Goal: Task Accomplishment & Management: Manage account settings

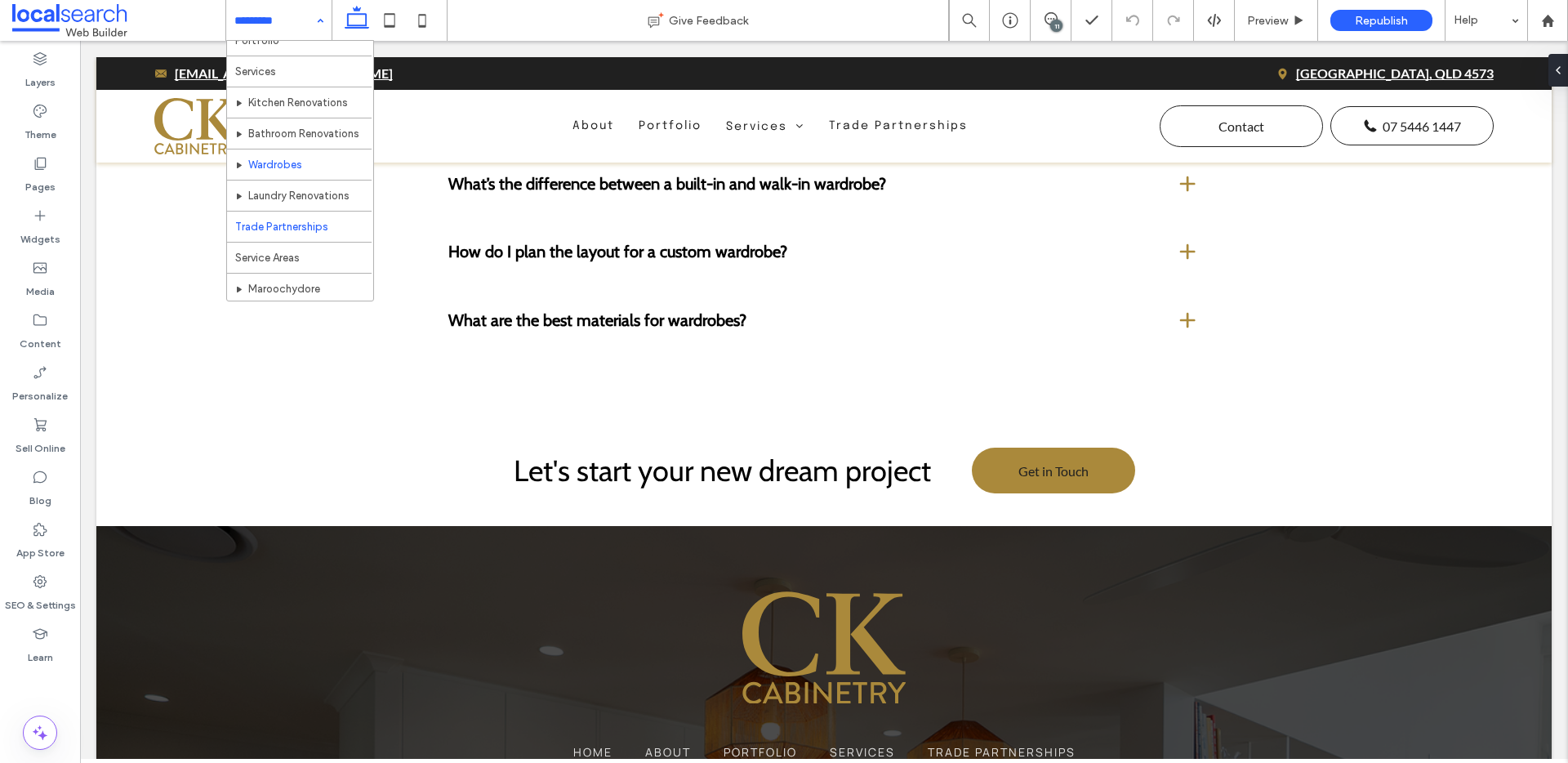
scroll to position [79, 0]
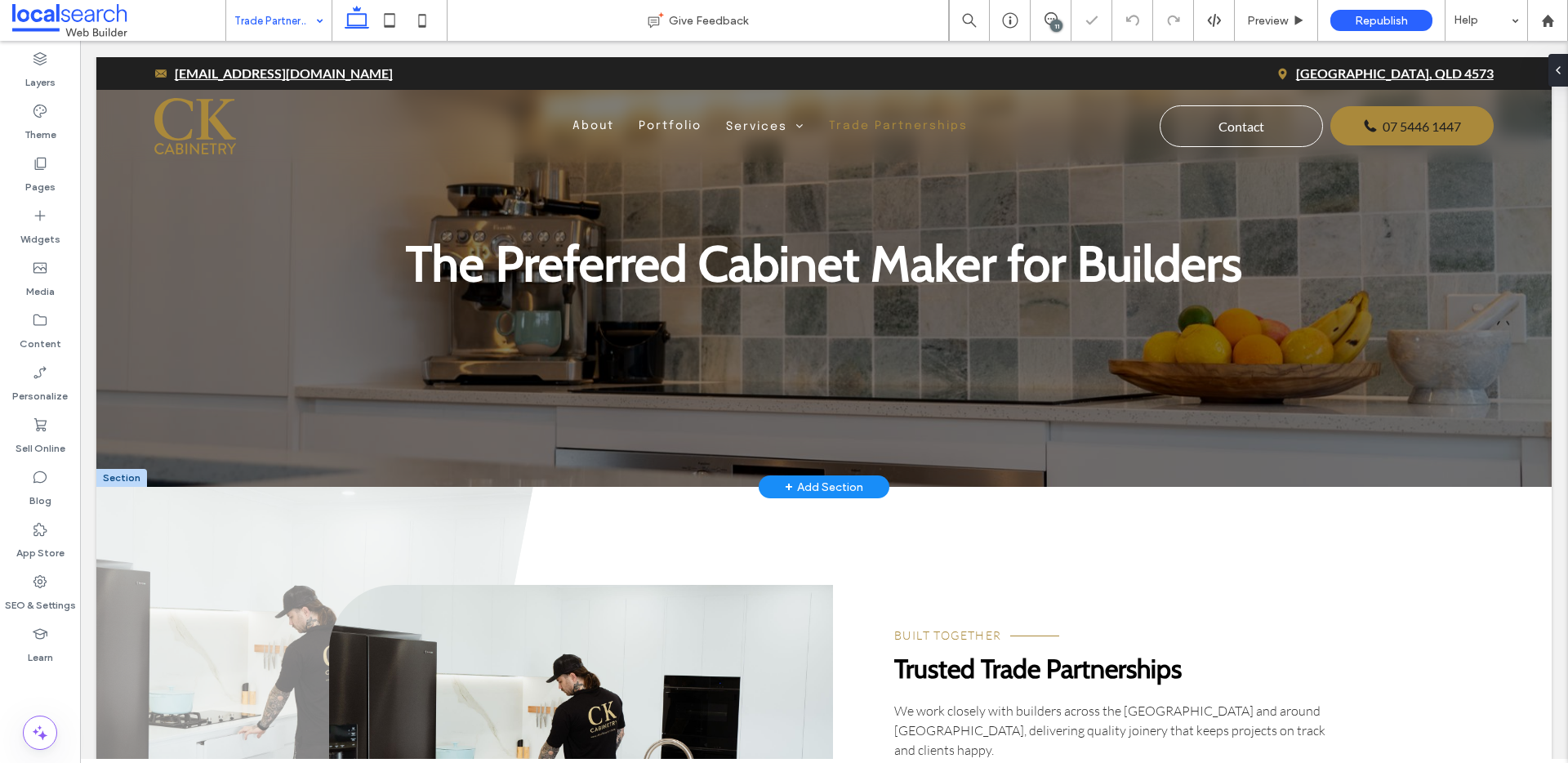
scroll to position [59, 0]
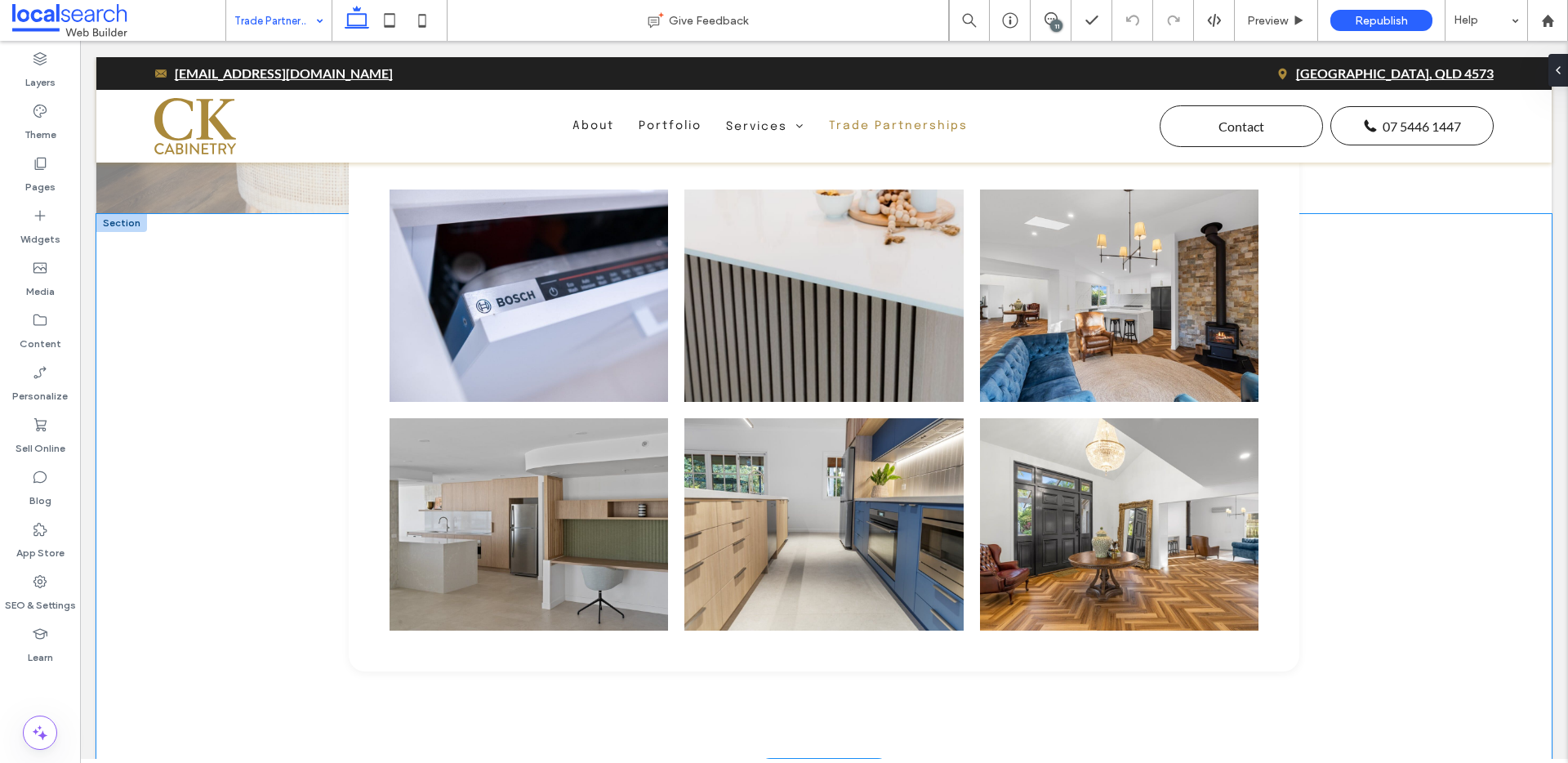
click at [225, 385] on div "Button" at bounding box center [824, 491] width 1455 height 556
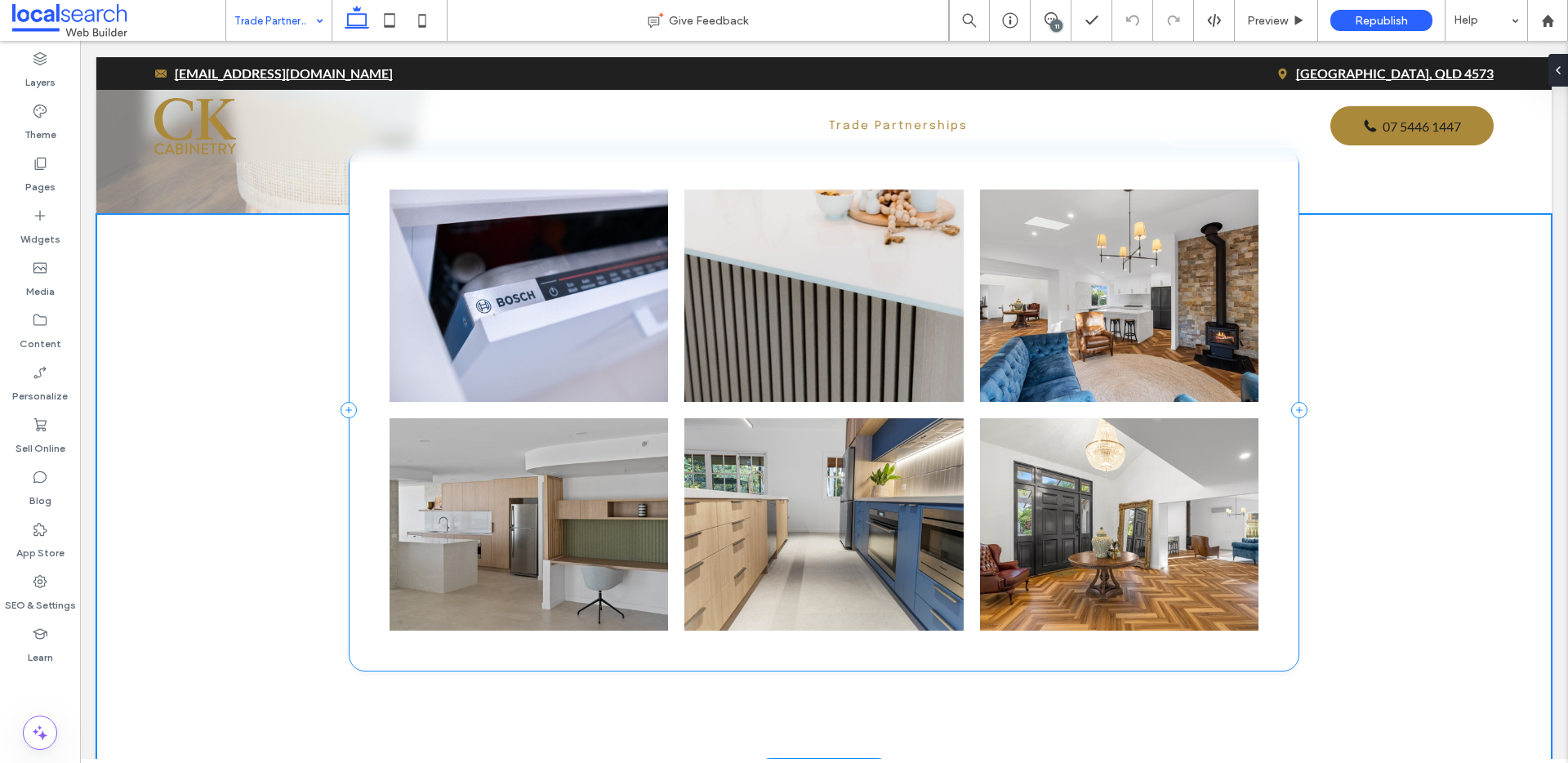
scroll to position [1061, 0]
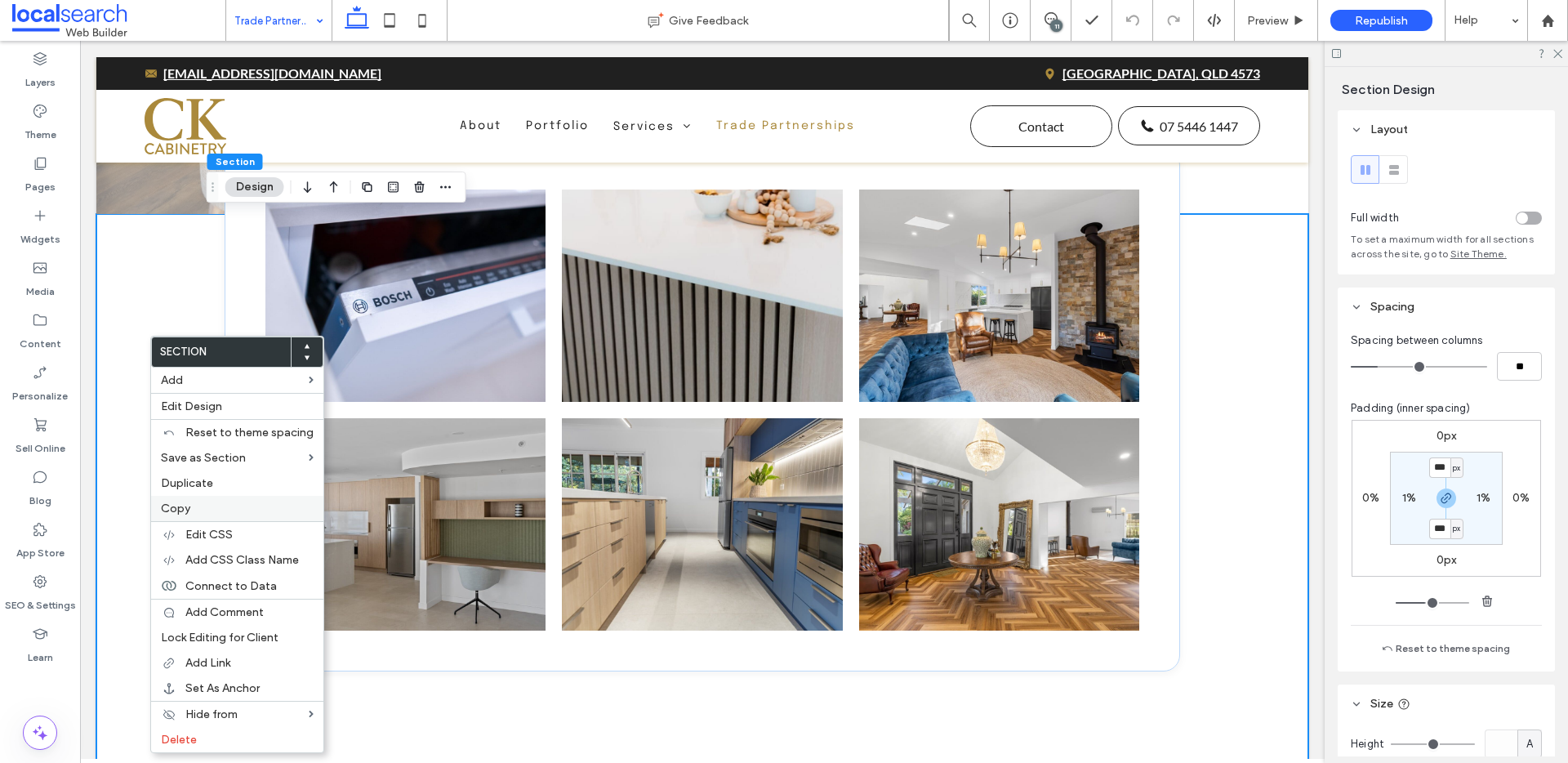
click at [198, 502] on label "Copy" at bounding box center [237, 509] width 153 height 14
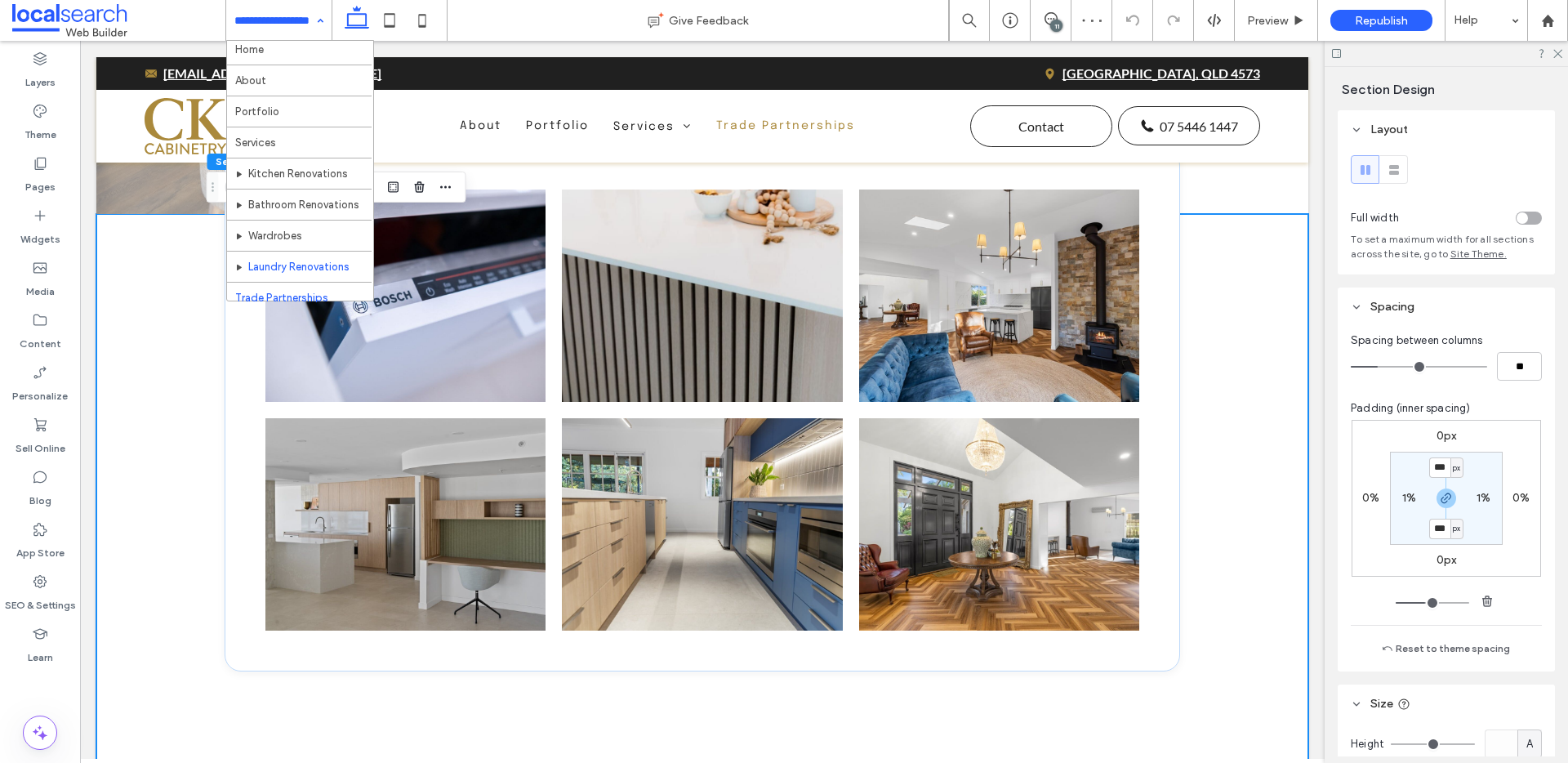
scroll to position [10, 0]
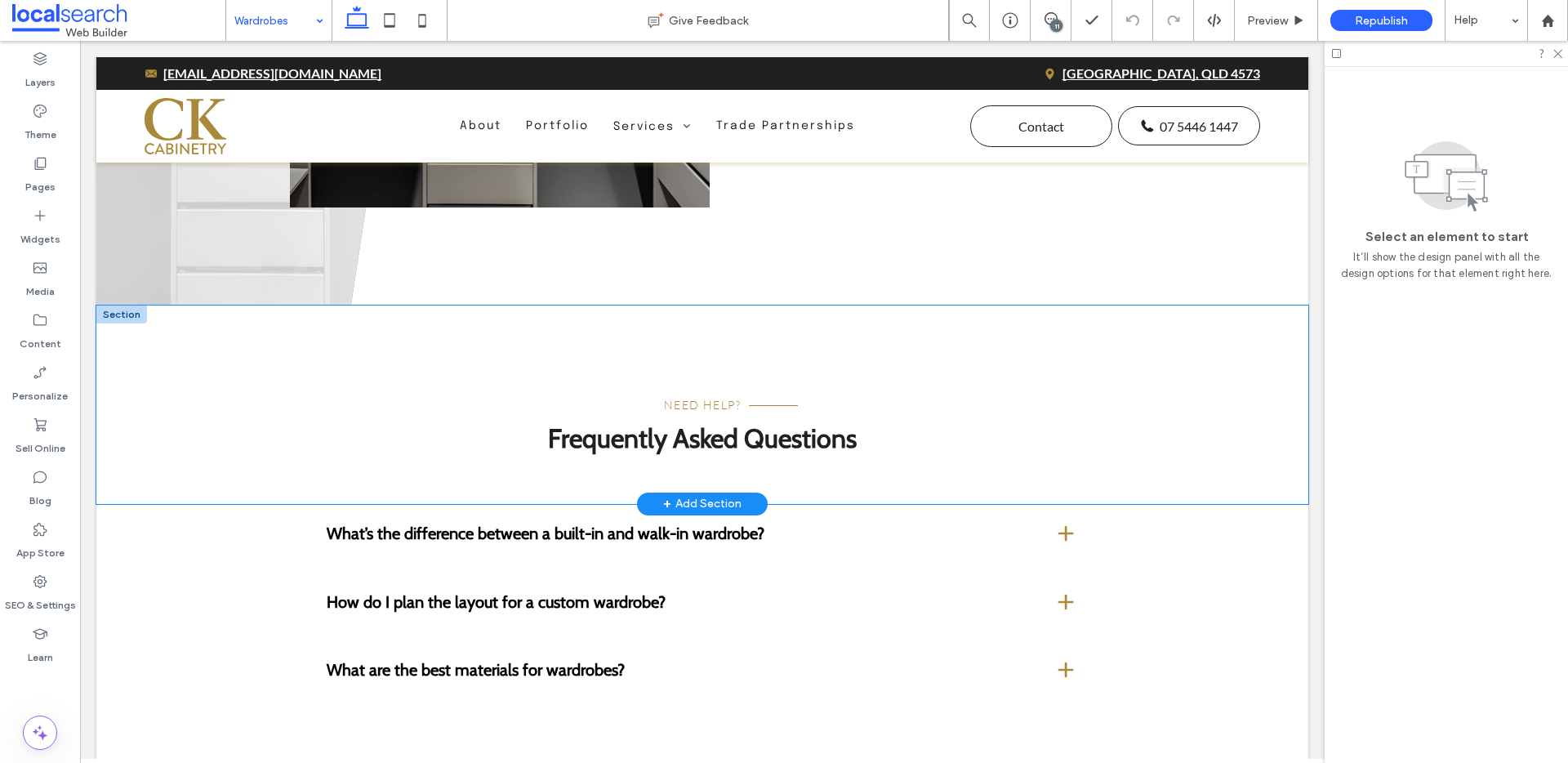
scroll to position [3003, 0]
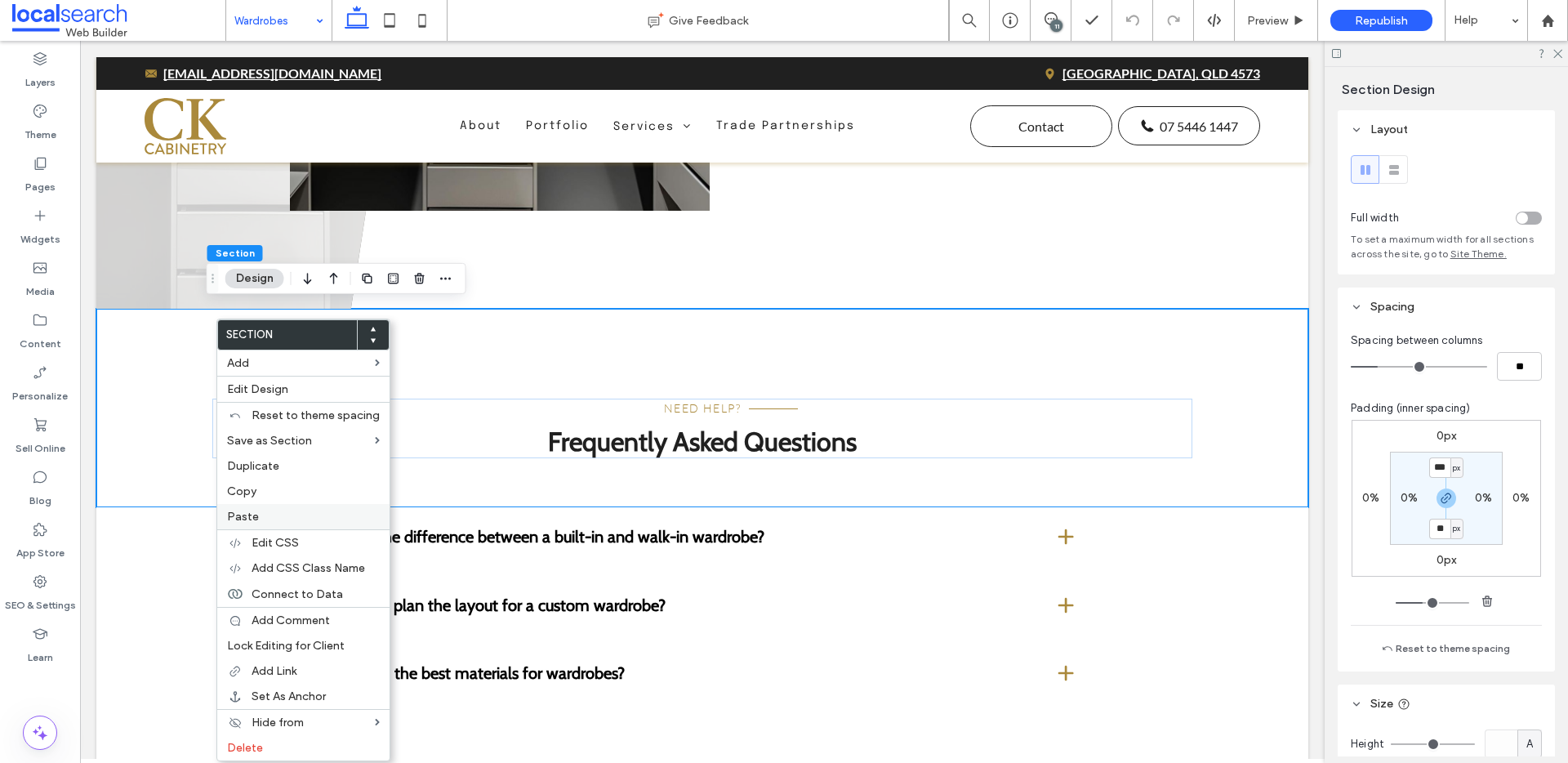
click at [266, 519] on label "Paste" at bounding box center [303, 517] width 153 height 14
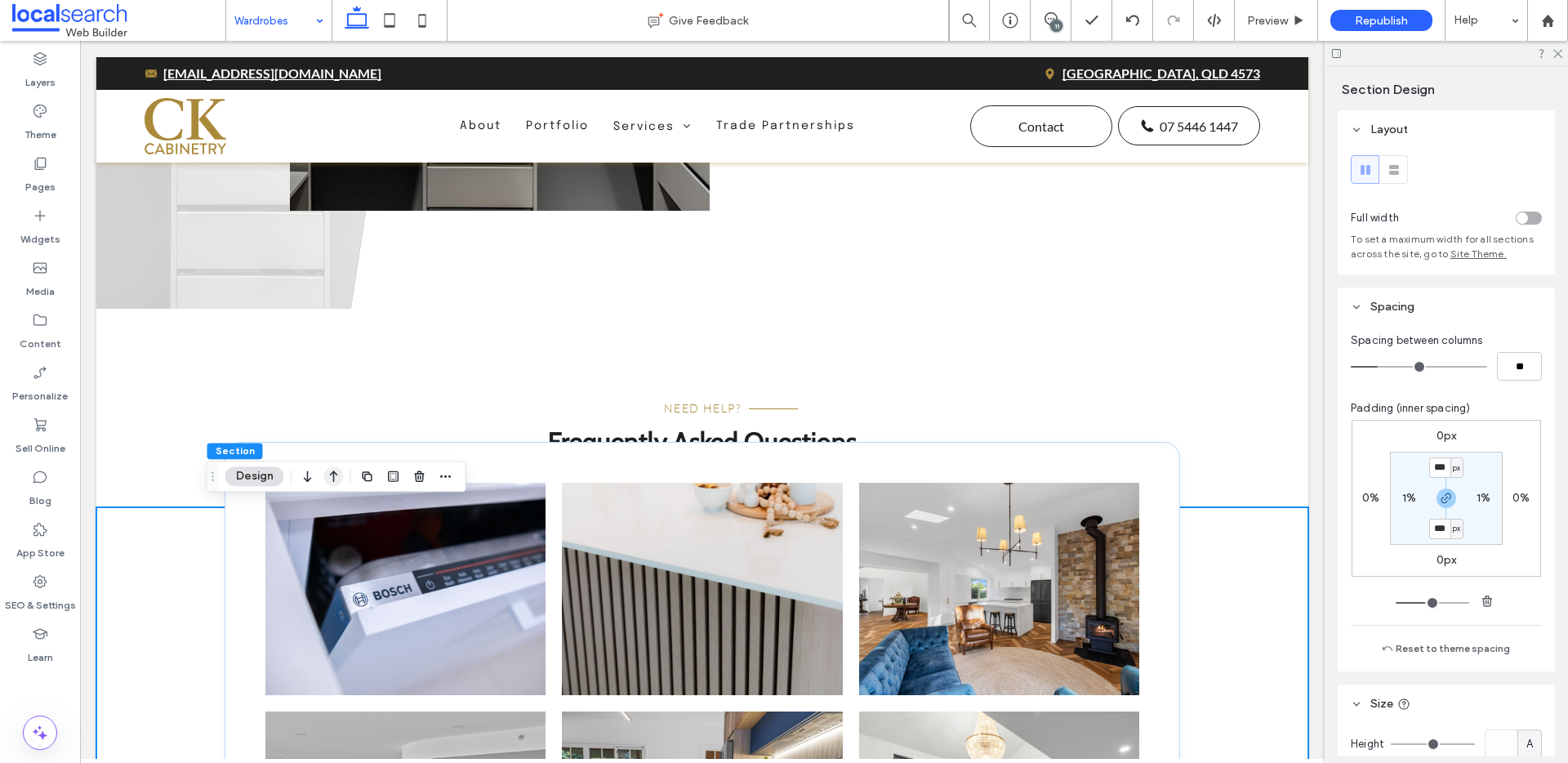
click at [339, 478] on icon "button" at bounding box center [334, 475] width 20 height 29
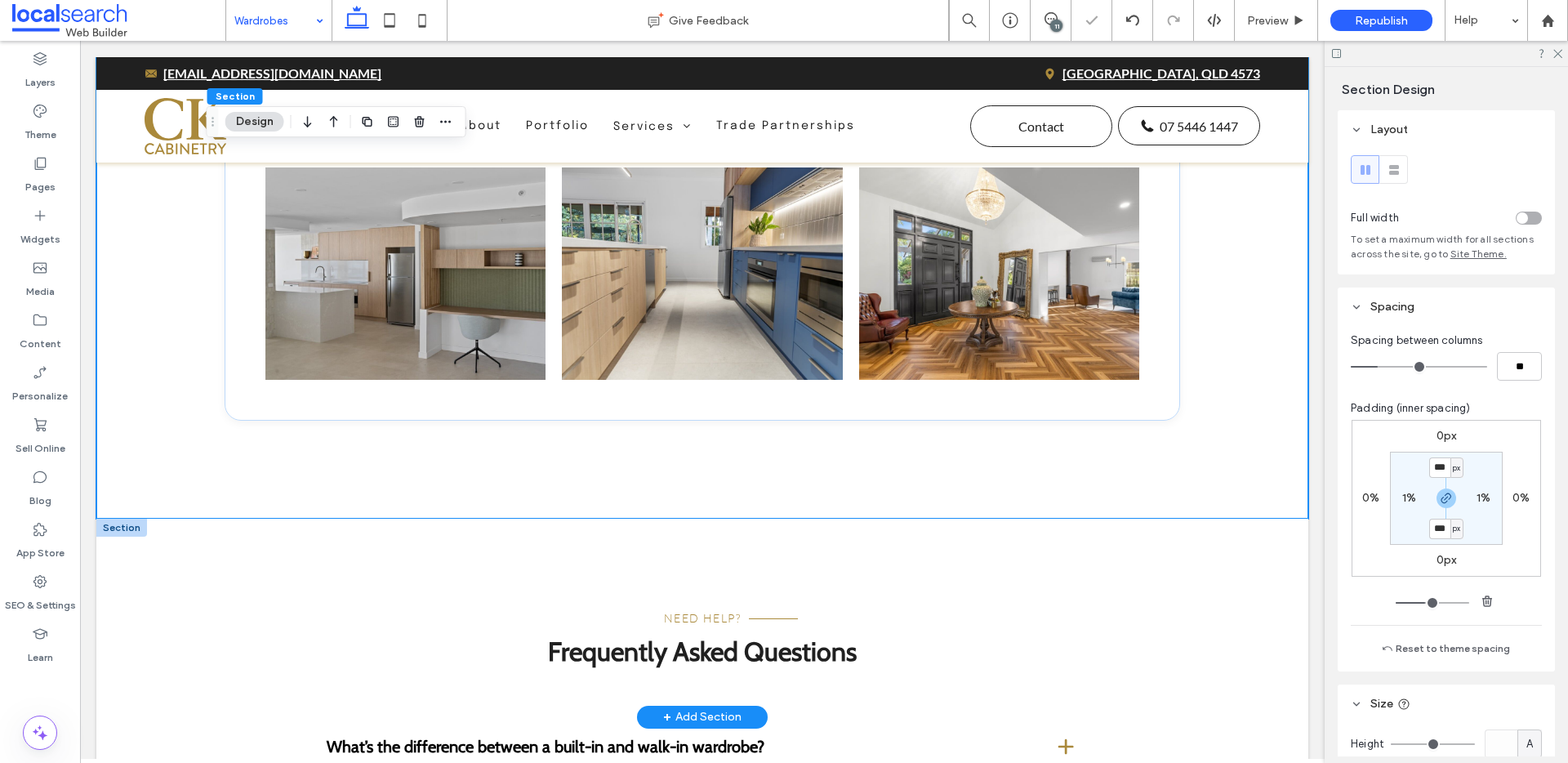
scroll to position [3362, 0]
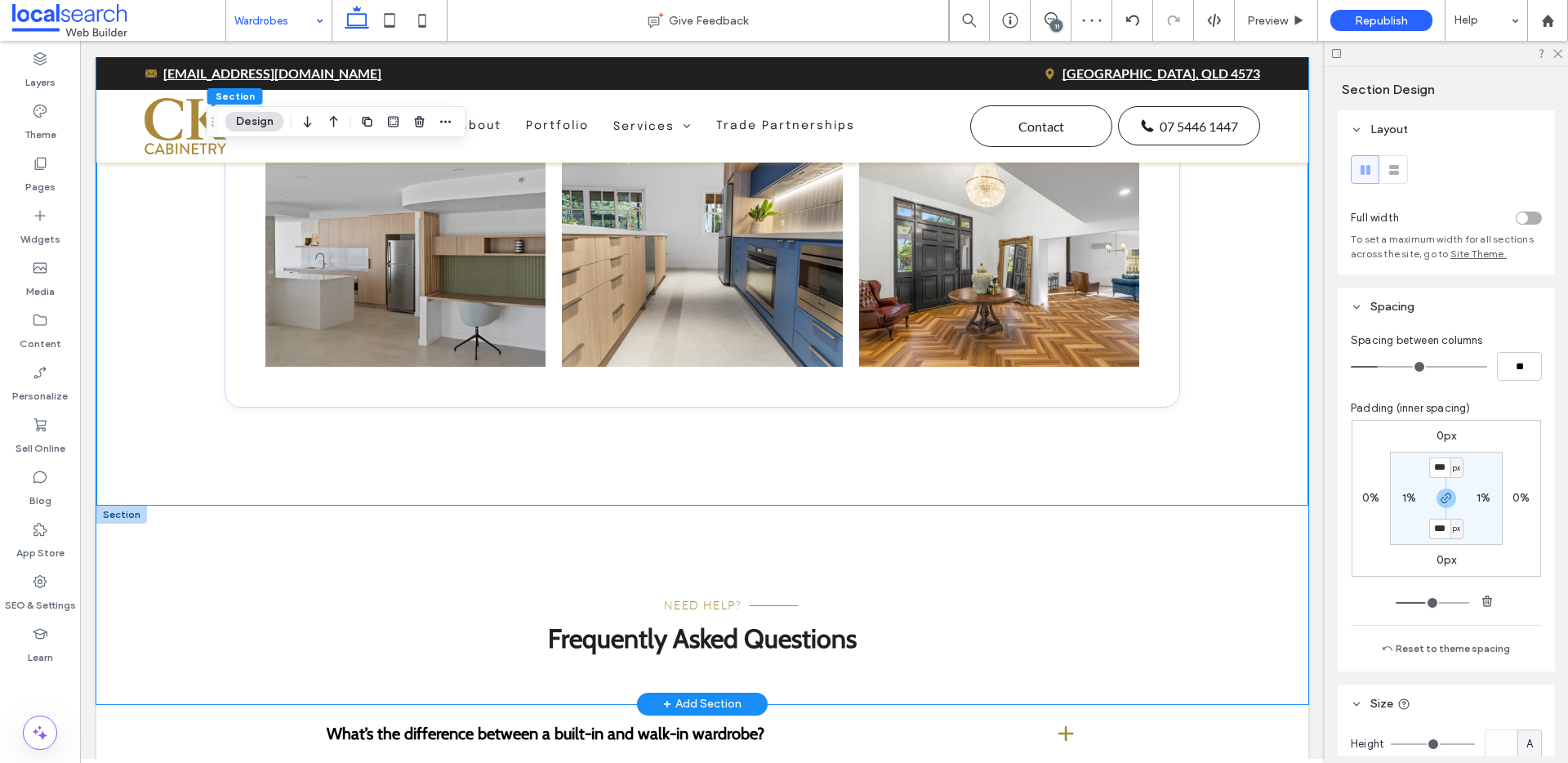
click at [1191, 548] on div "Need Help? Frequently Asked Questions" at bounding box center [703, 605] width 1213 height 198
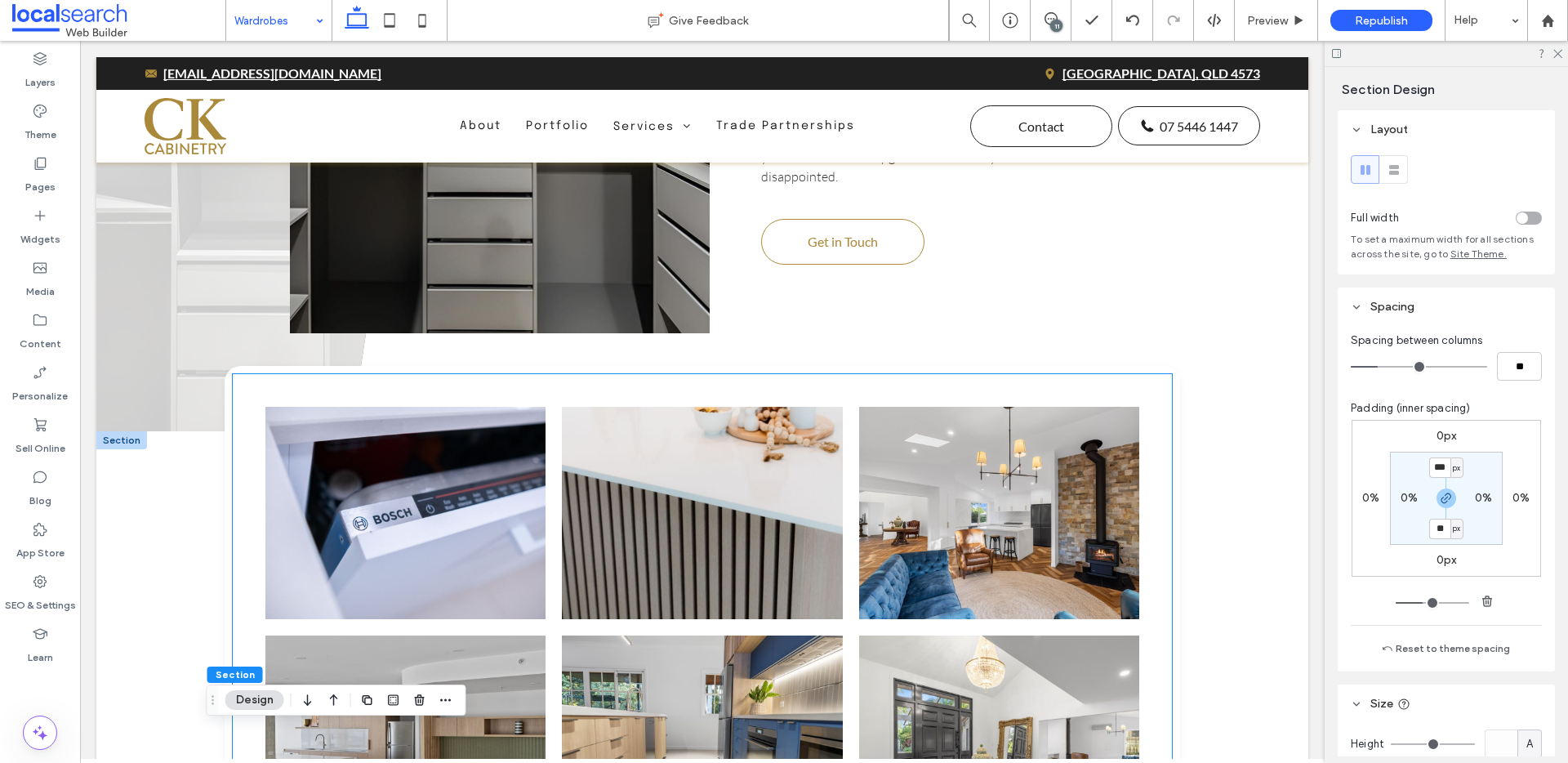
scroll to position [2840, 0]
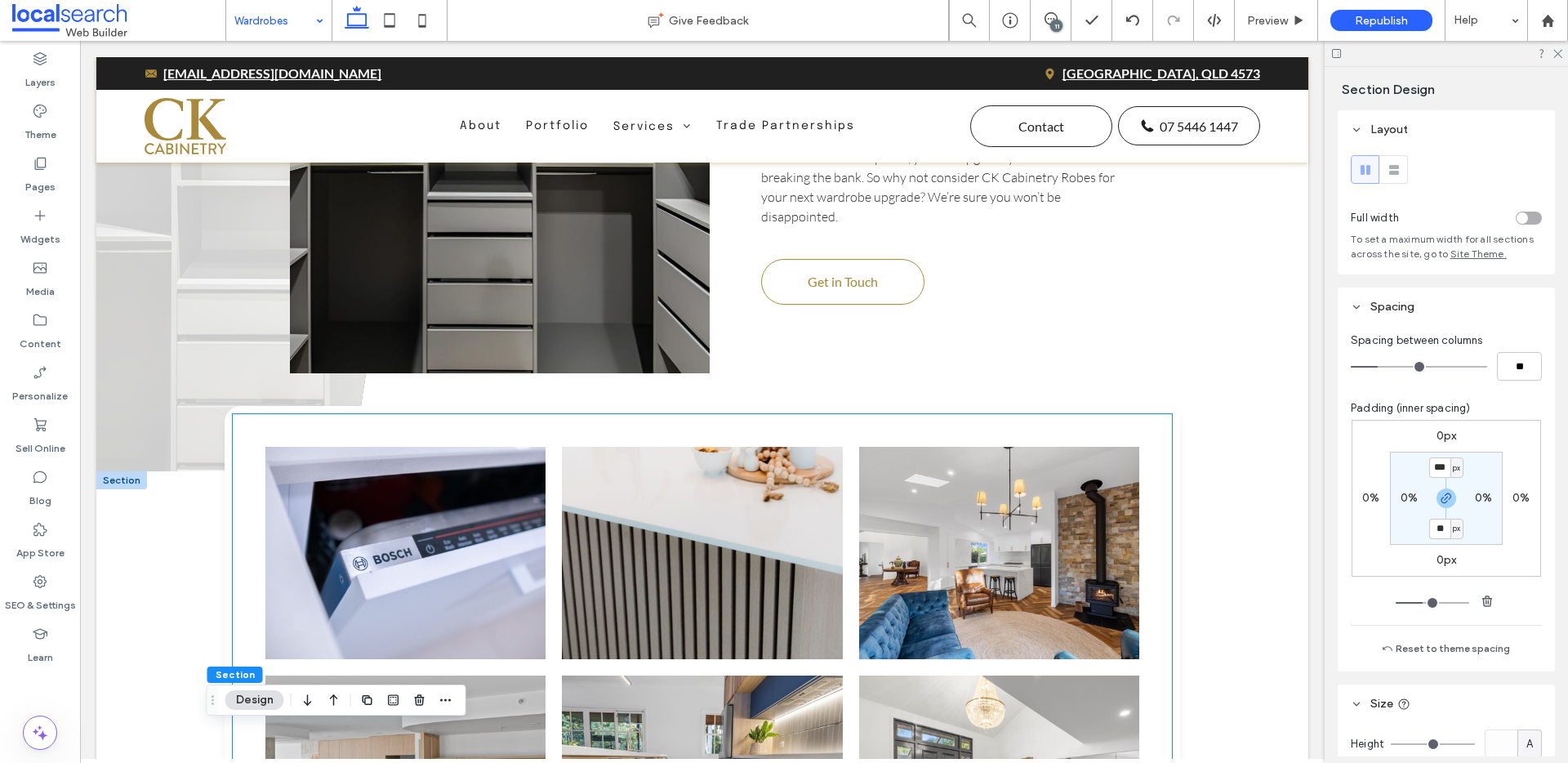
click at [240, 551] on div "Button" at bounding box center [702, 667] width 939 height 506
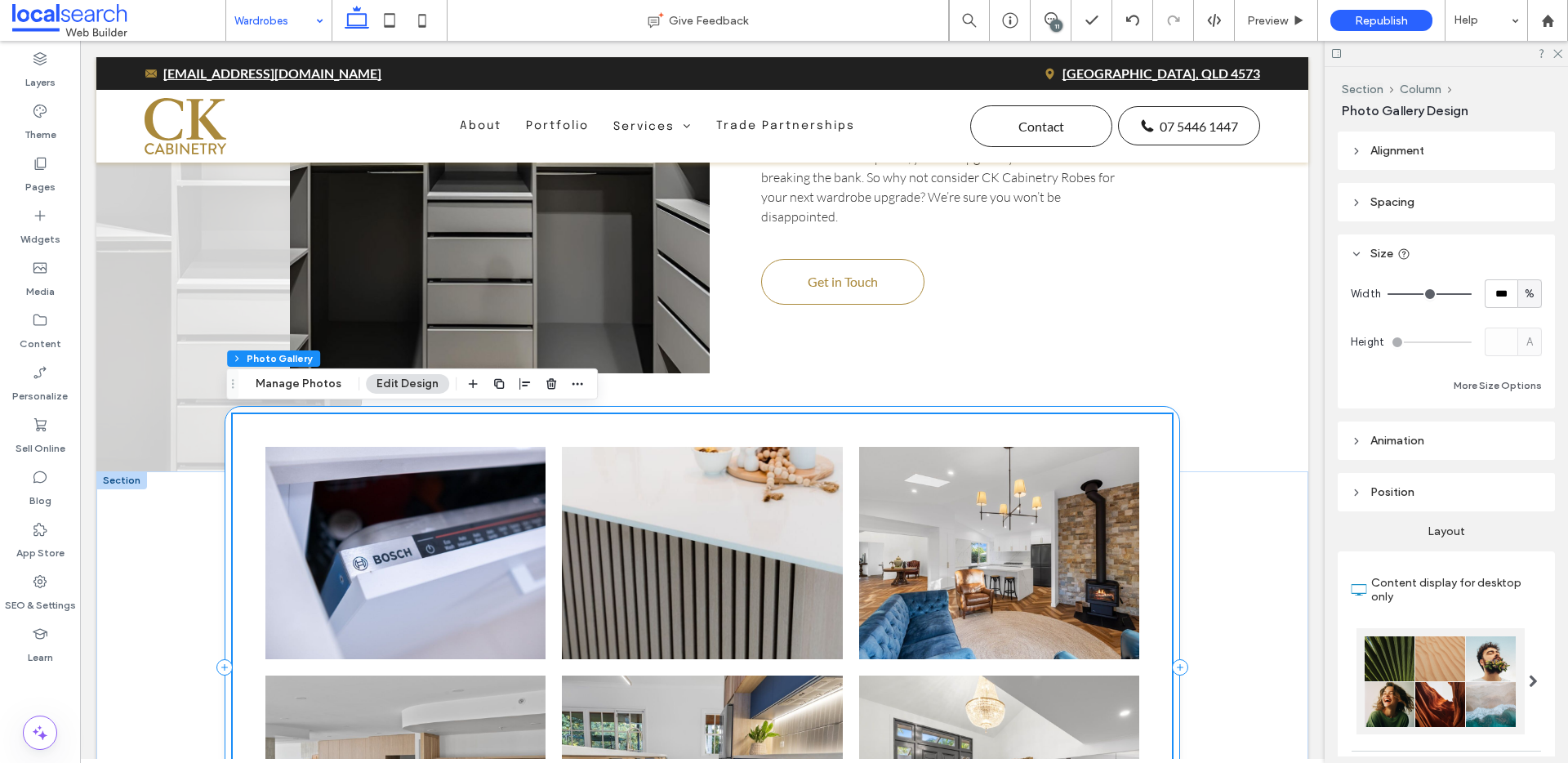
click at [225, 548] on div "Button" at bounding box center [703, 668] width 956 height 523
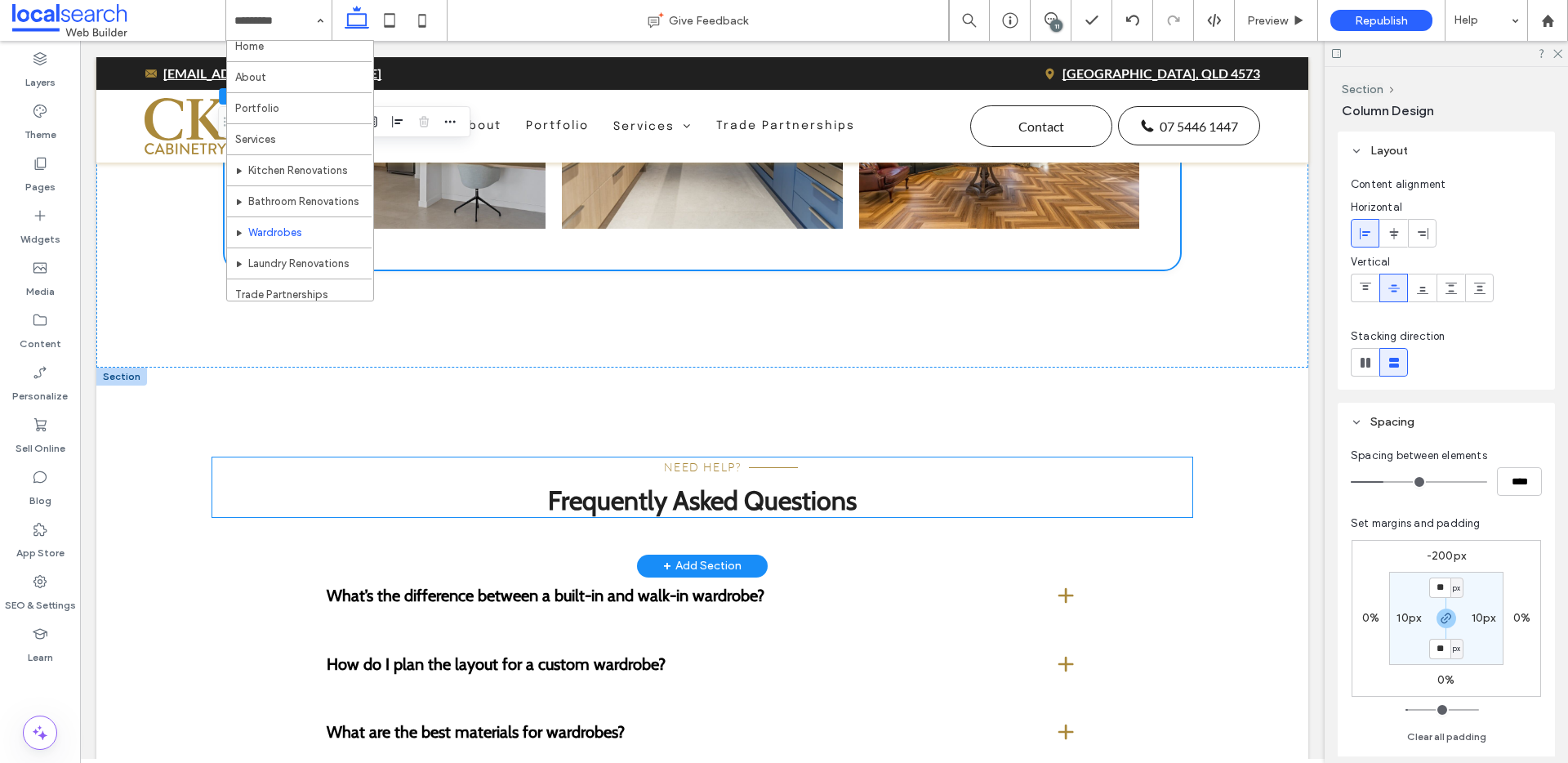
scroll to position [3497, 0]
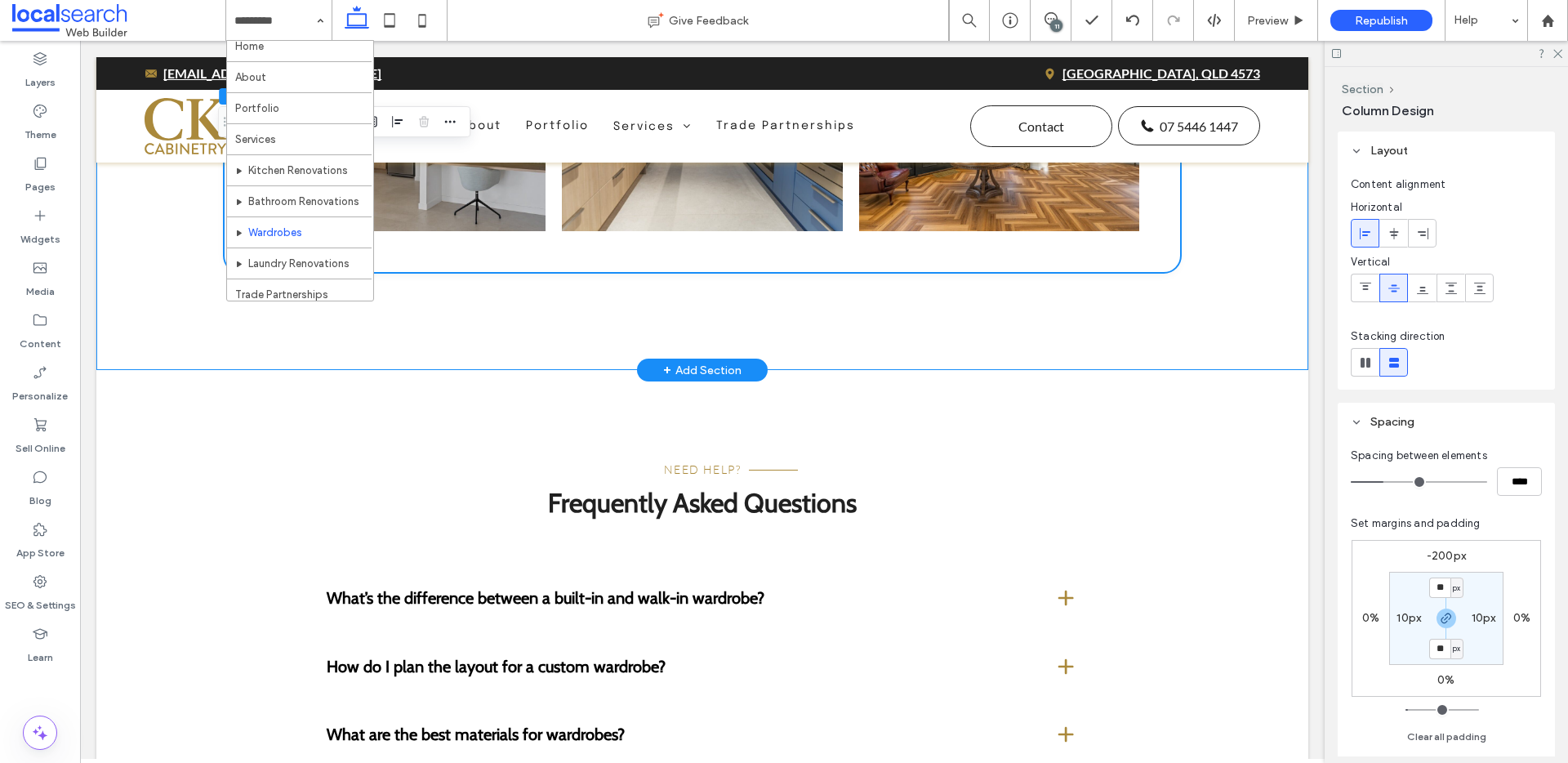
click at [495, 319] on div "Button" at bounding box center [703, 92] width 980 height 556
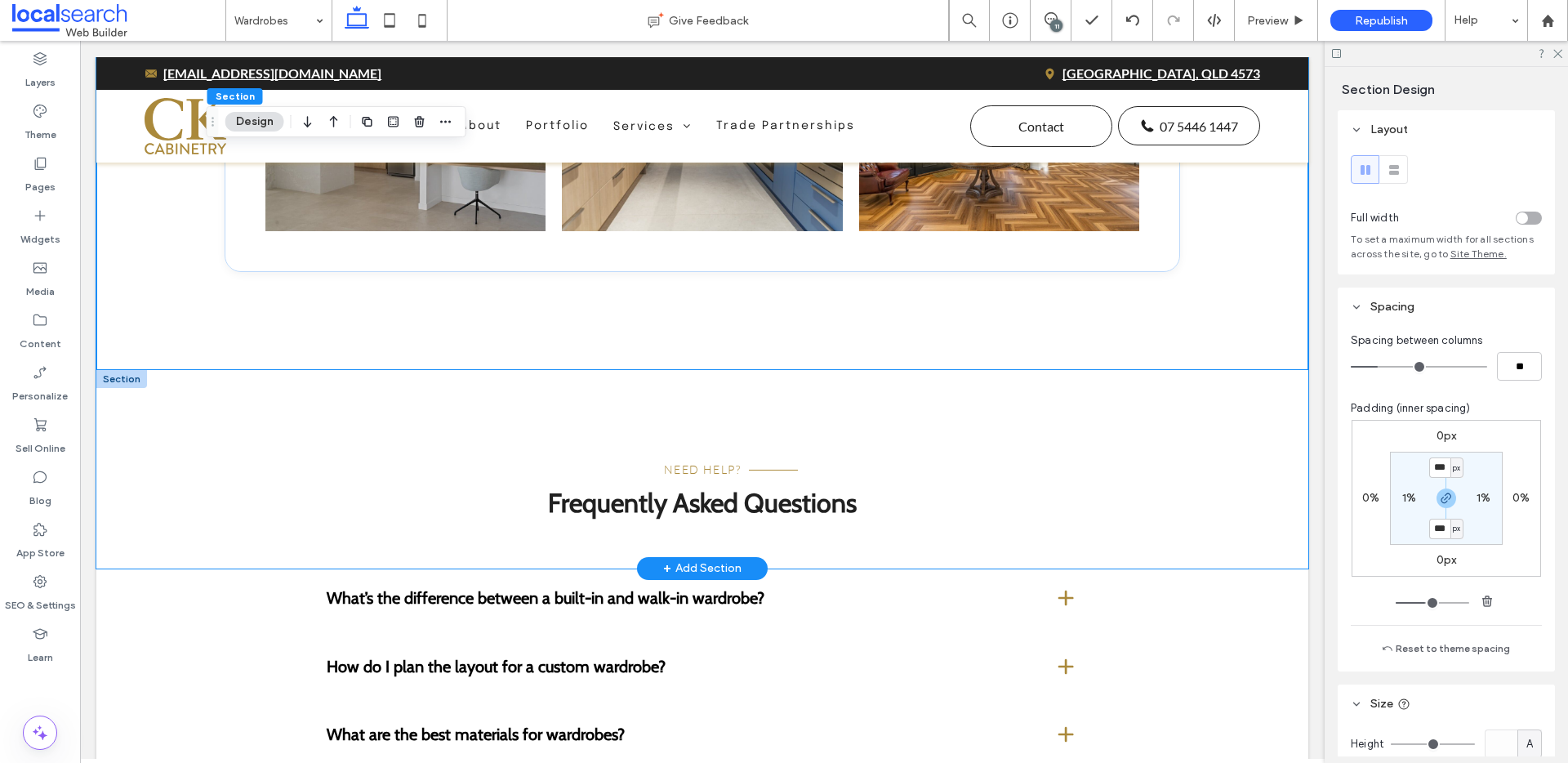
click at [485, 390] on div "Need Help? Frequently Asked Questions" at bounding box center [703, 469] width 980 height 198
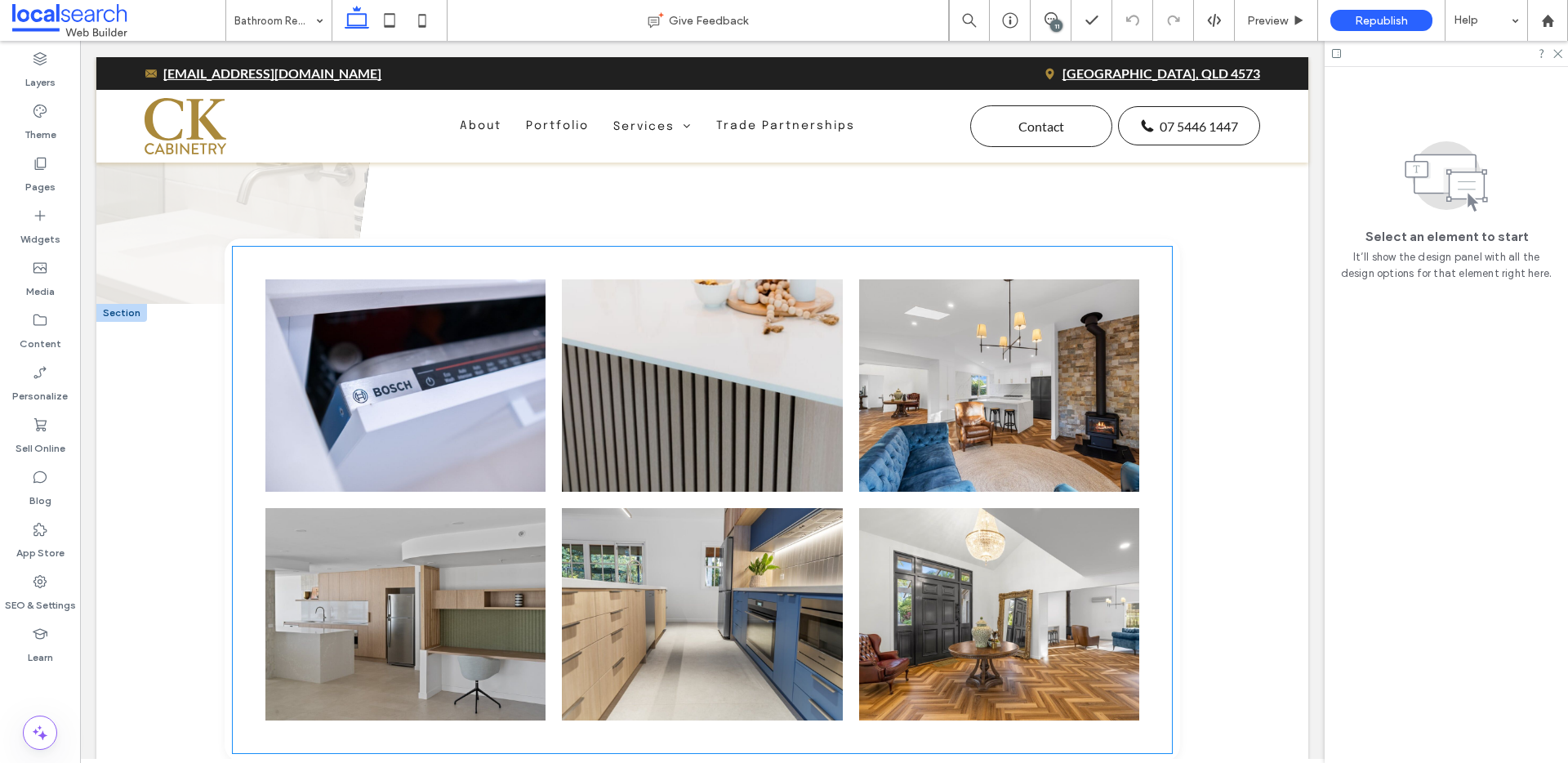
scroll to position [3123, 0]
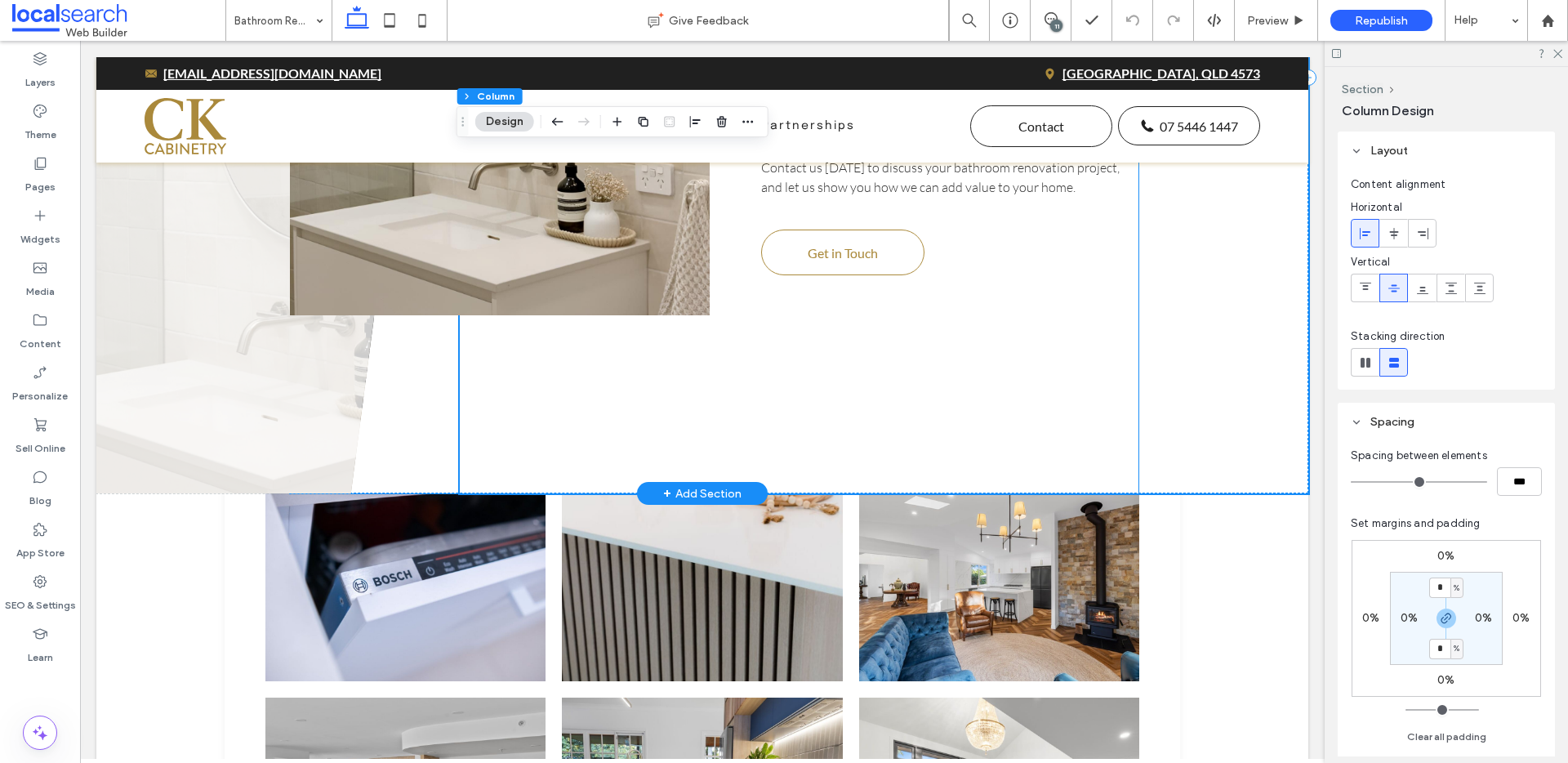
scroll to position [2931, 0]
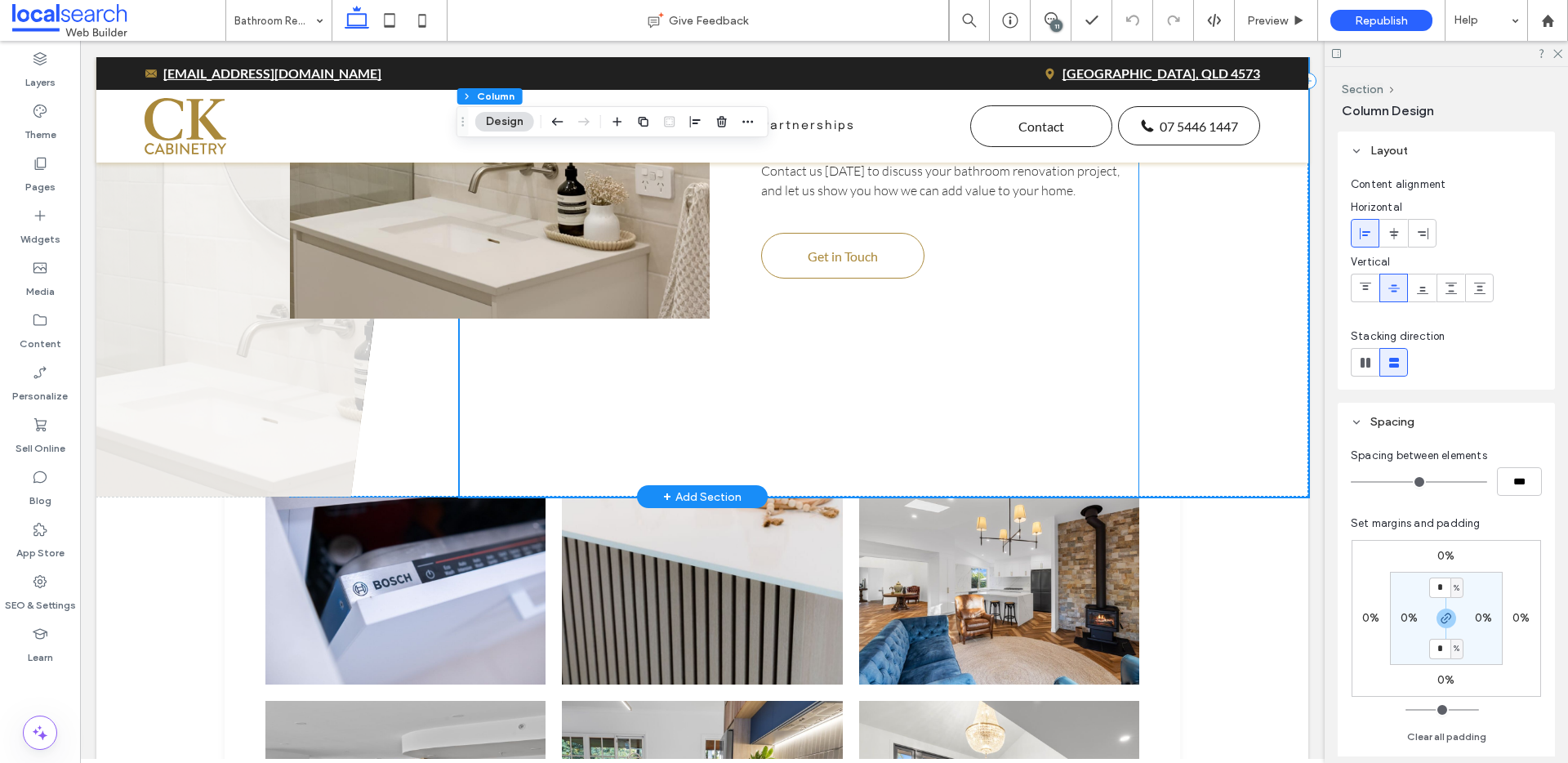
click at [1011, 259] on div "Fresh Spaces A CK Cabinetry Bathroom Renovation Adds Value to Your Home Renovat…" at bounding box center [950, 41] width 378 height 475
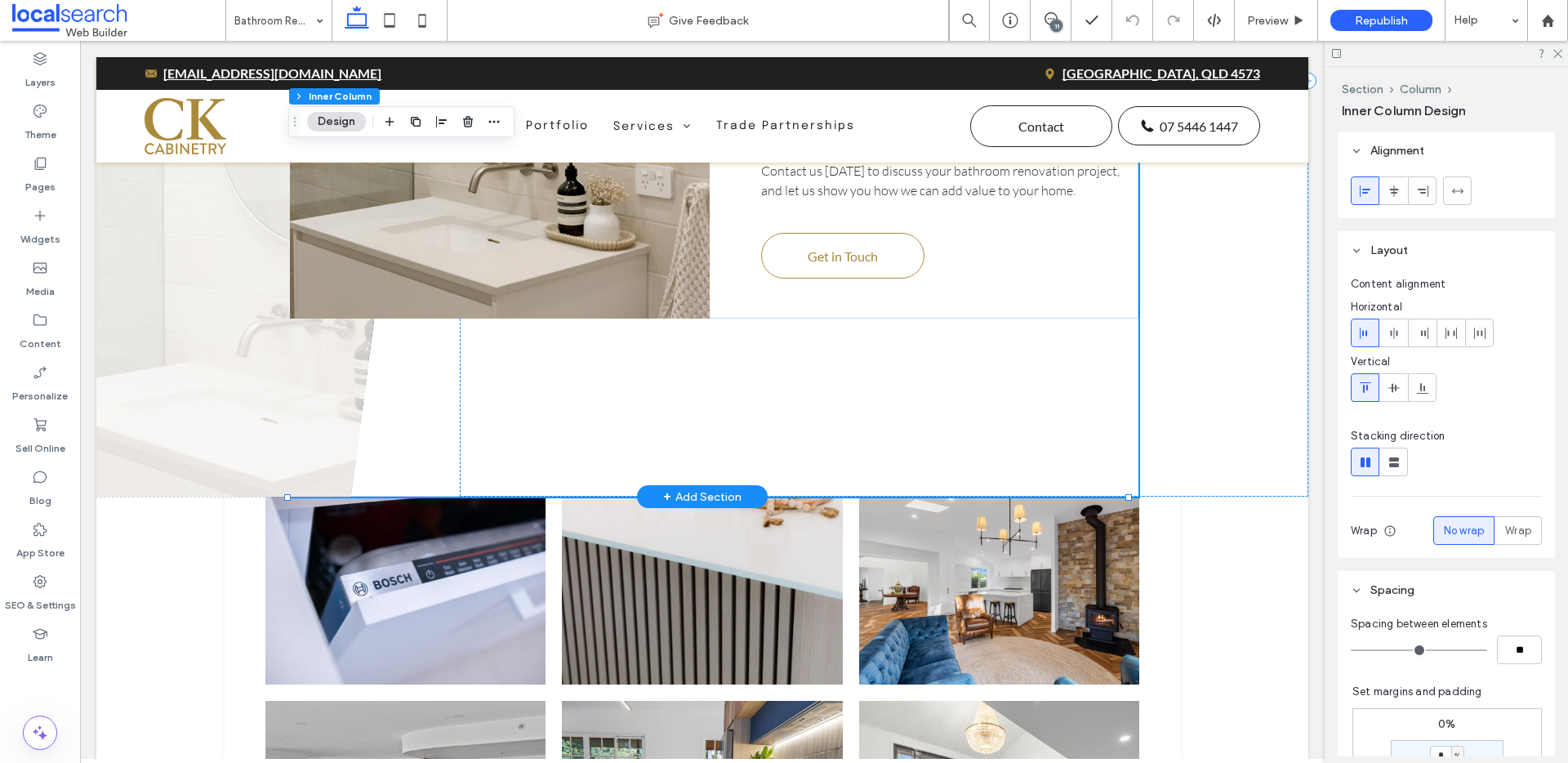
click at [999, 242] on div "Fresh Spaces A CK Cabinetry Bathroom Renovation Adds Value to Your Home Renovat…" at bounding box center [950, 41] width 378 height 475
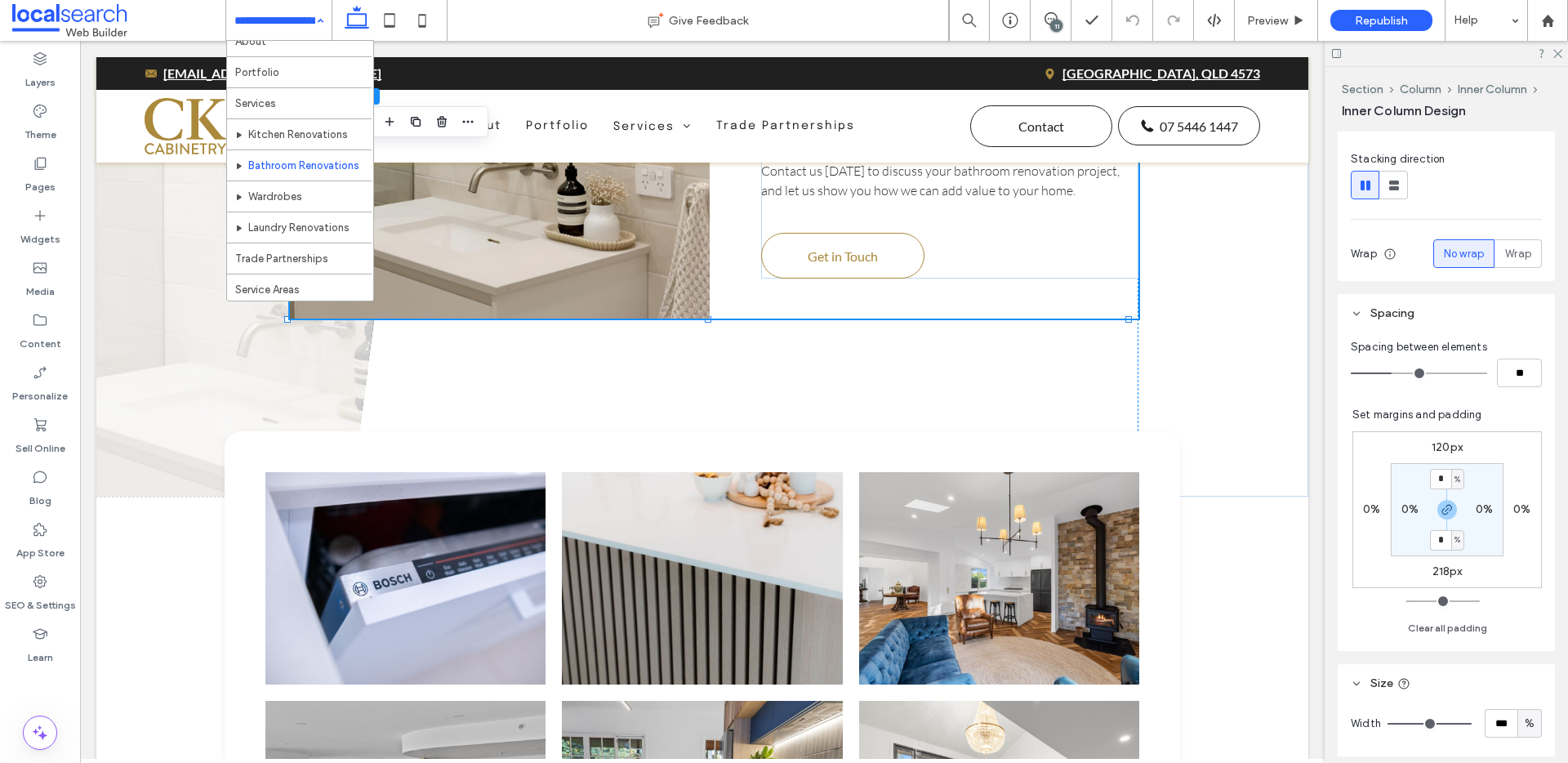
scroll to position [48, 0]
drag, startPoint x: 289, startPoint y: 189, endPoint x: 309, endPoint y: 190, distance: 20.0
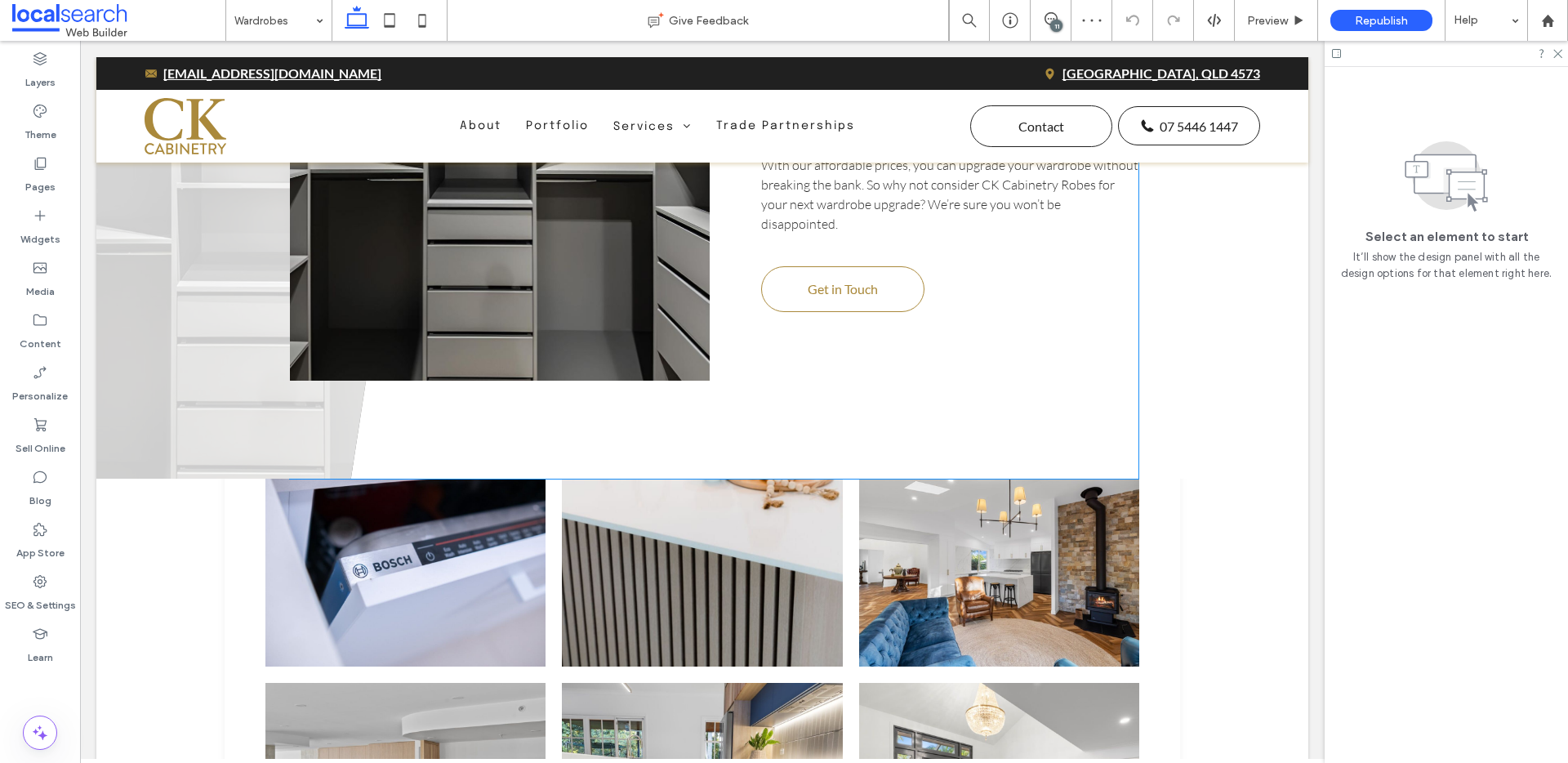
scroll to position [2815, 0]
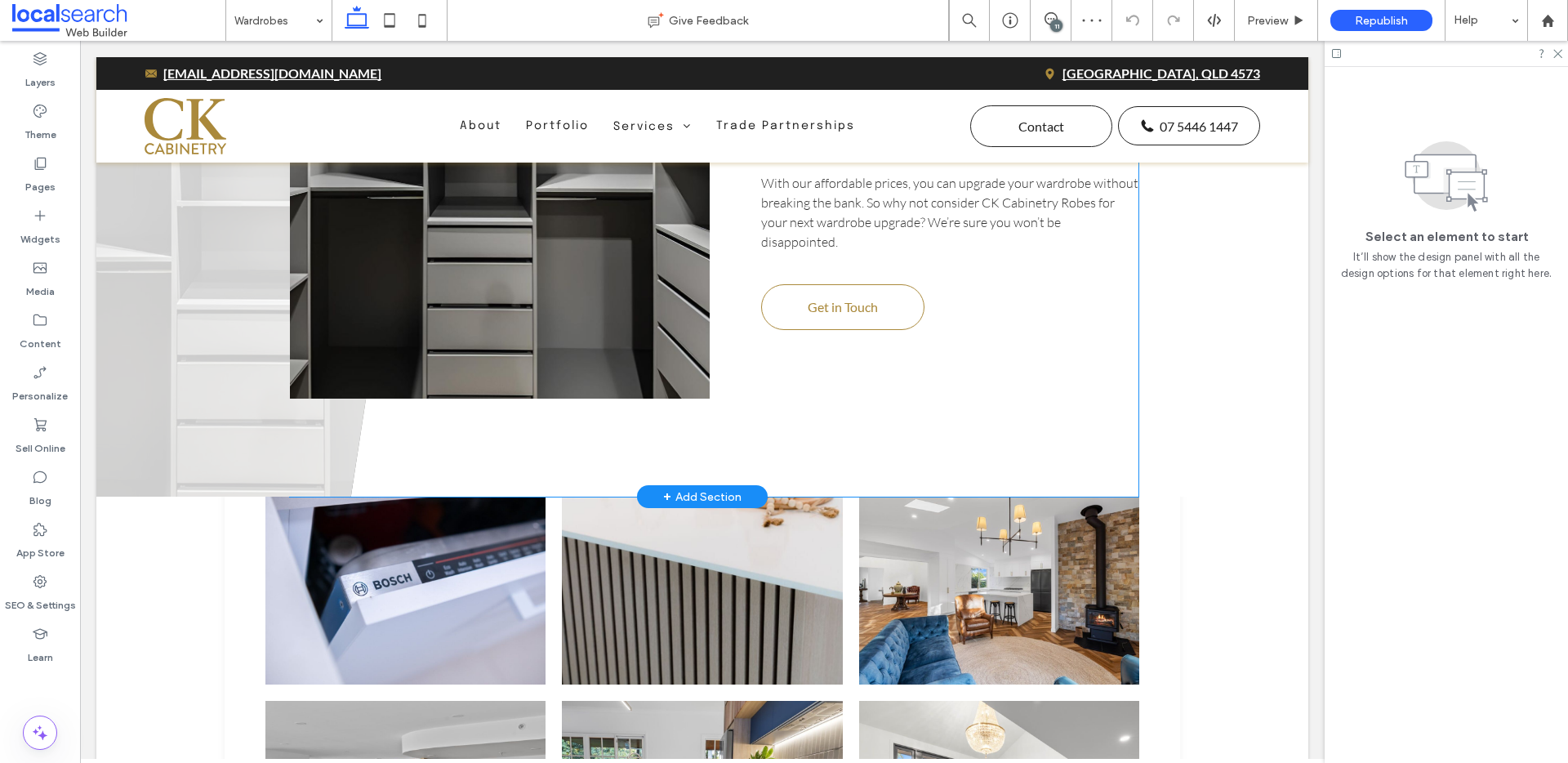
click at [1018, 320] on div "Tailored Storage Why Choose CK Cabinetry Robes for Your Wardrobe Upgrade! When …" at bounding box center [950, 141] width 378 height 377
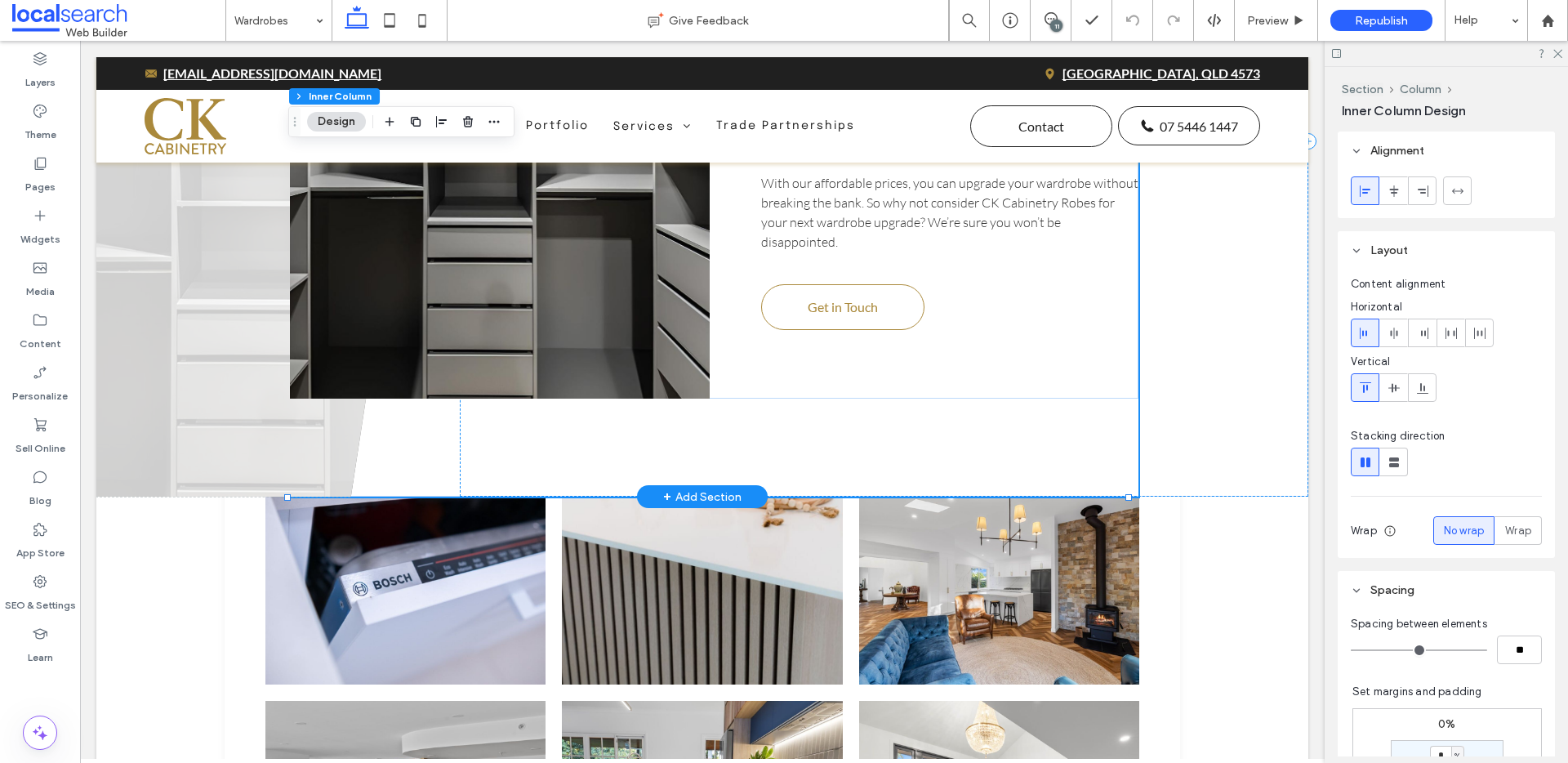
click at [1010, 313] on div "Tailored Storage Why Choose CK Cabinetry Robes for Your Wardrobe Upgrade! When …" at bounding box center [950, 141] width 378 height 377
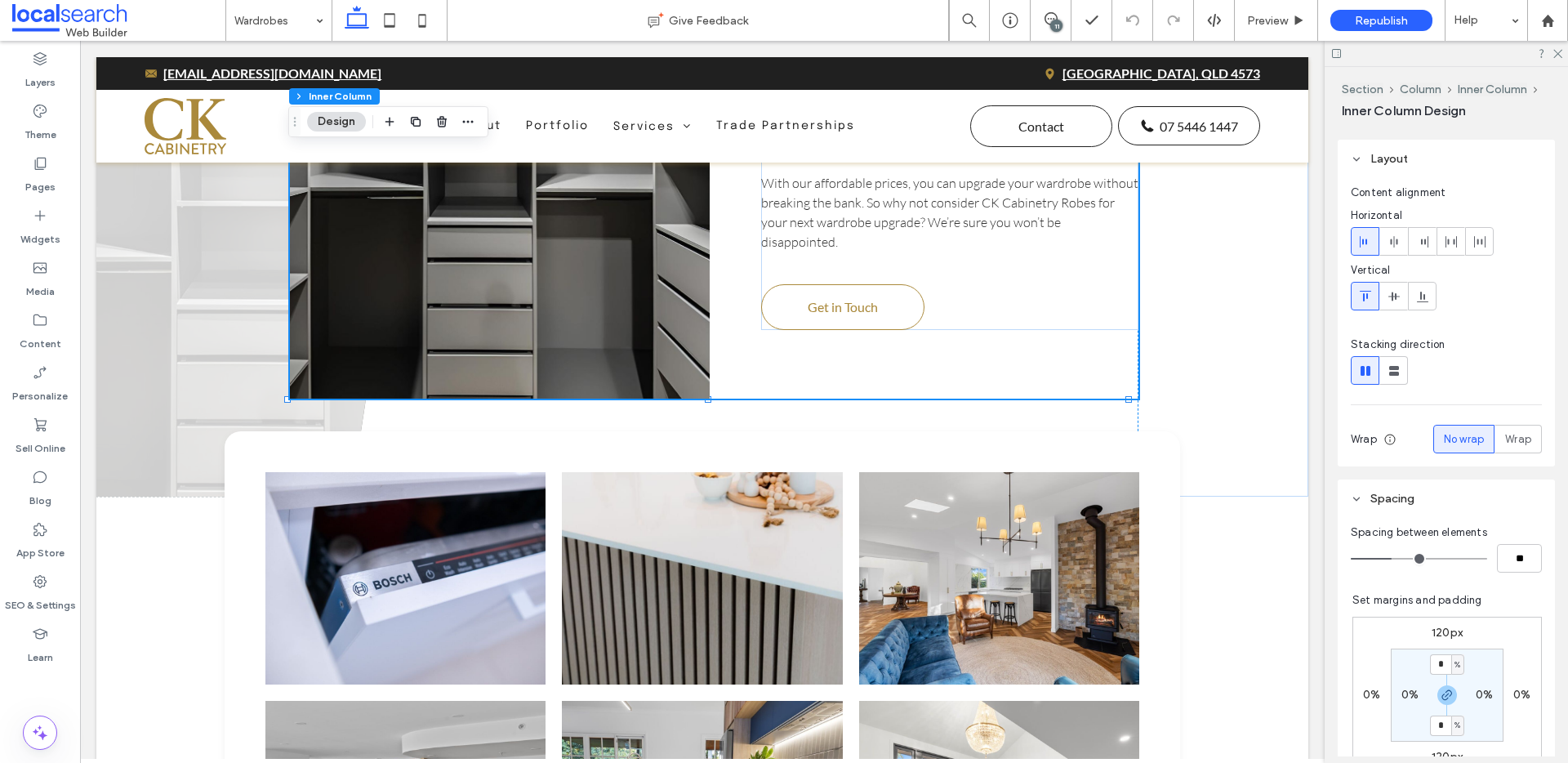
scroll to position [287, 0]
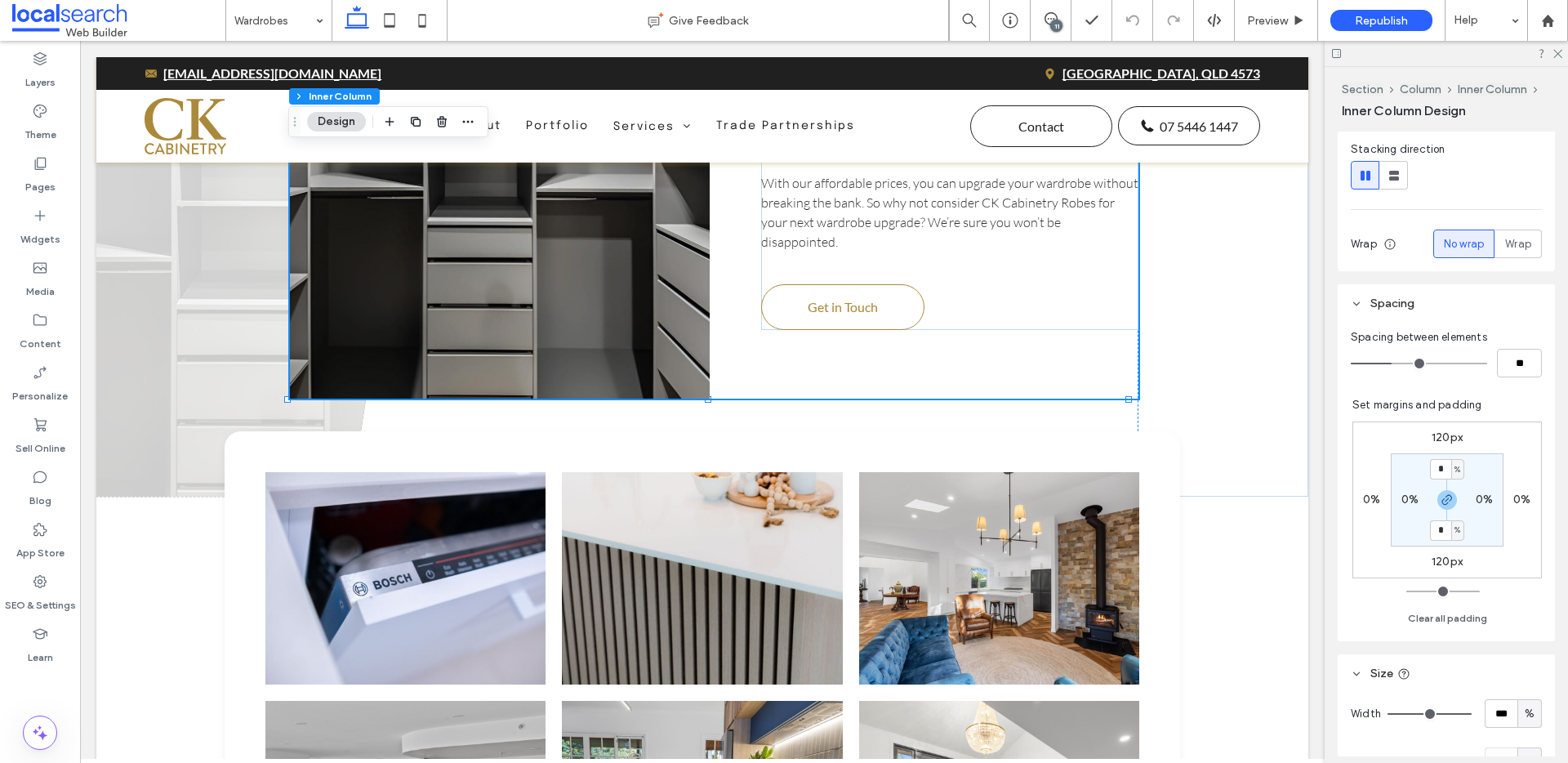
click at [1437, 556] on label "120px" at bounding box center [1447, 562] width 31 height 14
type input "***"
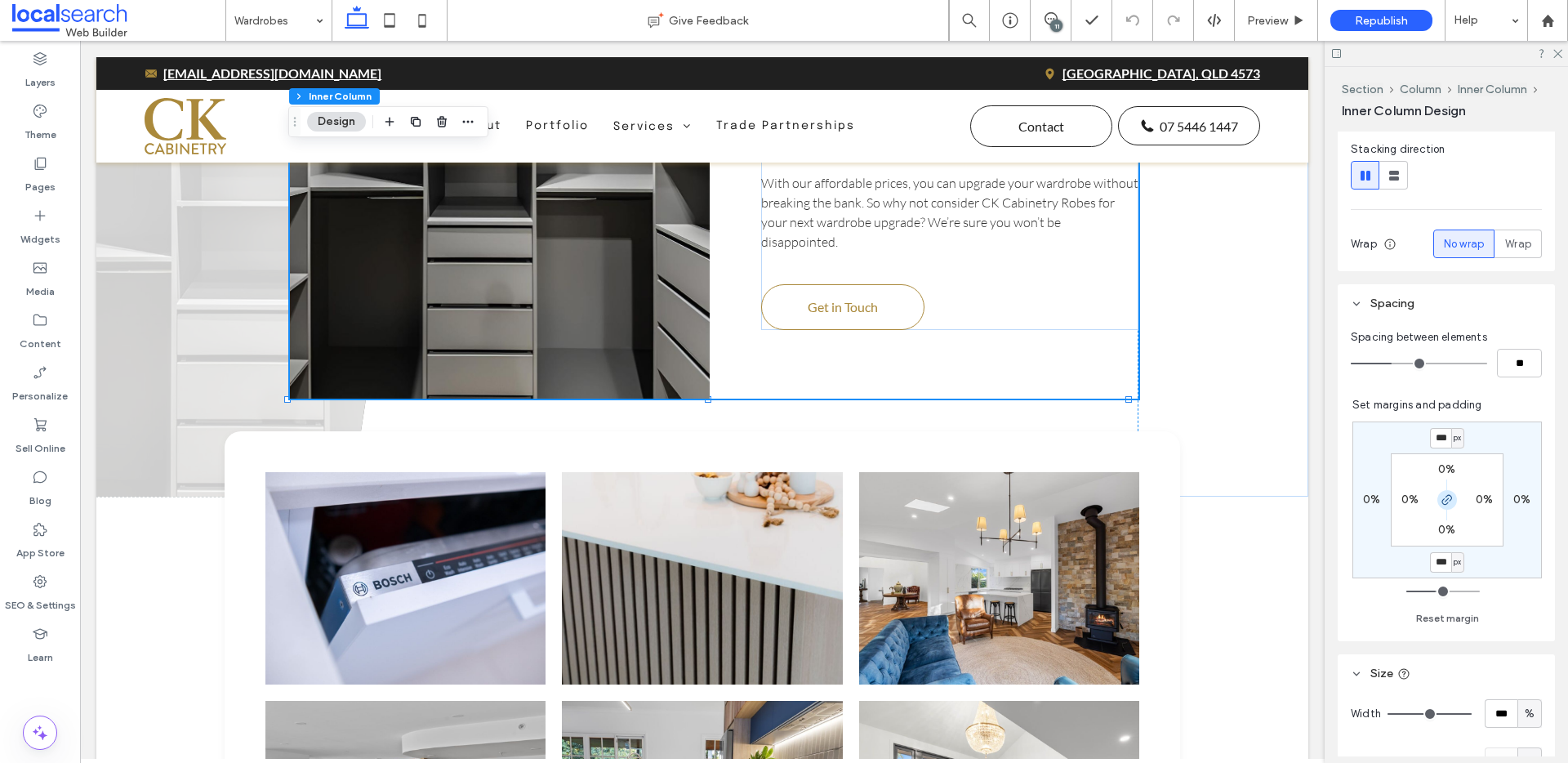
click at [1441, 501] on icon "button" at bounding box center [1447, 499] width 13 height 13
click at [1430, 560] on input "***" at bounding box center [1440, 562] width 21 height 20
type input "***"
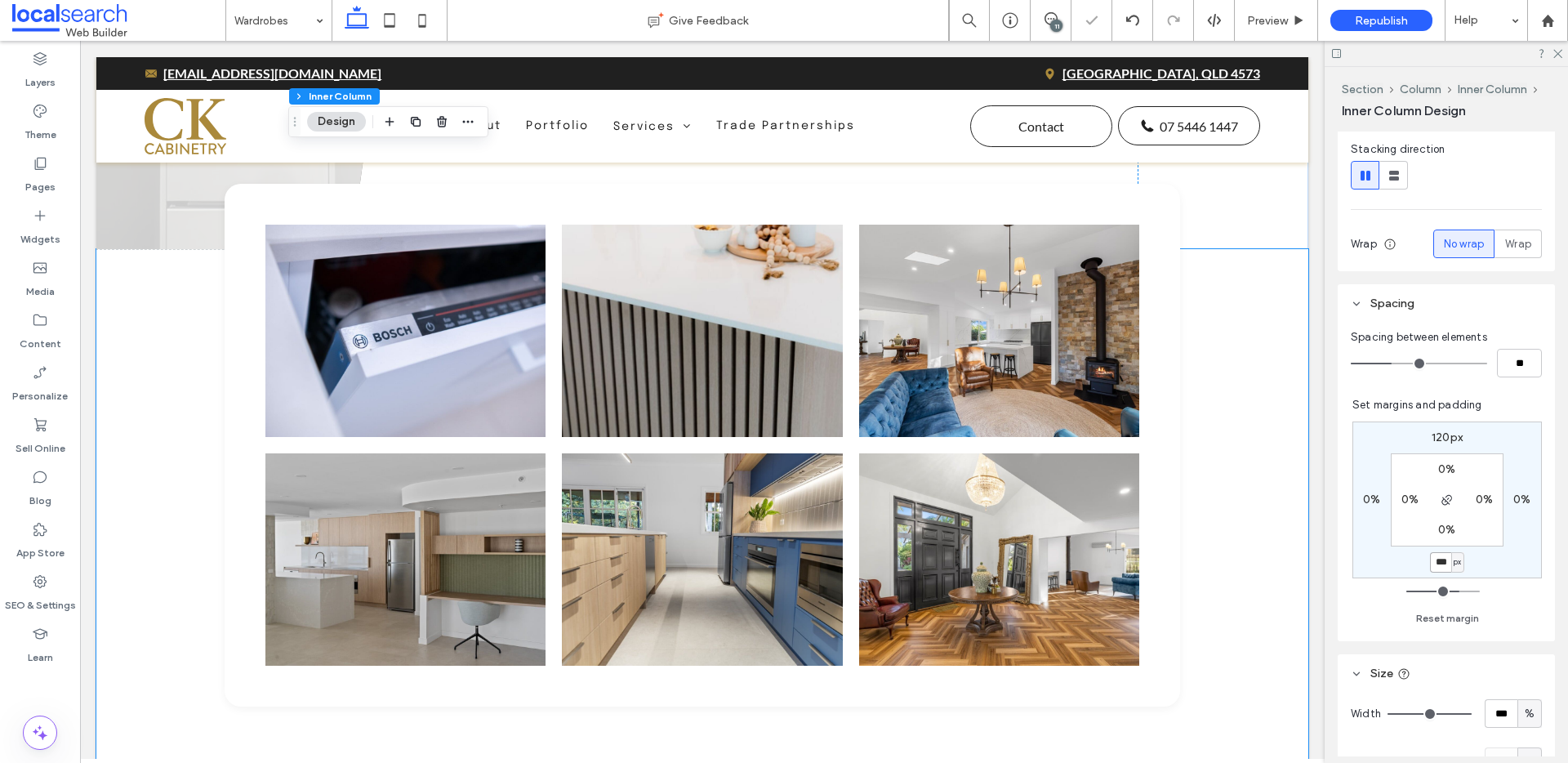
scroll to position [3325, 0]
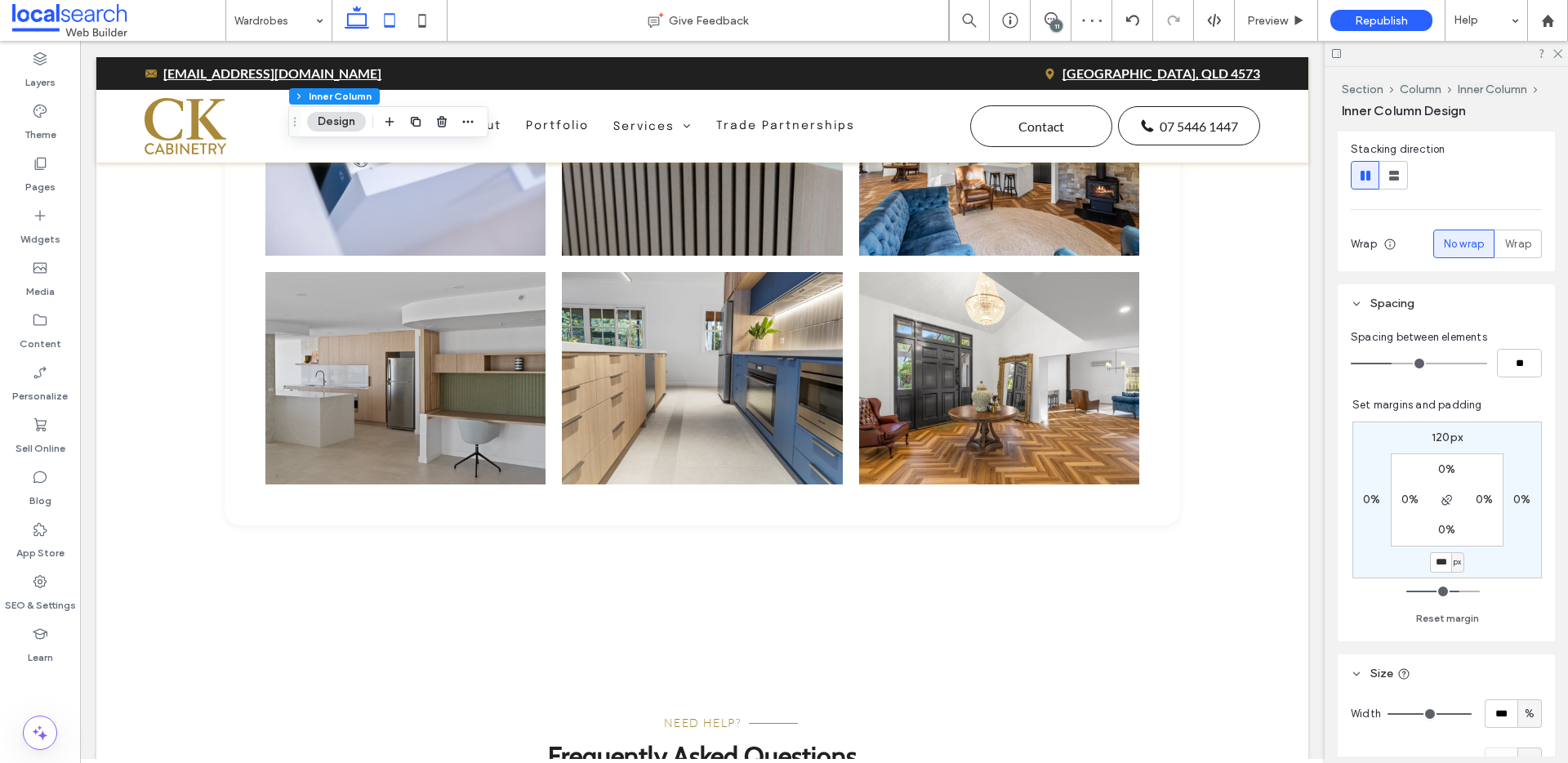
click at [375, 25] on icon at bounding box center [389, 20] width 33 height 33
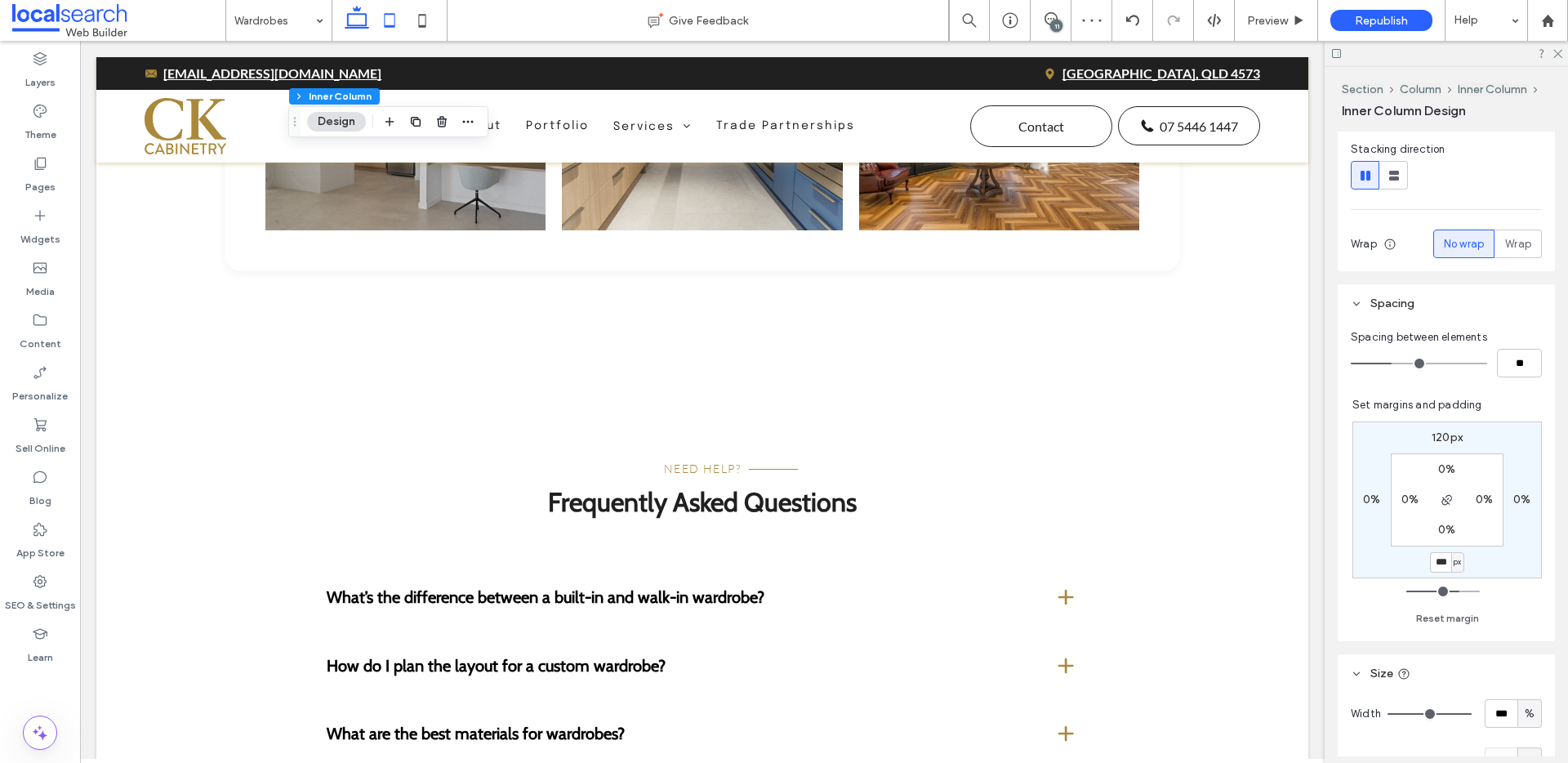
type input "**"
type input "****"
type input "*"
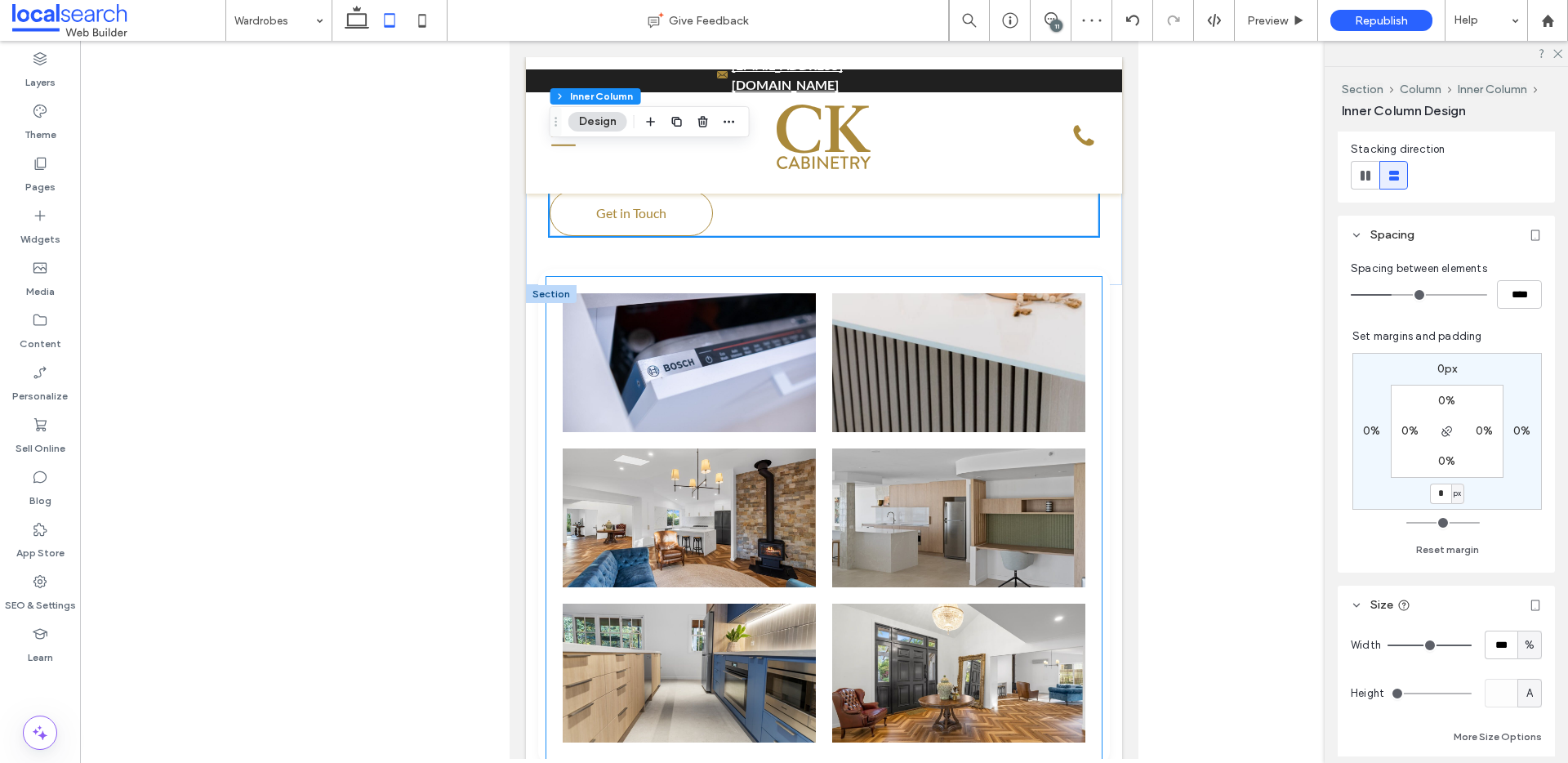
scroll to position [3394, 0]
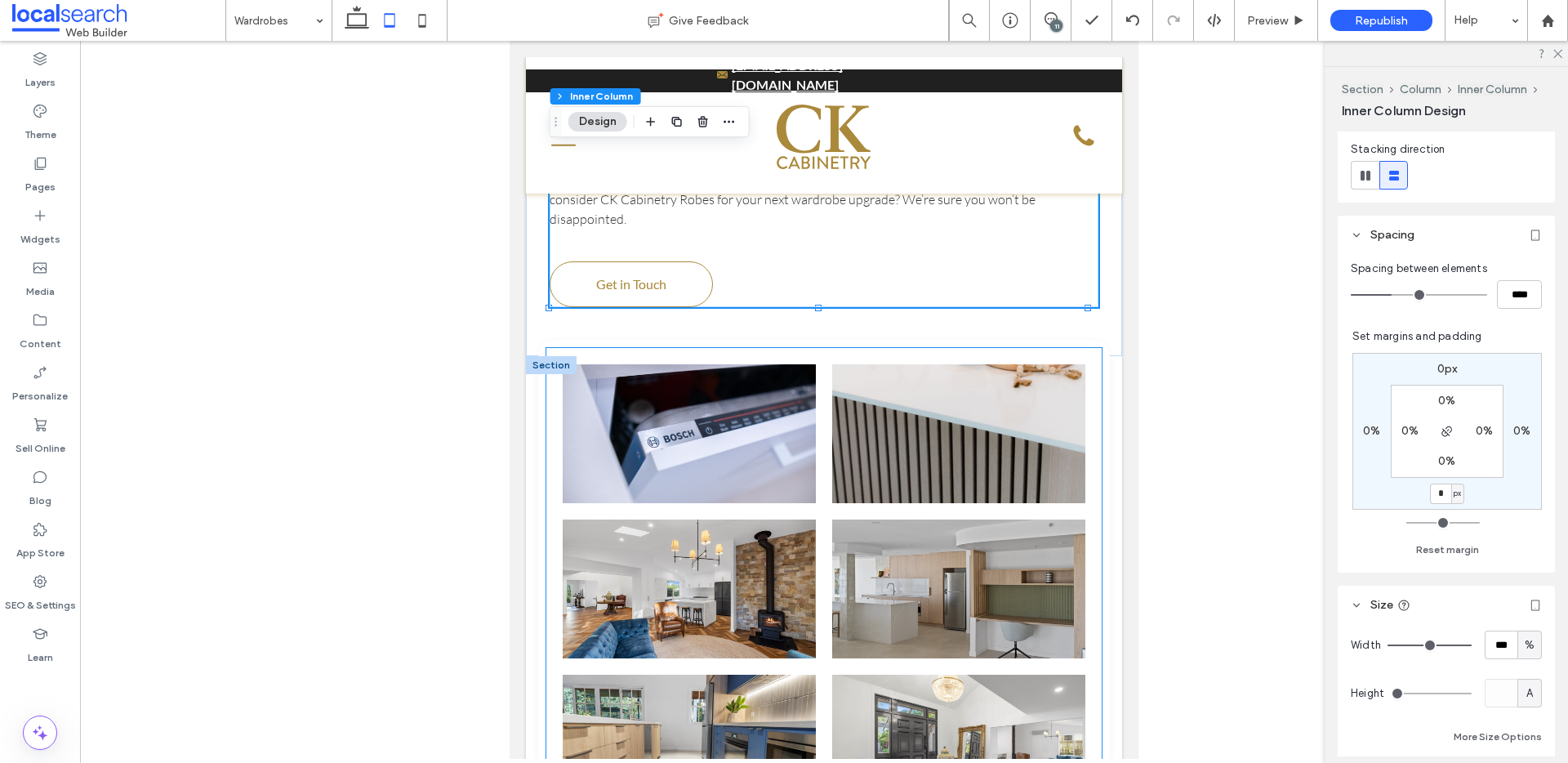
click at [580, 380] on link at bounding box center [690, 433] width 254 height 139
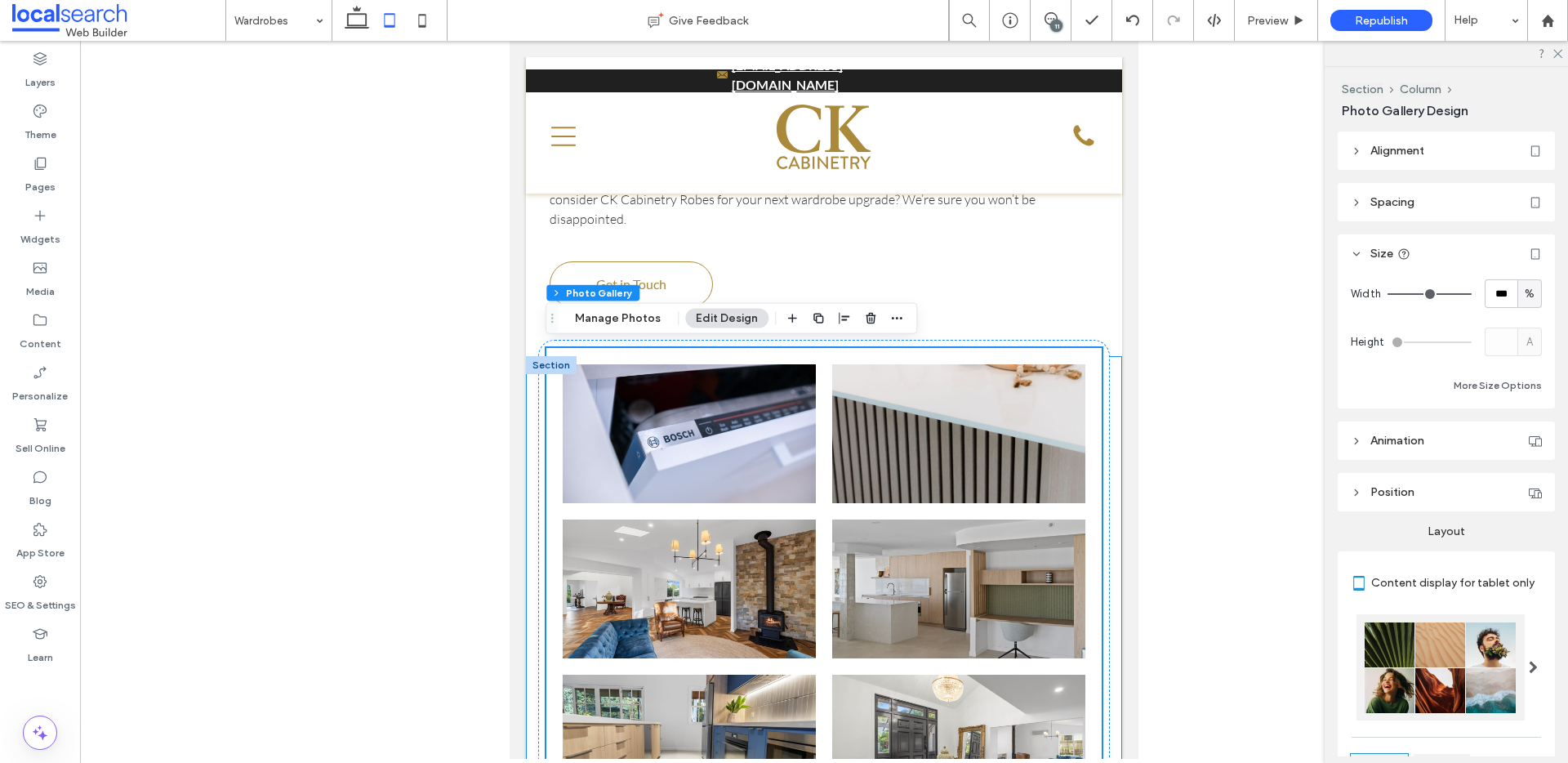
click at [535, 453] on div "Button" at bounding box center [823, 614] width 596 height 515
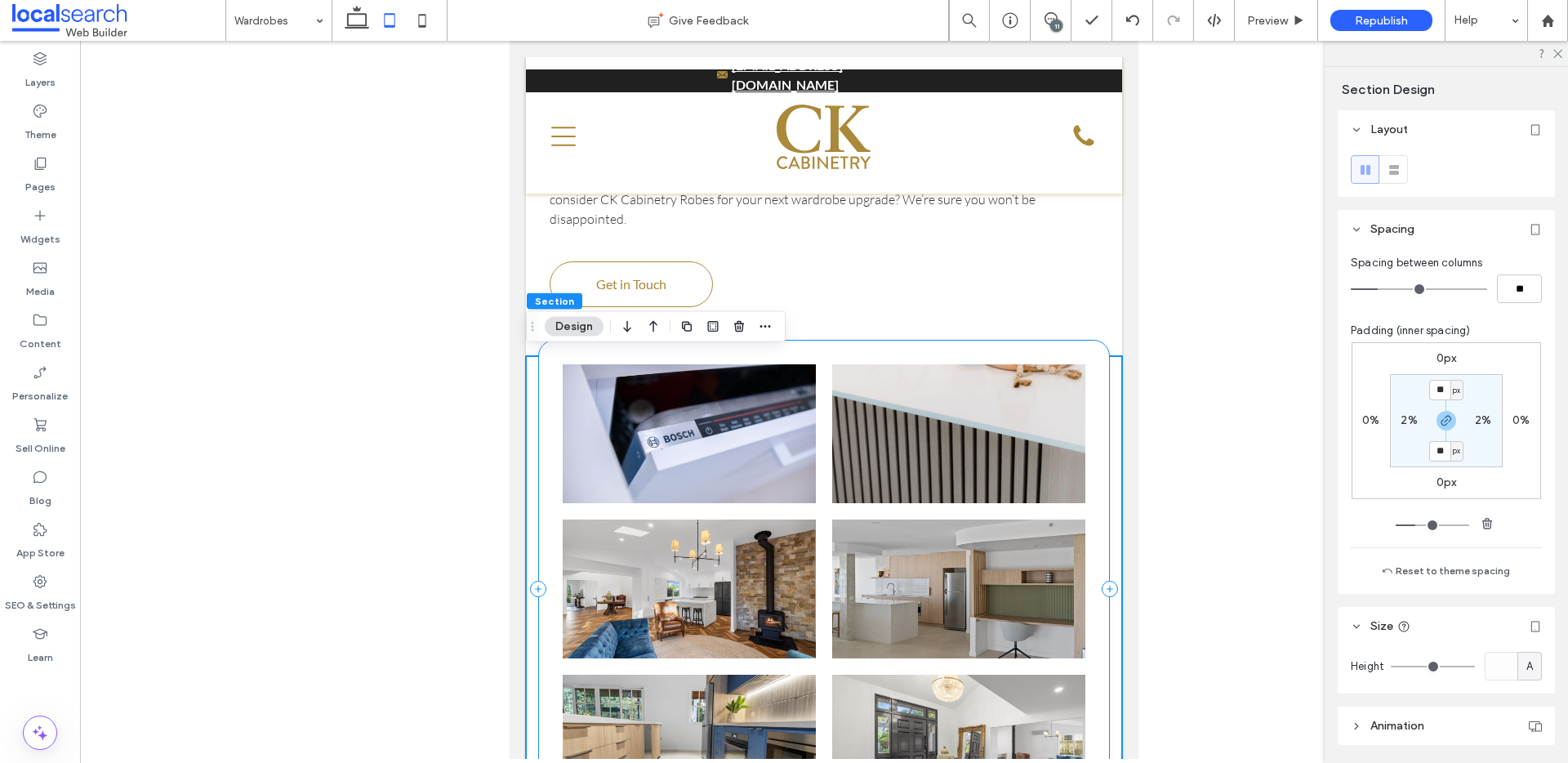
click at [538, 418] on div "Button" at bounding box center [824, 588] width 573 height 498
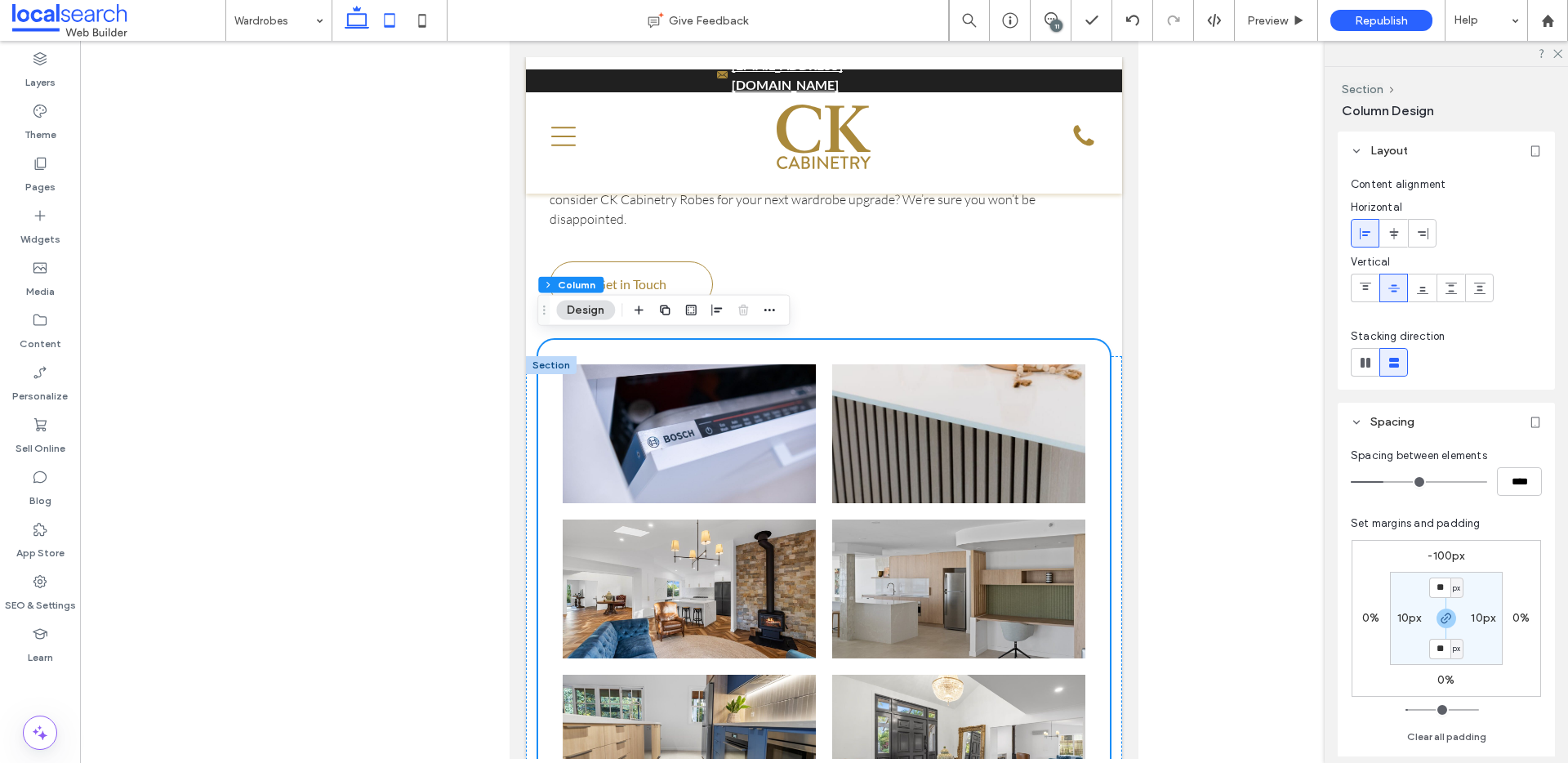
click at [351, 18] on icon at bounding box center [356, 20] width 33 height 33
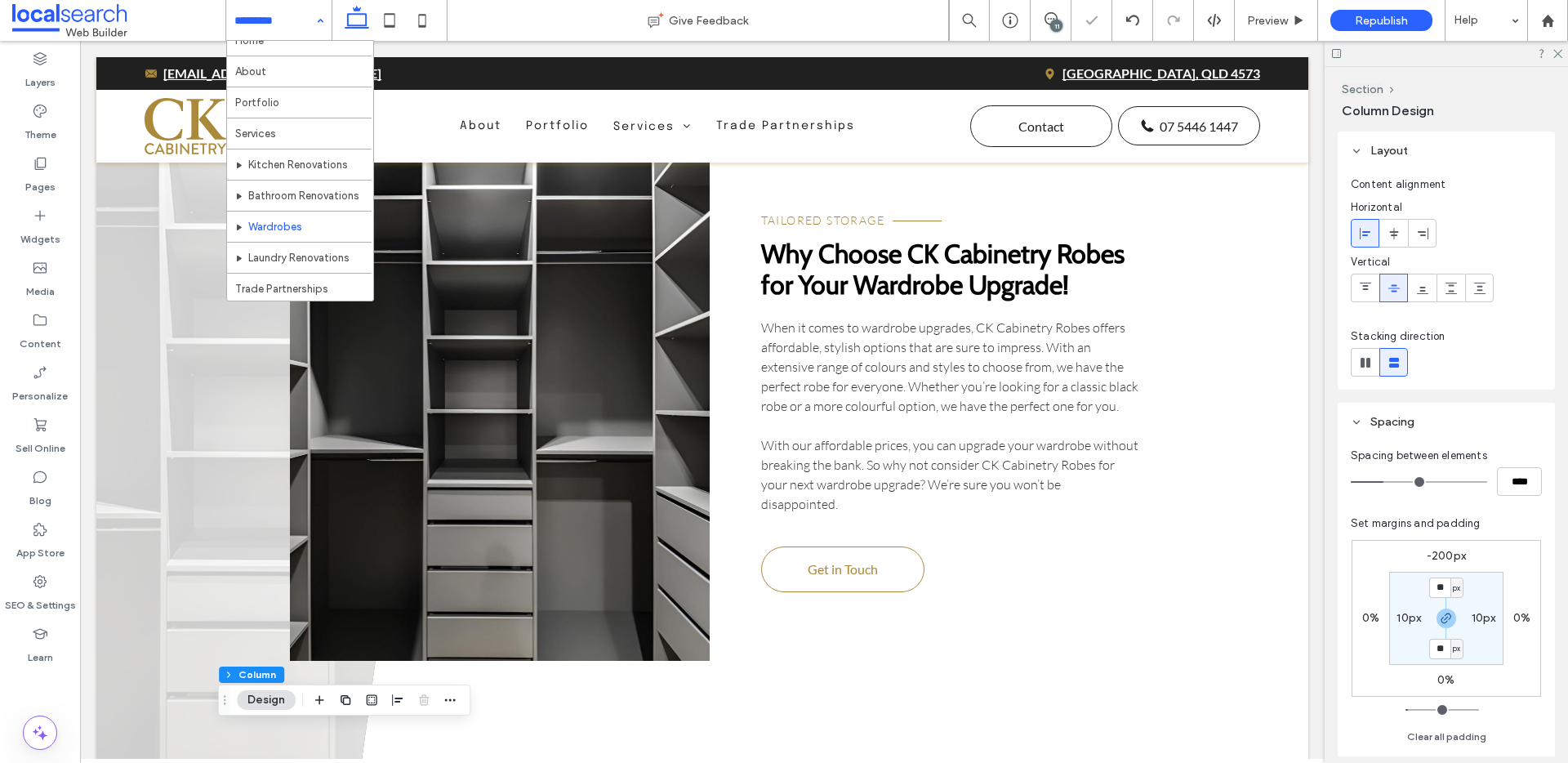
scroll to position [47, 0]
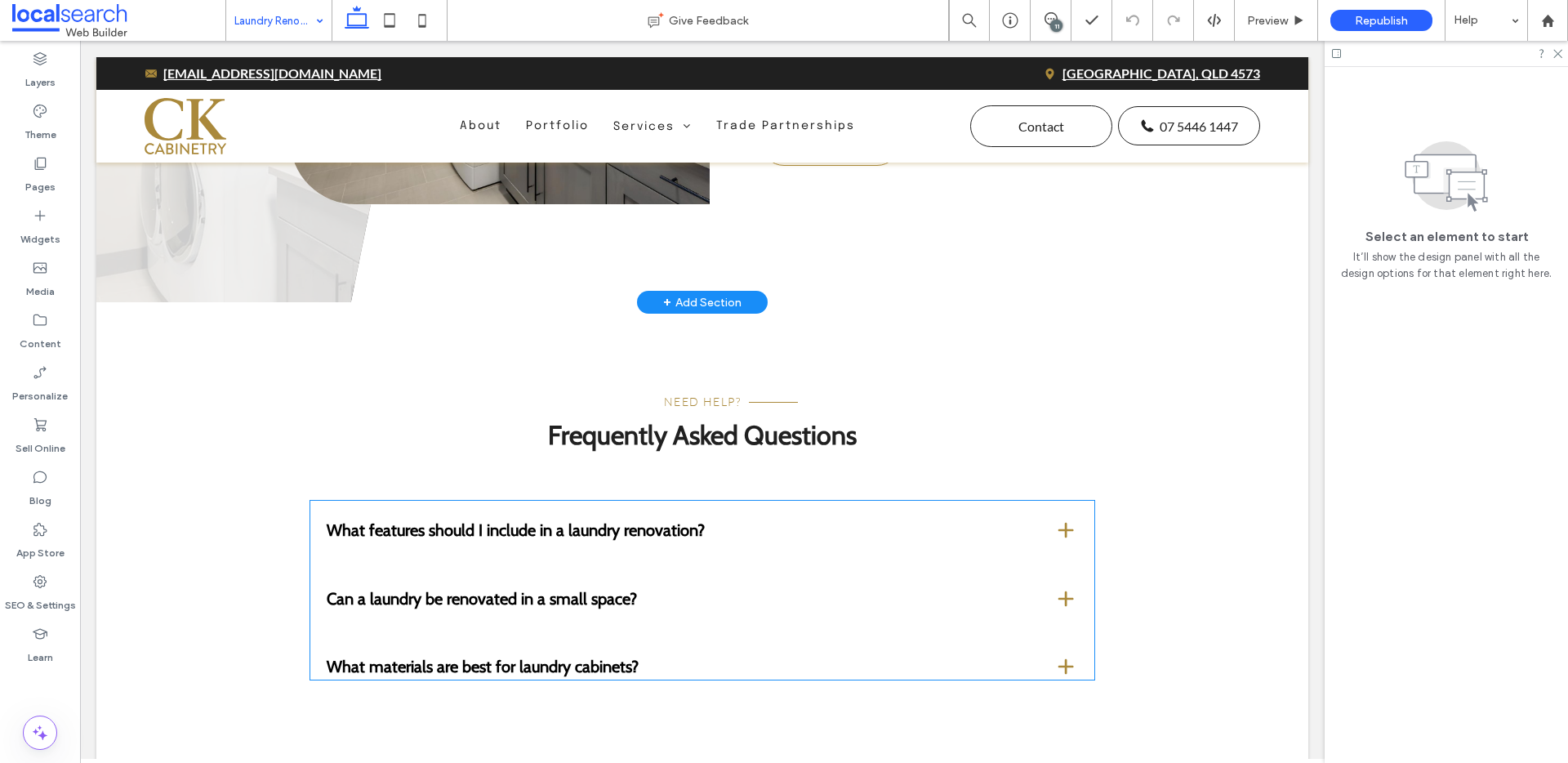
scroll to position [3903, 0]
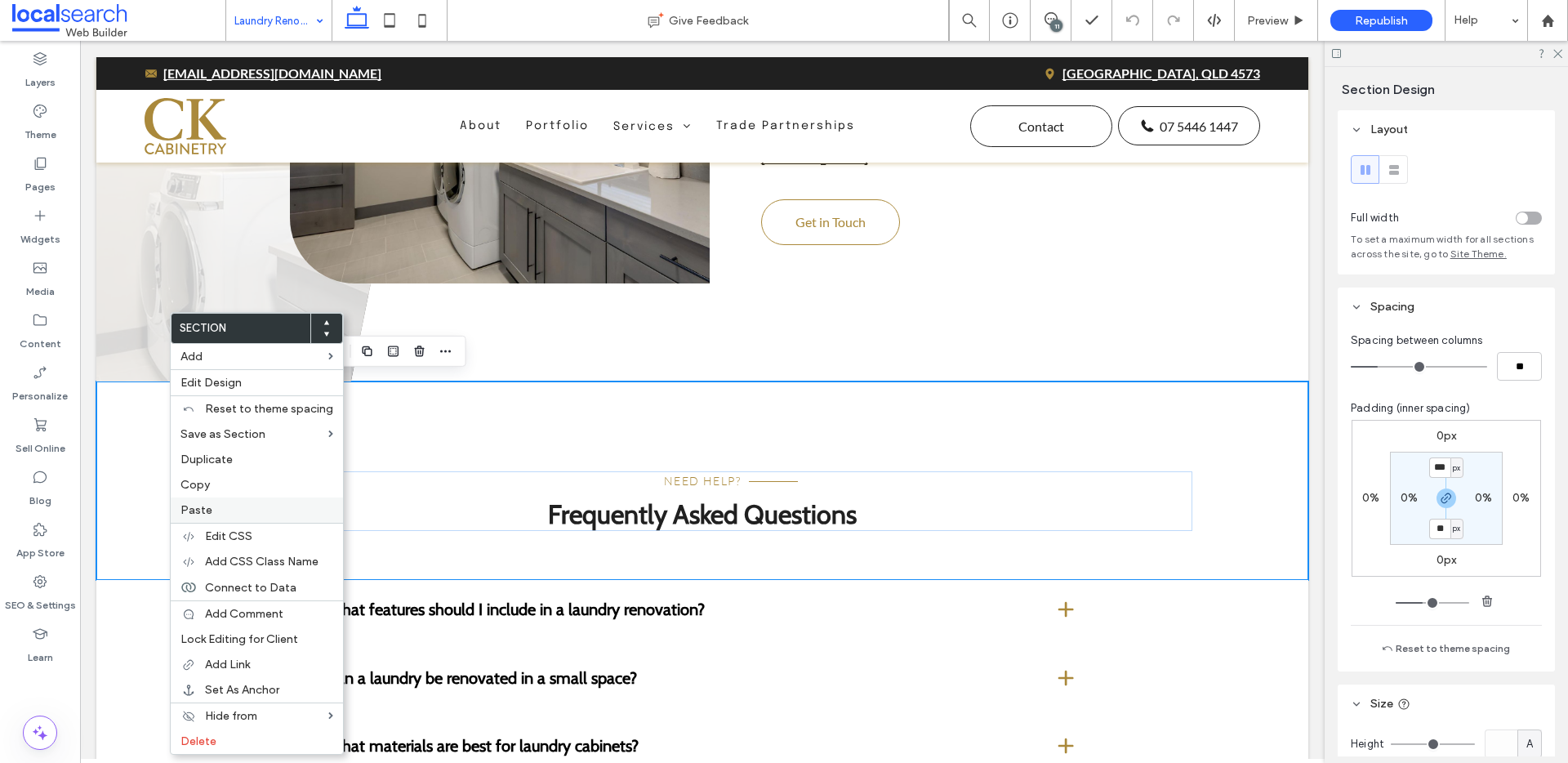
click at [204, 500] on div "Paste" at bounding box center [257, 509] width 173 height 25
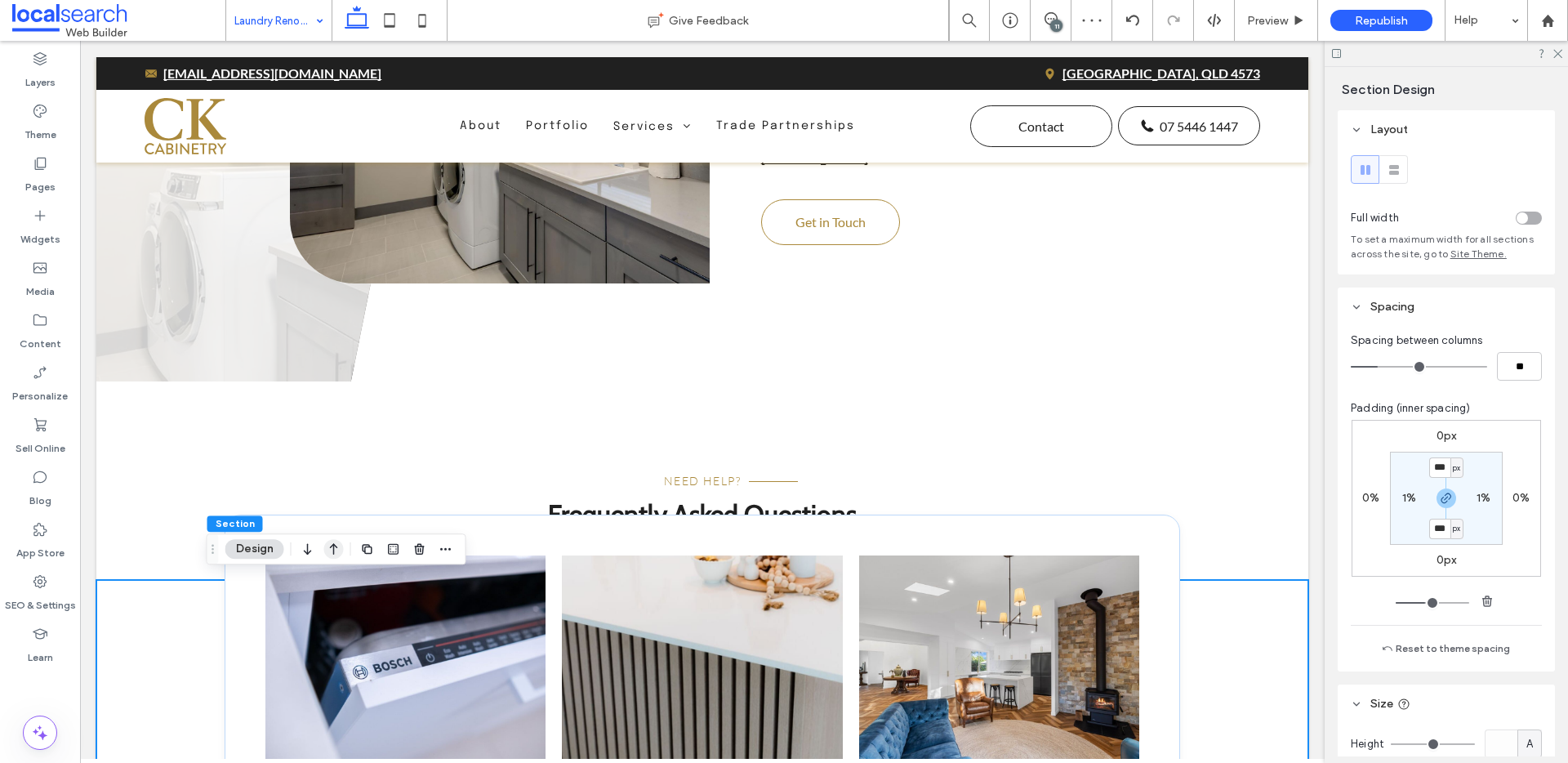
click at [326, 551] on icon "button" at bounding box center [334, 548] width 20 height 29
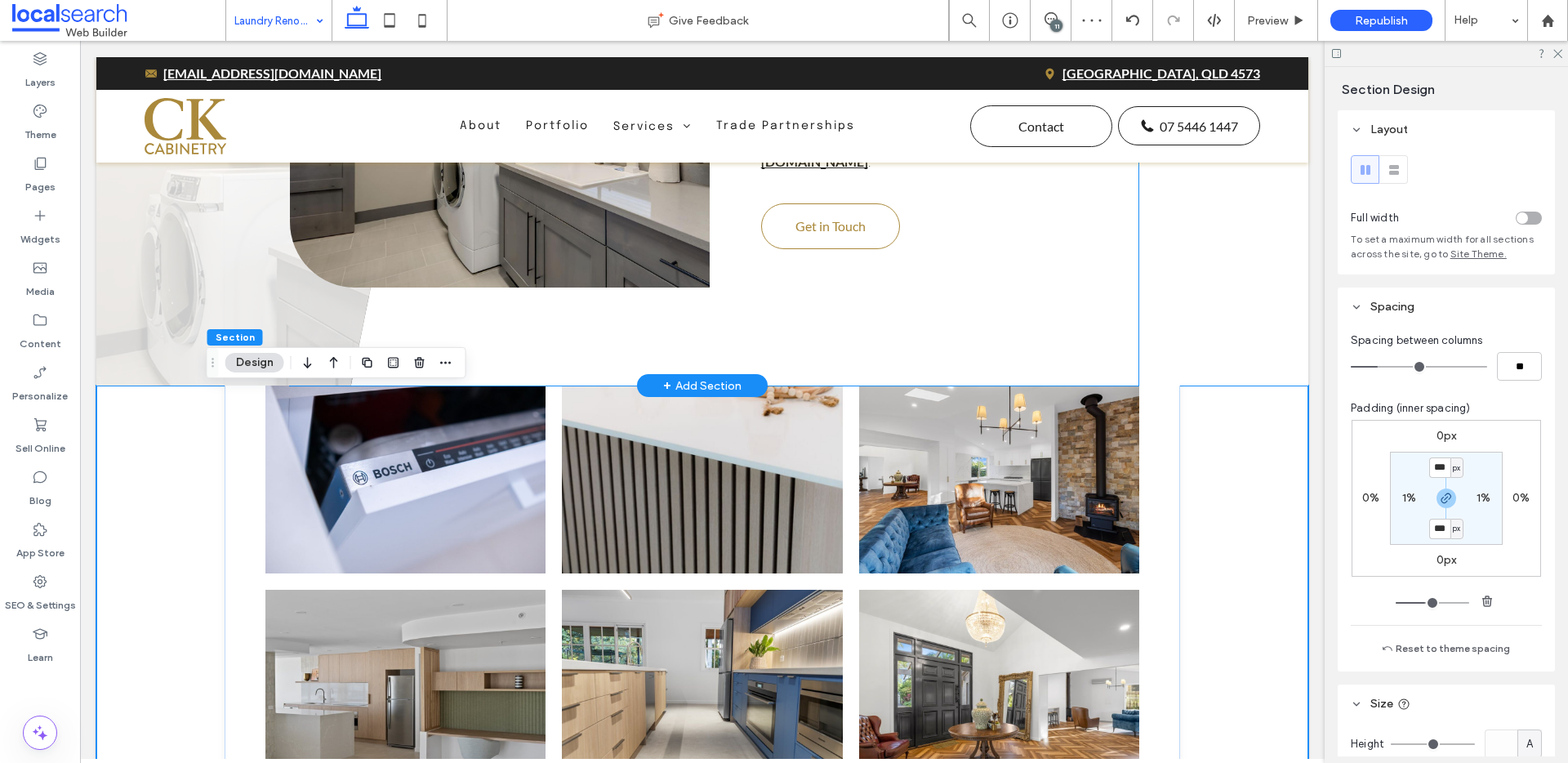
scroll to position [3886, 0]
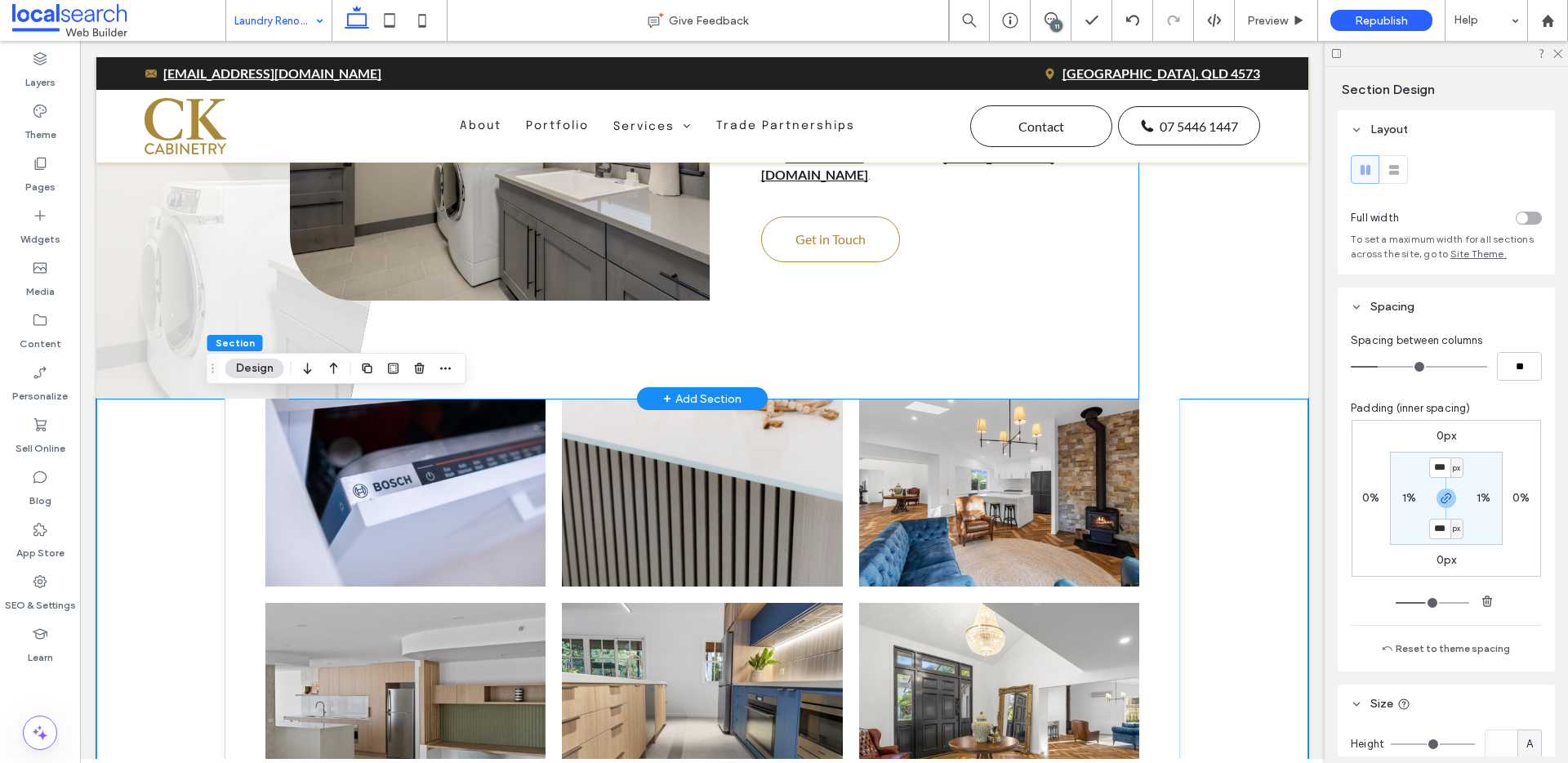
click at [956, 225] on div "Reach Out Get in Touch Remember, it doesn’t matter how small the available spac…" at bounding box center [950, 129] width 378 height 268
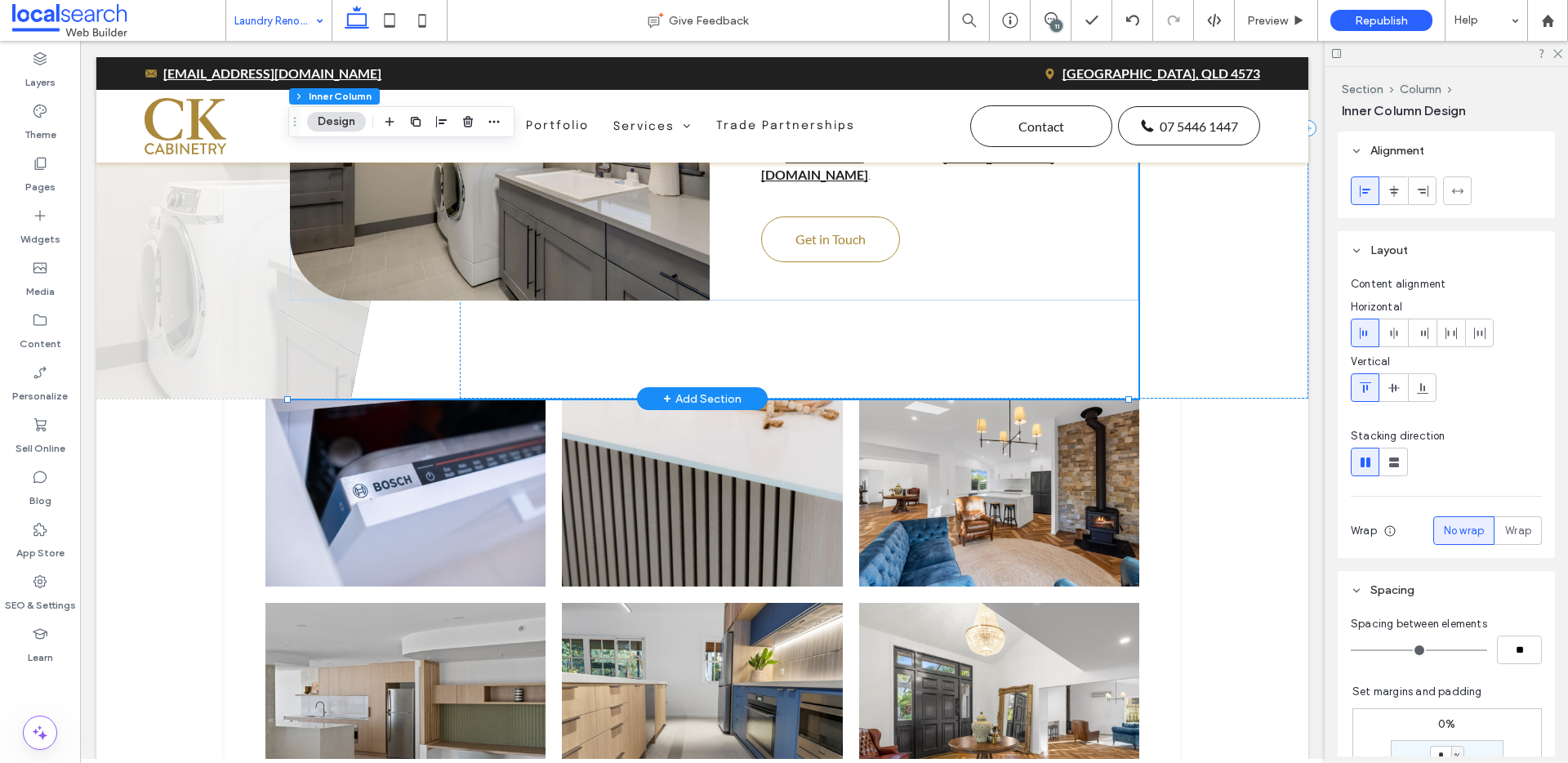
click at [1000, 229] on div "Reach Out Get in Touch Remember, it doesn’t matter how small the available spac…" at bounding box center [950, 129] width 378 height 268
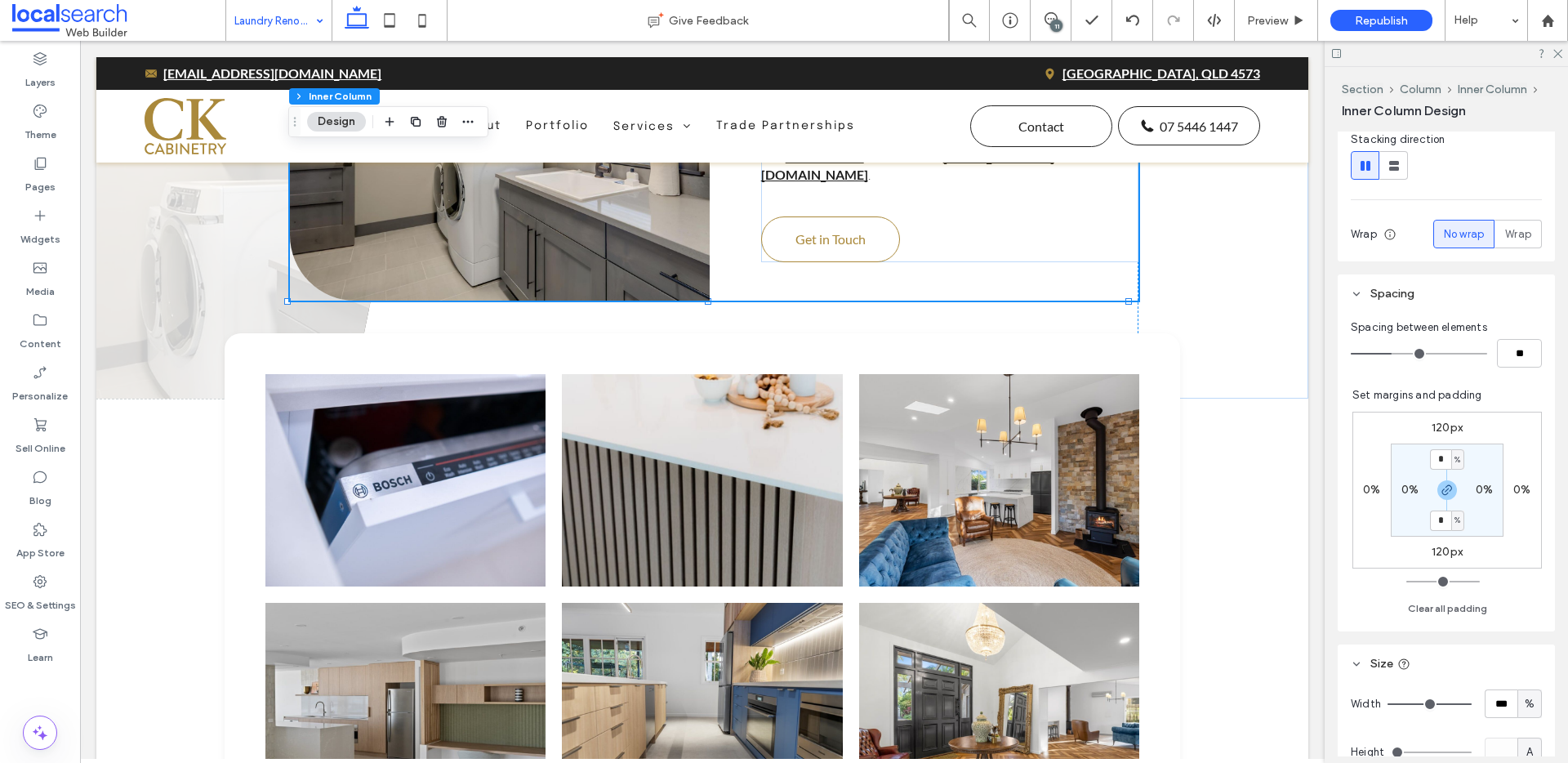
scroll to position [347, 0]
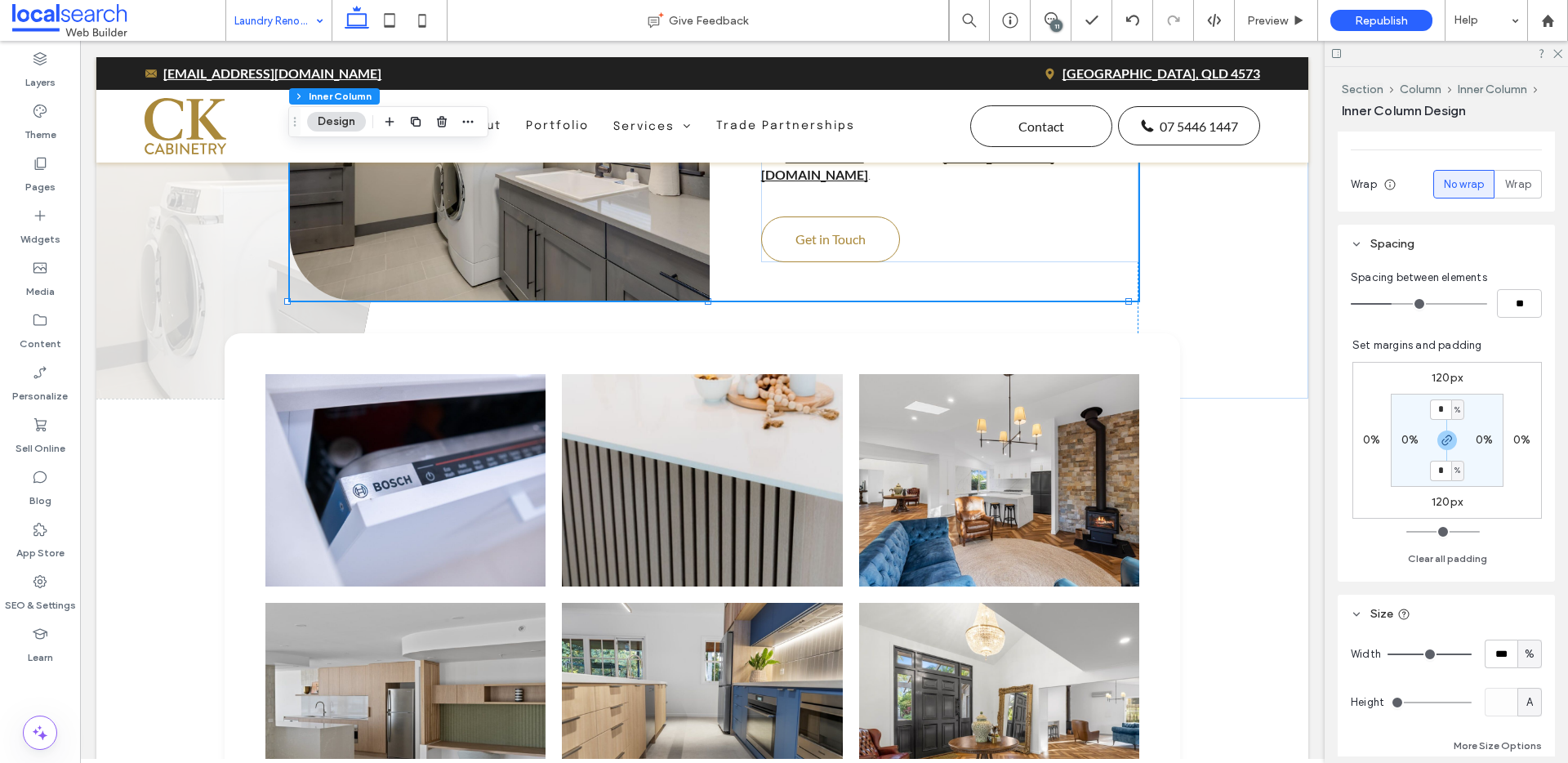
click at [1443, 497] on label "120px" at bounding box center [1447, 502] width 31 height 14
type input "***"
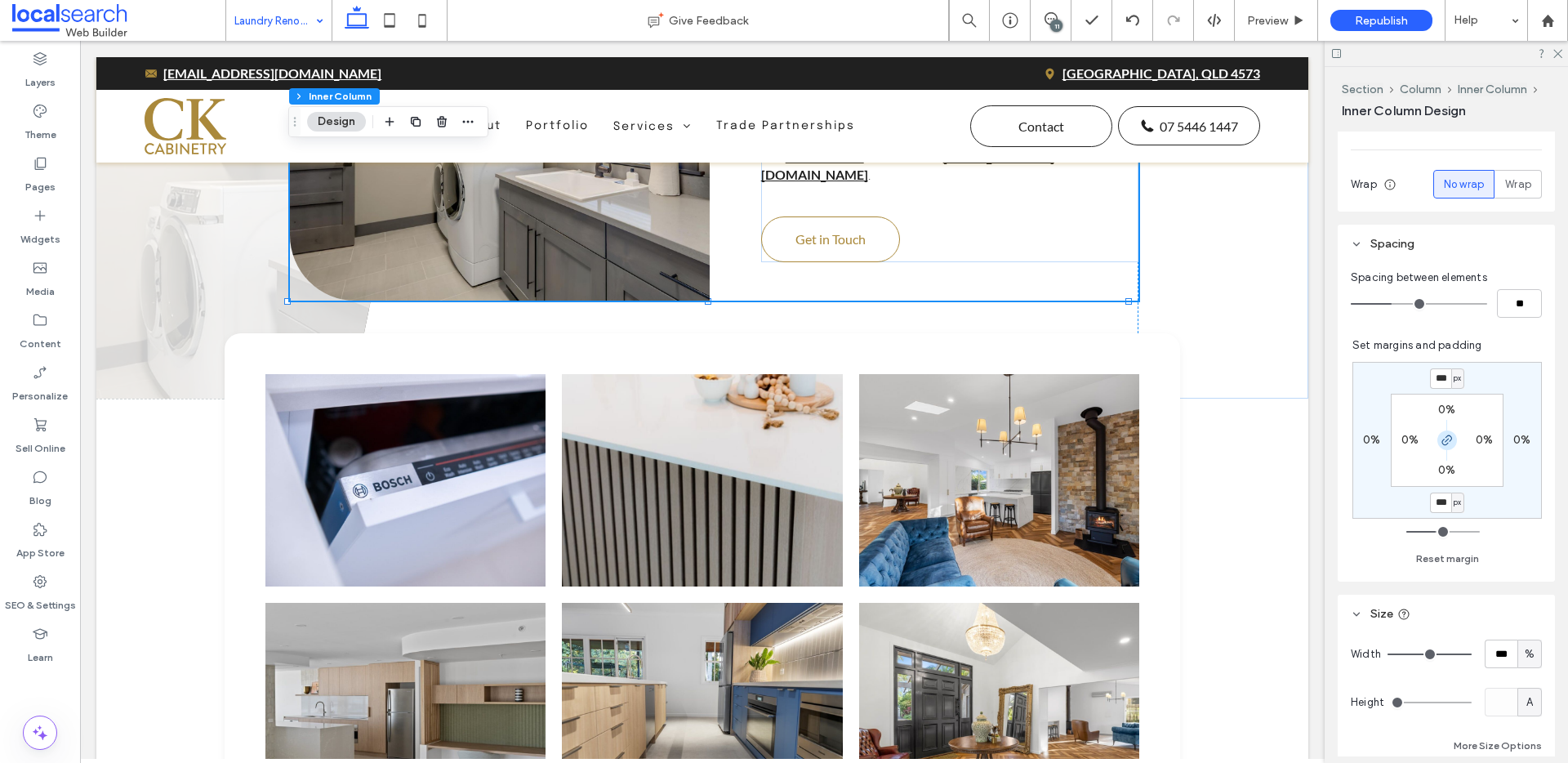
click at [1441, 436] on icon "button" at bounding box center [1447, 440] width 13 height 13
click at [1437, 504] on input "***" at bounding box center [1440, 503] width 21 height 20
type input "***"
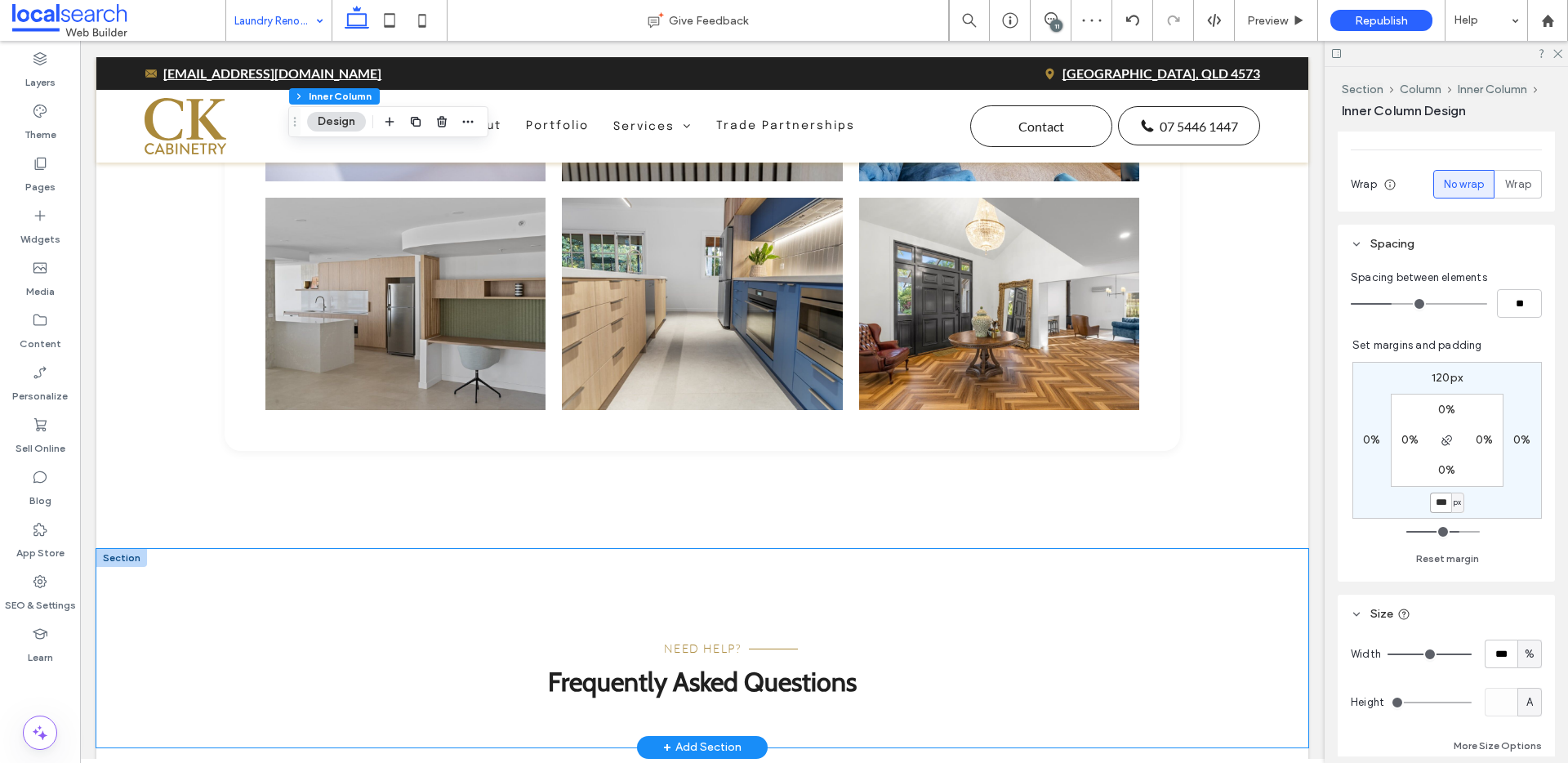
scroll to position [4454, 0]
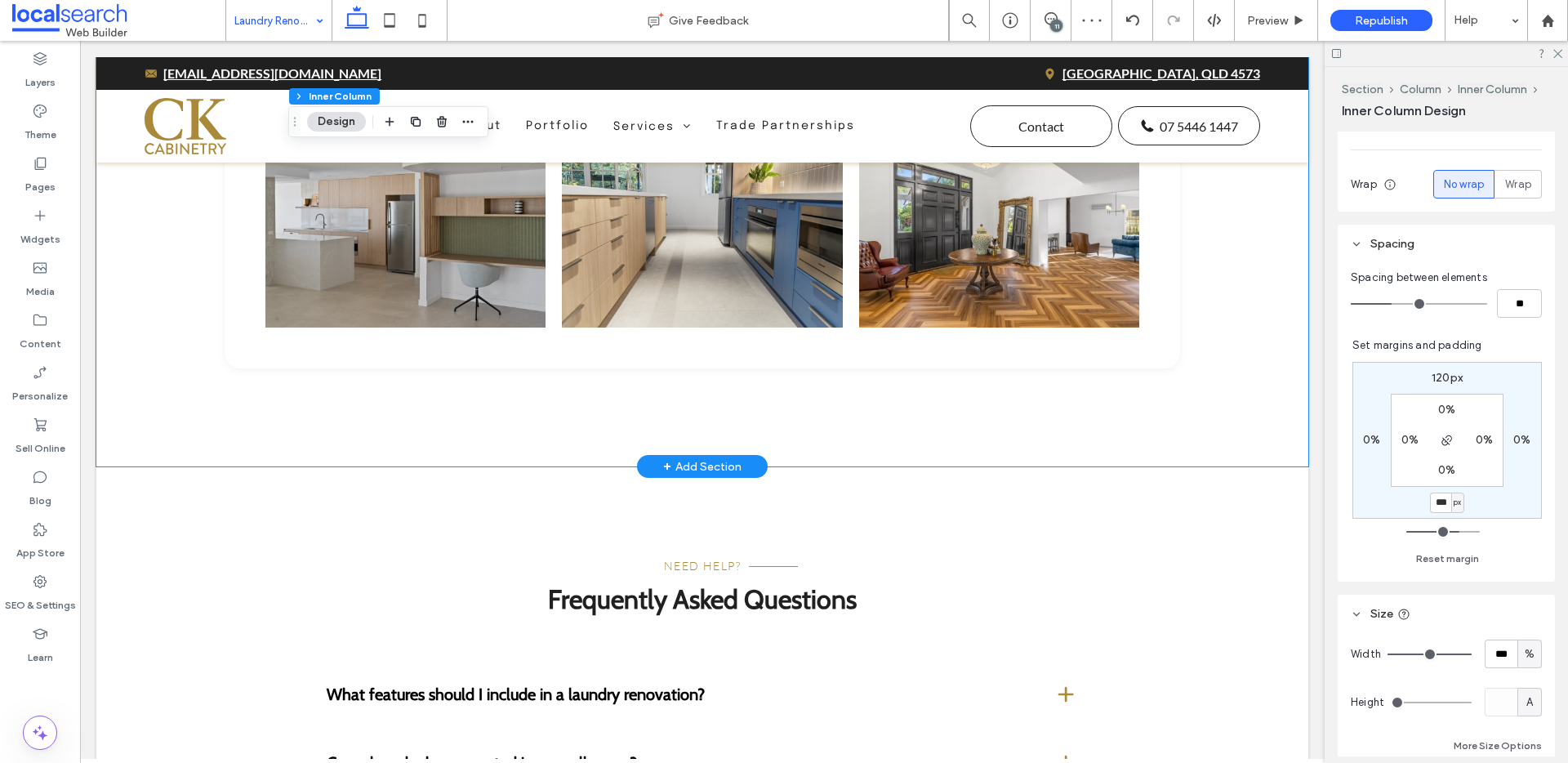
click at [1023, 430] on div "Button" at bounding box center [703, 189] width 980 height 556
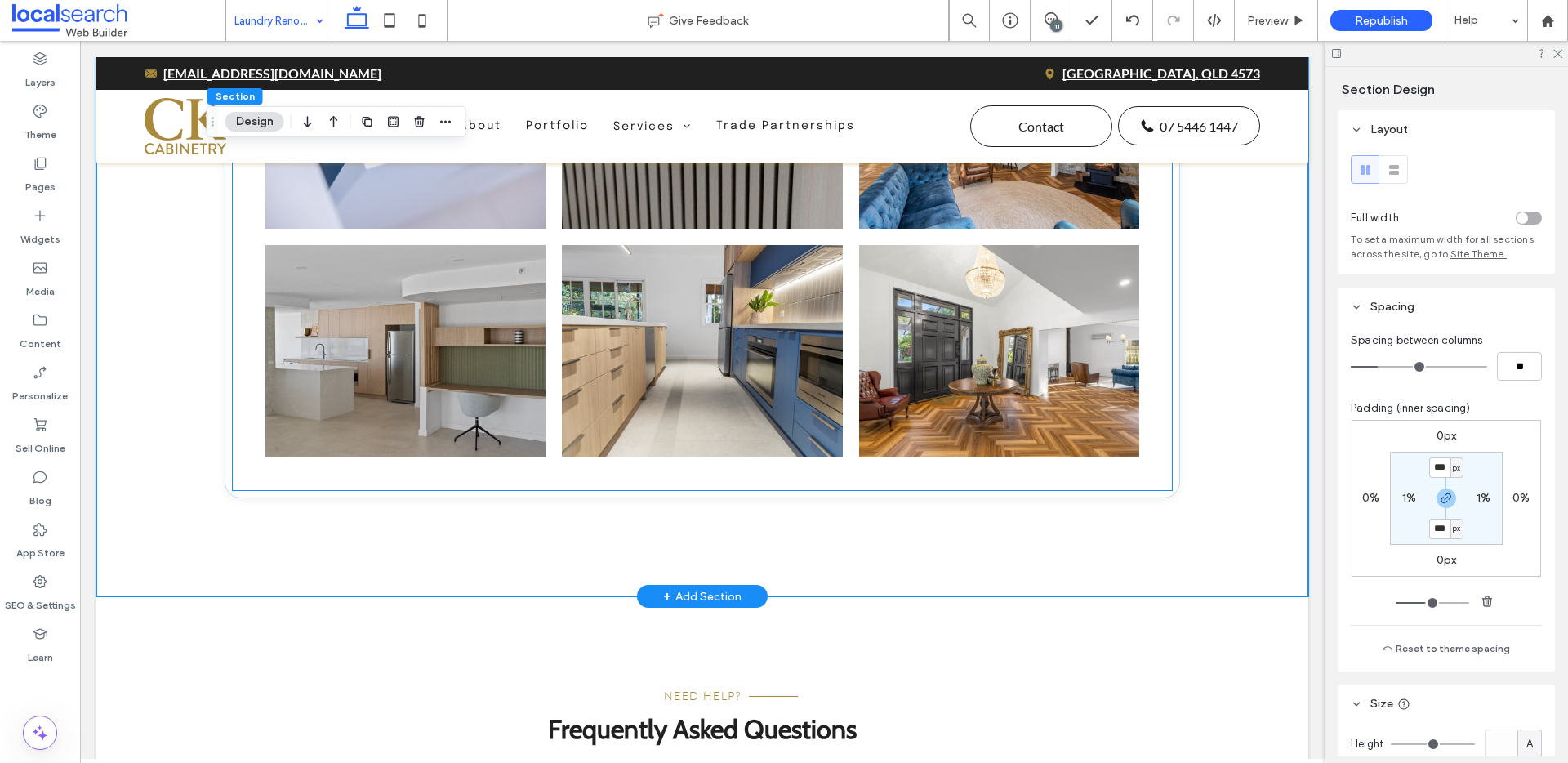
scroll to position [4266, 0]
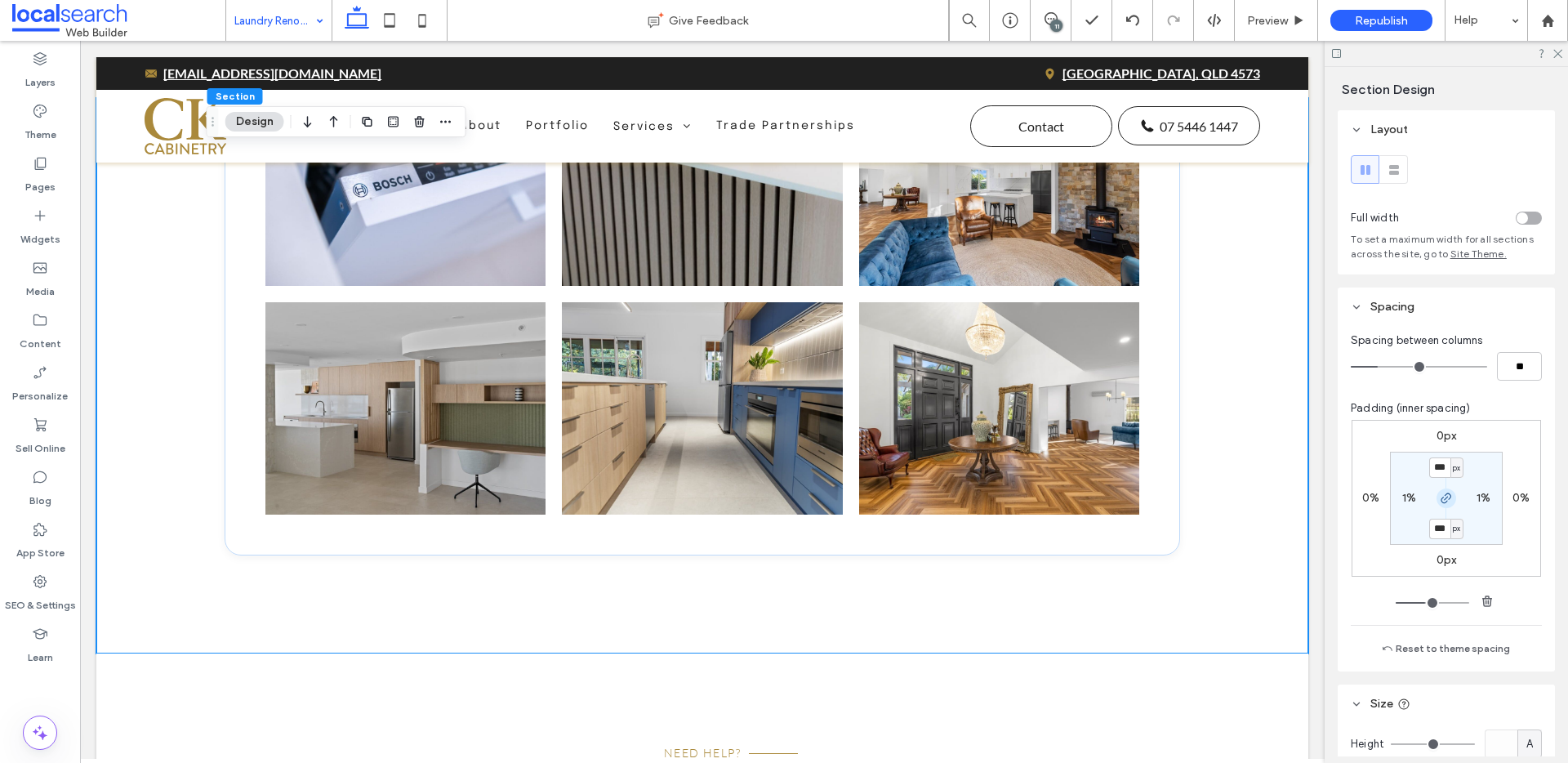
click at [1445, 502] on icon "button" at bounding box center [1446, 498] width 13 height 13
click at [1439, 526] on label "120px" at bounding box center [1446, 528] width 31 height 14
type input "*"
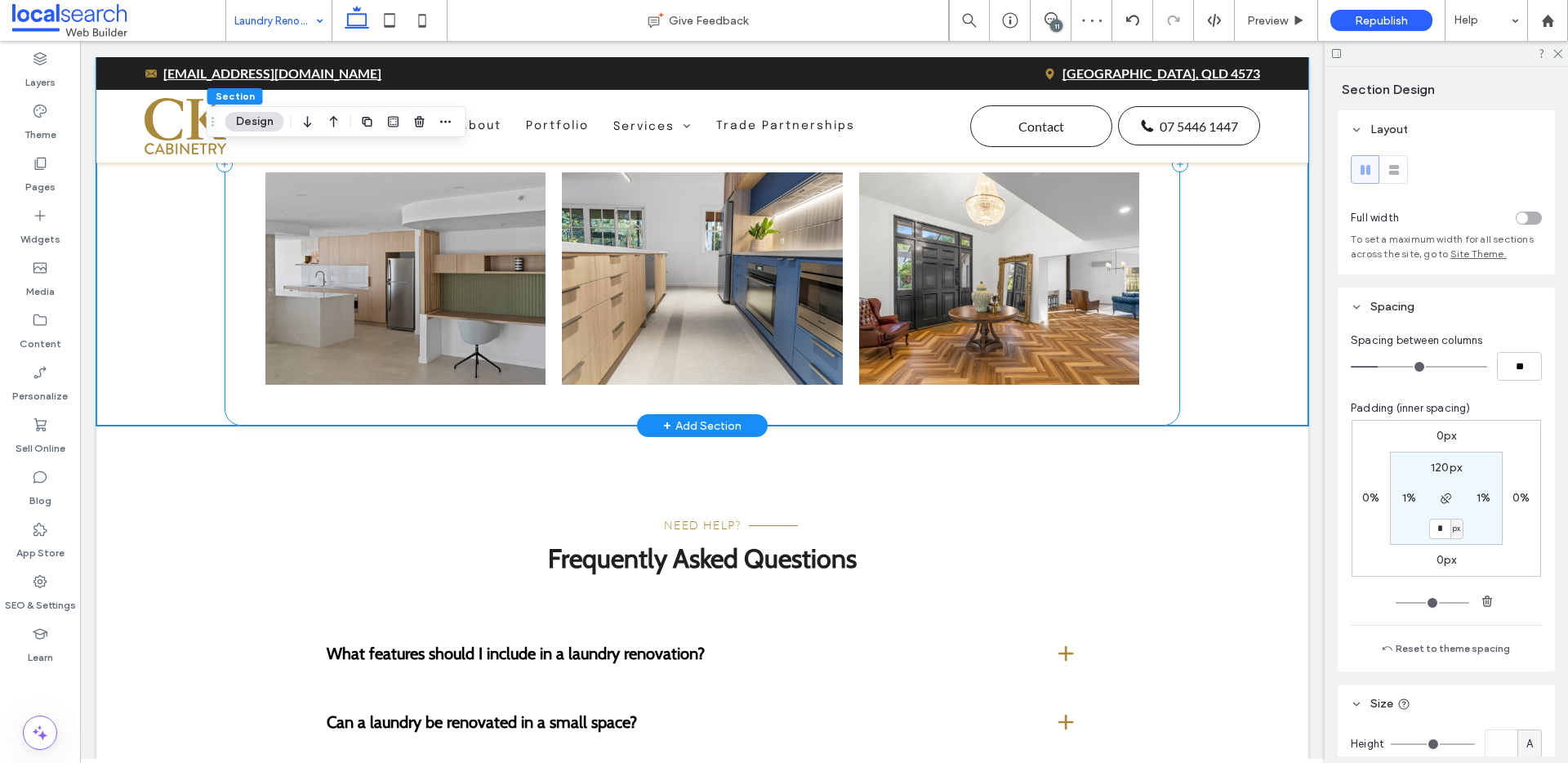
scroll to position [4398, 0]
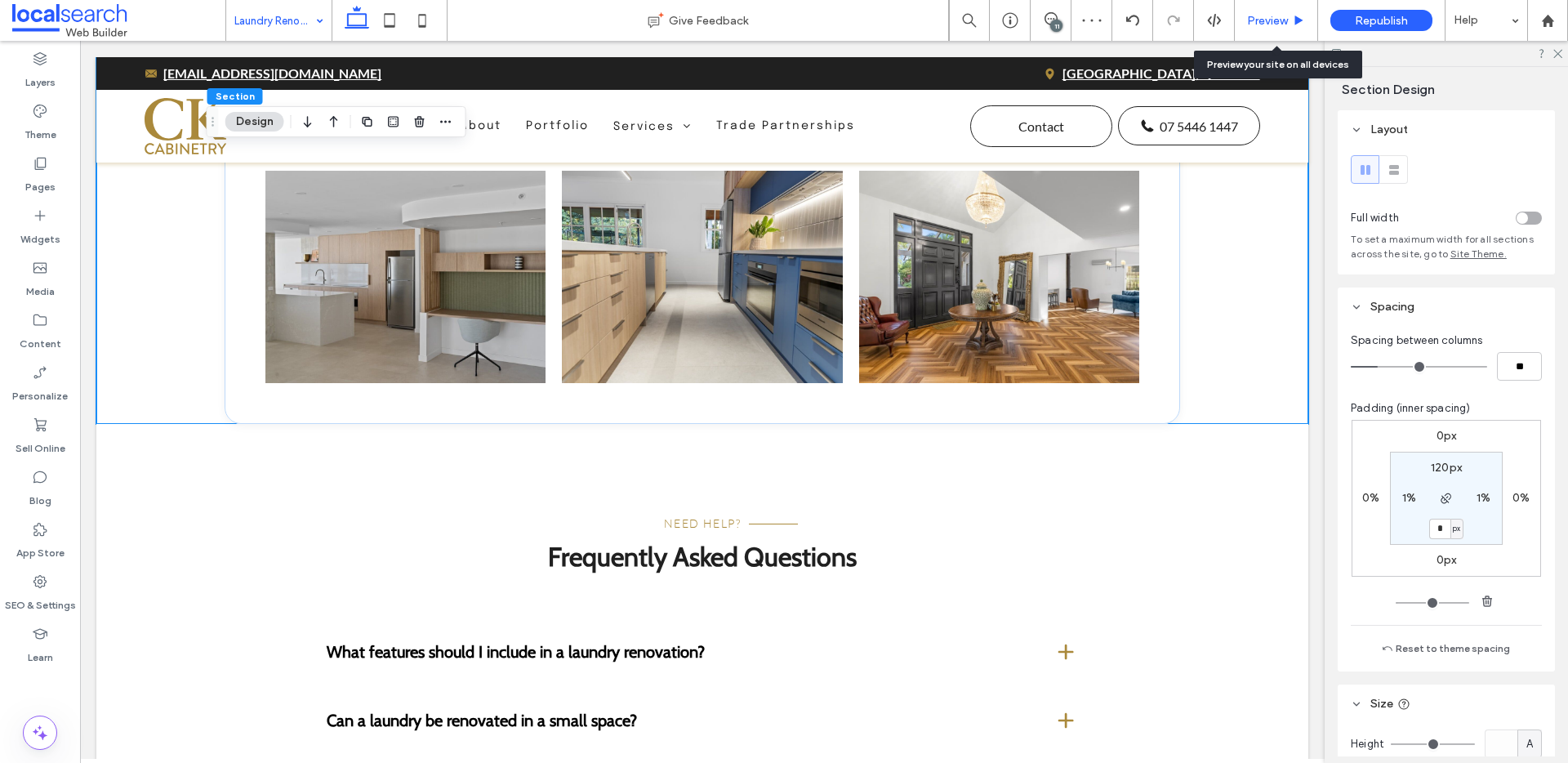
click at [1276, 6] on div "Preview" at bounding box center [1276, 20] width 83 height 41
click at [1275, 24] on span "Preview" at bounding box center [1268, 21] width 41 height 14
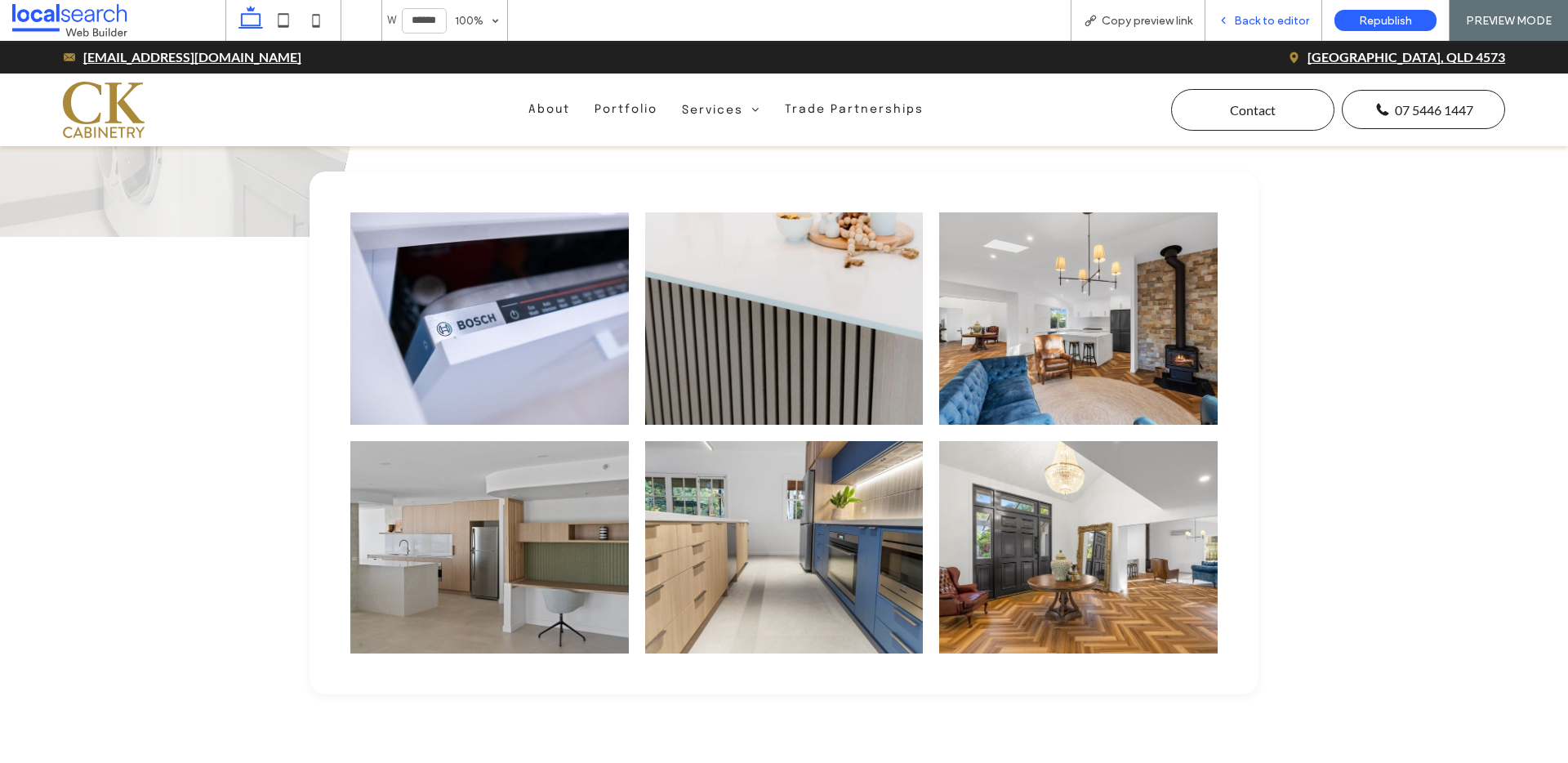
click at [1250, 18] on span "Back to editor" at bounding box center [1272, 21] width 75 height 14
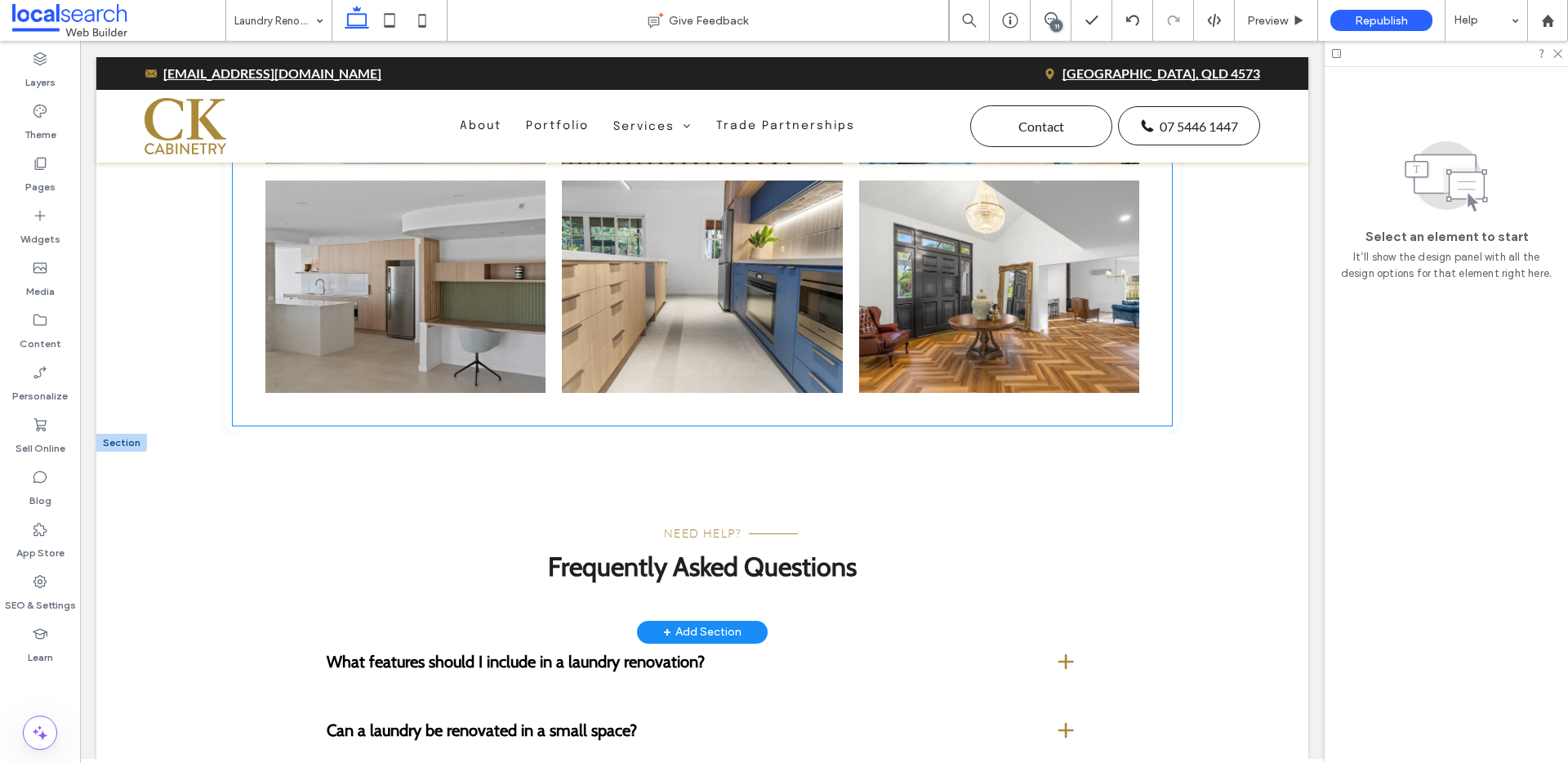
scroll to position [4474, 0]
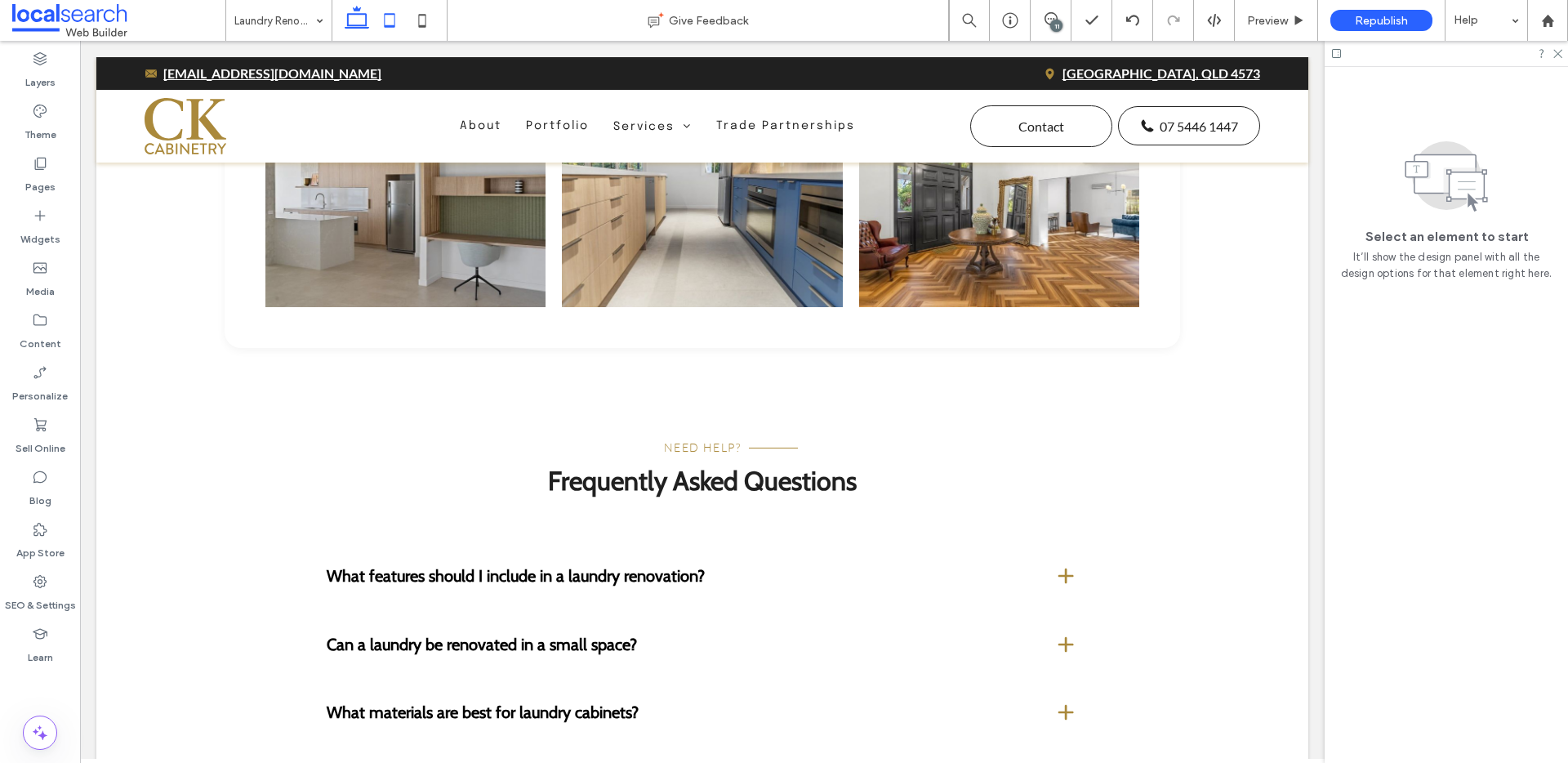
click at [384, 21] on use at bounding box center [389, 20] width 11 height 14
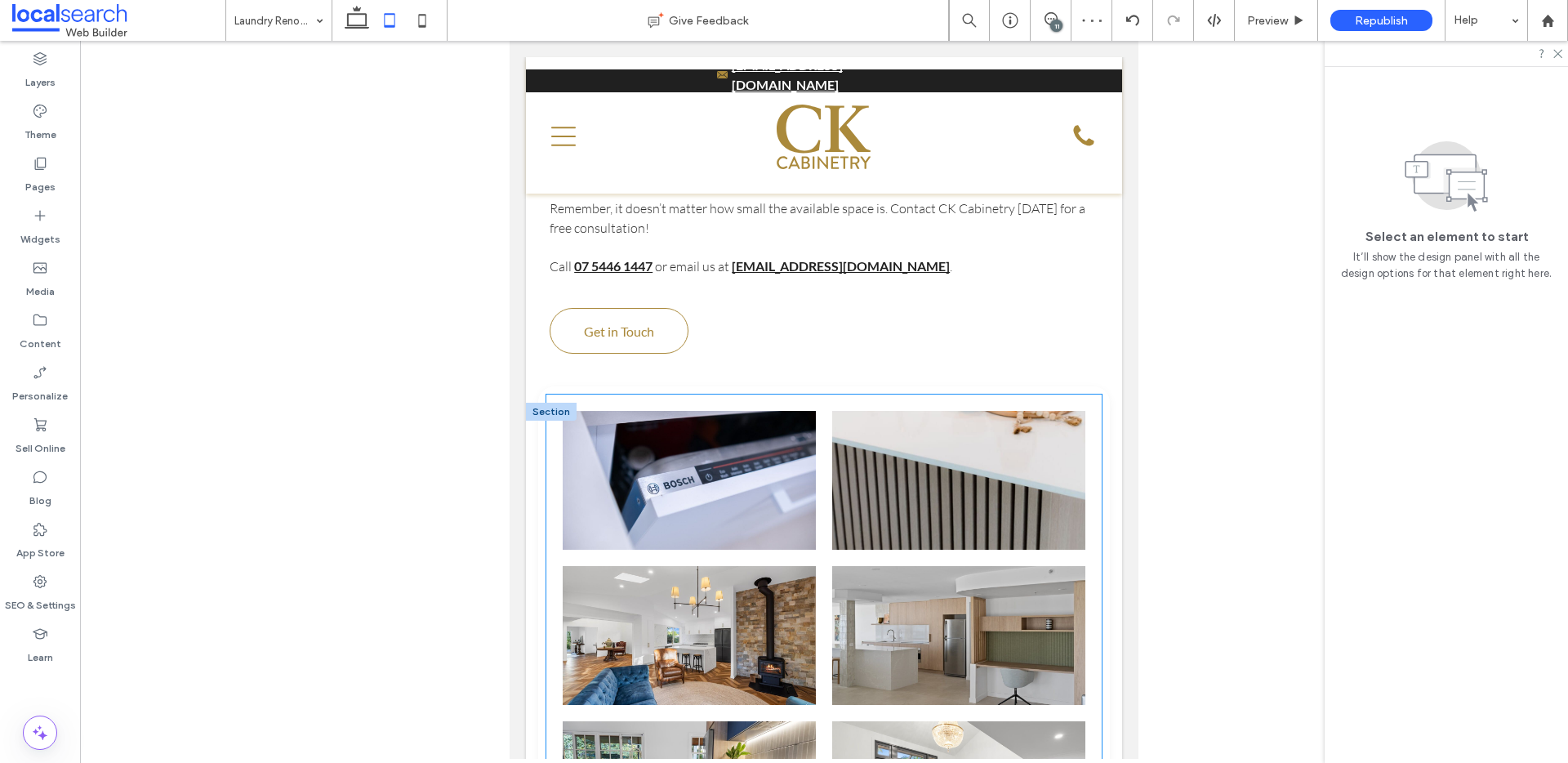
scroll to position [4563, 0]
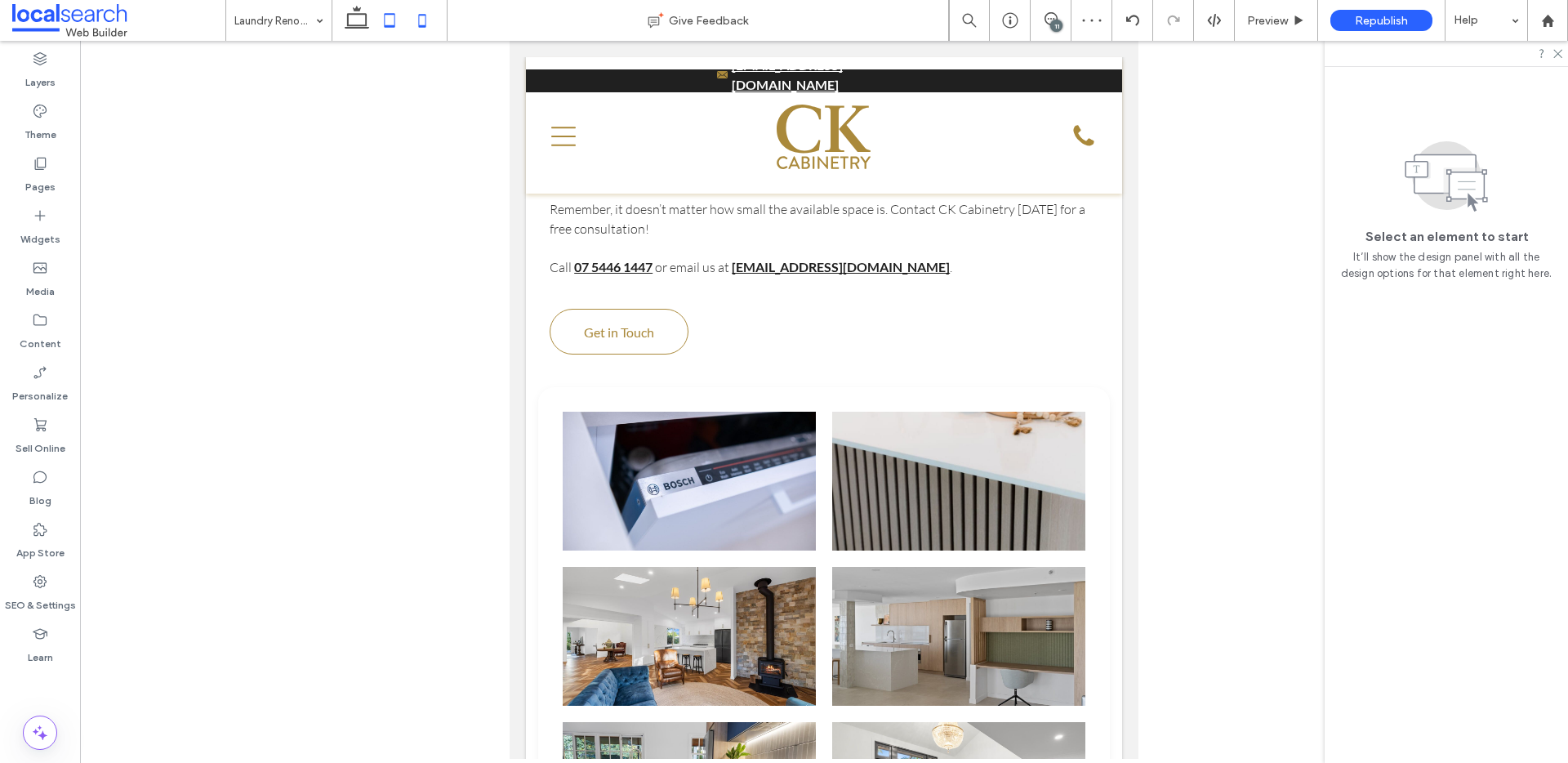
click at [422, 31] on icon at bounding box center [422, 20] width 33 height 33
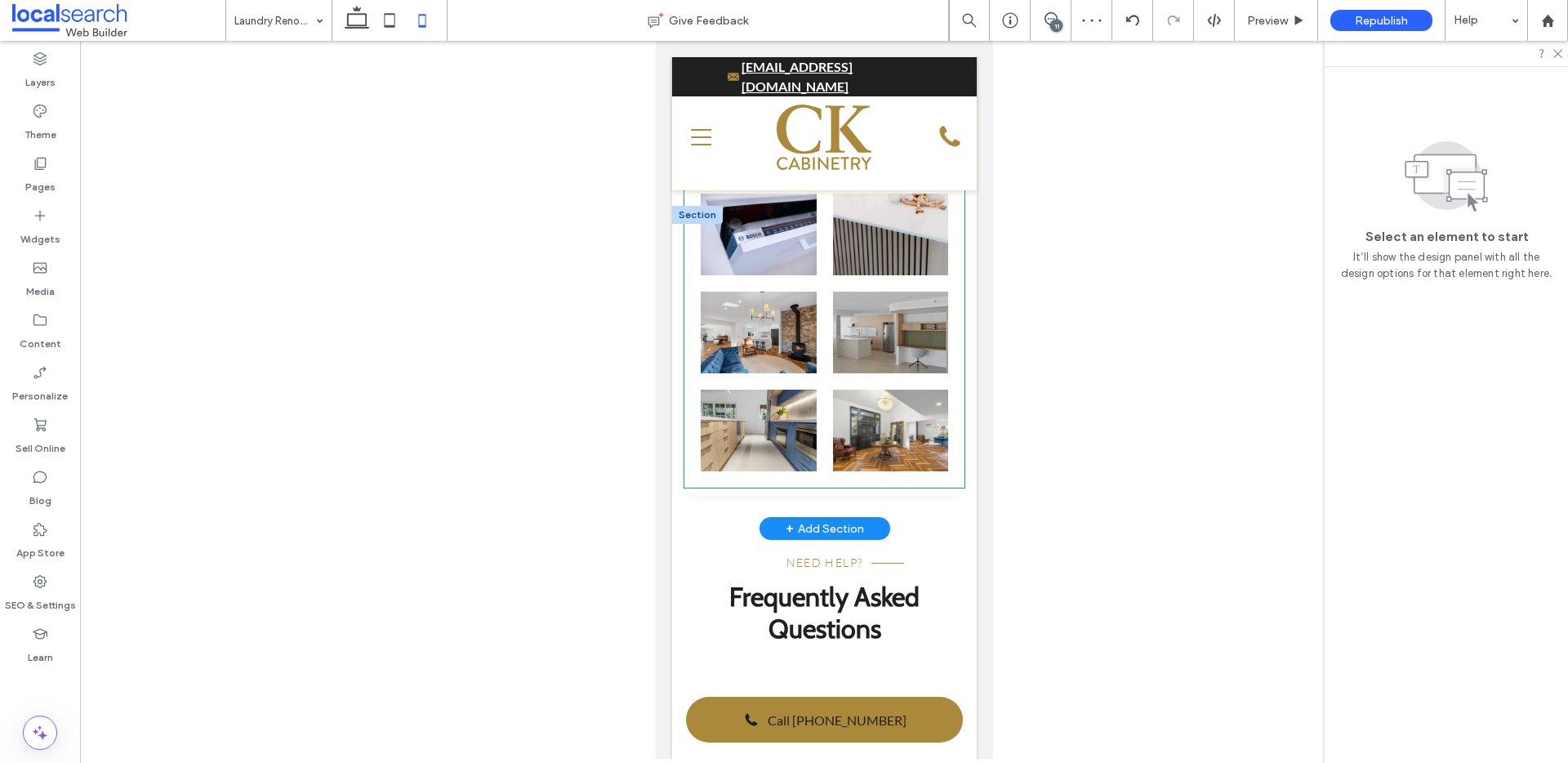
scroll to position [4256, 0]
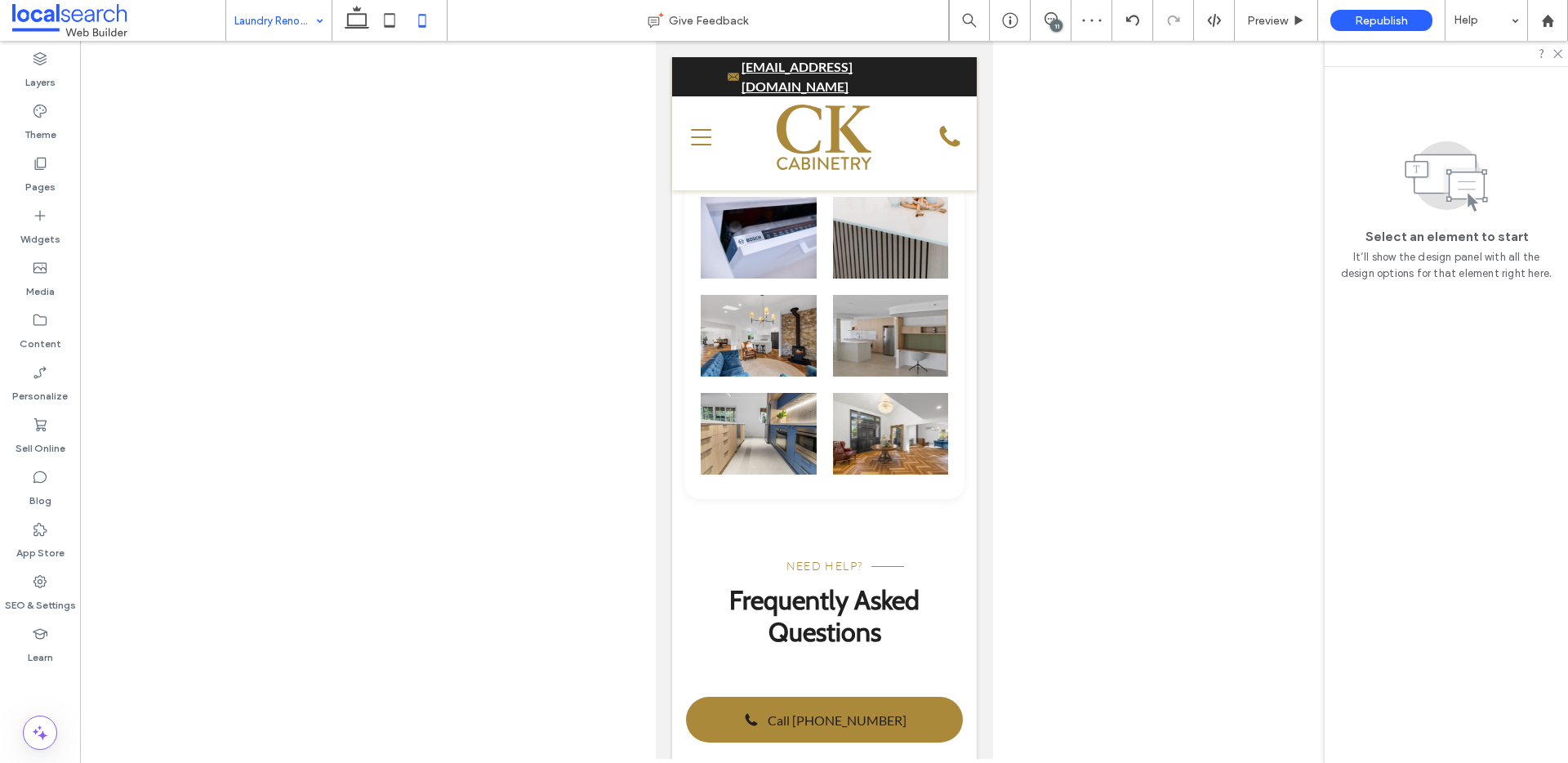
click at [366, 21] on use at bounding box center [356, 17] width 25 height 23
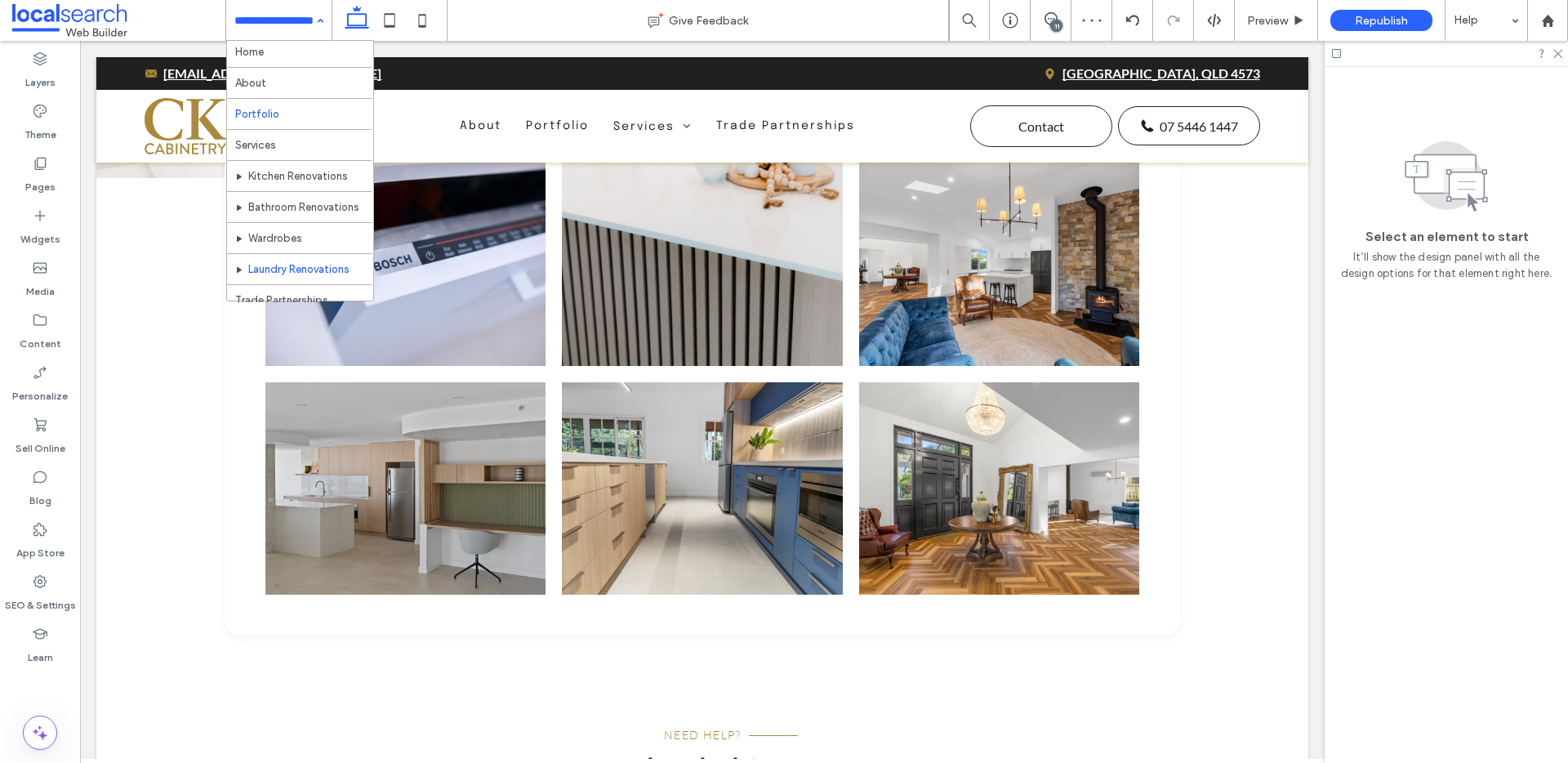
scroll to position [18, 0]
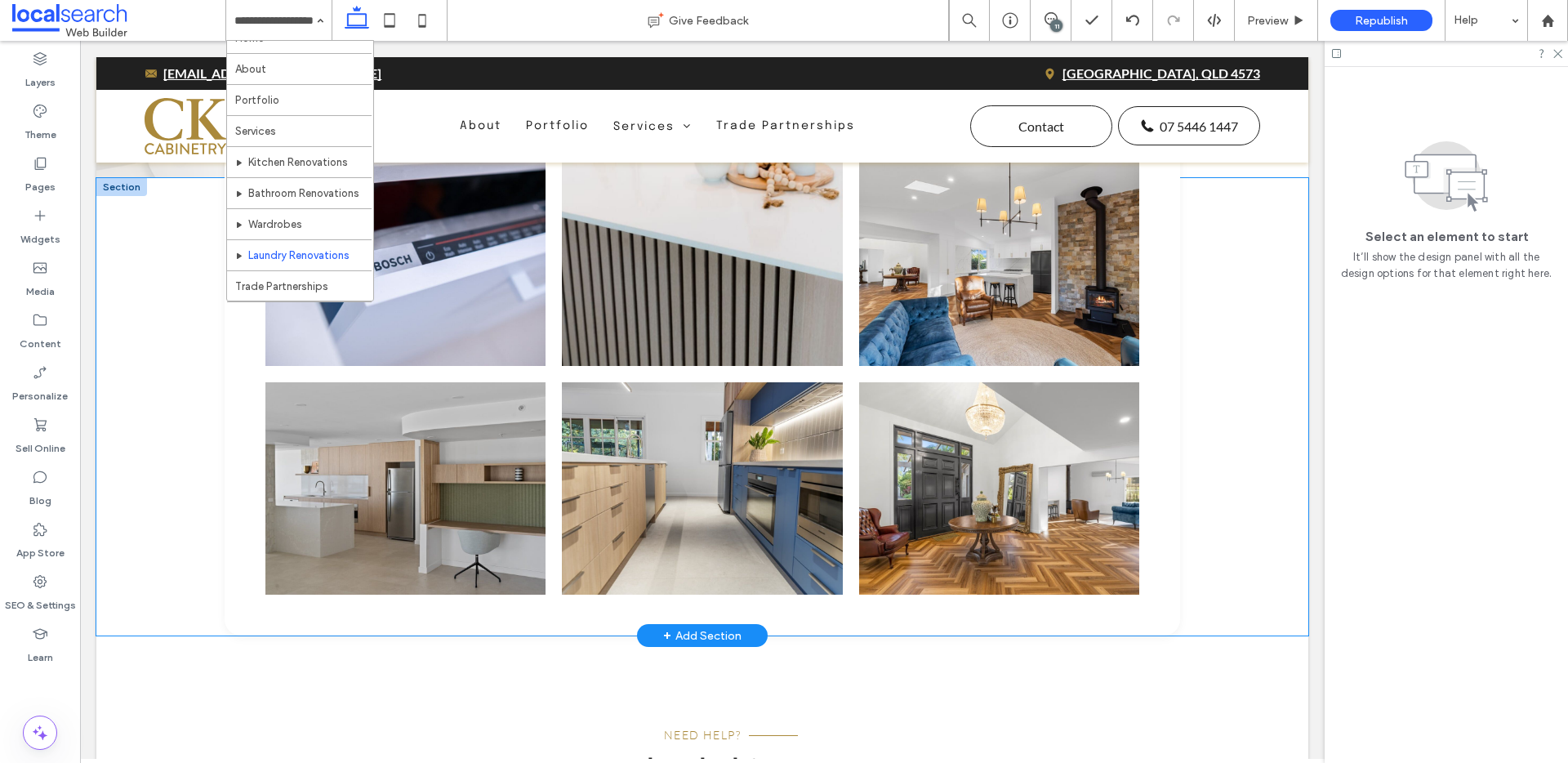
click at [1239, 587] on div "Button" at bounding box center [703, 406] width 1213 height 457
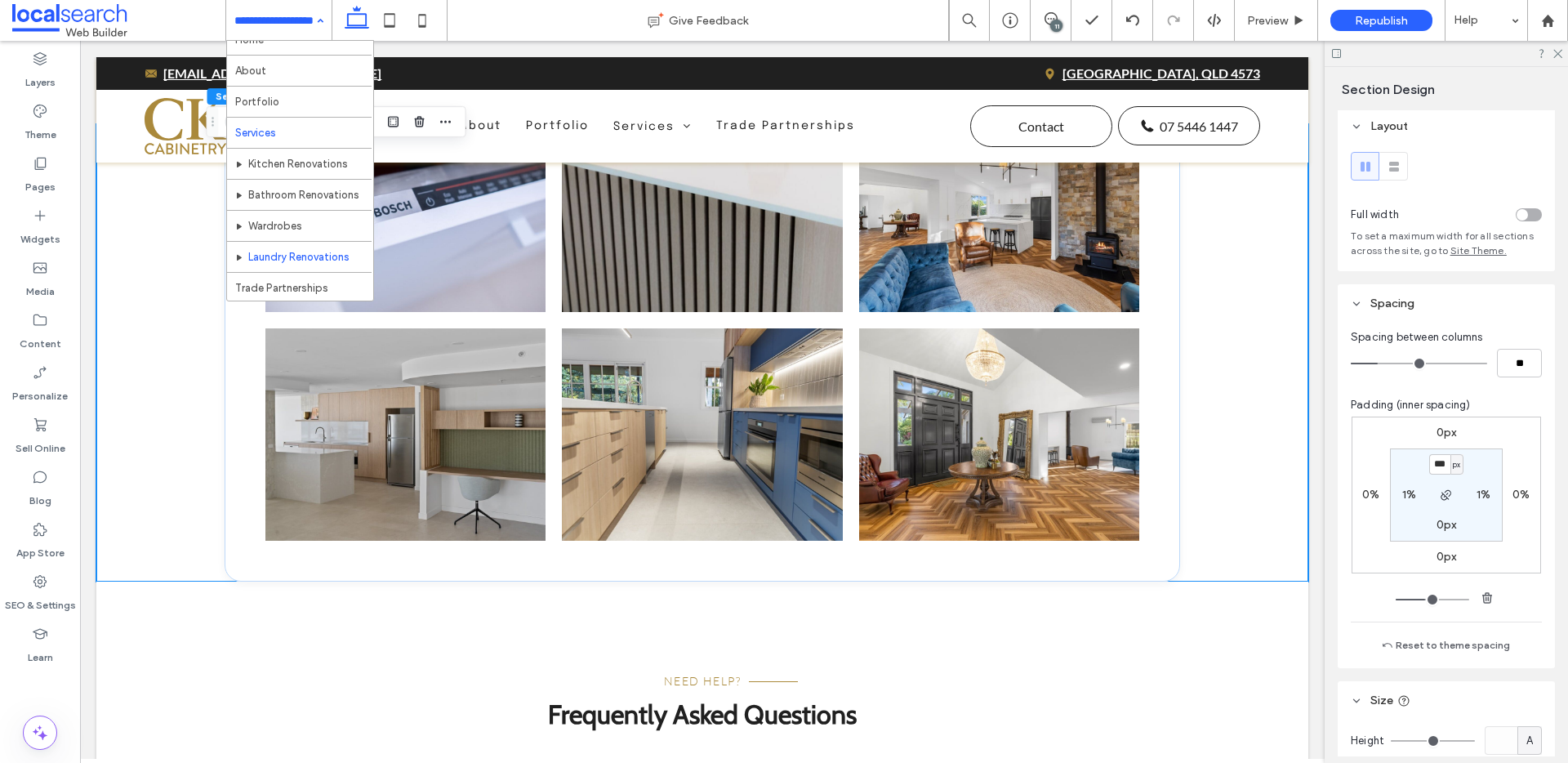
scroll to position [41, 0]
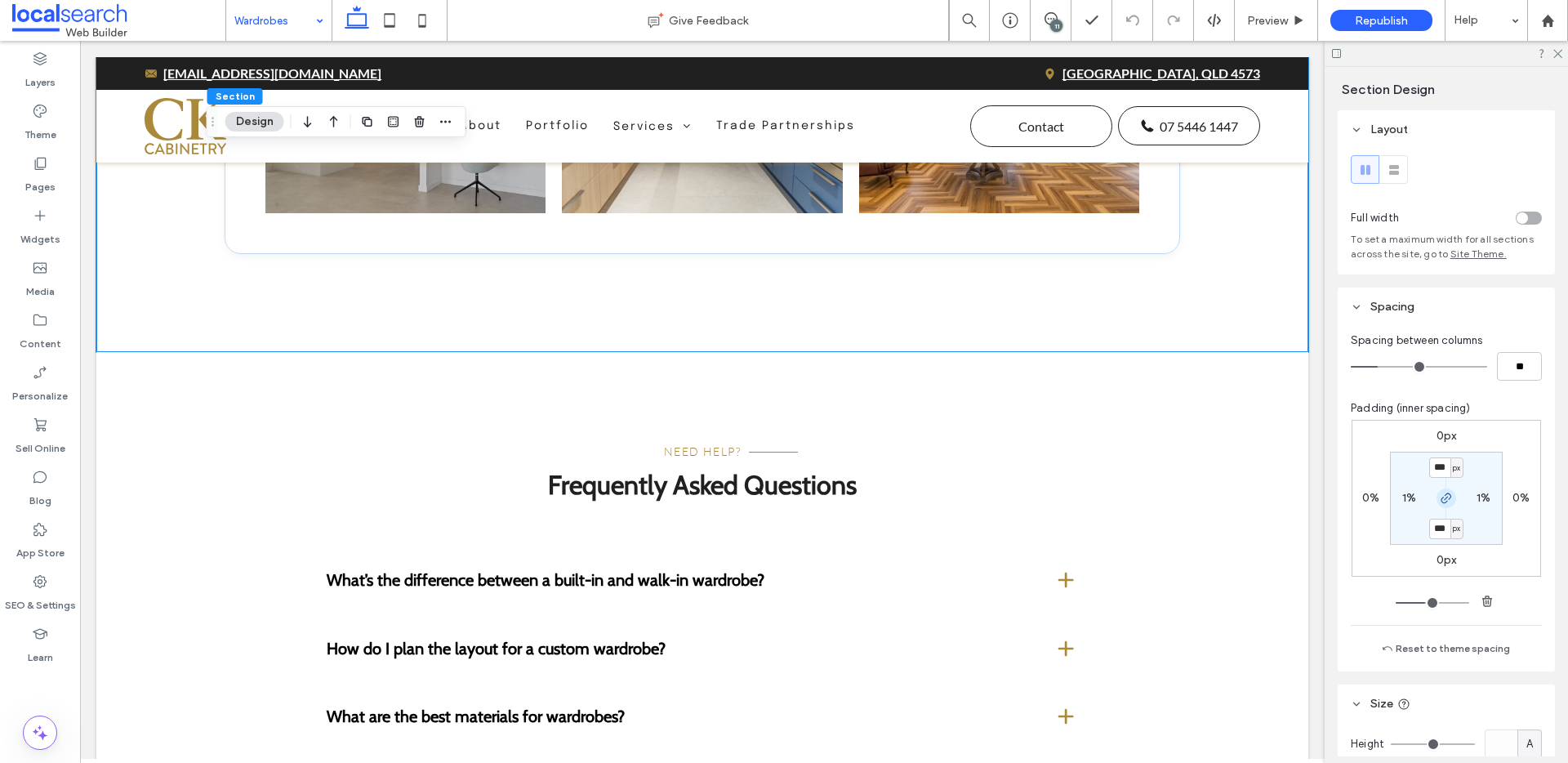
click at [1440, 503] on icon "button" at bounding box center [1446, 498] width 13 height 13
click at [1440, 533] on label "120px" at bounding box center [1446, 528] width 31 height 14
type input "*"
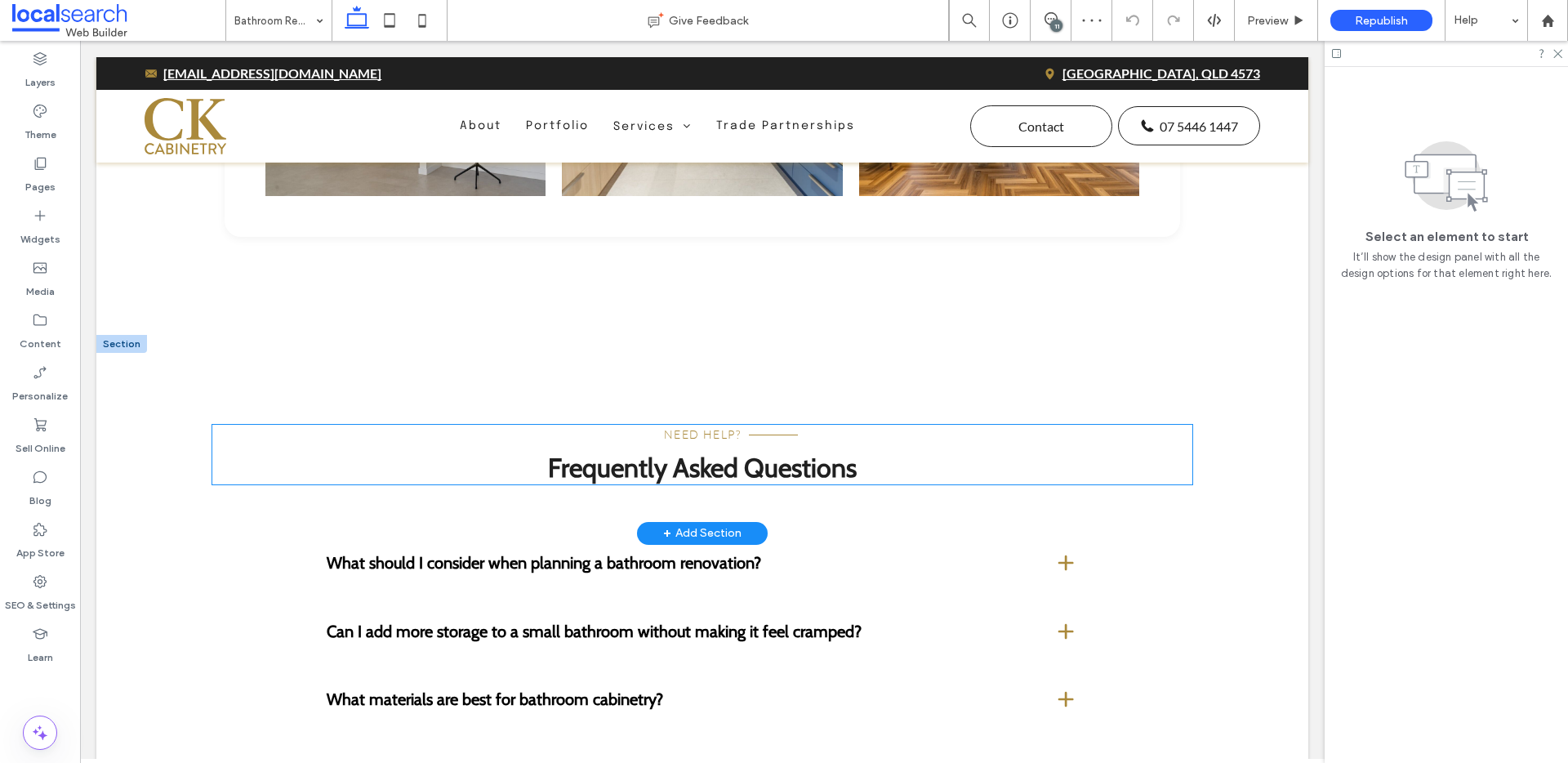
scroll to position [3619, 0]
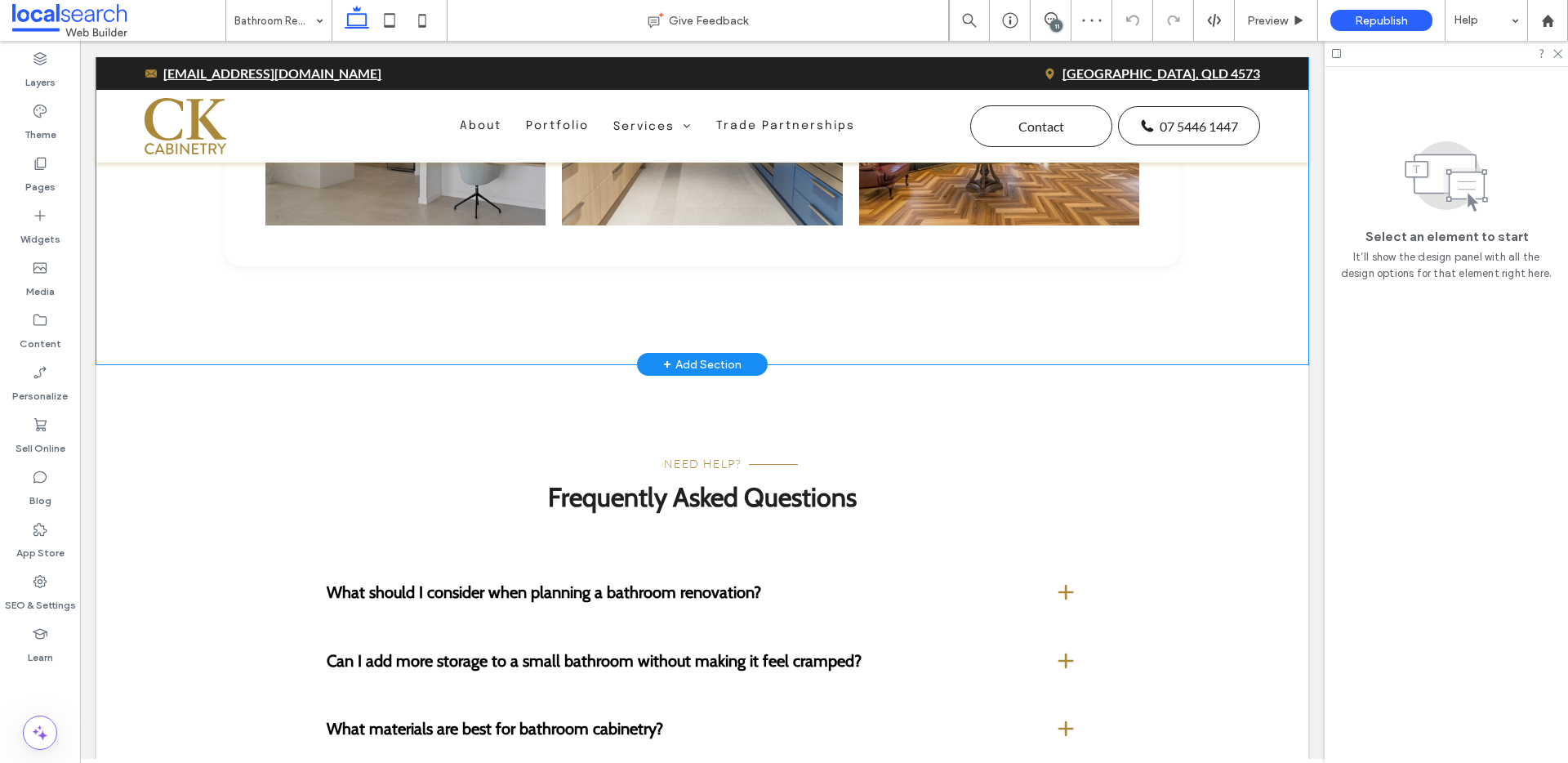
click at [220, 339] on div "Button" at bounding box center [703, 86] width 980 height 556
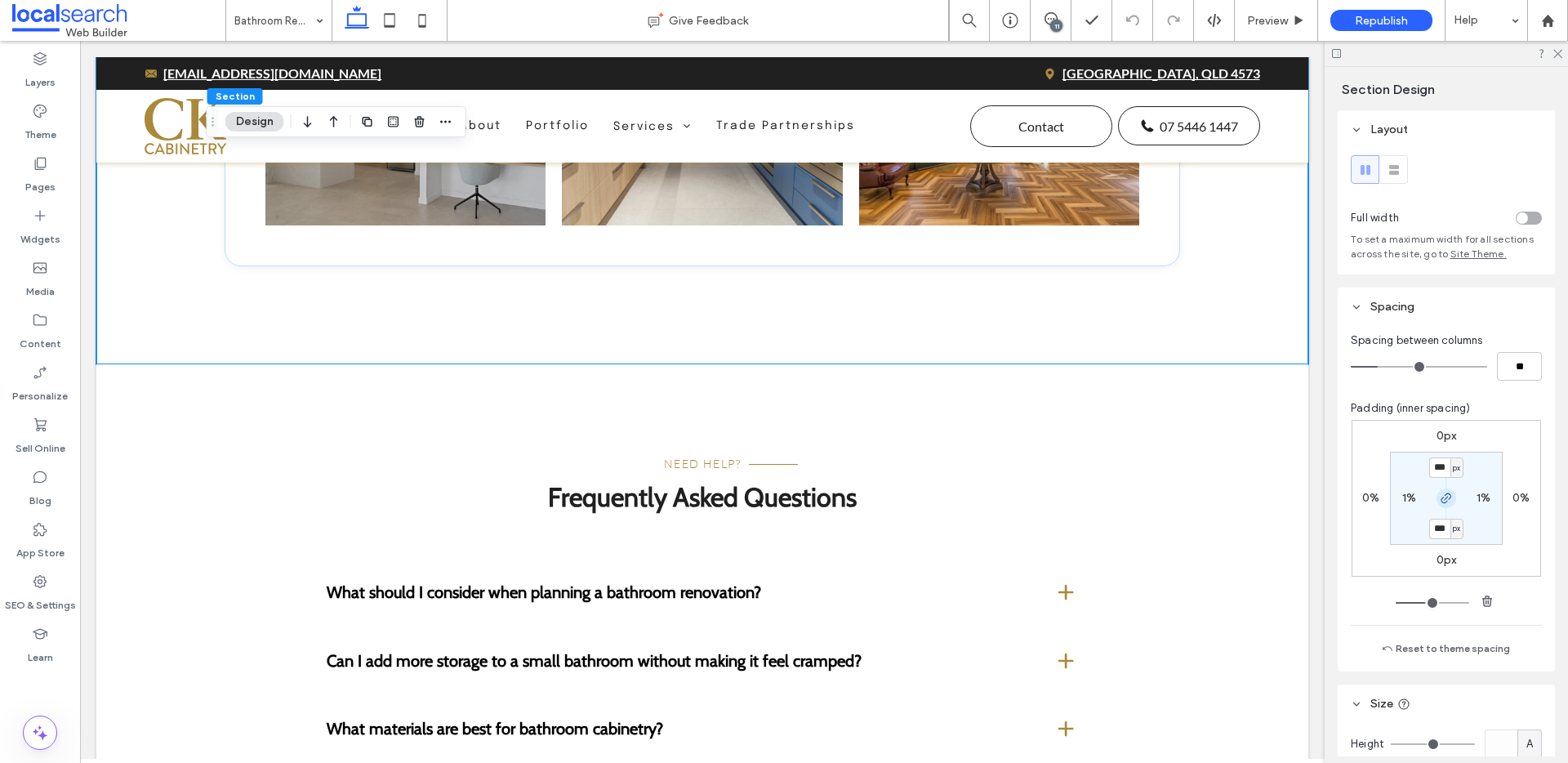
click at [1442, 499] on use "button" at bounding box center [1447, 498] width 10 height 10
click at [1433, 527] on label "120px" at bounding box center [1446, 528] width 31 height 14
type input "*"
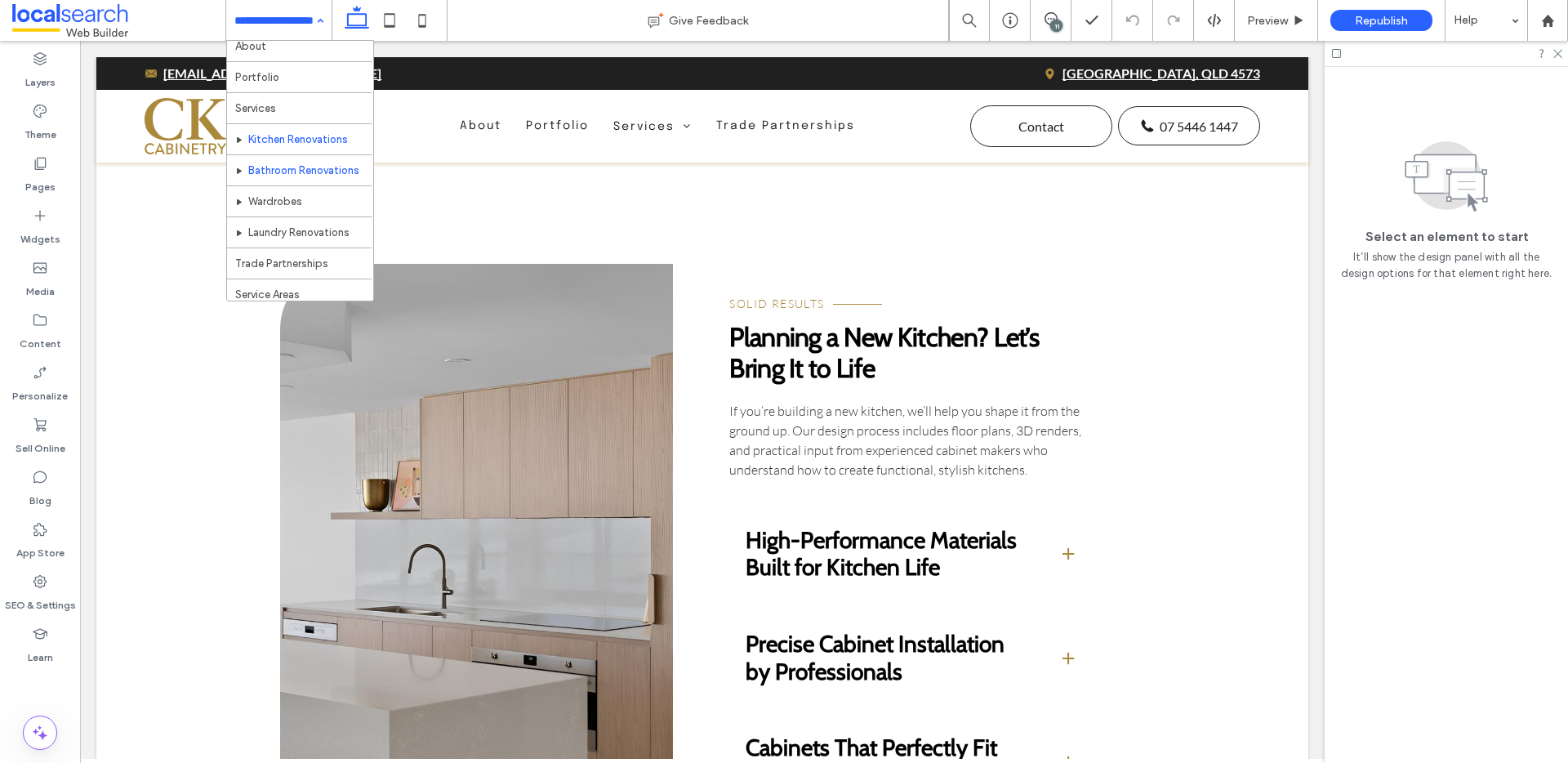
scroll to position [61, 0]
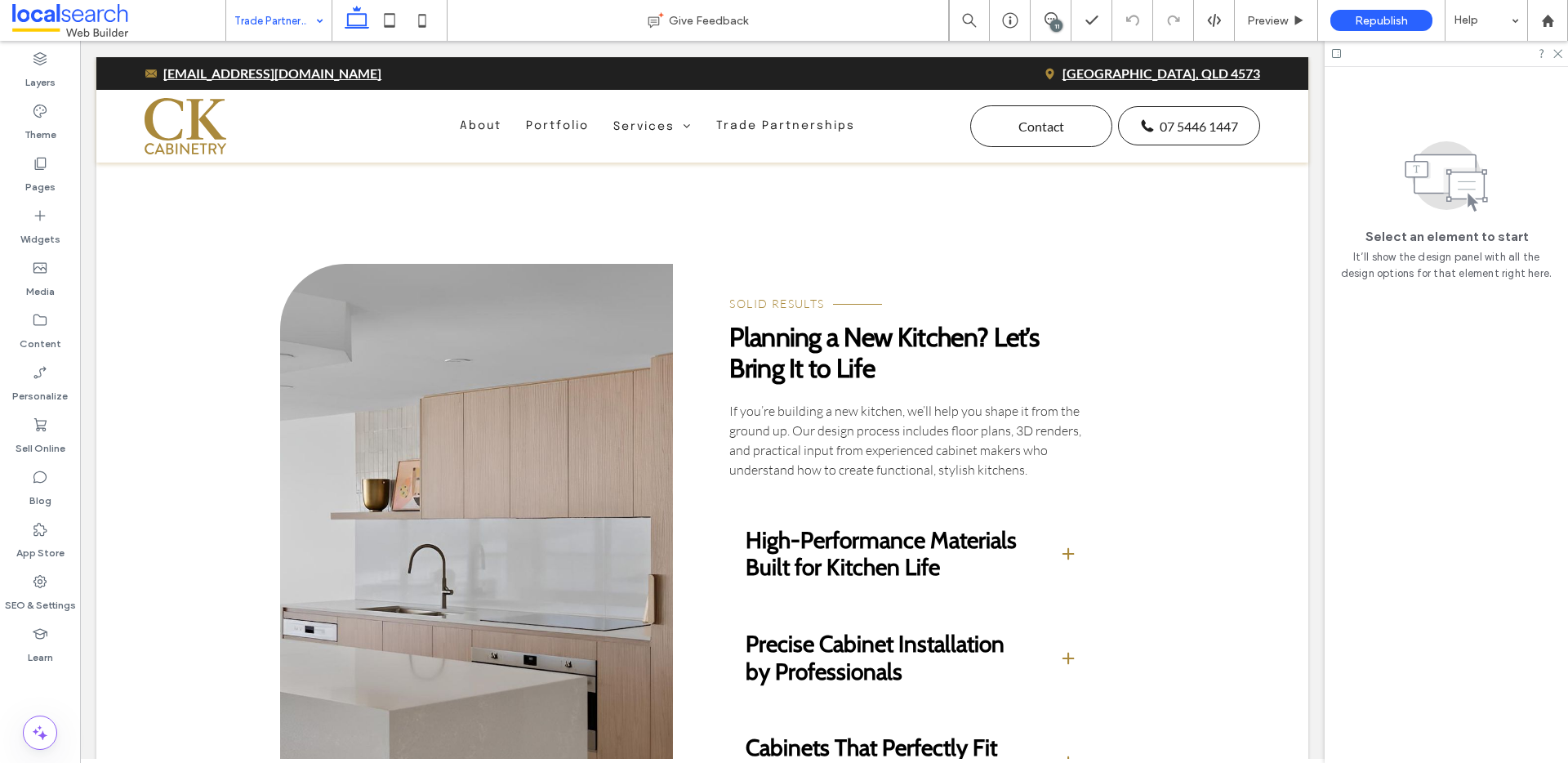
click at [287, 29] on input at bounding box center [274, 20] width 81 height 41
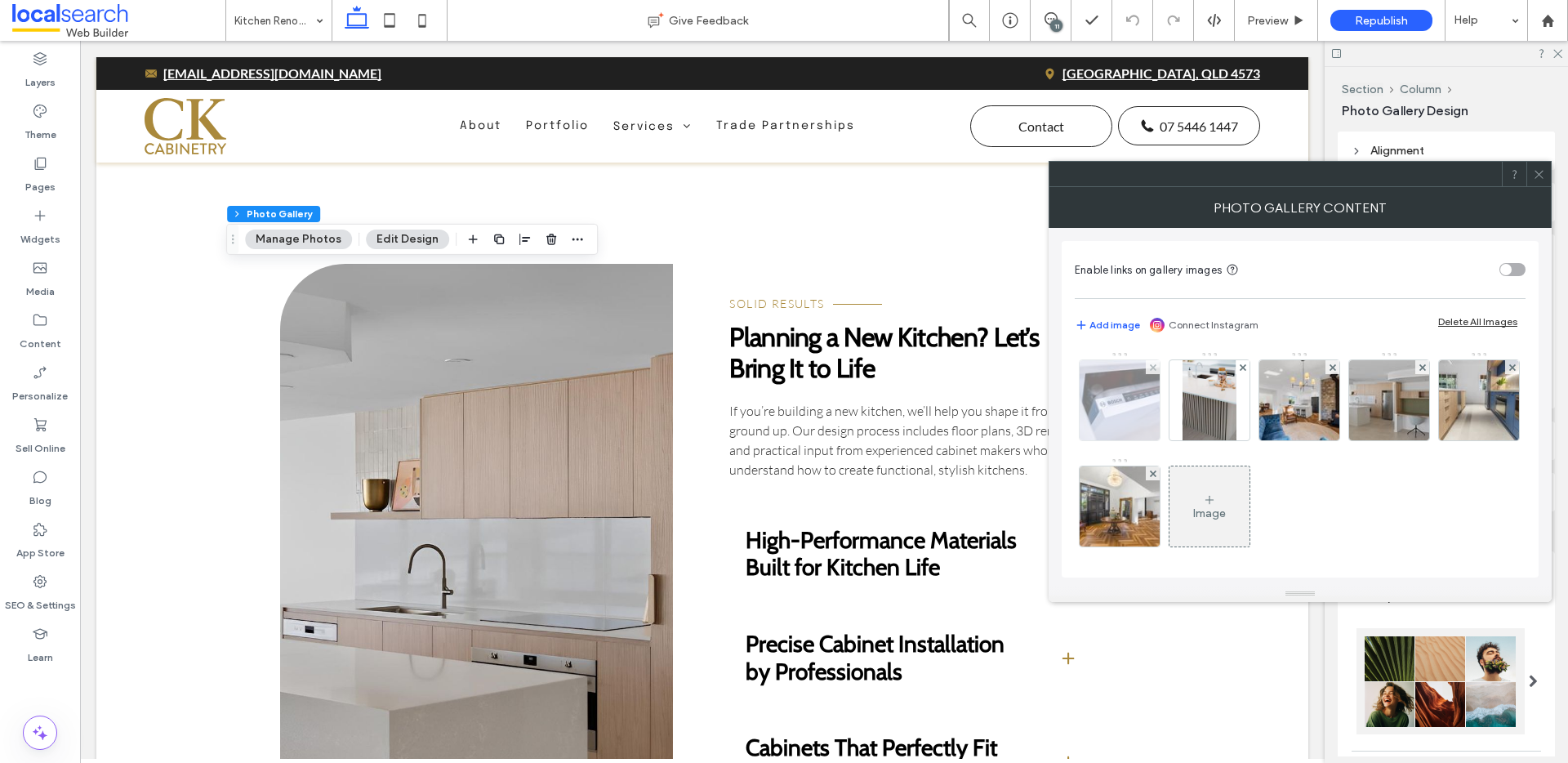
click at [1132, 398] on img at bounding box center [1120, 400] width 120 height 80
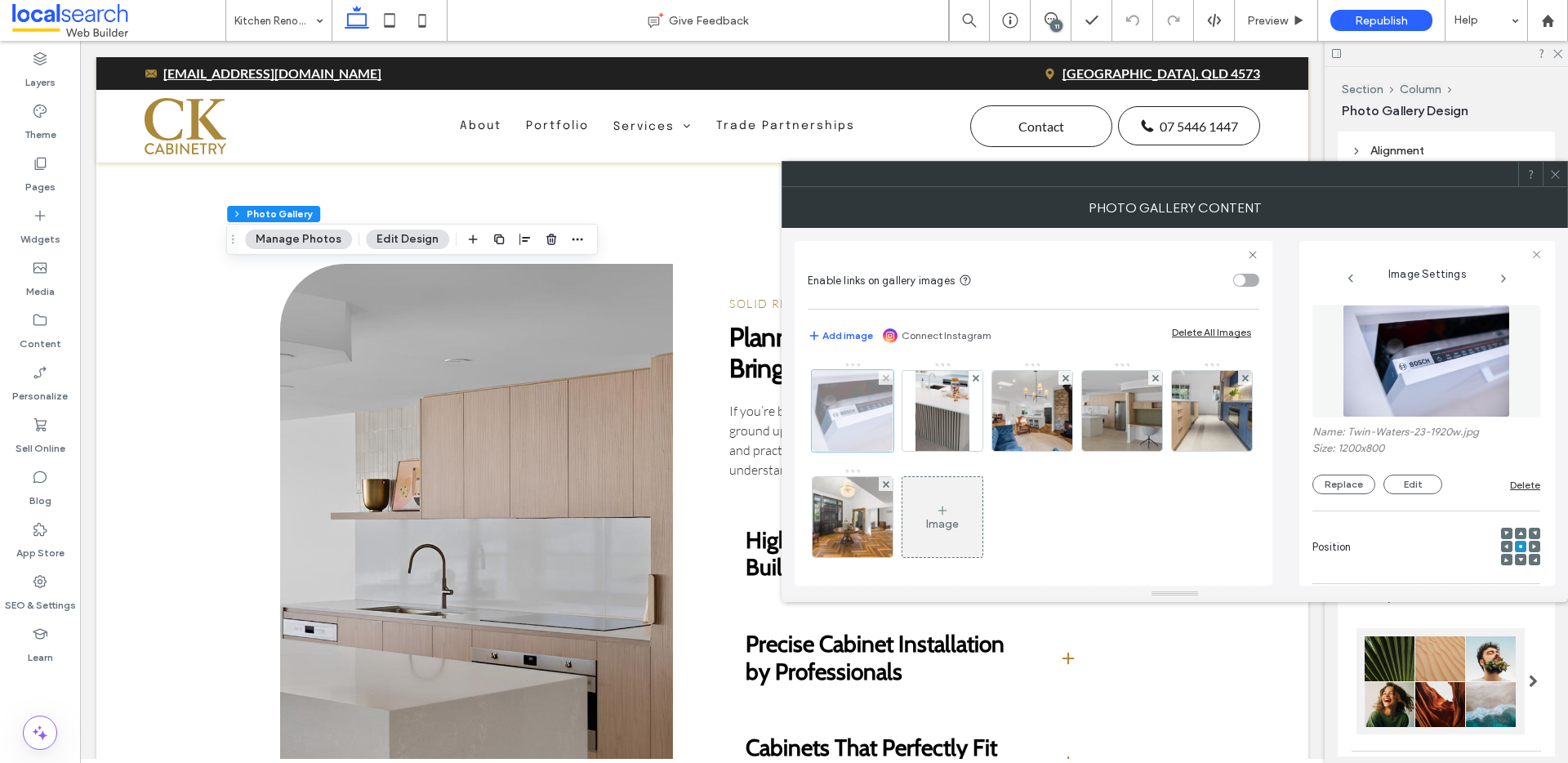
click at [843, 399] on div at bounding box center [853, 411] width 82 height 82
click at [1342, 485] on button "Replace" at bounding box center [1343, 485] width 63 height 20
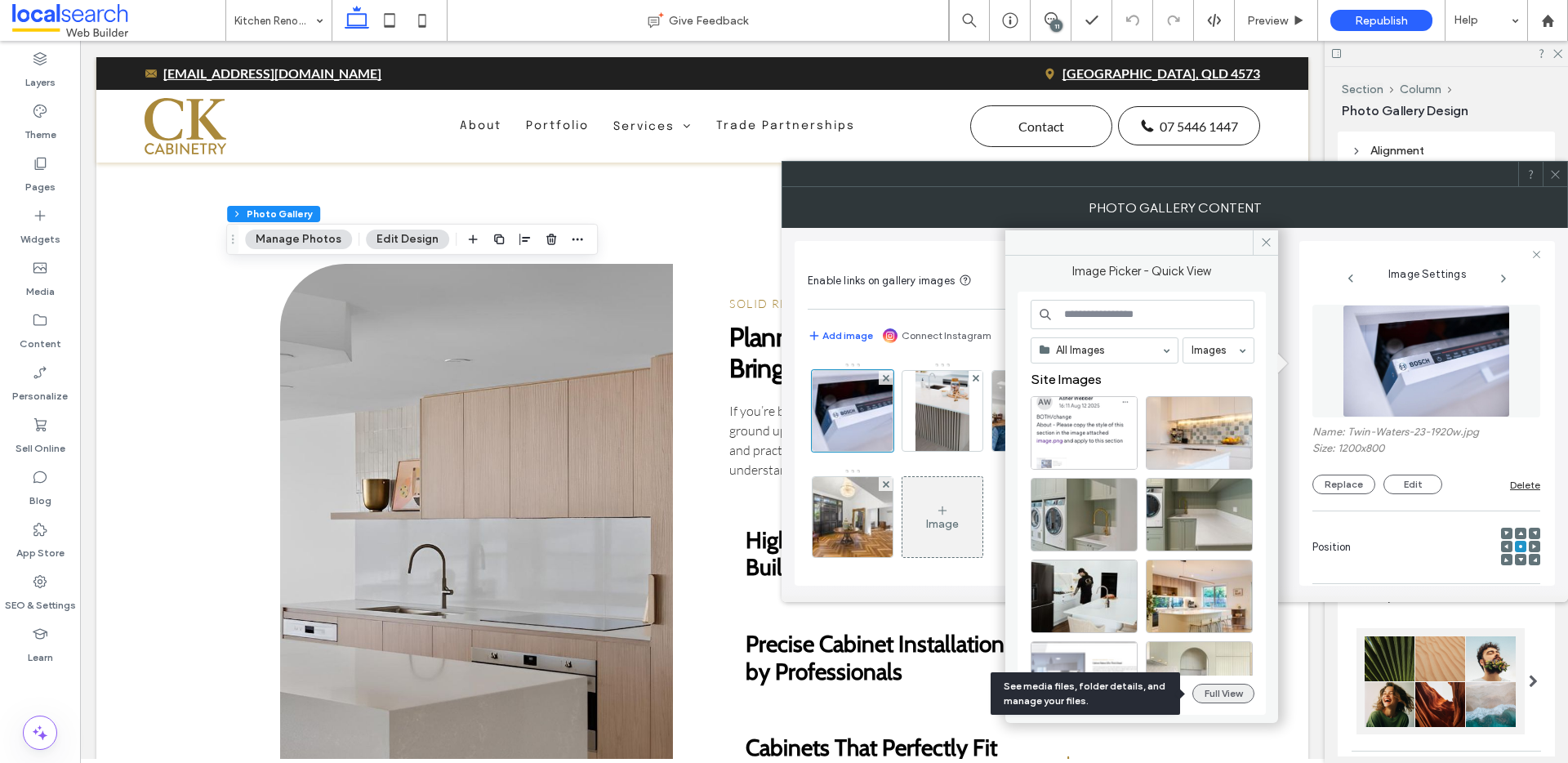
click at [1219, 693] on button "Full View" at bounding box center [1224, 694] width 62 height 20
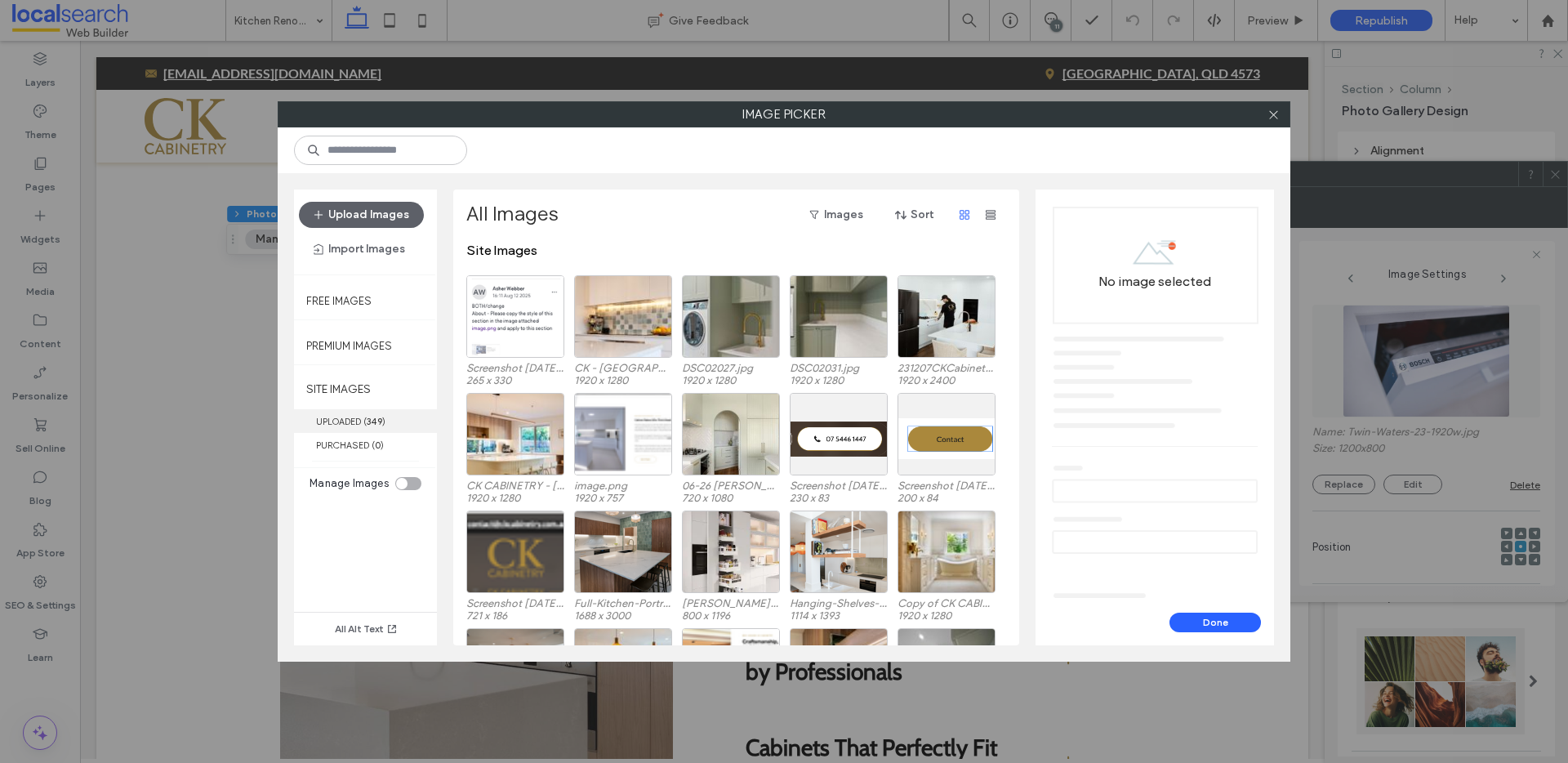
click at [371, 416] on b "349" at bounding box center [374, 421] width 16 height 11
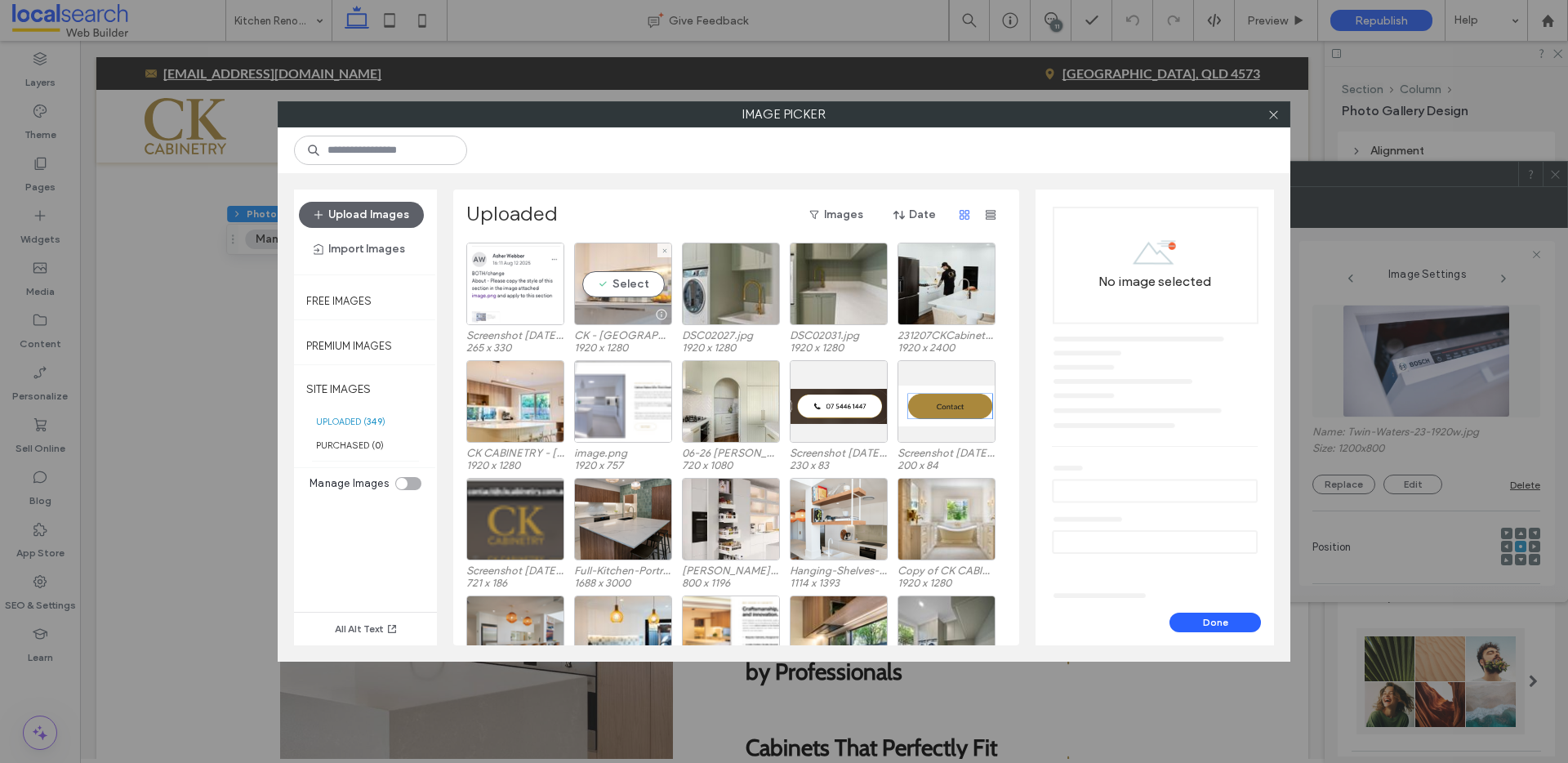
click at [623, 282] on div "Select" at bounding box center [623, 284] width 98 height 83
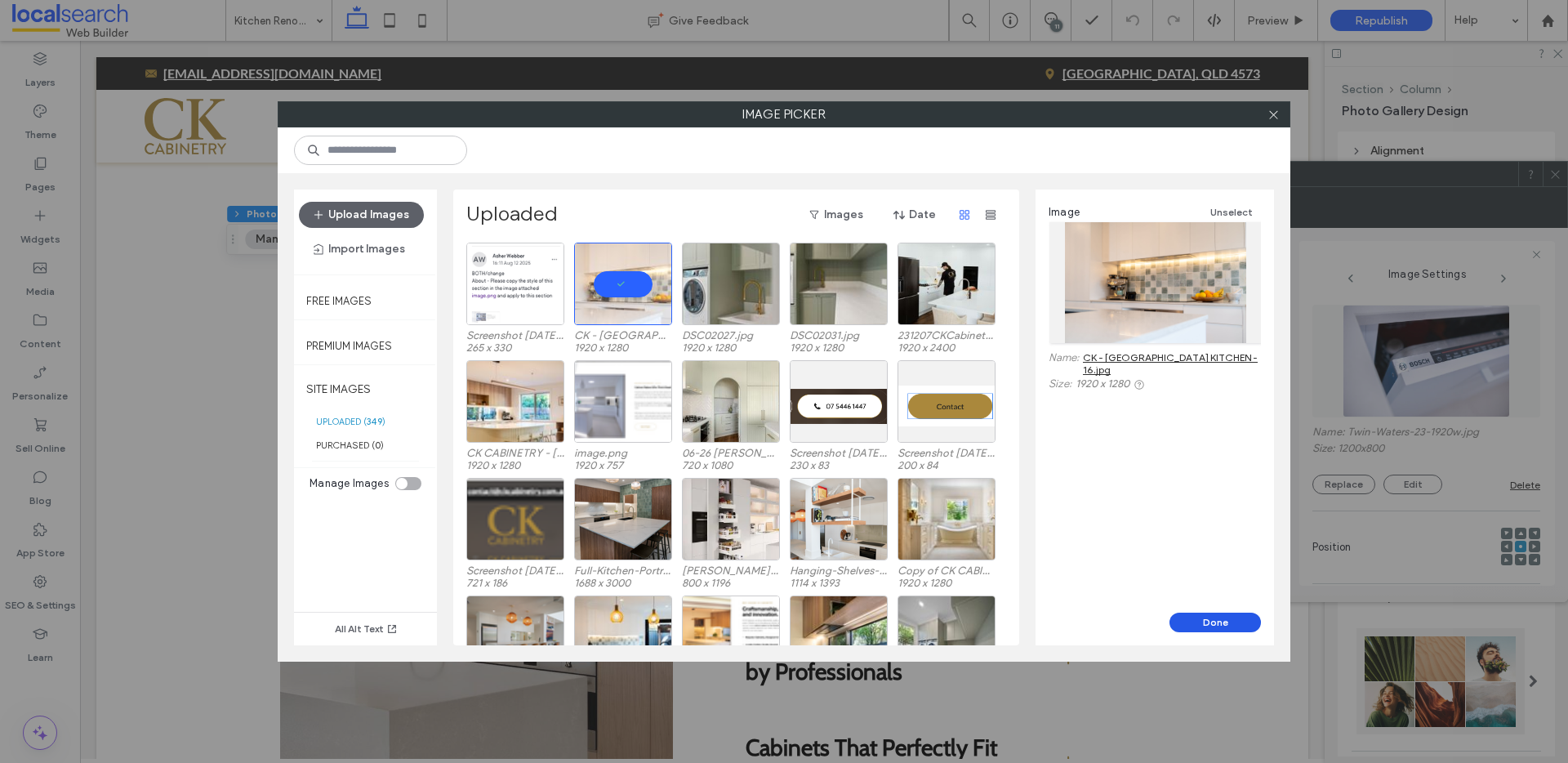
click at [1221, 624] on button "Done" at bounding box center [1216, 623] width 92 height 20
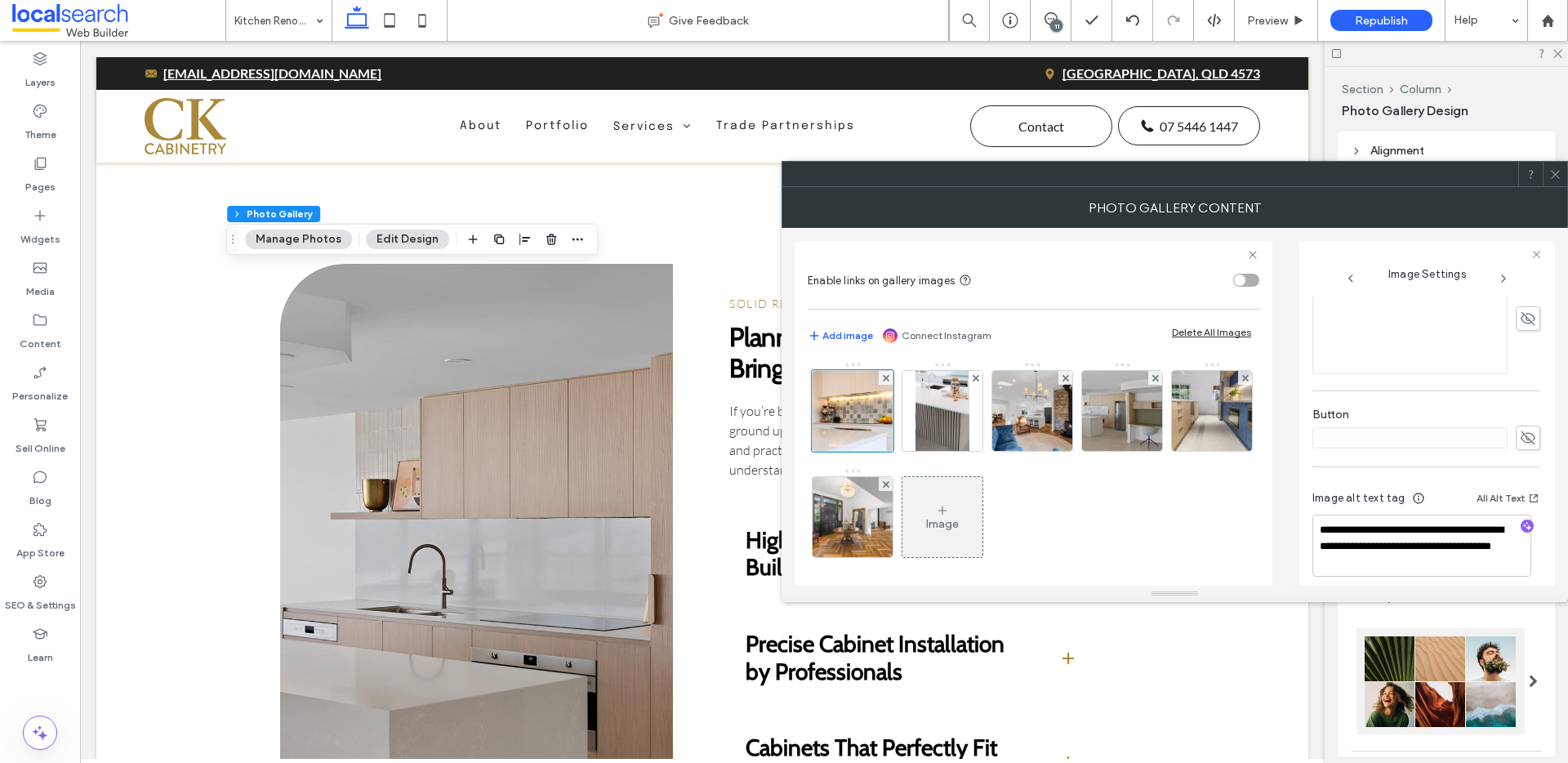
scroll to position [439, 0]
drag, startPoint x: 1455, startPoint y: 551, endPoint x: 1423, endPoint y: 534, distance: 36.2
click at [1423, 534] on textarea "**********" at bounding box center [1421, 533] width 219 height 62
click at [1522, 510] on icon "button" at bounding box center [1527, 513] width 11 height 11
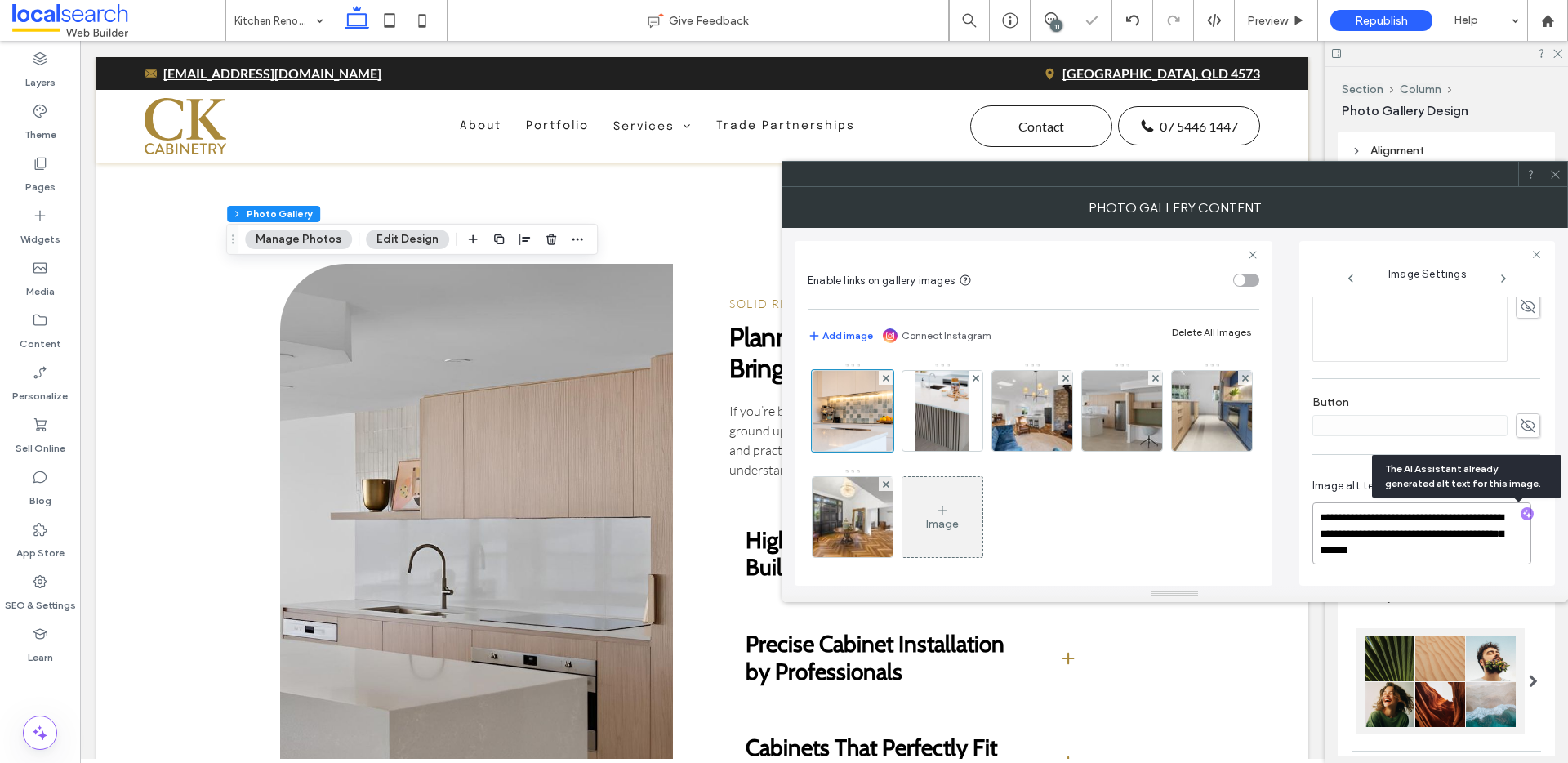
click at [1509, 550] on textarea "**********" at bounding box center [1421, 533] width 219 height 62
paste textarea "**********"
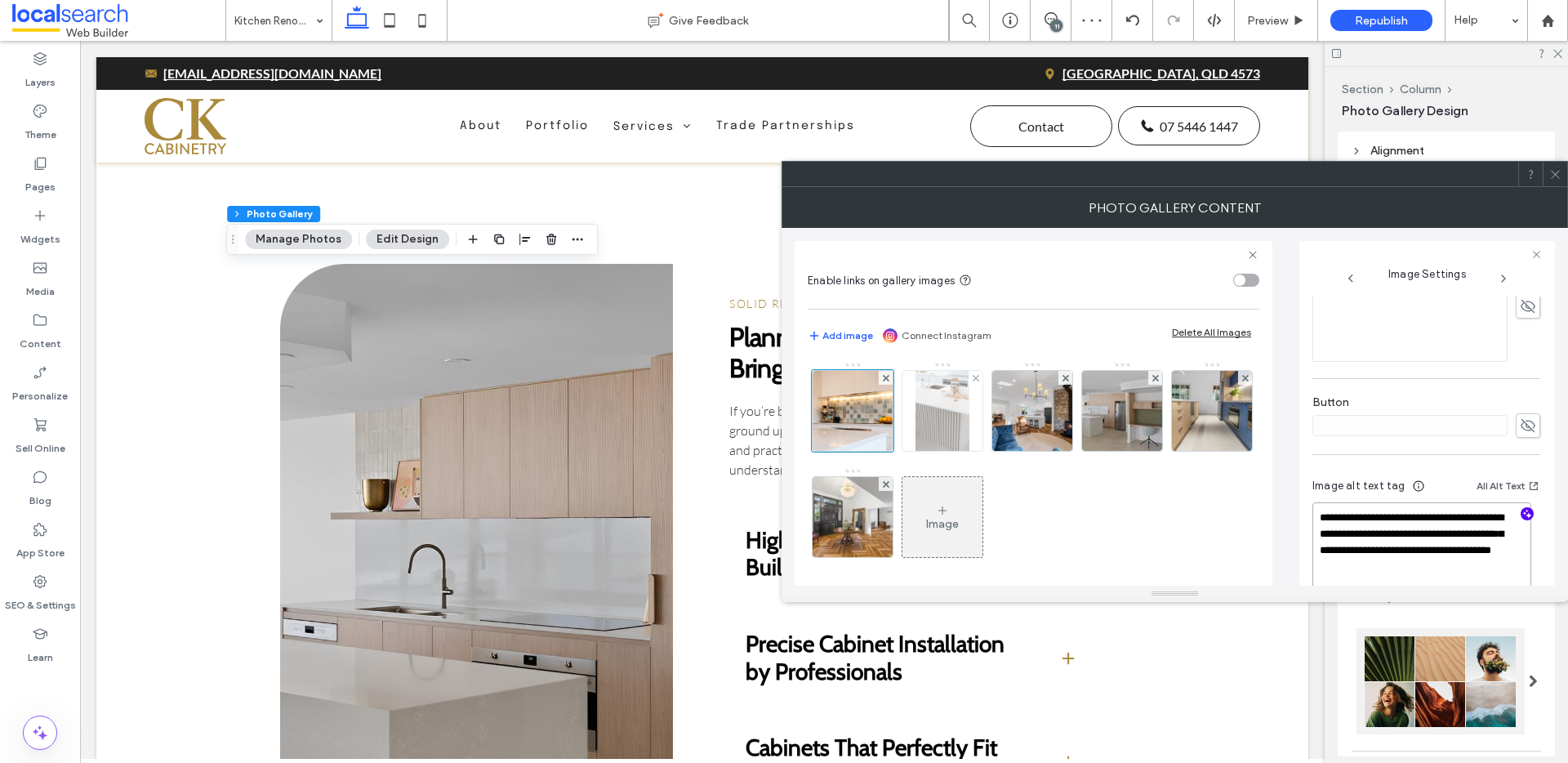
type textarea "**********"
click at [928, 416] on img at bounding box center [941, 411] width 53 height 80
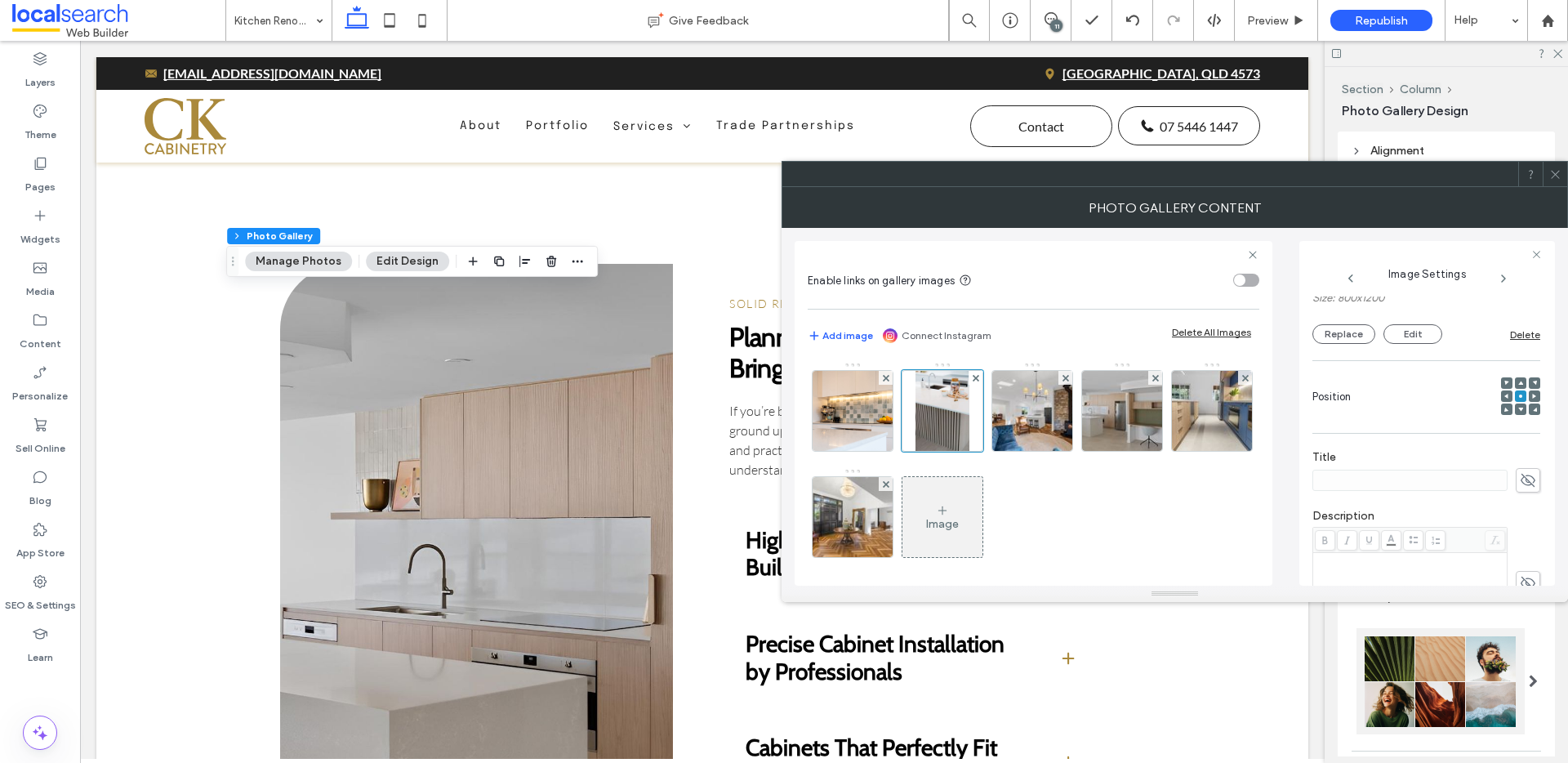
scroll to position [0, 0]
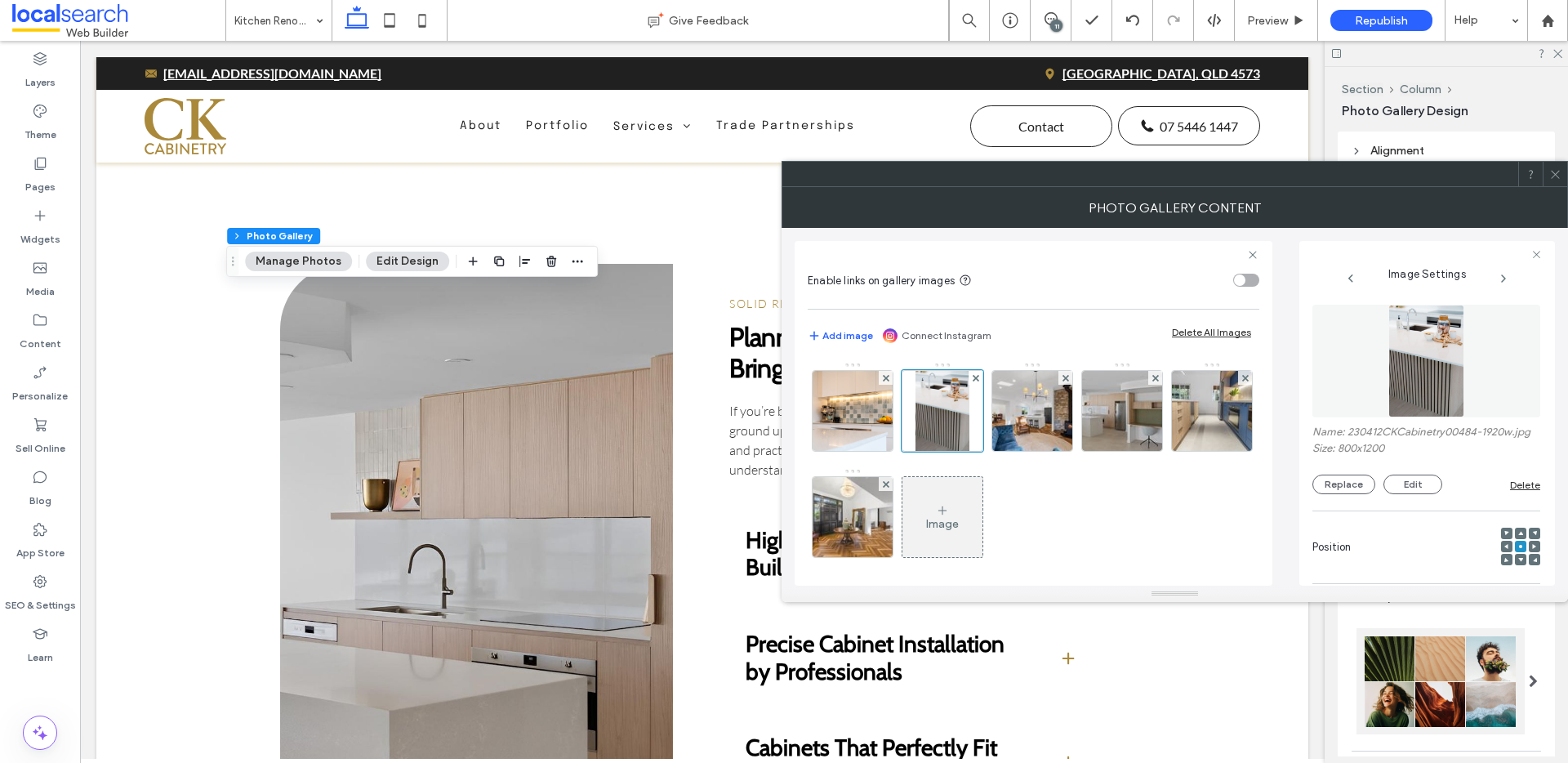
click at [1518, 536] on use at bounding box center [1520, 534] width 5 height 4
click at [952, 426] on div at bounding box center [943, 411] width 82 height 82
click at [1353, 494] on button "Replace" at bounding box center [1343, 485] width 63 height 20
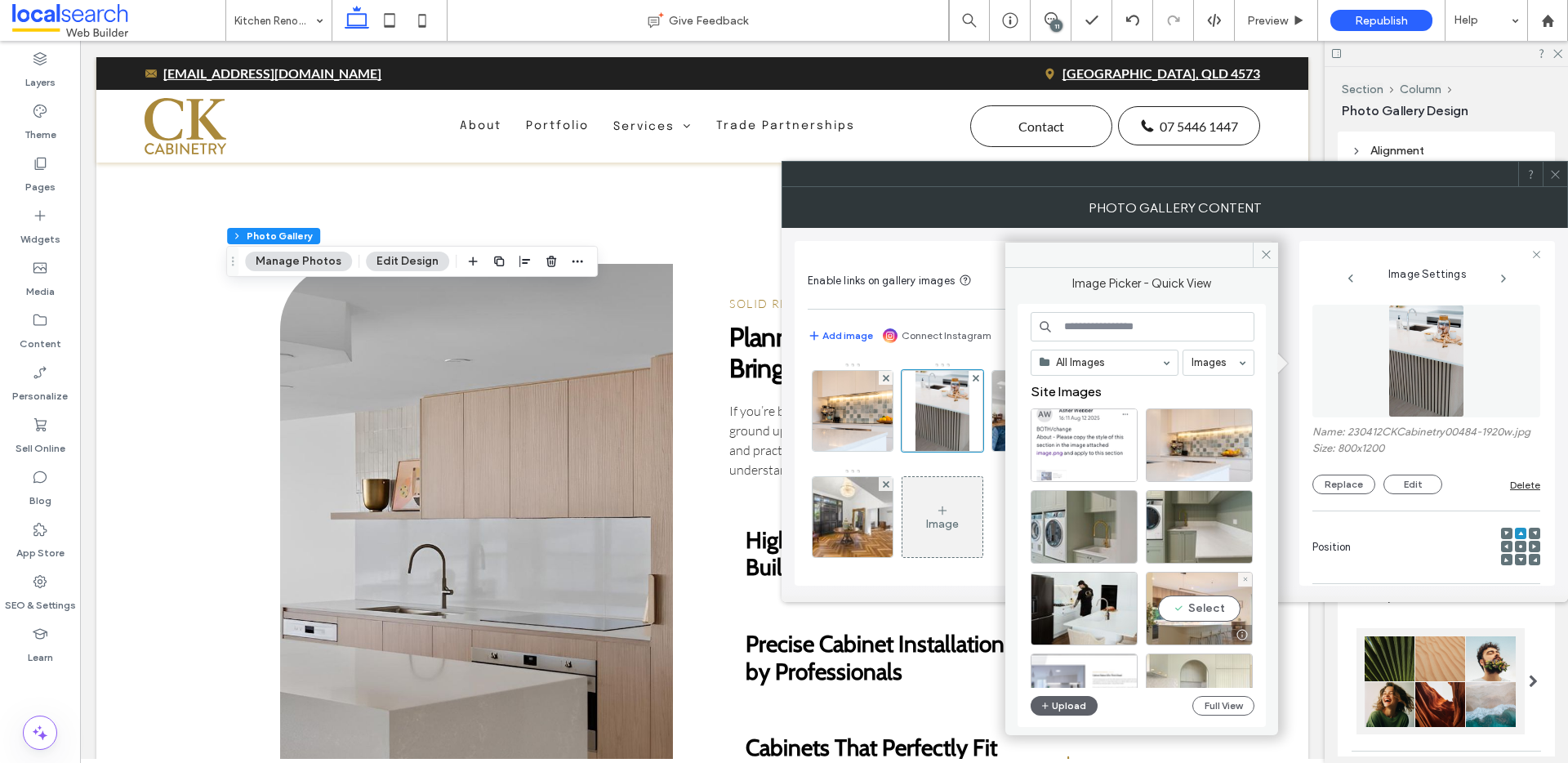
click at [1215, 609] on div "Select" at bounding box center [1199, 609] width 107 height 74
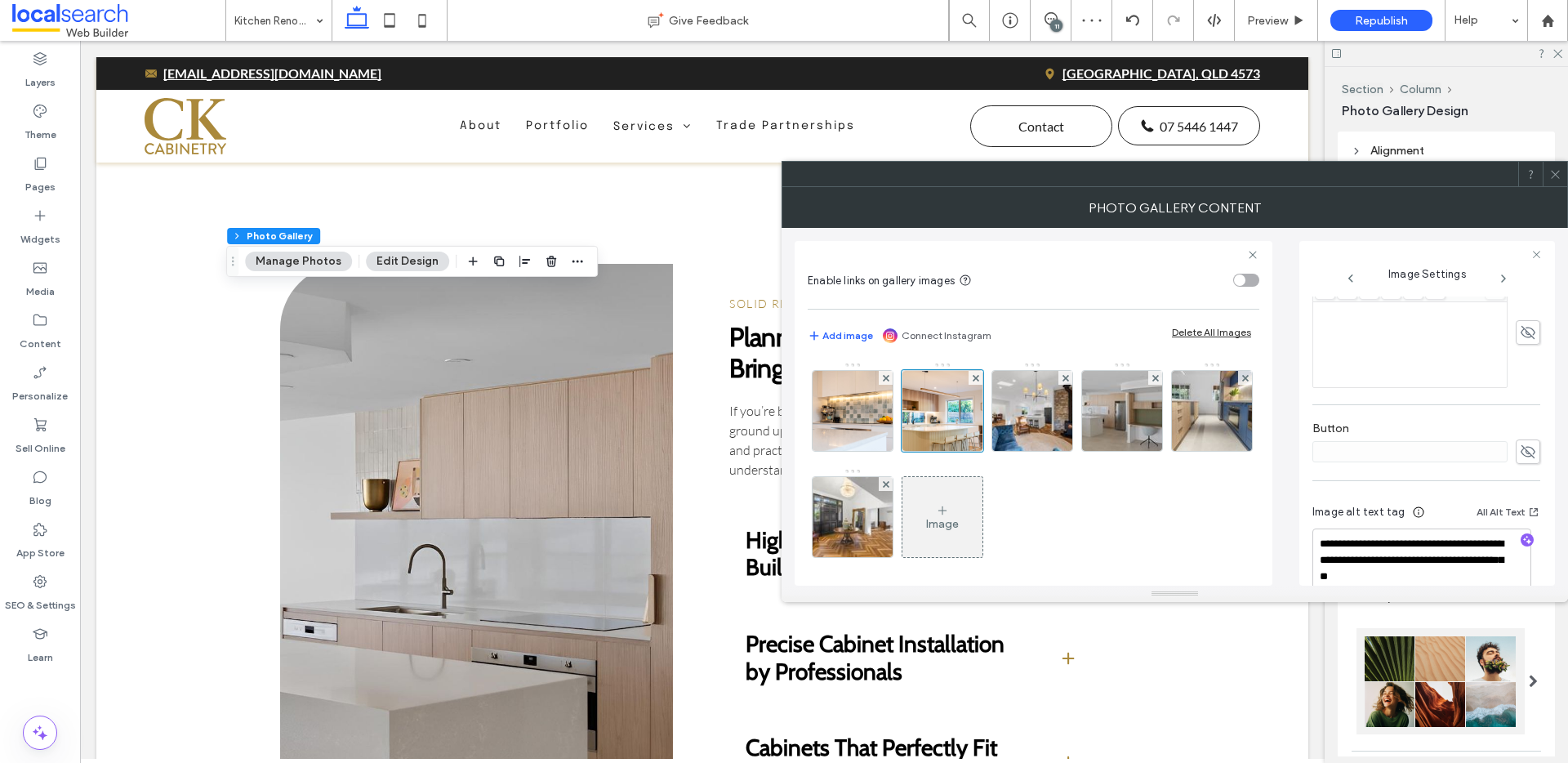
scroll to position [439, 0]
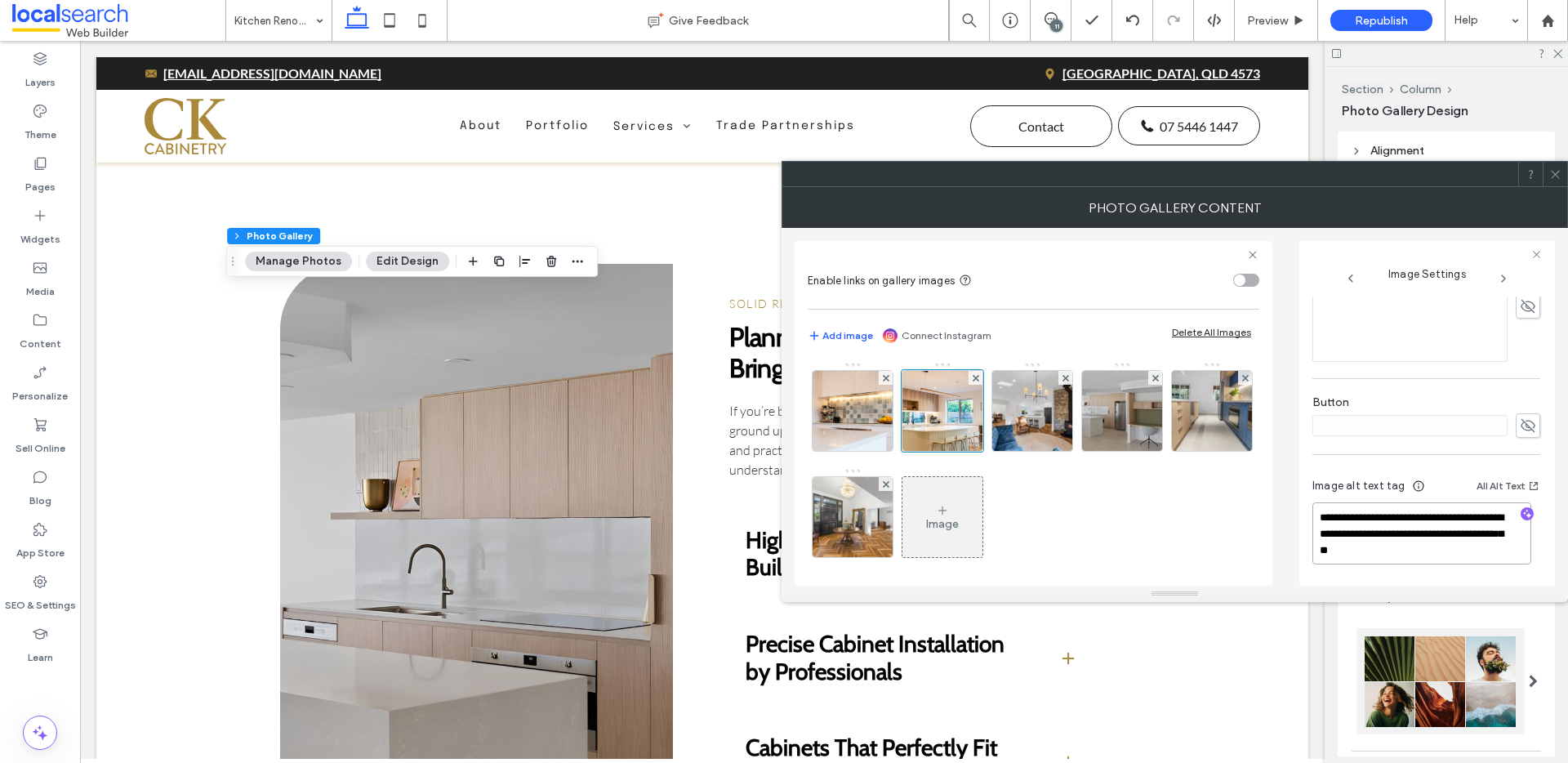
drag, startPoint x: 1455, startPoint y: 553, endPoint x: 1421, endPoint y: 536, distance: 38.0
click at [1421, 536] on textarea "**********" at bounding box center [1421, 533] width 219 height 62
click at [1523, 515] on use "button" at bounding box center [1527, 514] width 9 height 9
click at [1477, 549] on textarea "**********" at bounding box center [1421, 533] width 219 height 62
paste textarea "**********"
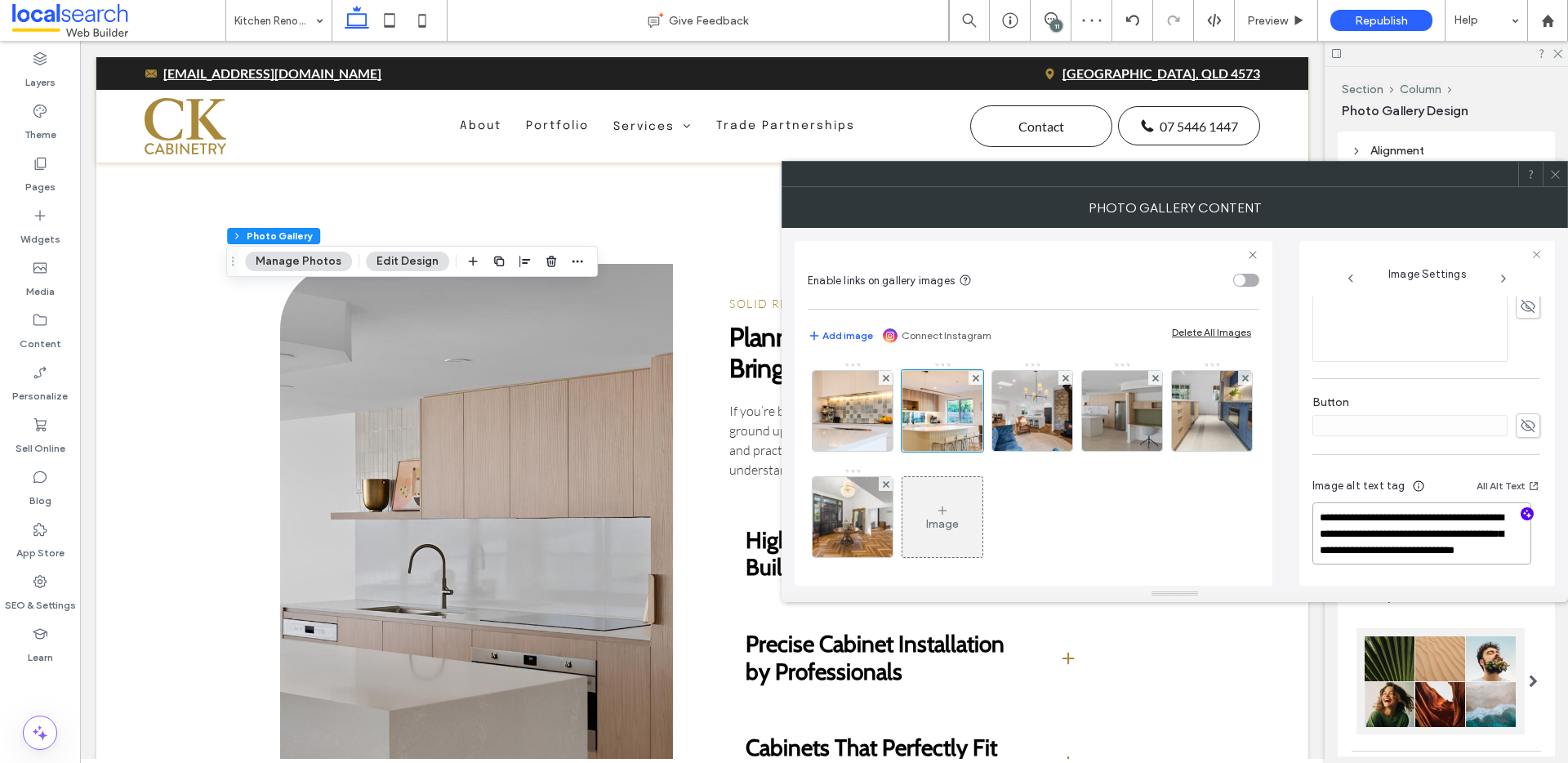
scroll to position [2, 0]
type textarea "**********"
click at [1027, 415] on img at bounding box center [1033, 411] width 120 height 80
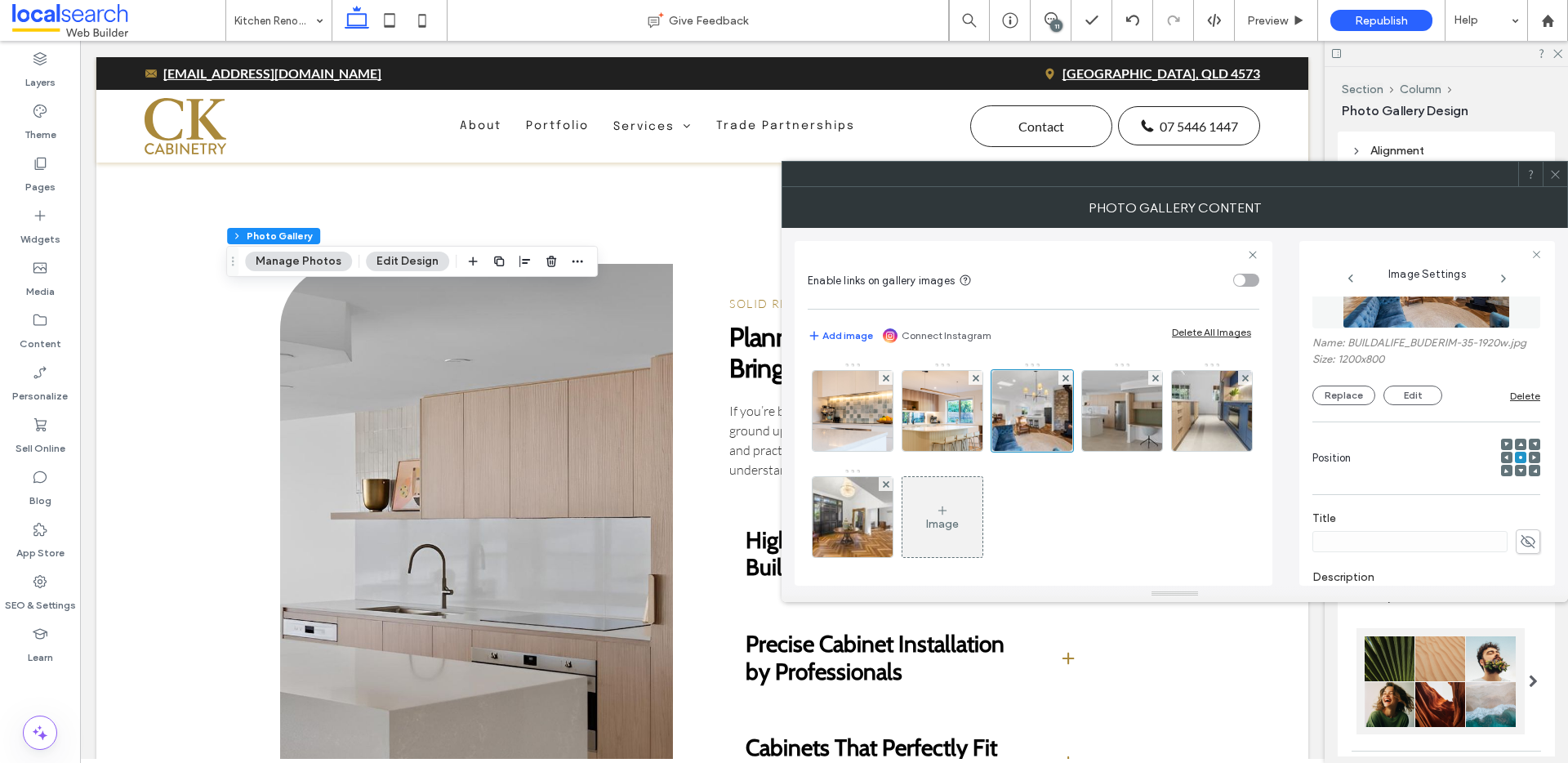
scroll to position [0, 0]
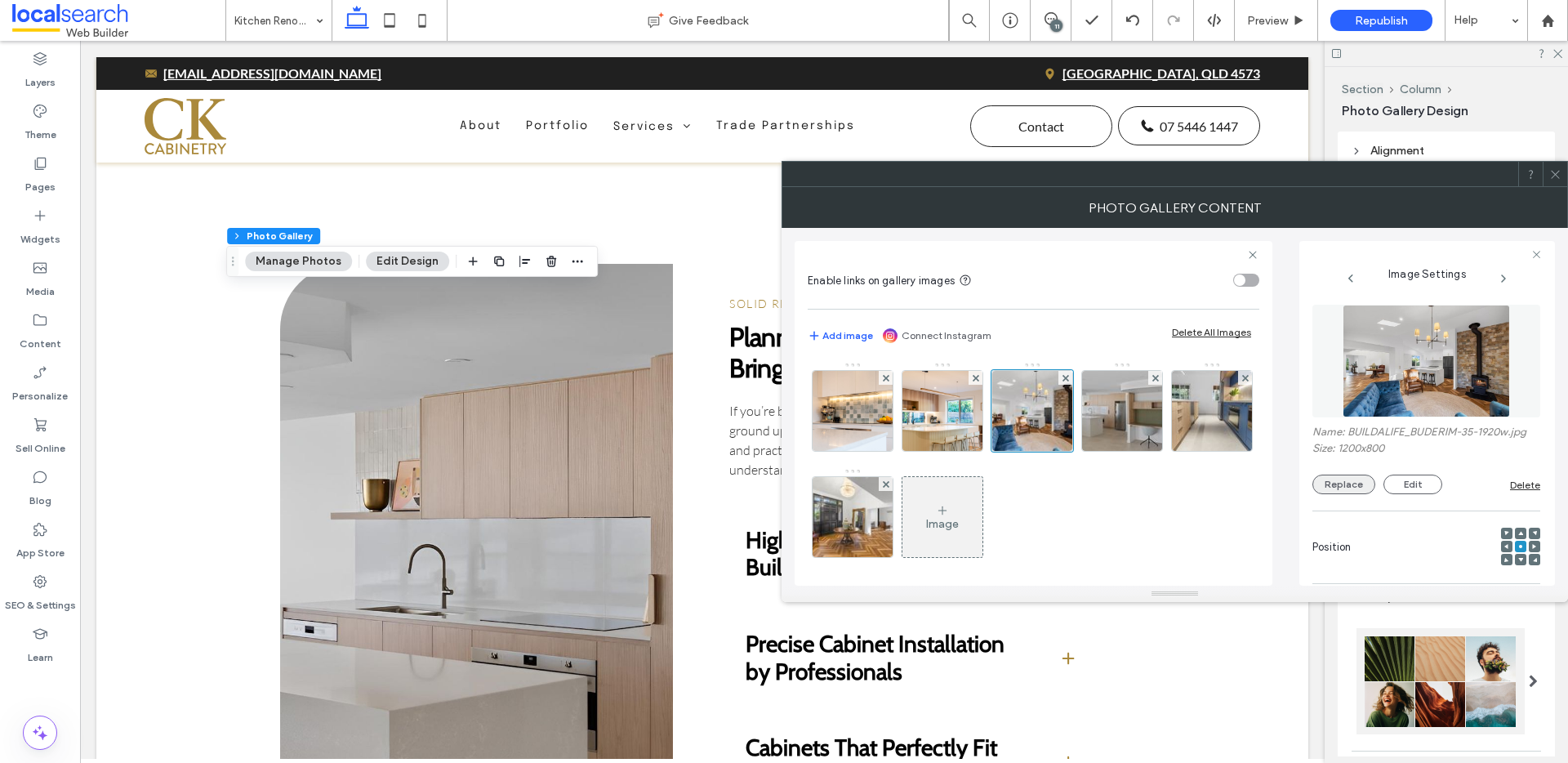
click at [1350, 479] on button "Replace" at bounding box center [1343, 485] width 63 height 20
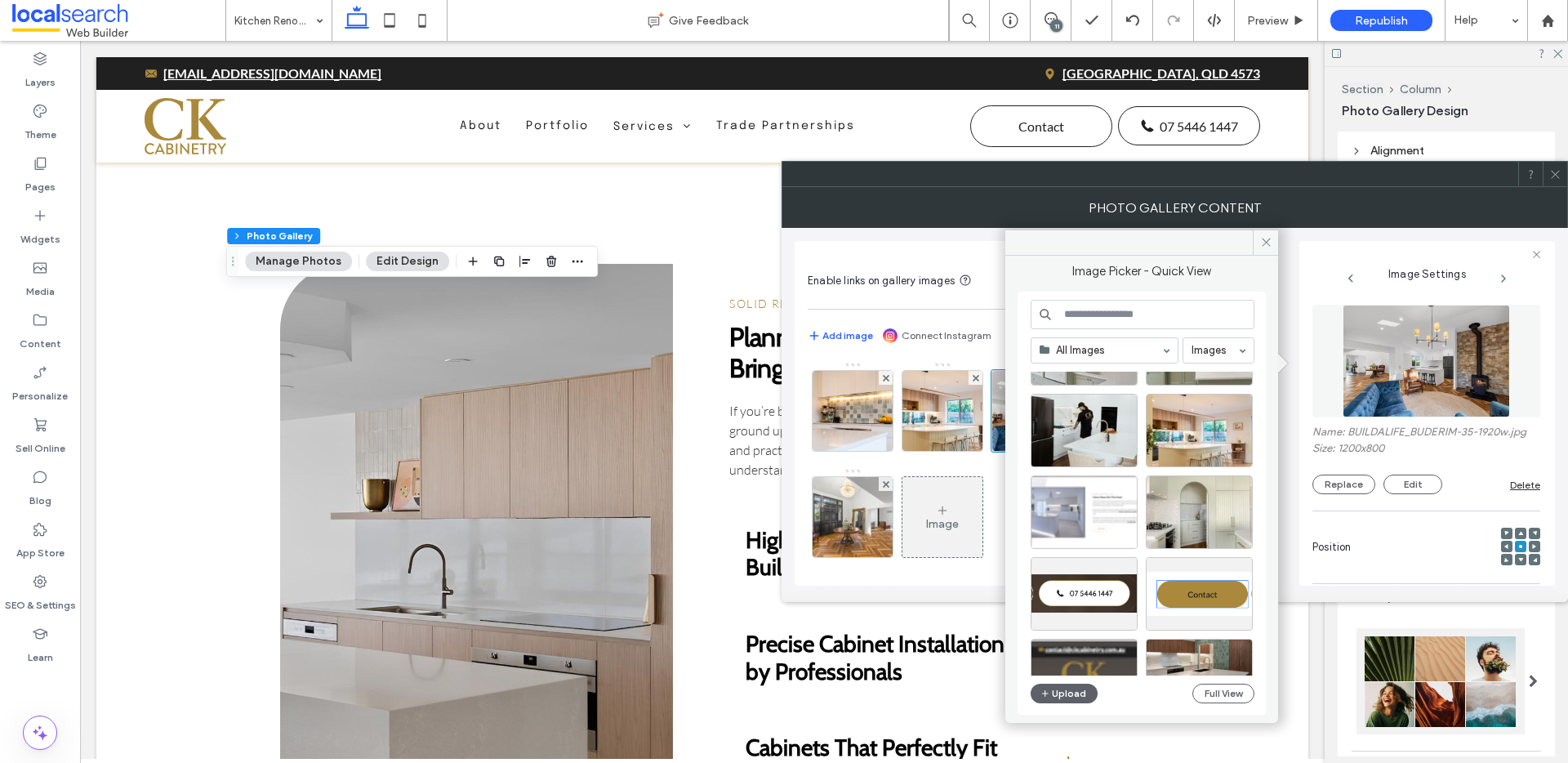
scroll to position [343, 0]
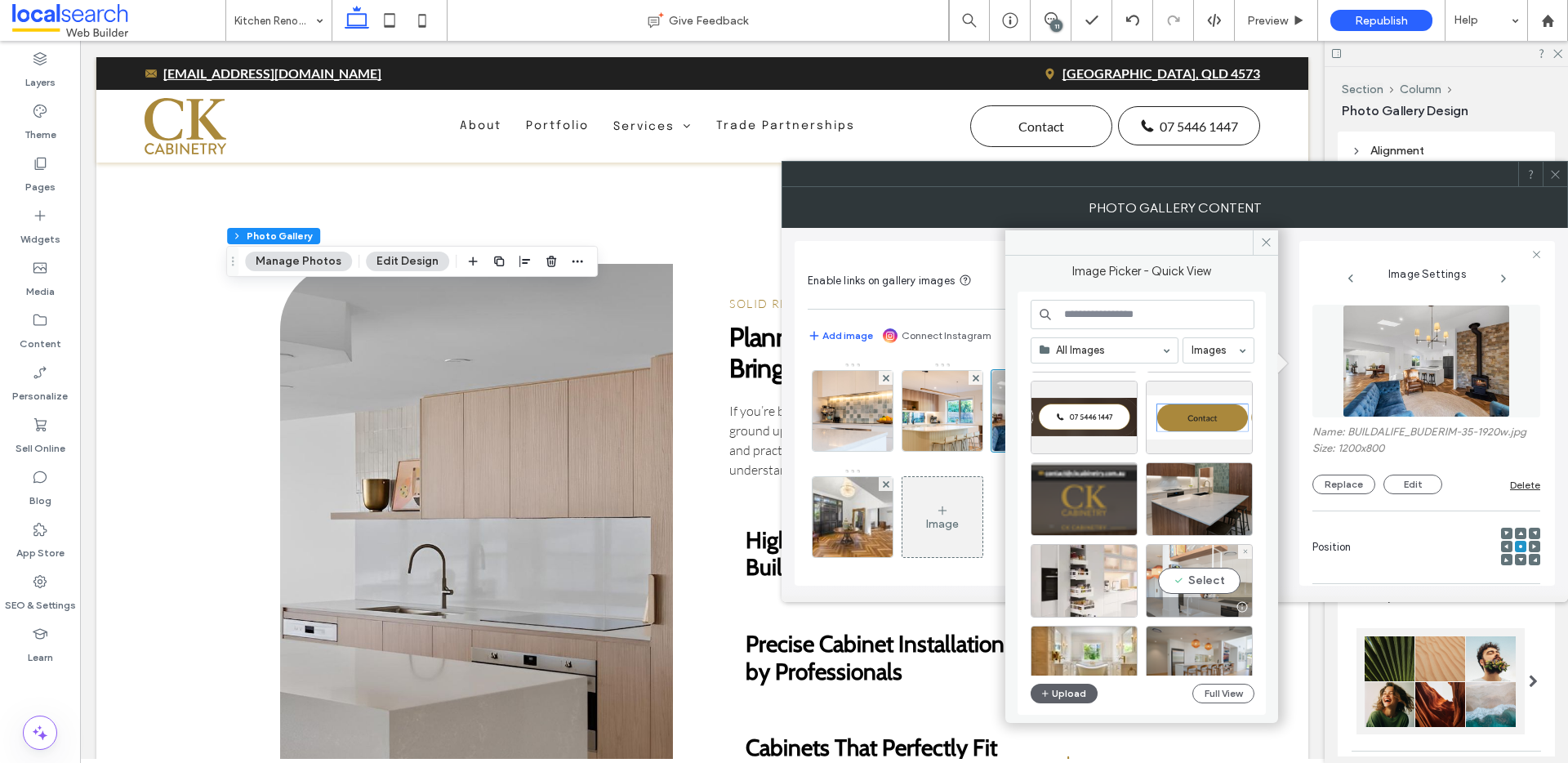
click at [1191, 583] on div "Select" at bounding box center [1199, 581] width 107 height 74
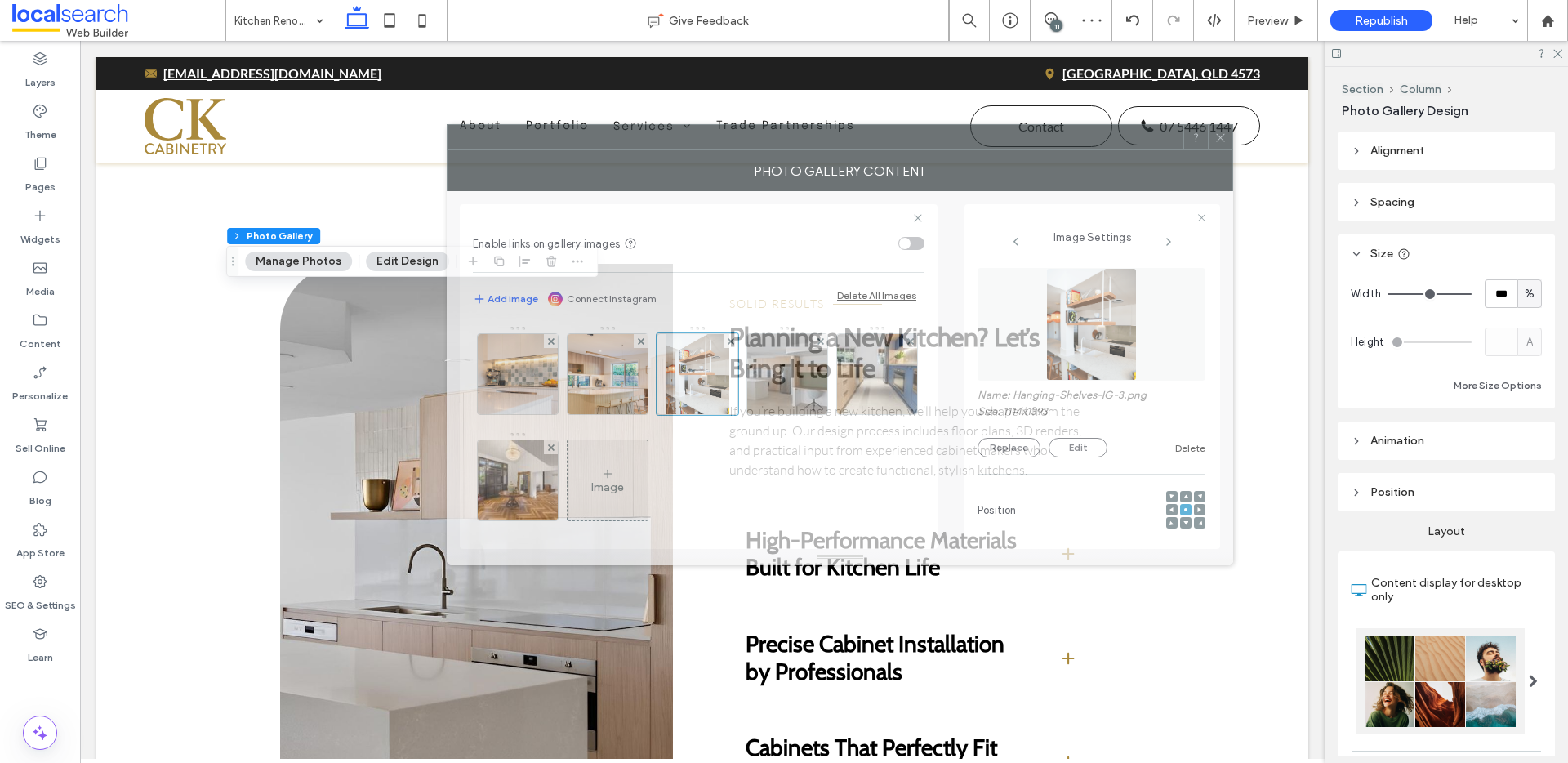
drag, startPoint x: 1120, startPoint y: 192, endPoint x: 812, endPoint y: 154, distance: 310.3
click at [812, 154] on div "Photo Gallery Content" at bounding box center [840, 171] width 786 height 41
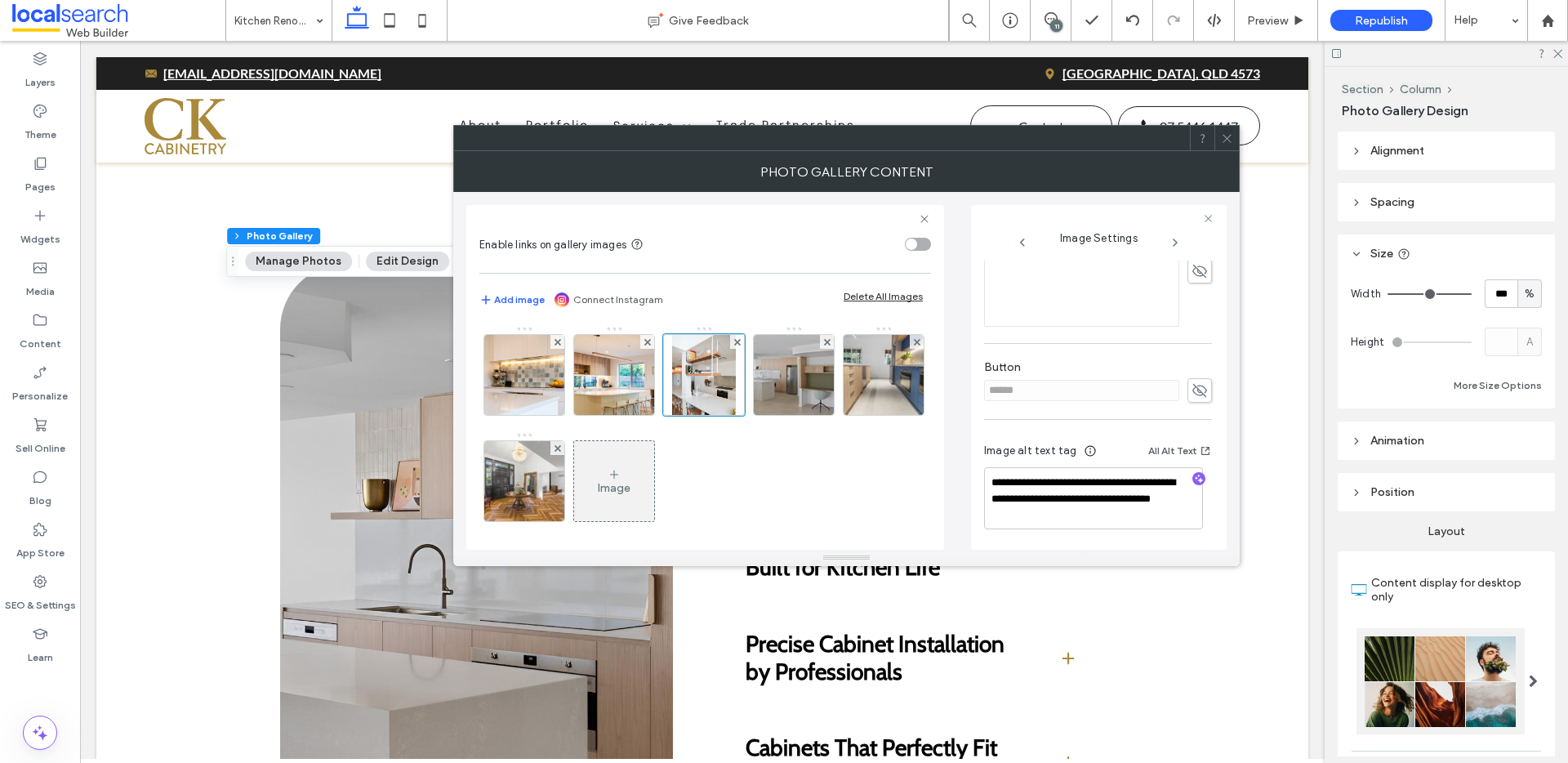
scroll to position [427, 0]
drag, startPoint x: 1153, startPoint y: 516, endPoint x: 1086, endPoint y: 501, distance: 68.7
click at [1086, 501] on textarea "**********" at bounding box center [1093, 497] width 219 height 62
click at [1194, 476] on icon "button" at bounding box center [1199, 477] width 11 height 11
click at [1139, 518] on textarea "**********" at bounding box center [1093, 497] width 219 height 62
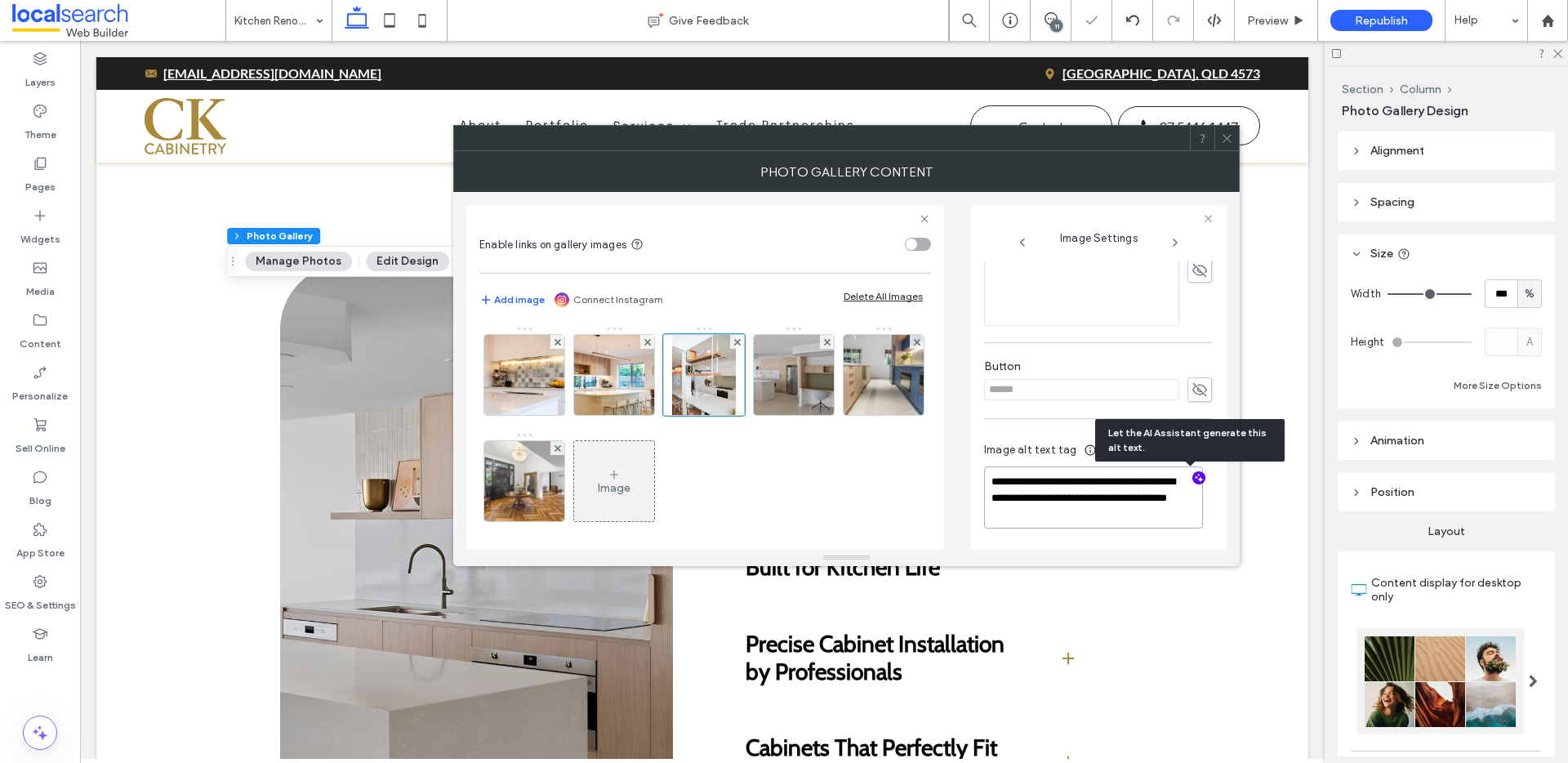
paste textarea "**********"
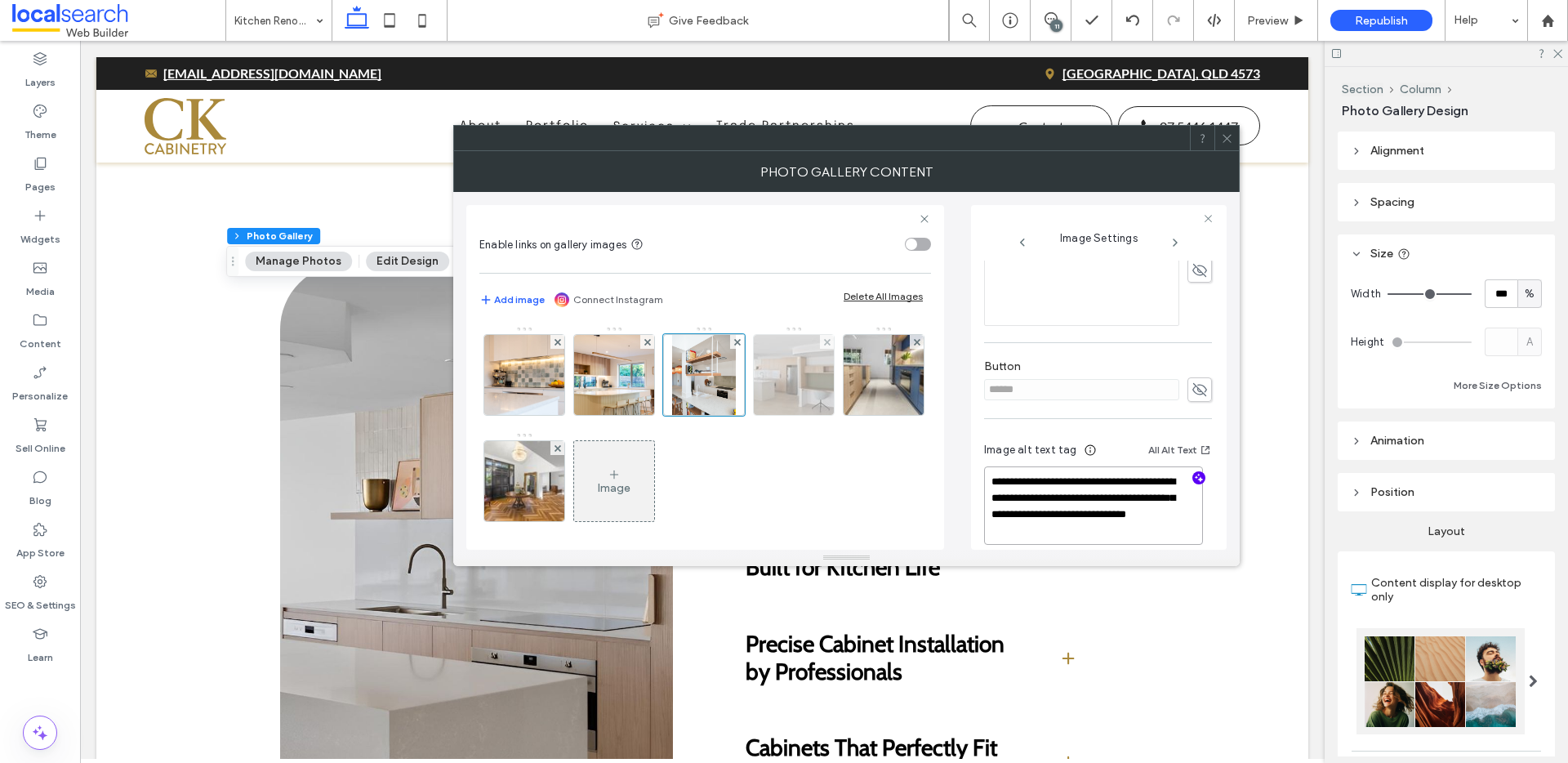
type textarea "**********"
click at [802, 377] on img at bounding box center [794, 376] width 120 height 80
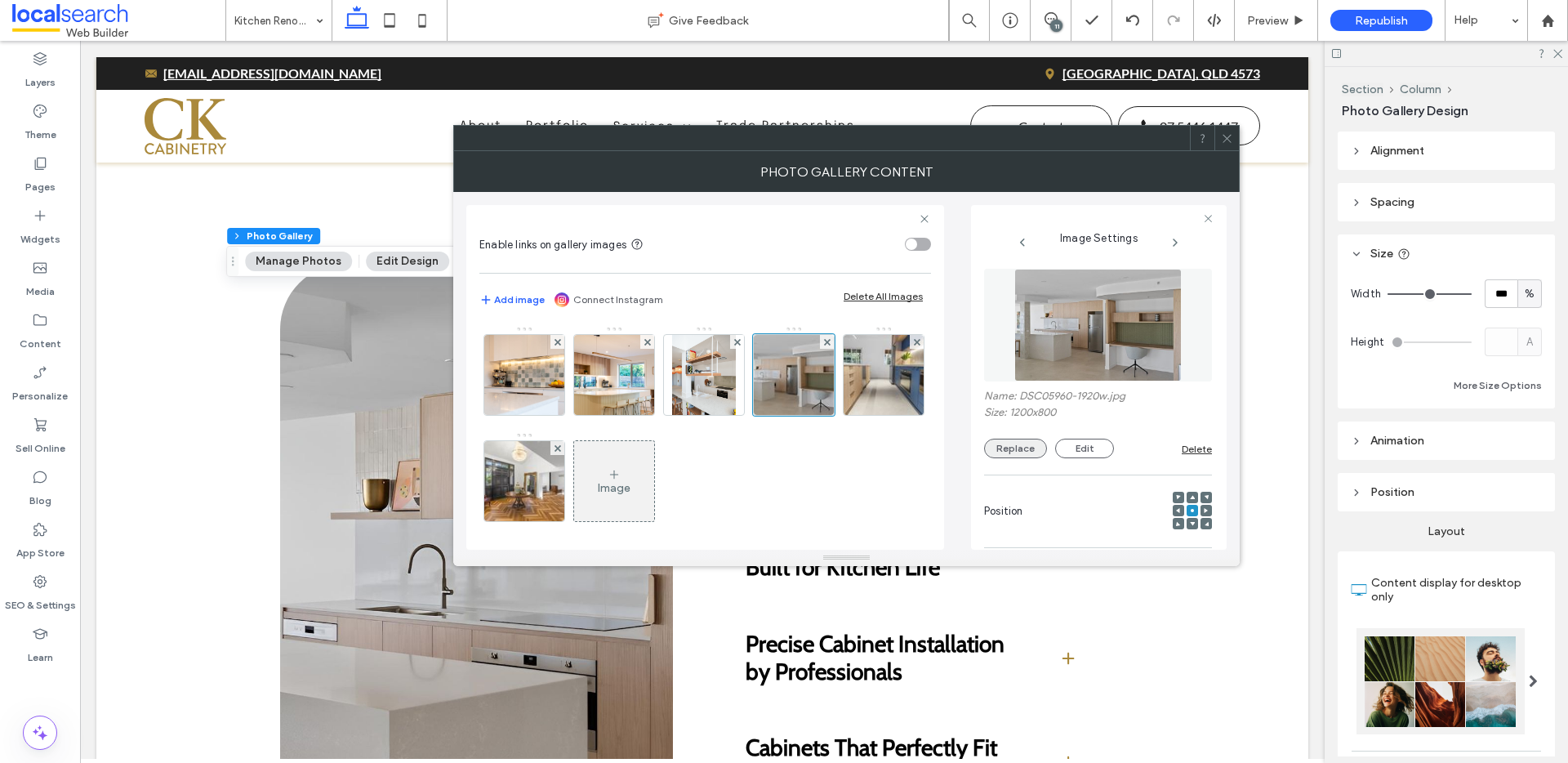
click at [1021, 444] on button "Replace" at bounding box center [1015, 448] width 63 height 20
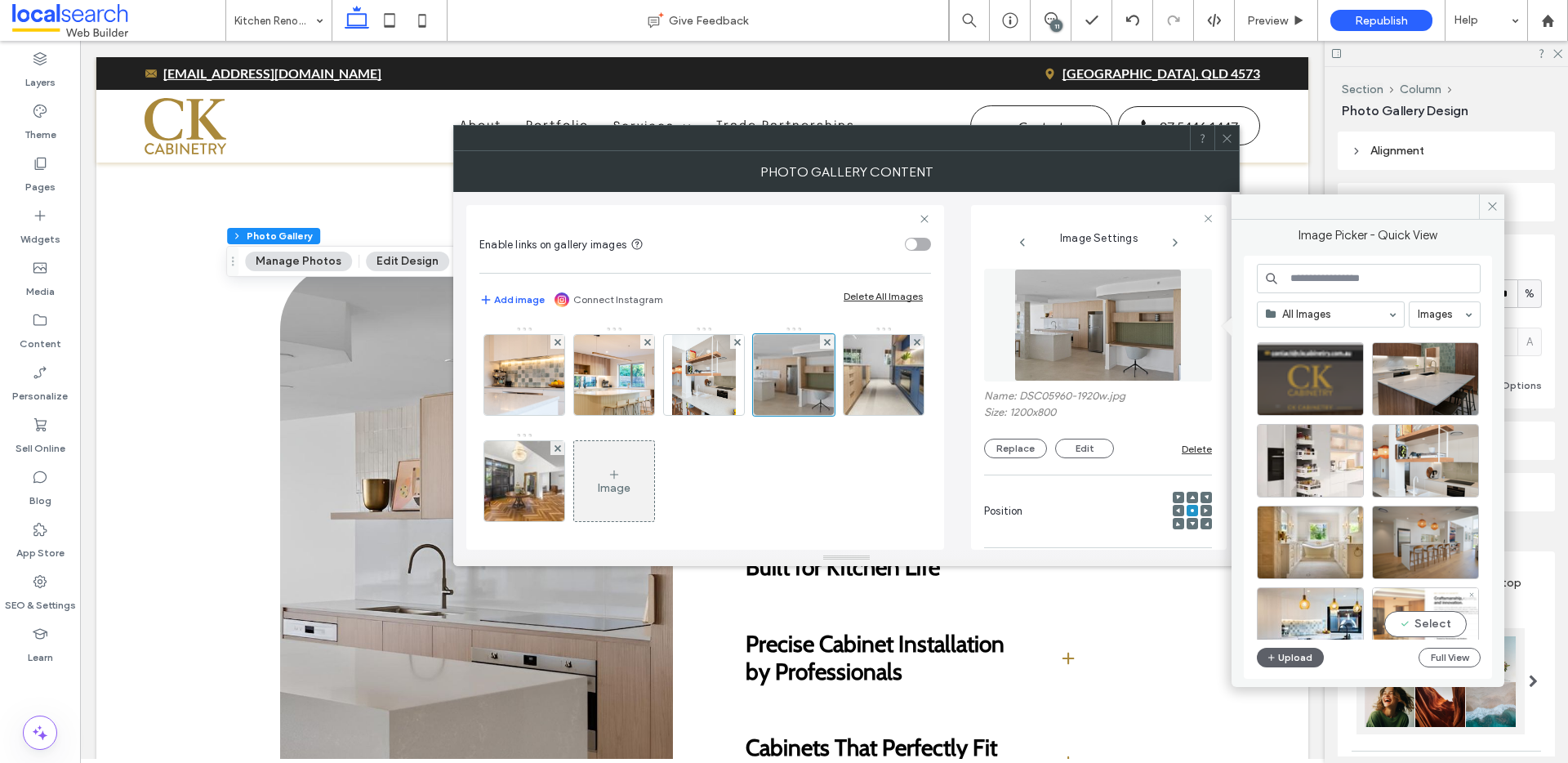
scroll to position [405, 0]
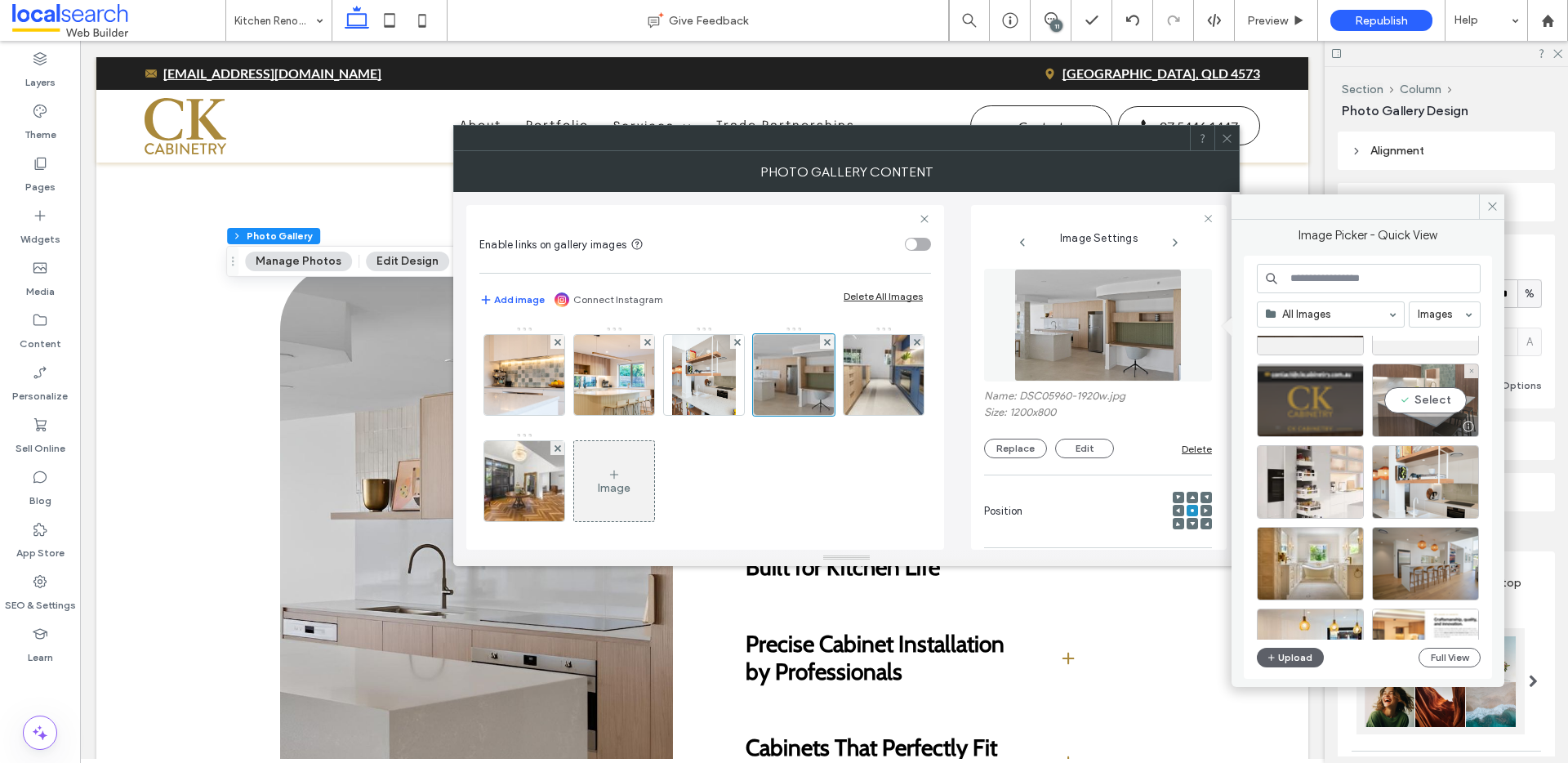
click at [1430, 402] on div "Select" at bounding box center [1425, 400] width 107 height 74
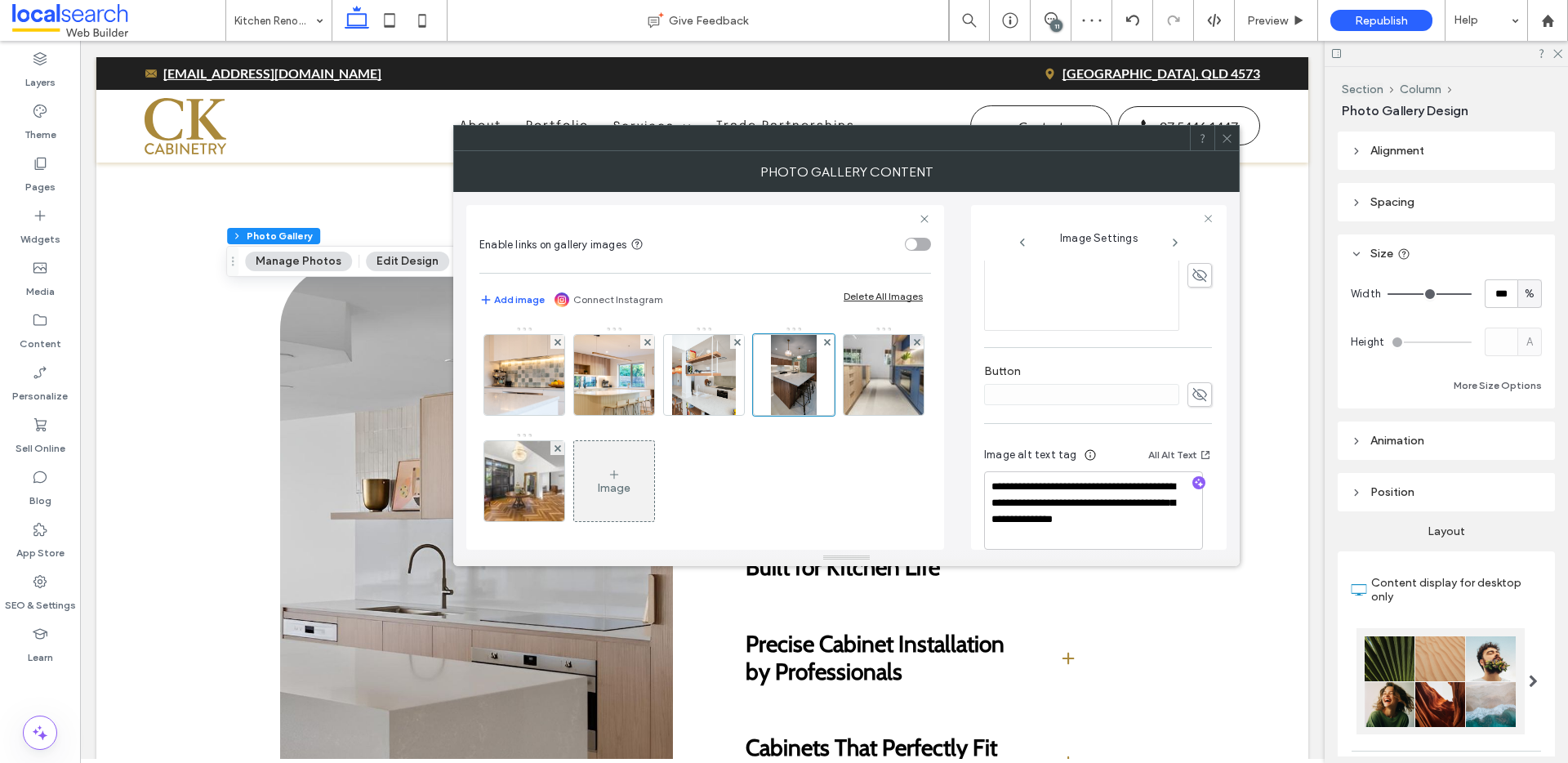
scroll to position [443, 0]
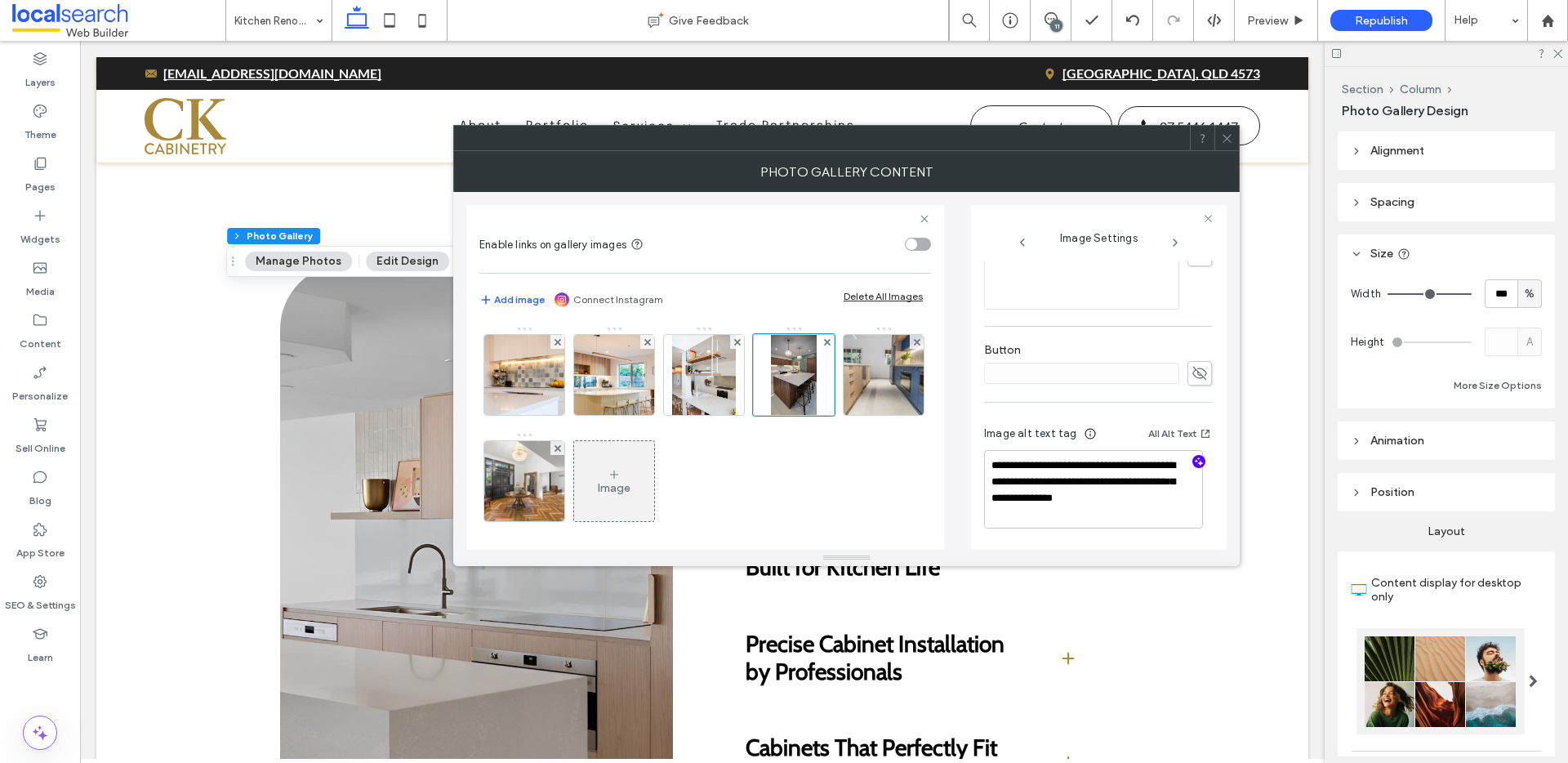
click at [1194, 457] on icon "button" at bounding box center [1199, 461] width 11 height 11
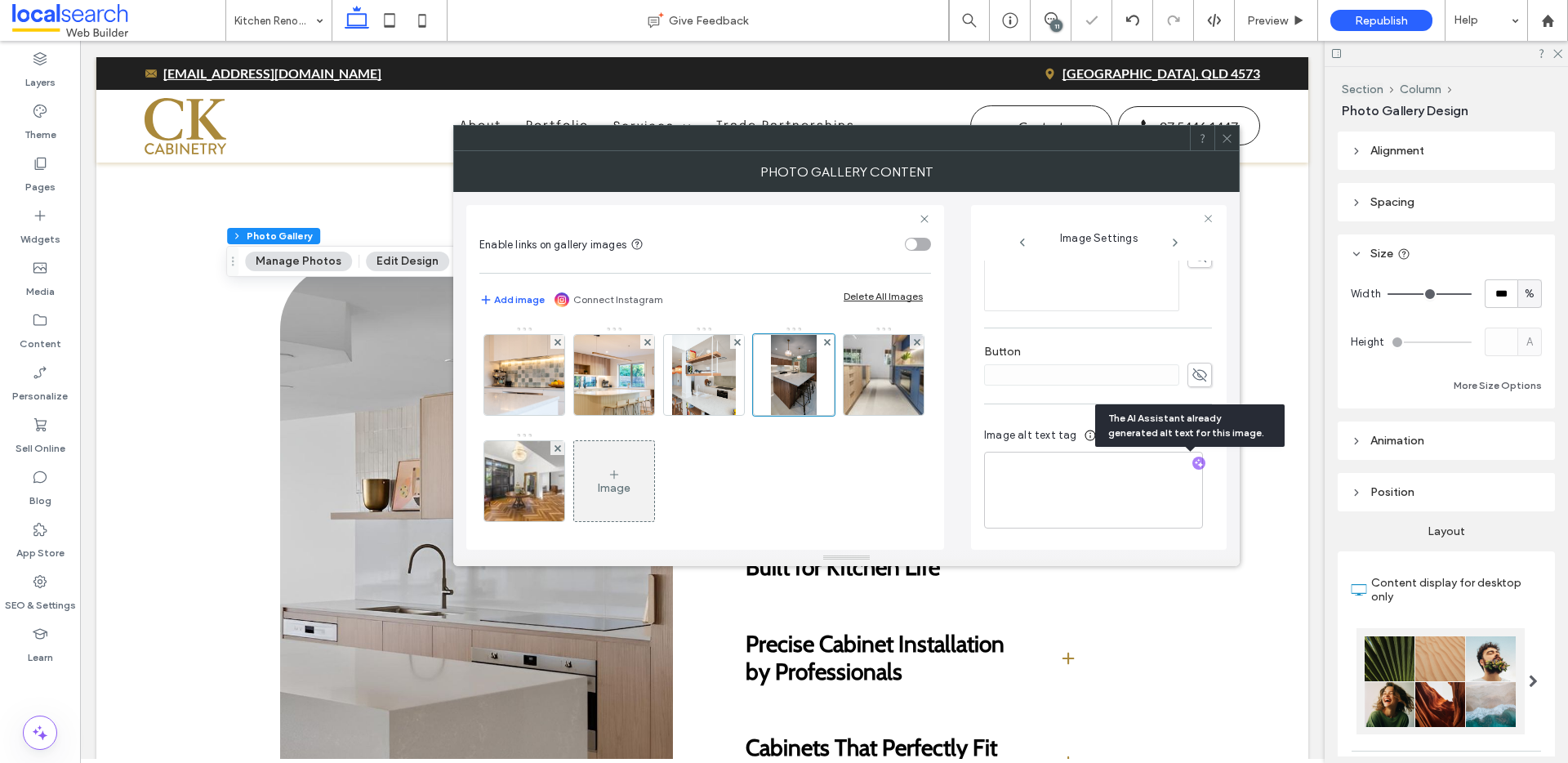
scroll to position [442, 0]
click at [1152, 487] on textarea "**********" at bounding box center [1093, 490] width 219 height 77
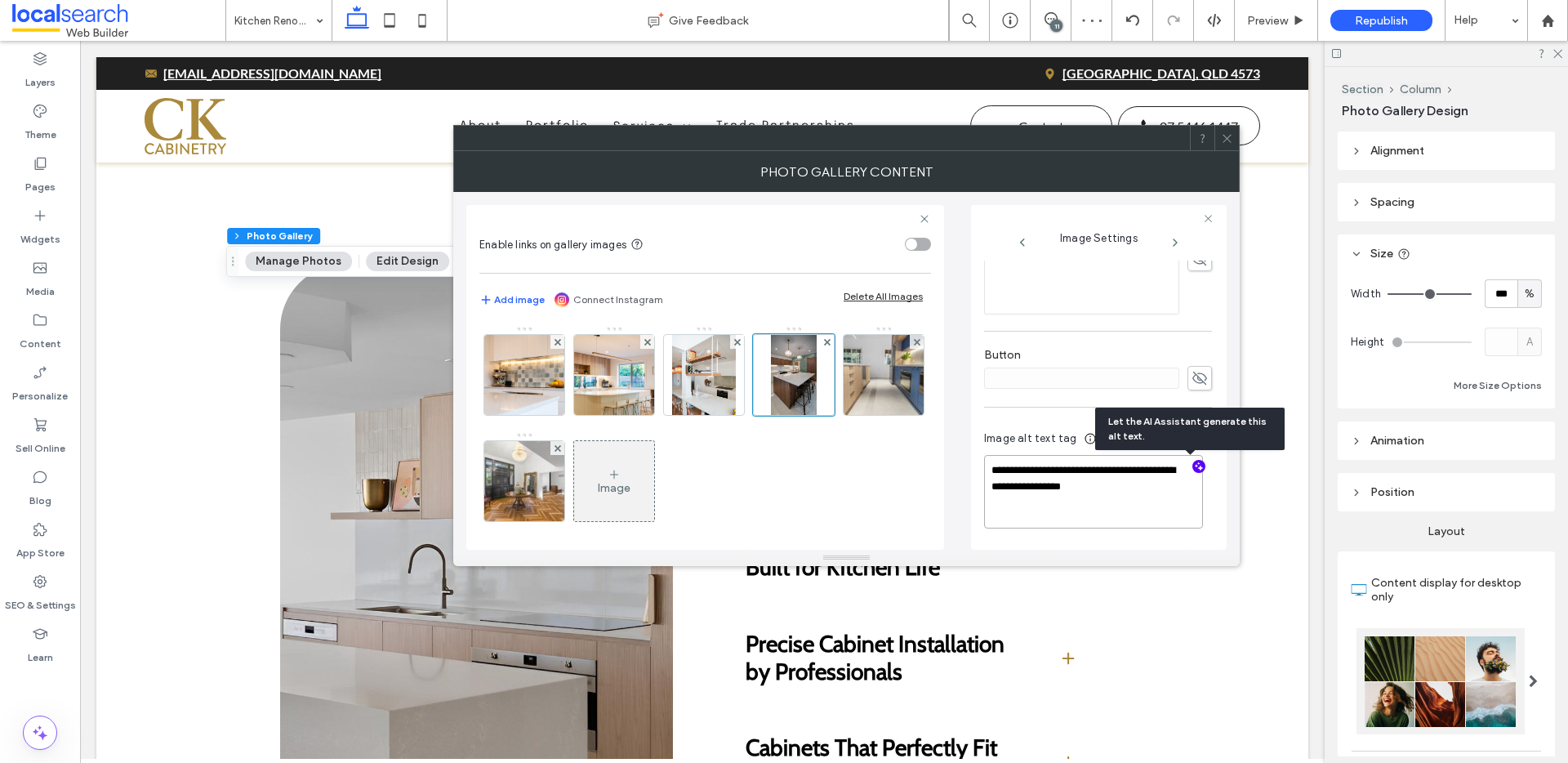
paste textarea "**********"
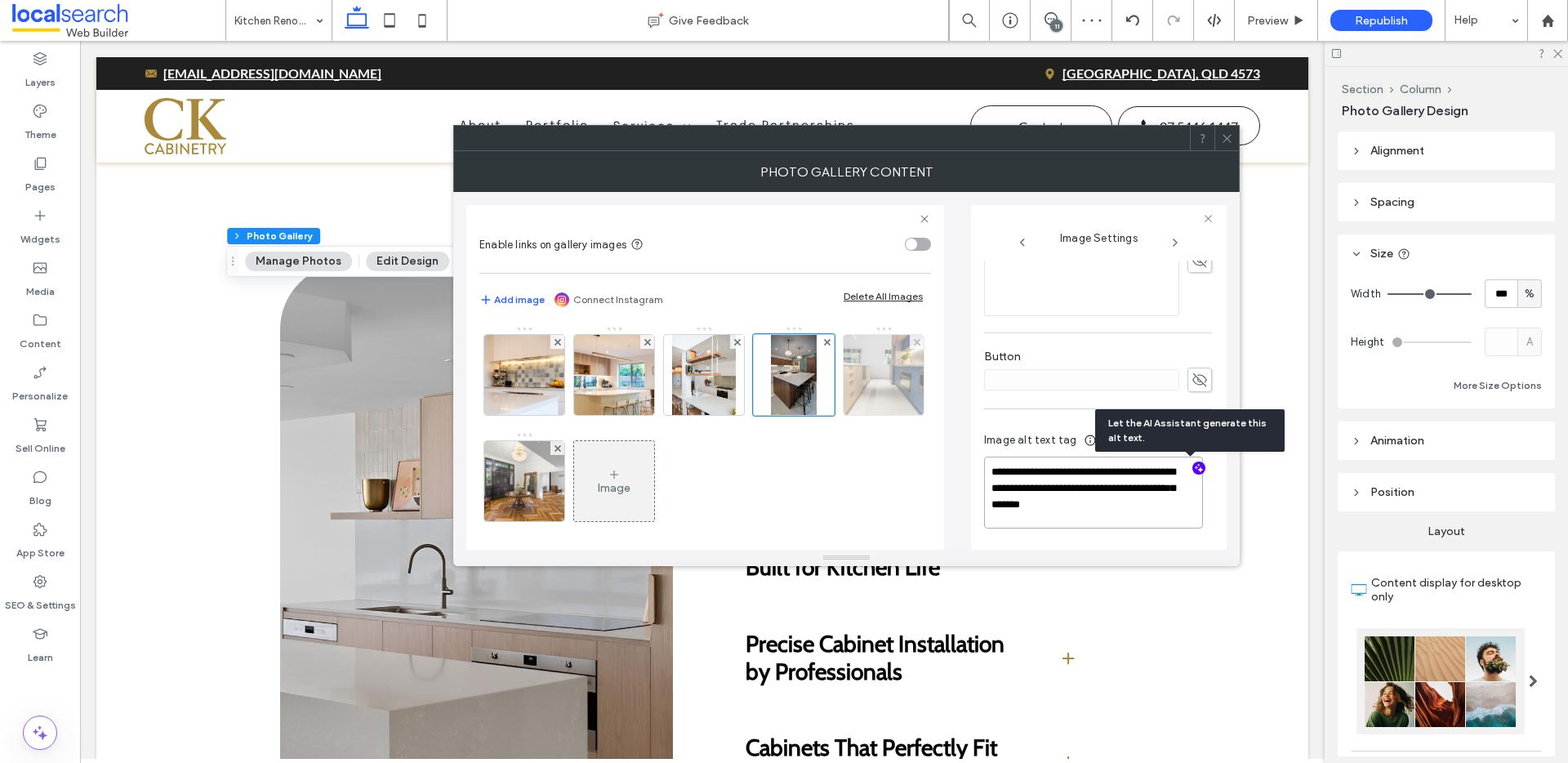
type textarea "**********"
click at [824, 415] on img at bounding box center [884, 376] width 120 height 80
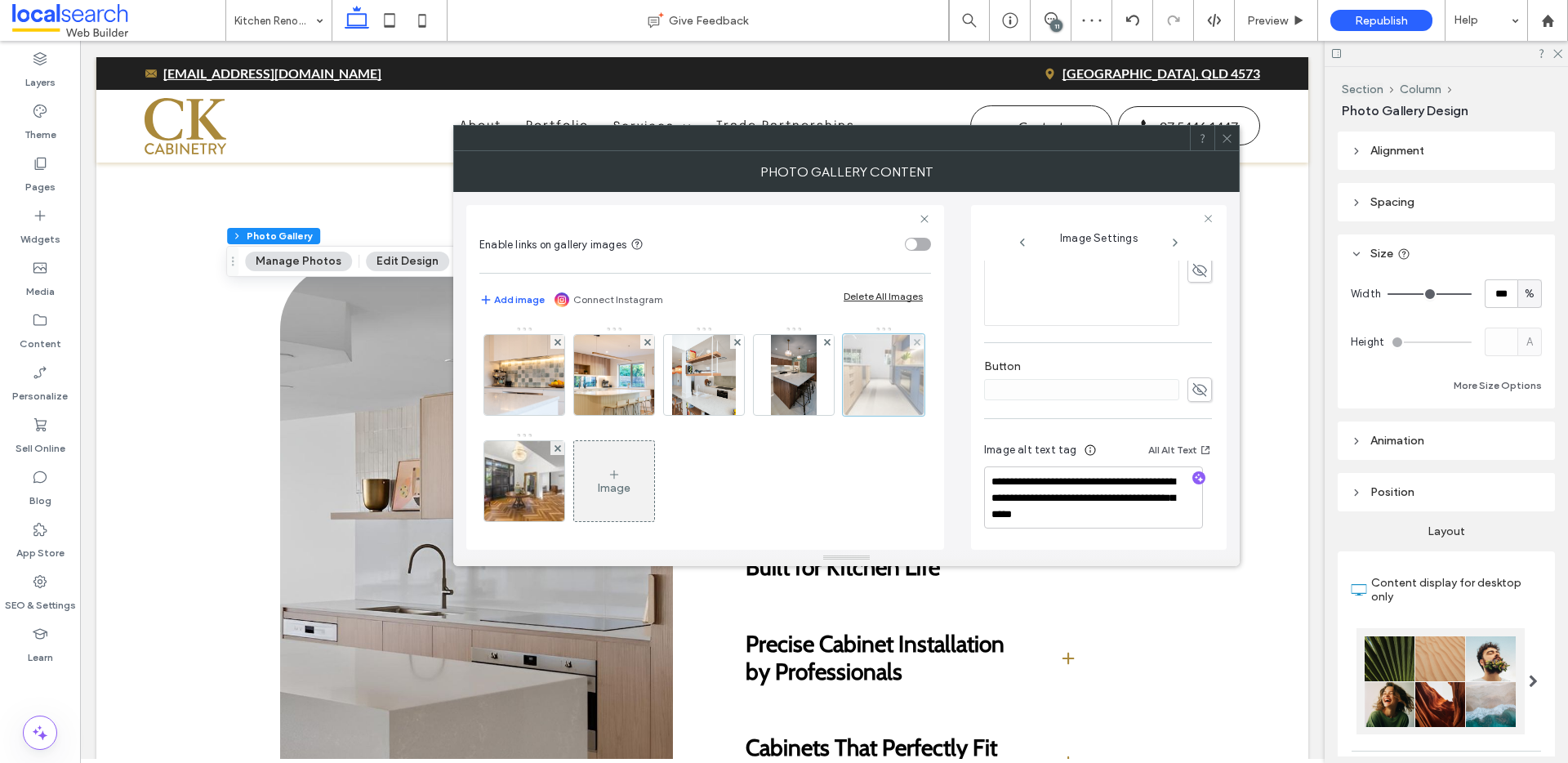
scroll to position [427, 0]
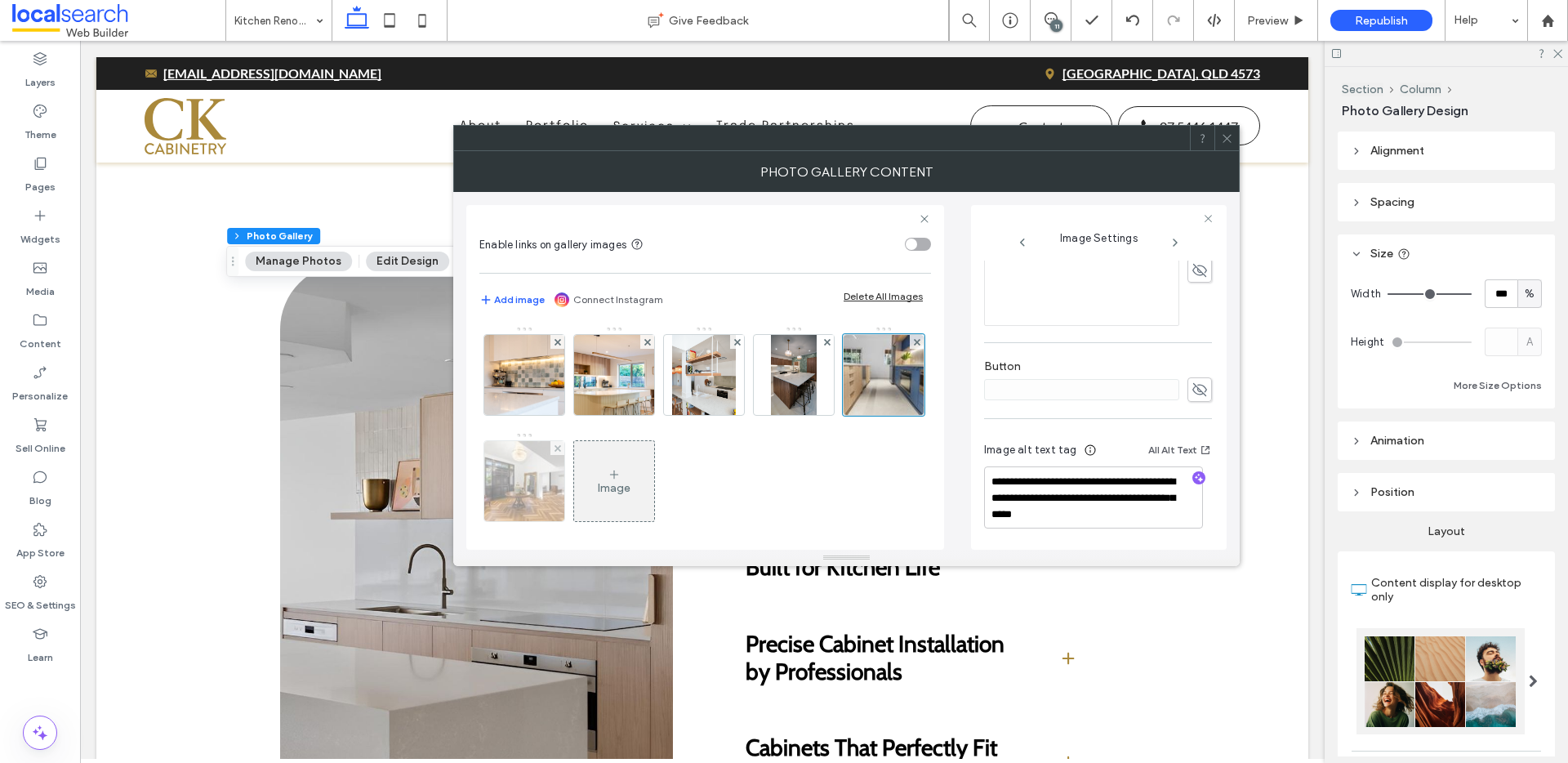
click at [585, 492] on img at bounding box center [525, 481] width 120 height 80
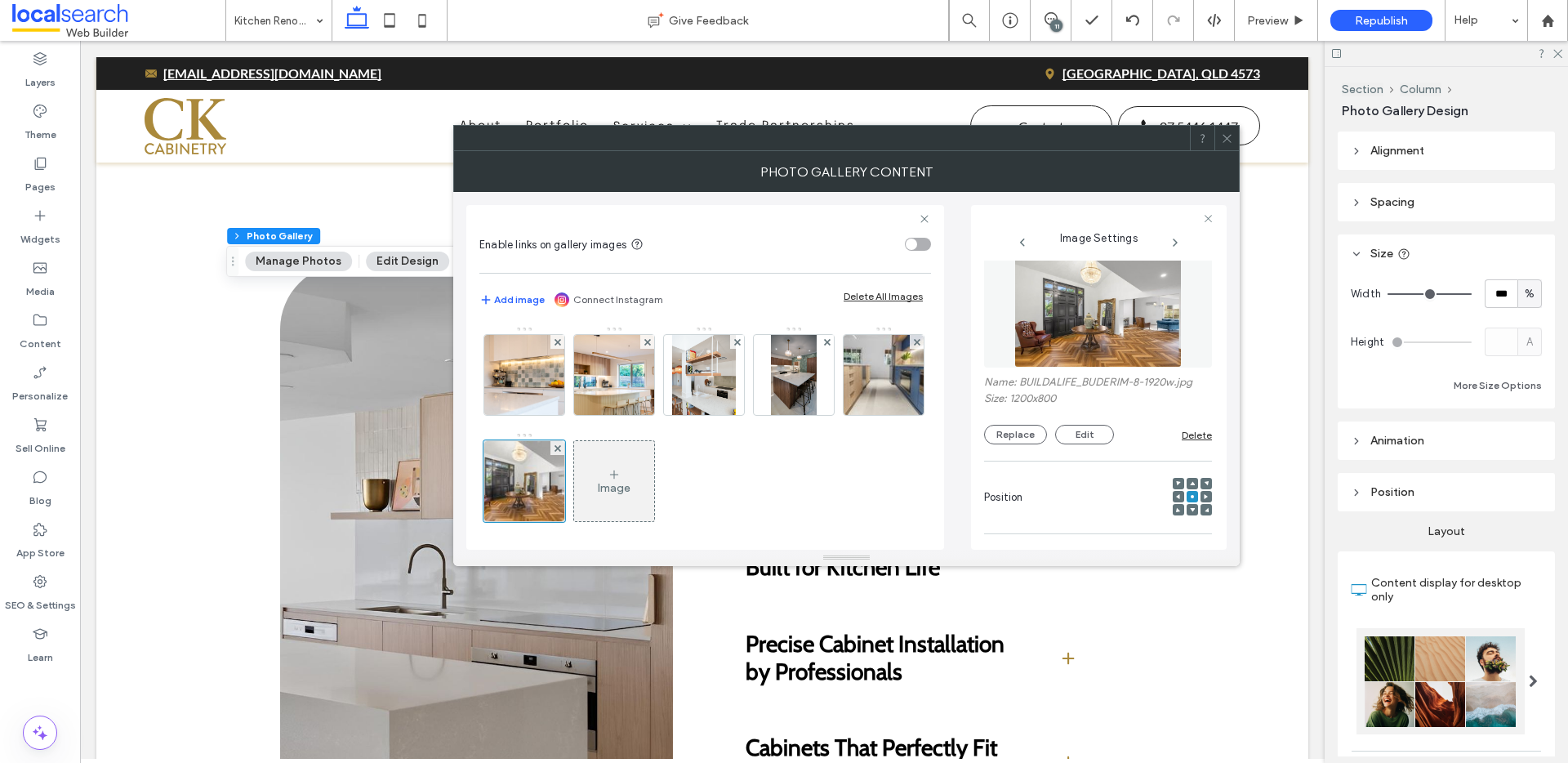
scroll to position [0, 0]
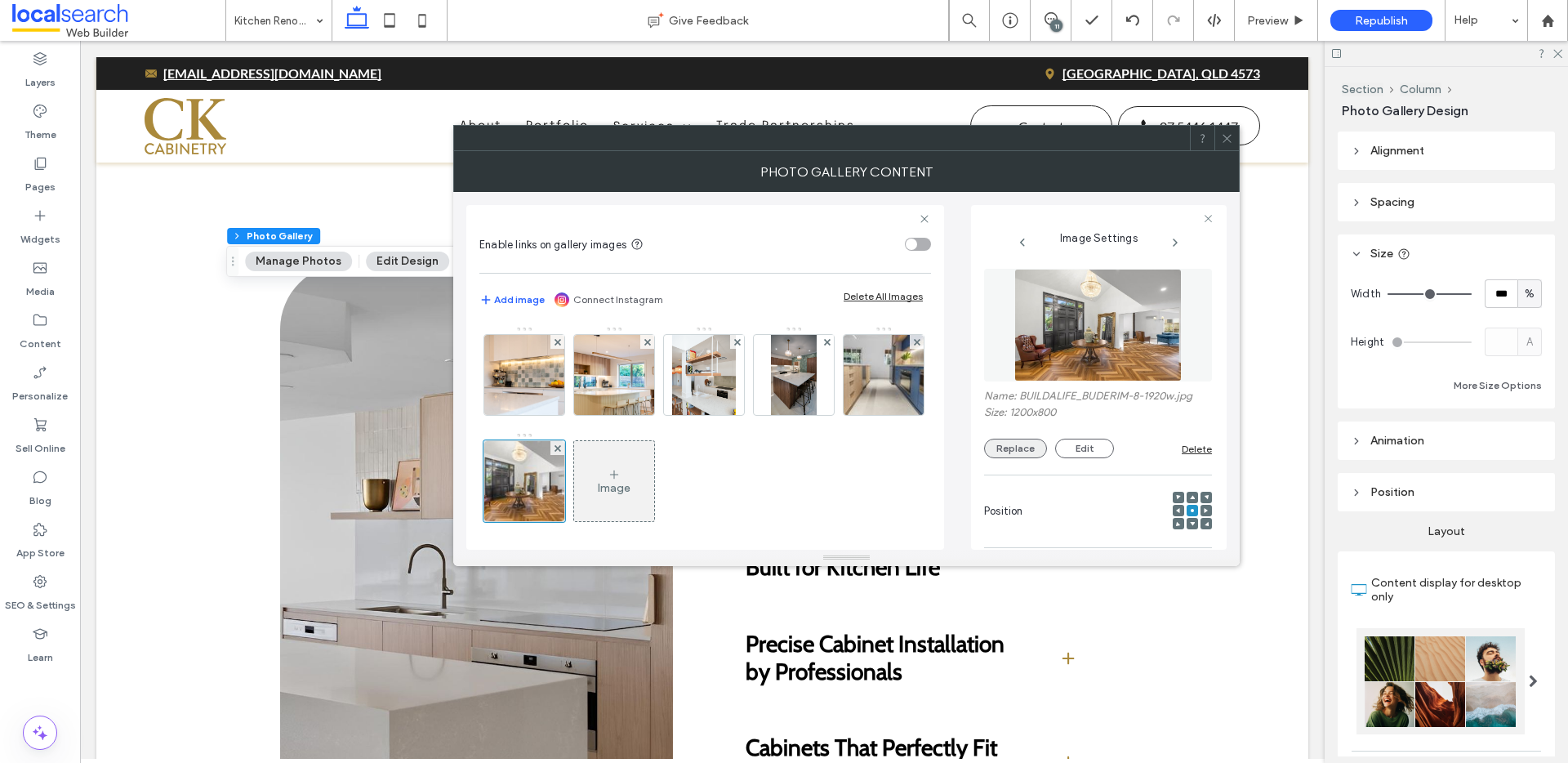
click at [1030, 445] on button "Replace" at bounding box center [1015, 448] width 63 height 20
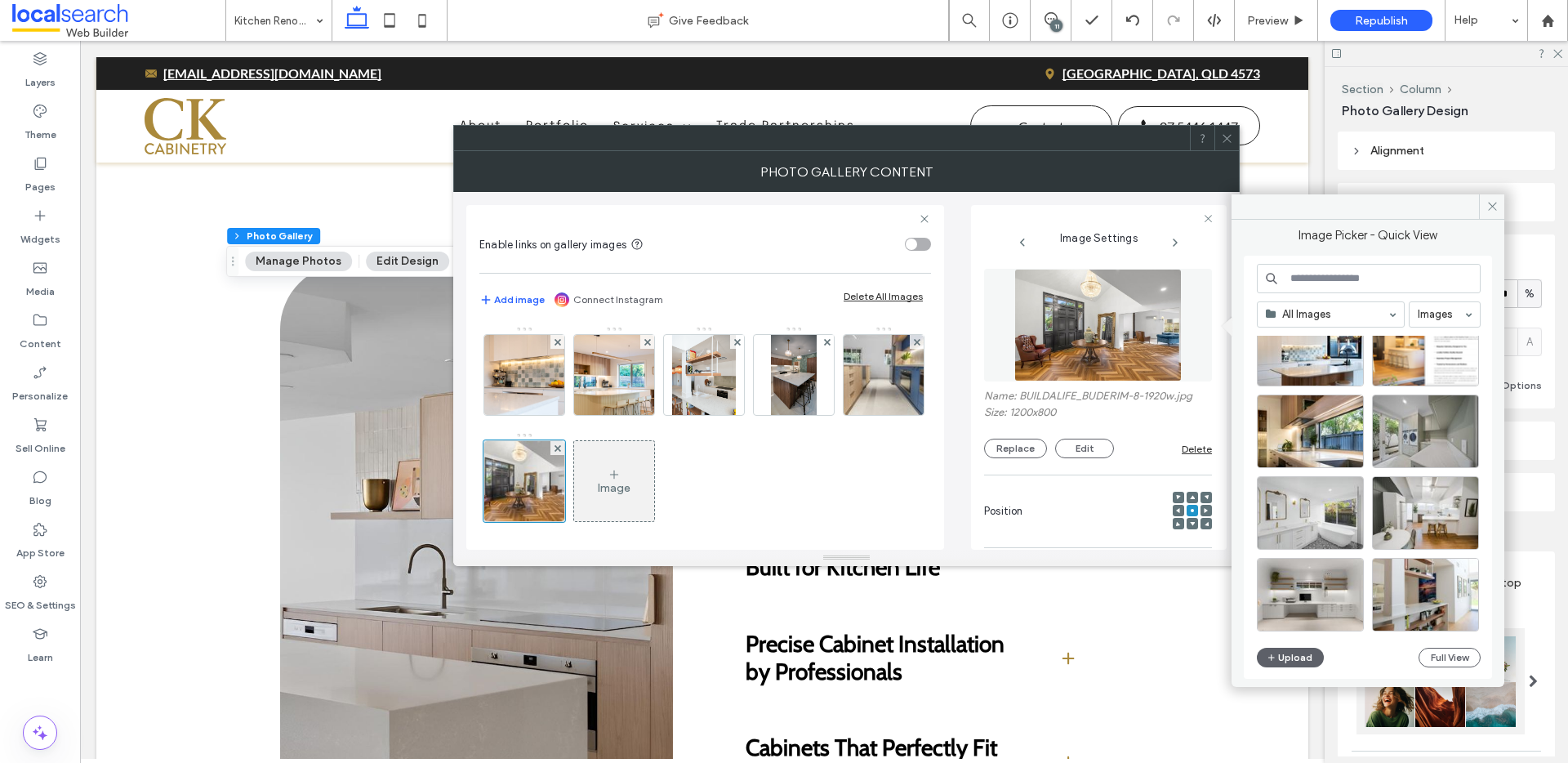
scroll to position [434, 0]
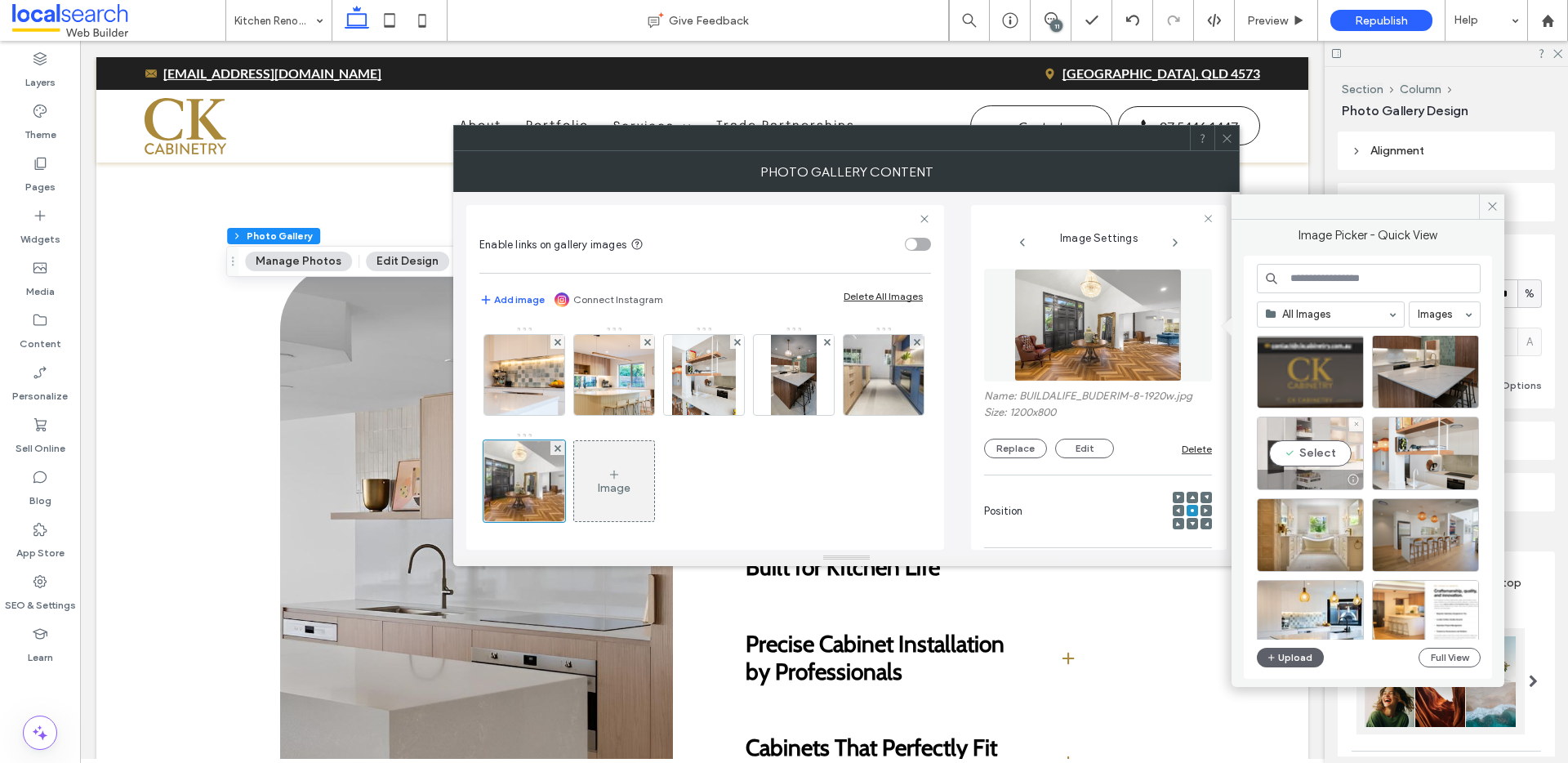
click at [1315, 446] on div "Select" at bounding box center [1310, 453] width 107 height 74
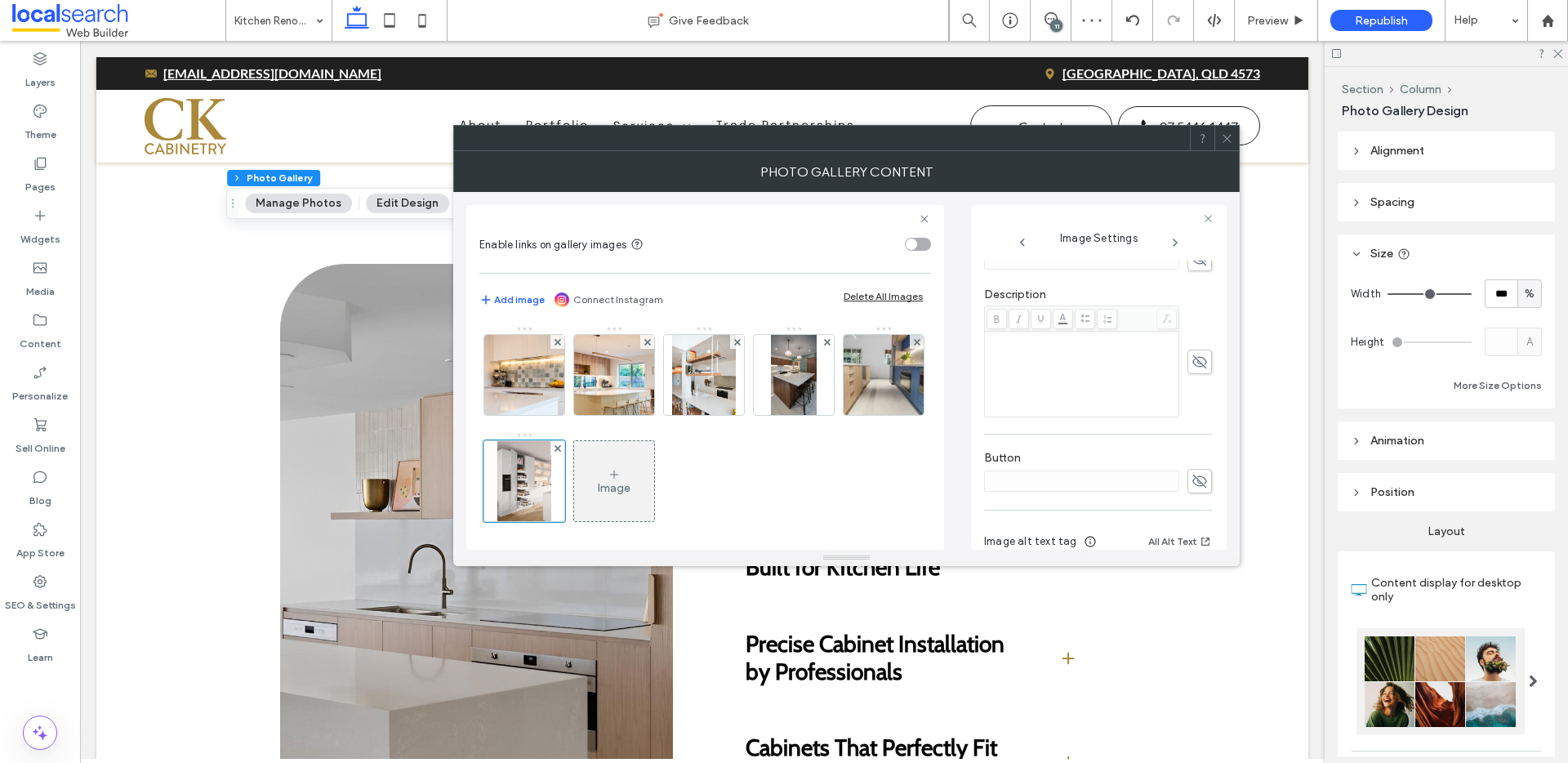
scroll to position [427, 0]
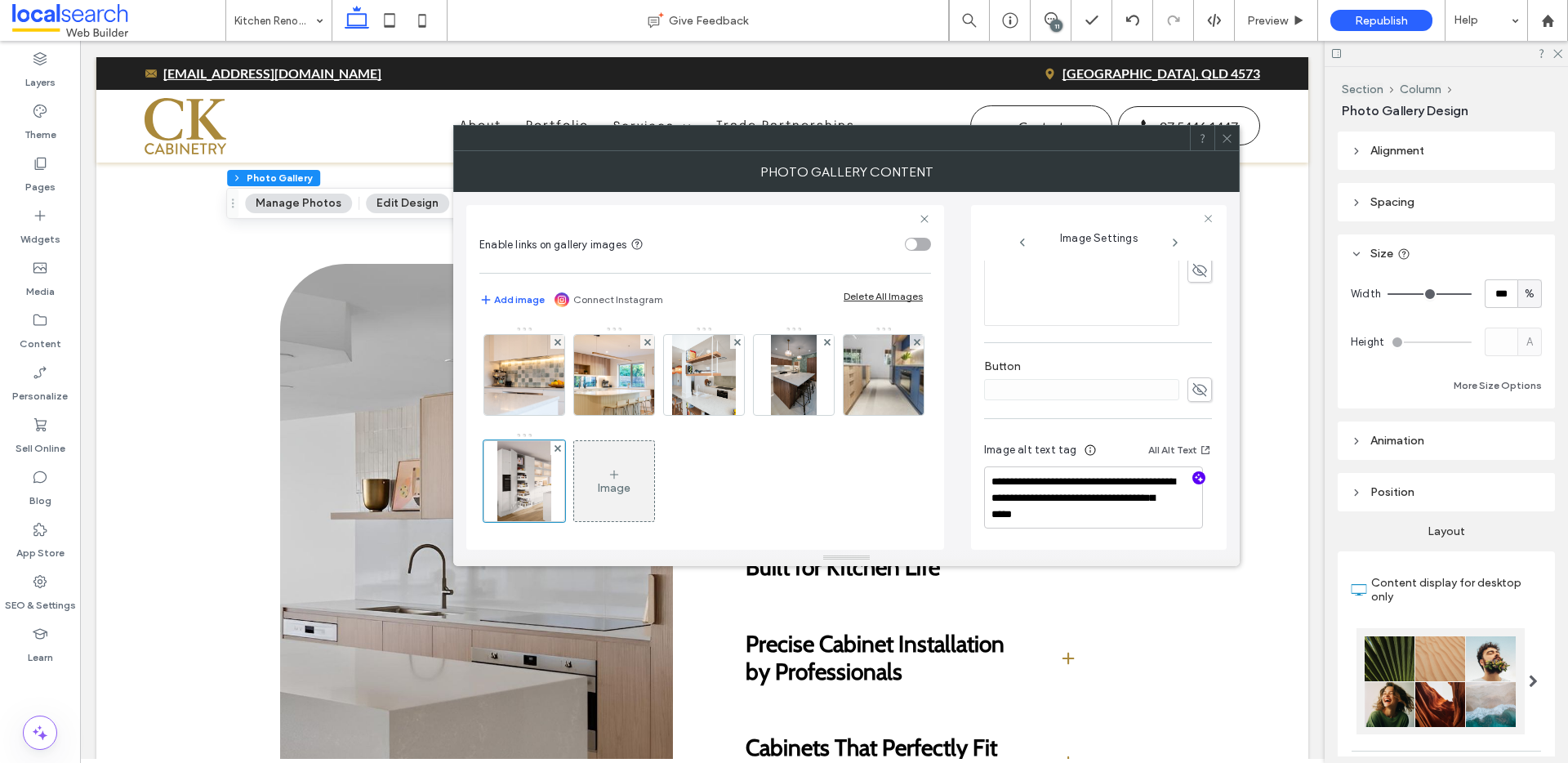
click at [1195, 480] on use "button" at bounding box center [1199, 478] width 9 height 9
click at [1082, 517] on textarea "**********" at bounding box center [1093, 497] width 219 height 62
paste textarea "**********"
type textarea "**********"
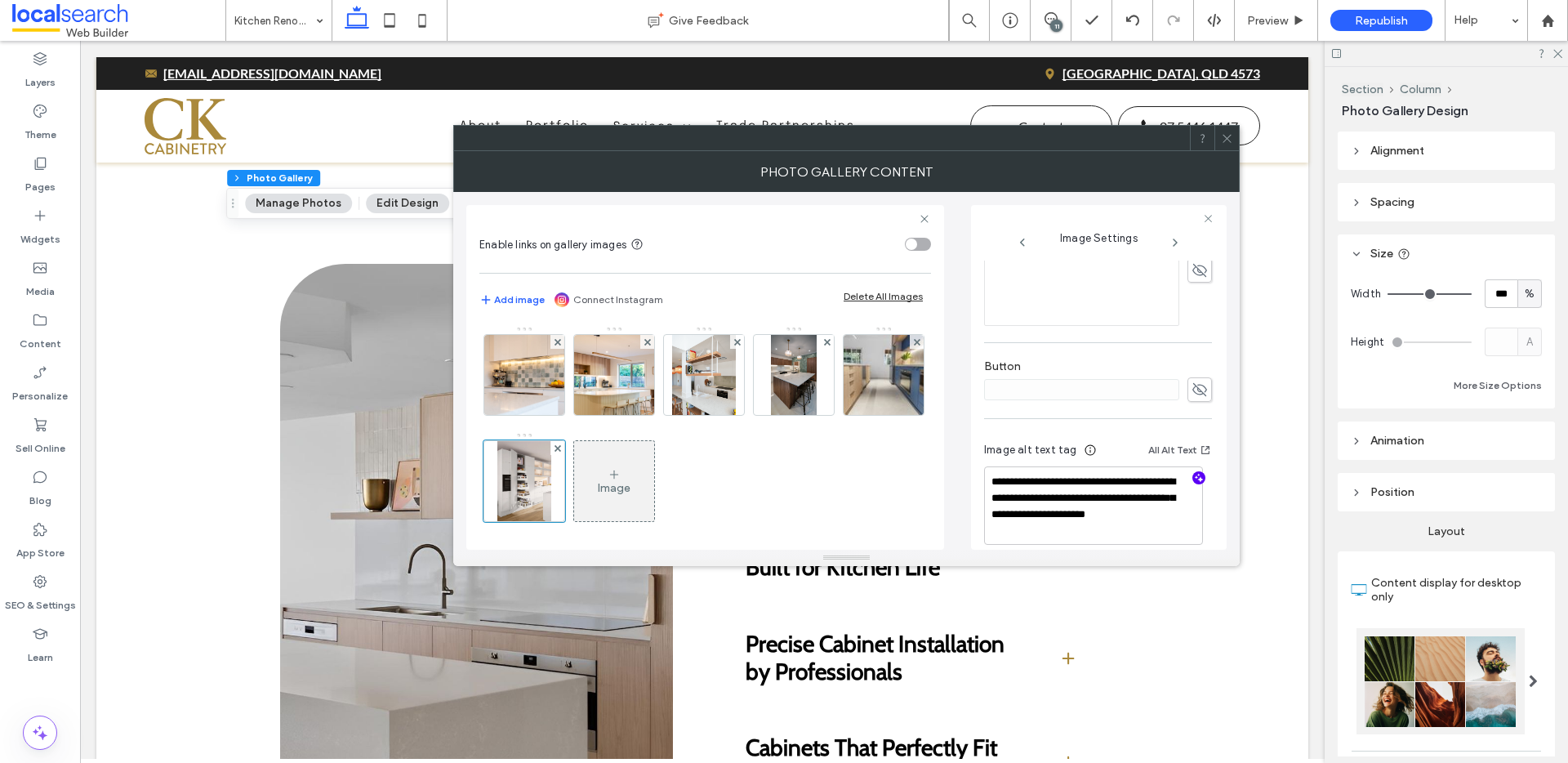
click at [1227, 139] on icon at bounding box center [1228, 139] width 12 height 12
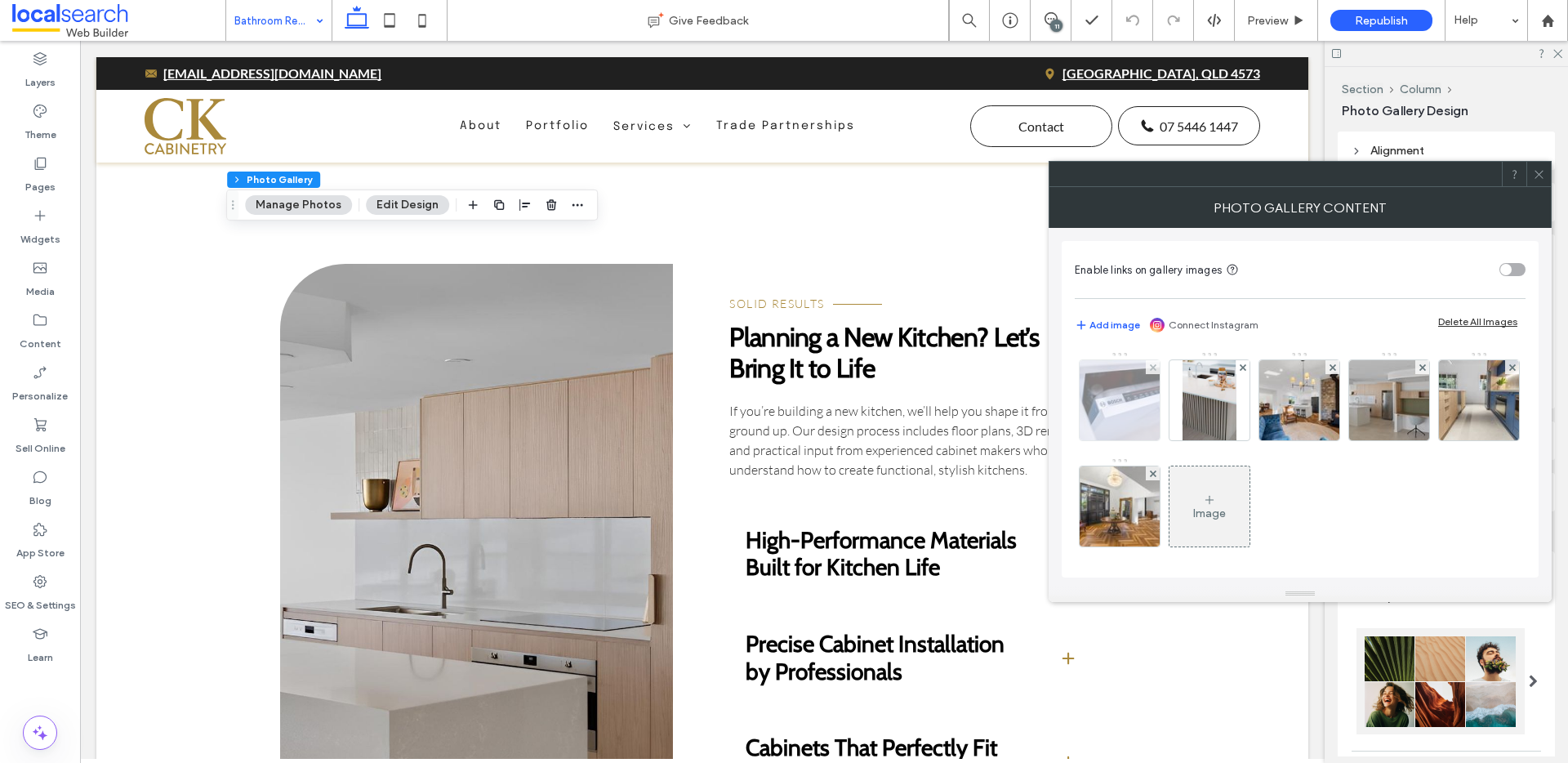
click at [1100, 404] on img at bounding box center [1120, 400] width 120 height 80
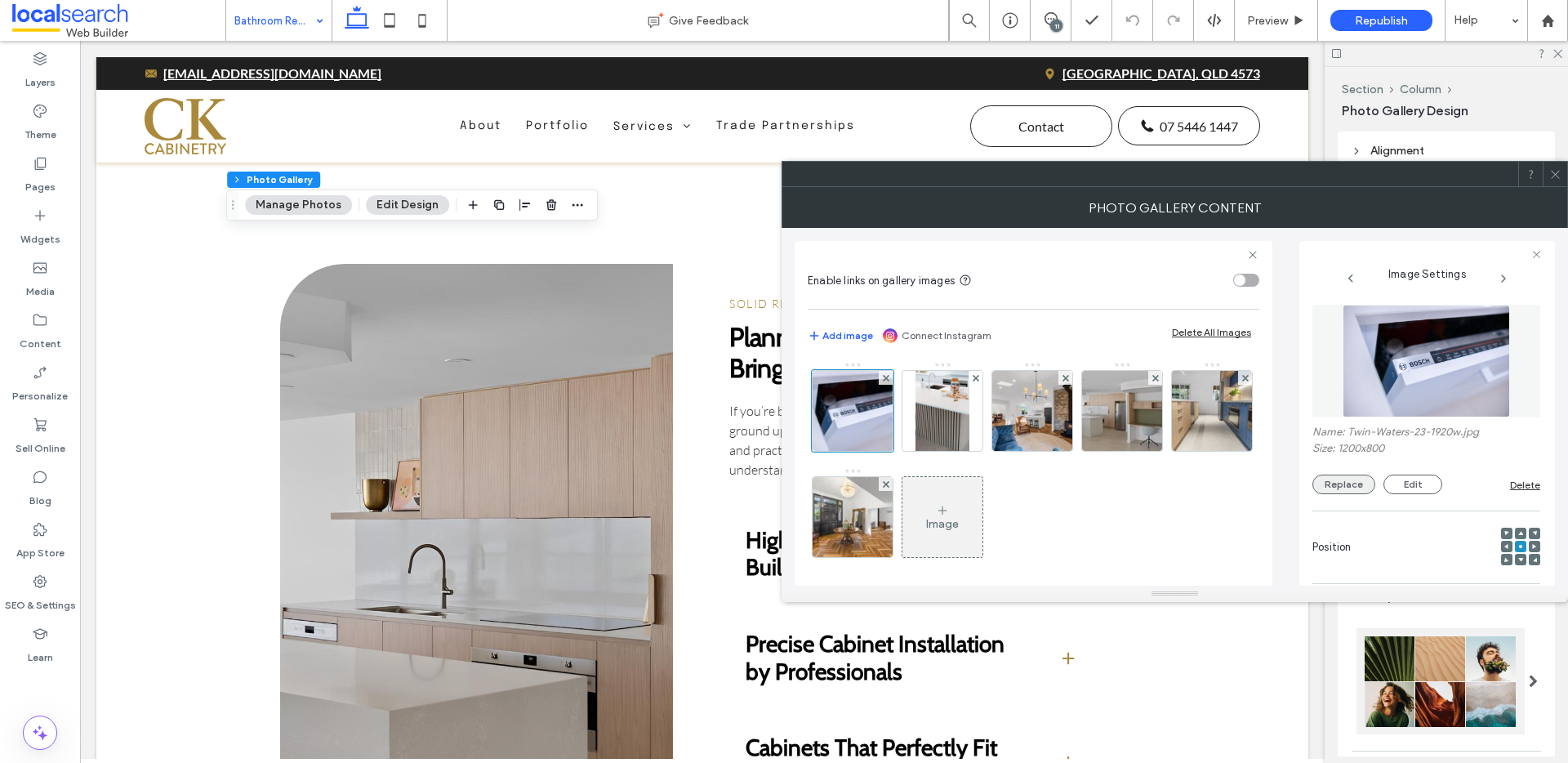
click at [1350, 483] on button "Replace" at bounding box center [1343, 485] width 63 height 20
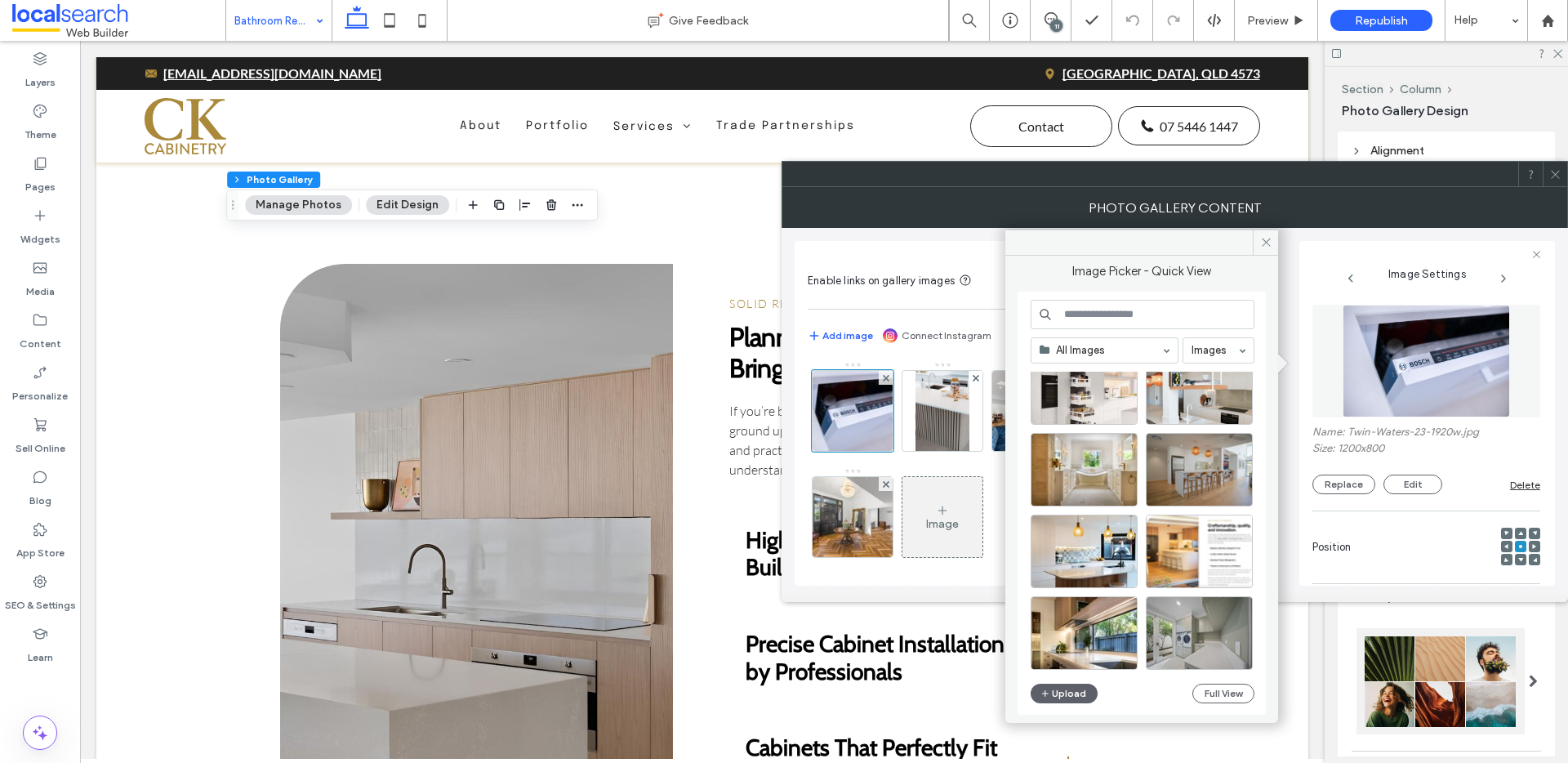
scroll to position [537, 0]
click at [1090, 471] on div "Select" at bounding box center [1084, 468] width 107 height 74
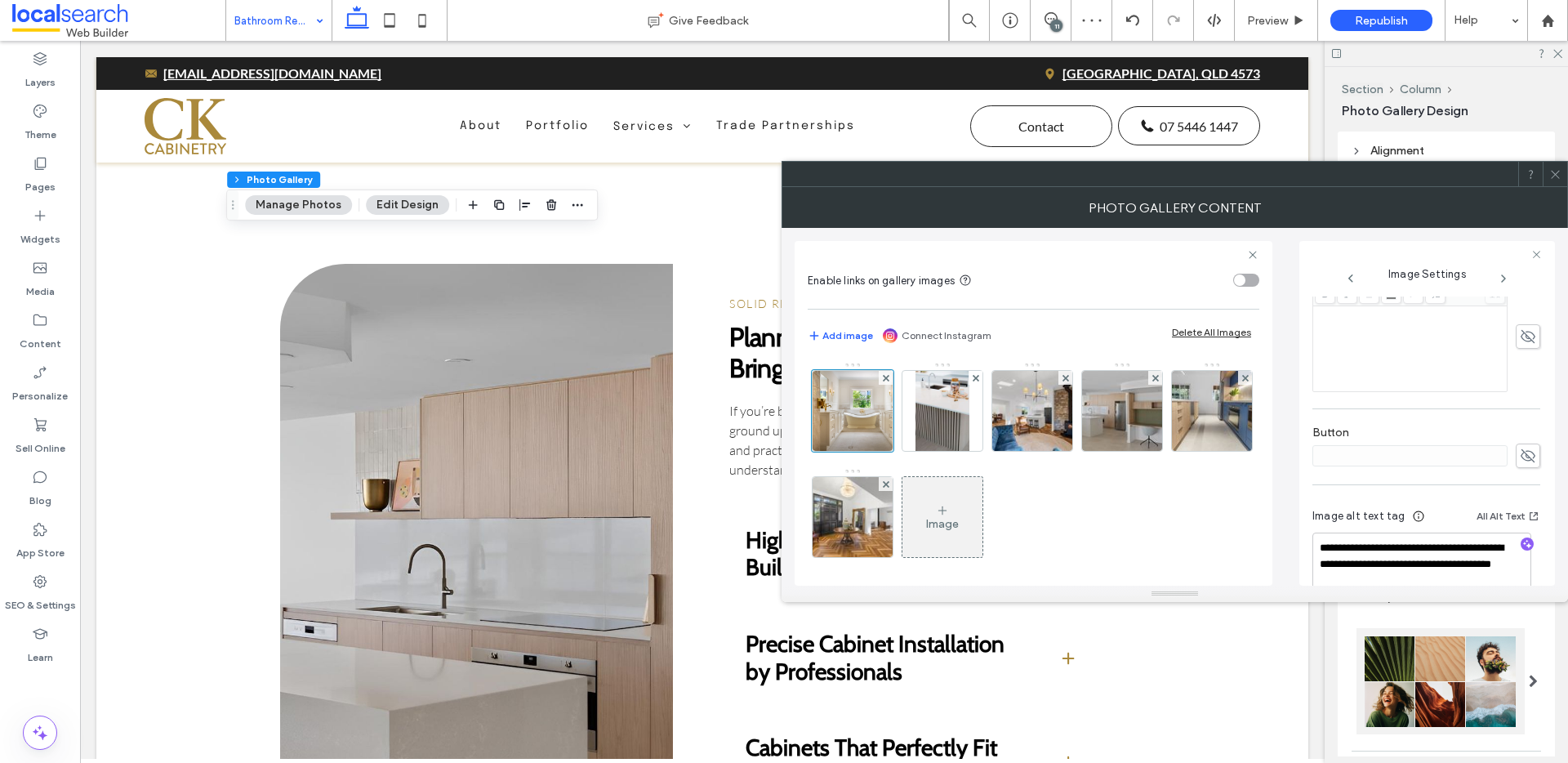
scroll to position [439, 0]
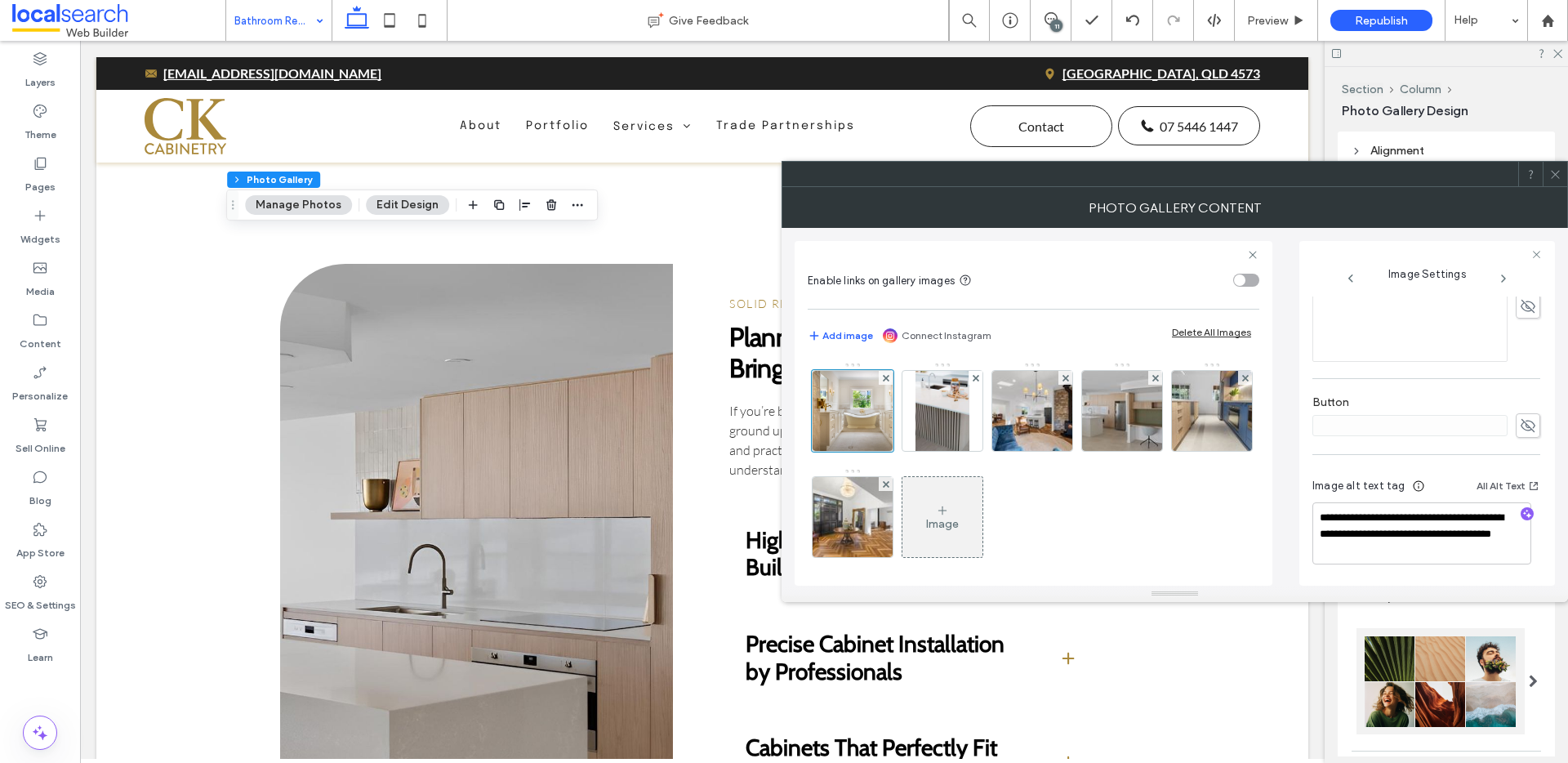
click at [1523, 515] on span "button" at bounding box center [1527, 513] width 13 height 13
click at [1500, 533] on textarea "**********" at bounding box center [1421, 534] width 219 height 61
paste textarea "**********"
type textarea "**********"
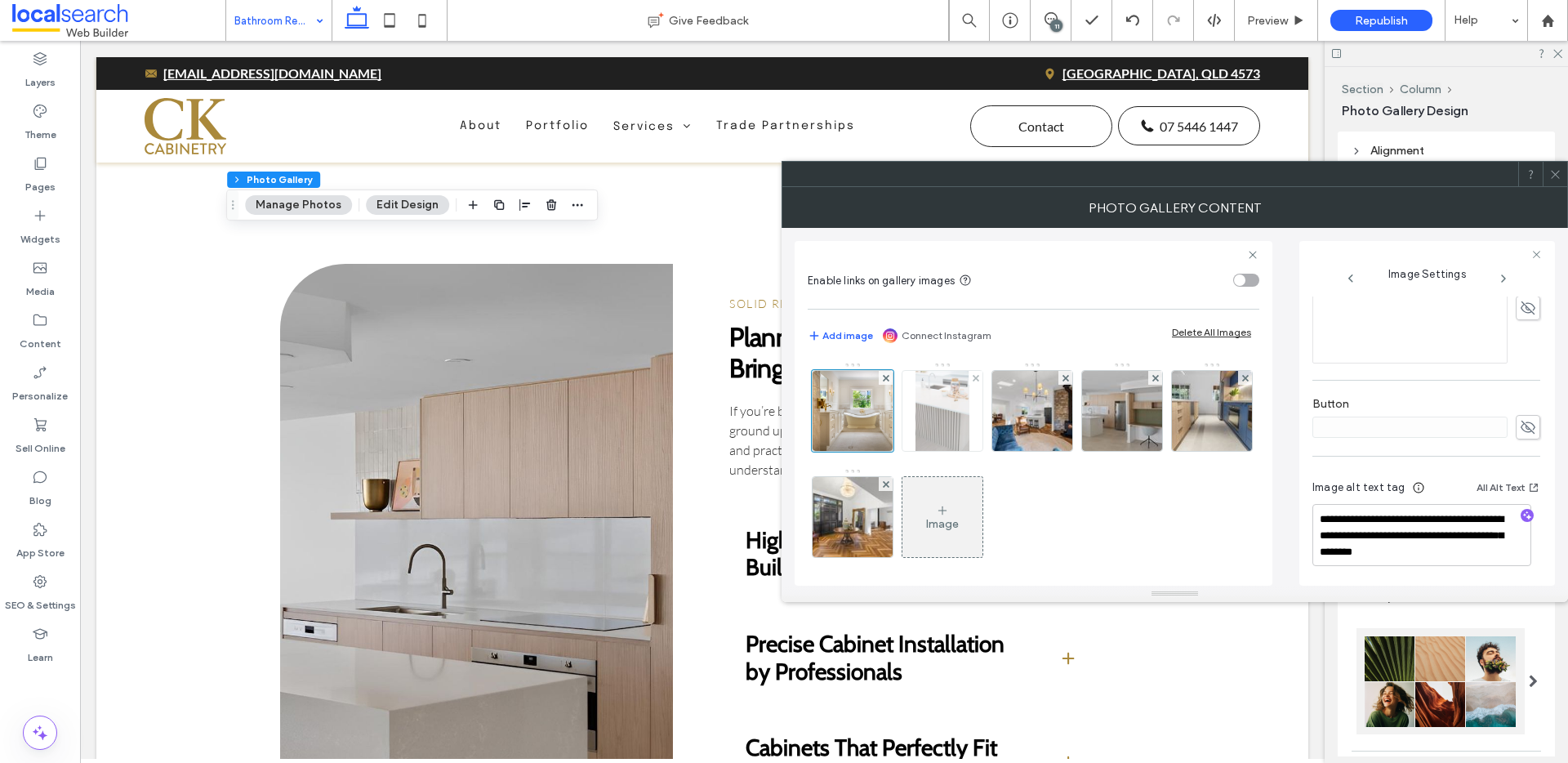
click at [951, 417] on img at bounding box center [941, 411] width 53 height 80
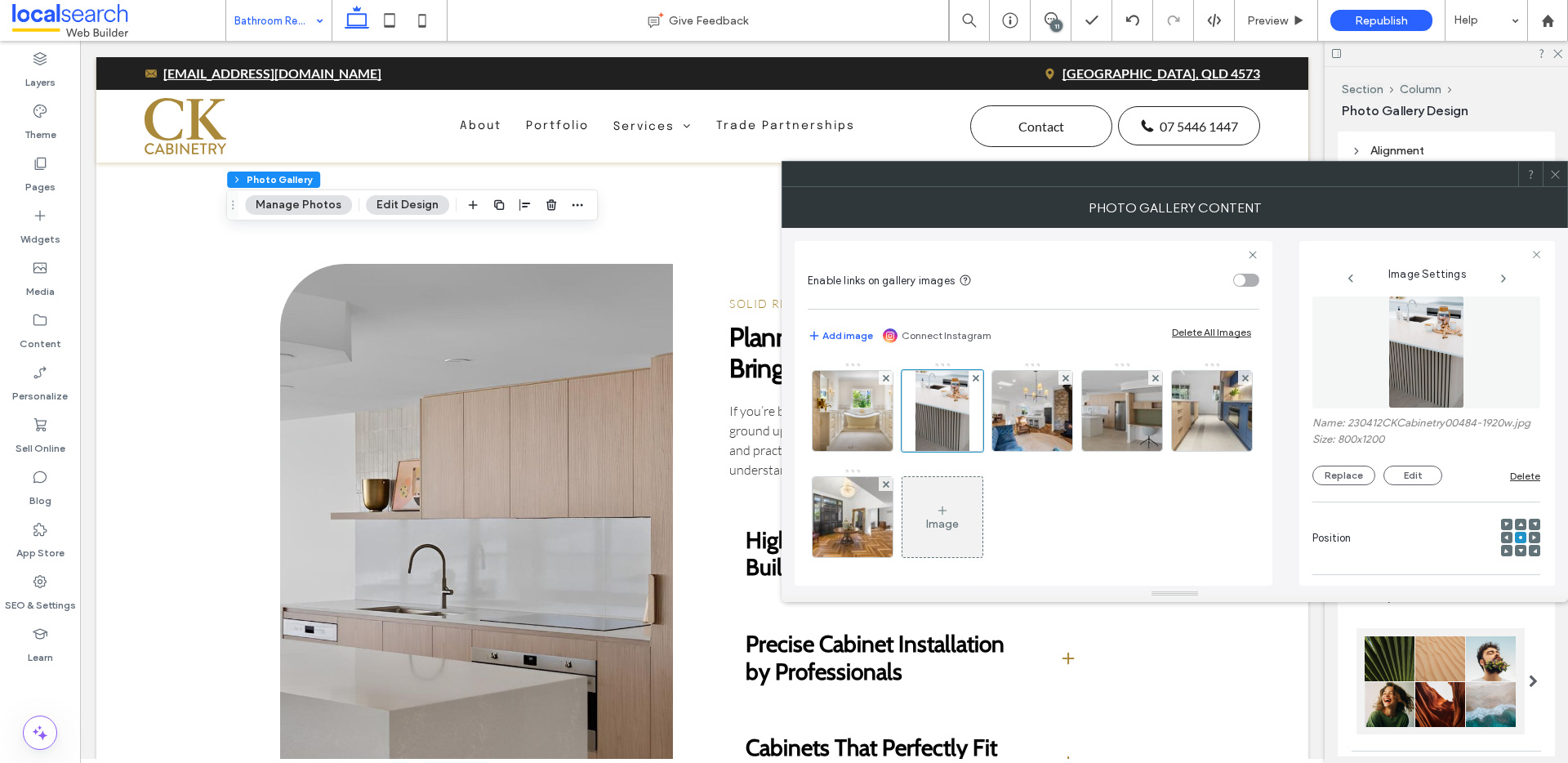
scroll to position [0, 0]
click at [1350, 491] on button "Replace" at bounding box center [1343, 485] width 63 height 20
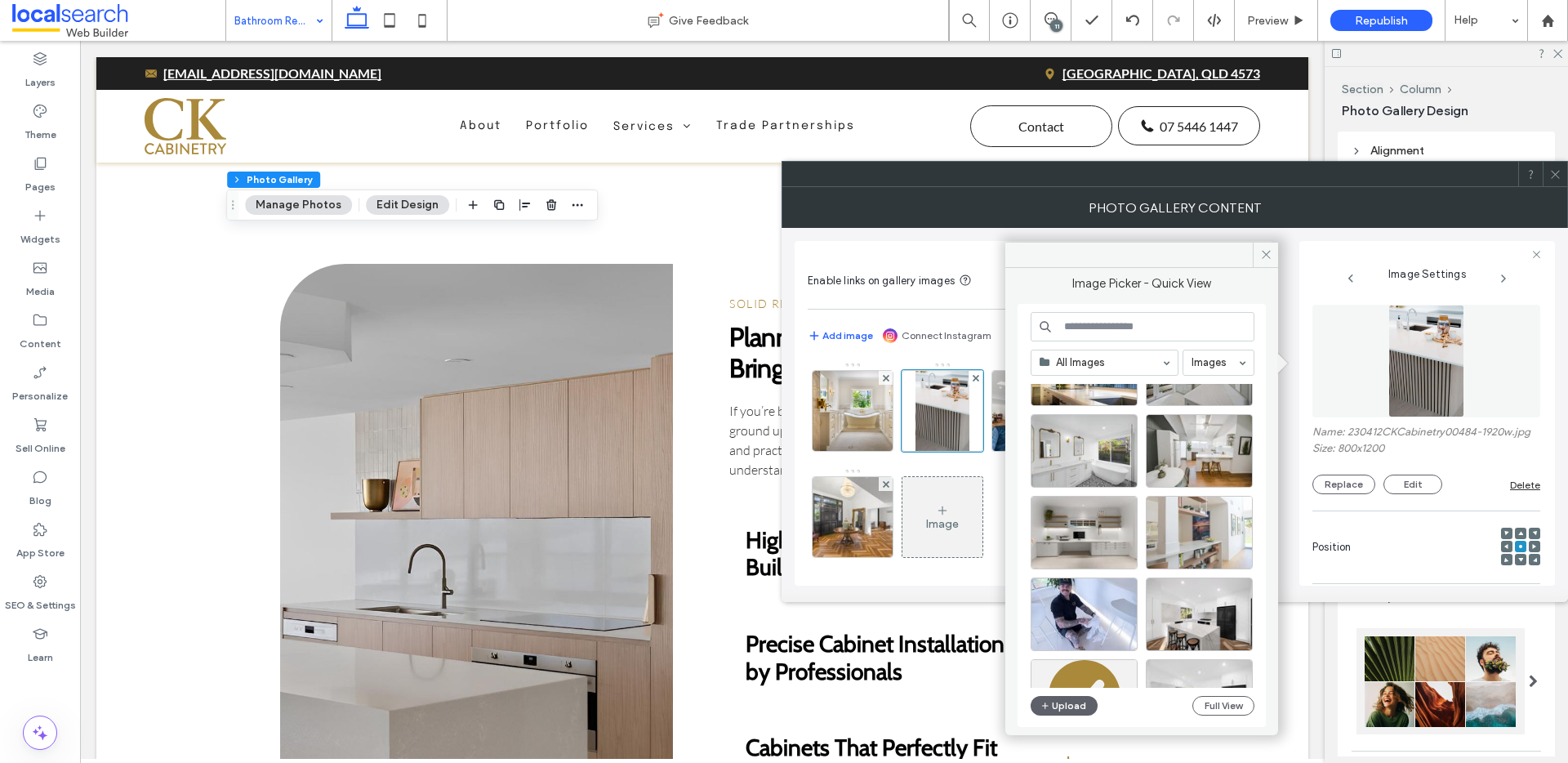
scroll to position [810, 0]
click at [1087, 457] on div "Select" at bounding box center [1084, 453] width 107 height 74
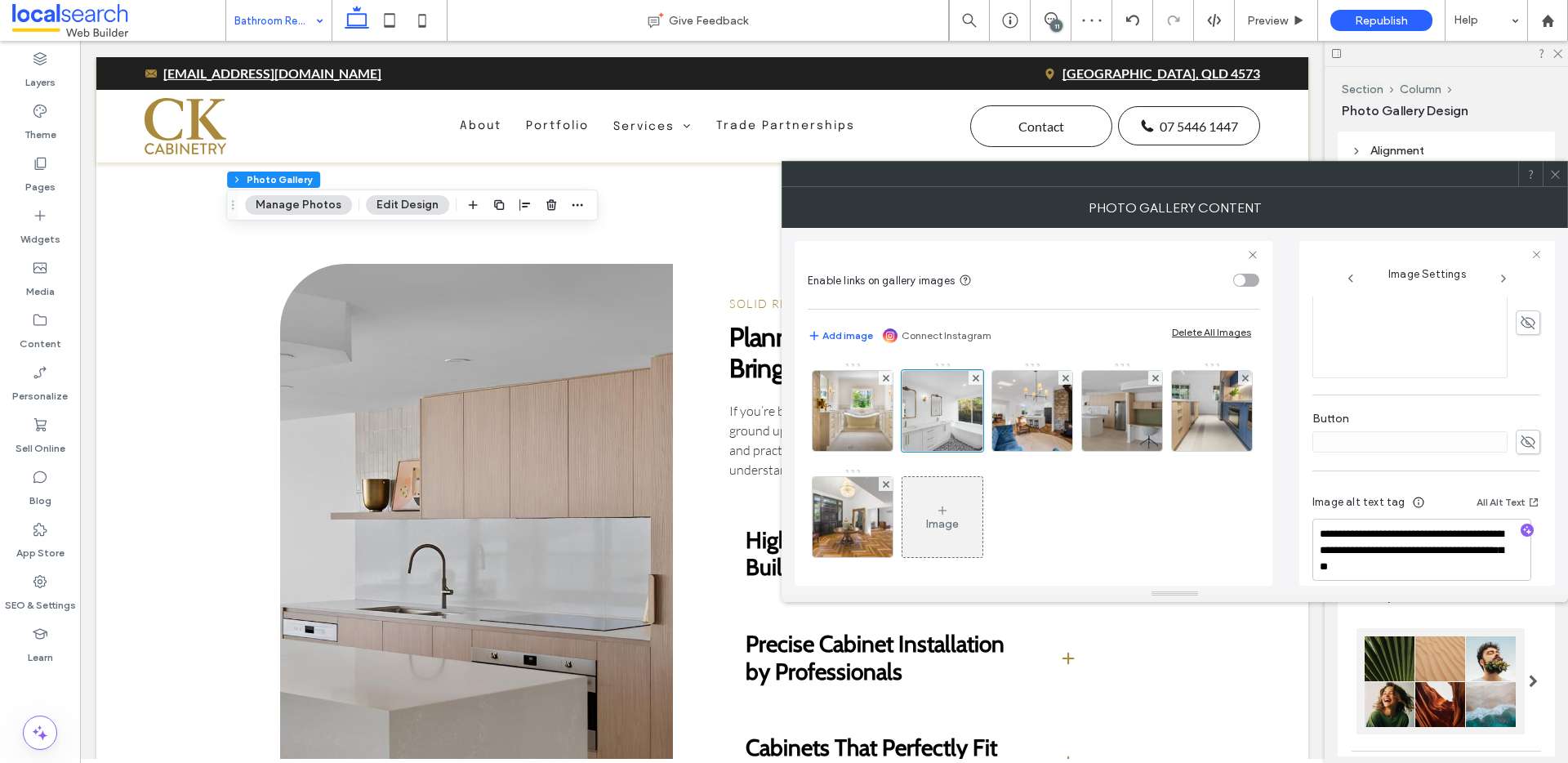
scroll to position [439, 0]
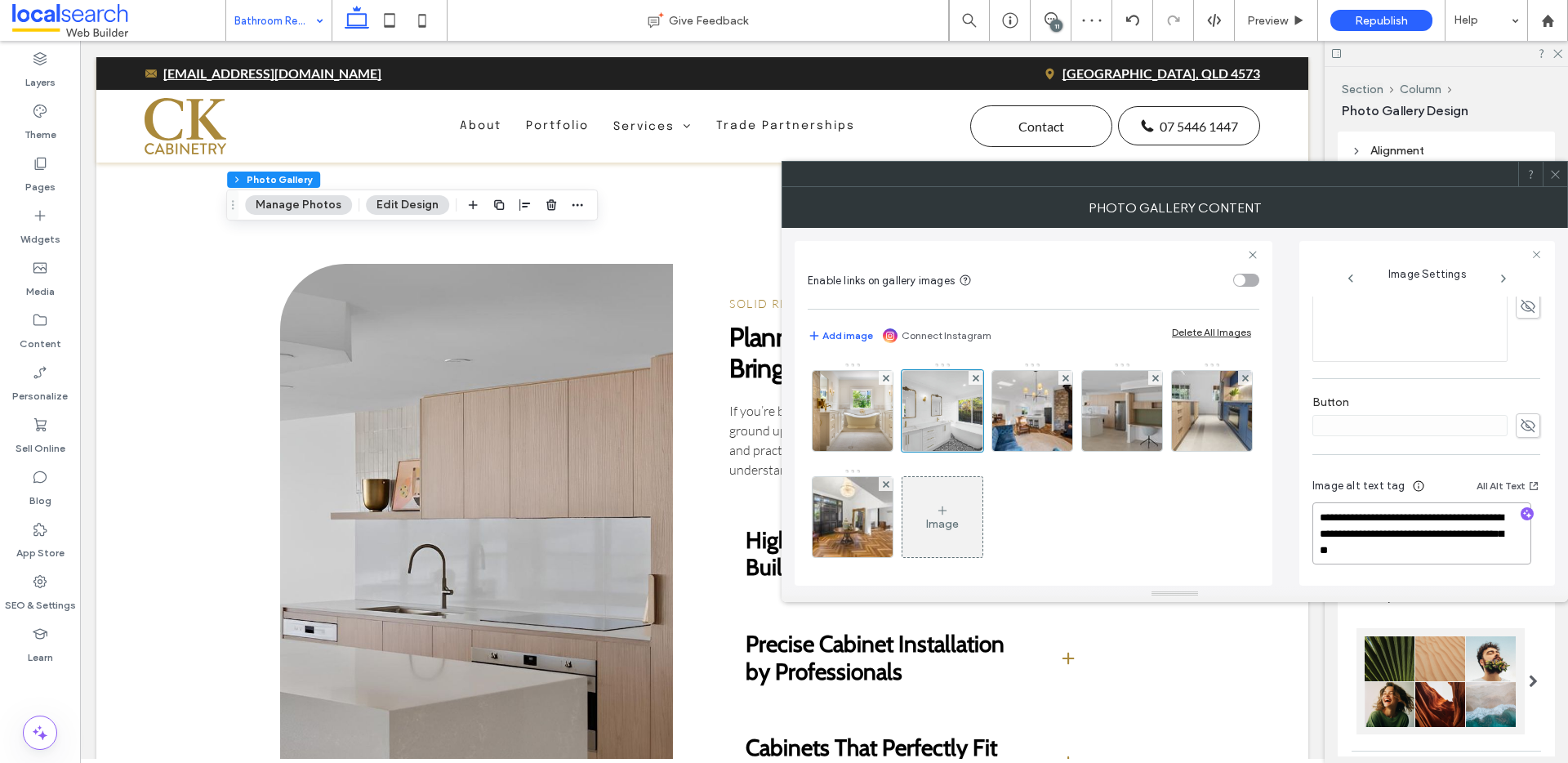
drag, startPoint x: 1452, startPoint y: 552, endPoint x: 1424, endPoint y: 534, distance: 33.3
click at [1424, 534] on textarea "**********" at bounding box center [1421, 533] width 219 height 62
click at [1522, 515] on icon "button" at bounding box center [1527, 513] width 11 height 11
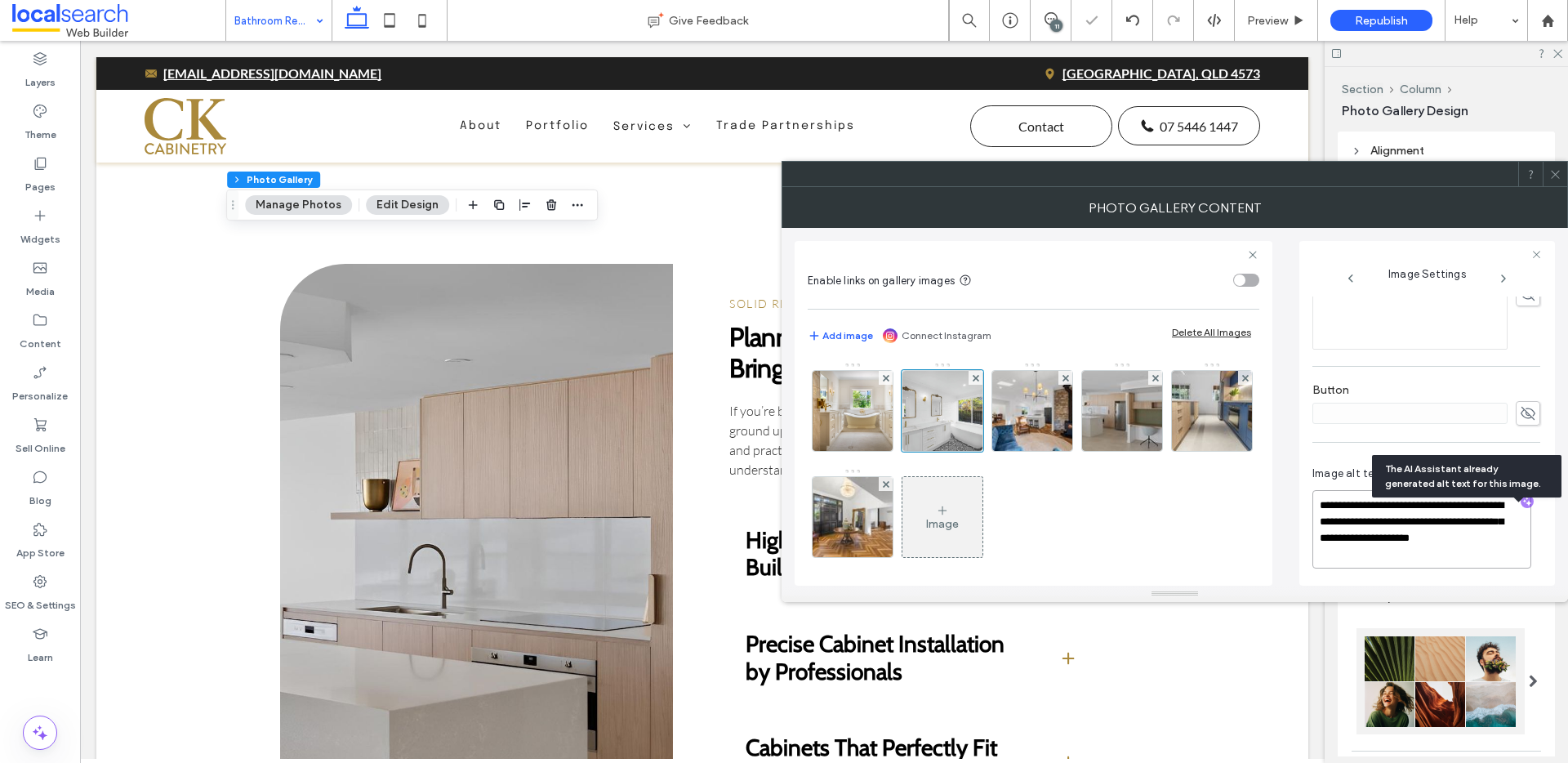
click at [1387, 565] on textarea "**********" at bounding box center [1421, 529] width 219 height 79
paste textarea "**********"
type textarea "**********"
click at [1004, 420] on img at bounding box center [1033, 411] width 120 height 80
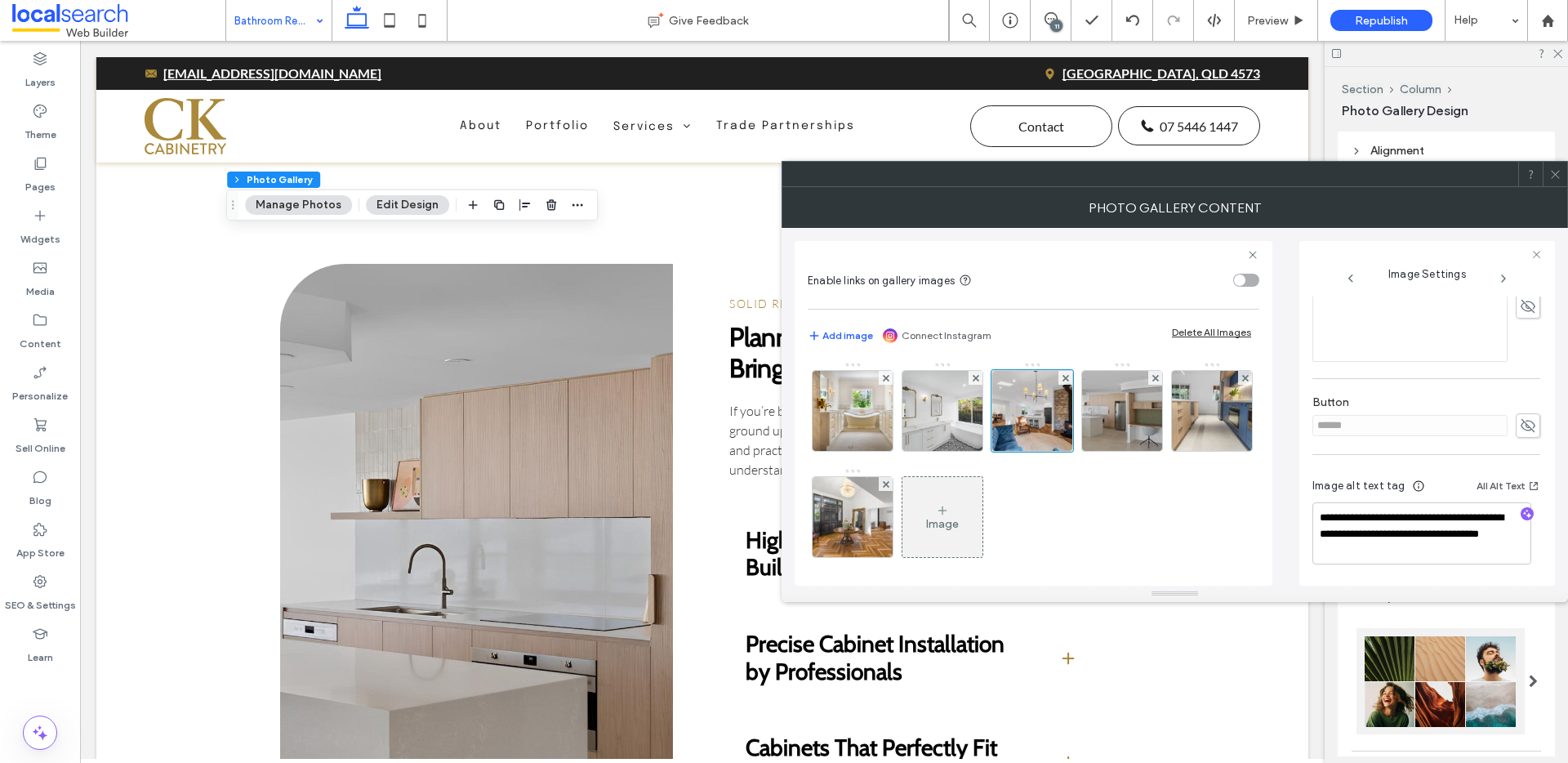
scroll to position [0, 0]
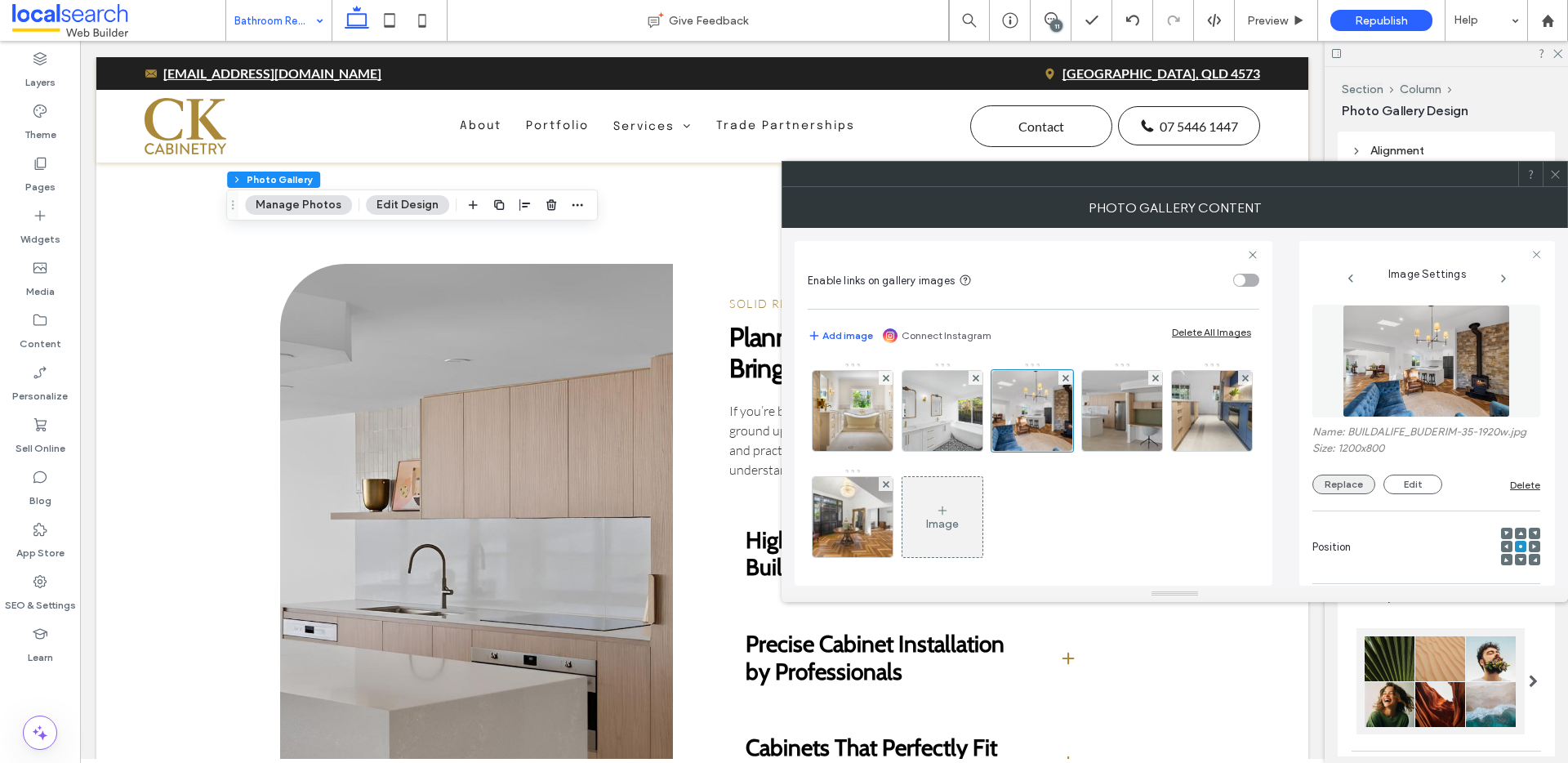
click at [1344, 485] on button "Replace" at bounding box center [1343, 485] width 63 height 20
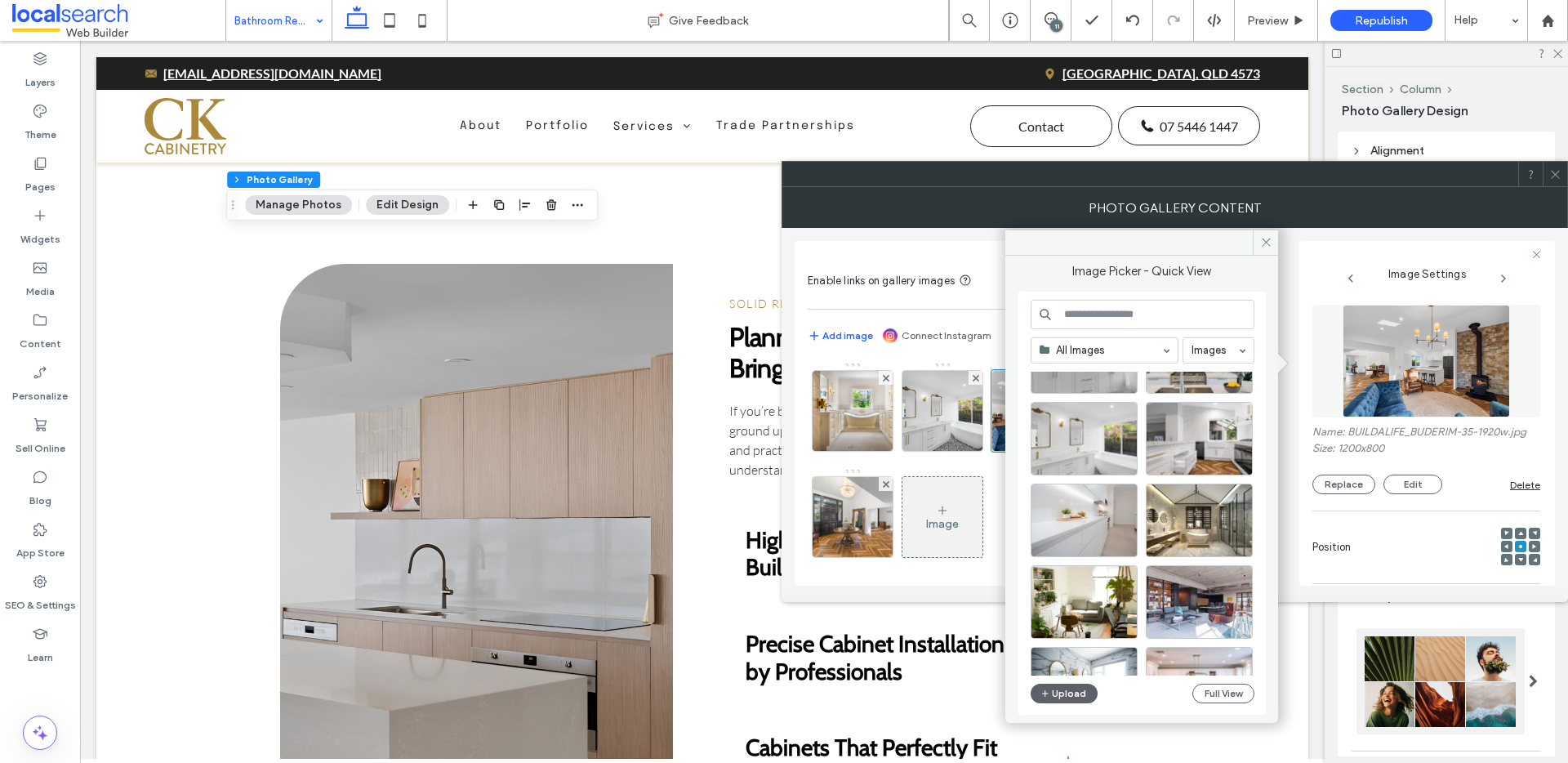
scroll to position [1305, 0]
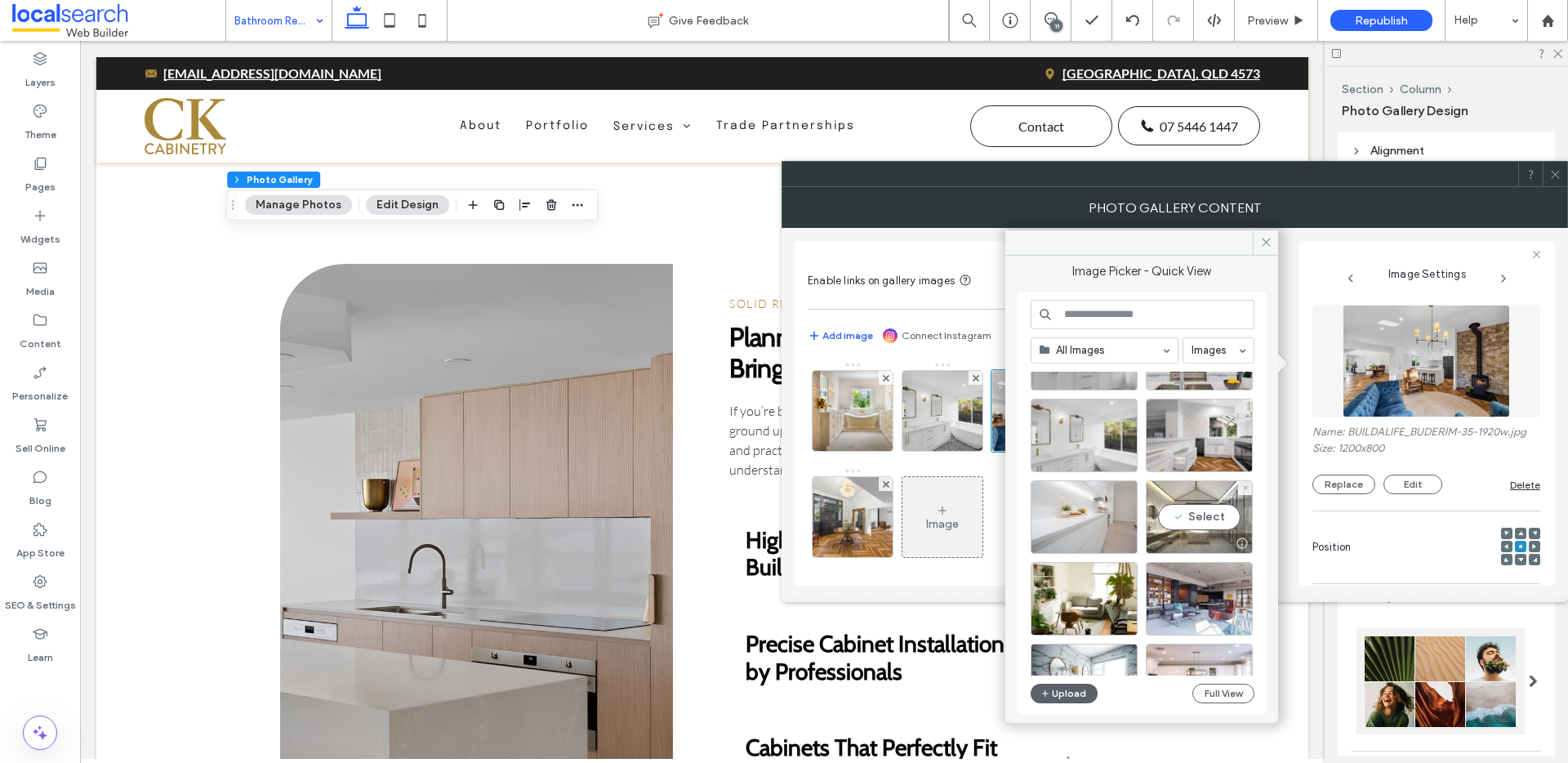
click at [1203, 512] on div "Select" at bounding box center [1199, 517] width 107 height 74
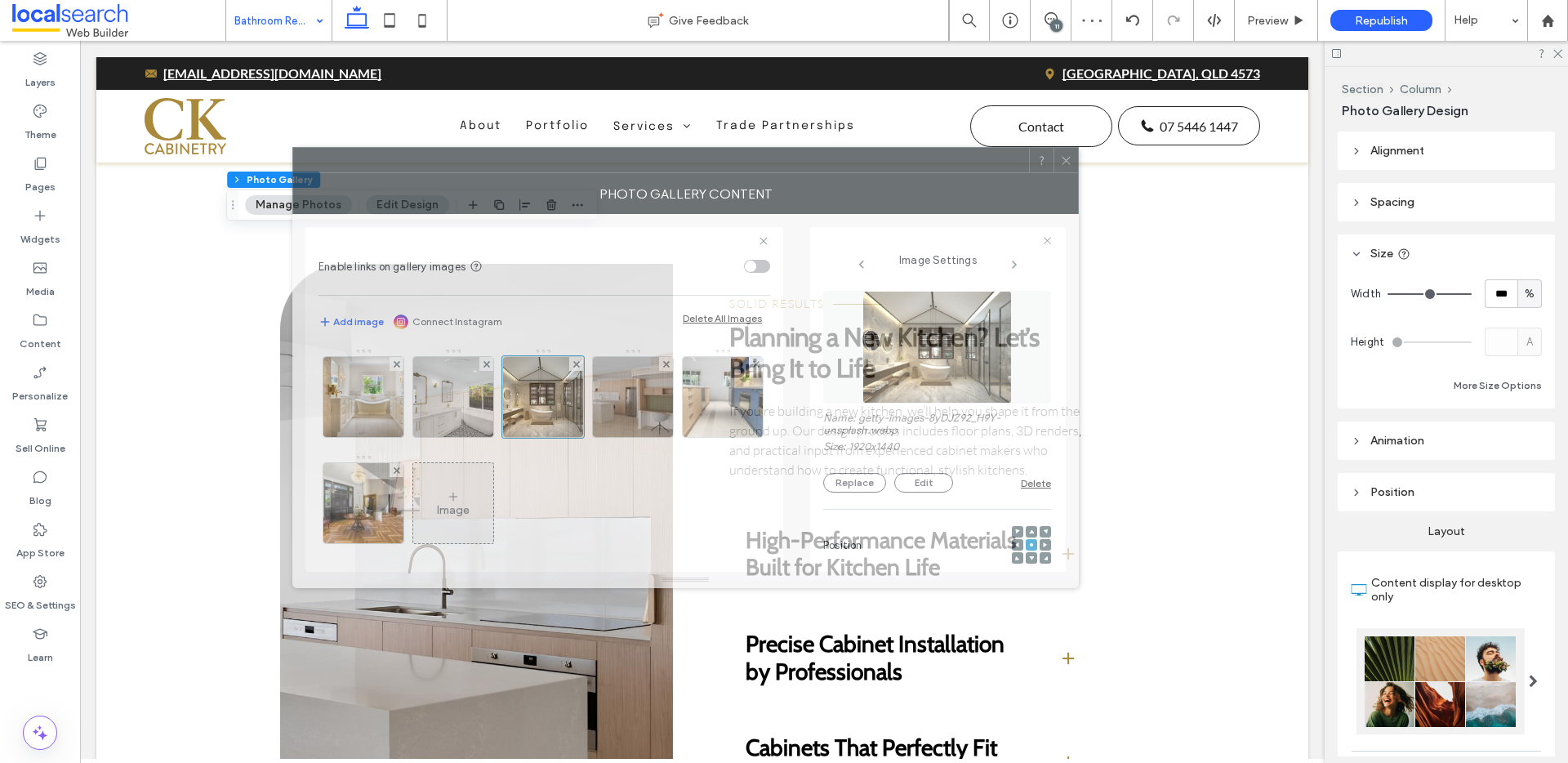
drag, startPoint x: 1133, startPoint y: 192, endPoint x: 657, endPoint y: 178, distance: 476.2
click at [656, 177] on div "Photo Gallery Content" at bounding box center [686, 194] width 786 height 41
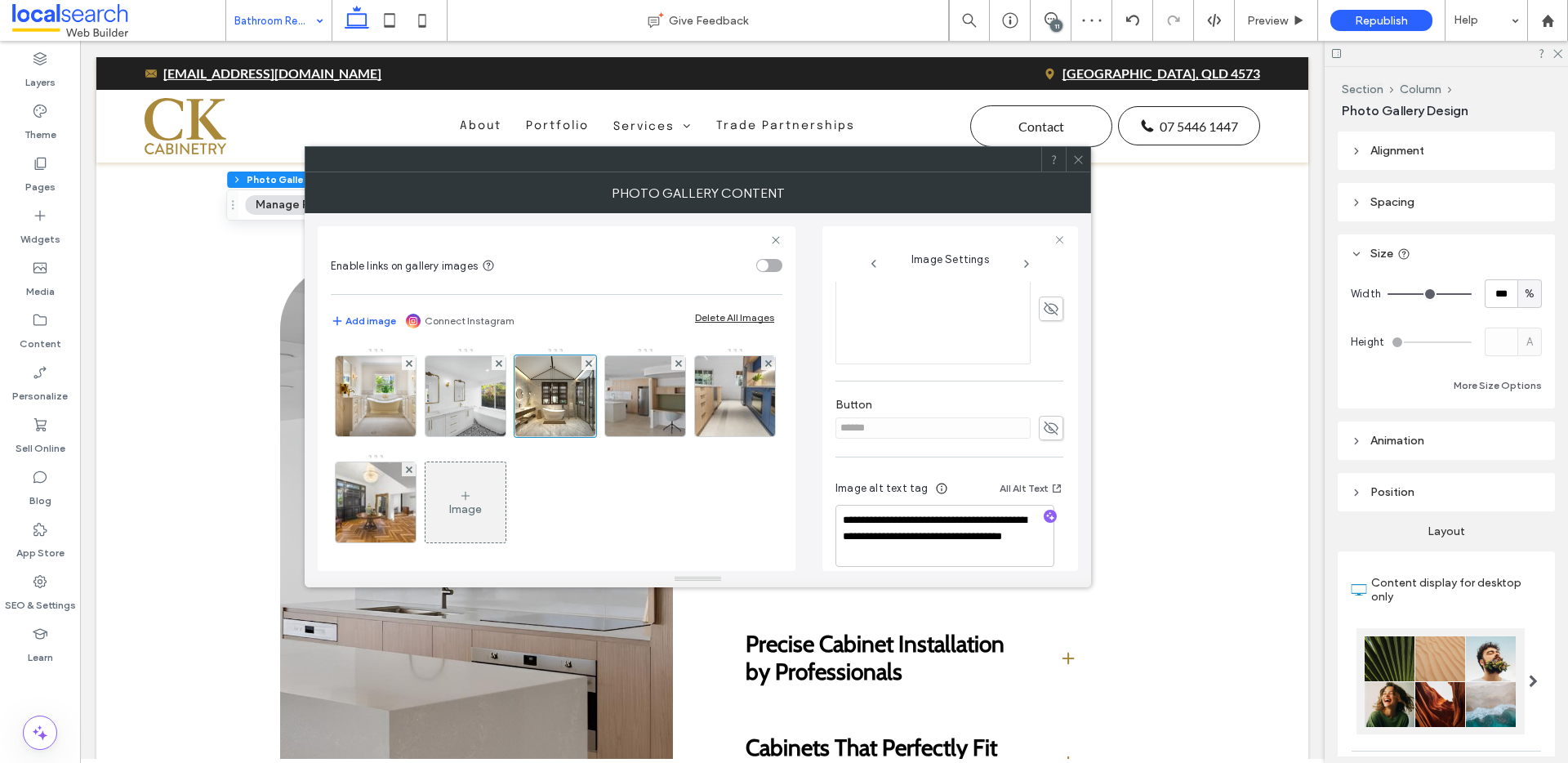
scroll to position [439, 0]
click at [976, 537] on textarea "**********" at bounding box center [944, 519] width 219 height 62
click at [1046, 499] on use "button" at bounding box center [1050, 499] width 9 height 9
click at [936, 538] on textarea "**********" at bounding box center [944, 519] width 219 height 62
paste textarea "**********"
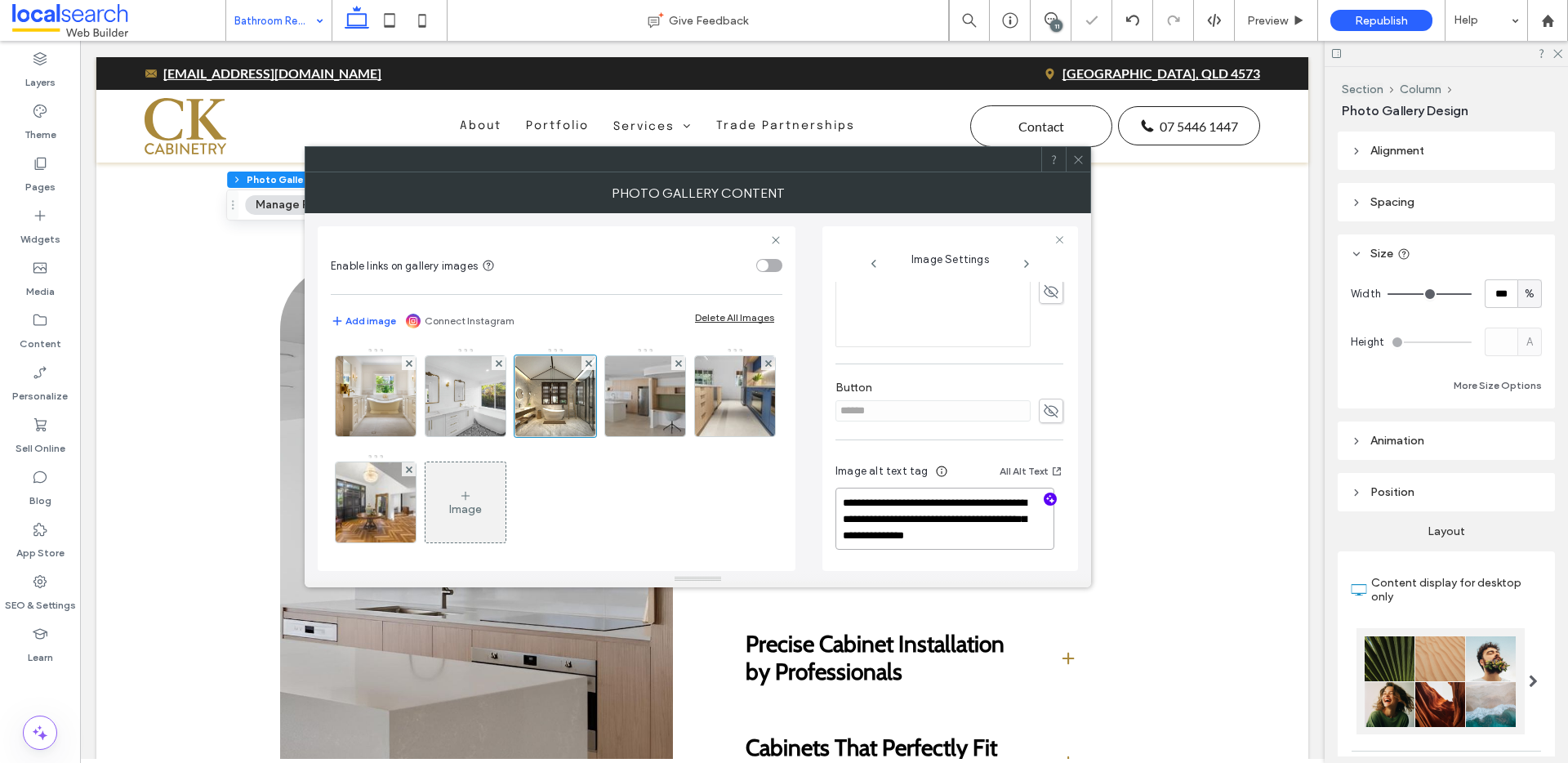
scroll to position [2, 0]
type textarea "**********"
click at [641, 405] on img at bounding box center [646, 396] width 120 height 80
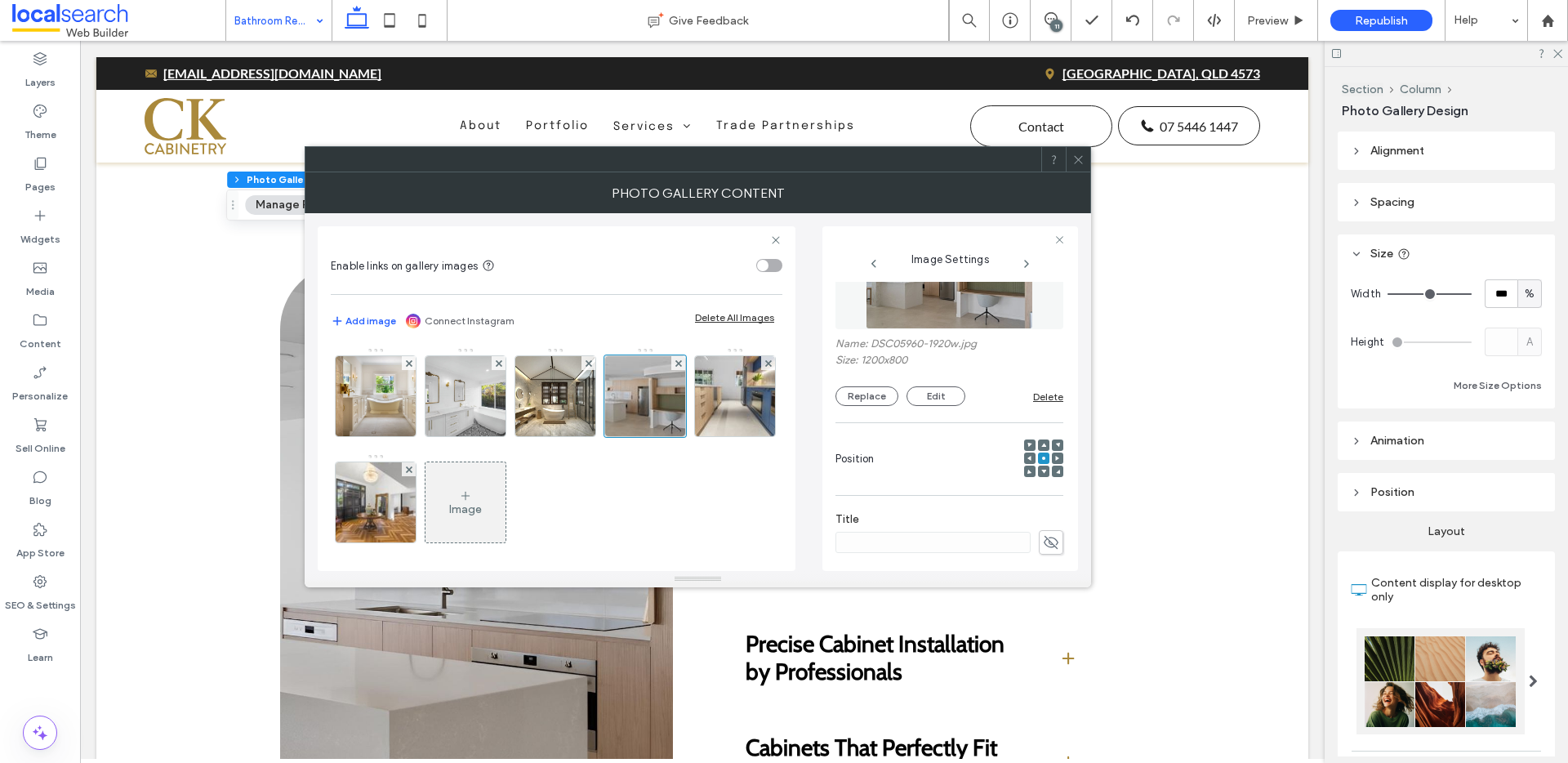
scroll to position [0, 0]
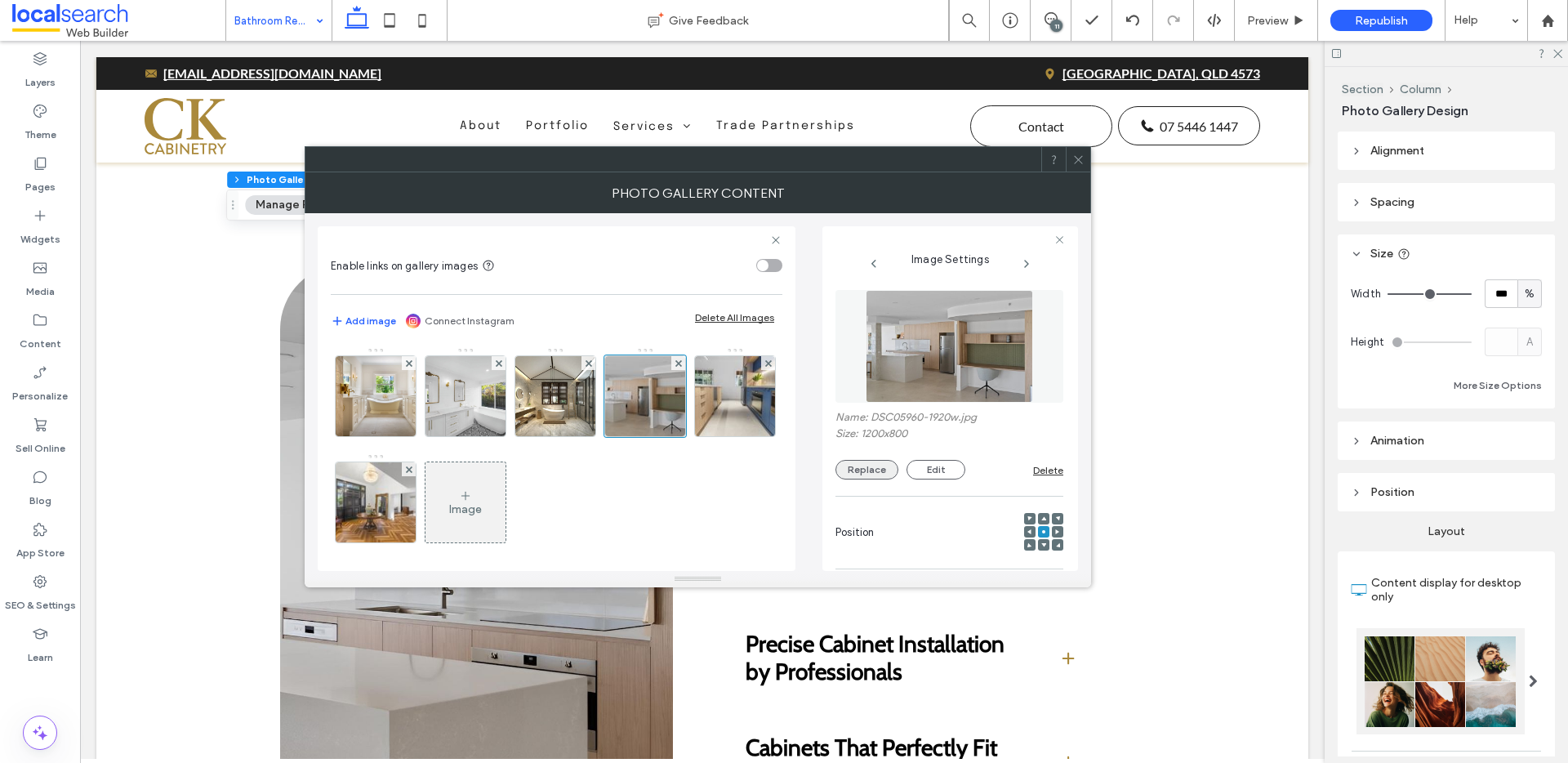
click at [874, 461] on button "Replace" at bounding box center [866, 470] width 63 height 20
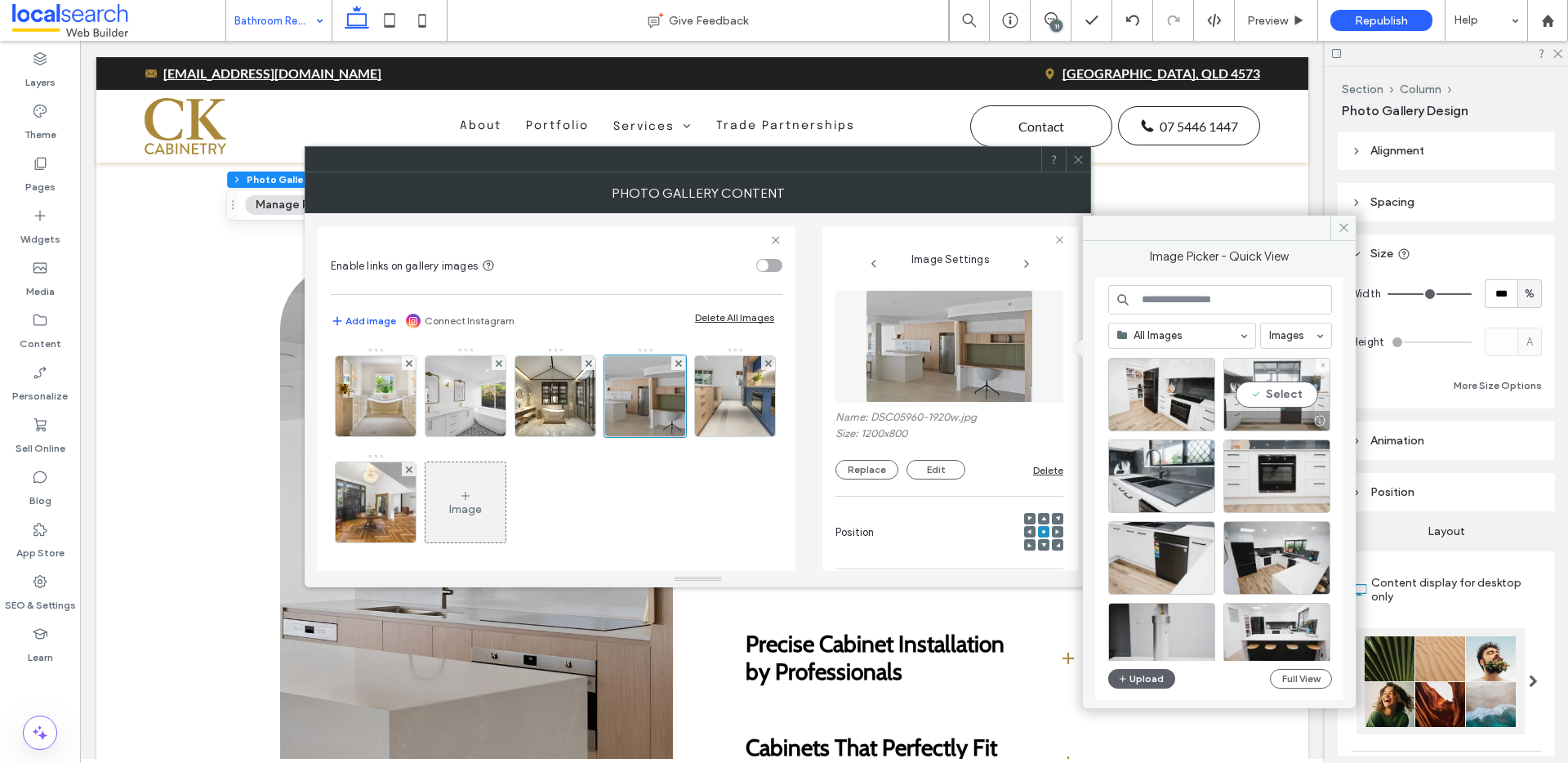
scroll to position [3940, 0]
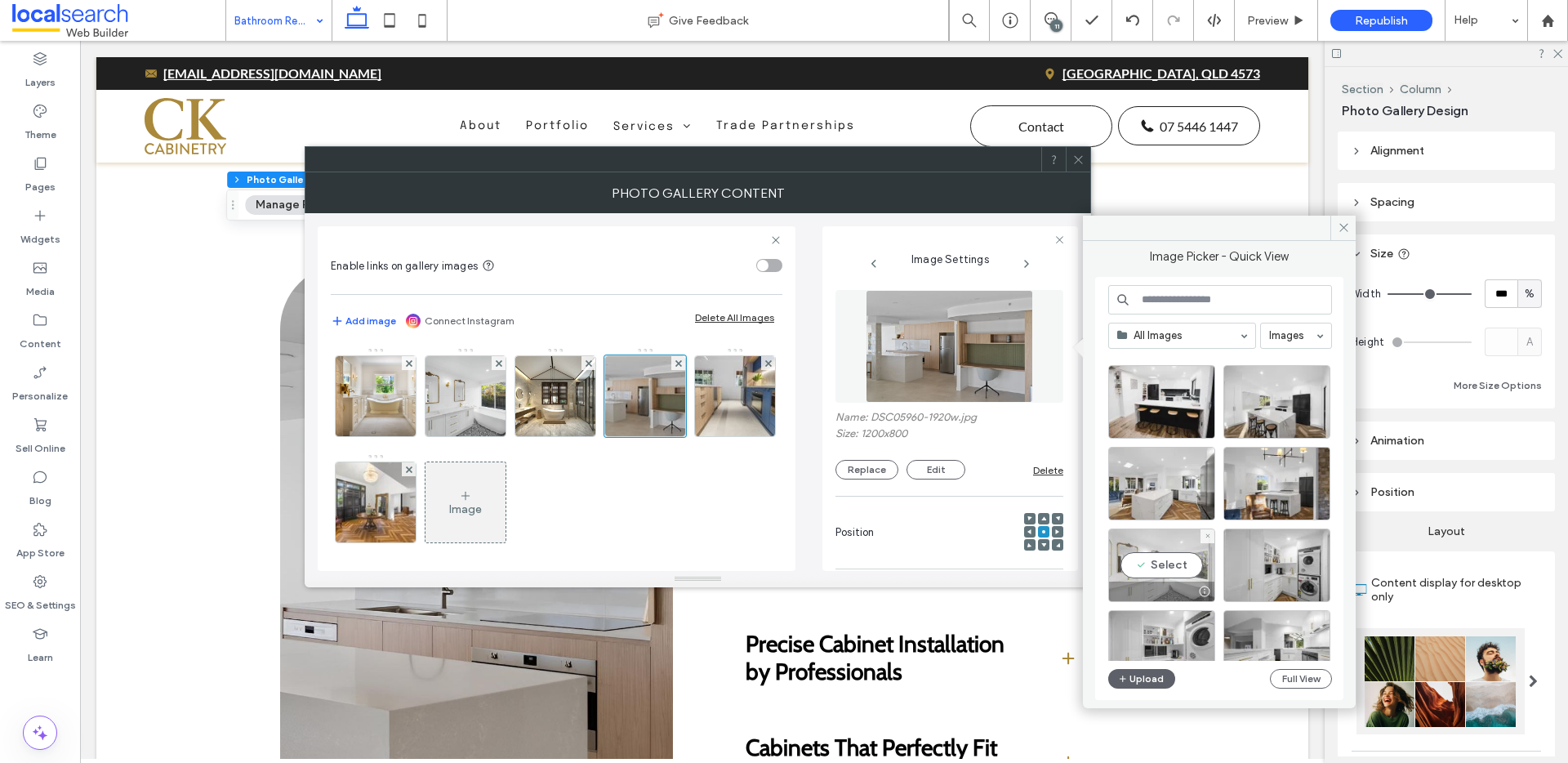
click at [1150, 565] on div "Select" at bounding box center [1162, 566] width 107 height 74
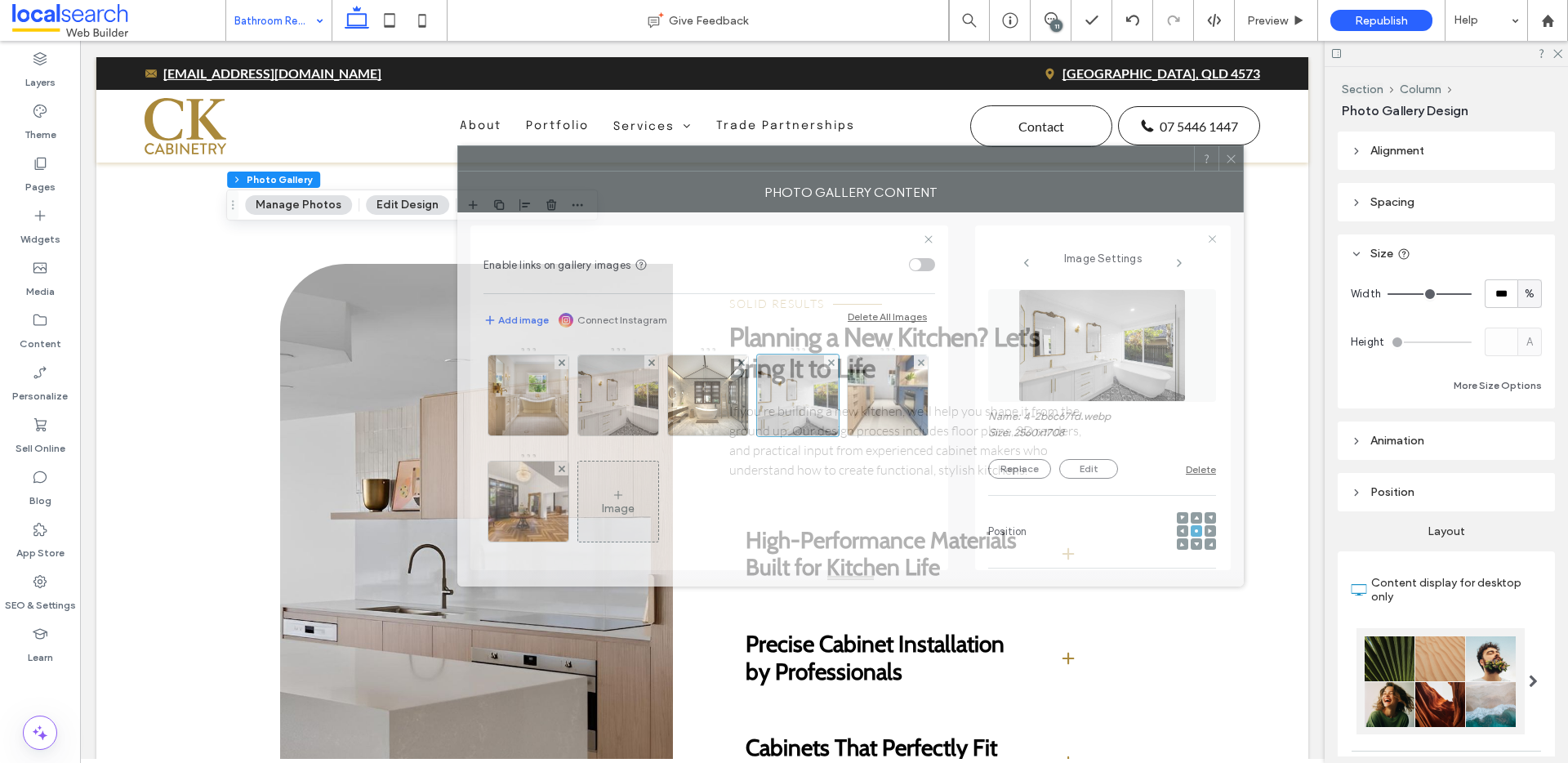
drag, startPoint x: 677, startPoint y: 171, endPoint x: 829, endPoint y: 170, distance: 152.0
click at [829, 170] on div at bounding box center [825, 158] width 736 height 25
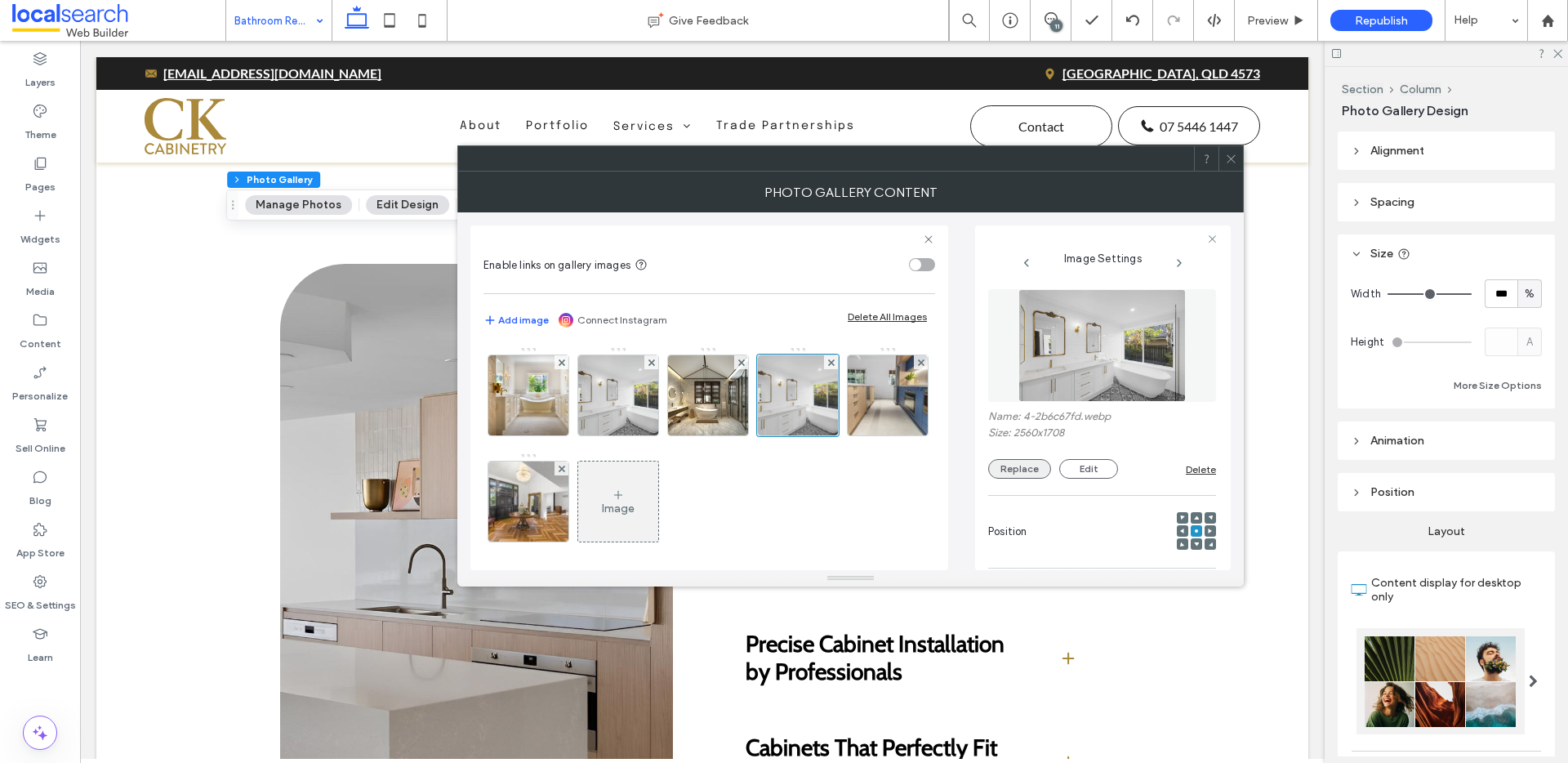
click at [1016, 471] on button "Replace" at bounding box center [1019, 469] width 63 height 20
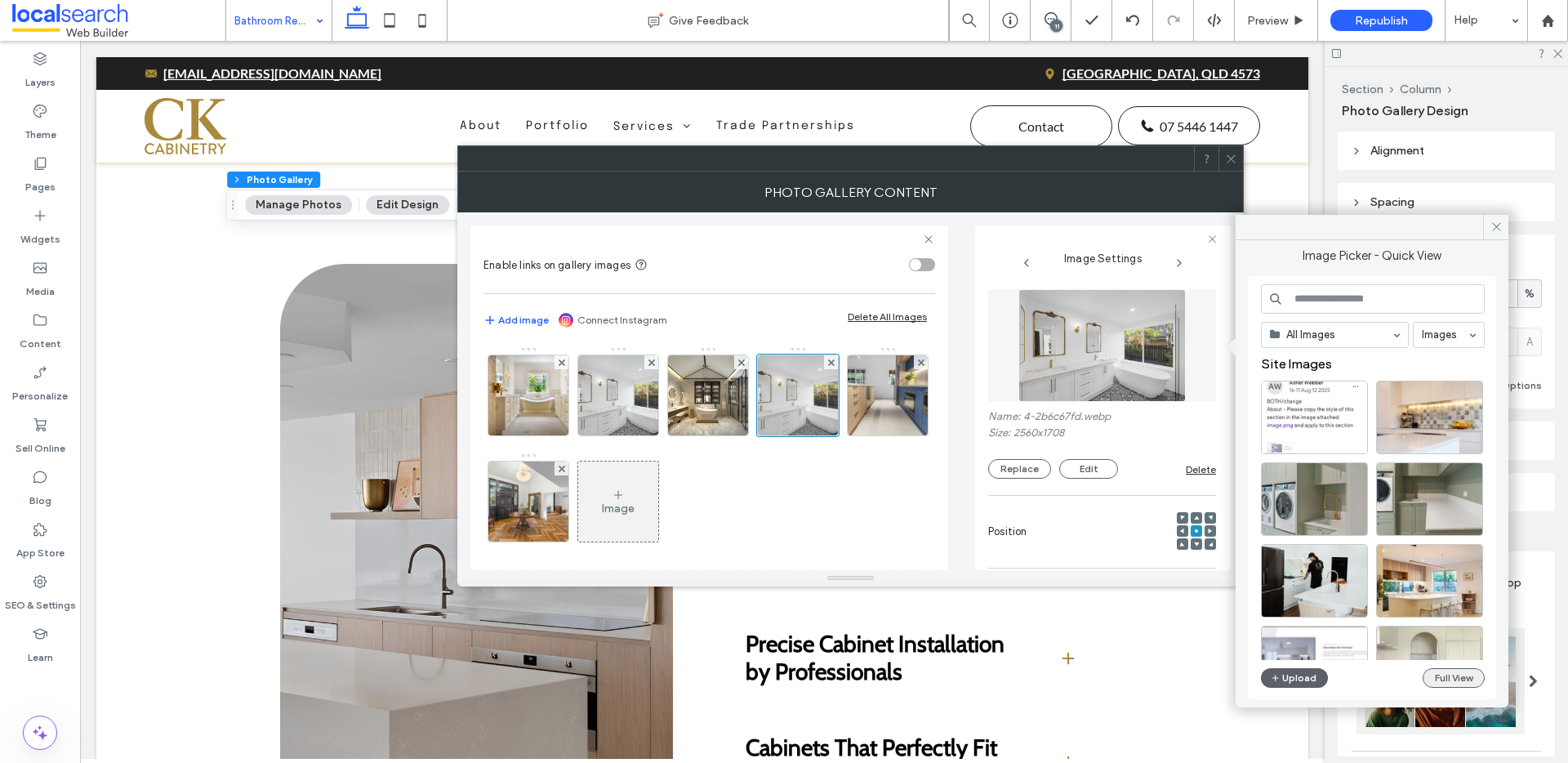
click at [1446, 682] on button "Full View" at bounding box center [1454, 678] width 62 height 20
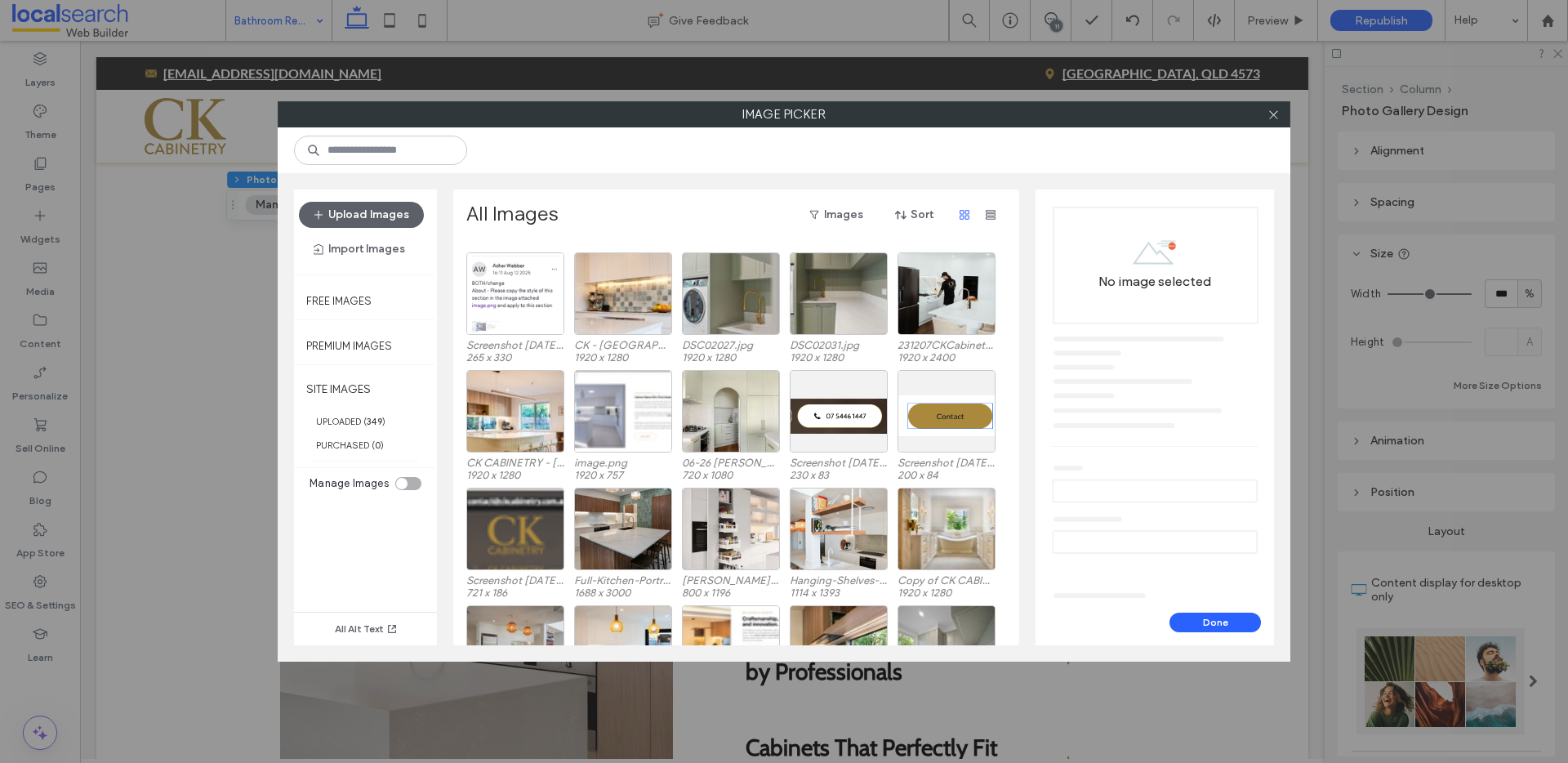
scroll to position [24, 0]
click at [330, 407] on label "SITE IMAGES" at bounding box center [365, 388] width 143 height 41
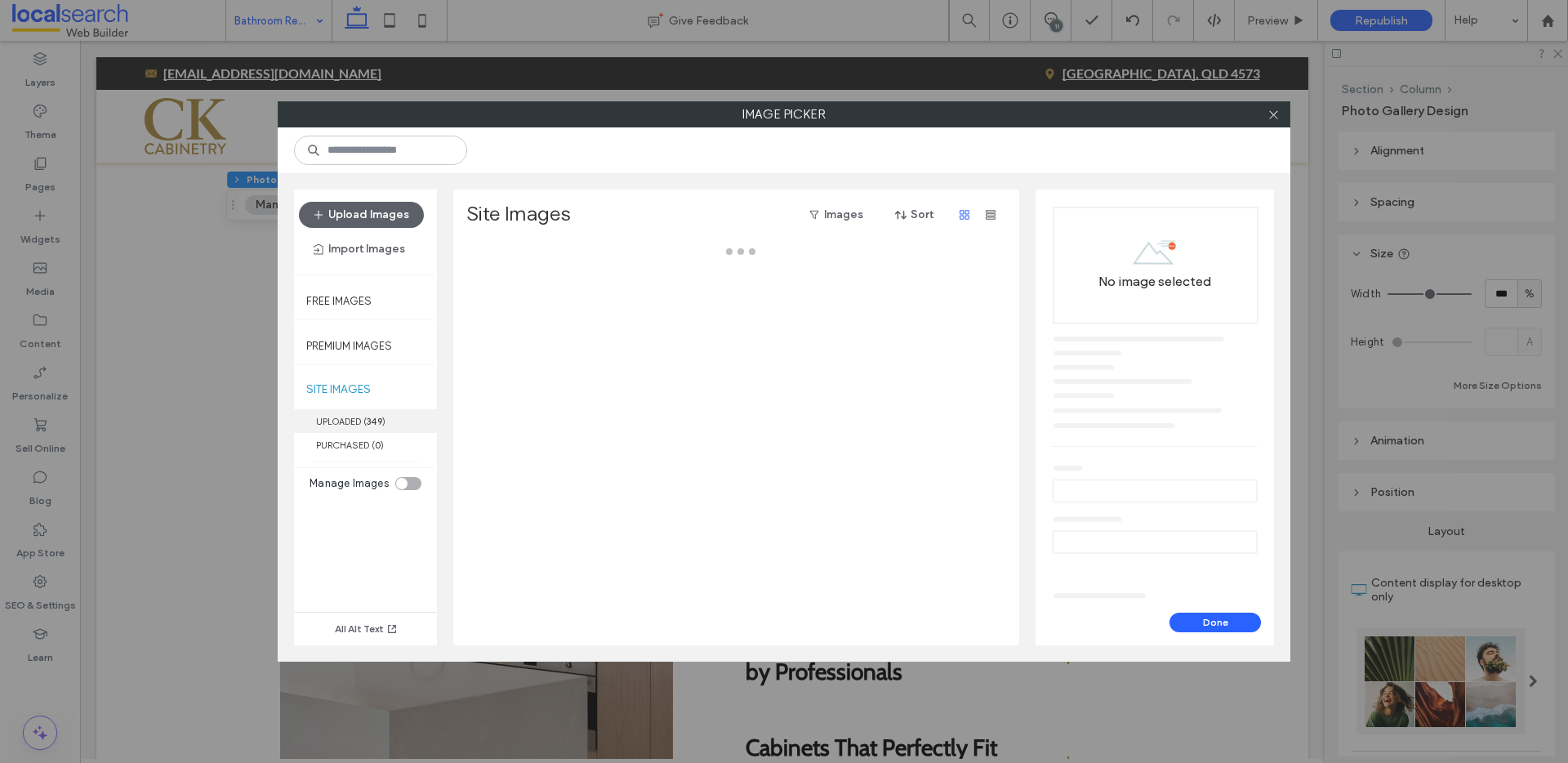
click at [335, 419] on label "UPLOADED ( 349 )" at bounding box center [365, 421] width 143 height 24
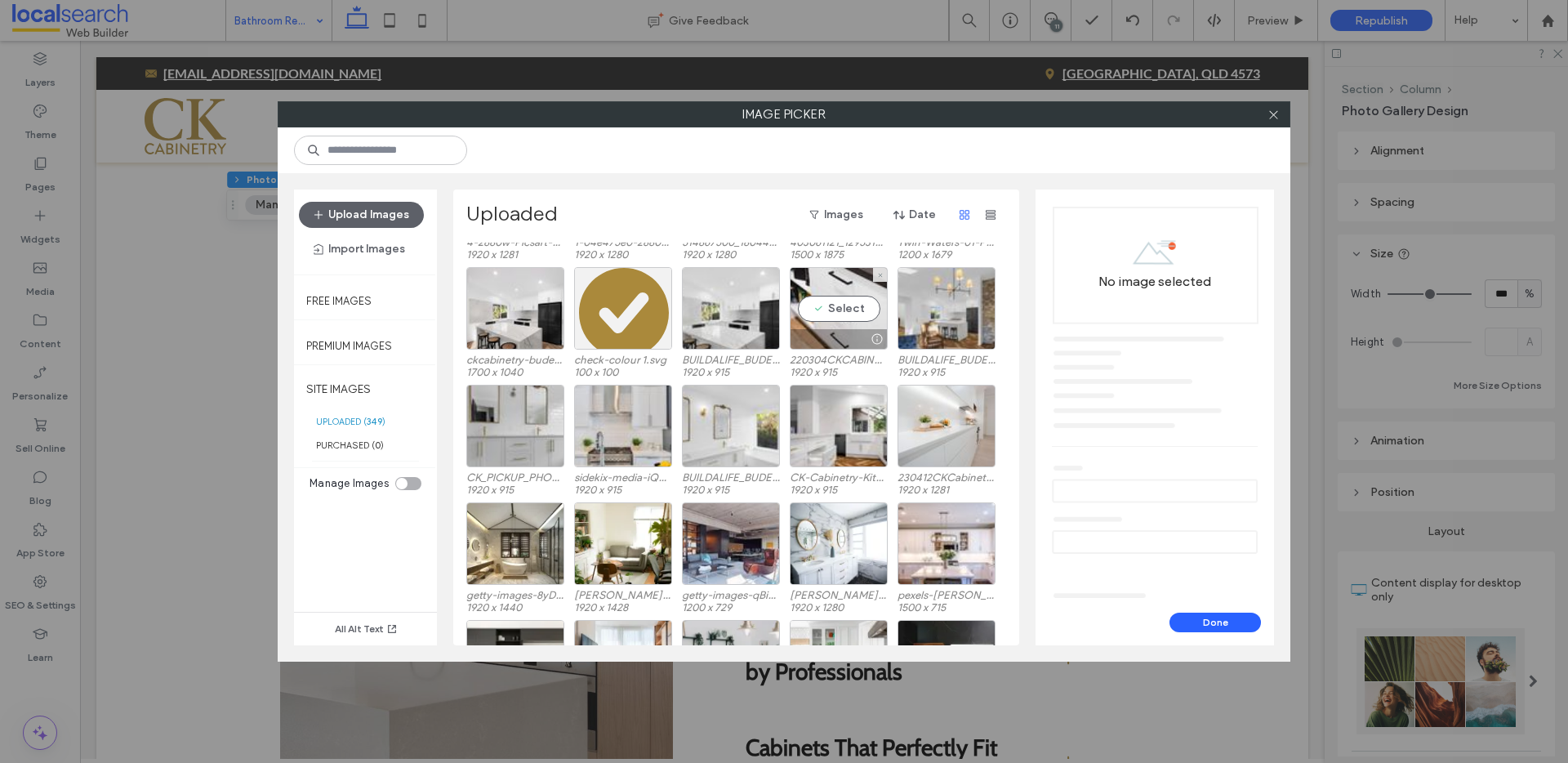
scroll to position [567, 0]
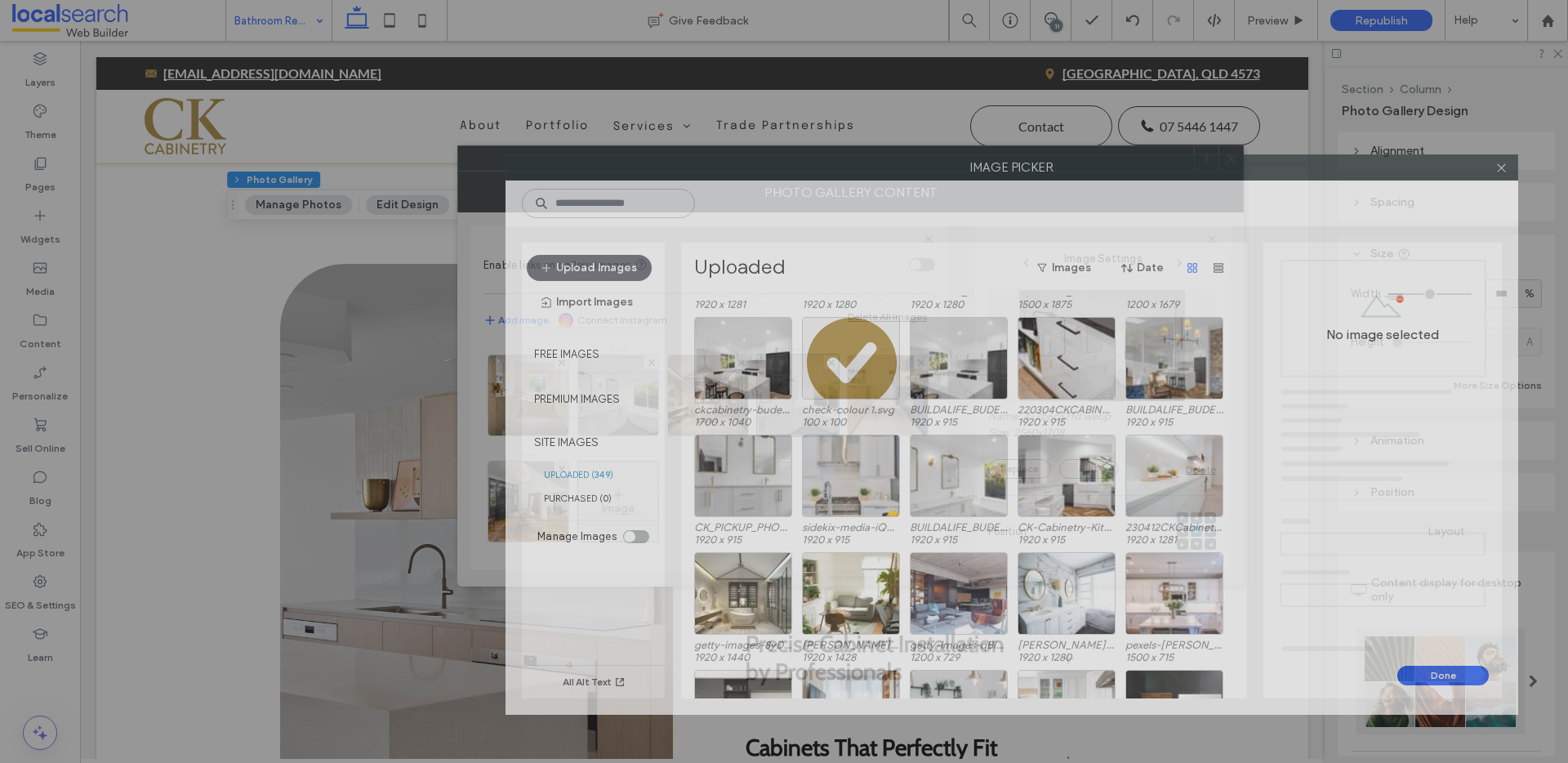
drag, startPoint x: 720, startPoint y: 119, endPoint x: 947, endPoint y: 172, distance: 233.1
click at [947, 172] on label "Image Picker" at bounding box center [1011, 168] width 1011 height 25
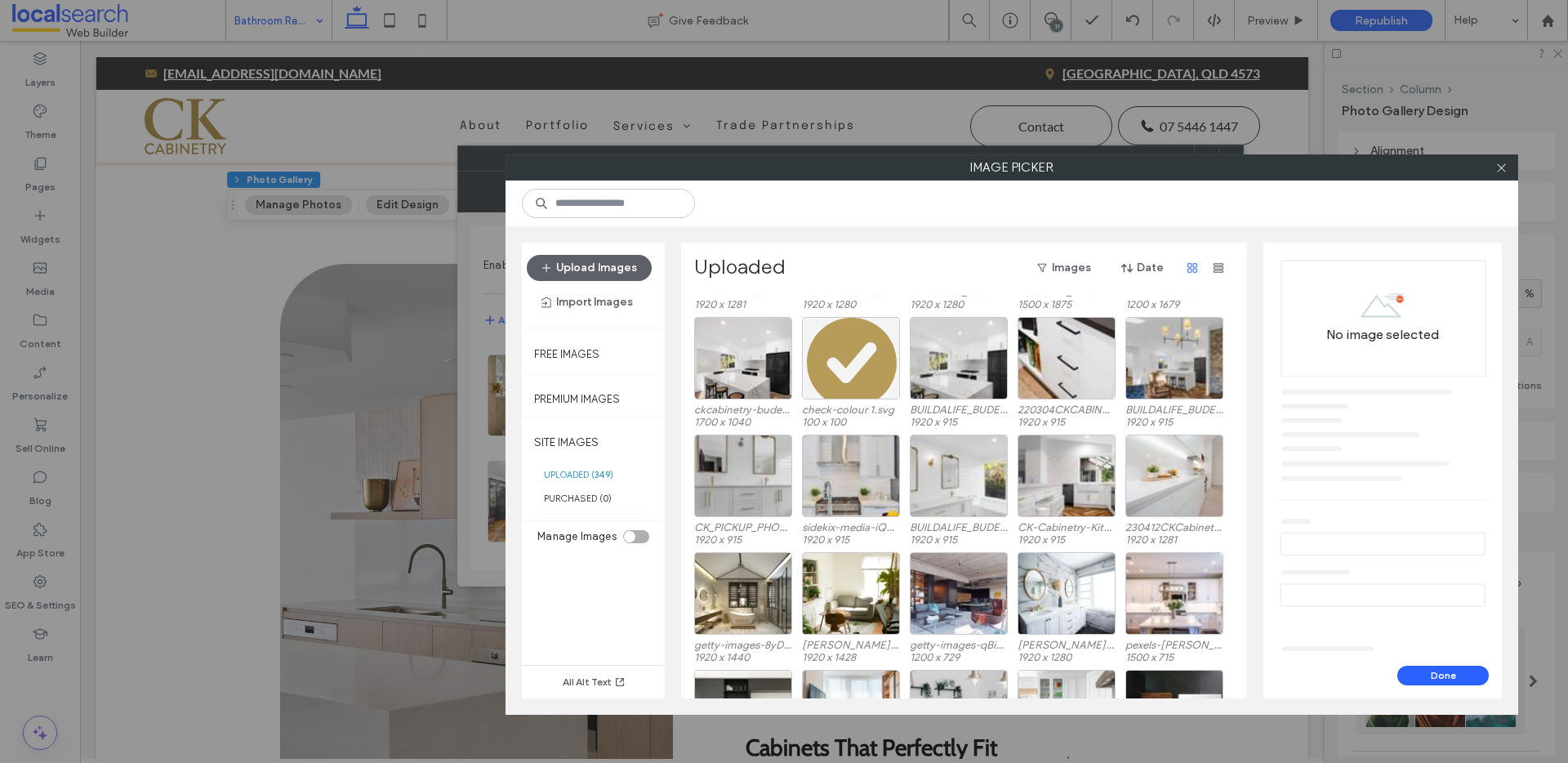
drag, startPoint x: 920, startPoint y: 183, endPoint x: 807, endPoint y: 374, distance: 221.9
click at [694, 349] on div "Upload Images Import Images Free Images Premium Images SITE IMAGES UPLOADED ( 3…" at bounding box center [1012, 447] width 1013 height 534
click at [1063, 601] on div "Select" at bounding box center [1067, 593] width 98 height 83
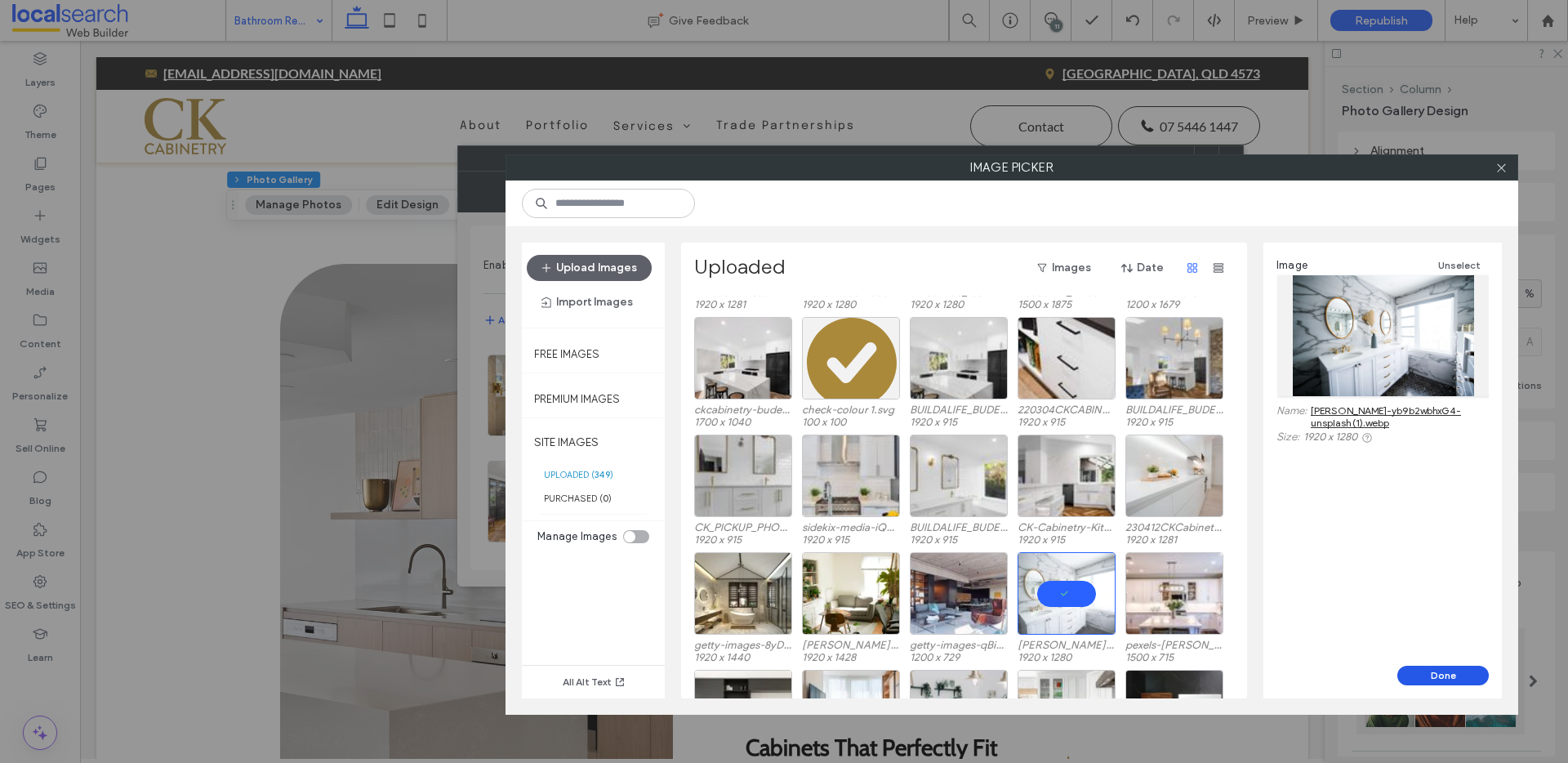
click at [1428, 670] on button "Done" at bounding box center [1443, 676] width 92 height 20
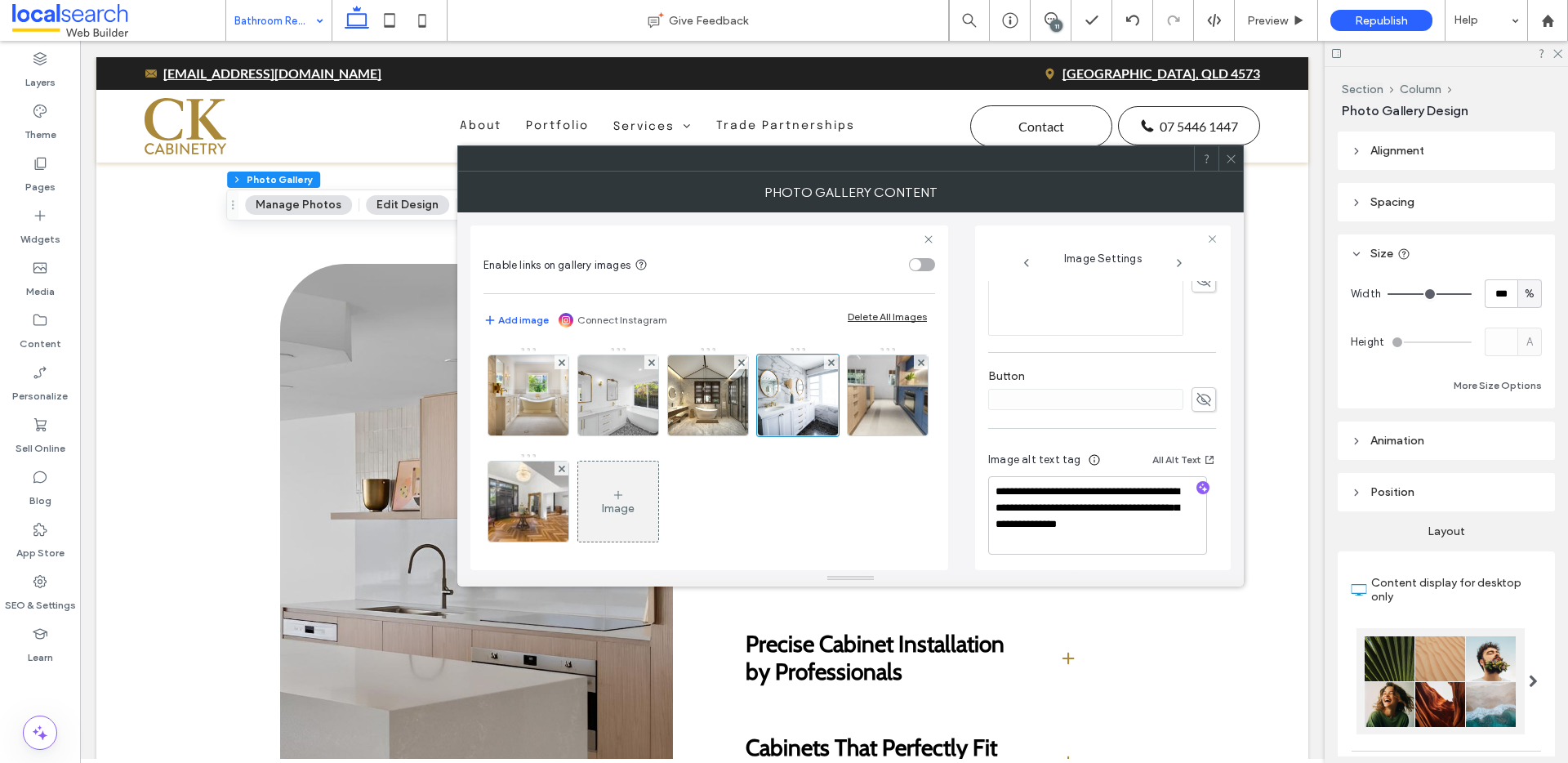
scroll to position [456, 0]
click at [1199, 479] on use "button" at bounding box center [1203, 482] width 9 height 9
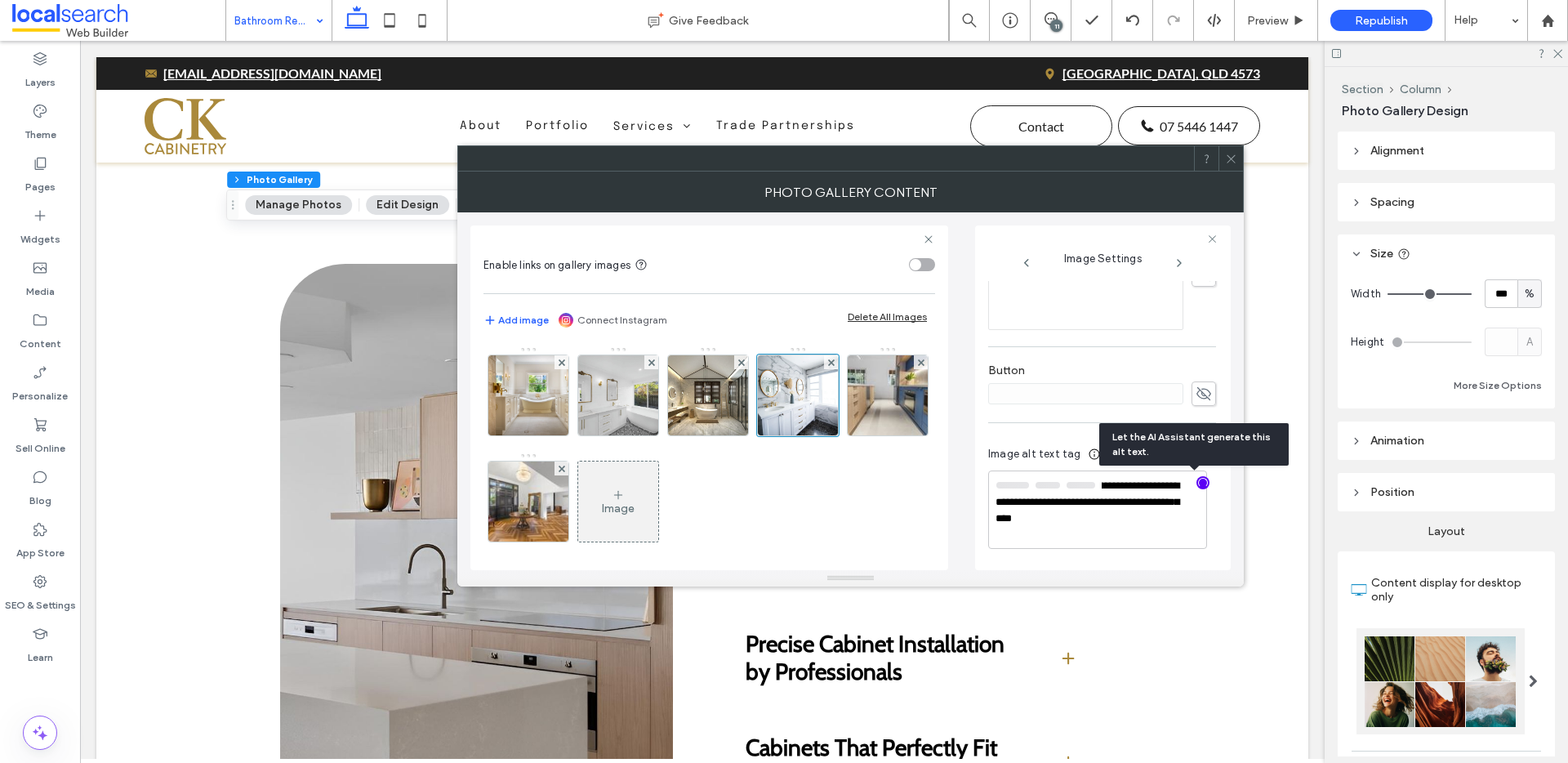
scroll to position [454, 0]
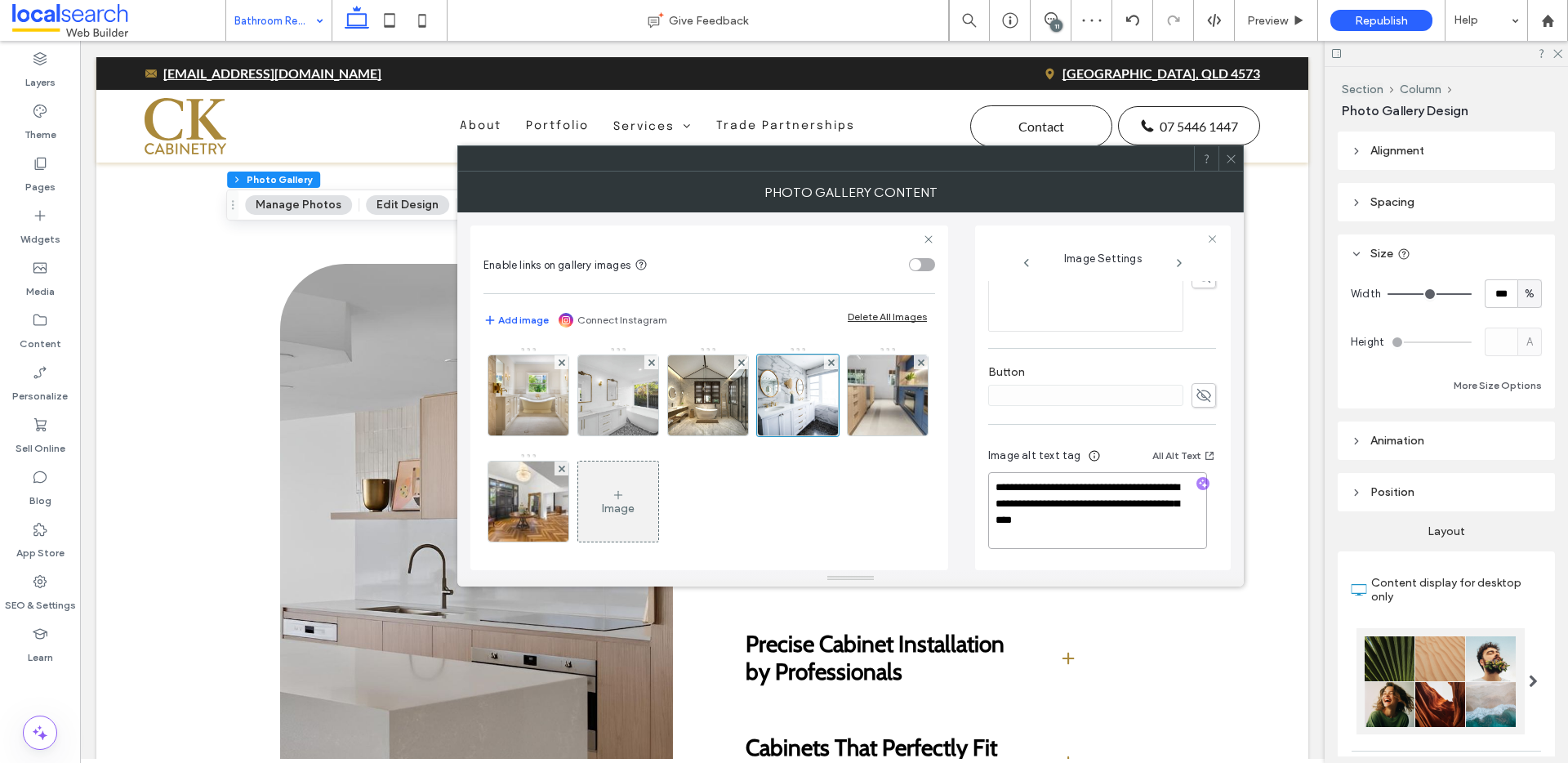
click at [1126, 516] on textarea "**********" at bounding box center [1097, 510] width 219 height 77
paste textarea "**********"
type textarea "**********"
click at [828, 435] on img at bounding box center [888, 395] width 120 height 80
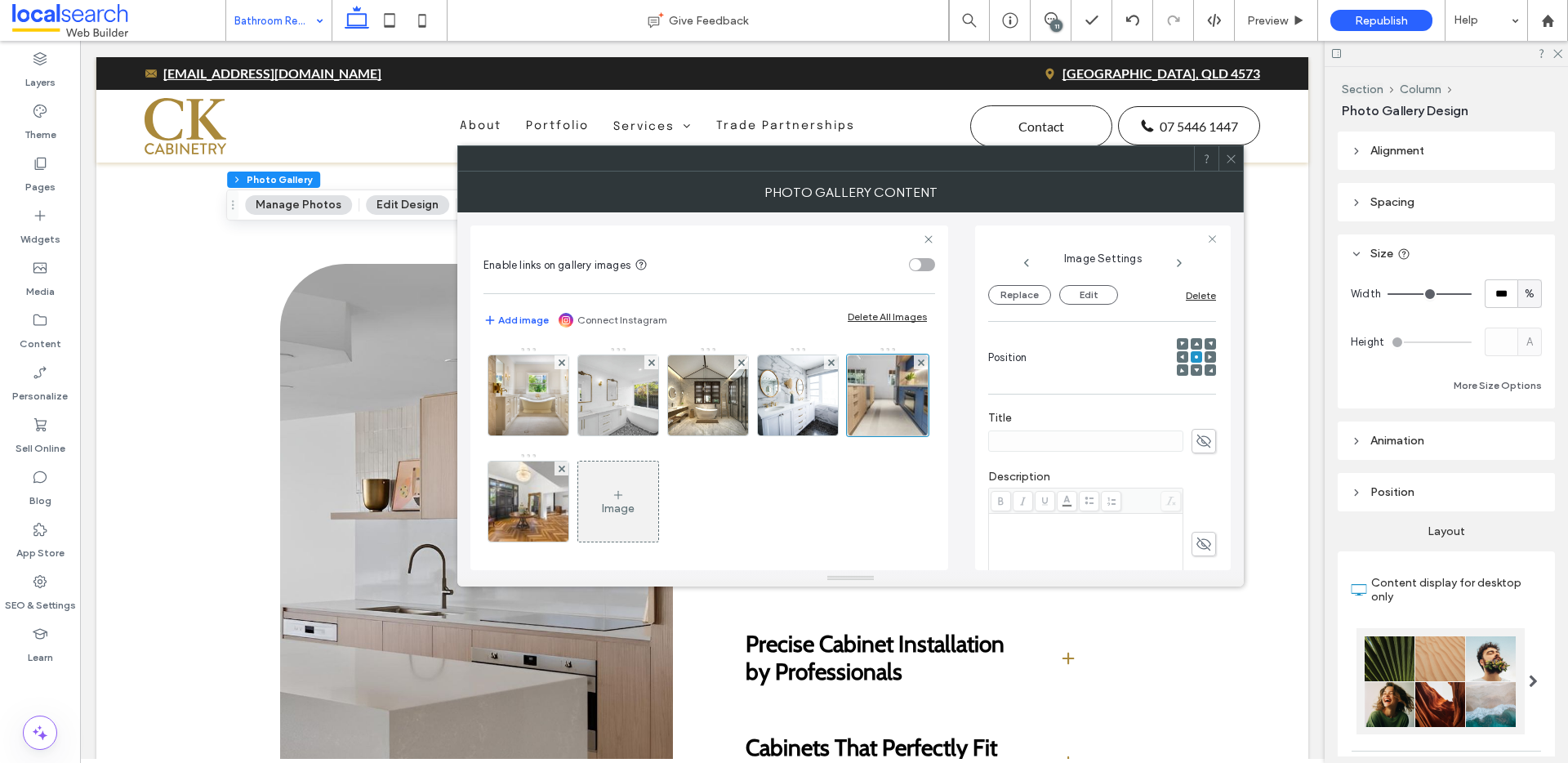
scroll to position [0, 0]
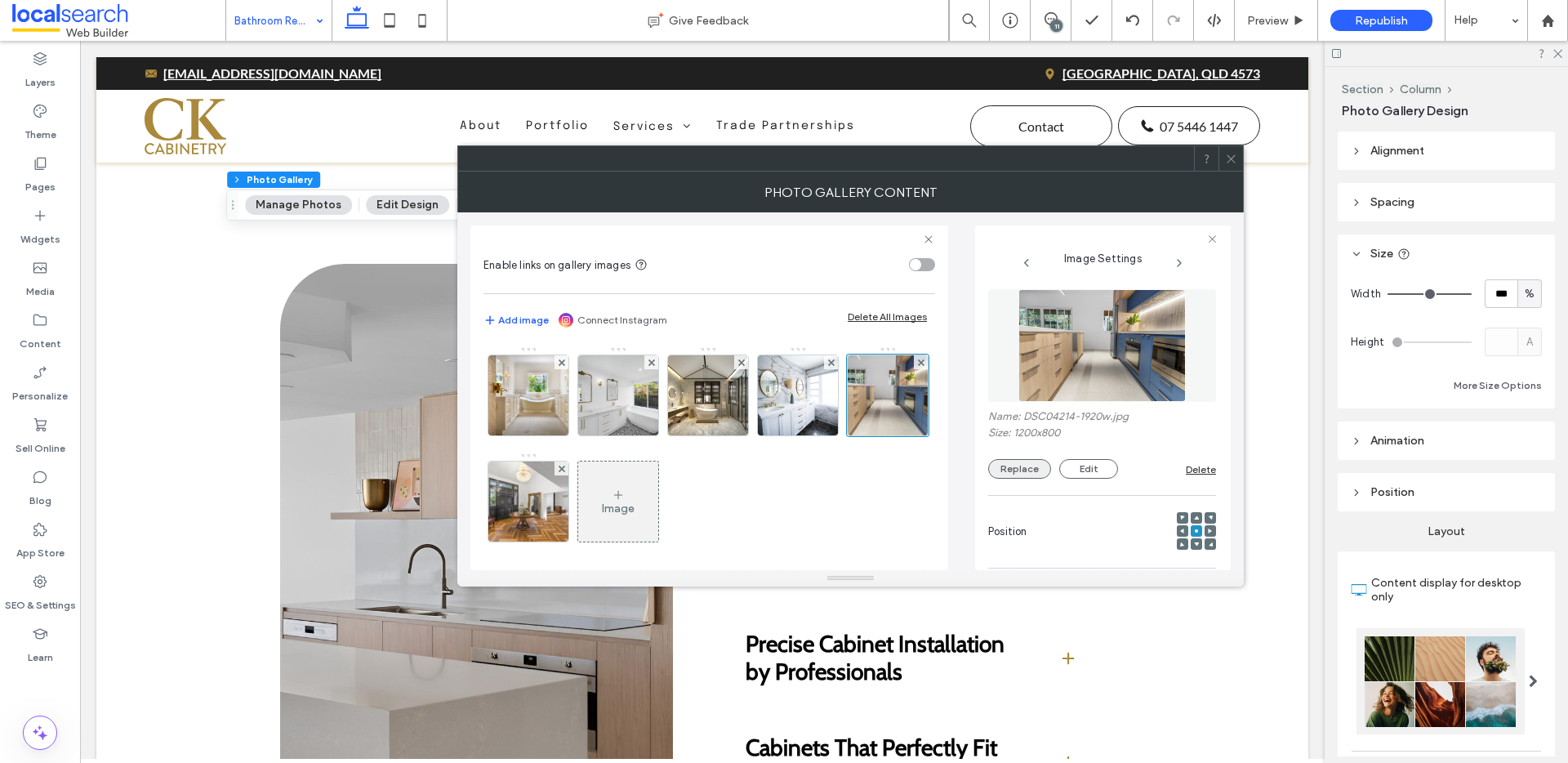
click at [1020, 476] on button "Replace" at bounding box center [1019, 469] width 63 height 20
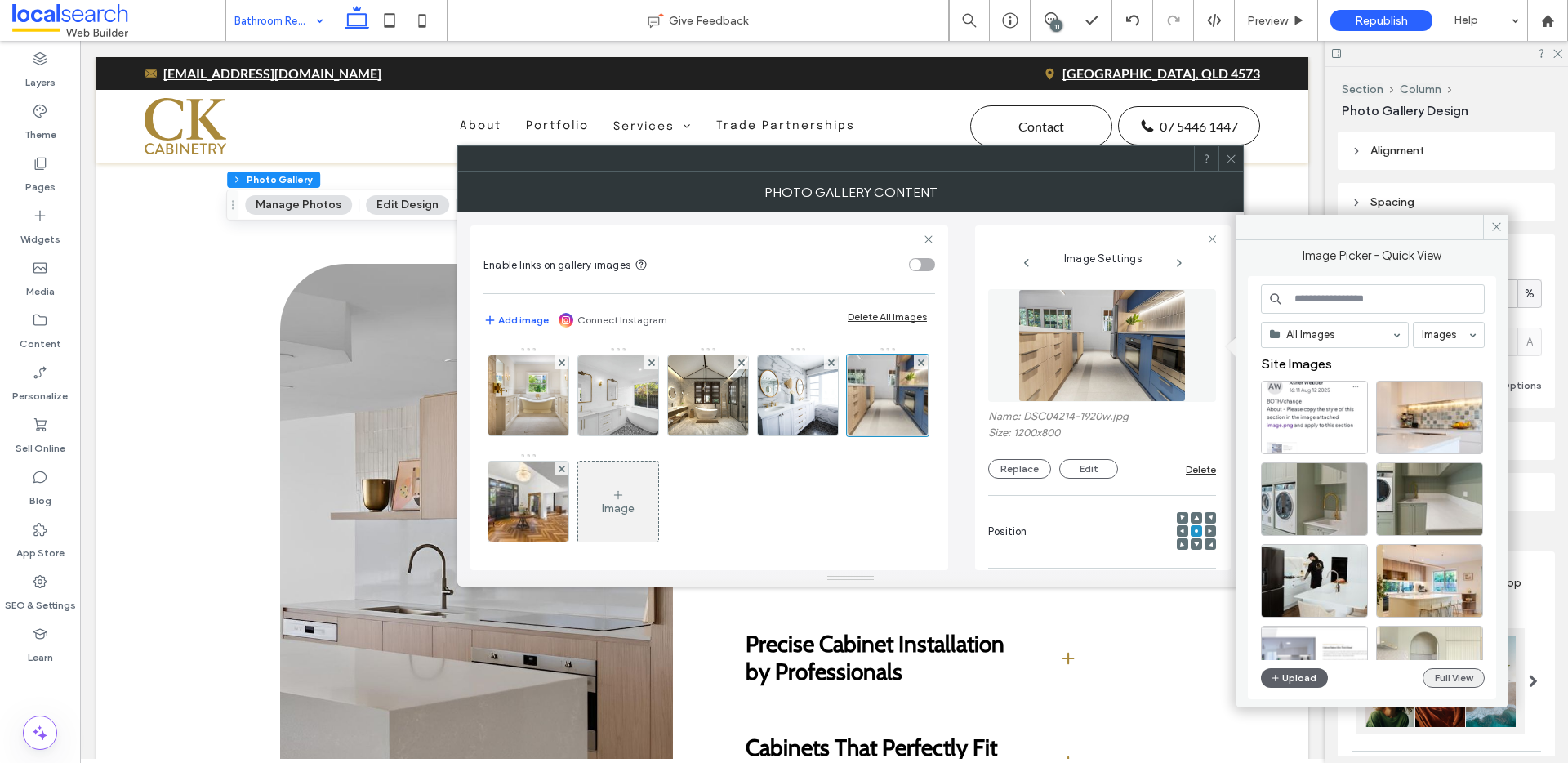
click at [1440, 676] on button "Full View" at bounding box center [1454, 678] width 62 height 20
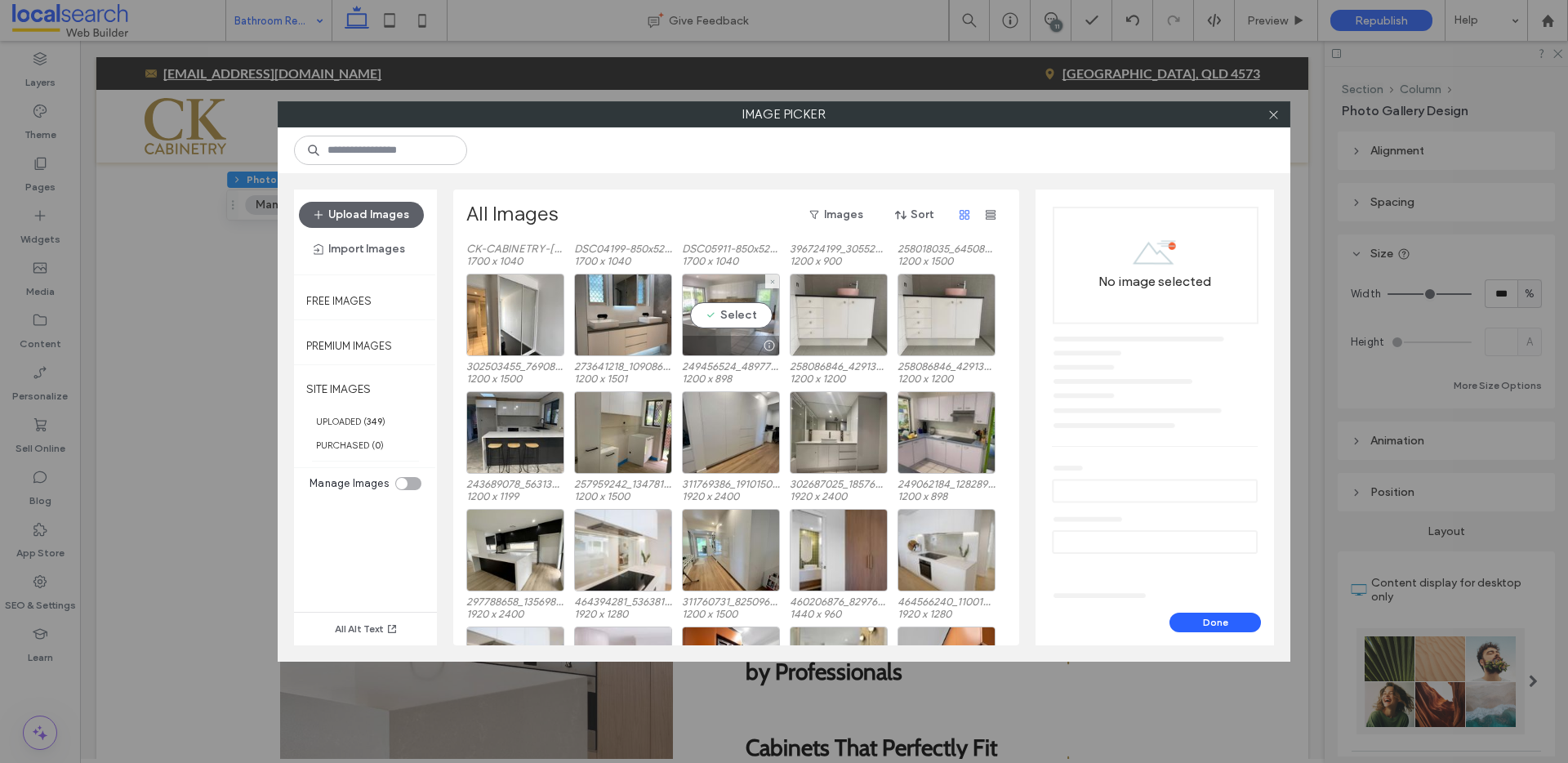
scroll to position [4713, 0]
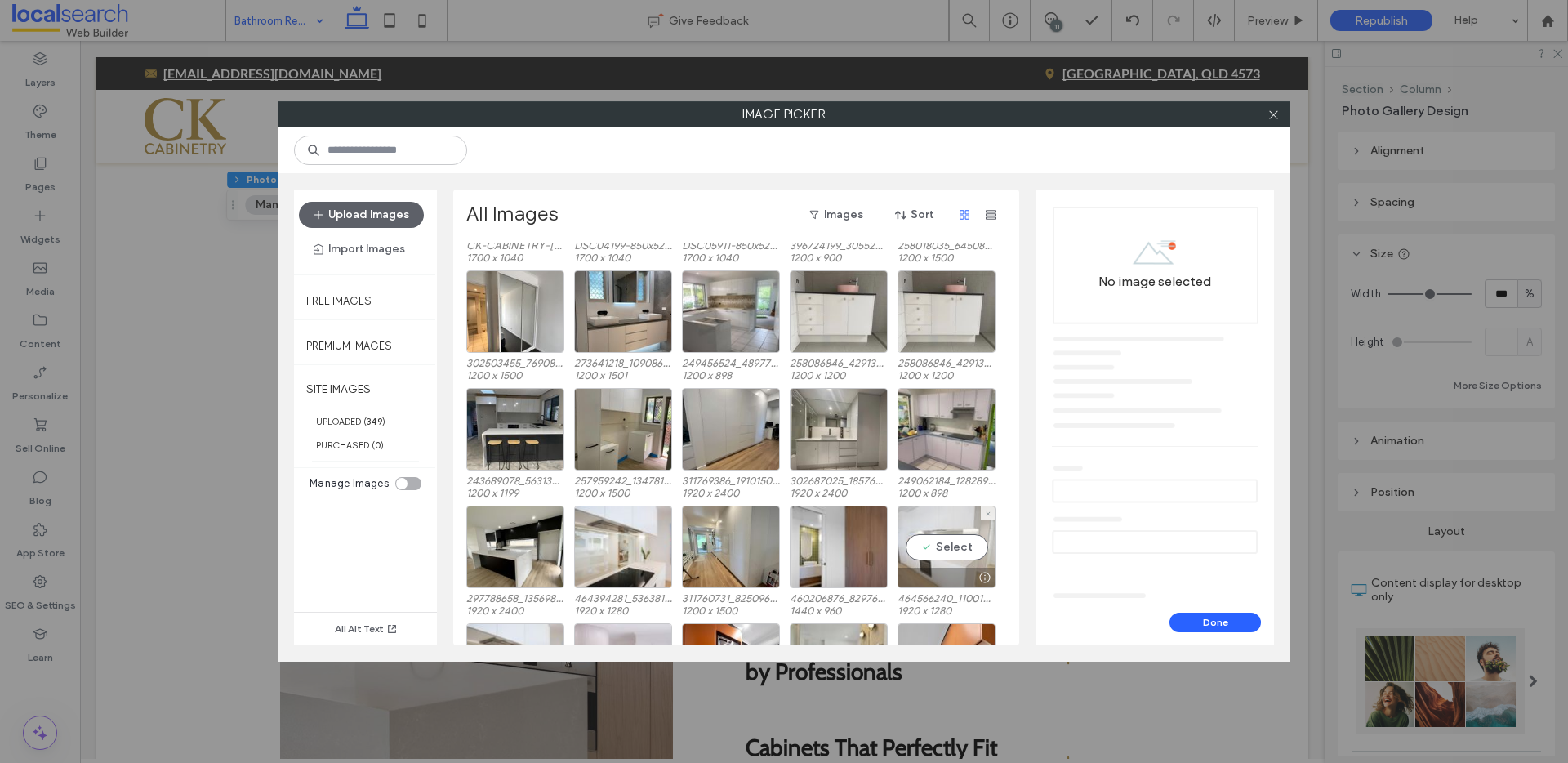
click at [931, 536] on div "Select" at bounding box center [946, 547] width 98 height 83
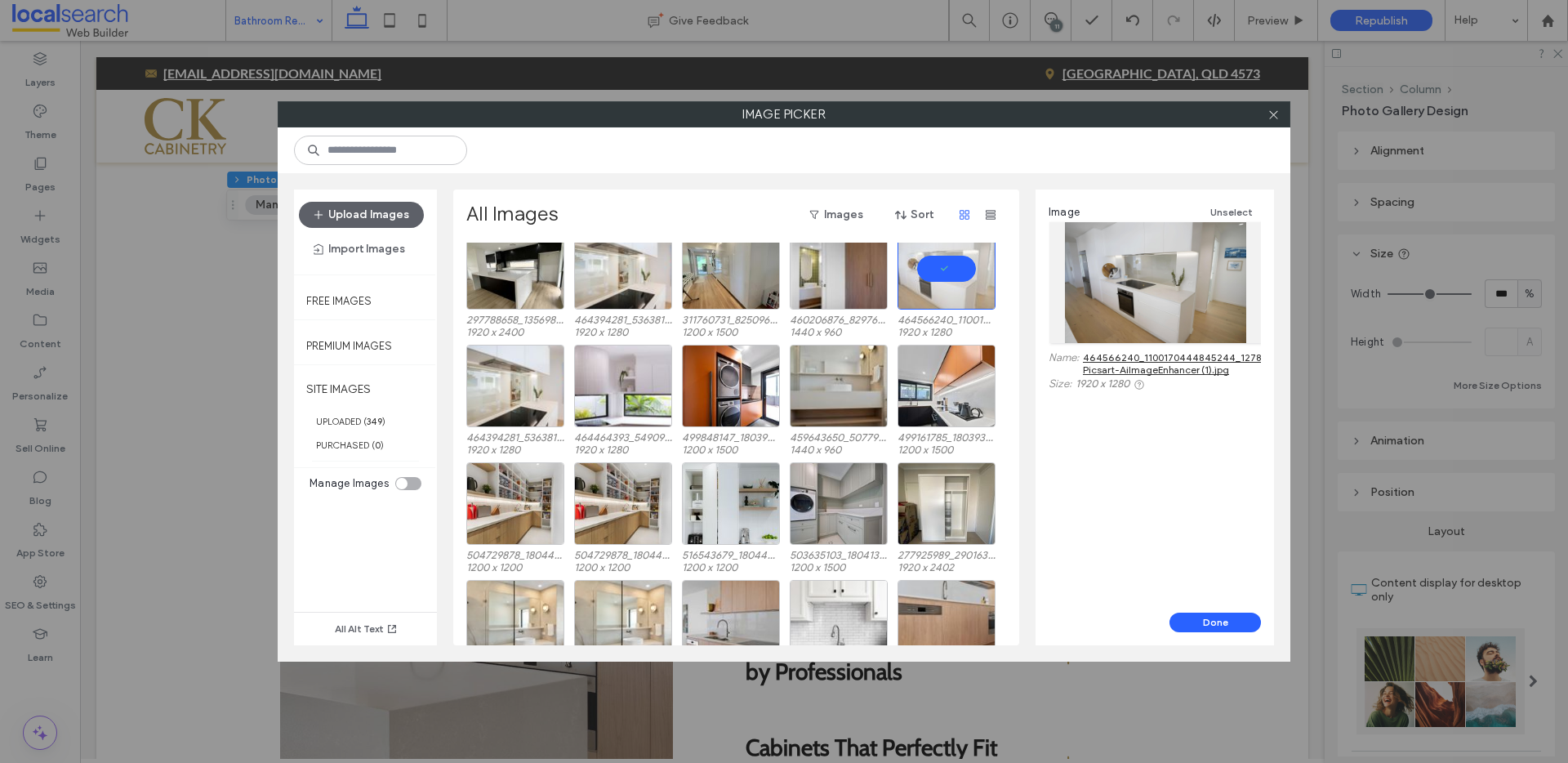
scroll to position [5102, 0]
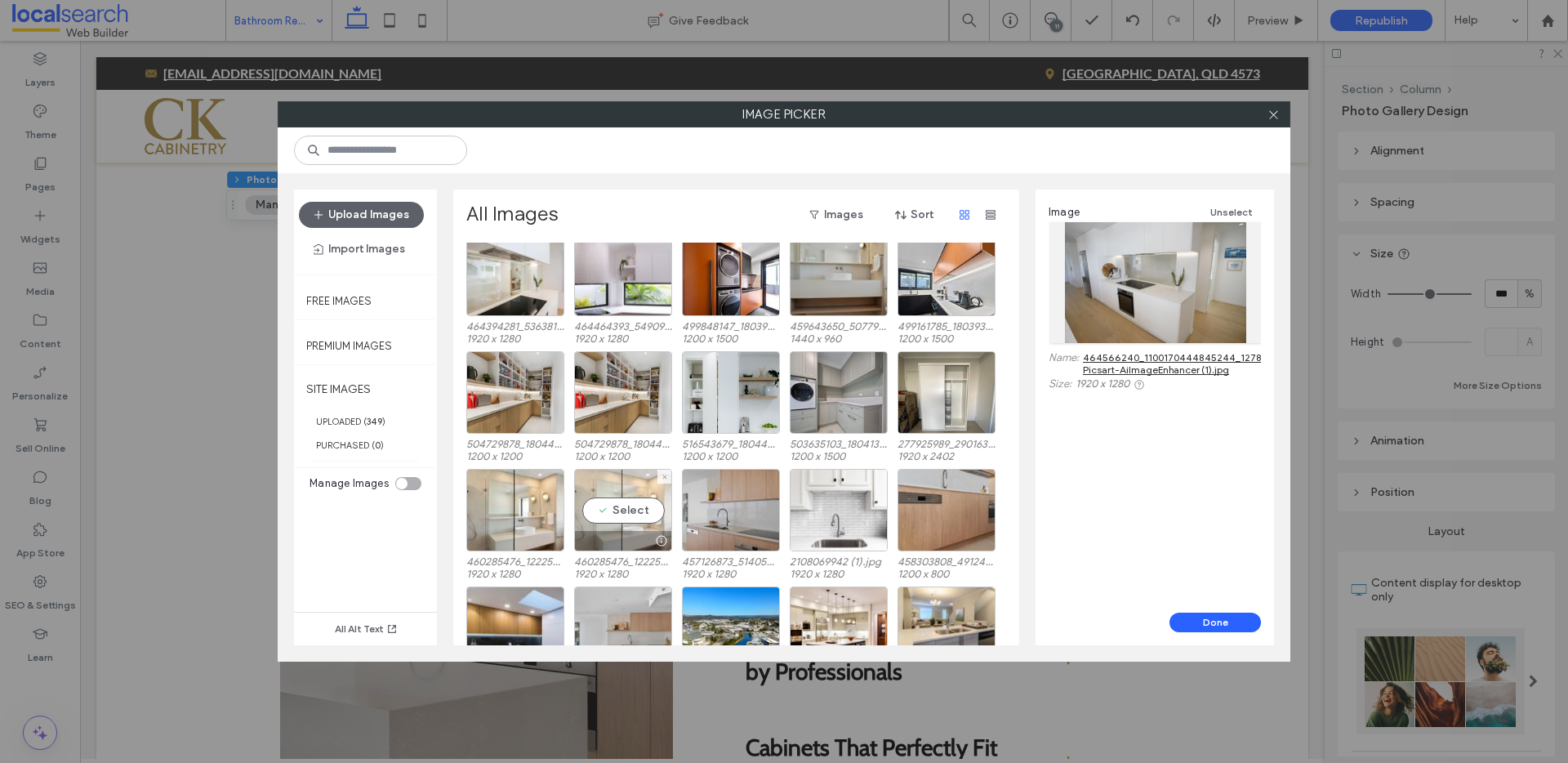
click at [628, 509] on div "Select" at bounding box center [623, 510] width 98 height 83
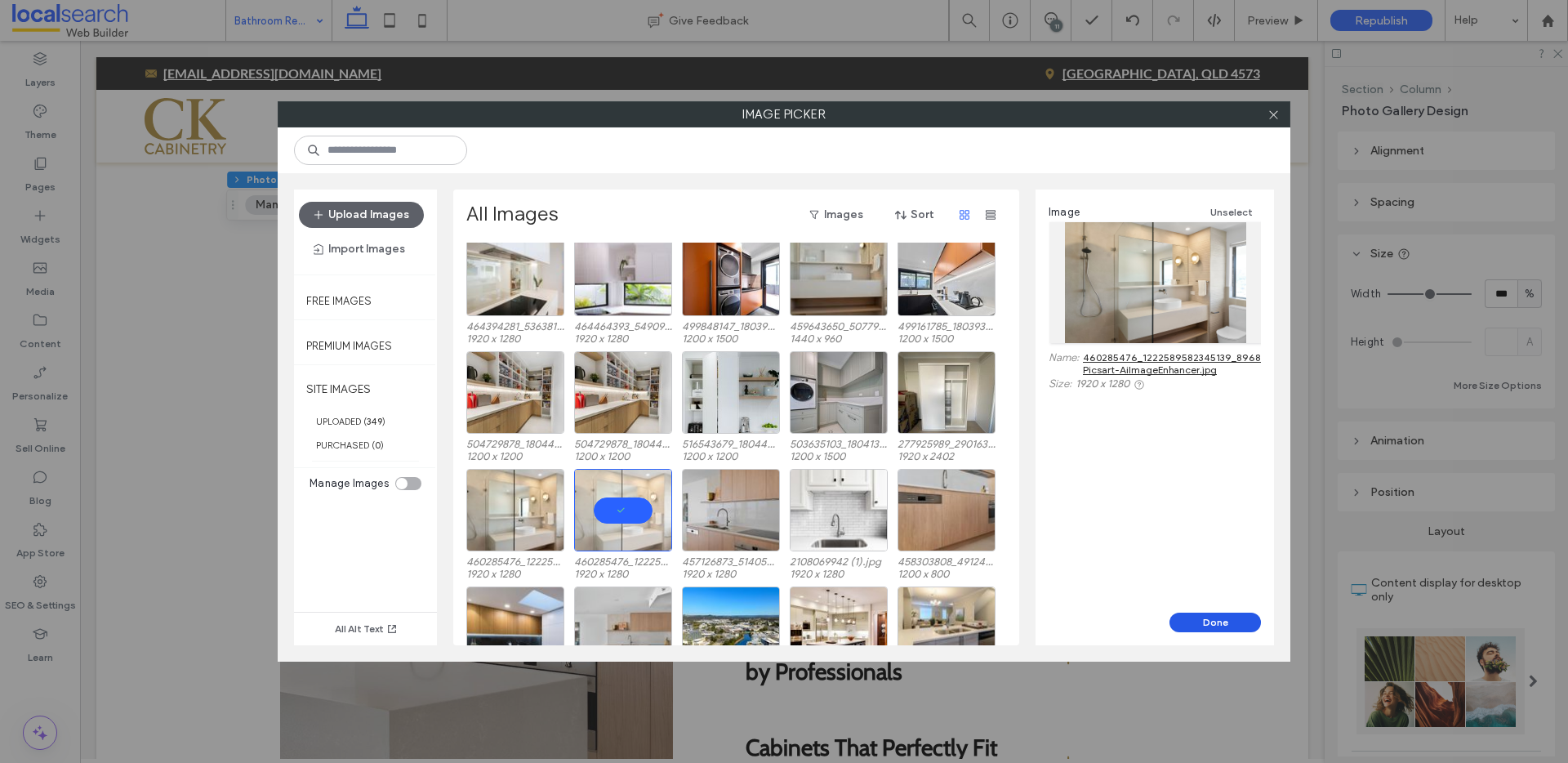
click at [1213, 621] on button "Done" at bounding box center [1216, 623] width 92 height 20
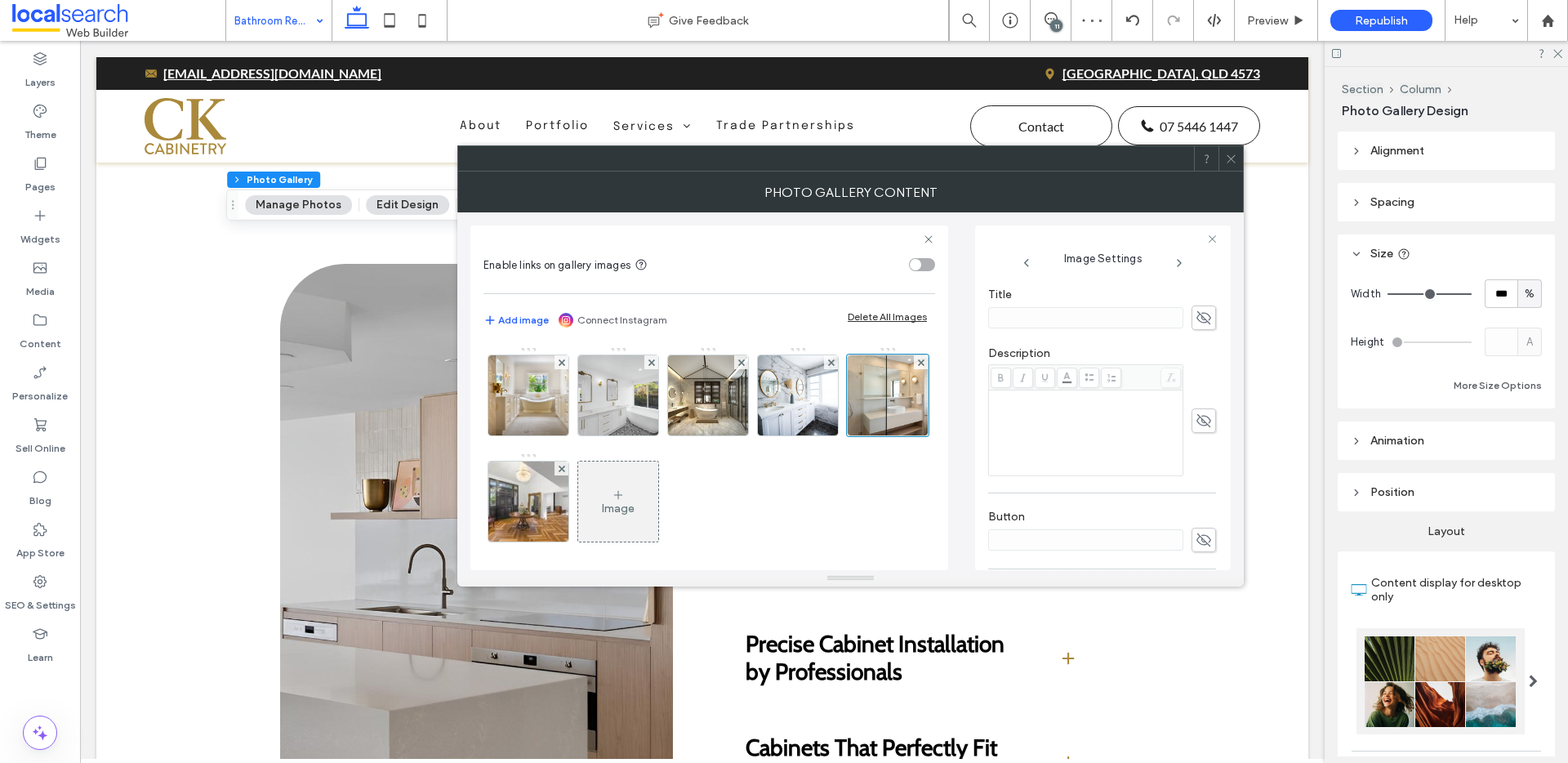
scroll to position [452, 0]
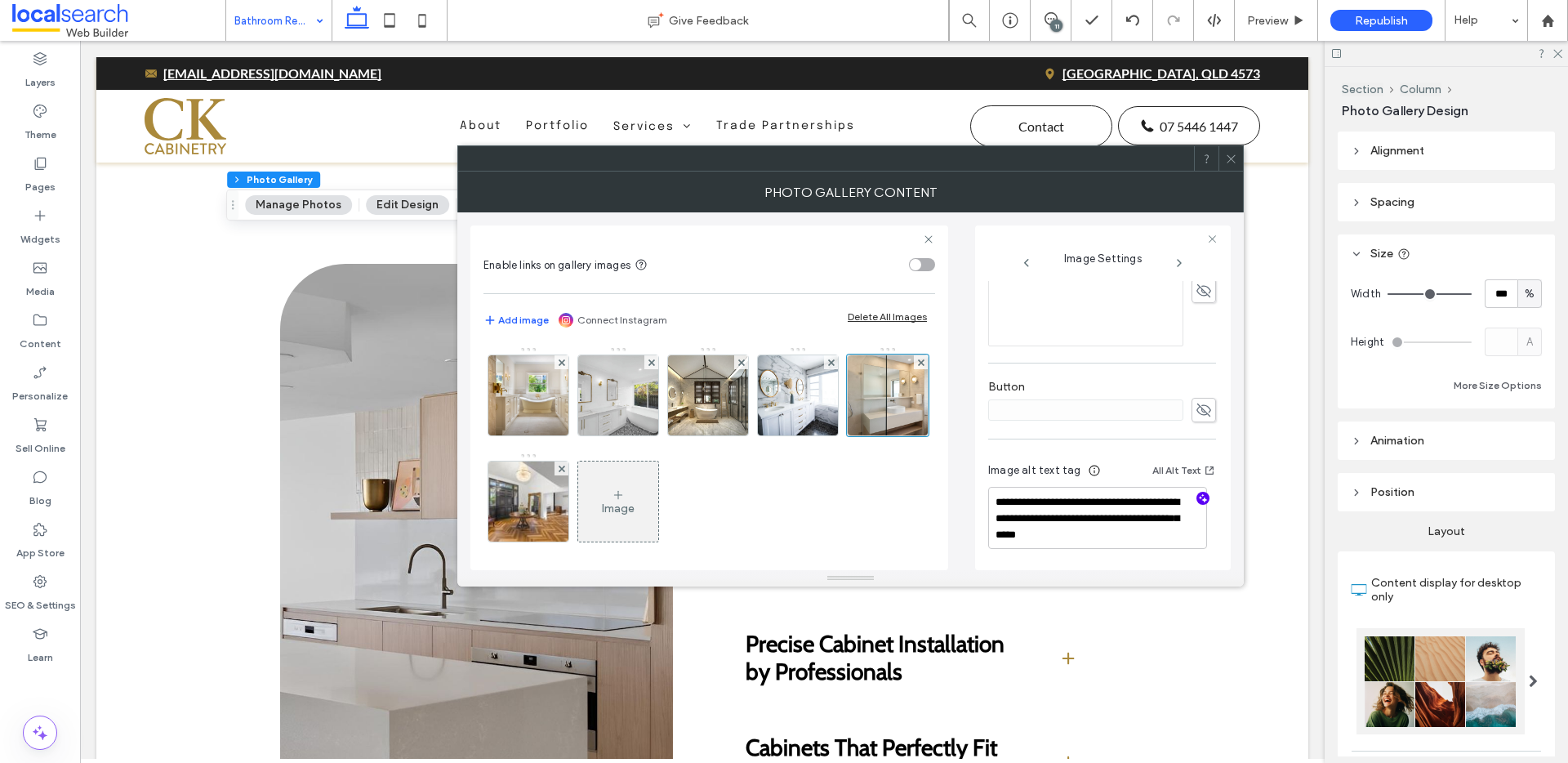
click at [1199, 499] on use "button" at bounding box center [1203, 498] width 9 height 9
click at [1099, 544] on textarea "**********" at bounding box center [1097, 526] width 219 height 79
paste textarea "**********"
type textarea "**********"
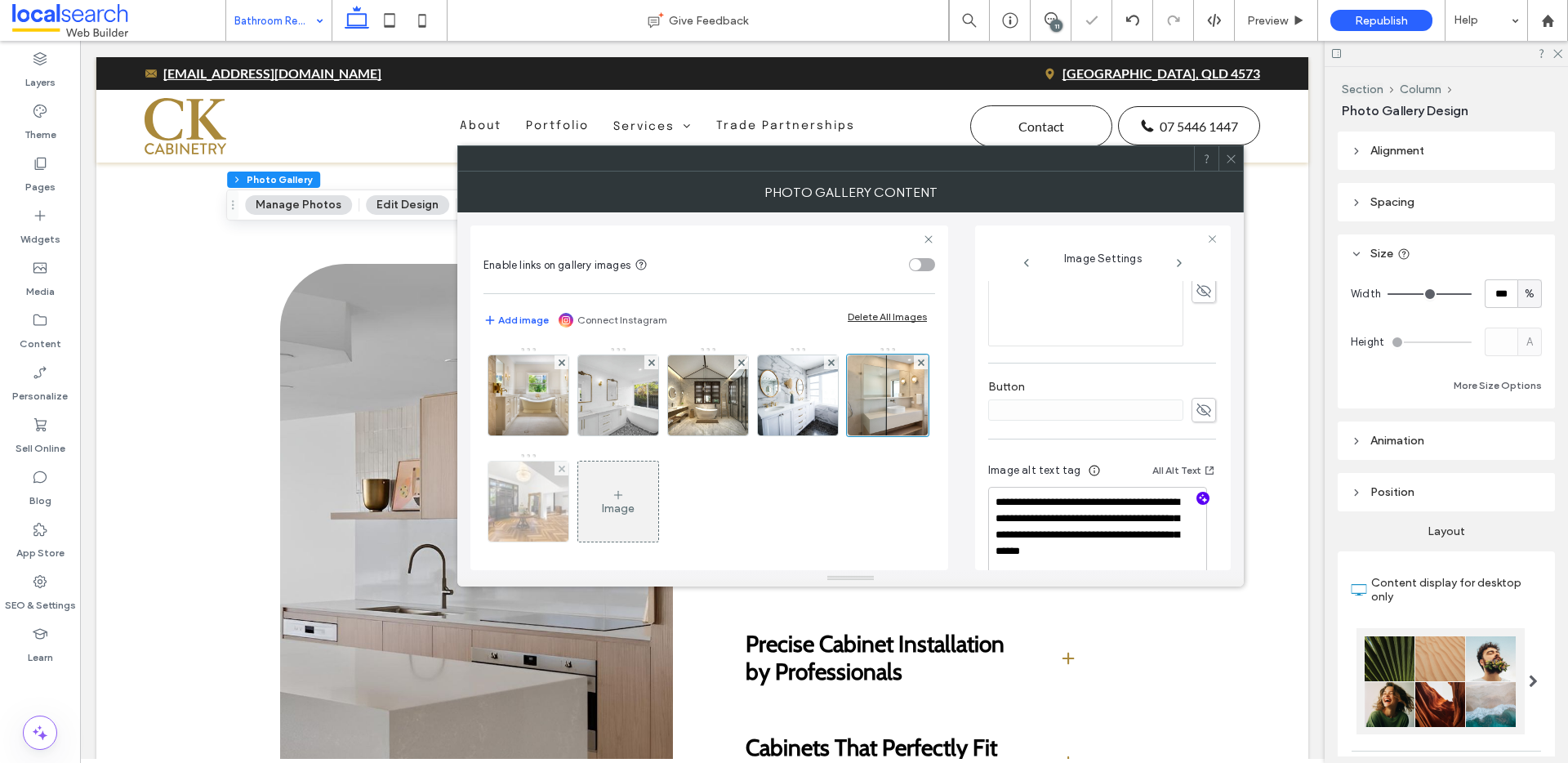
click at [589, 505] on img at bounding box center [529, 501] width 120 height 80
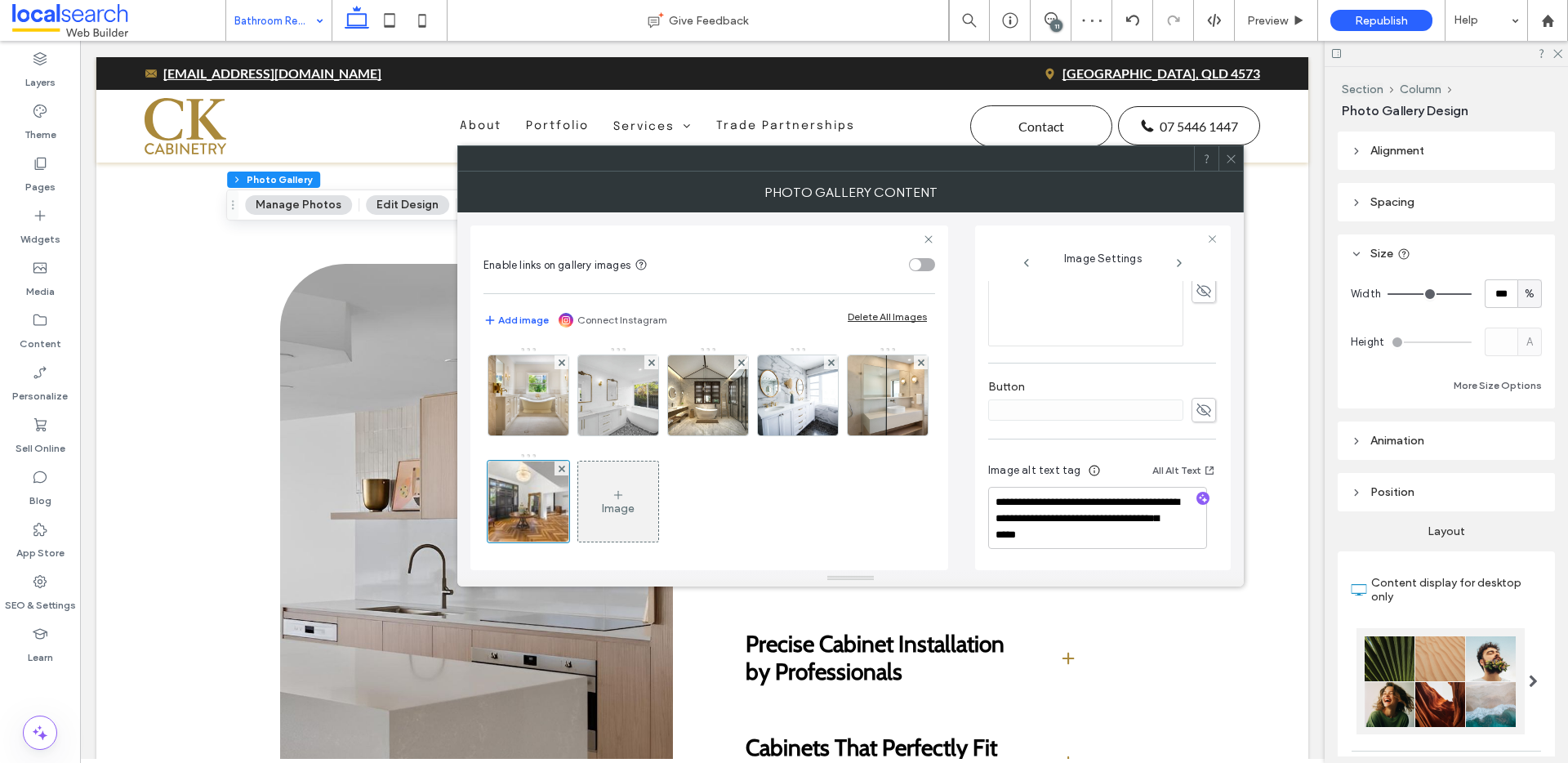
scroll to position [0, 0]
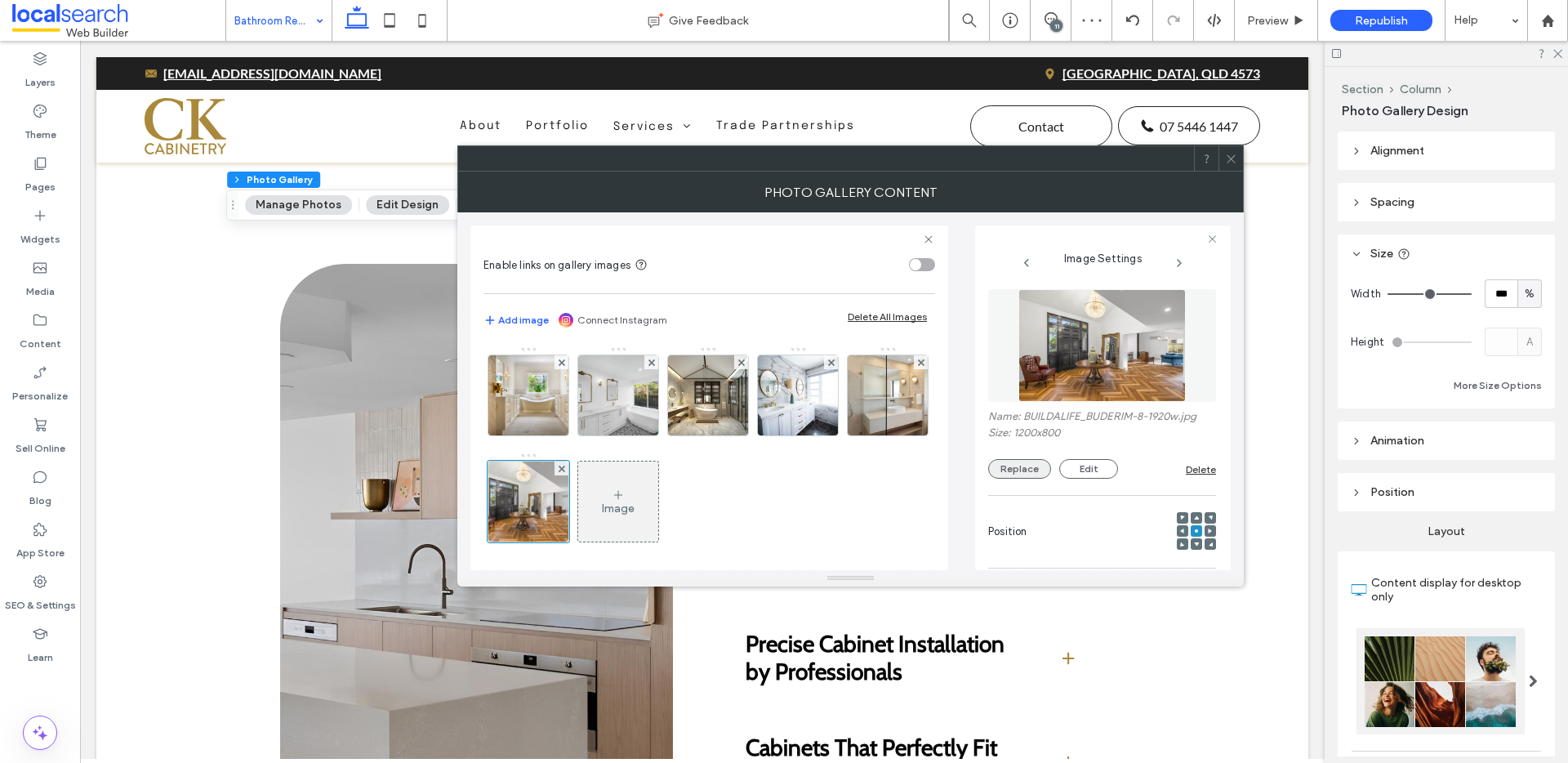
click at [1021, 472] on button "Replace" at bounding box center [1019, 469] width 63 height 20
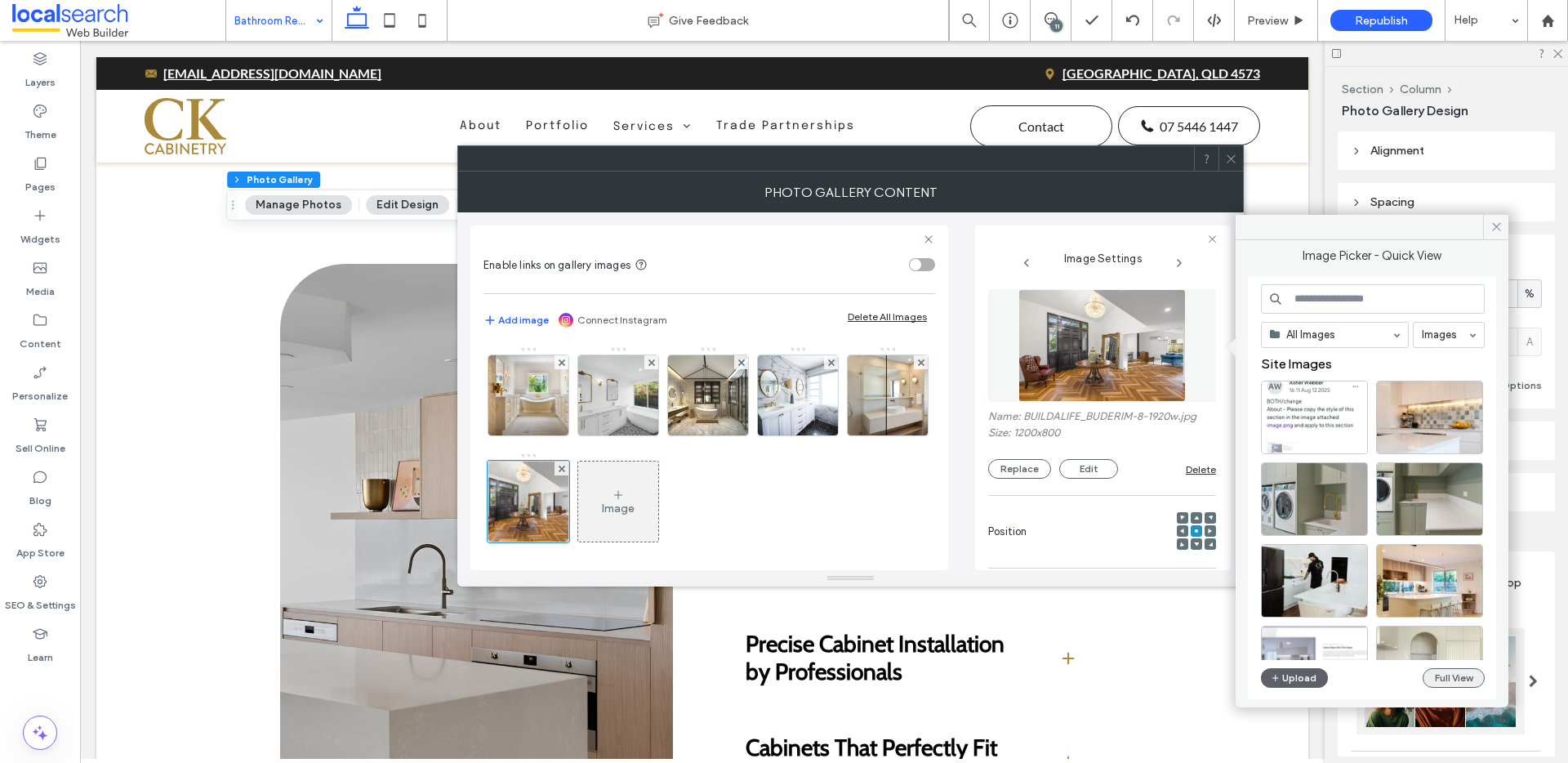
click at [1442, 685] on button "Full View" at bounding box center [1454, 678] width 62 height 20
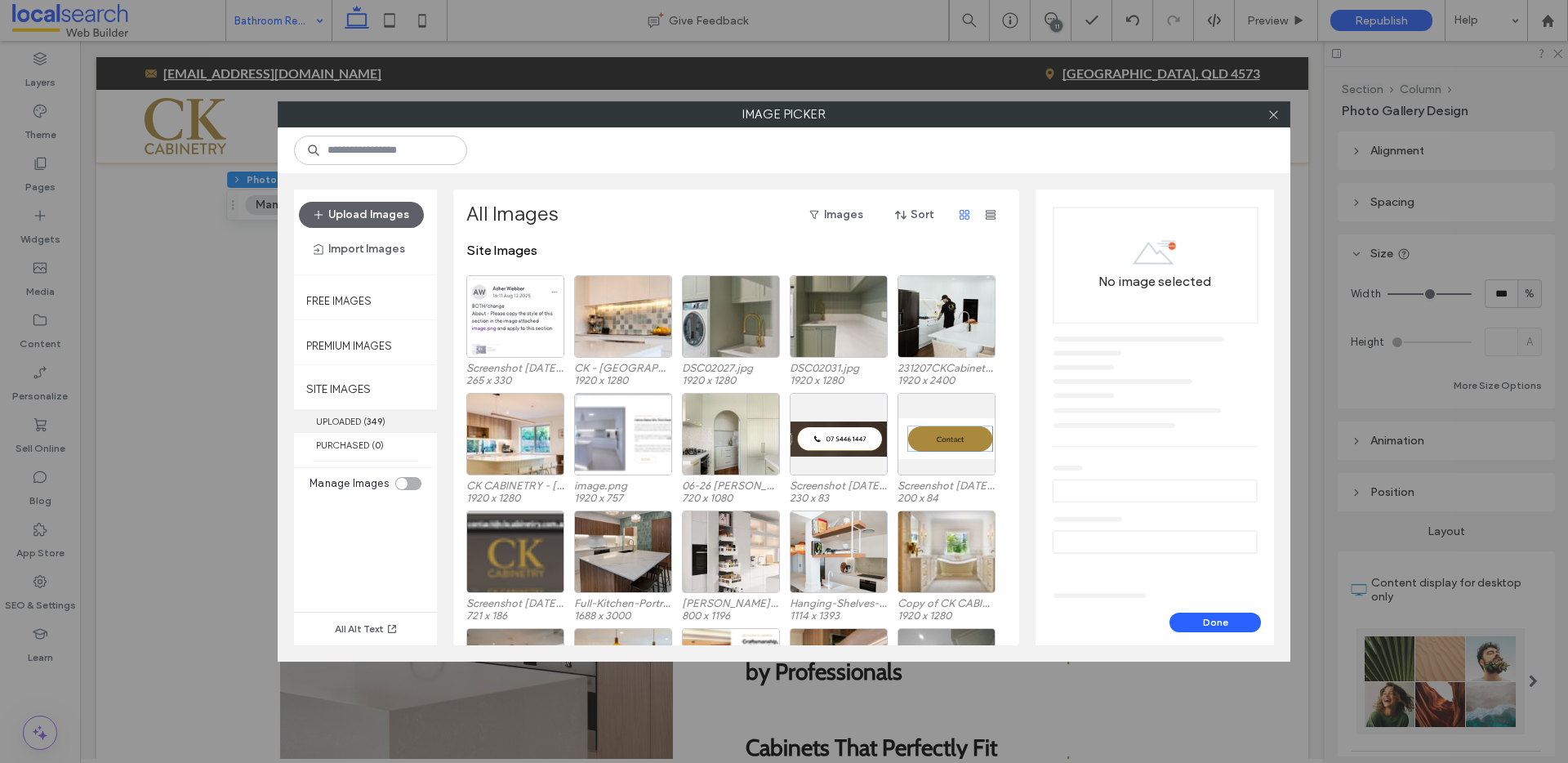
click at [354, 424] on label "UPLOADED ( 349 )" at bounding box center [365, 421] width 143 height 24
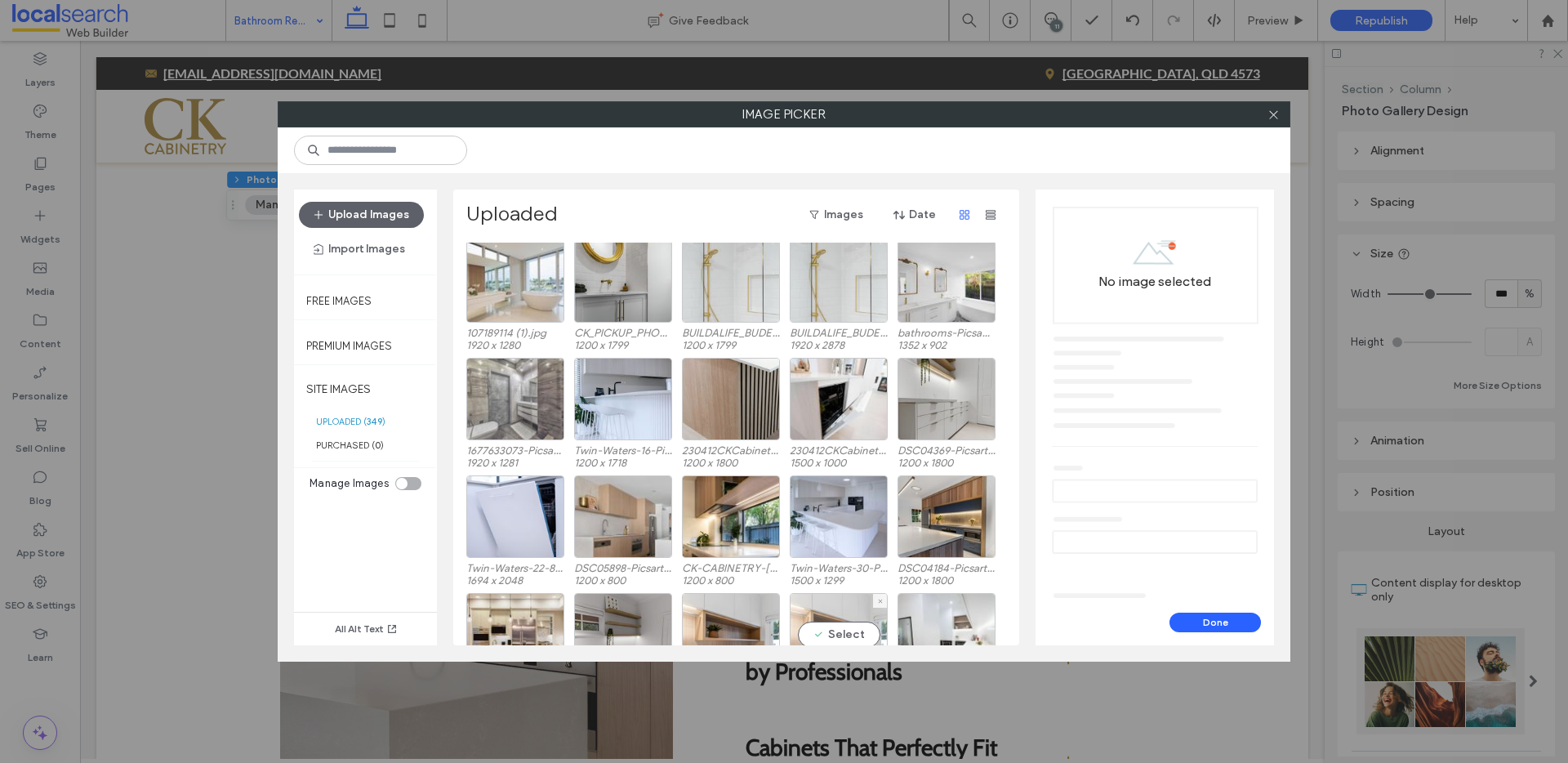
scroll to position [6209, 0]
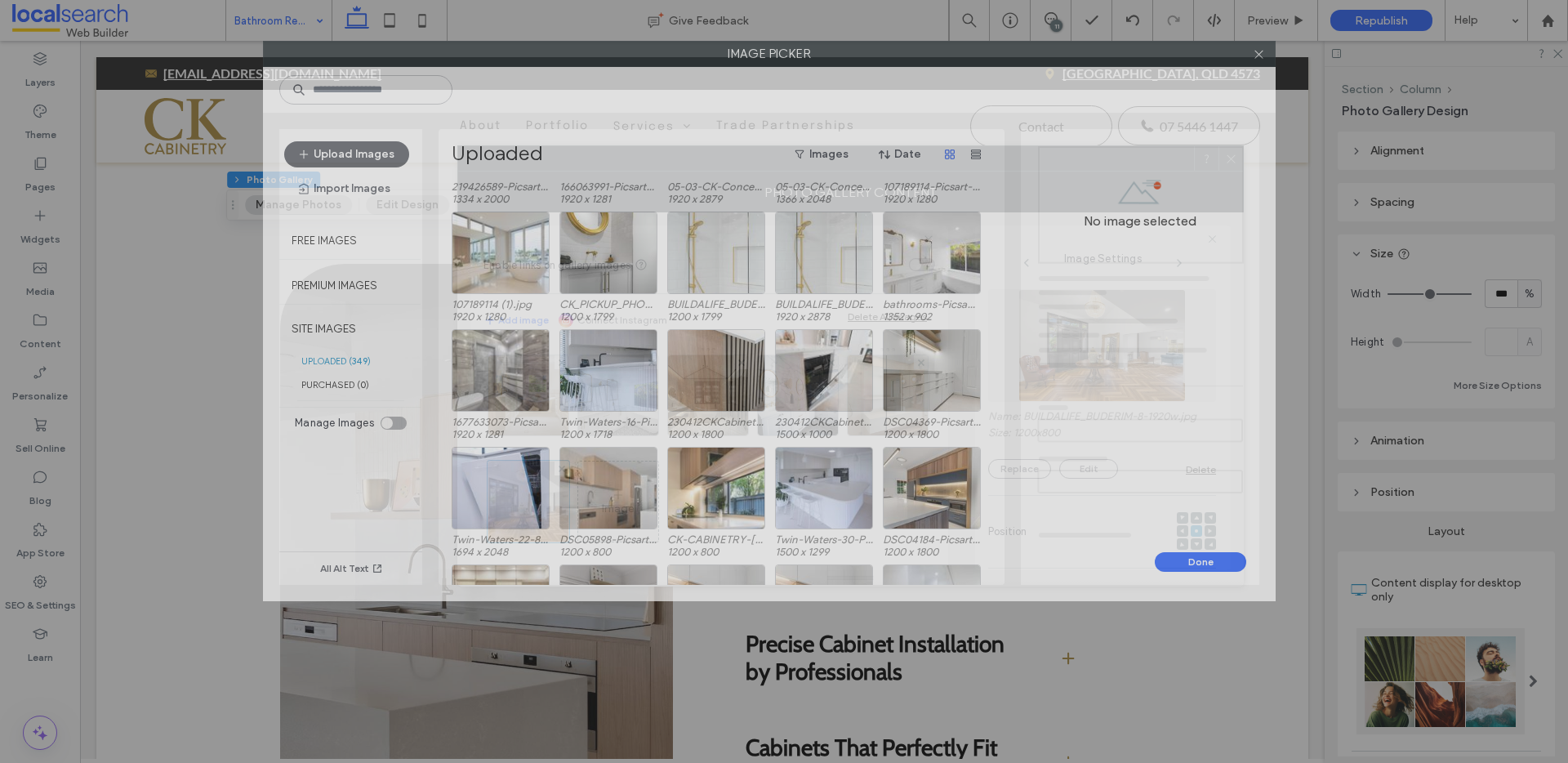
drag, startPoint x: 573, startPoint y: 125, endPoint x: 558, endPoint y: -6, distance: 131.9
click at [558, 0] on html ".wqwq-1{fill:#231f20;} .cls-1q, .cls-2q { fill-rule: evenodd; } .cls-2q { fill:…" at bounding box center [784, 382] width 1568 height 763
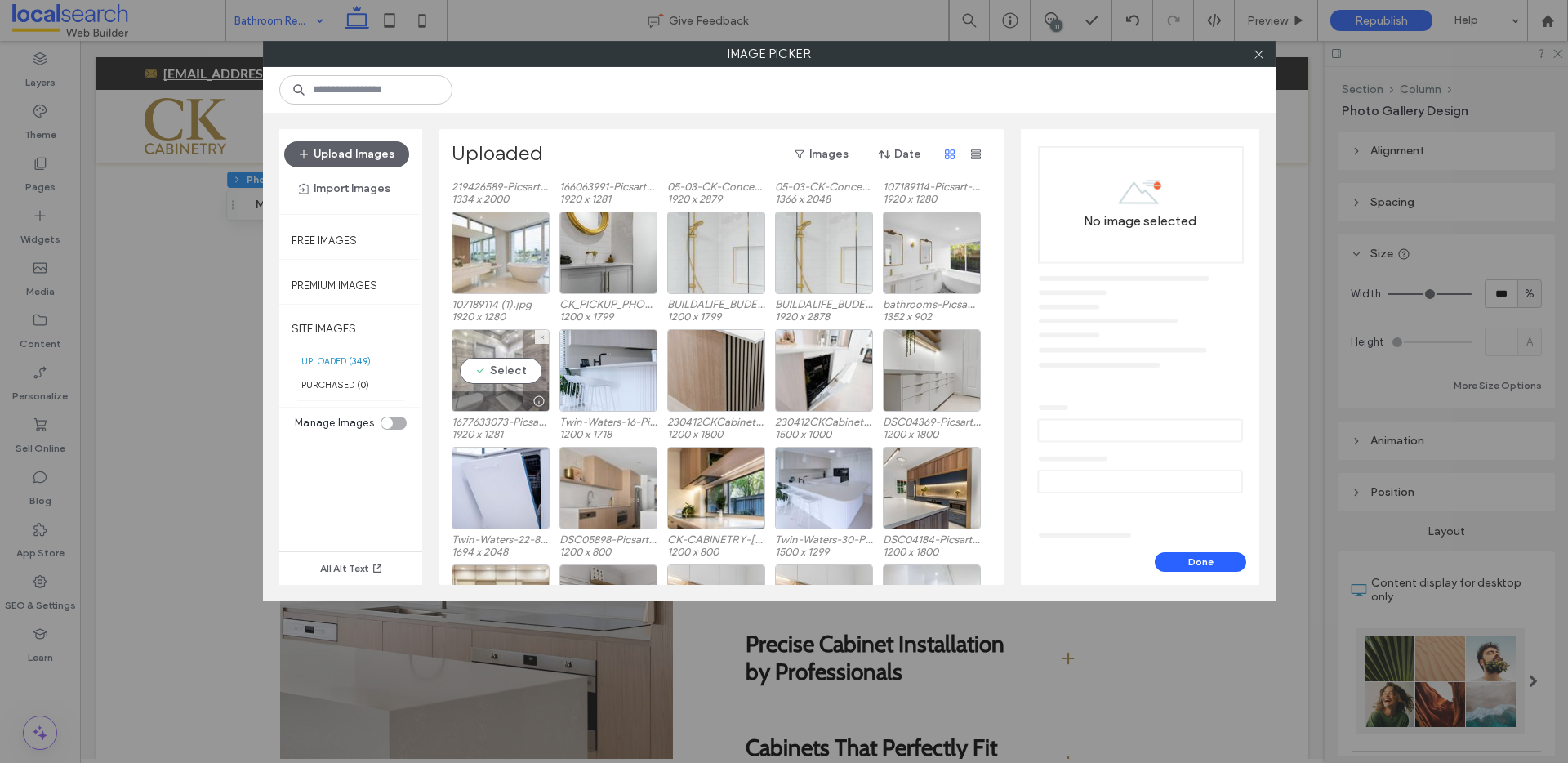
click at [512, 375] on div "Select" at bounding box center [501, 371] width 98 height 83
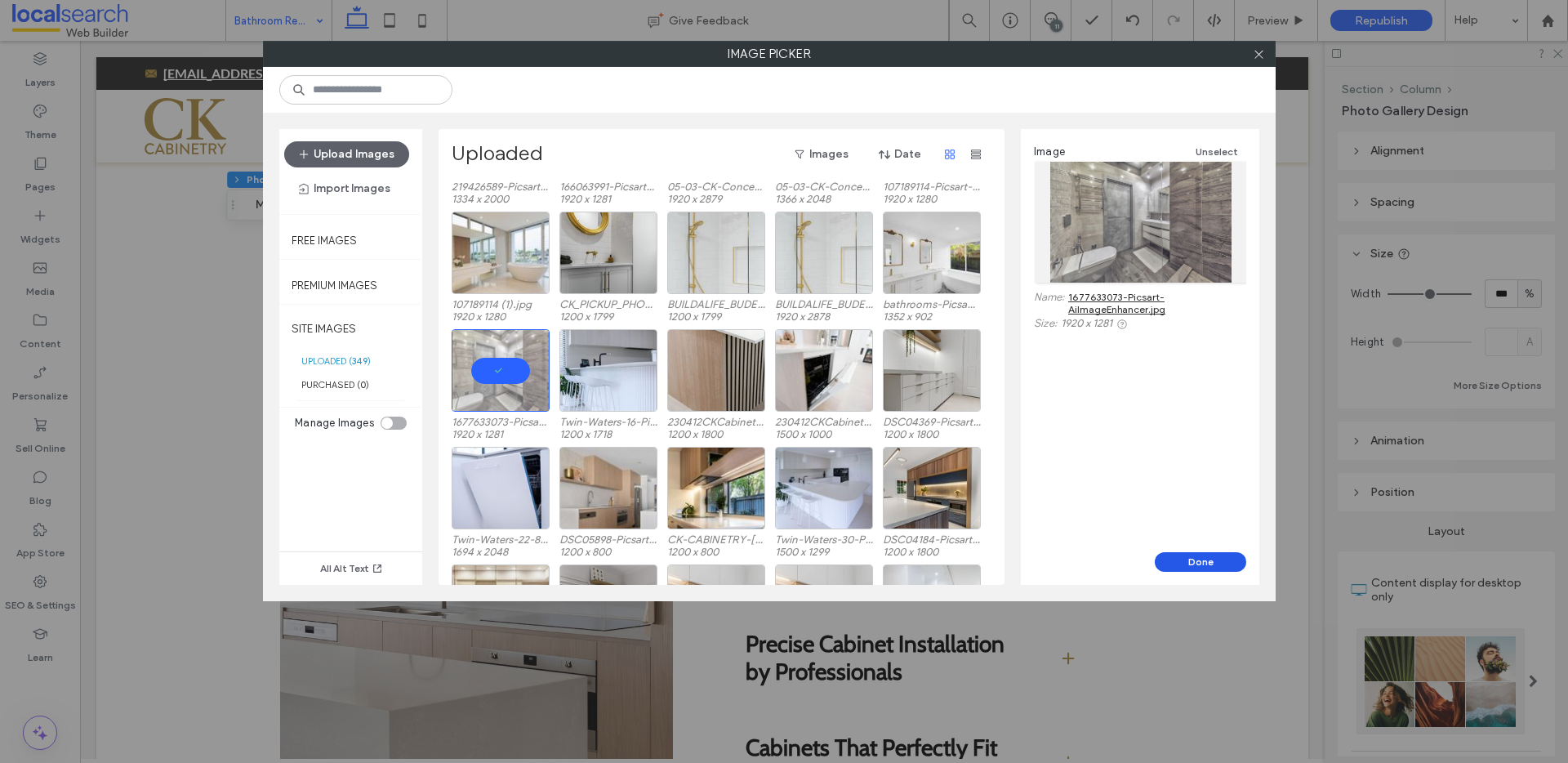
click at [1198, 556] on button "Done" at bounding box center [1201, 562] width 92 height 20
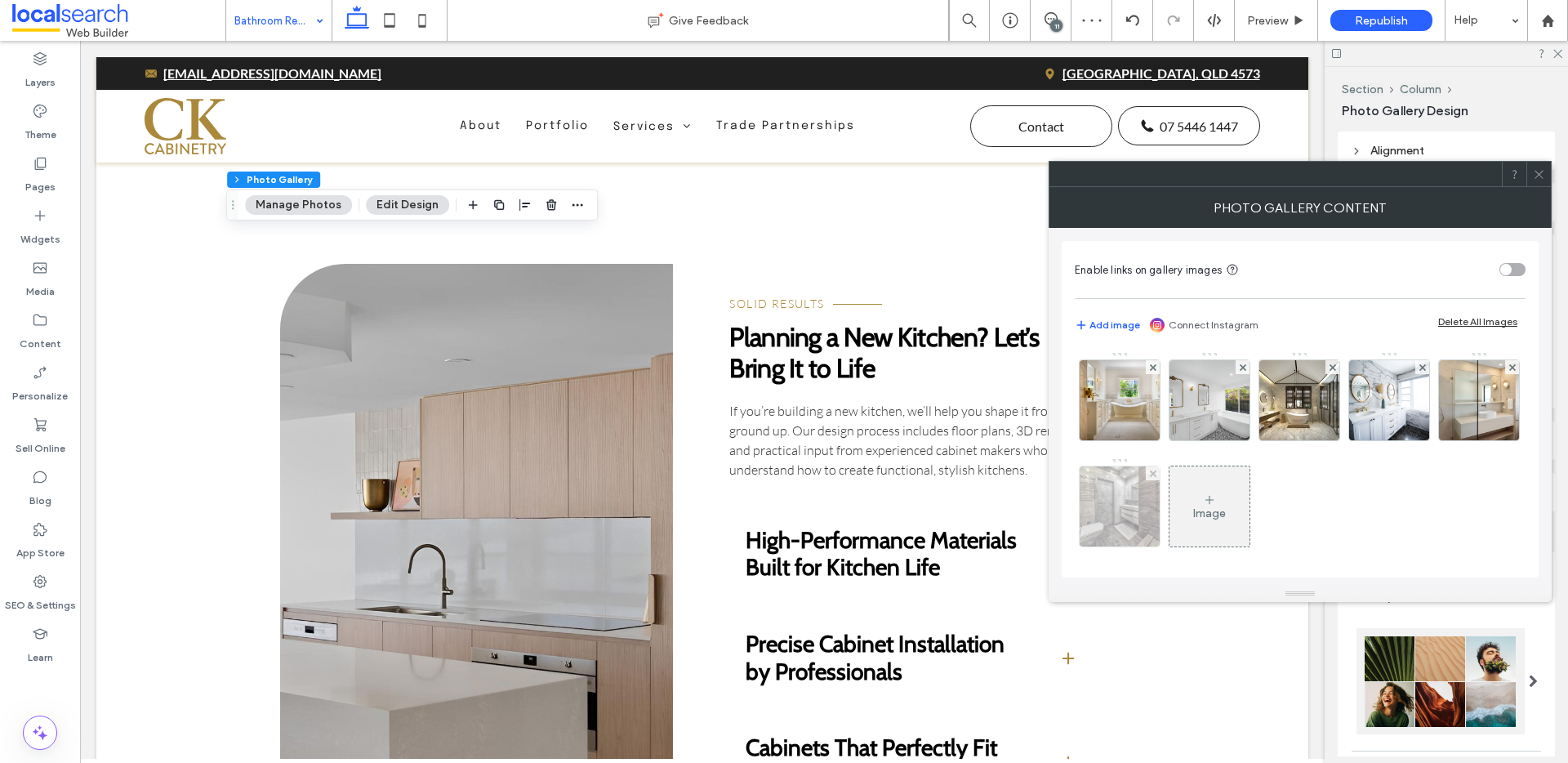
click at [1181, 489] on img at bounding box center [1120, 506] width 120 height 80
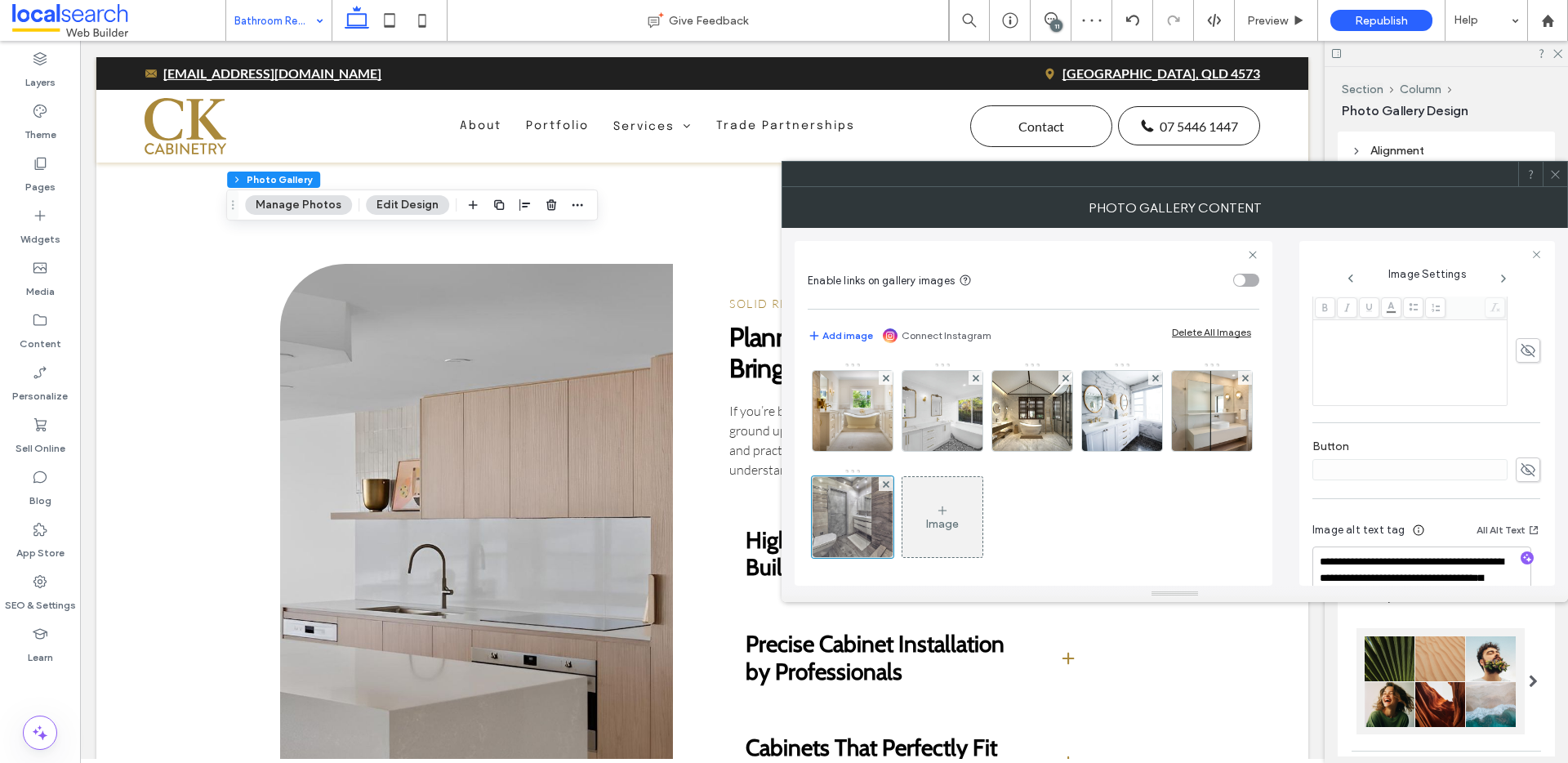
scroll to position [439, 0]
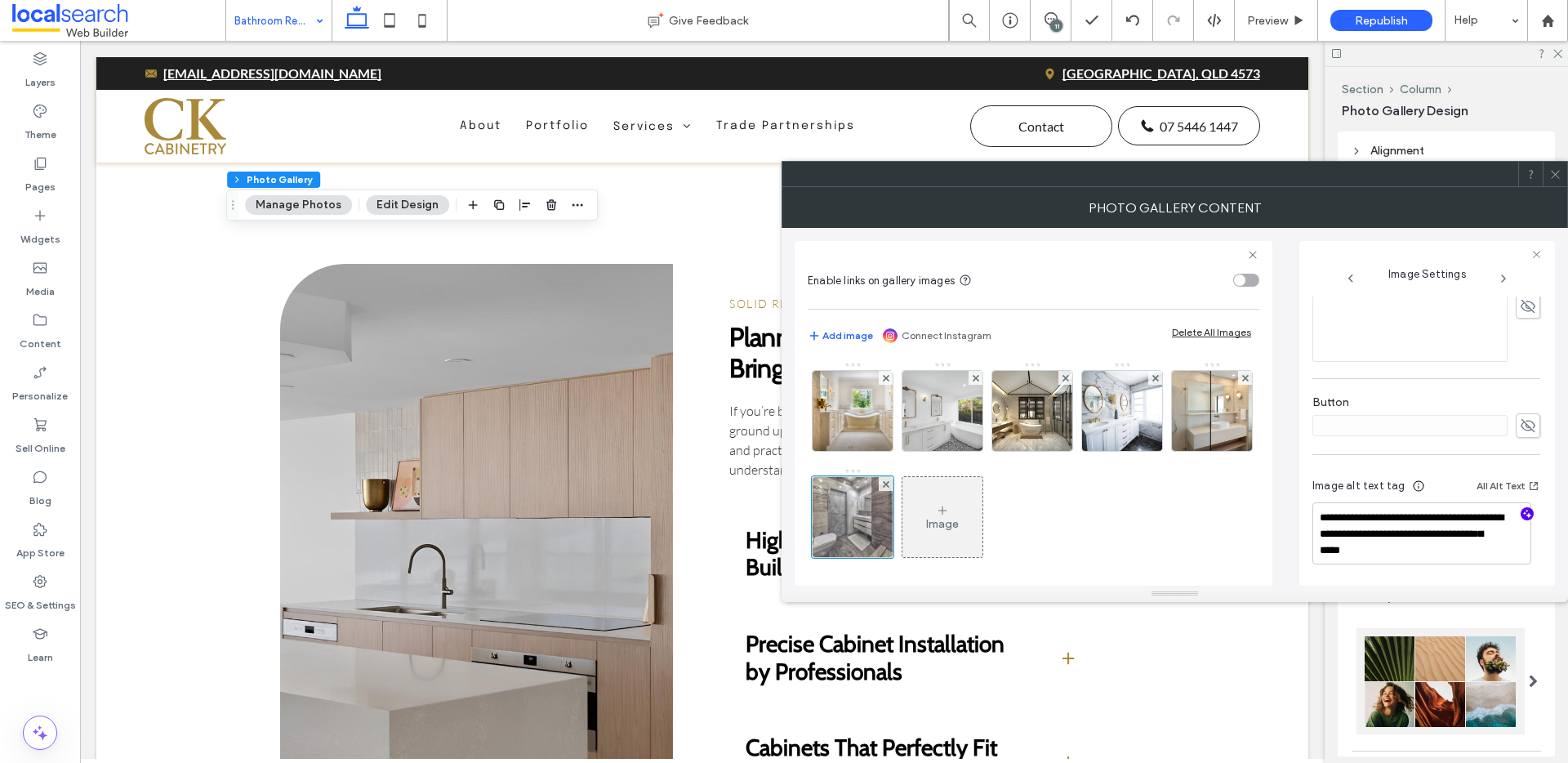
click at [1523, 514] on use "button" at bounding box center [1527, 514] width 9 height 9
click at [1435, 550] on textarea "**********" at bounding box center [1421, 533] width 219 height 62
paste textarea "**********"
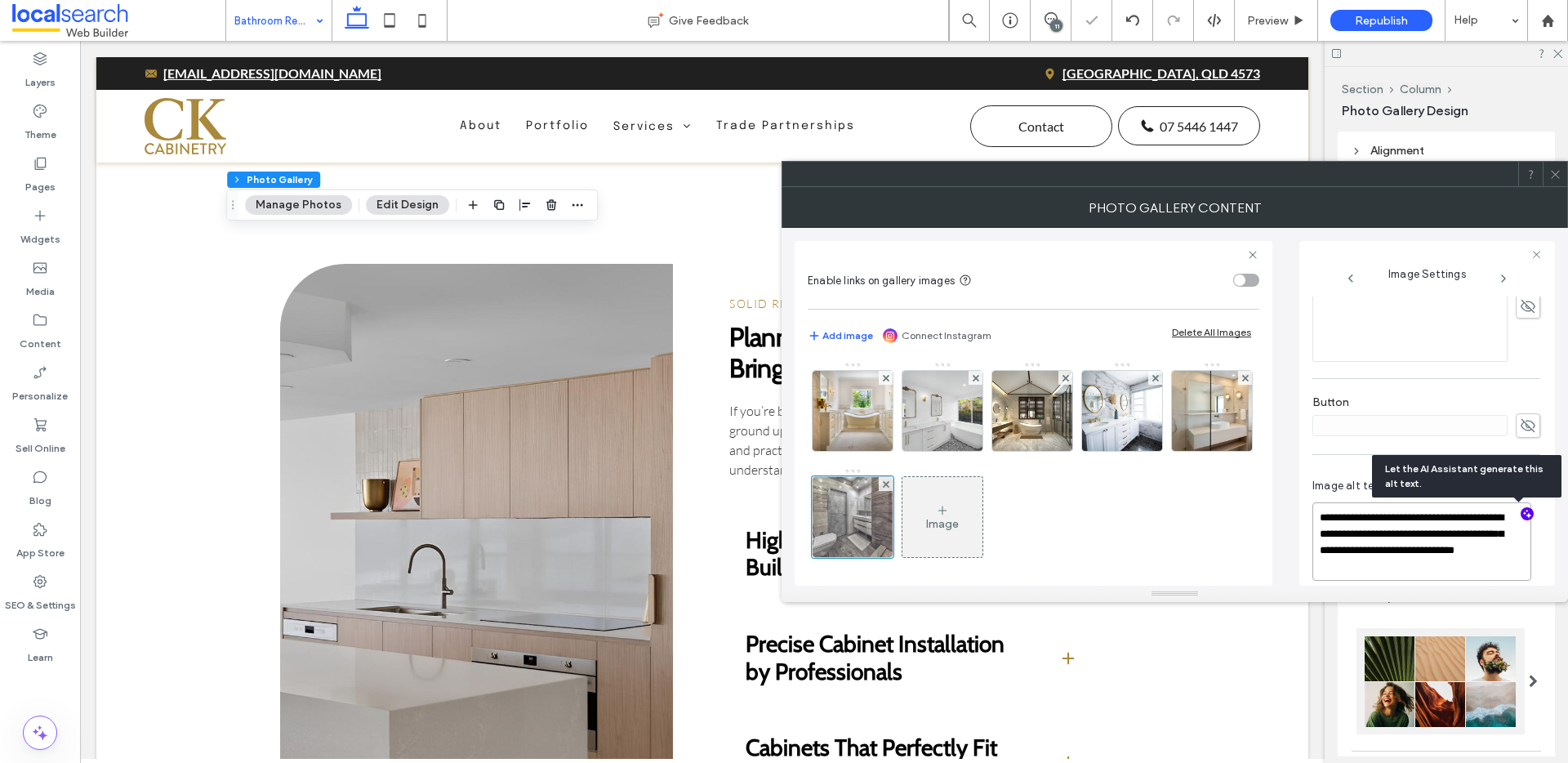
scroll to position [2, 0]
type textarea "**********"
click at [1554, 171] on icon at bounding box center [1556, 175] width 12 height 12
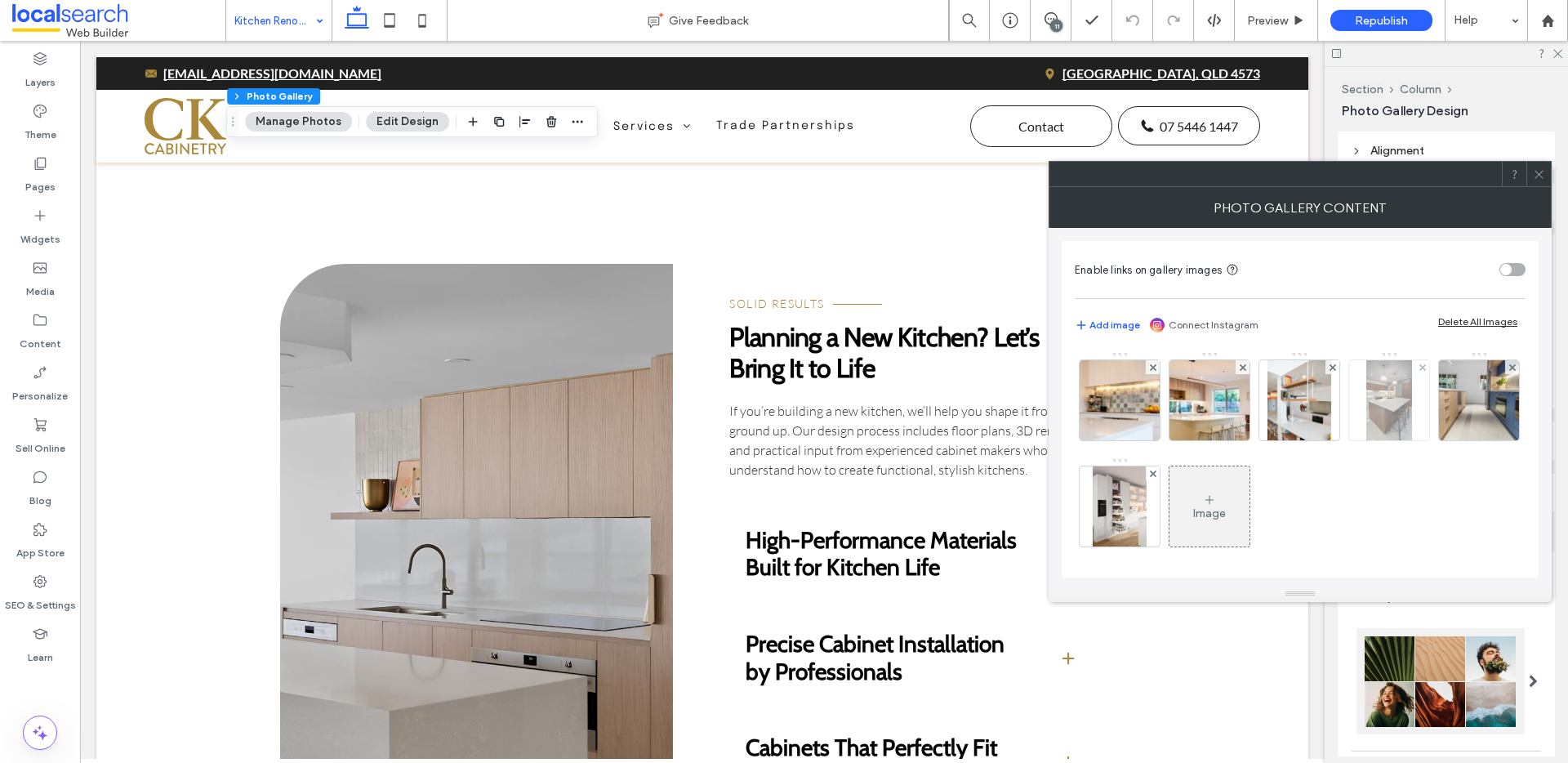
click at [1387, 424] on img at bounding box center [1388, 400] width 45 height 80
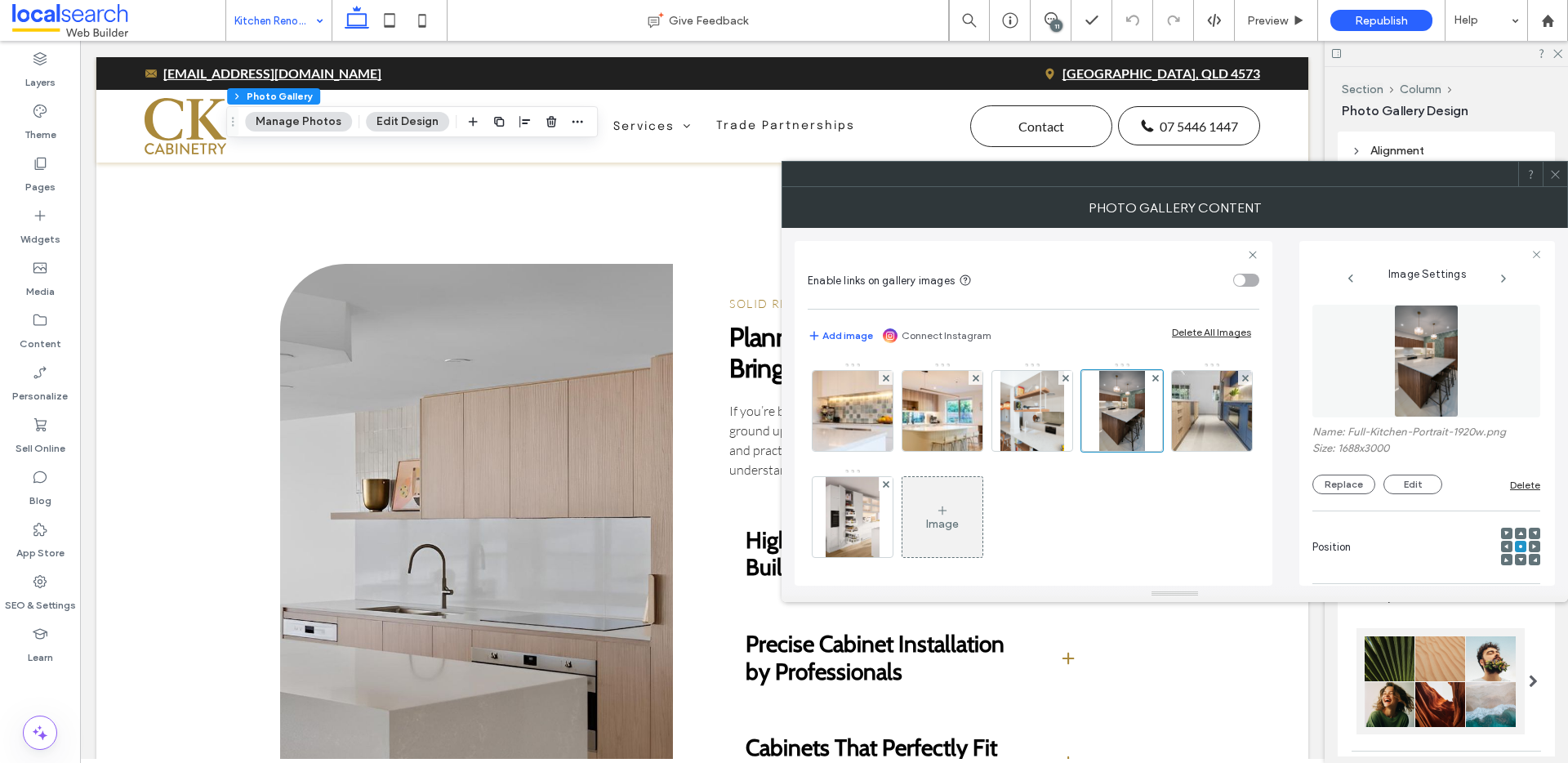
click at [1554, 173] on use at bounding box center [1555, 174] width 8 height 8
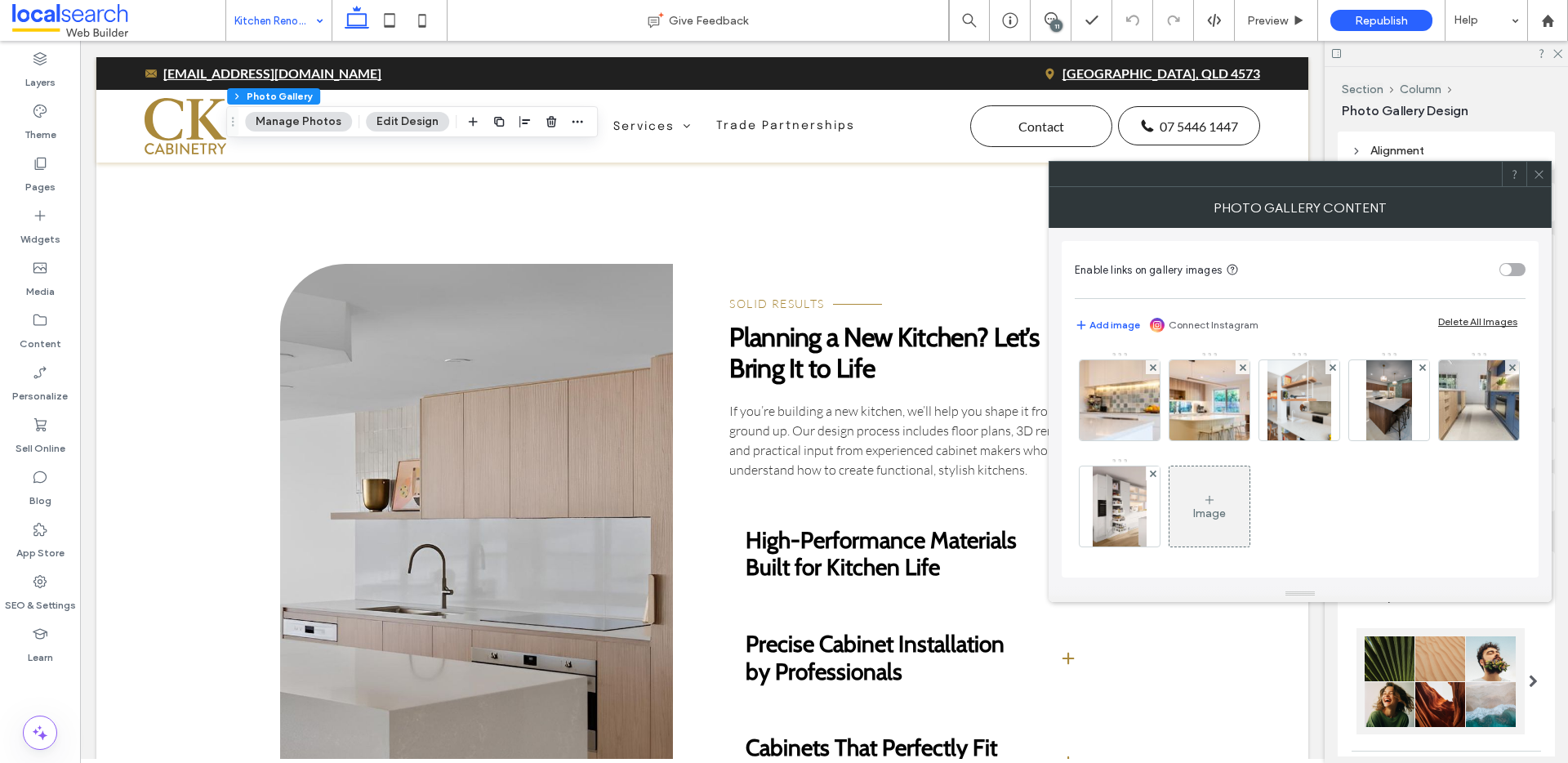
click at [1208, 549] on div "Image" at bounding box center [1300, 457] width 449 height 213
click at [1147, 528] on img at bounding box center [1120, 506] width 54 height 80
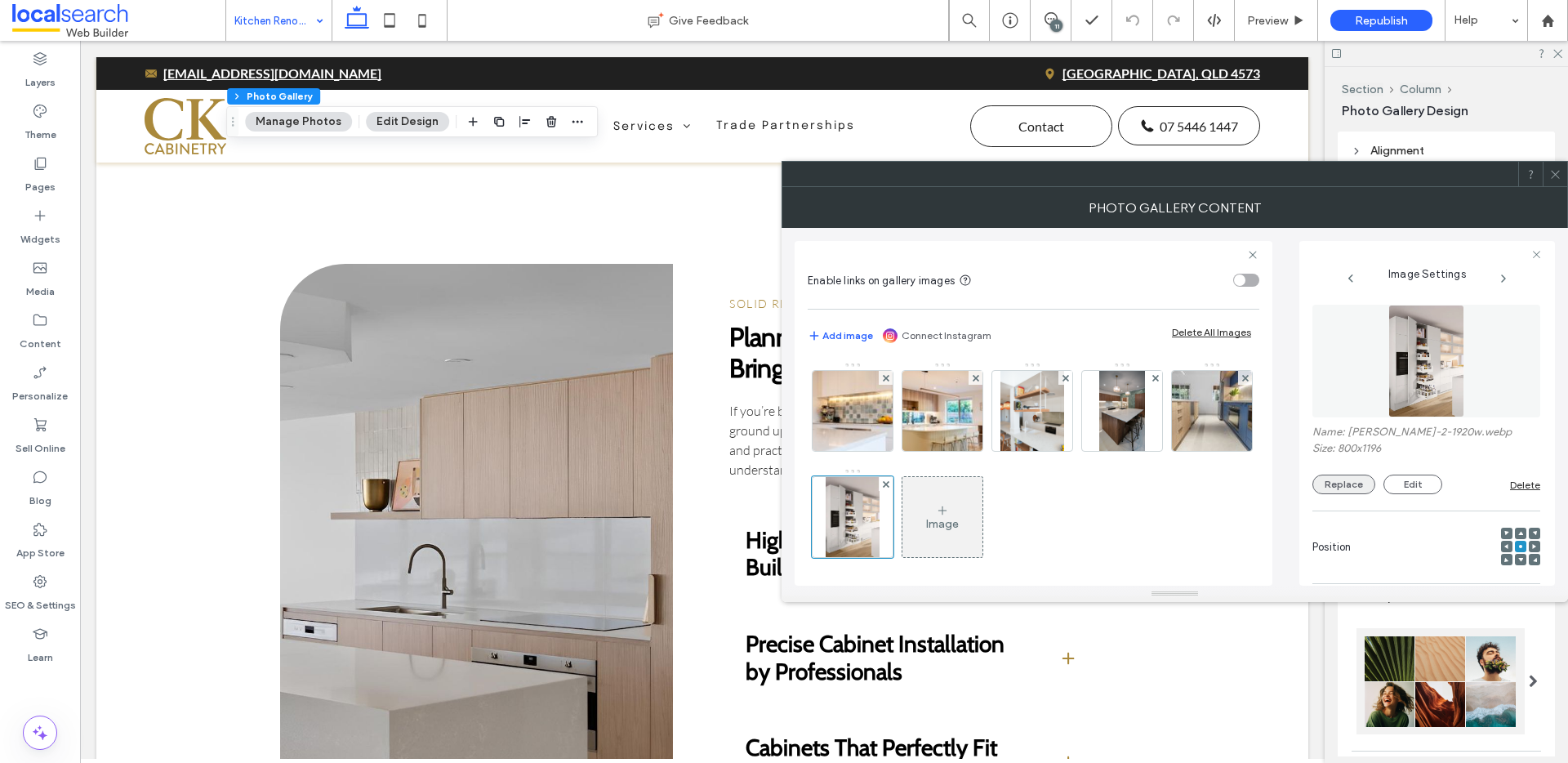
click at [1336, 481] on button "Replace" at bounding box center [1343, 485] width 63 height 20
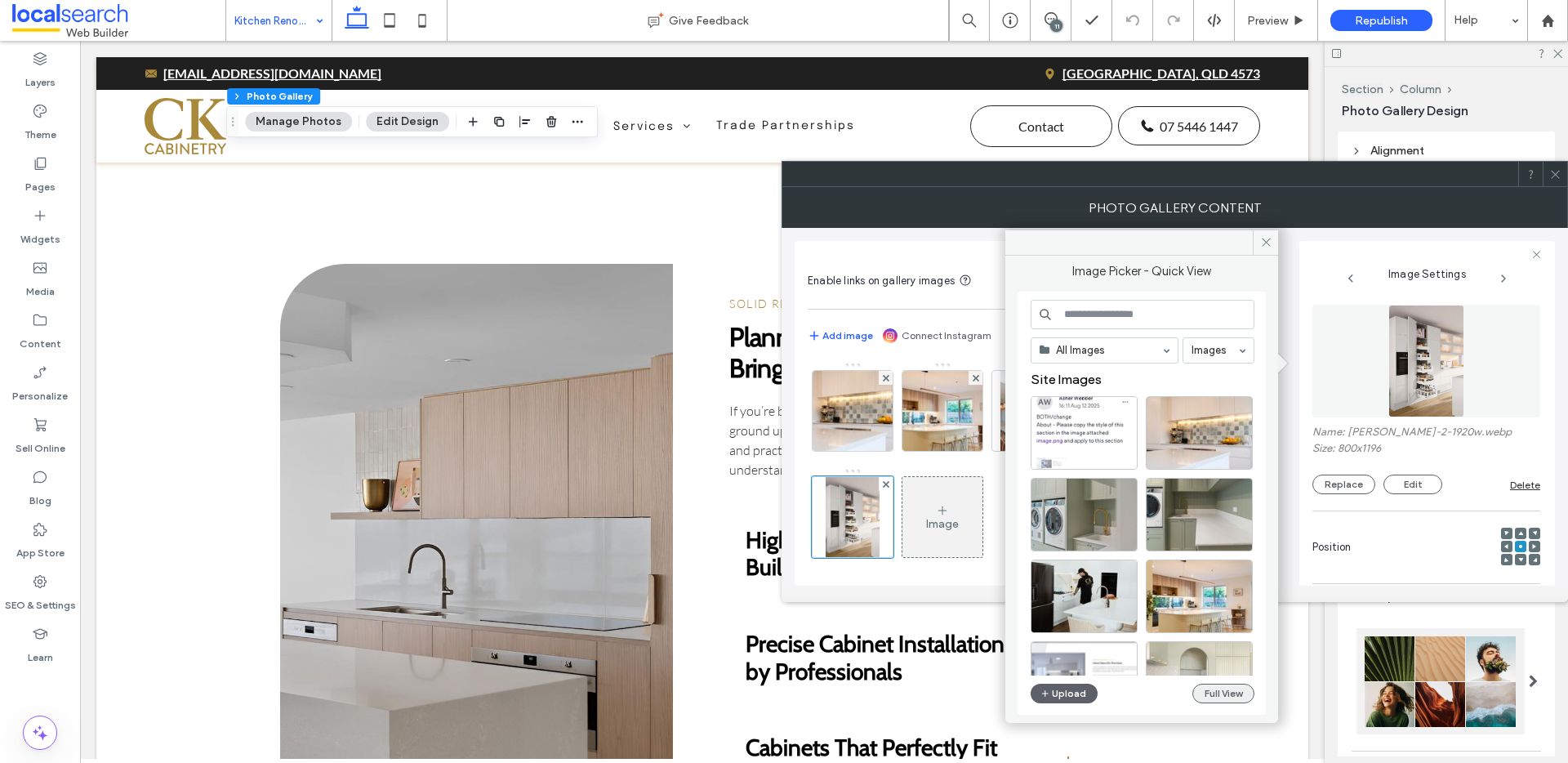
click at [1228, 693] on button "Full View" at bounding box center [1224, 694] width 62 height 20
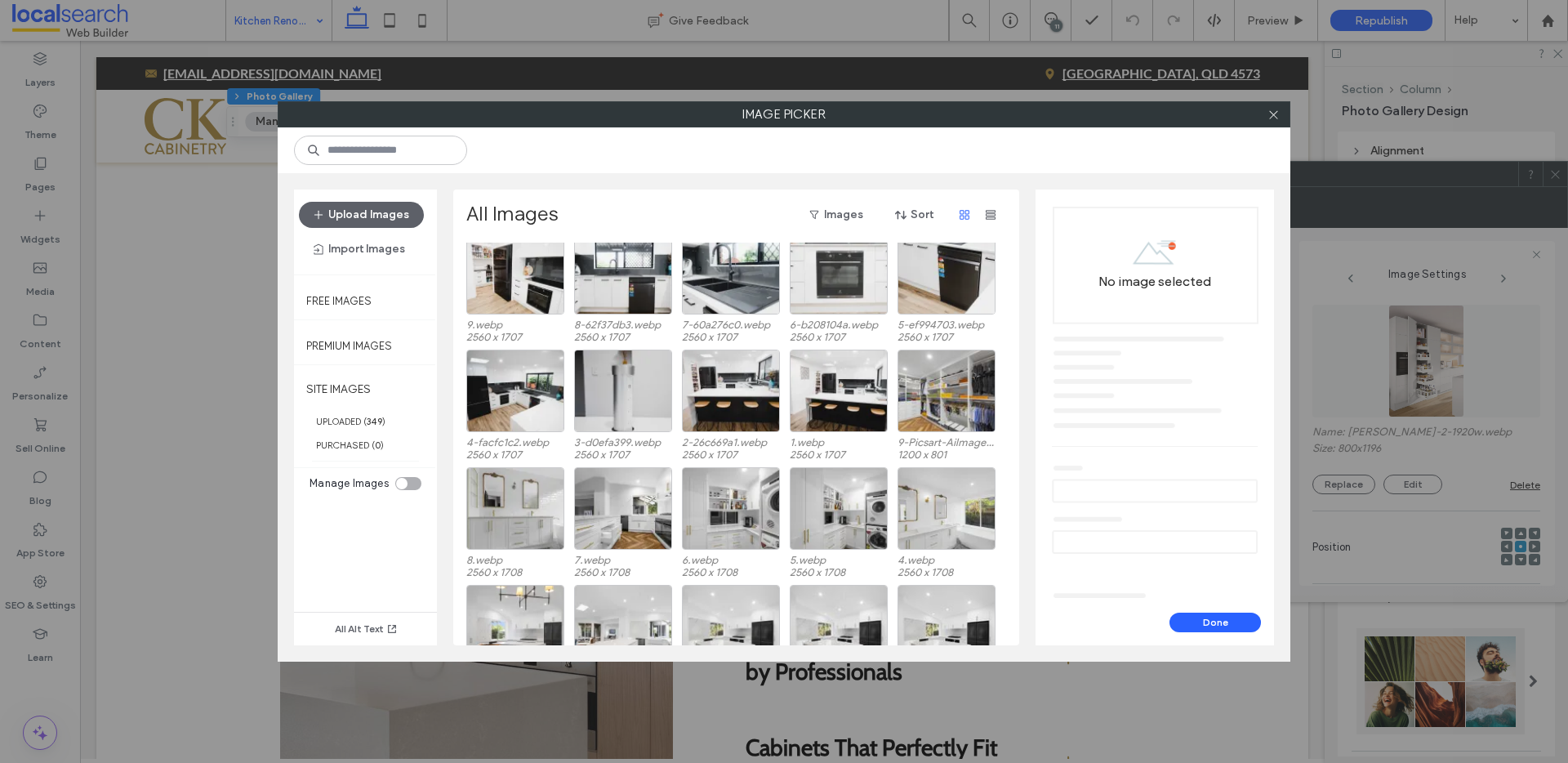
scroll to position [3009, 0]
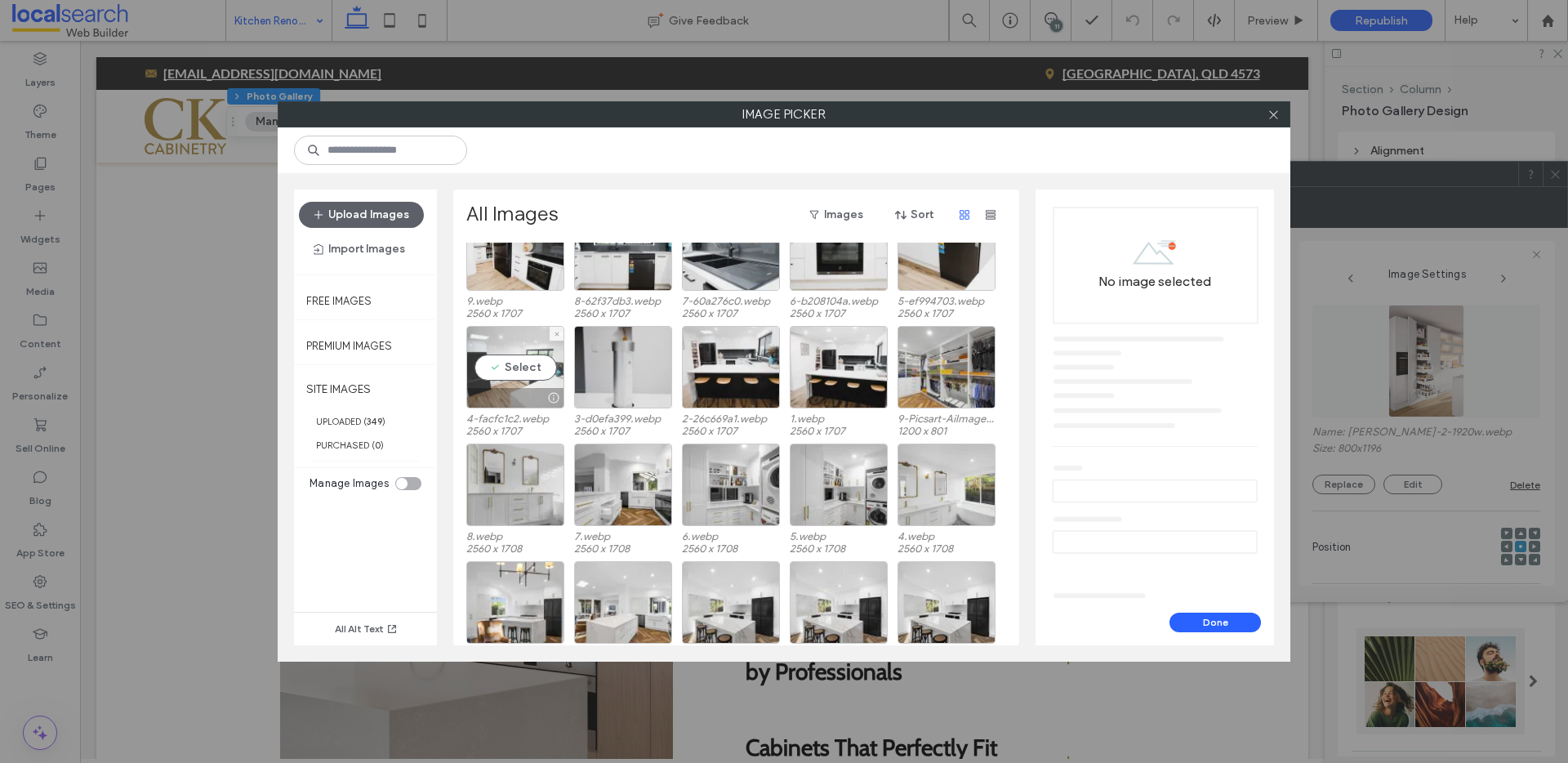
click at [501, 369] on div "Select" at bounding box center [515, 368] width 98 height 83
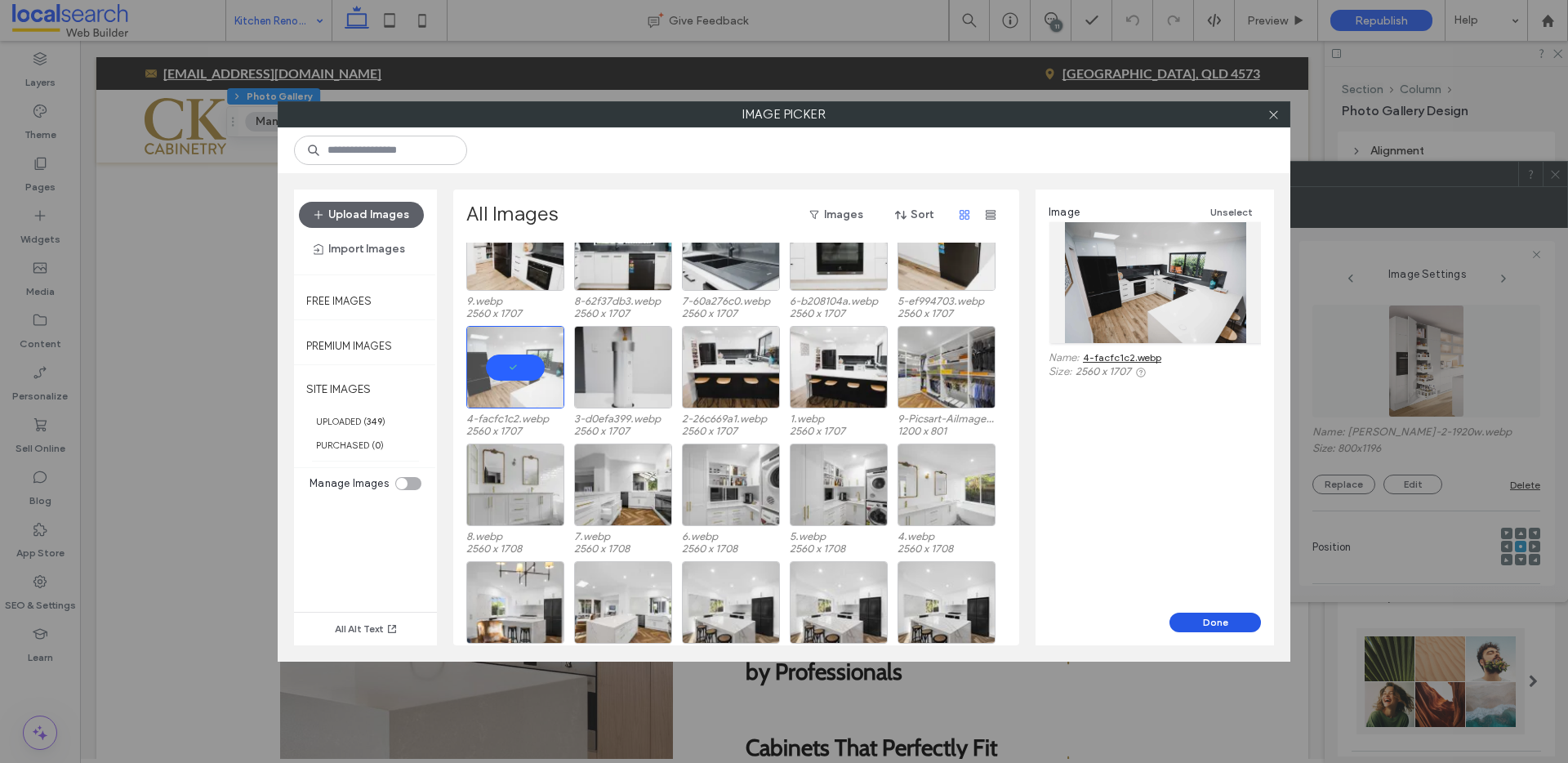
click at [1205, 622] on button "Done" at bounding box center [1216, 623] width 92 height 20
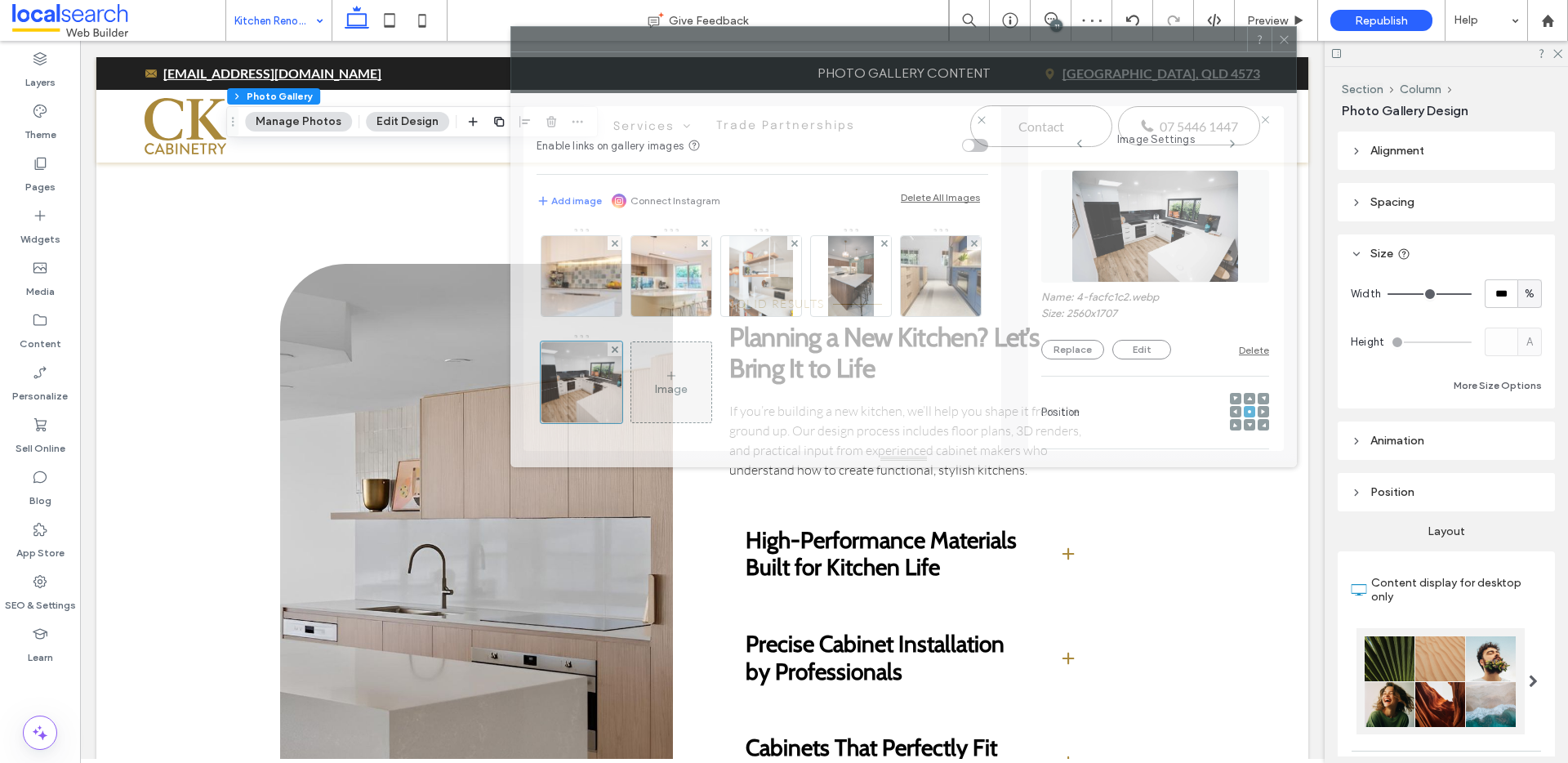
drag, startPoint x: 1045, startPoint y: 200, endPoint x: 772, endPoint y: 75, distance: 300.3
click at [772, 75] on div "Photo Gallery Content" at bounding box center [904, 72] width 786 height 41
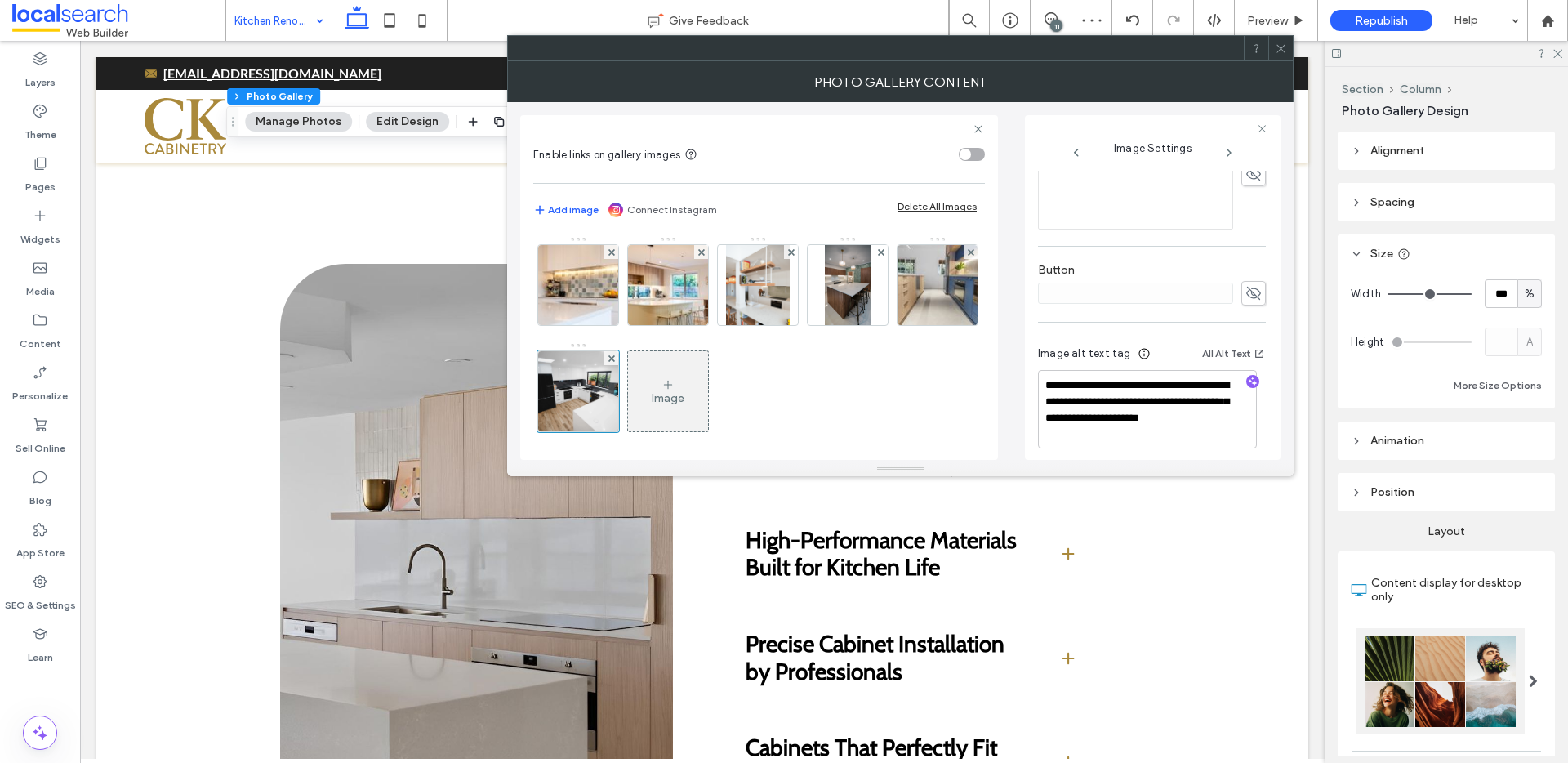
scroll to position [443, 0]
click at [1240, 366] on div at bounding box center [1253, 374] width 26 height 16
click at [1248, 369] on icon "button" at bounding box center [1253, 372] width 11 height 11
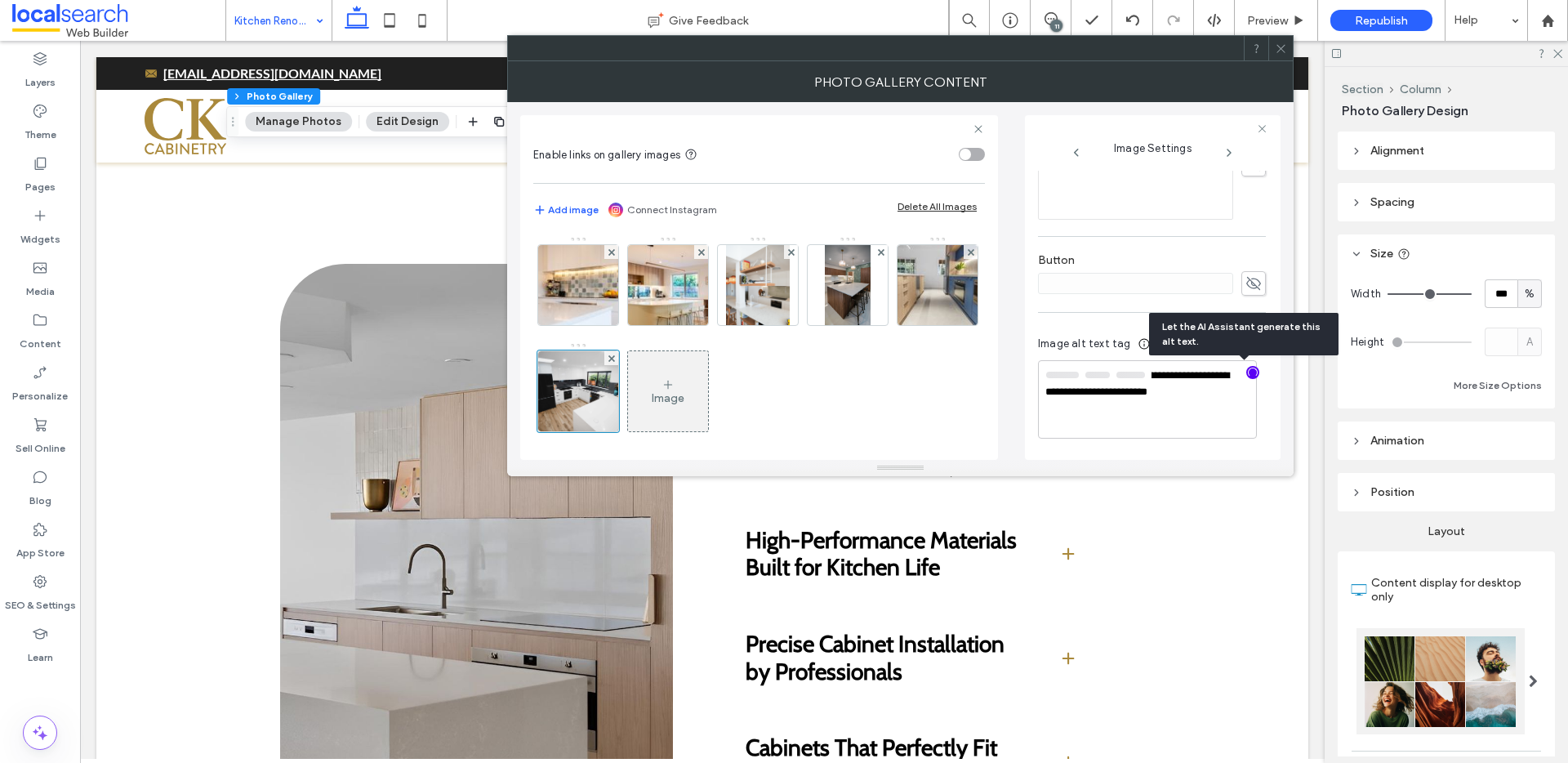
scroll to position [442, 0]
click at [1123, 410] on textarea "**********" at bounding box center [1147, 400] width 219 height 77
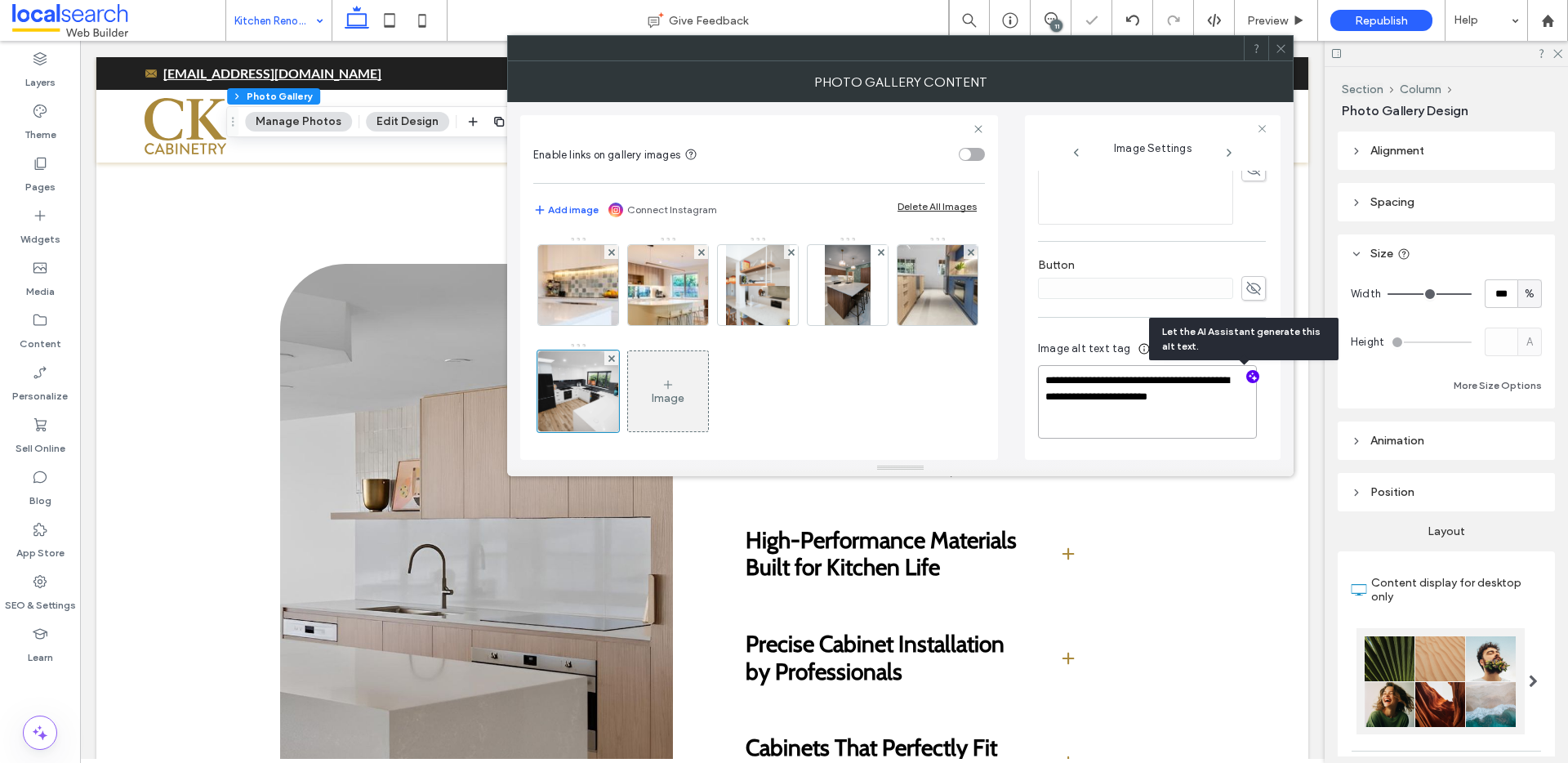
paste textarea "**********"
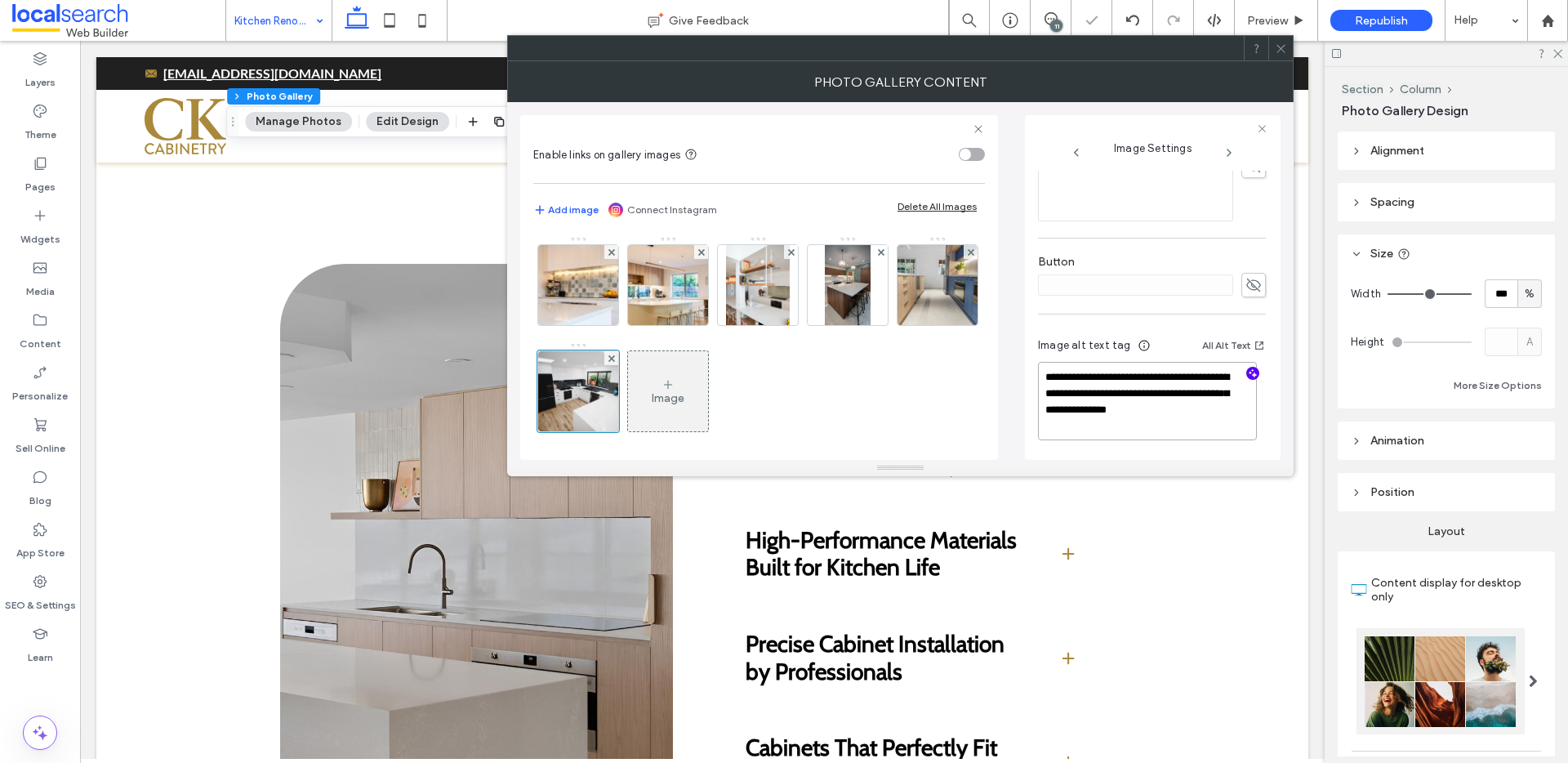
type textarea "**********"
click at [1284, 55] on span at bounding box center [1282, 48] width 12 height 25
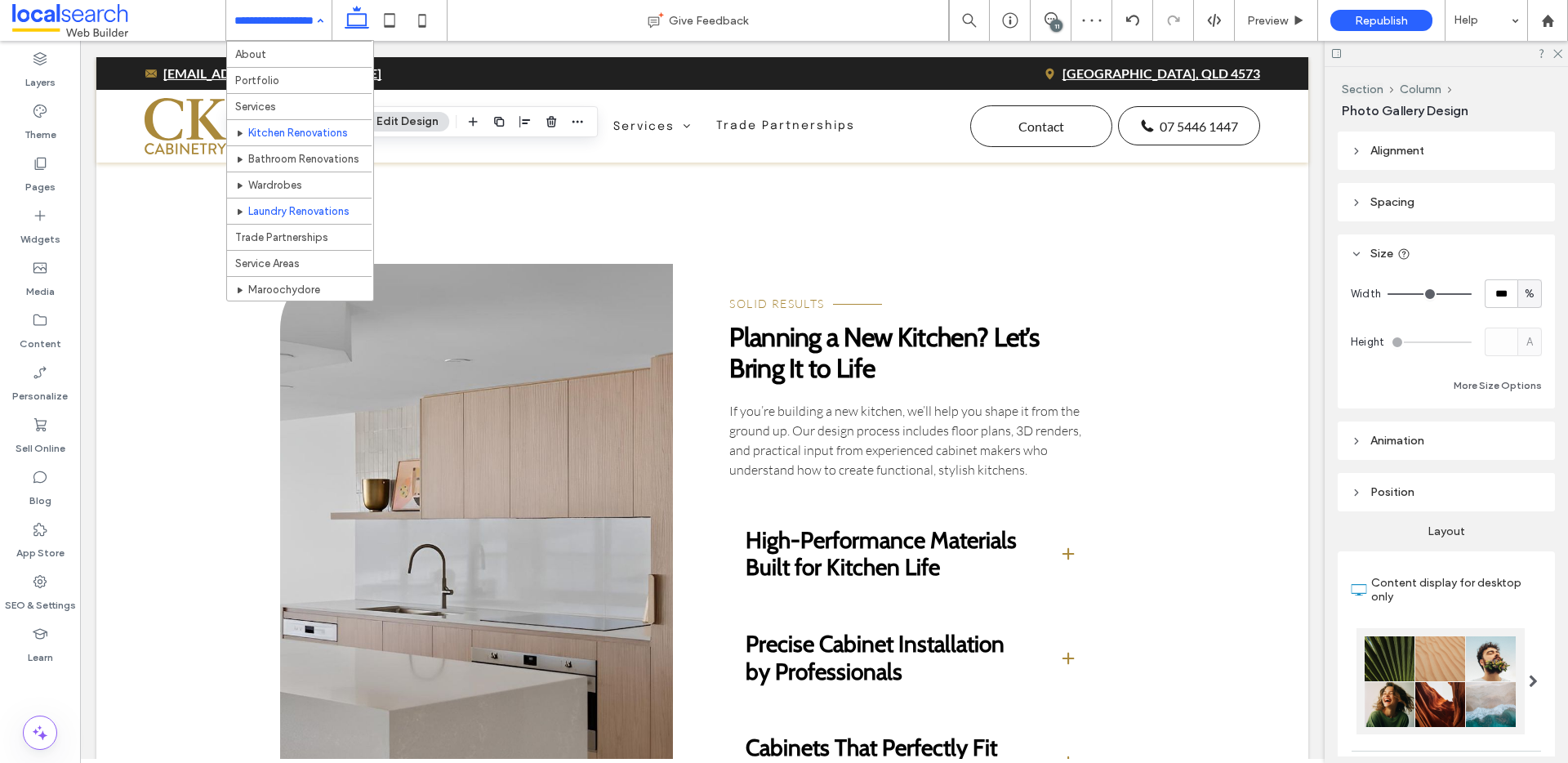
scroll to position [38, 0]
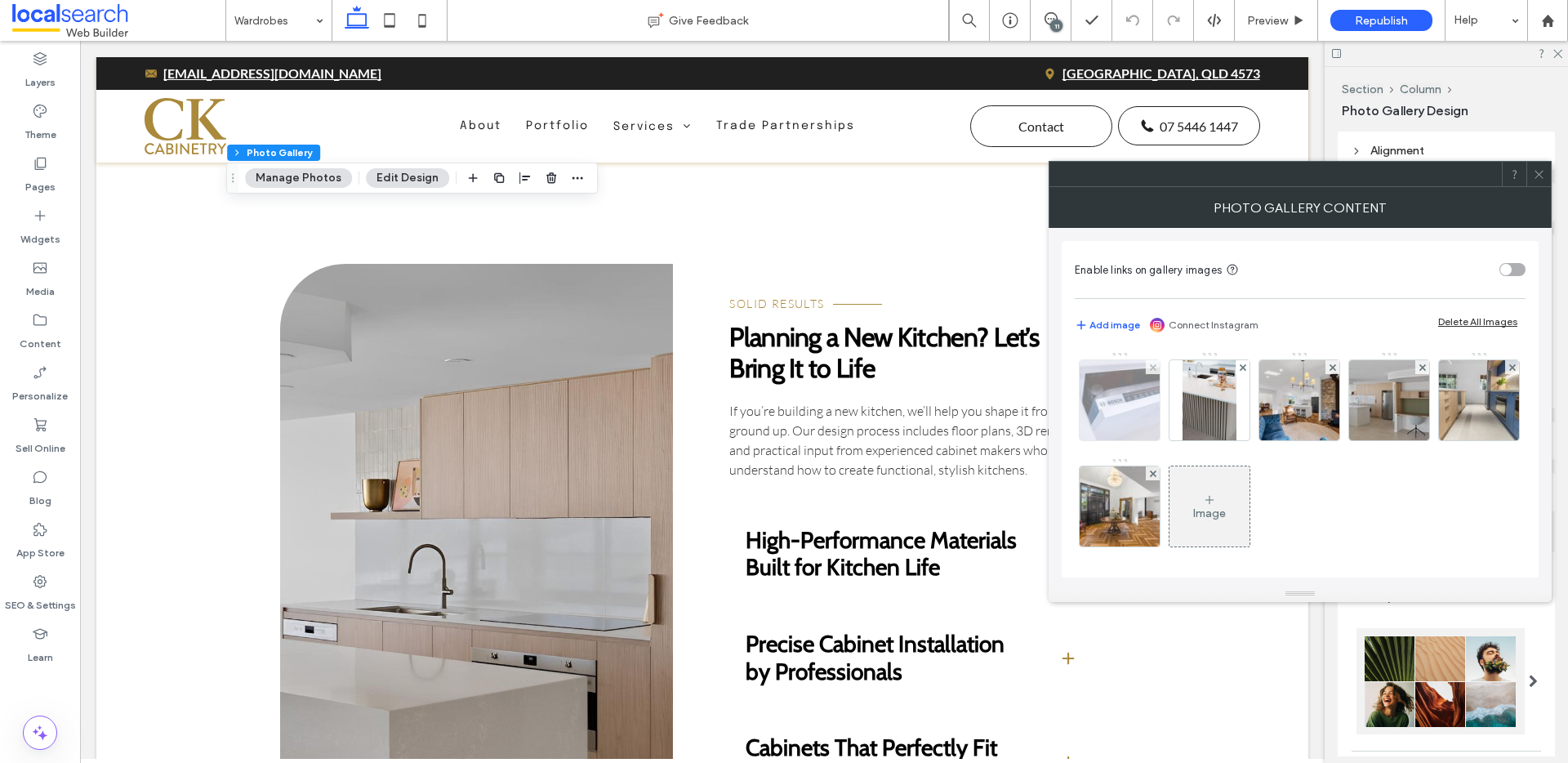
click at [1129, 403] on img at bounding box center [1120, 400] width 120 height 80
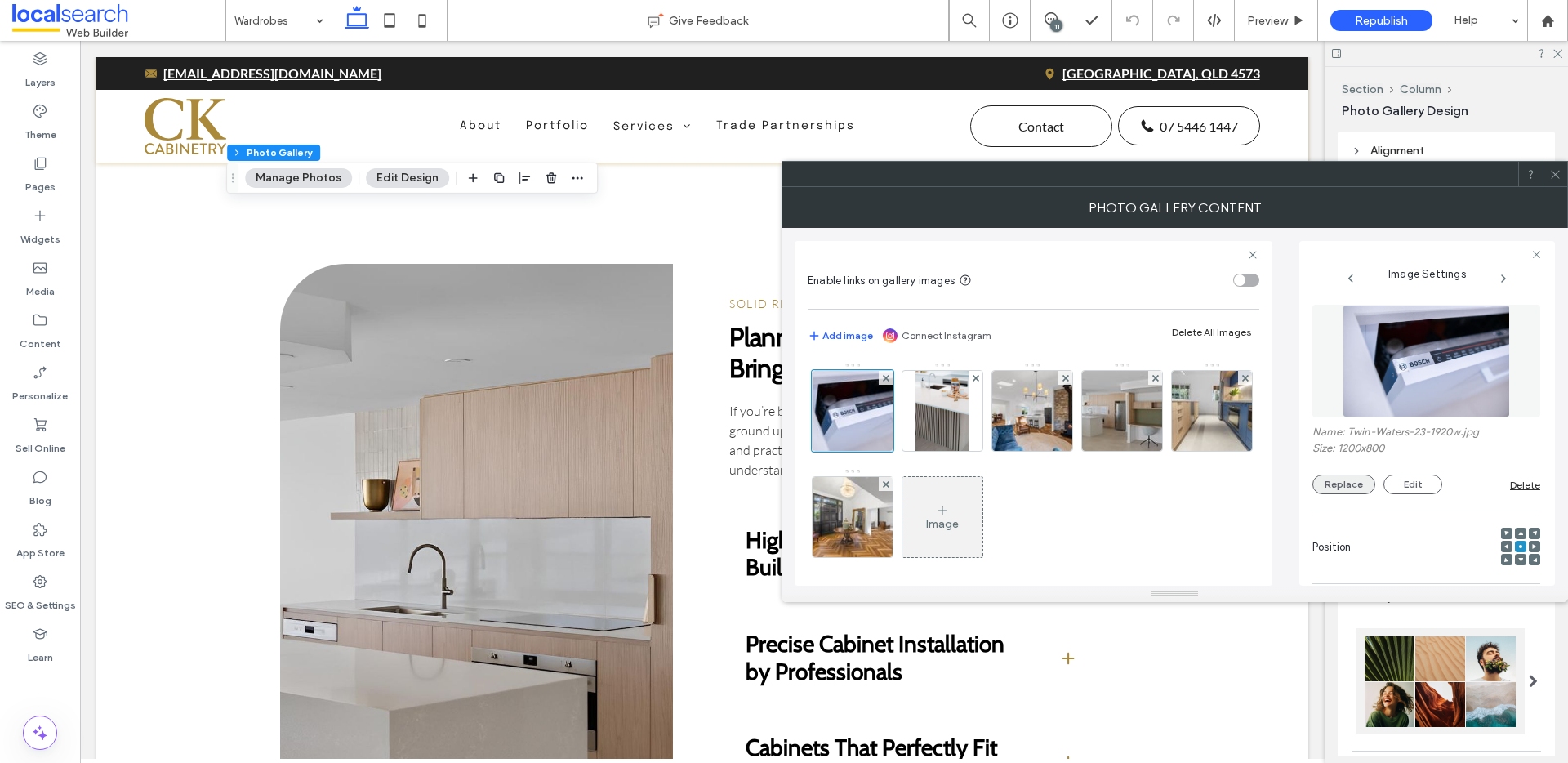
click at [1338, 485] on button "Replace" at bounding box center [1343, 485] width 63 height 20
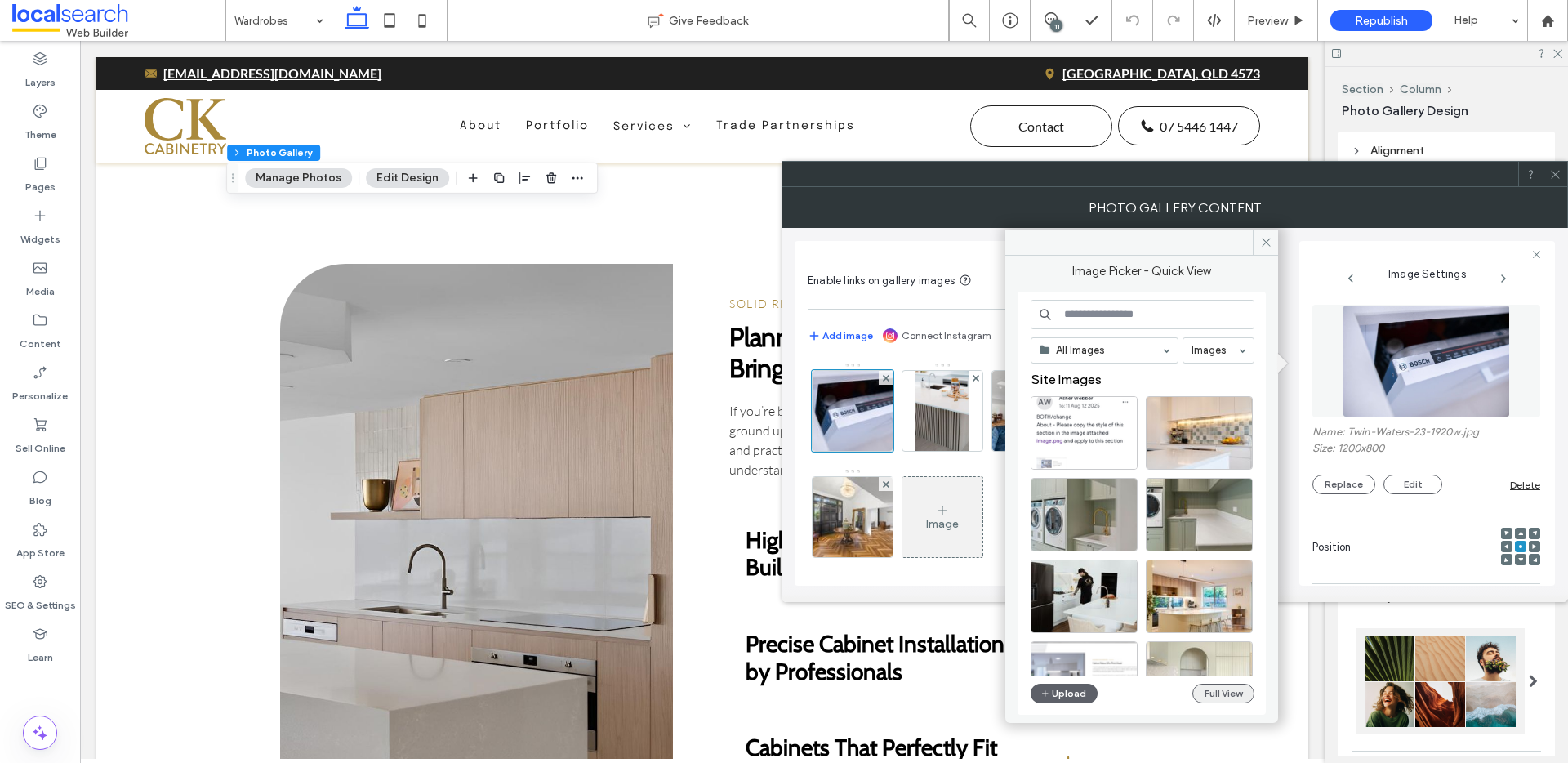
click at [1231, 695] on button "Full View" at bounding box center [1224, 694] width 62 height 20
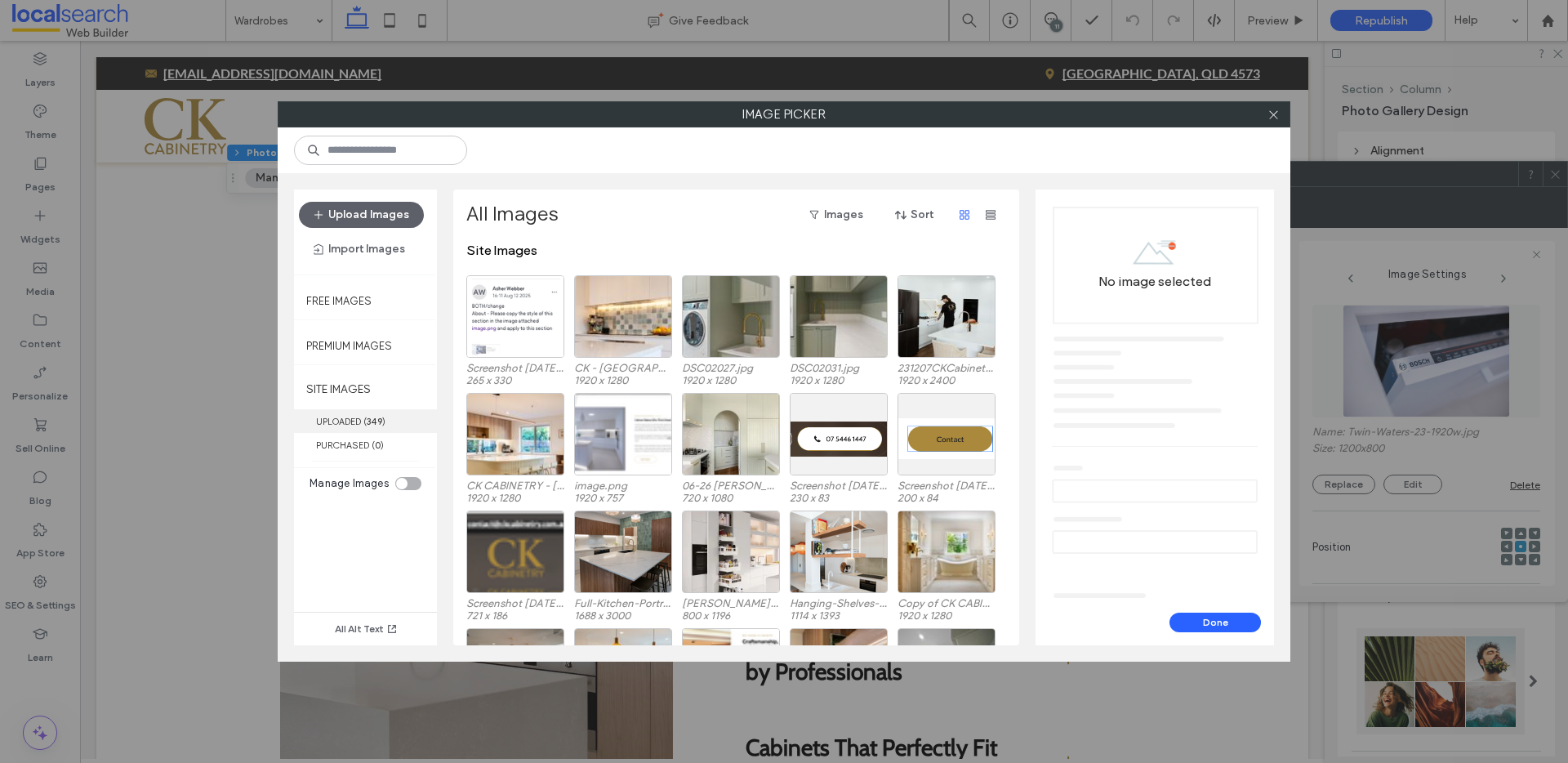
click at [338, 420] on label "UPLOADED ( 349 )" at bounding box center [365, 421] width 143 height 24
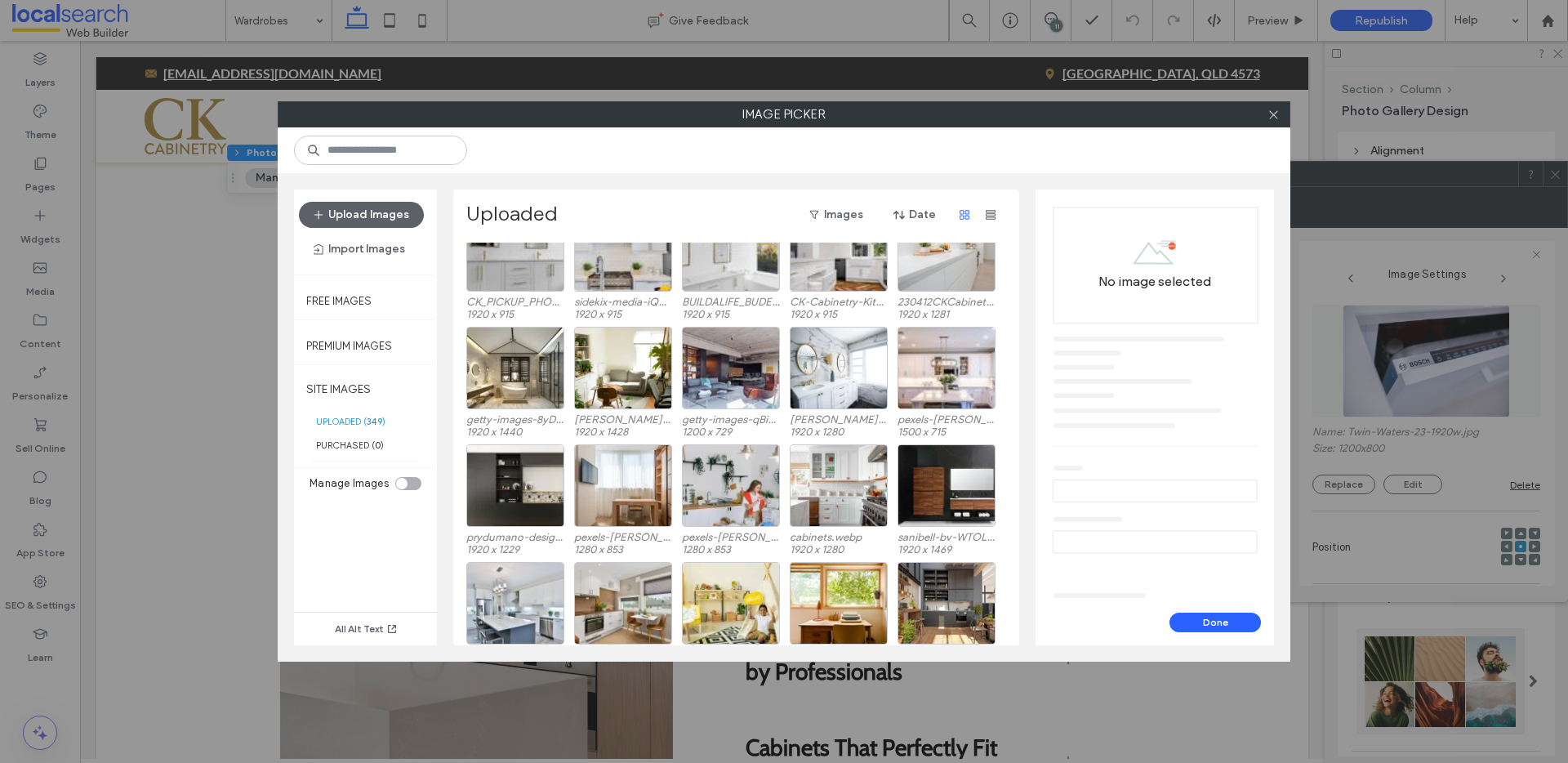
scroll to position [740, 0]
click at [951, 499] on div "Select" at bounding box center [946, 484] width 98 height 83
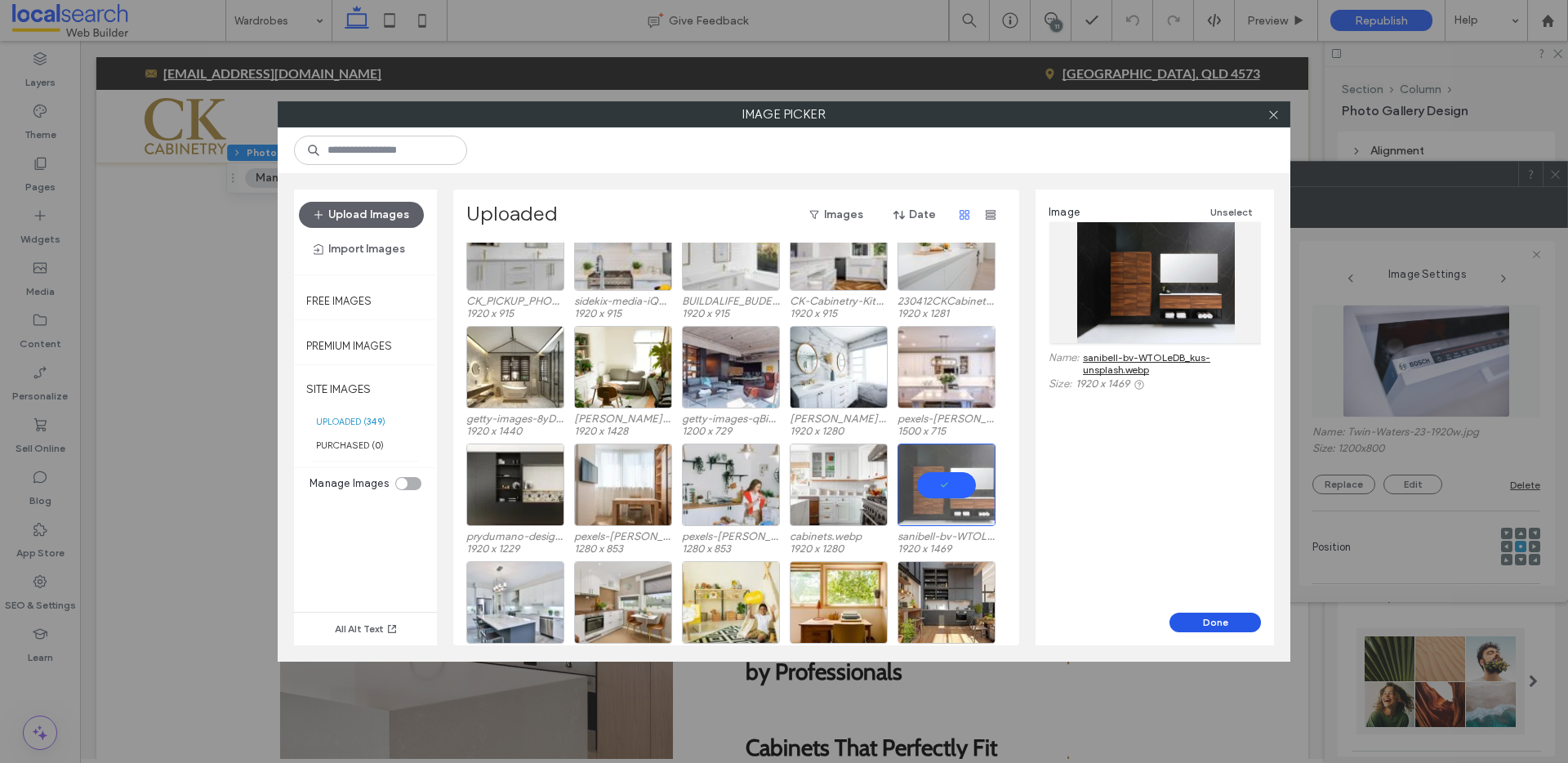
click at [1213, 627] on button "Done" at bounding box center [1216, 623] width 92 height 20
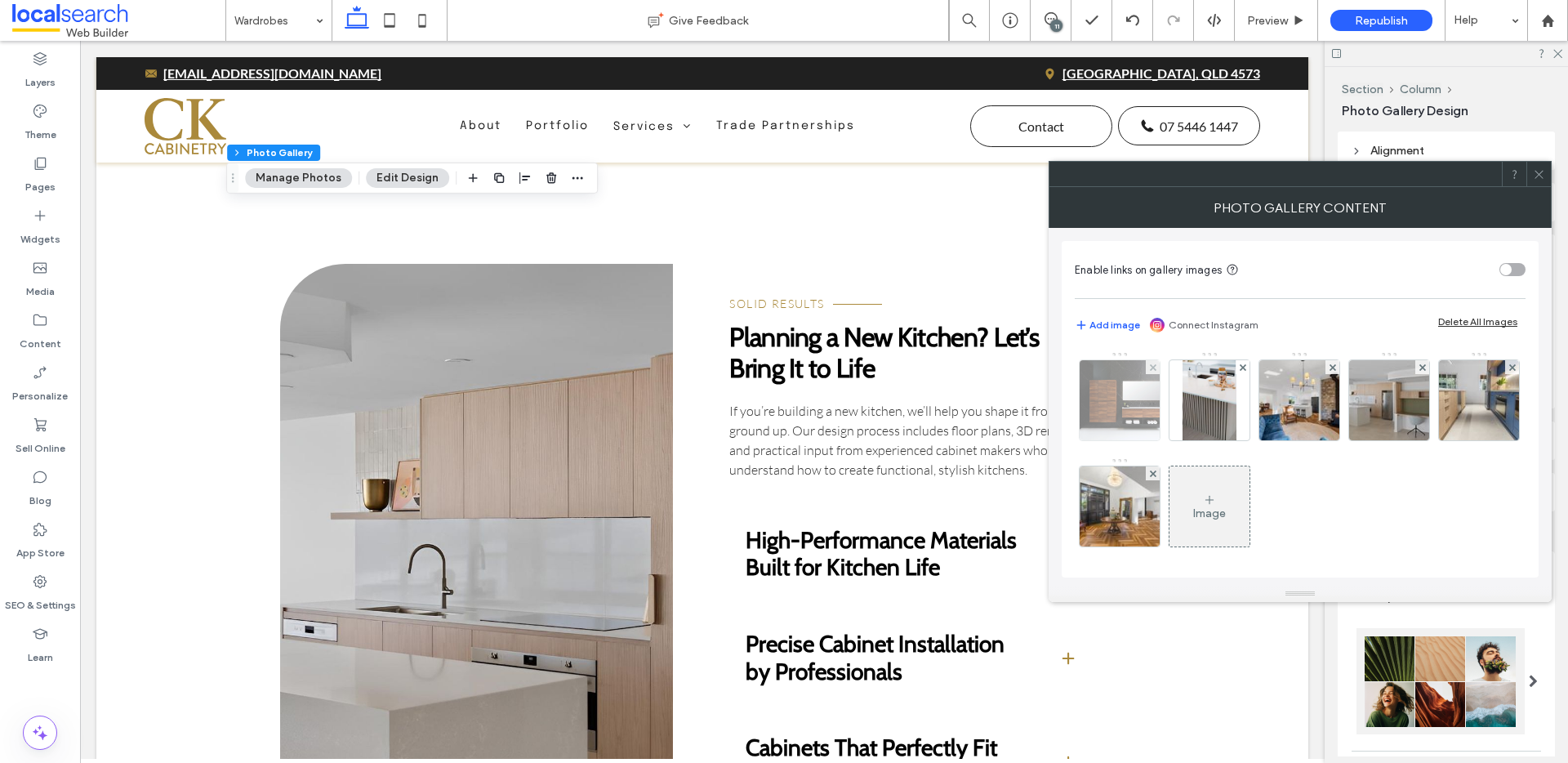
click at [1098, 408] on img at bounding box center [1120, 400] width 105 height 80
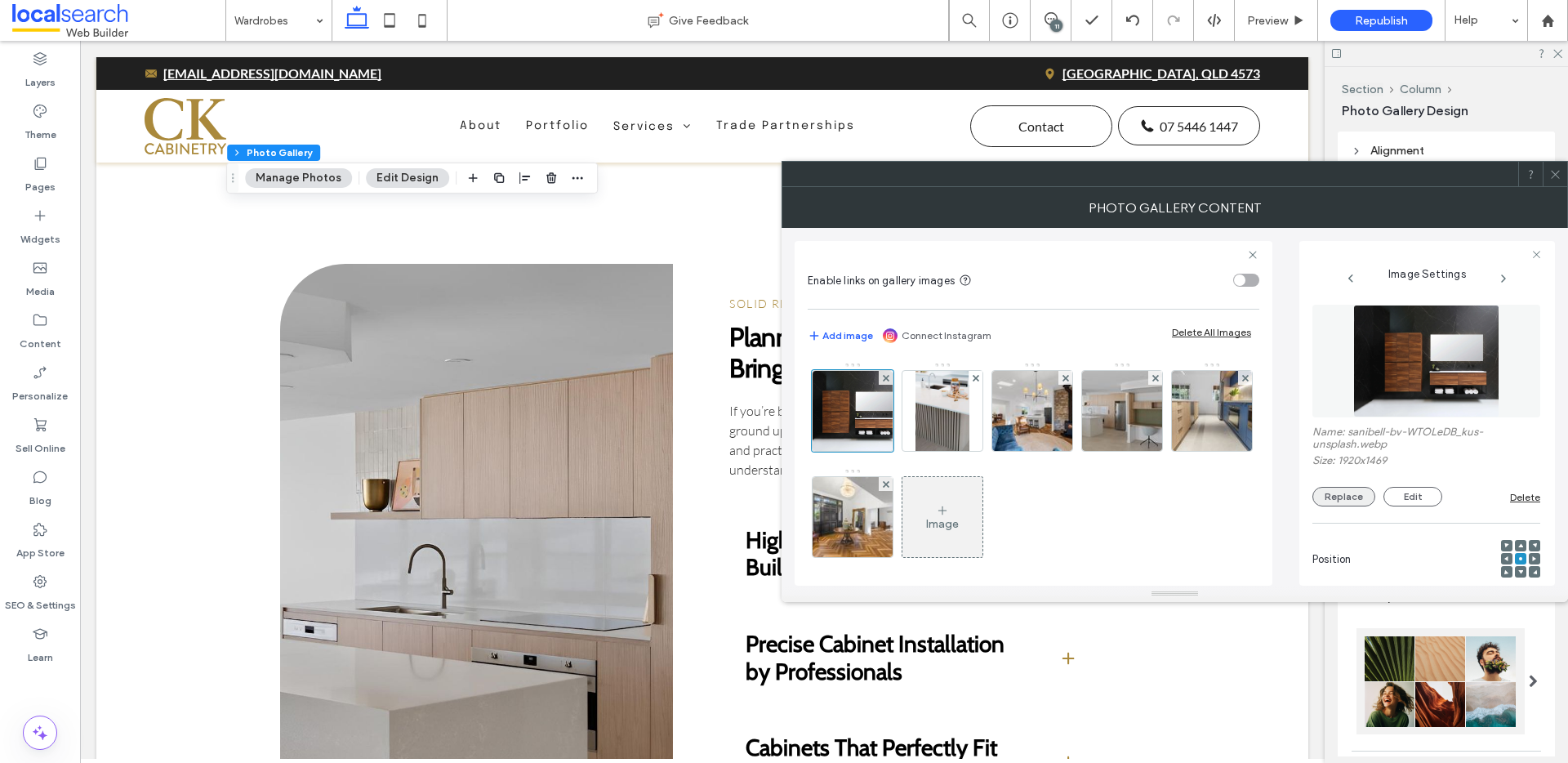
click at [1332, 500] on button "Replace" at bounding box center [1343, 497] width 63 height 20
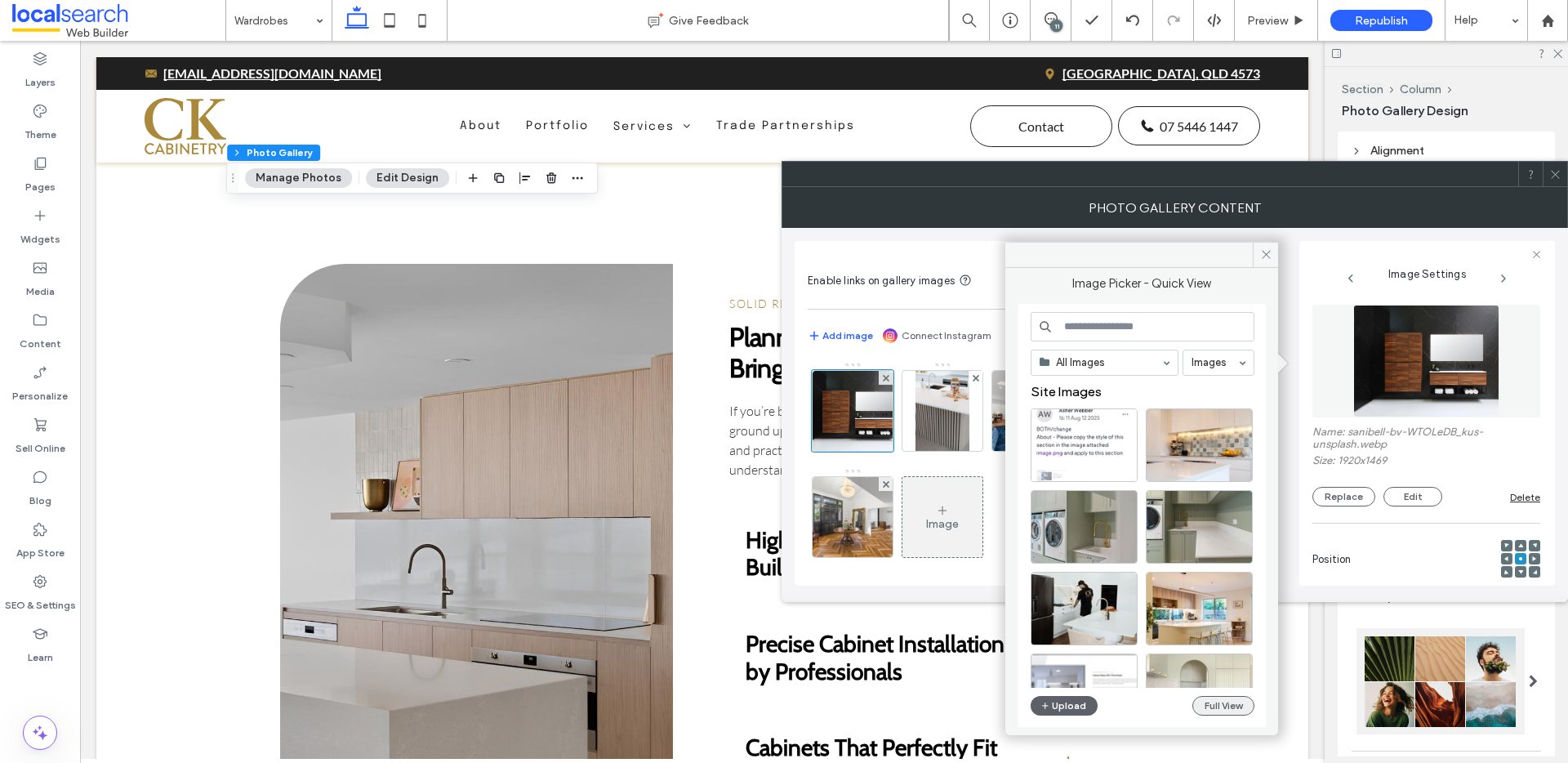
click at [1217, 698] on button "Full View" at bounding box center [1224, 706] width 62 height 20
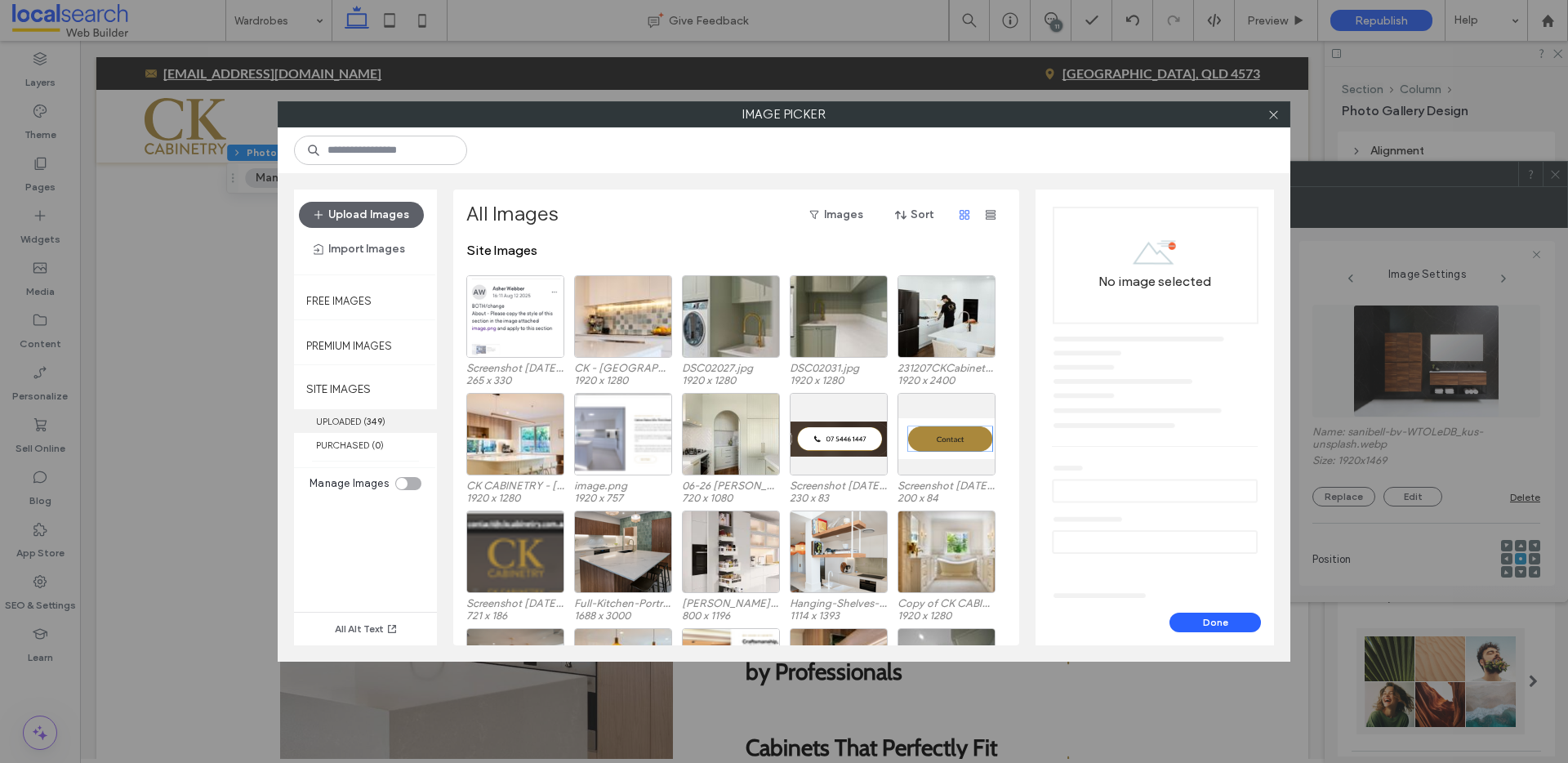
click at [373, 415] on label "UPLOADED ( 349 )" at bounding box center [365, 421] width 143 height 24
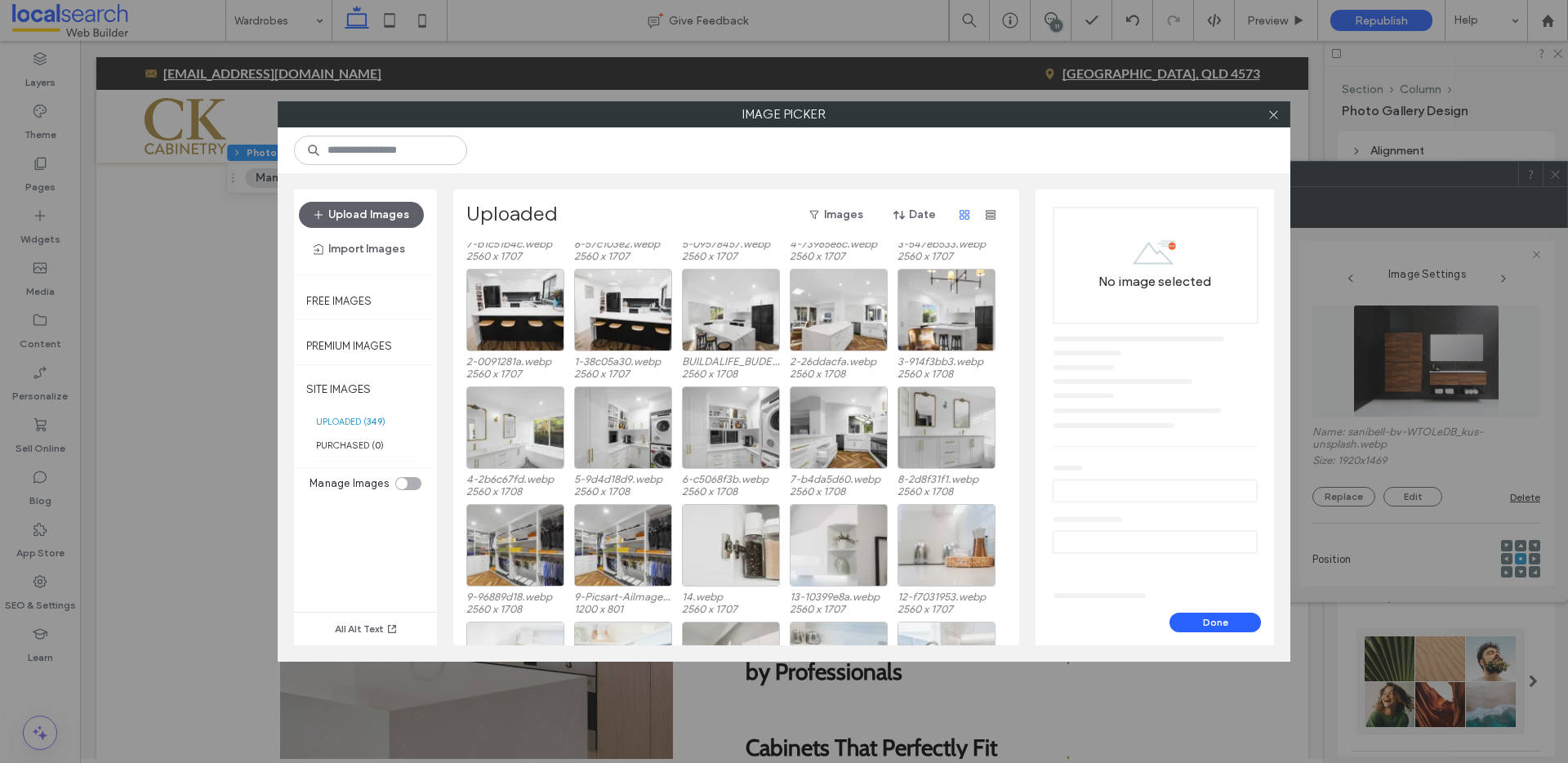
scroll to position [2211, 0]
click at [506, 544] on div "Select" at bounding box center [515, 544] width 98 height 83
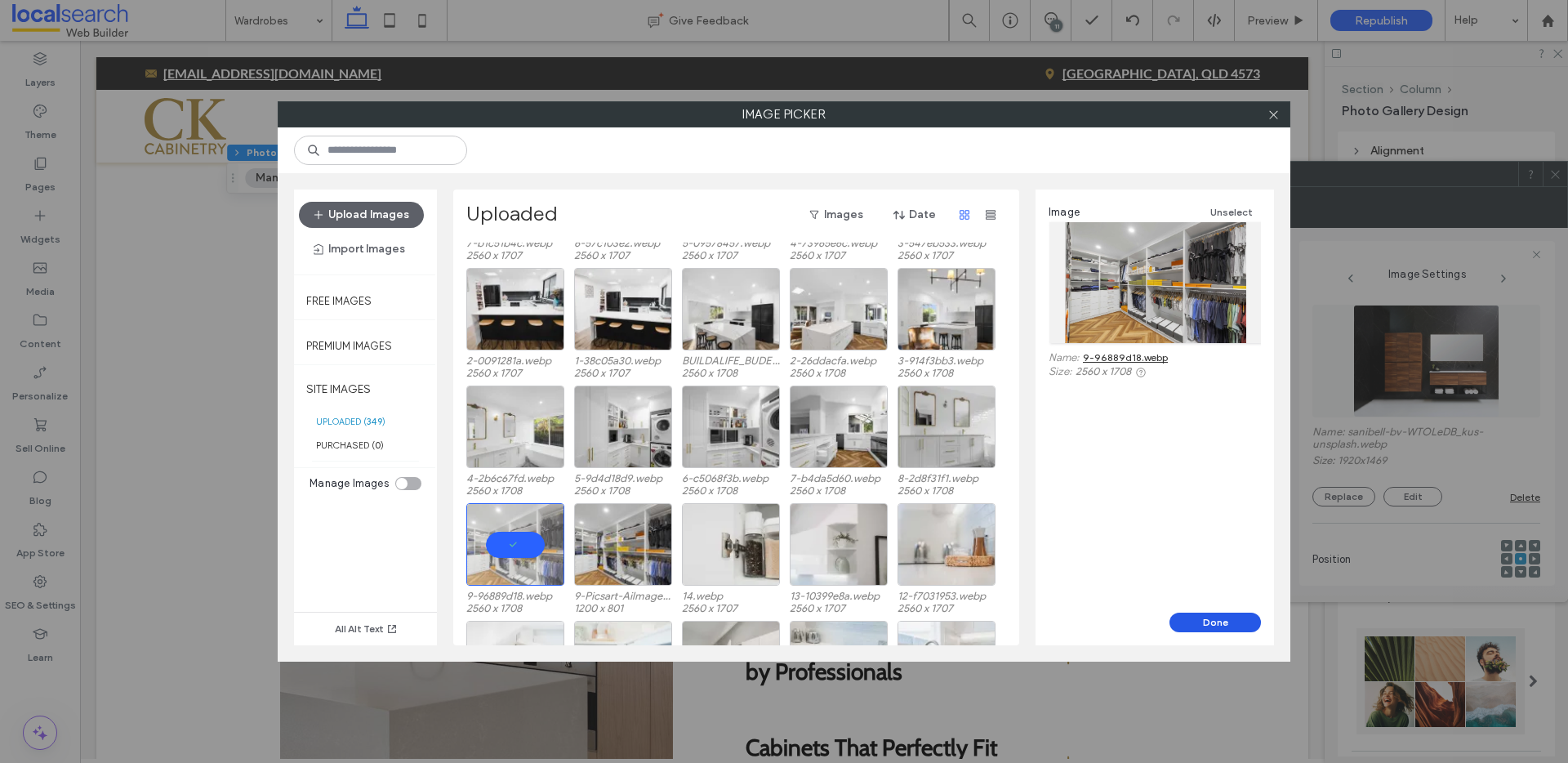
click at [1207, 616] on button "Done" at bounding box center [1216, 623] width 92 height 20
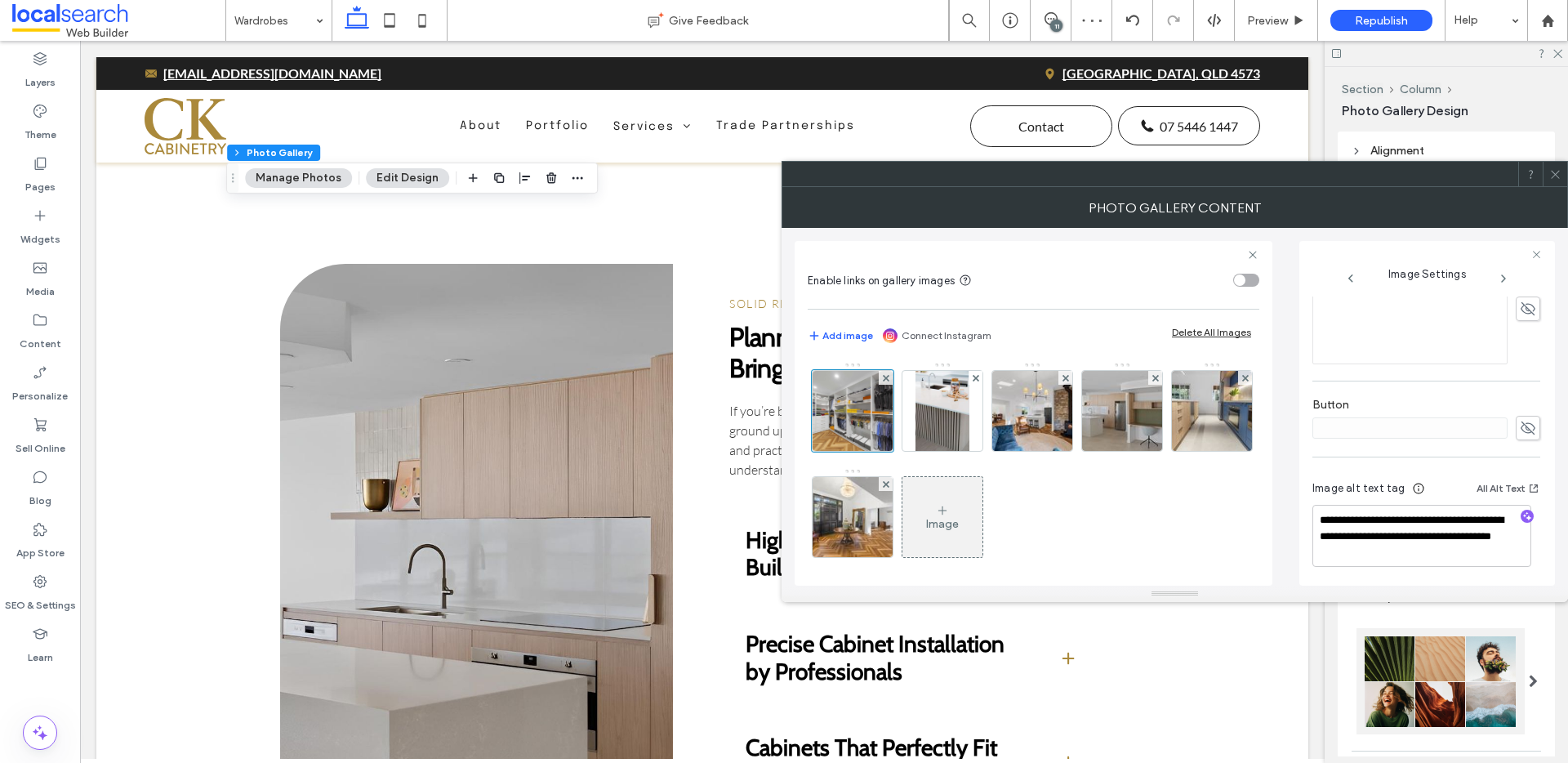
scroll to position [427, 0]
click at [1437, 549] on textarea "**********" at bounding box center [1421, 533] width 219 height 62
click at [1522, 514] on icon "button" at bounding box center [1527, 513] width 11 height 11
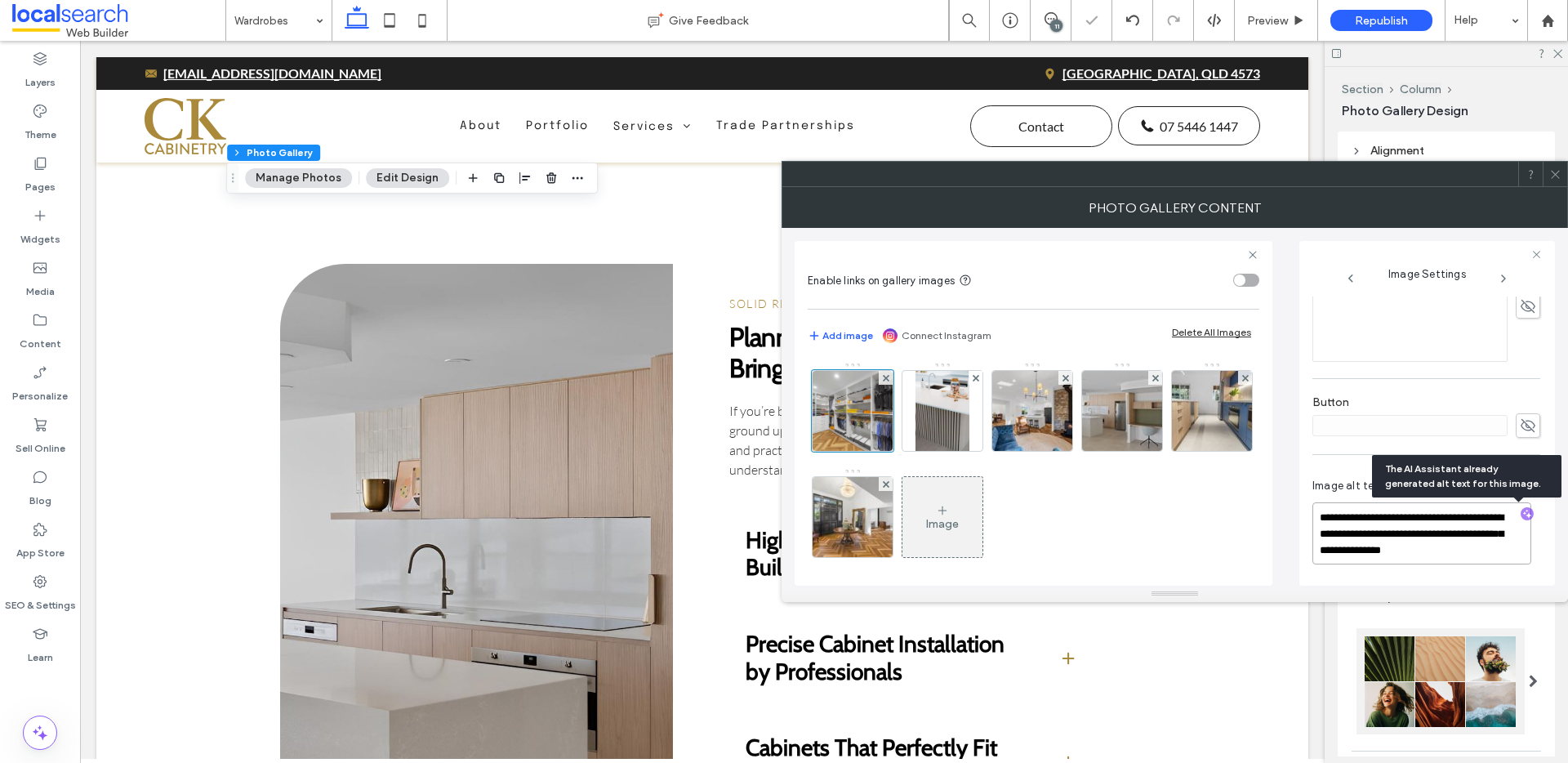
click at [1502, 551] on textarea "**********" at bounding box center [1421, 533] width 219 height 62
paste textarea "**********"
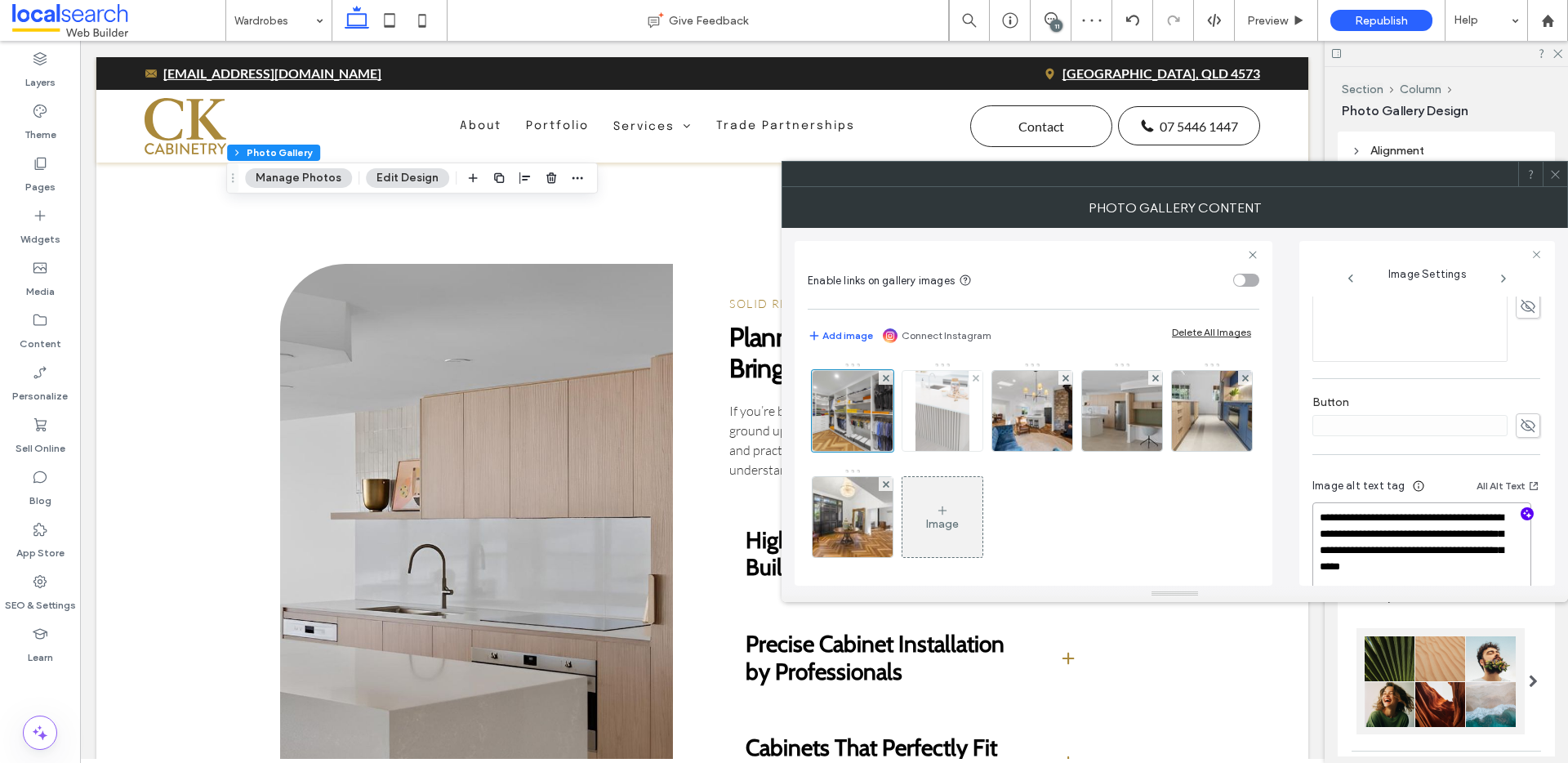
type textarea "**********"
click at [945, 434] on img at bounding box center [941, 411] width 53 height 80
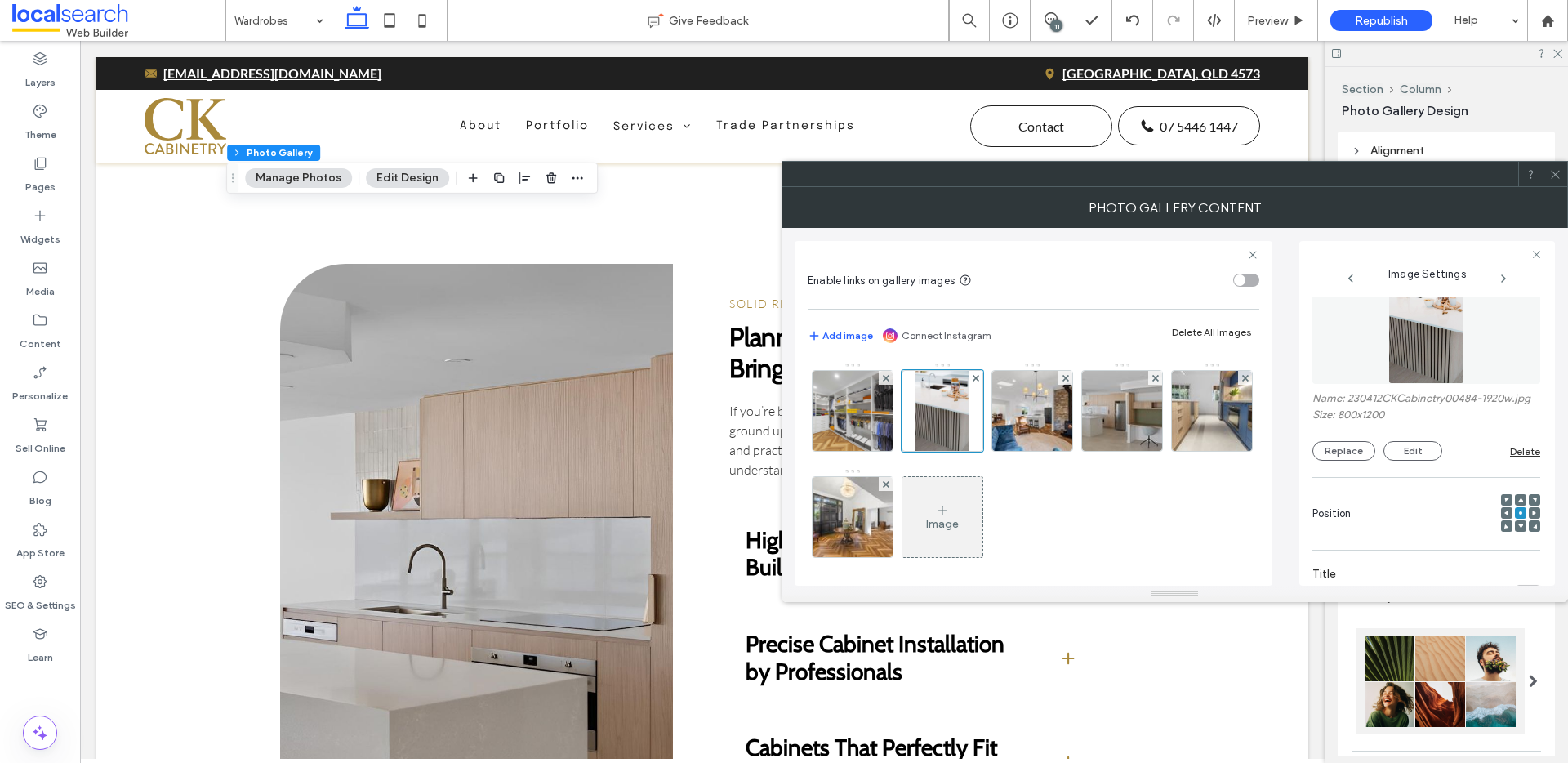
scroll to position [0, 0]
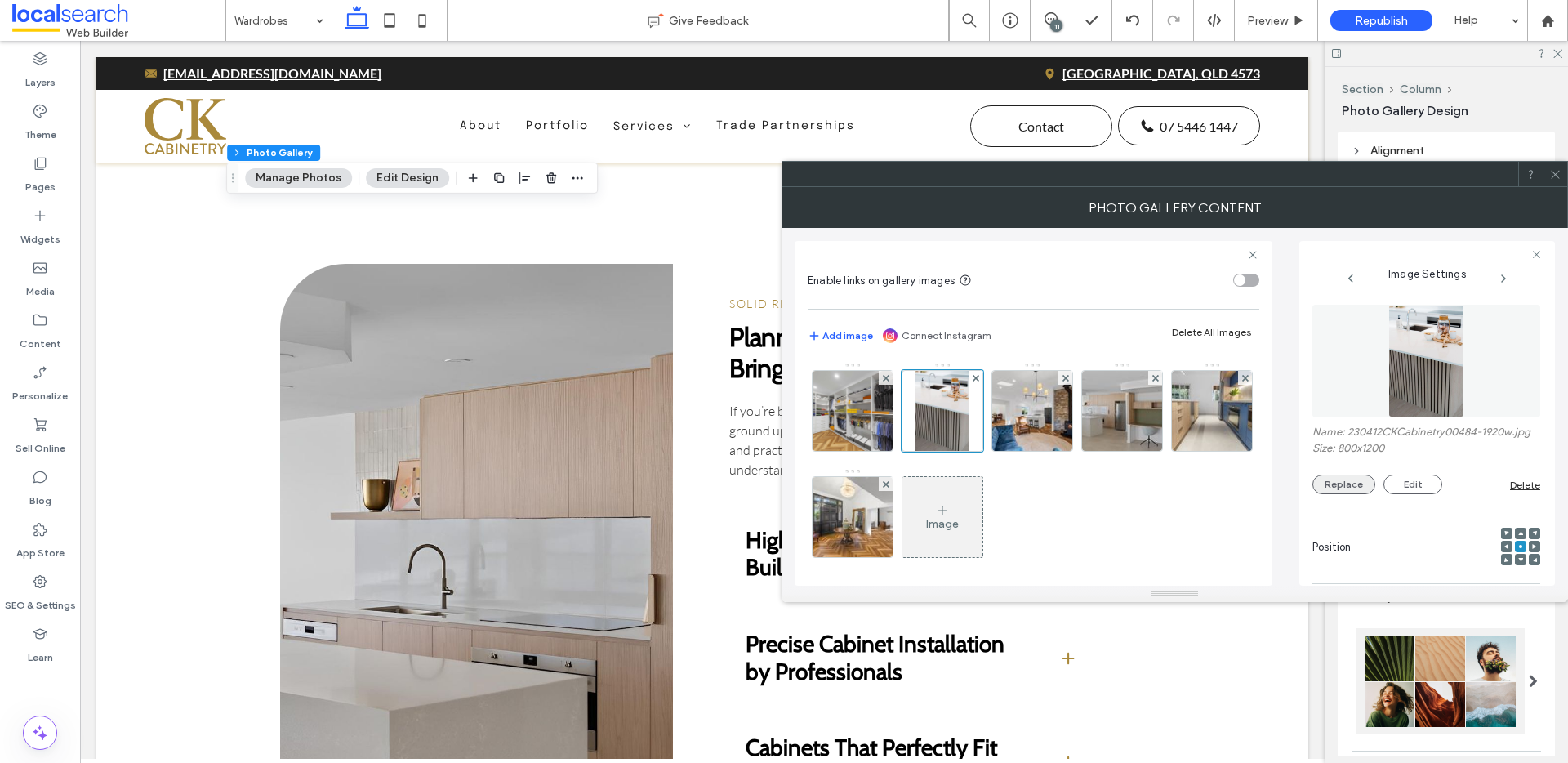
click at [1355, 494] on button "Replace" at bounding box center [1343, 485] width 63 height 20
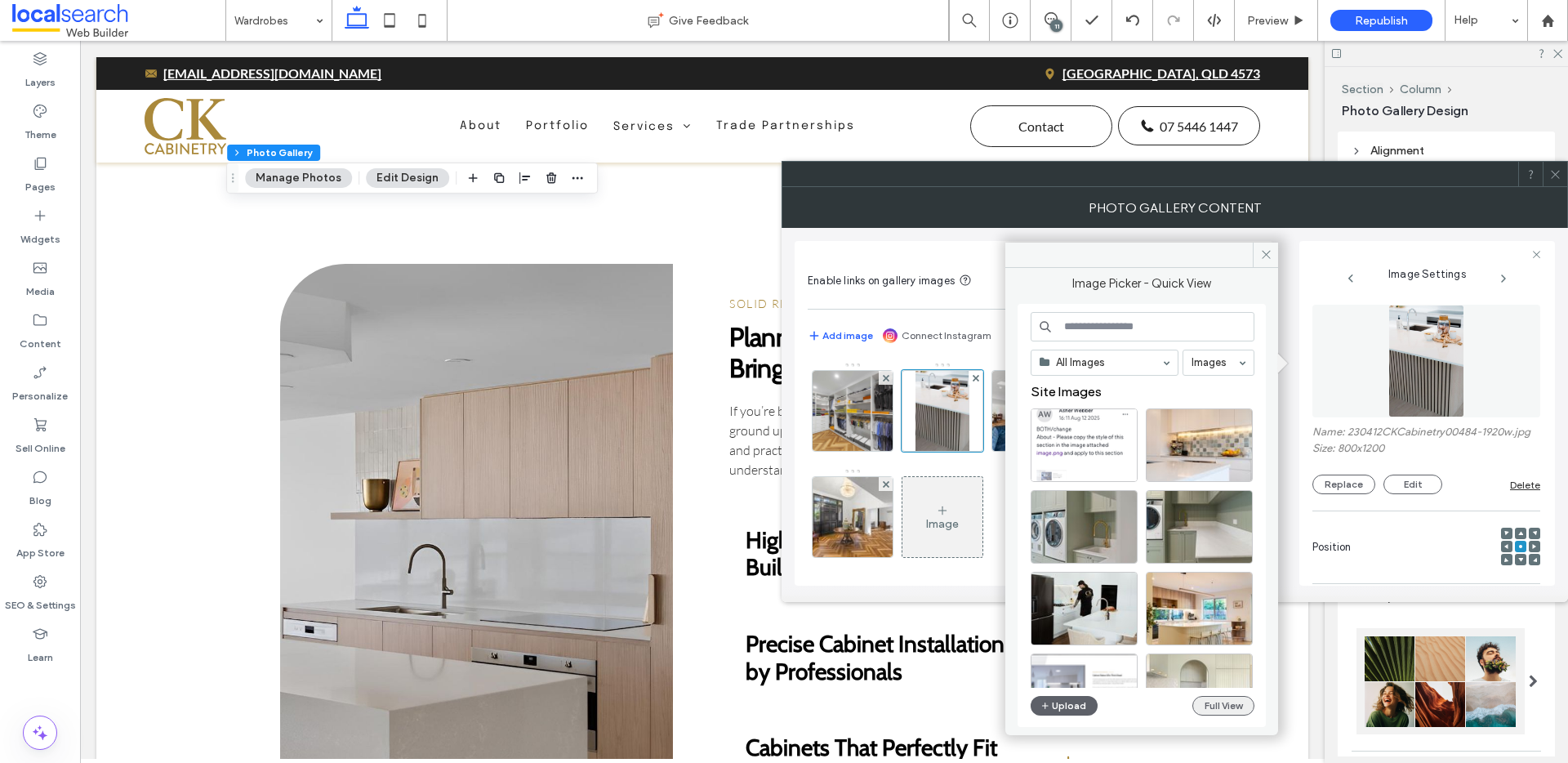
click at [1219, 702] on button "Full View" at bounding box center [1224, 706] width 62 height 20
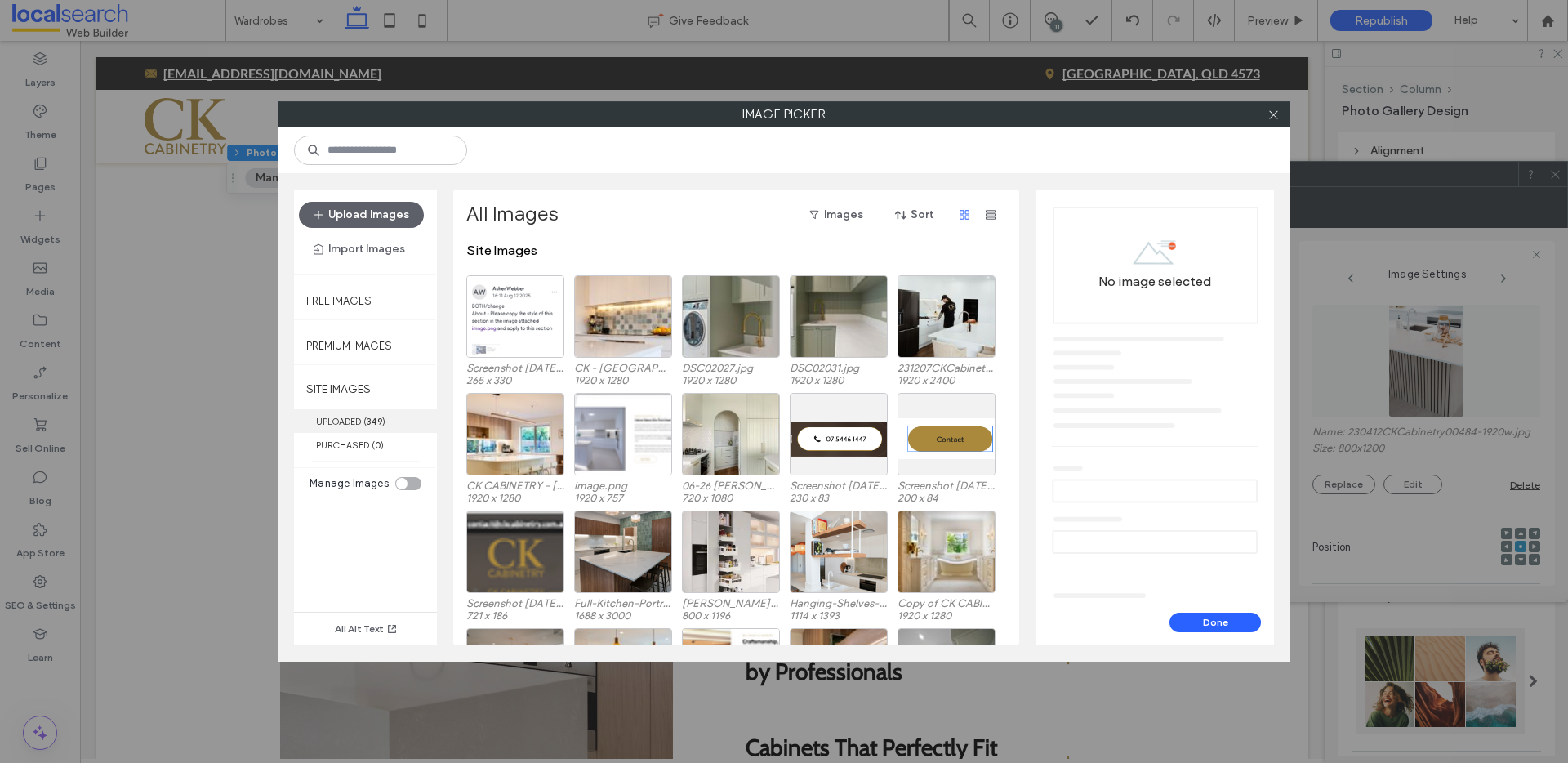
click at [337, 417] on label "UPLOADED ( 349 )" at bounding box center [365, 421] width 143 height 24
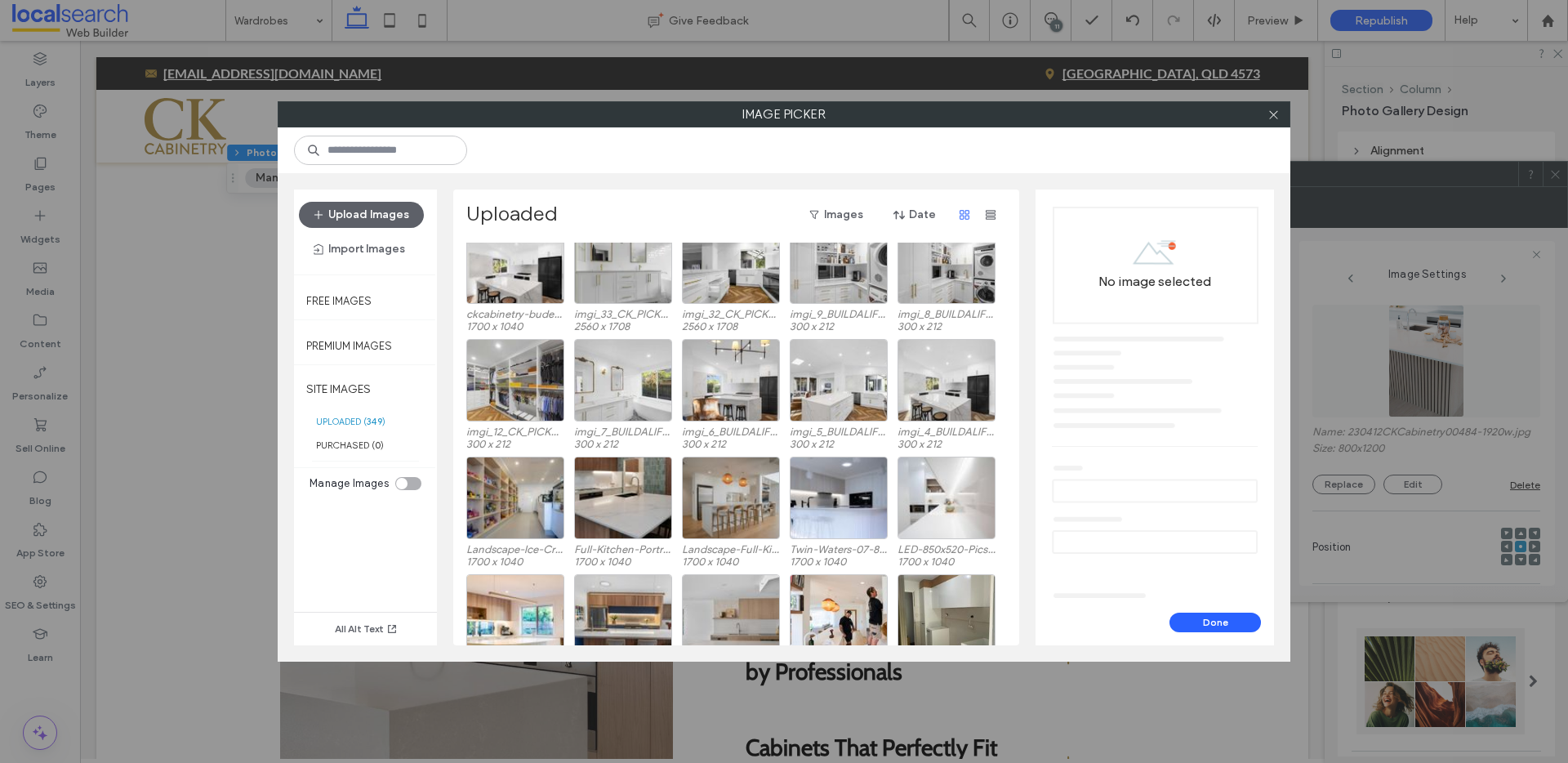
scroll to position [4261, 0]
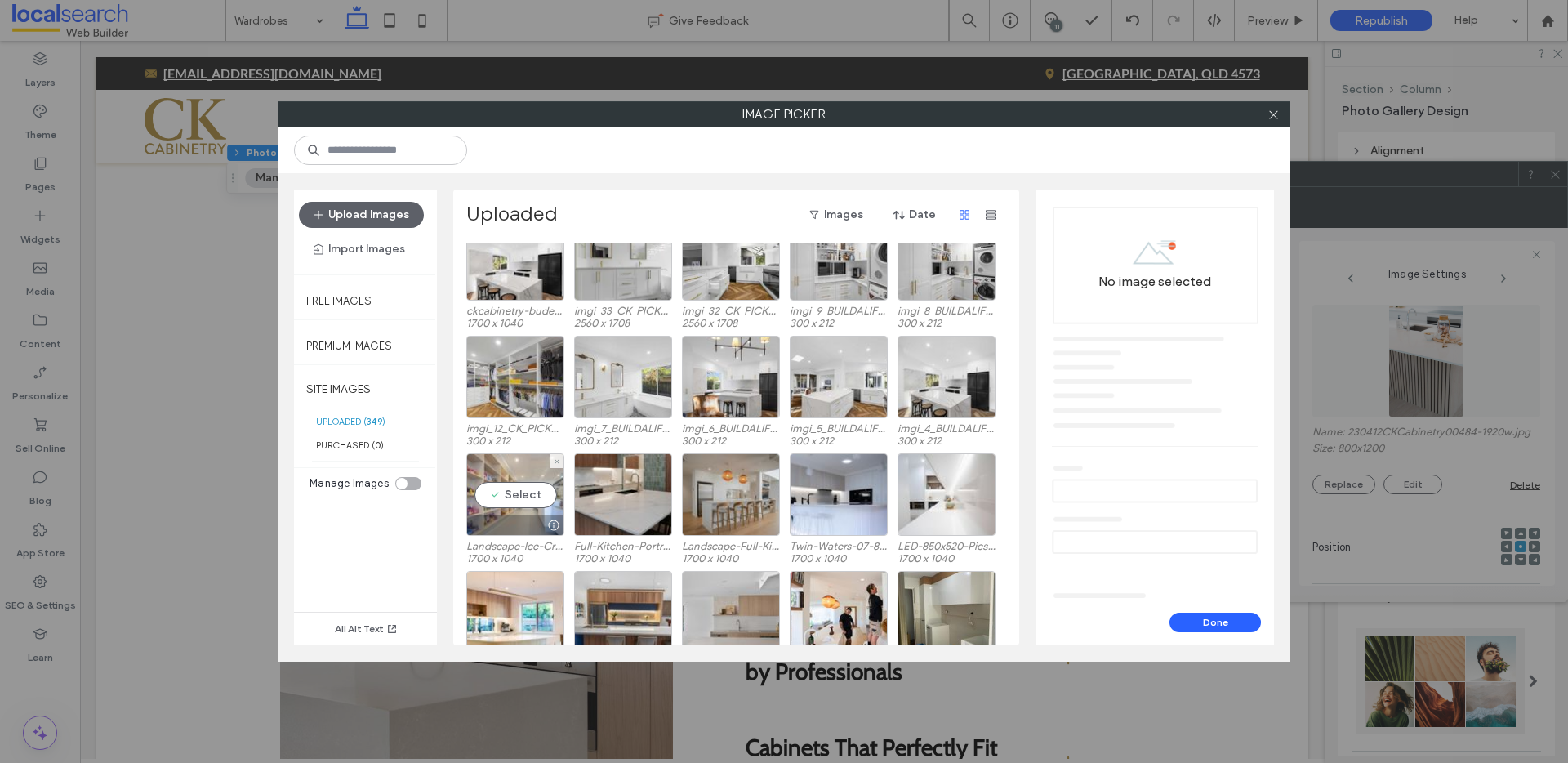
click at [513, 500] on div "Select" at bounding box center [515, 494] width 98 height 83
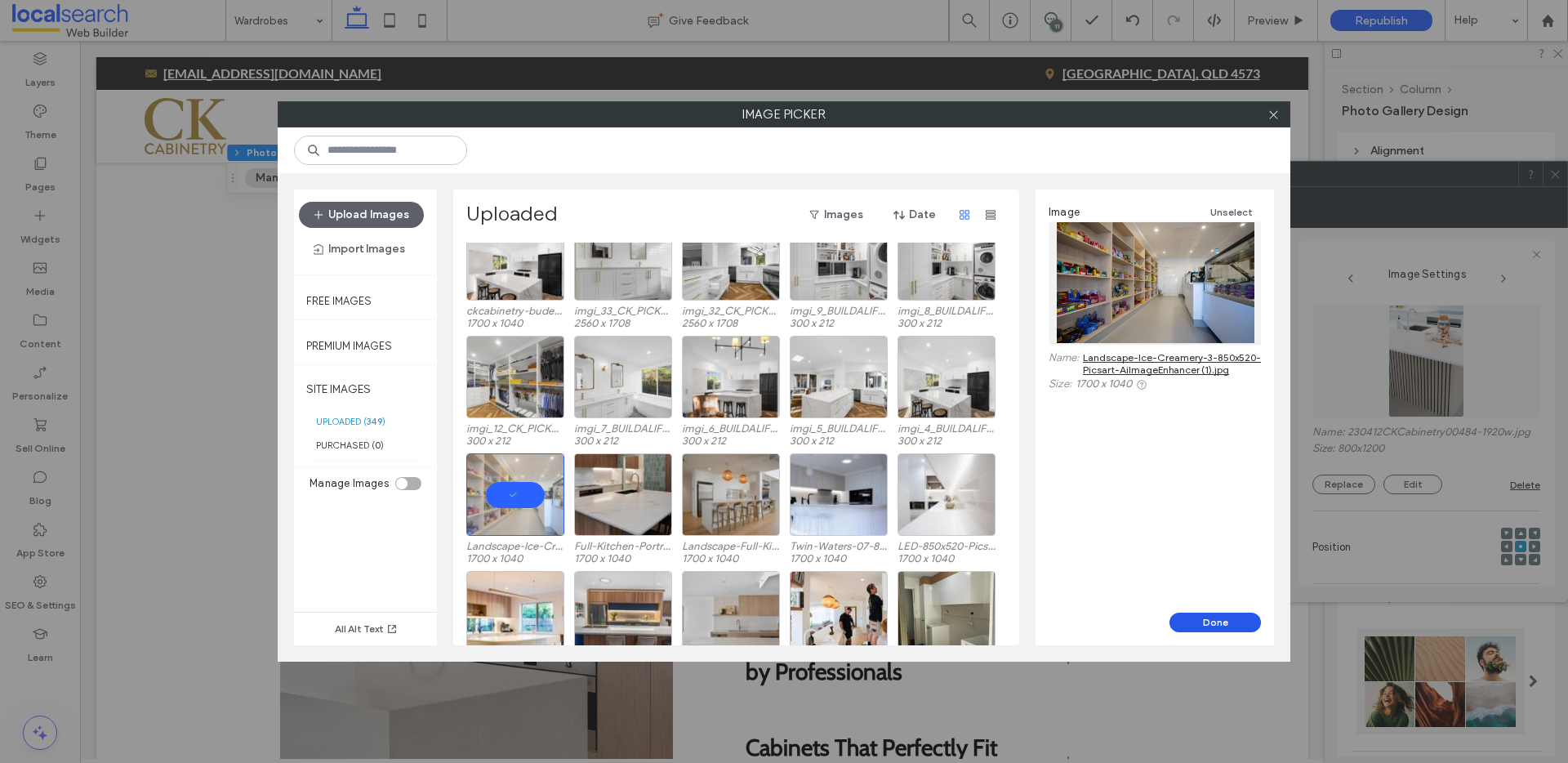
click at [1220, 627] on button "Done" at bounding box center [1216, 623] width 92 height 20
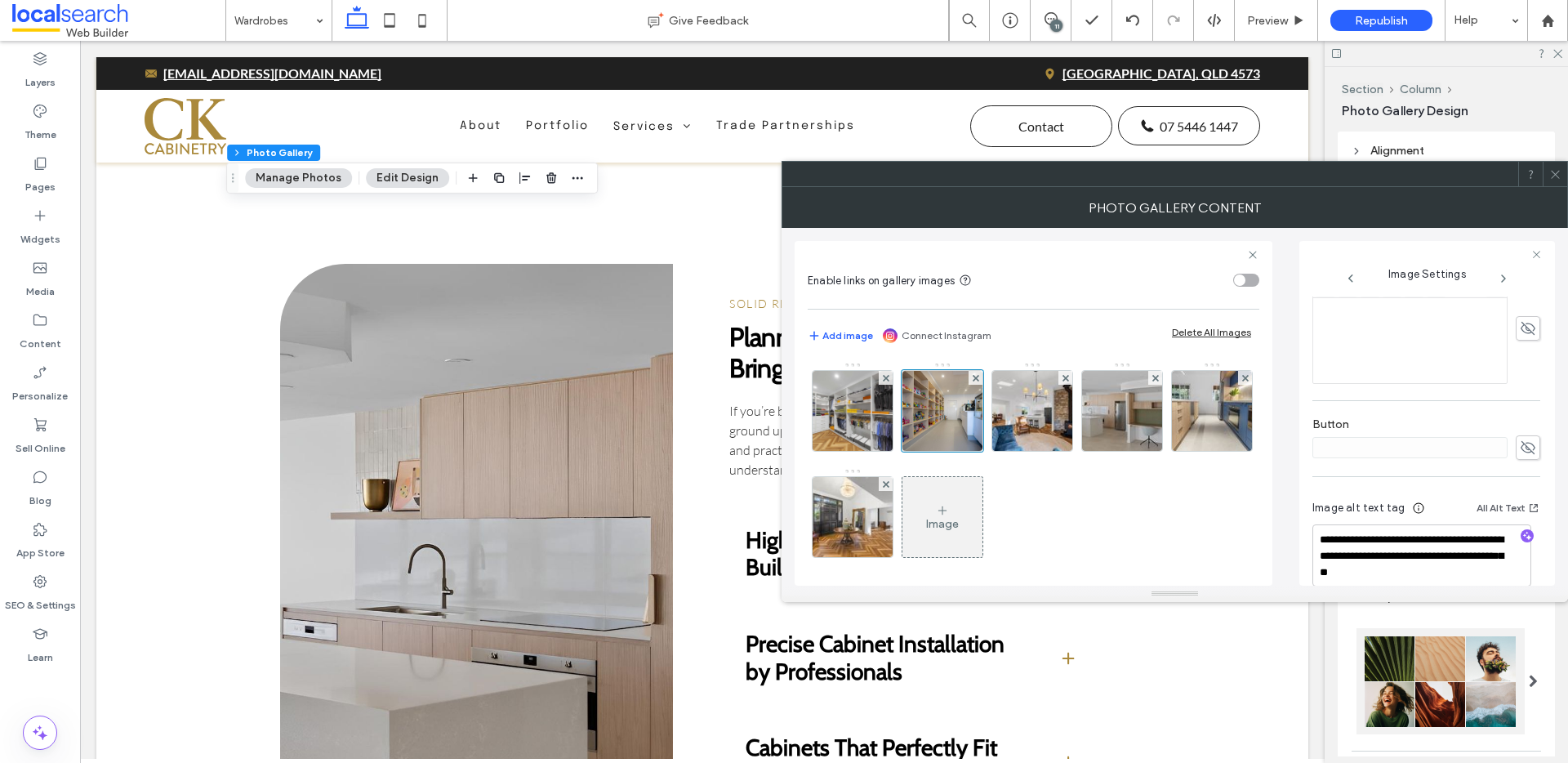
scroll to position [452, 0]
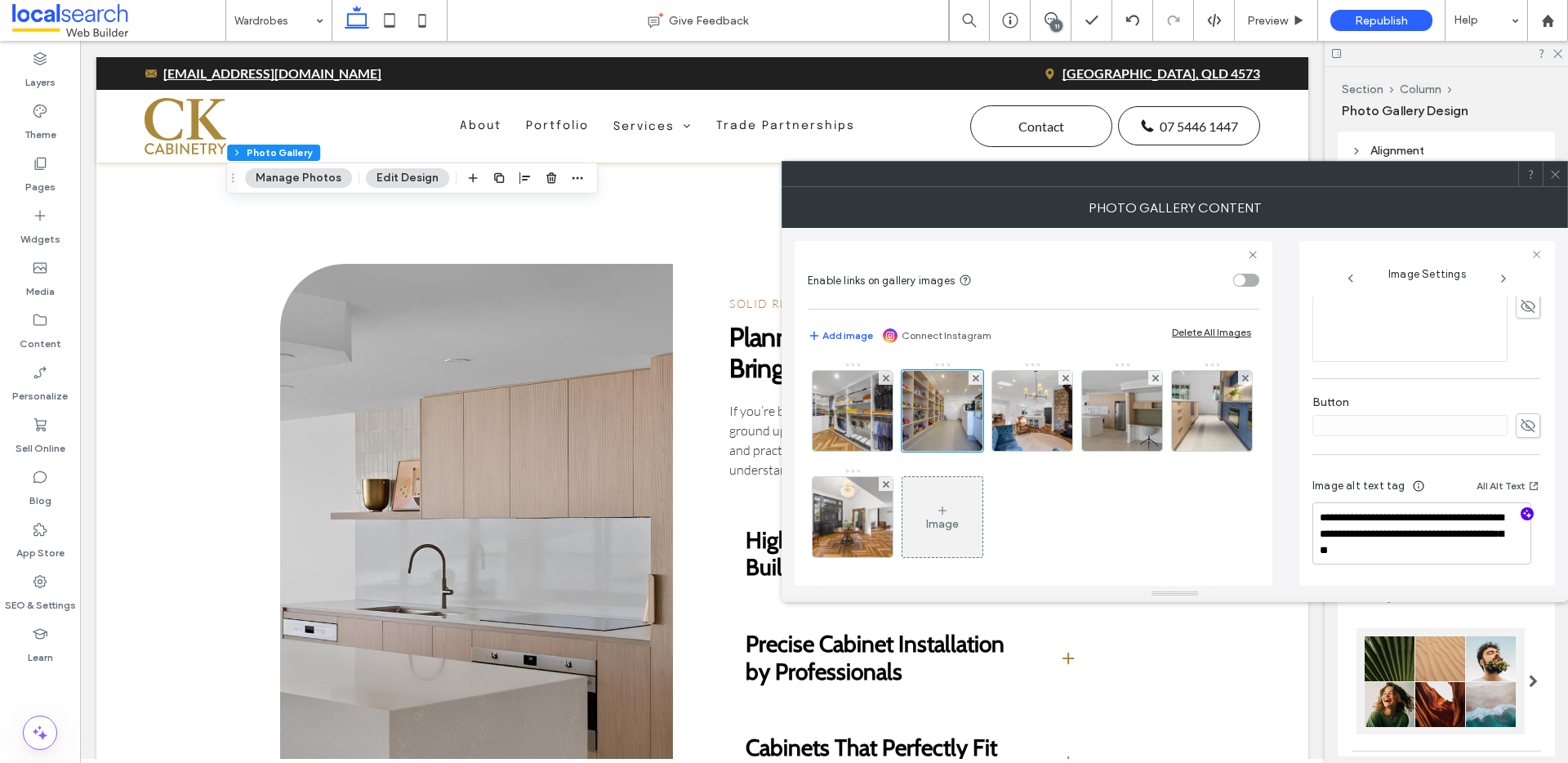
click at [1522, 511] on icon "button" at bounding box center [1527, 513] width 11 height 11
click at [1463, 551] on textarea "**********" at bounding box center [1421, 533] width 219 height 62
paste textarea "**********"
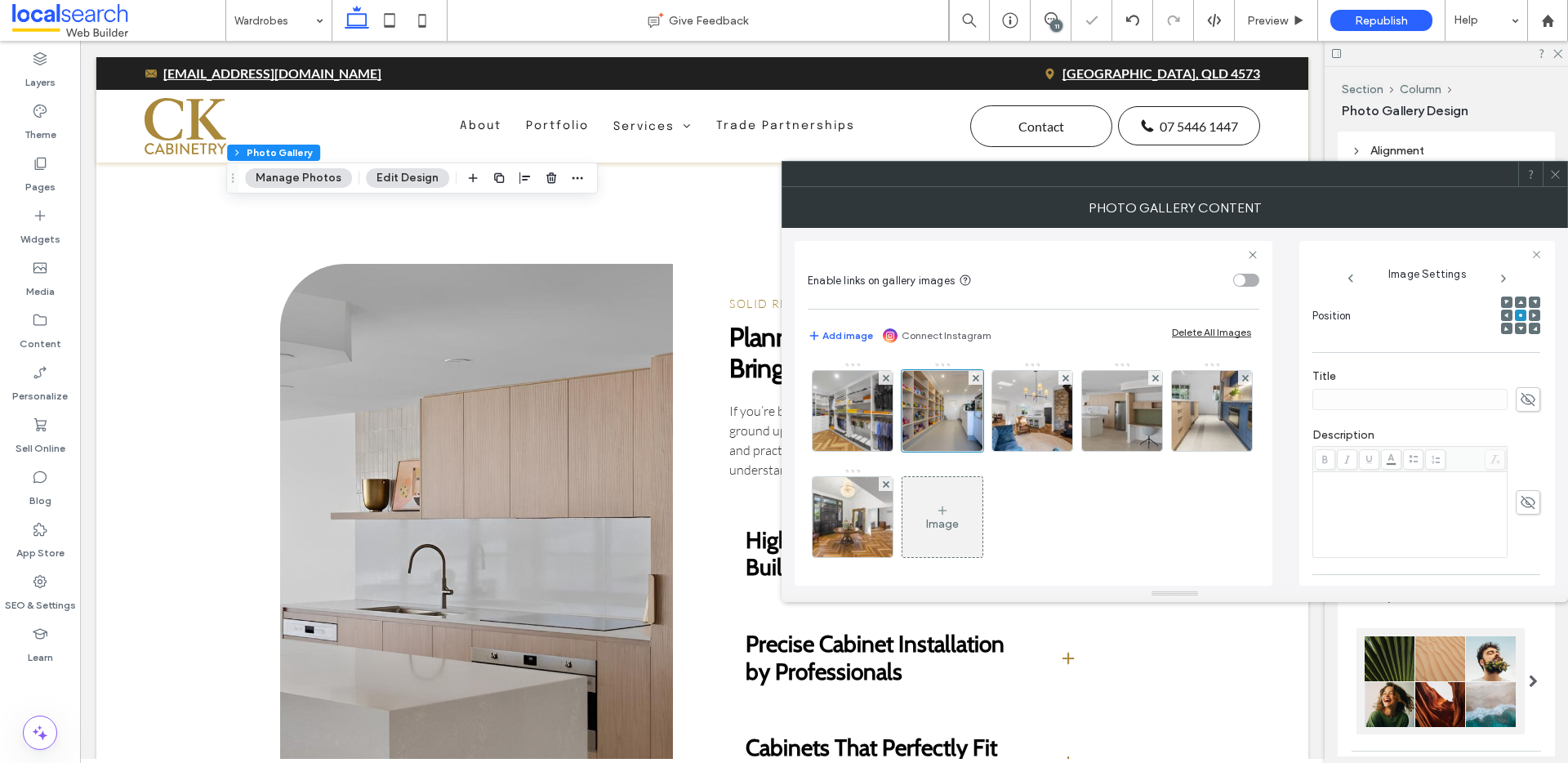
scroll to position [0, 0]
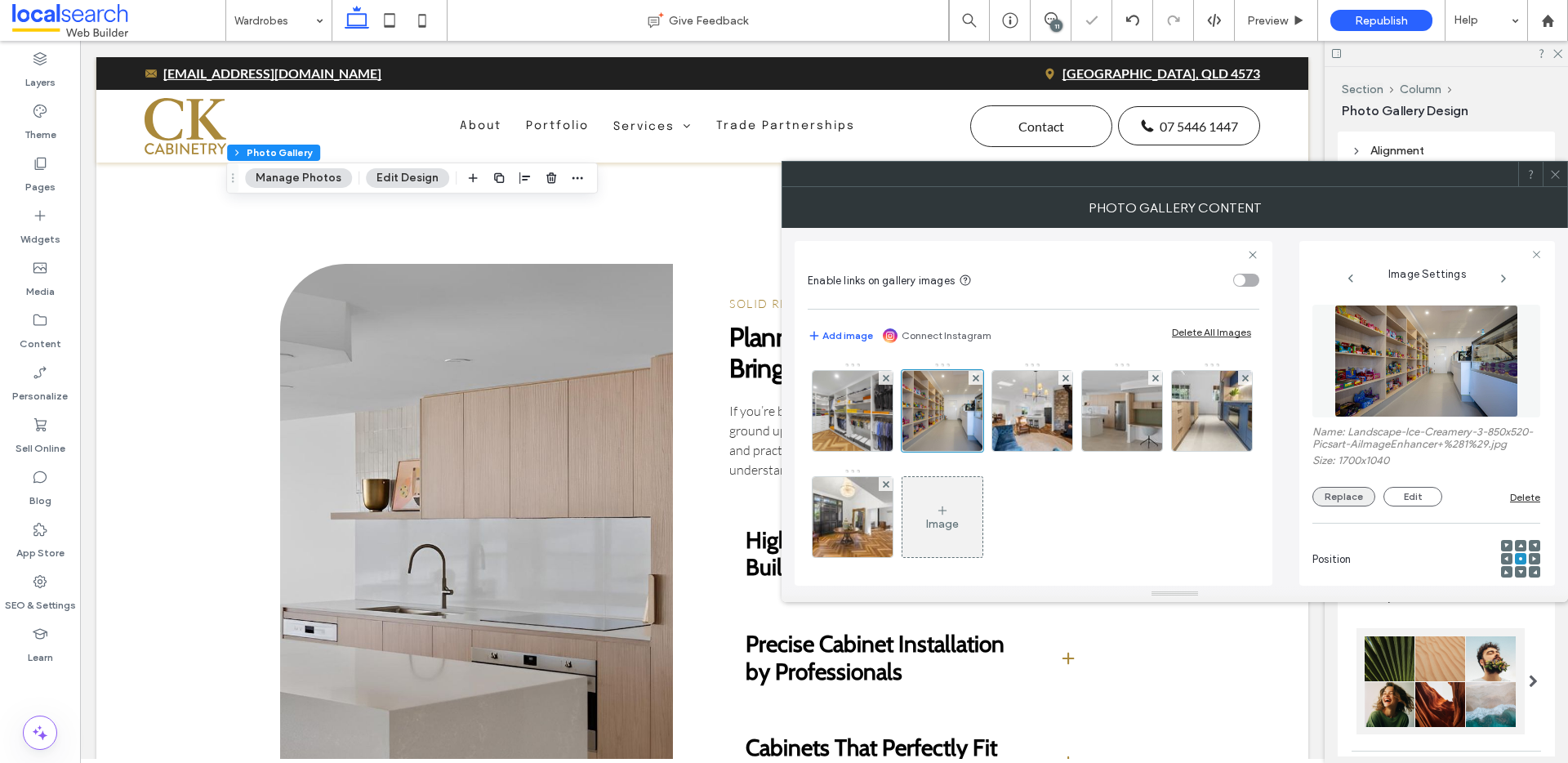
type textarea "**********"
click at [1348, 506] on button "Replace" at bounding box center [1343, 497] width 63 height 20
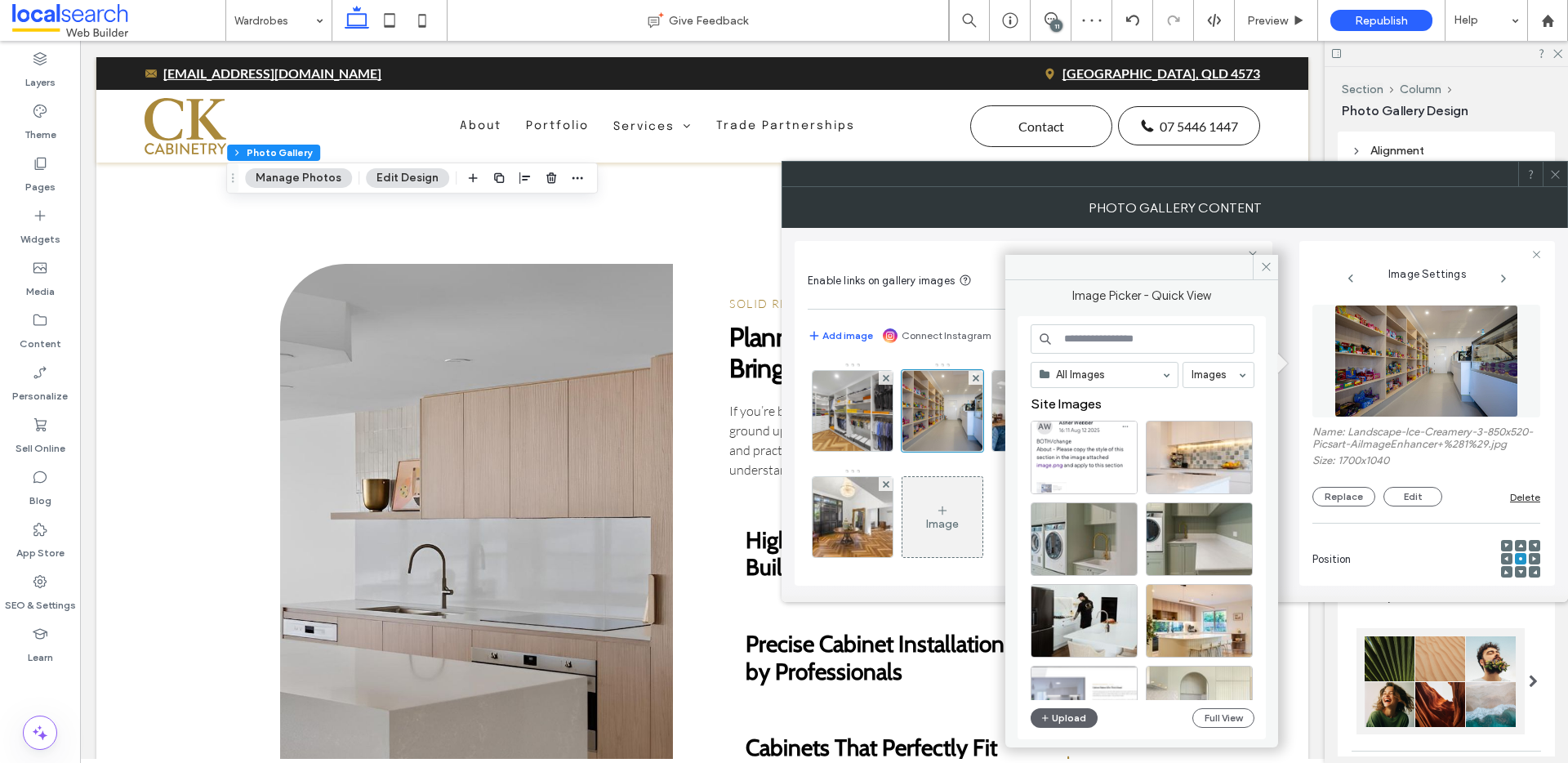
click at [1172, 452] on div at bounding box center [1213, 407] width 82 height 90
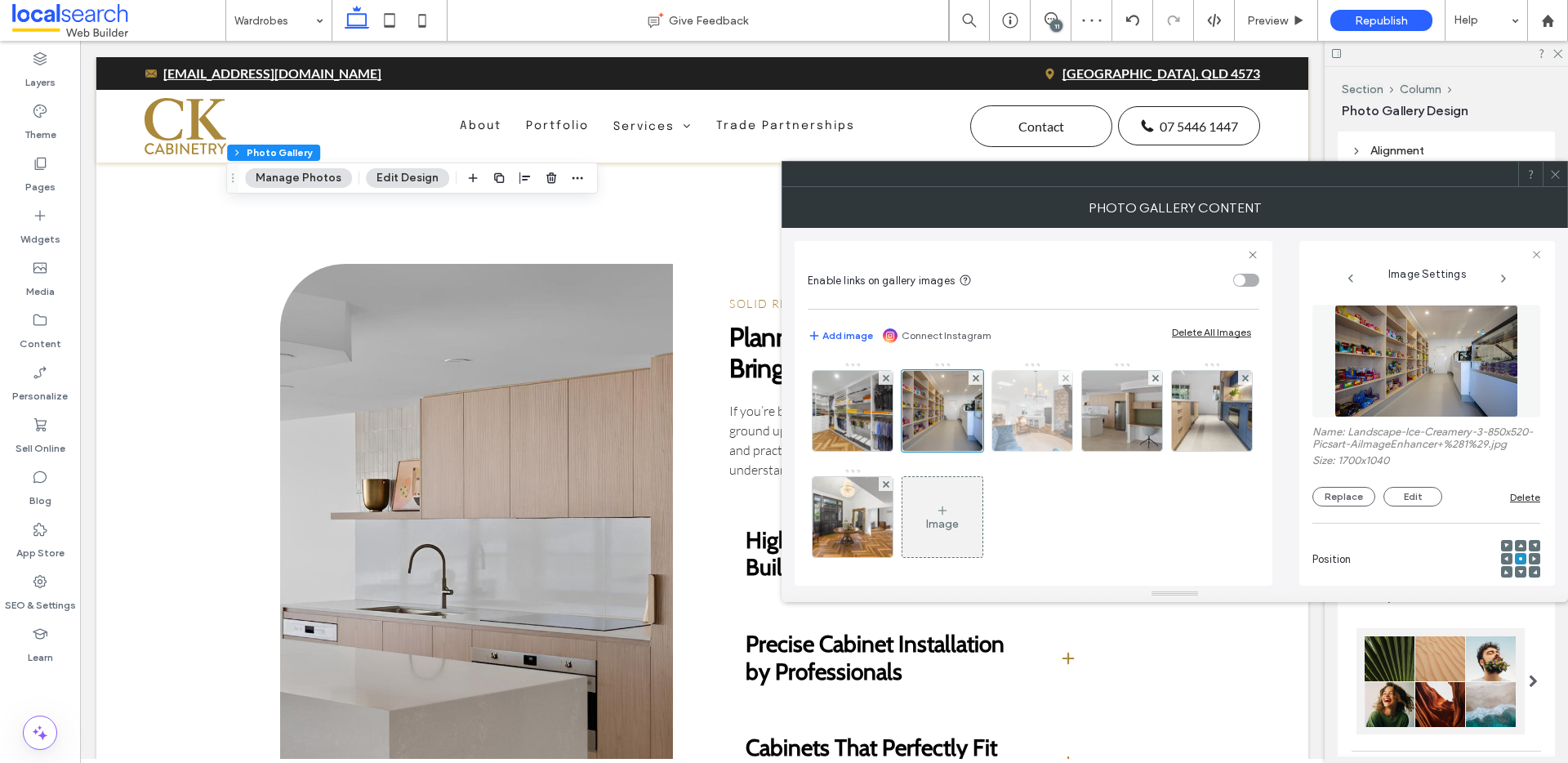
click at [1055, 427] on img at bounding box center [1033, 411] width 120 height 80
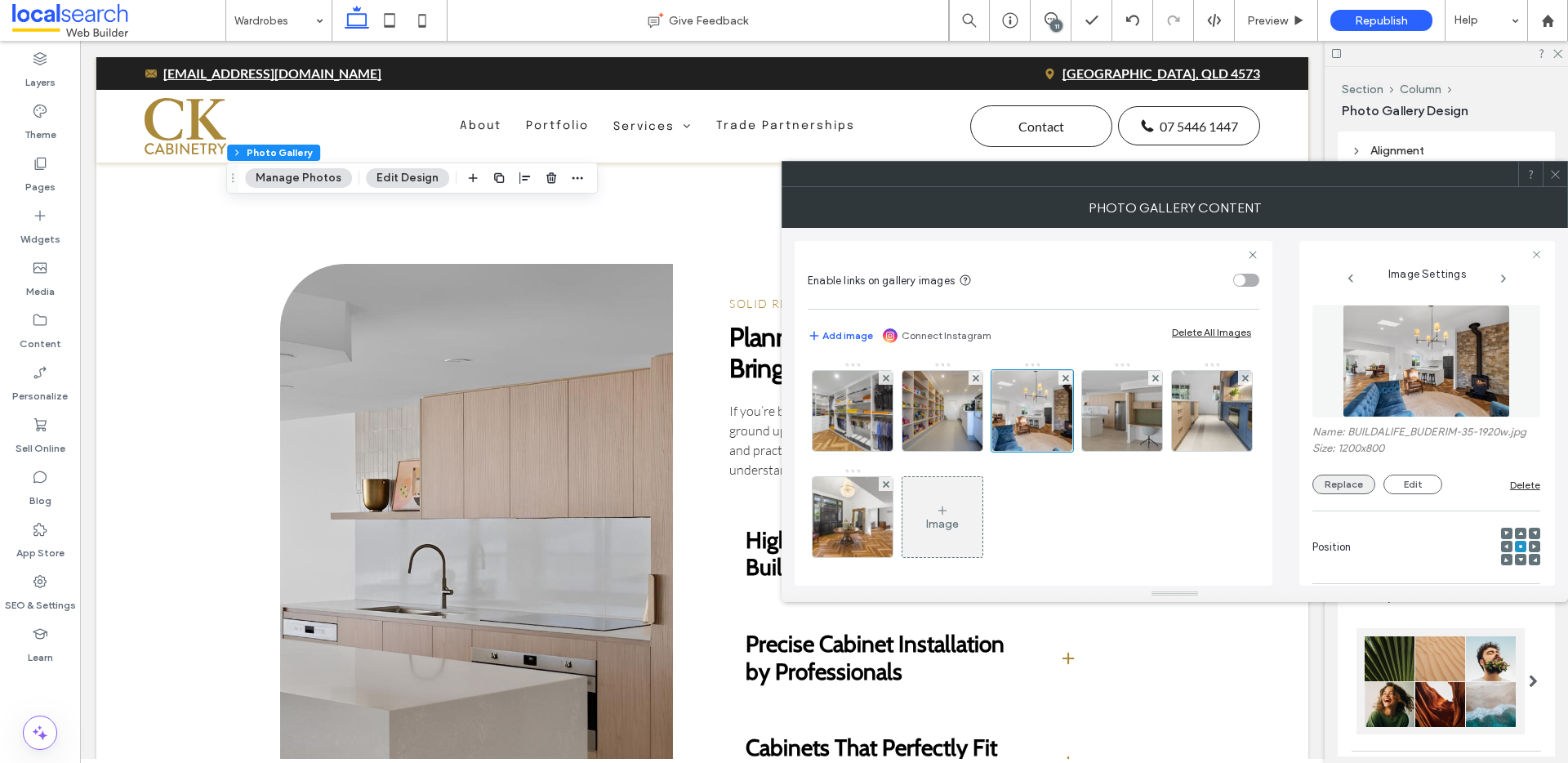
click at [1354, 488] on button "Replace" at bounding box center [1343, 485] width 63 height 20
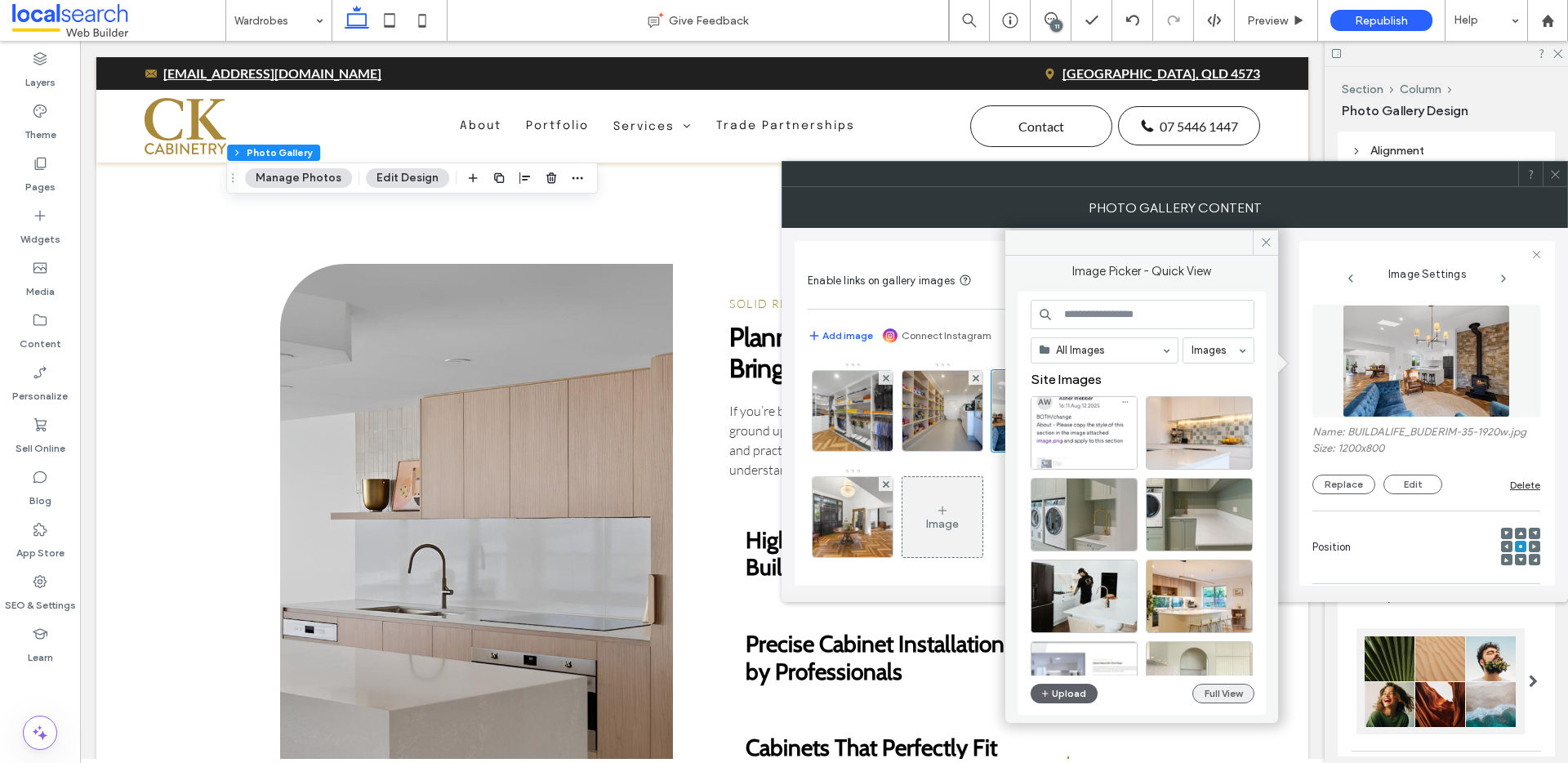
click at [1222, 690] on button "Full View" at bounding box center [1224, 694] width 62 height 20
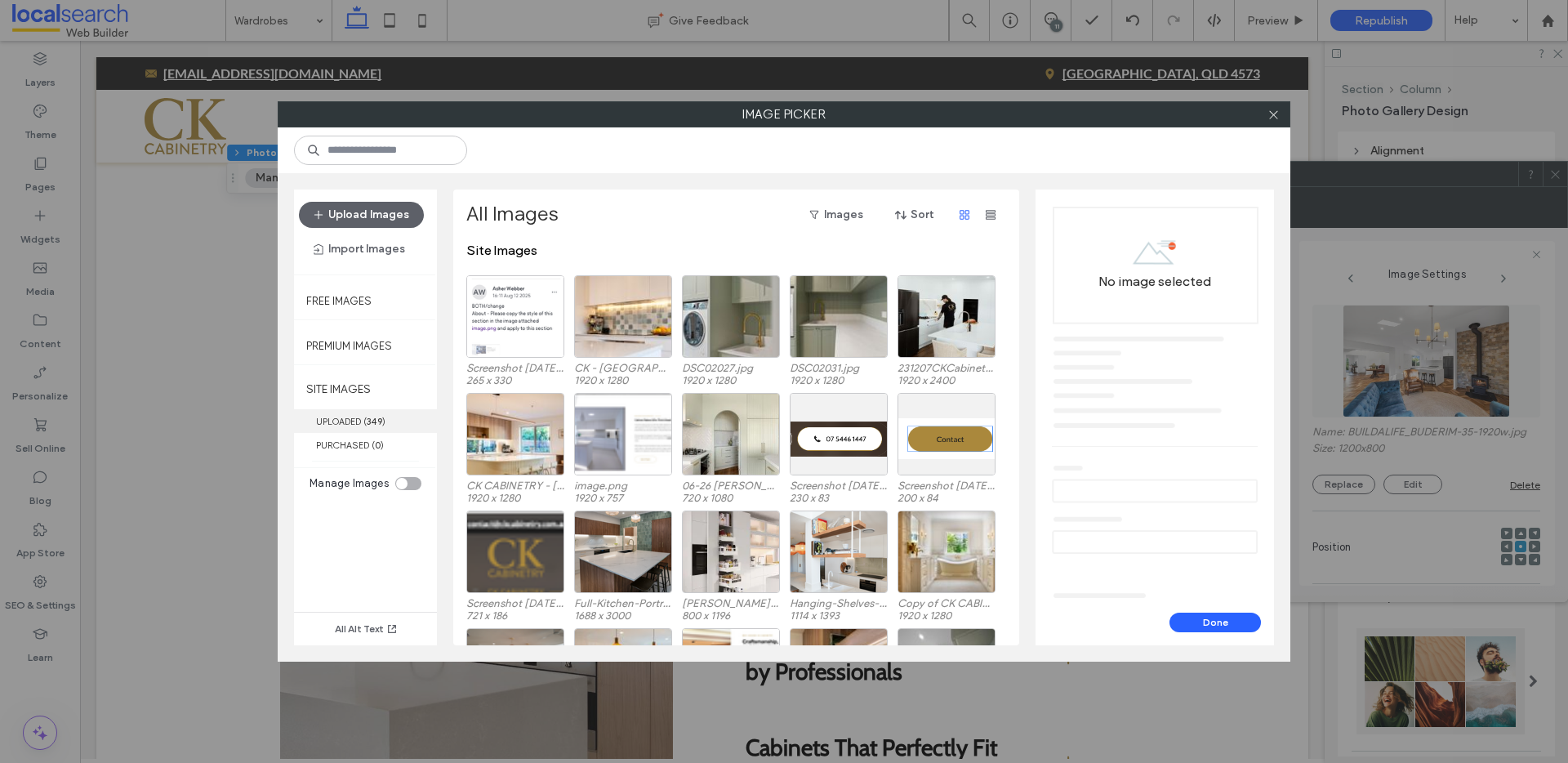
click at [337, 411] on label "UPLOADED ( 349 )" at bounding box center [365, 421] width 143 height 24
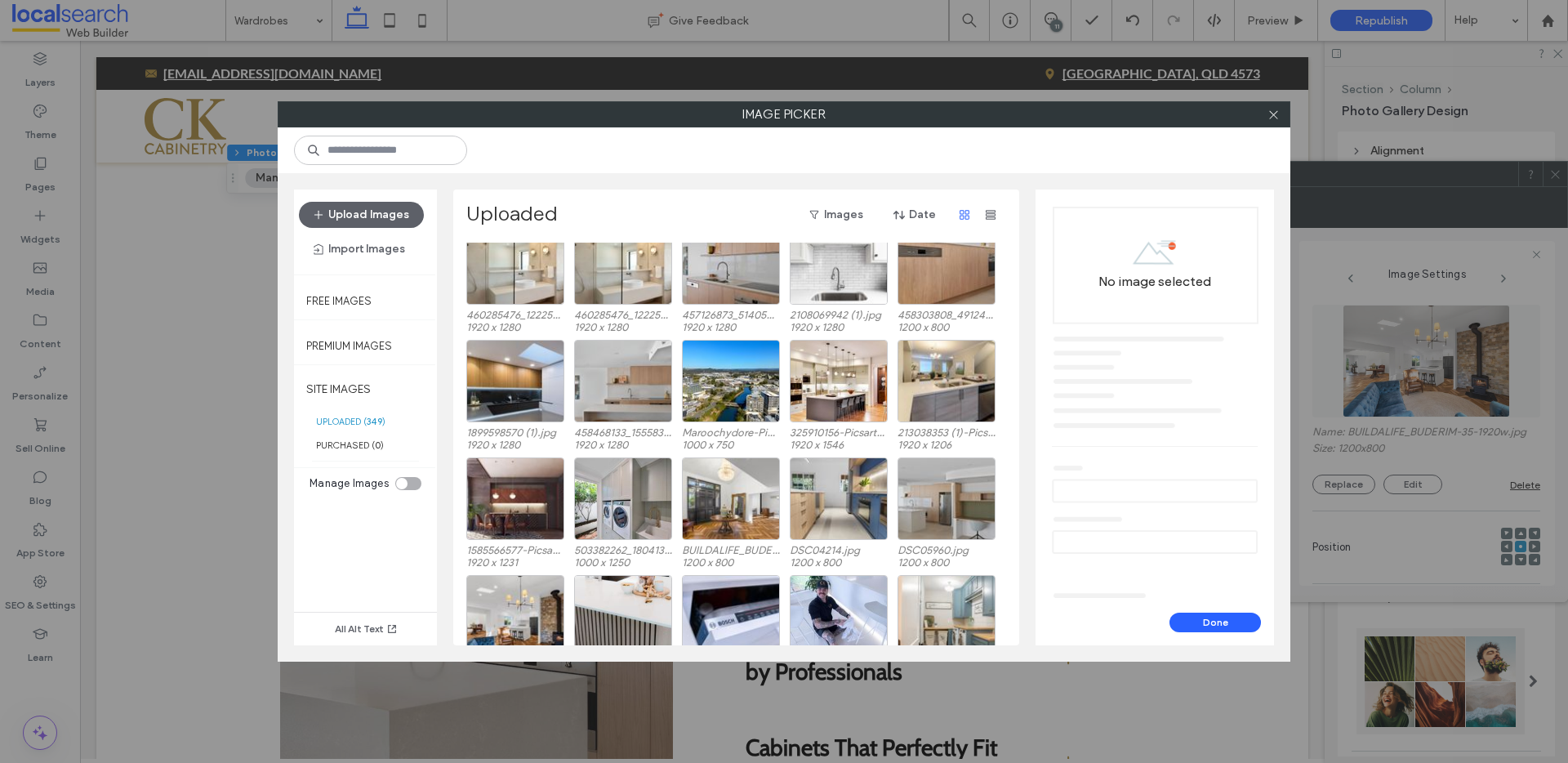
scroll to position [5323, 0]
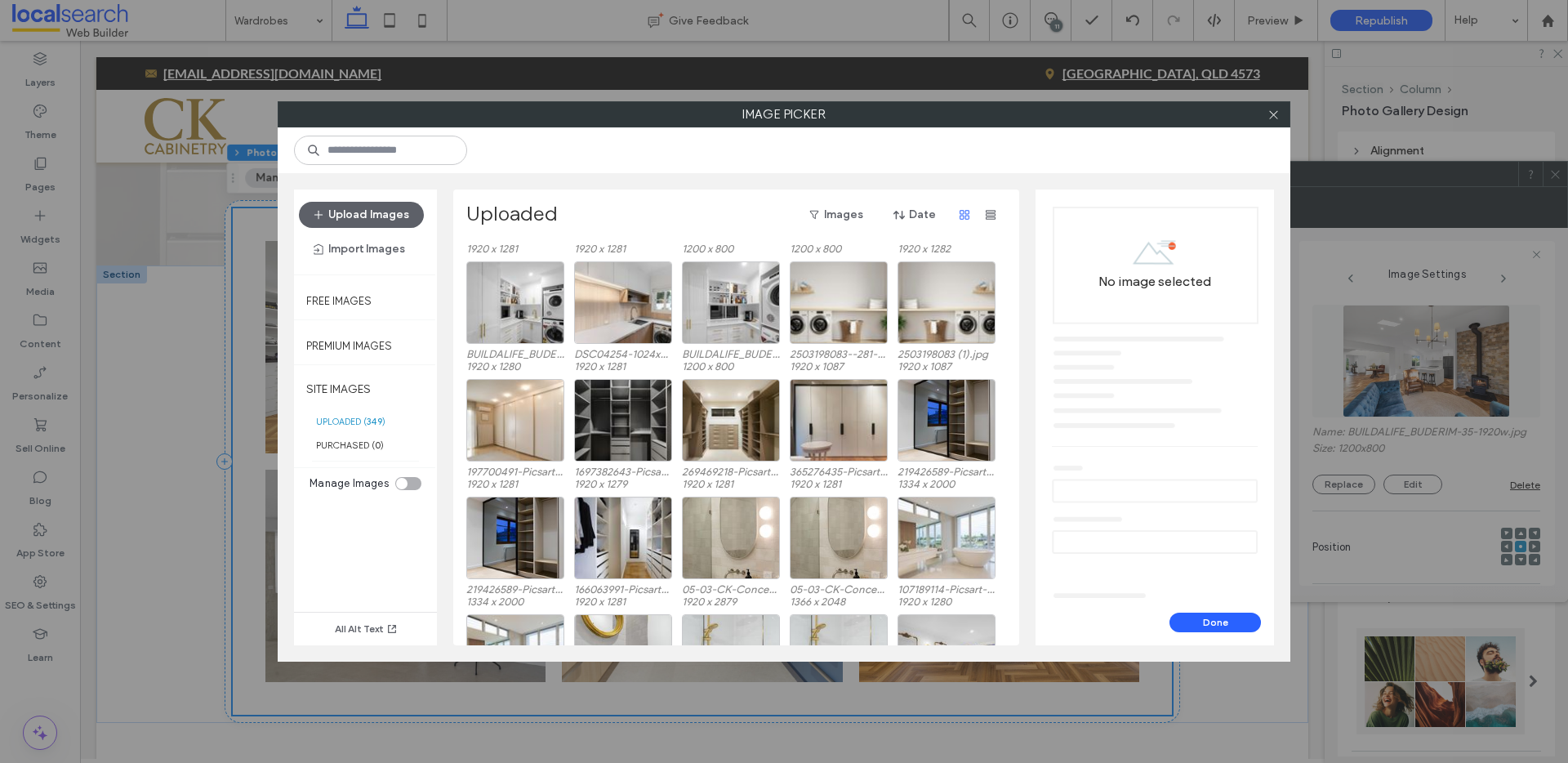
scroll to position [5752, 0]
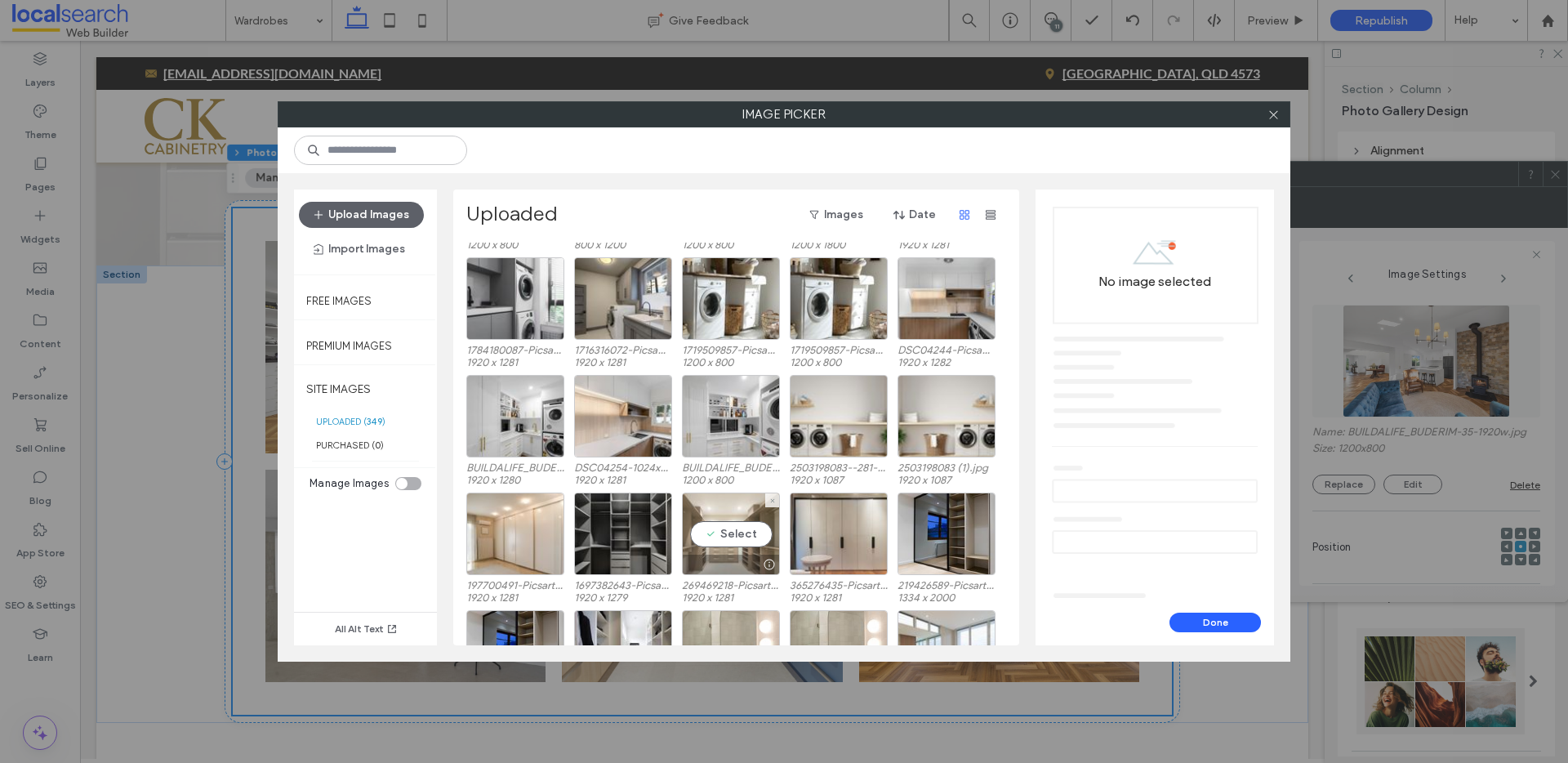
click at [738, 538] on div "Select" at bounding box center [731, 534] width 98 height 83
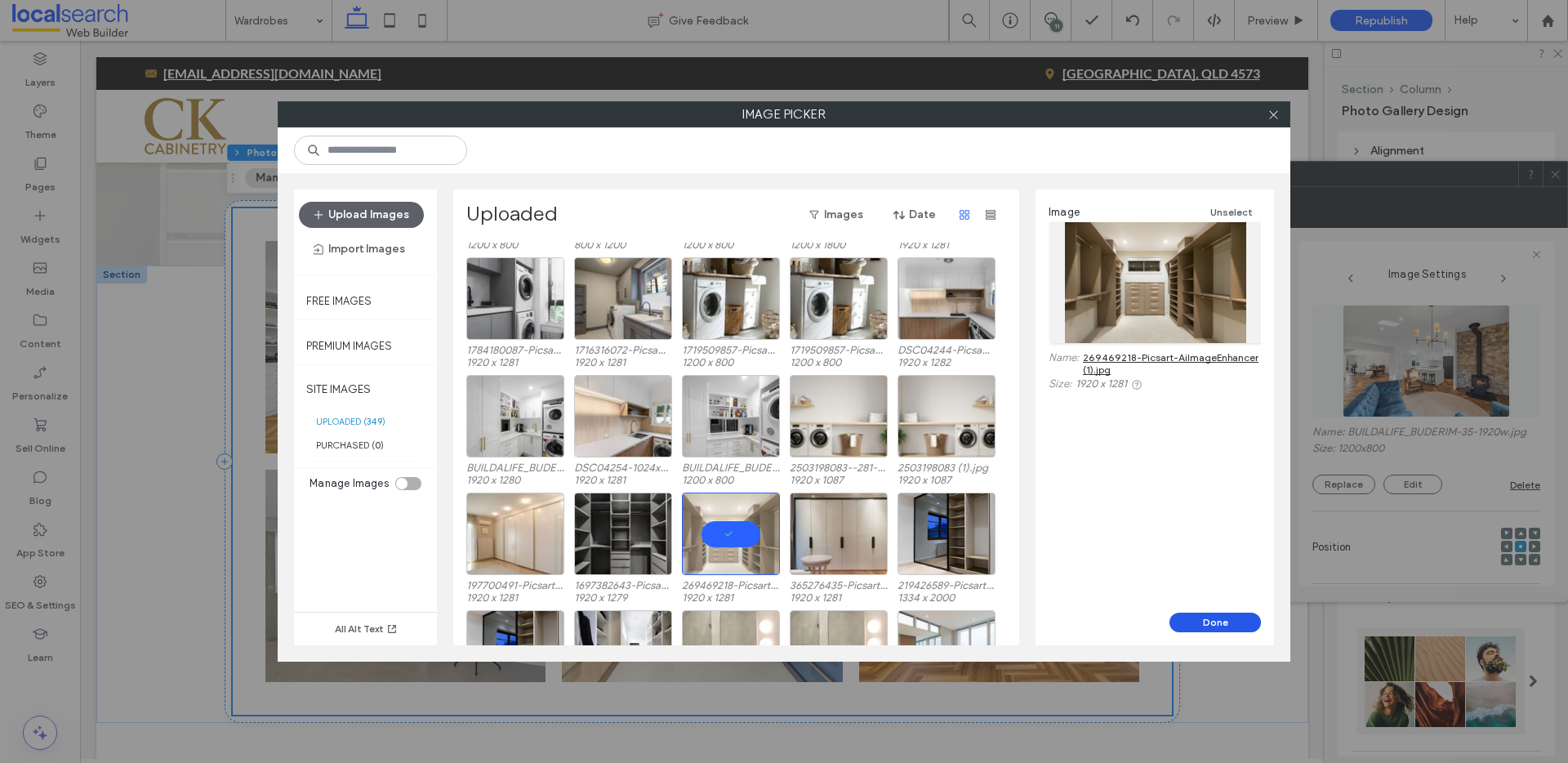
click at [1208, 619] on button "Done" at bounding box center [1216, 623] width 92 height 20
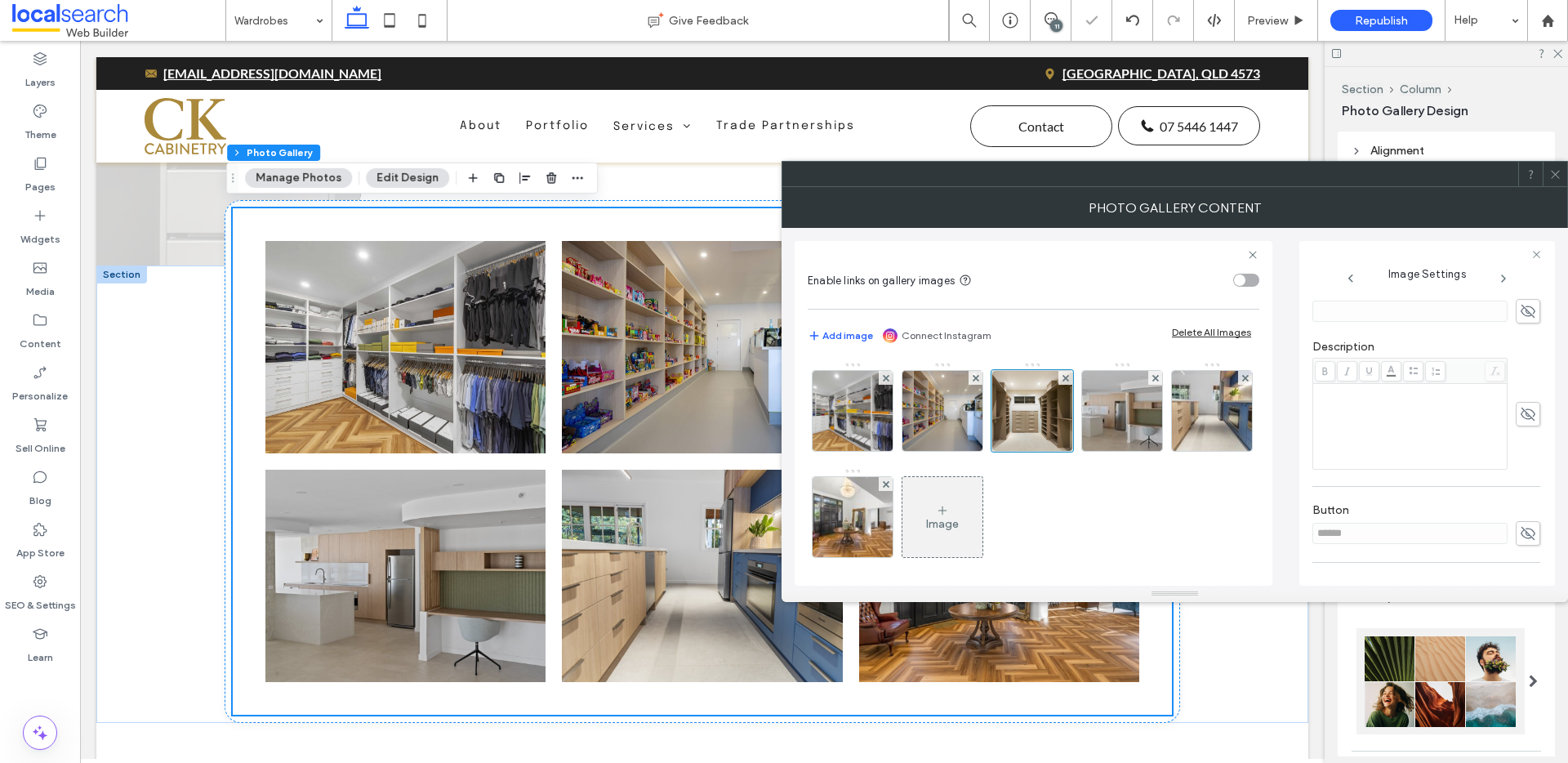
scroll to position [439, 0]
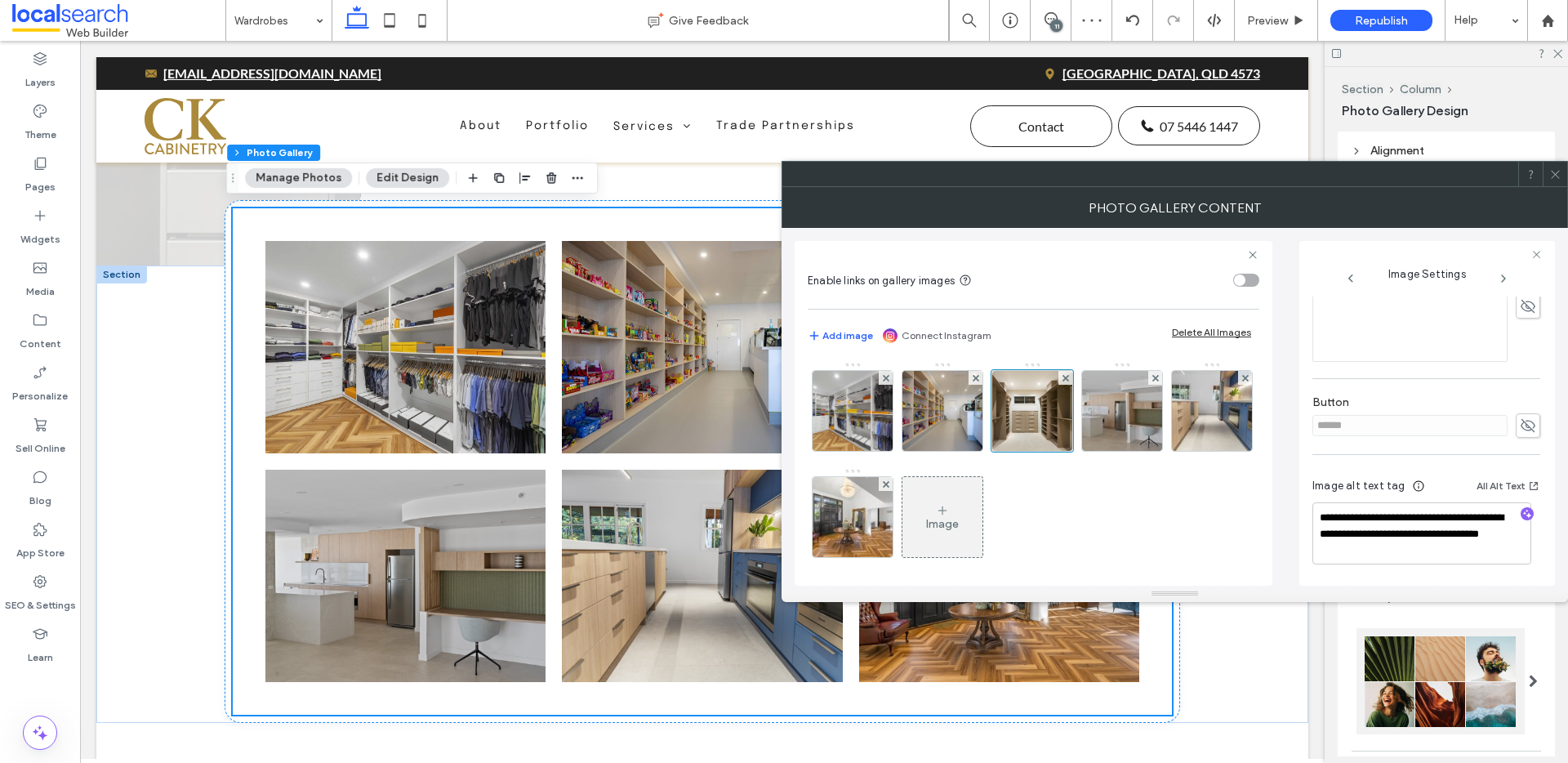
click at [1522, 514] on icon "button" at bounding box center [1527, 513] width 11 height 11
click at [1433, 542] on textarea "**********" at bounding box center [1421, 533] width 219 height 62
paste textarea "**********"
type textarea "**********"
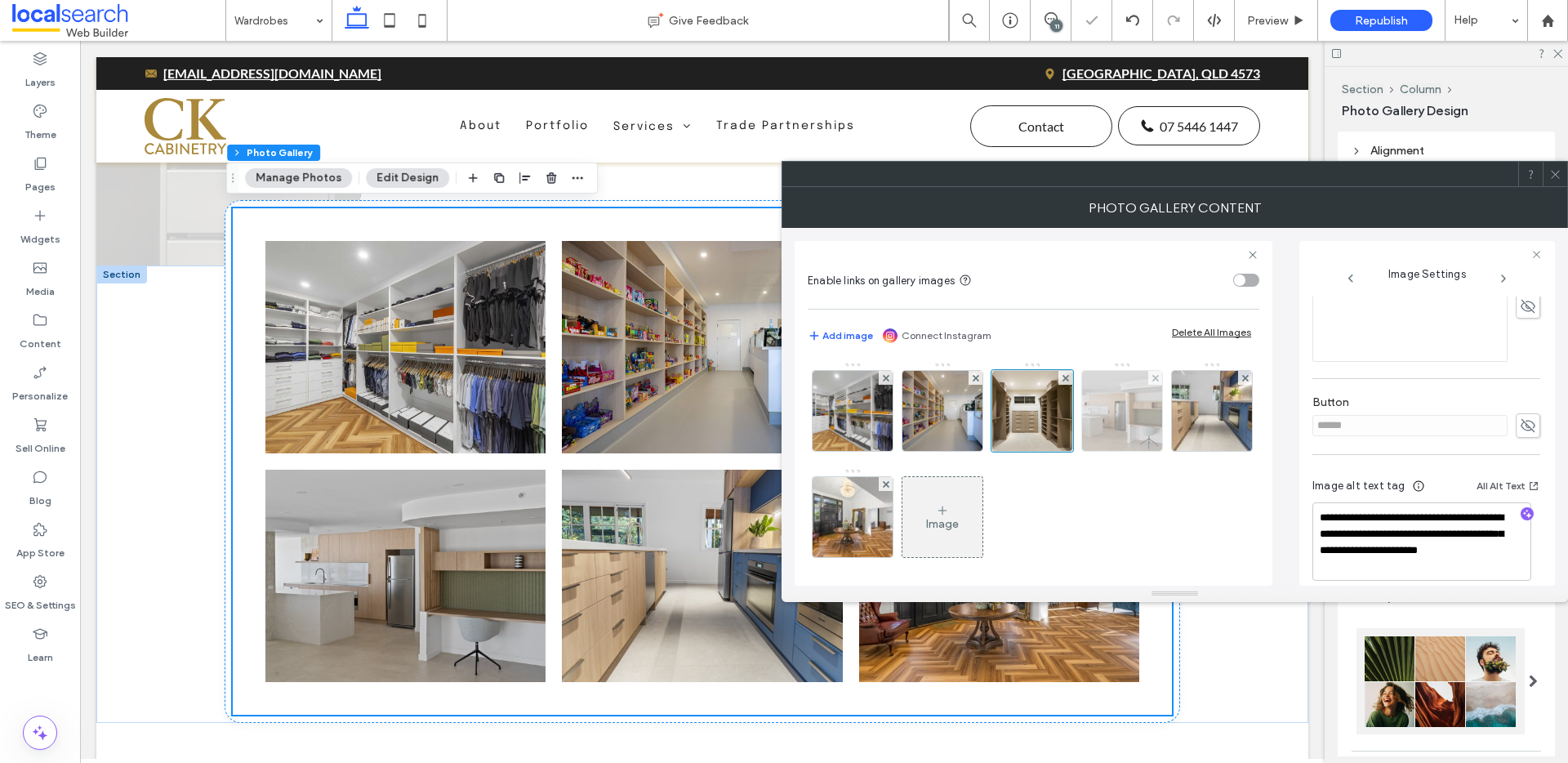
click at [1132, 430] on img at bounding box center [1123, 411] width 120 height 80
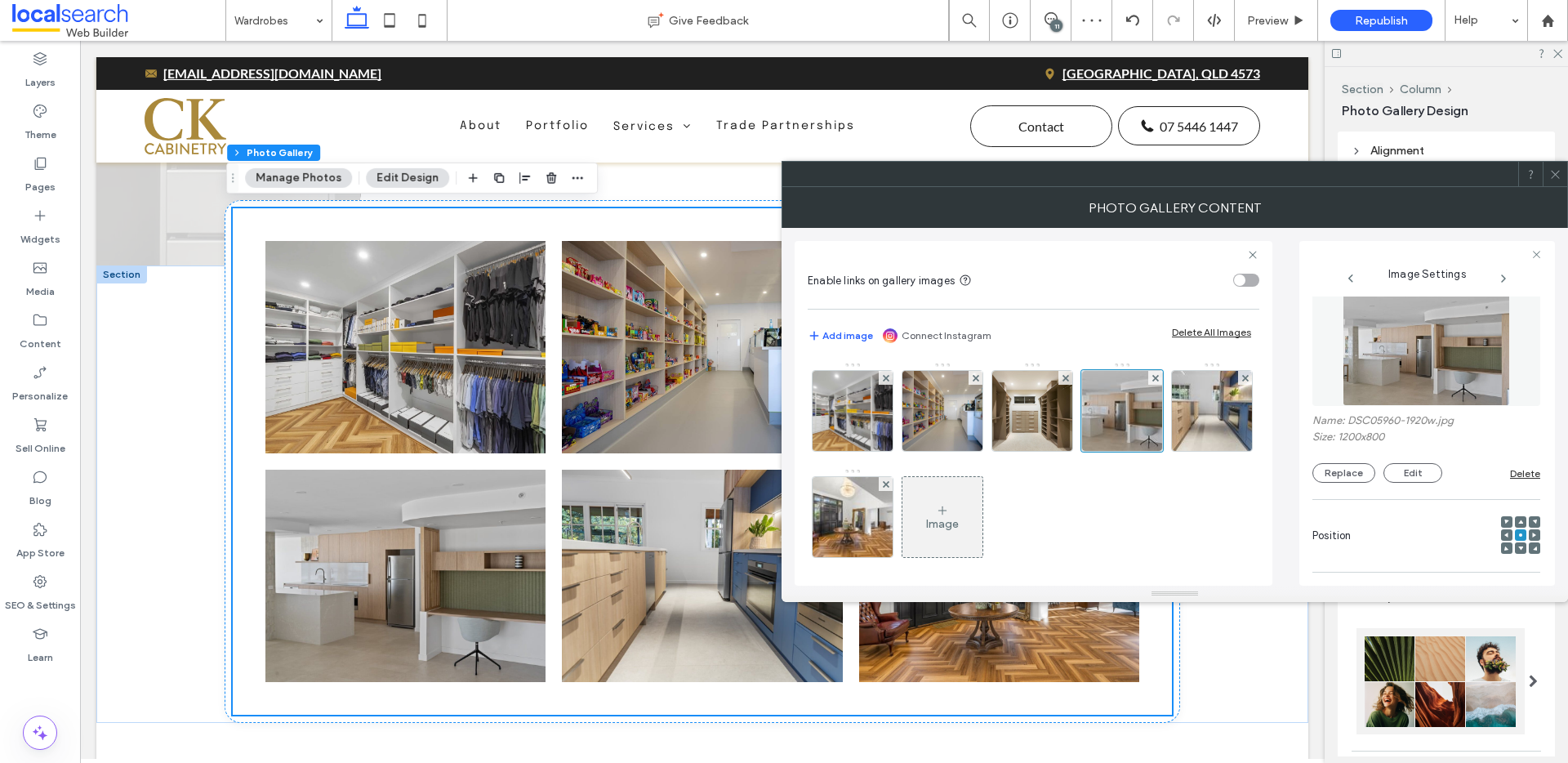
scroll to position [0, 0]
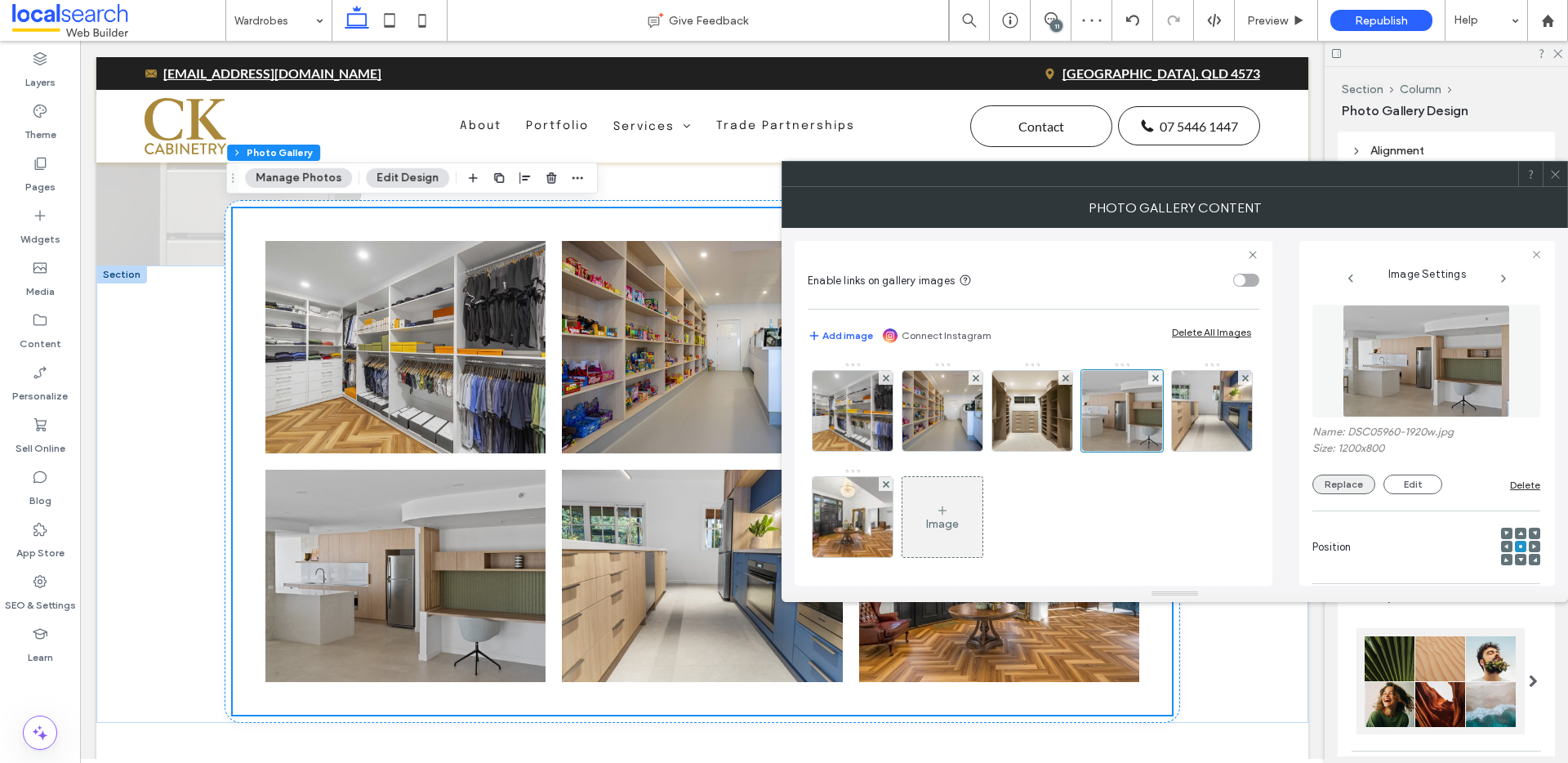
click at [1360, 485] on button "Replace" at bounding box center [1343, 485] width 63 height 20
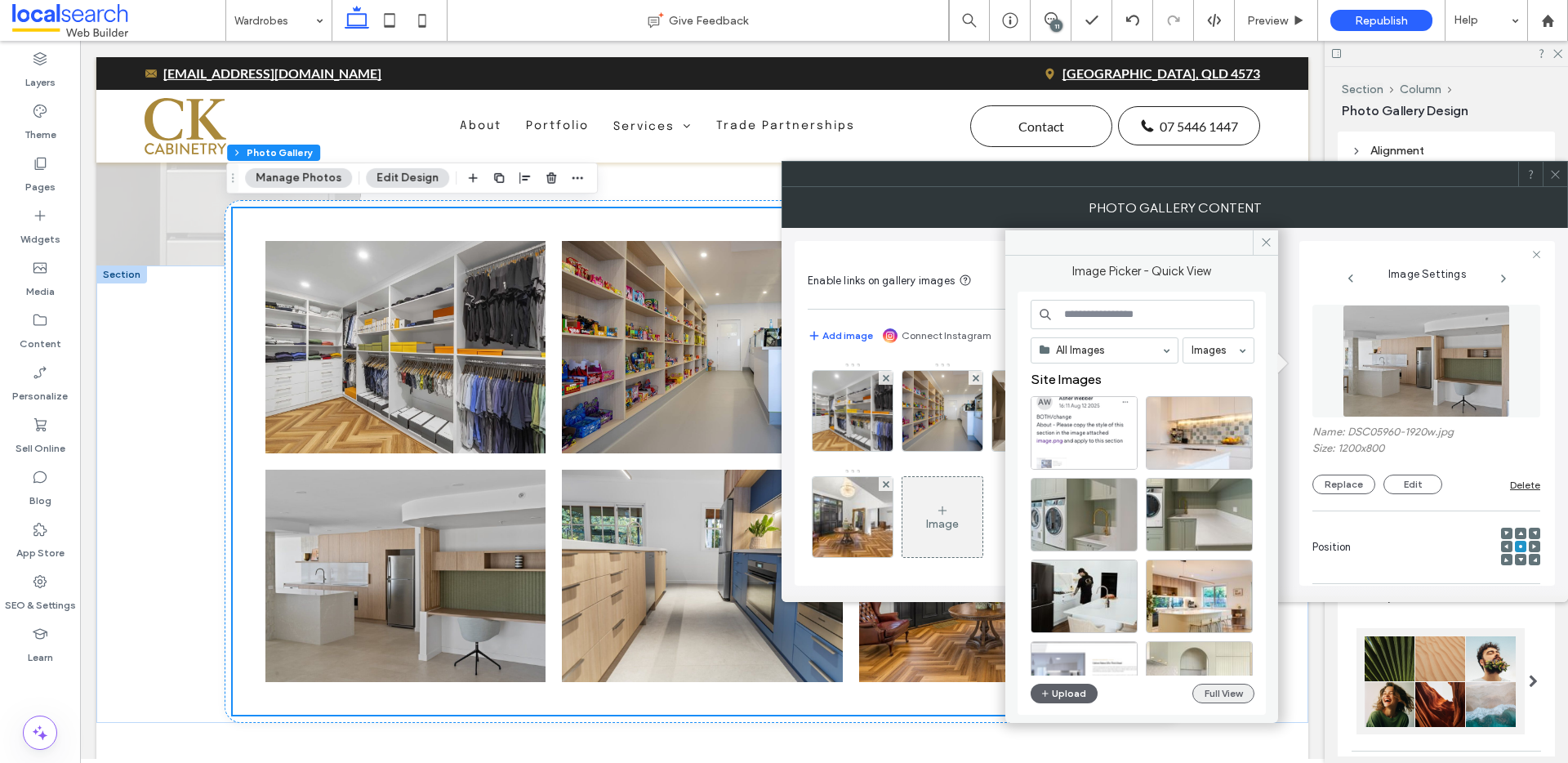
click at [1233, 698] on button "Full View" at bounding box center [1224, 694] width 62 height 20
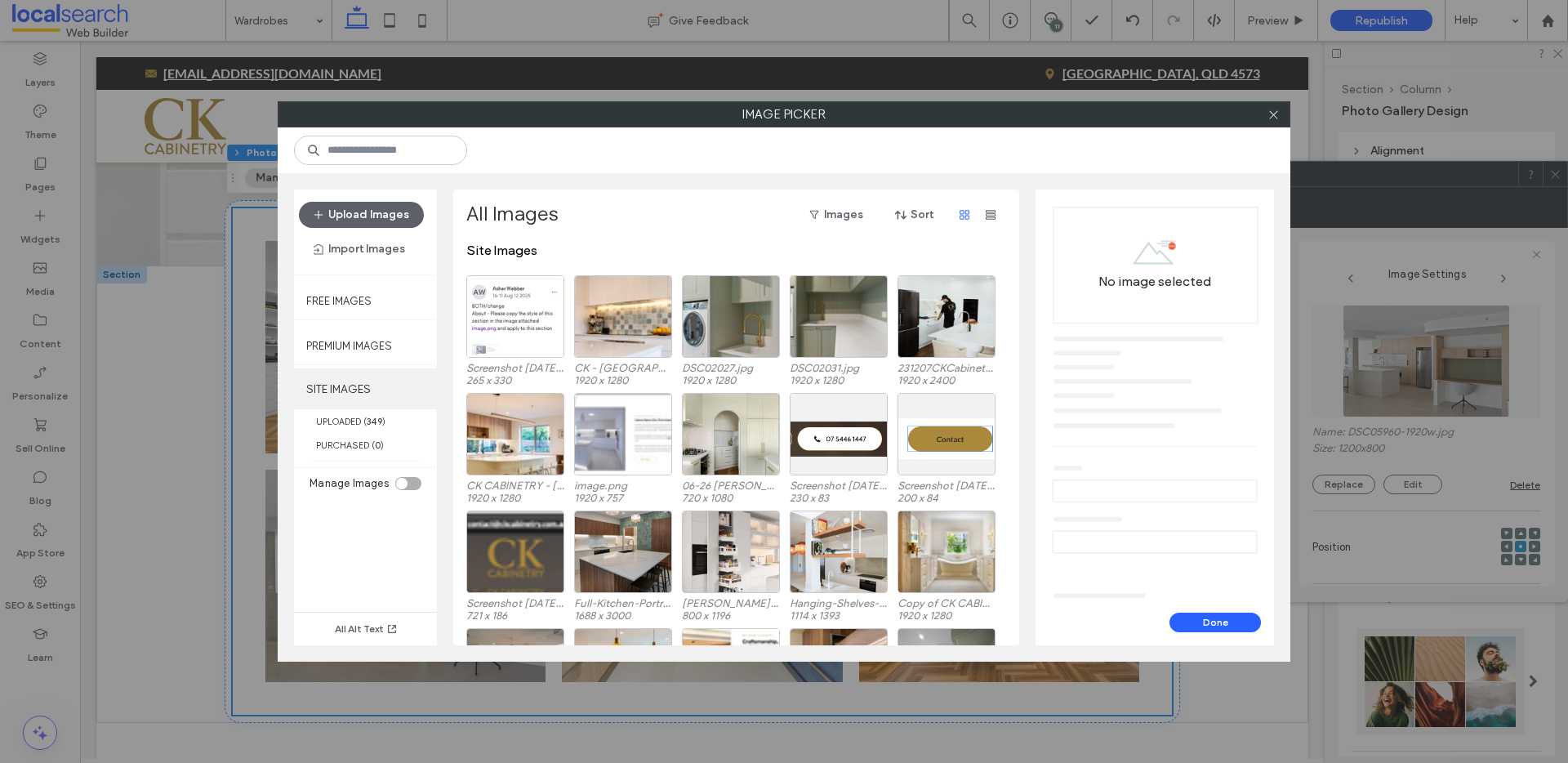
click at [363, 406] on label "SITE IMAGES" at bounding box center [365, 388] width 143 height 41
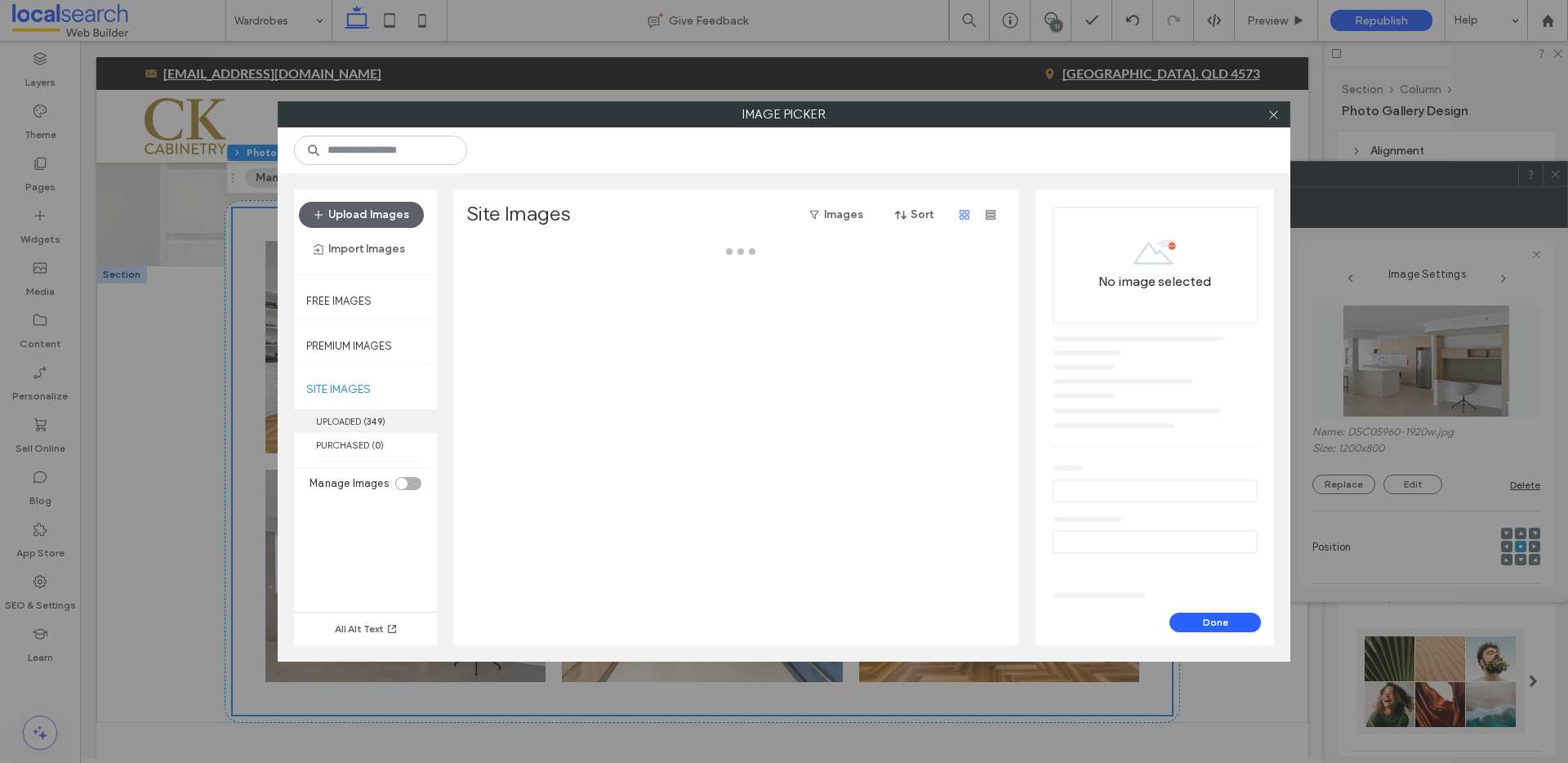
click at [361, 419] on label "UPLOADED ( 349 )" at bounding box center [365, 421] width 143 height 24
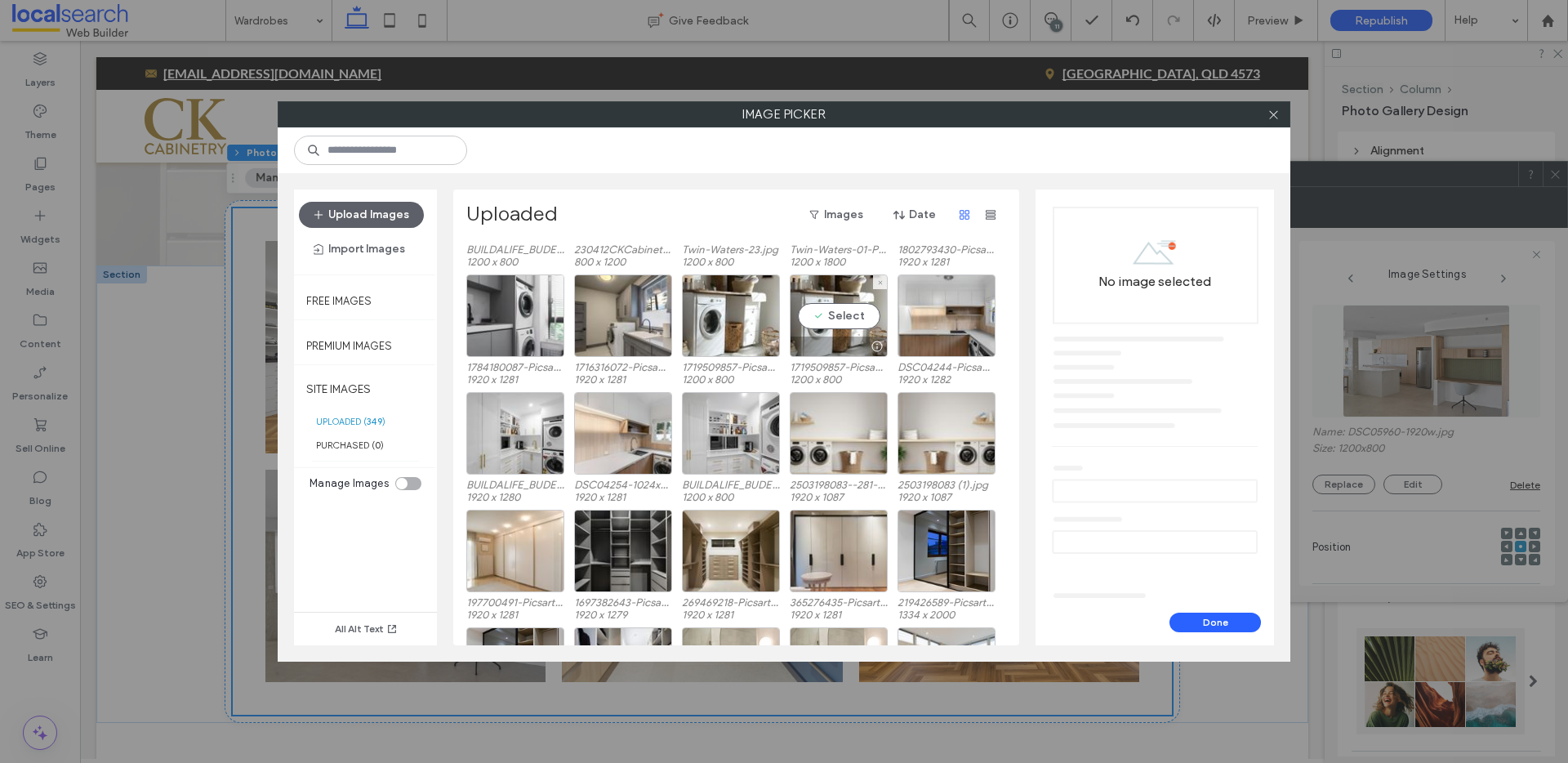
scroll to position [5763, 0]
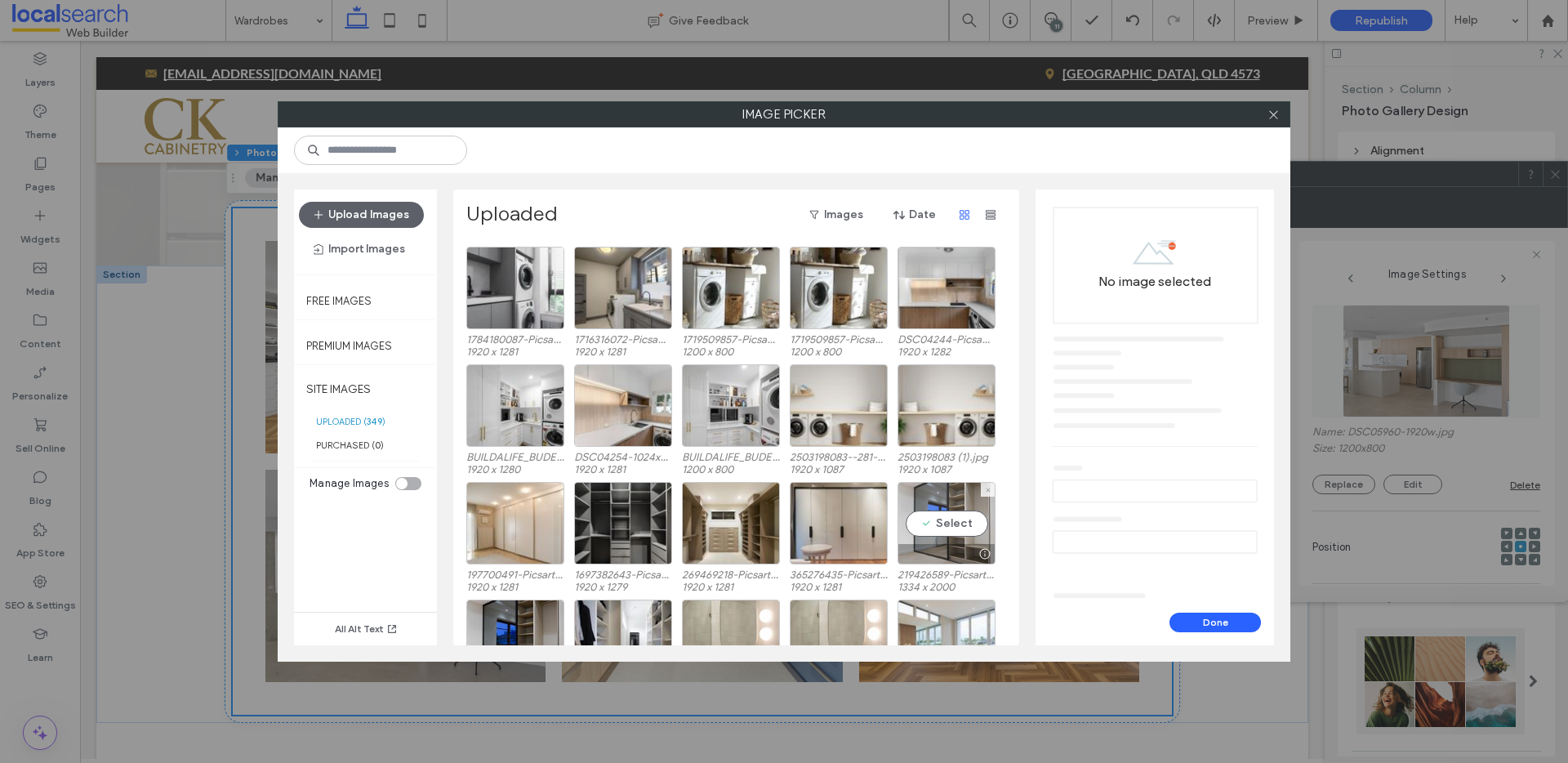
click at [947, 523] on div "Select" at bounding box center [946, 523] width 98 height 83
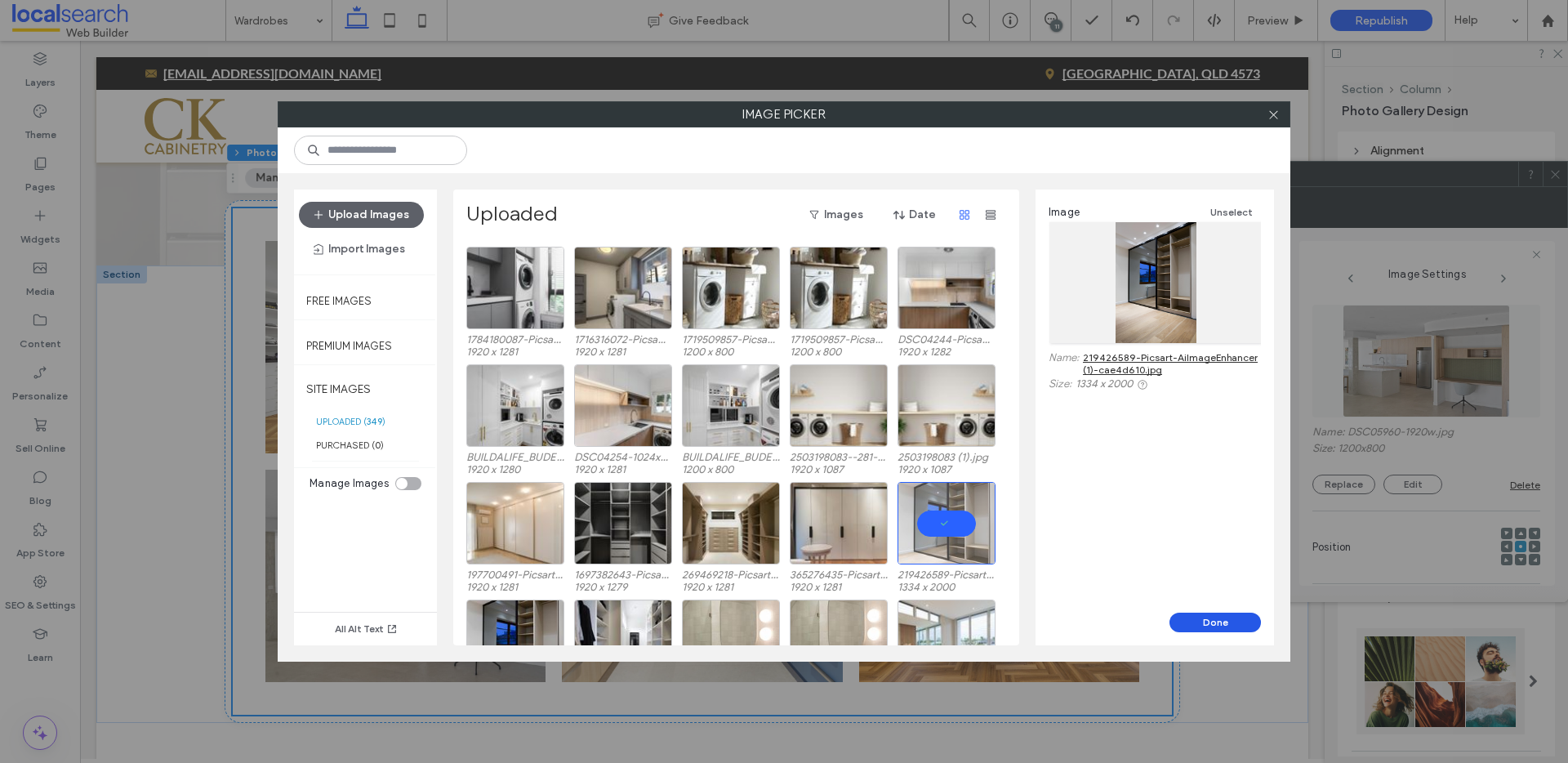
click at [1215, 619] on button "Done" at bounding box center [1216, 623] width 92 height 20
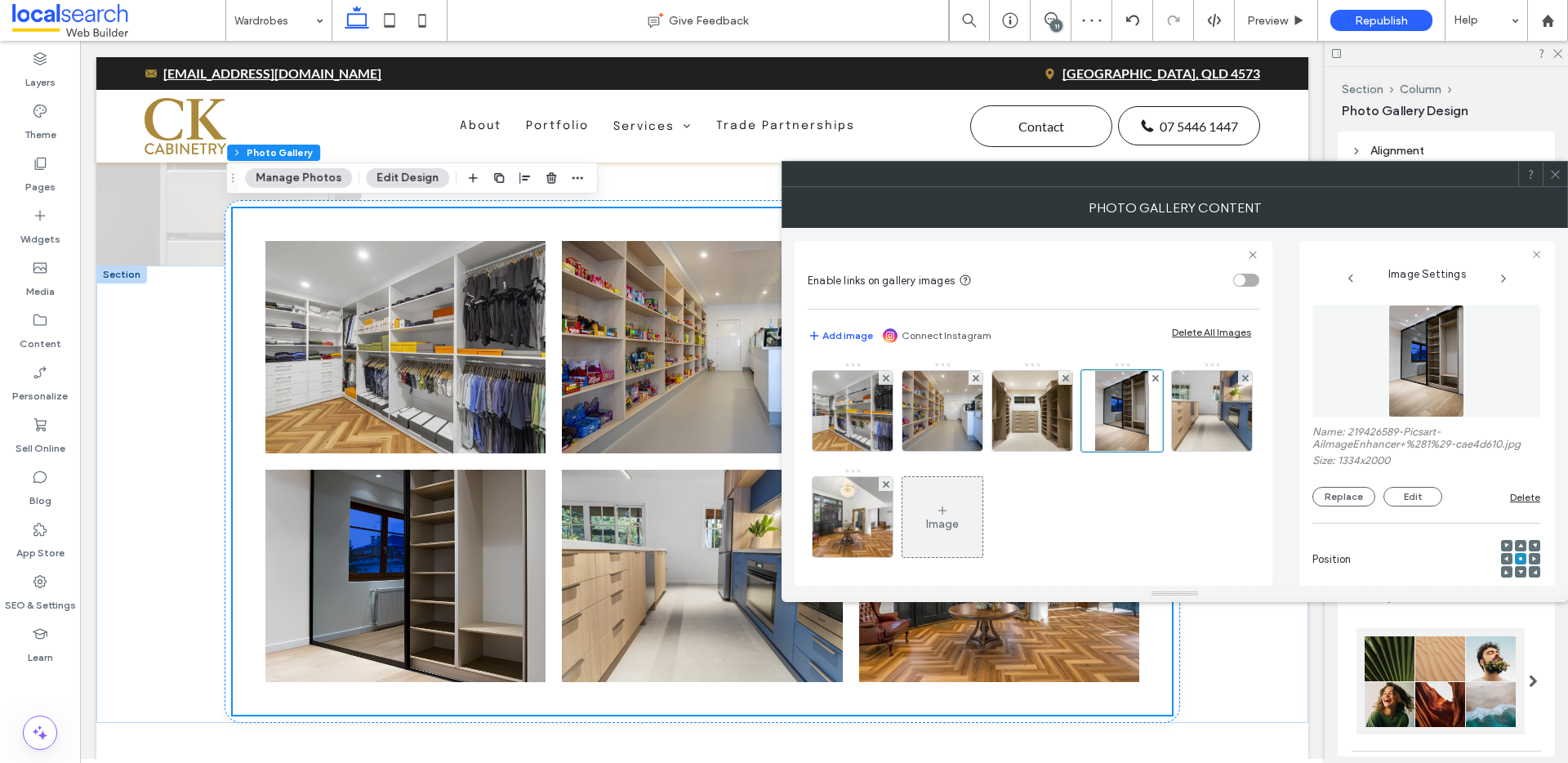
scroll to position [456, 0]
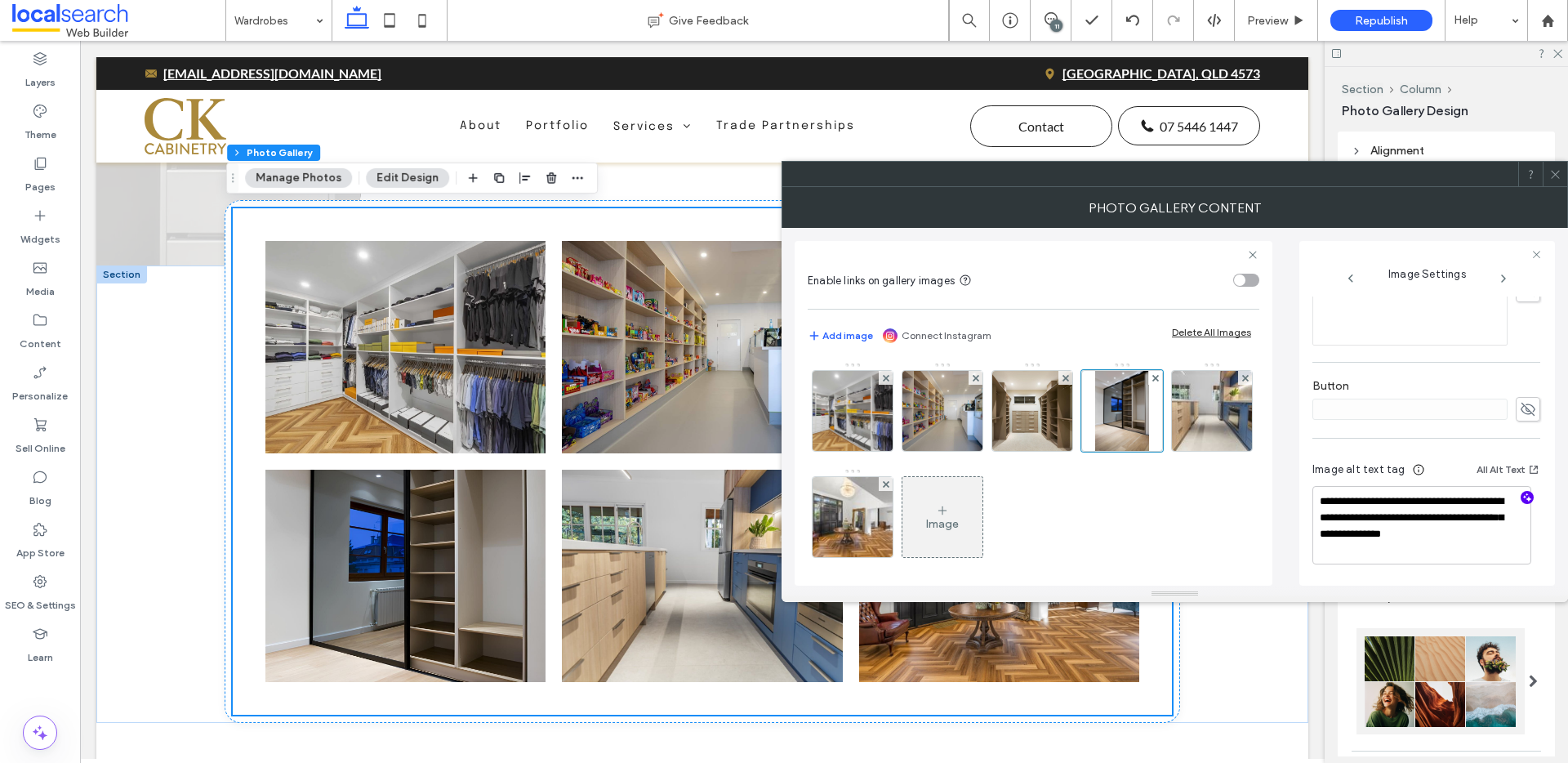
click at [1522, 497] on icon "button" at bounding box center [1527, 497] width 11 height 11
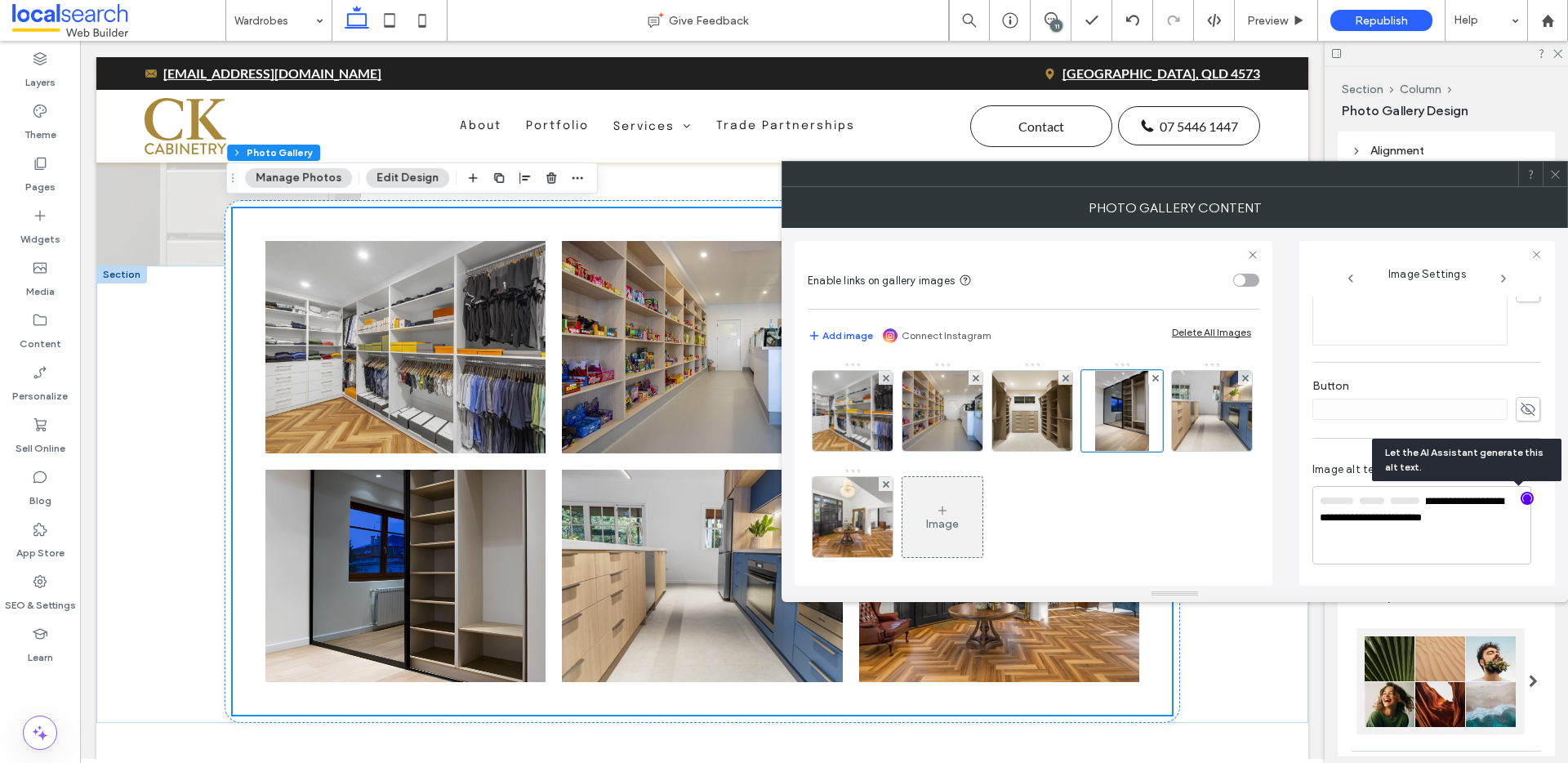
scroll to position [454, 0]
click at [1502, 518] on textarea "**********" at bounding box center [1421, 526] width 219 height 77
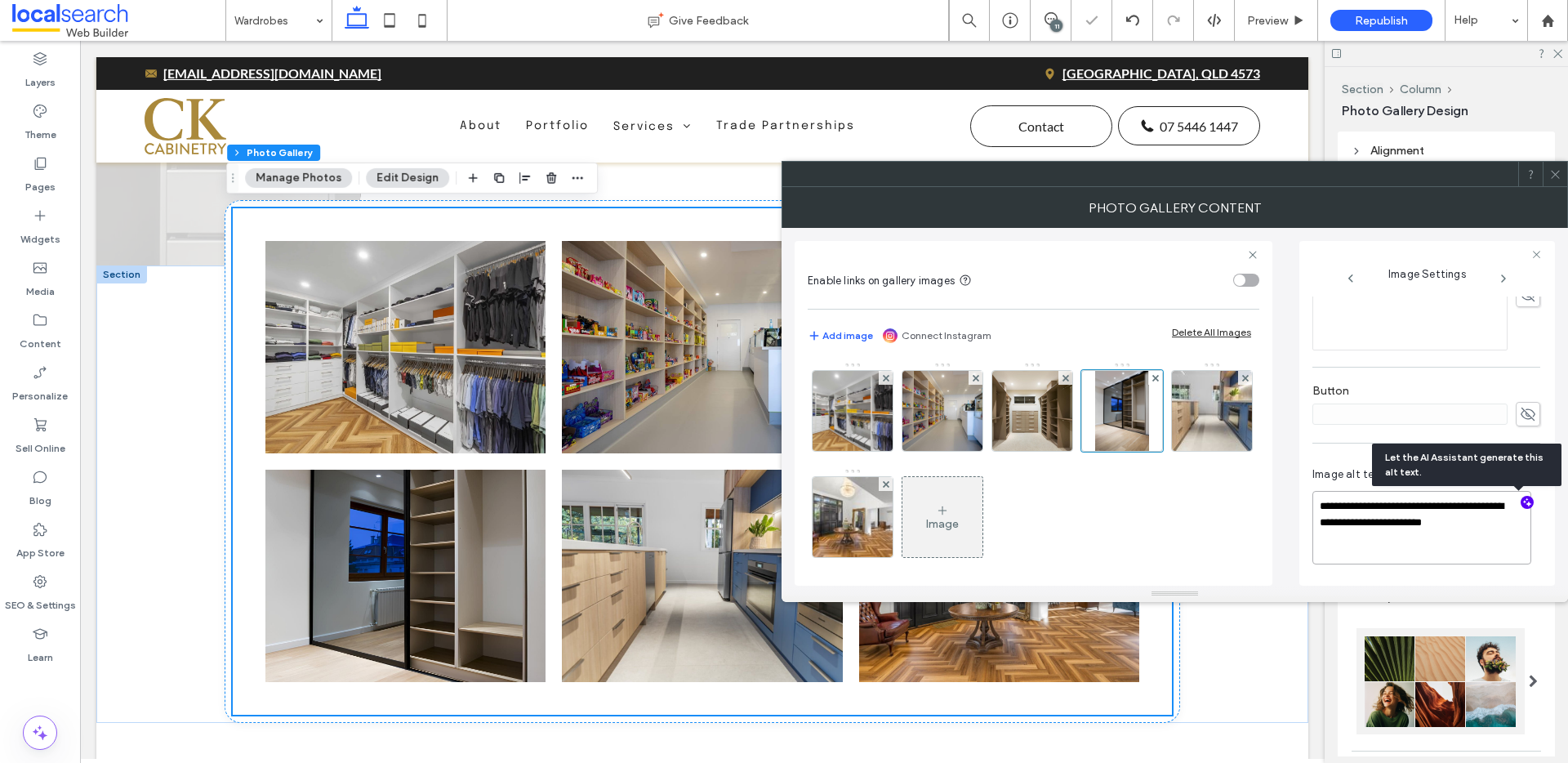
paste textarea "**********"
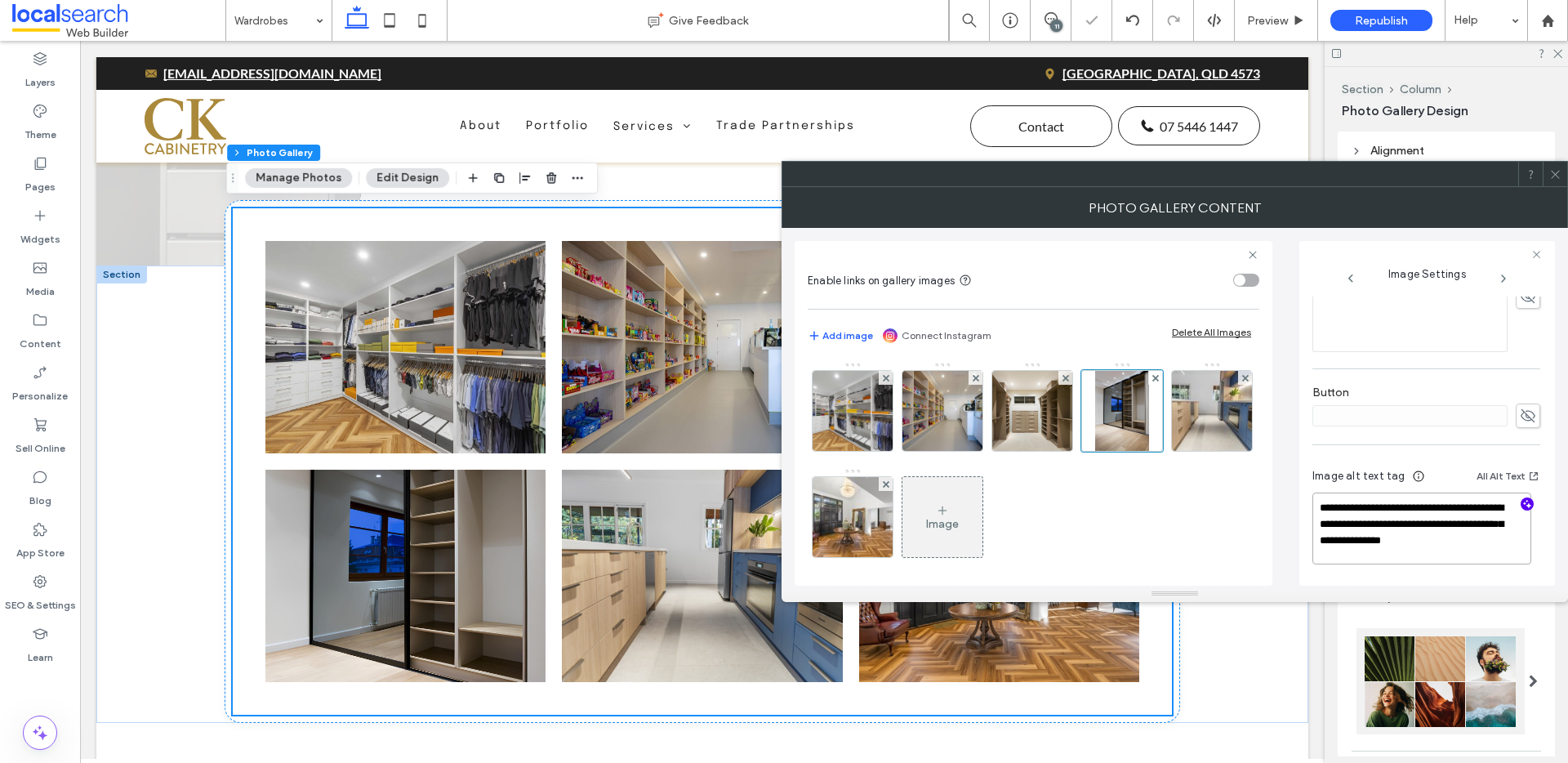
scroll to position [0, 0]
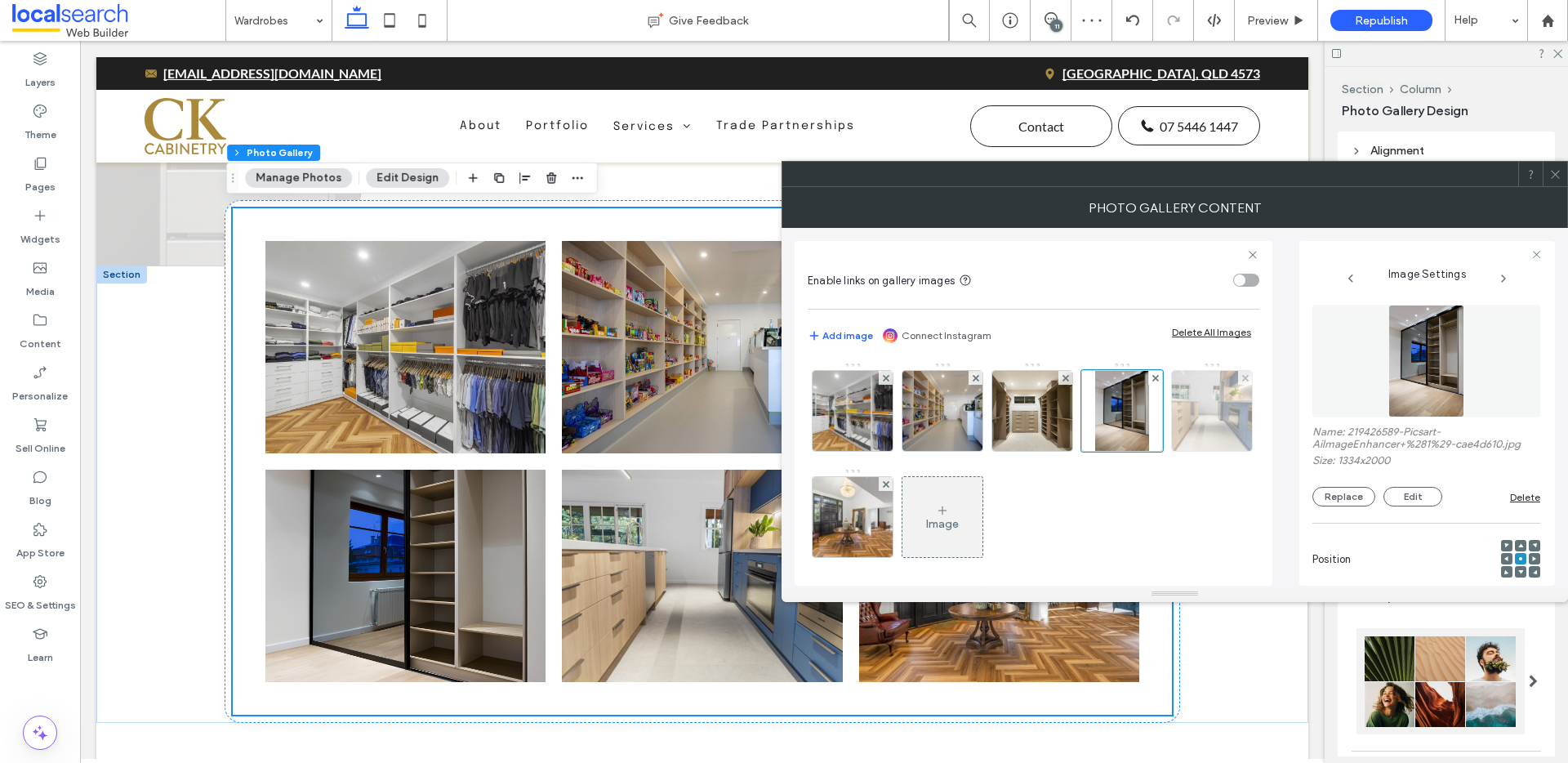
type textarea "**********"
click at [1153, 451] on img at bounding box center [1213, 411] width 120 height 80
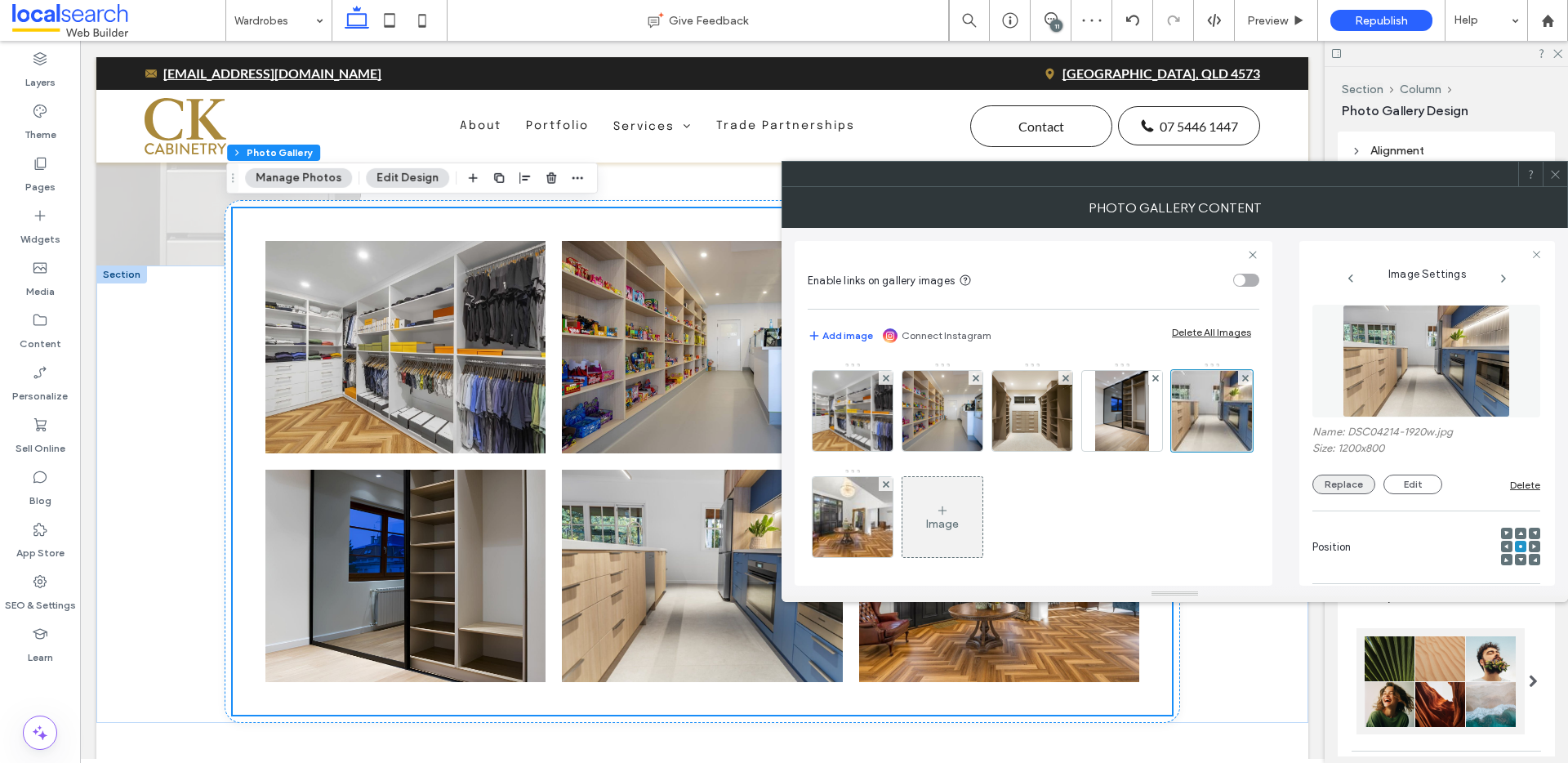
click at [1344, 486] on button "Replace" at bounding box center [1343, 485] width 63 height 20
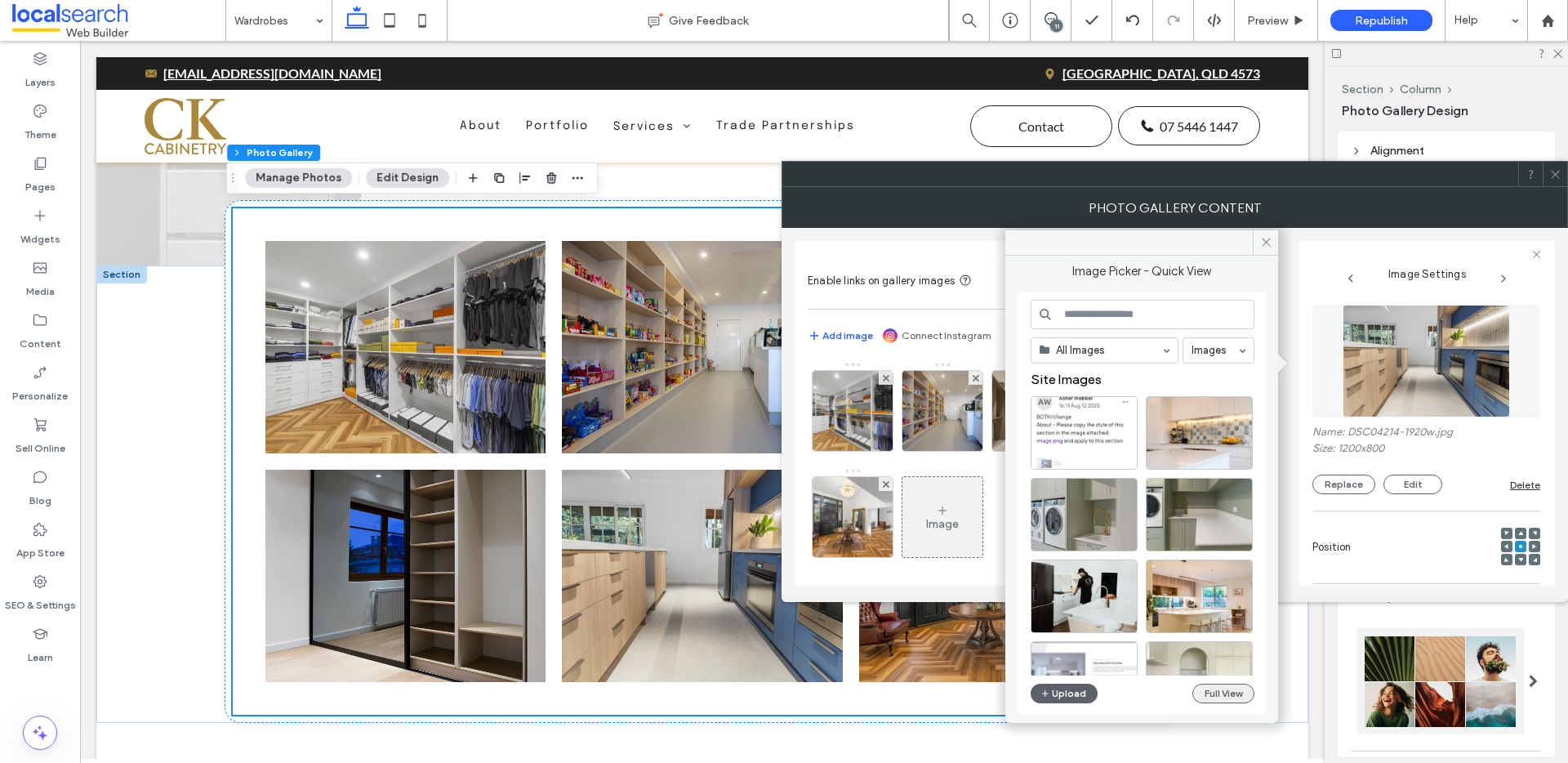
click at [1204, 702] on button "Full View" at bounding box center [1224, 694] width 62 height 20
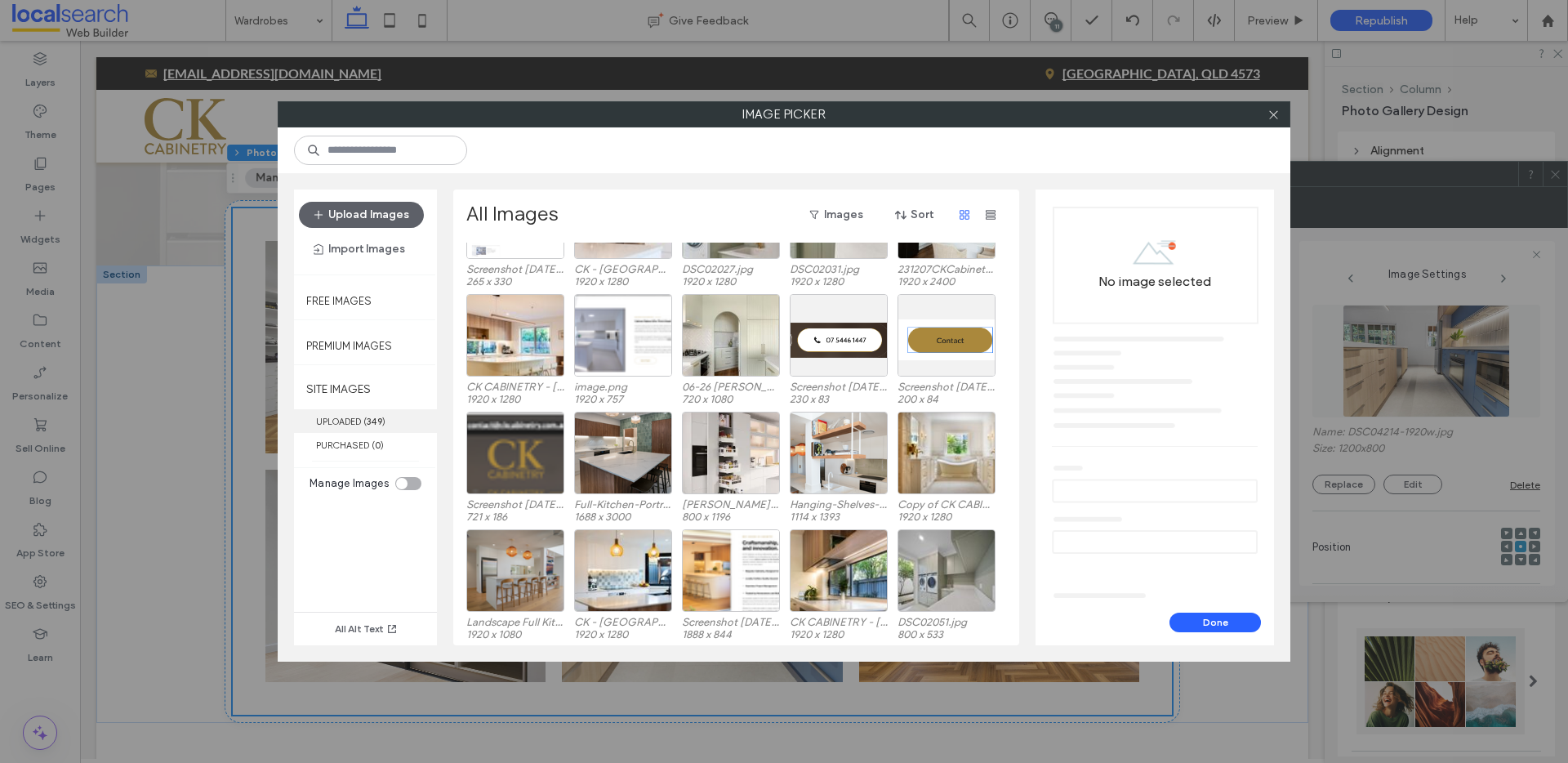
scroll to position [101, 0]
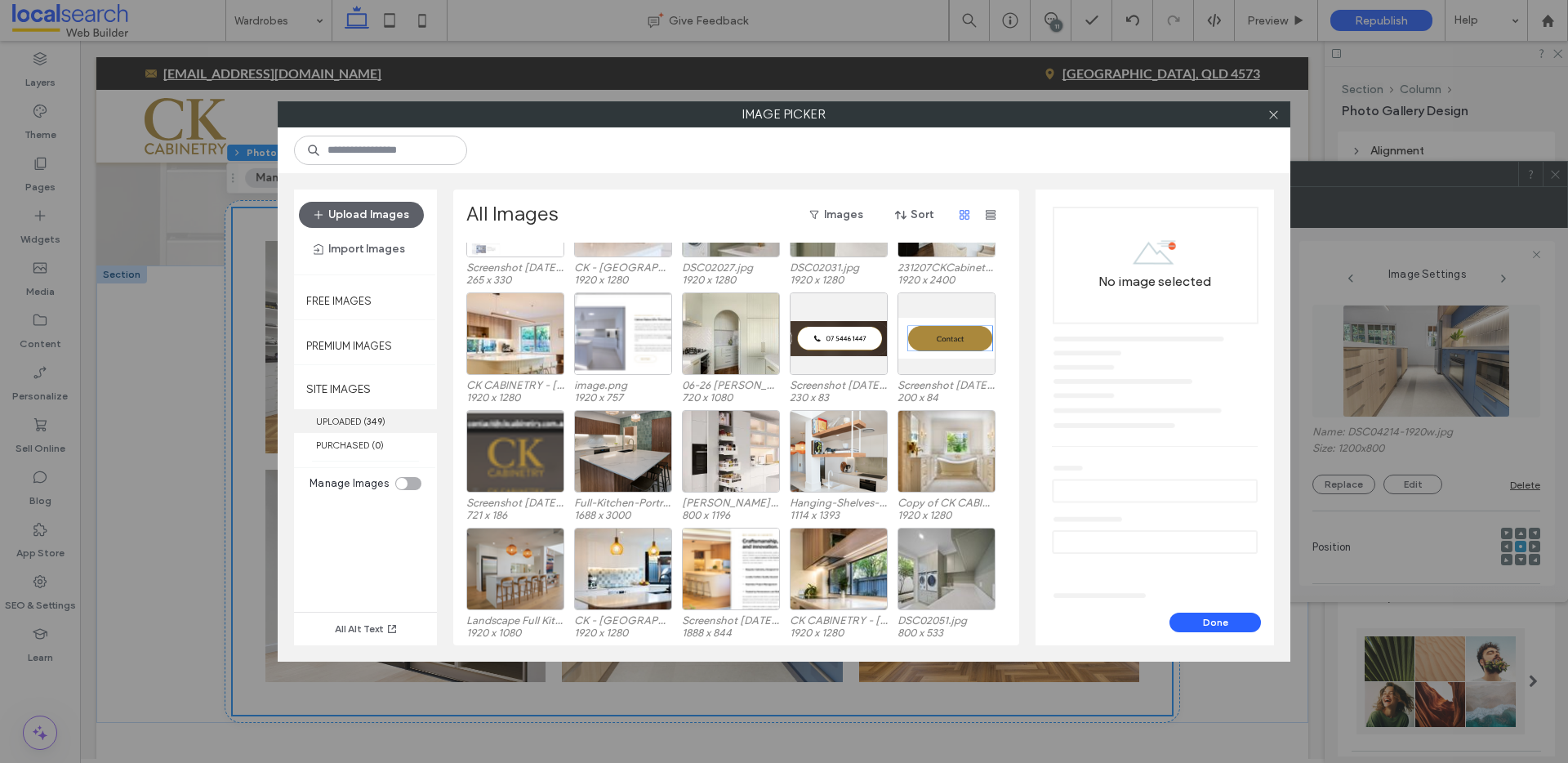
click at [342, 415] on label "UPLOADED ( 349 )" at bounding box center [365, 421] width 143 height 24
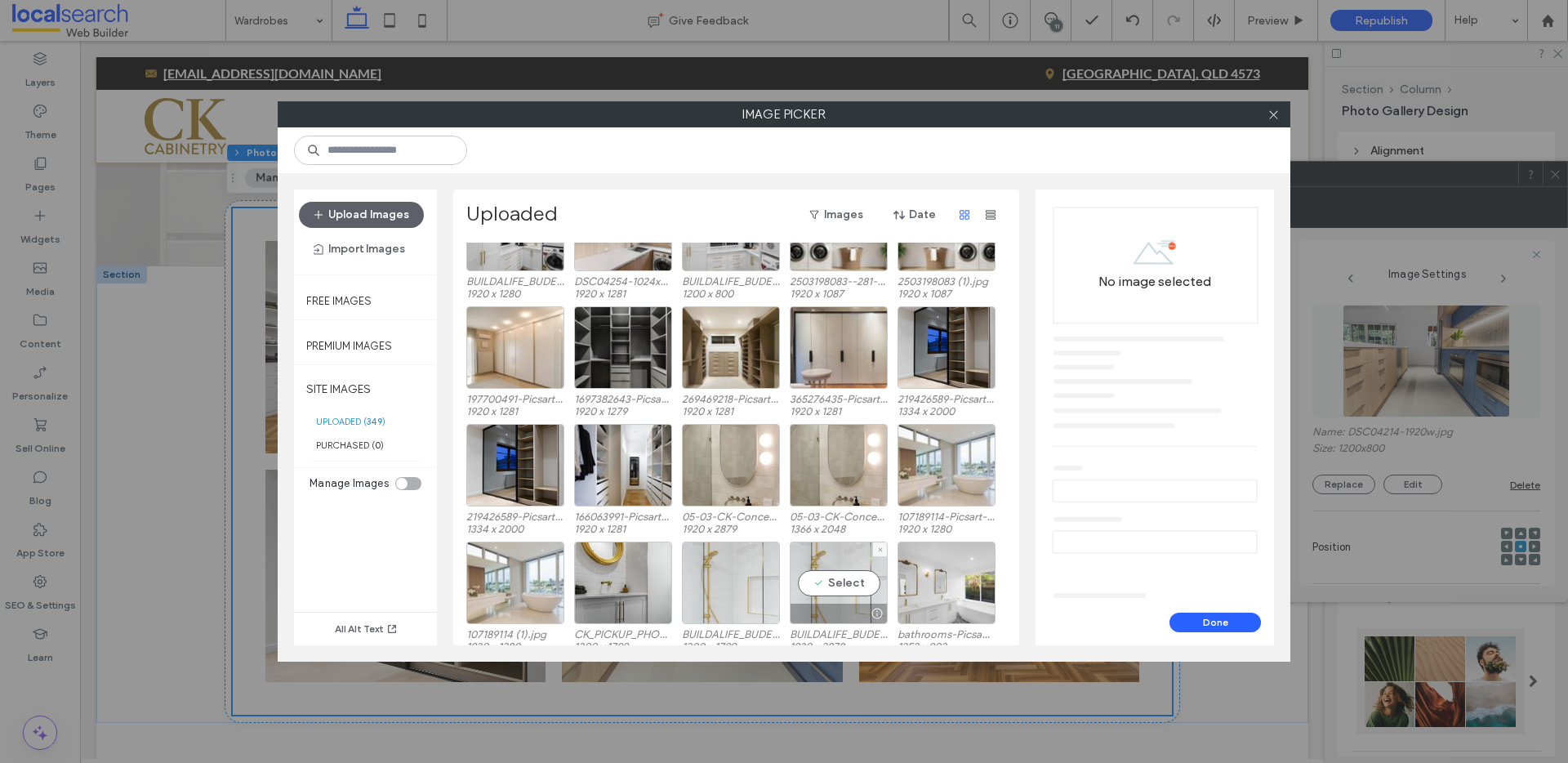
scroll to position [5772, 0]
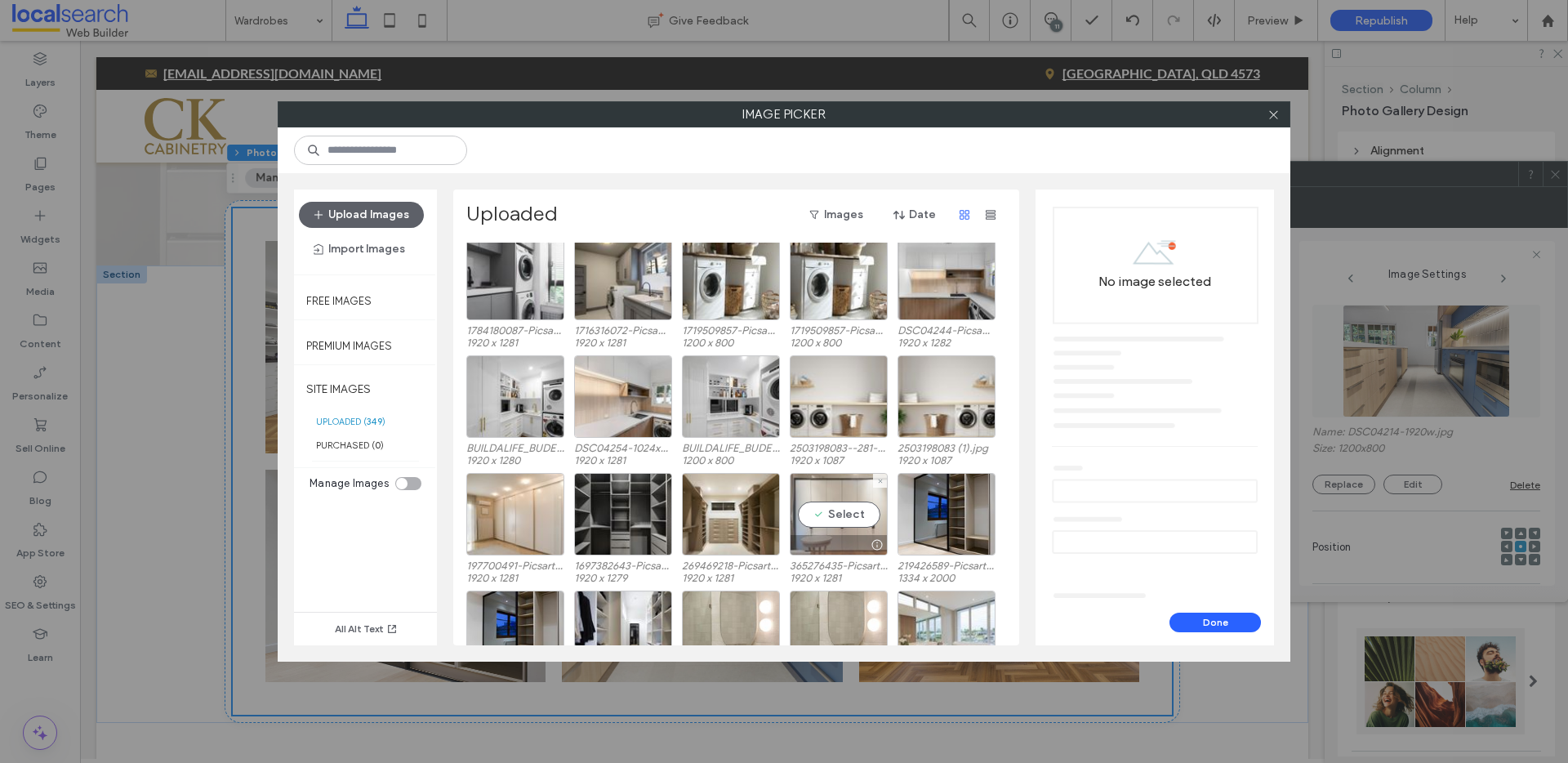
click at [825, 505] on div "Select" at bounding box center [838, 514] width 98 height 83
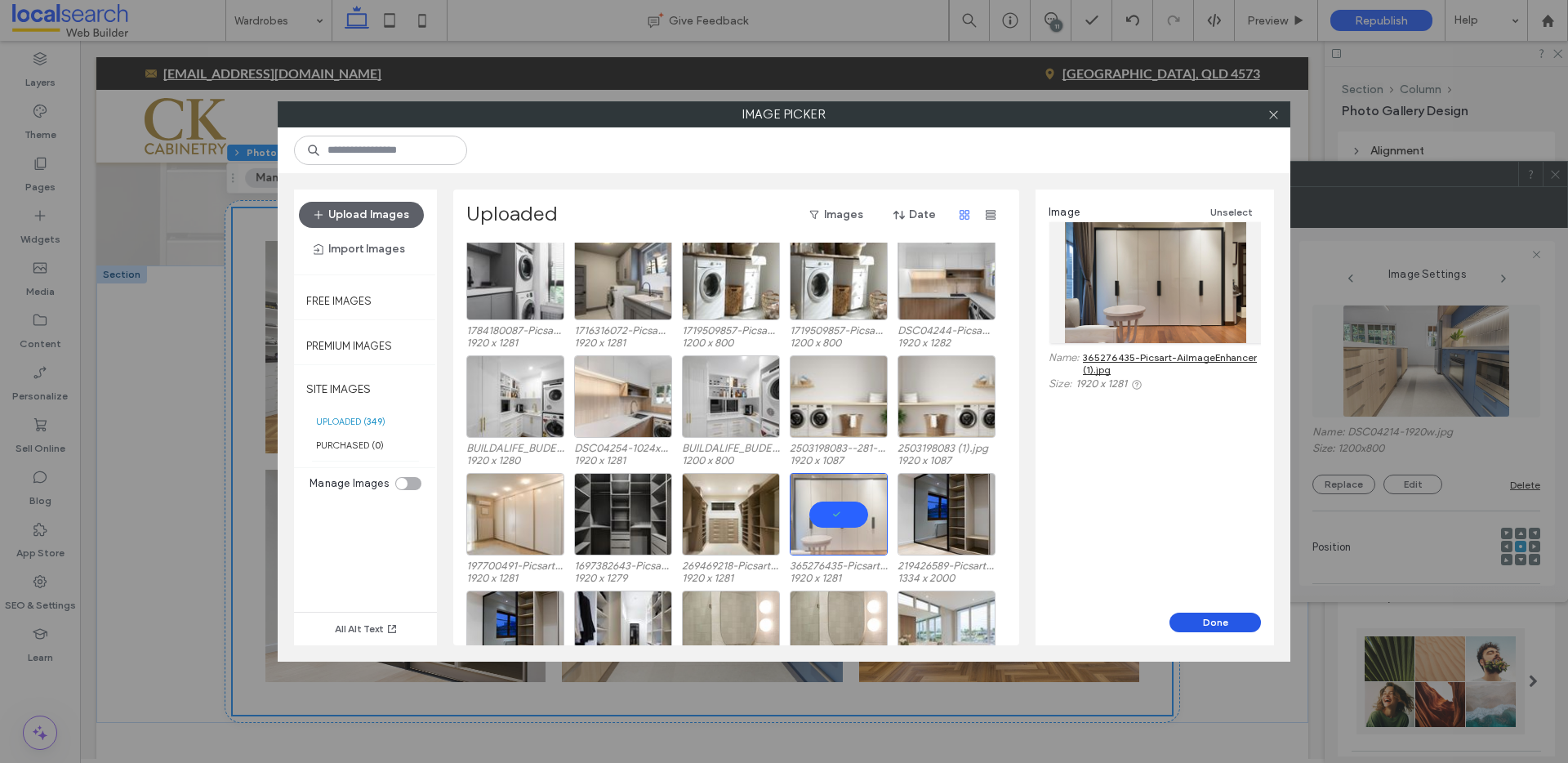
click at [1196, 623] on button "Done" at bounding box center [1216, 623] width 92 height 20
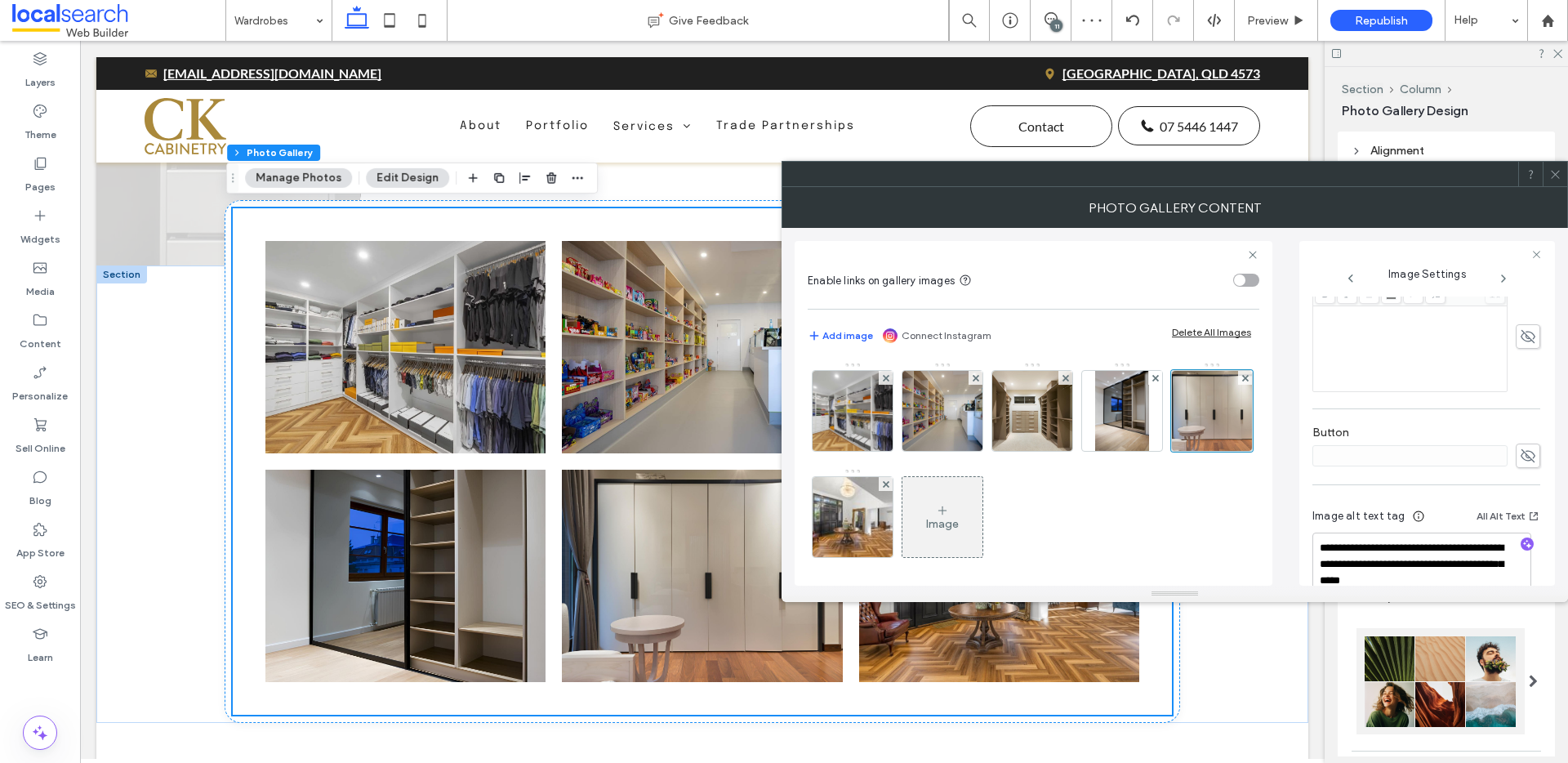
scroll to position [439, 0]
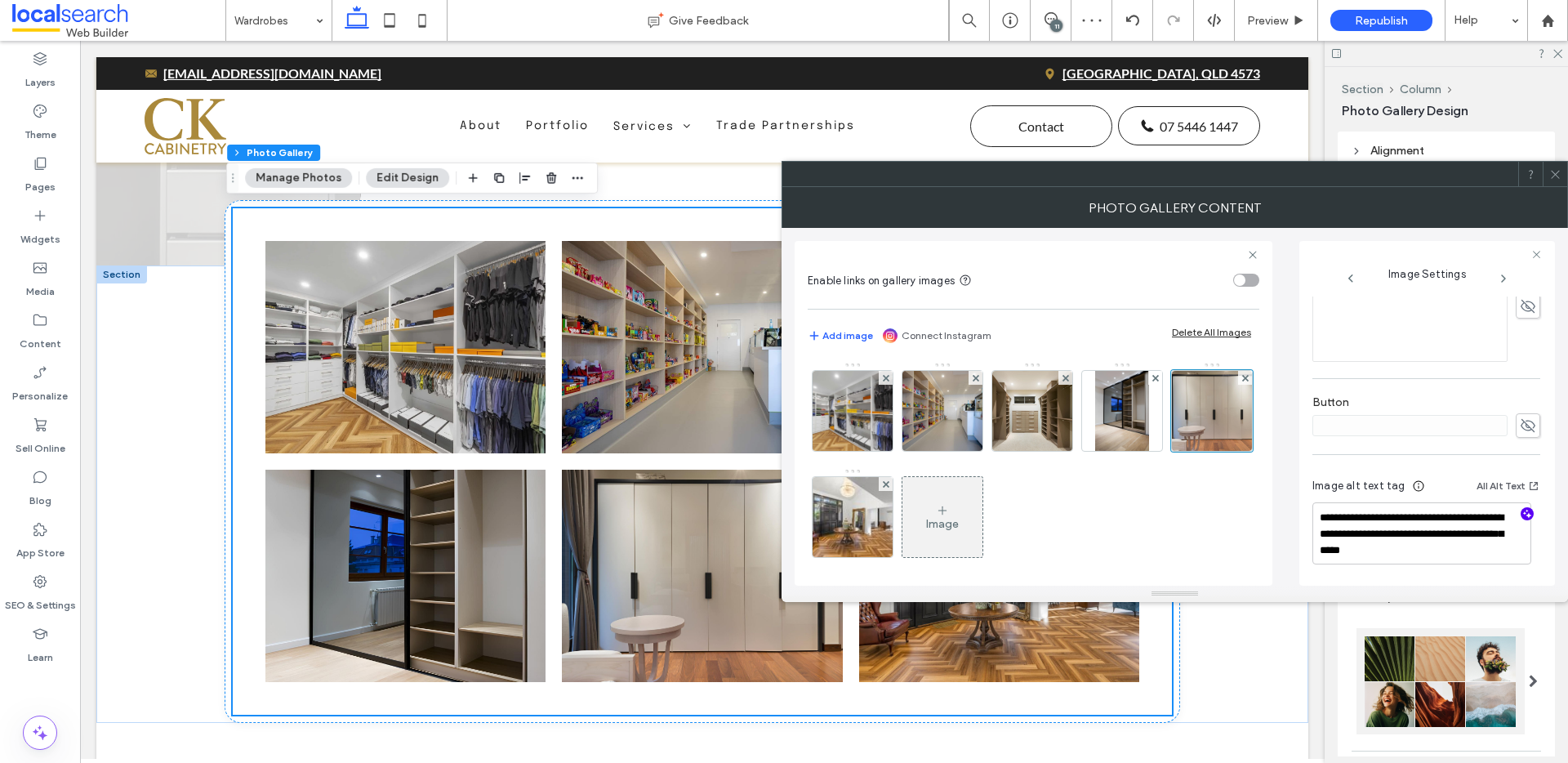
click at [1523, 515] on use "button" at bounding box center [1527, 514] width 9 height 9
click at [1437, 552] on textarea "**********" at bounding box center [1421, 533] width 219 height 62
paste textarea "**********"
type textarea "**********"
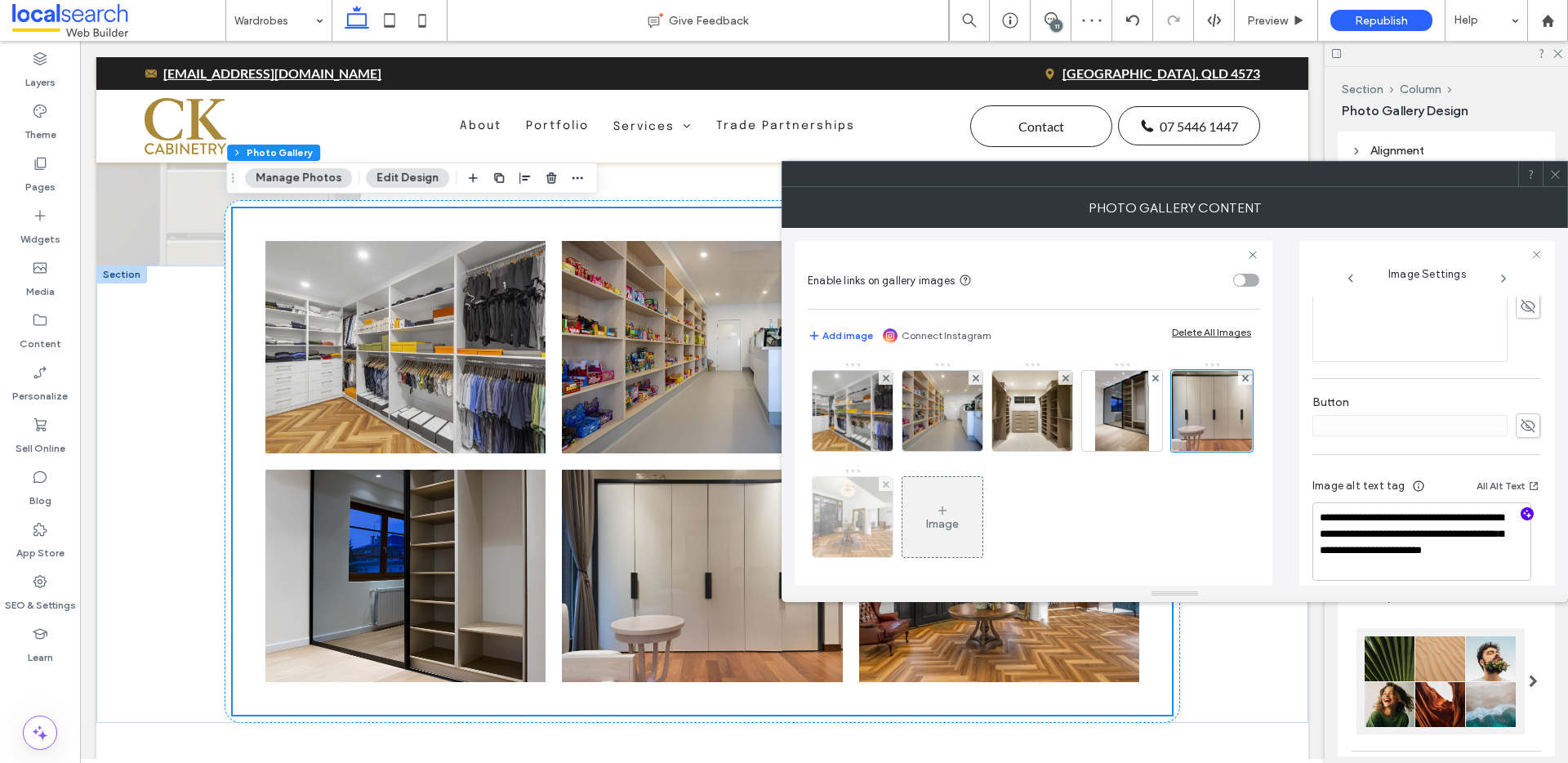
click at [913, 533] on img at bounding box center [853, 517] width 120 height 80
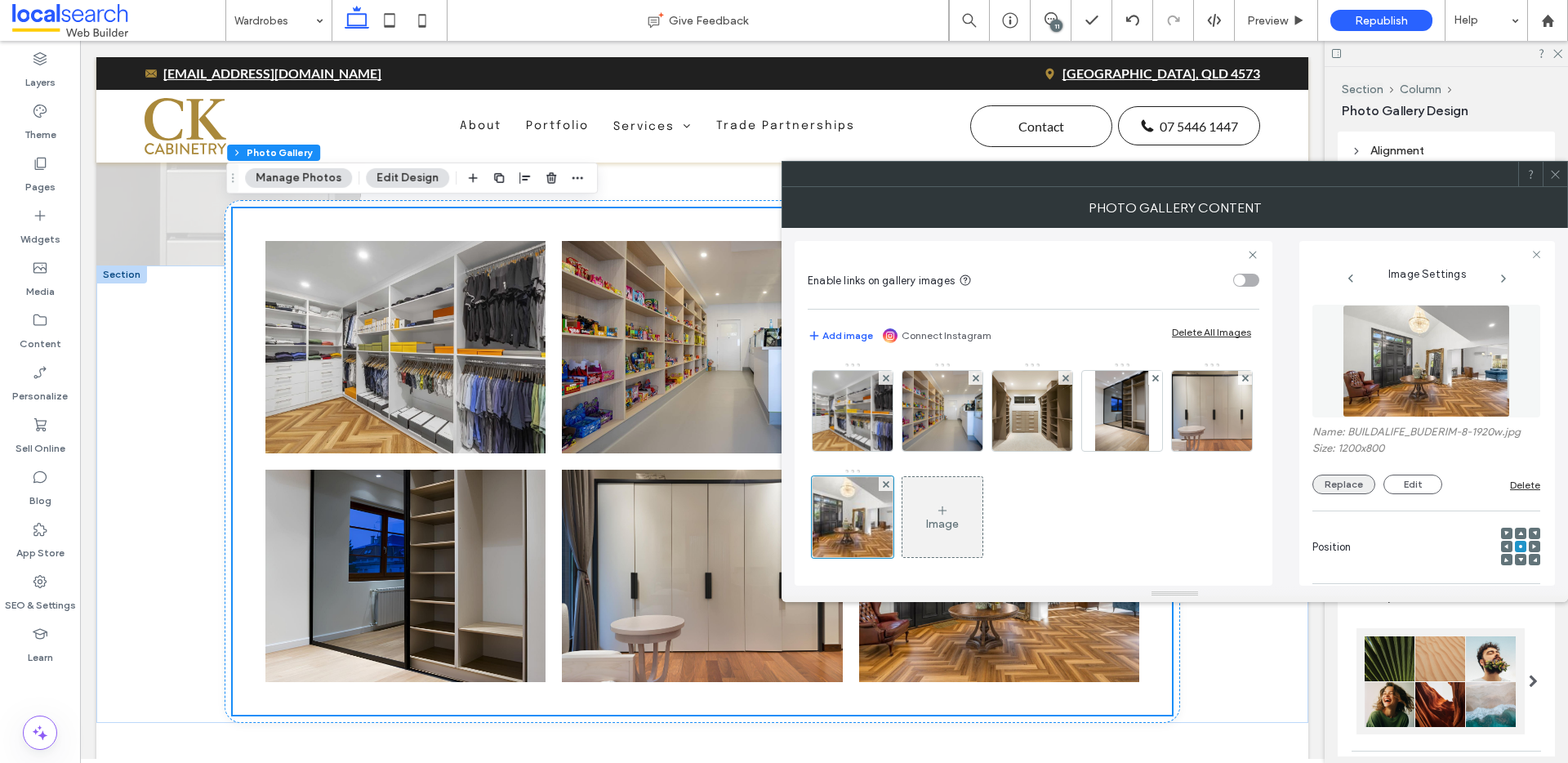
click at [1345, 489] on button "Replace" at bounding box center [1343, 485] width 63 height 20
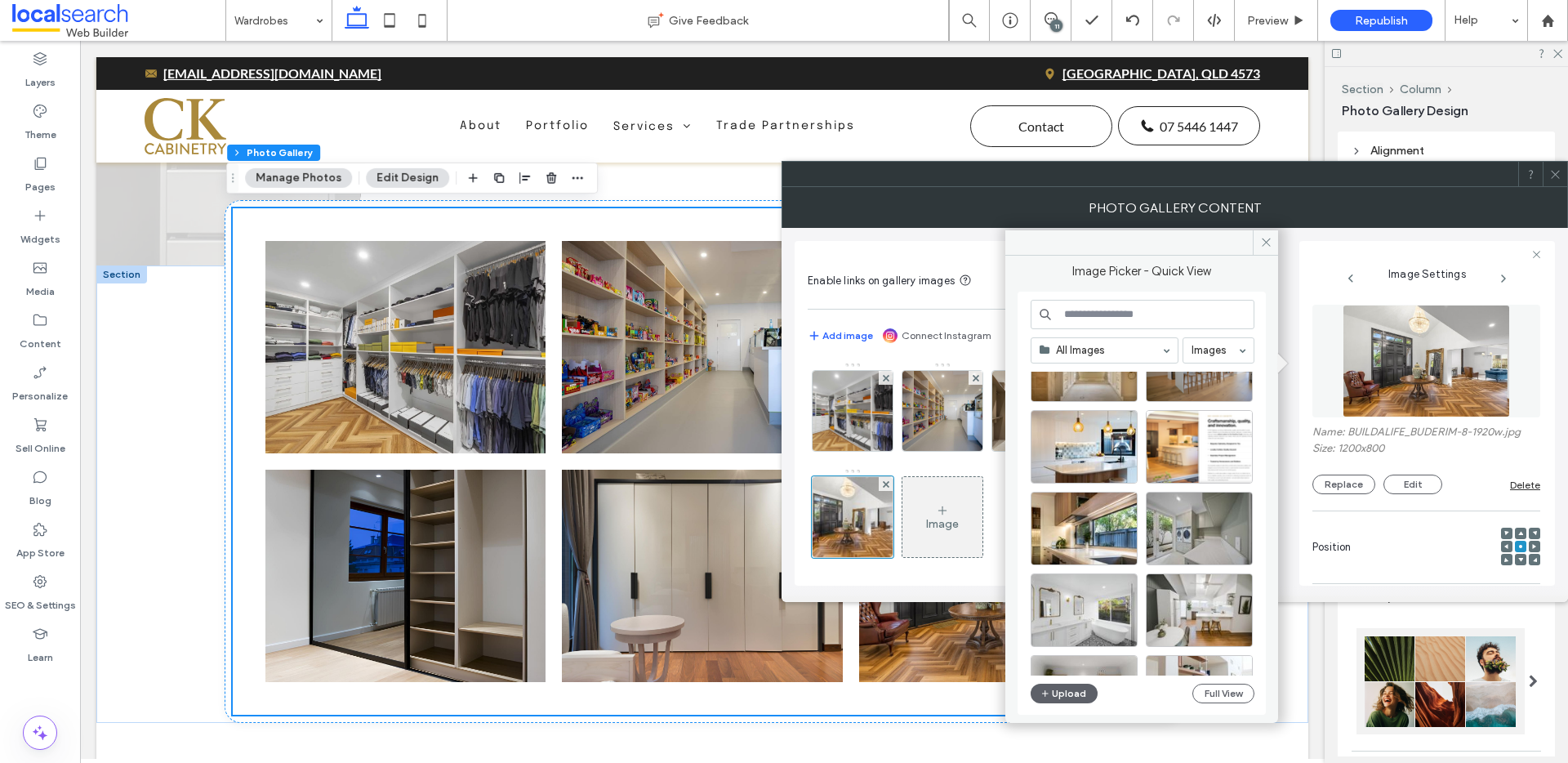
scroll to position [701, 0]
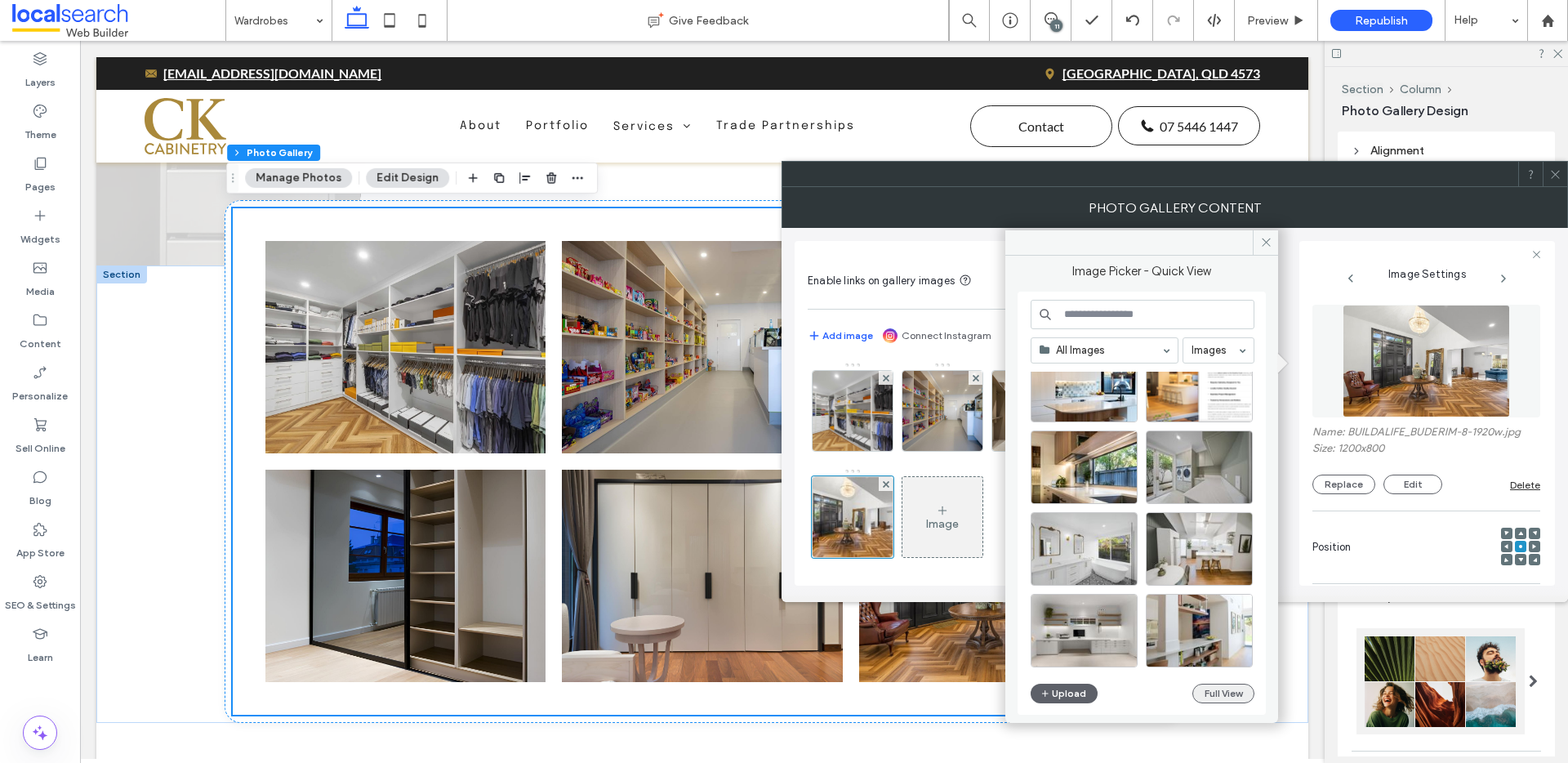
click at [1217, 686] on button "Full View" at bounding box center [1224, 694] width 62 height 20
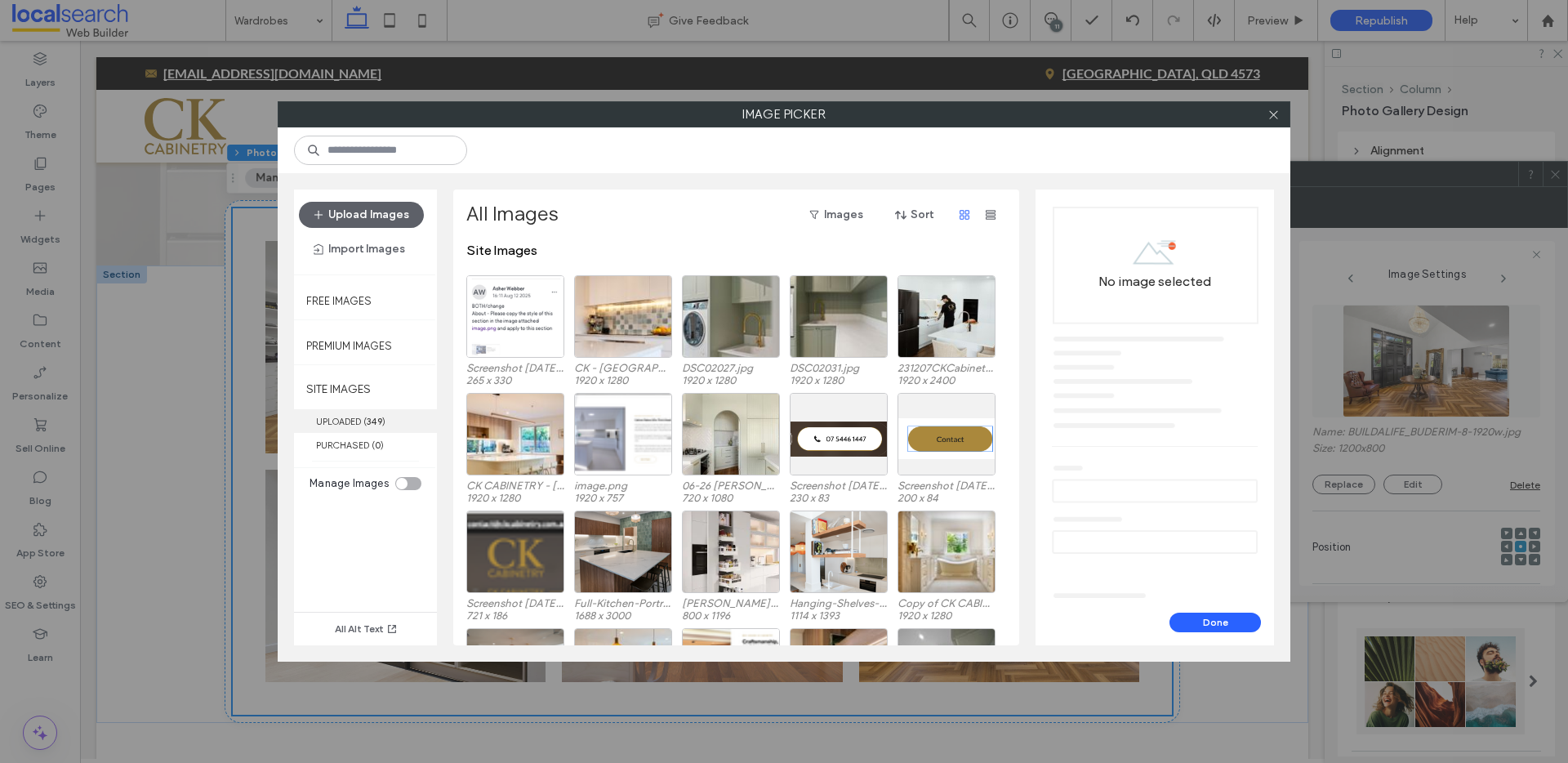
click at [362, 421] on label "UPLOADED ( 349 )" at bounding box center [365, 421] width 143 height 24
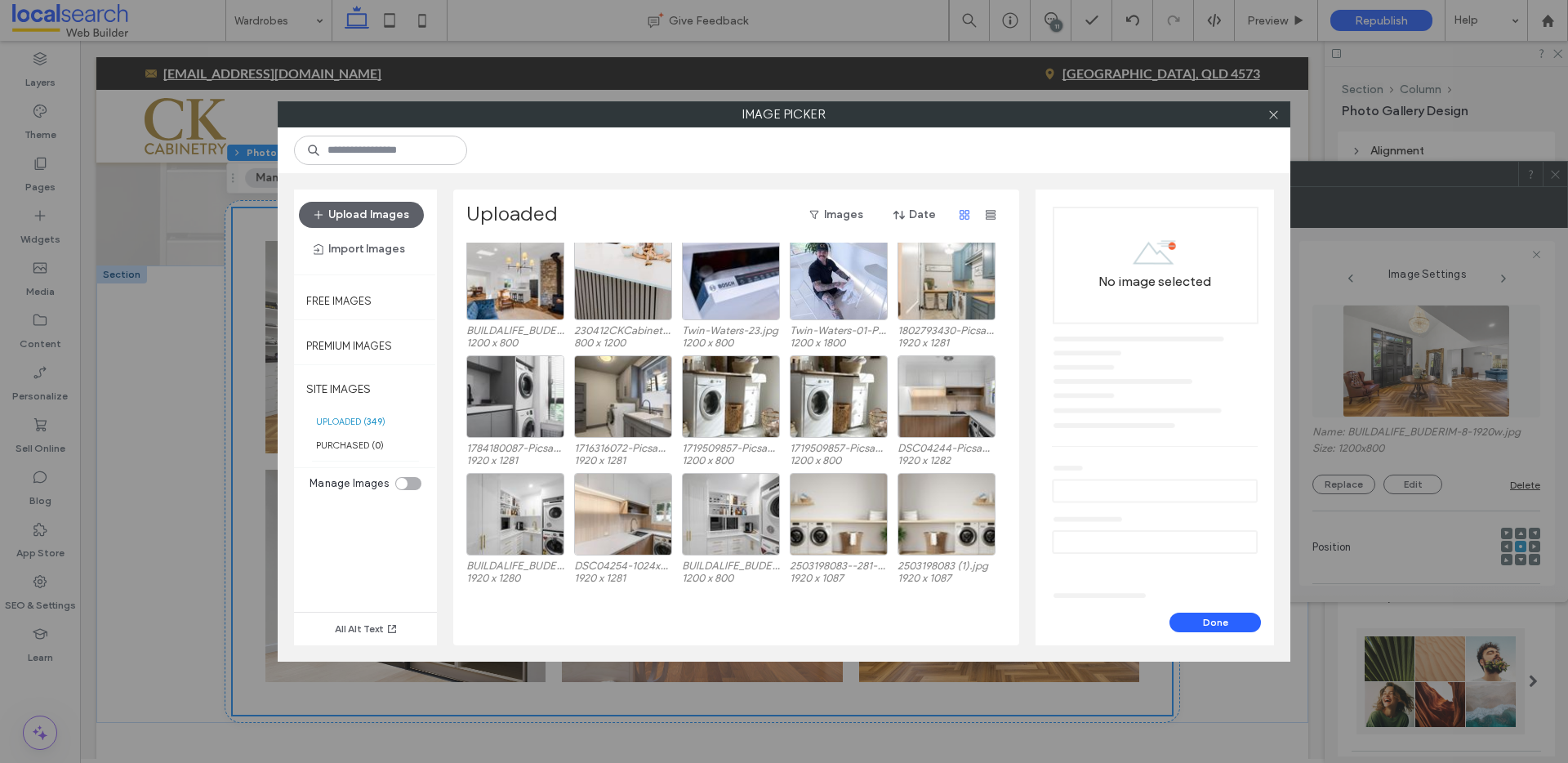
scroll to position [5879, 0]
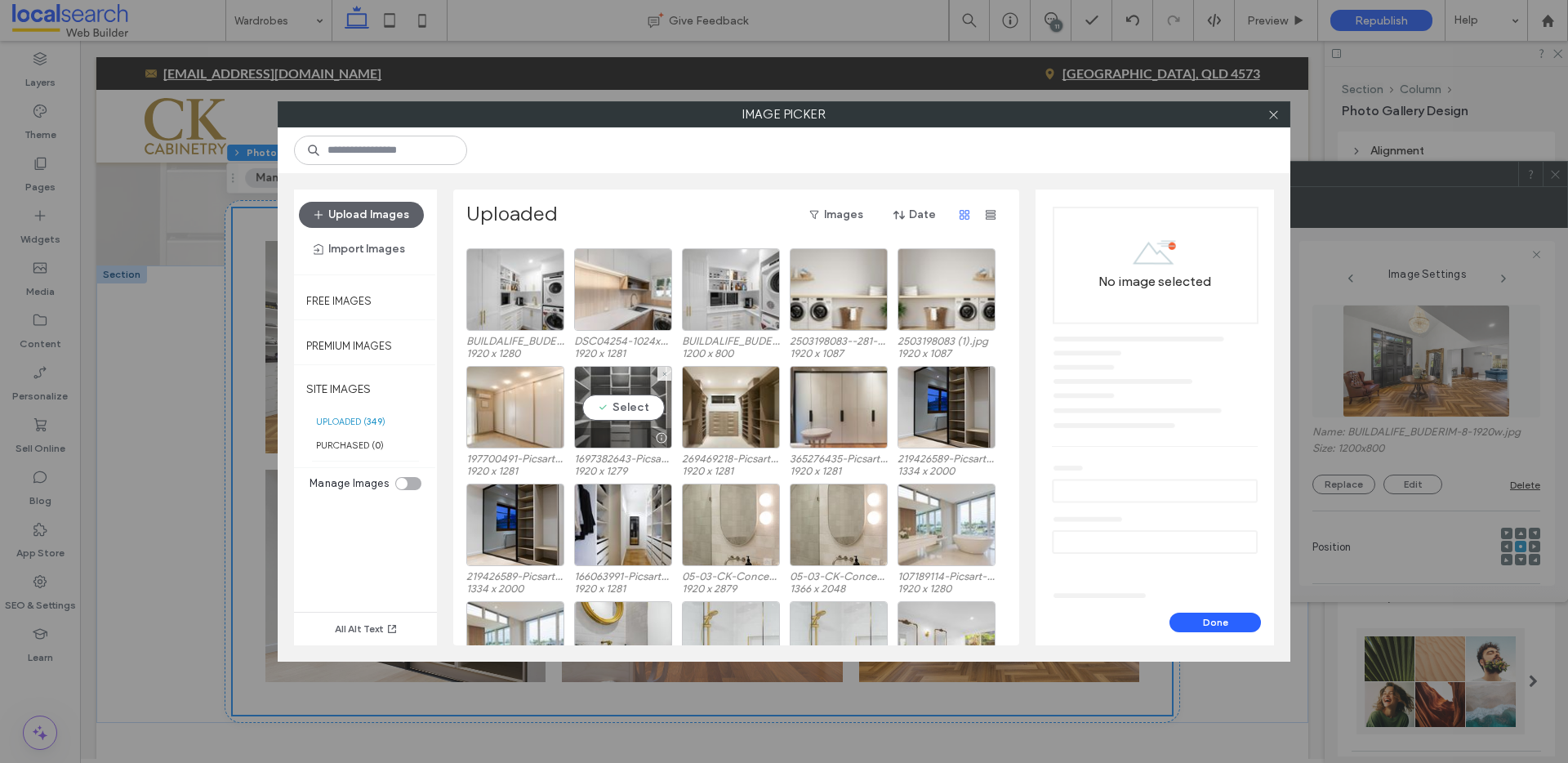
click at [604, 411] on div "Select" at bounding box center [623, 407] width 98 height 83
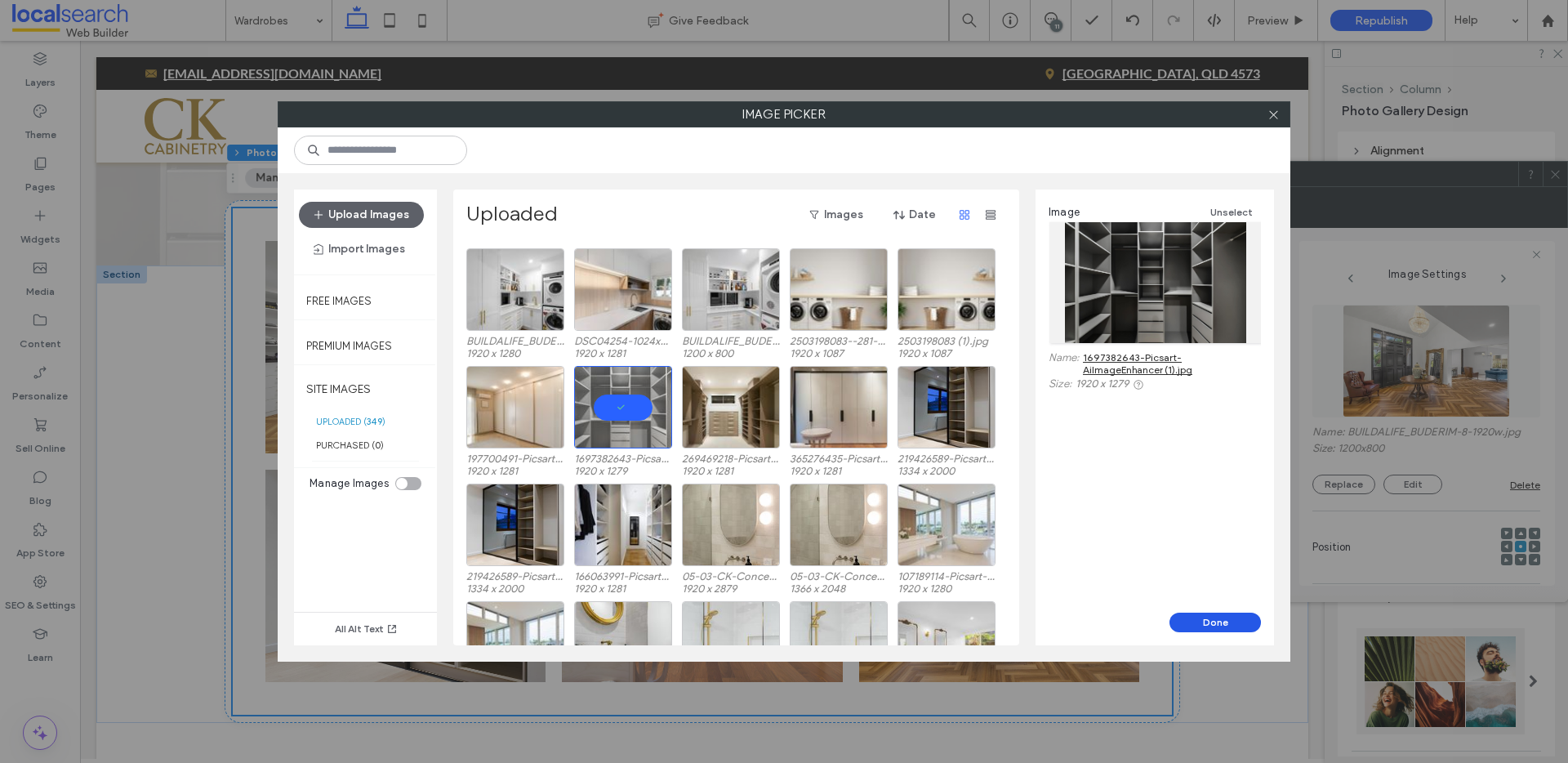
click at [1221, 623] on button "Done" at bounding box center [1216, 623] width 92 height 20
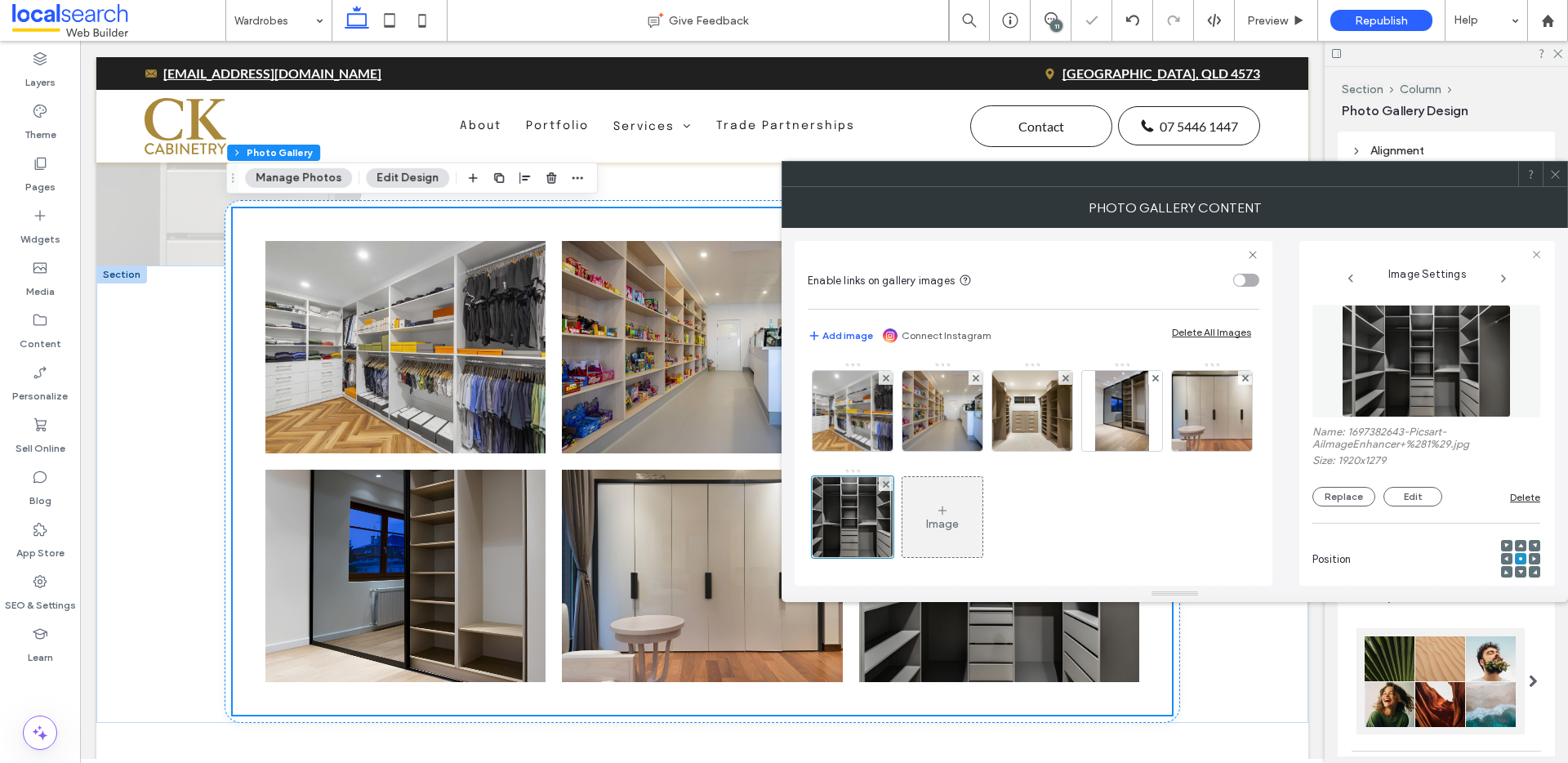
scroll to position [439, 0]
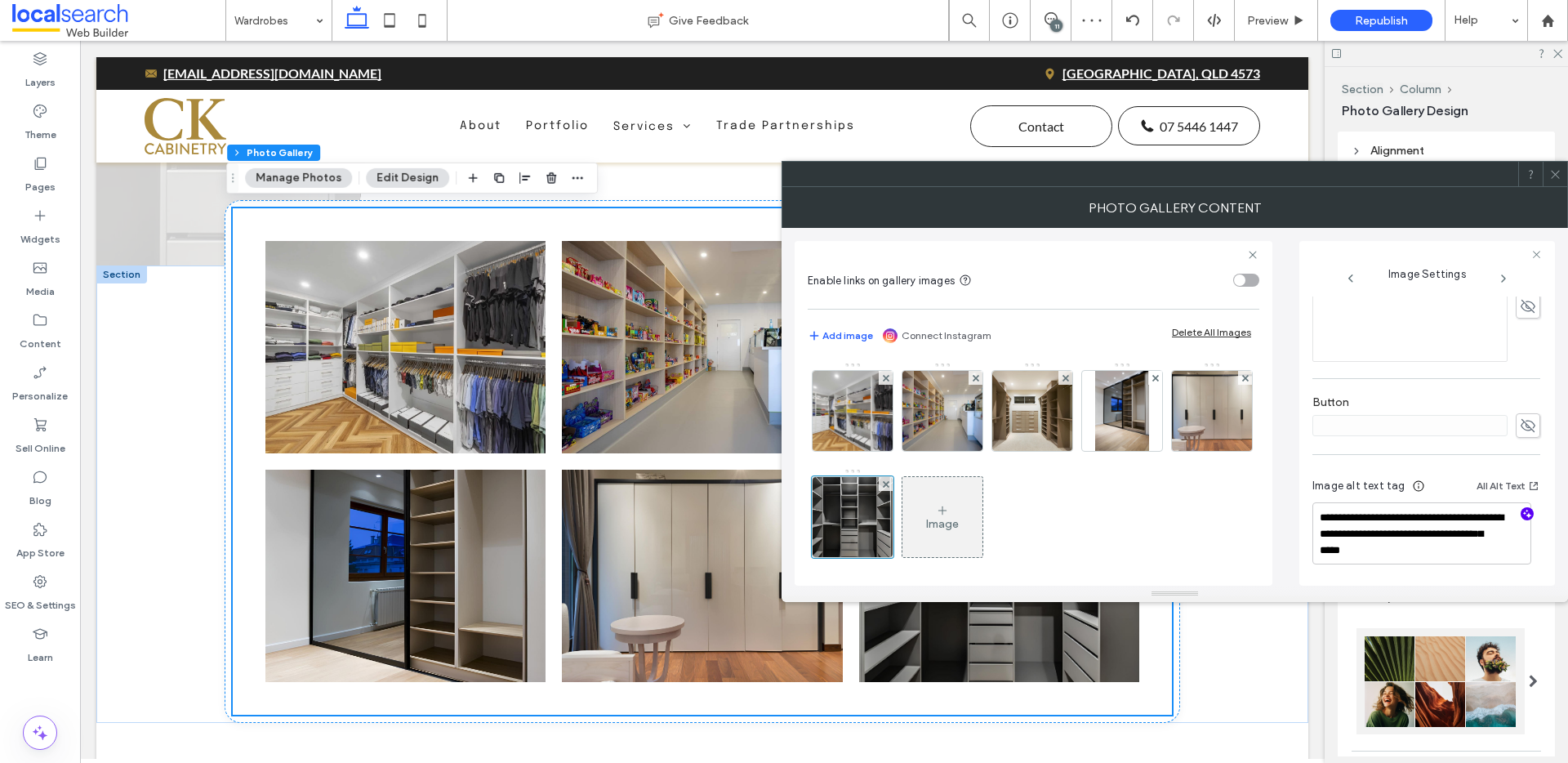
click at [1523, 515] on use "button" at bounding box center [1527, 514] width 9 height 9
click at [1441, 553] on textarea "**********" at bounding box center [1421, 533] width 219 height 62
paste textarea "**********"
type textarea "**********"
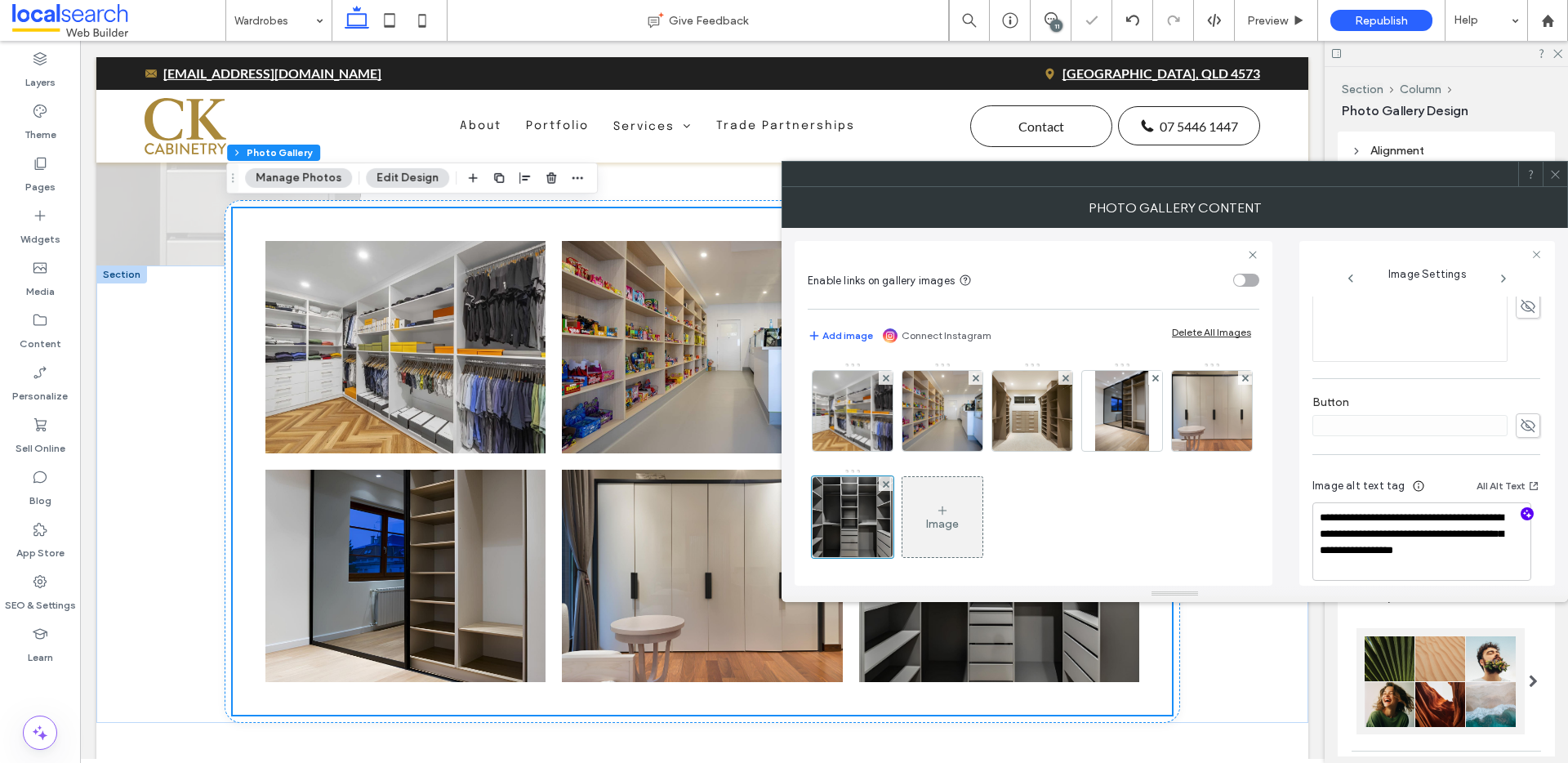
click at [1559, 169] on icon at bounding box center [1556, 175] width 12 height 12
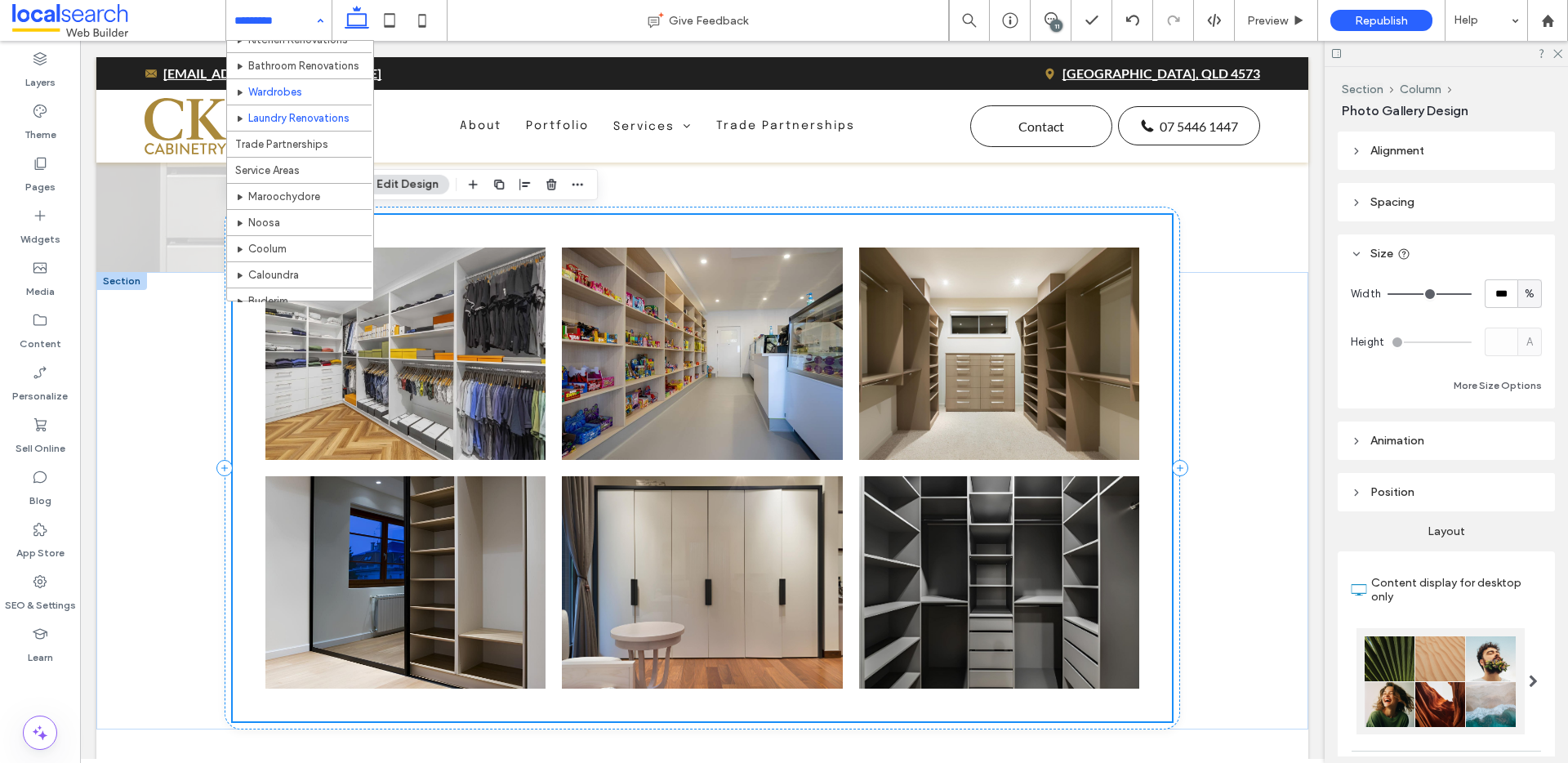
scroll to position [118, 0]
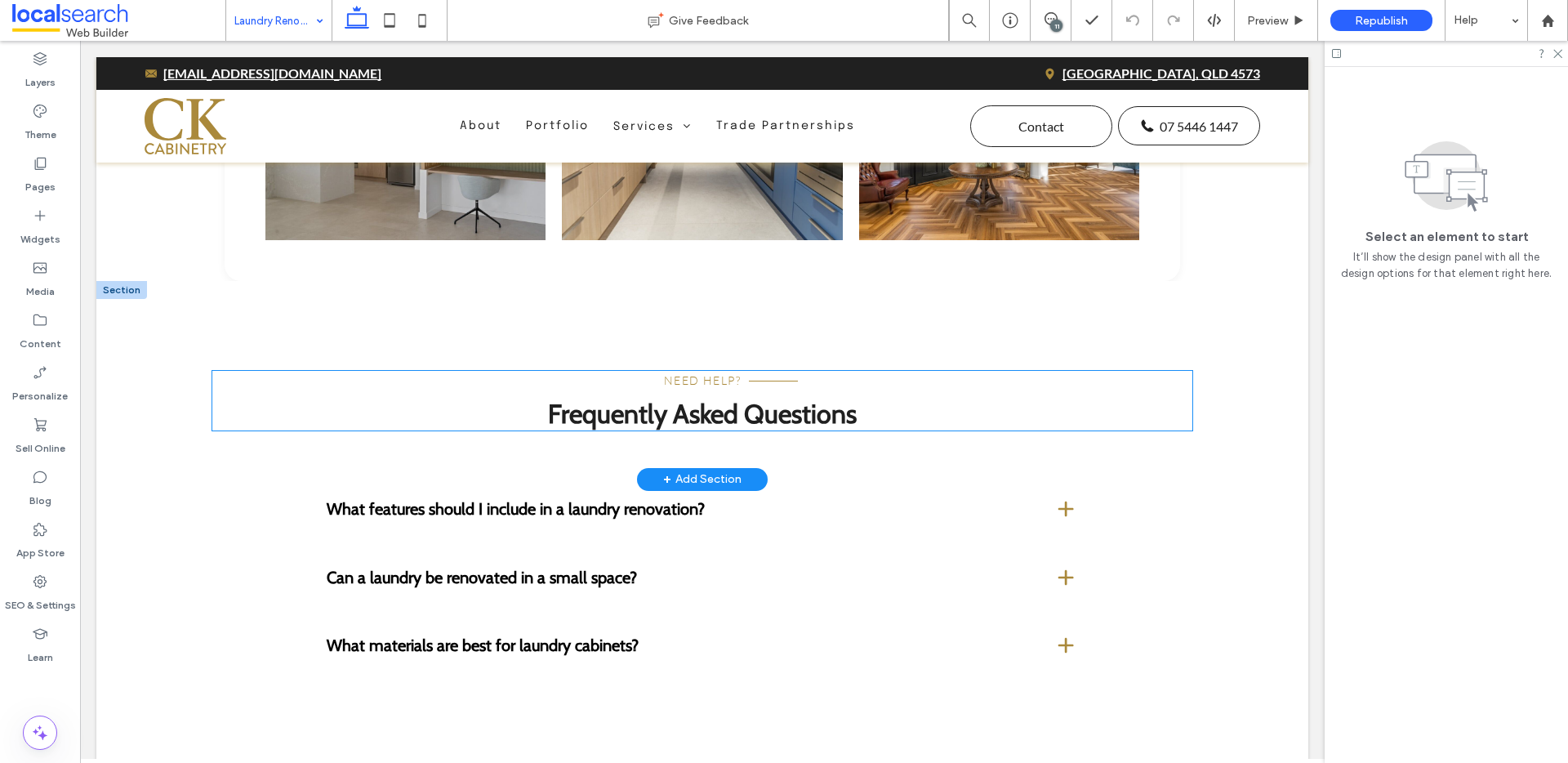
scroll to position [4080, 0]
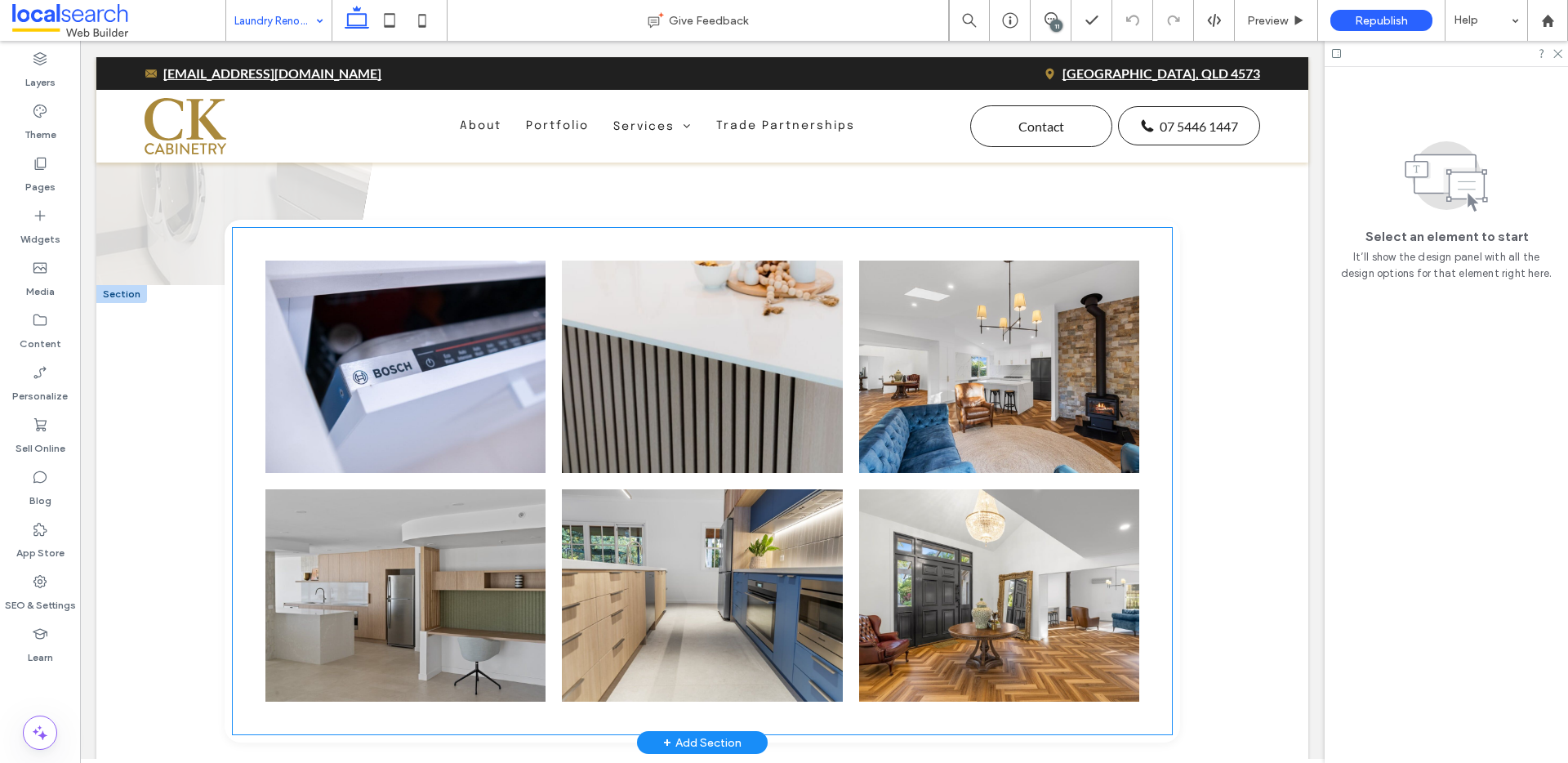
click at [389, 372] on link at bounding box center [405, 367] width 280 height 213
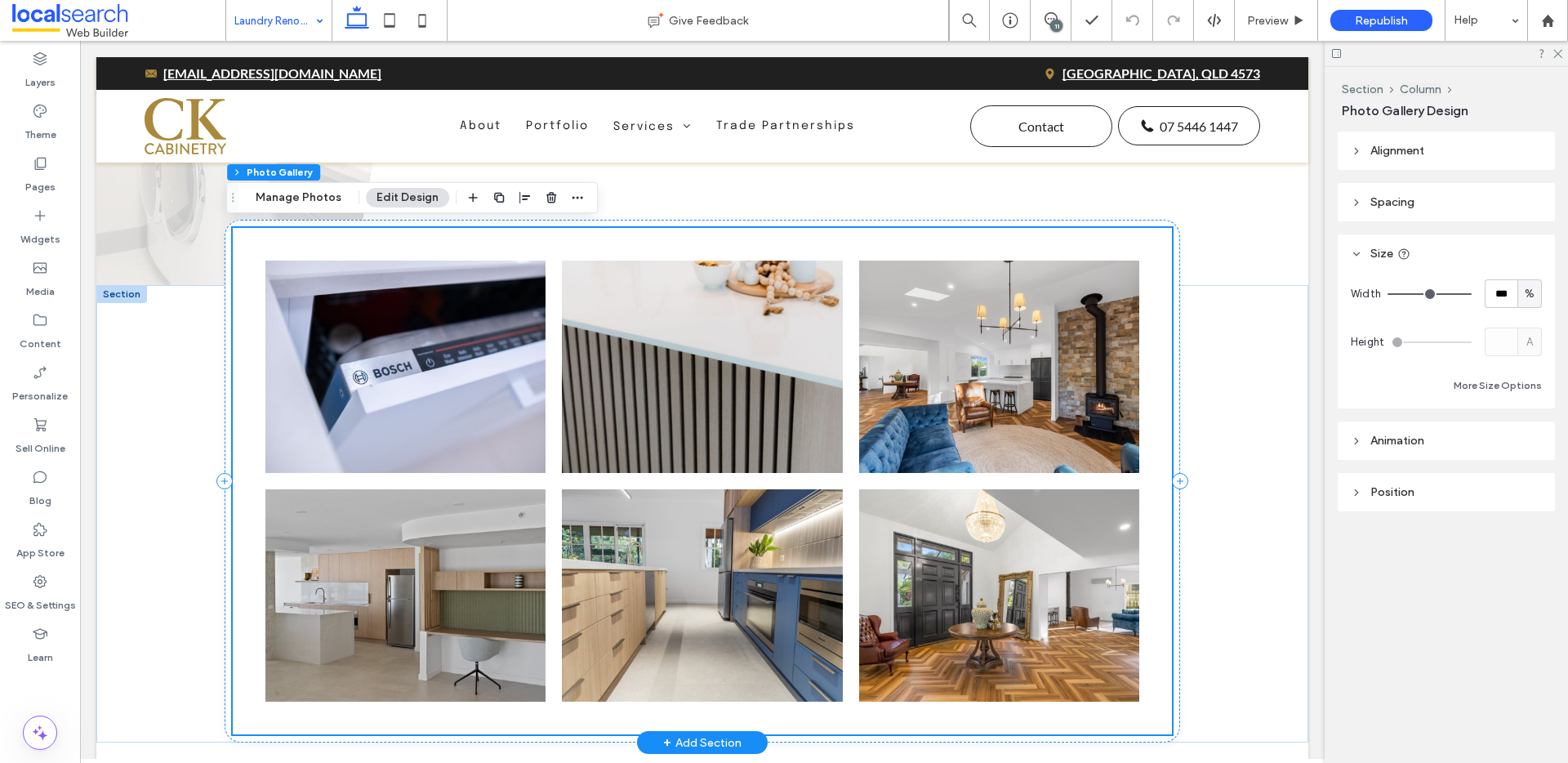
click at [389, 372] on link at bounding box center [405, 367] width 280 height 213
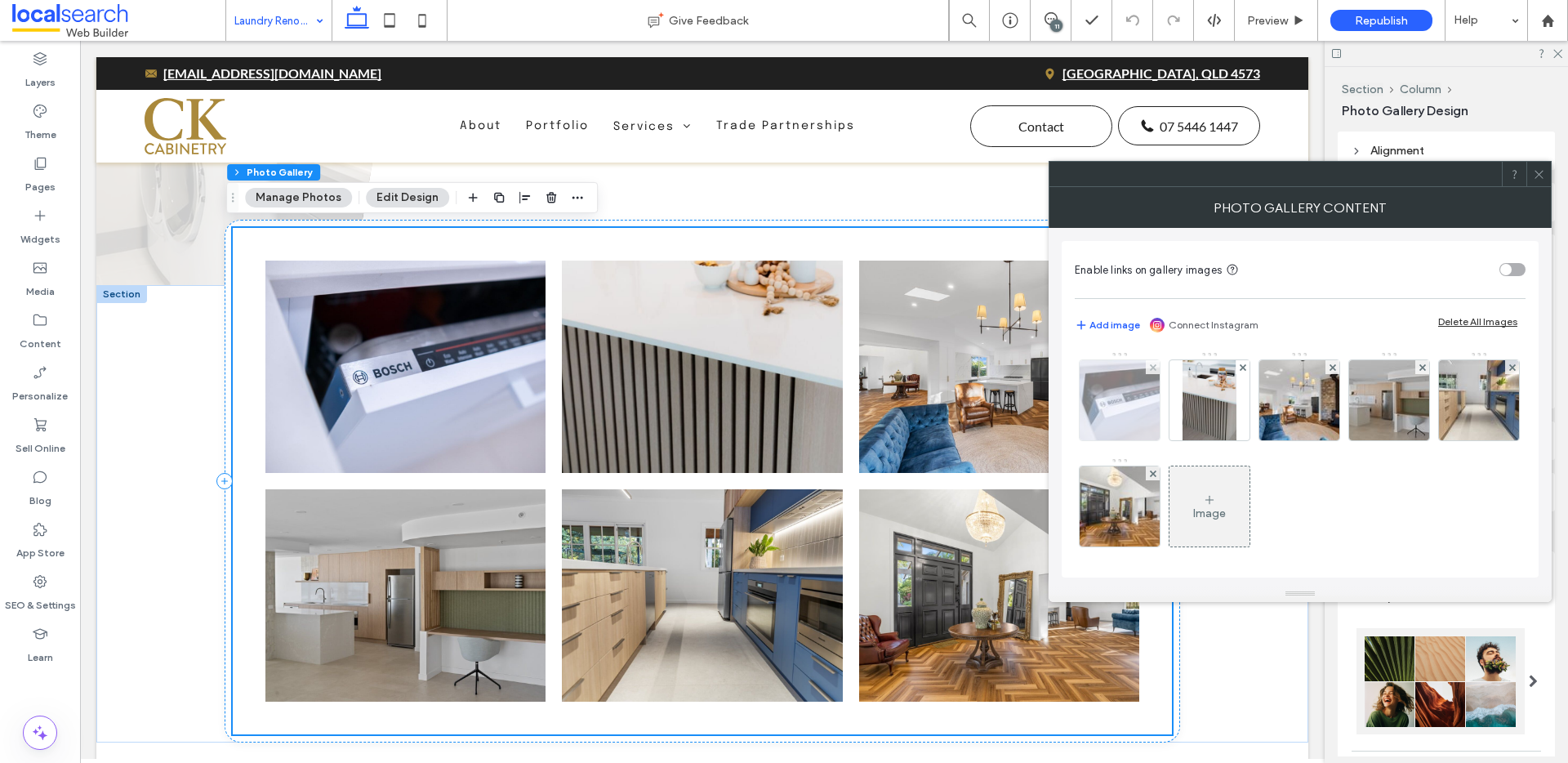
click at [1104, 403] on img at bounding box center [1120, 400] width 120 height 80
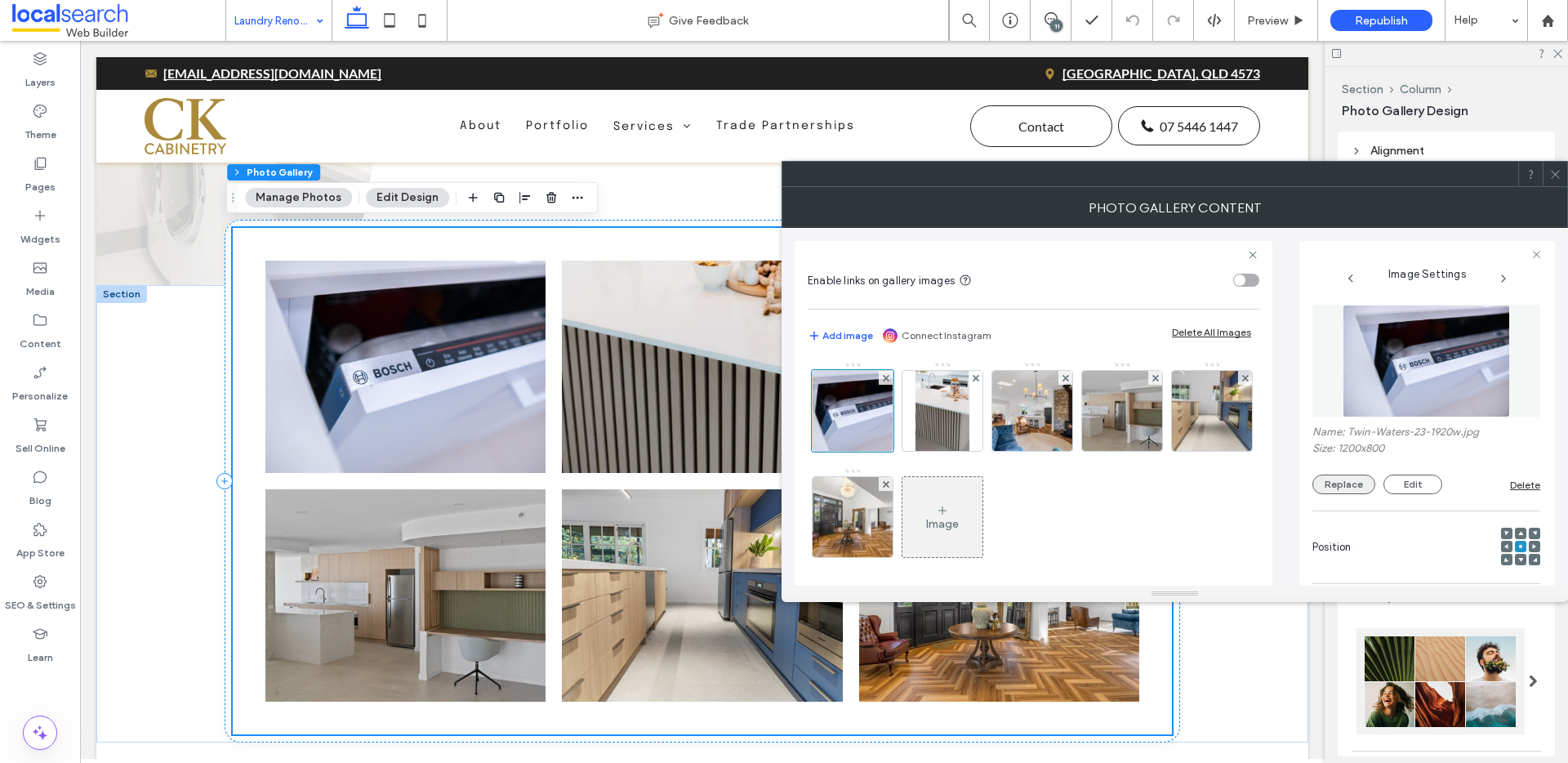
click at [1332, 484] on button "Replace" at bounding box center [1343, 485] width 63 height 20
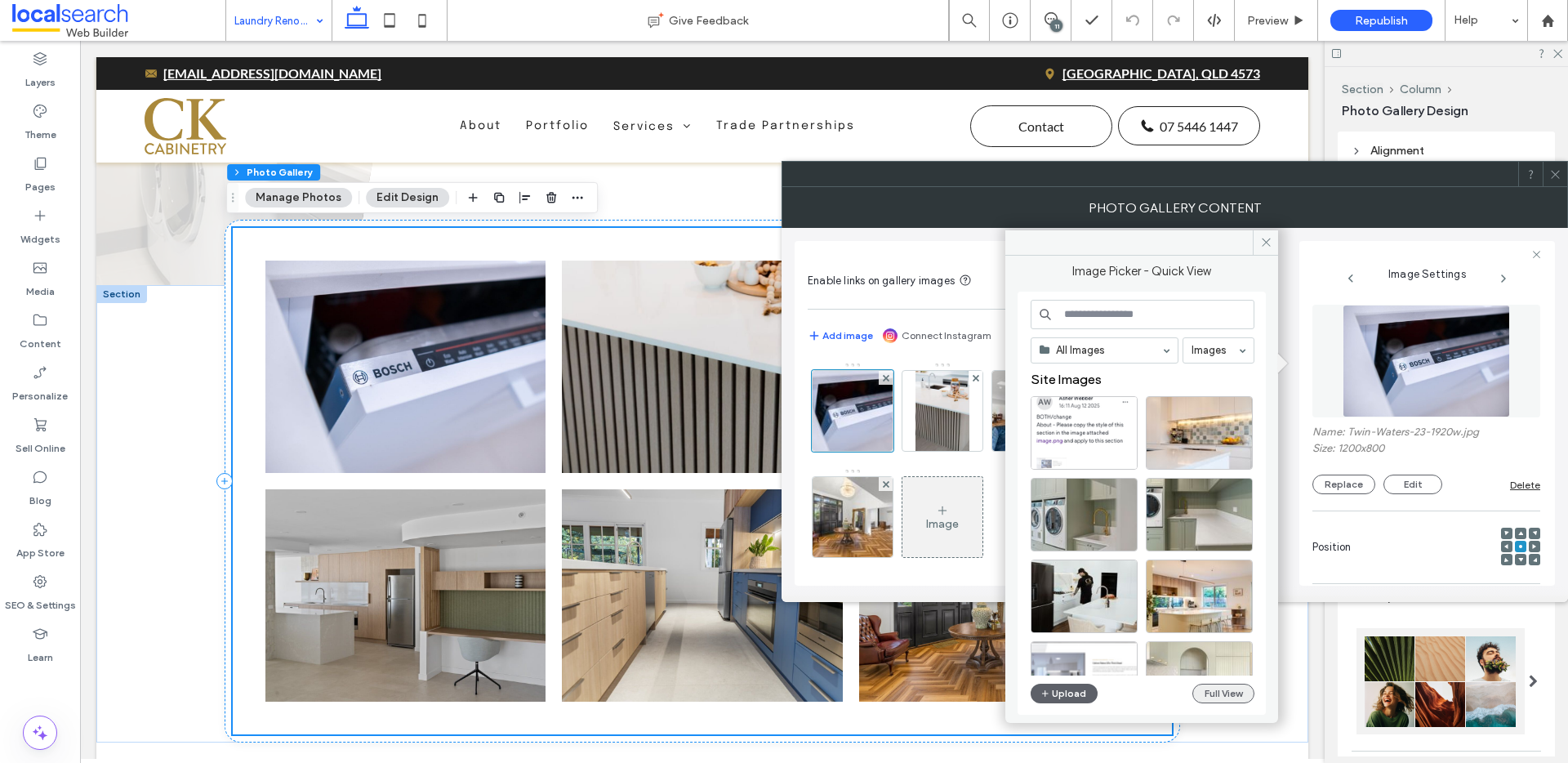
click at [1225, 684] on button "Full View" at bounding box center [1224, 694] width 62 height 20
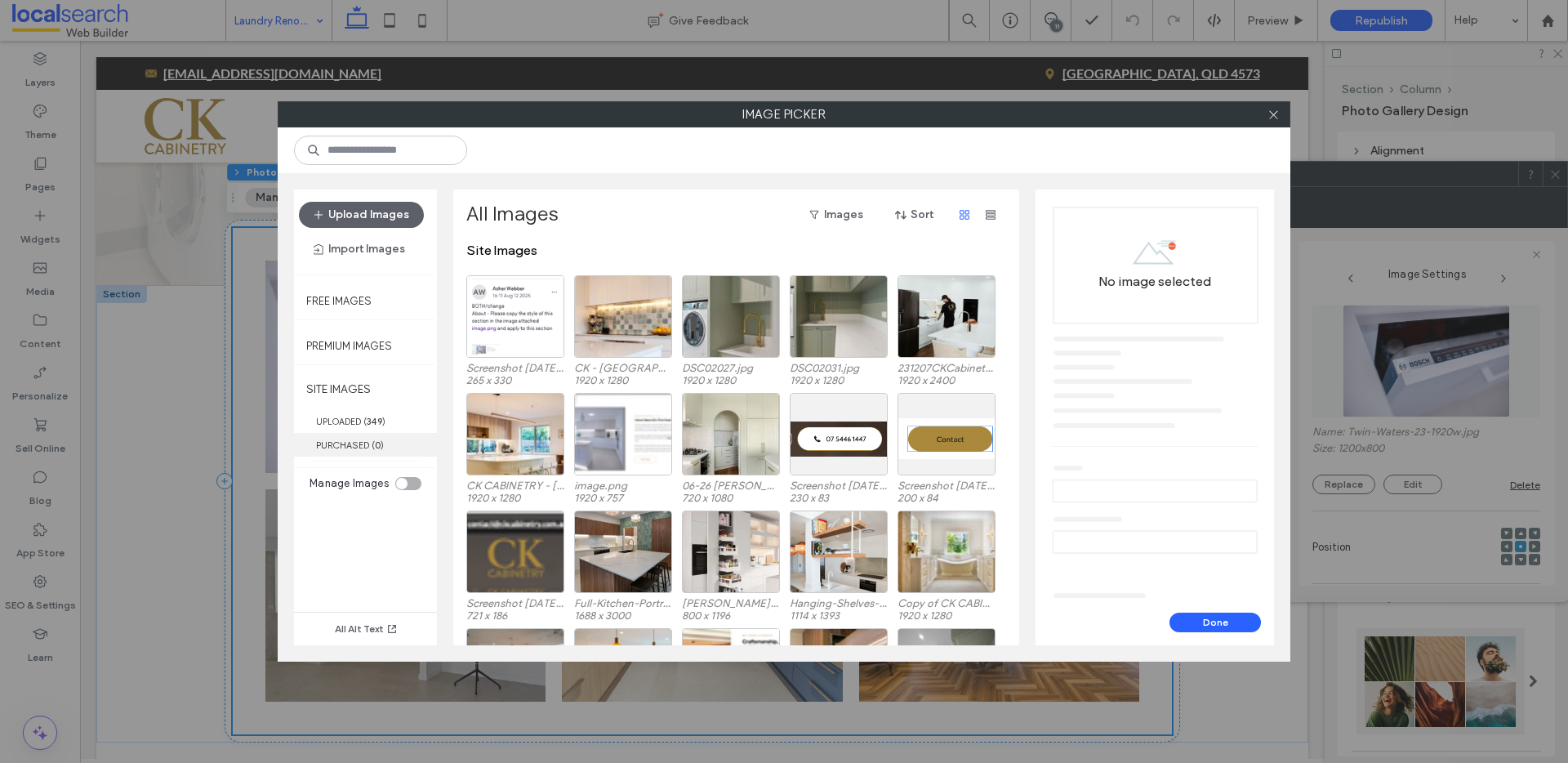
click at [361, 437] on label "PURCHASED ( 0 )" at bounding box center [365, 445] width 143 height 24
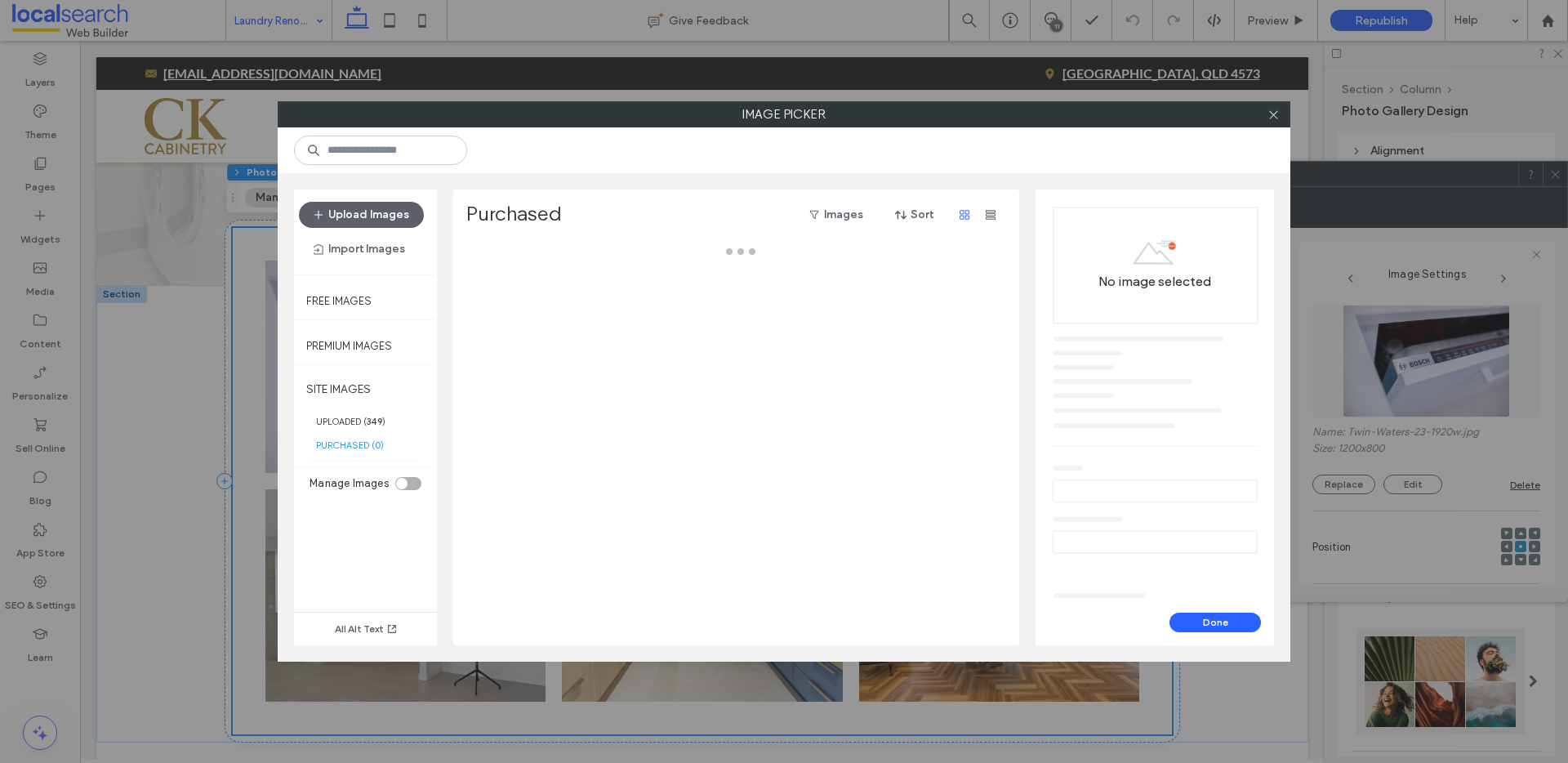
click at [361, 433] on label "PURCHASED ( 0 )" at bounding box center [365, 445] width 143 height 24
click at [362, 419] on label "UPLOADED ( 349 )" at bounding box center [365, 421] width 143 height 24
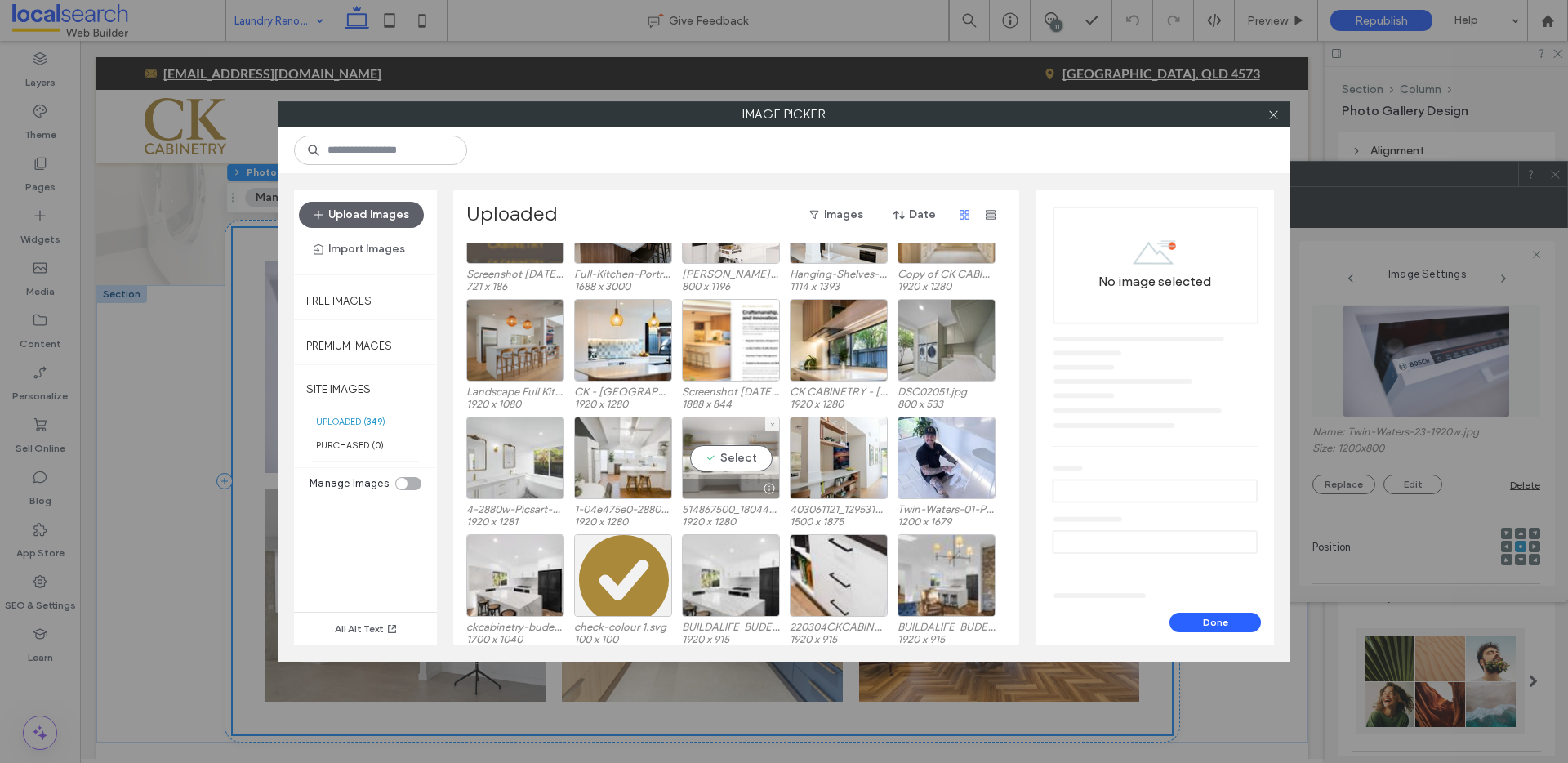
scroll to position [296, 0]
click at [931, 345] on div "Select" at bounding box center [946, 341] width 98 height 83
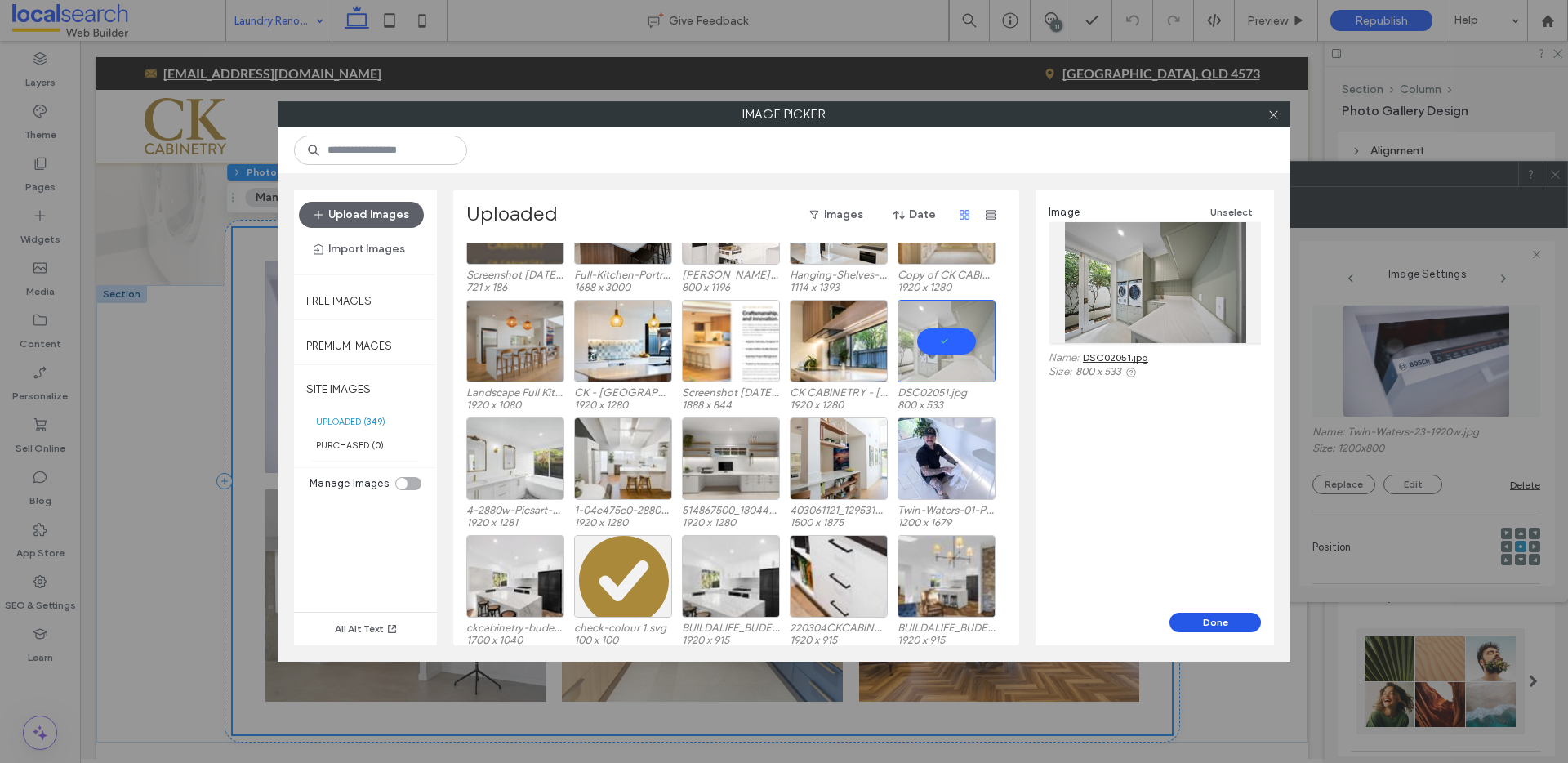
click at [1208, 627] on button "Done" at bounding box center [1216, 623] width 92 height 20
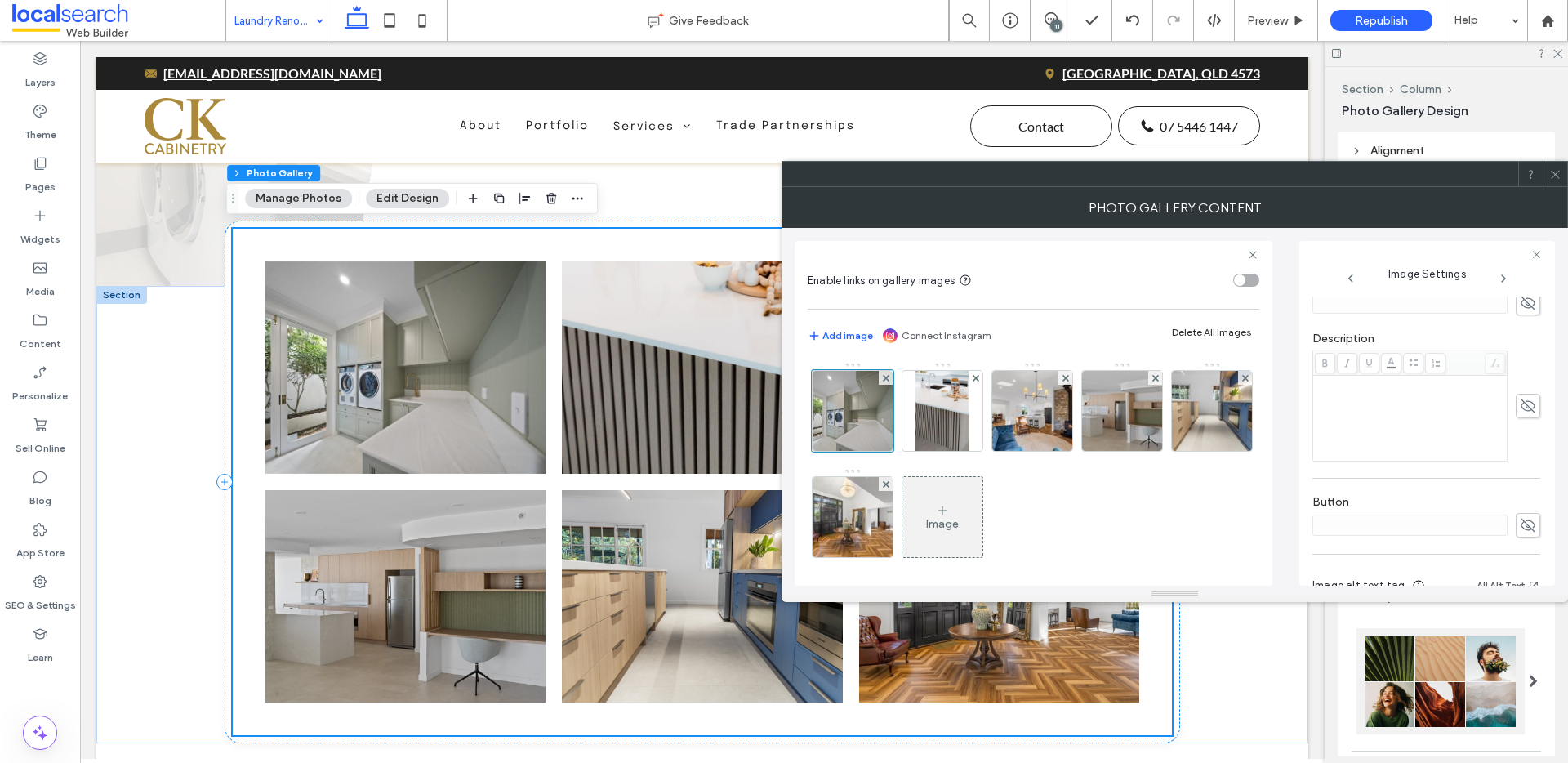
scroll to position [427, 0]
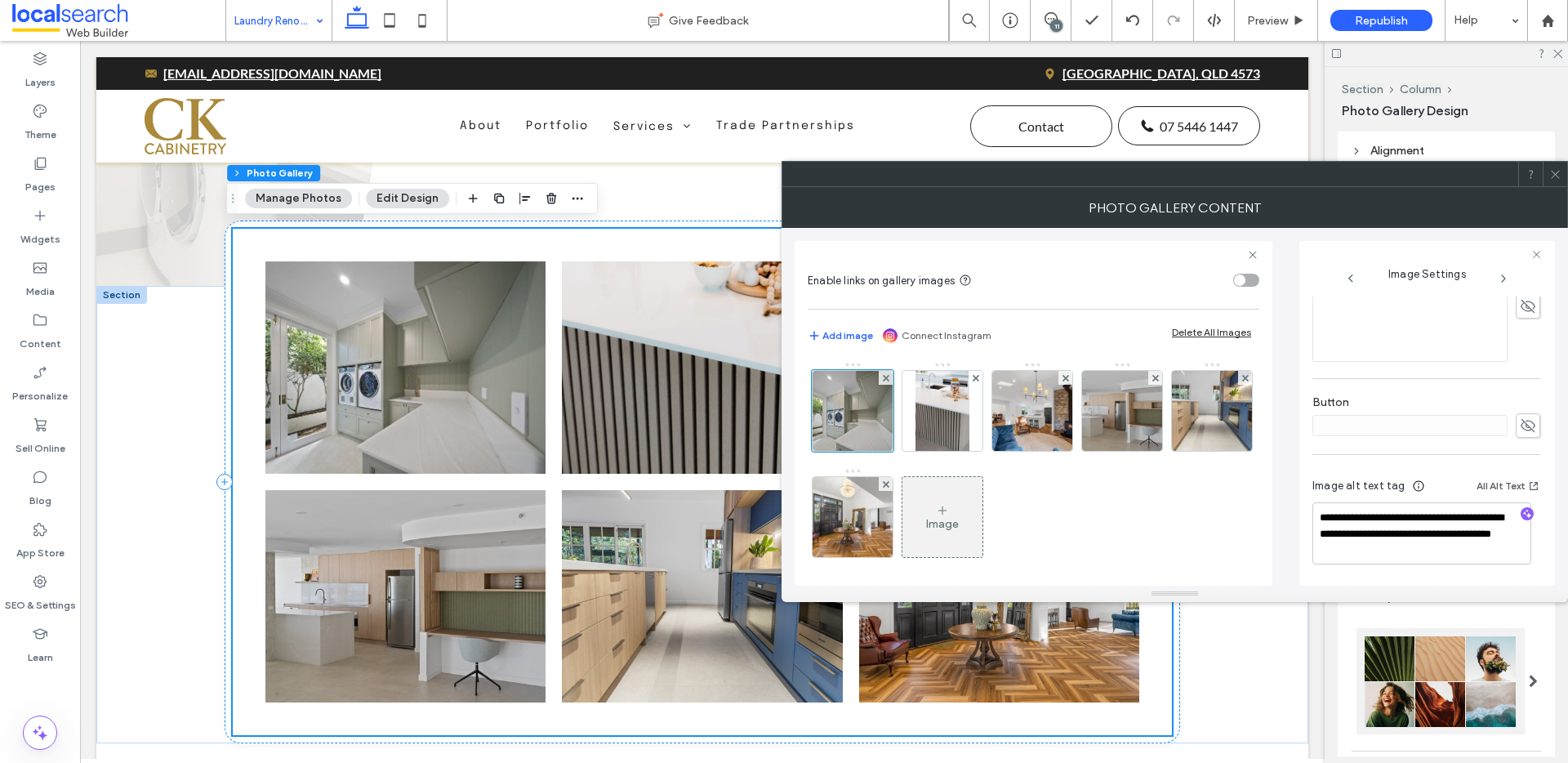
click at [1522, 511] on icon "button" at bounding box center [1527, 513] width 11 height 11
click at [1434, 541] on textarea "**********" at bounding box center [1421, 533] width 219 height 62
click at [1436, 548] on textarea "**********" at bounding box center [1421, 533] width 219 height 62
paste textarea "**********"
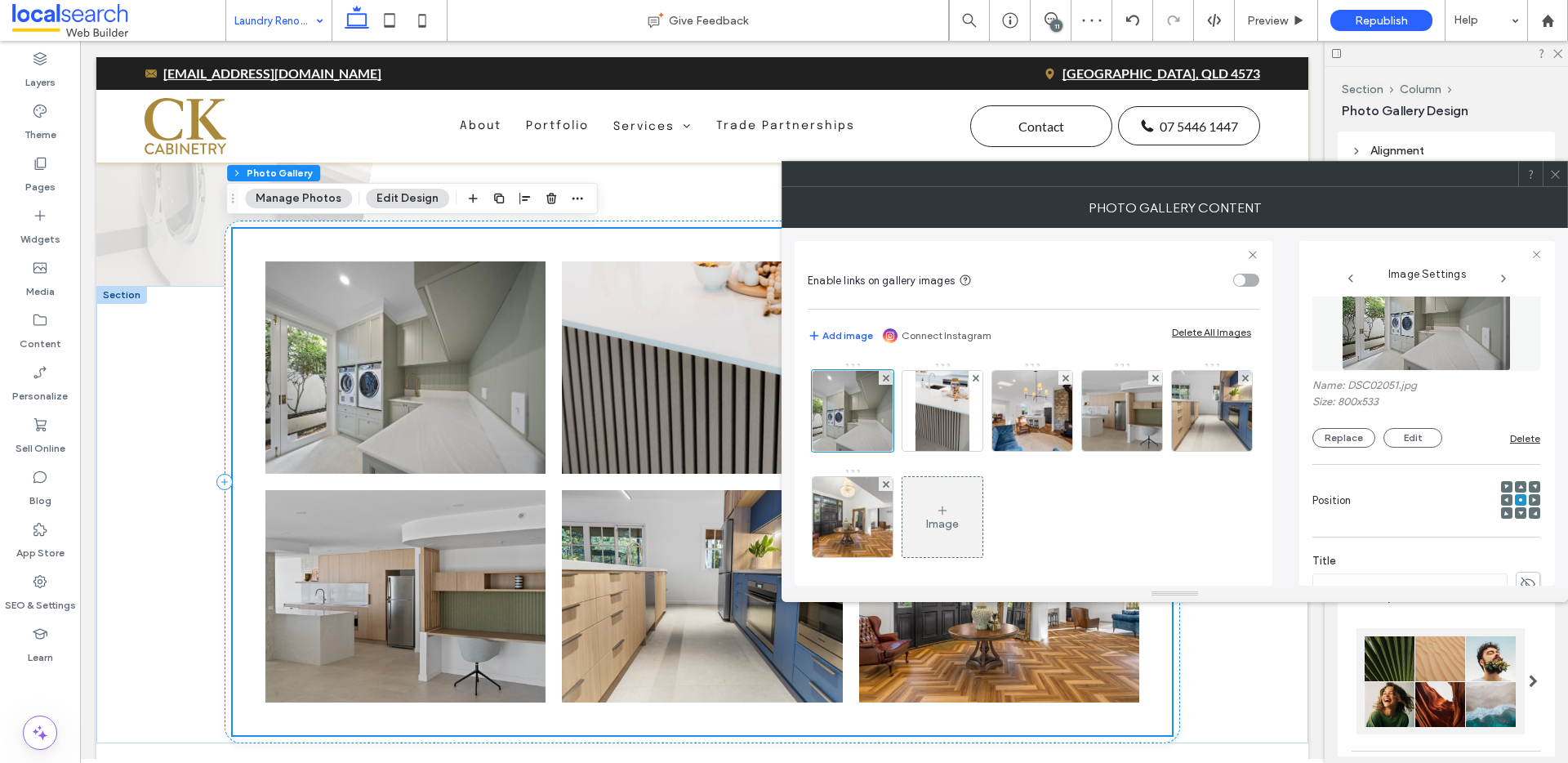
scroll to position [0, 0]
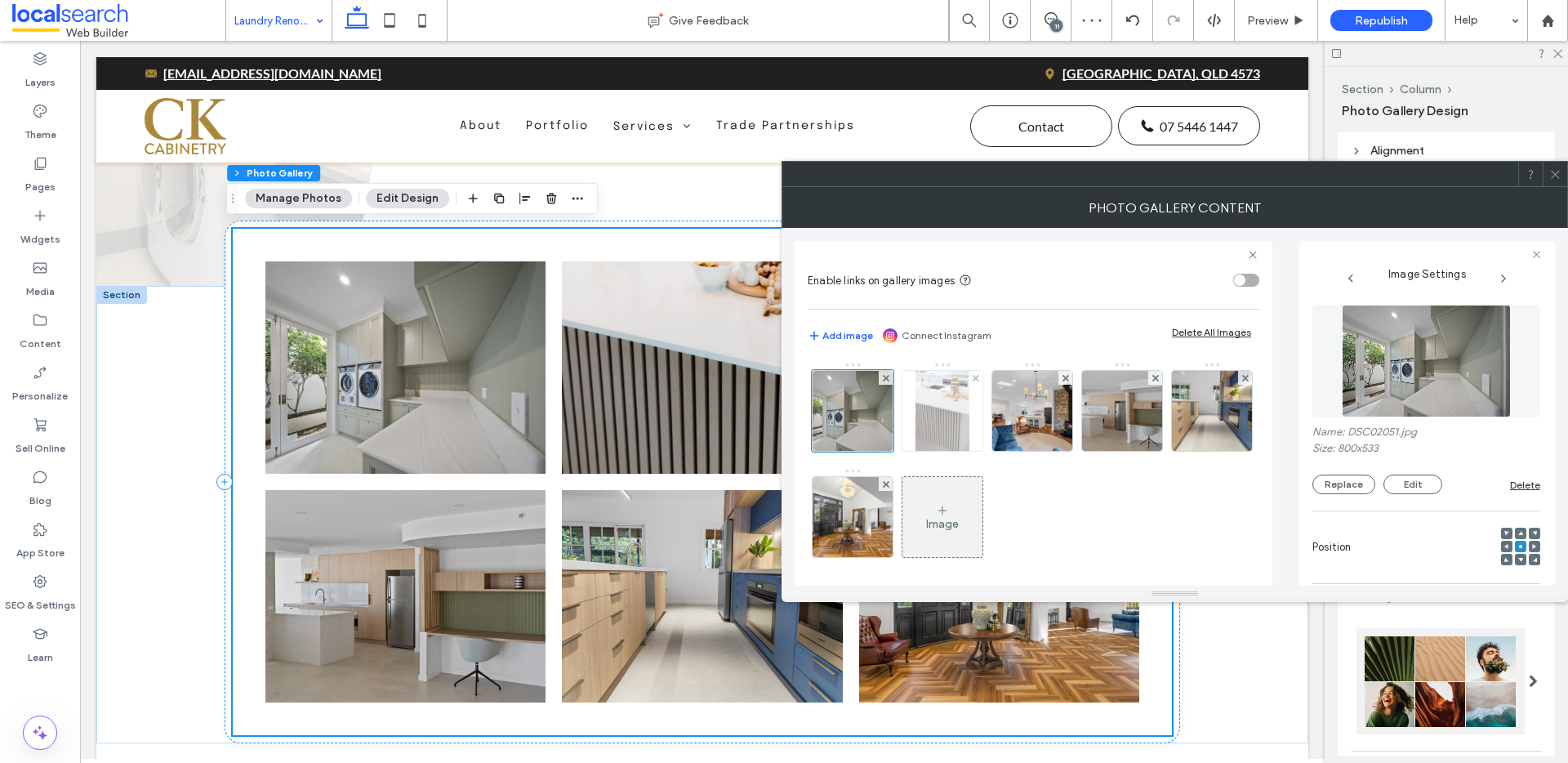
type textarea "**********"
click at [922, 421] on img at bounding box center [941, 411] width 53 height 80
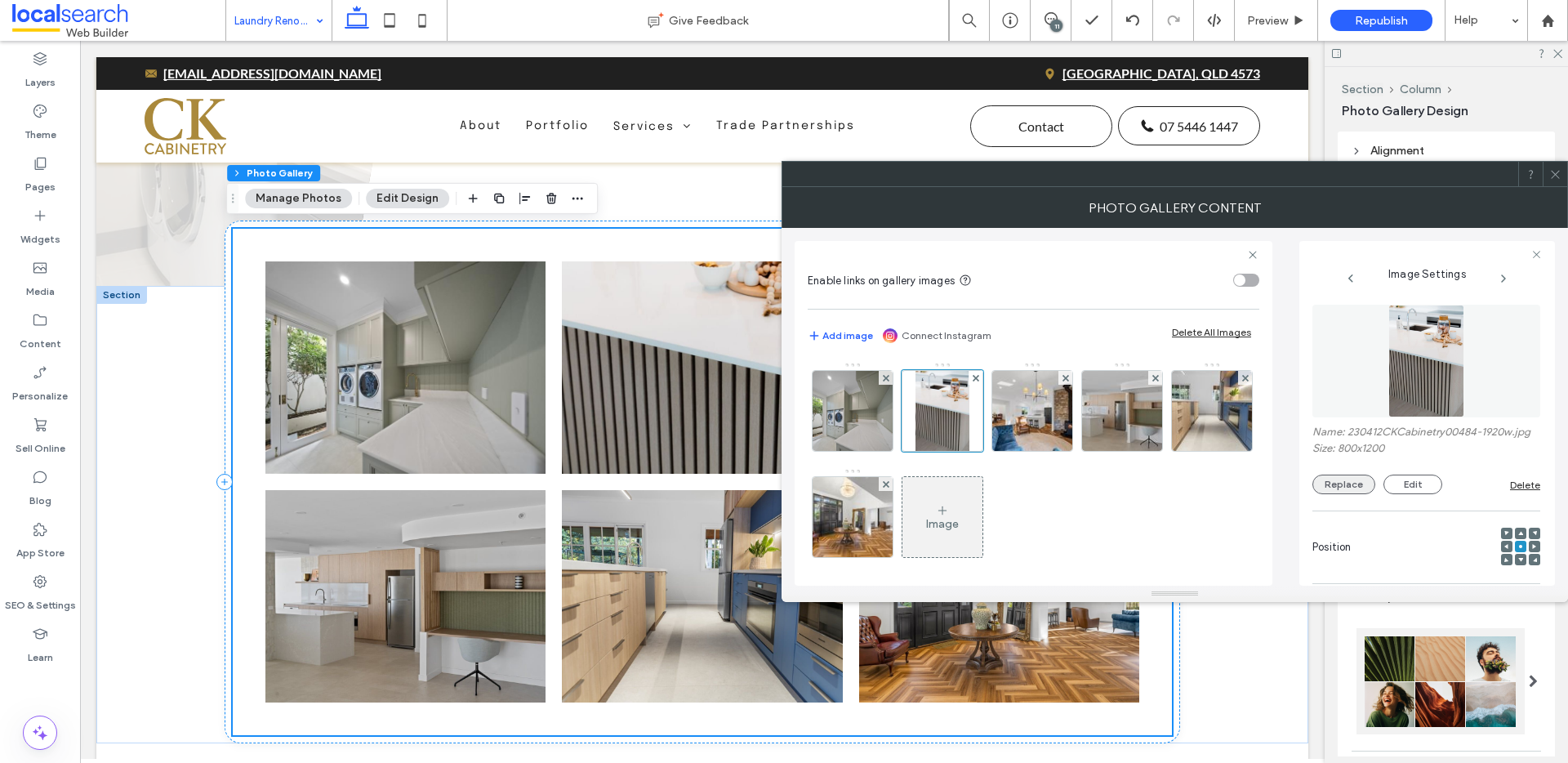
click at [1337, 494] on button "Replace" at bounding box center [1343, 485] width 63 height 20
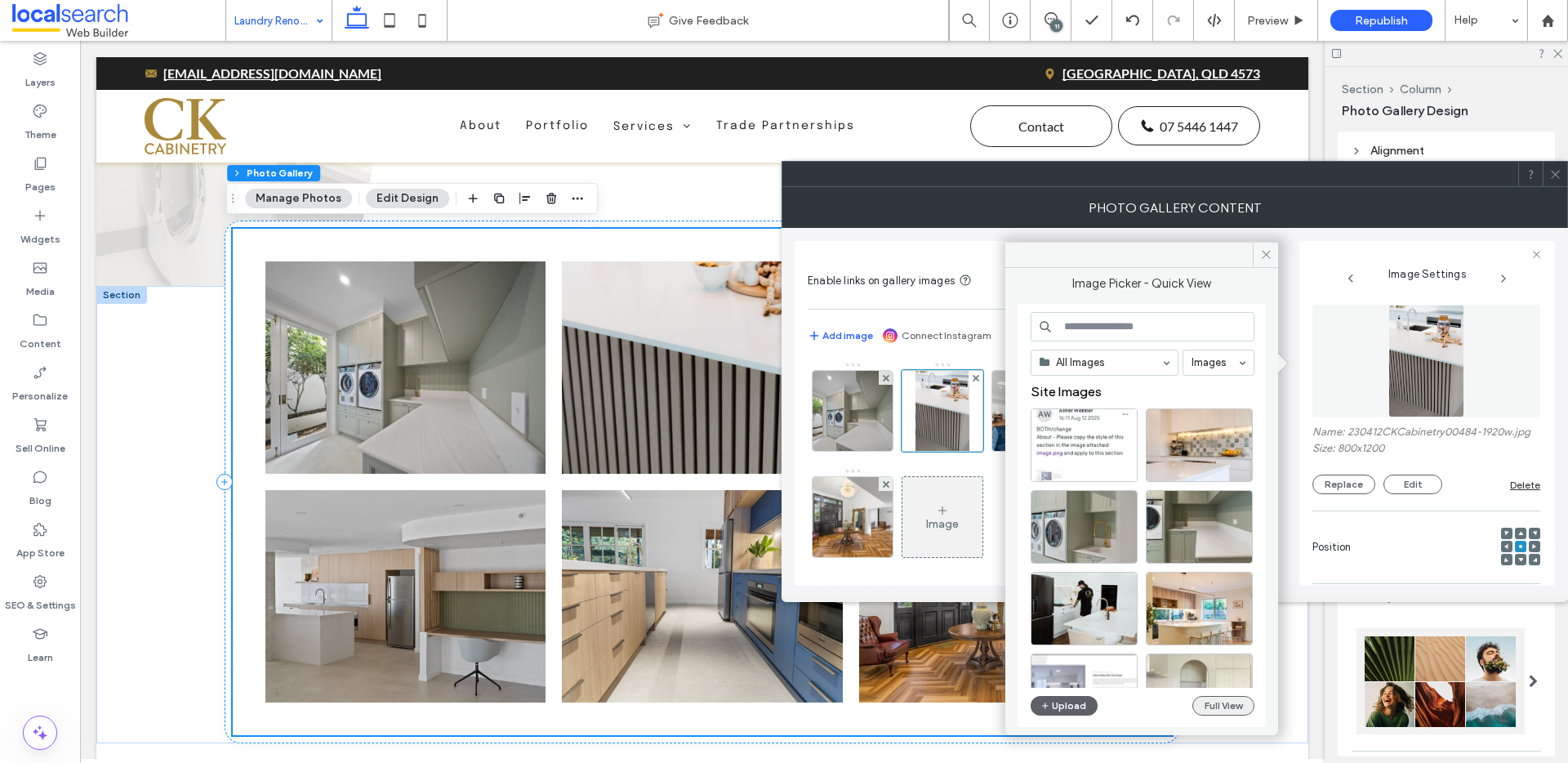
click at [1206, 698] on button "Full View" at bounding box center [1224, 706] width 62 height 20
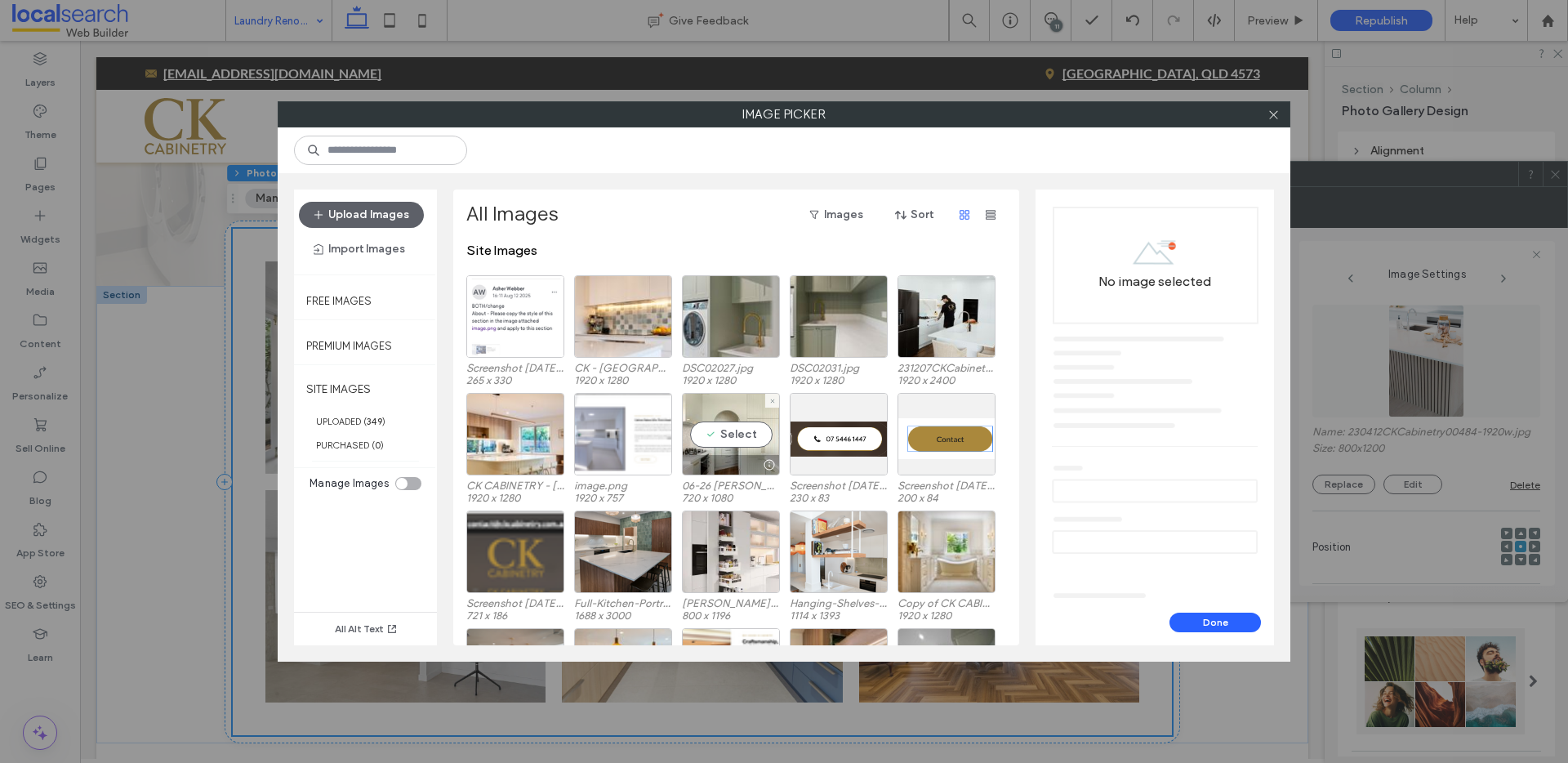
scroll to position [3, 0]
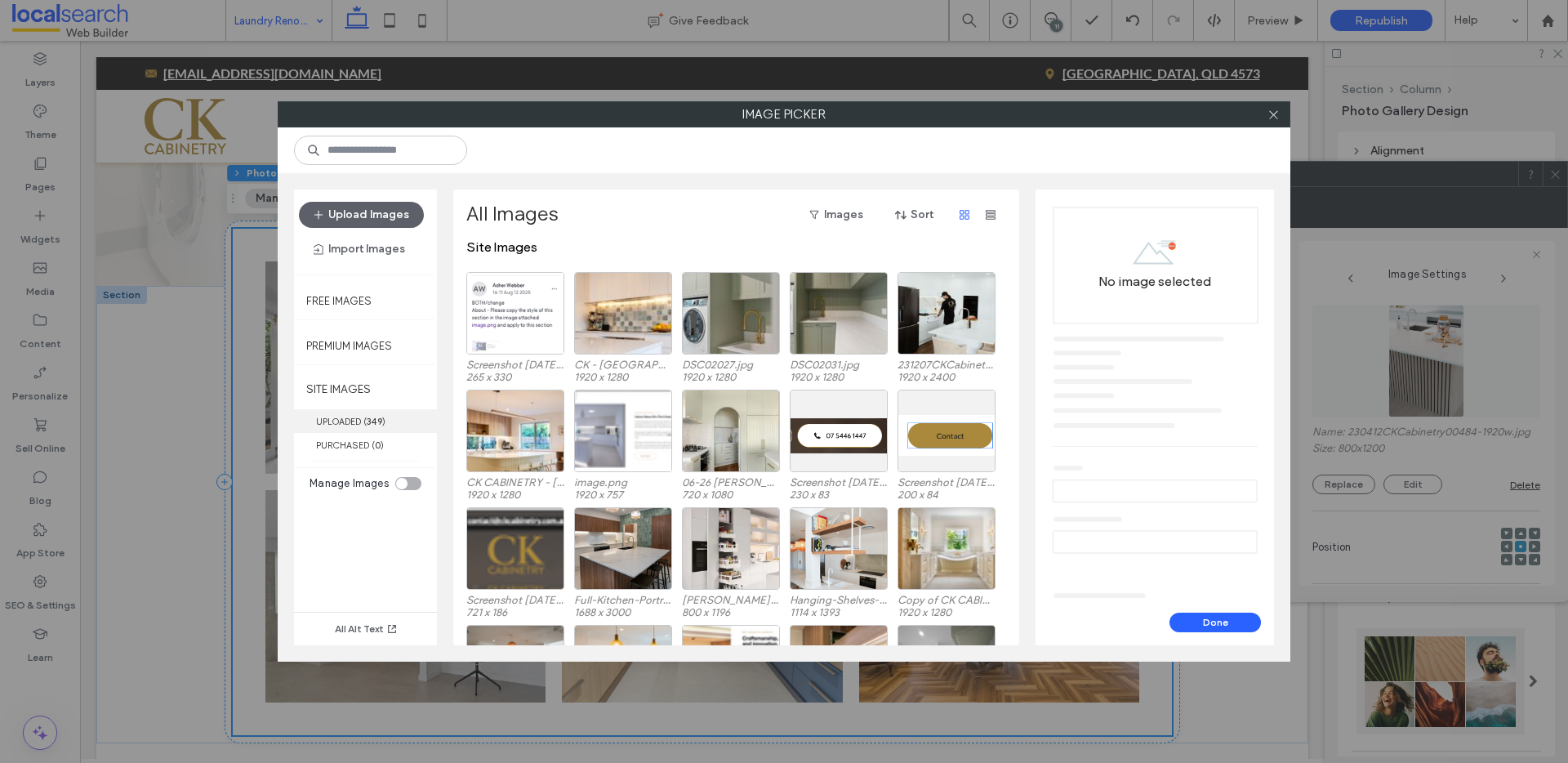
click at [363, 425] on label "UPLOADED ( 349 )" at bounding box center [365, 421] width 143 height 24
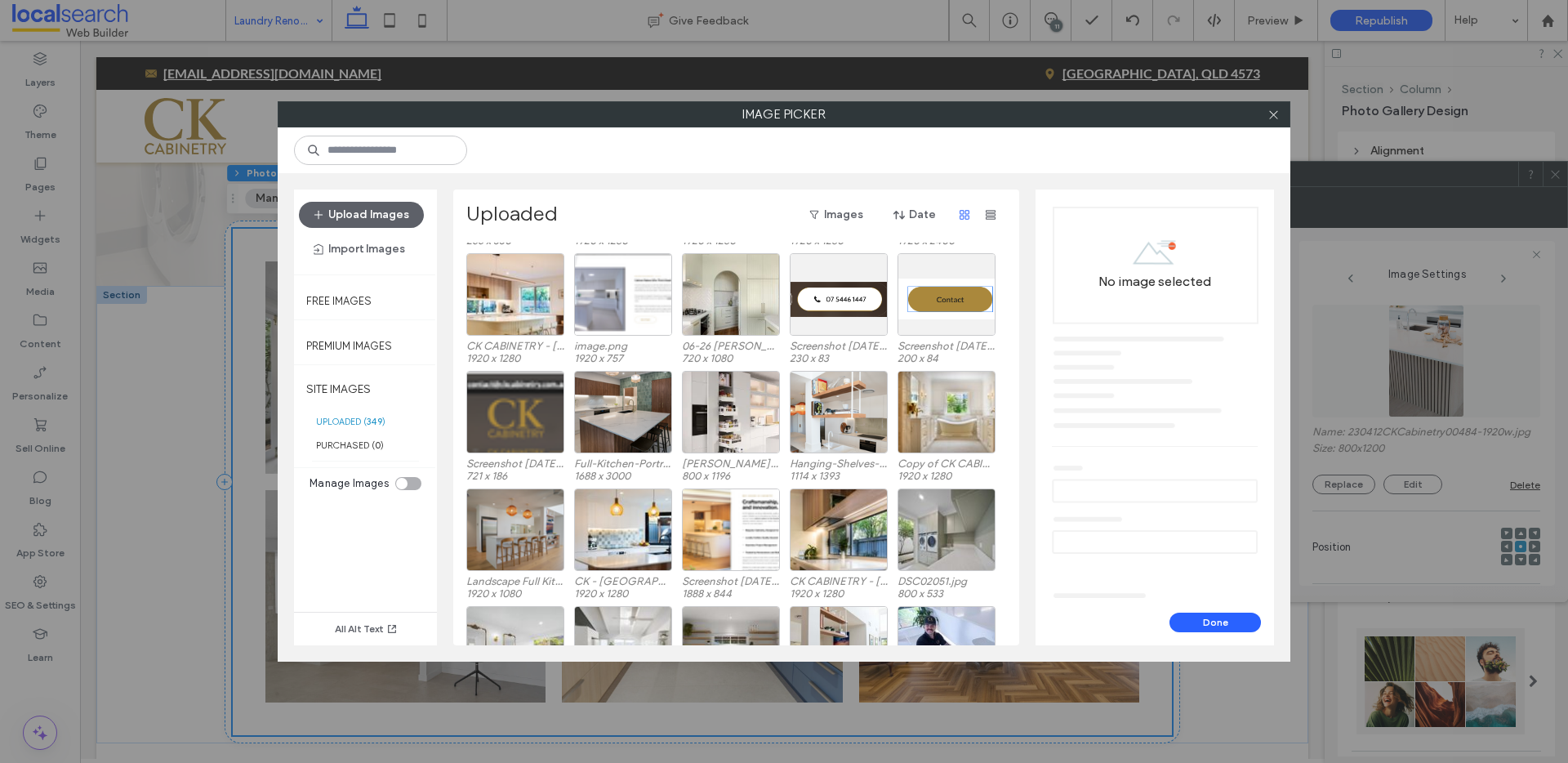
scroll to position [128, 0]
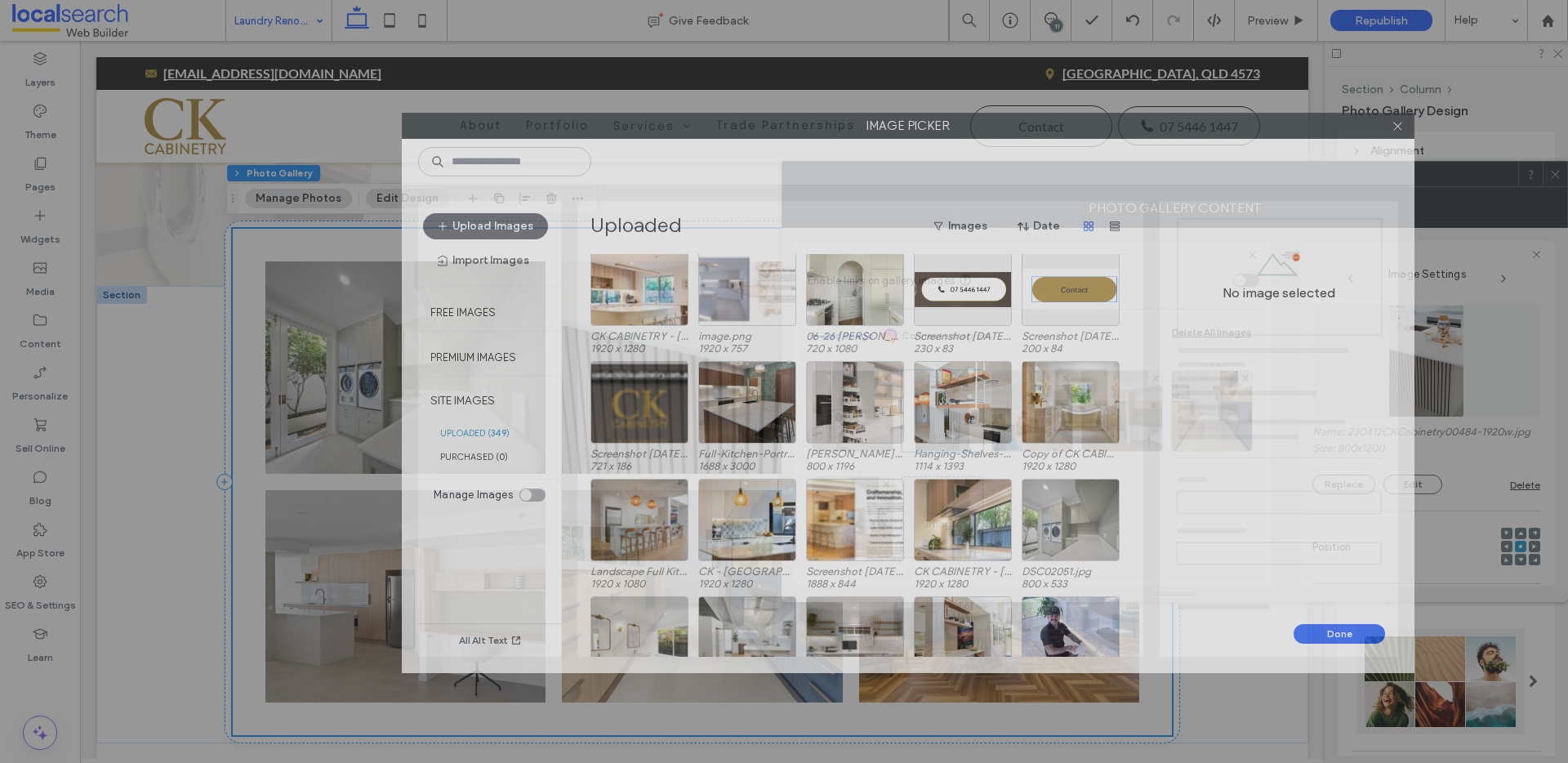
drag, startPoint x: 535, startPoint y: 115, endPoint x: 492, endPoint y: 97, distance: 46.6
click at [490, 114] on label "Image Picker" at bounding box center [907, 126] width 1011 height 25
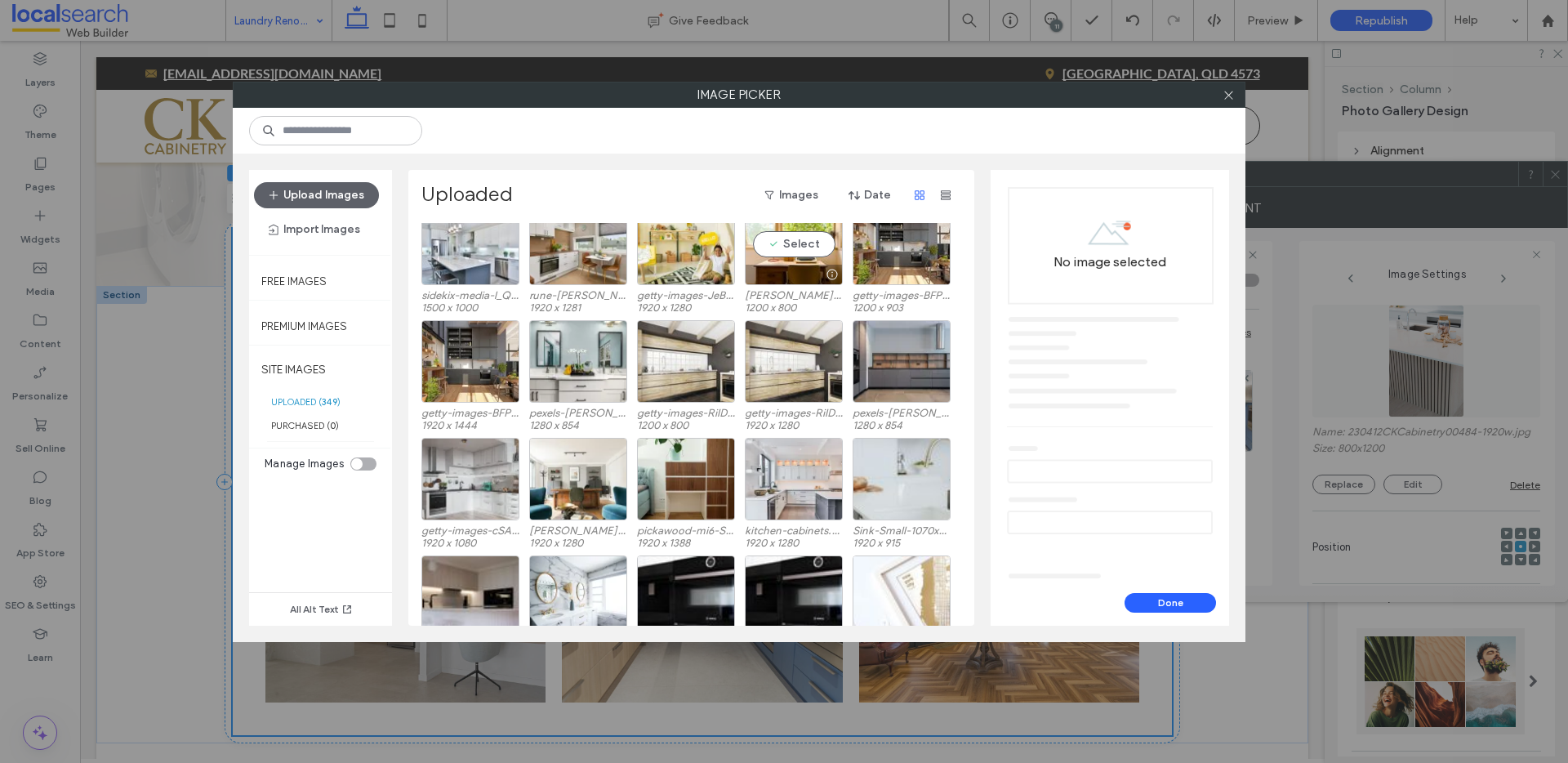
scroll to position [1081, 0]
click at [691, 363] on div "Select" at bounding box center [686, 361] width 98 height 83
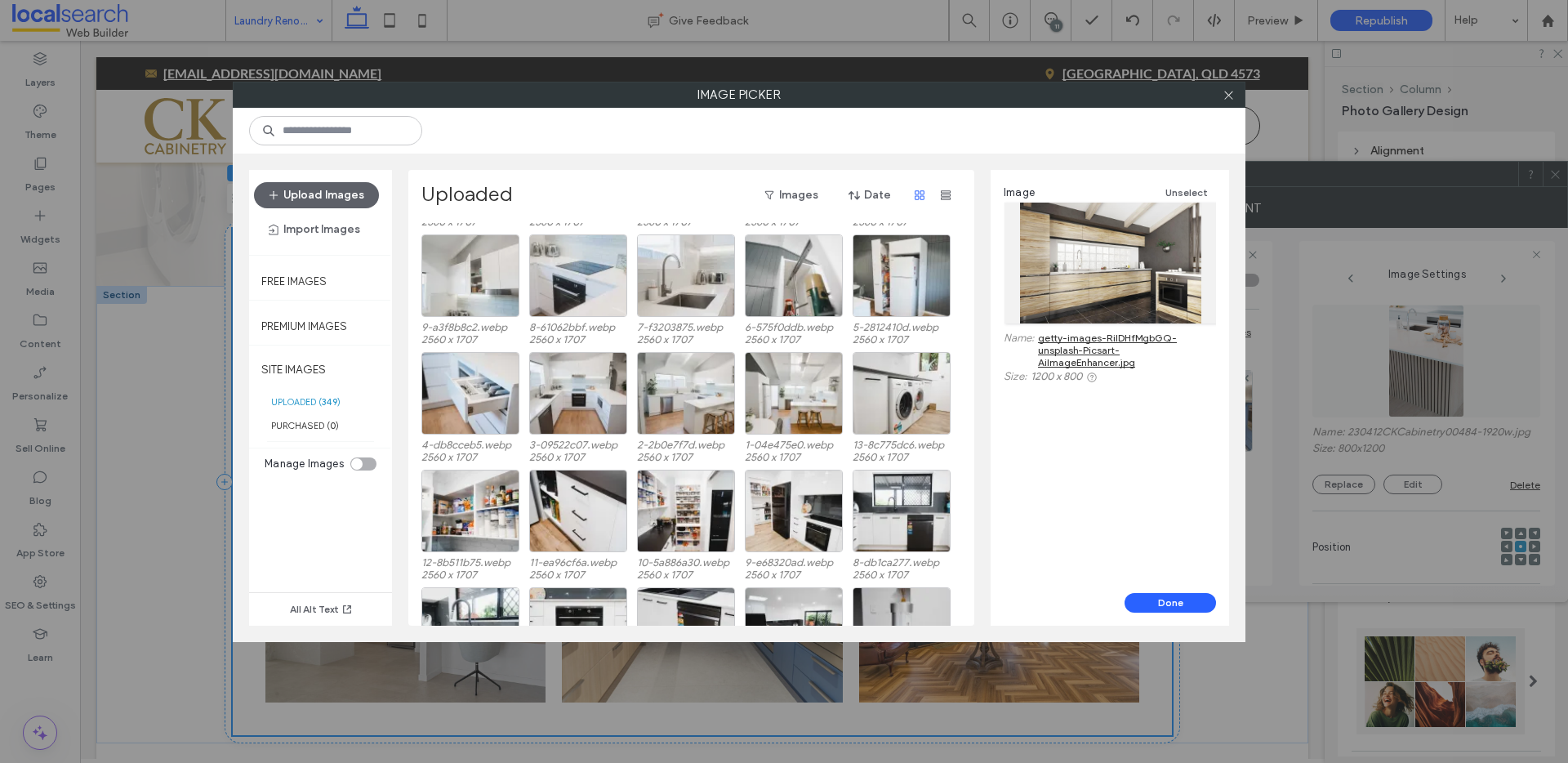
scroll to position [1753, 0]
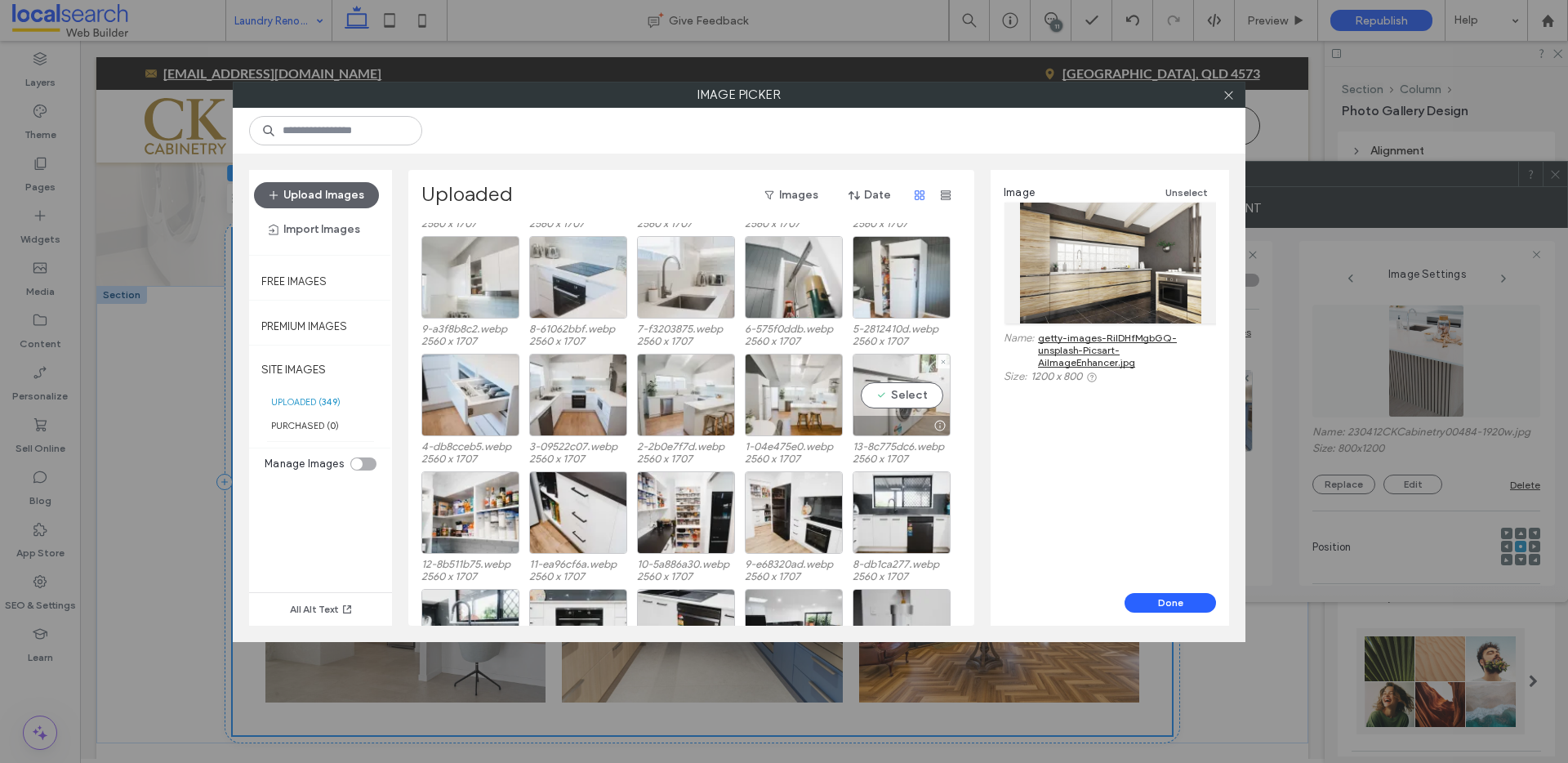
click at [893, 398] on div "Select" at bounding box center [901, 394] width 98 height 83
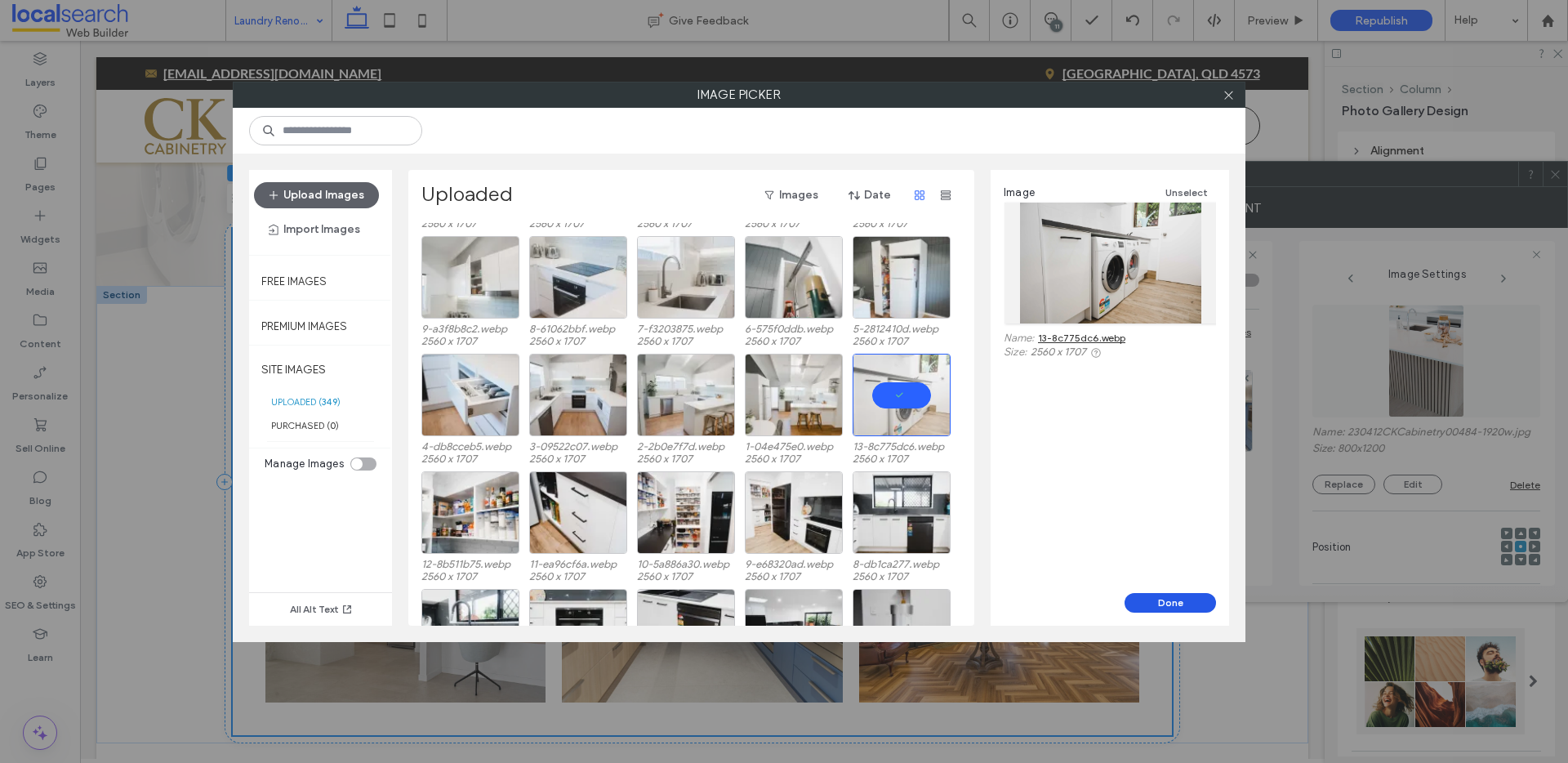
click at [1159, 603] on button "Done" at bounding box center [1171, 603] width 92 height 20
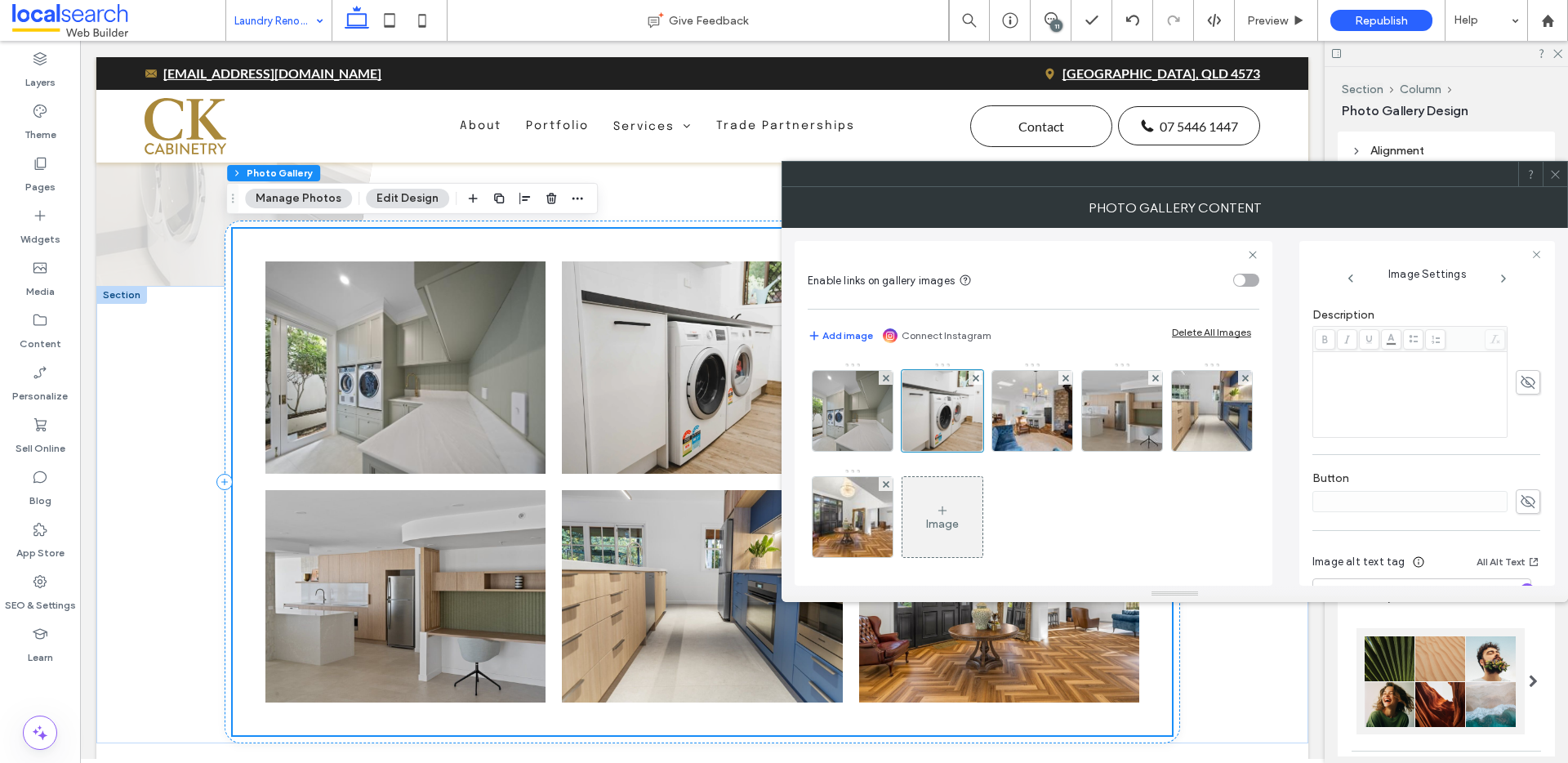
scroll to position [427, 0]
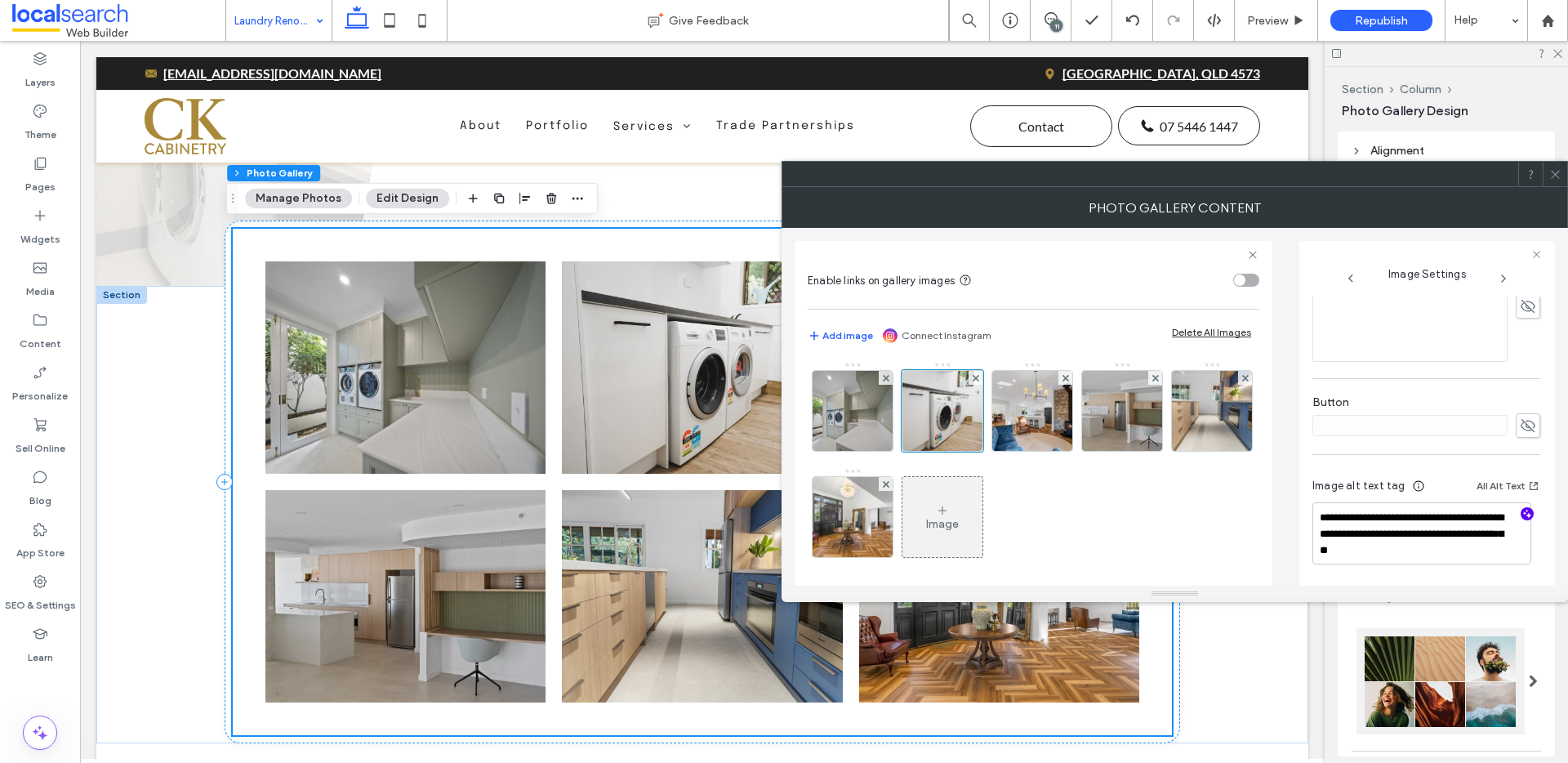
click at [1522, 512] on icon "button" at bounding box center [1527, 513] width 11 height 11
click at [1386, 537] on textarea "**********" at bounding box center [1421, 533] width 219 height 62
click at [1386, 543] on textarea "**********" at bounding box center [1421, 533] width 219 height 62
paste textarea "**********"
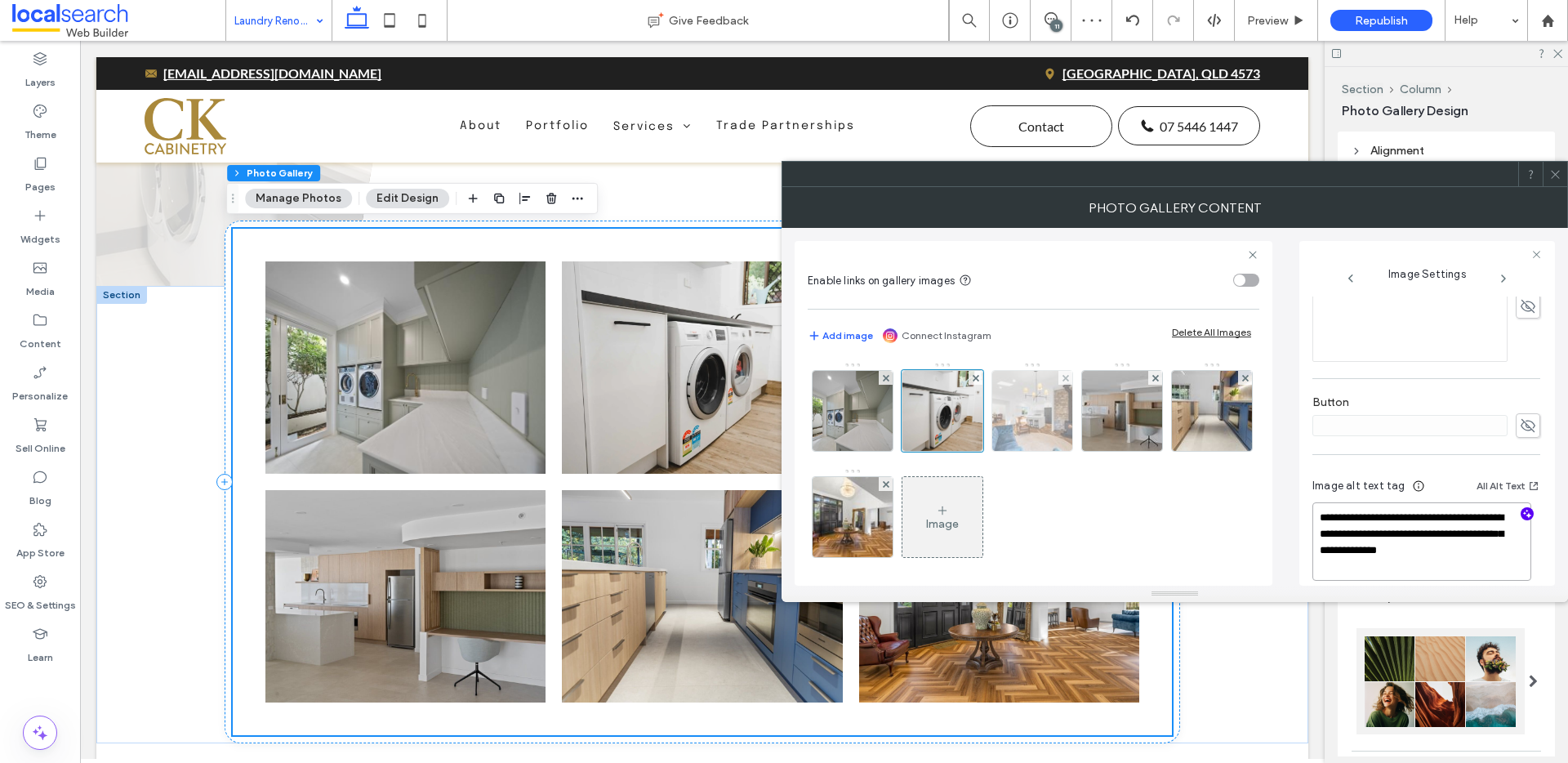
type textarea "**********"
click at [1031, 407] on img at bounding box center [1033, 411] width 120 height 80
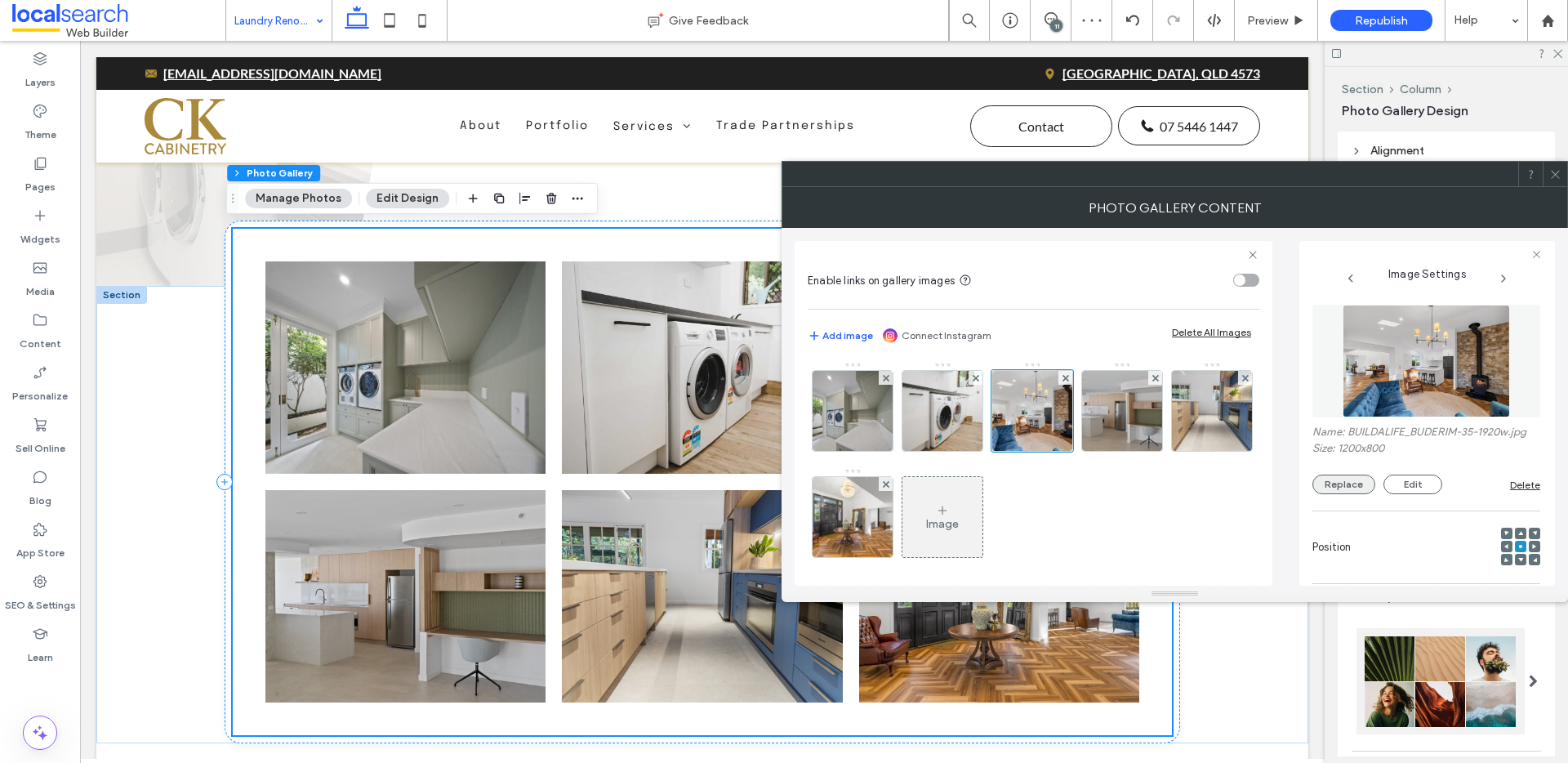
click at [1349, 484] on button "Replace" at bounding box center [1343, 485] width 63 height 20
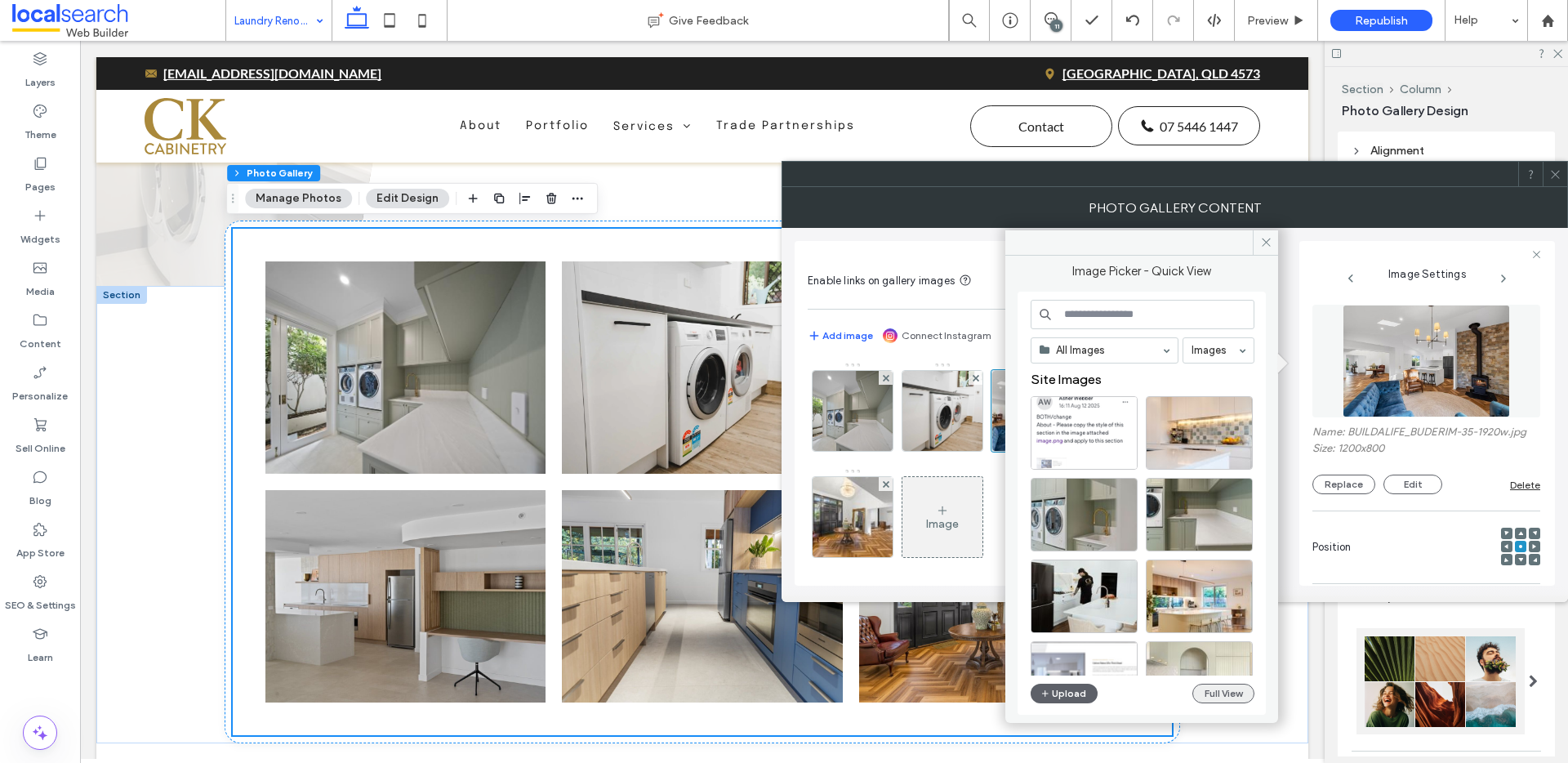
click at [1230, 690] on button "Full View" at bounding box center [1224, 694] width 62 height 20
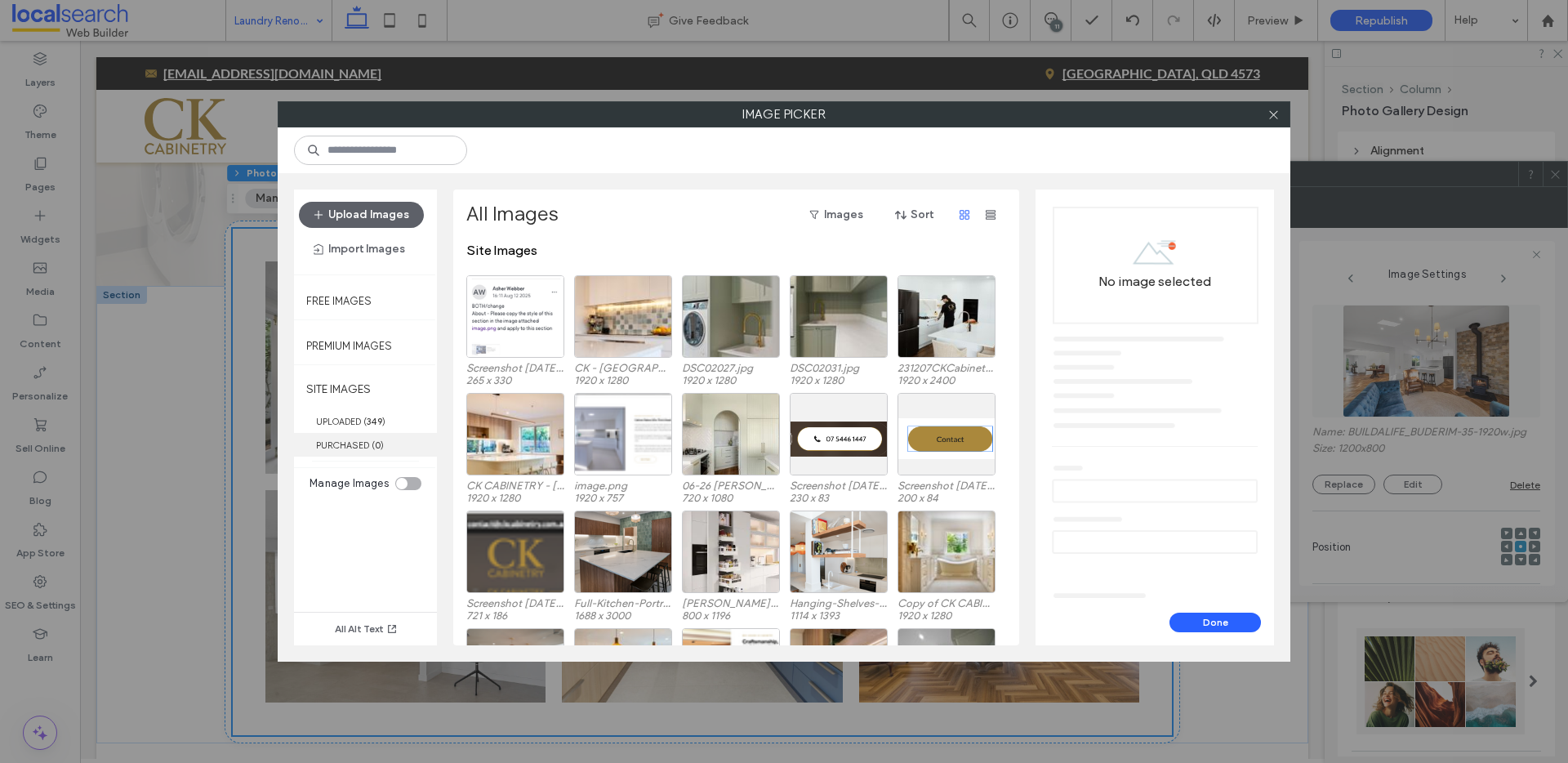
click at [339, 443] on label "PURCHASED ( 0 )" at bounding box center [365, 445] width 143 height 24
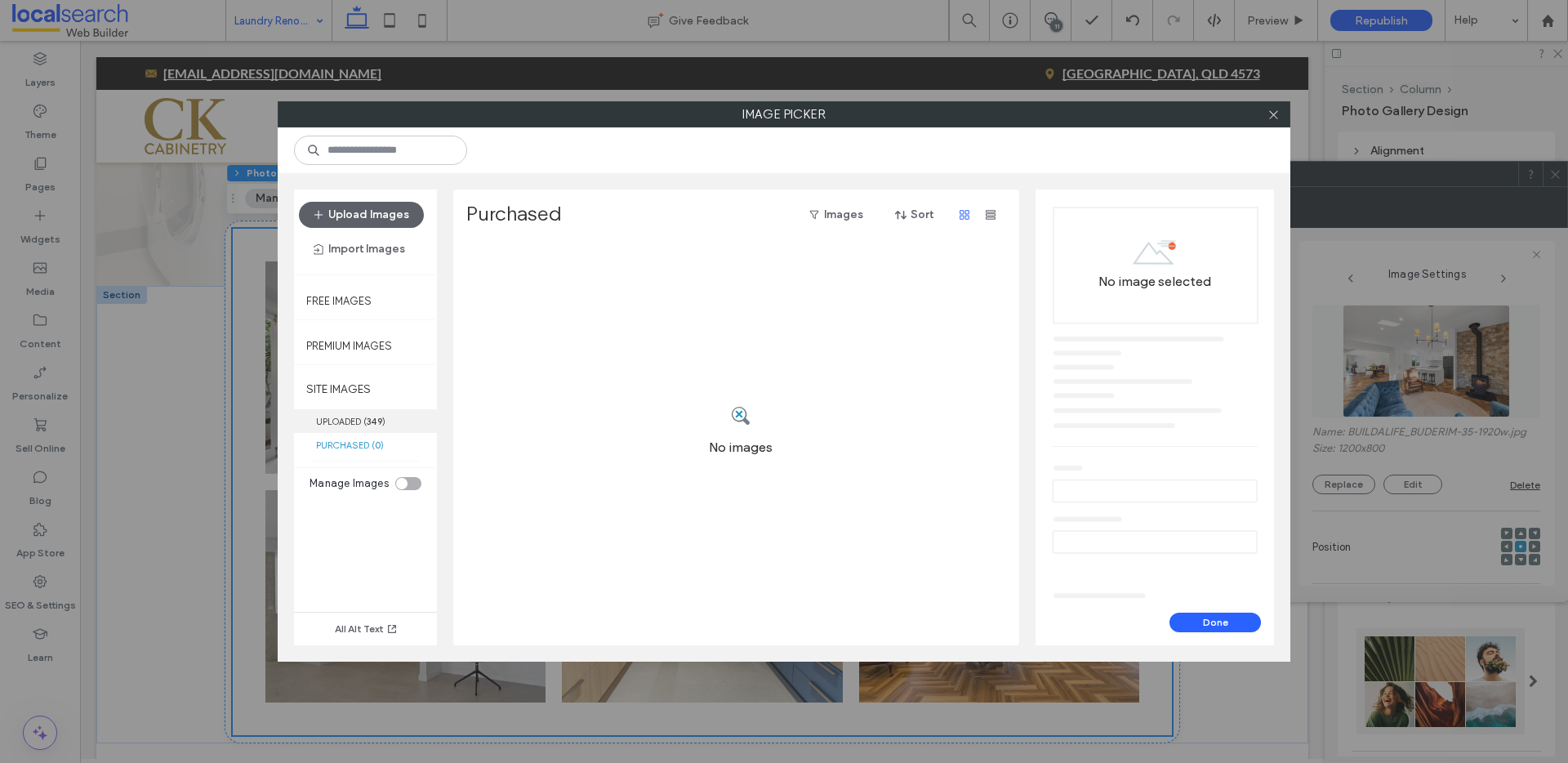
click at [347, 427] on label "UPLOADED ( 349 )" at bounding box center [365, 421] width 143 height 24
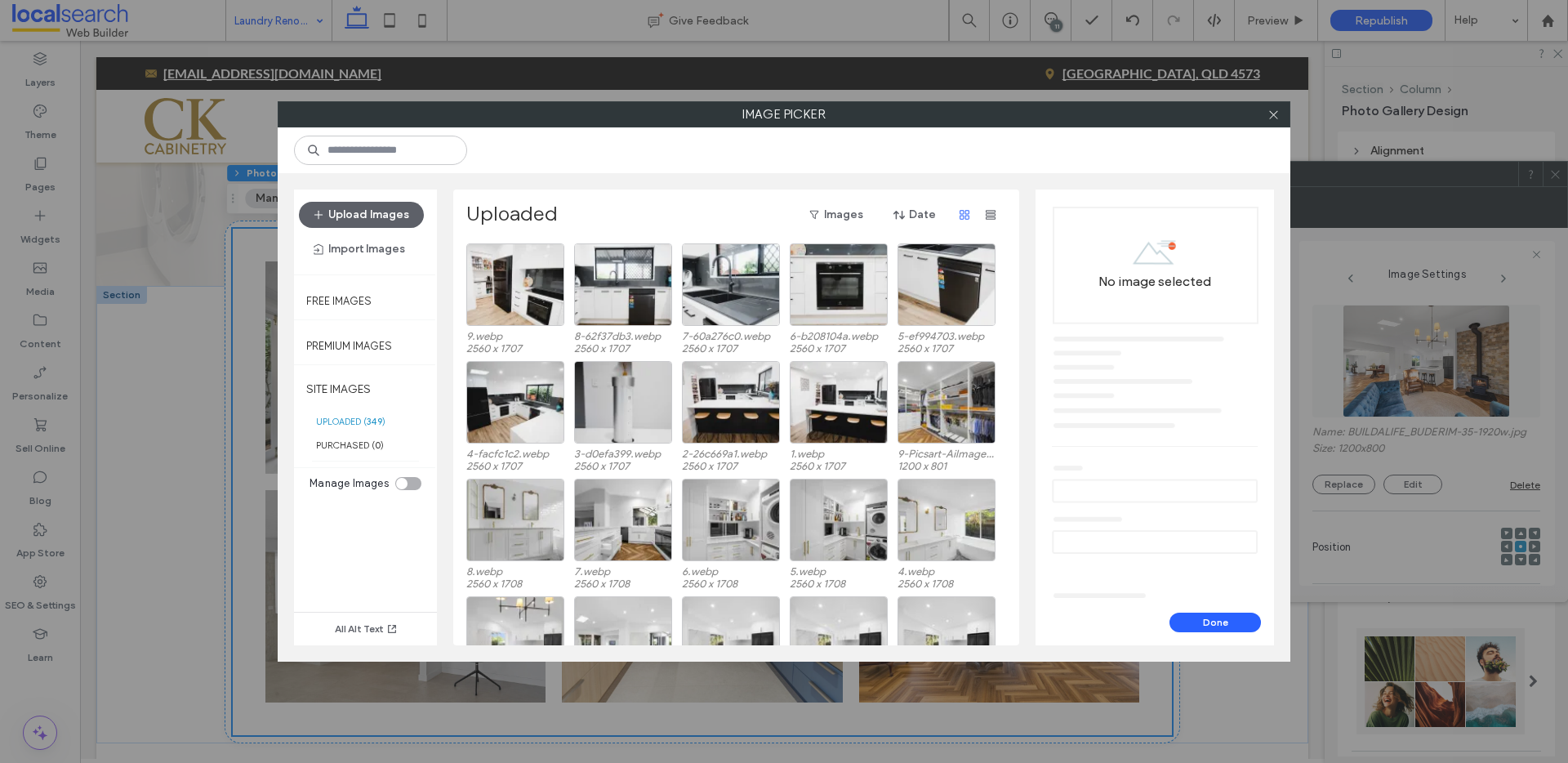
scroll to position [2943, 0]
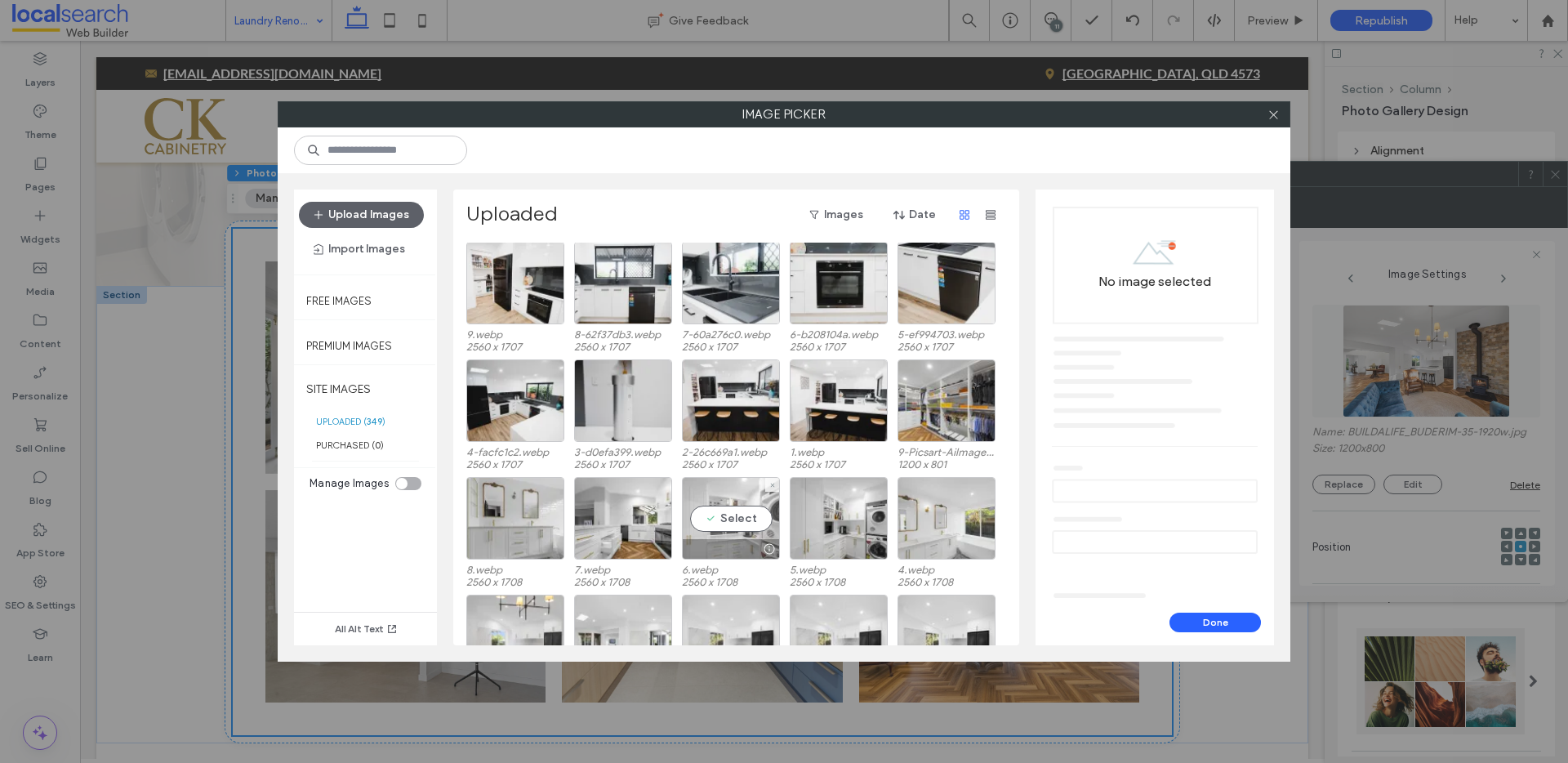
click at [739, 520] on div "Select" at bounding box center [731, 518] width 98 height 83
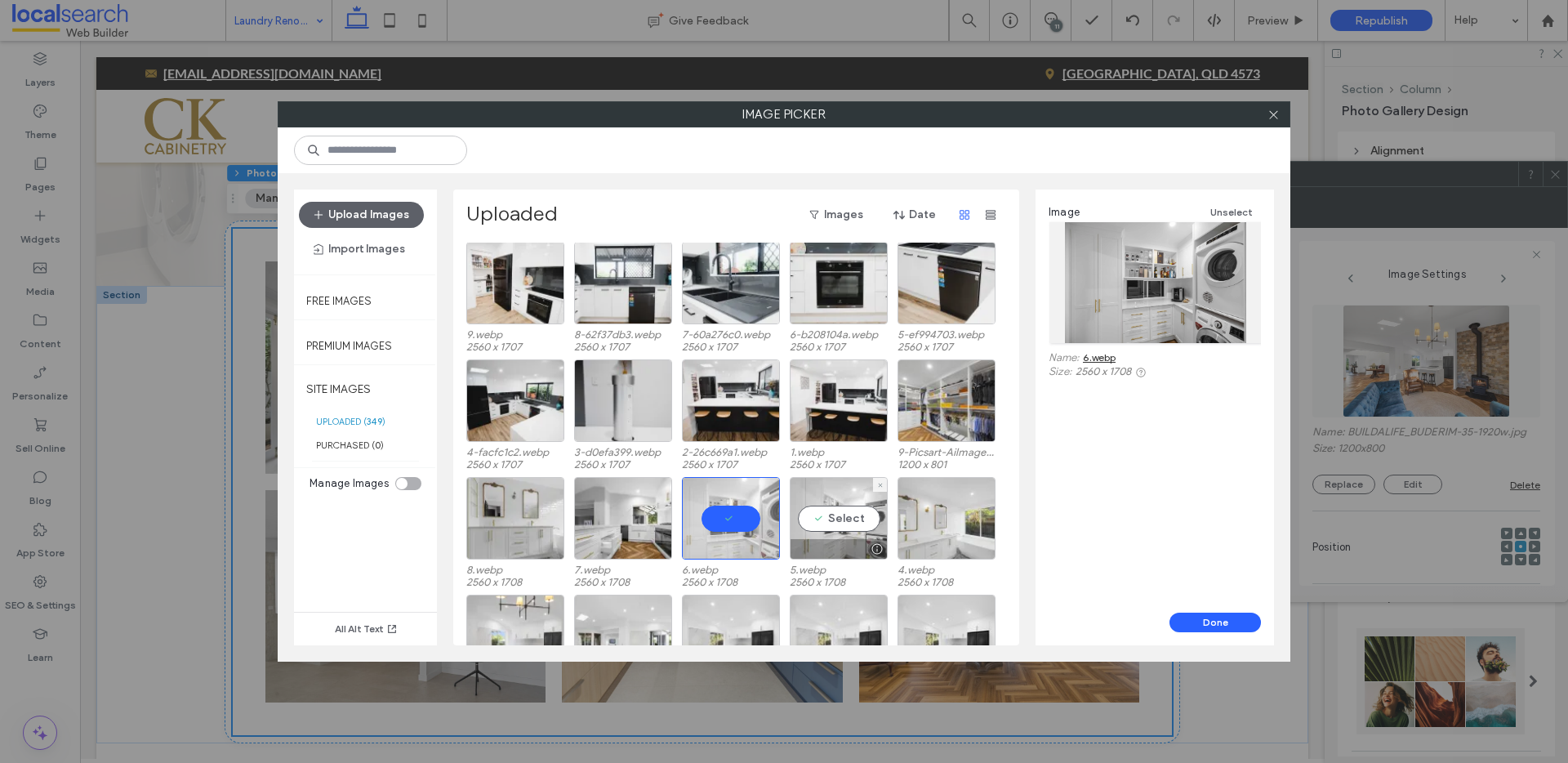
click at [855, 519] on div "Select" at bounding box center [838, 518] width 98 height 83
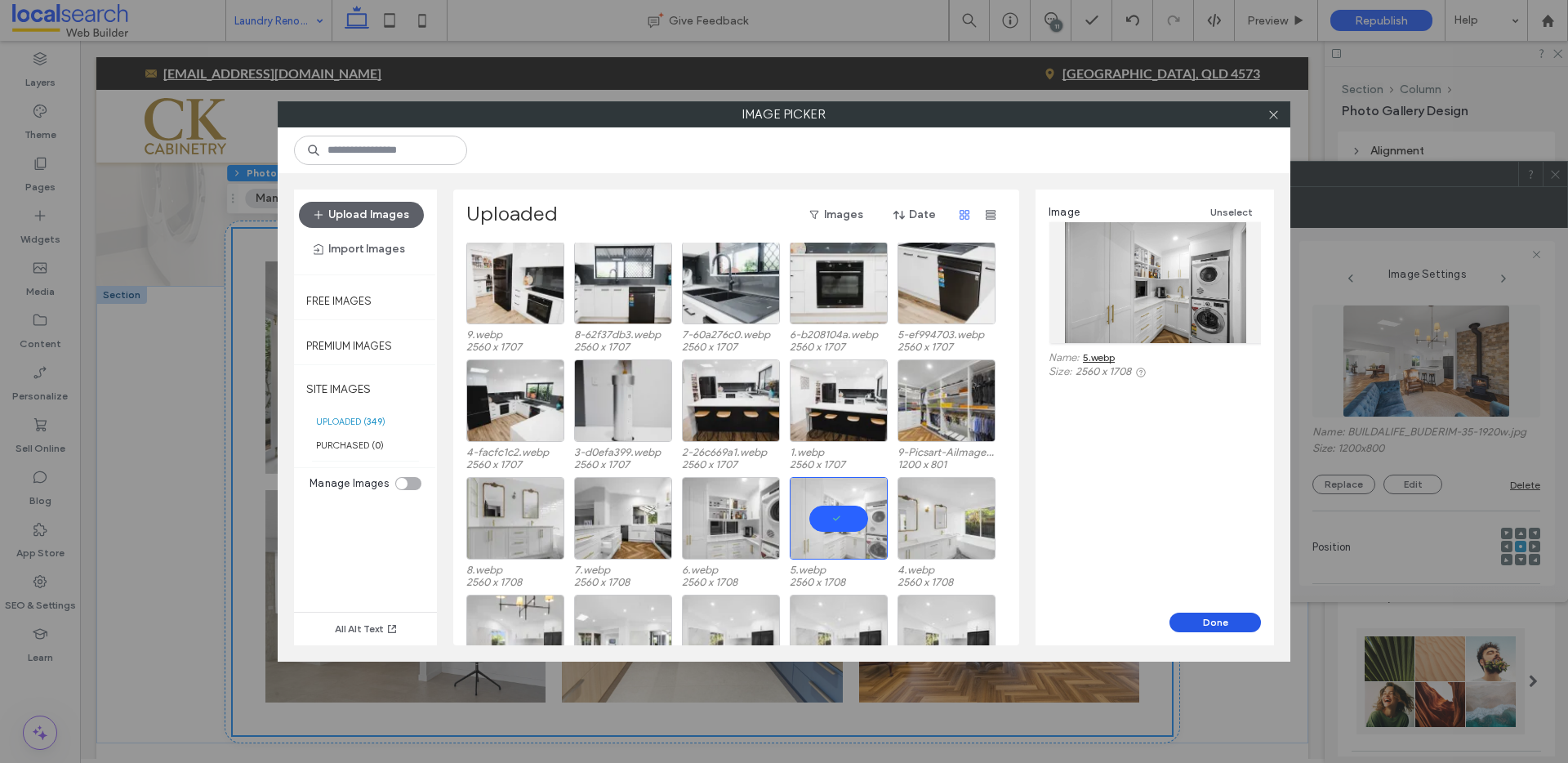
click at [1204, 617] on button "Done" at bounding box center [1216, 623] width 92 height 20
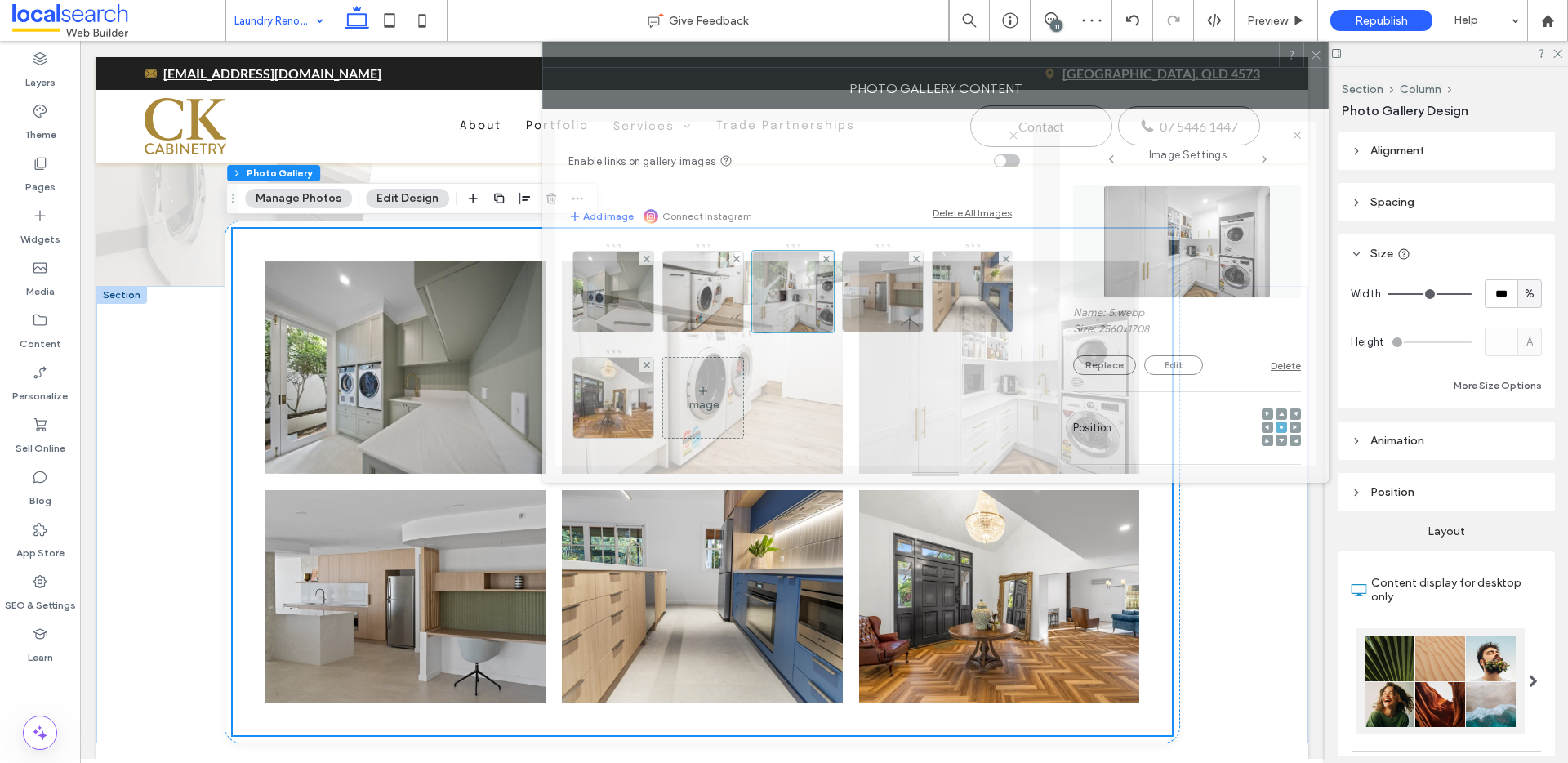
drag, startPoint x: 1144, startPoint y: 192, endPoint x: 988, endPoint y: 136, distance: 165.7
click at [903, 74] on div "Photo Gallery Content" at bounding box center [935, 88] width 786 height 41
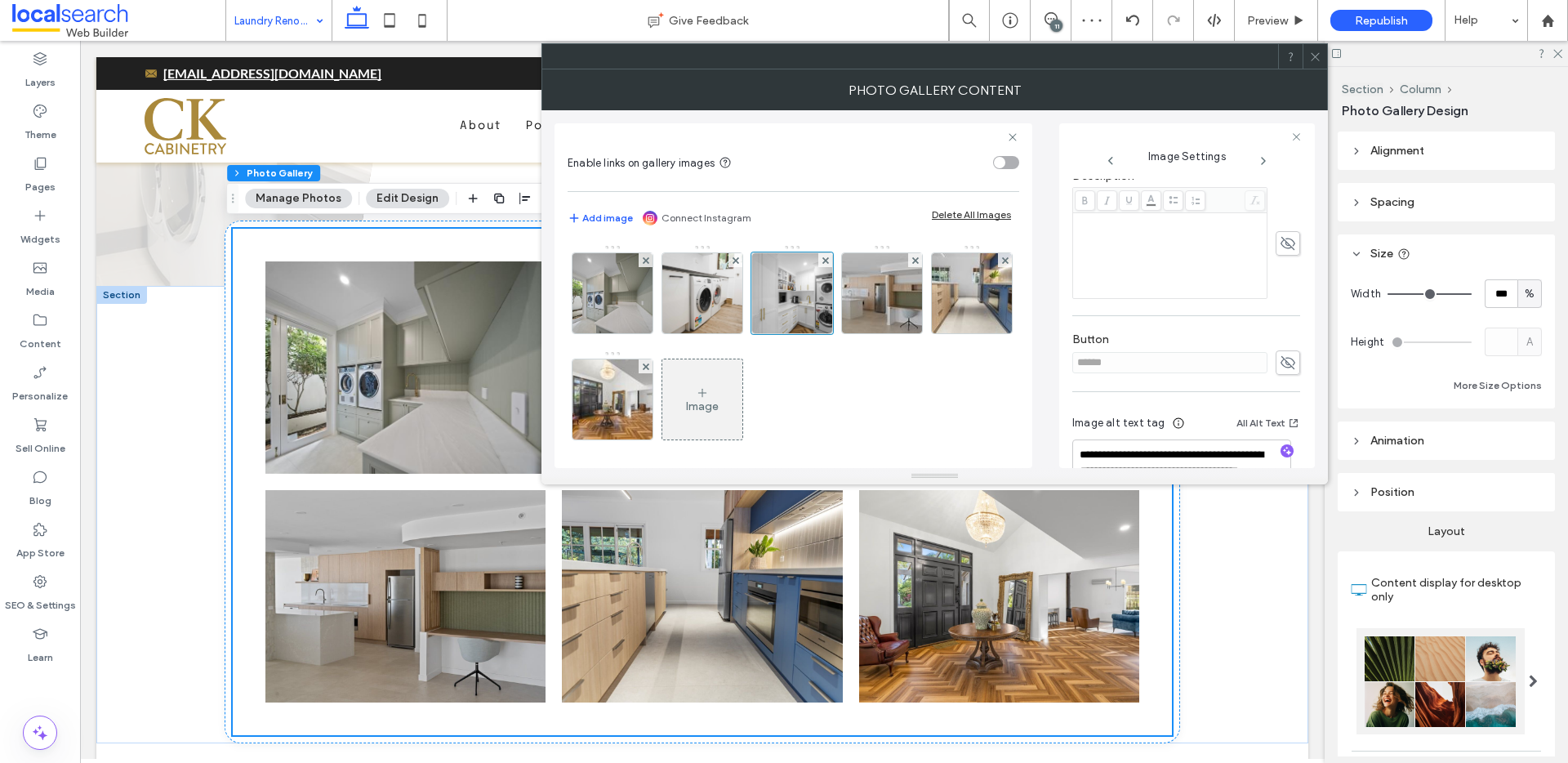
scroll to position [427, 0]
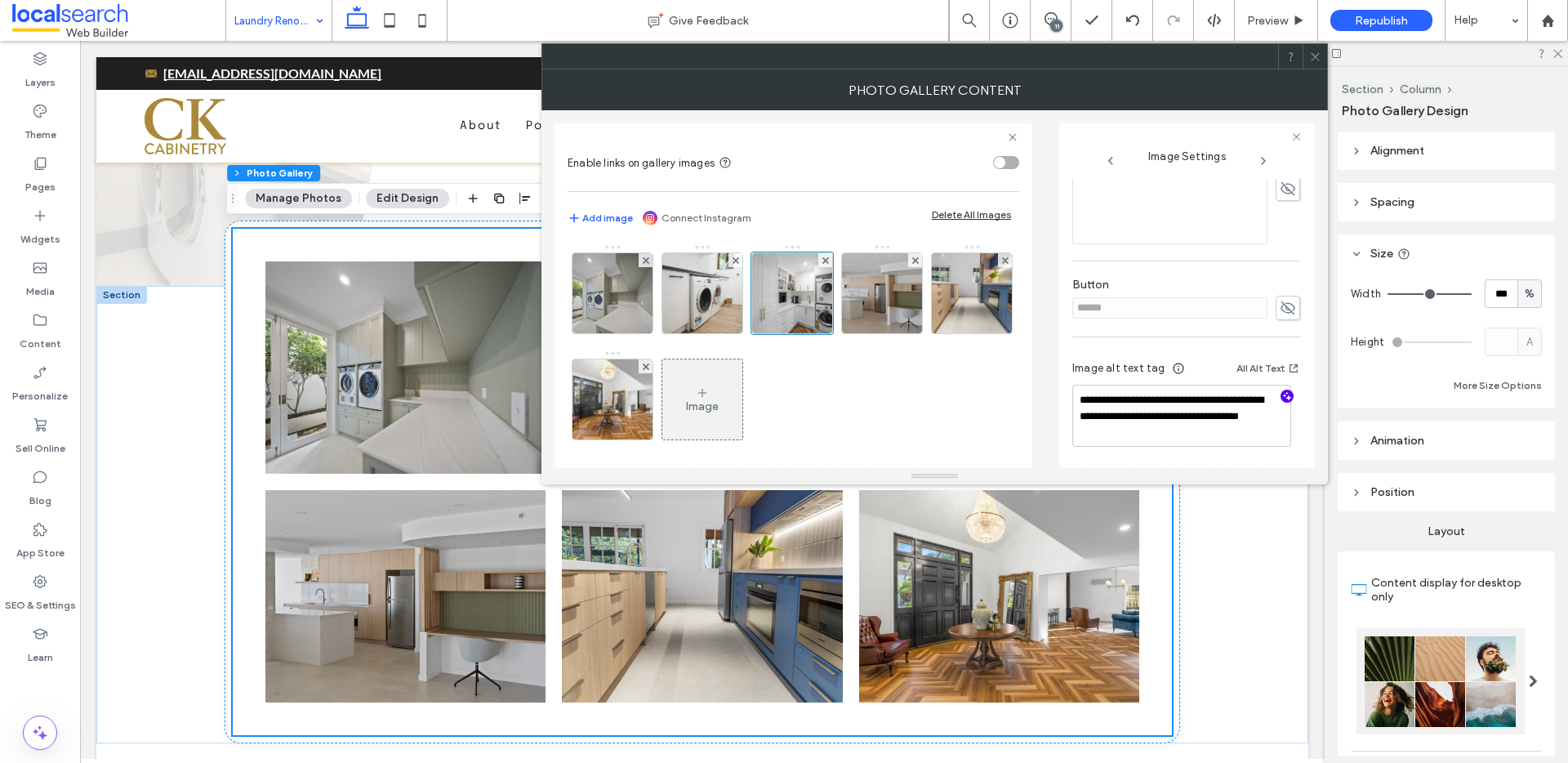
click at [1282, 399] on icon "button" at bounding box center [1287, 395] width 11 height 11
click at [1219, 437] on textarea "**********" at bounding box center [1182, 415] width 219 height 62
paste textarea "**********"
type textarea "**********"
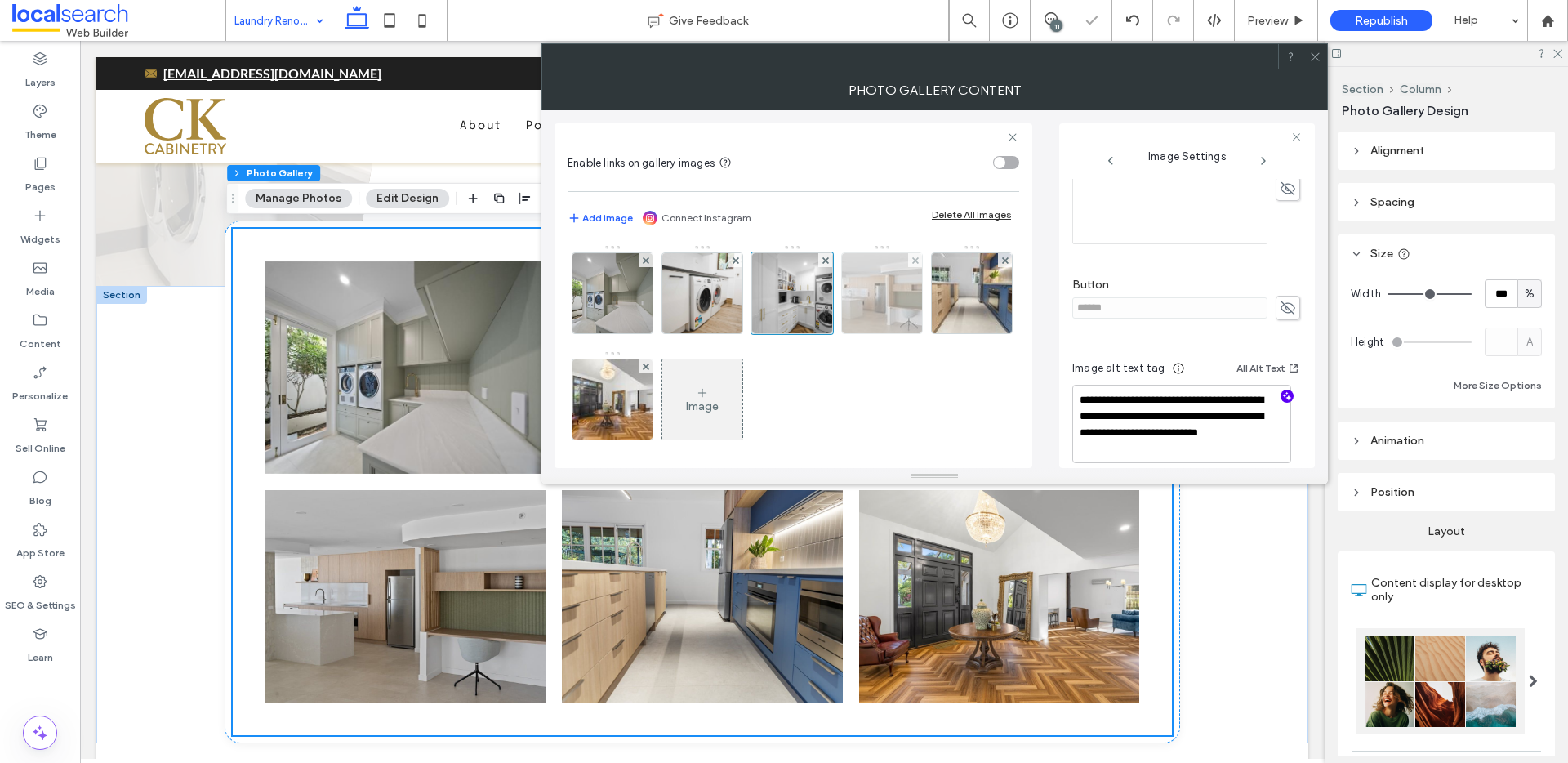
click at [902, 300] on img at bounding box center [882, 294] width 120 height 80
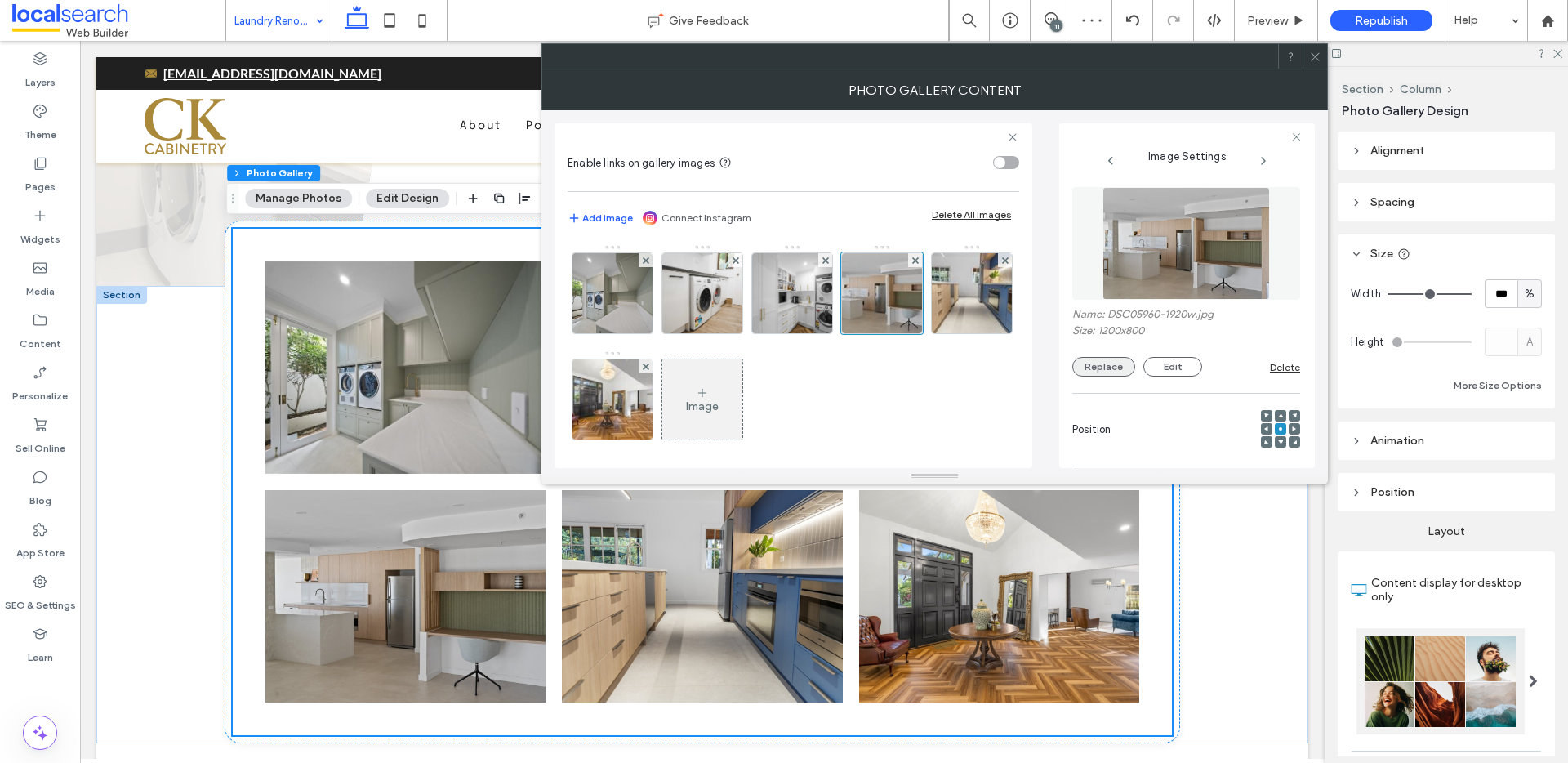
click at [1092, 369] on button "Replace" at bounding box center [1104, 368] width 63 height 20
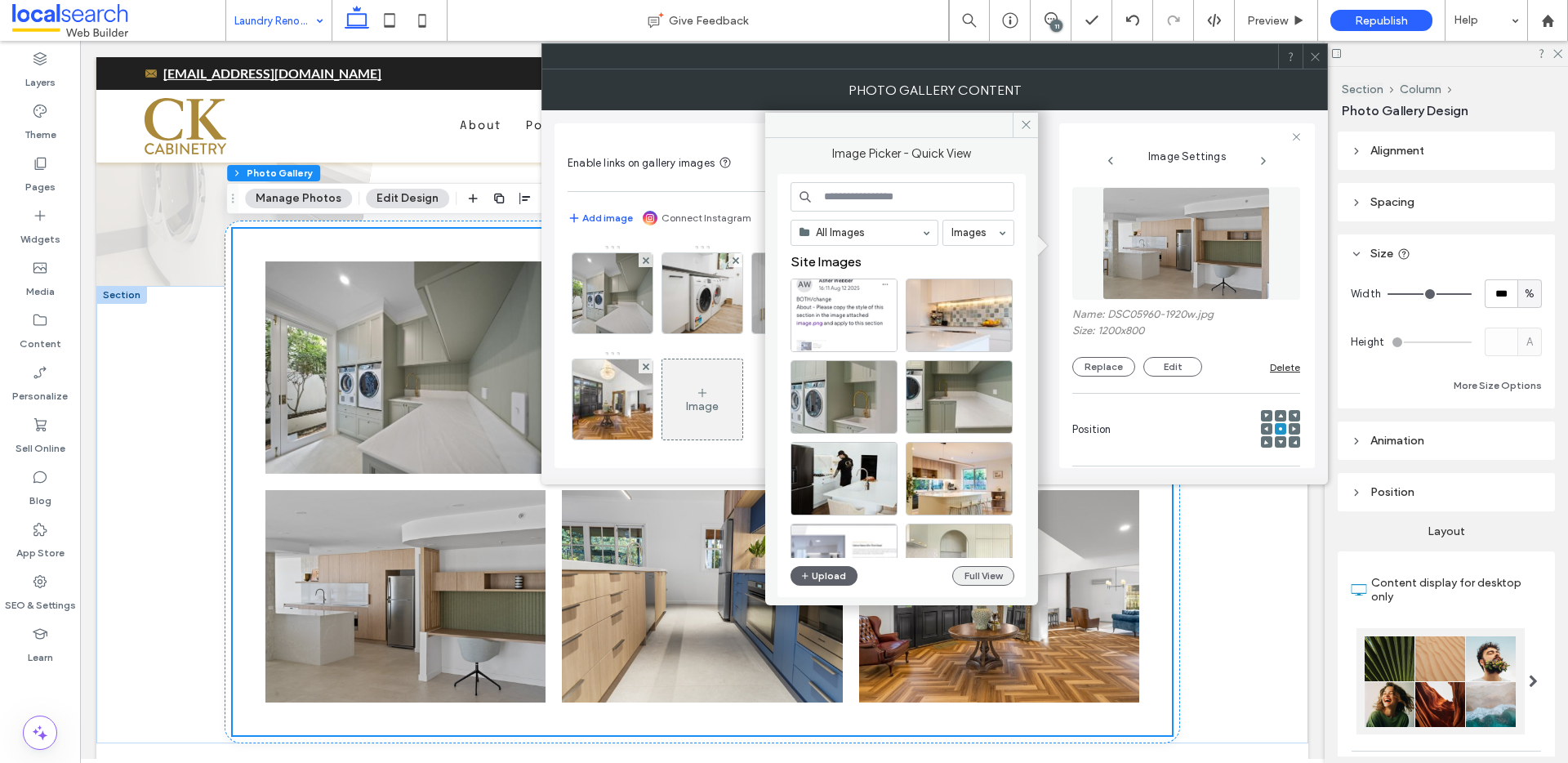
click at [991, 578] on button "Full View" at bounding box center [983, 576] width 62 height 20
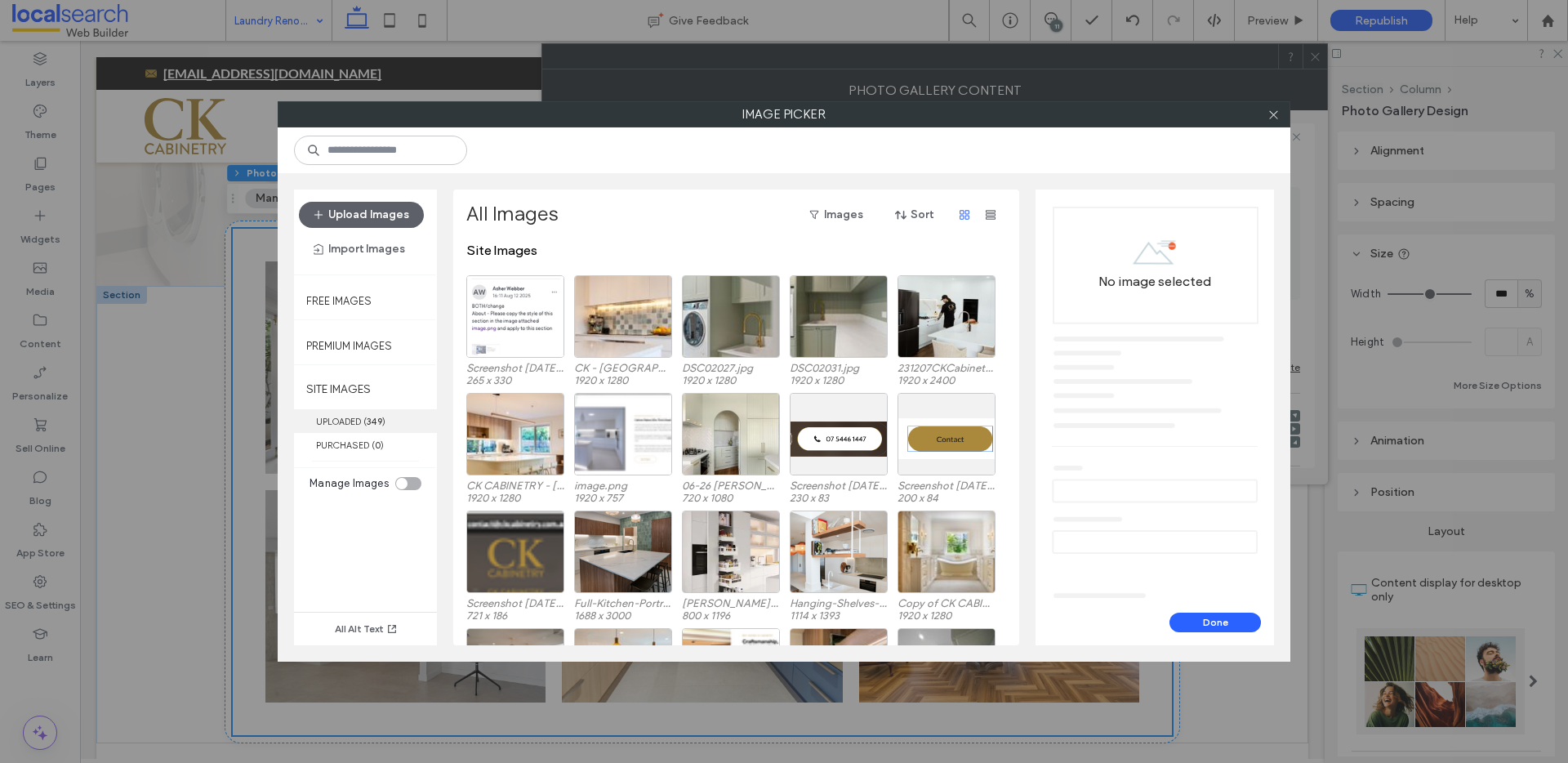
click at [372, 414] on label "UPLOADED ( 349 )" at bounding box center [365, 421] width 143 height 24
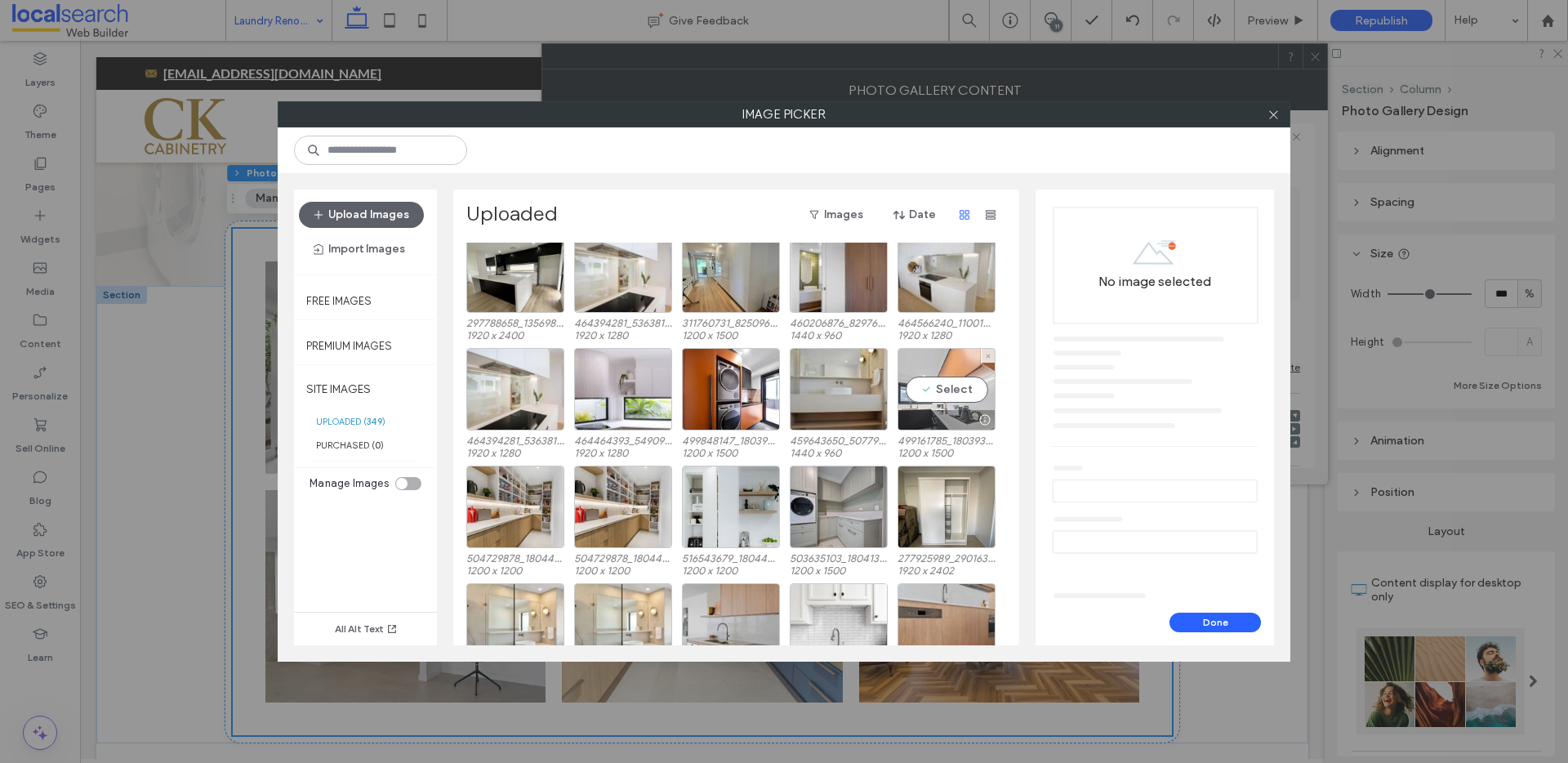
scroll to position [4959, 0]
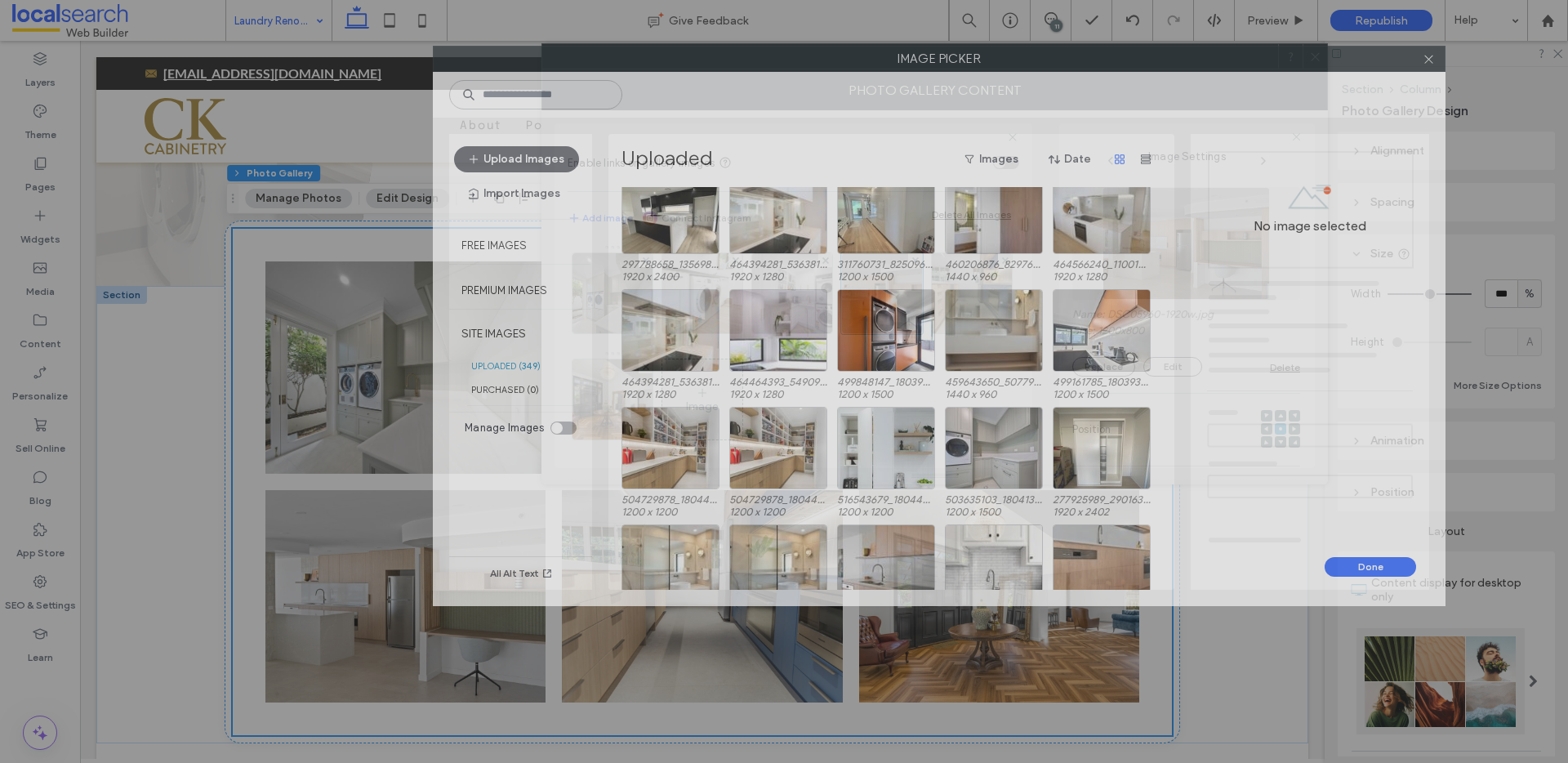
drag, startPoint x: 784, startPoint y: 126, endPoint x: 861, endPoint y: 106, distance: 79.6
click at [861, 71] on label "Image Picker" at bounding box center [939, 59] width 1011 height 25
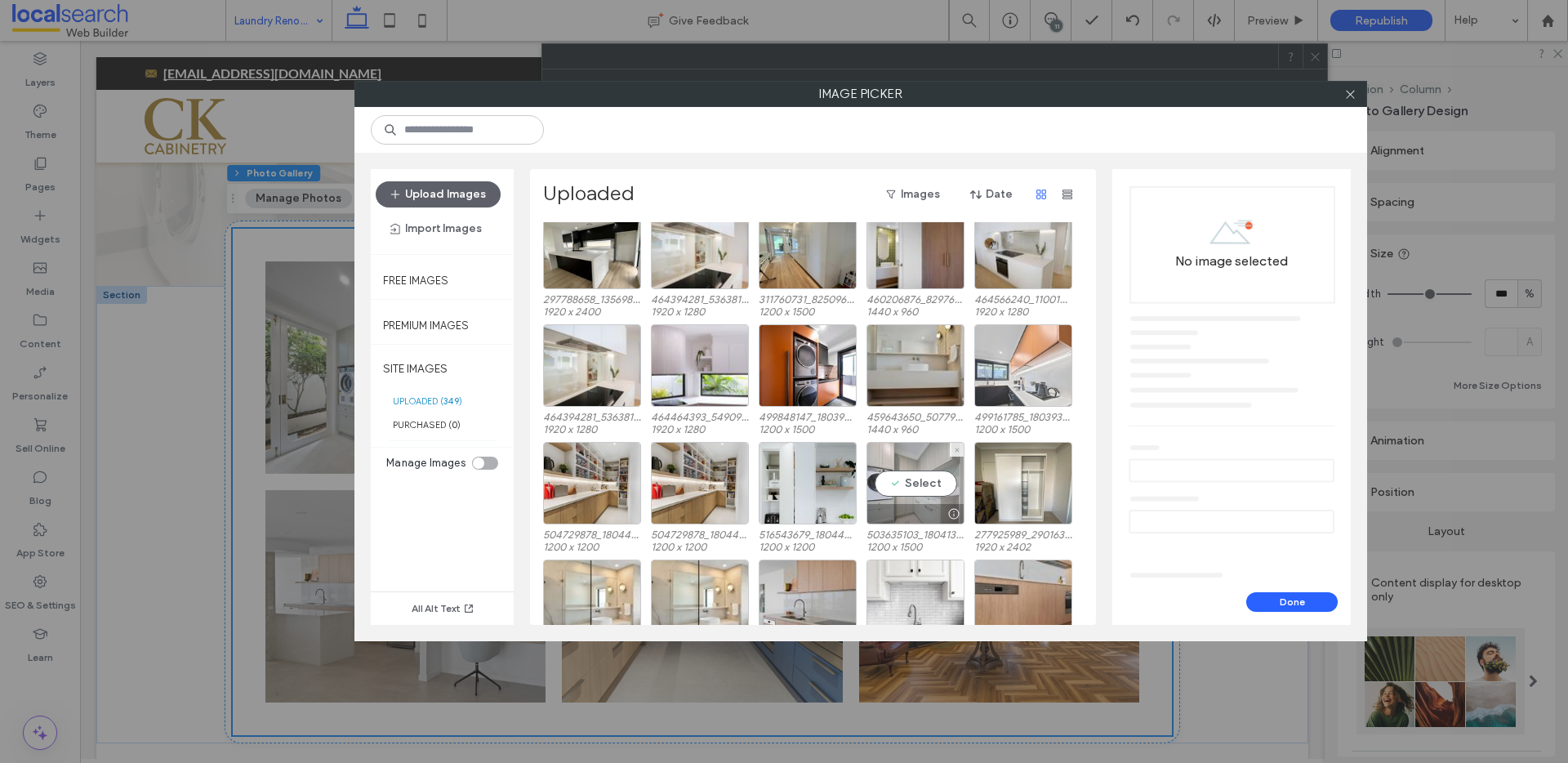
click at [908, 484] on div "Select" at bounding box center [915, 483] width 98 height 83
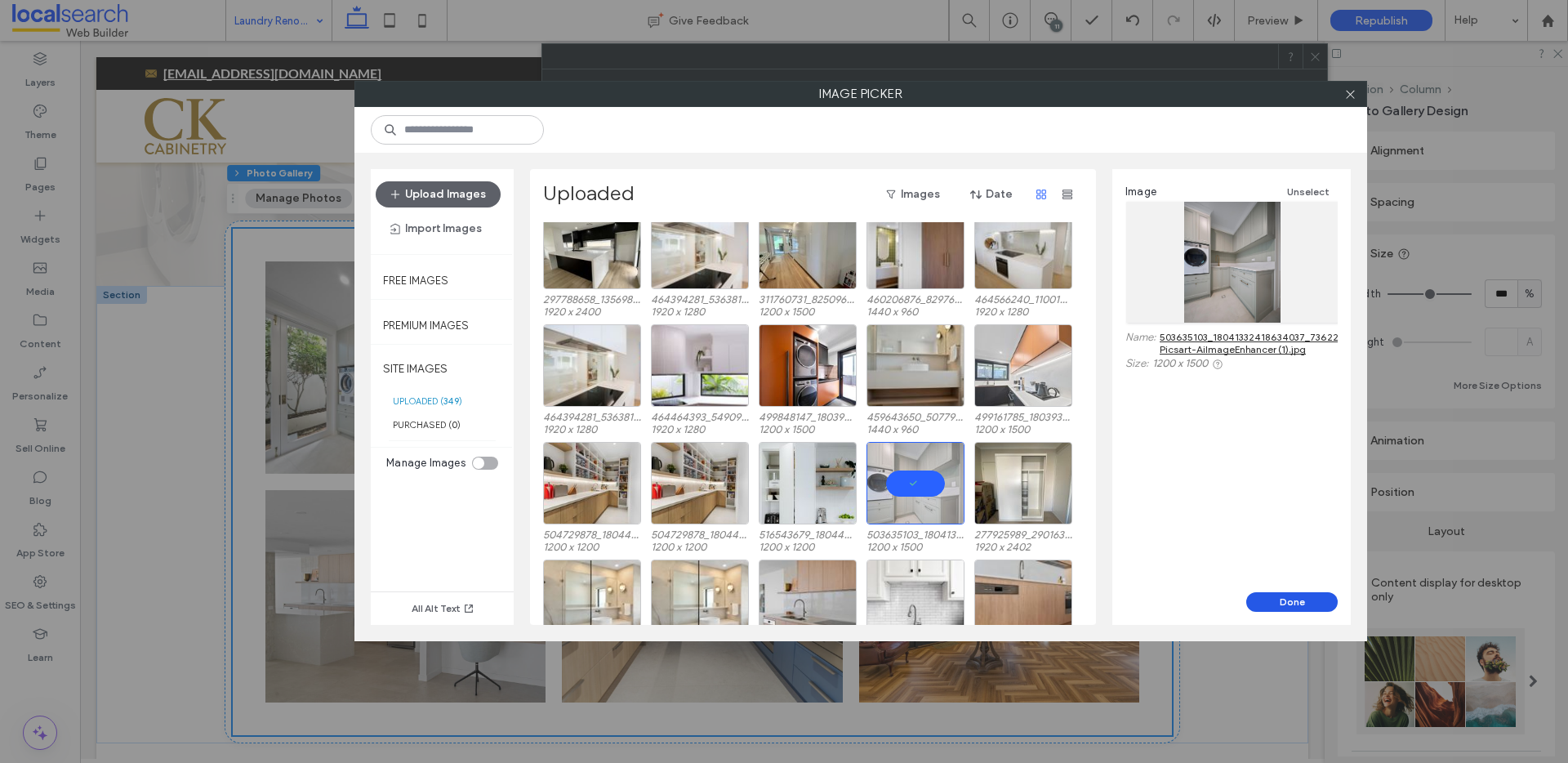
click at [1288, 595] on button "Done" at bounding box center [1293, 602] width 92 height 20
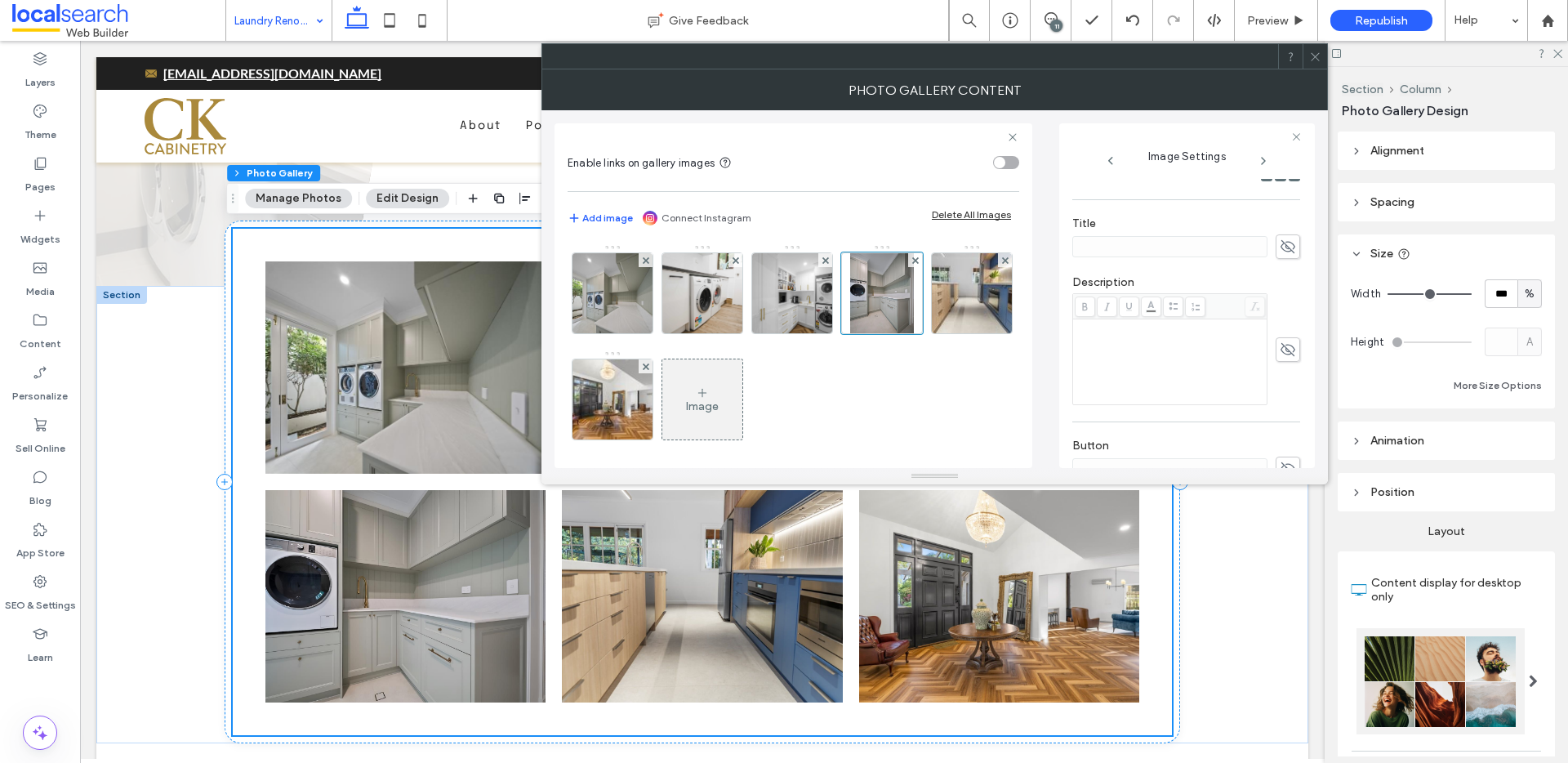
scroll to position [480, 0]
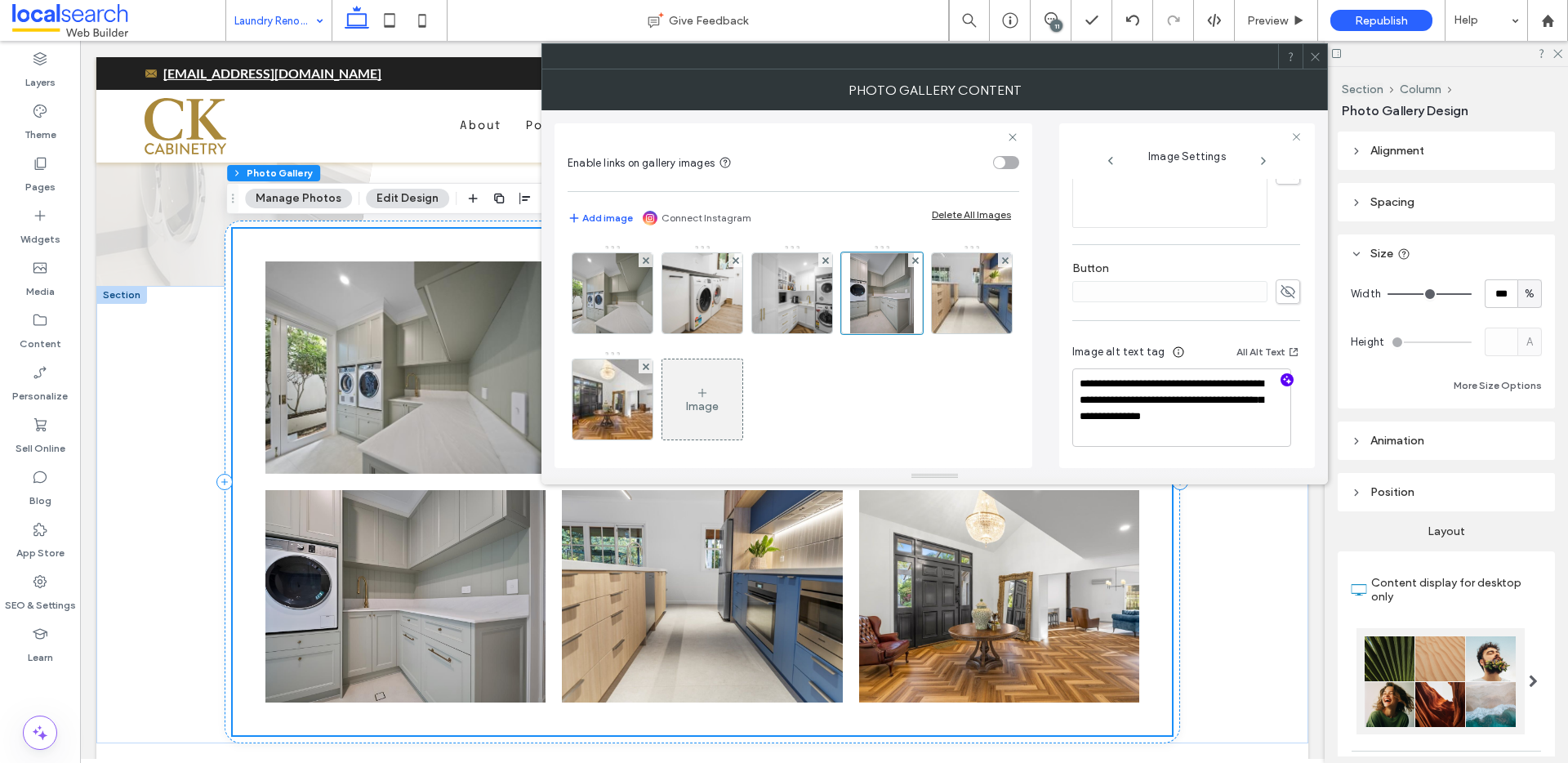
click at [1284, 381] on use "button" at bounding box center [1288, 380] width 9 height 9
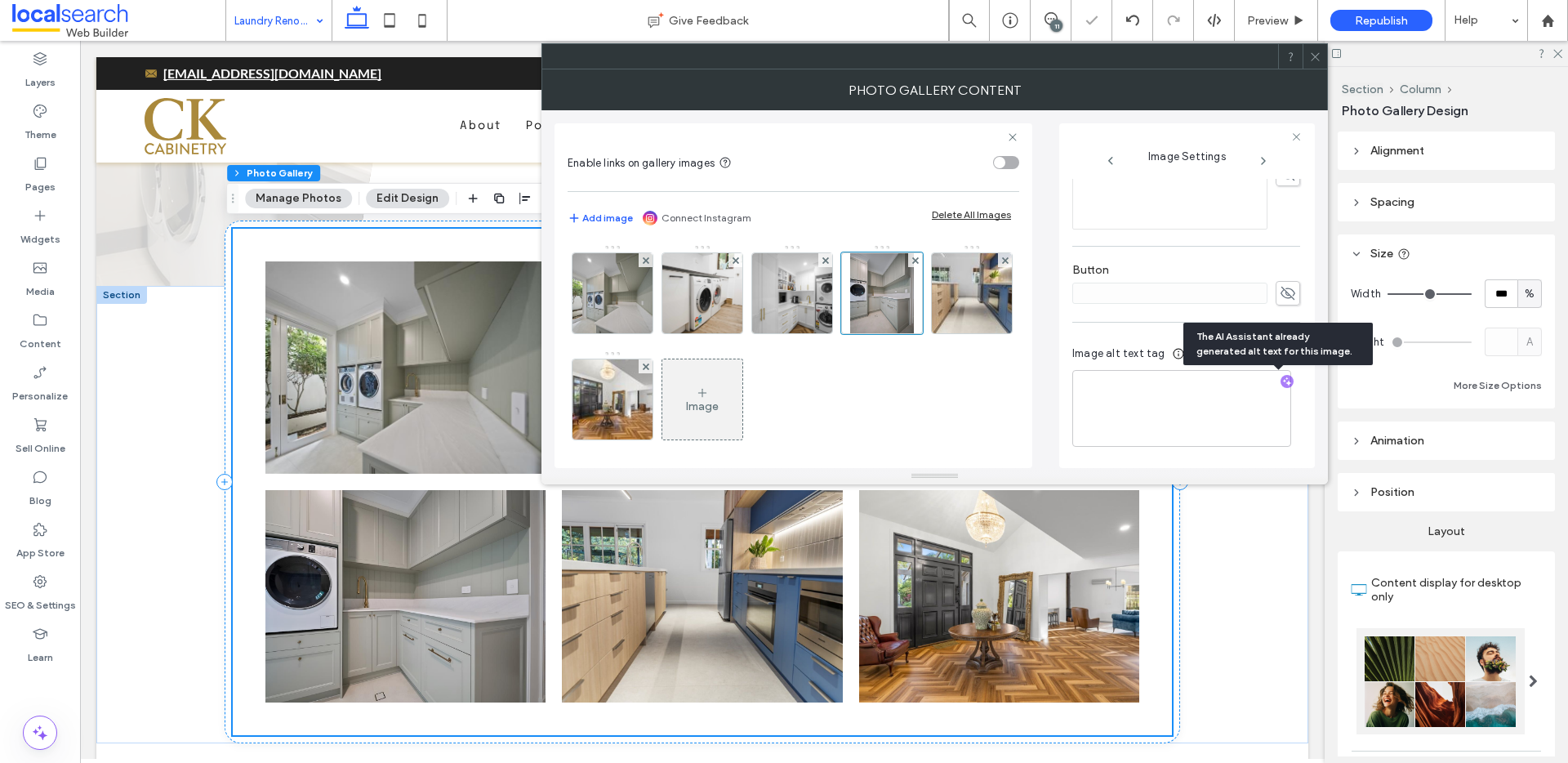
scroll to position [479, 0]
click at [1177, 412] on textarea "**********" at bounding box center [1182, 408] width 219 height 77
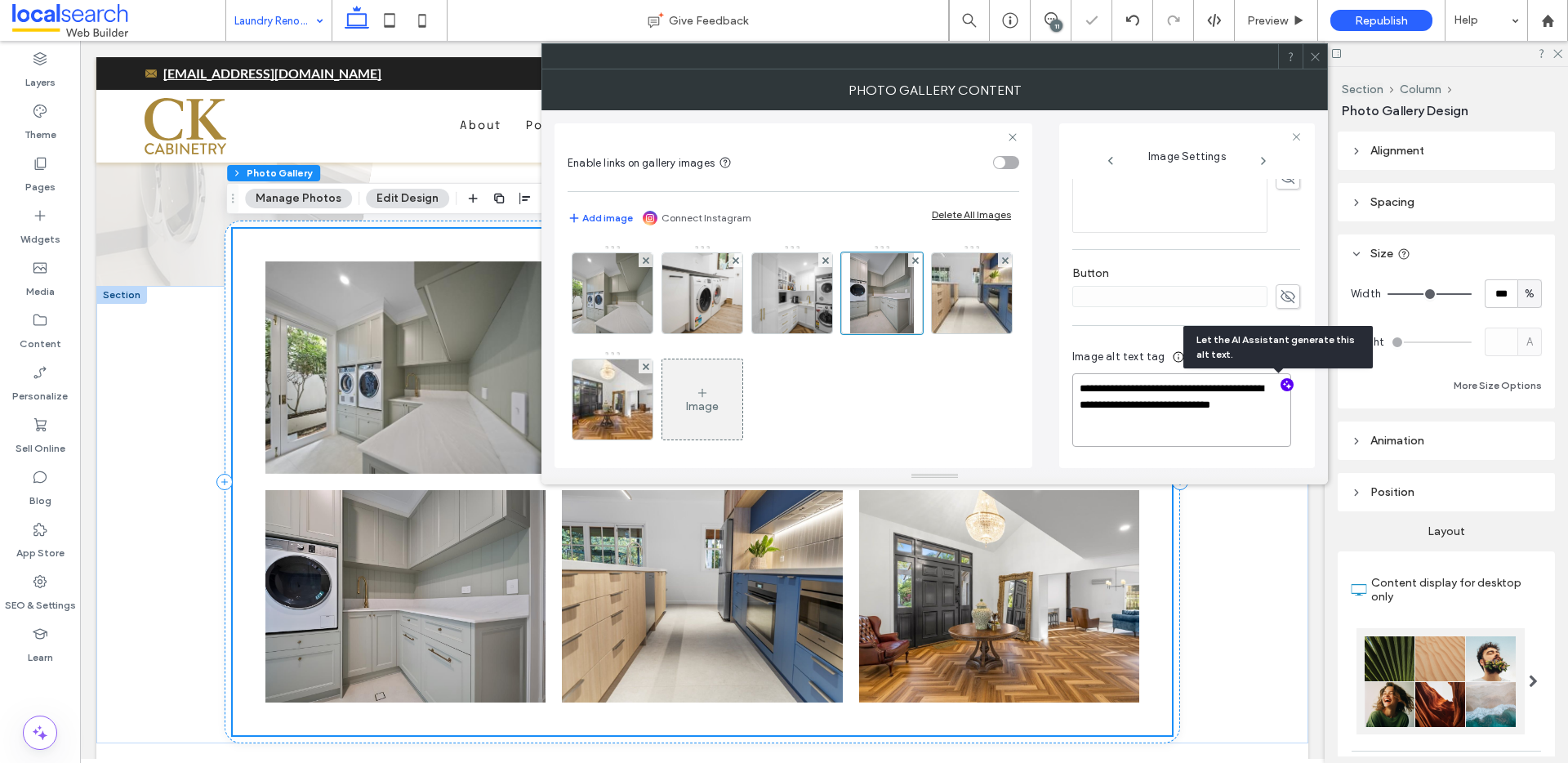
paste textarea "**********"
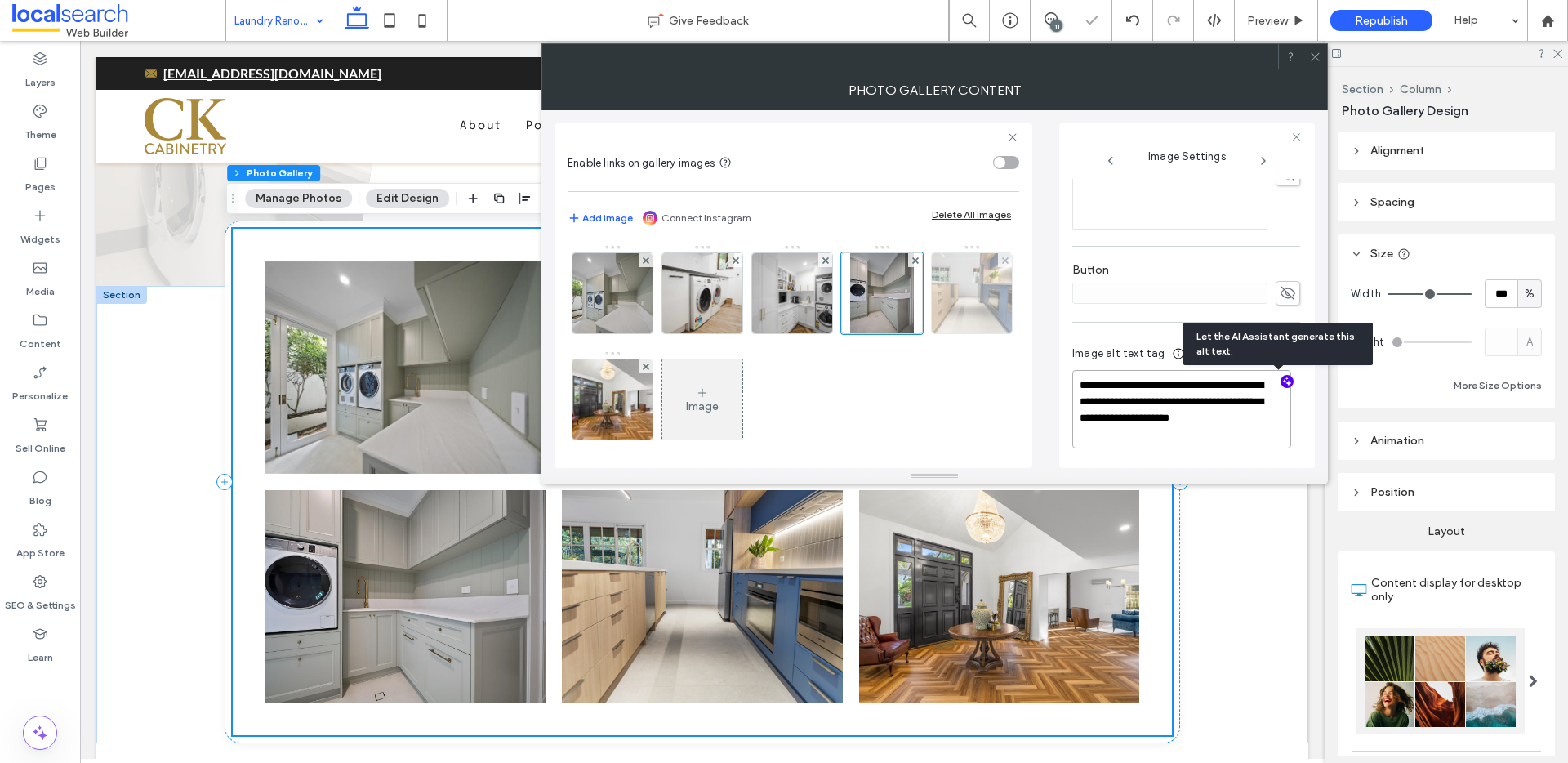
type textarea "**********"
click at [912, 334] on img at bounding box center [972, 294] width 120 height 80
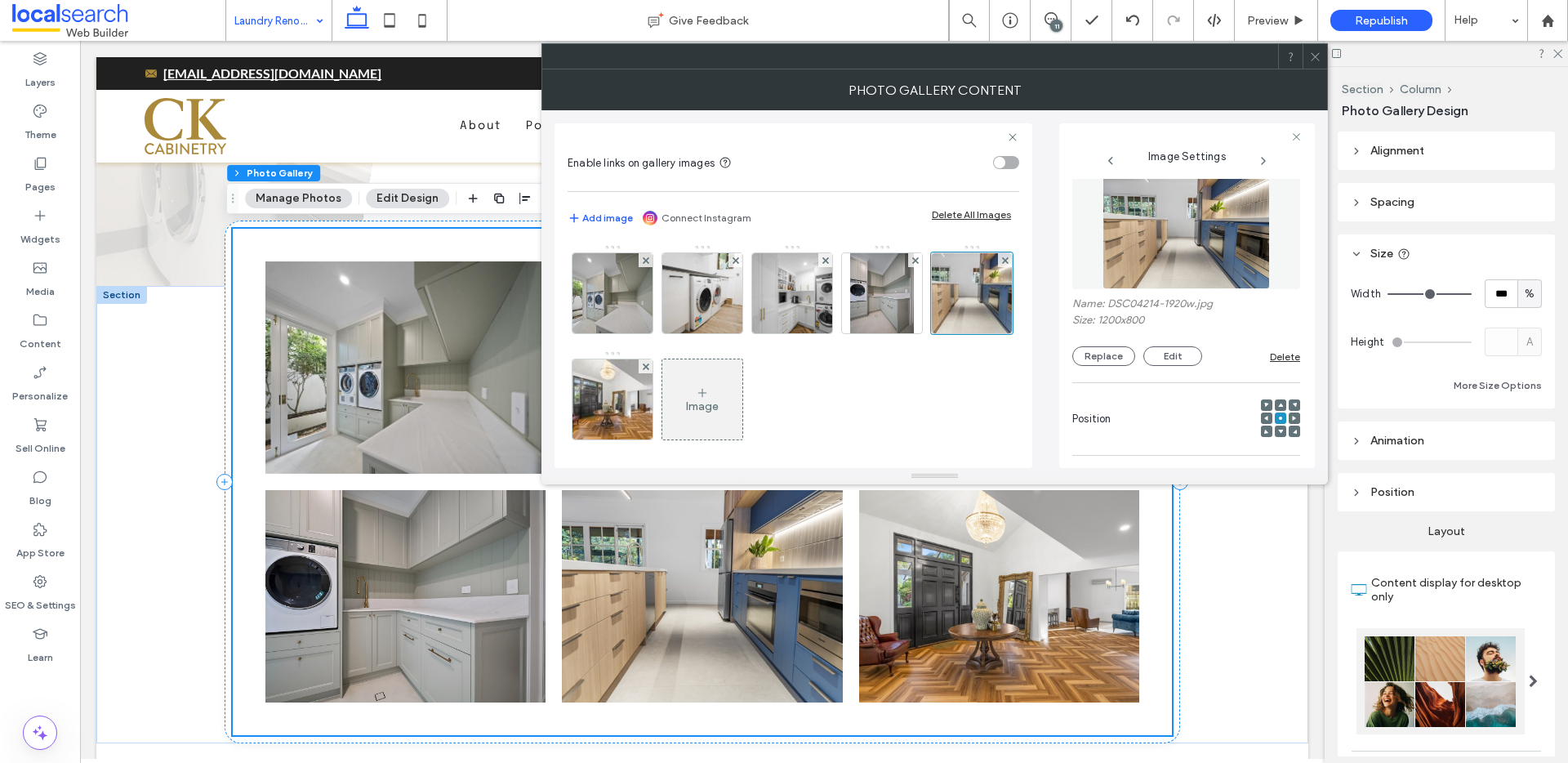
scroll to position [0, 0]
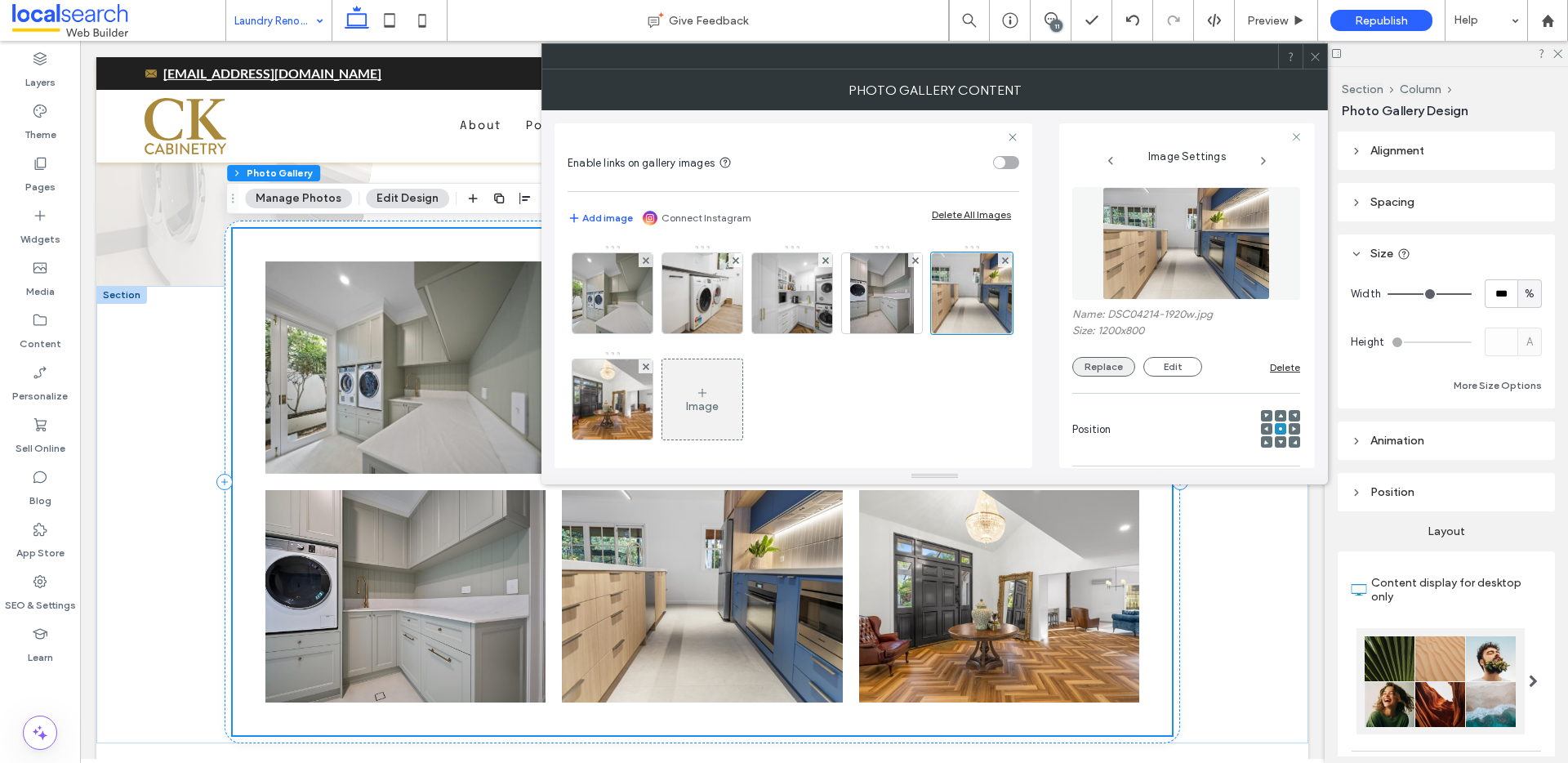
click at [1114, 362] on button "Replace" at bounding box center [1104, 368] width 63 height 20
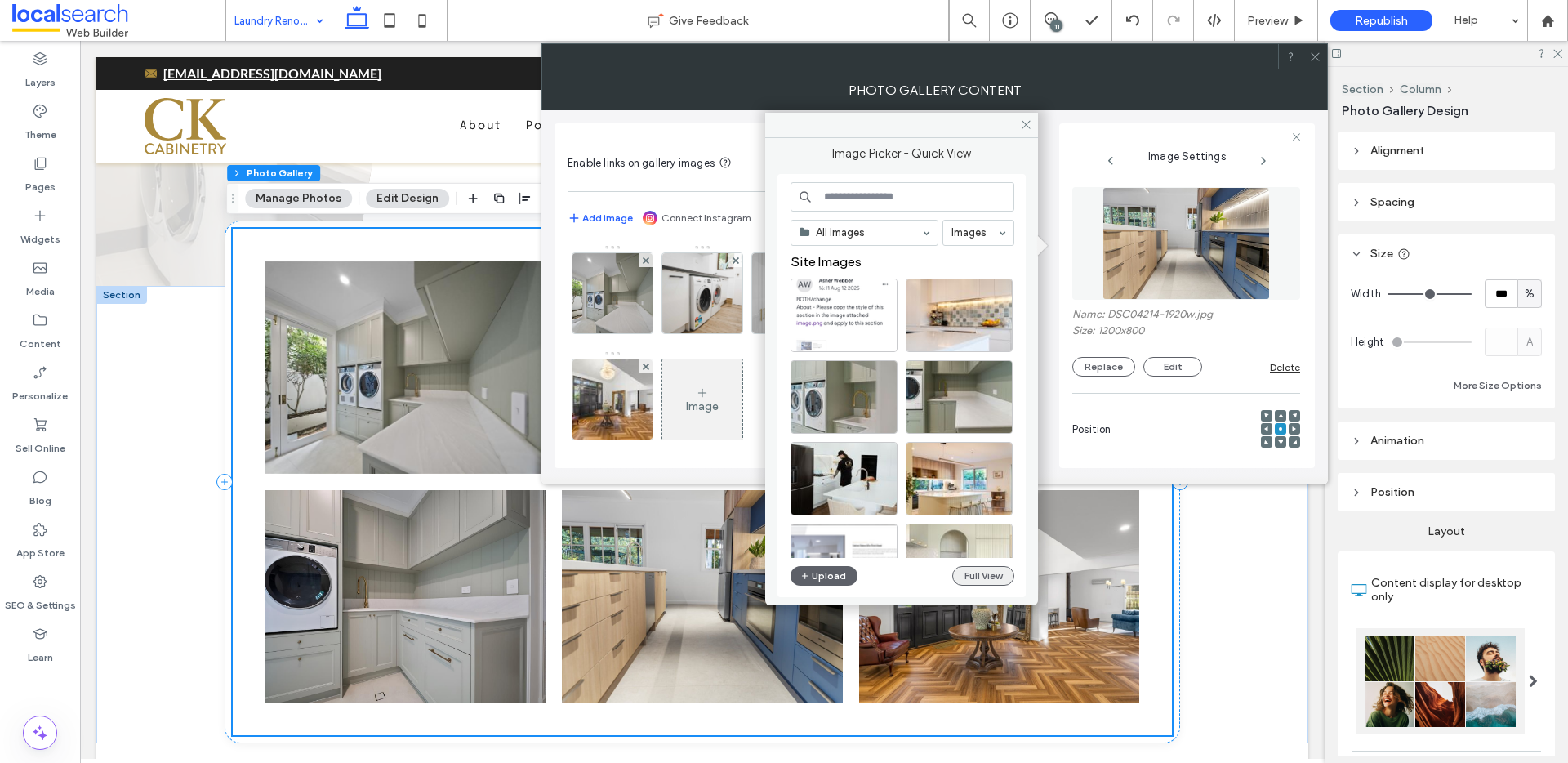
click at [983, 578] on button "Full View" at bounding box center [983, 576] width 62 height 20
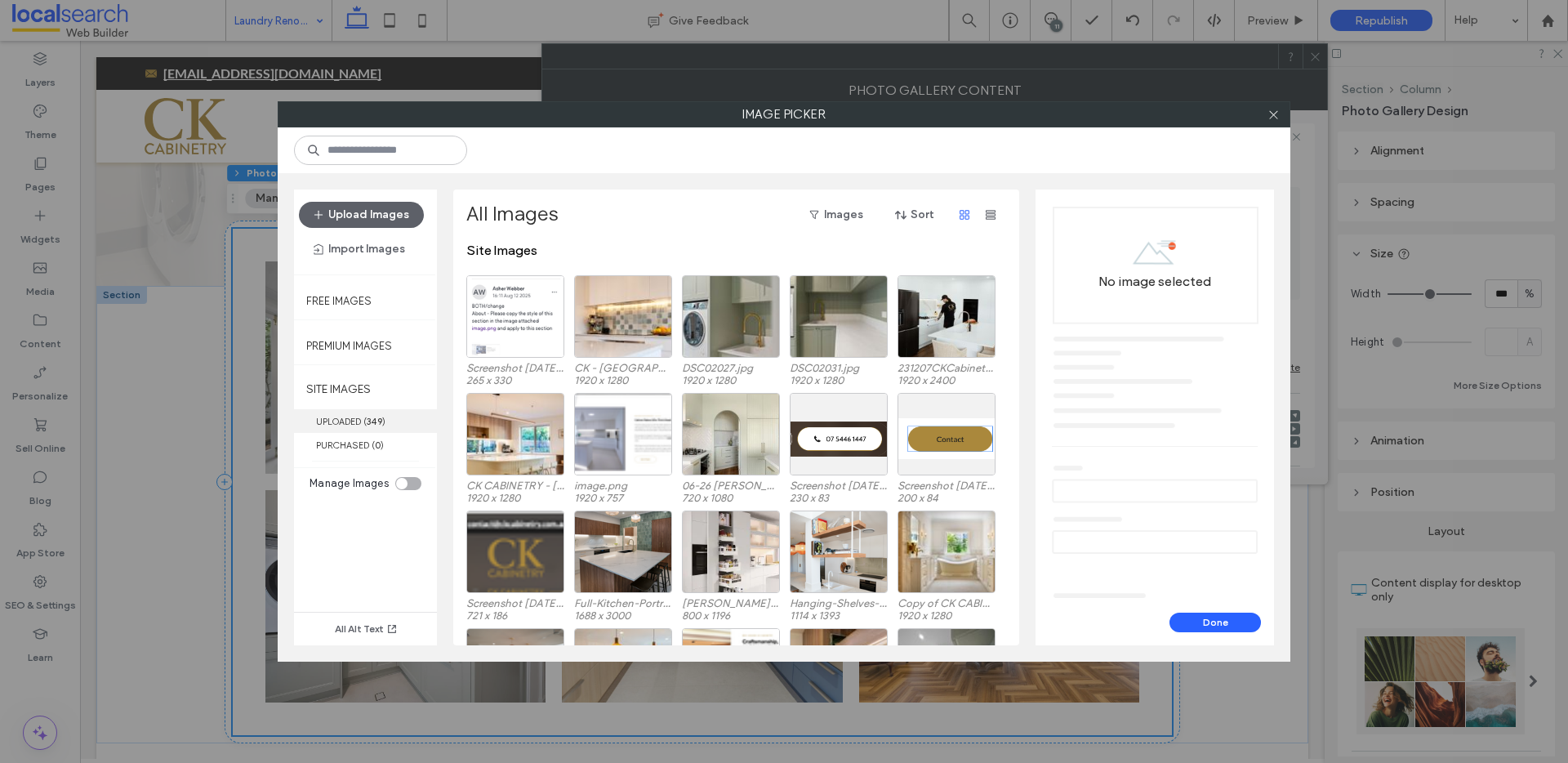
click at [344, 411] on label "UPLOADED ( 349 )" at bounding box center [365, 421] width 143 height 24
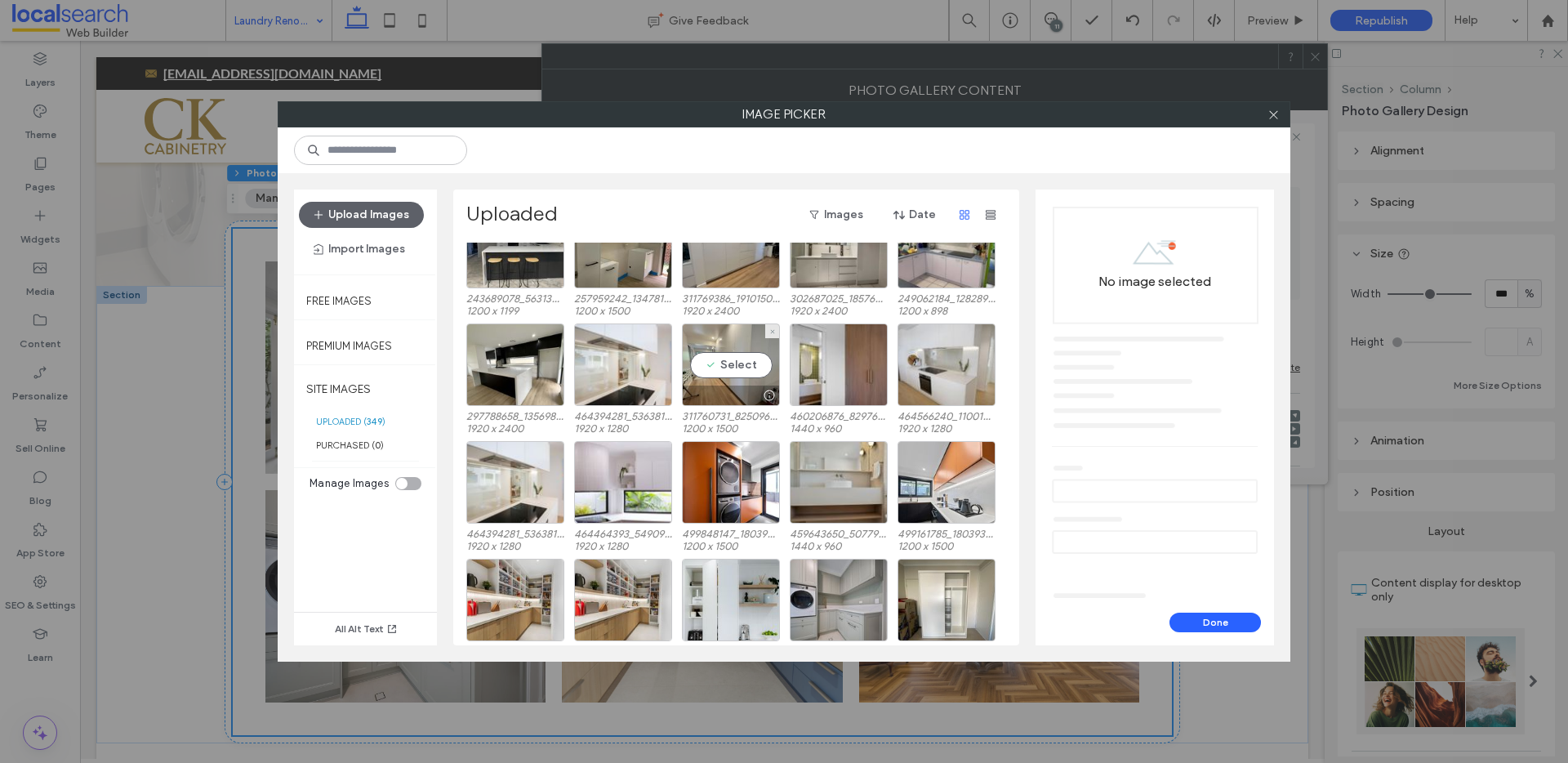
scroll to position [4866, 0]
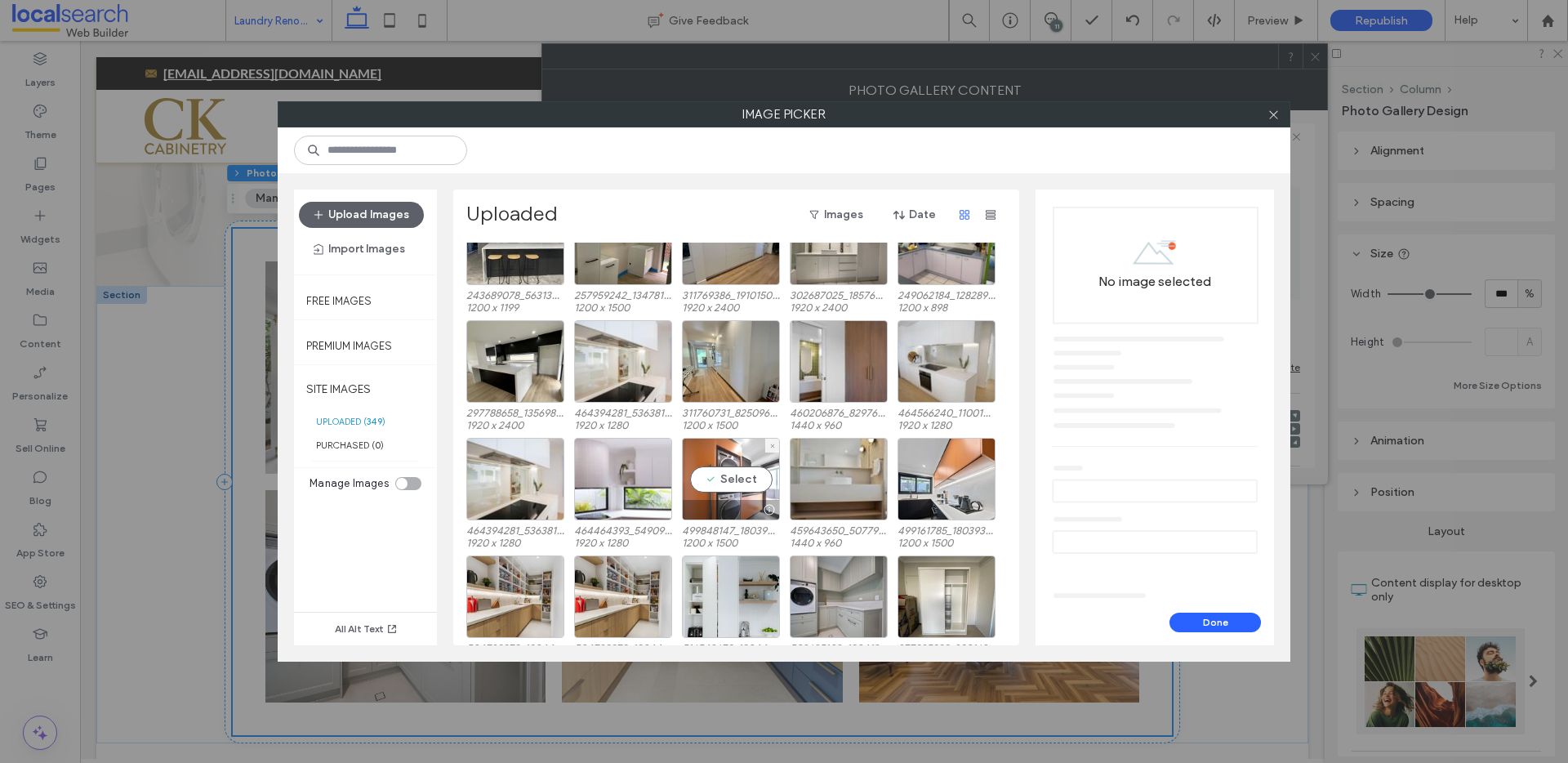
click at [714, 475] on div "Select" at bounding box center [731, 479] width 98 height 83
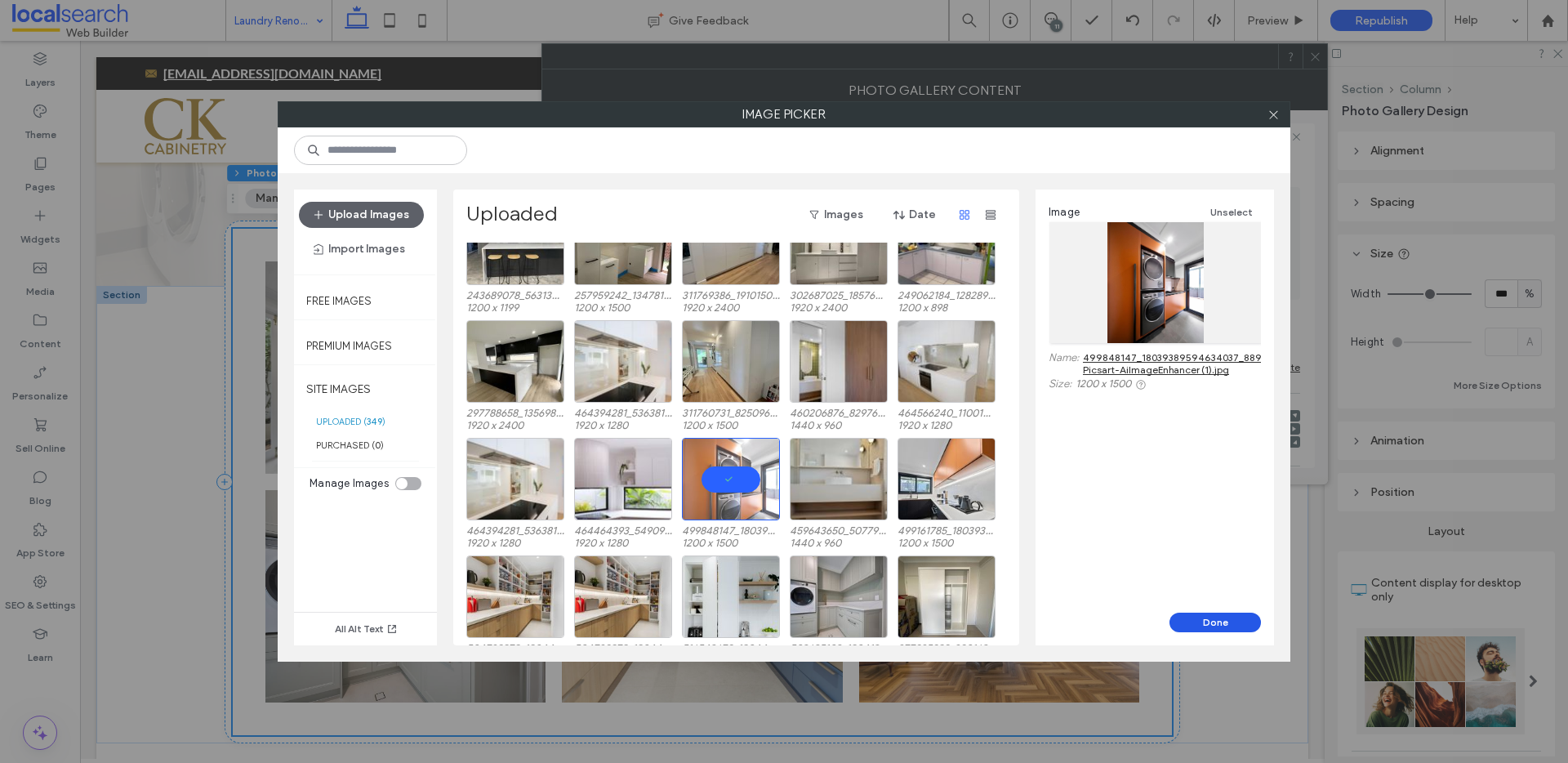
click at [1199, 619] on button "Done" at bounding box center [1216, 623] width 92 height 20
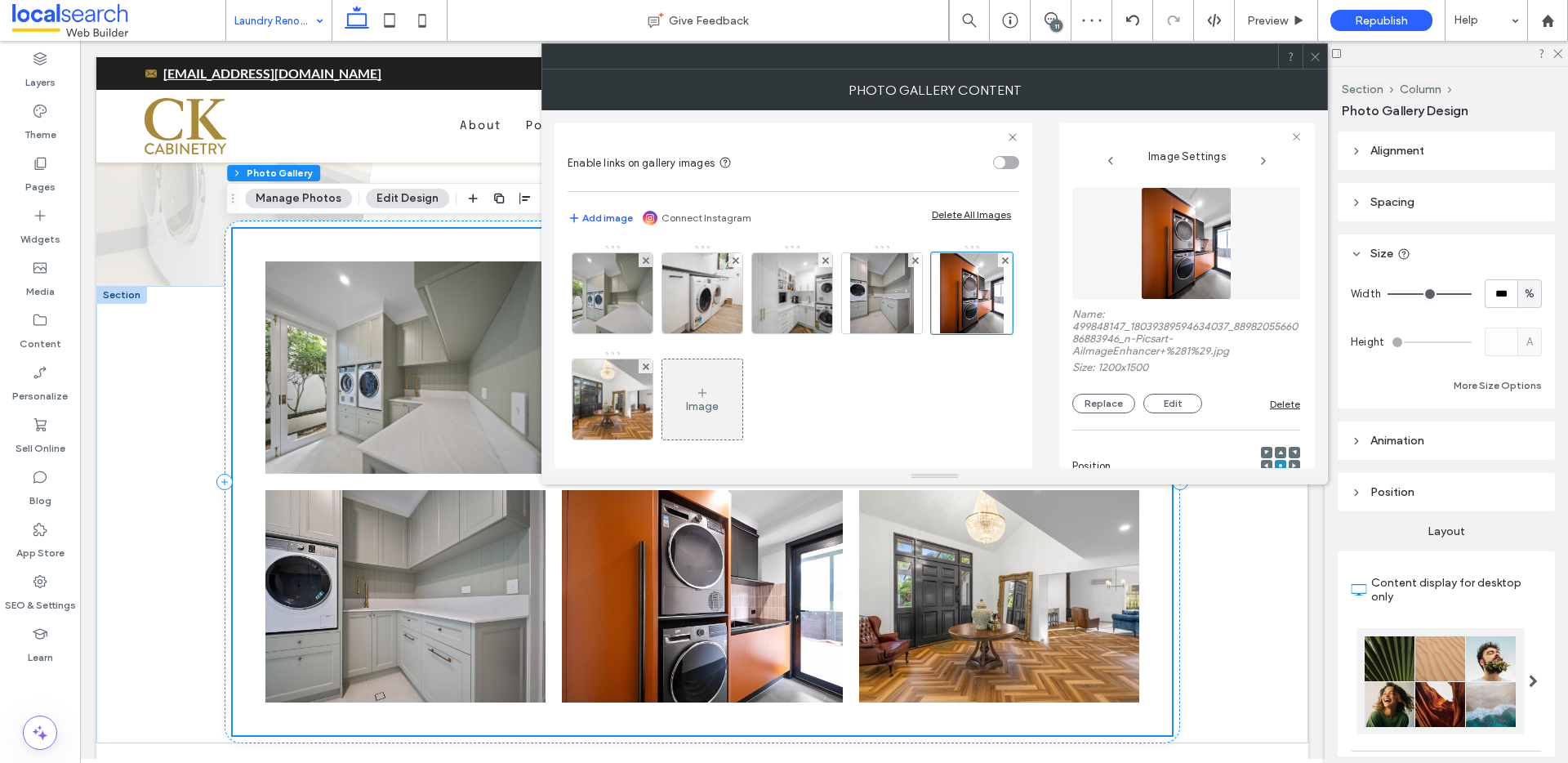
scroll to position [464, 0]
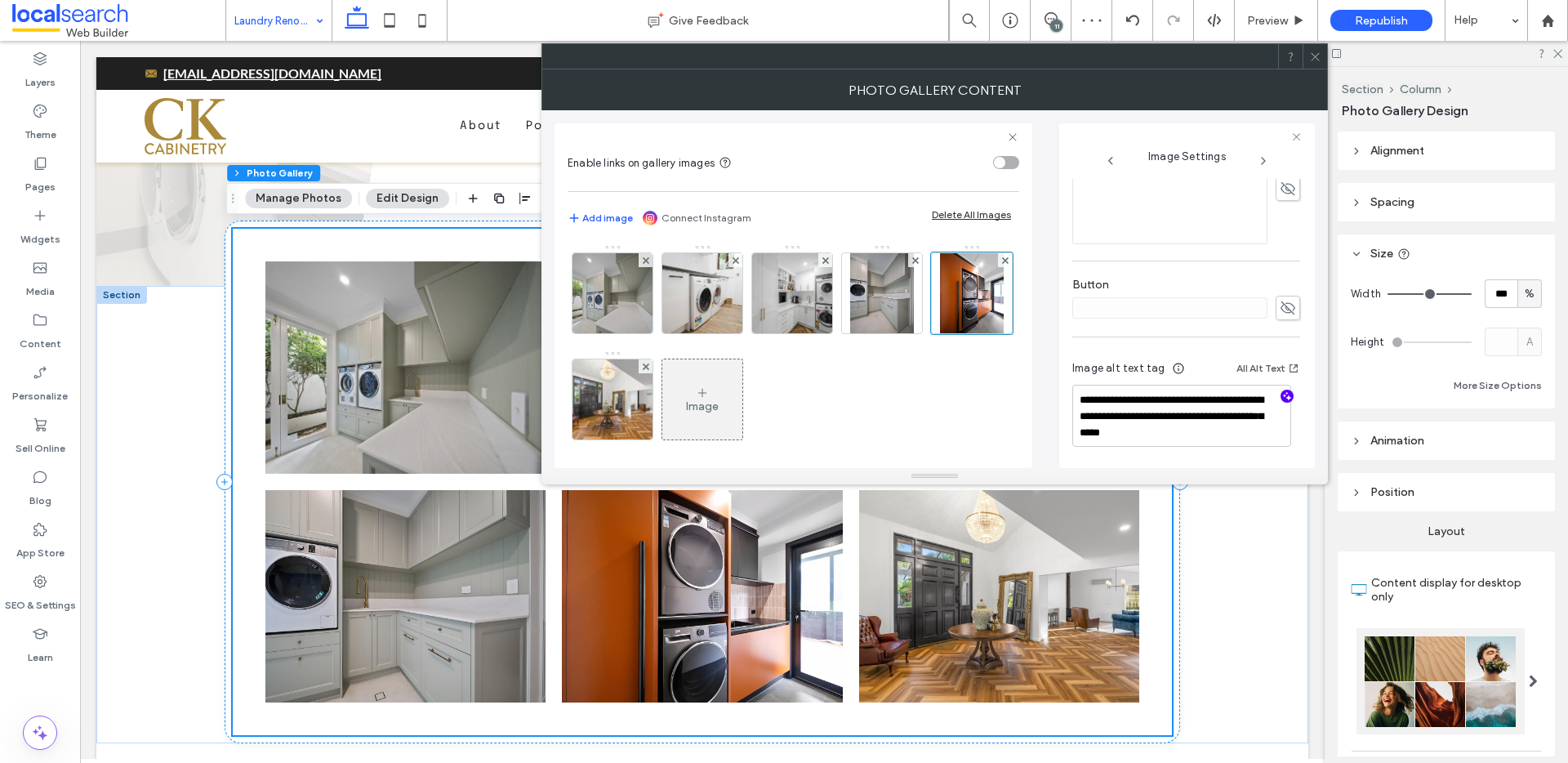
click at [1282, 399] on icon "button" at bounding box center [1287, 395] width 11 height 11
click at [1145, 444] on textarea "**********" at bounding box center [1182, 423] width 219 height 79
paste textarea "**********"
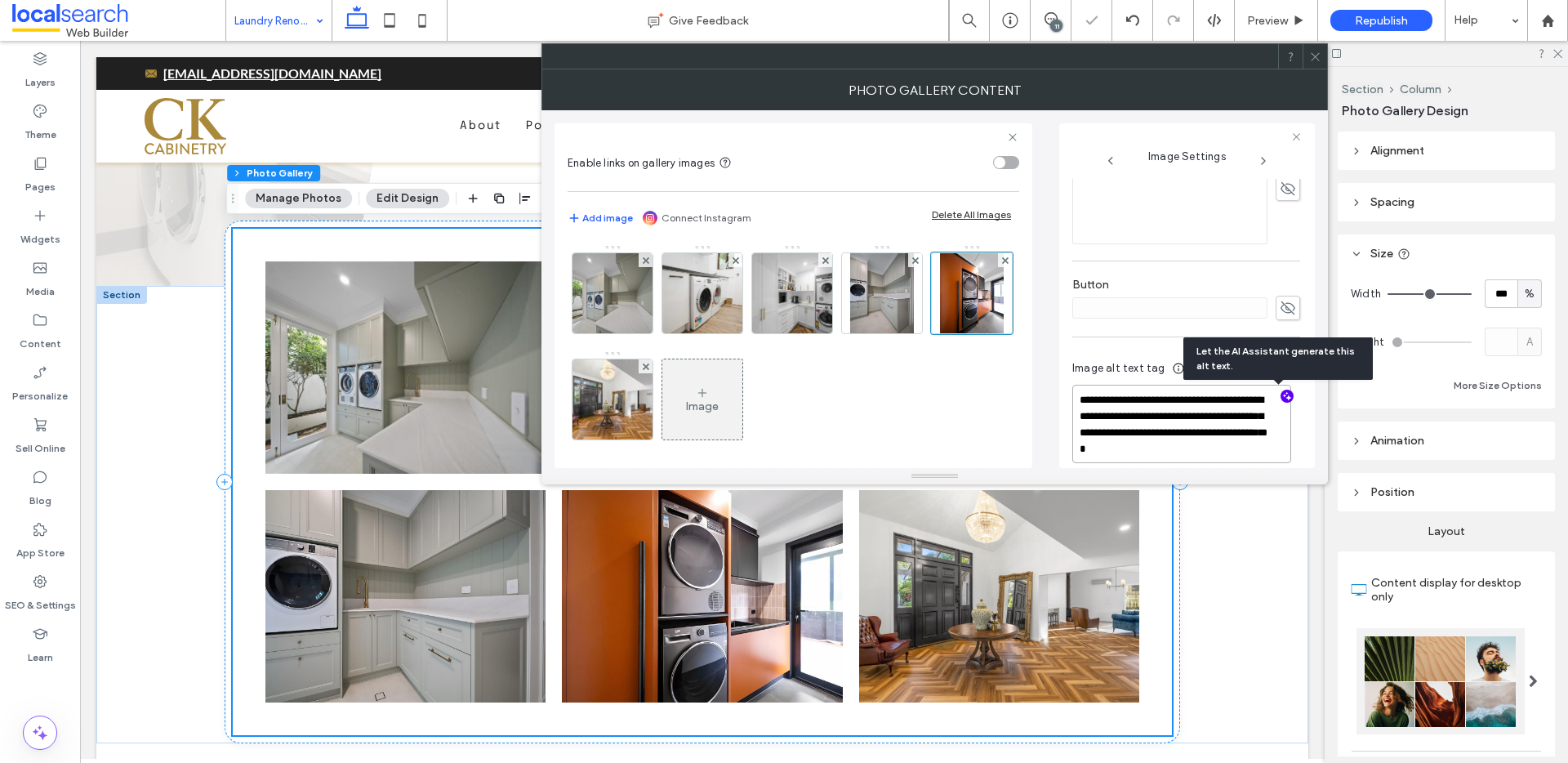
scroll to position [2, 0]
type textarea "**********"
click at [673, 406] on img at bounding box center [613, 399] width 120 height 80
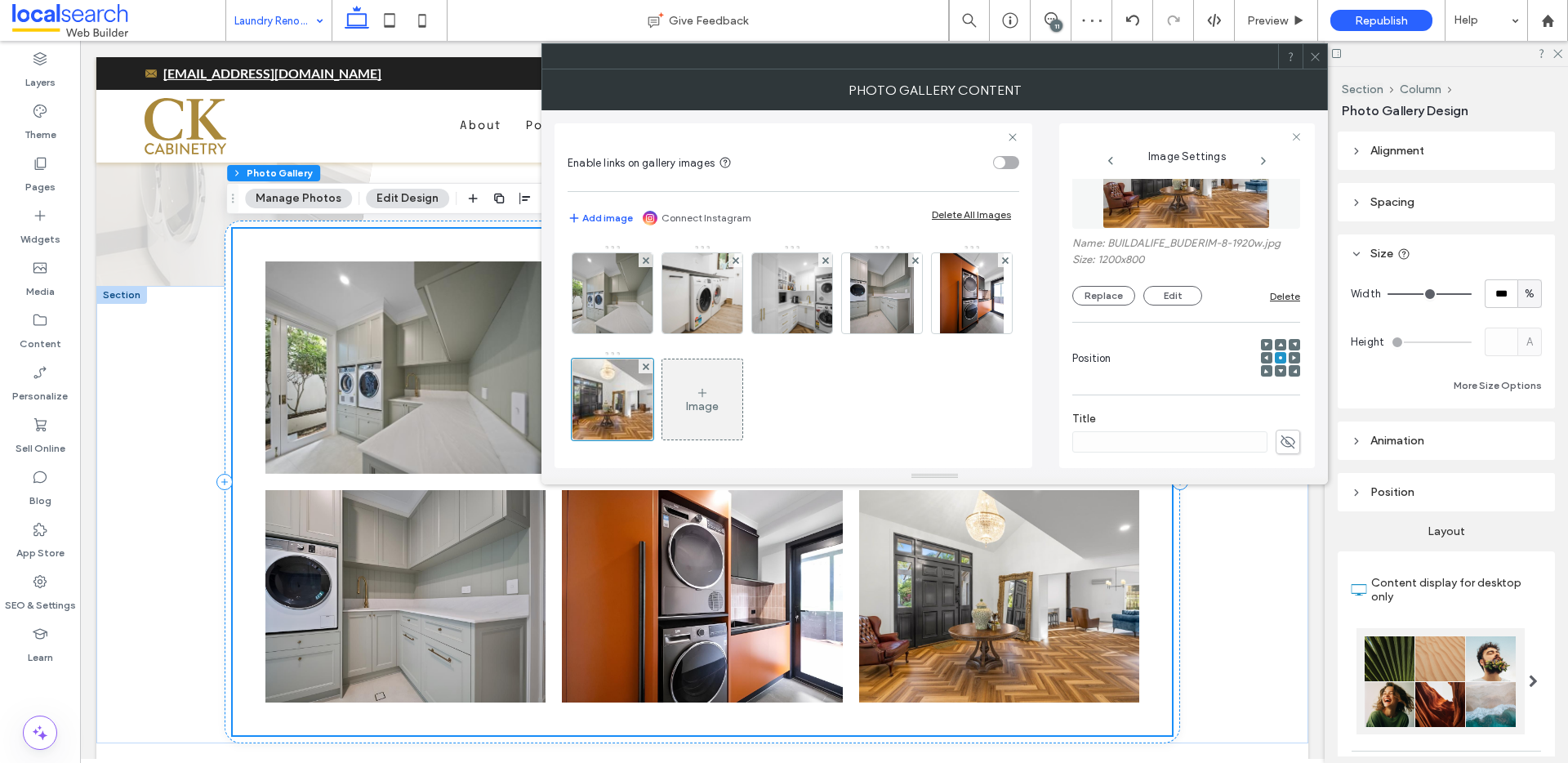
scroll to position [0, 0]
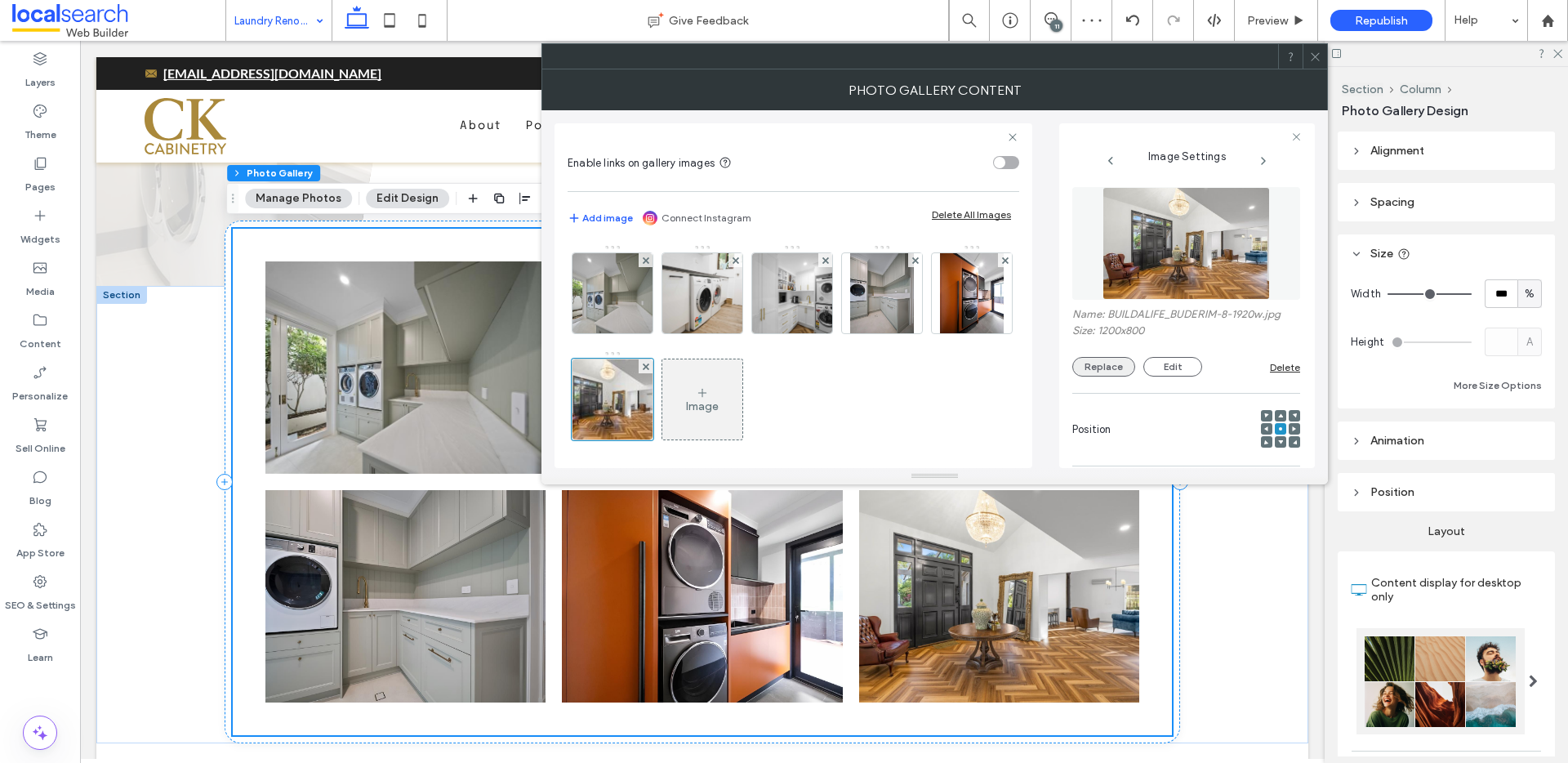
click at [1116, 358] on button "Replace" at bounding box center [1104, 368] width 63 height 20
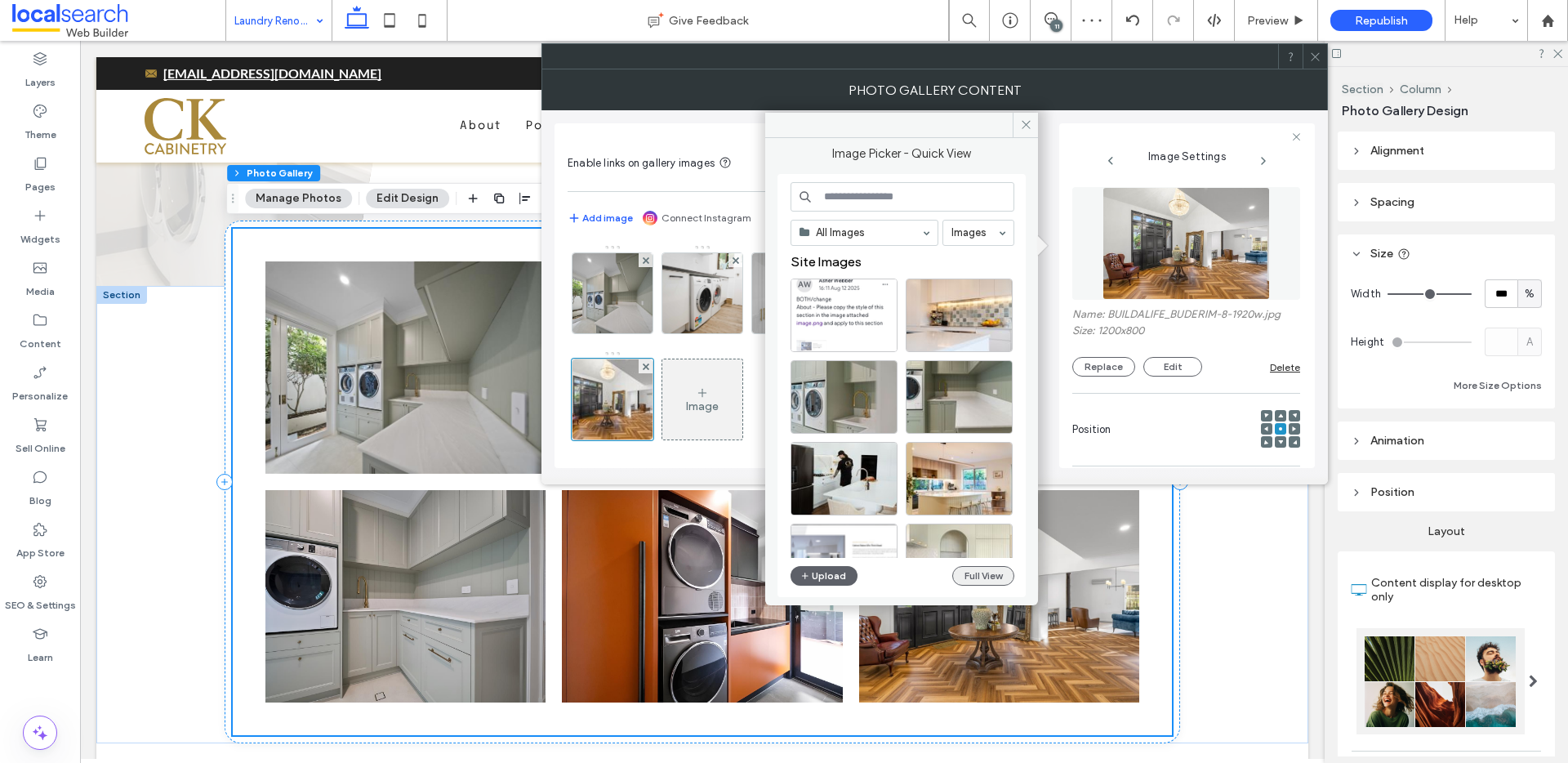
click at [982, 569] on button "Full View" at bounding box center [983, 576] width 62 height 20
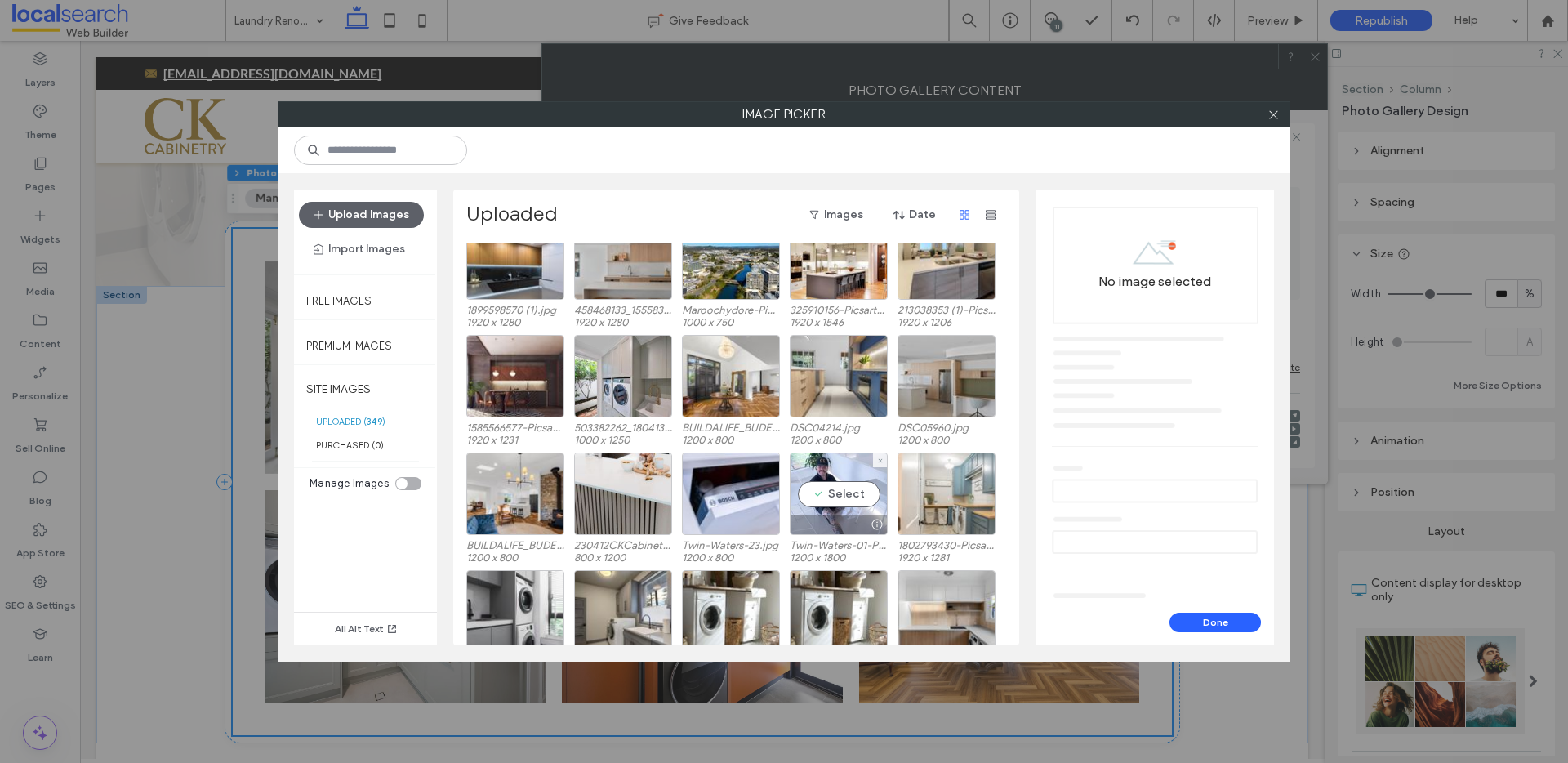
scroll to position [5437, 0]
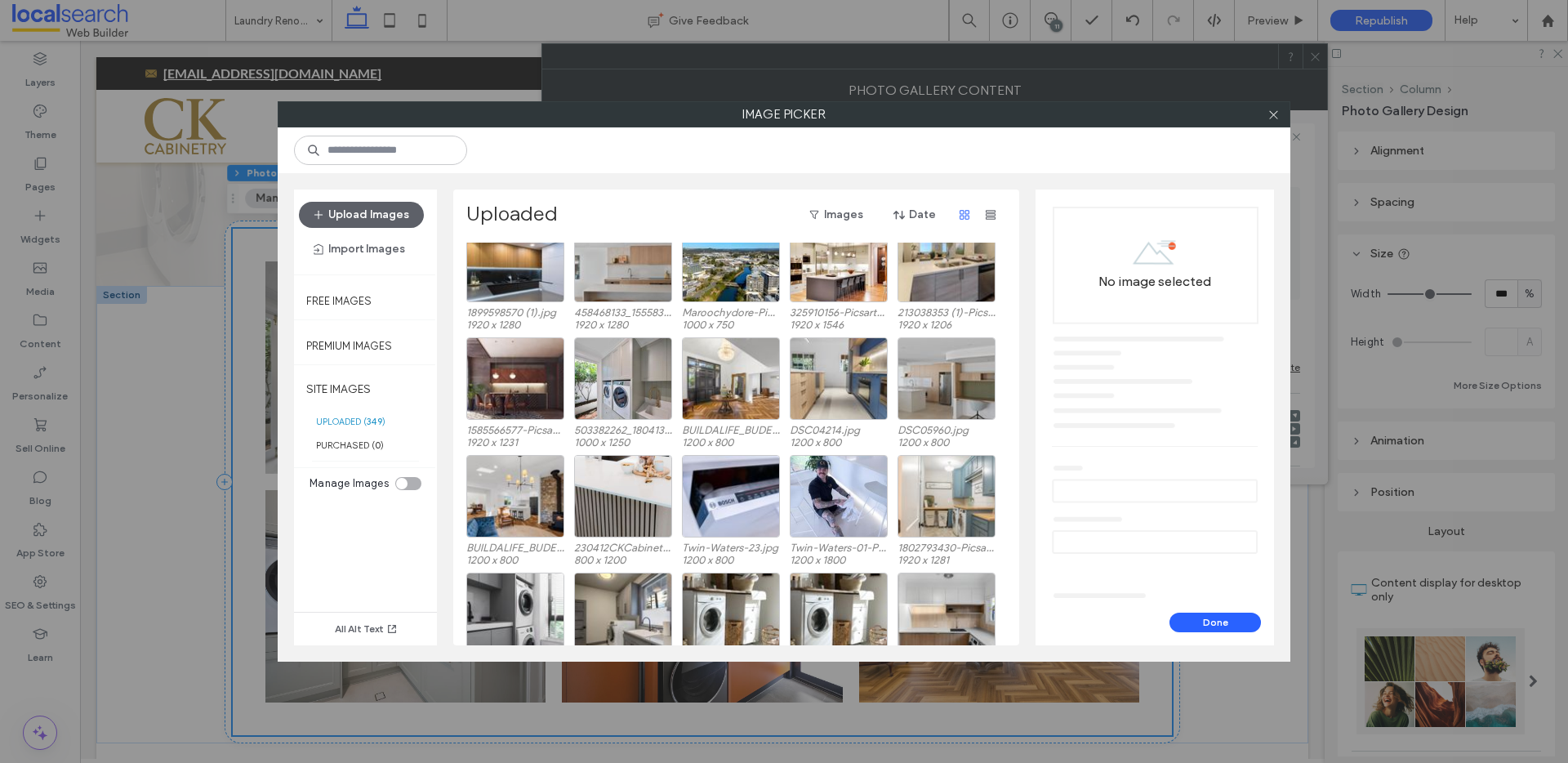
click at [858, 163] on div at bounding box center [784, 151] width 1013 height 46
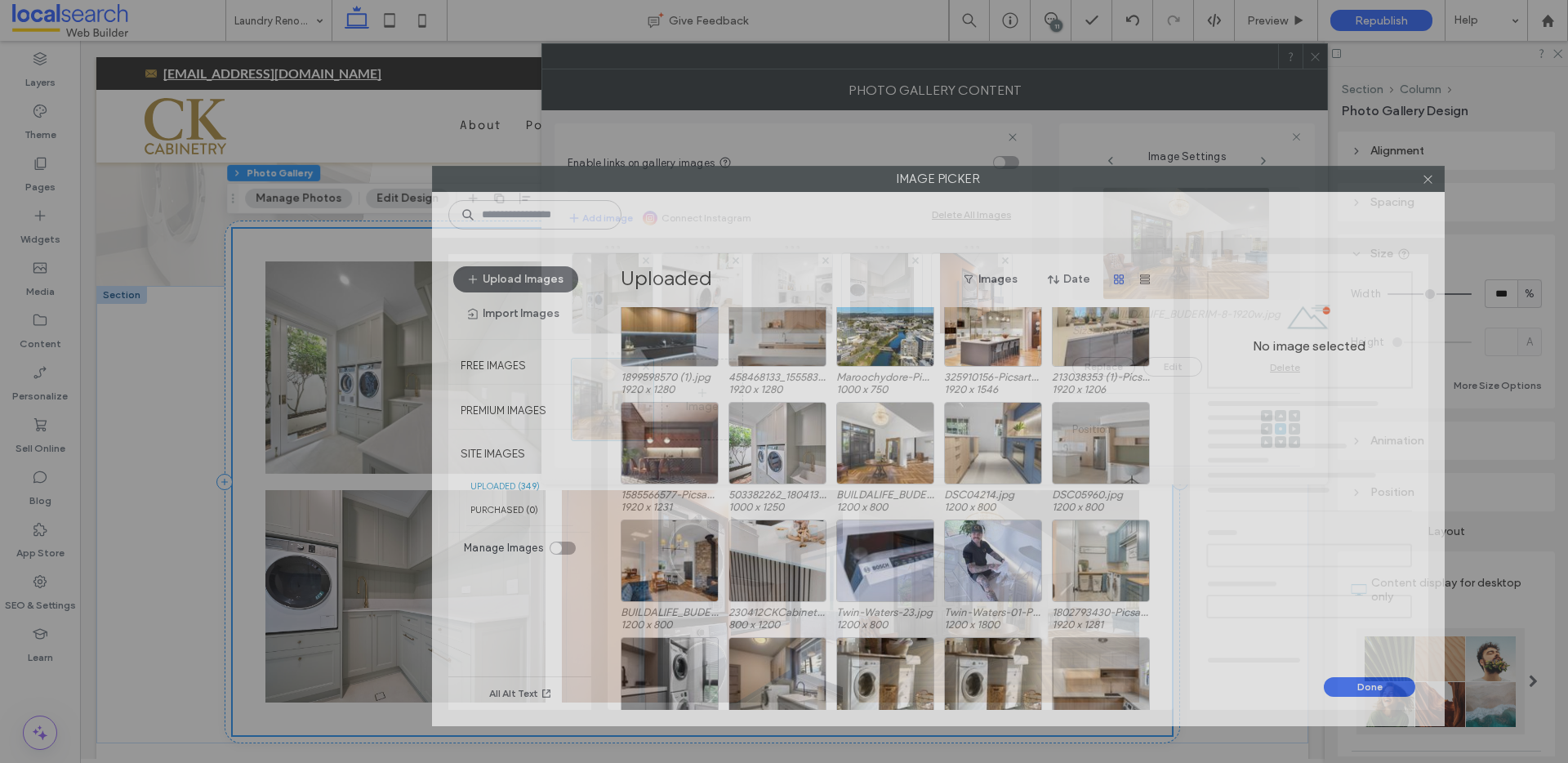
drag, startPoint x: 863, startPoint y: 124, endPoint x: 953, endPoint y: 187, distance: 109.9
click at [953, 188] on label "Image Picker" at bounding box center [938, 179] width 1011 height 25
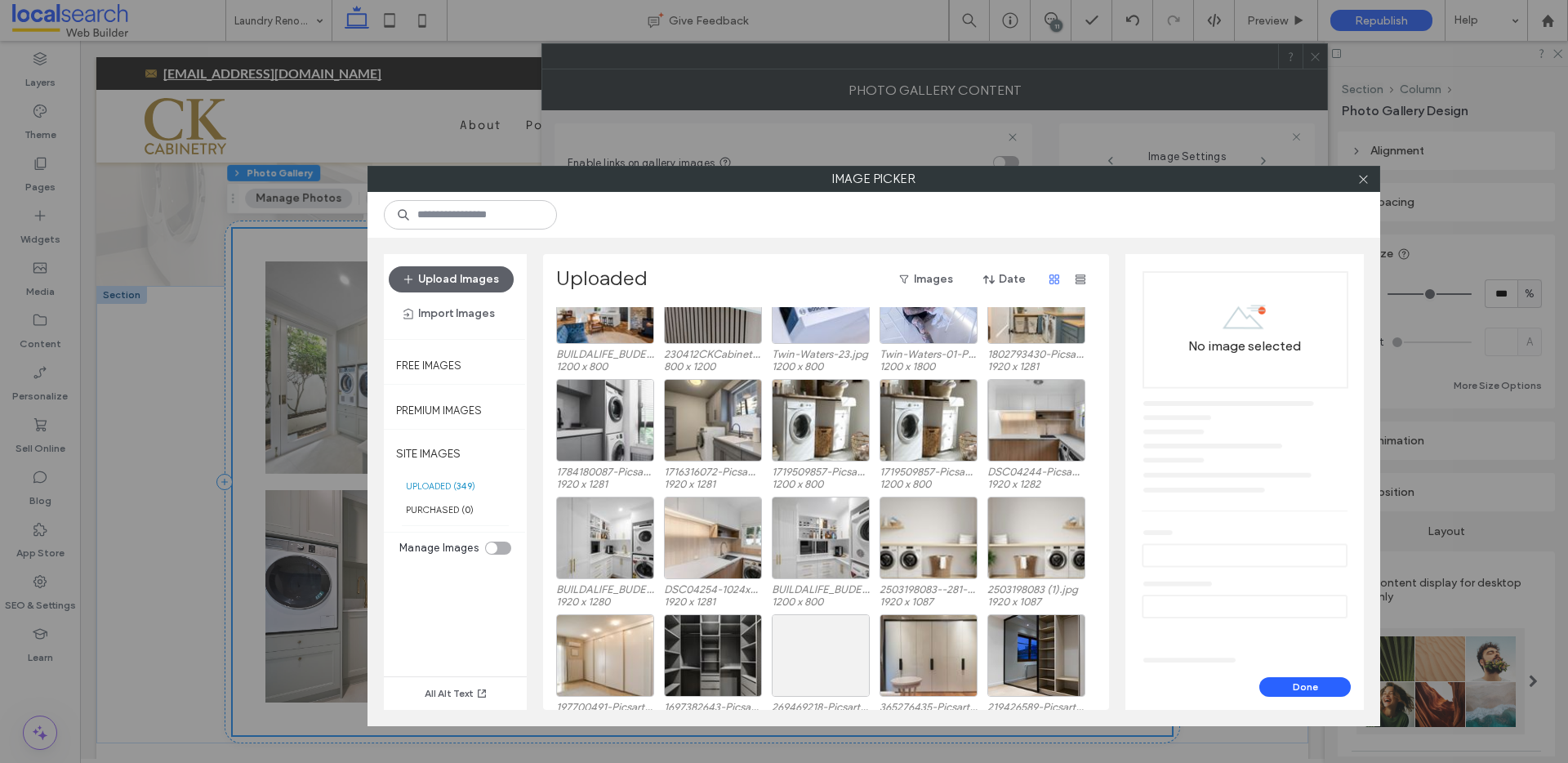
scroll to position [5718, 0]
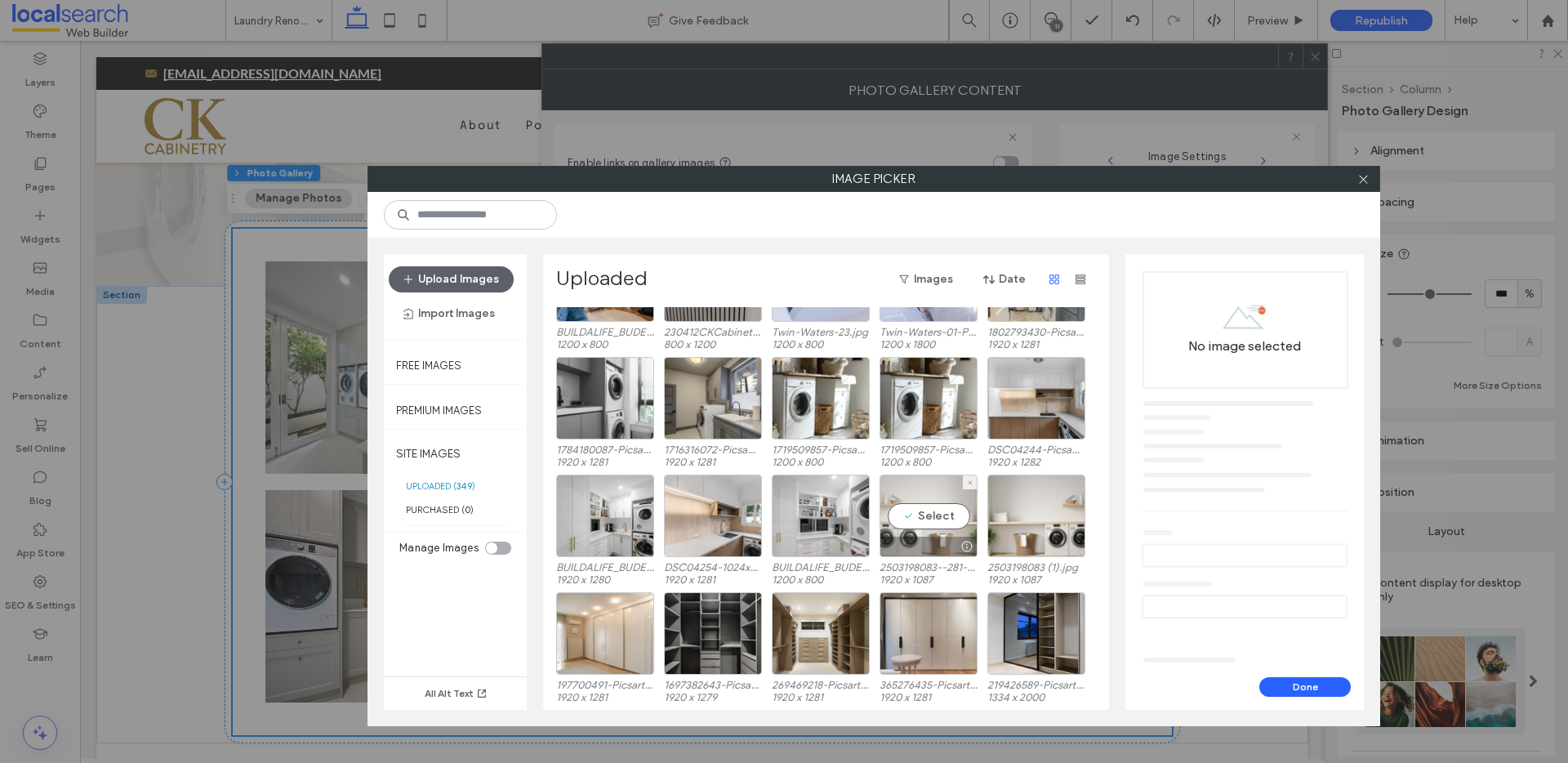
click at [925, 511] on div "Select" at bounding box center [928, 516] width 98 height 83
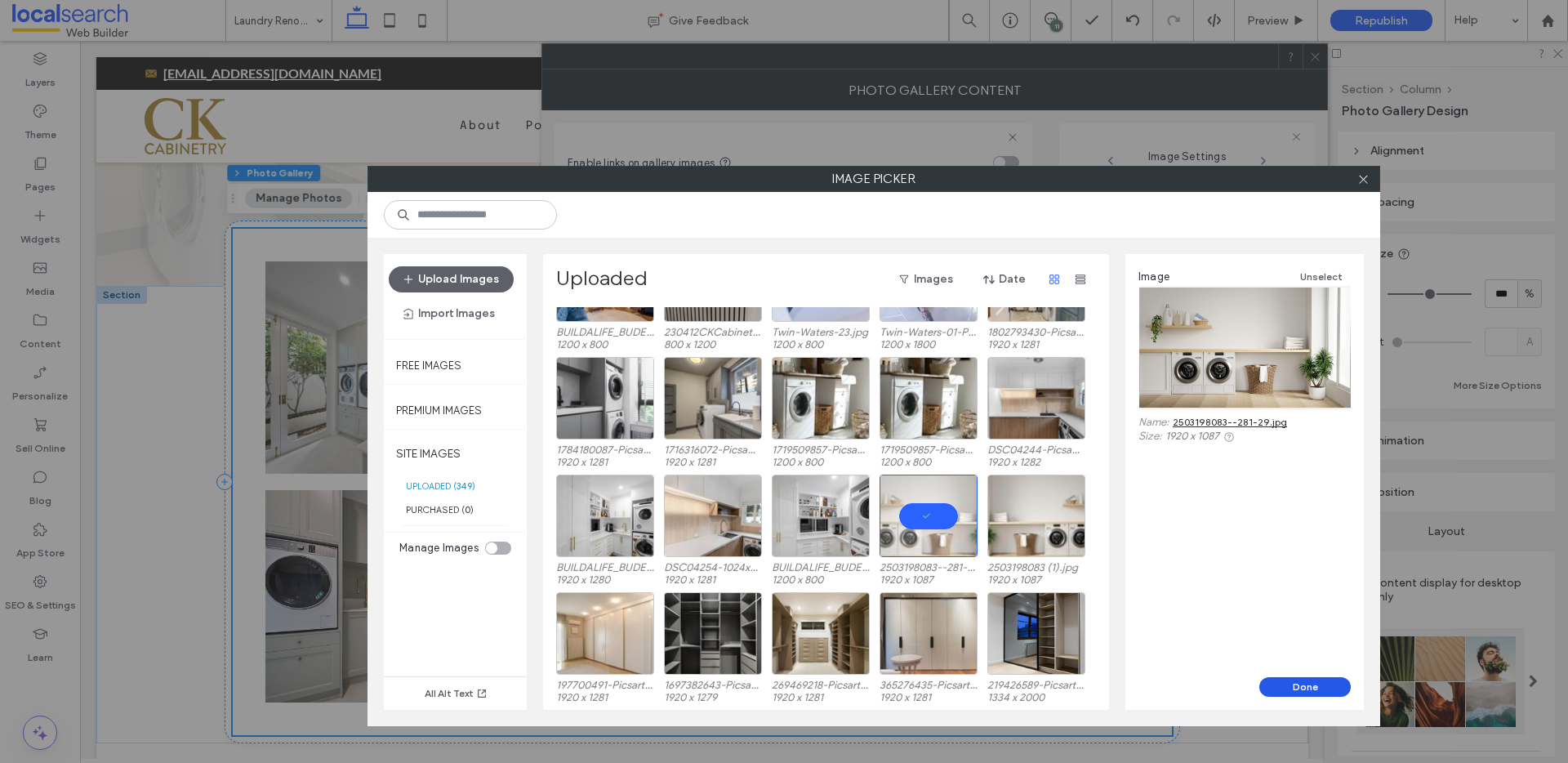
click at [1290, 677] on button "Done" at bounding box center [1306, 687] width 92 height 20
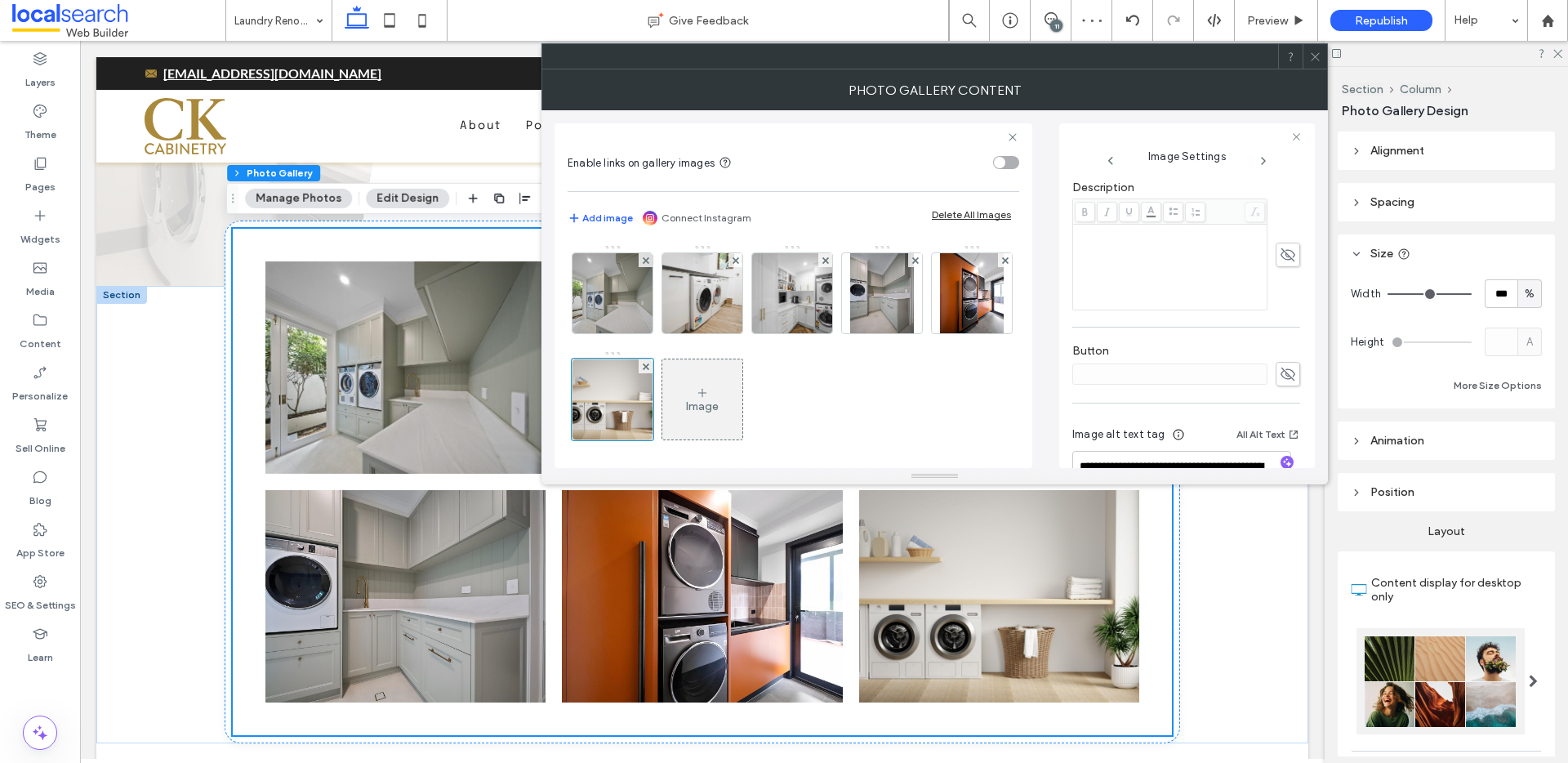
scroll to position [427, 0]
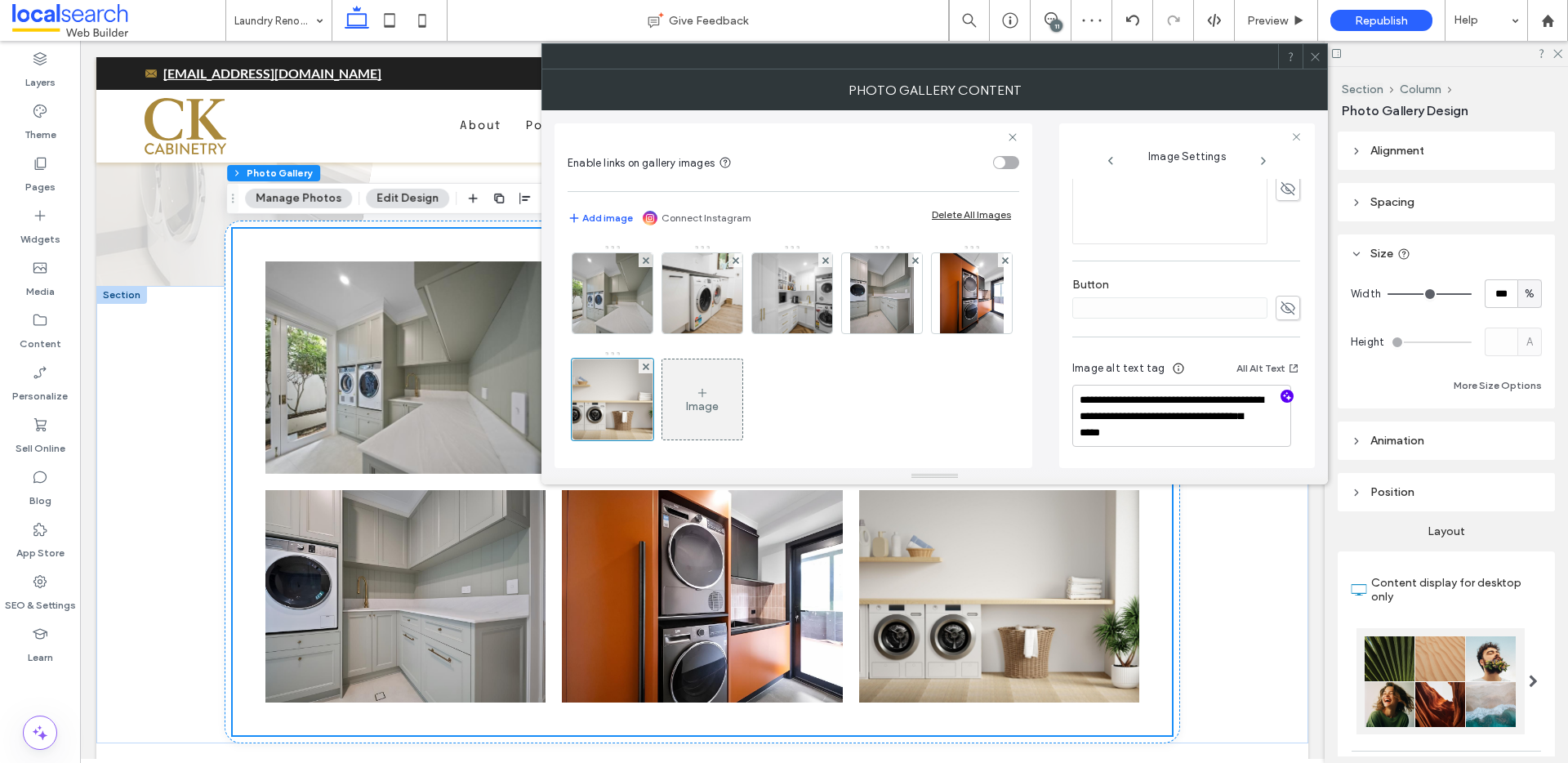
click at [1282, 398] on icon "button" at bounding box center [1287, 395] width 11 height 11
click at [1160, 425] on textarea "**********" at bounding box center [1182, 415] width 219 height 62
paste textarea "**********"
type textarea "**********"
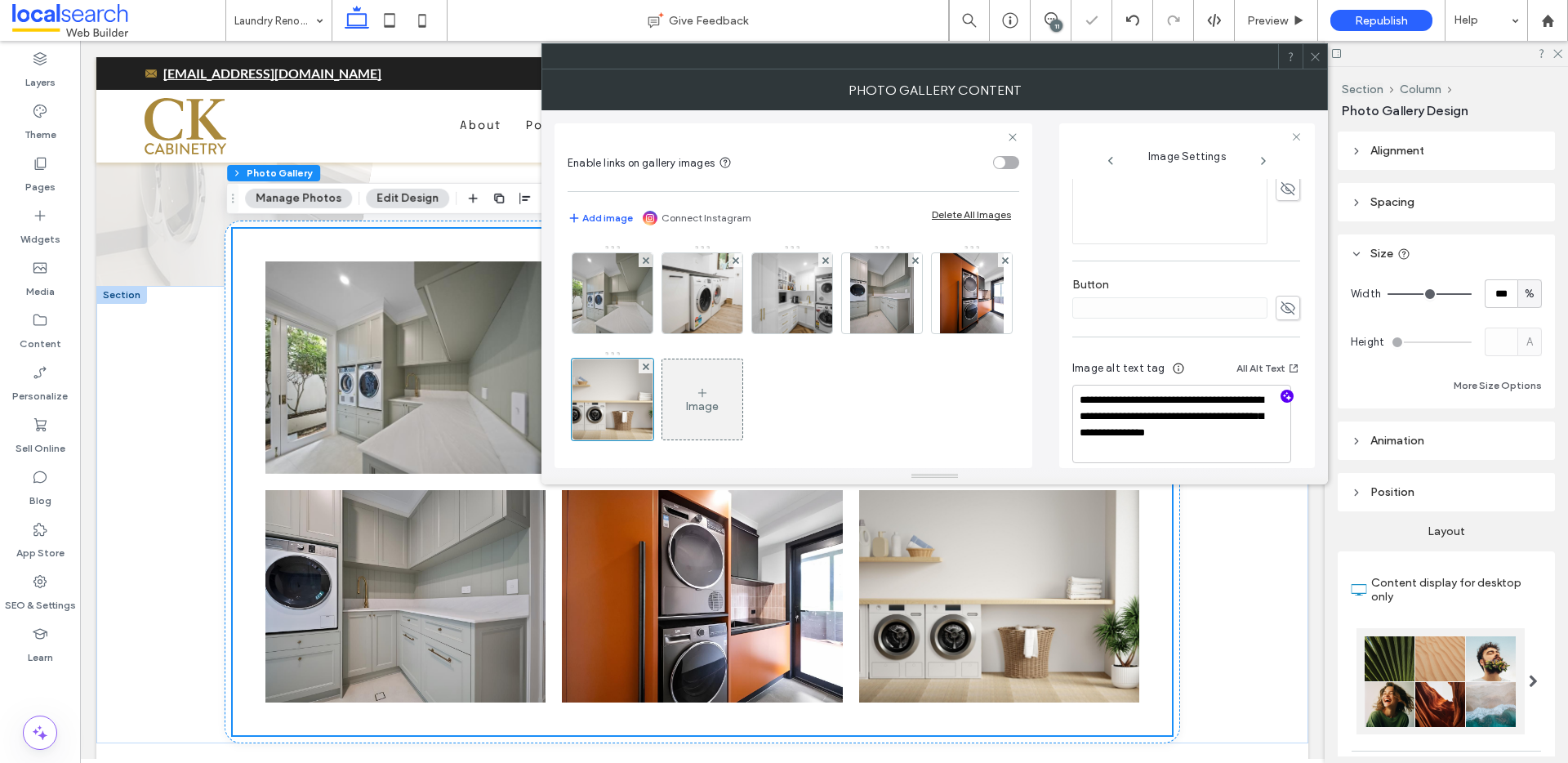
click at [1320, 51] on icon at bounding box center [1315, 57] width 12 height 12
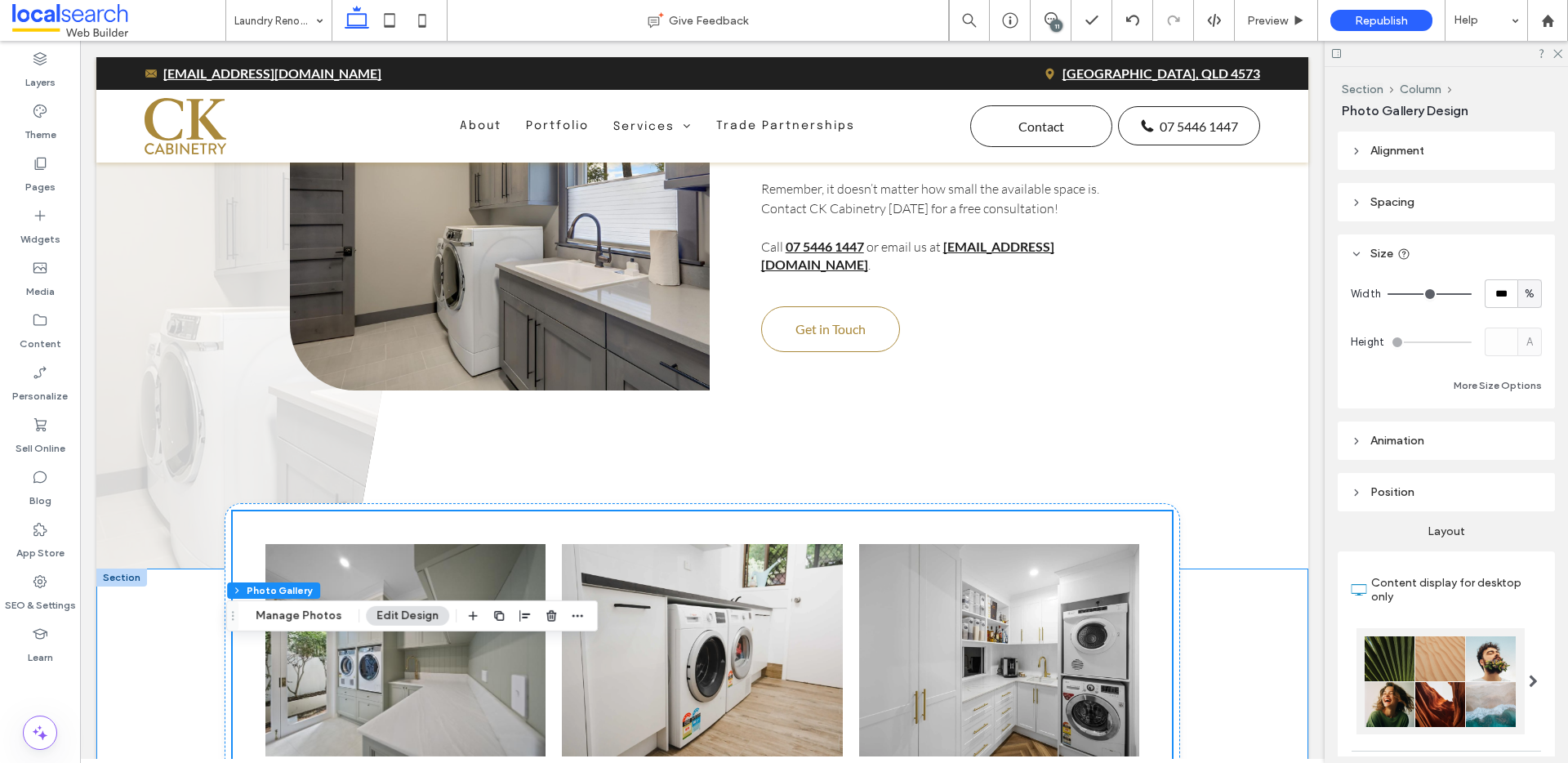
scroll to position [3956, 0]
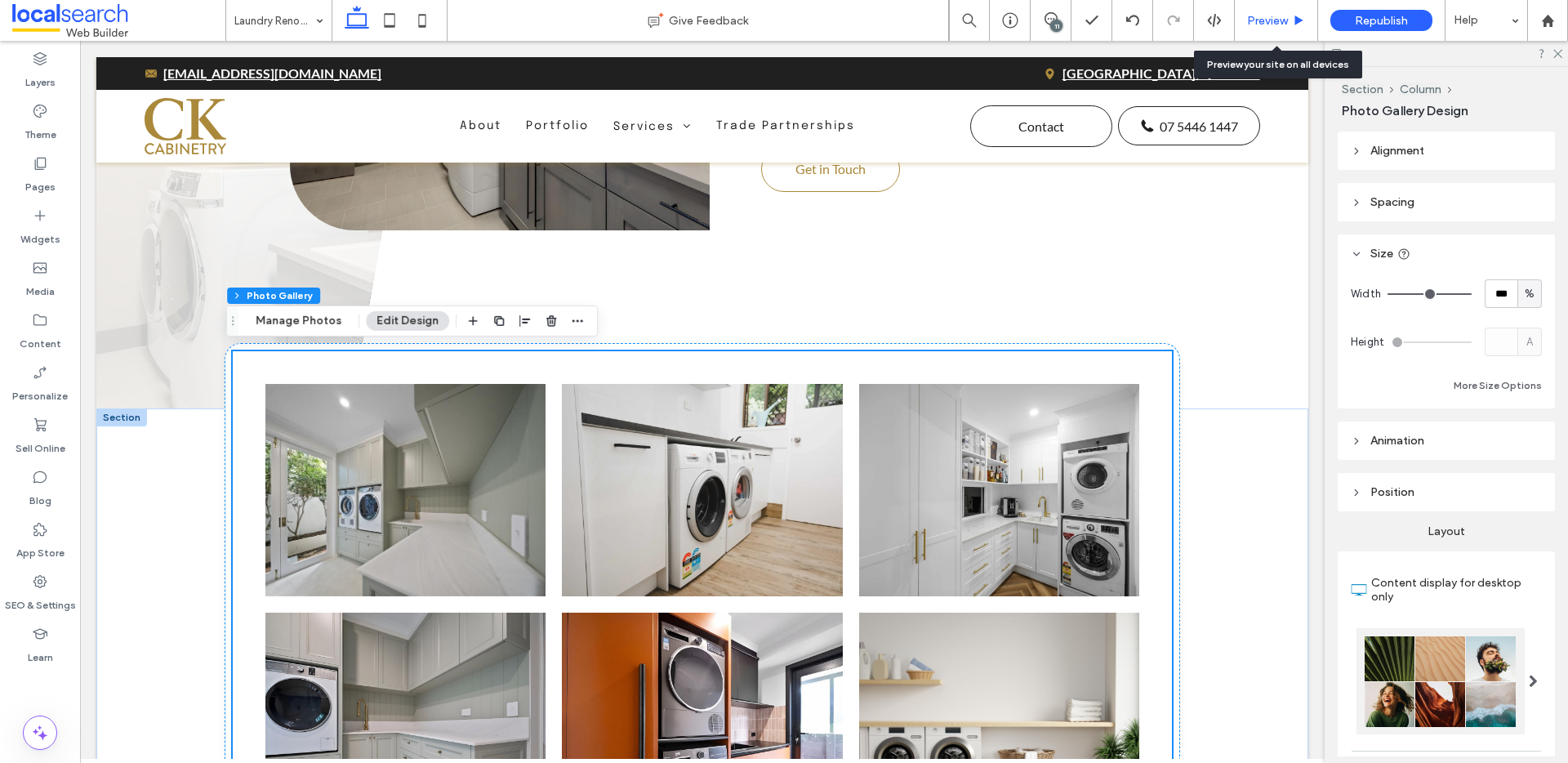
click at [1264, 15] on span "Preview" at bounding box center [1268, 21] width 41 height 14
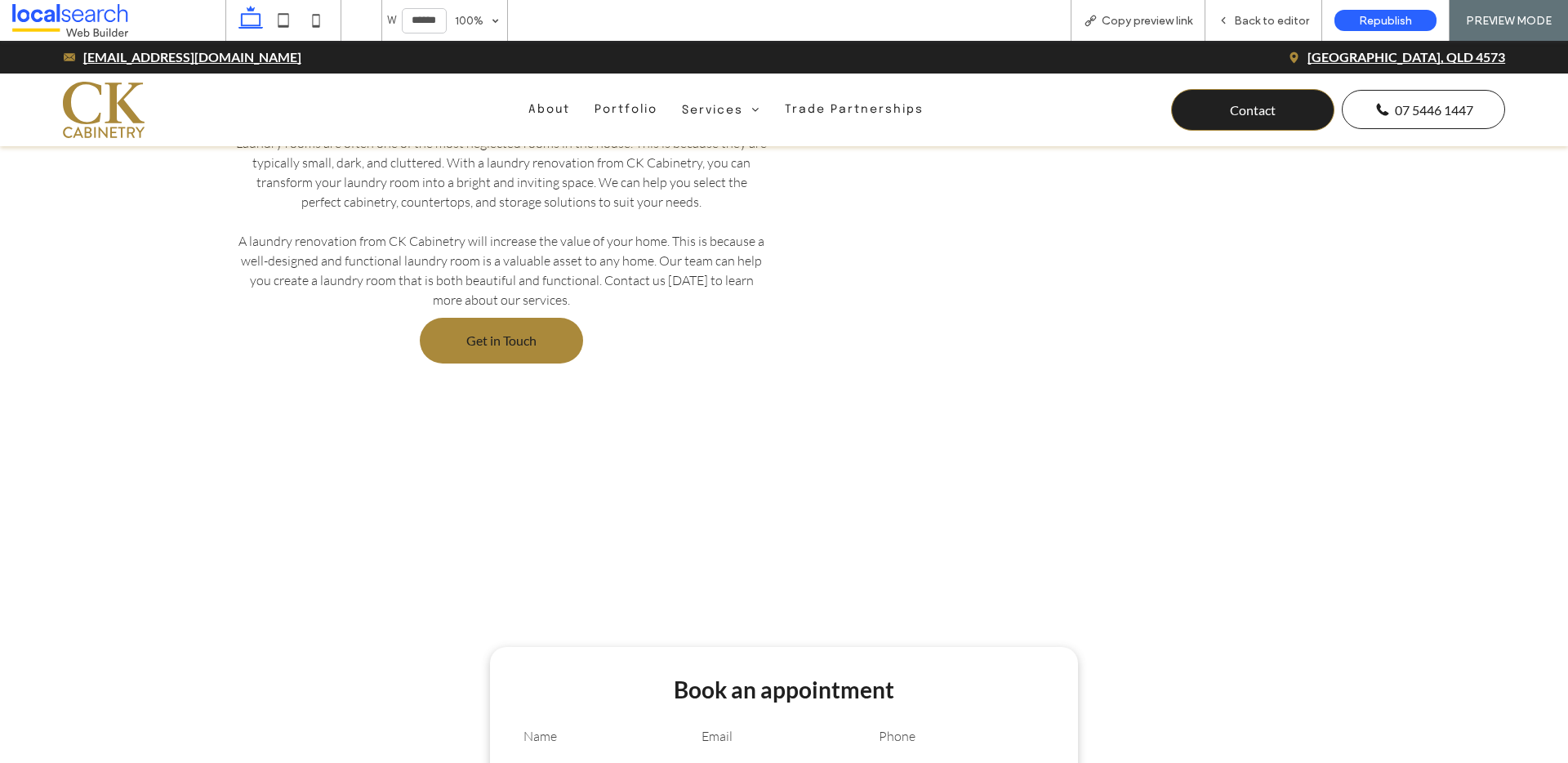
scroll to position [822, 0]
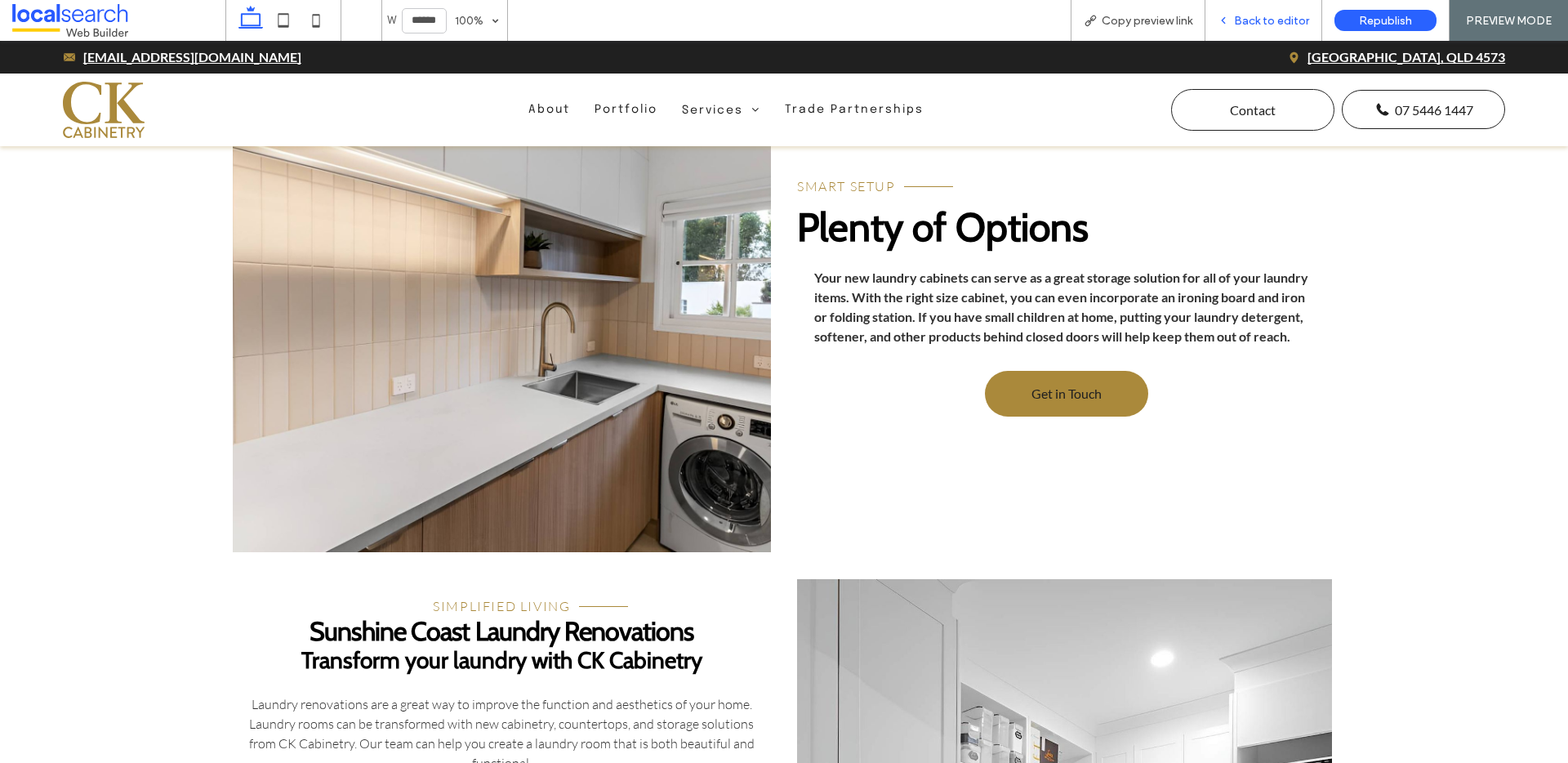
click at [1258, 29] on div "Back to editor" at bounding box center [1264, 20] width 117 height 41
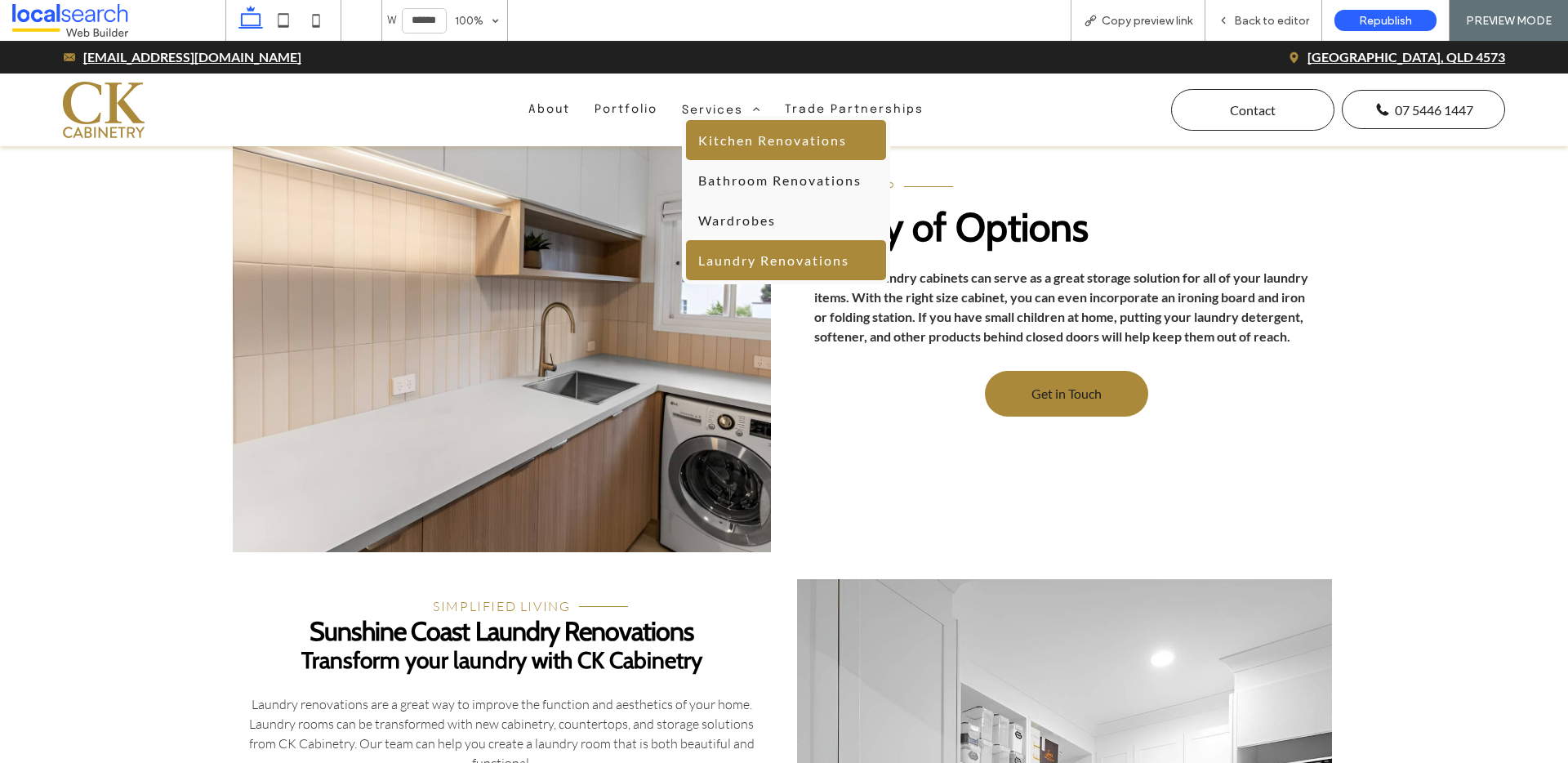
click at [722, 145] on span "Kitchen Renovations" at bounding box center [773, 141] width 149 height 16
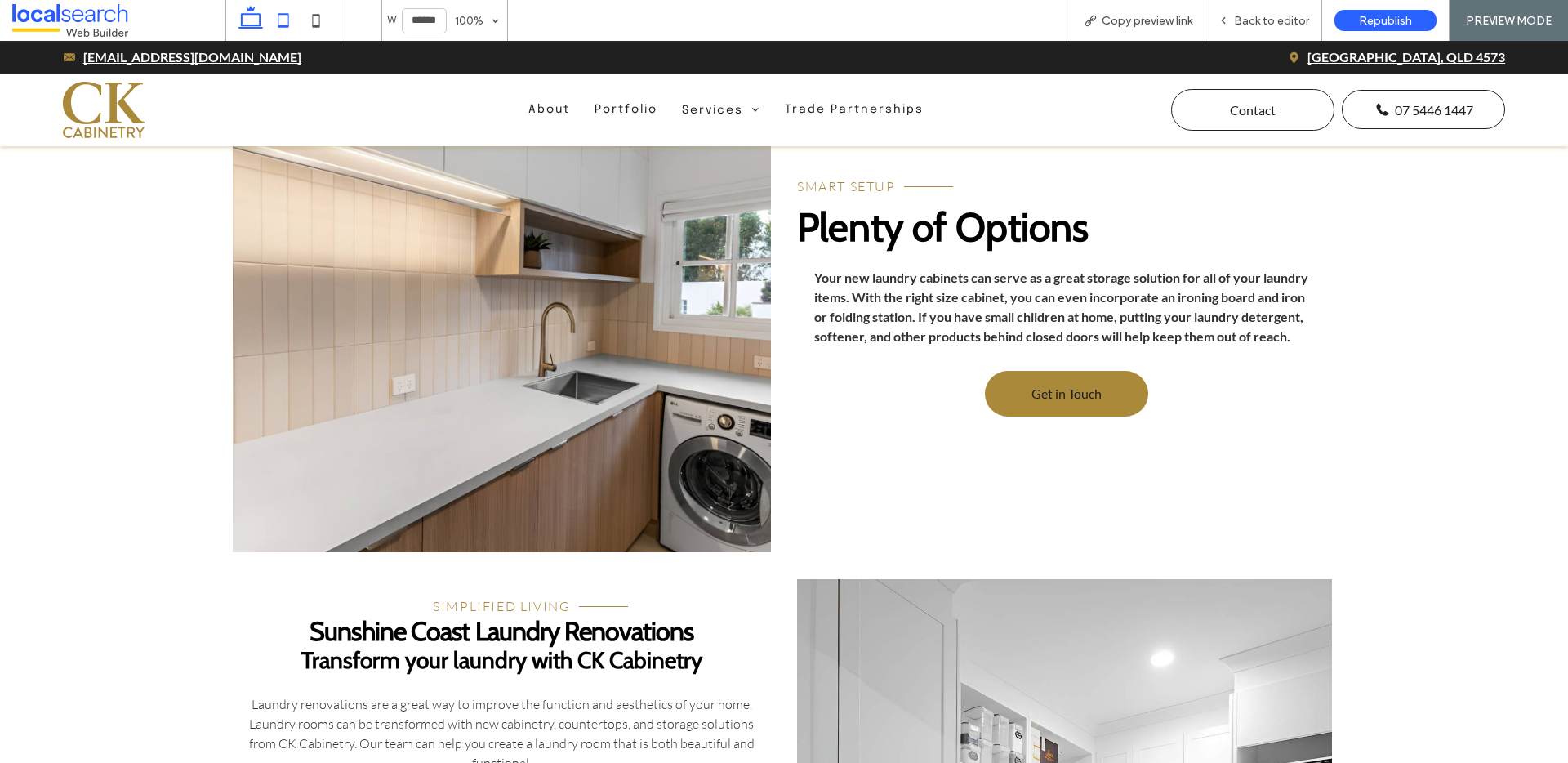
click at [287, 21] on icon at bounding box center [283, 20] width 33 height 33
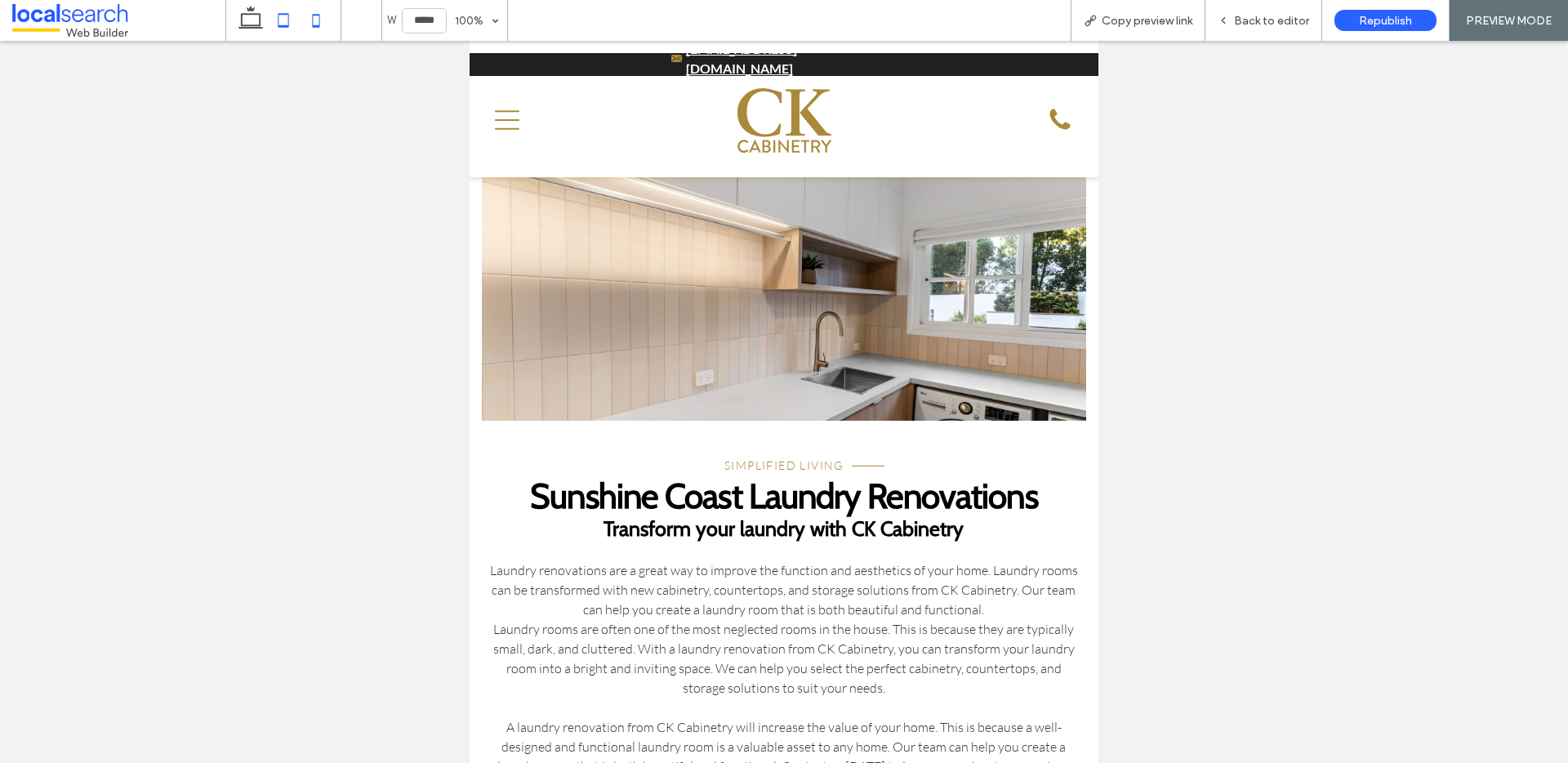
click at [321, 19] on icon at bounding box center [315, 20] width 33 height 33
type input "*****"
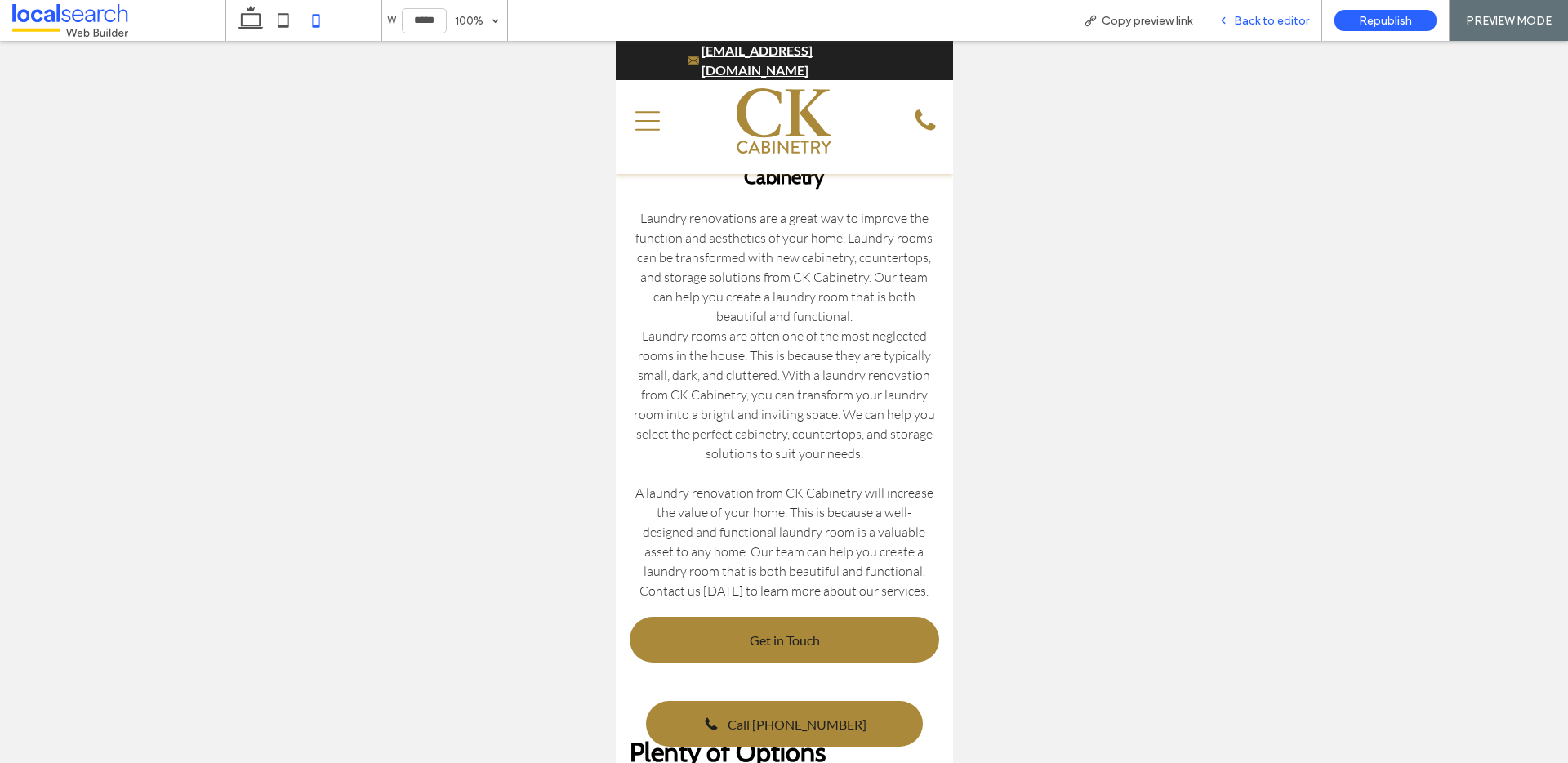
click at [1254, 23] on span "Back to editor" at bounding box center [1272, 21] width 75 height 14
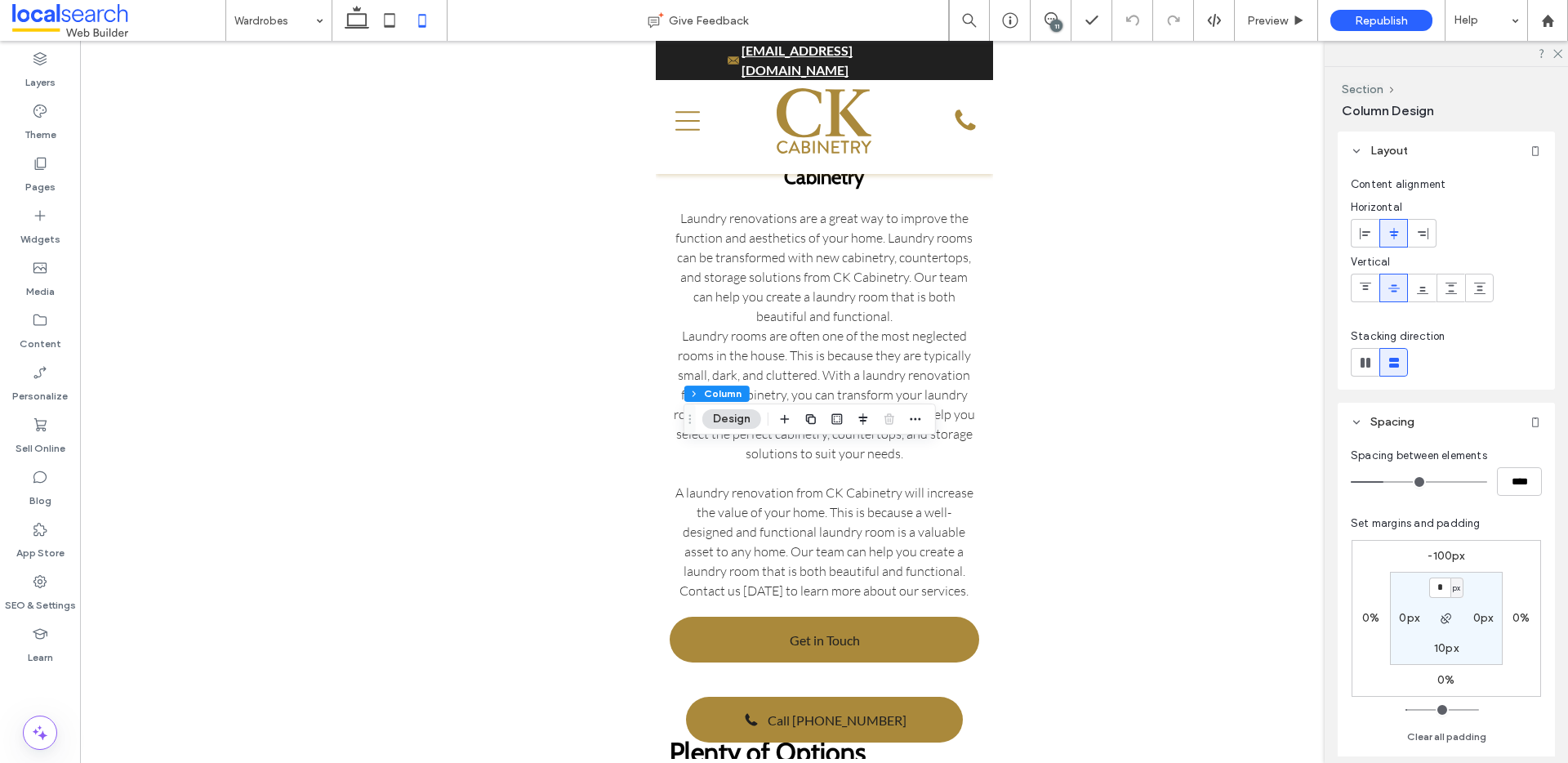
click at [1437, 560] on label "-100px" at bounding box center [1446, 556] width 37 height 14
type input "*"
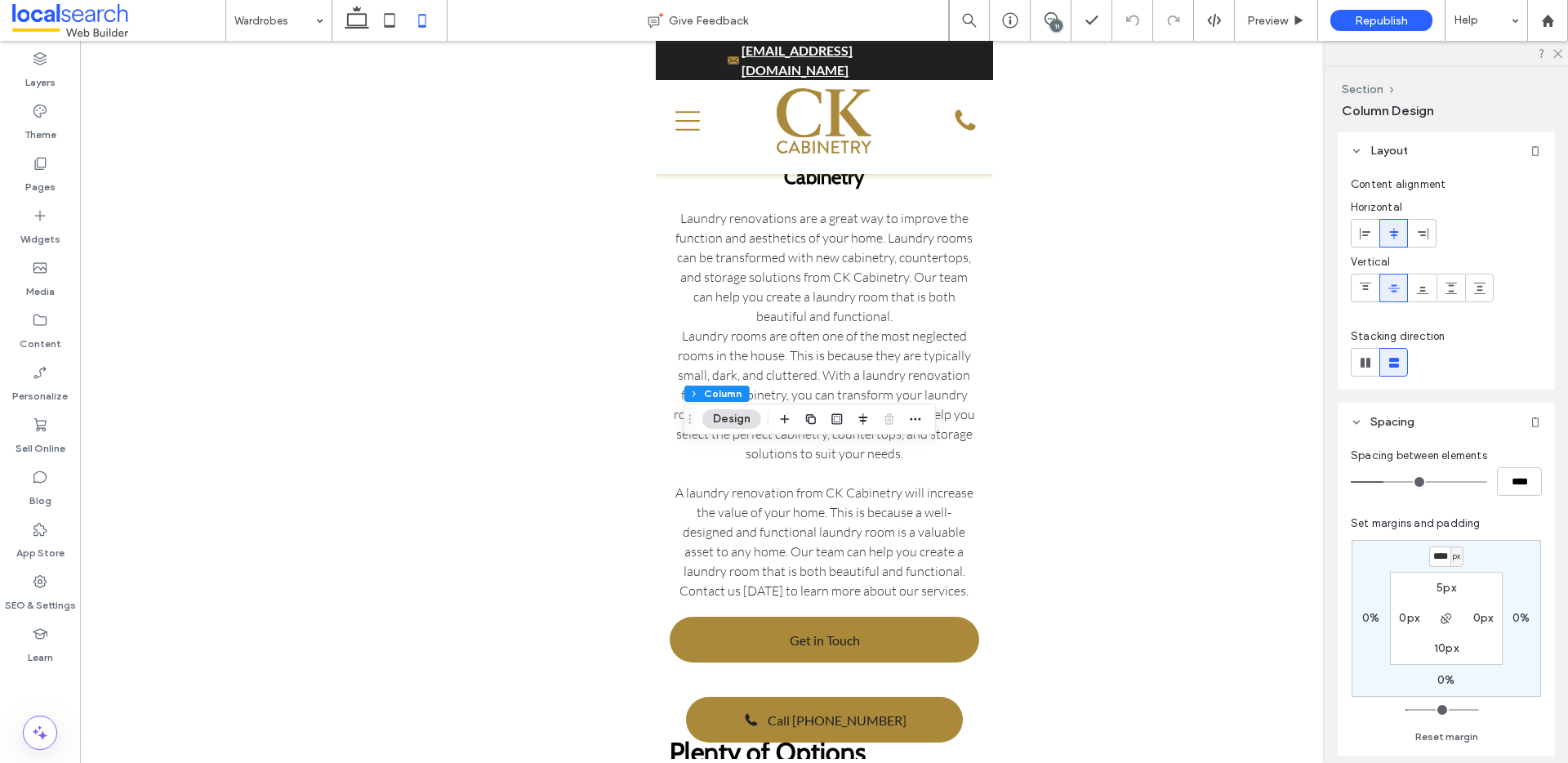
type input "****"
type input "*"
type input "***"
type input "*"
click at [1283, 26] on span "Preview" at bounding box center [1268, 21] width 41 height 14
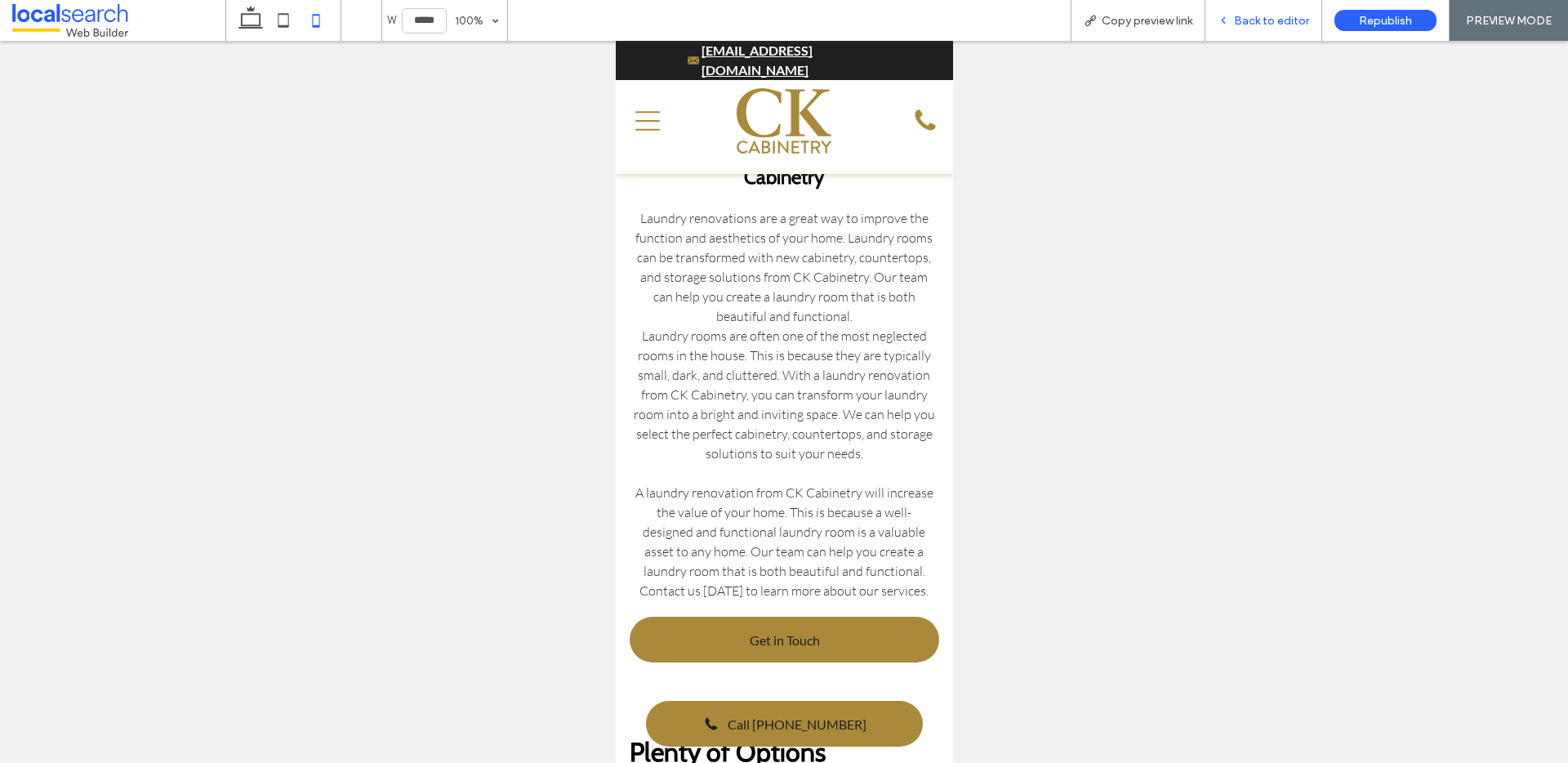
click at [1270, 20] on span "Back to editor" at bounding box center [1272, 21] width 75 height 14
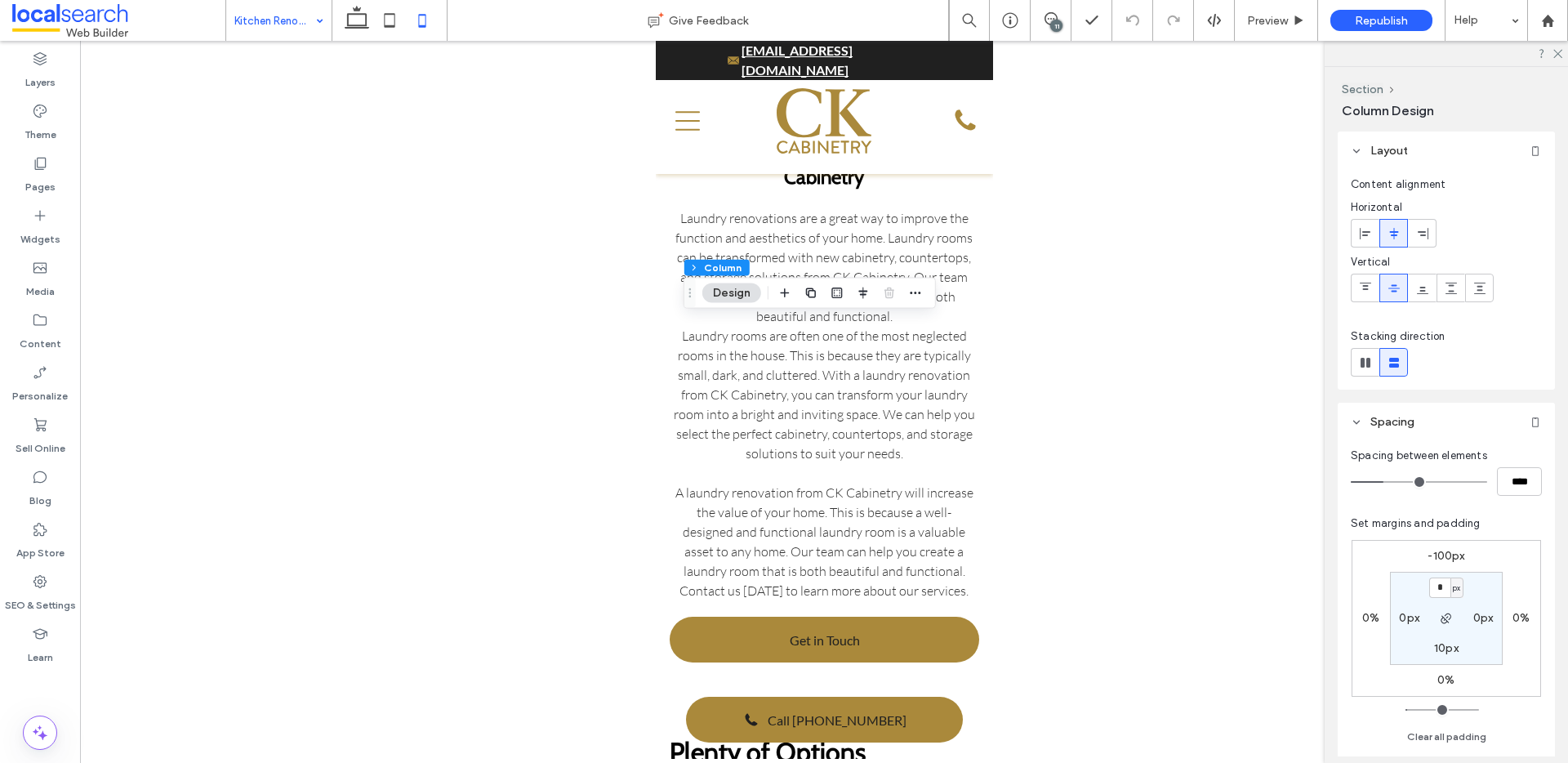
click at [1443, 551] on label "-100px" at bounding box center [1446, 556] width 37 height 14
type input "*"
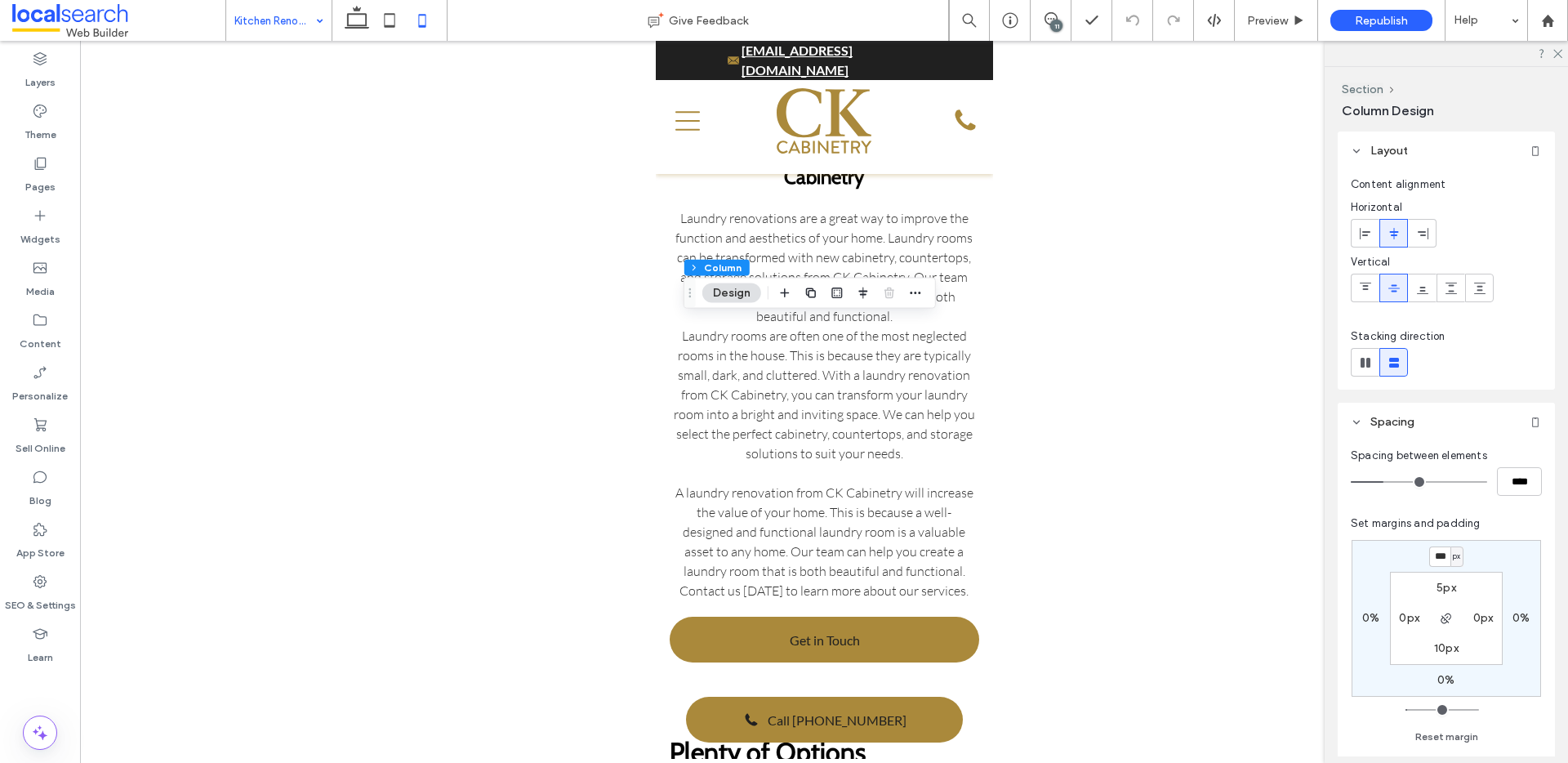
type input "***"
type input "*"
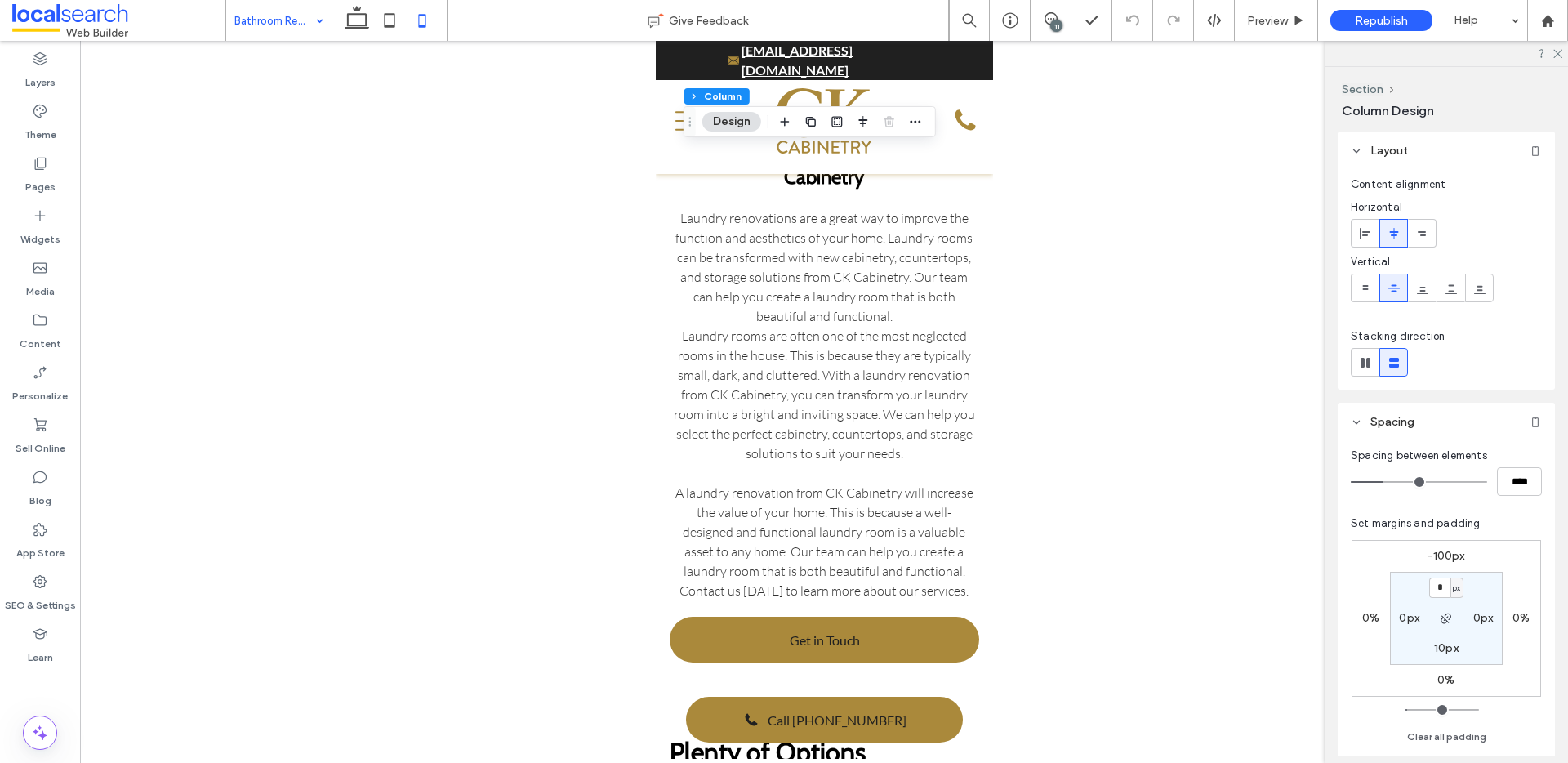
click at [1450, 553] on label "-100px" at bounding box center [1446, 556] width 37 height 14
type input "*"
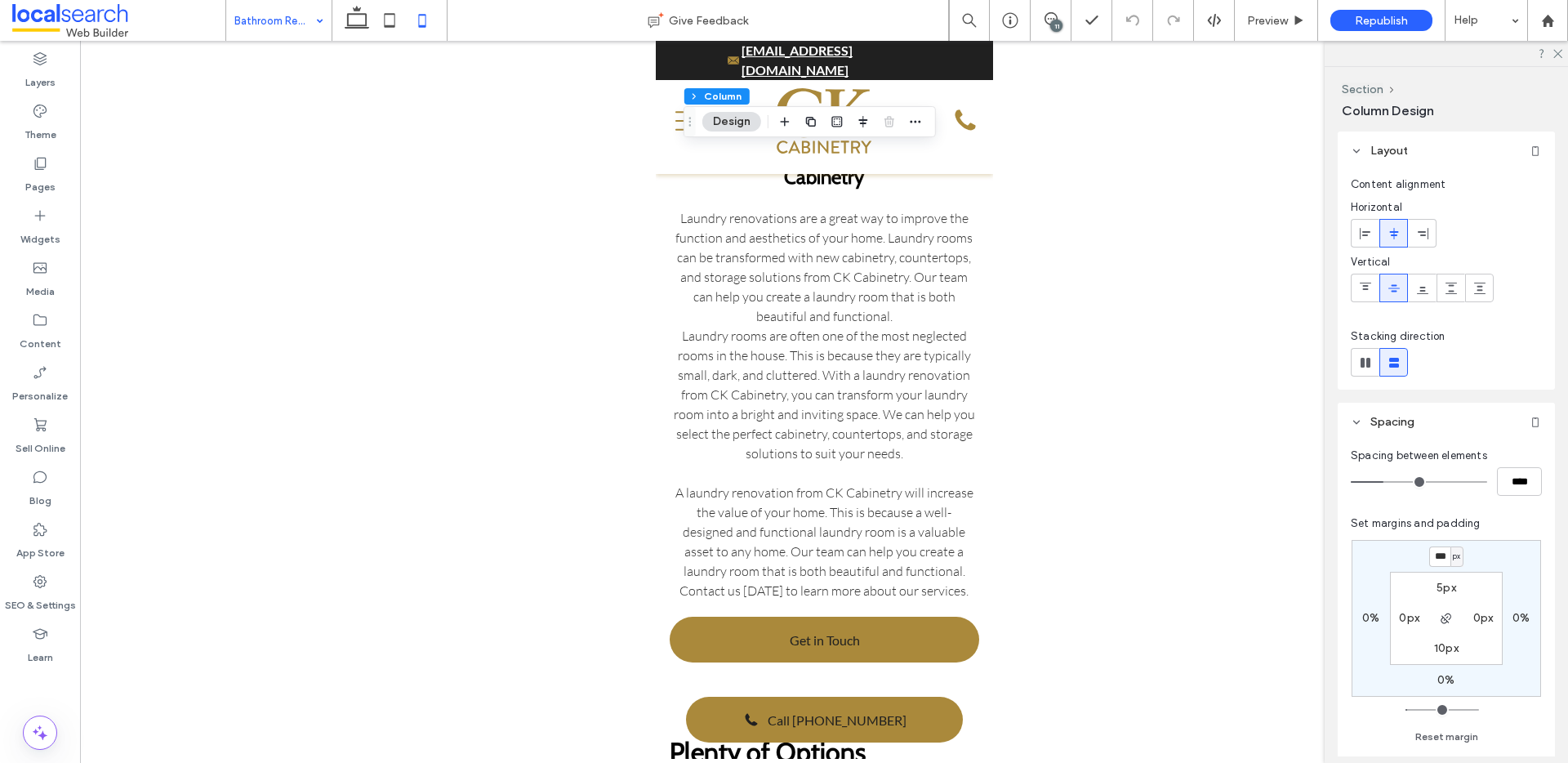
type input "***"
type input "*"
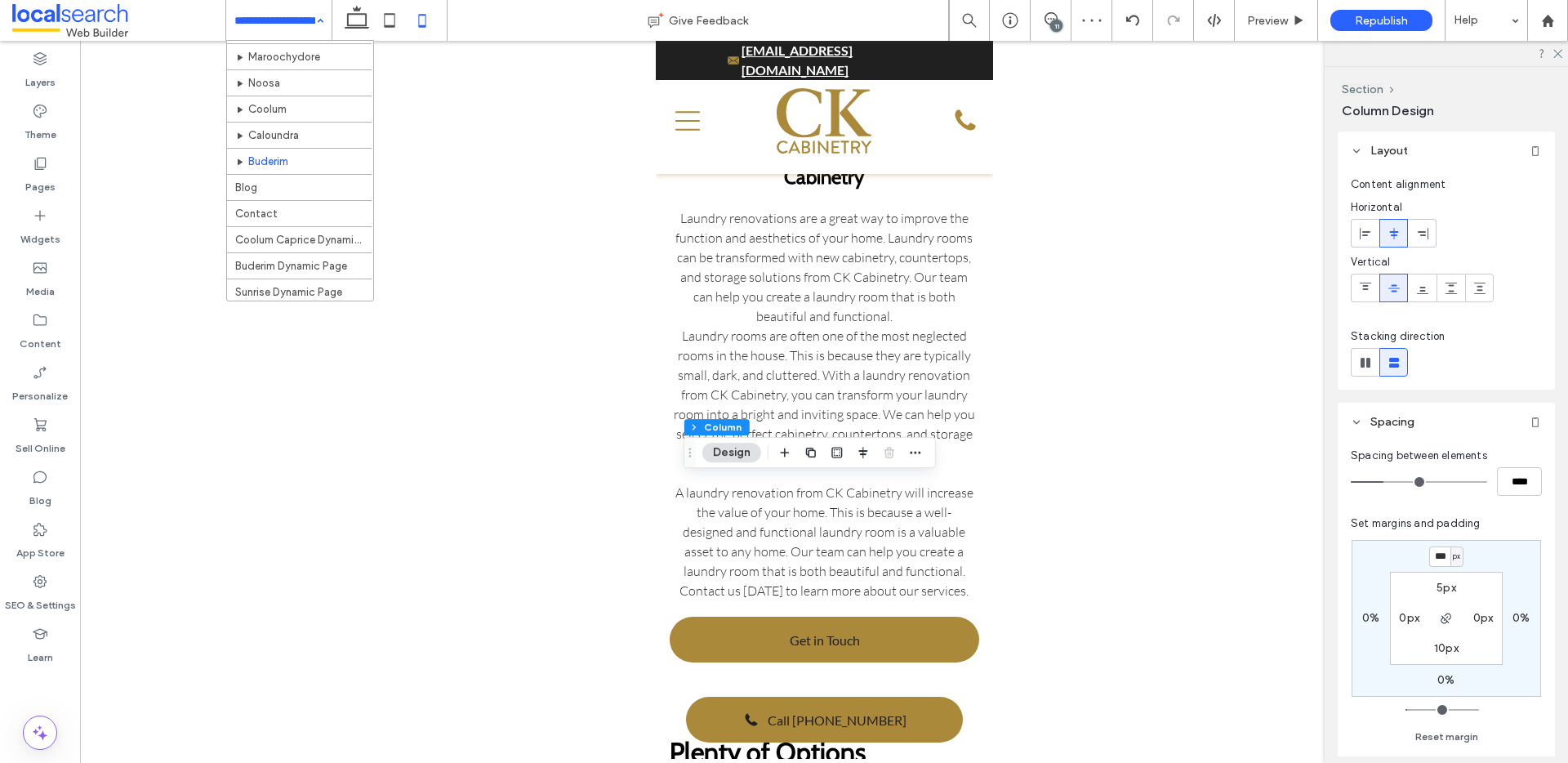
scroll to position [345, 0]
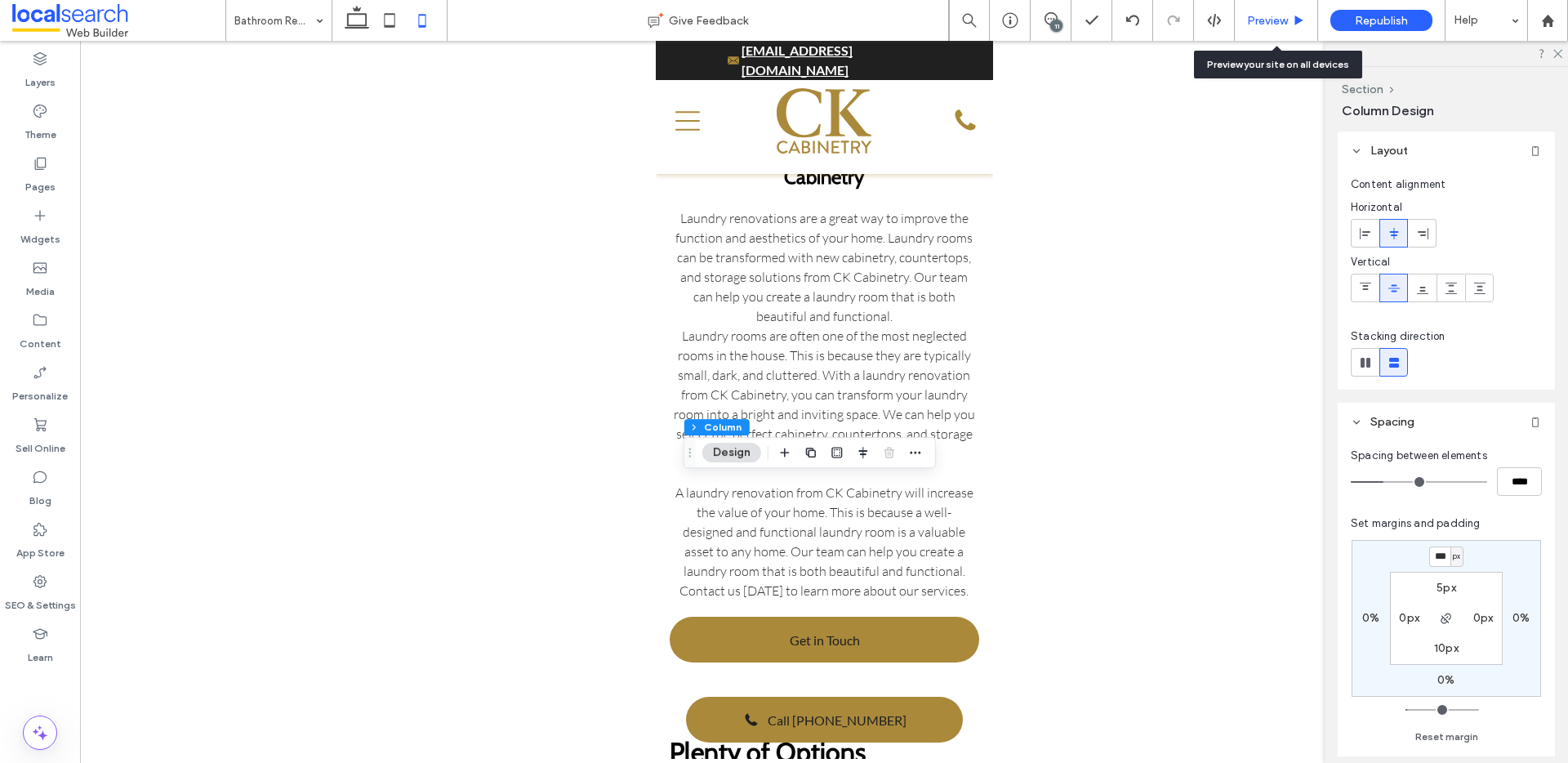
click at [1267, 16] on span "Preview" at bounding box center [1268, 21] width 41 height 14
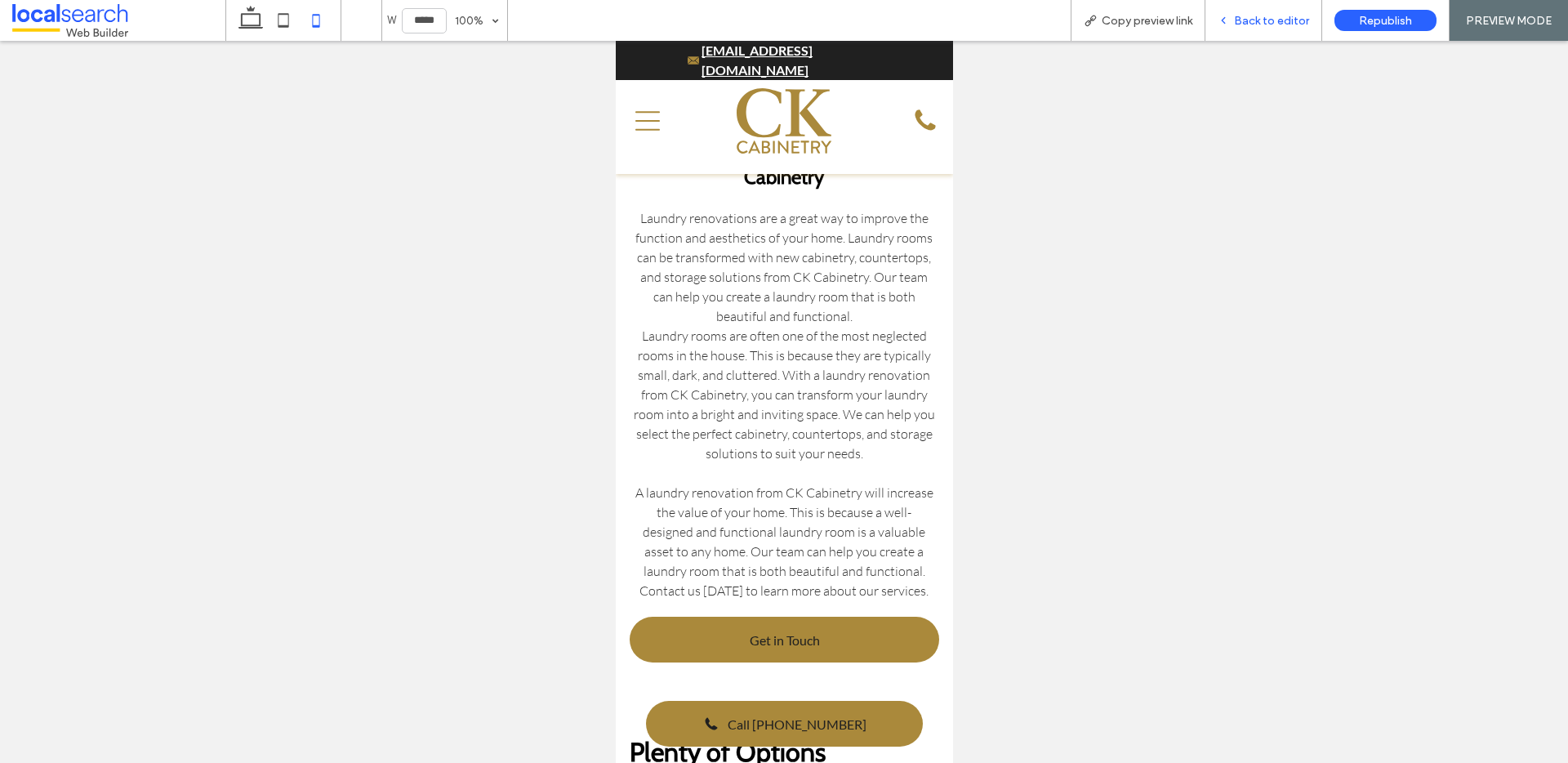
click at [1242, 26] on span "Back to editor" at bounding box center [1272, 21] width 75 height 14
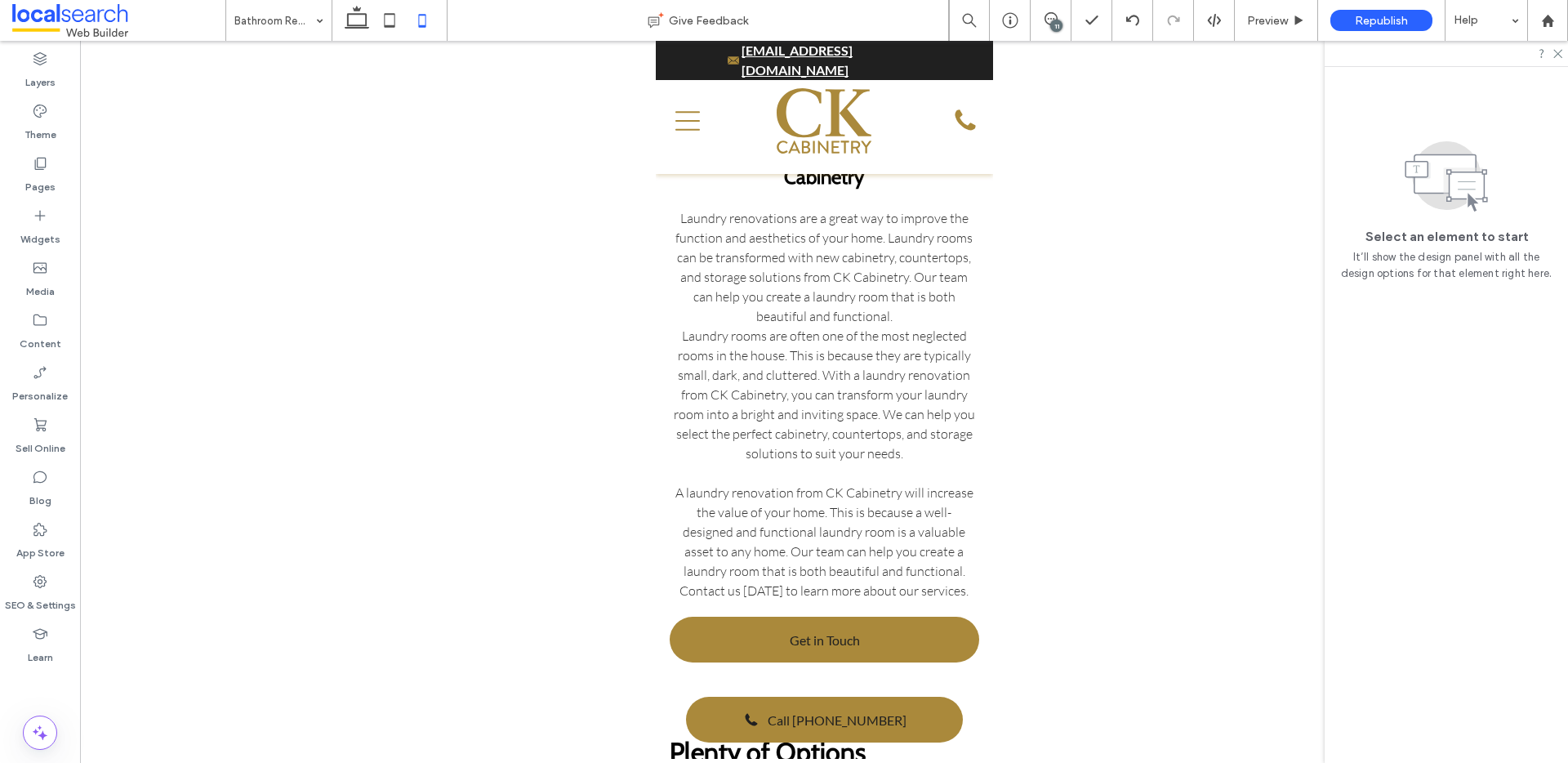
click at [217, 25] on span at bounding box center [119, 20] width 214 height 33
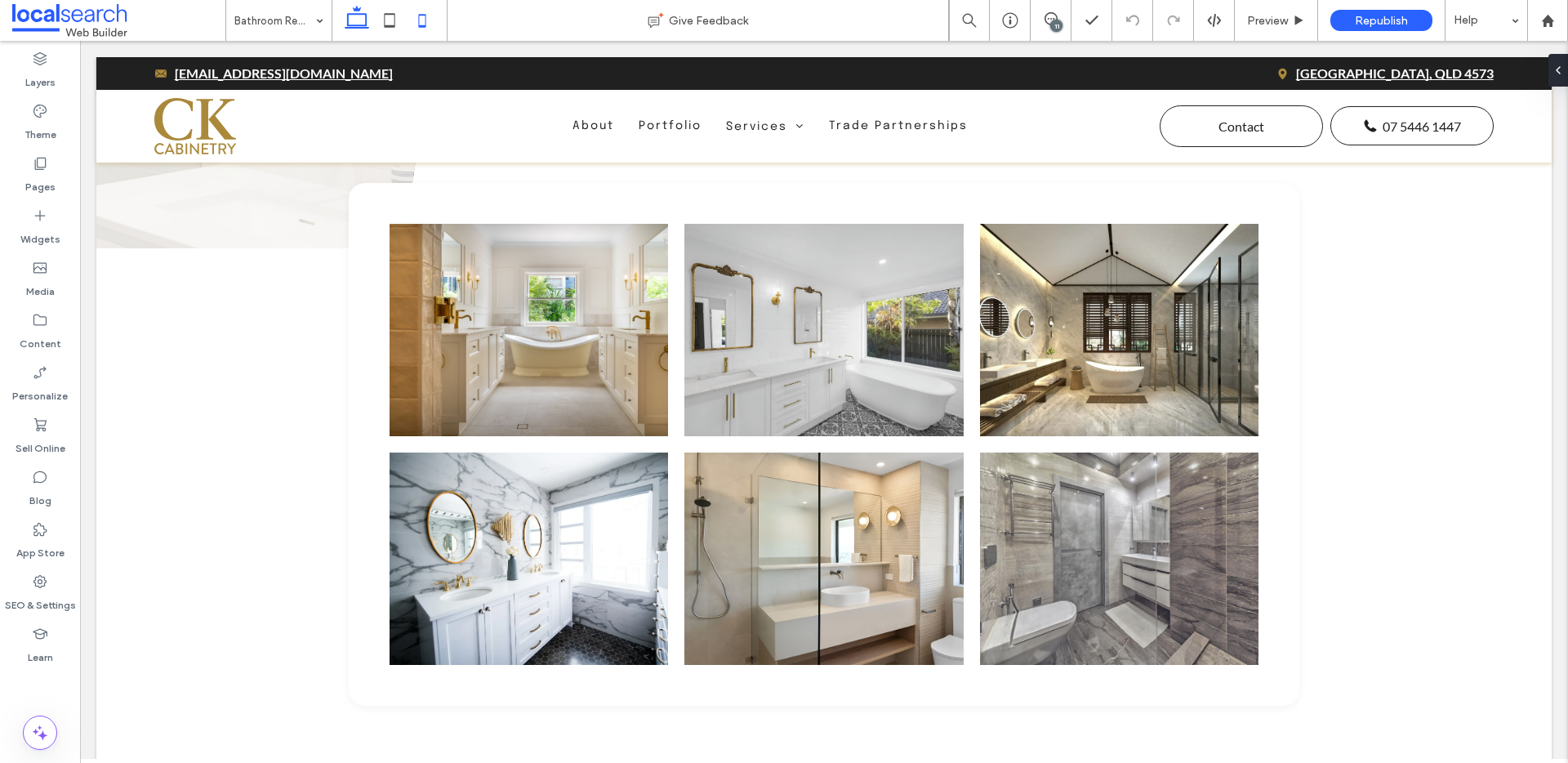
click at [415, 16] on icon at bounding box center [422, 20] width 33 height 33
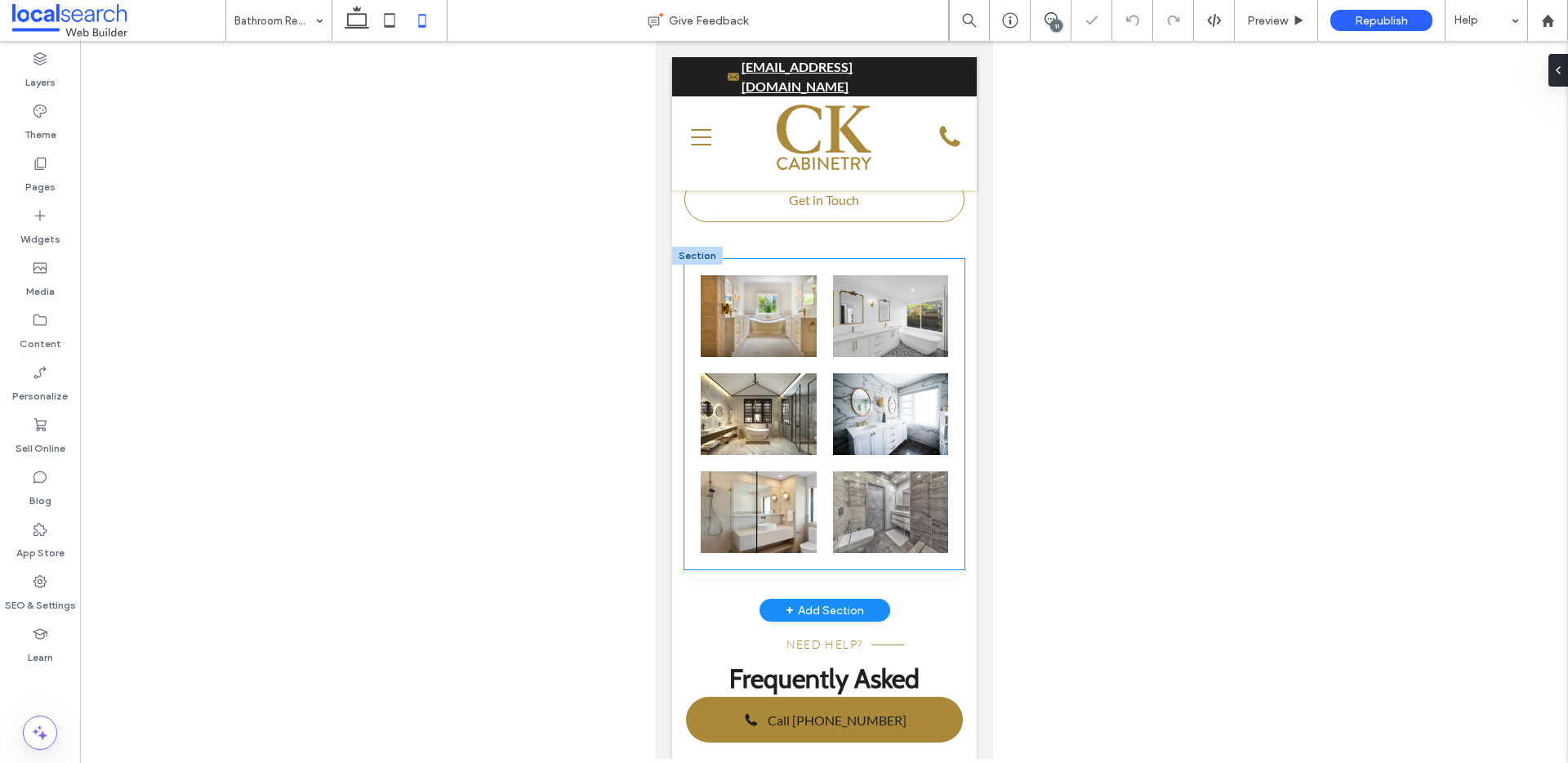
scroll to position [3343, 0]
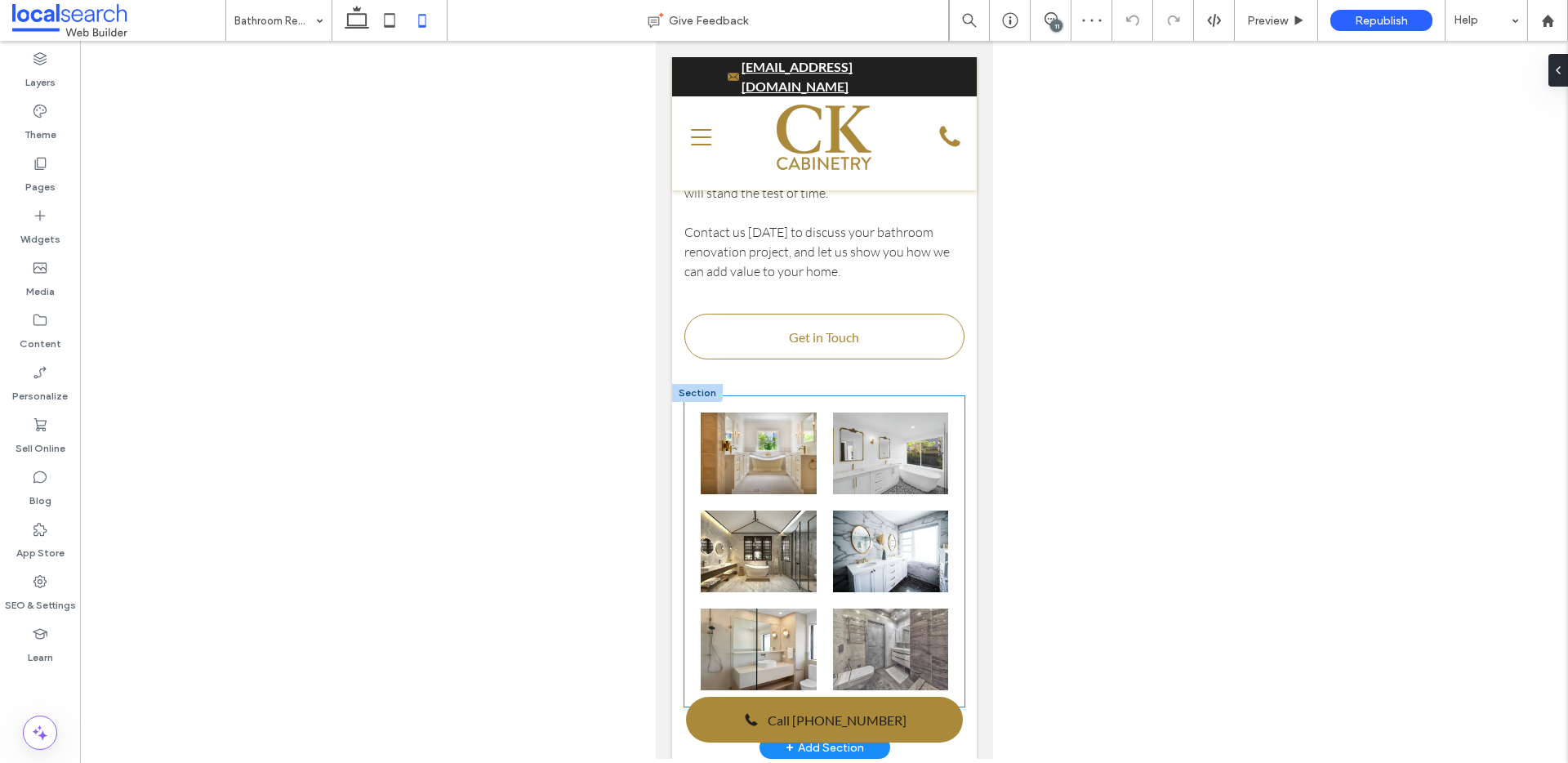
click at [696, 404] on li at bounding box center [758, 453] width 133 height 98
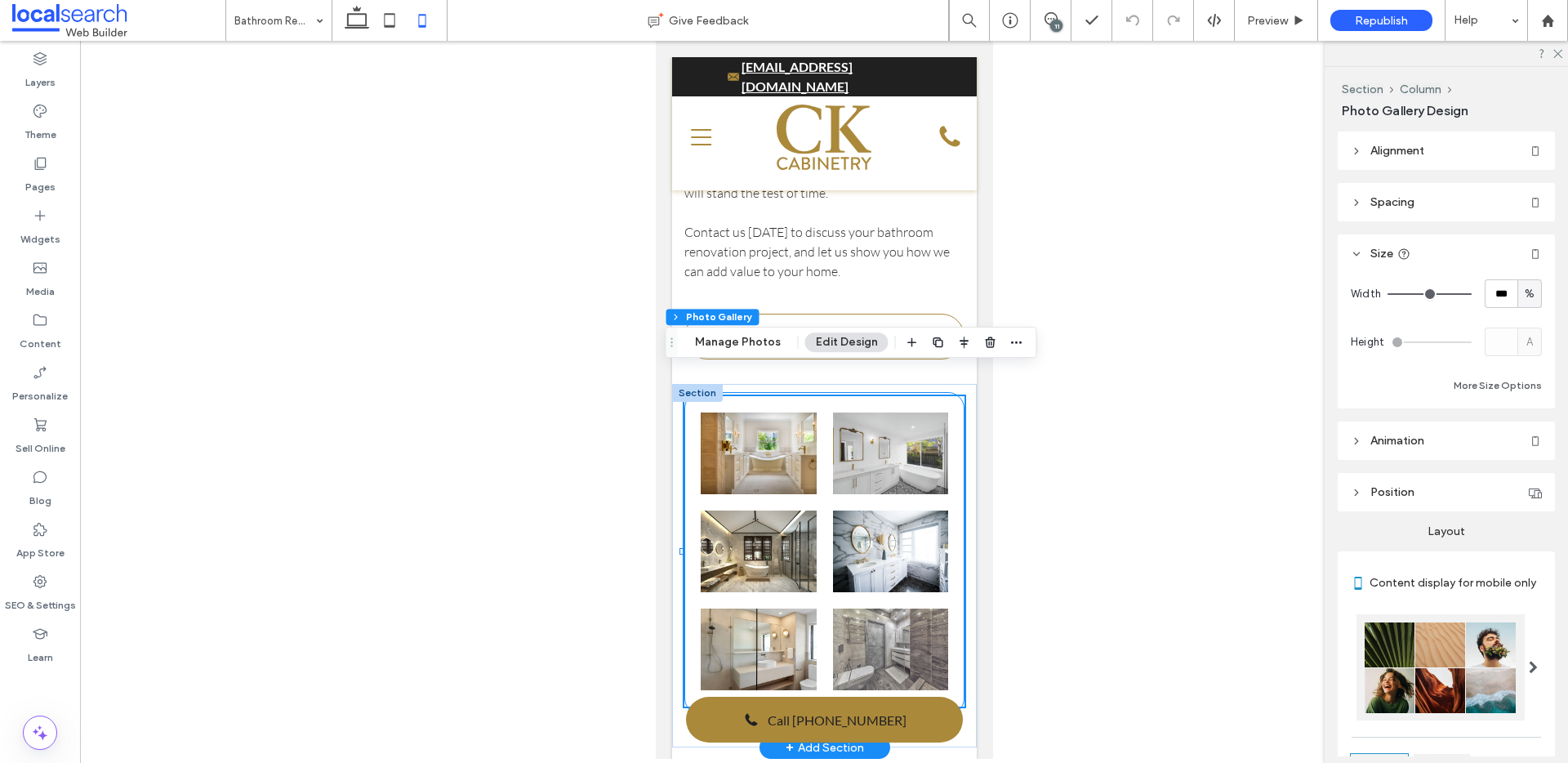
click at [924, 392] on div "Button" at bounding box center [823, 553] width 280 height 323
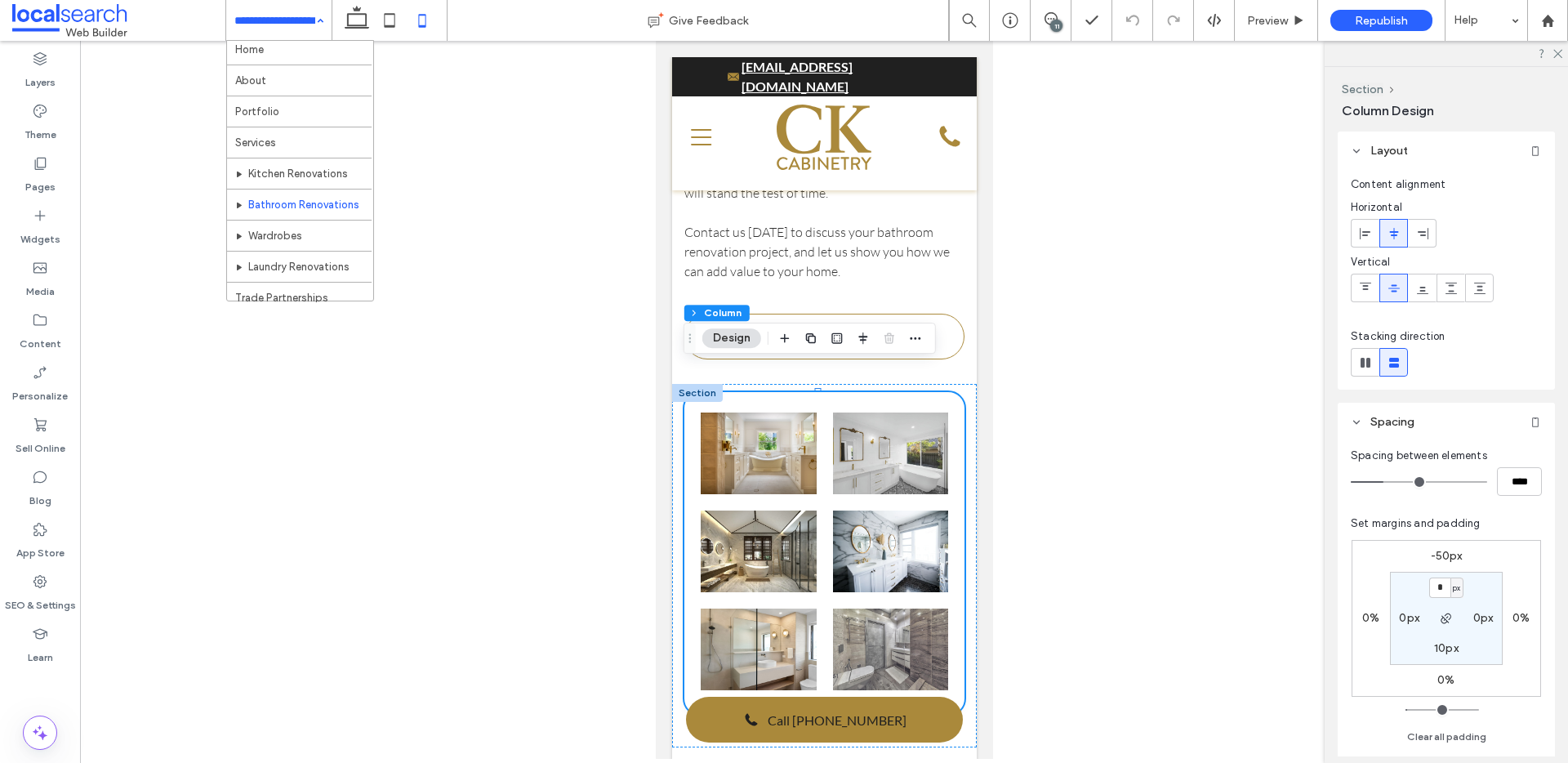
scroll to position [10, 0]
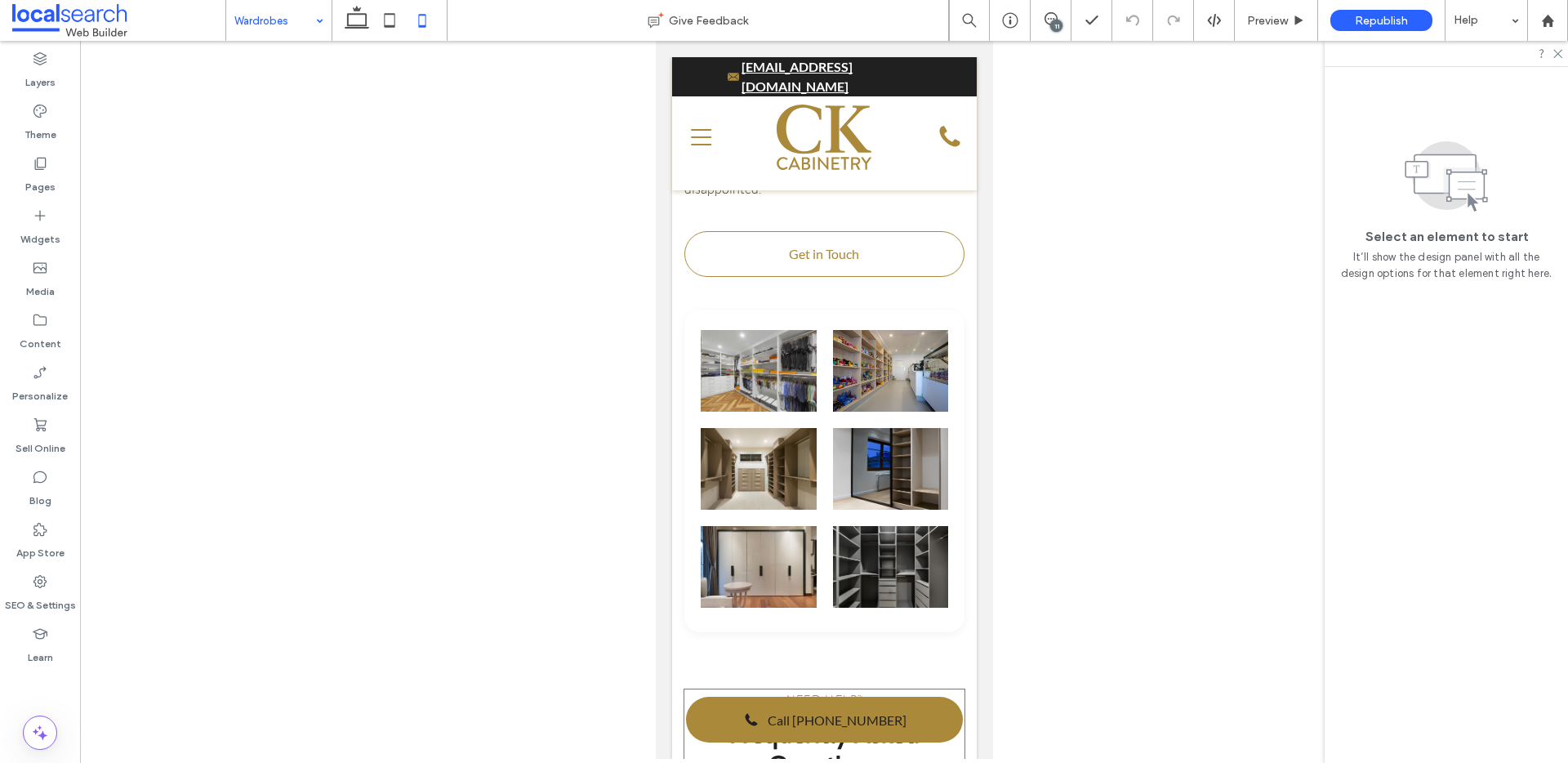
scroll to position [3229, 0]
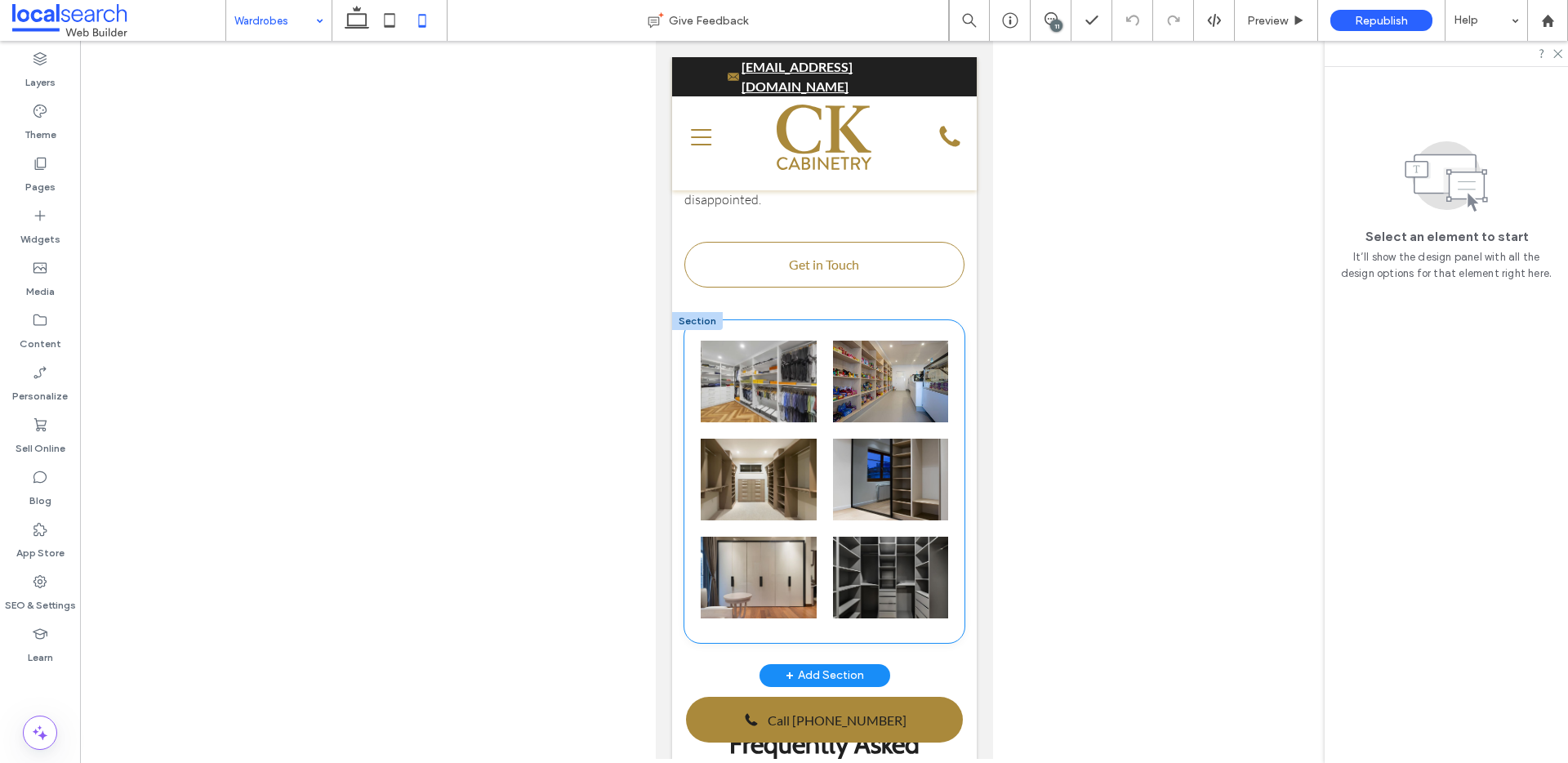
click at [877, 365] on div "Button" at bounding box center [823, 481] width 280 height 323
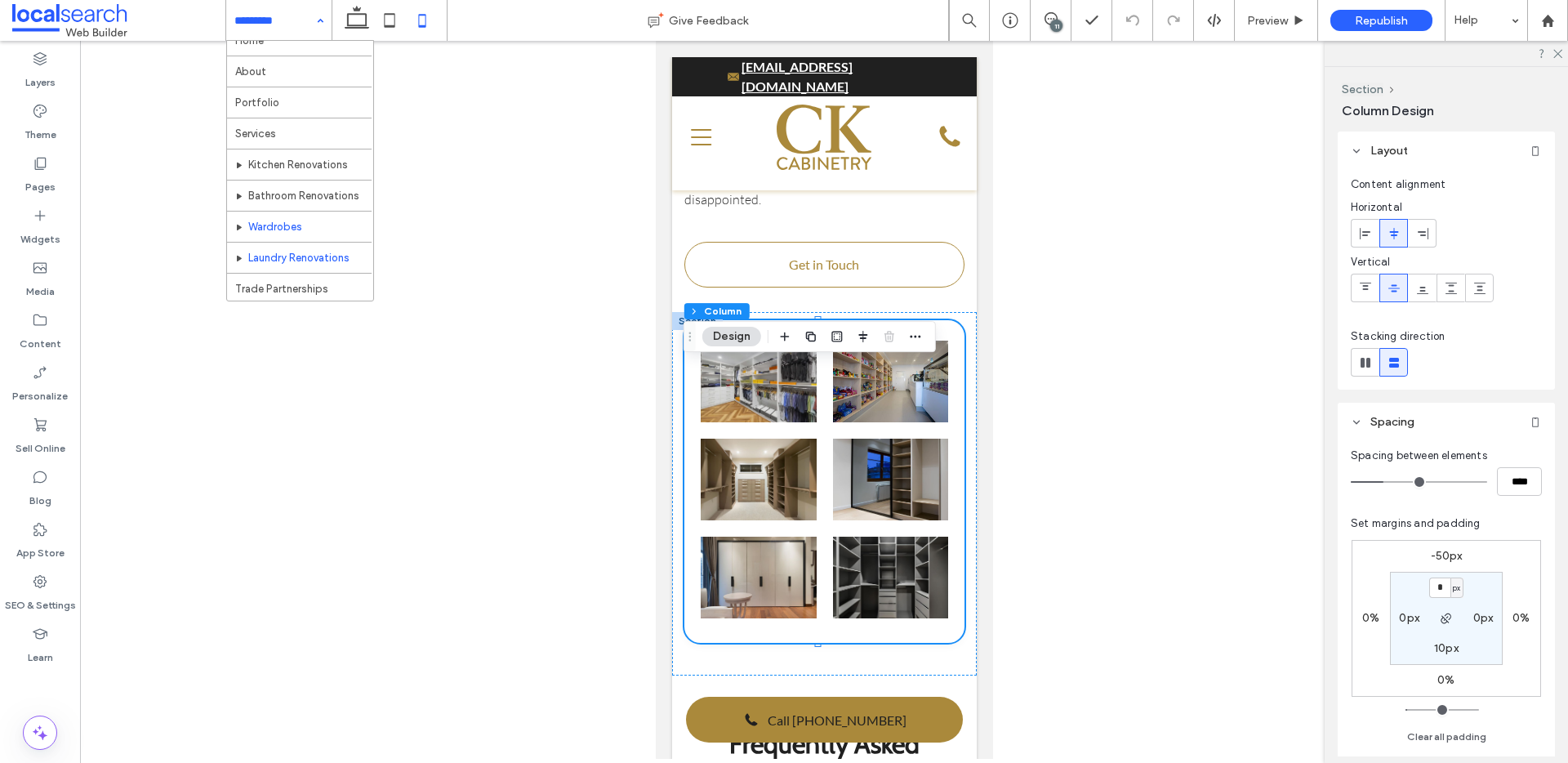
scroll to position [16, 0]
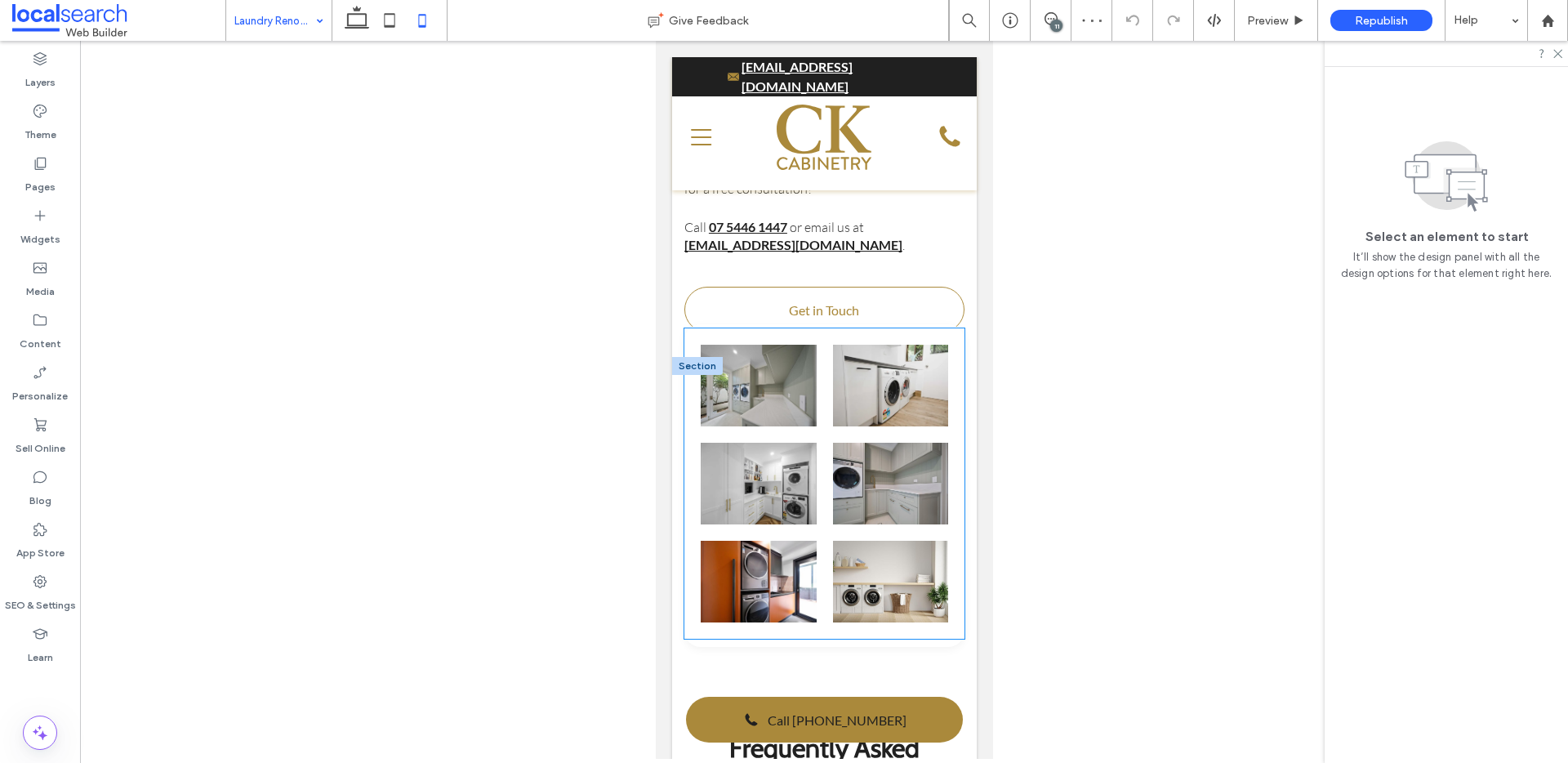
scroll to position [4058, 0]
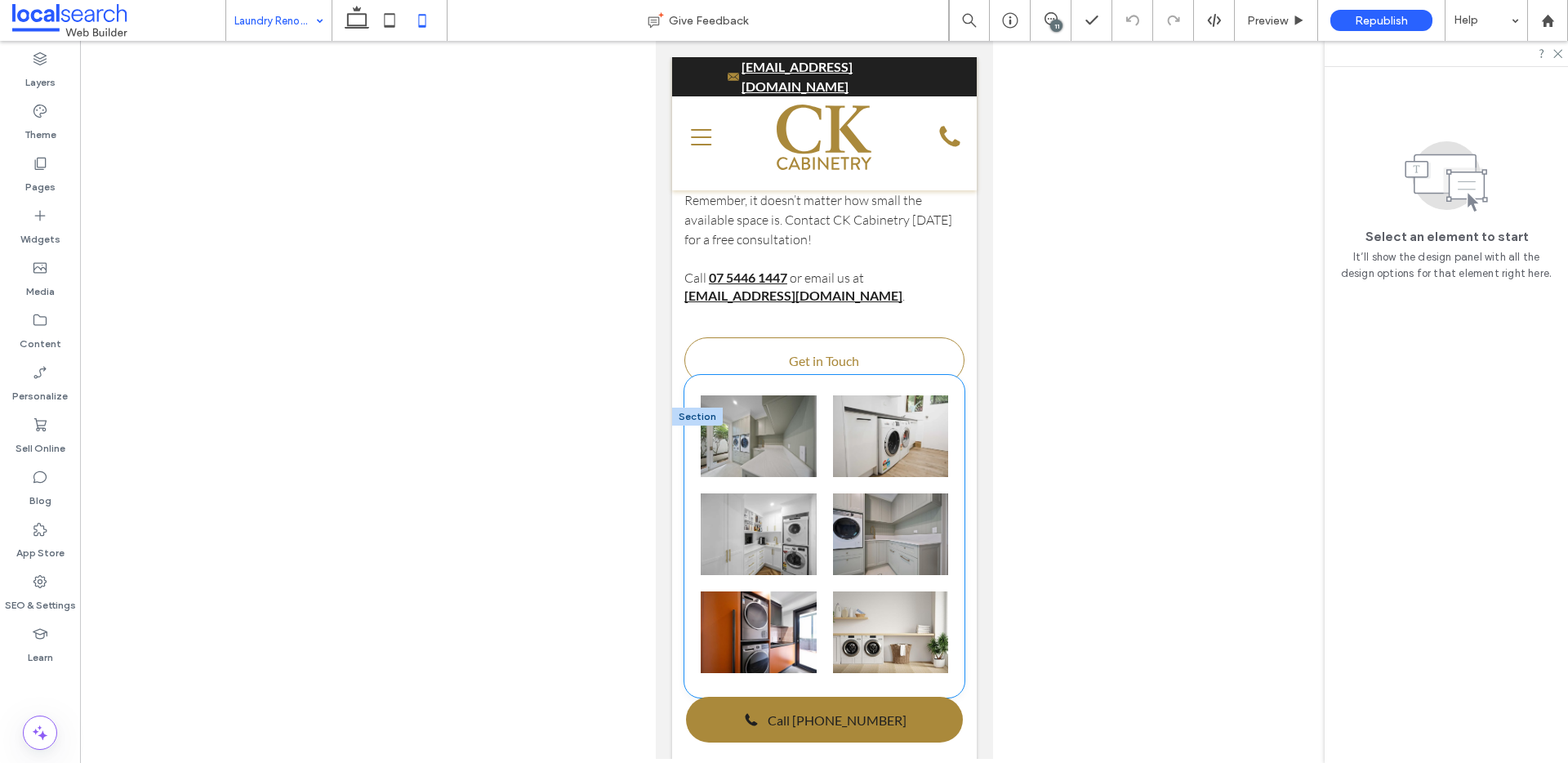
click at [693, 376] on div "Button" at bounding box center [823, 536] width 280 height 323
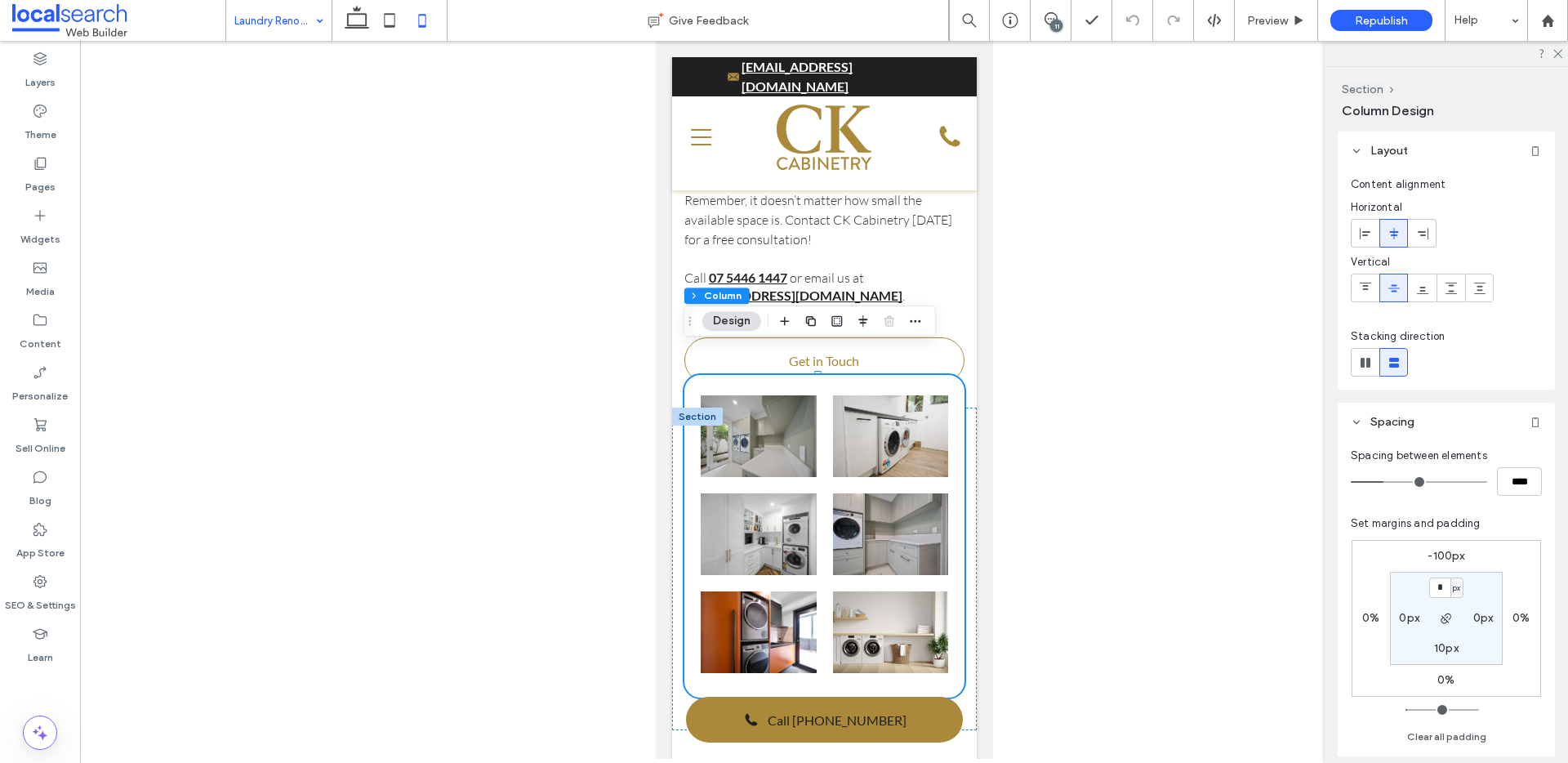
click at [1439, 556] on label "-100px" at bounding box center [1446, 556] width 37 height 14
type input "*"
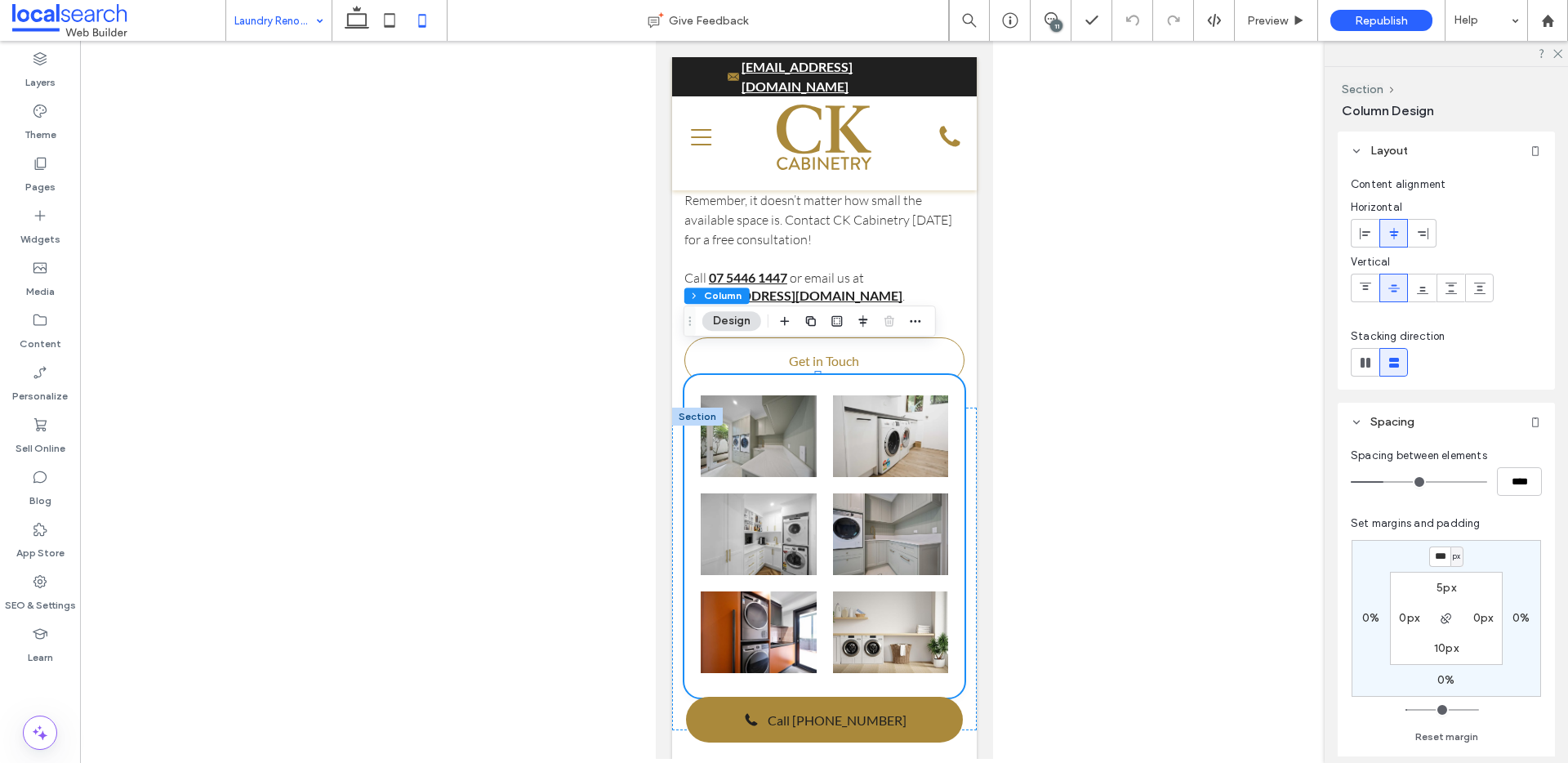
type input "***"
type input "*"
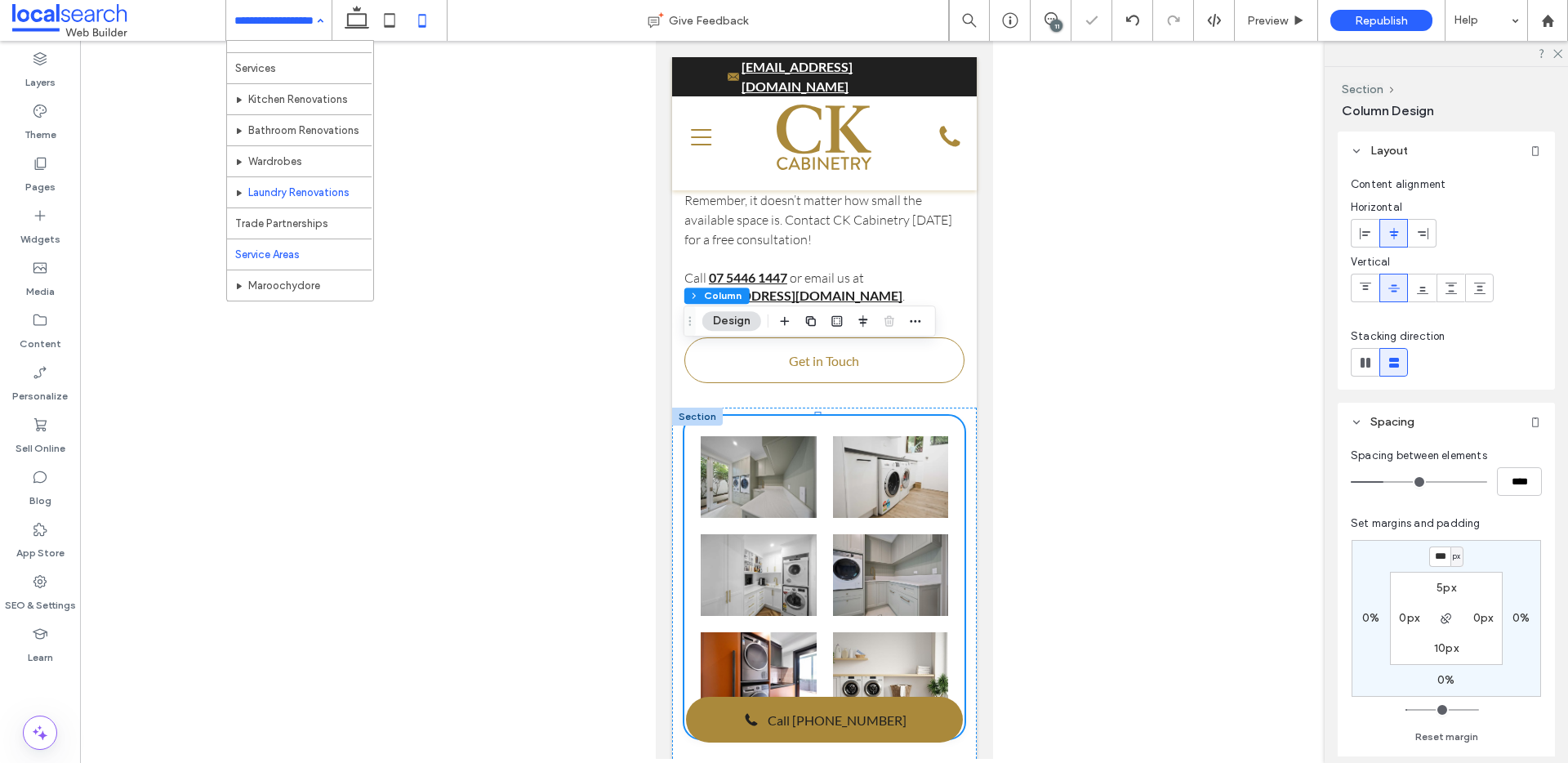
scroll to position [142, 0]
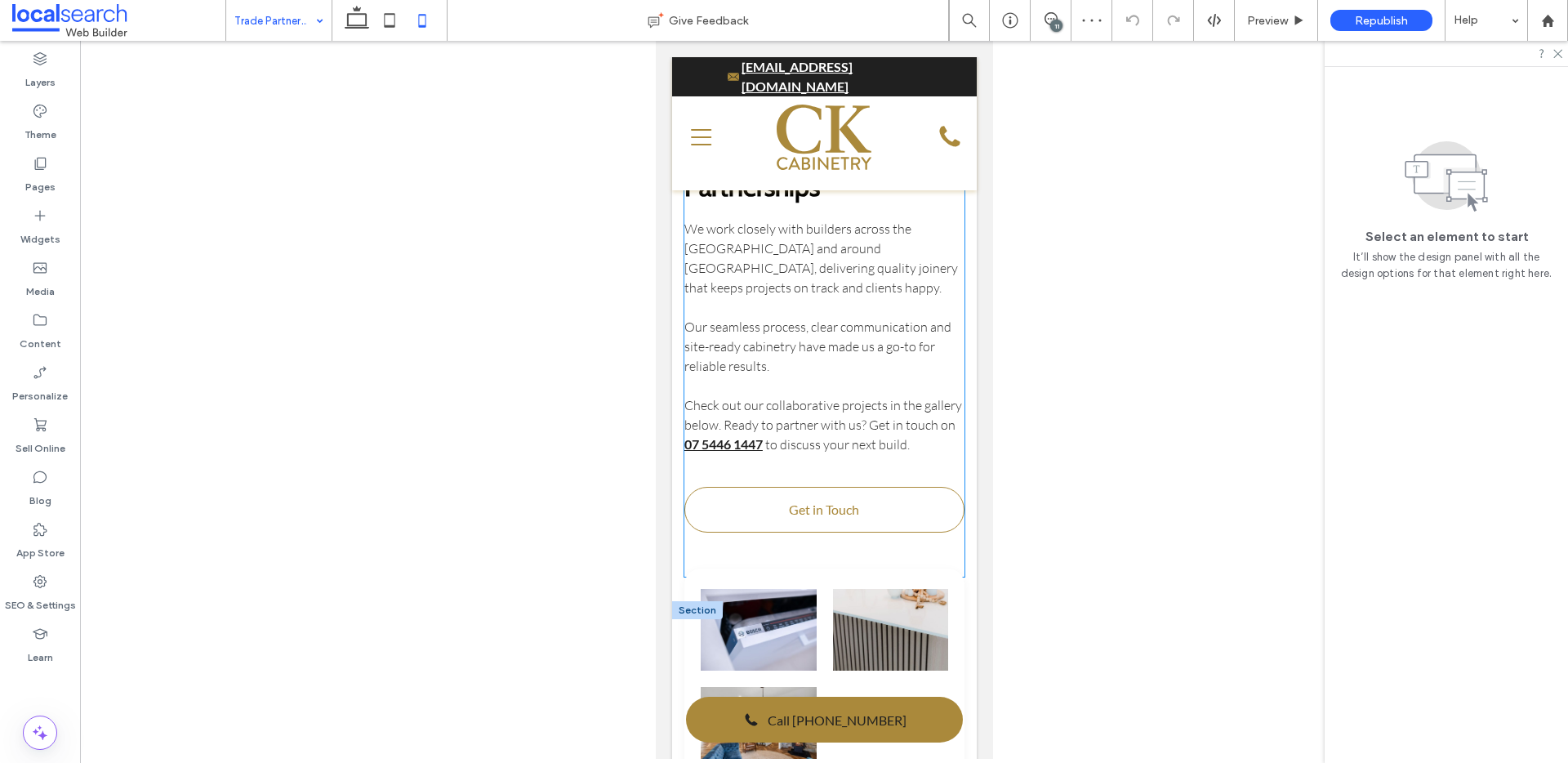
scroll to position [686, 0]
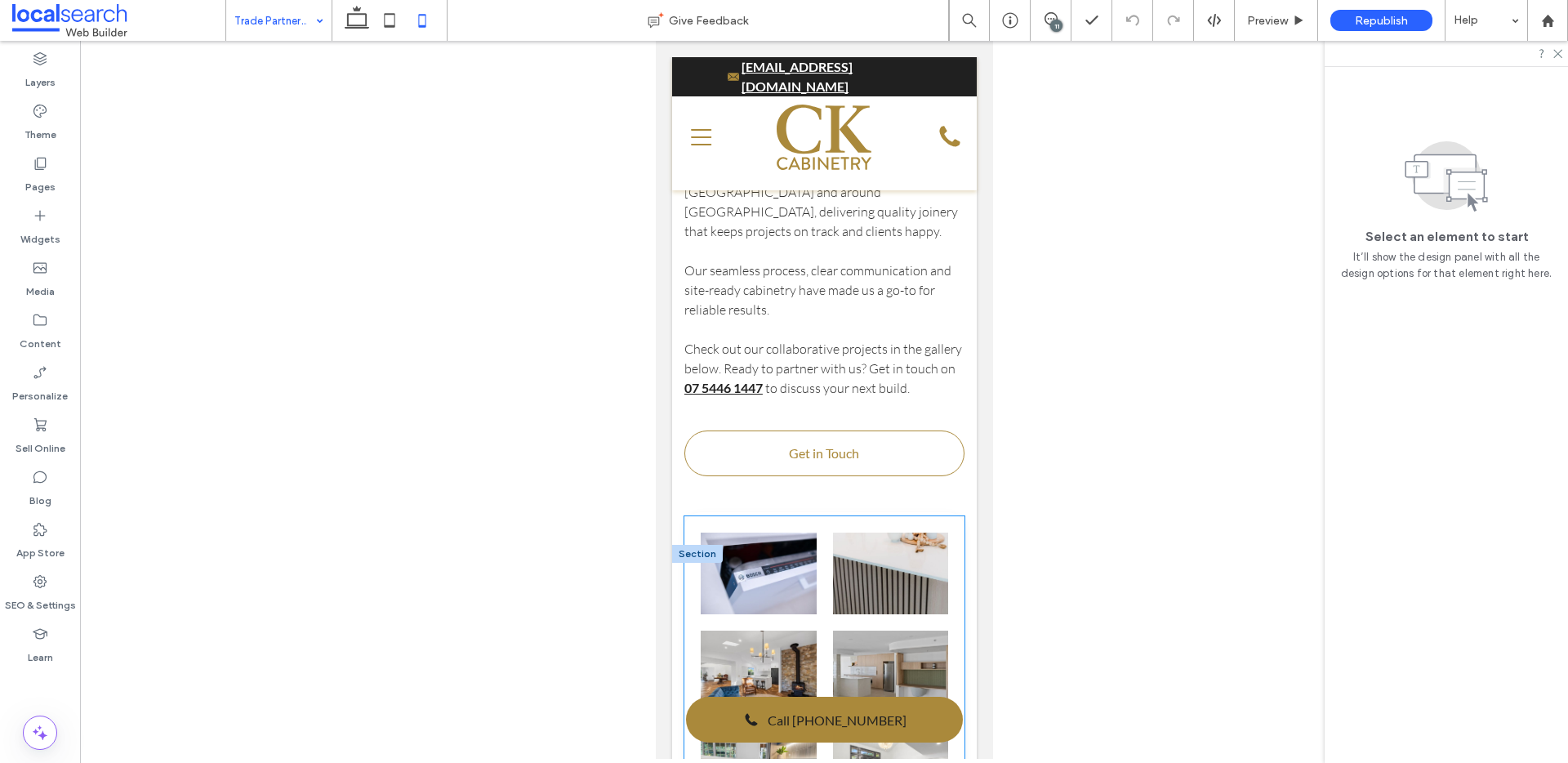
click at [718, 543] on li at bounding box center [758, 573] width 133 height 98
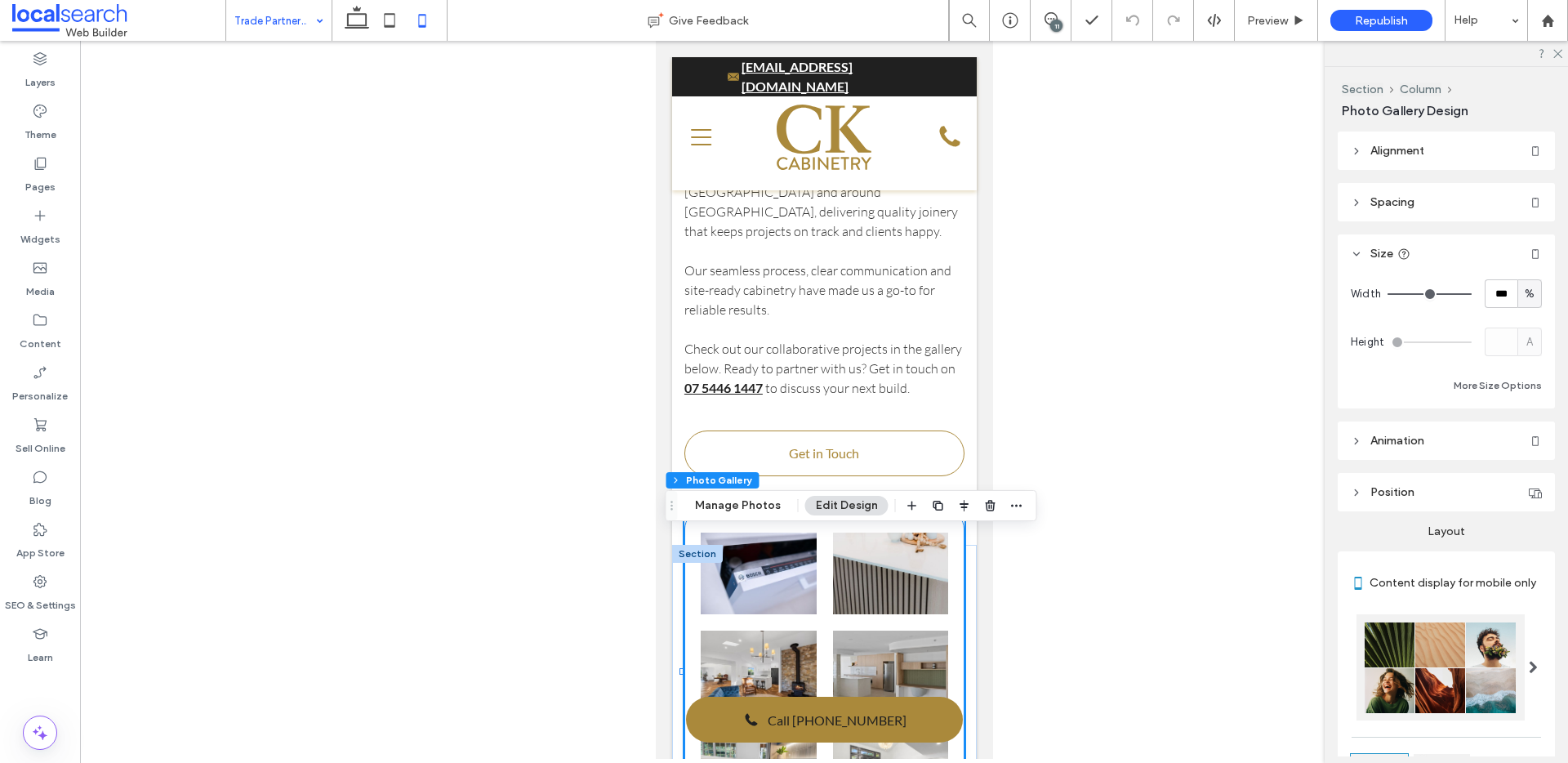
click at [760, 529] on div "Button" at bounding box center [823, 673] width 280 height 323
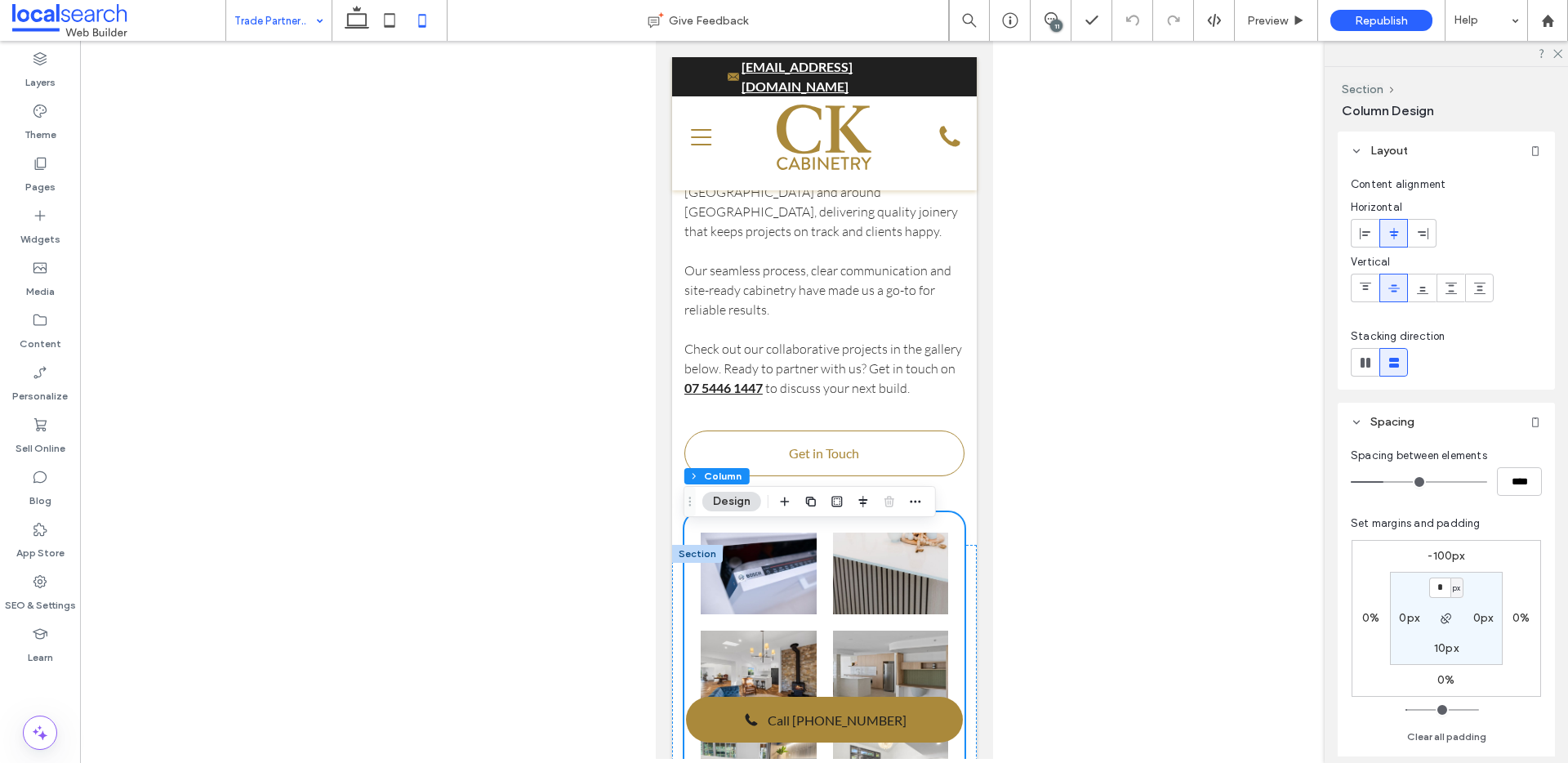
click at [1447, 557] on label "-100px" at bounding box center [1446, 556] width 37 height 14
type input "*"
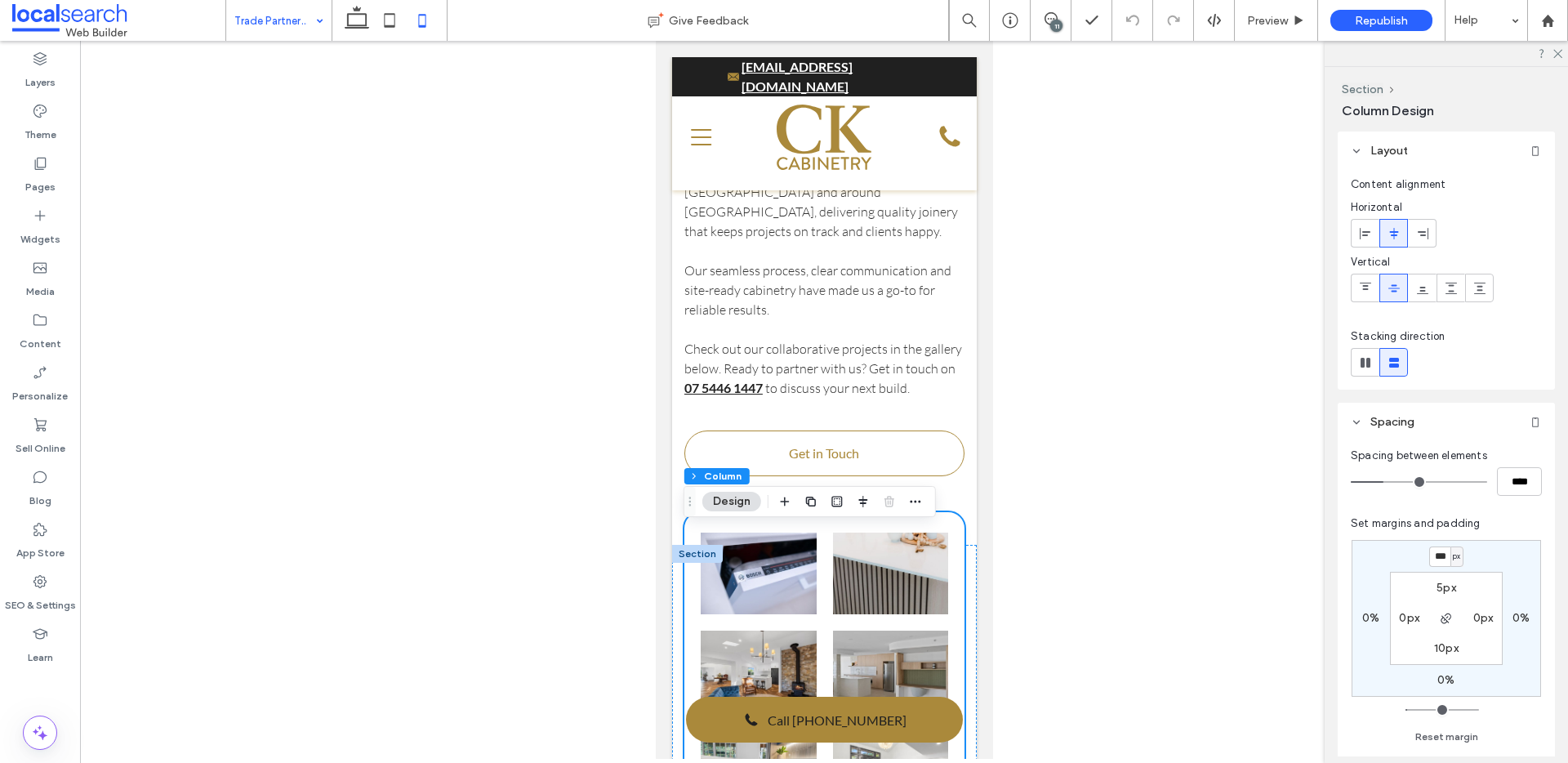
type input "***"
type input "*"
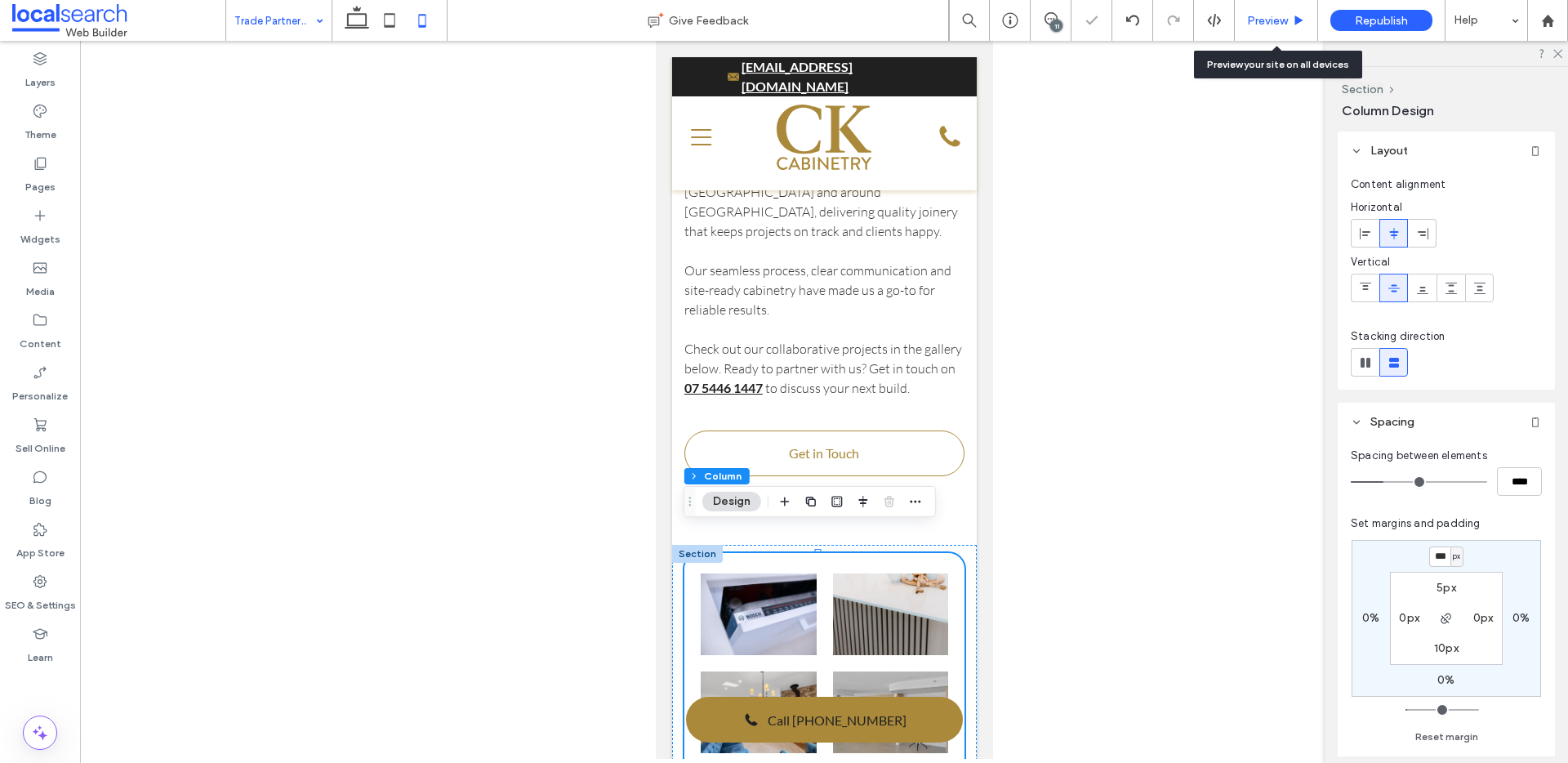
click at [1269, 12] on div "Preview" at bounding box center [1276, 20] width 83 height 41
click at [1271, 20] on span "Preview" at bounding box center [1268, 21] width 41 height 14
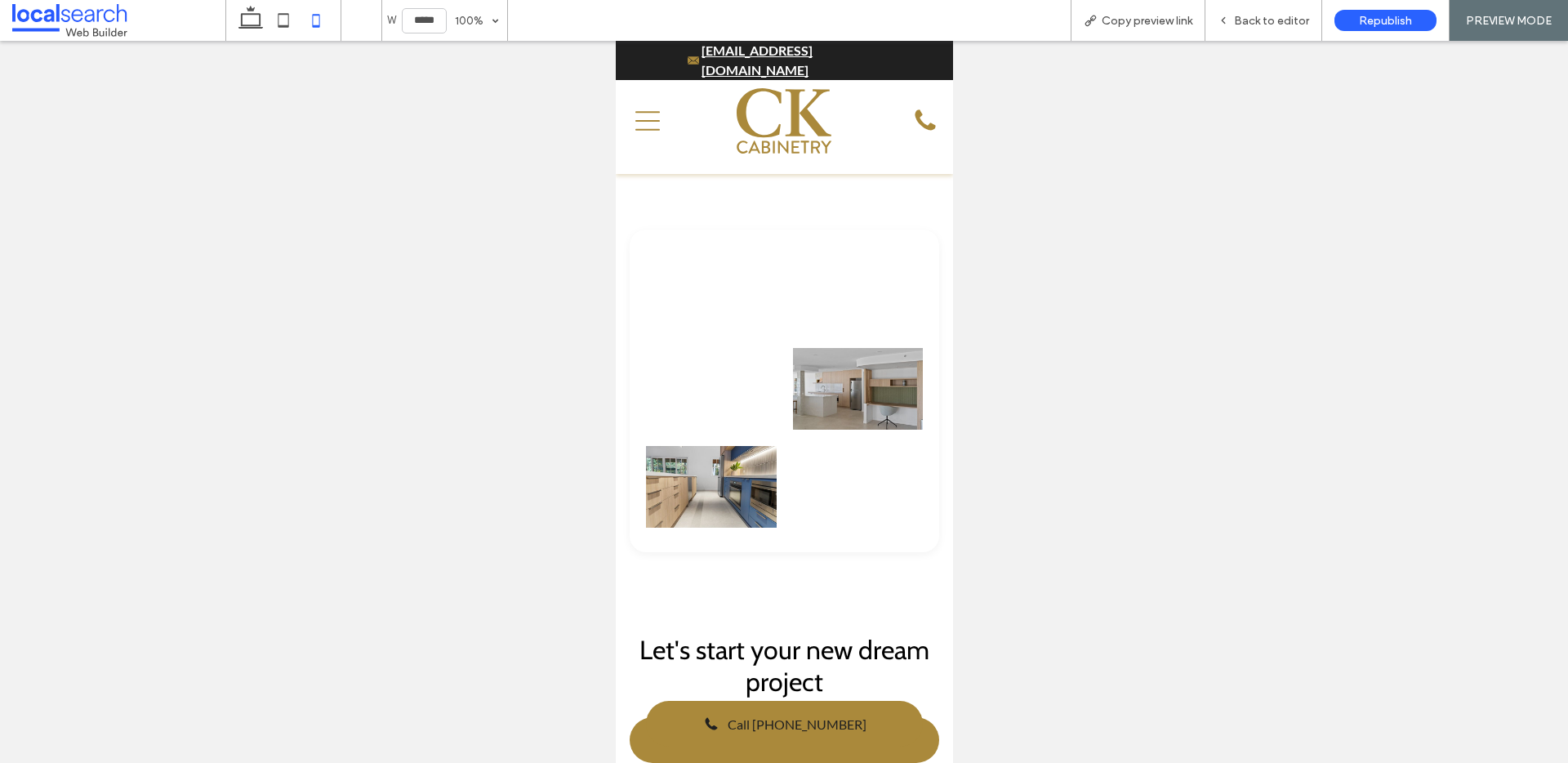
scroll to position [738, 0]
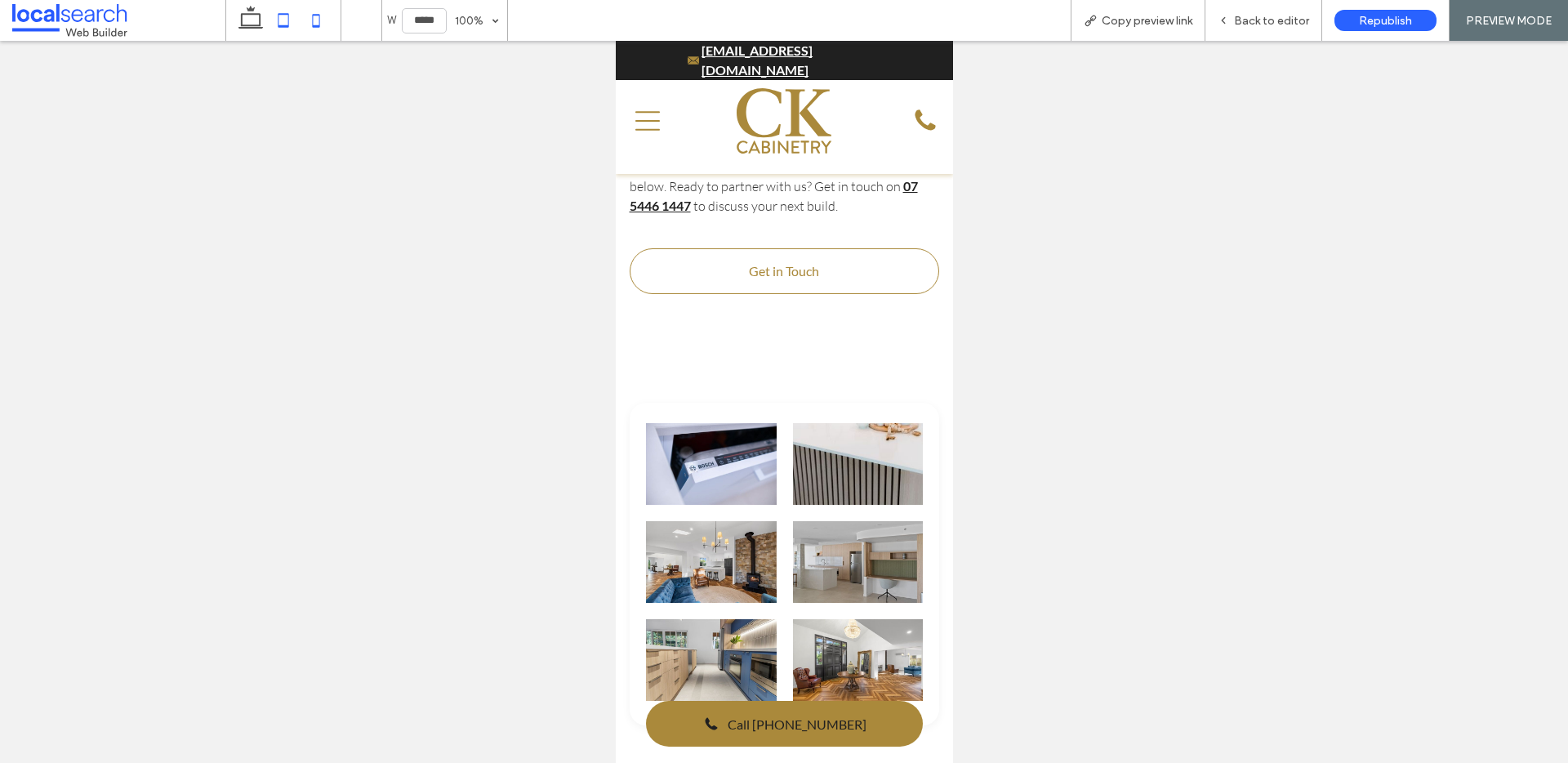
click at [278, 20] on use at bounding box center [283, 20] width 11 height 14
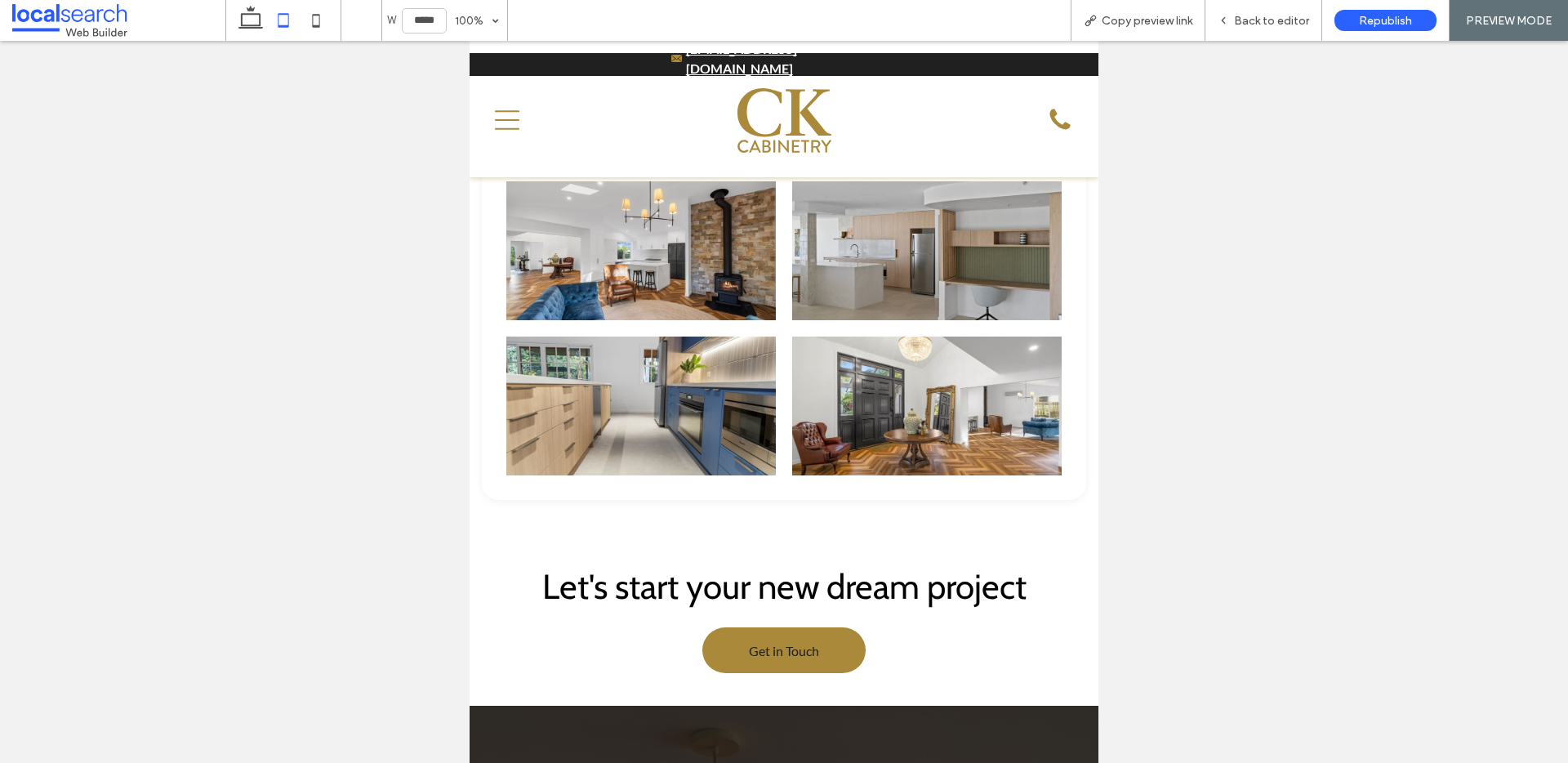
scroll to position [1261, 0]
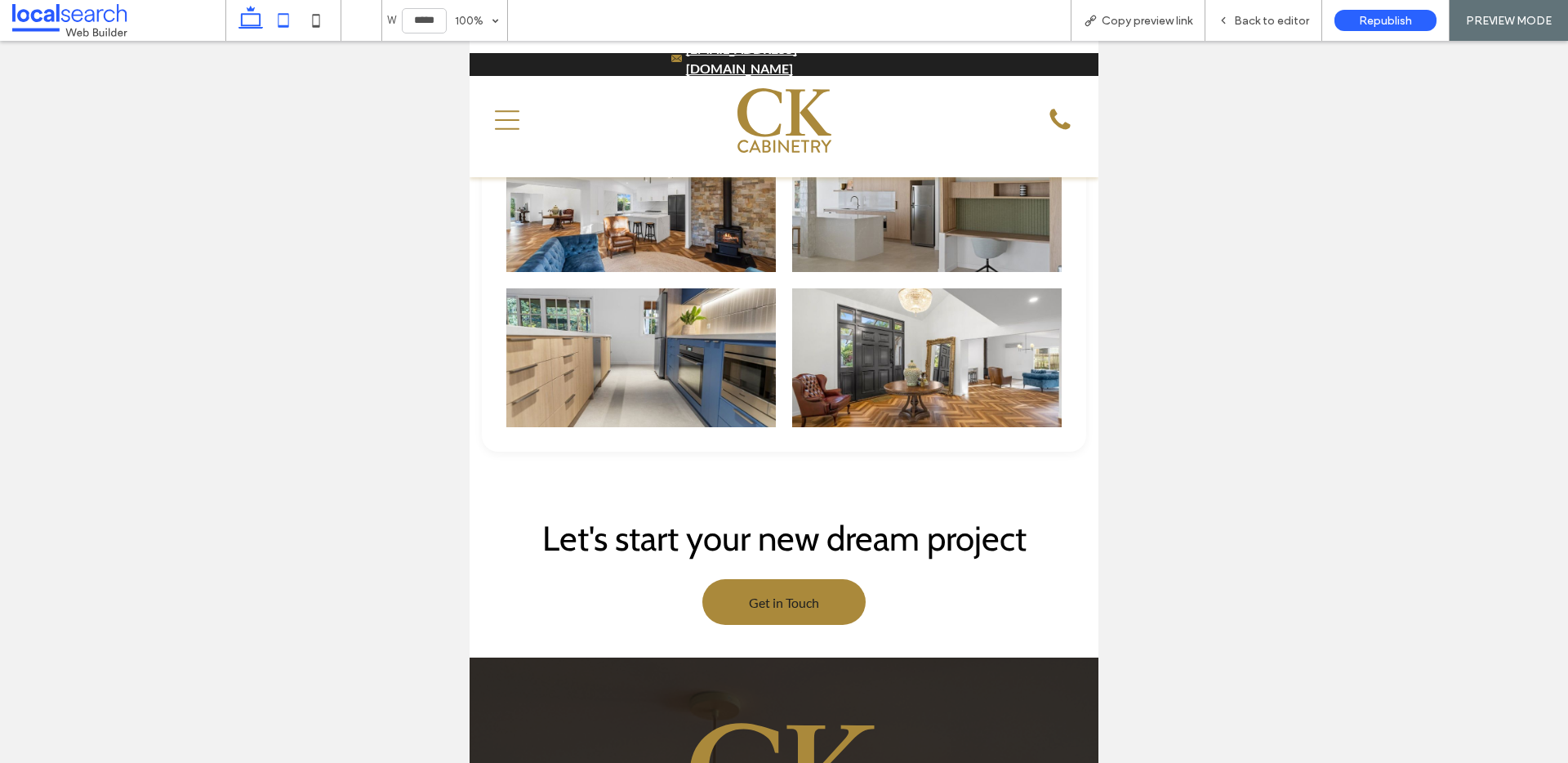
click at [263, 20] on icon at bounding box center [251, 20] width 33 height 33
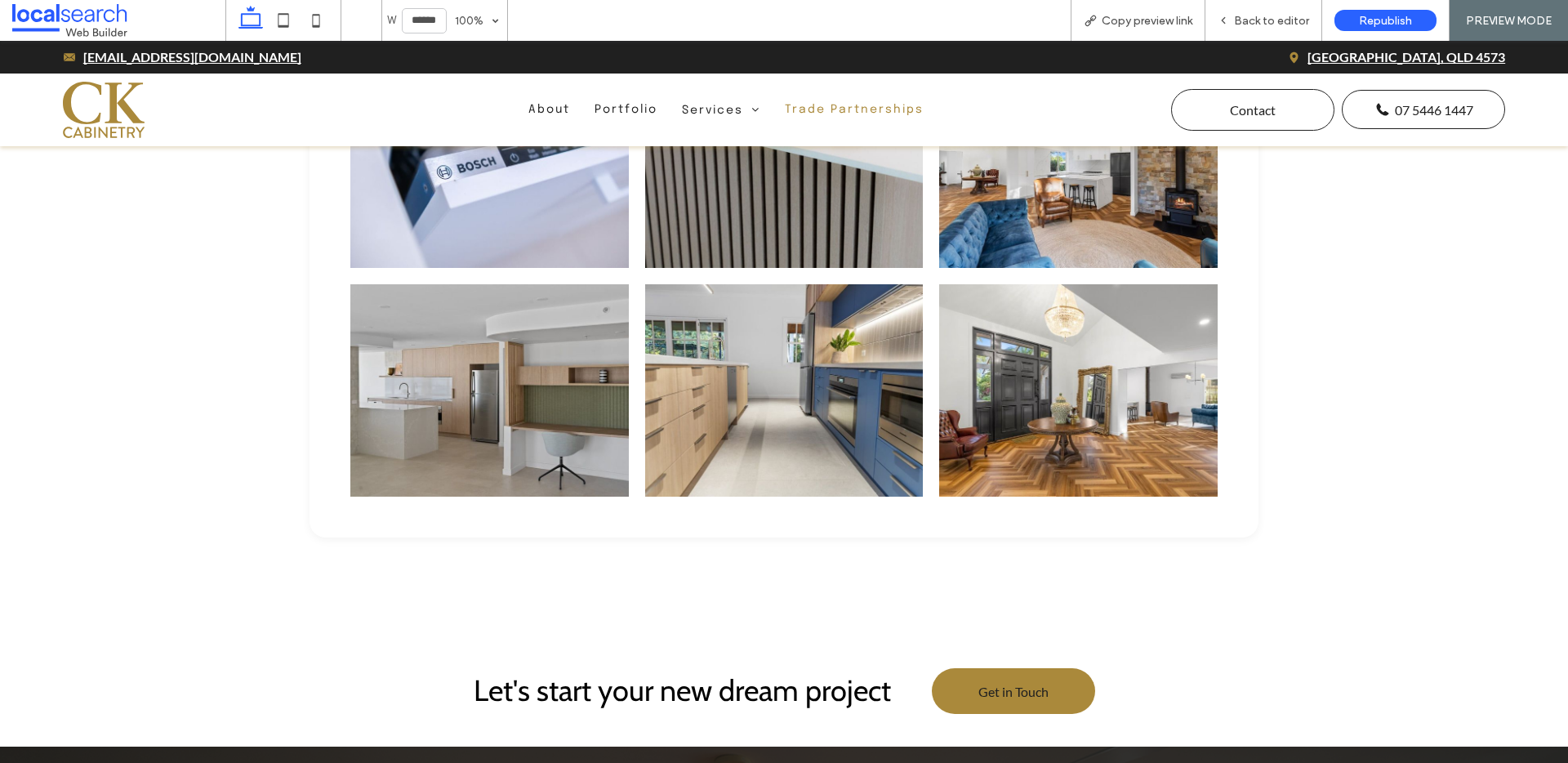
scroll to position [712, 0]
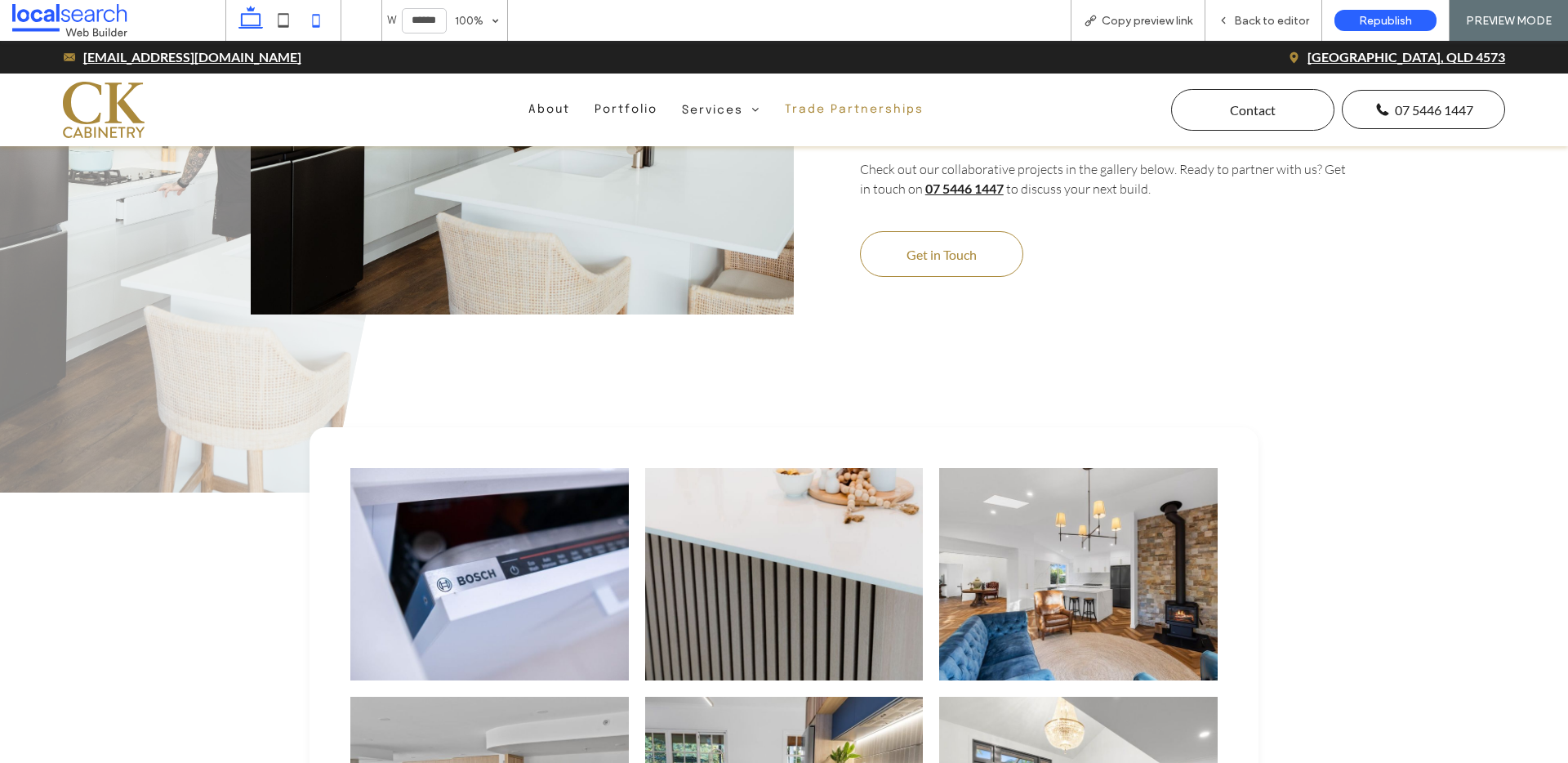
click at [316, 19] on icon at bounding box center [315, 20] width 33 height 33
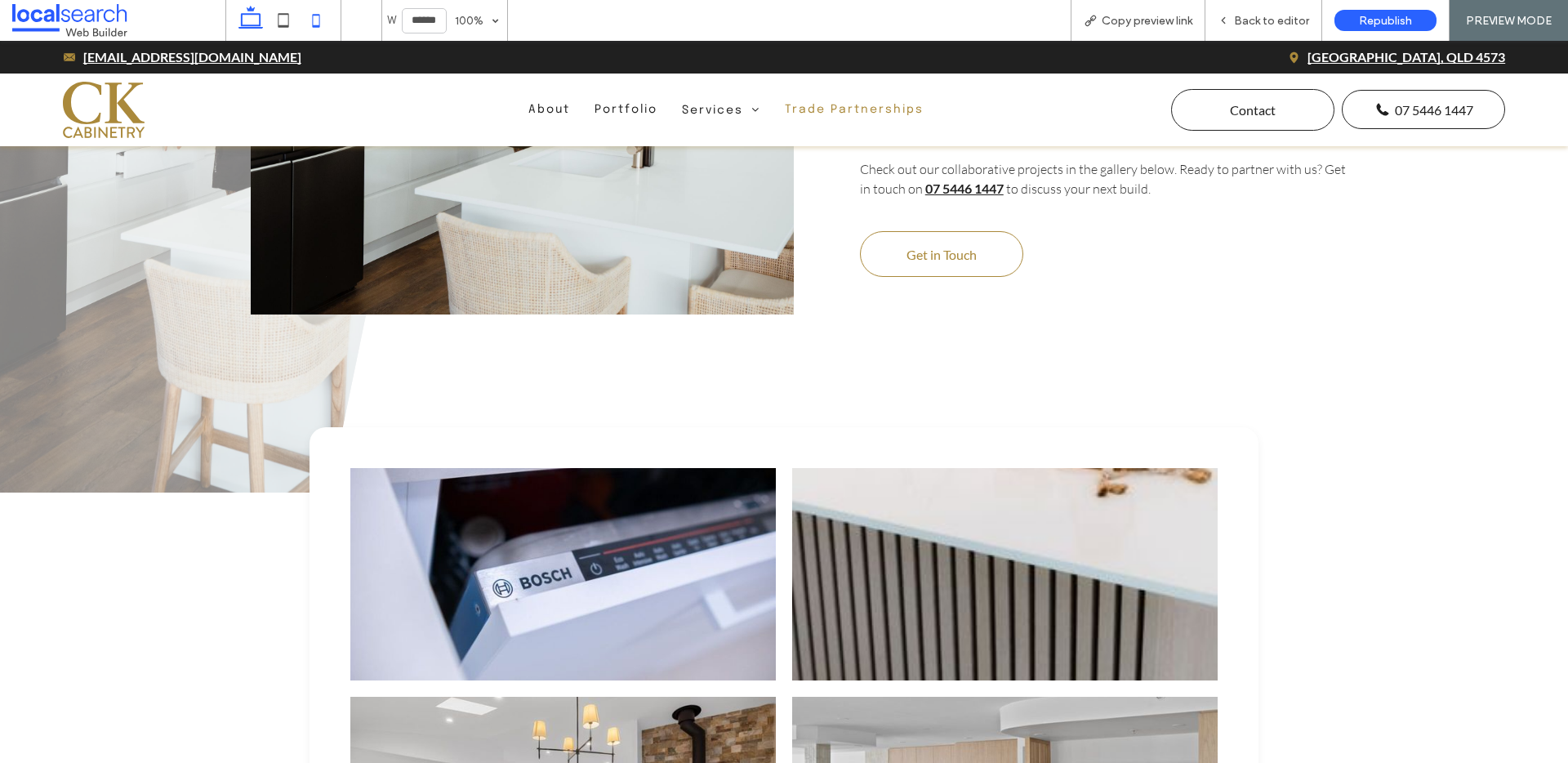
type input "*****"
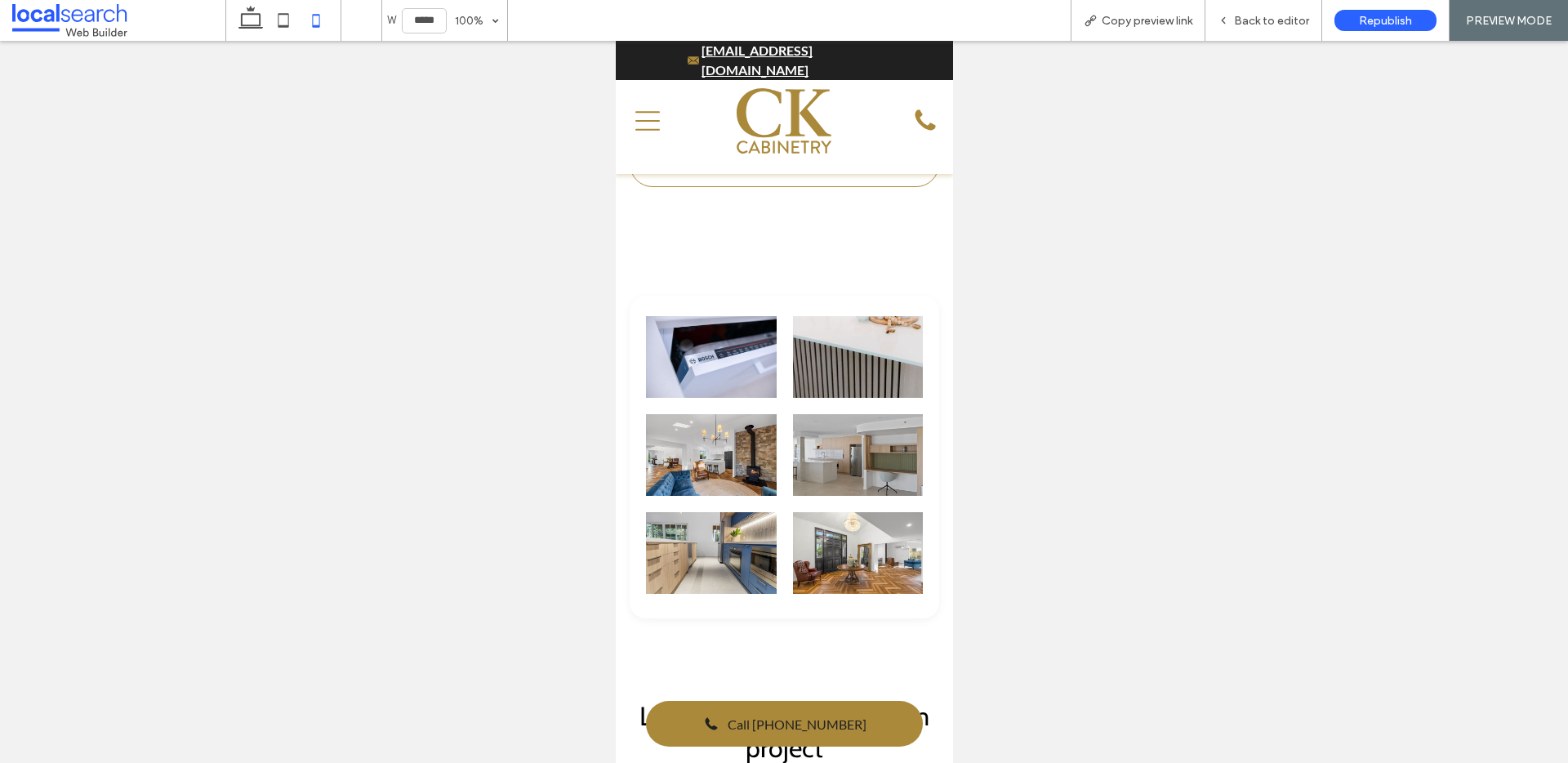
scroll to position [846, 0]
click at [1270, 23] on span "Back to editor" at bounding box center [1272, 21] width 75 height 14
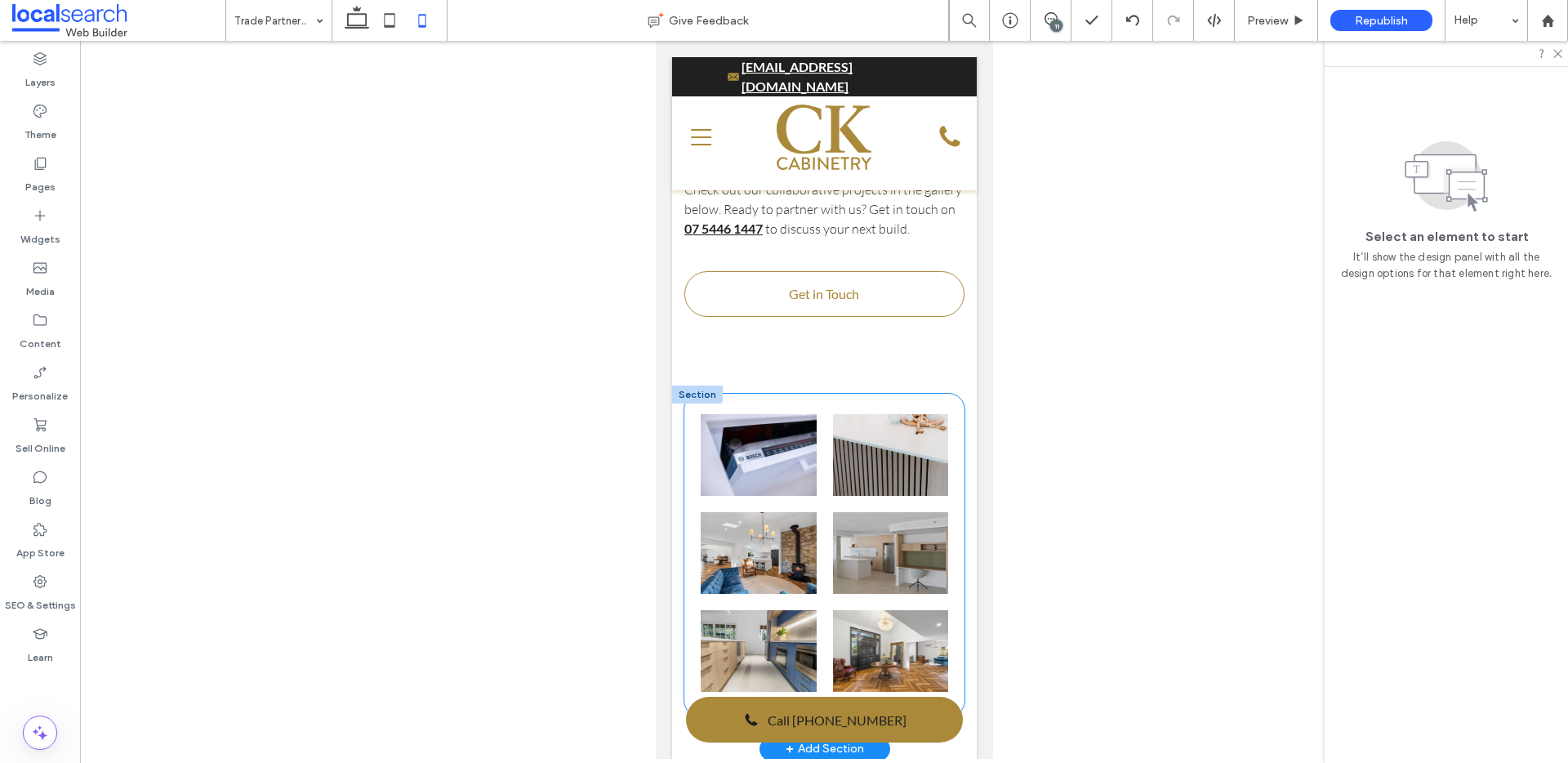
click at [784, 411] on div "Button" at bounding box center [823, 554] width 280 height 323
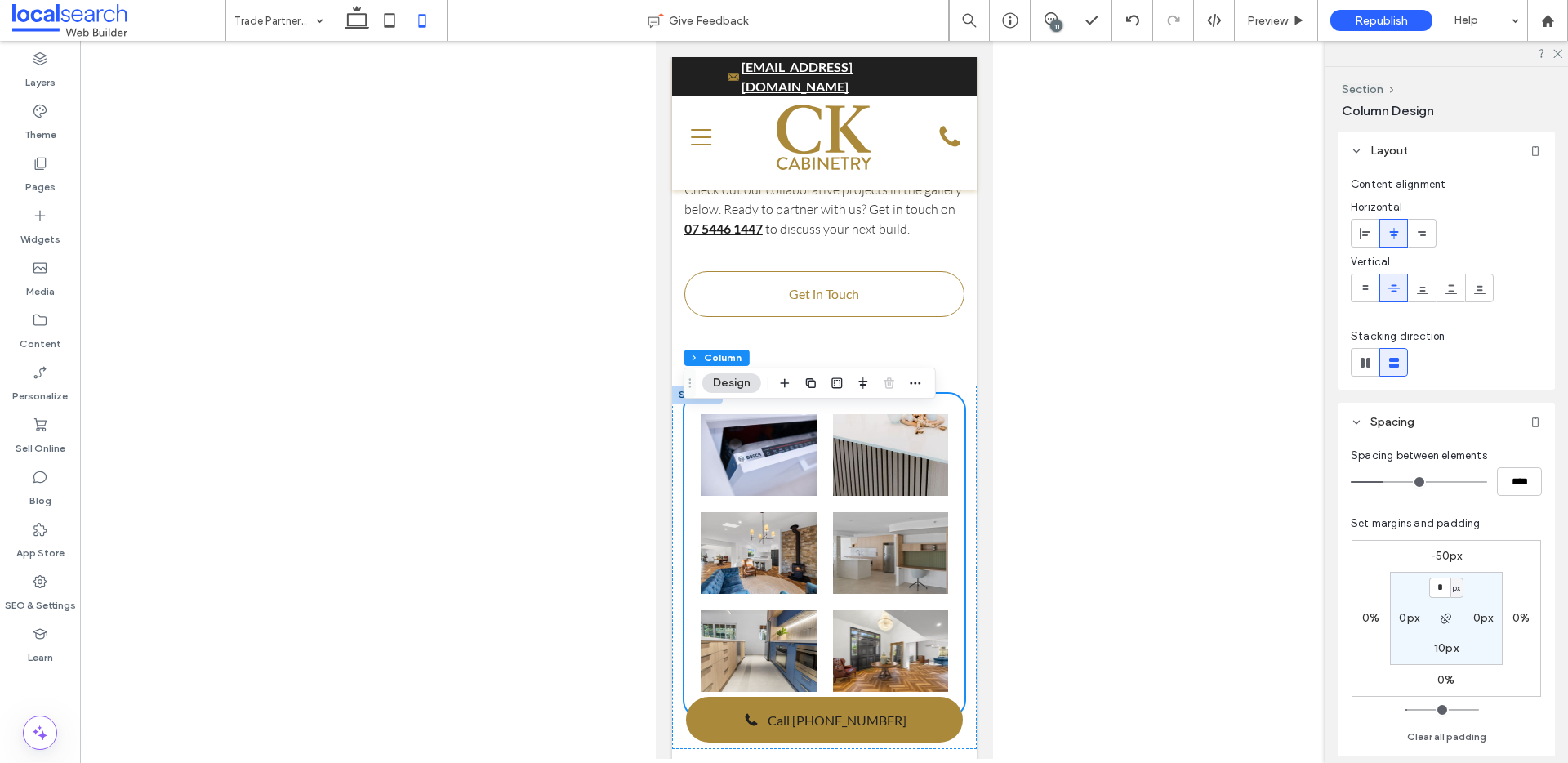
click at [1446, 561] on label "-50px" at bounding box center [1447, 556] width 32 height 14
type input "*"
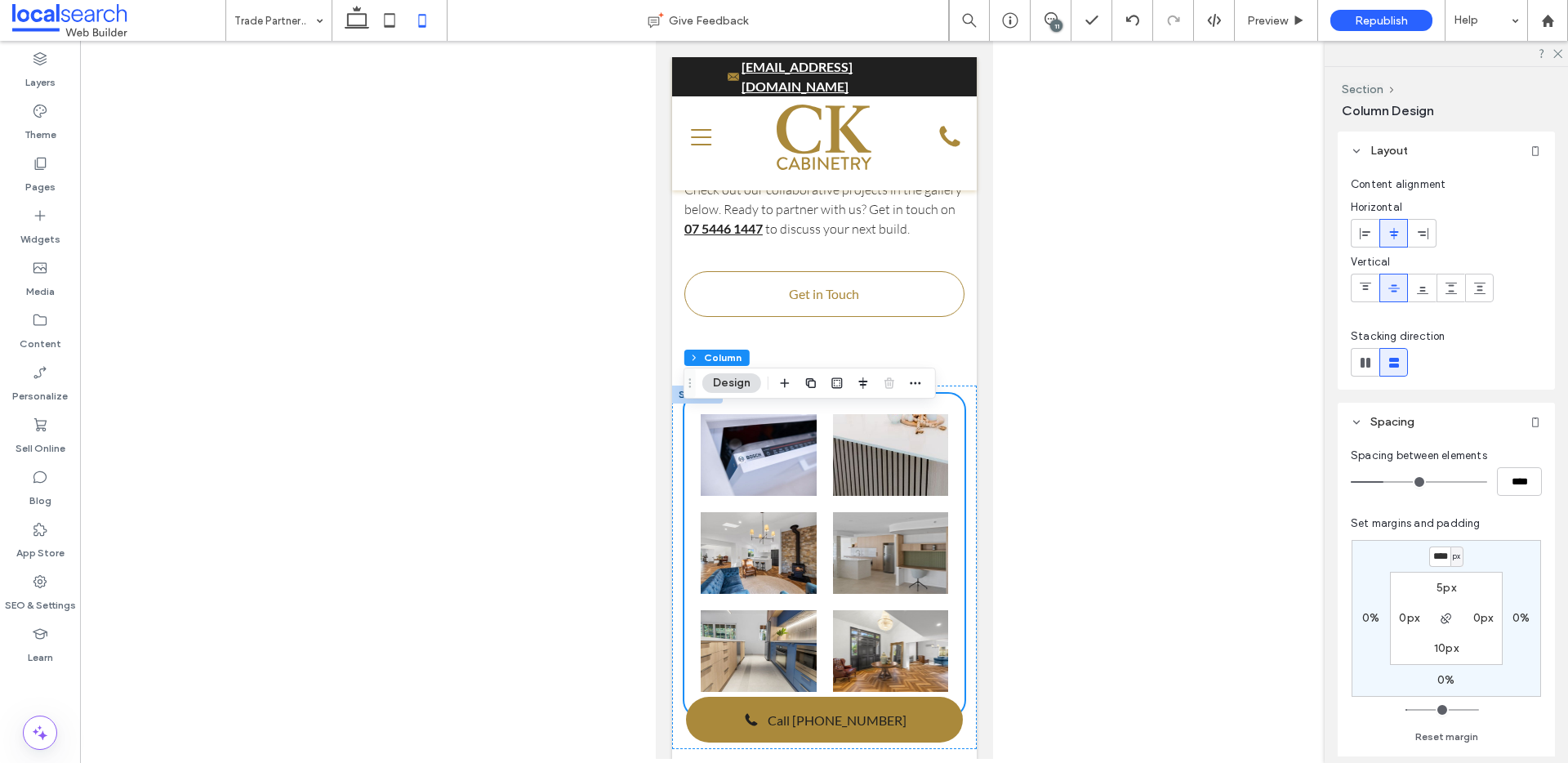
scroll to position [0, 1]
type input "****"
type input "*"
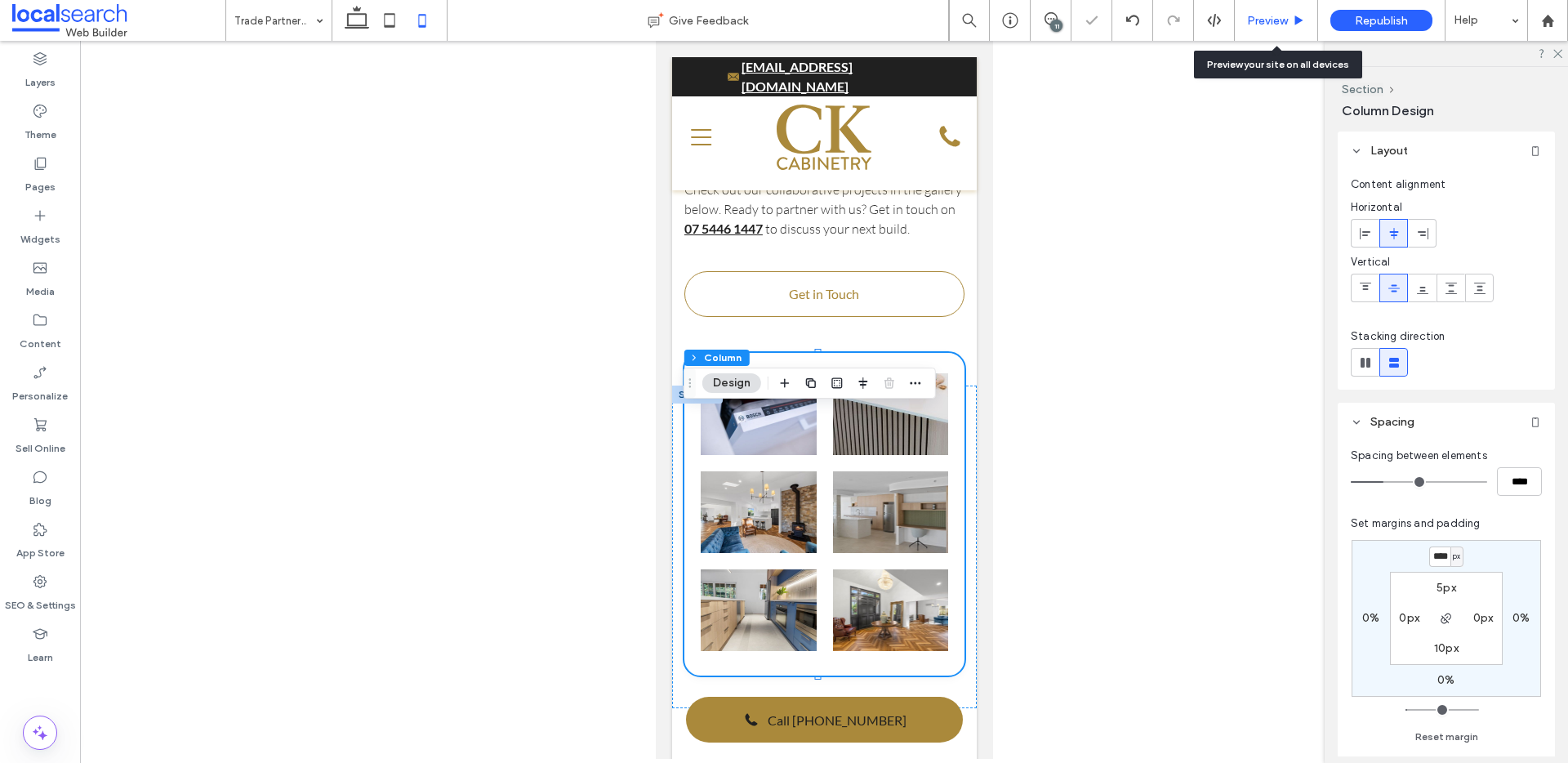
click at [1271, 26] on span "Preview" at bounding box center [1268, 21] width 41 height 14
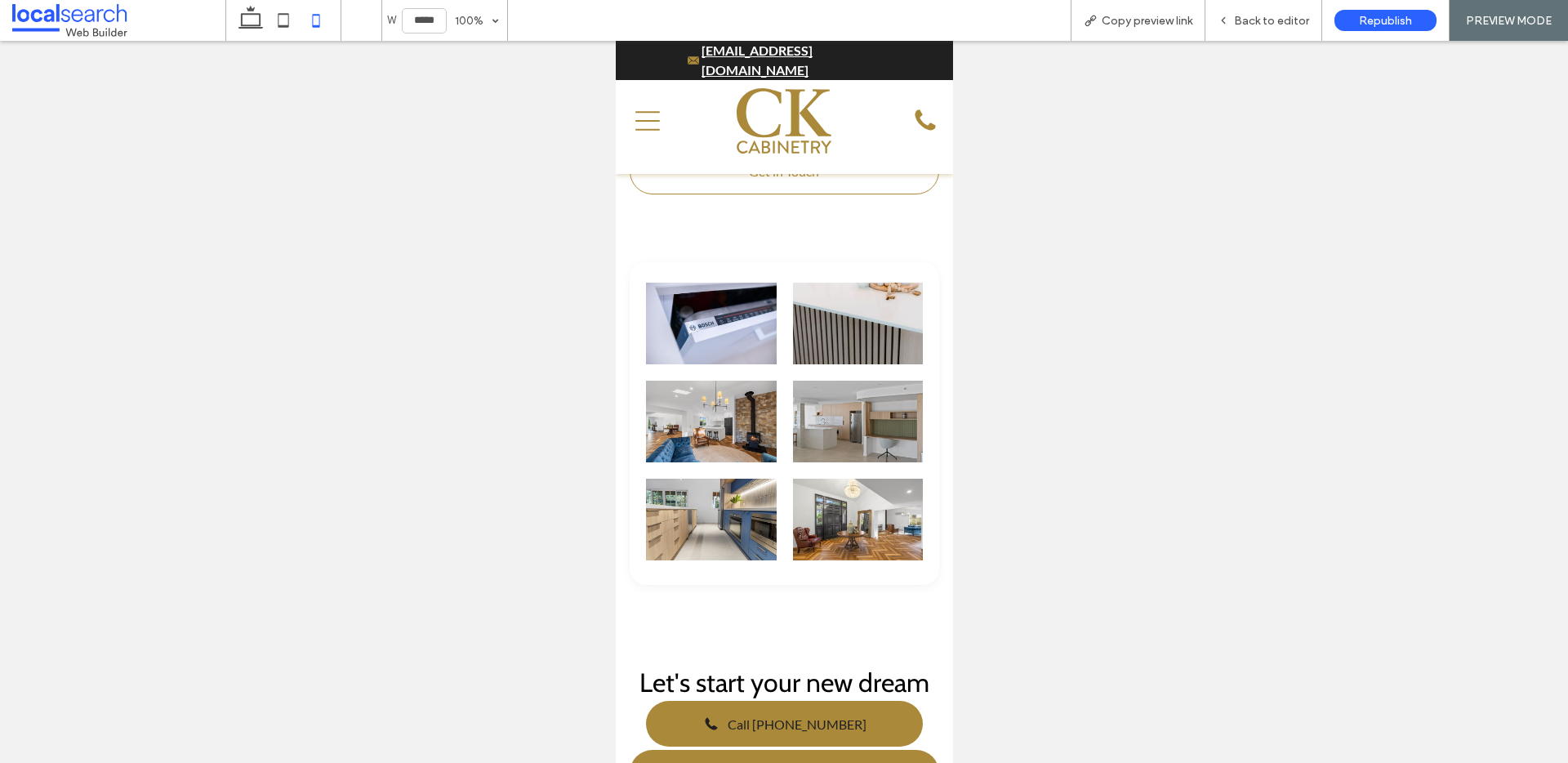
scroll to position [818, 0]
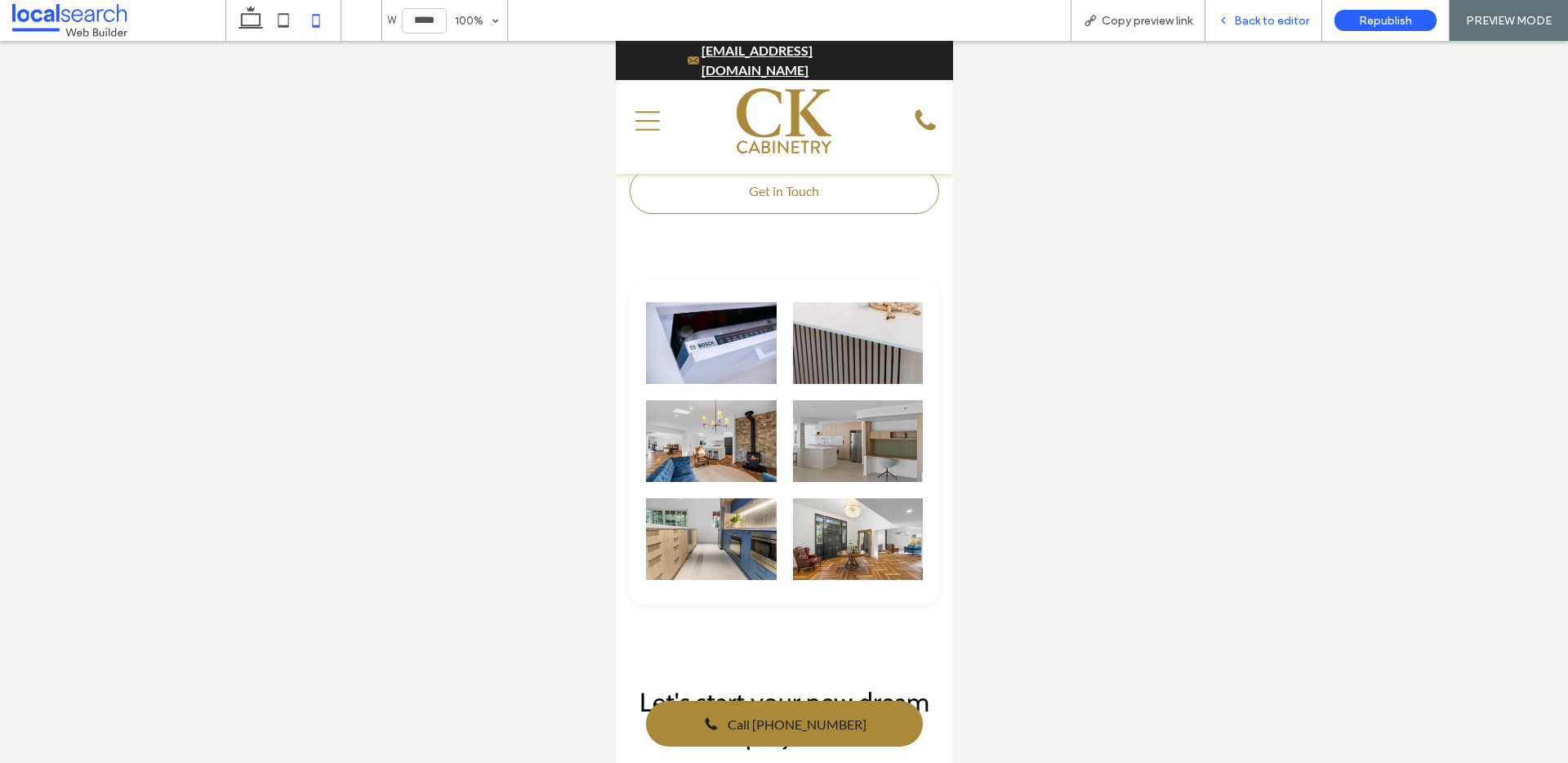
click at [1271, 15] on span "Back to editor" at bounding box center [1272, 21] width 75 height 14
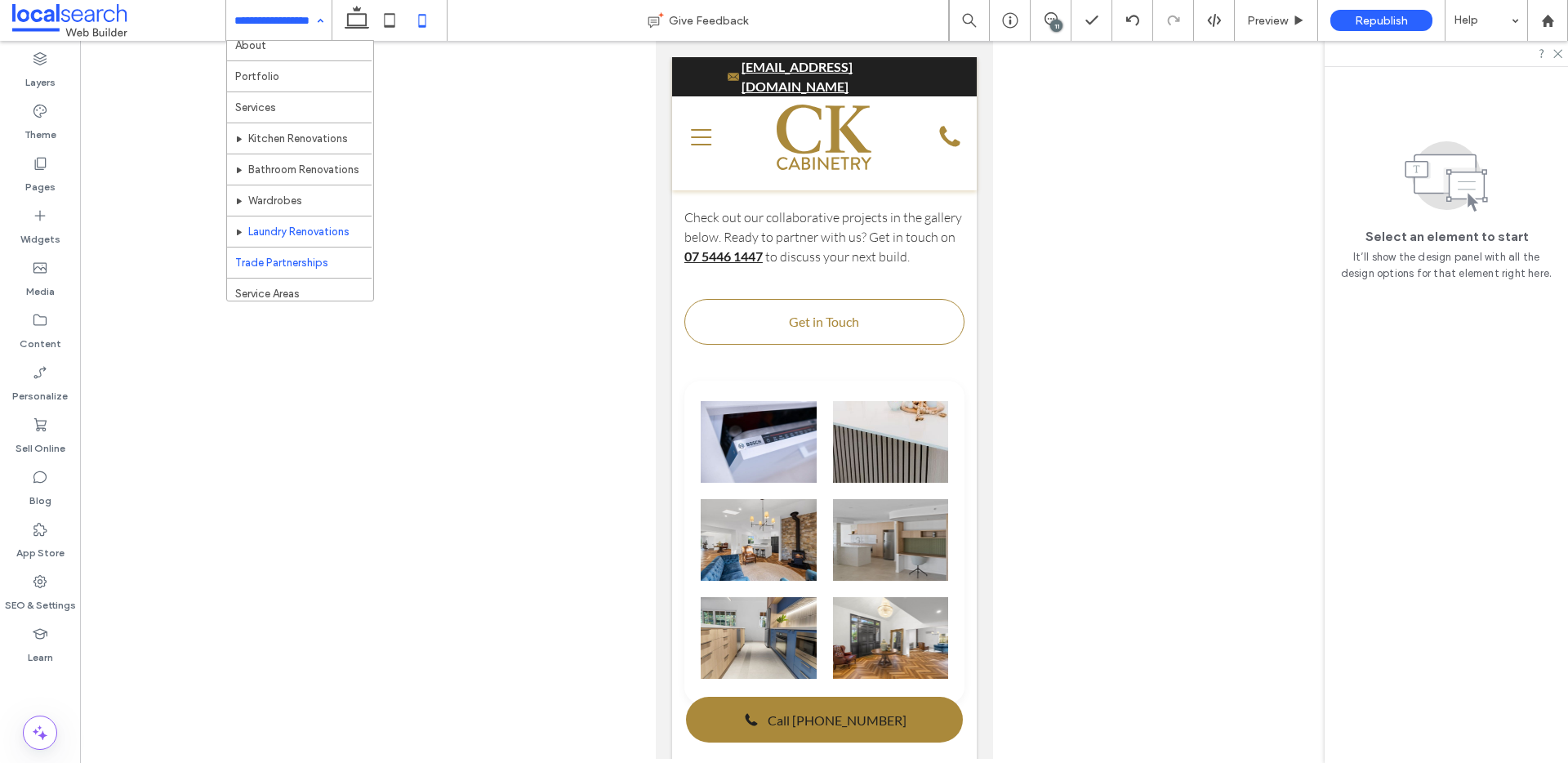
scroll to position [81, 0]
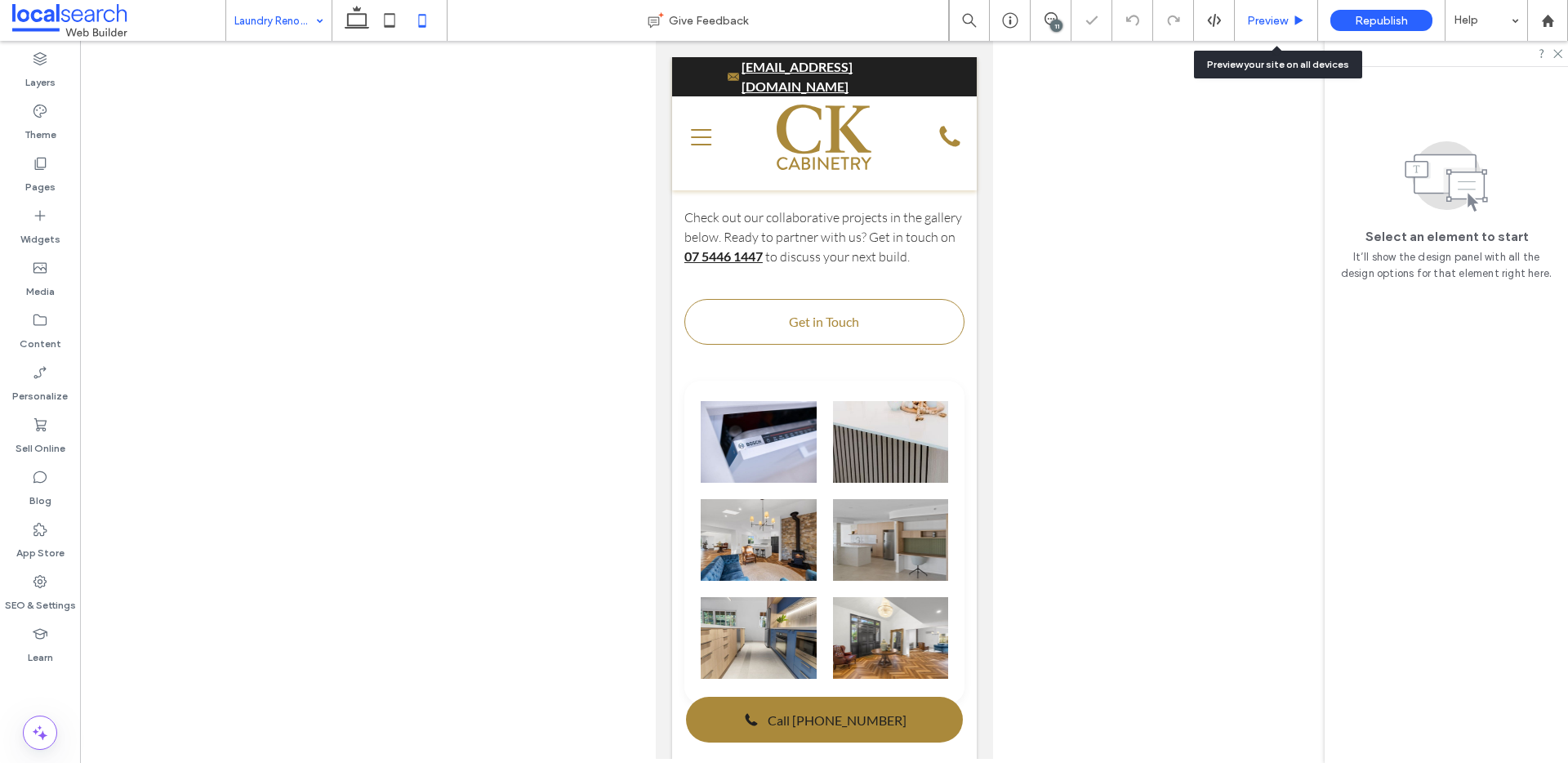
click at [1274, 21] on span "Preview" at bounding box center [1268, 21] width 41 height 14
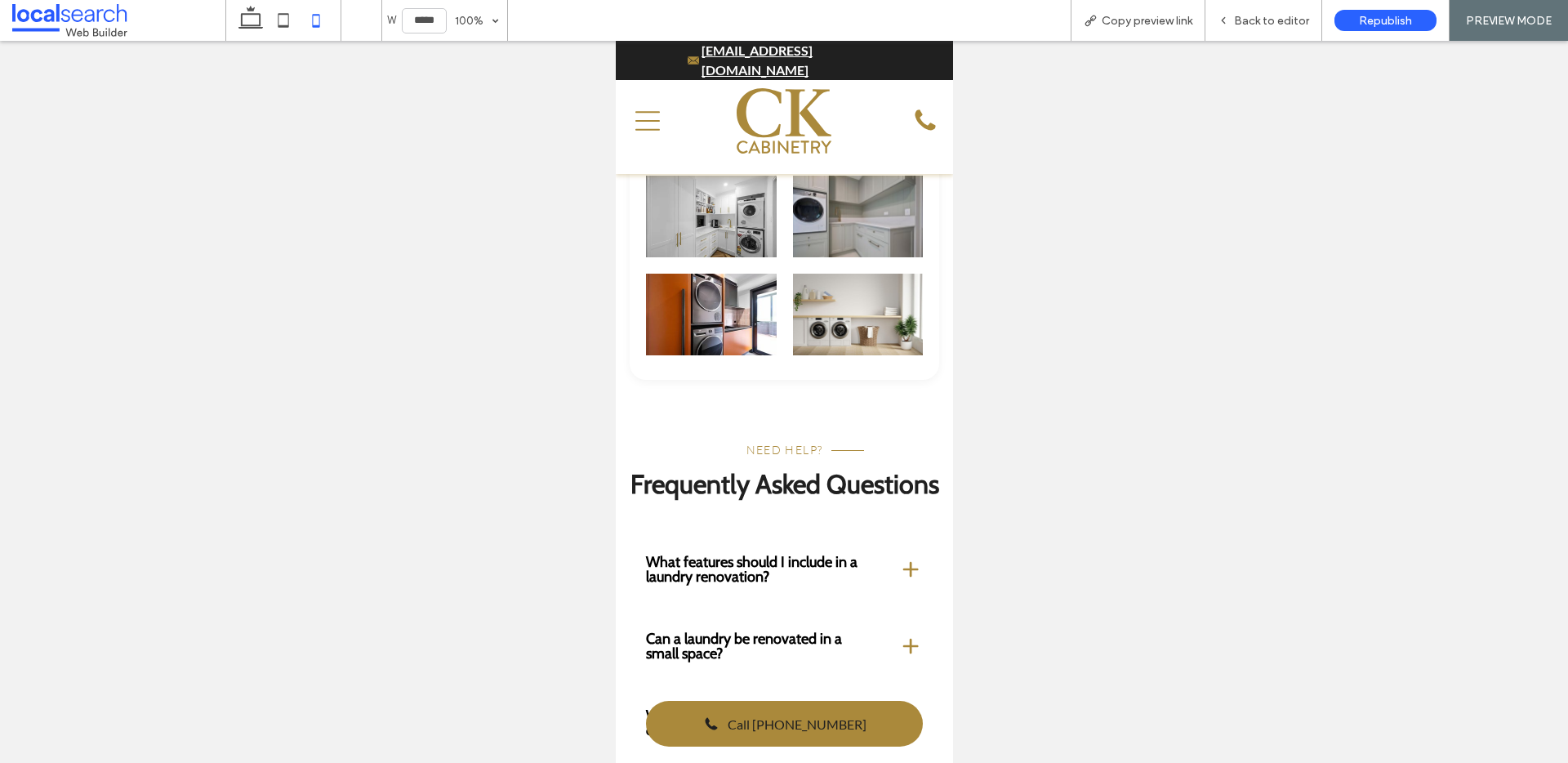
scroll to position [4092, 0]
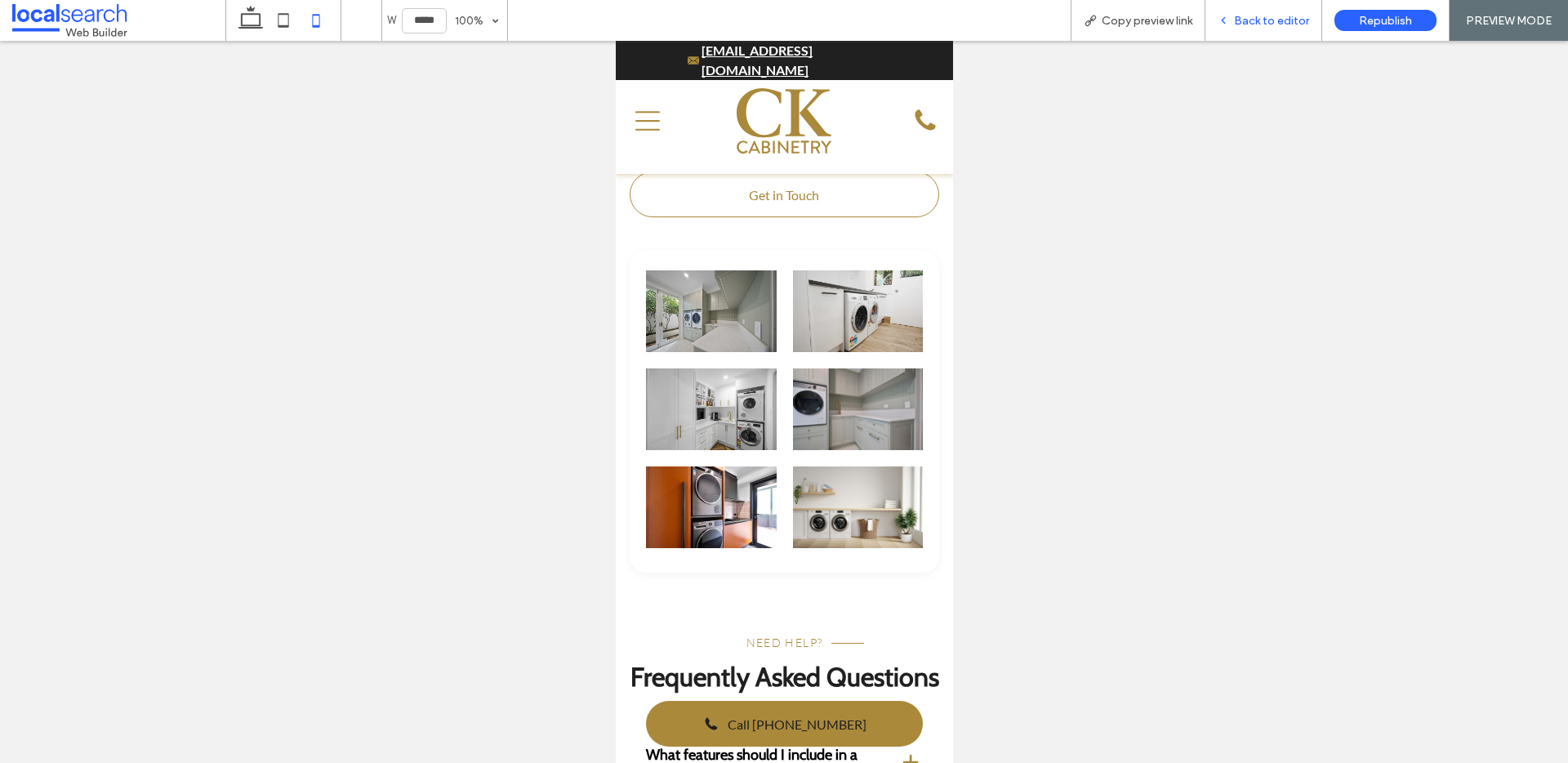
click at [1276, 29] on div "Back to editor" at bounding box center [1264, 20] width 117 height 41
click at [1250, 21] on span "Back to editor" at bounding box center [1272, 21] width 75 height 14
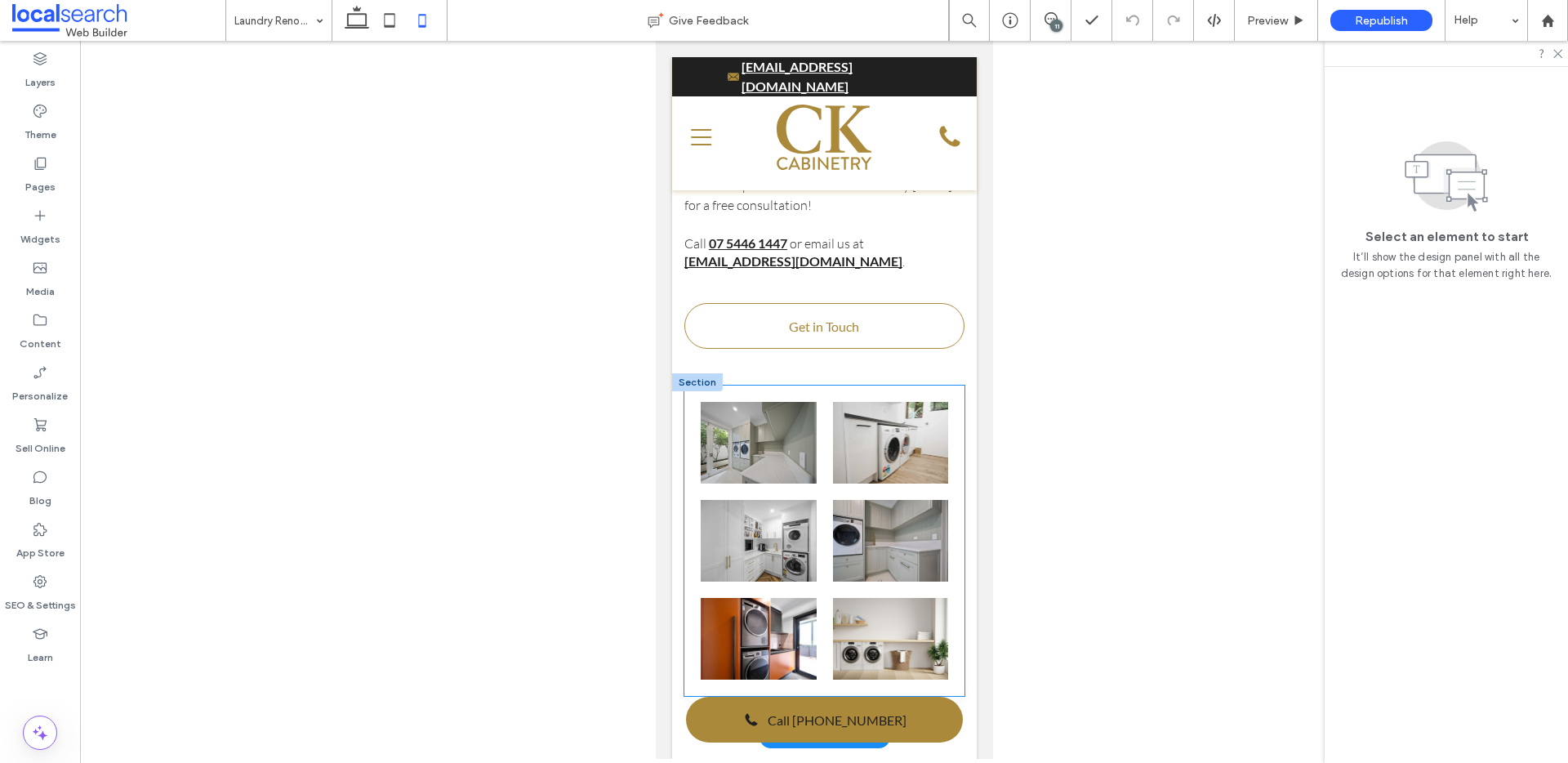
click at [761, 385] on div "Button" at bounding box center [823, 540] width 280 height 311
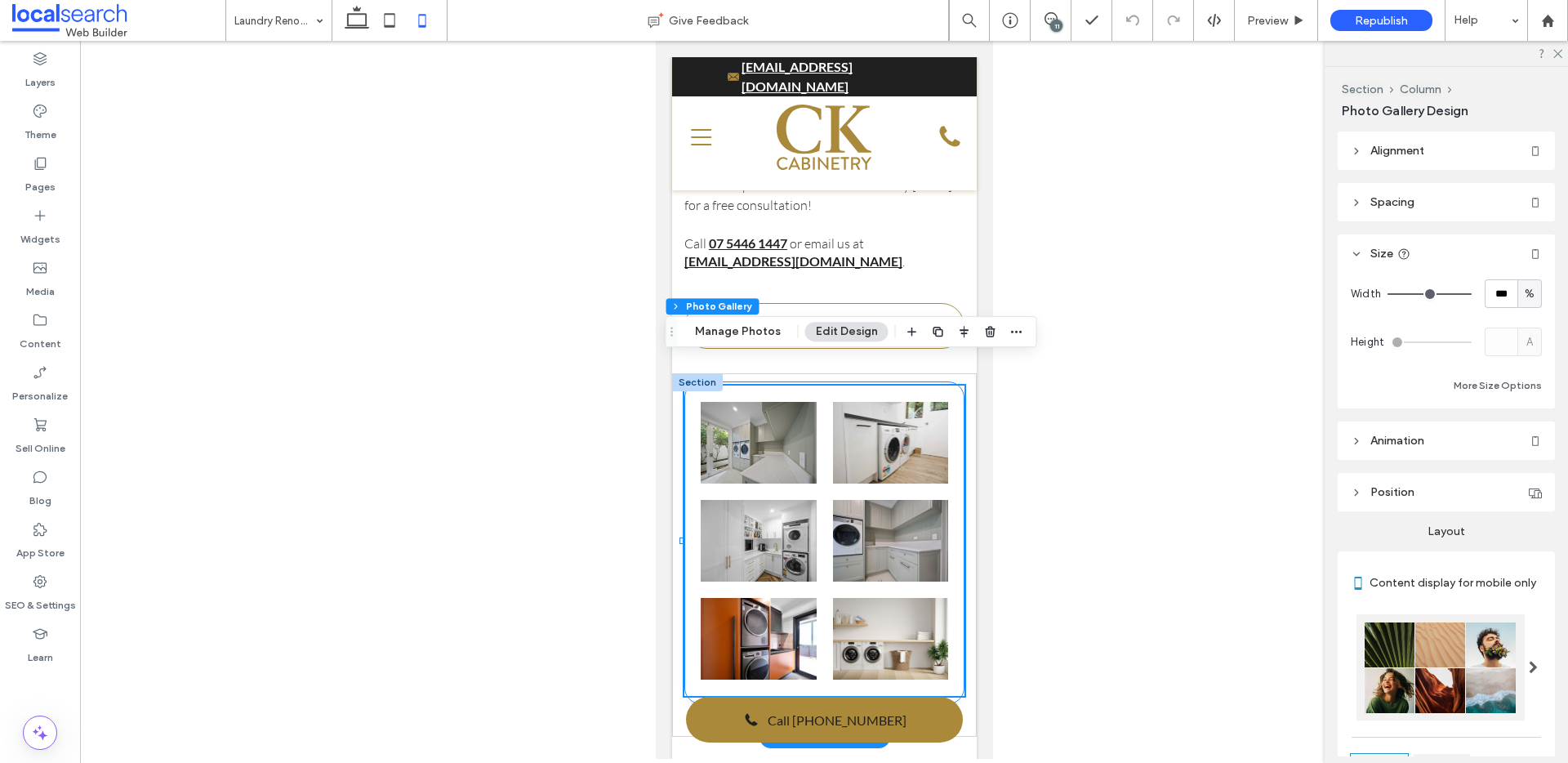
click at [847, 382] on div "Button" at bounding box center [823, 542] width 280 height 323
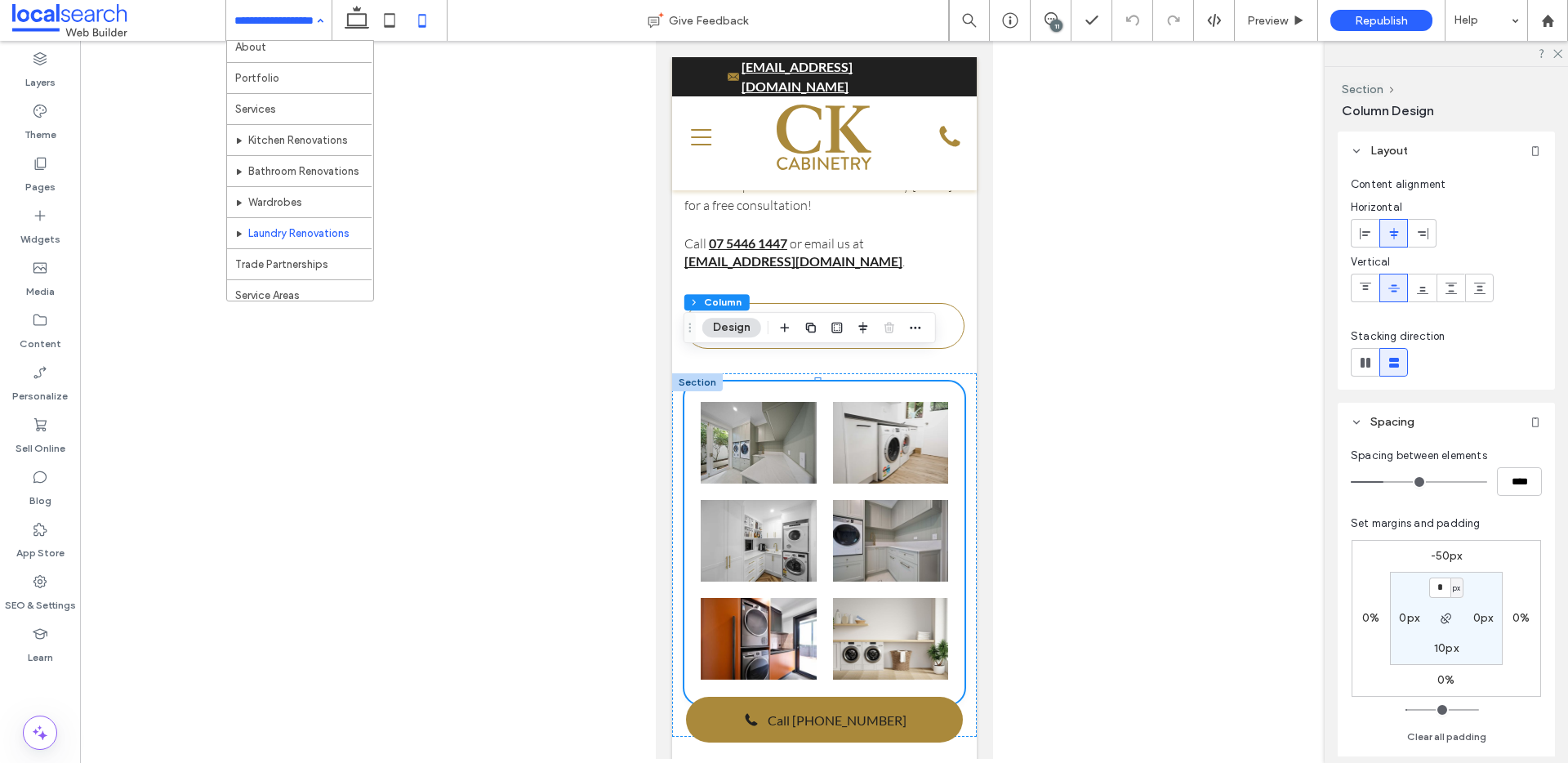
scroll to position [61, 0]
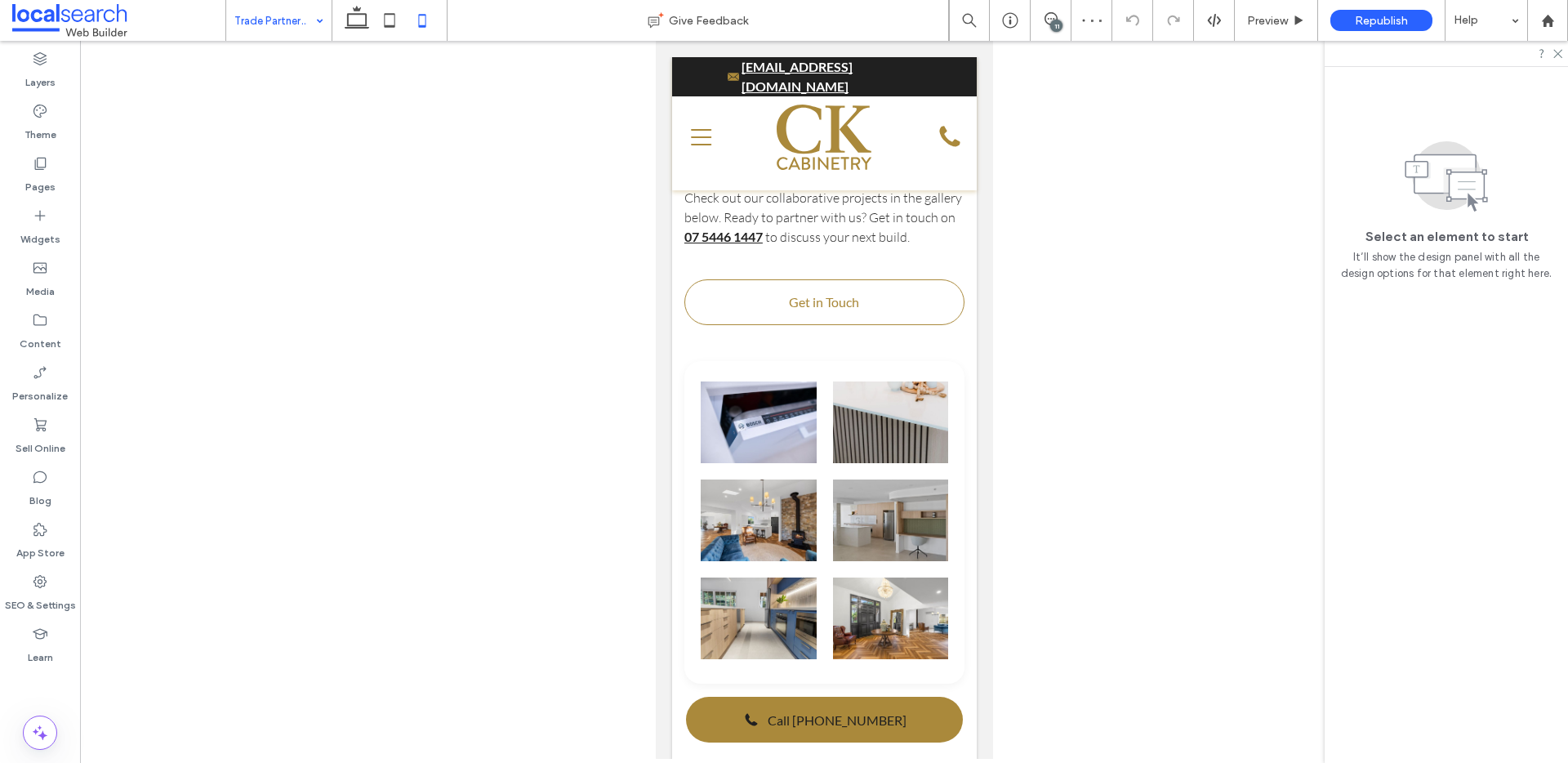
scroll to position [841, 0]
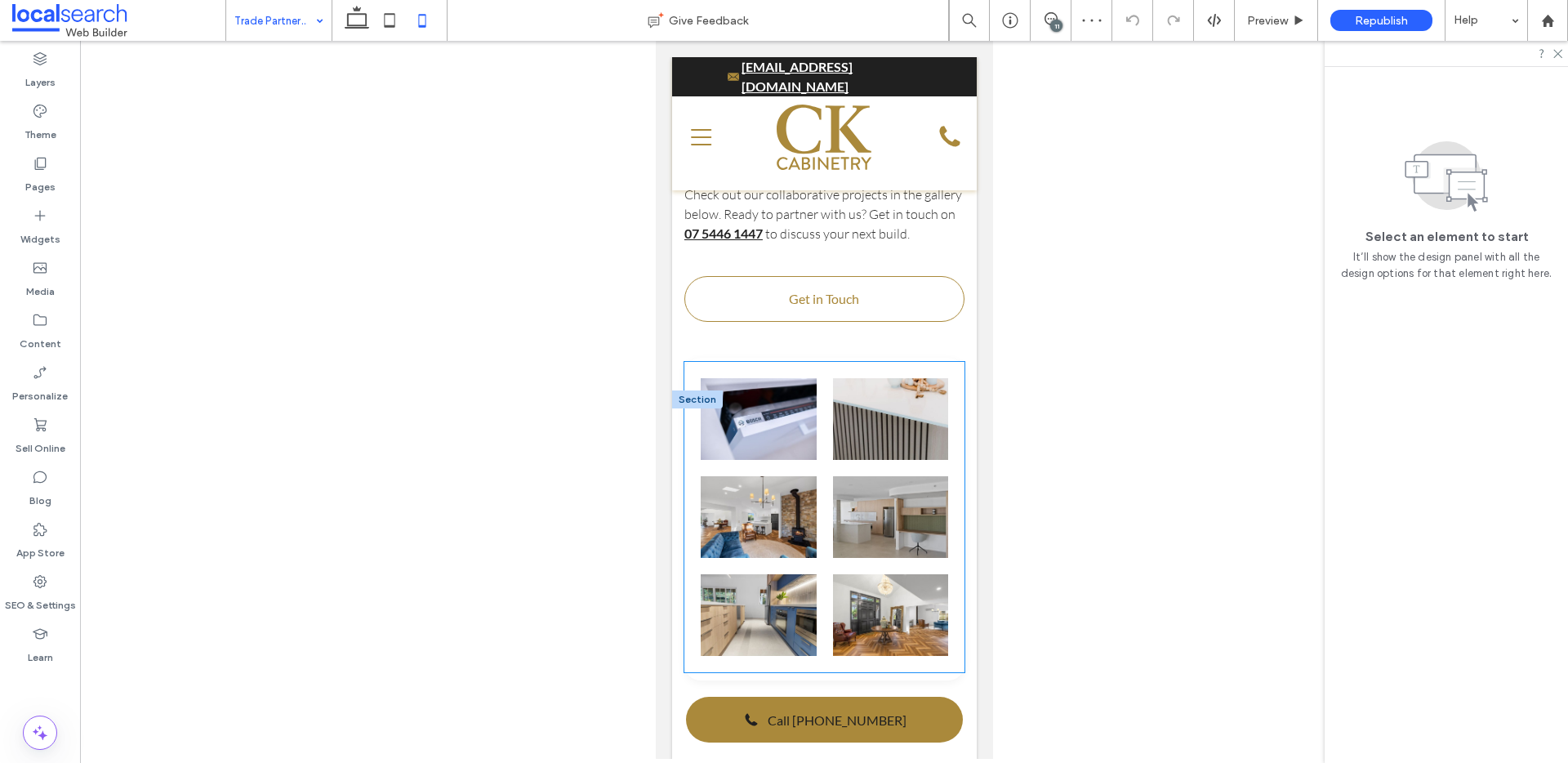
click at [722, 389] on li at bounding box center [758, 419] width 133 height 98
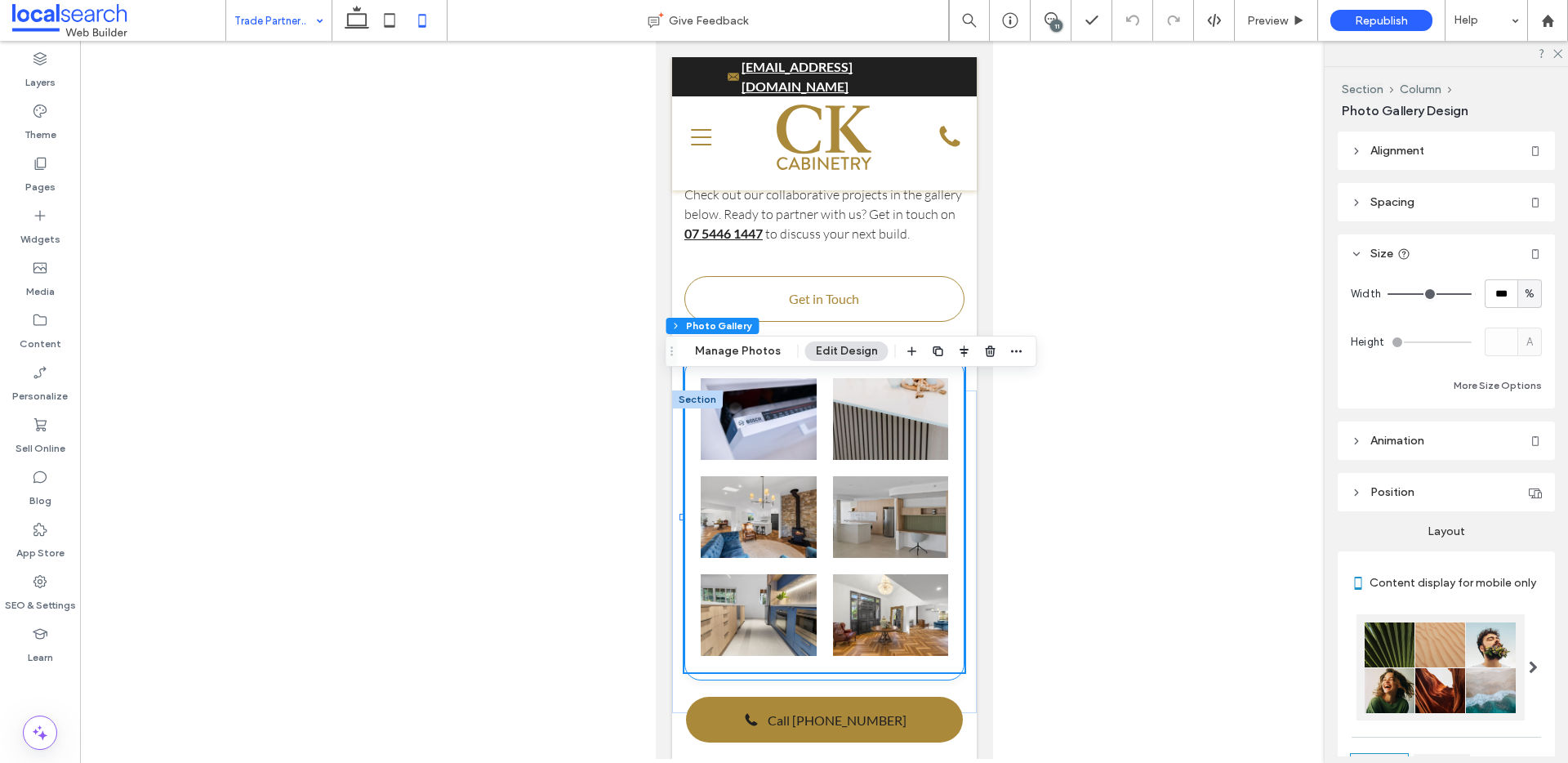
click at [703, 376] on div "Button" at bounding box center [823, 518] width 280 height 323
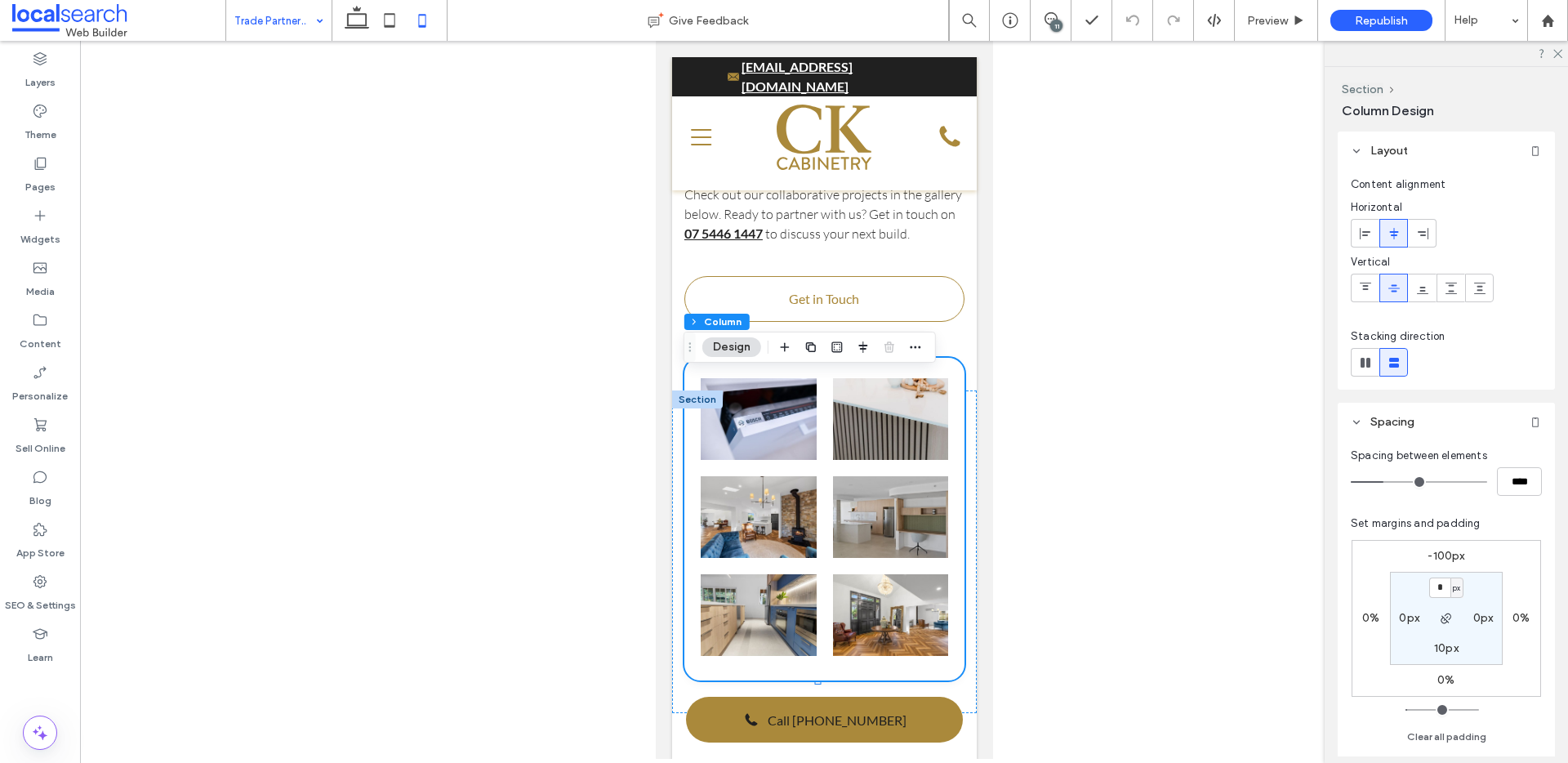
click at [1438, 550] on label "-100px" at bounding box center [1446, 556] width 37 height 14
type input "*"
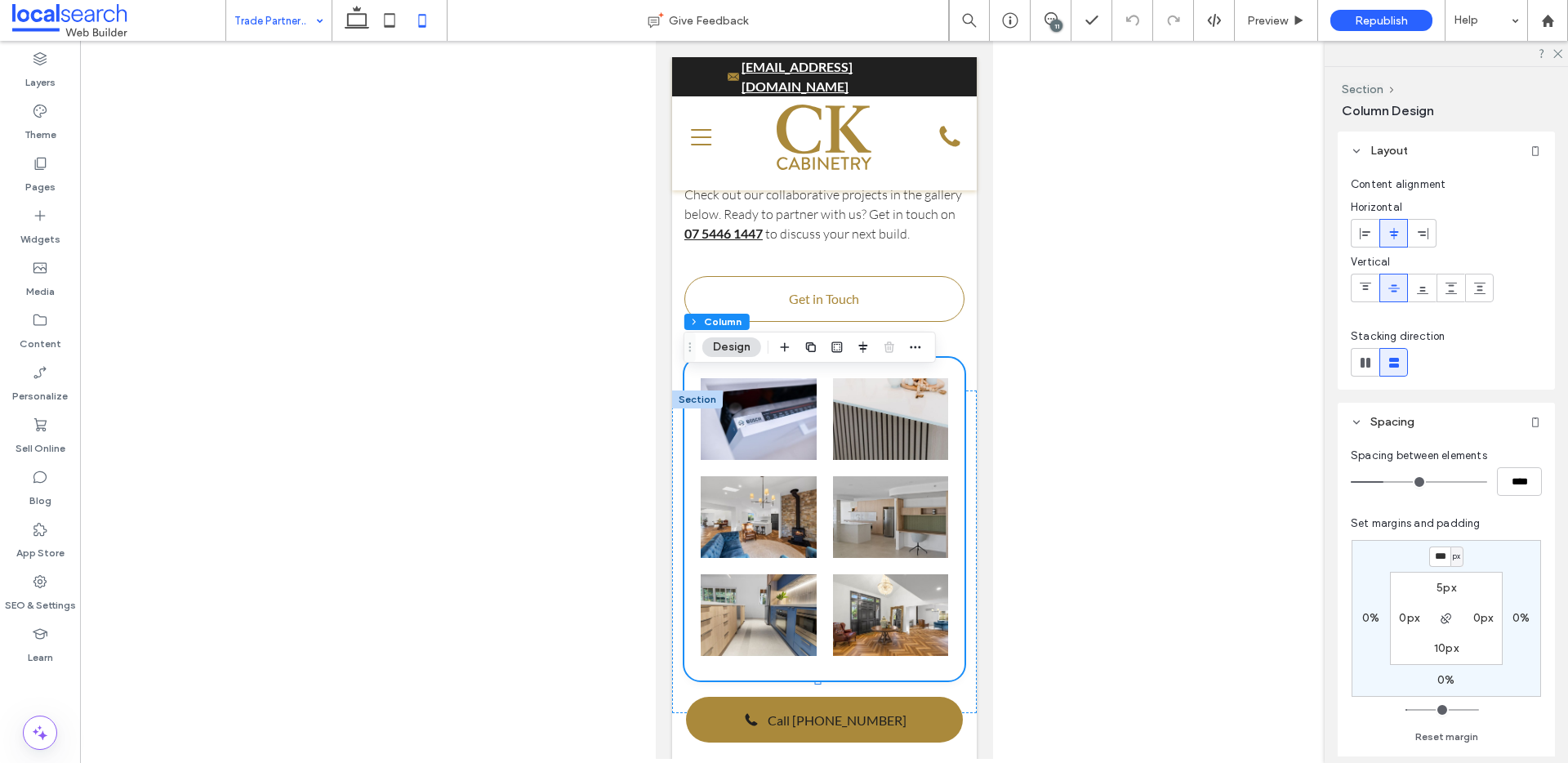
type input "***"
type input "*"
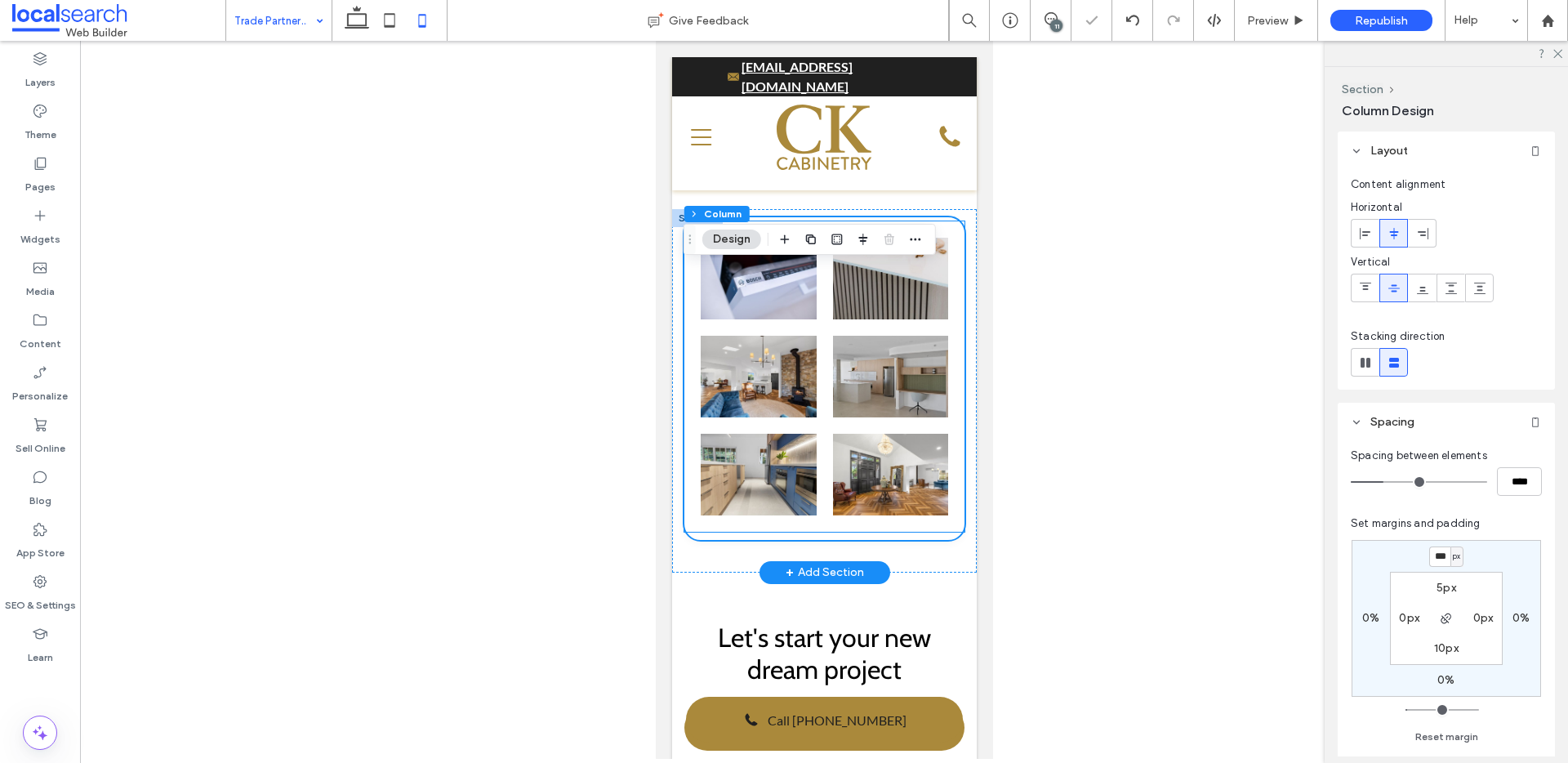
scroll to position [1047, 0]
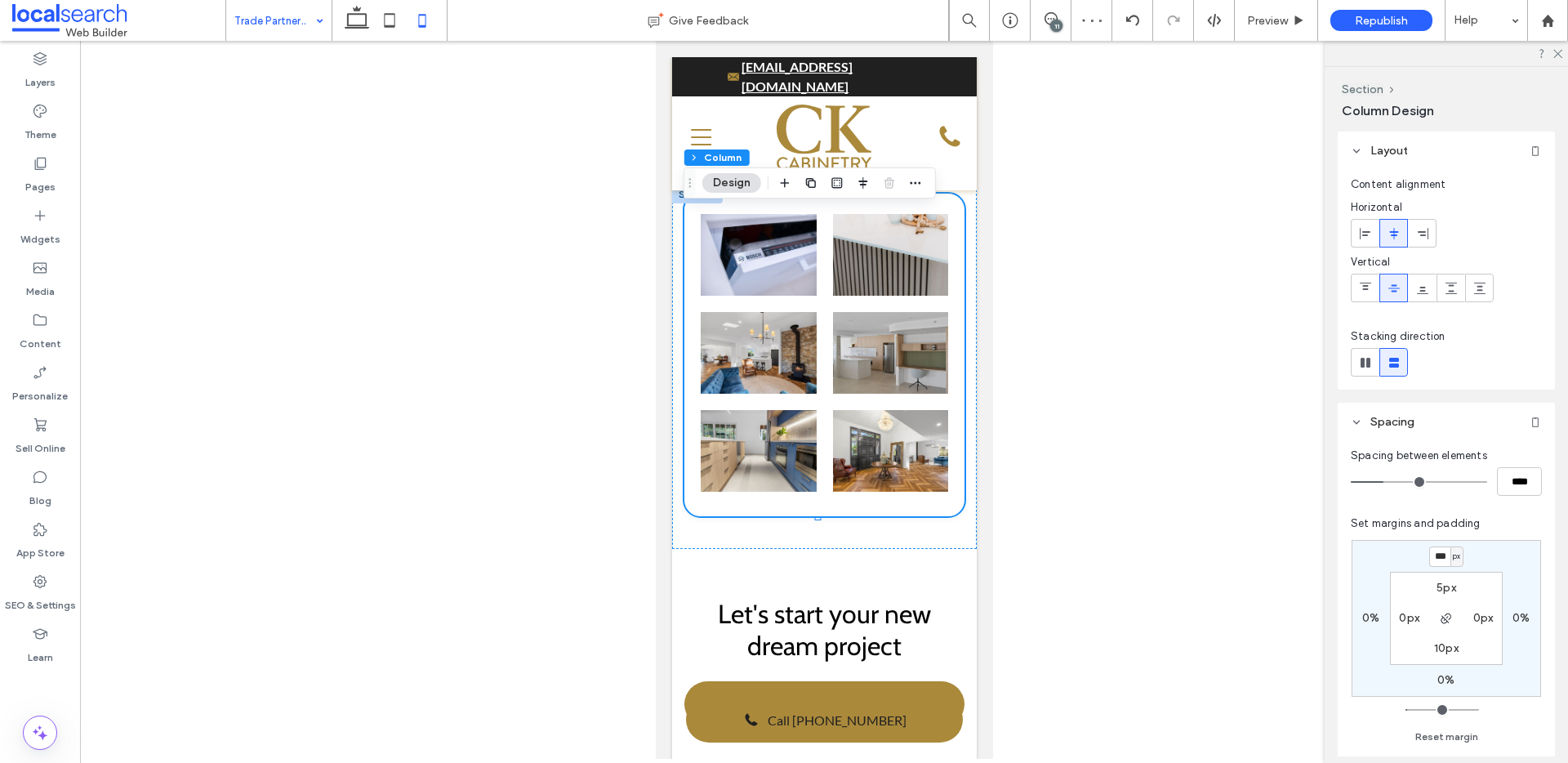
click at [1440, 562] on input "***" at bounding box center [1439, 557] width 21 height 20
type input "*****"
type input "*"
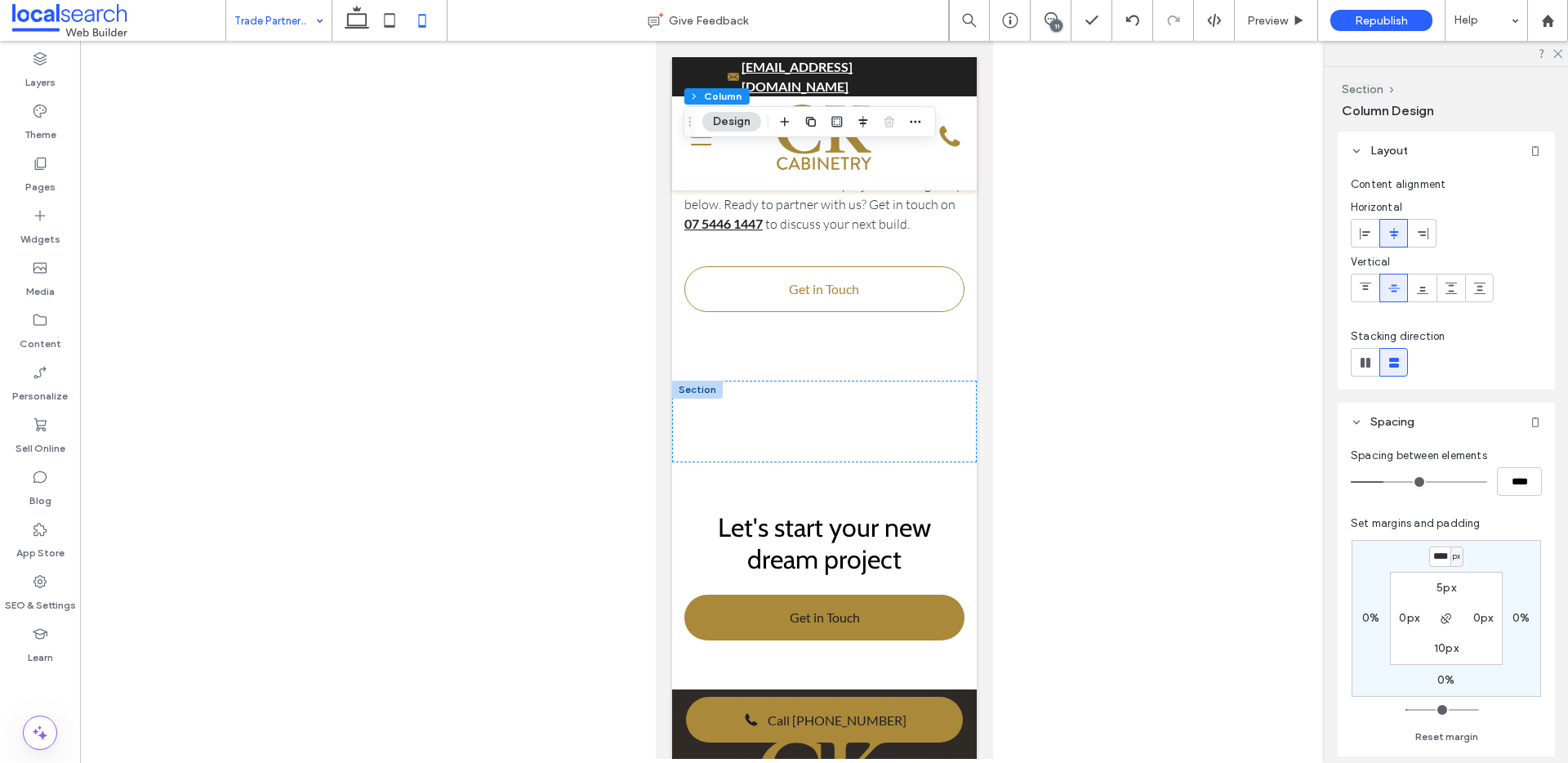
type input "****"
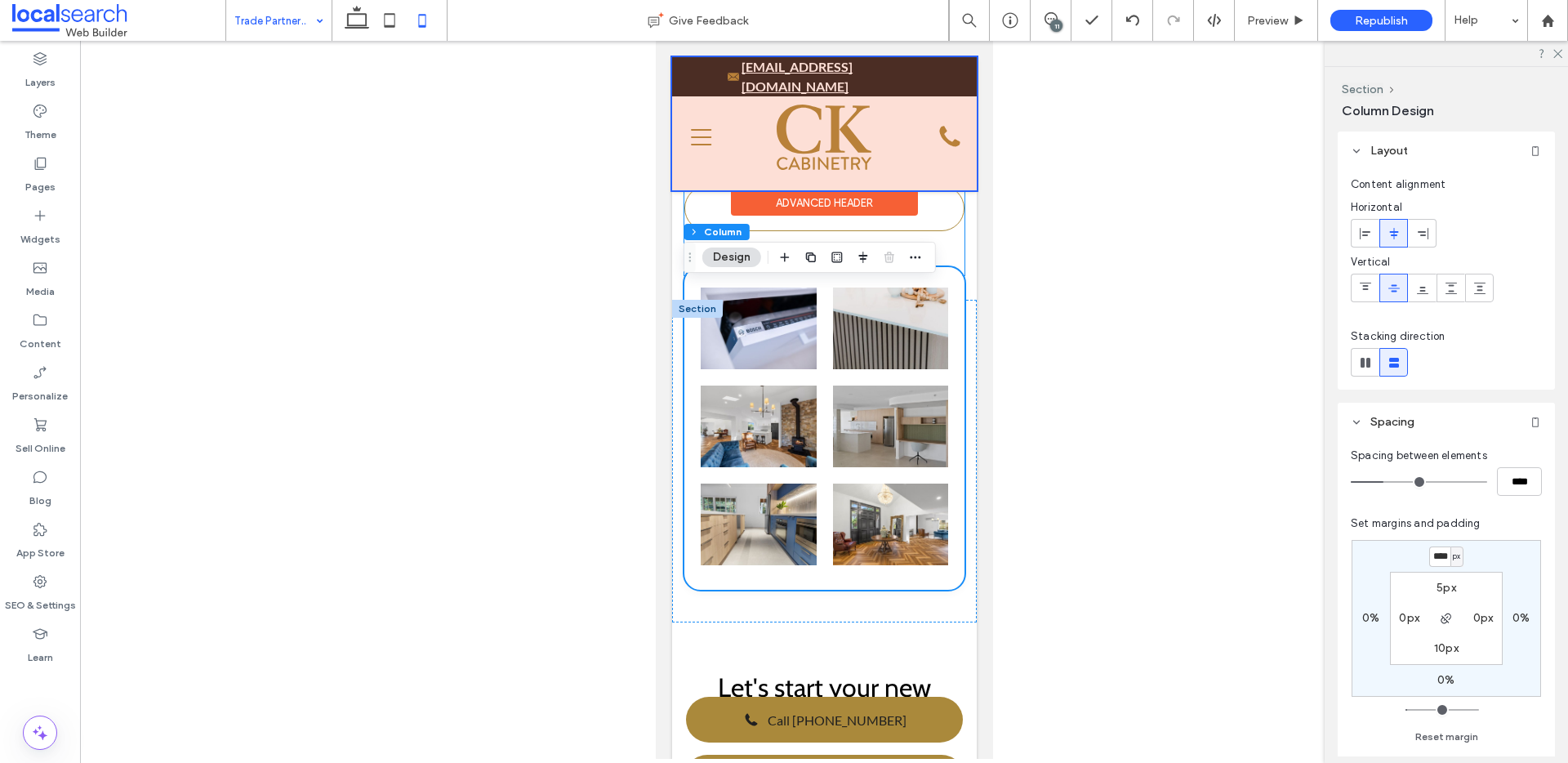
scroll to position [929, 0]
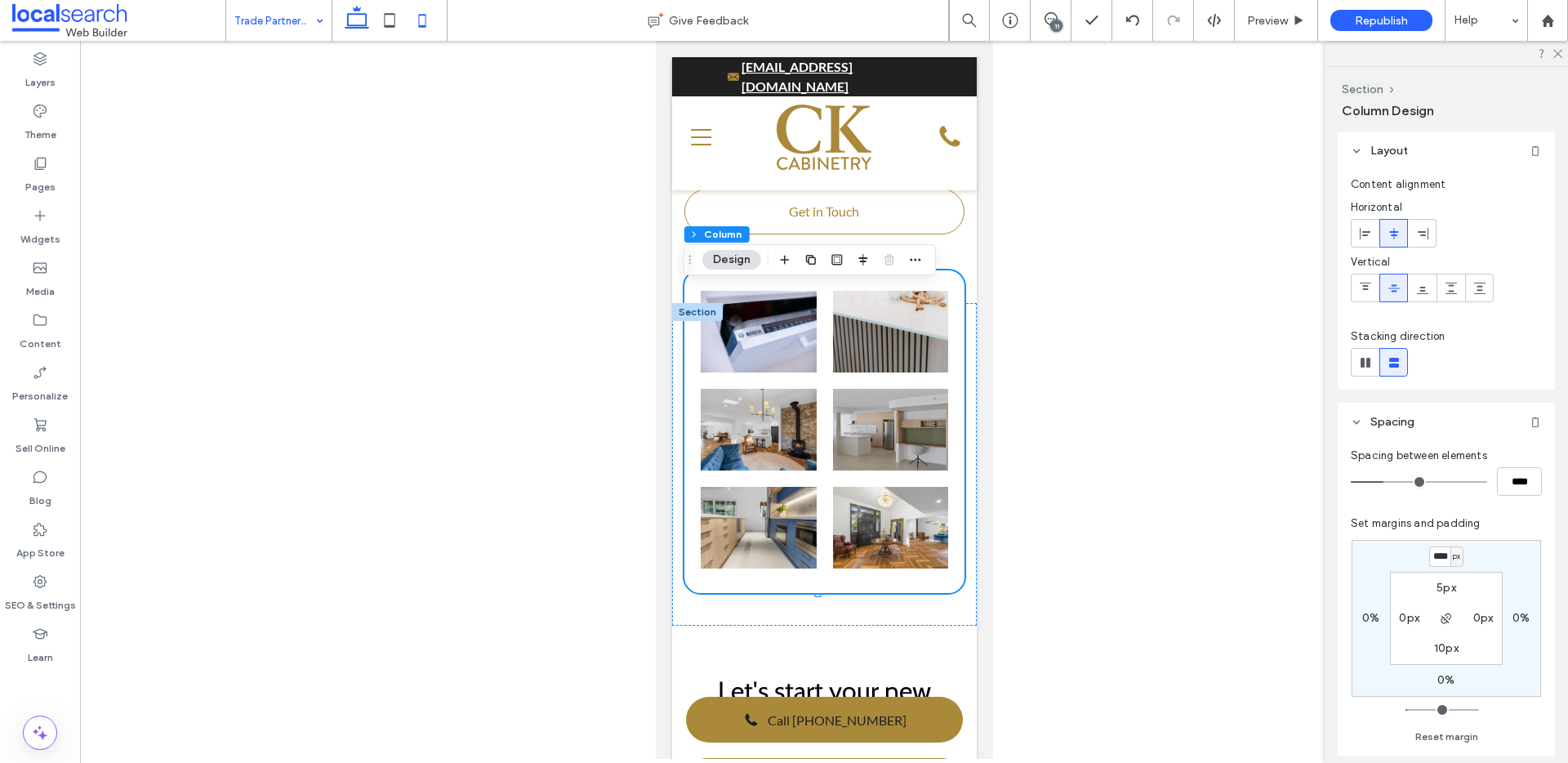
click at [357, 16] on icon at bounding box center [356, 20] width 33 height 33
type input "*"
type input "***"
type input "****"
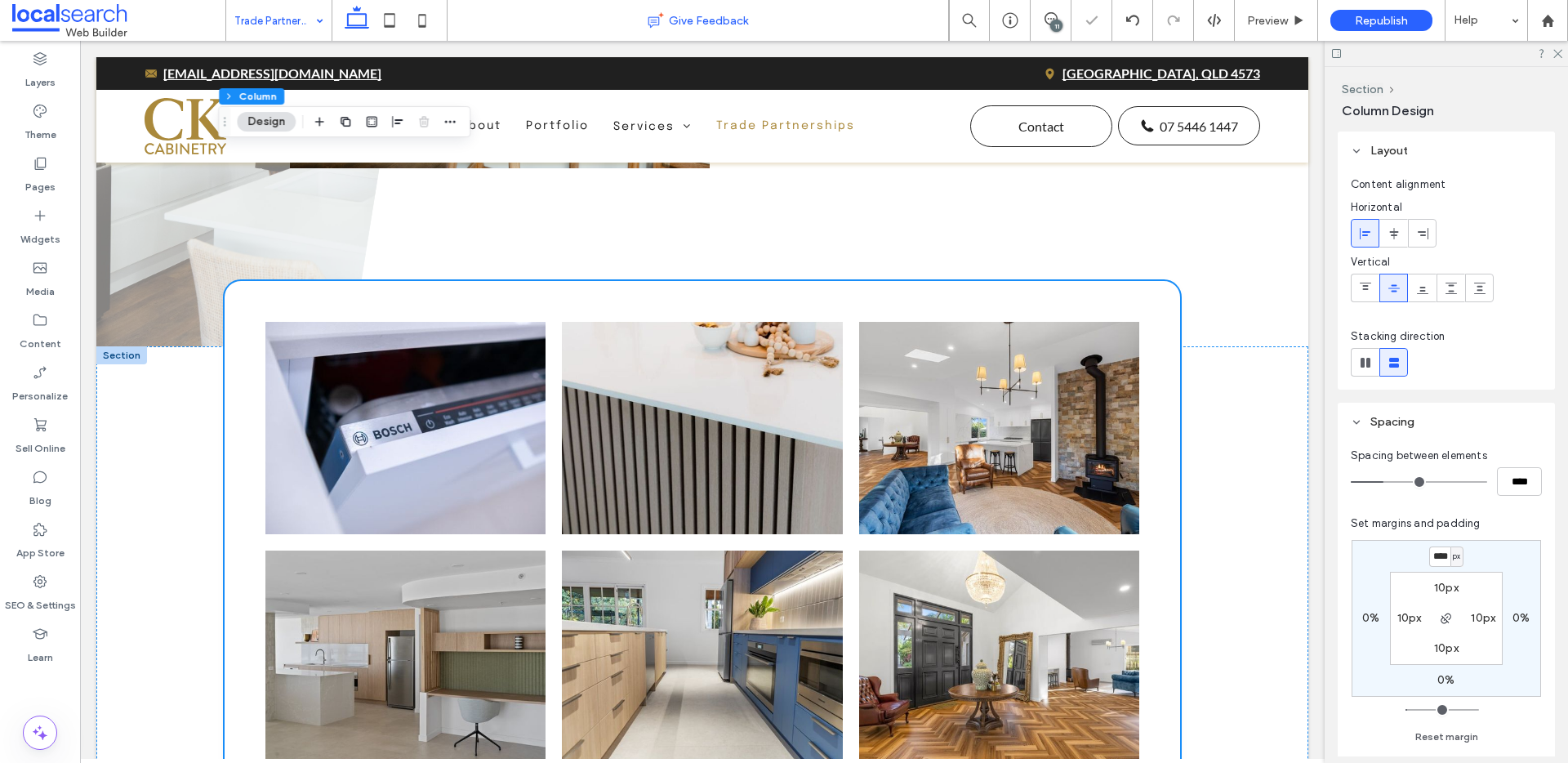
scroll to position [1186, 0]
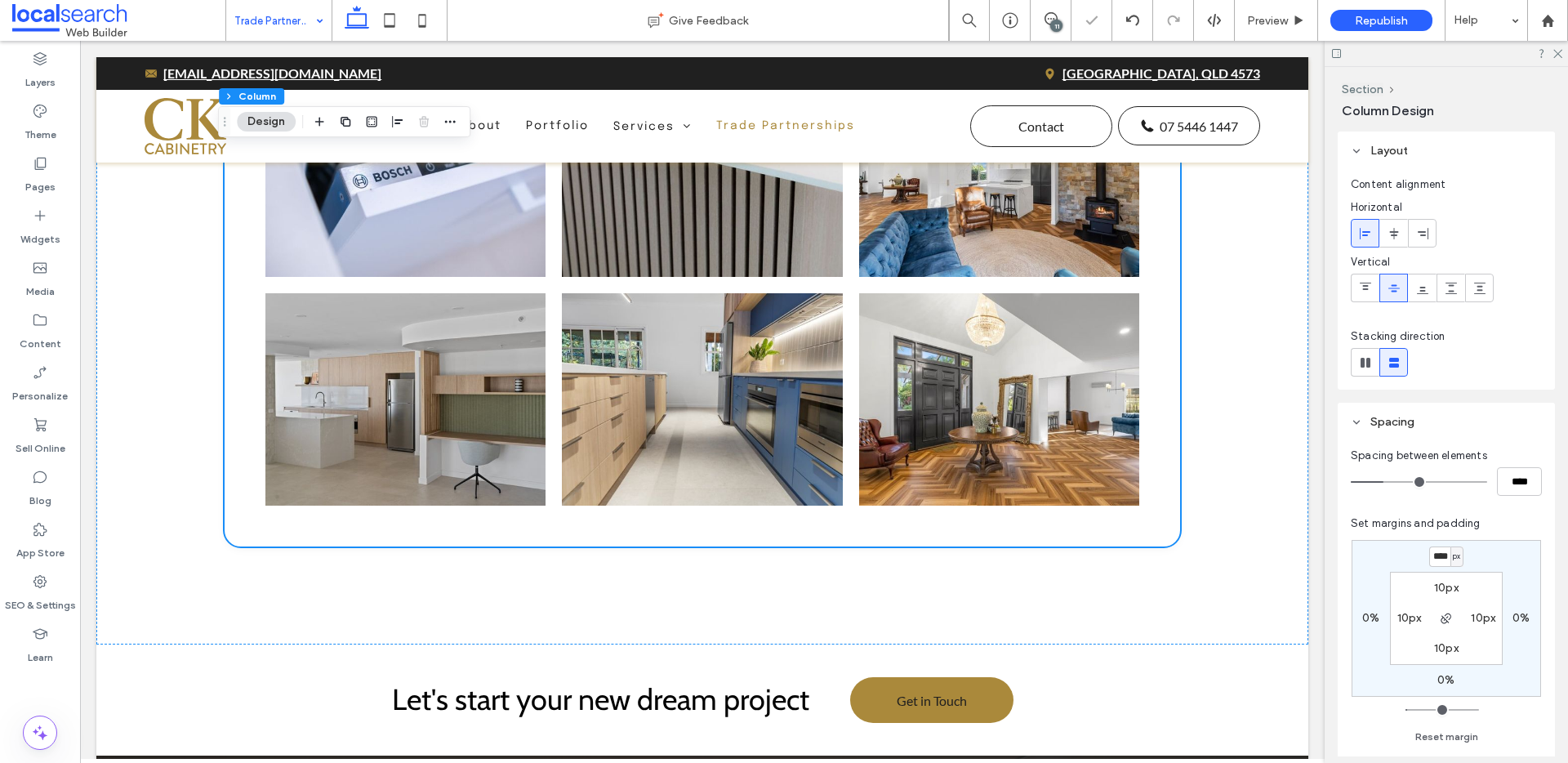
click at [1059, 23] on div "11" at bounding box center [1056, 26] width 12 height 12
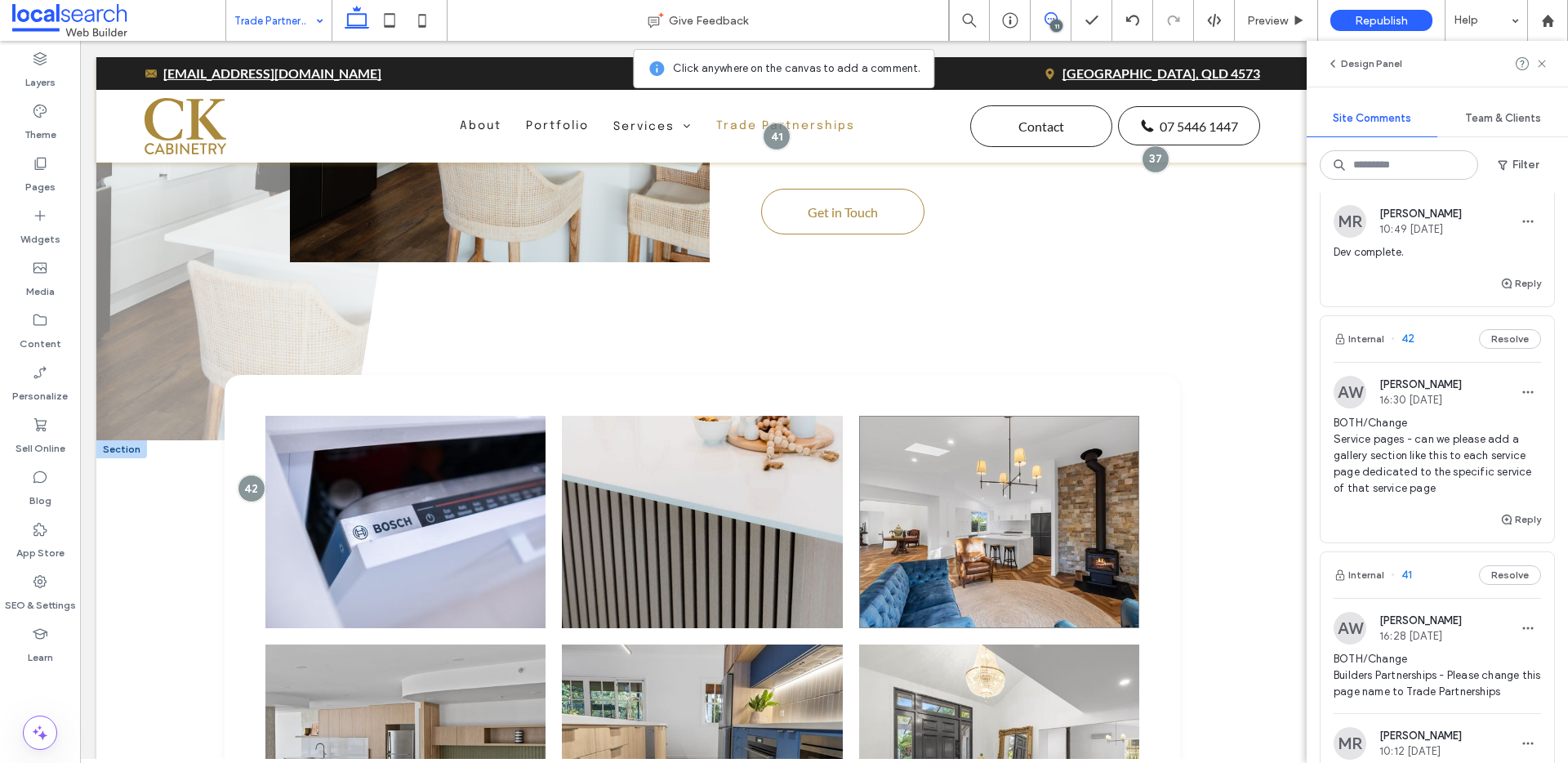
scroll to position [816, 0]
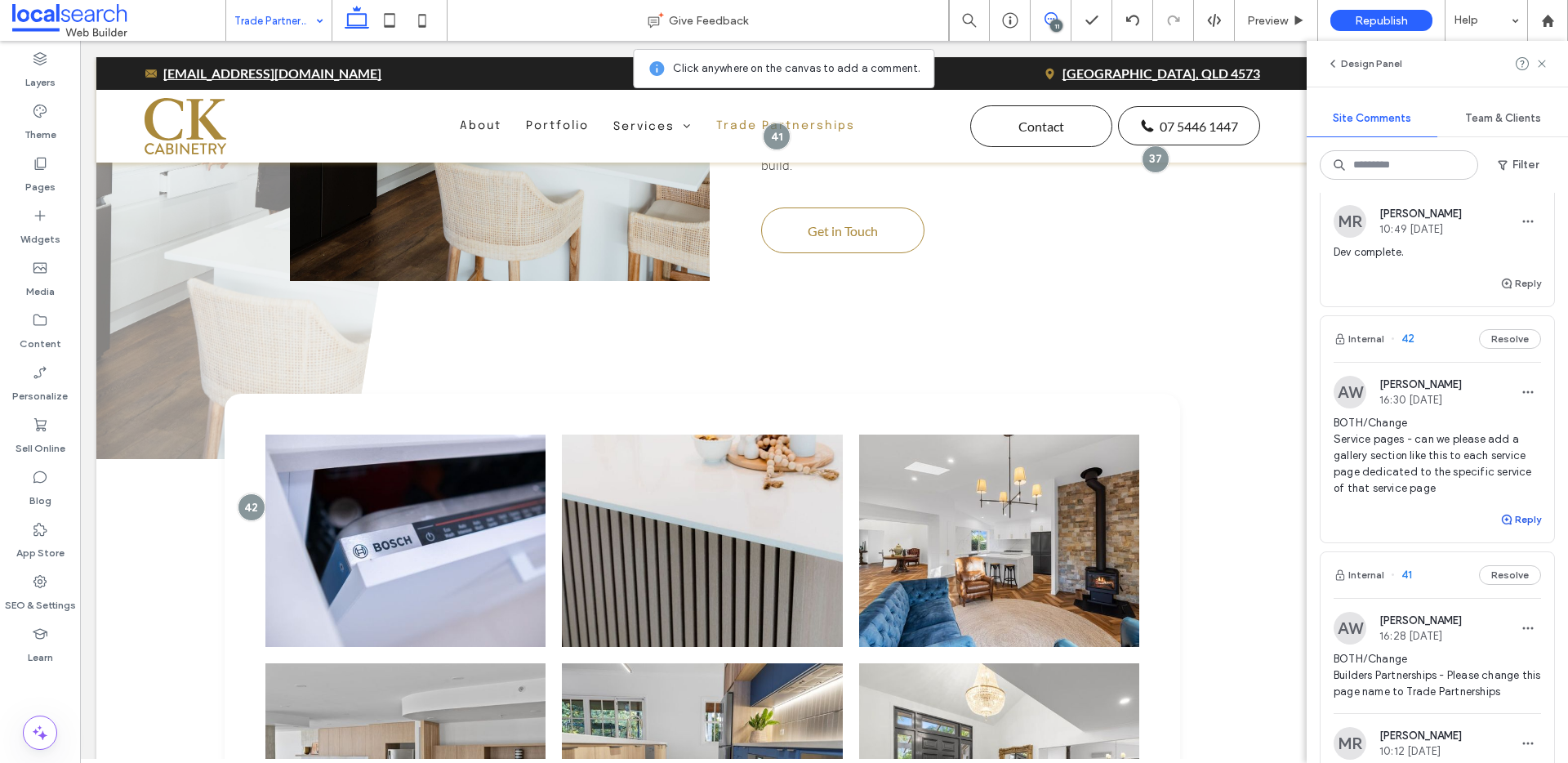
click at [1507, 529] on button "Reply" at bounding box center [1520, 520] width 41 height 20
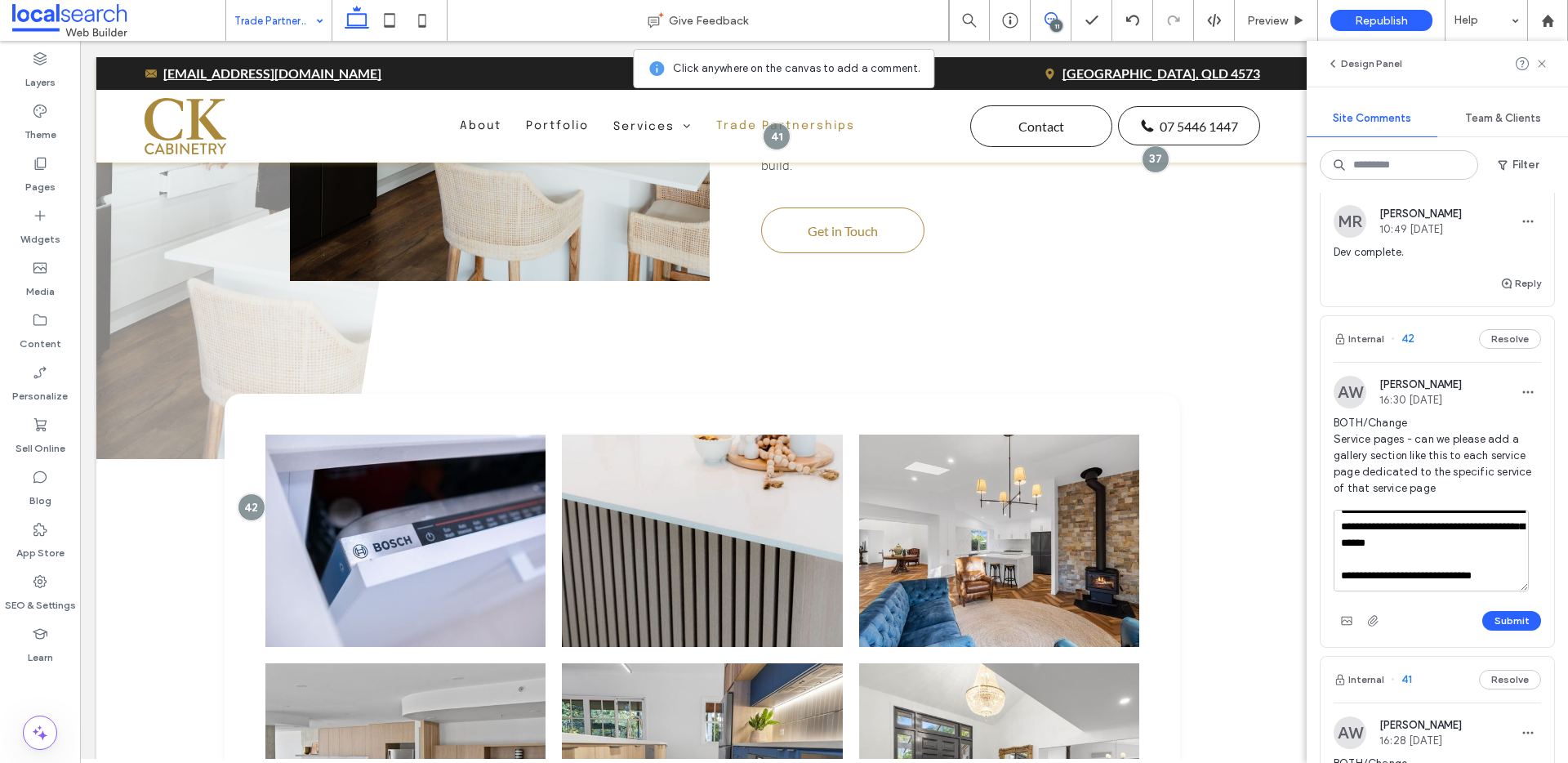
scroll to position [55, 0]
click at [1385, 592] on textarea "**********" at bounding box center [1431, 551] width 196 height 82
click at [1468, 592] on textarea "**********" at bounding box center [1431, 551] width 196 height 82
type textarea "**********"
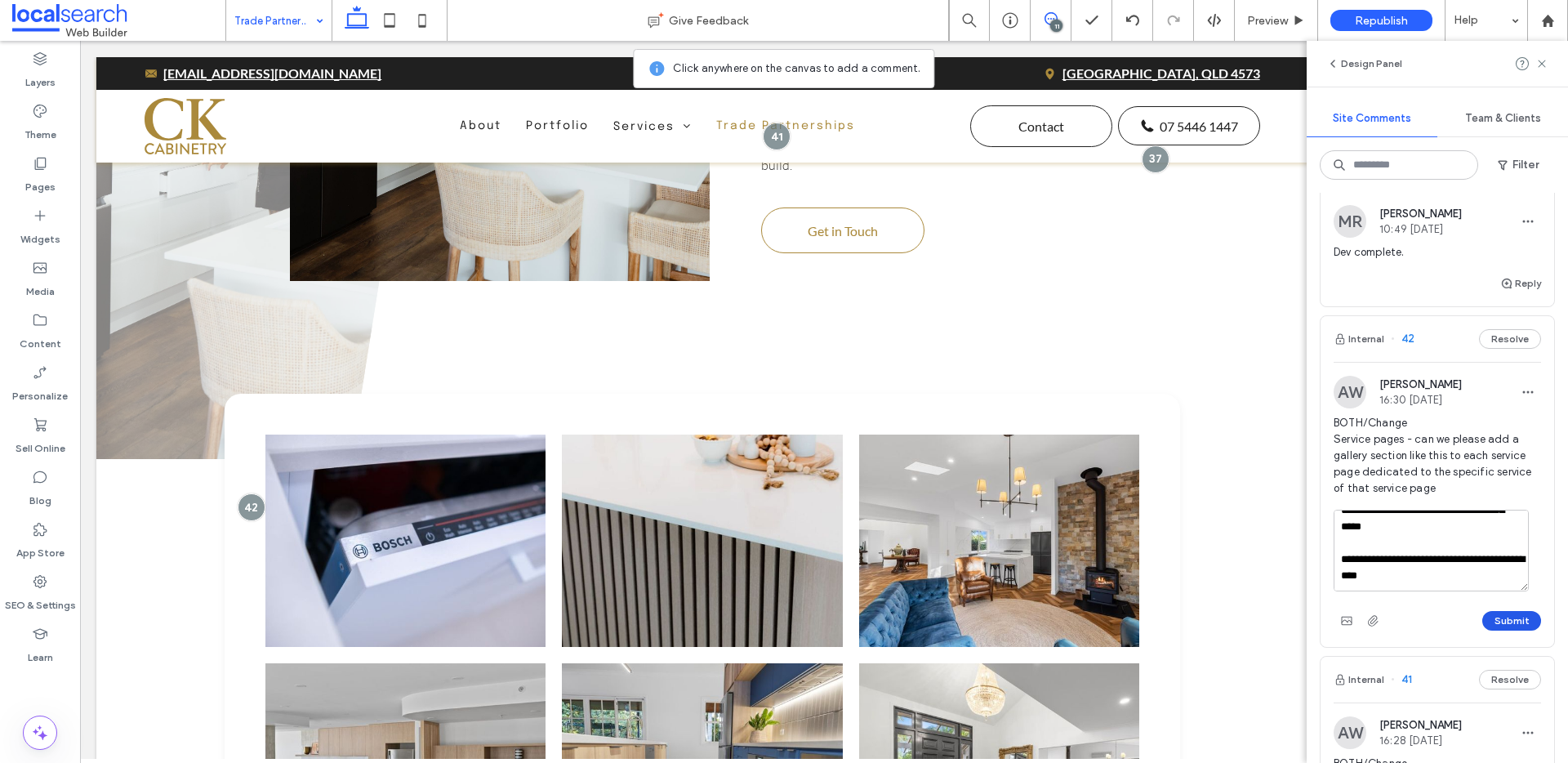
click at [1487, 631] on button "Submit" at bounding box center [1511, 621] width 59 height 20
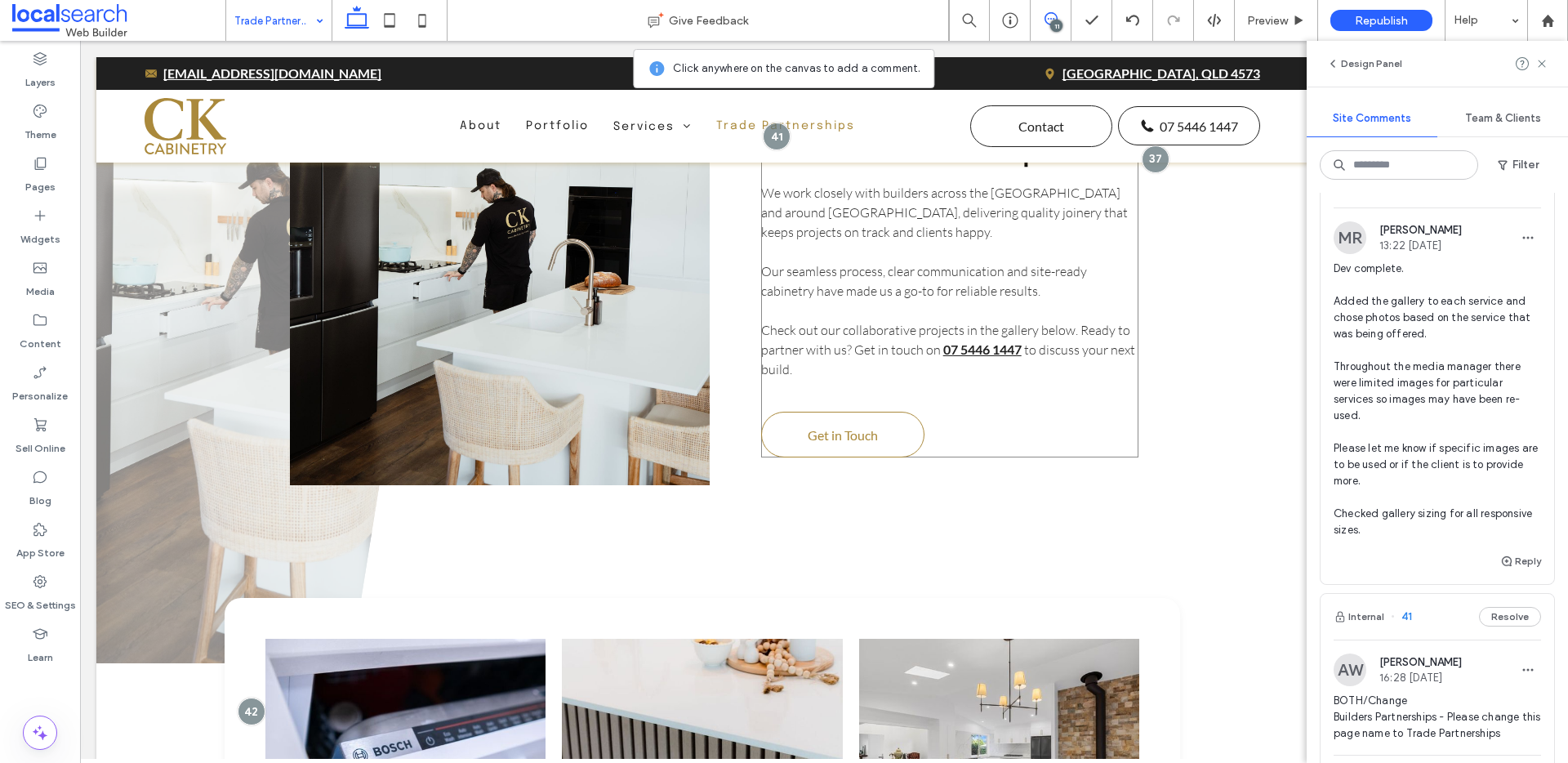
scroll to position [619, 0]
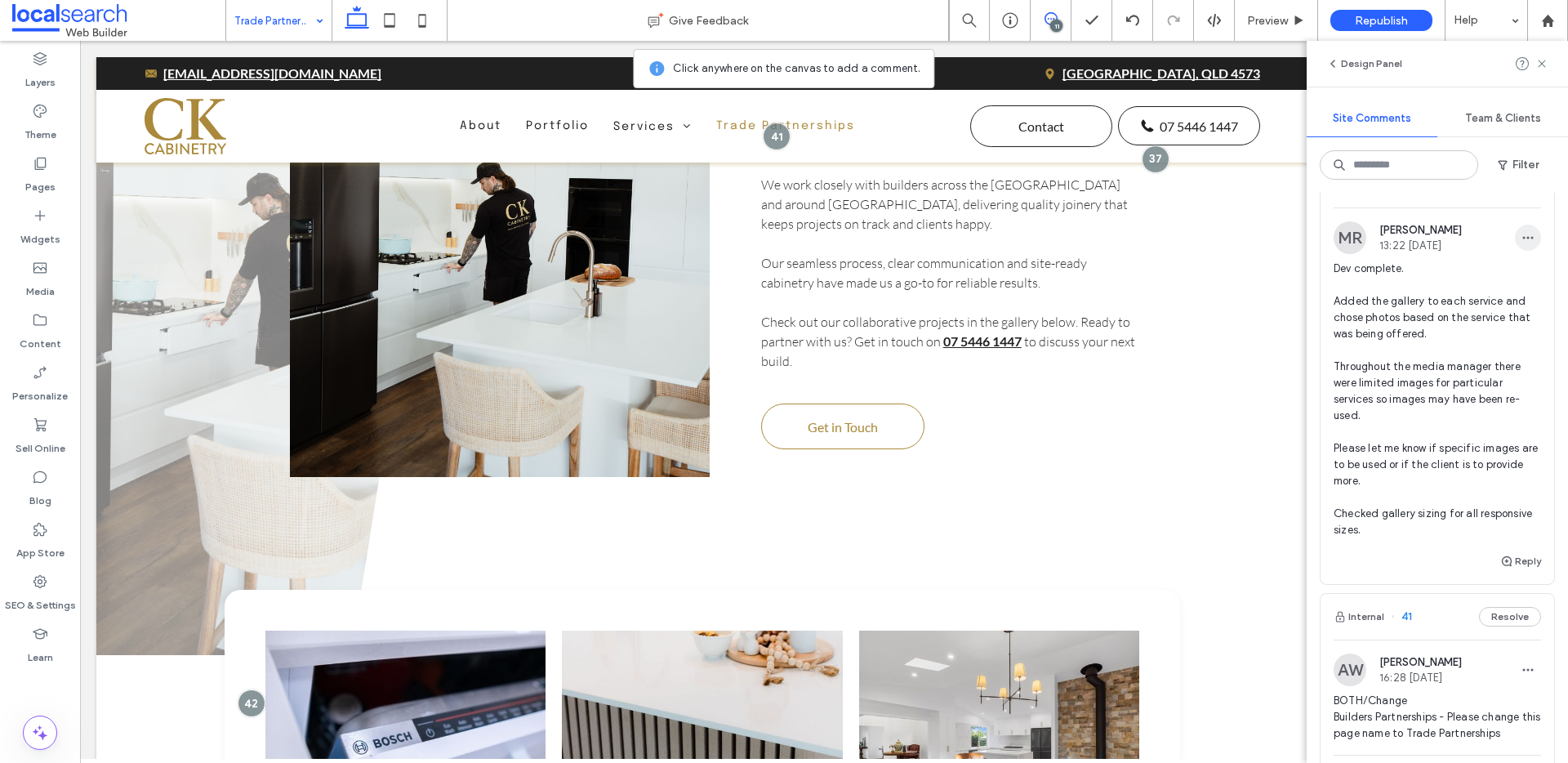
click at [1522, 245] on icon "button" at bounding box center [1528, 238] width 13 height 13
click at [1433, 302] on div "Edit" at bounding box center [1456, 313] width 146 height 31
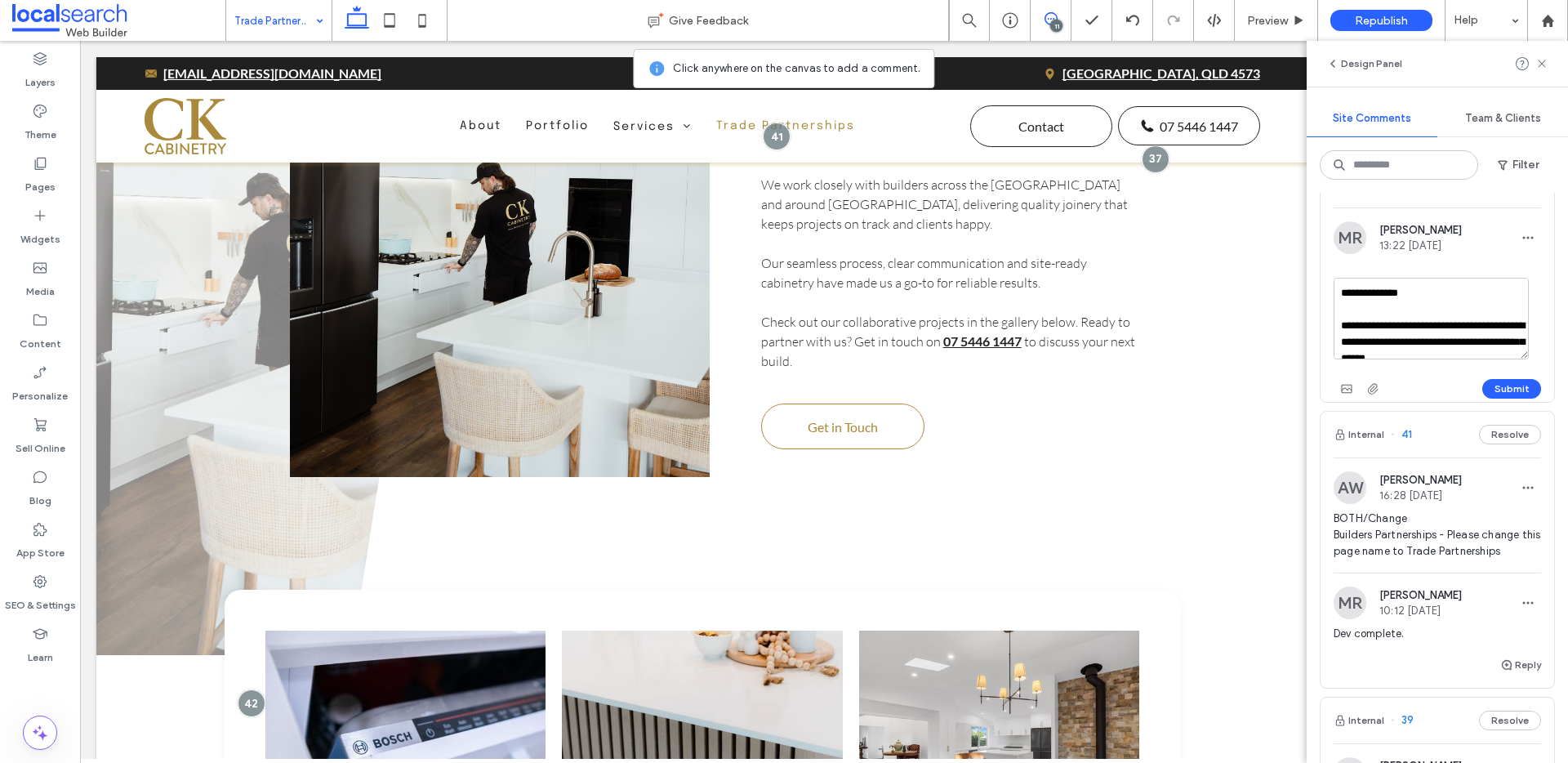
click at [1505, 360] on textarea "**********" at bounding box center [1431, 319] width 196 height 82
type textarea "**********"
click at [1513, 398] on button "Submit" at bounding box center [1511, 389] width 59 height 20
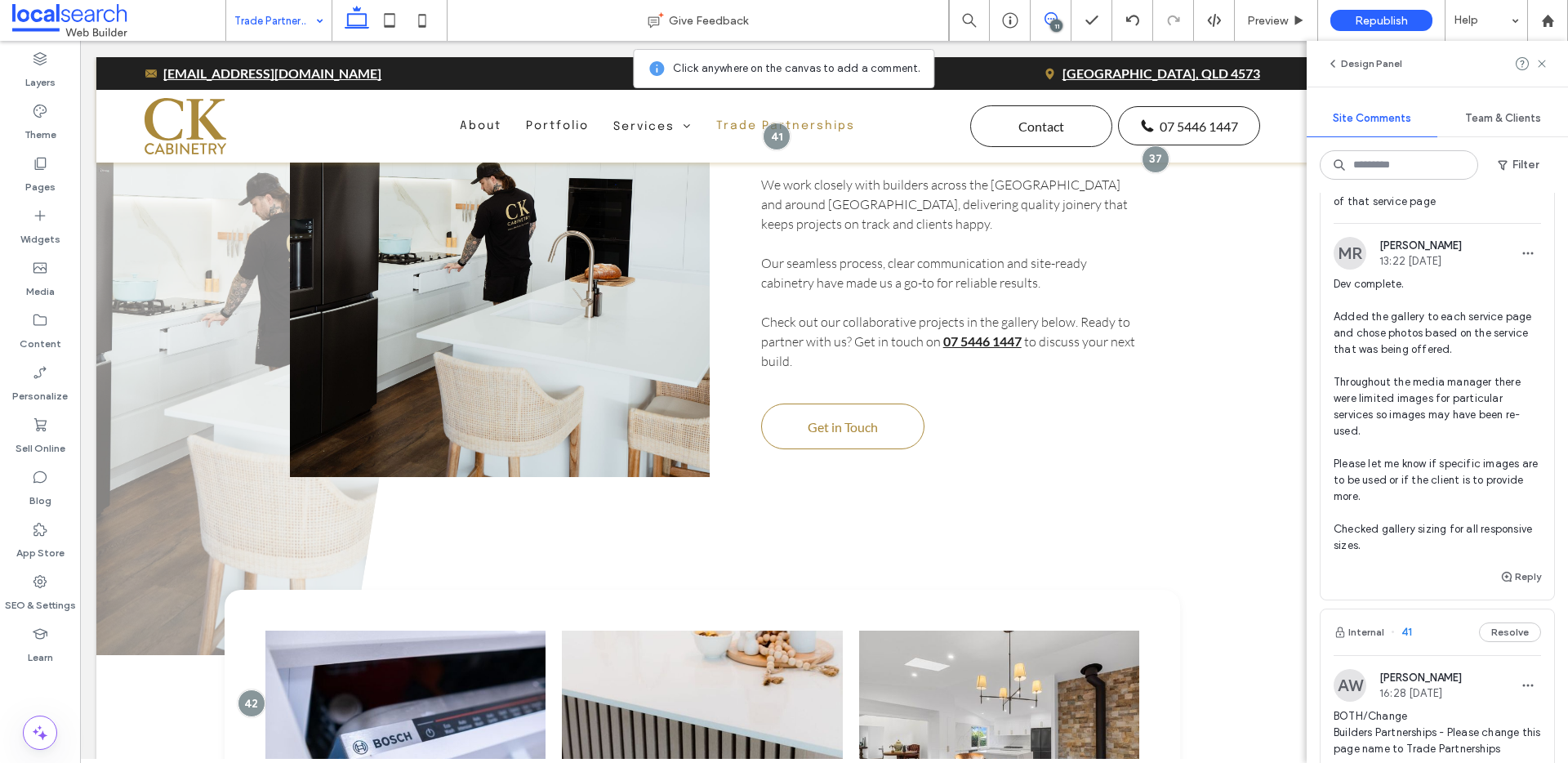
scroll to position [524, 0]
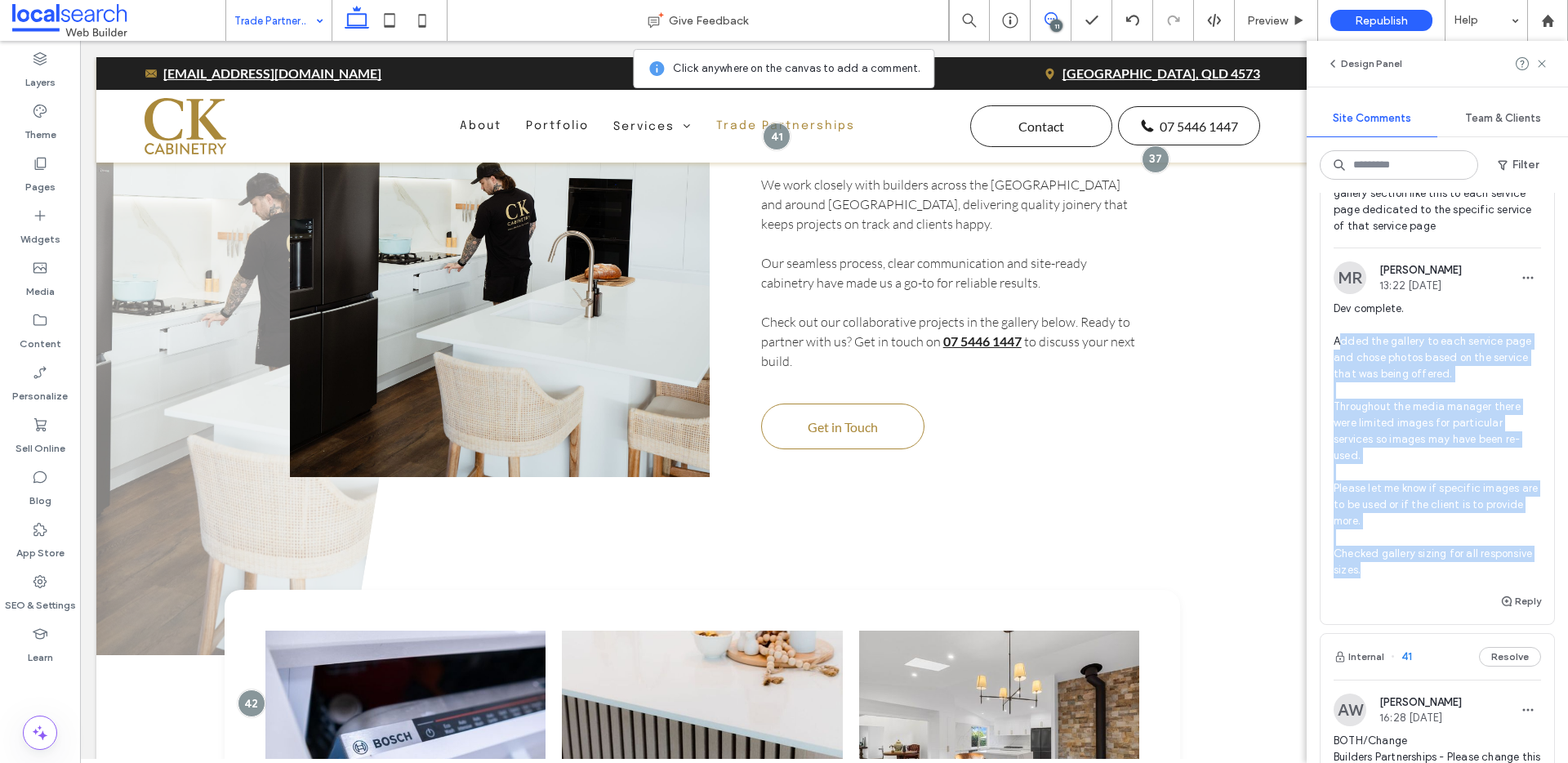
drag, startPoint x: 1435, startPoint y: 602, endPoint x: 1354, endPoint y: 389, distance: 227.9
click at [1340, 368] on span "Dev complete. Added the gallery to each service page and chose photos based on …" at bounding box center [1437, 439] width 208 height 278
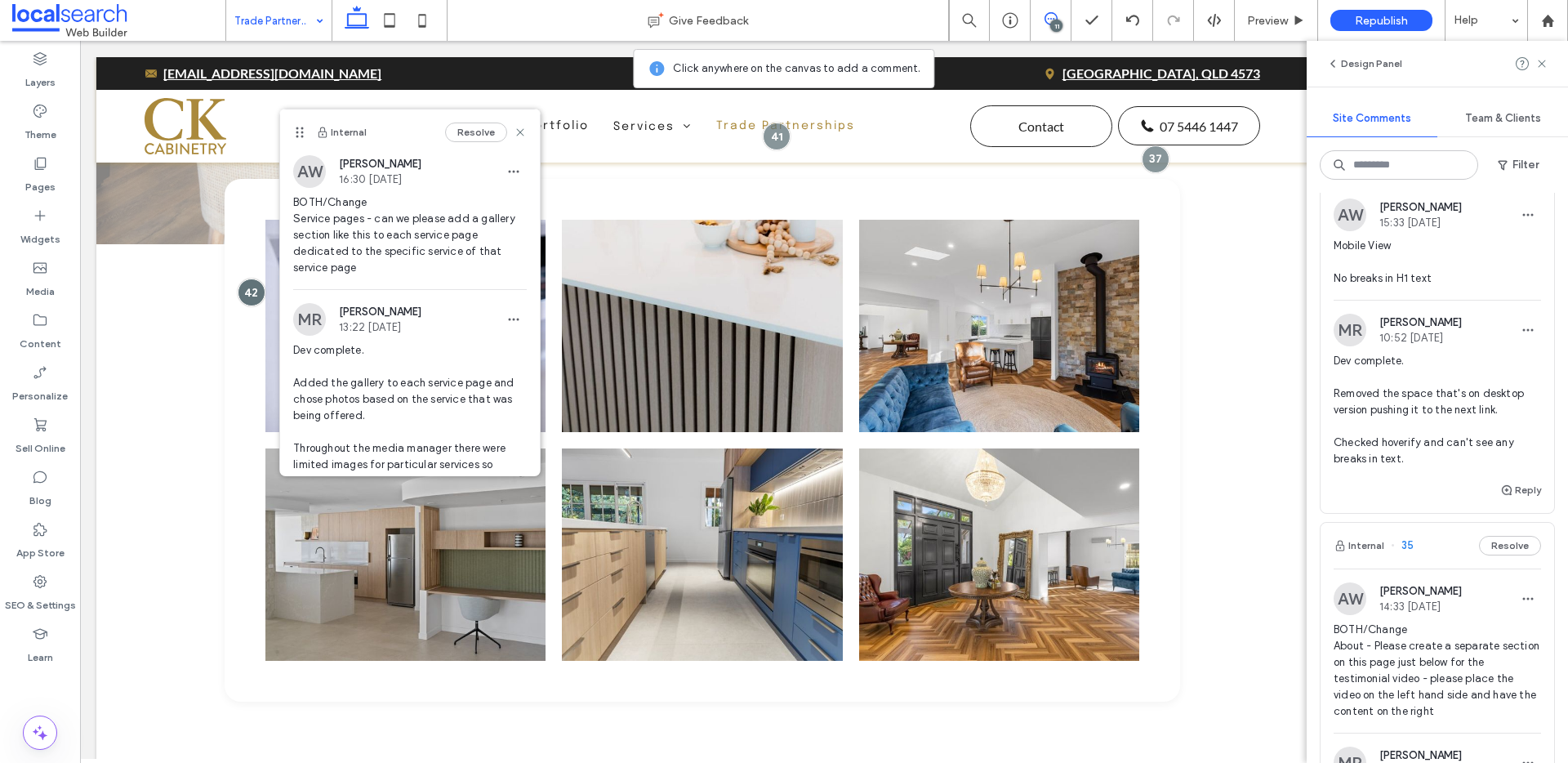
scroll to position [2379, 0]
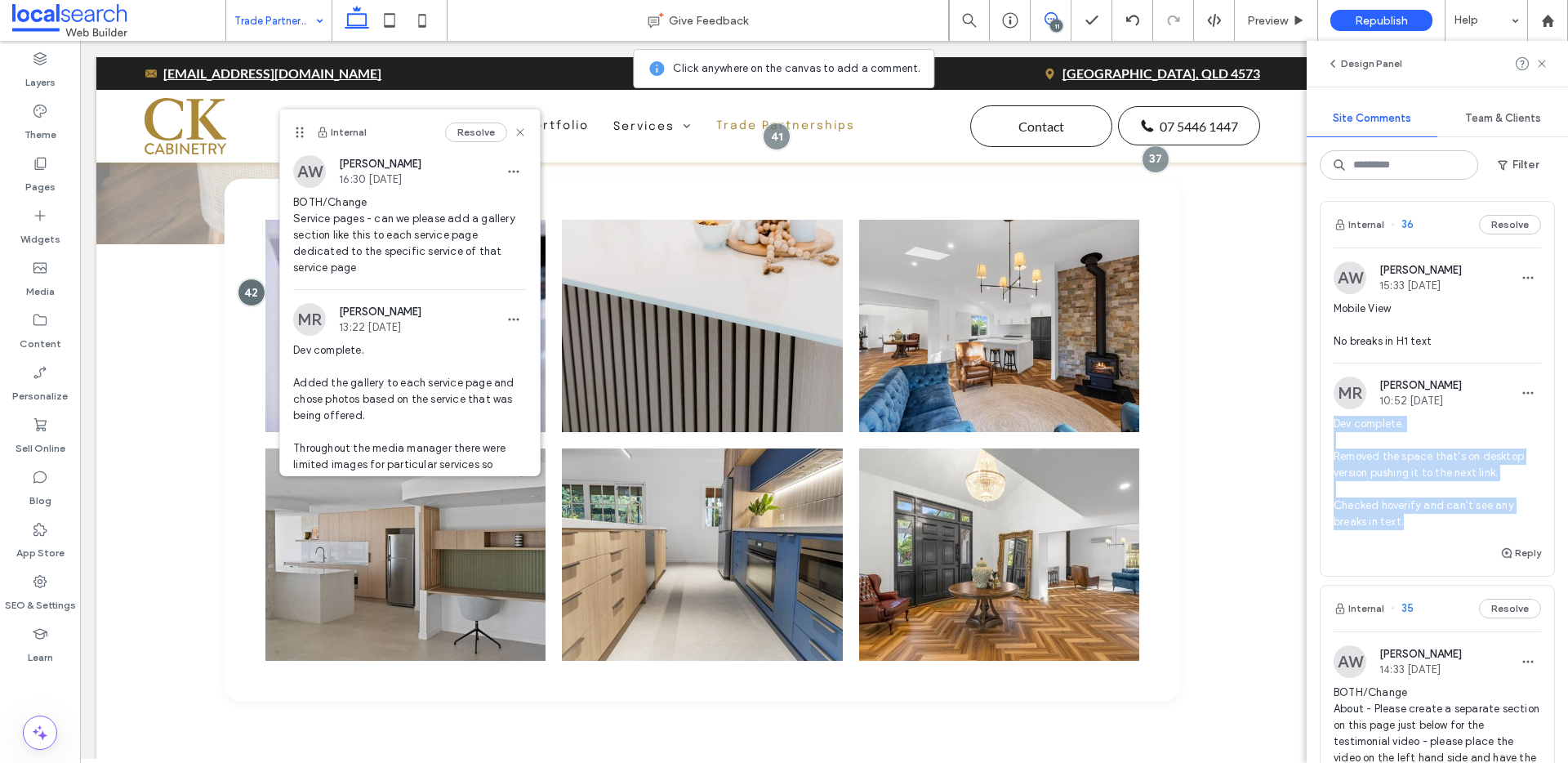
drag, startPoint x: 1415, startPoint y: 572, endPoint x: 1324, endPoint y: 478, distance: 130.8
click at [1324, 478] on div "[PERSON_NAME] 10:52 [DATE] Dev complete. Removed the space that's on desktop ve…" at bounding box center [1437, 459] width 234 height 167
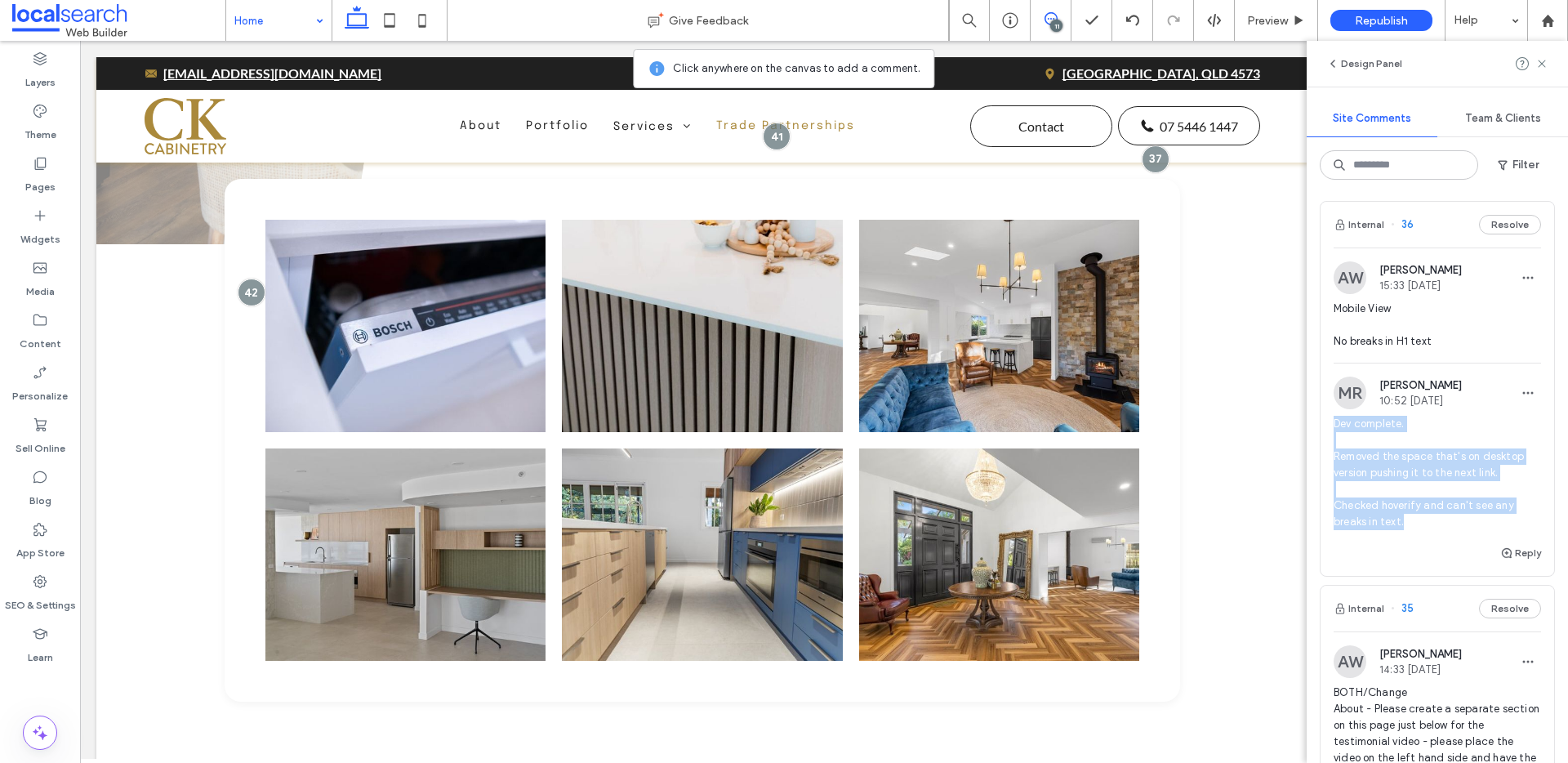
copy span "Dev complete. Removed the space that's on desktop version pushing it to the nex…"
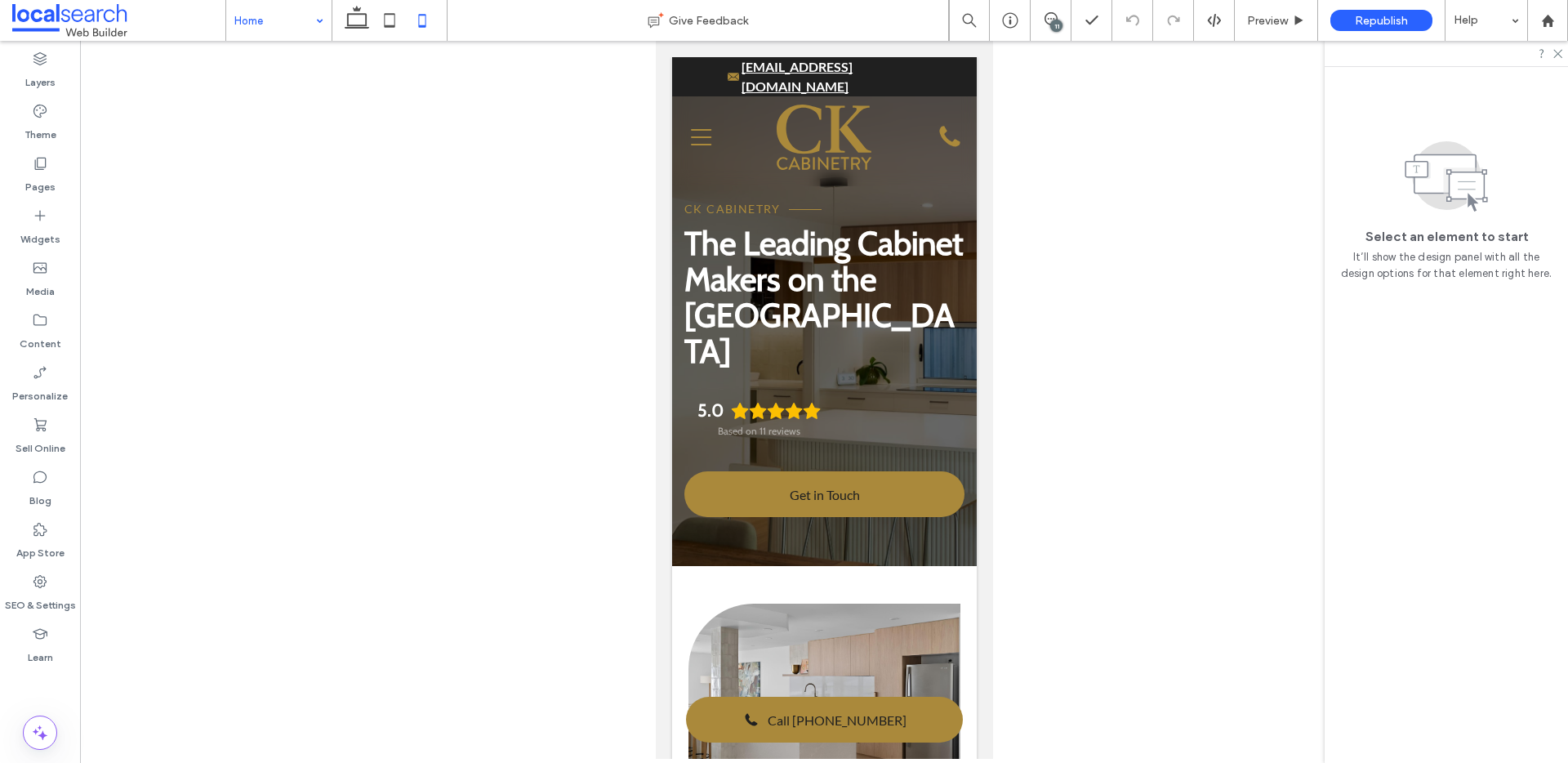
click at [362, 18] on icon at bounding box center [356, 20] width 33 height 33
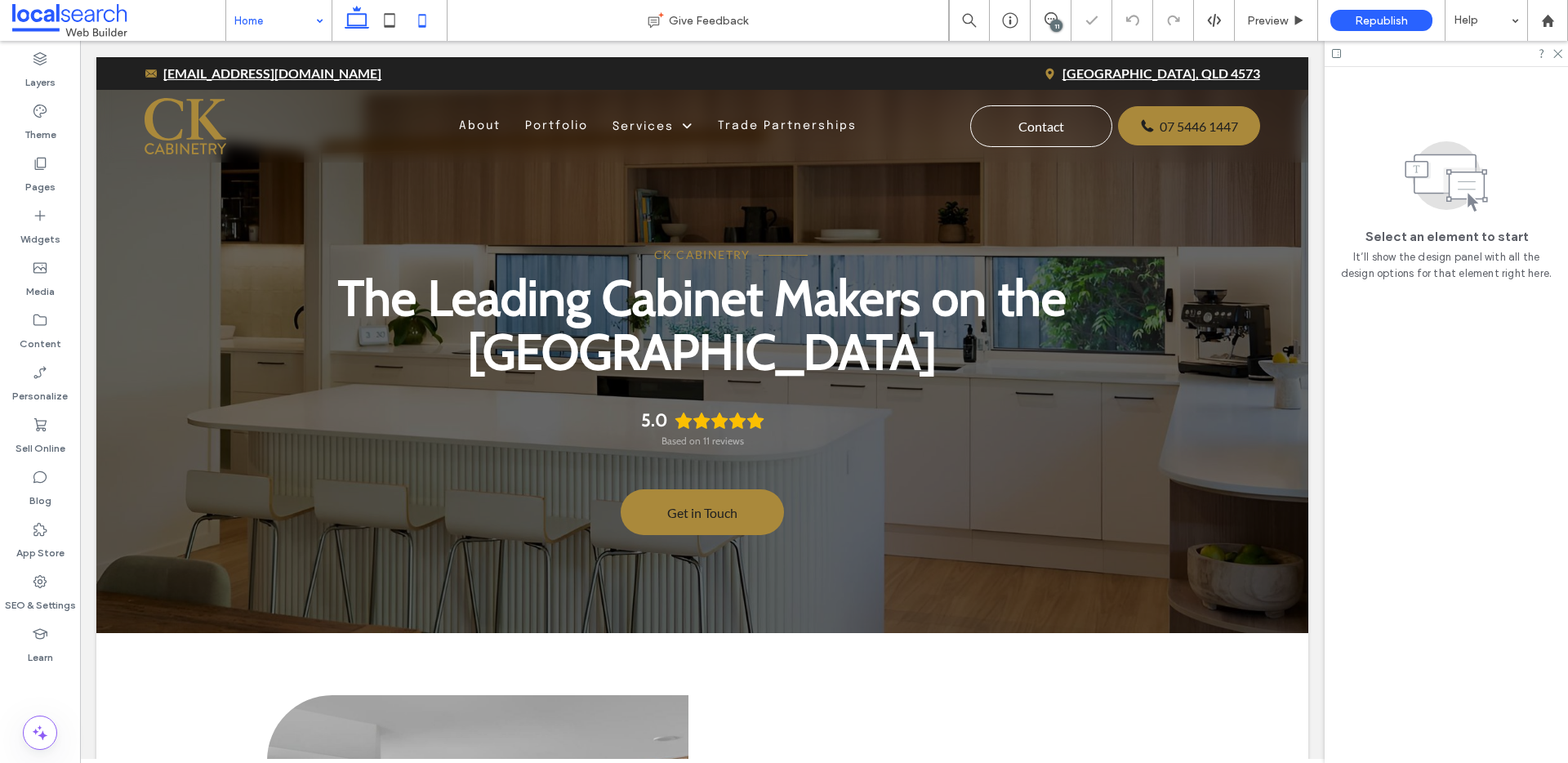
scroll to position [1766, 0]
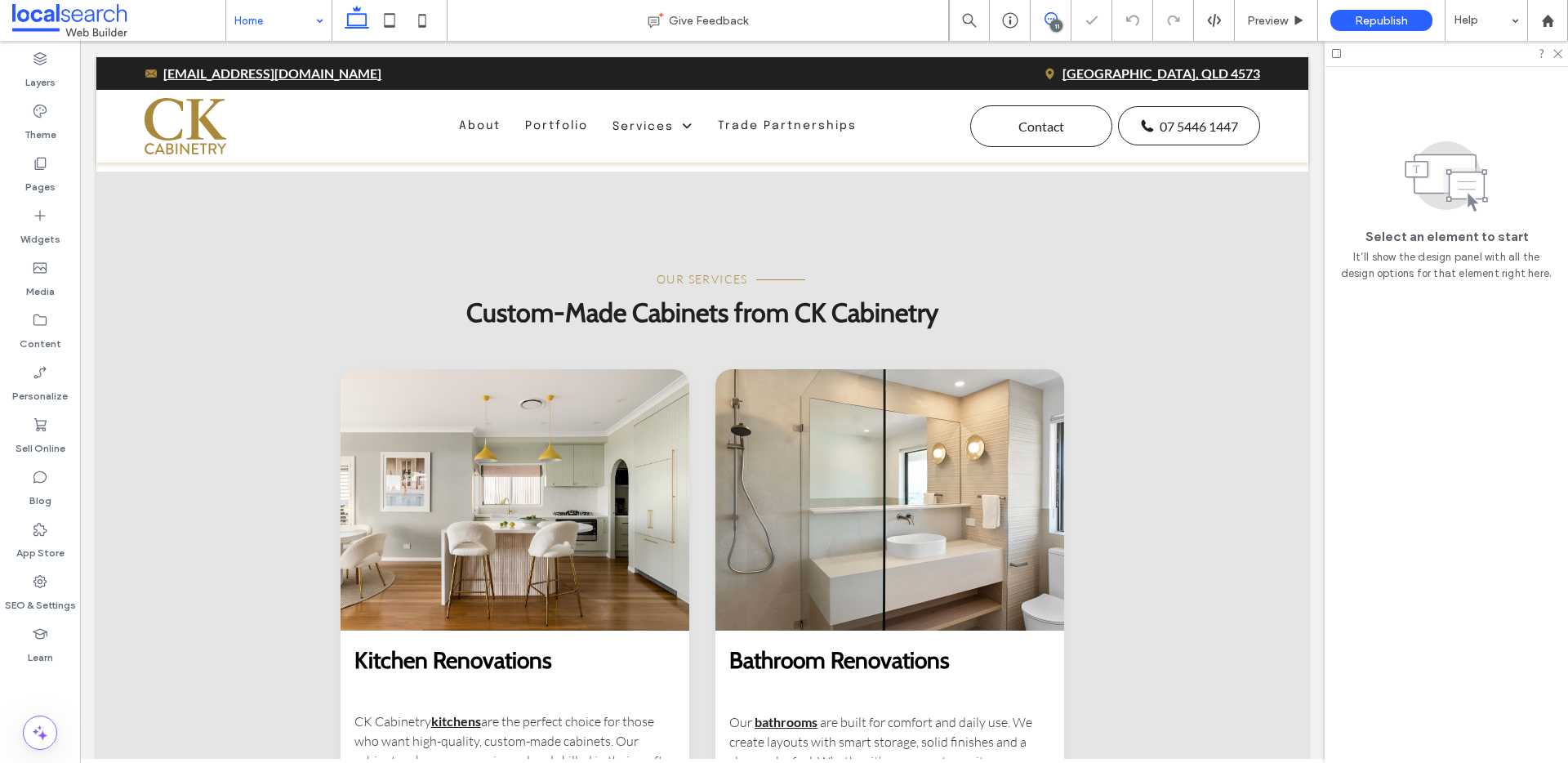
click at [1053, 16] on icon at bounding box center [1051, 18] width 13 height 13
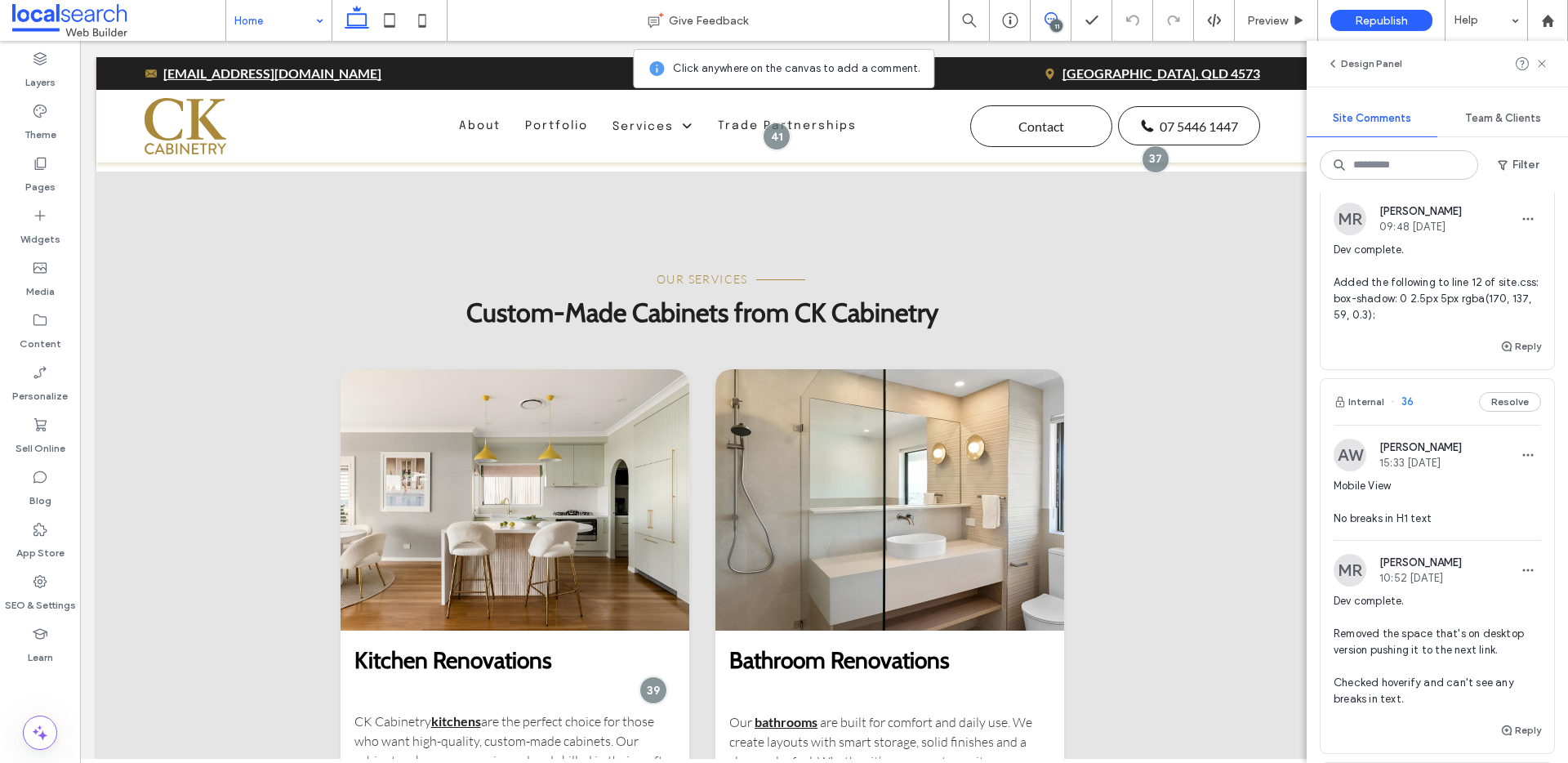
scroll to position [2240, 0]
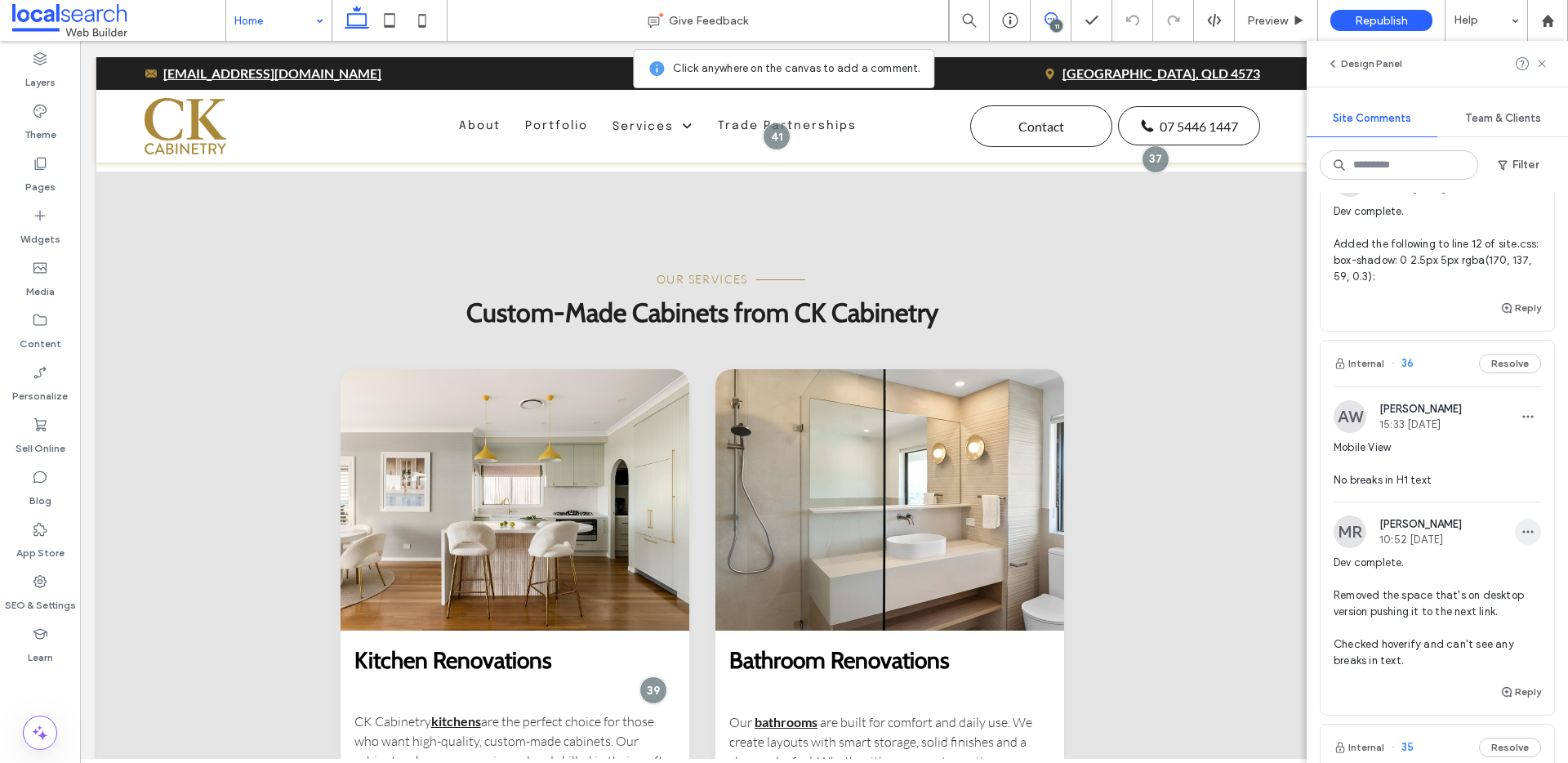
click at [1519, 545] on span "button" at bounding box center [1528, 532] width 26 height 26
click at [1443, 613] on div "Edit" at bounding box center [1456, 623] width 146 height 31
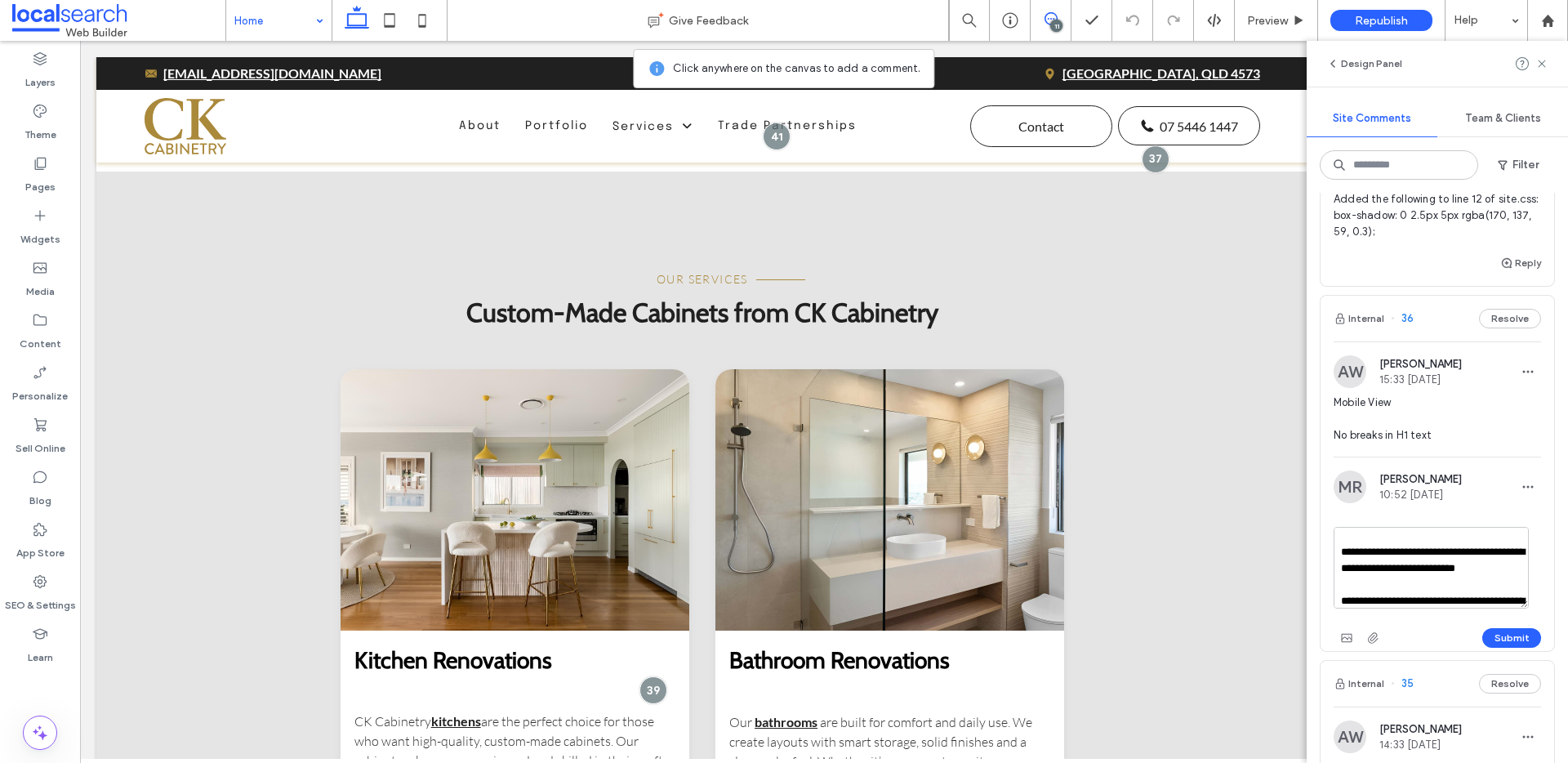
scroll to position [56, 0]
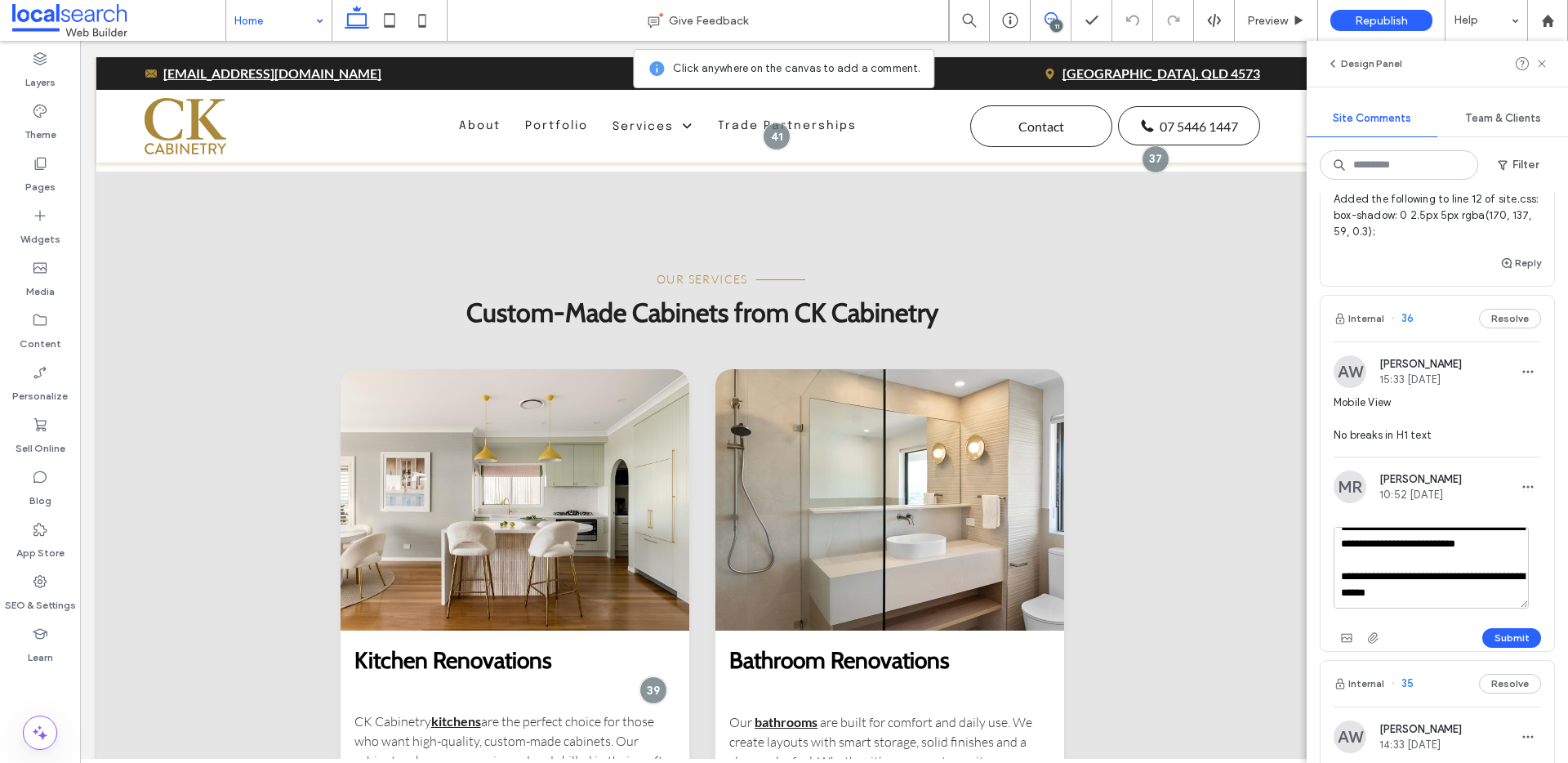
click at [1382, 604] on textarea "**********" at bounding box center [1431, 568] width 196 height 82
type textarea "**********"
click at [1482, 648] on button "Submit" at bounding box center [1511, 638] width 59 height 20
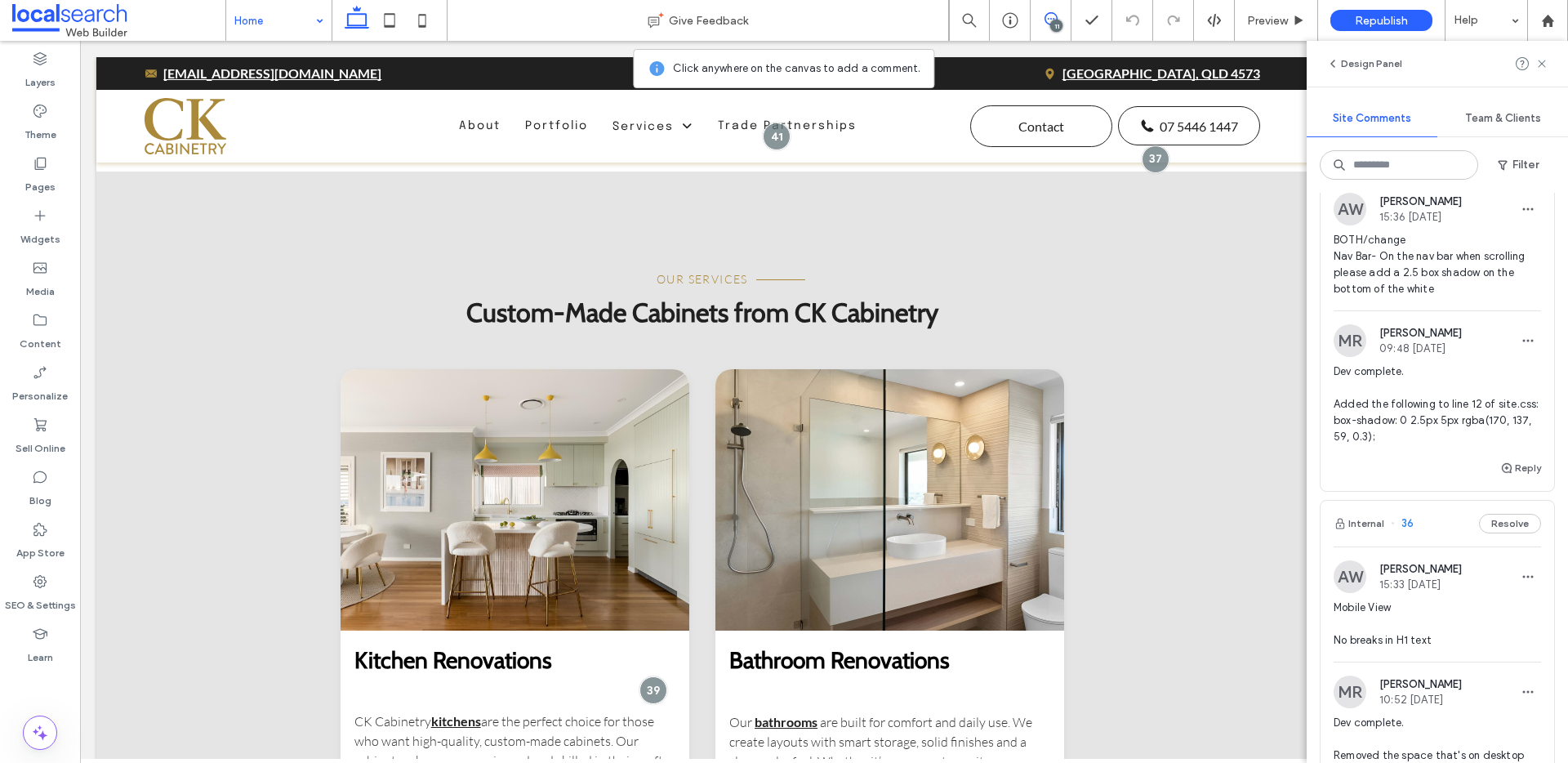
scroll to position [2059, 0]
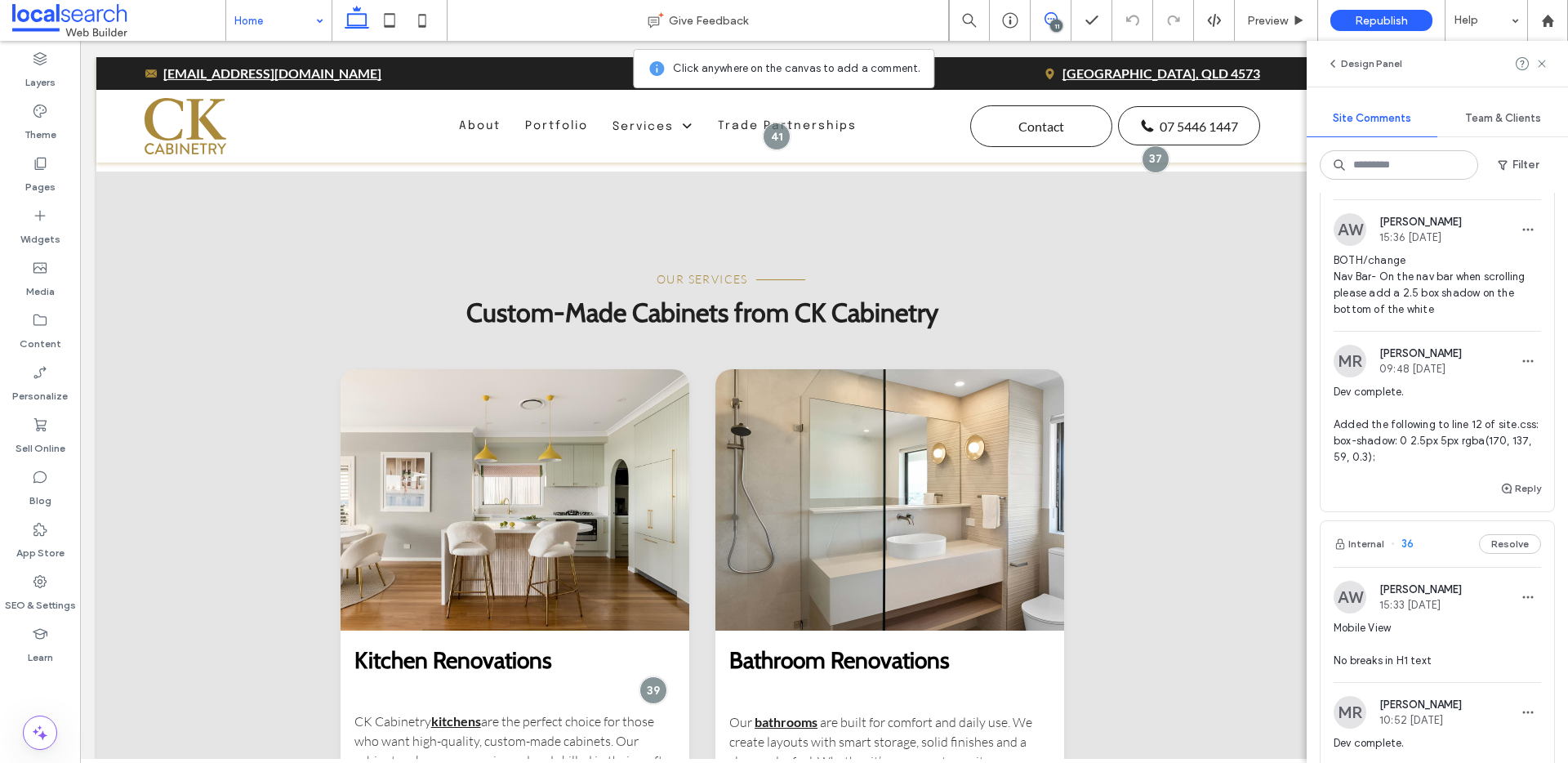
click at [1440, 466] on span "Dev complete. Added the following to line 12 of site.css: box-shadow: 0 2.5px 5…" at bounding box center [1437, 425] width 208 height 82
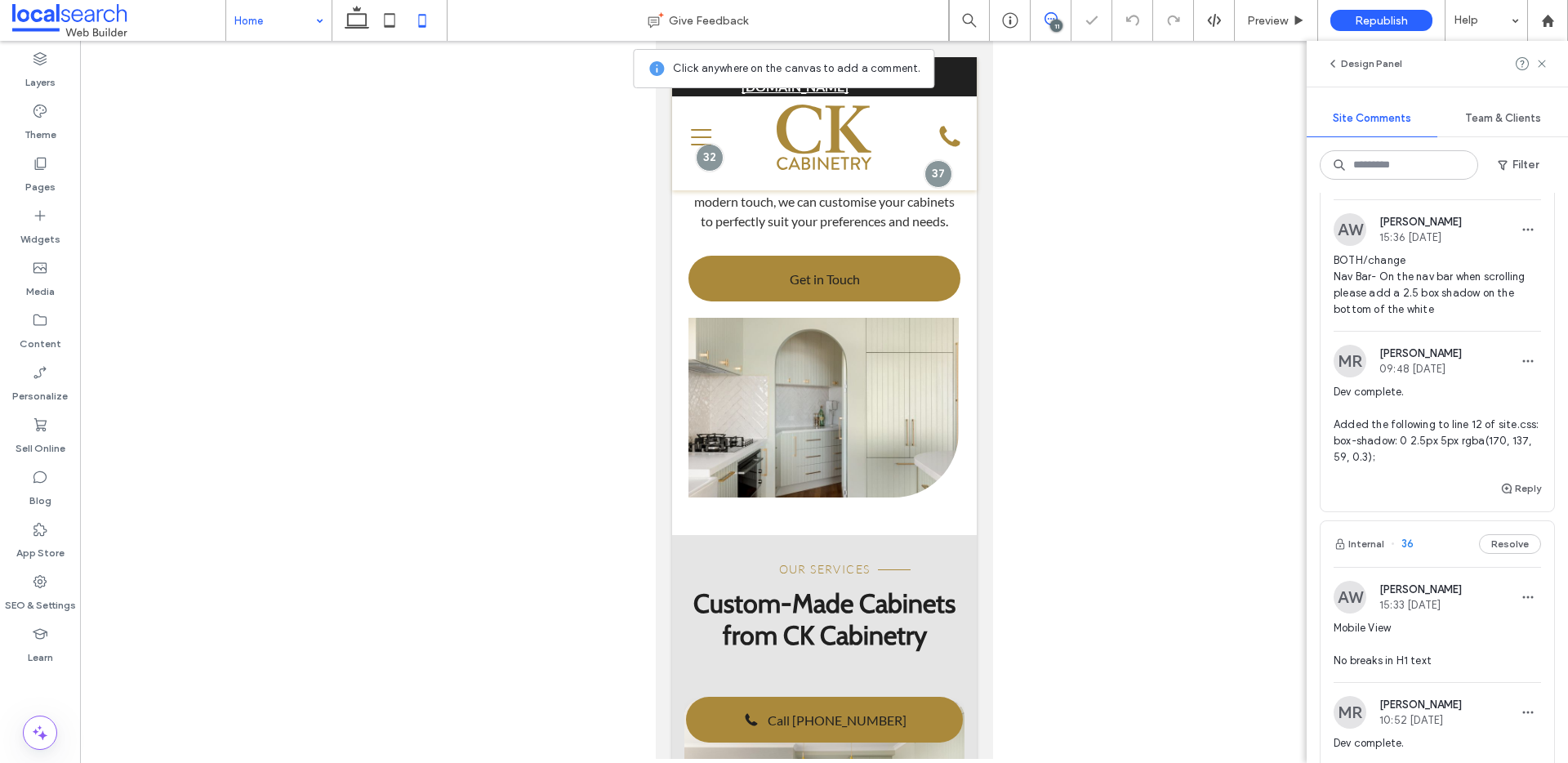
scroll to position [0, 0]
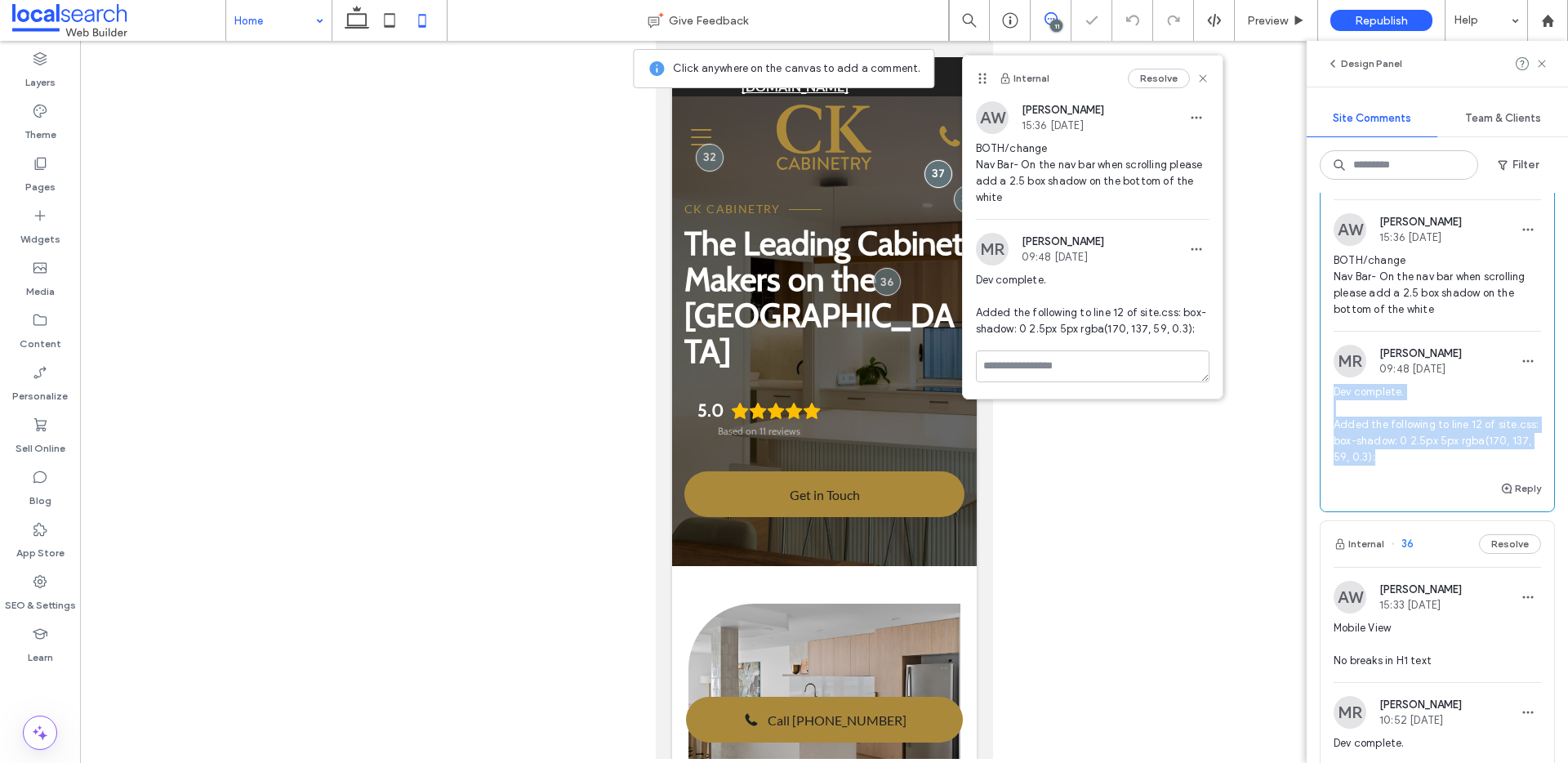
drag, startPoint x: 1453, startPoint y: 509, endPoint x: 1329, endPoint y: 446, distance: 139.1
click at [1329, 446] on div "[PERSON_NAME] 09:48 [DATE] Dev complete. Added the following to line 12 of site…" at bounding box center [1437, 411] width 234 height 134
copy span "Dev complete. Added the following to line 12 of site.css: box-shadow: 0 2.5px 5…"
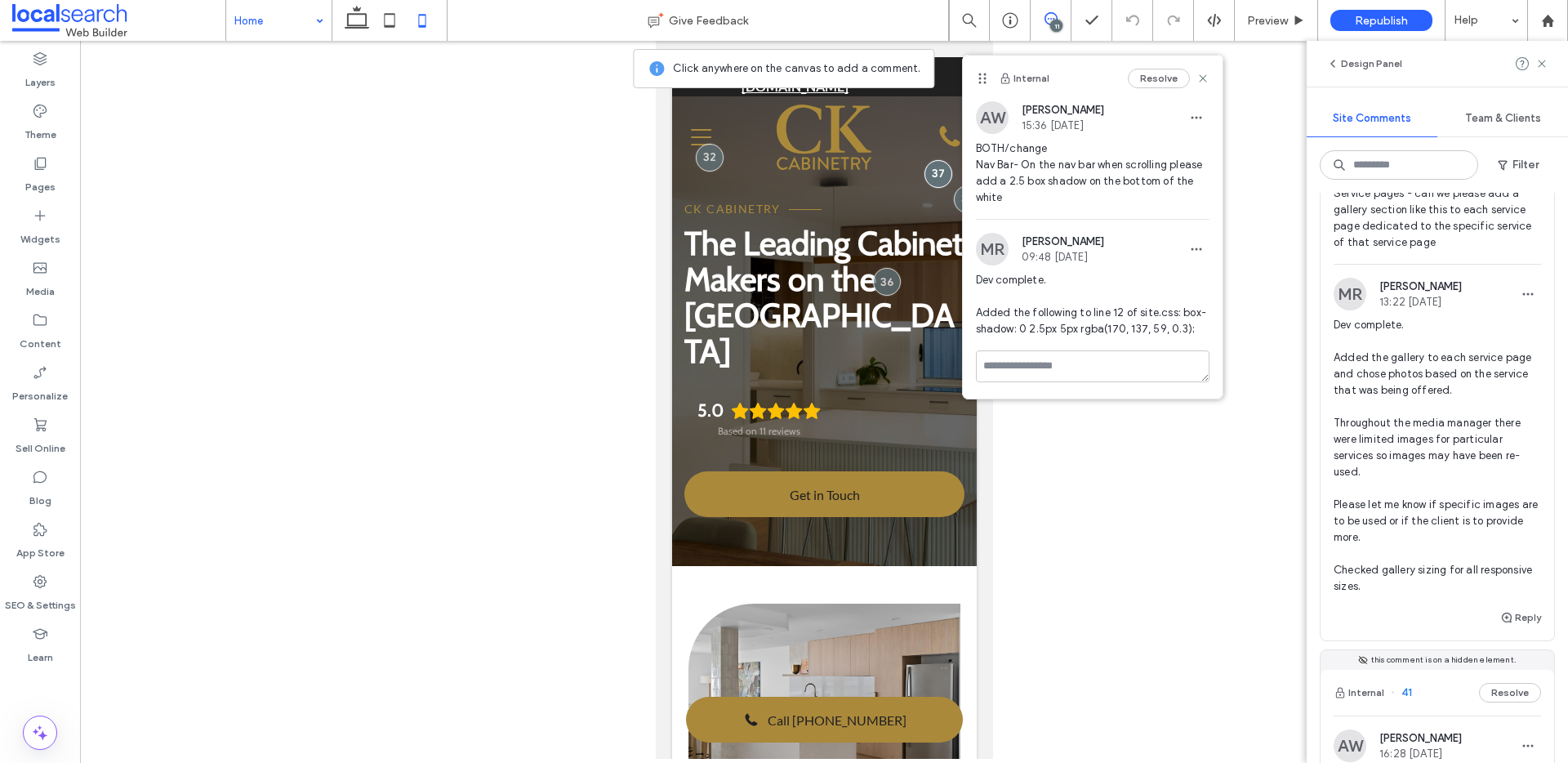
scroll to position [515, 0]
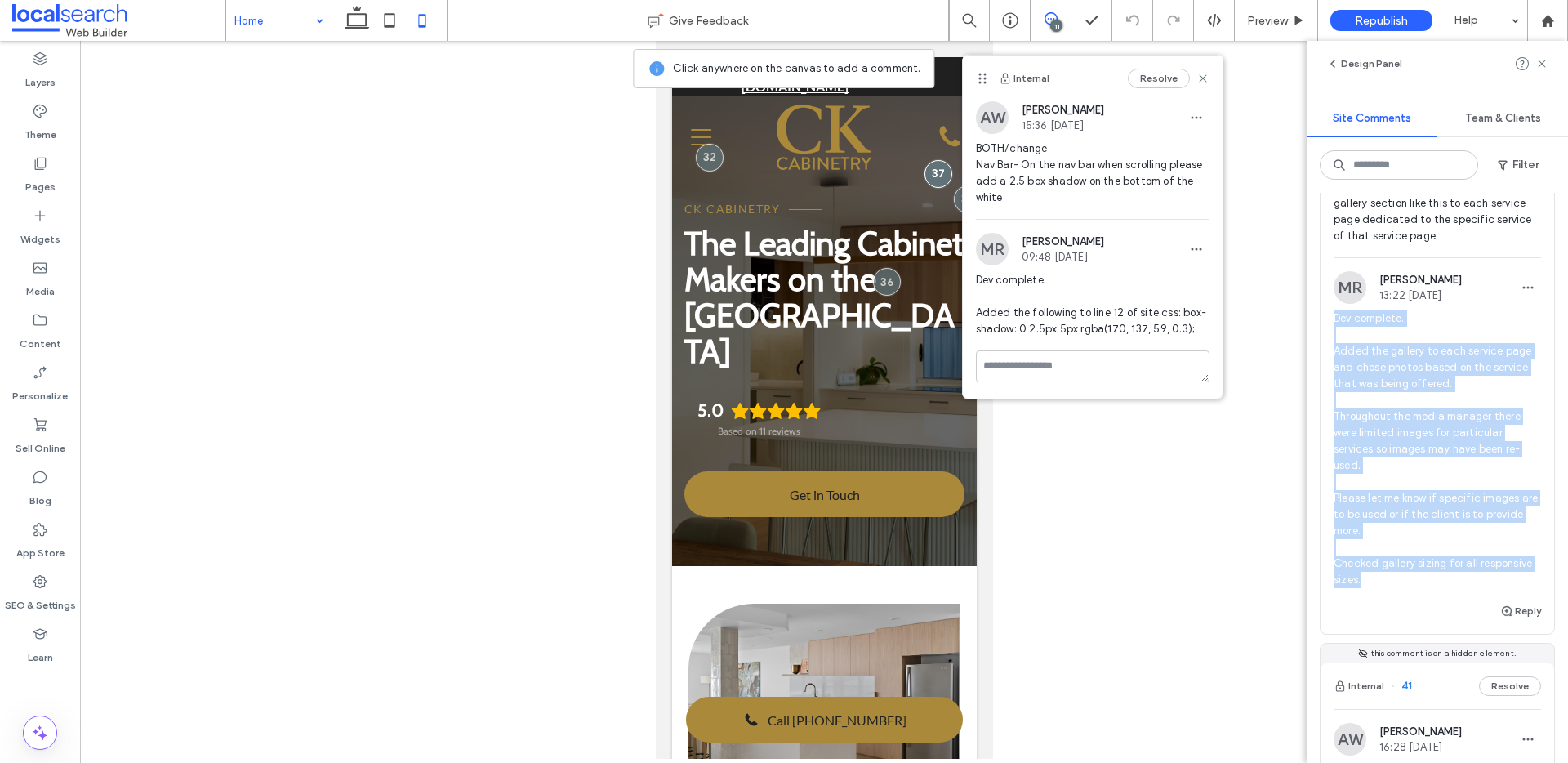
drag, startPoint x: 1440, startPoint y: 614, endPoint x: 1332, endPoint y: 349, distance: 286.2
click at [1332, 349] on div "[PERSON_NAME] 13:22 [DATE] Dev complete. Added the gallery to each service page…" at bounding box center [1437, 436] width 234 height 331
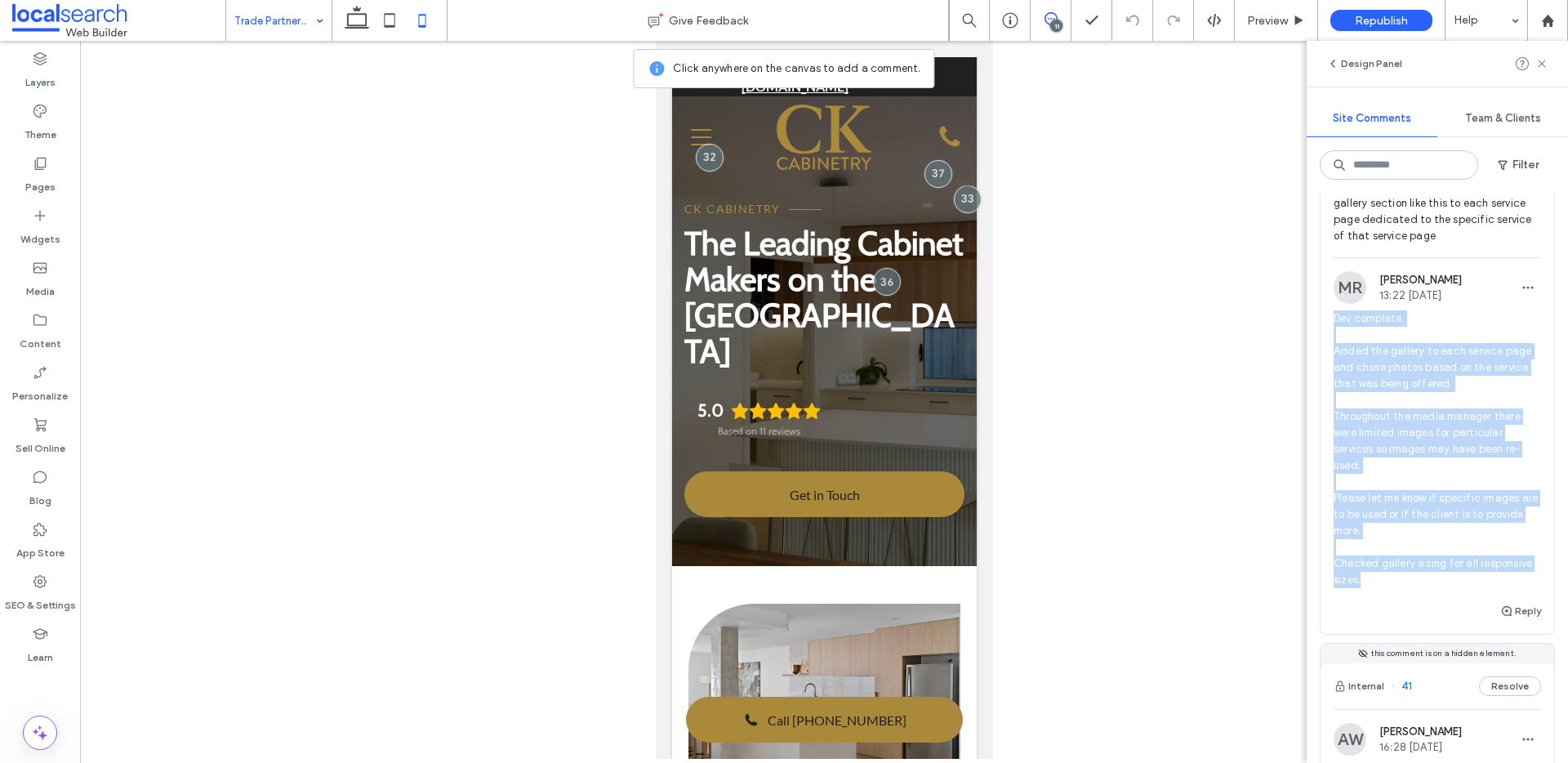
copy span "Dev complete. Added the gallery to each service page and chose photos based on …"
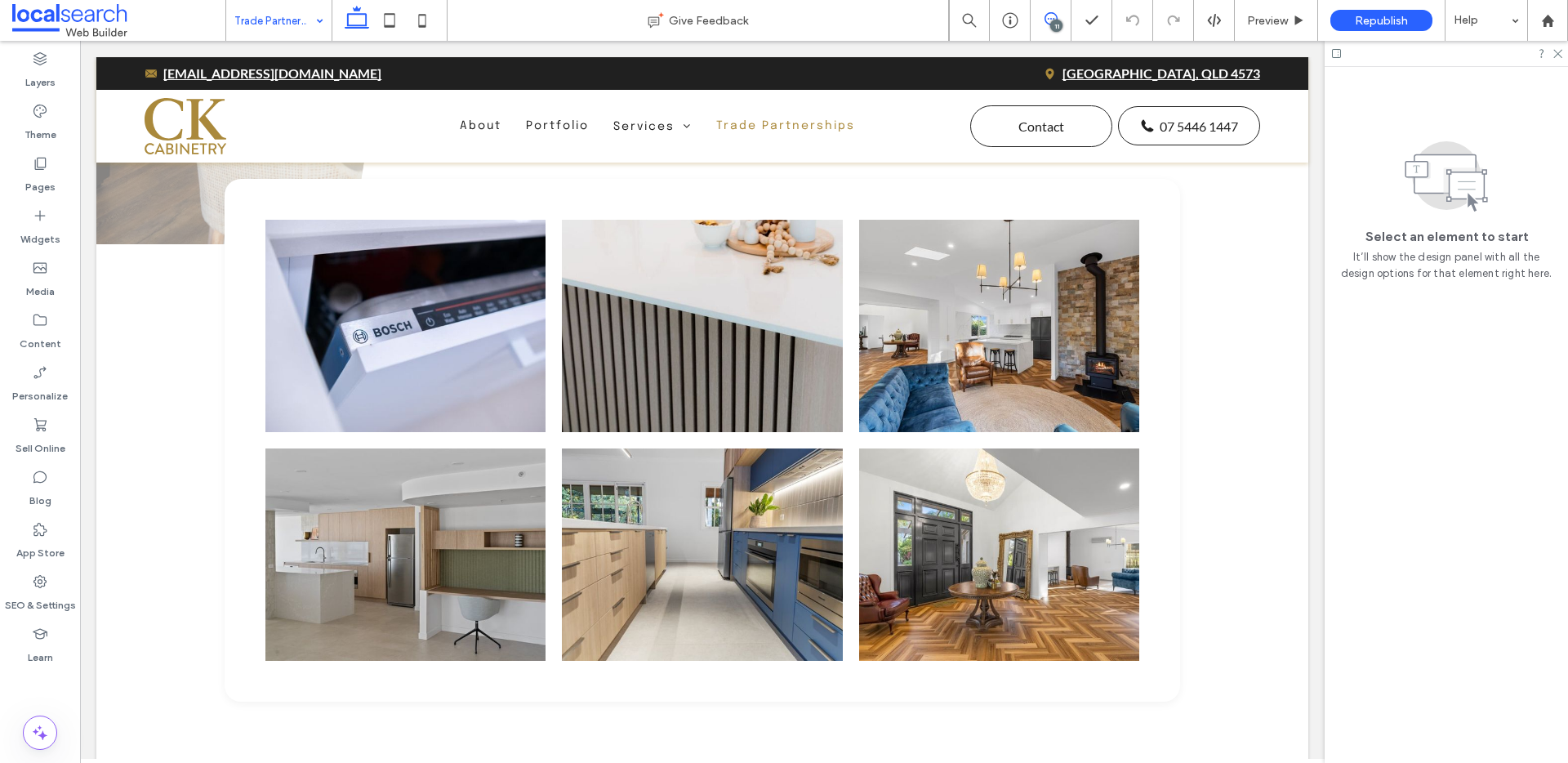
click at [1049, 21] on icon at bounding box center [1051, 18] width 13 height 13
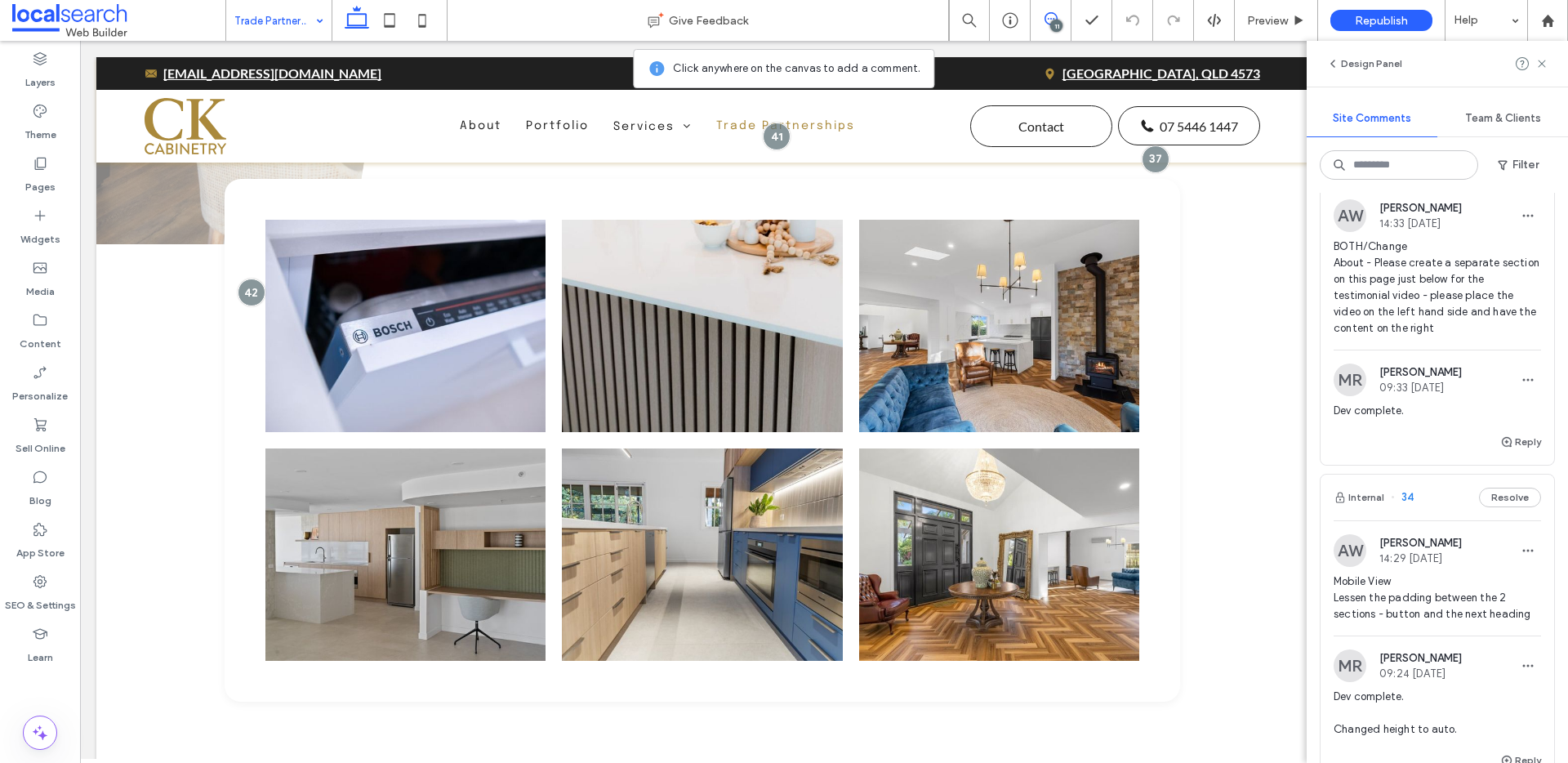
scroll to position [3490, 0]
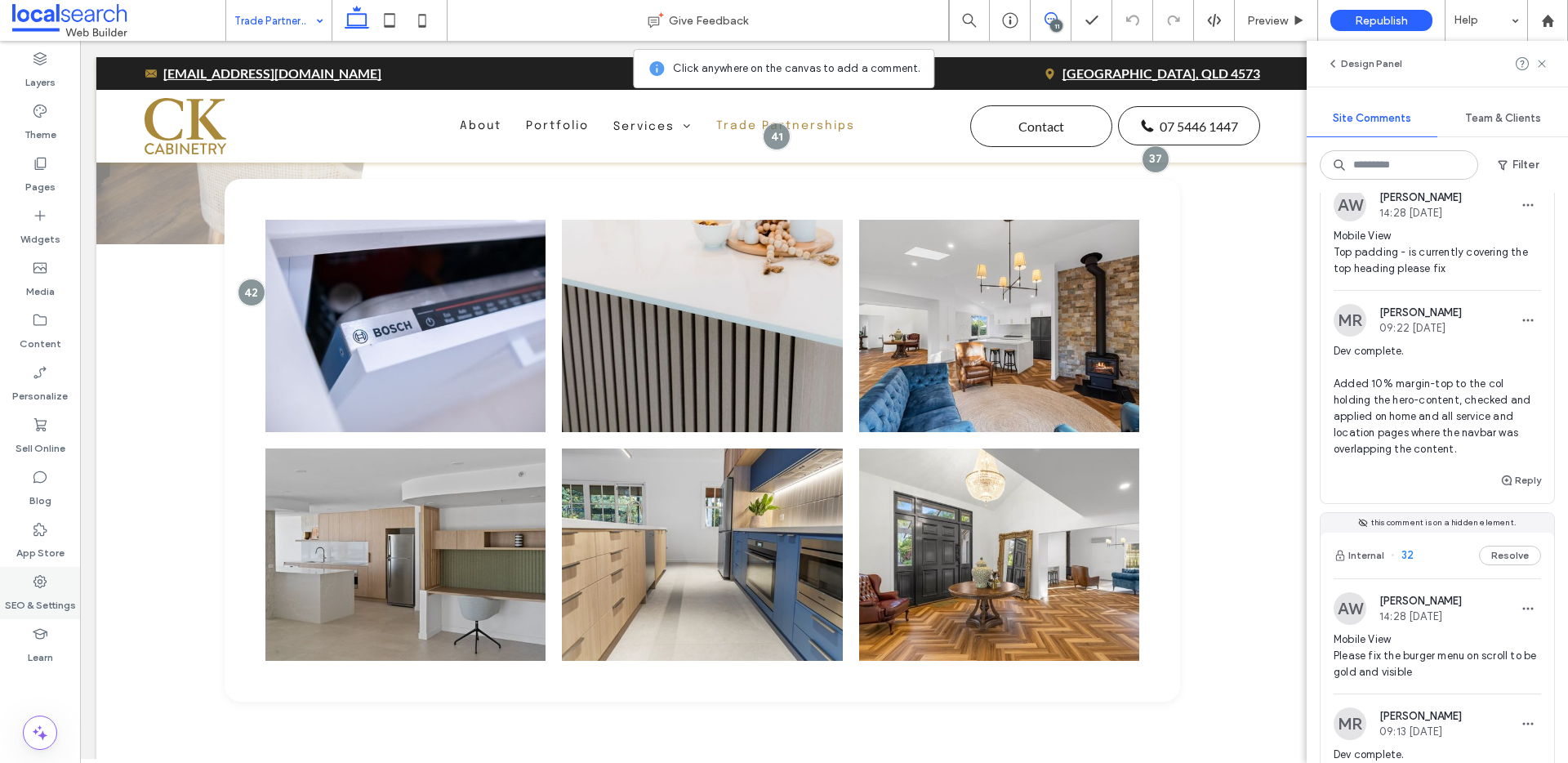
click at [44, 599] on label "SEO & Settings" at bounding box center [40, 601] width 71 height 23
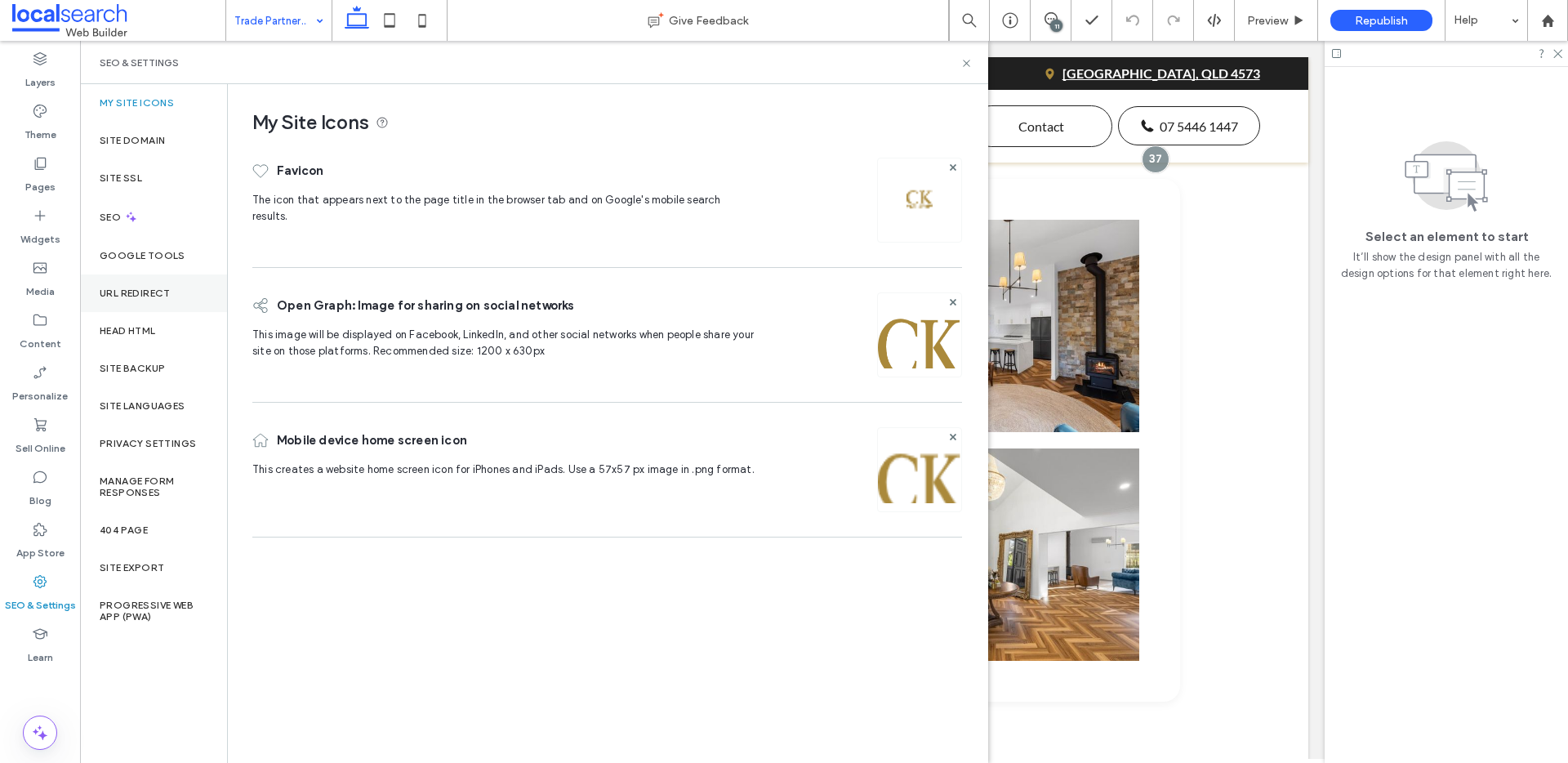
scroll to position [0, 0]
click at [156, 371] on label "Site Backup" at bounding box center [132, 368] width 65 height 11
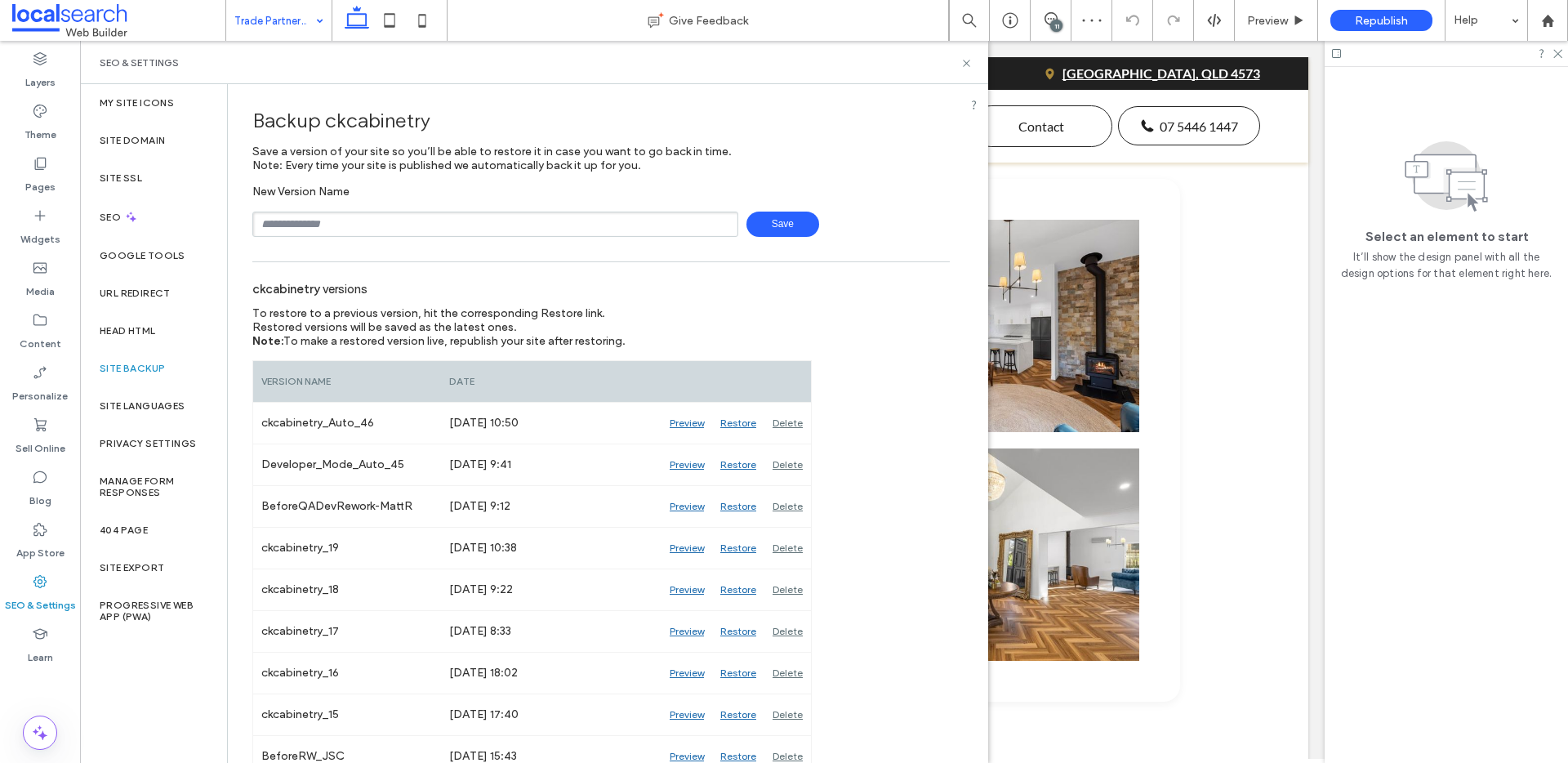
click at [1383, 19] on span "Republish" at bounding box center [1381, 21] width 53 height 14
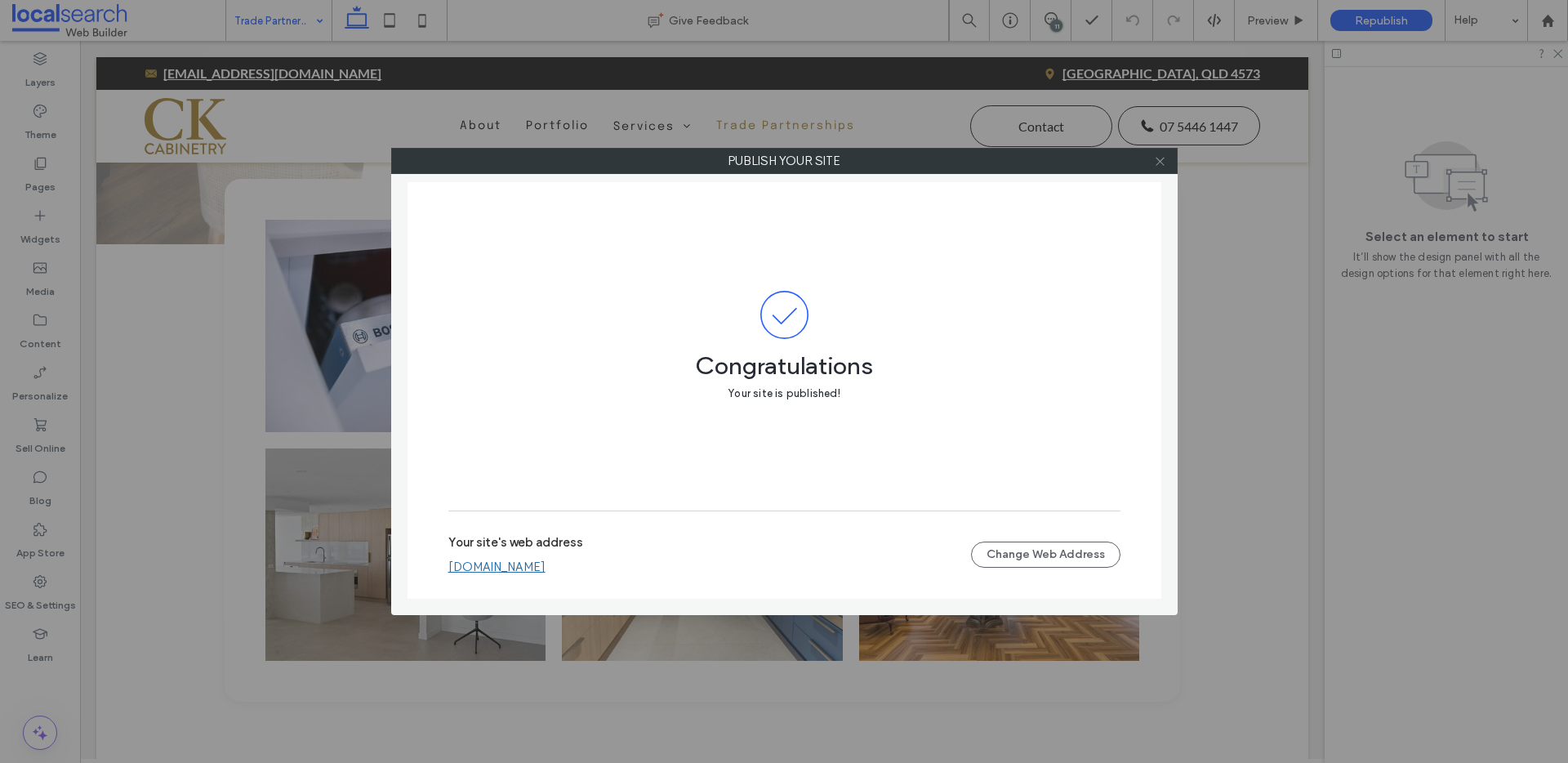
click at [1159, 164] on icon at bounding box center [1160, 162] width 12 height 12
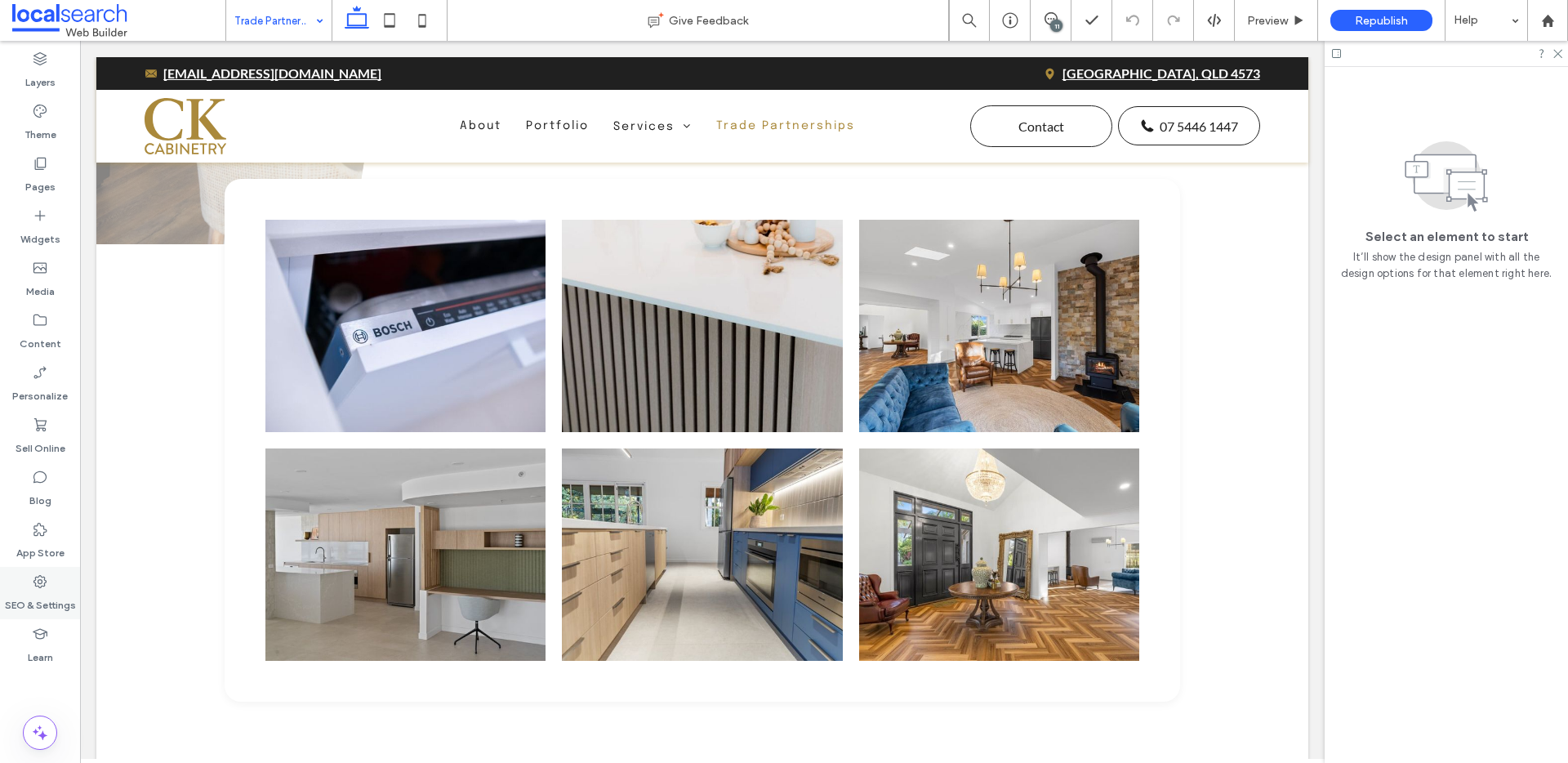
click at [36, 585] on use at bounding box center [40, 581] width 13 height 13
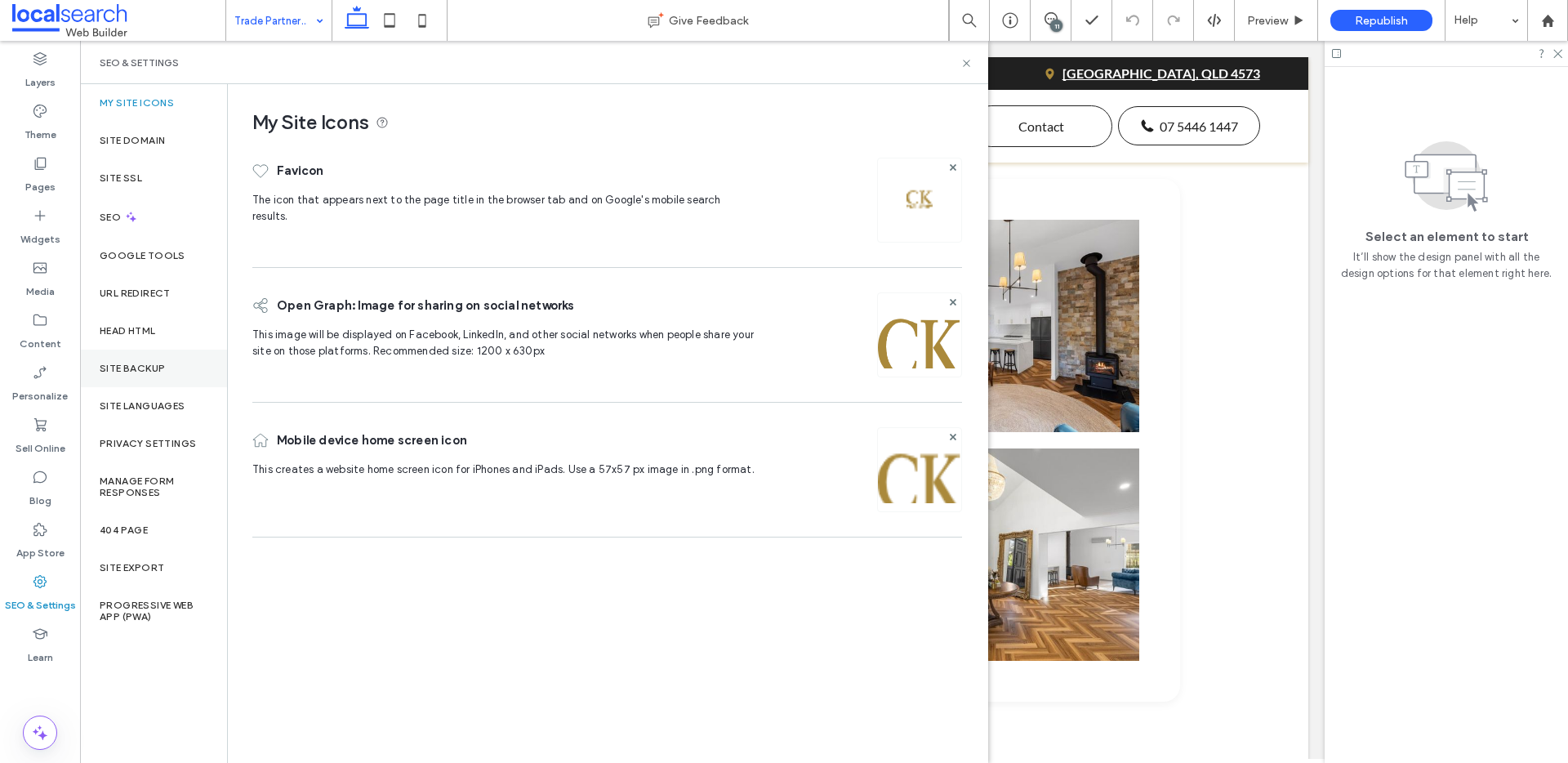
click at [172, 359] on div "Site Backup" at bounding box center [153, 369] width 147 height 38
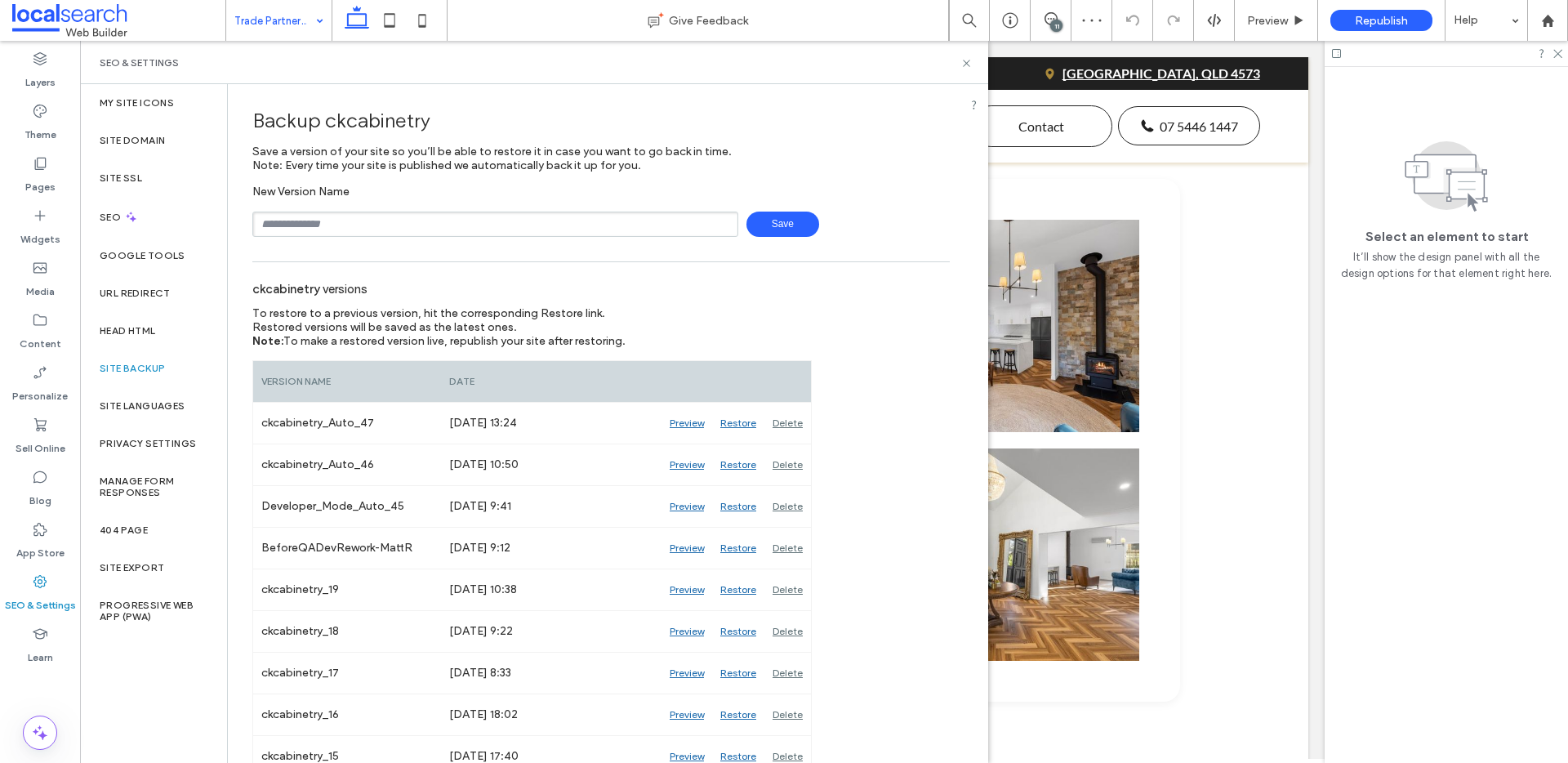
click at [361, 226] on input "text" at bounding box center [495, 224] width 486 height 25
type input "**********"
click at [772, 219] on span "Save" at bounding box center [783, 224] width 73 height 25
click at [67, 11] on span at bounding box center [119, 20] width 214 height 33
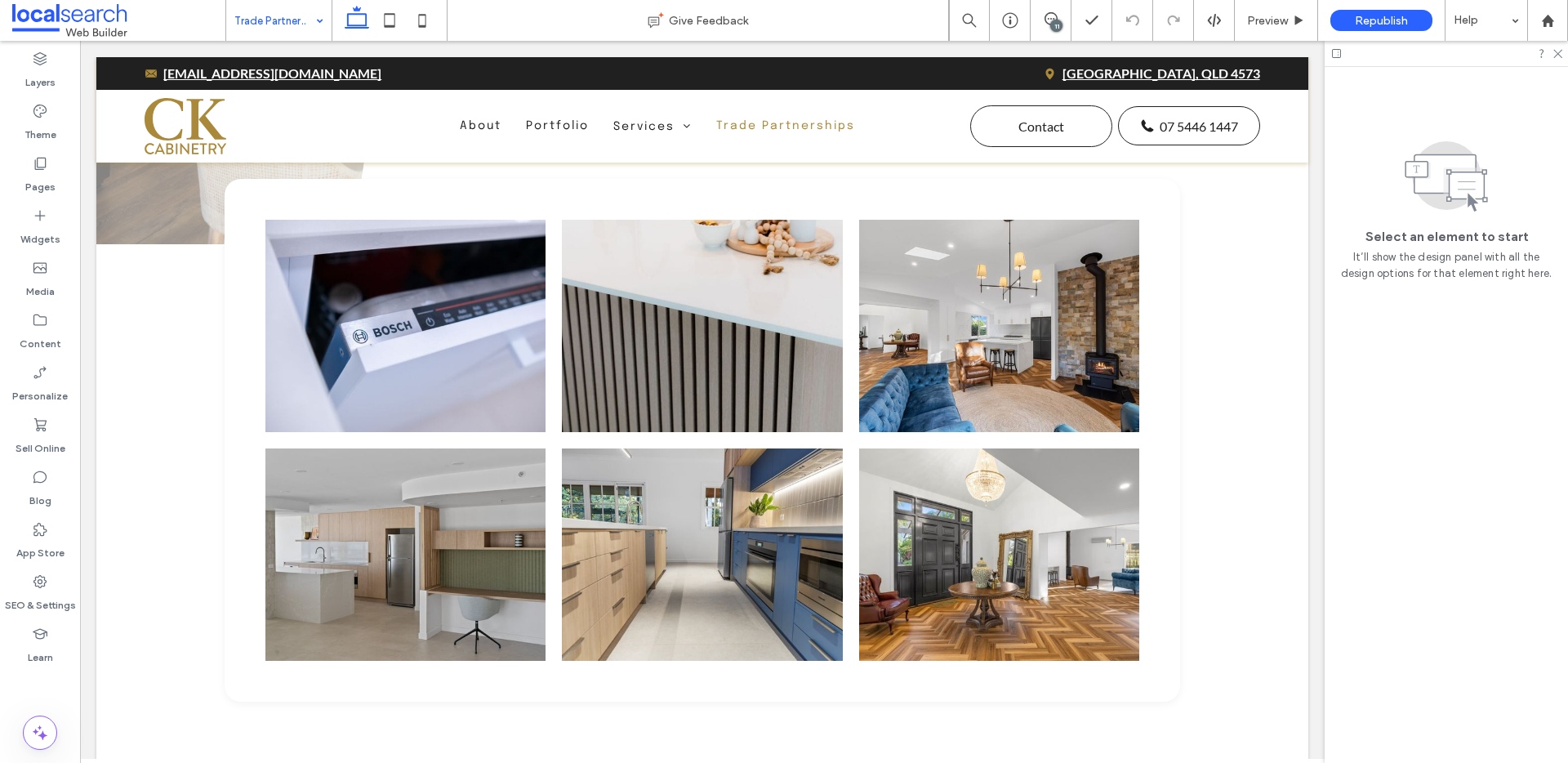
click at [67, 11] on span at bounding box center [119, 20] width 214 height 33
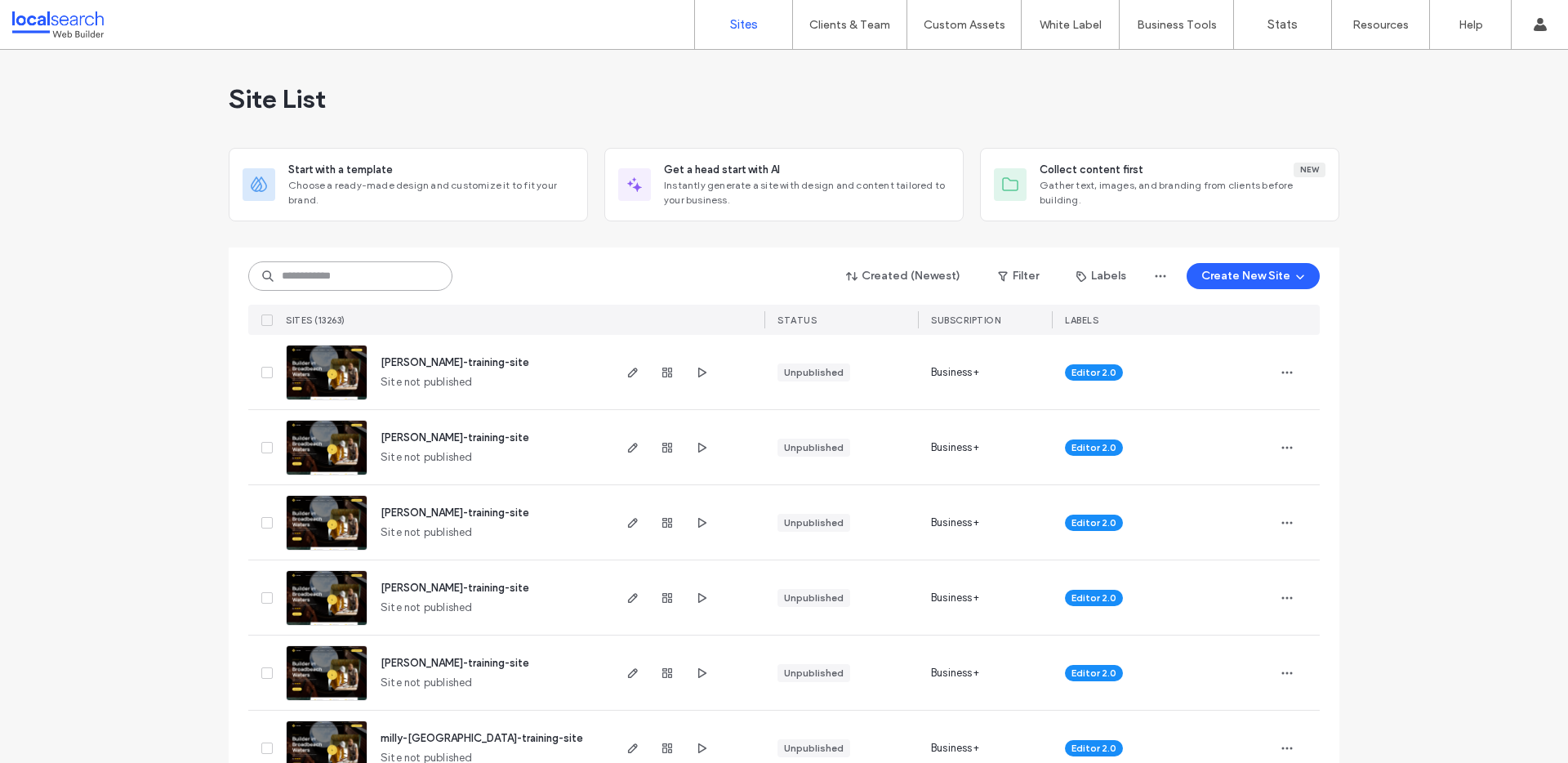
click at [362, 276] on input at bounding box center [350, 276] width 205 height 29
paste input "********"
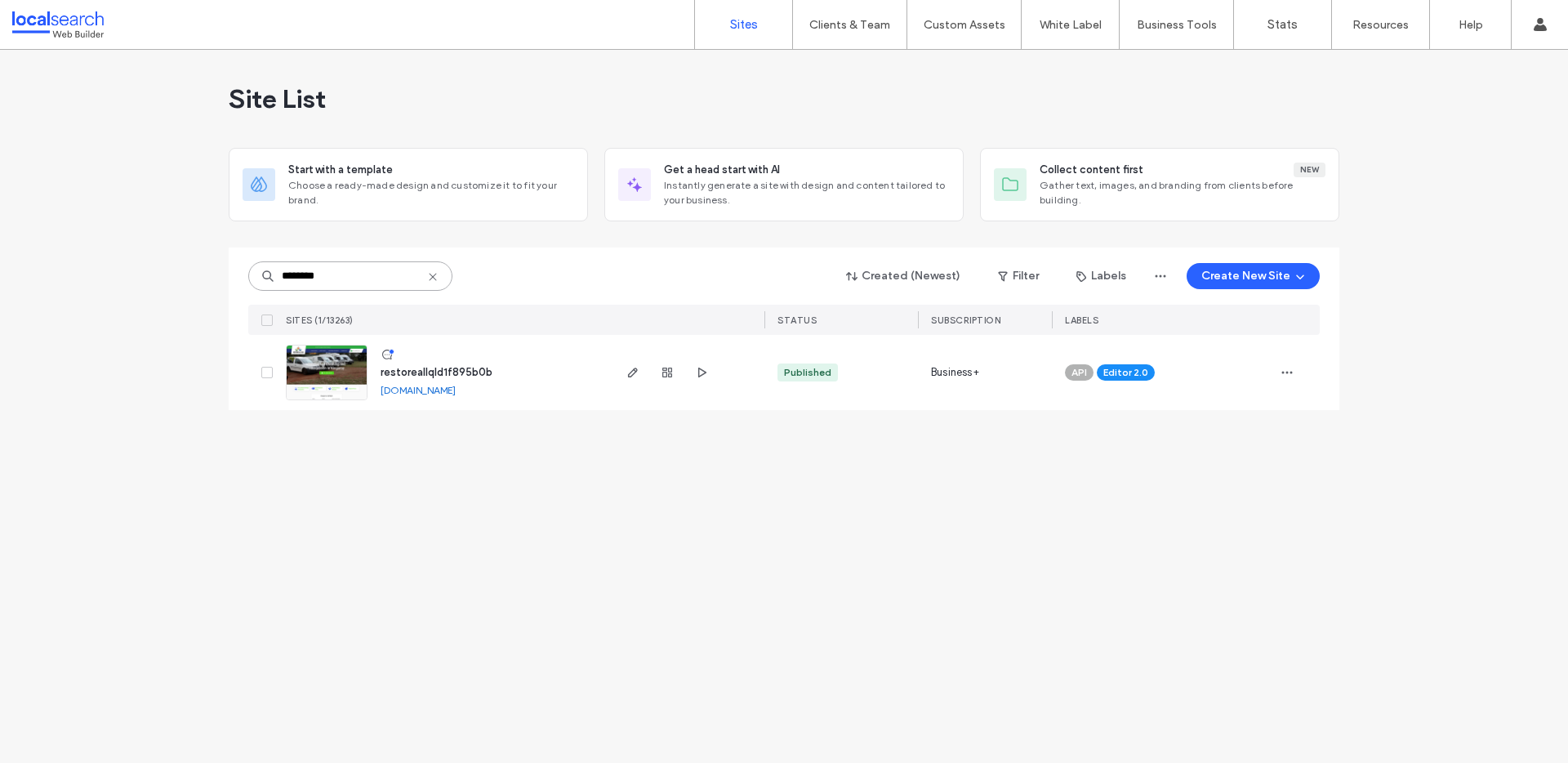
type input "********"
click at [456, 390] on link "[DOMAIN_NAME]" at bounding box center [417, 390] width 75 height 12
click at [309, 377] on img at bounding box center [326, 400] width 80 height 111
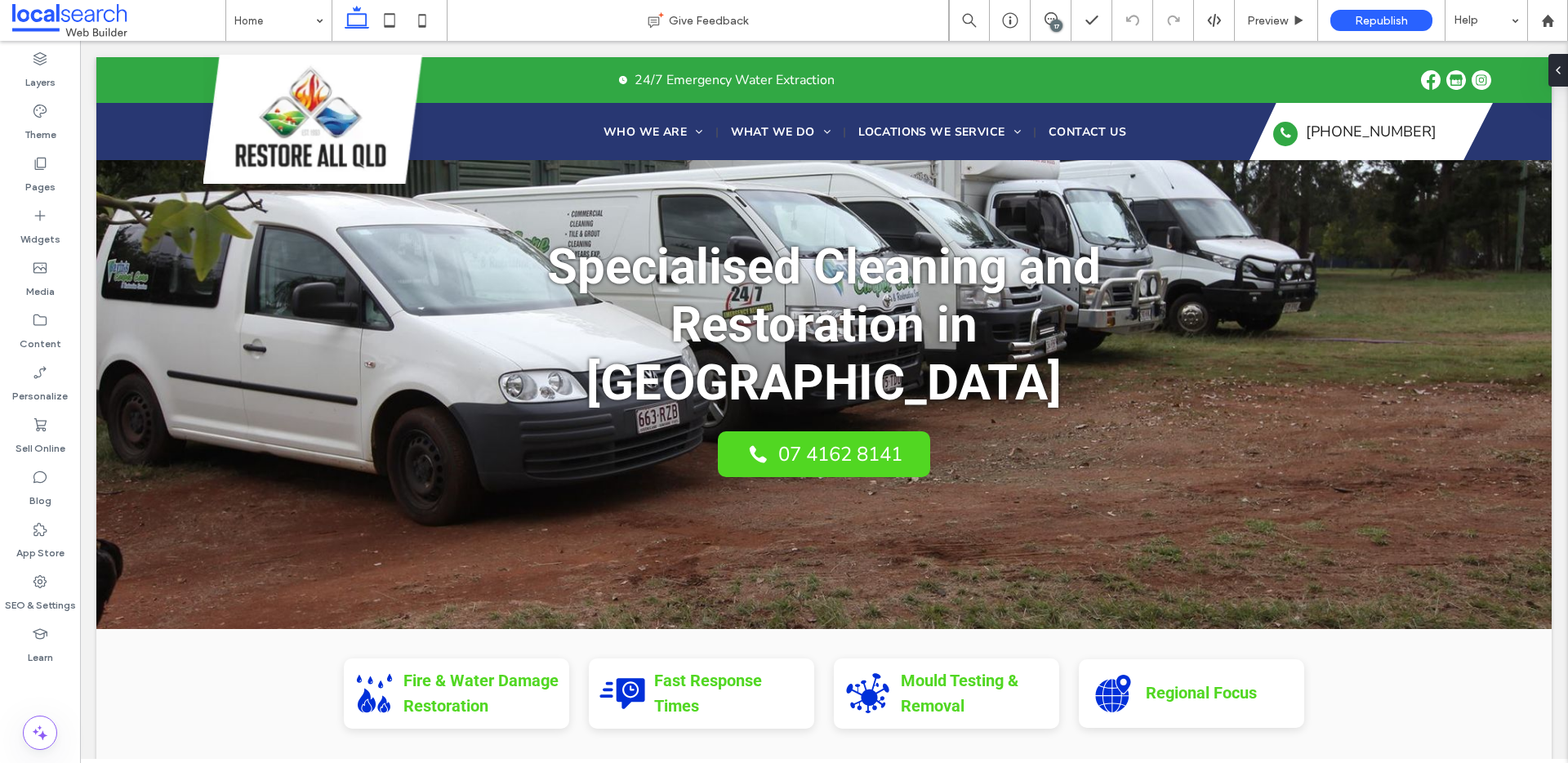
click at [1053, 21] on div "17" at bounding box center [1056, 26] width 12 height 12
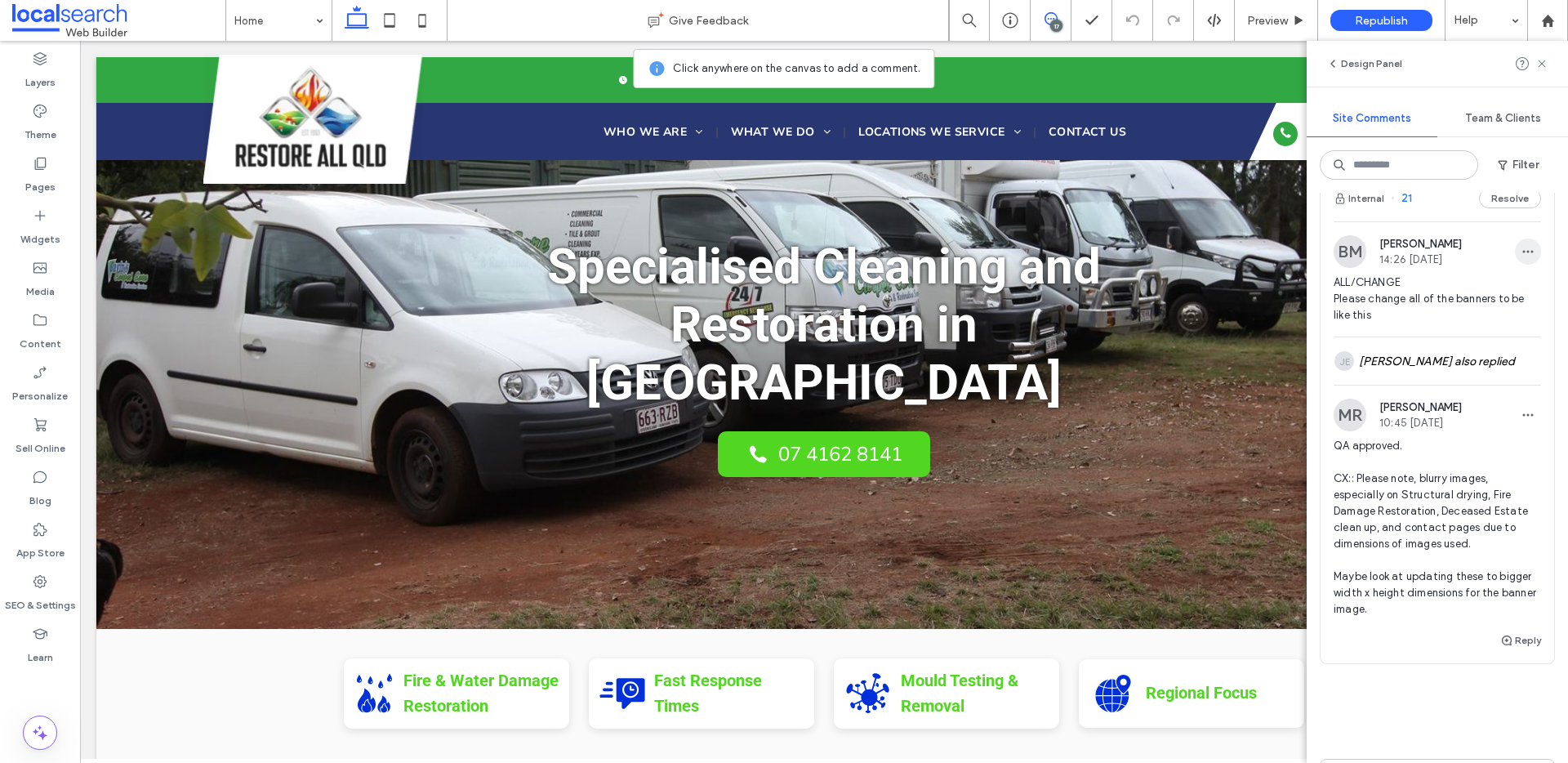
scroll to position [5076, 0]
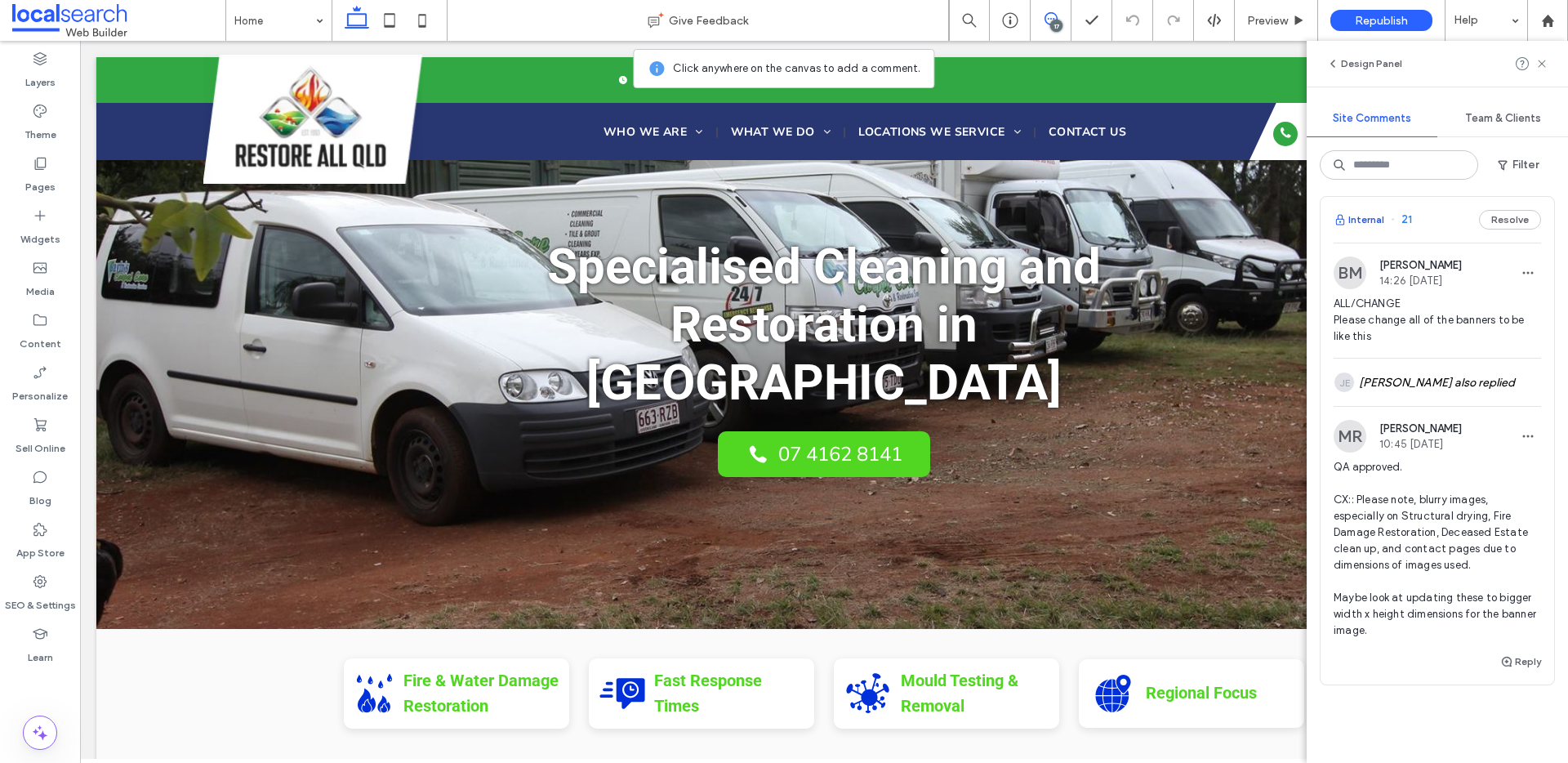
click at [1369, 230] on button "Internal" at bounding box center [1358, 220] width 51 height 20
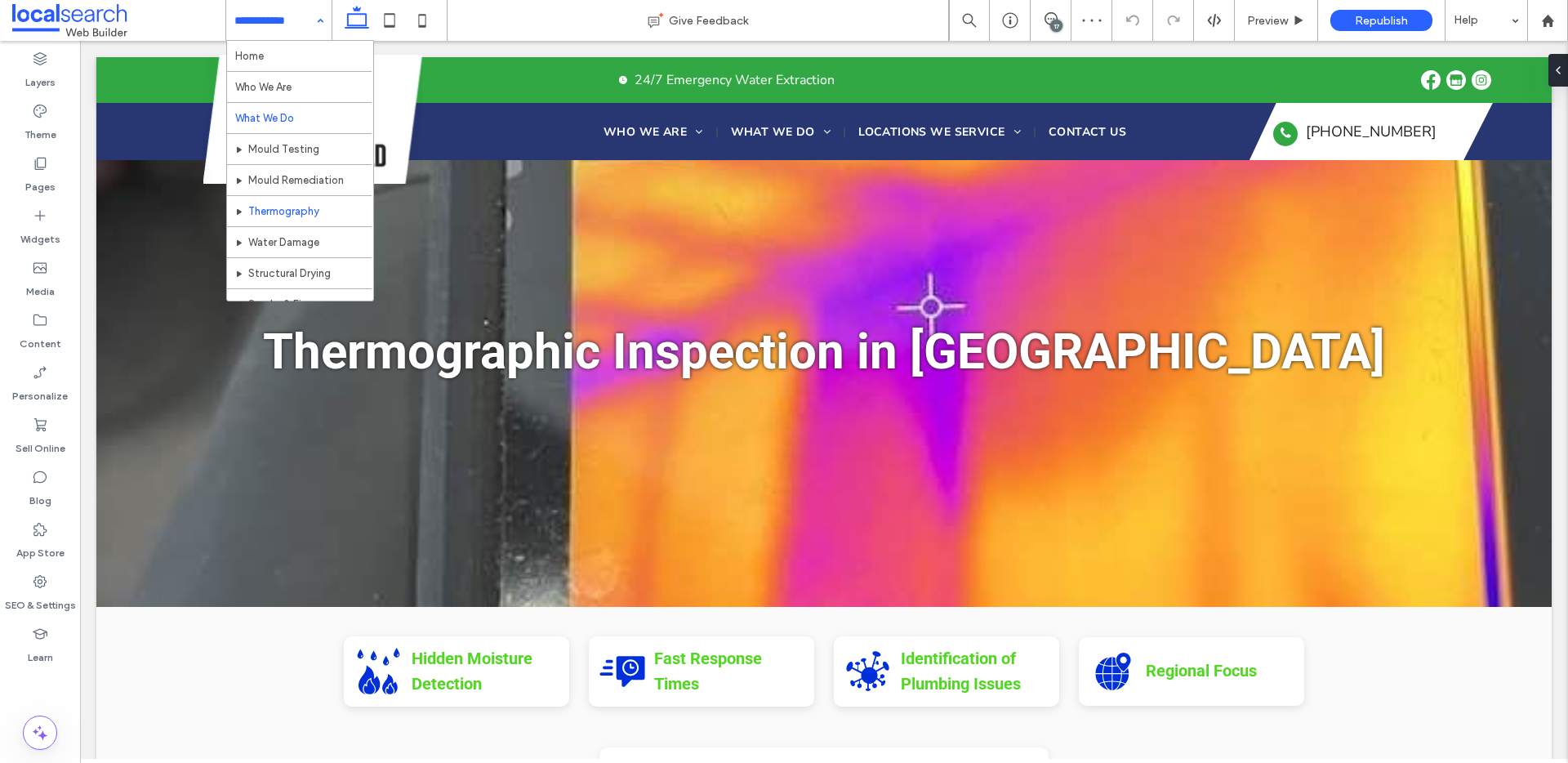
scroll to position [60, 0]
drag, startPoint x: 1049, startPoint y: 16, endPoint x: 1059, endPoint y: 29, distance: 16.4
click at [1052, 16] on icon at bounding box center [1051, 18] width 13 height 13
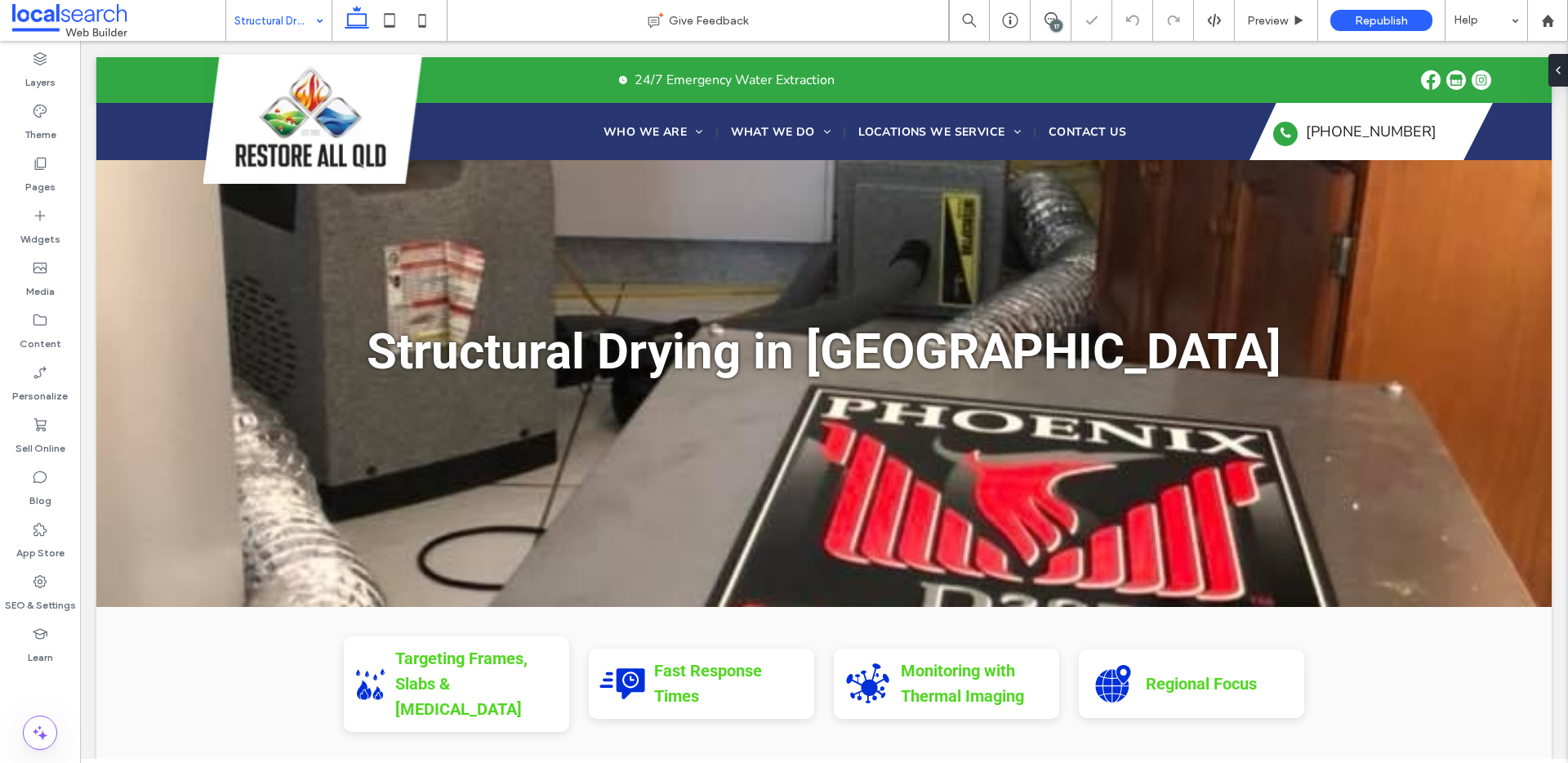
click at [276, 11] on input at bounding box center [274, 20] width 81 height 41
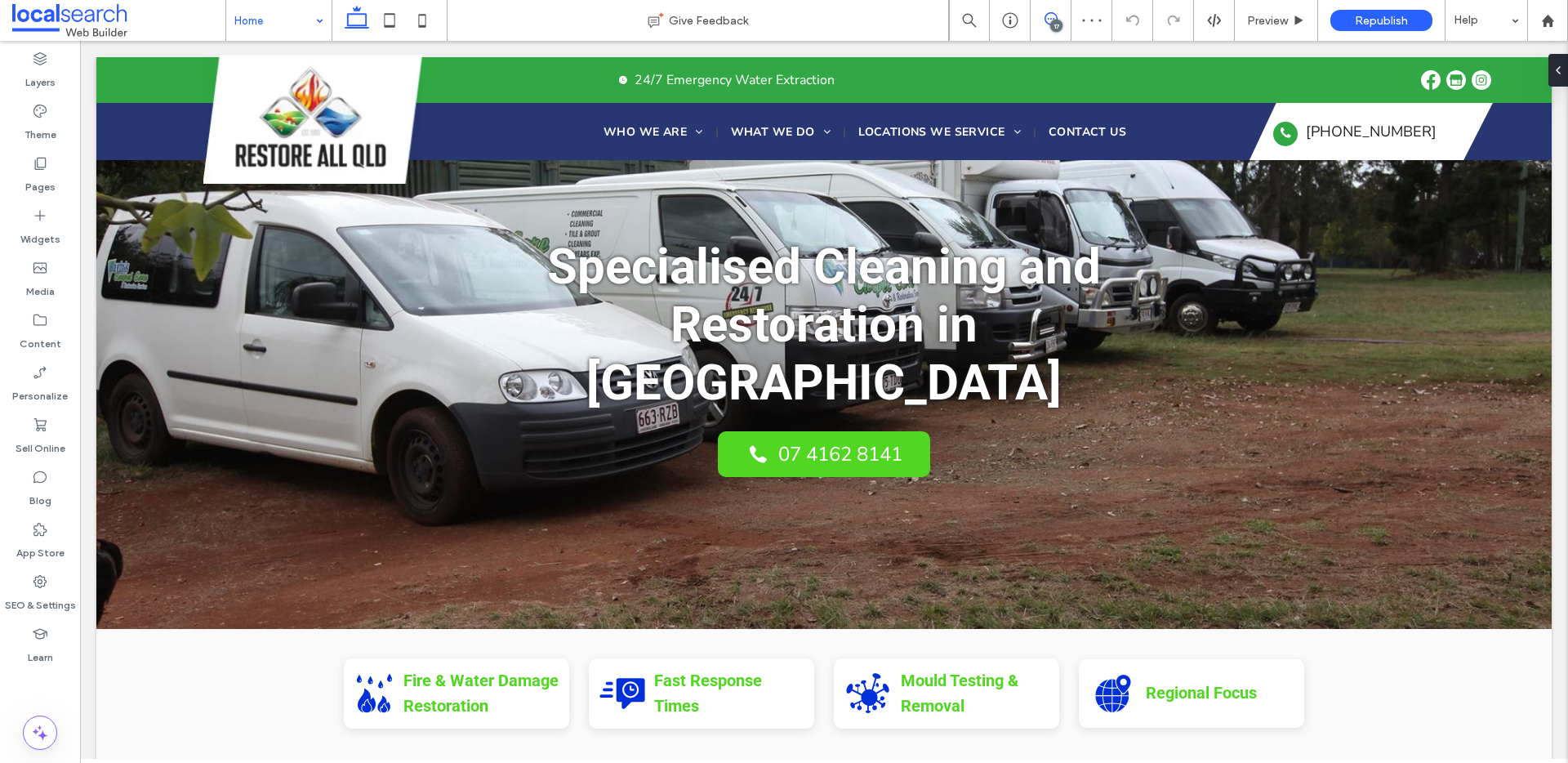
click at [1049, 21] on icon at bounding box center [1051, 18] width 13 height 13
click at [1046, 16] on icon at bounding box center [1051, 18] width 13 height 13
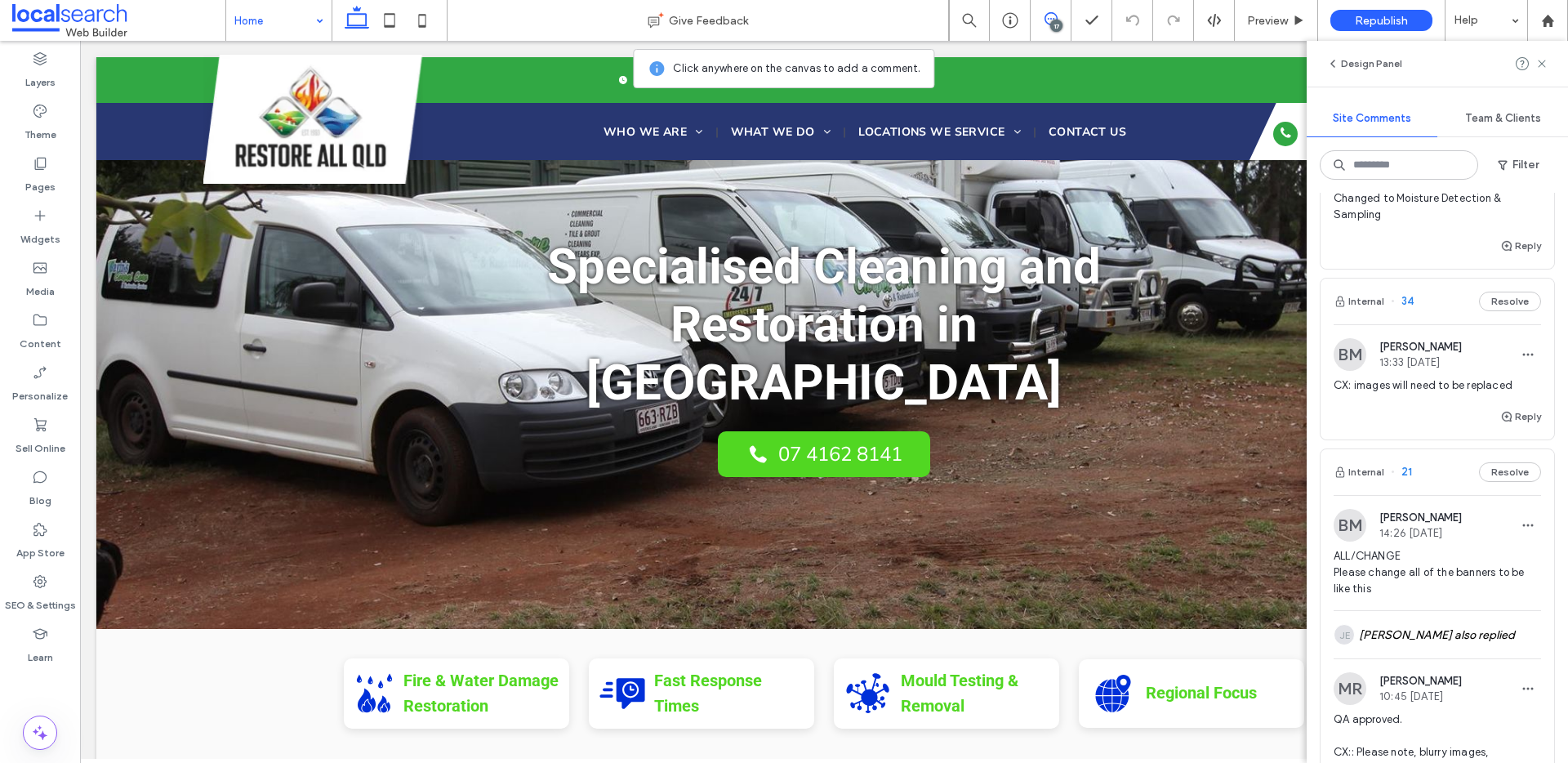
scroll to position [4820, 0]
click at [1367, 316] on button "Internal" at bounding box center [1358, 306] width 51 height 20
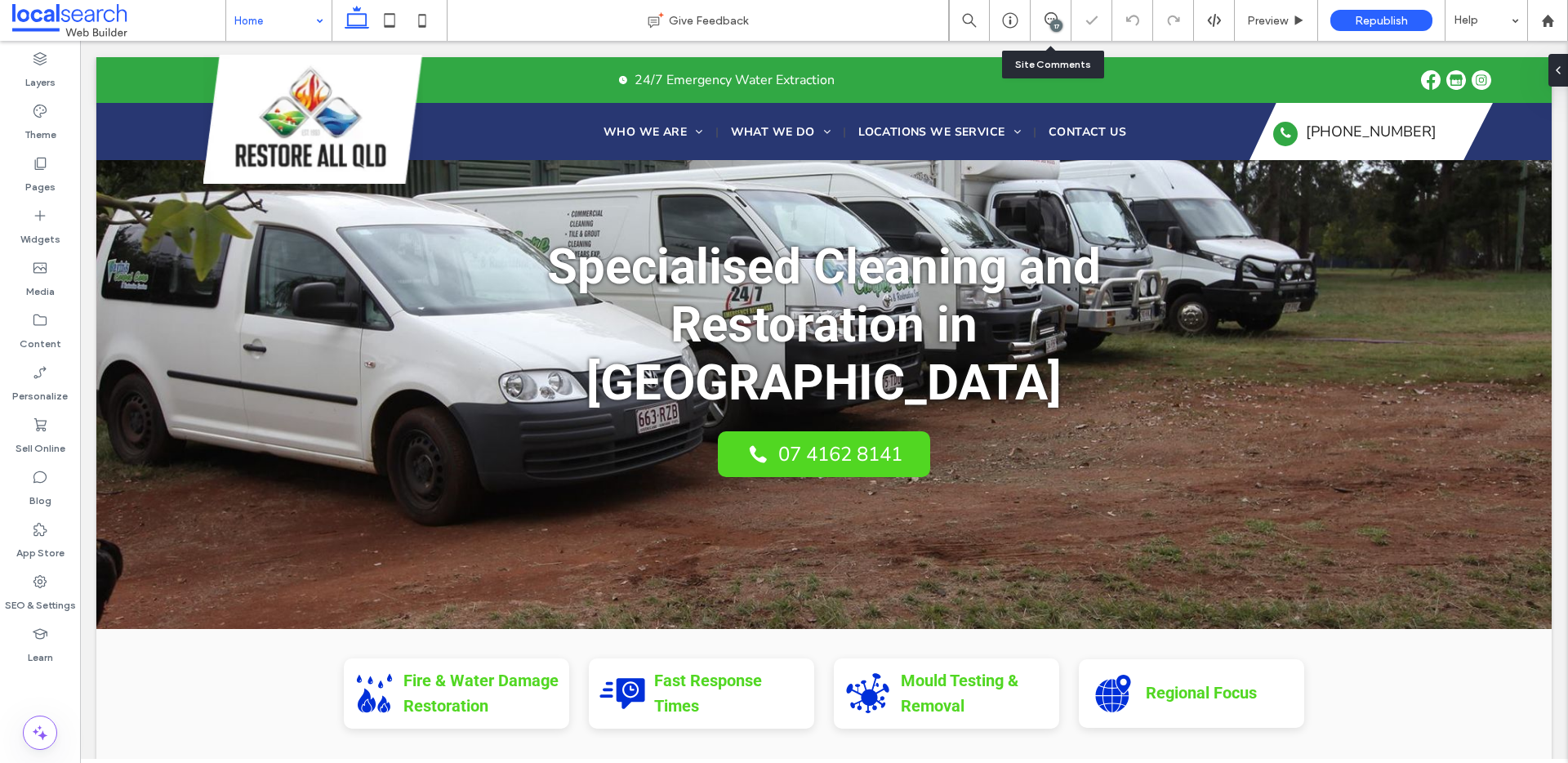
click at [1044, 26] on div "17" at bounding box center [1051, 20] width 40 height 16
drag, startPoint x: 1047, startPoint y: 21, endPoint x: 1007, endPoint y: 3, distance: 43.9
click at [1047, 21] on icon at bounding box center [1051, 18] width 13 height 13
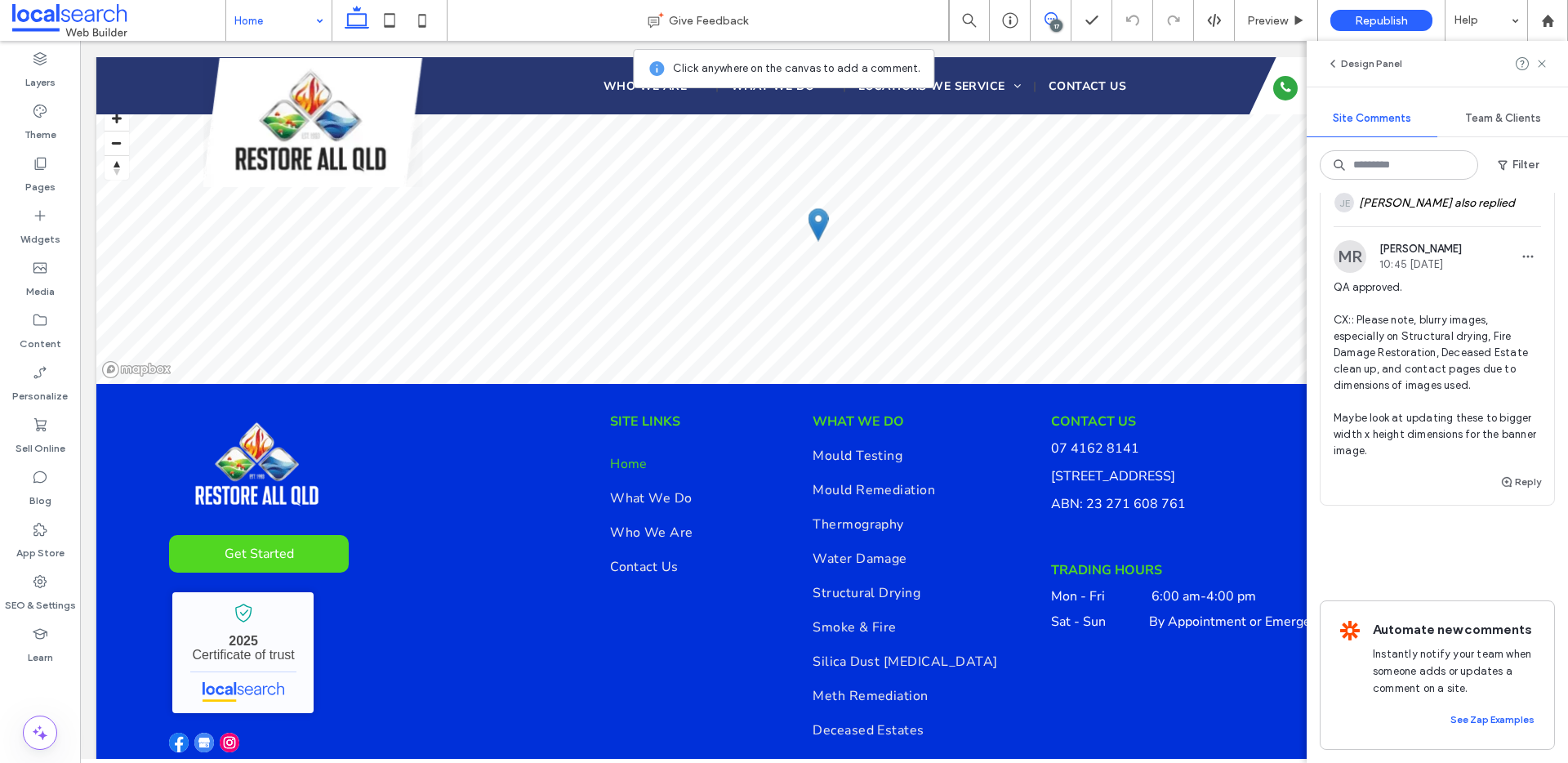
scroll to position [3899, 0]
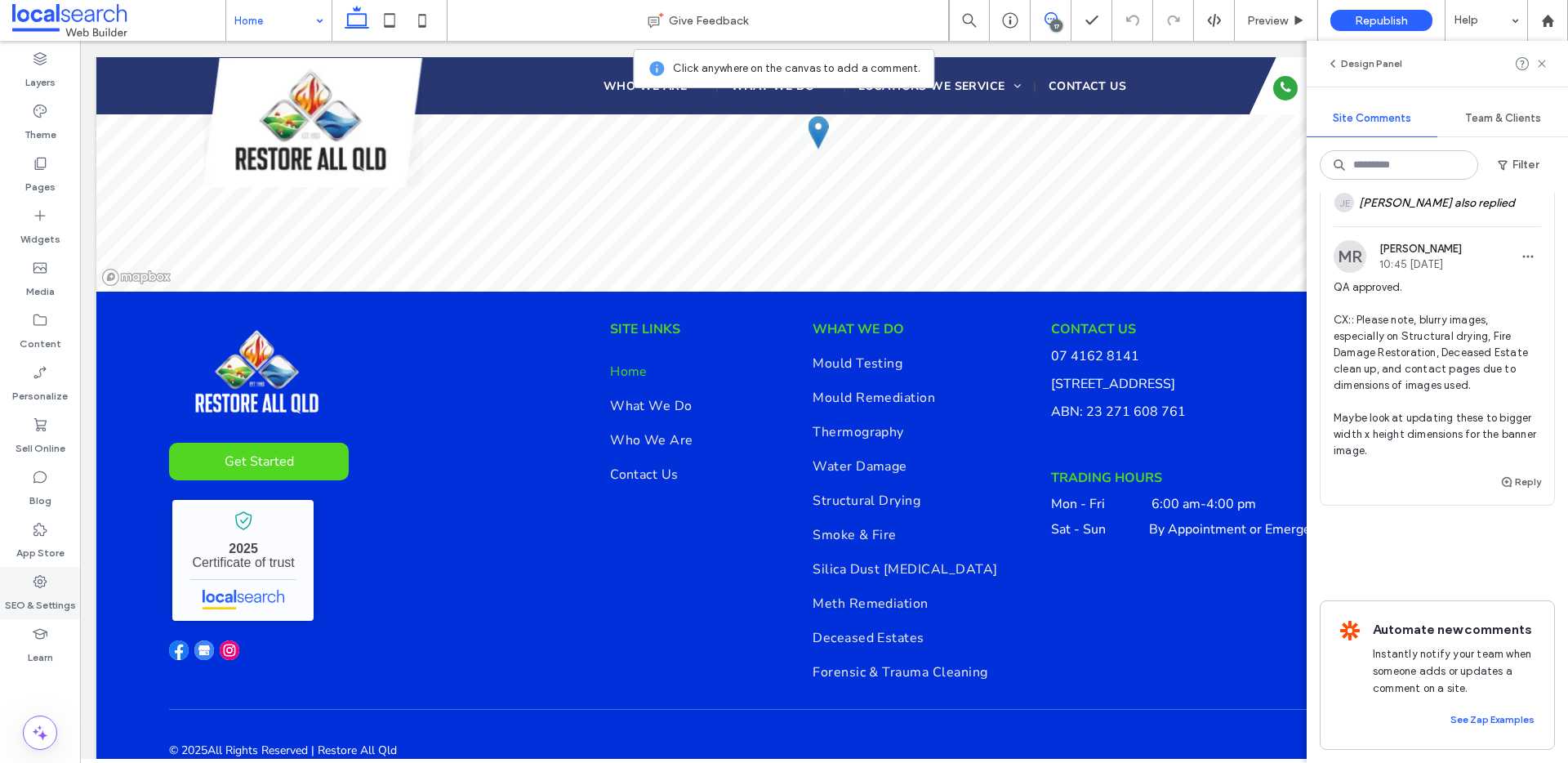
click at [56, 583] on div "SEO & Settings" at bounding box center [40, 593] width 80 height 52
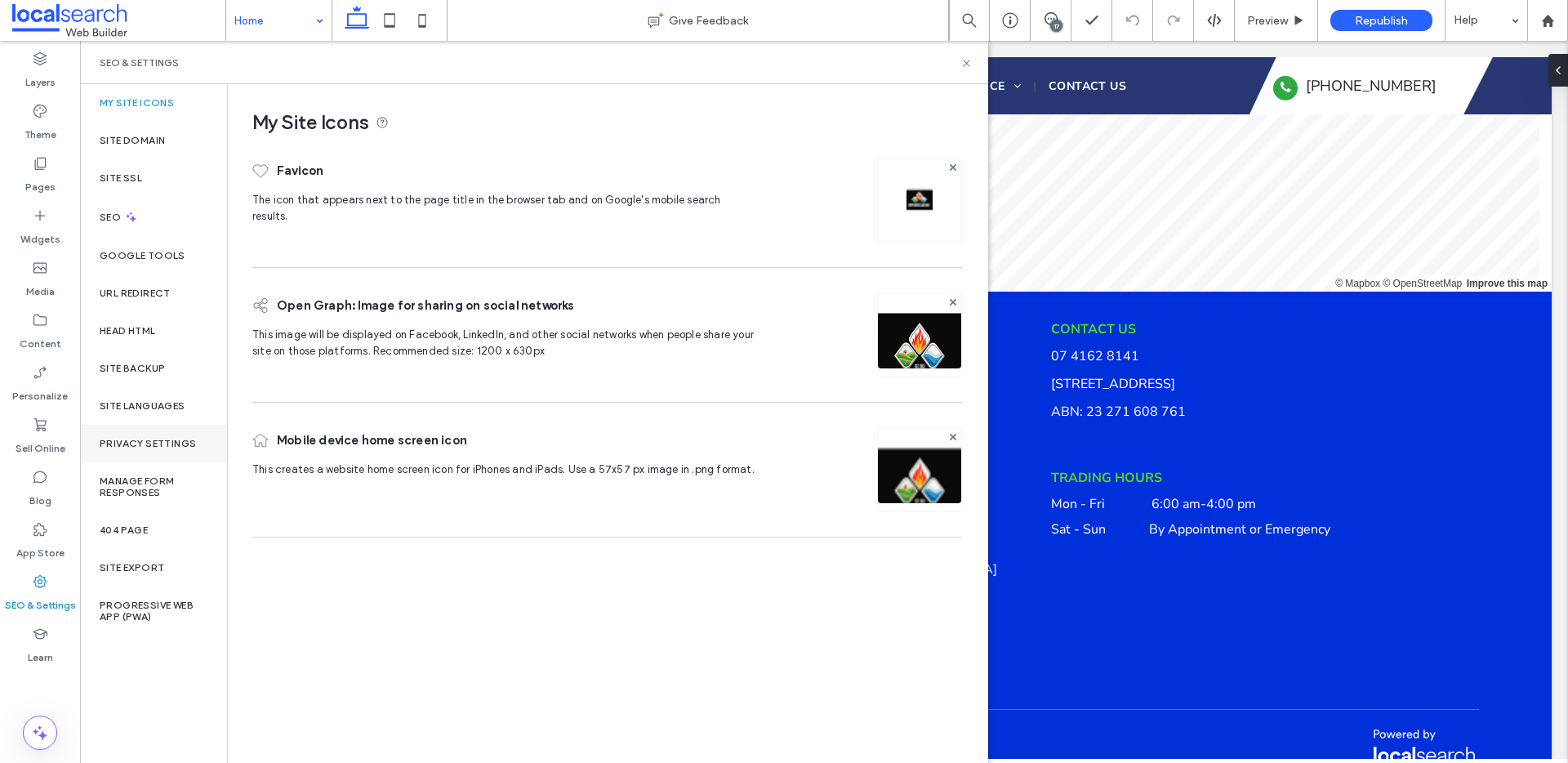
scroll to position [0, 0]
click at [151, 361] on div "Site Backup" at bounding box center [153, 369] width 147 height 38
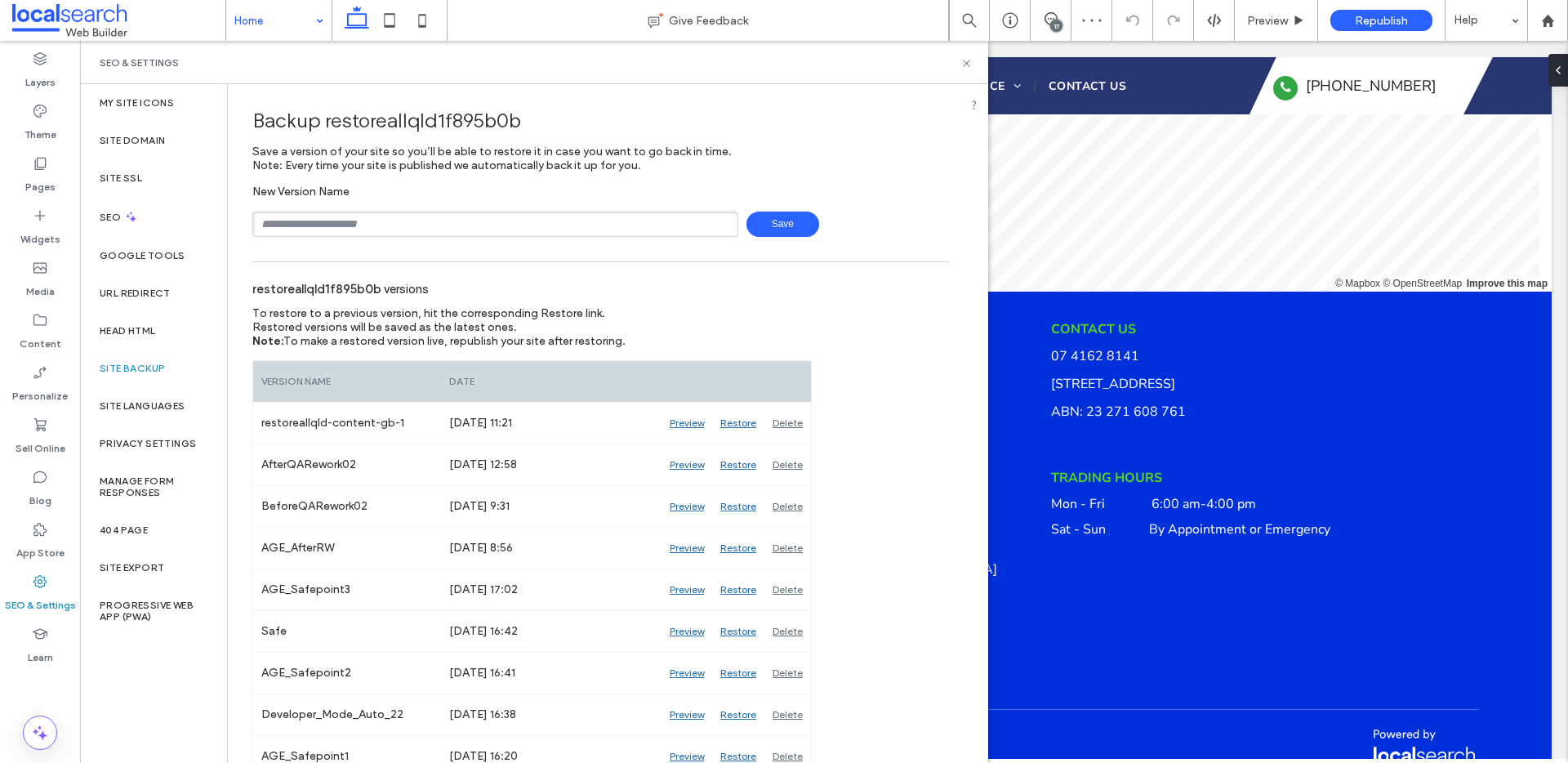
click at [375, 228] on input "text" at bounding box center [495, 224] width 486 height 25
type input "**********"
drag, startPoint x: 969, startPoint y: 64, endPoint x: 966, endPoint y: 1, distance: 63.1
click at [969, 64] on icon at bounding box center [966, 63] width 12 height 12
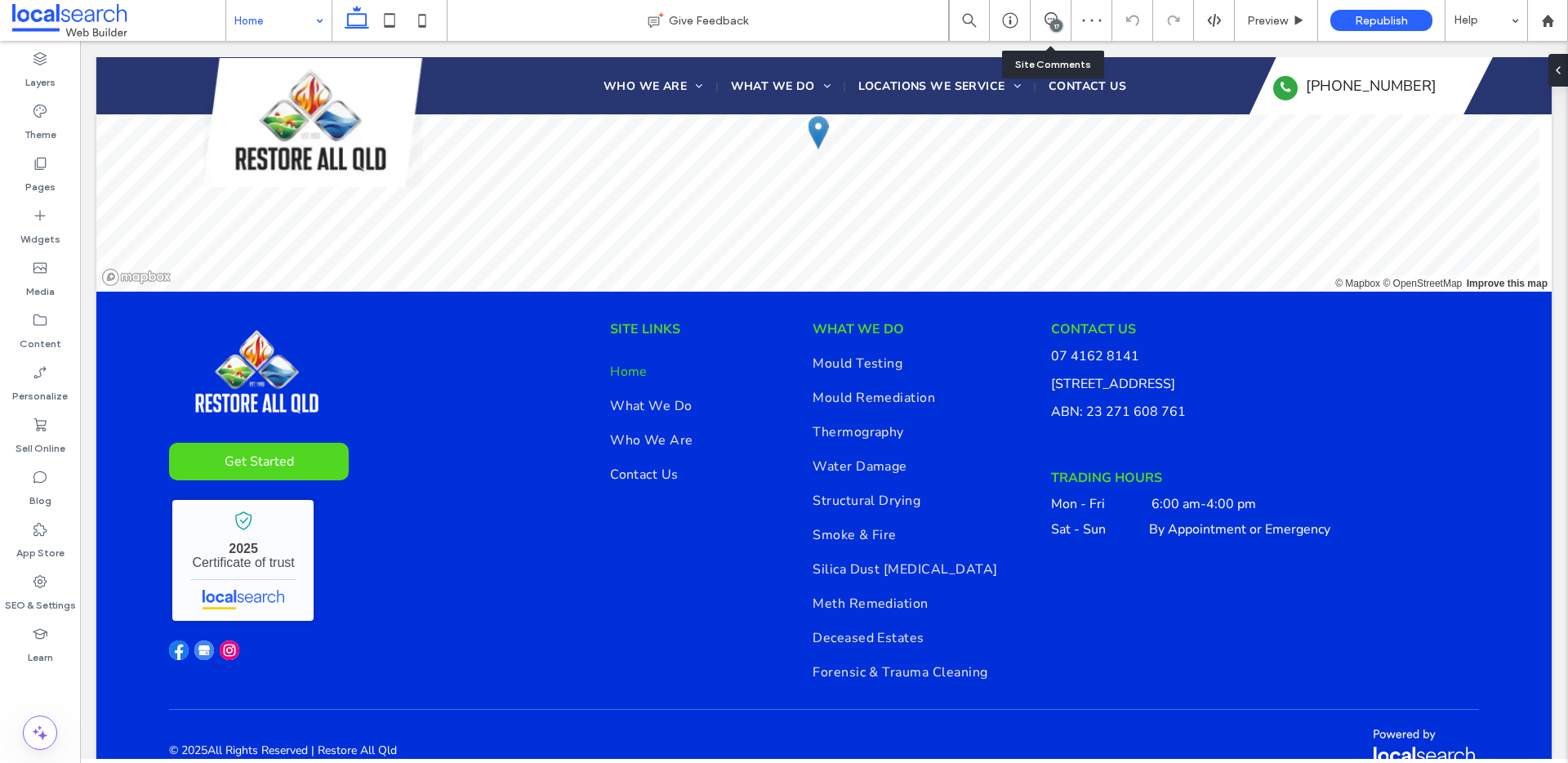
drag, startPoint x: 1047, startPoint y: 27, endPoint x: 1060, endPoint y: 43, distance: 20.6
click at [1047, 27] on div "17" at bounding box center [1051, 20] width 40 height 16
click at [1054, 17] on icon at bounding box center [1051, 18] width 13 height 13
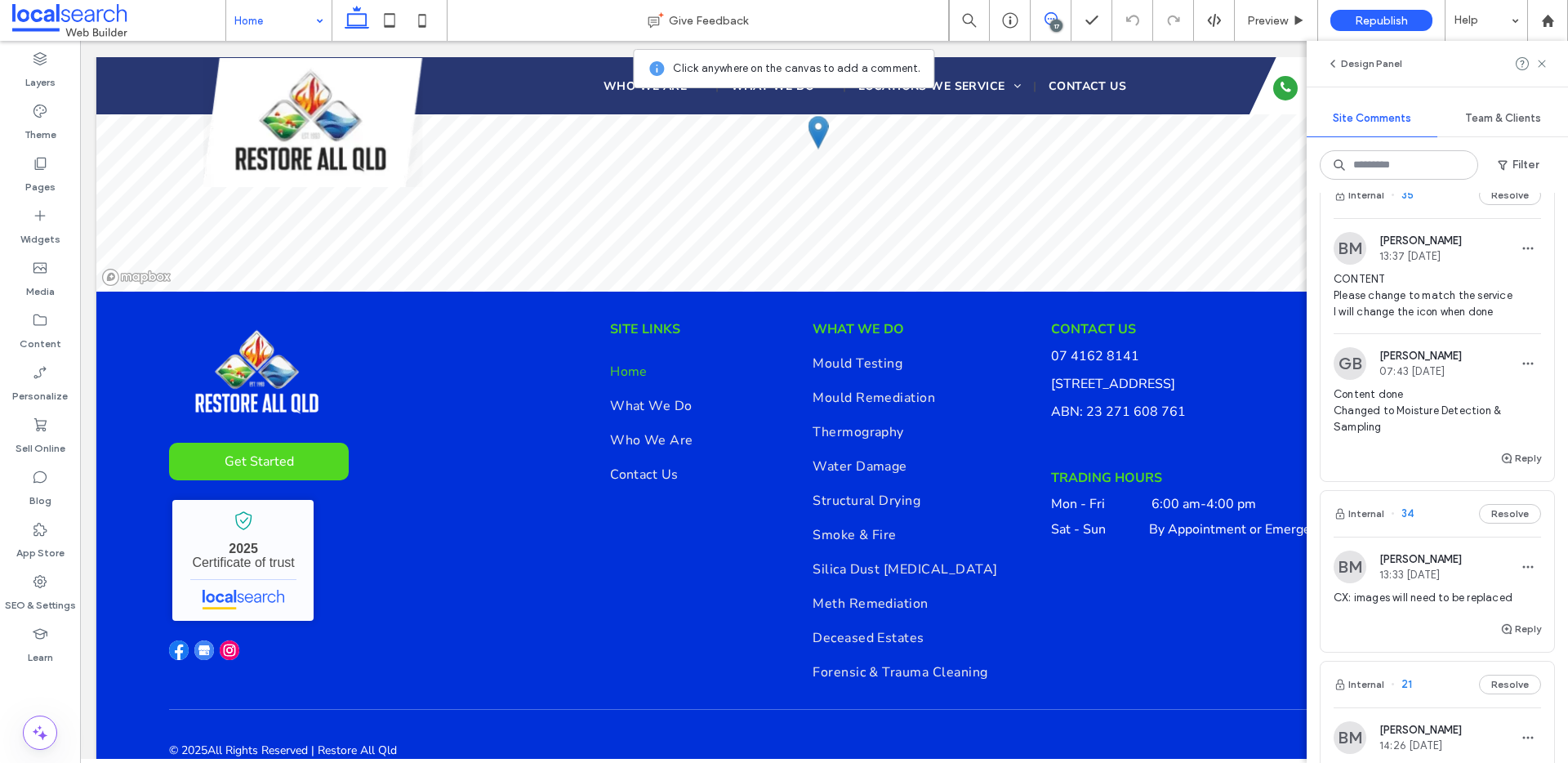
scroll to position [4481, 0]
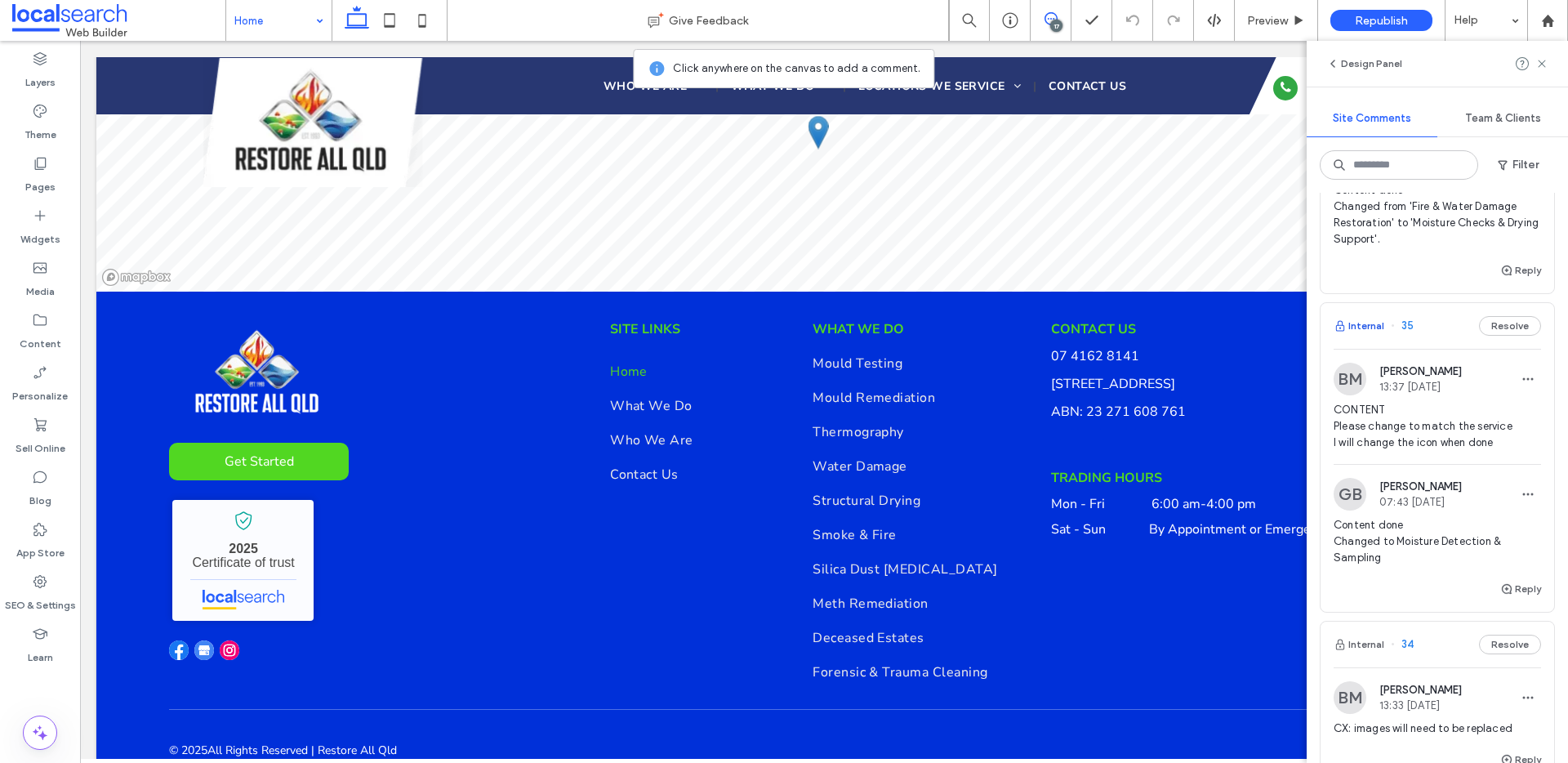
click at [1361, 336] on button "Internal" at bounding box center [1358, 327] width 51 height 20
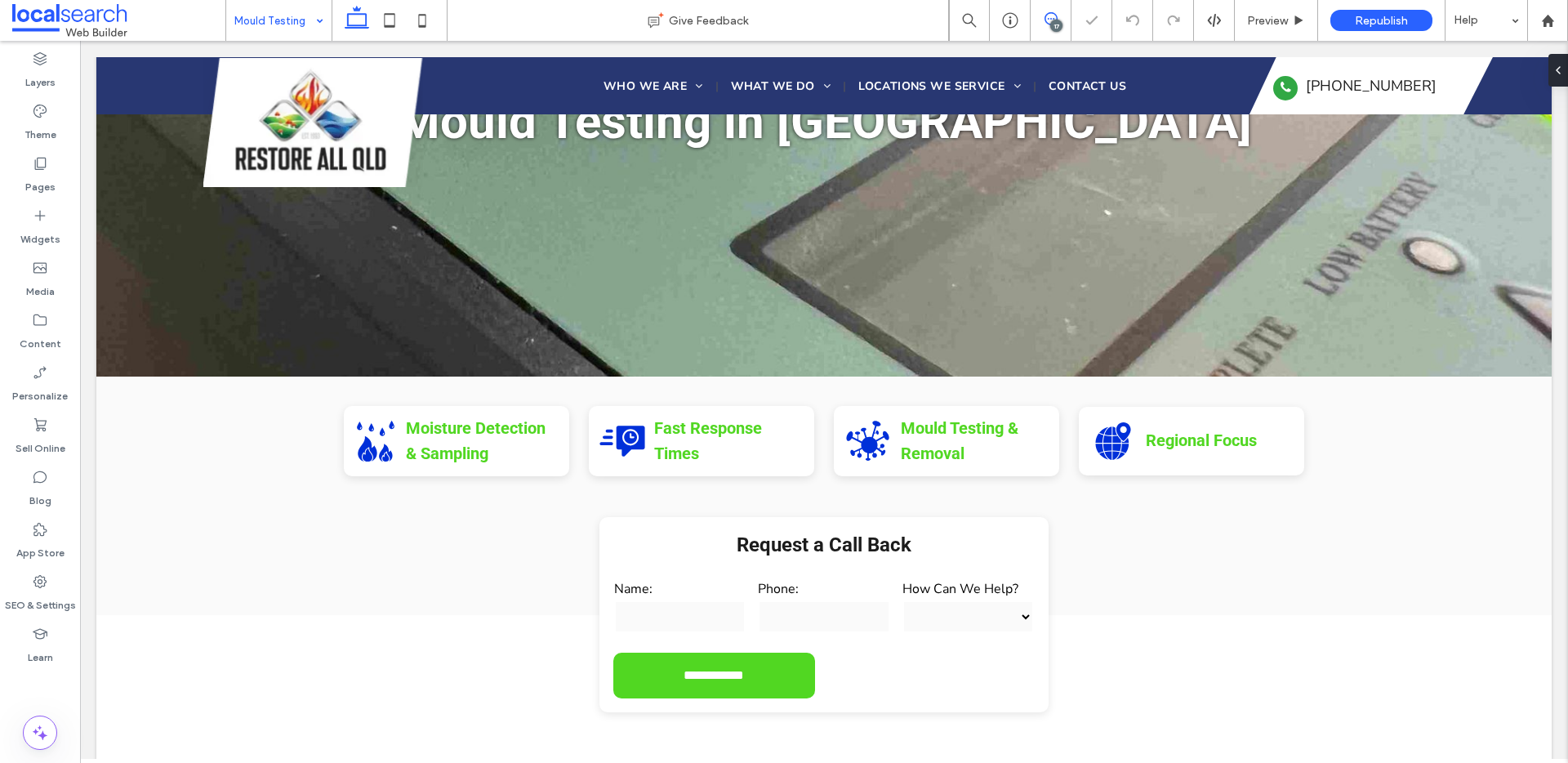
click at [1048, 21] on icon at bounding box center [1051, 18] width 13 height 13
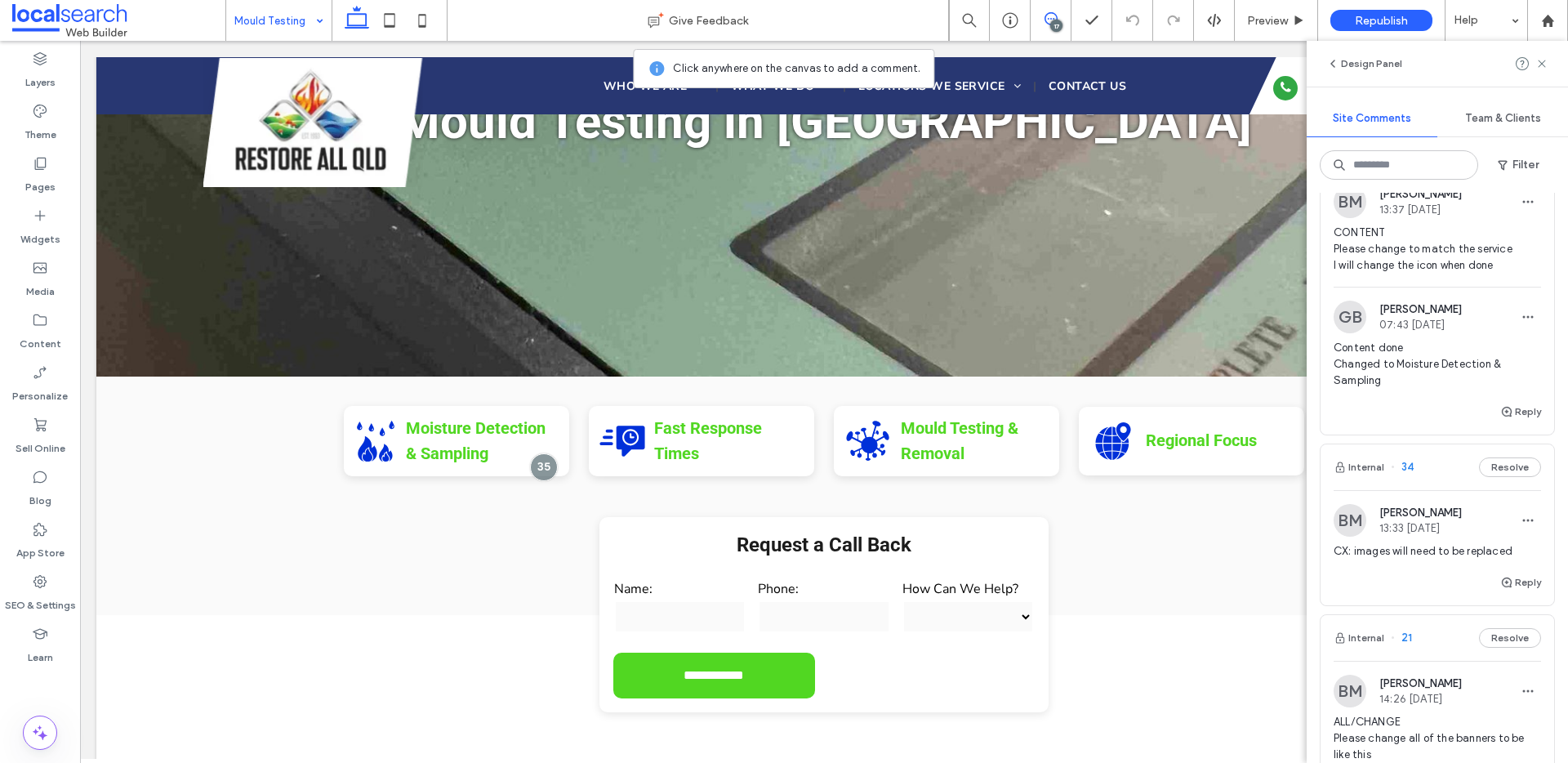
scroll to position [4656, 0]
click at [1503, 424] on button "Reply" at bounding box center [1520, 414] width 41 height 20
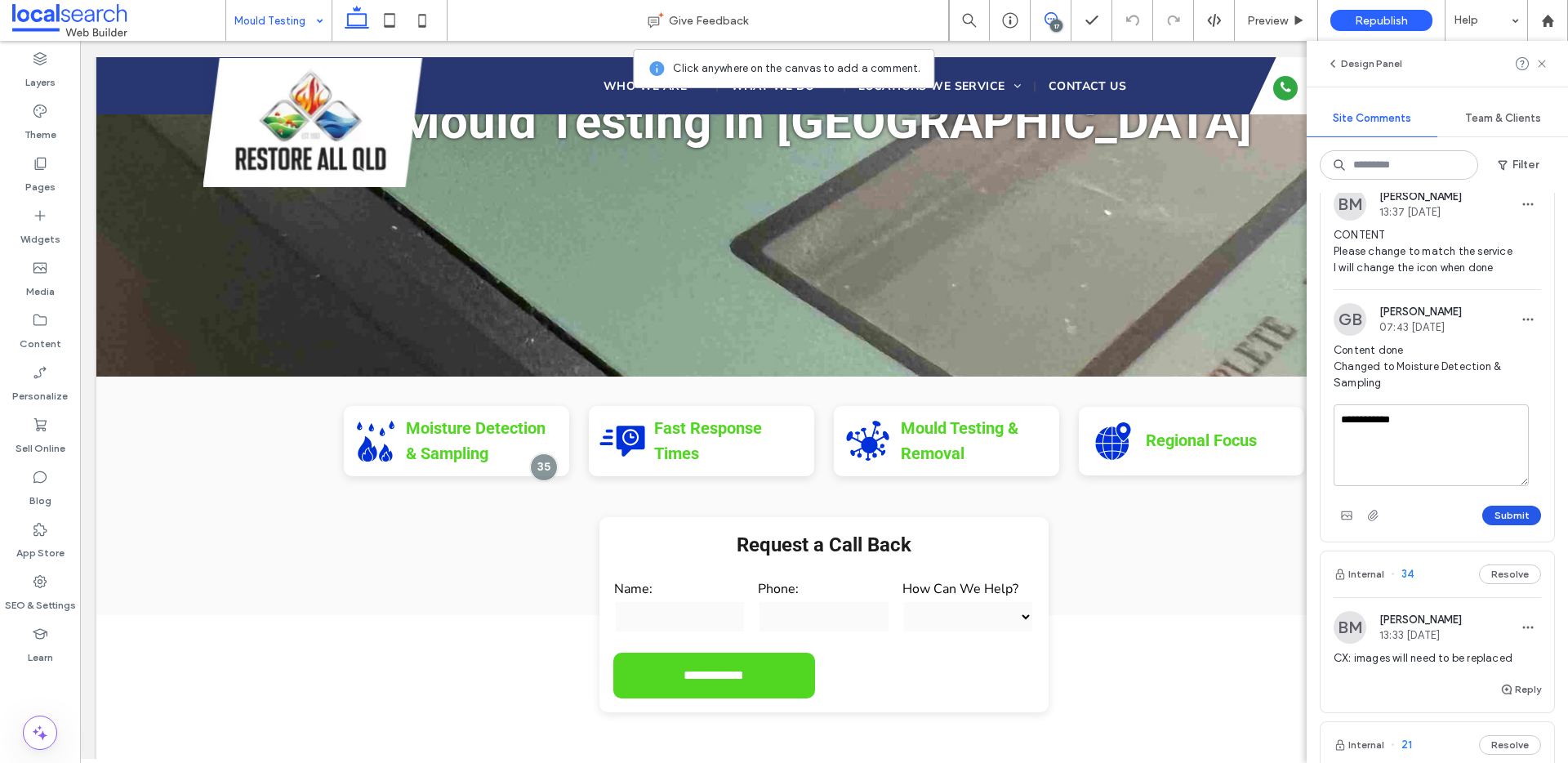
type textarea "**********"
click at [1495, 525] on button "Submit" at bounding box center [1511, 516] width 59 height 20
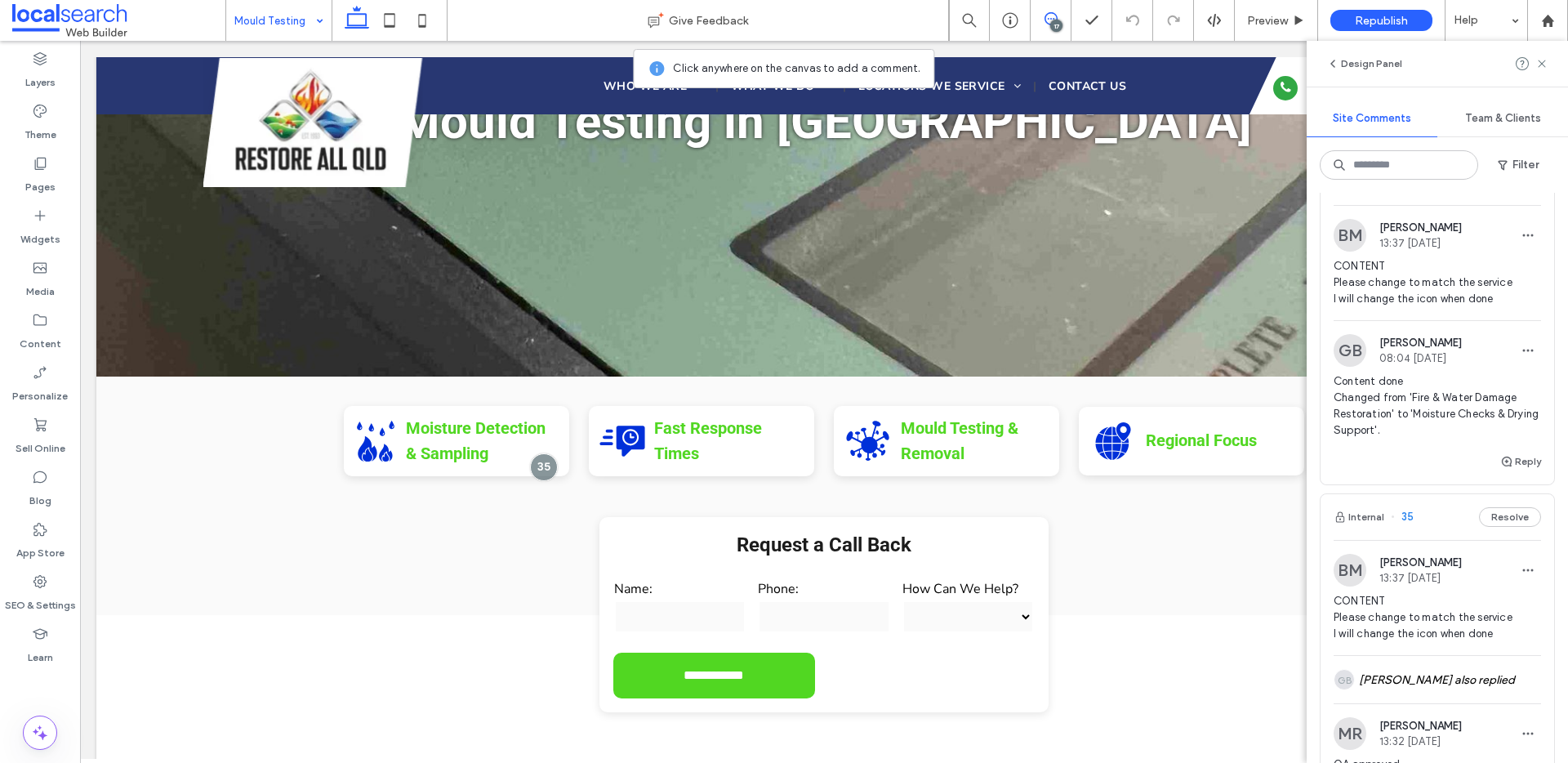
scroll to position [4274, 0]
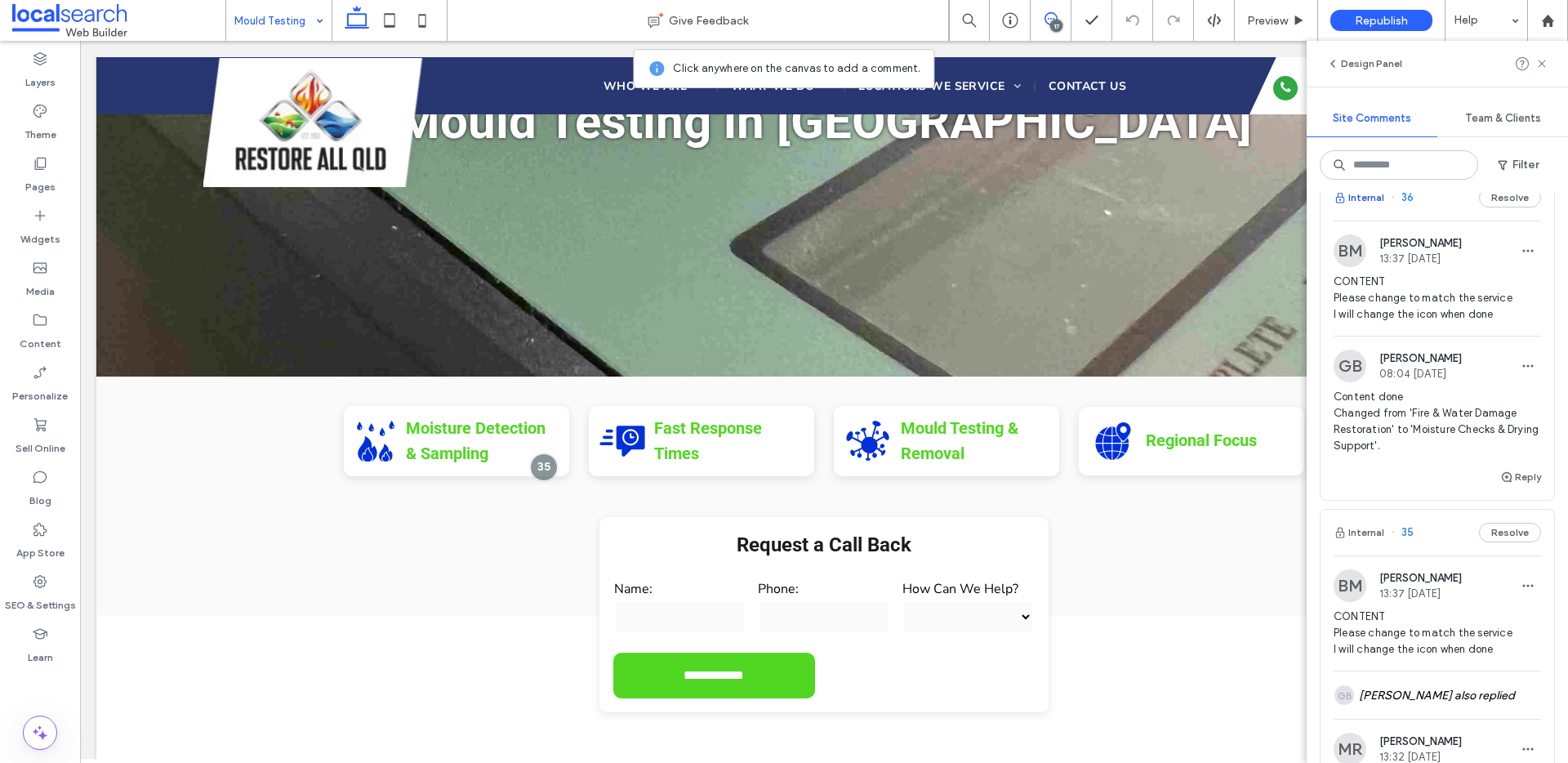
click at [1365, 208] on button "Internal" at bounding box center [1358, 198] width 51 height 20
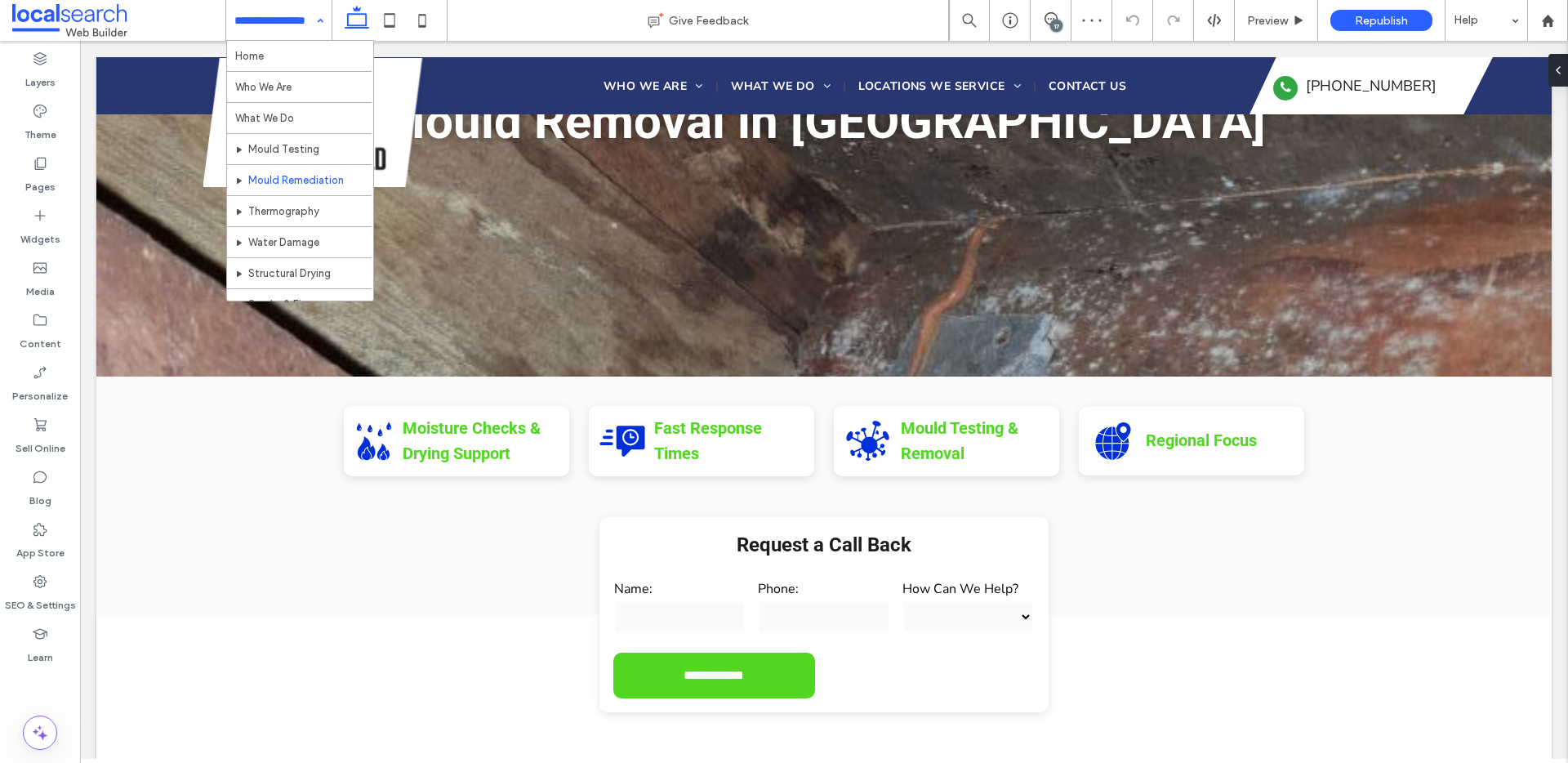
click at [315, 24] on div "Home Who We Are What We Do Mould Testing Mould Remediation Thermography Water D…" at bounding box center [279, 20] width 106 height 41
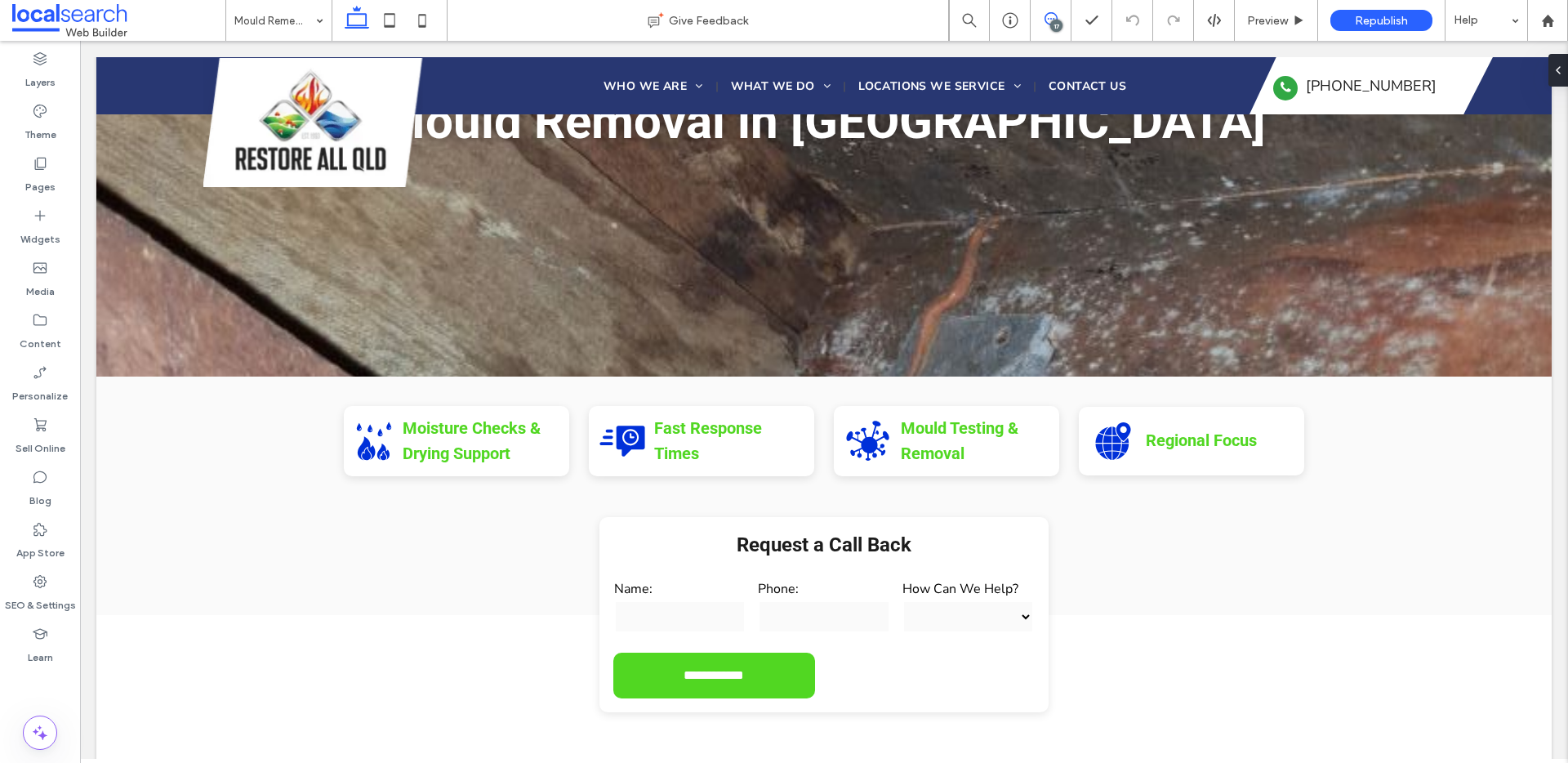
drag, startPoint x: 1051, startPoint y: 20, endPoint x: 1482, endPoint y: 359, distance: 548.3
click at [1051, 20] on icon at bounding box center [1051, 18] width 13 height 13
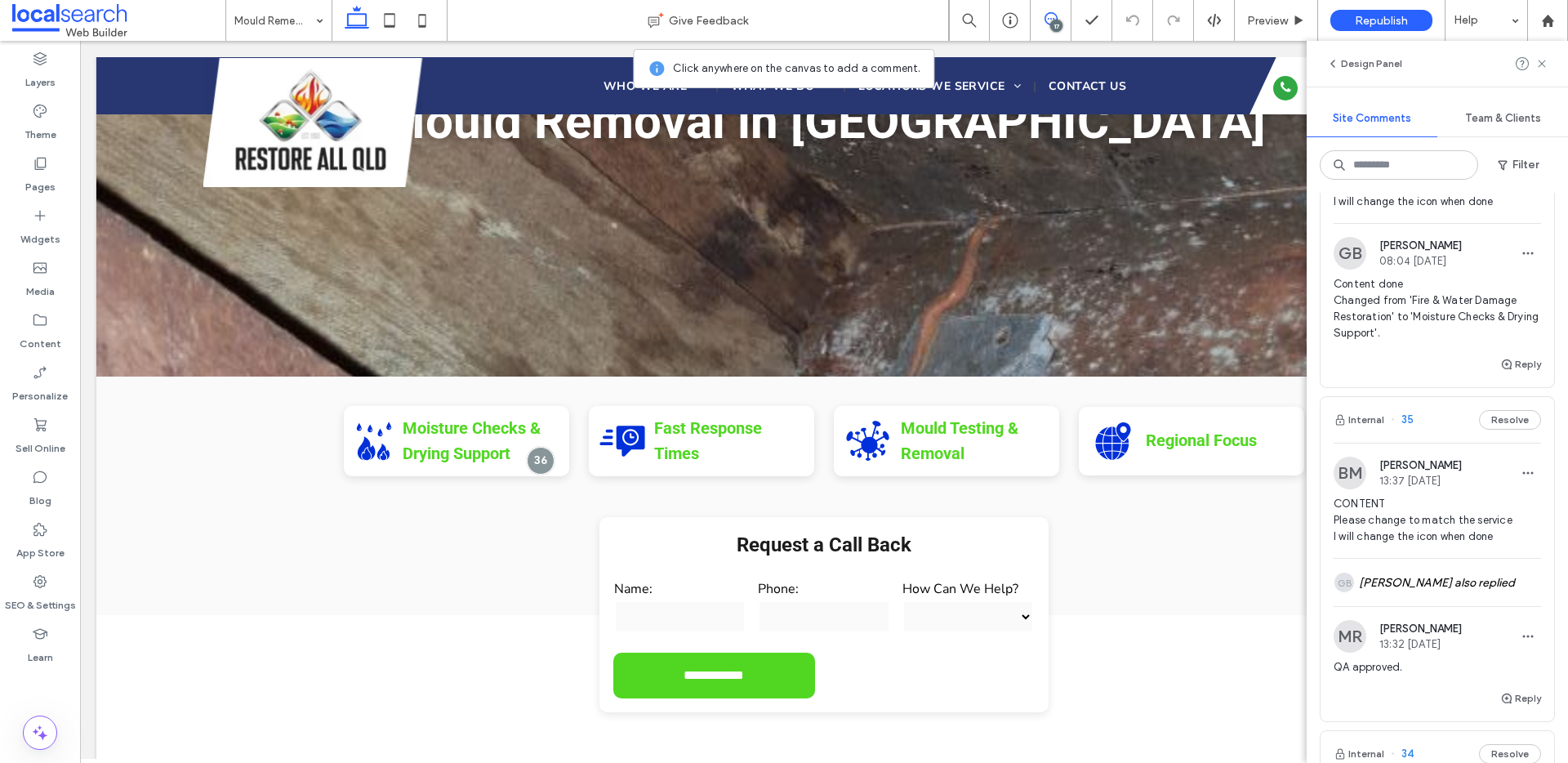
scroll to position [4216, 0]
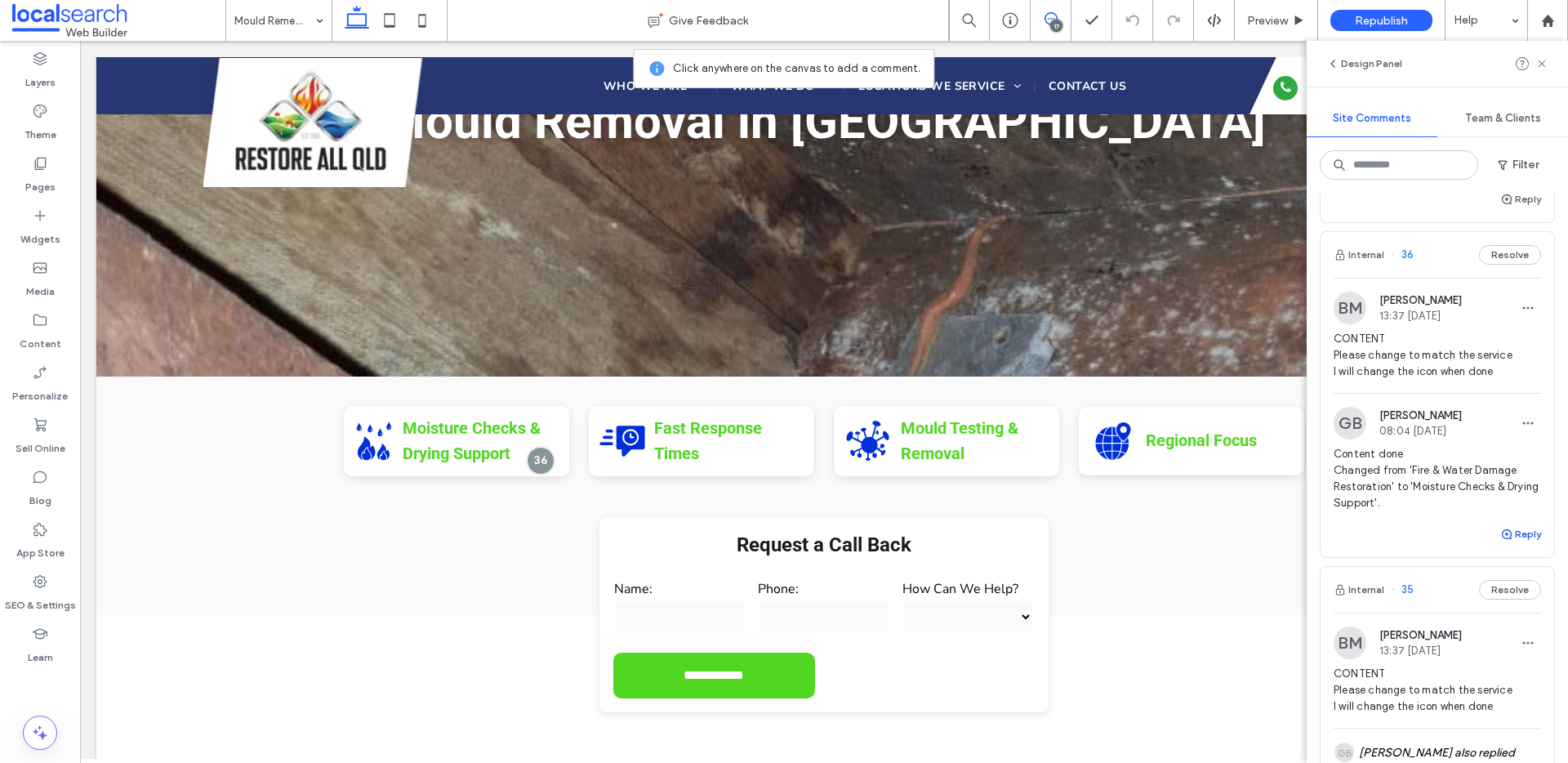
click at [1508, 544] on button "Reply" at bounding box center [1520, 534] width 41 height 20
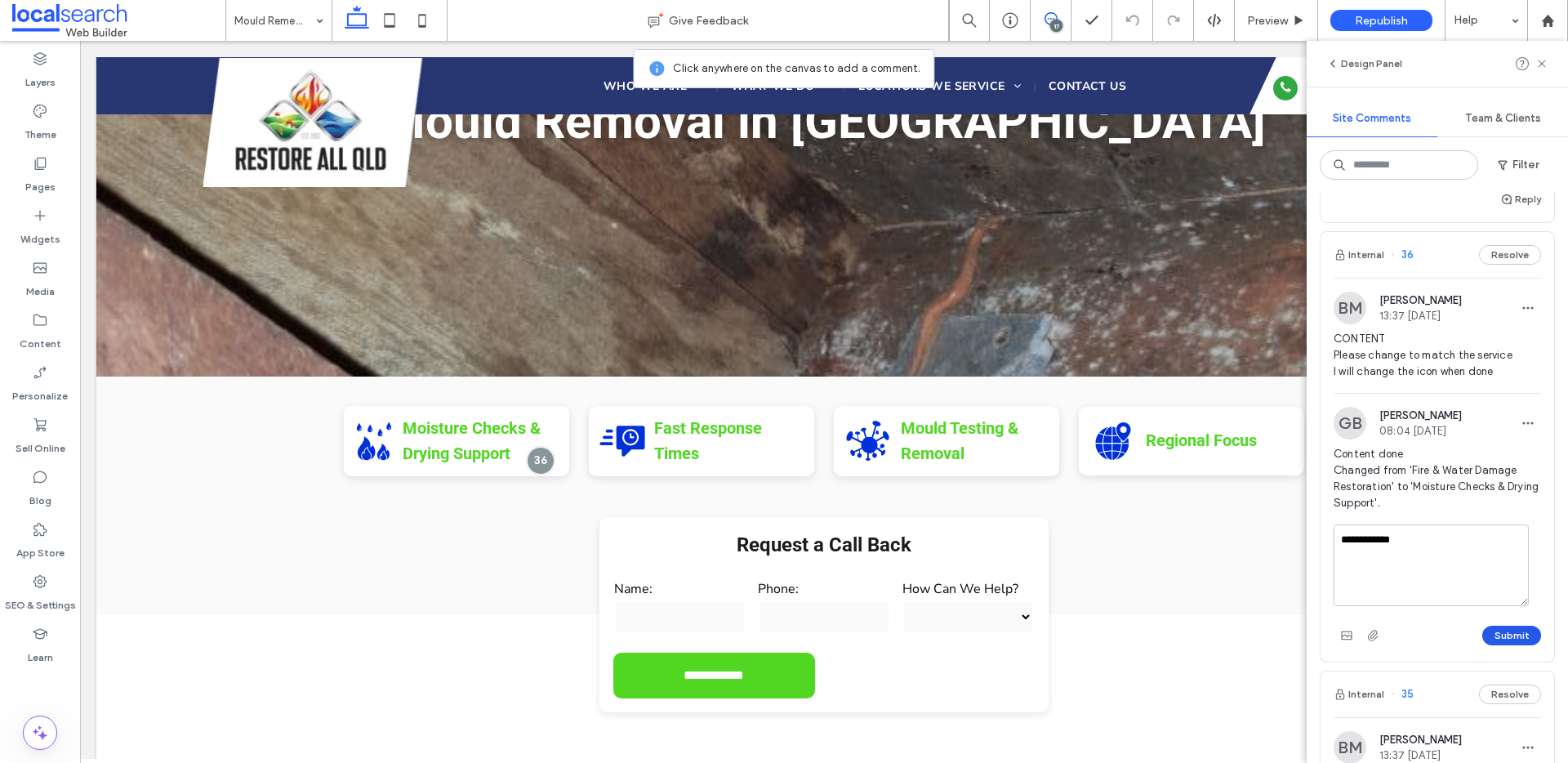
type textarea "**********"
click at [1483, 646] on button "Submit" at bounding box center [1511, 636] width 59 height 20
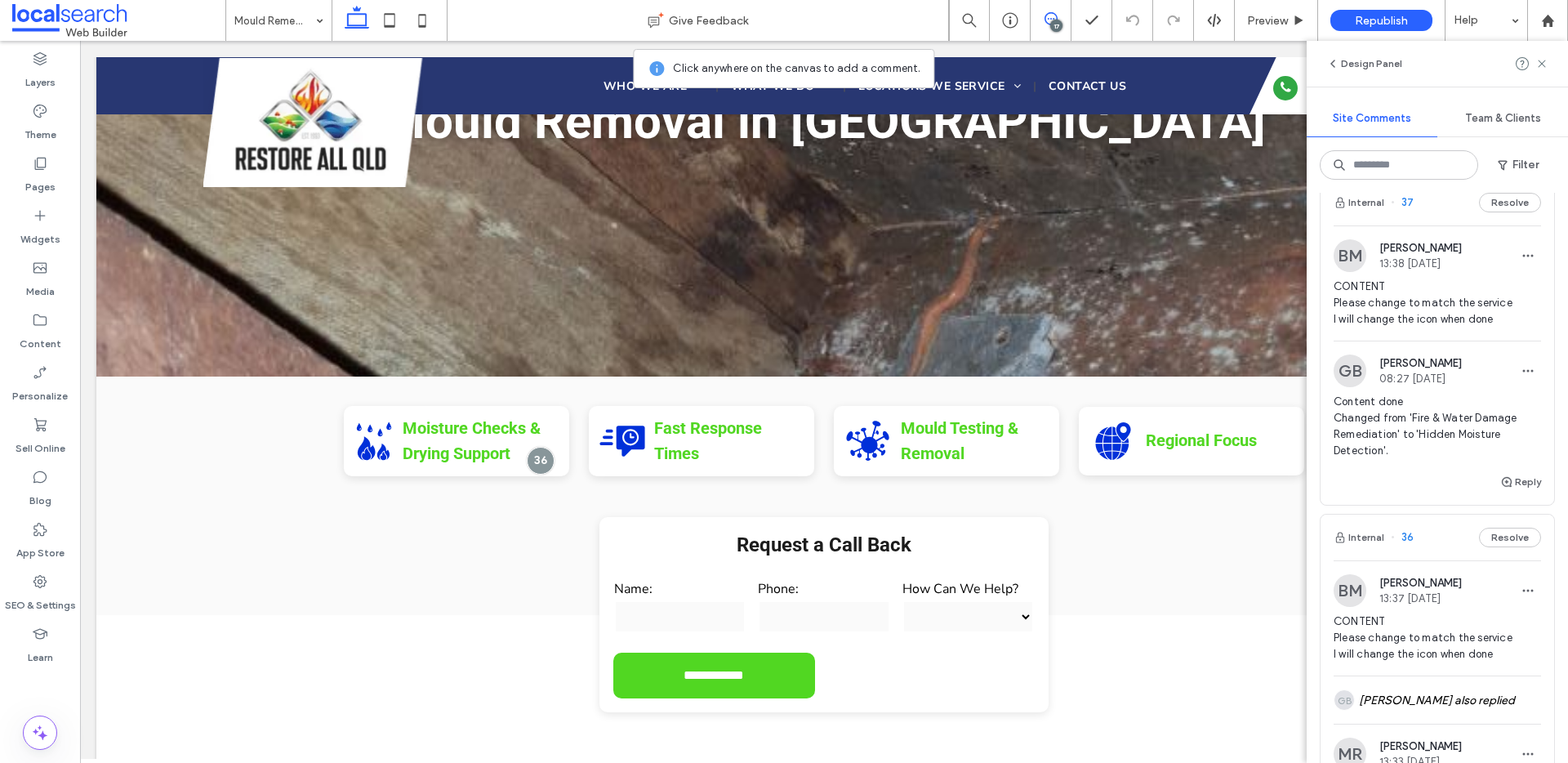
scroll to position [3932, 0]
click at [1372, 214] on button "Internal" at bounding box center [1358, 205] width 51 height 20
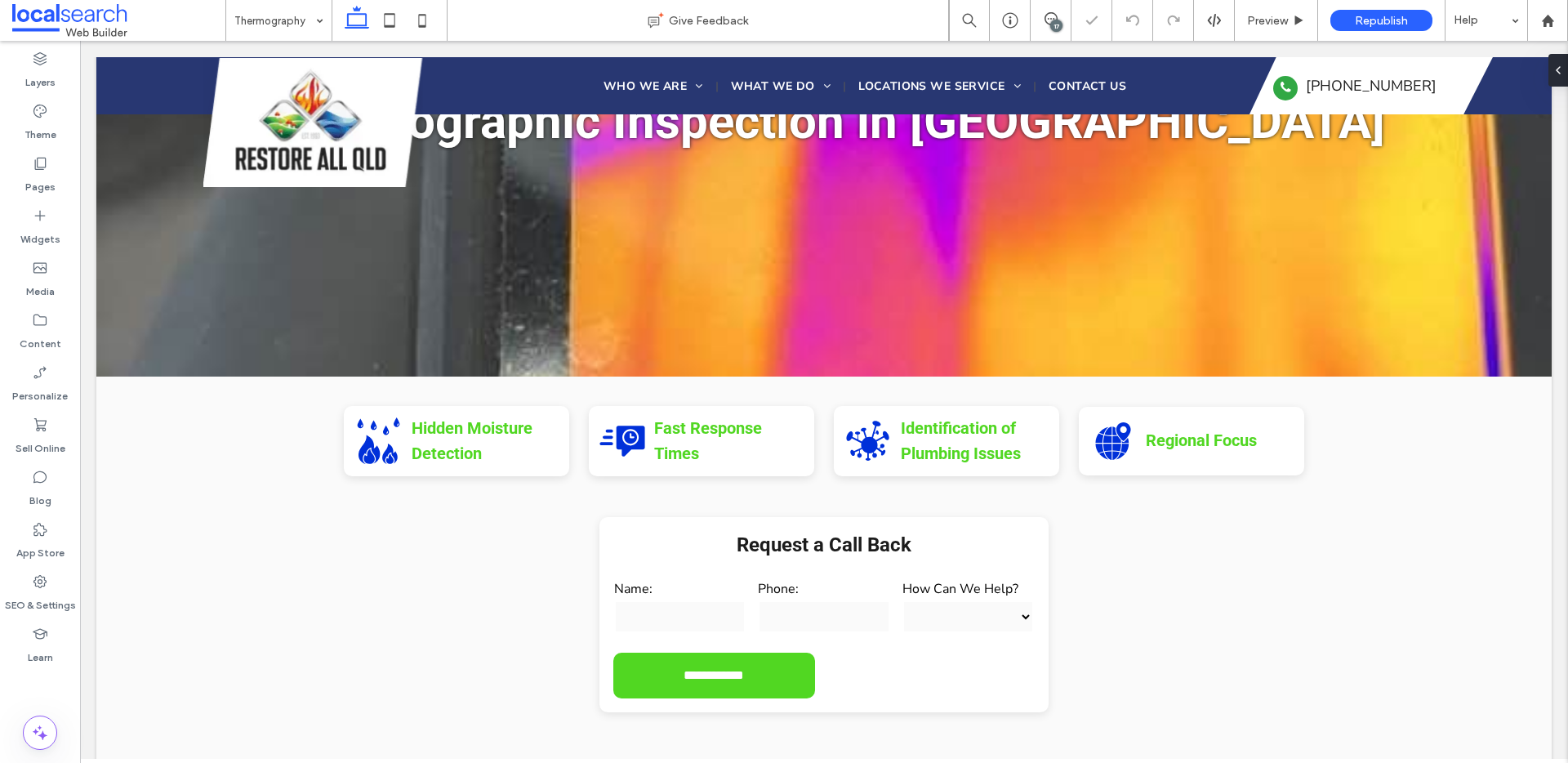
click at [1055, 20] on div "17" at bounding box center [1056, 26] width 12 height 12
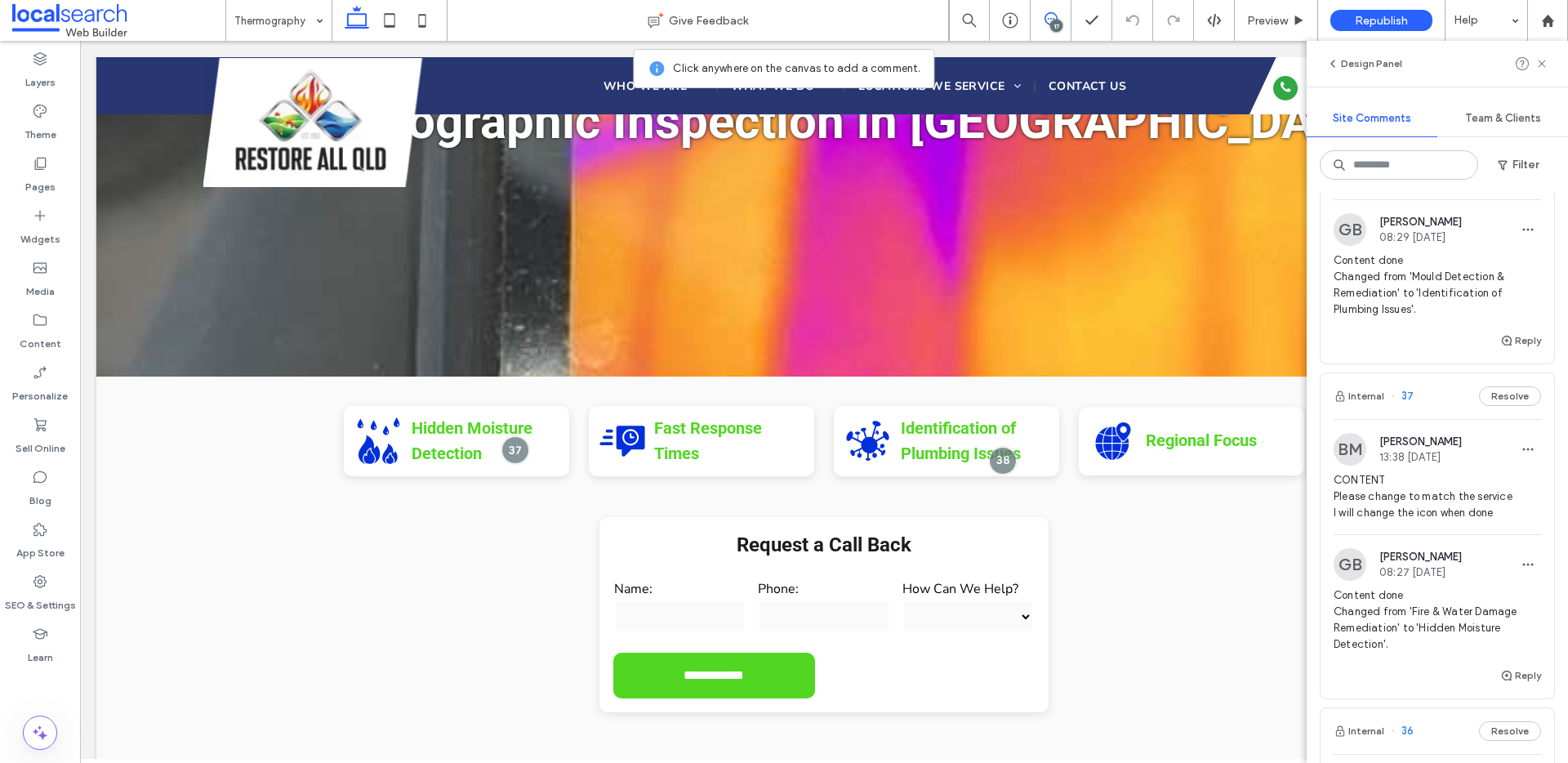
scroll to position [3775, 0]
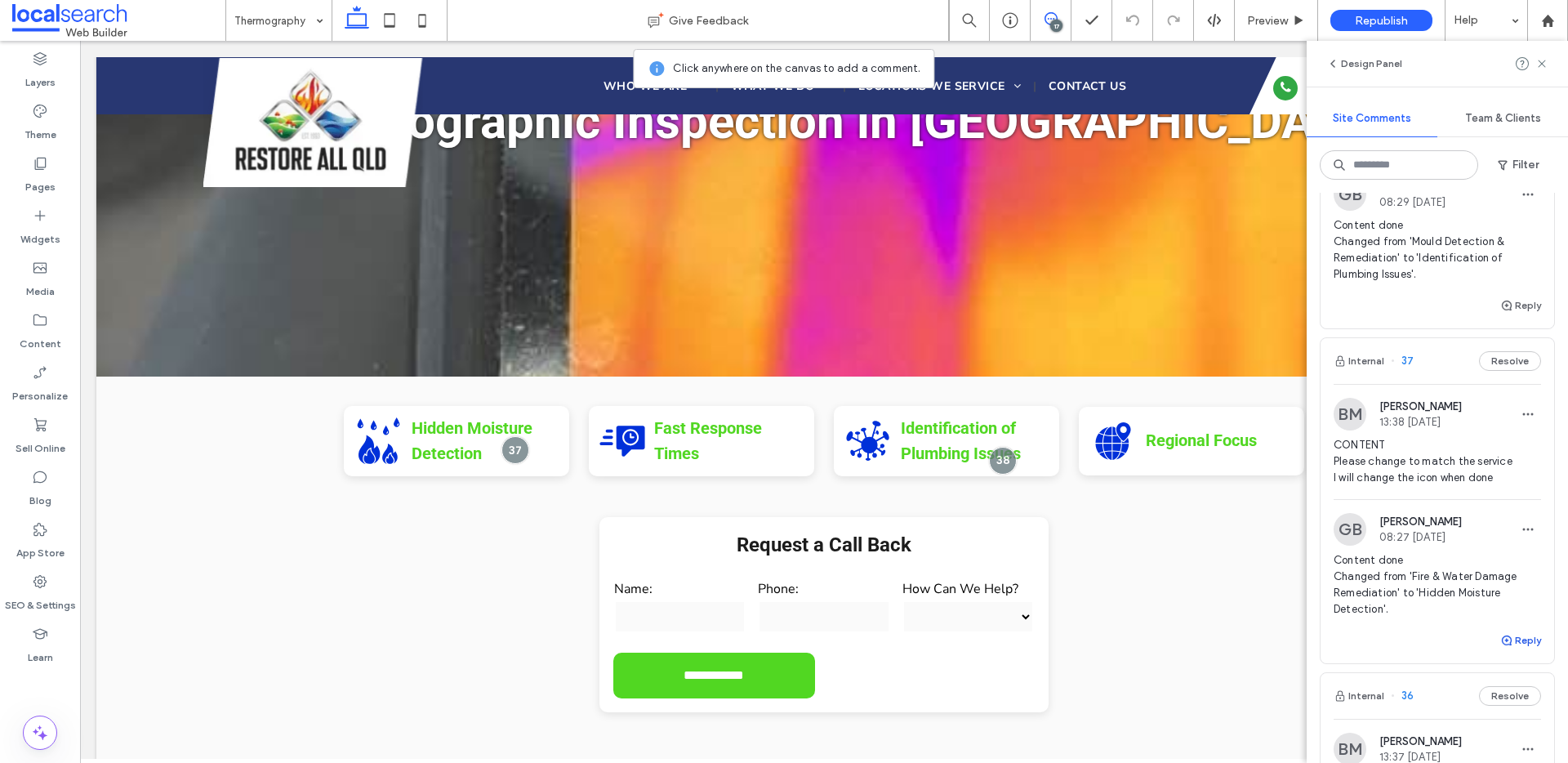
click at [1510, 650] on button "Reply" at bounding box center [1520, 641] width 41 height 20
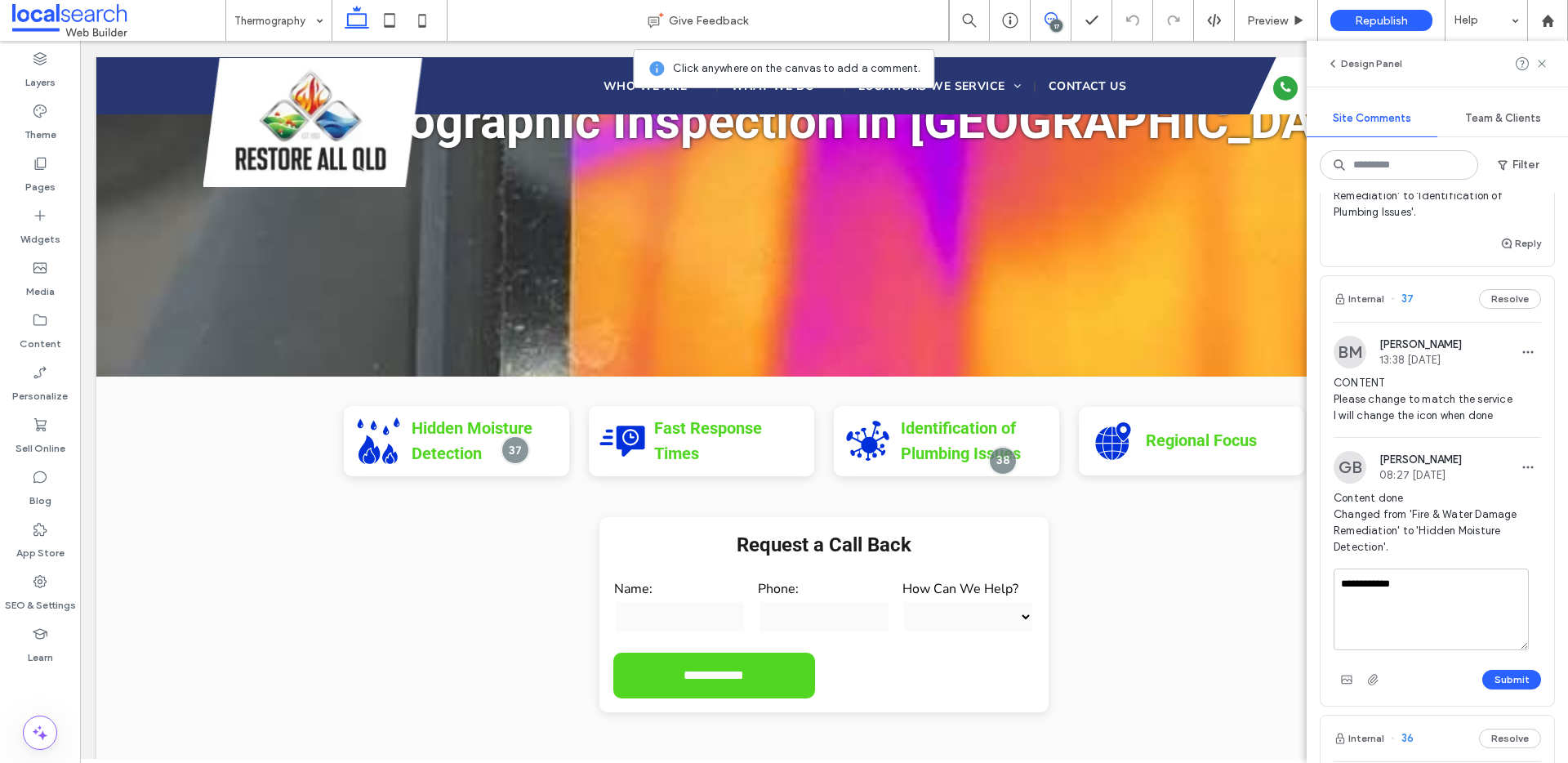
scroll to position [4176, 0]
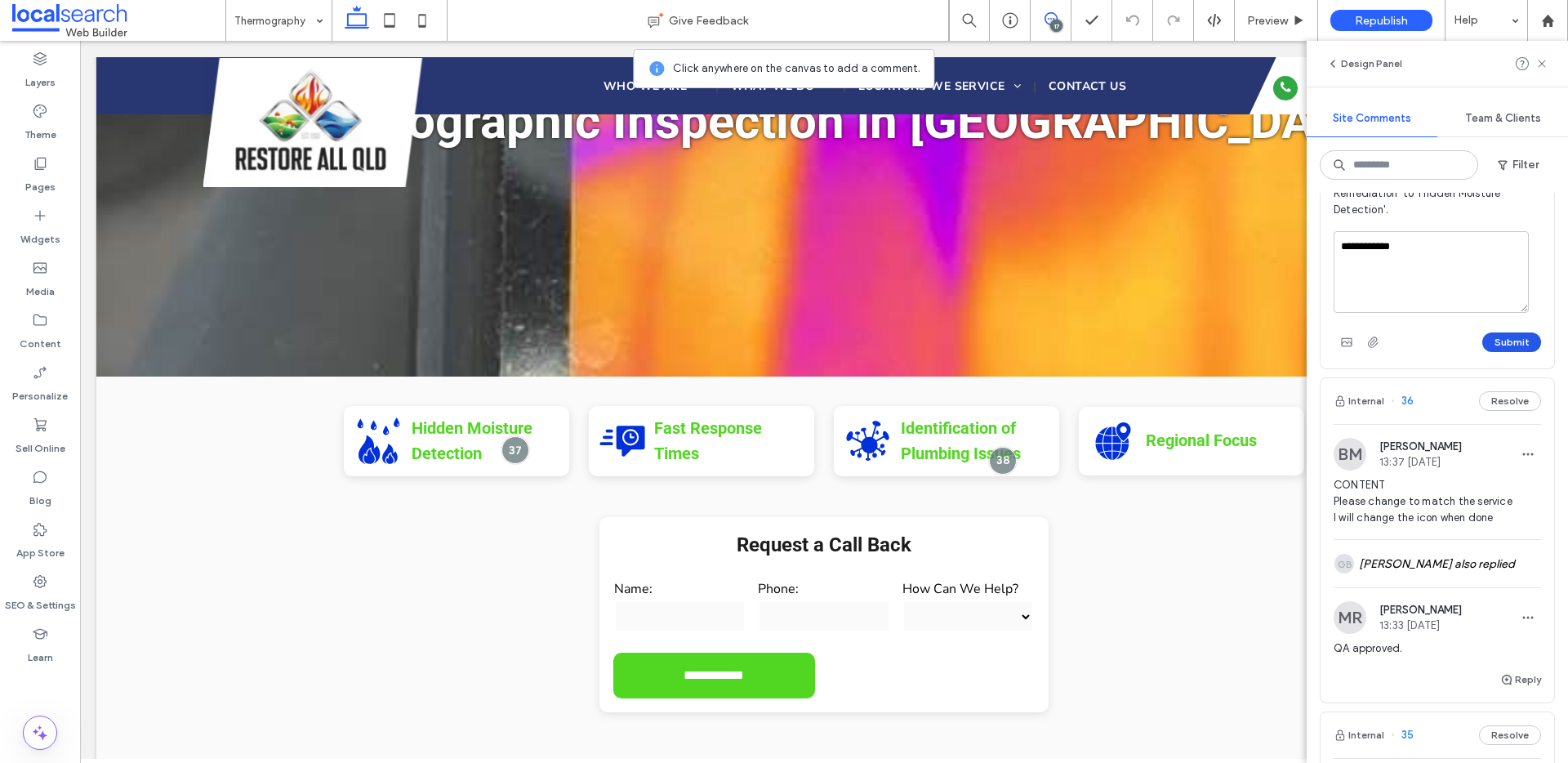
type textarea "**********"
click at [1489, 353] on button "Submit" at bounding box center [1511, 343] width 59 height 20
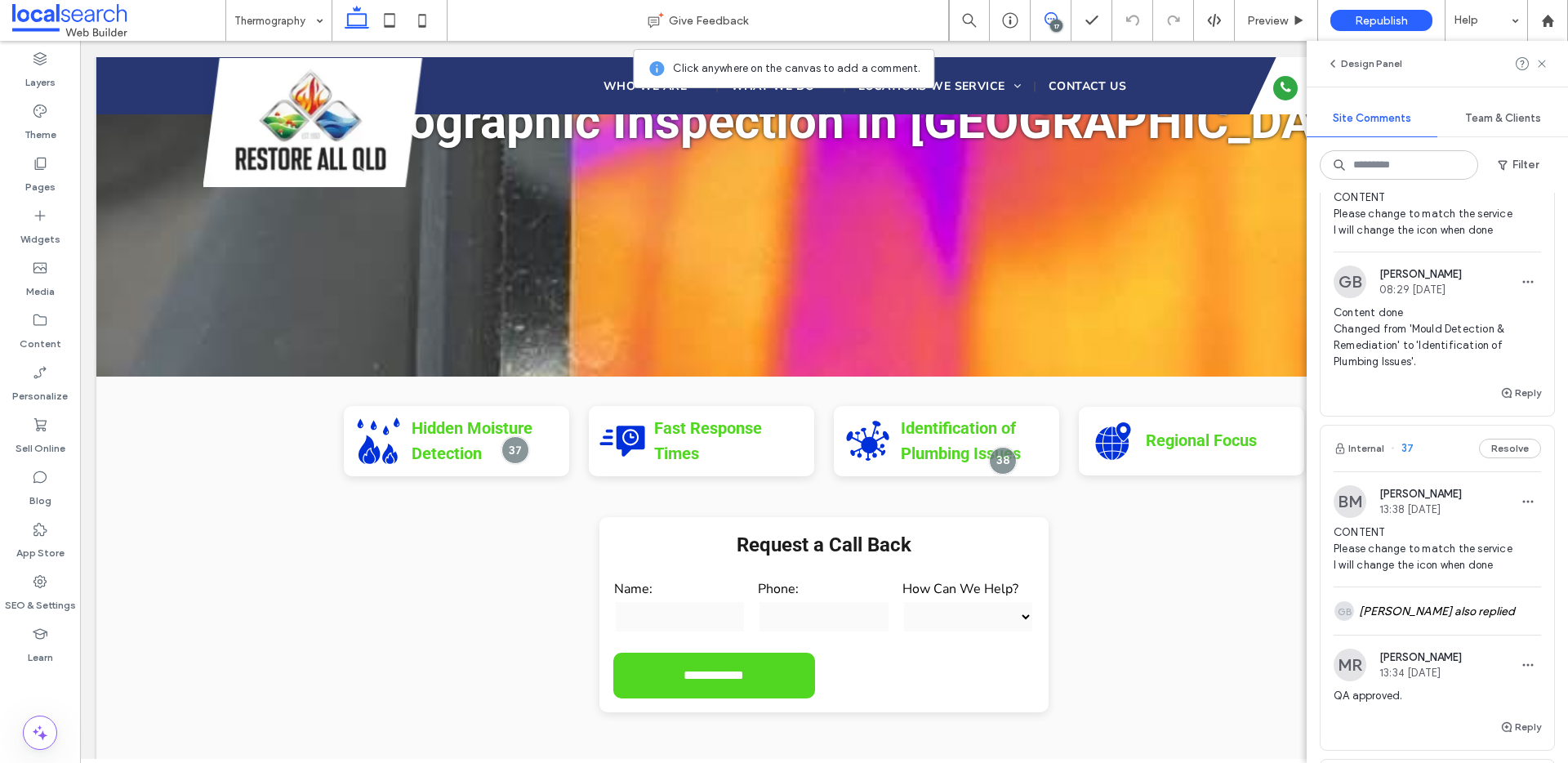
scroll to position [3668, 0]
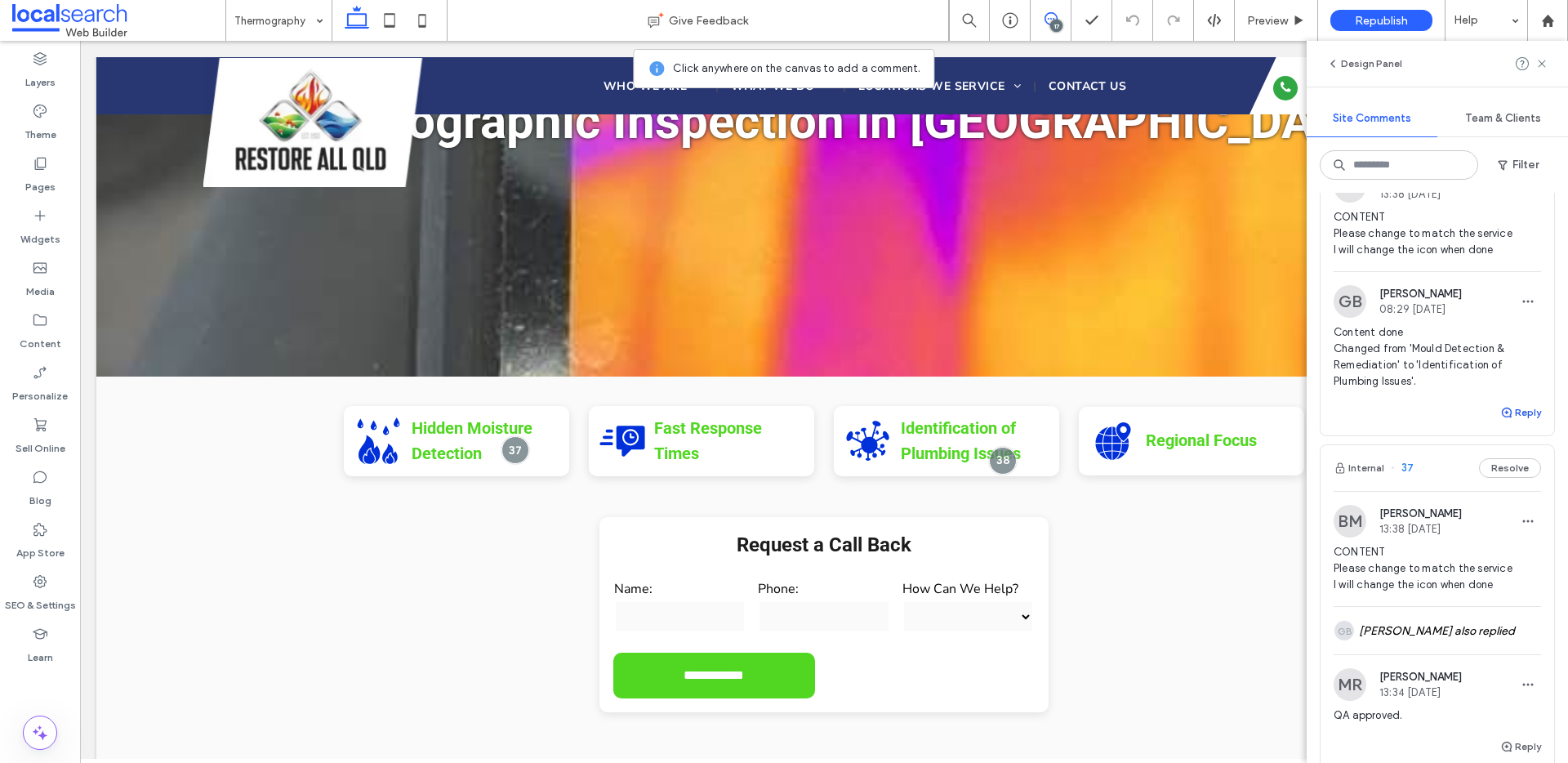
click at [1506, 422] on button "Reply" at bounding box center [1520, 412] width 41 height 20
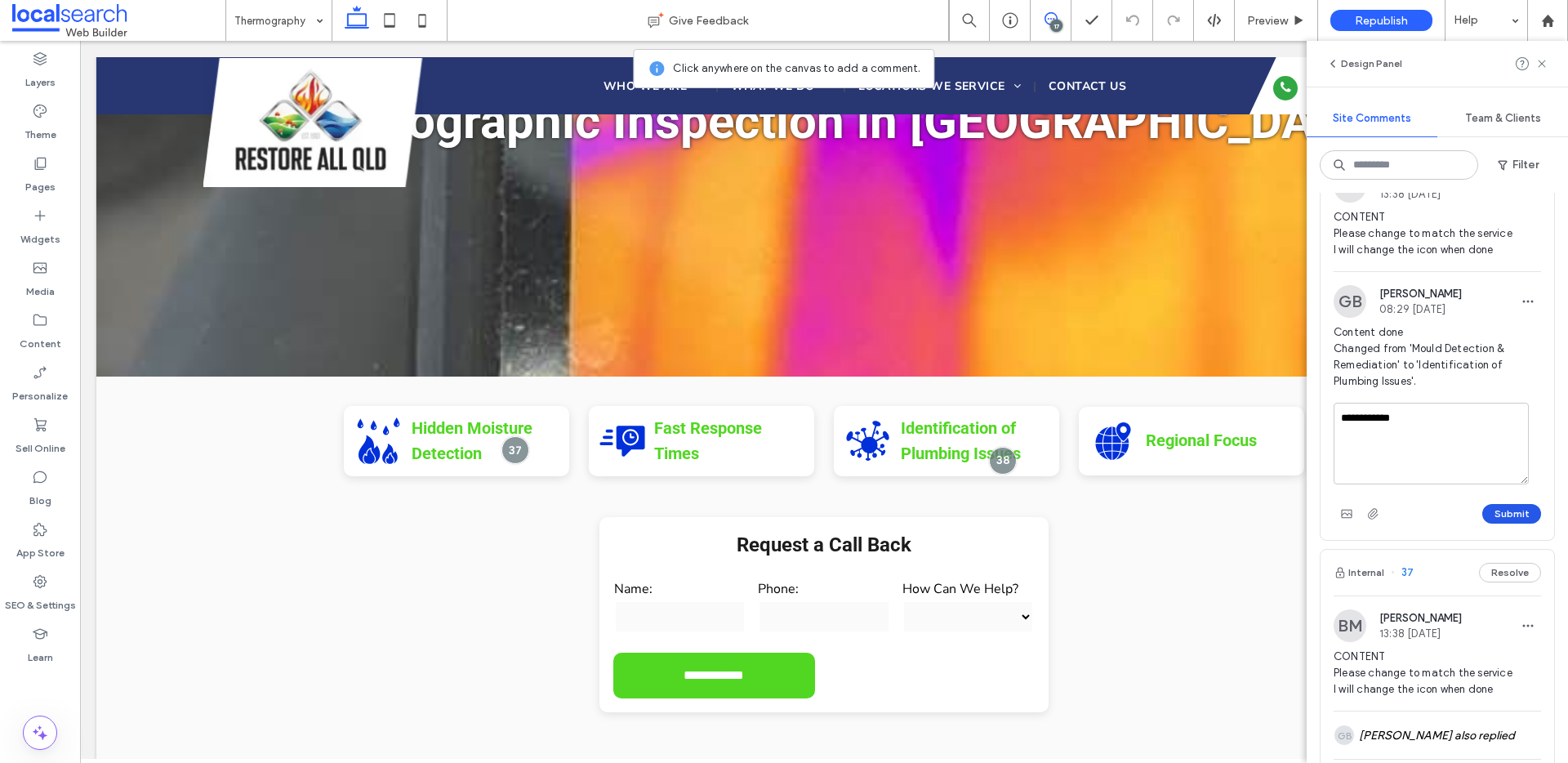
type textarea "**********"
click at [1494, 524] on button "Submit" at bounding box center [1511, 514] width 59 height 20
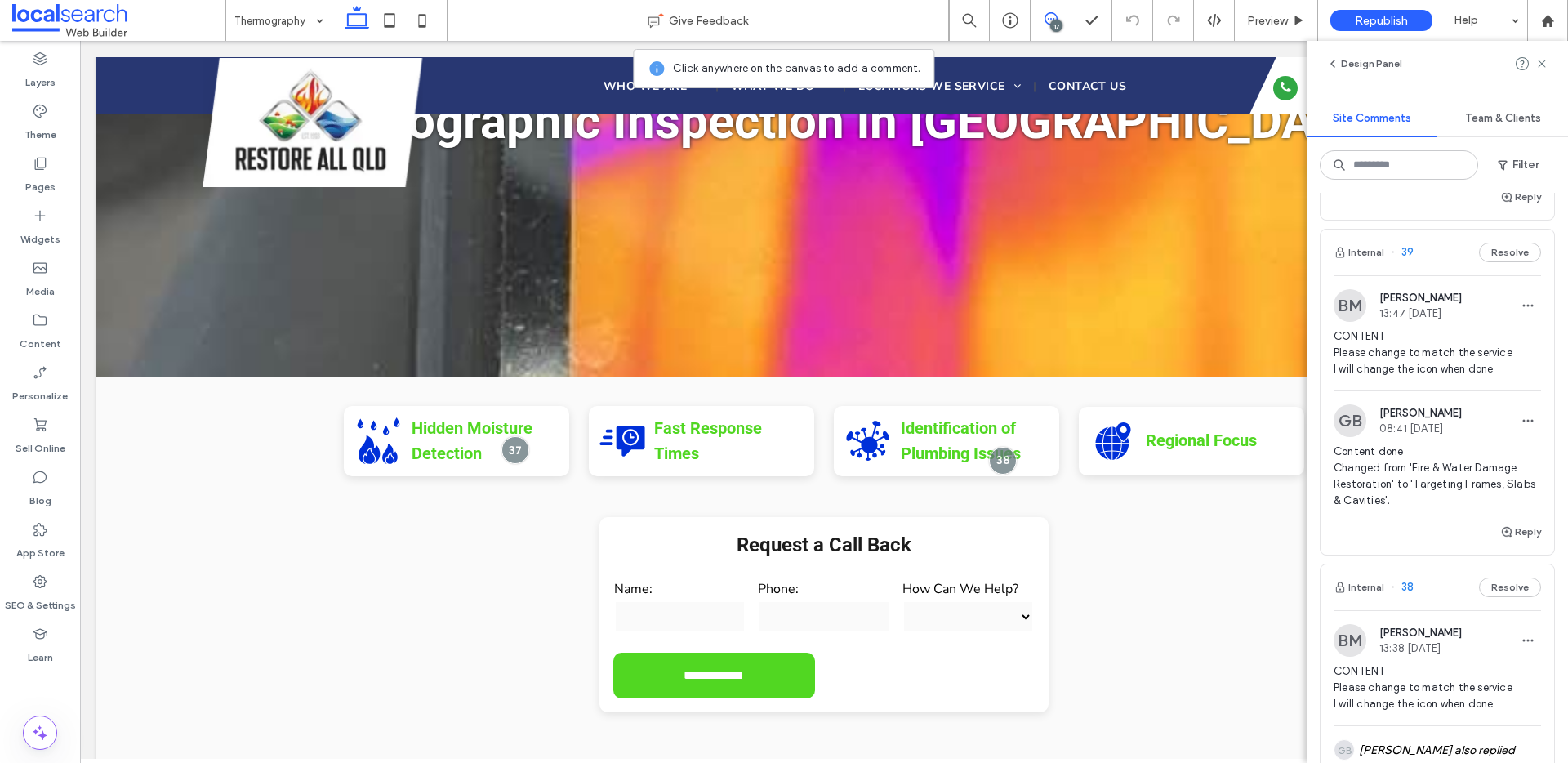
scroll to position [3212, 0]
click at [1365, 264] on button "Internal" at bounding box center [1358, 255] width 51 height 20
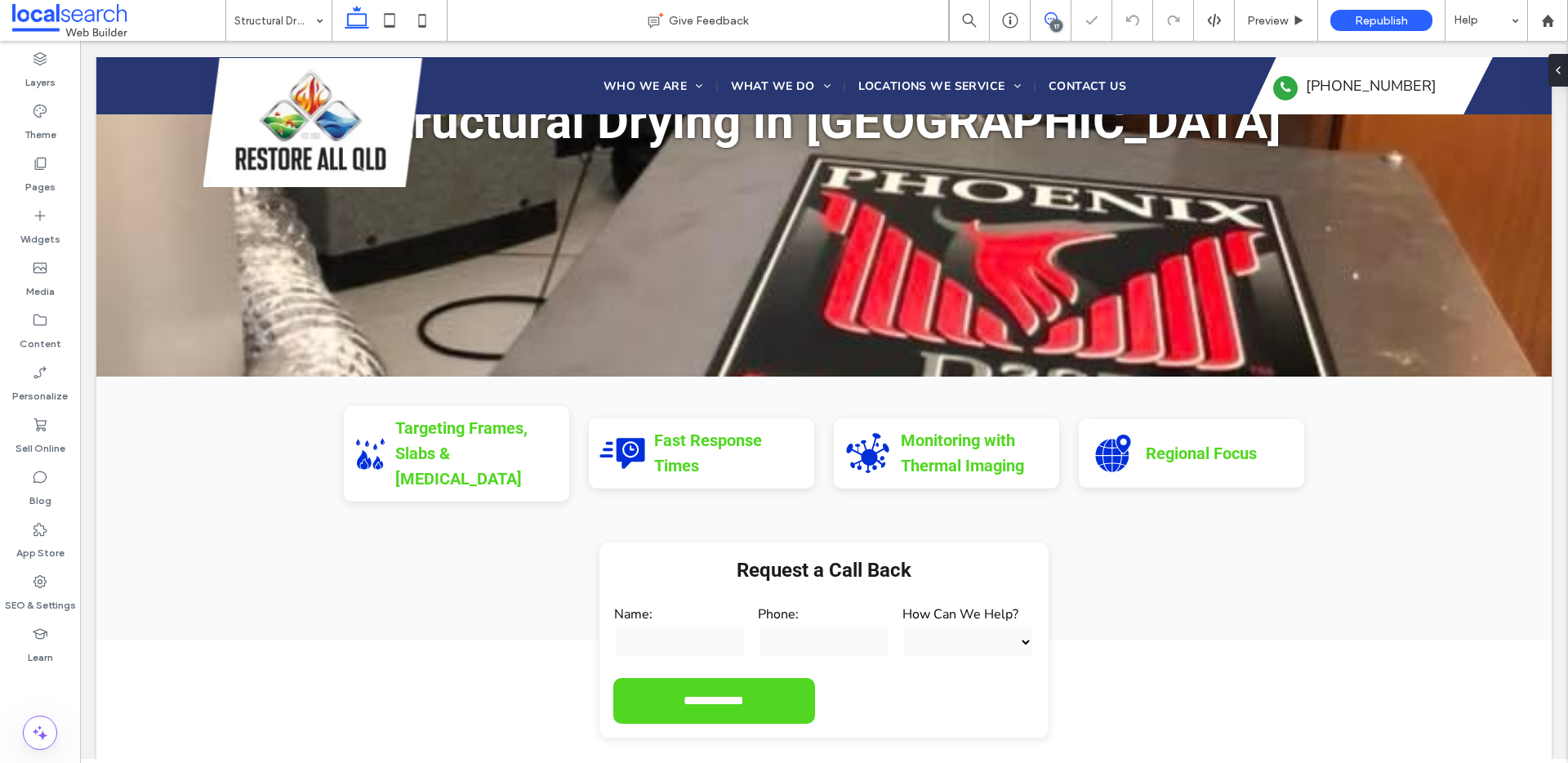
click at [1052, 15] on icon at bounding box center [1051, 18] width 13 height 13
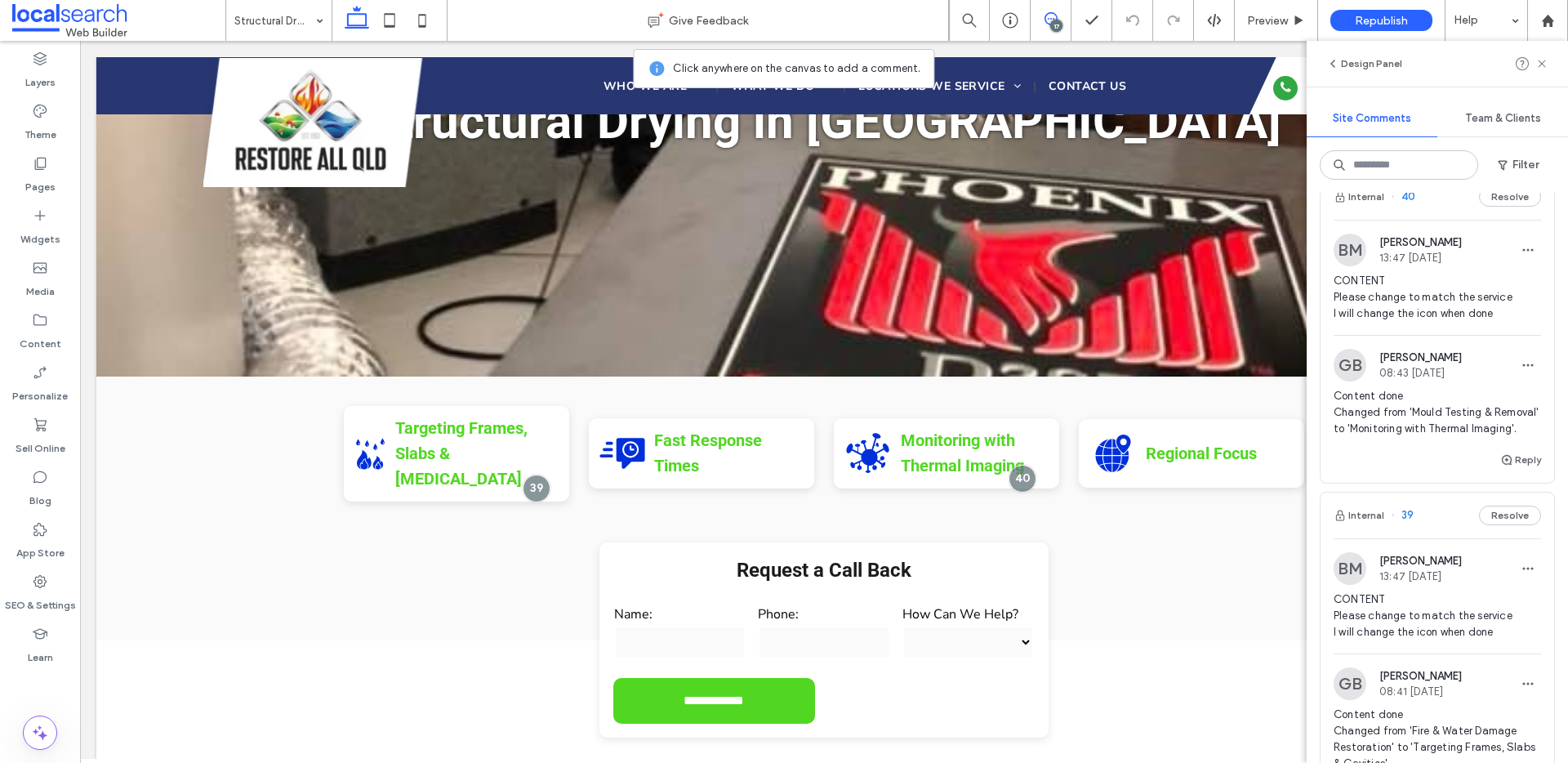
scroll to position [3148, 0]
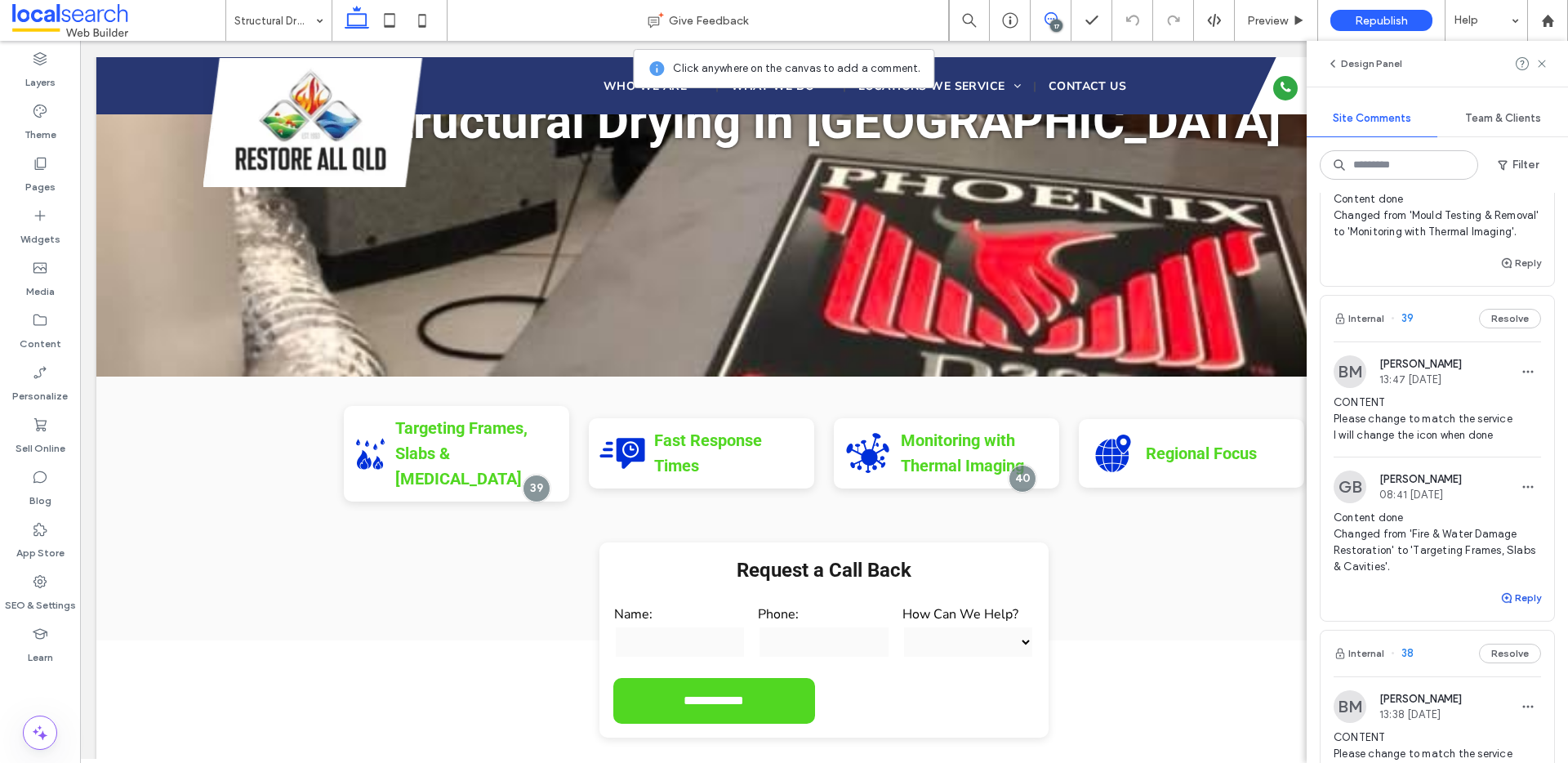
click at [1514, 608] on button "Reply" at bounding box center [1520, 598] width 41 height 20
type textarea "**********"
click at [1492, 709] on button "Submit" at bounding box center [1511, 700] width 59 height 20
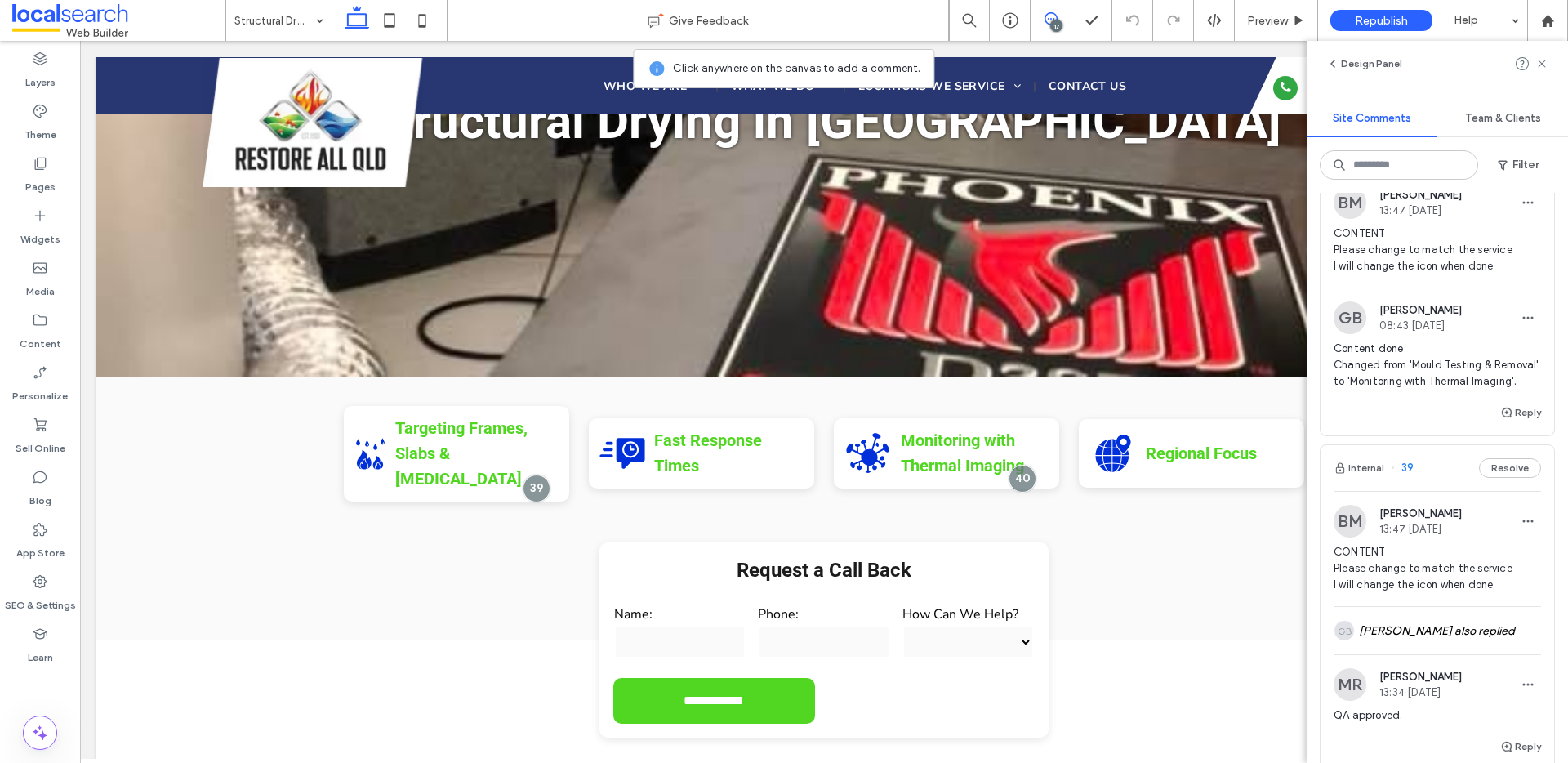
scroll to position [2917, 0]
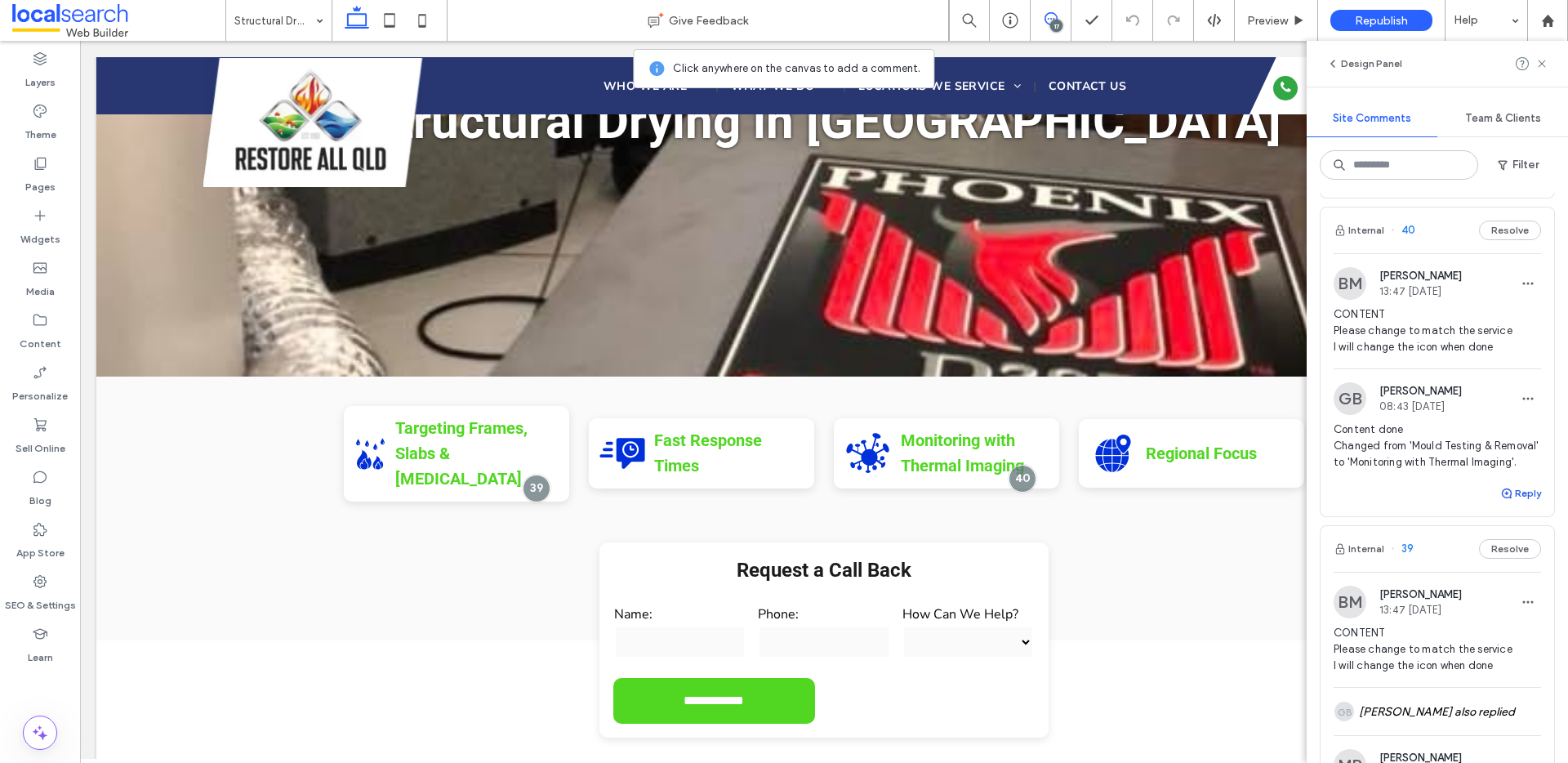
click at [1516, 503] on button "Reply" at bounding box center [1520, 494] width 41 height 20
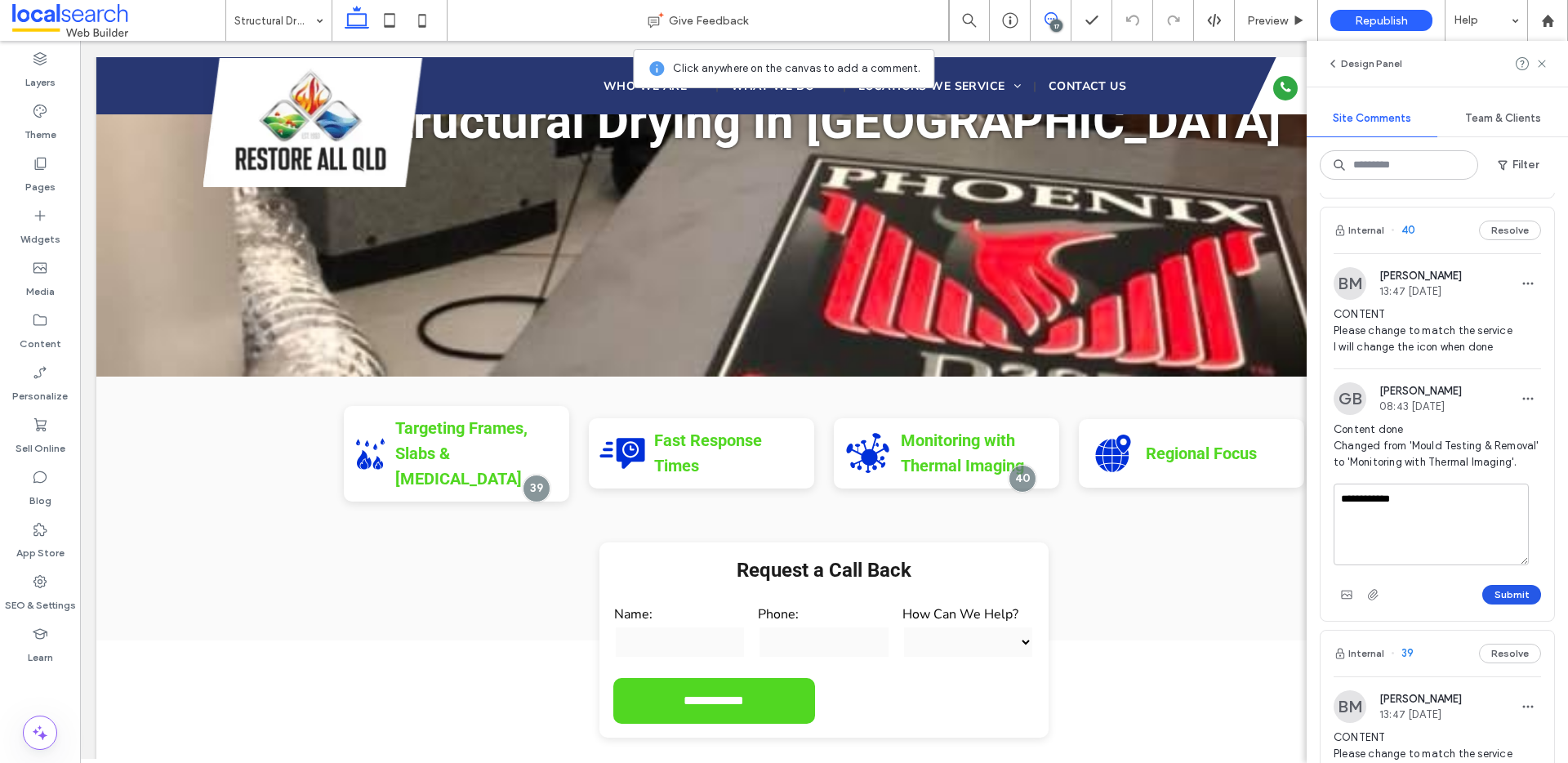
type textarea "**********"
click at [1500, 605] on button "Submit" at bounding box center [1511, 595] width 59 height 20
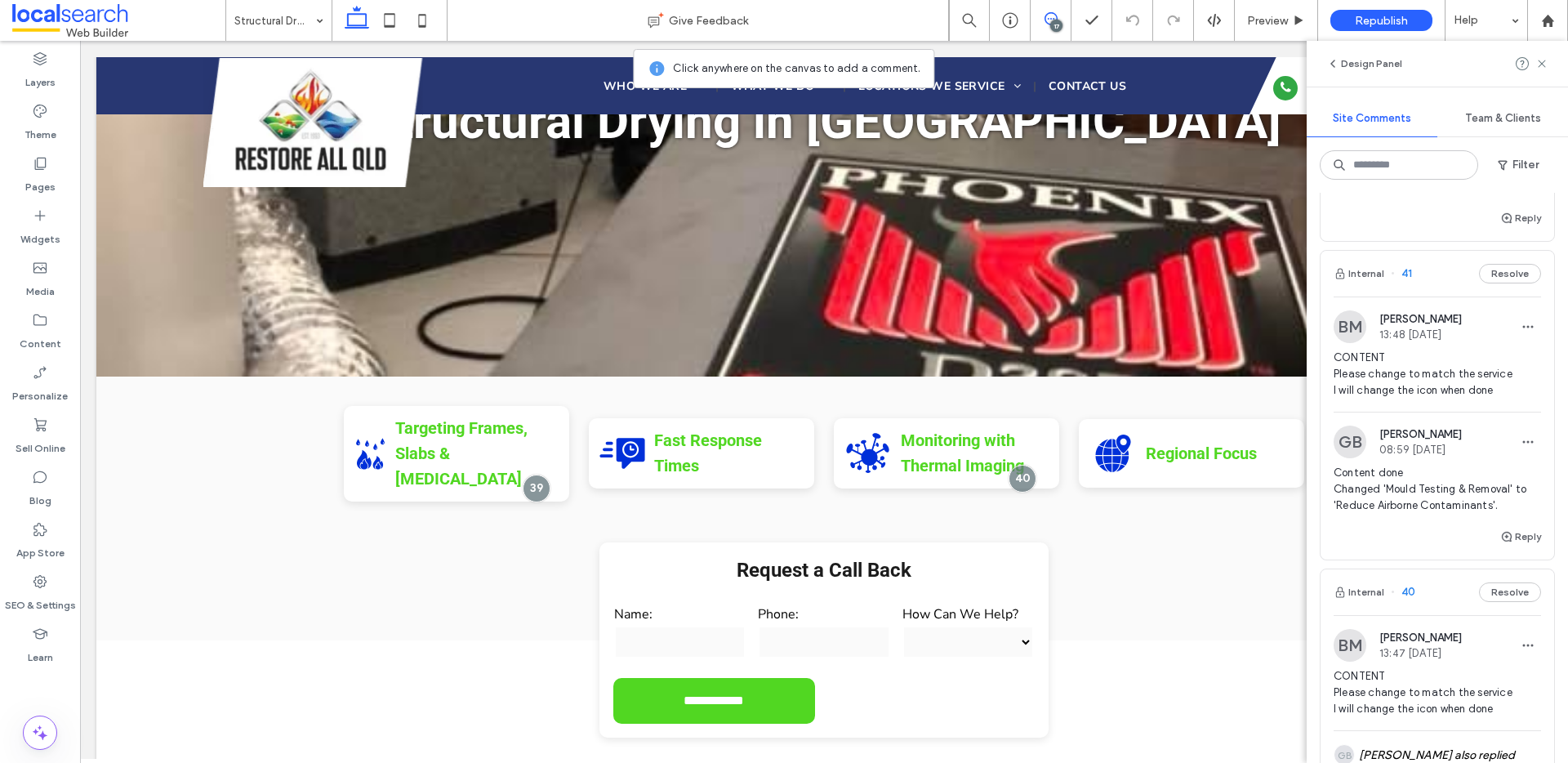
scroll to position [2403, 0]
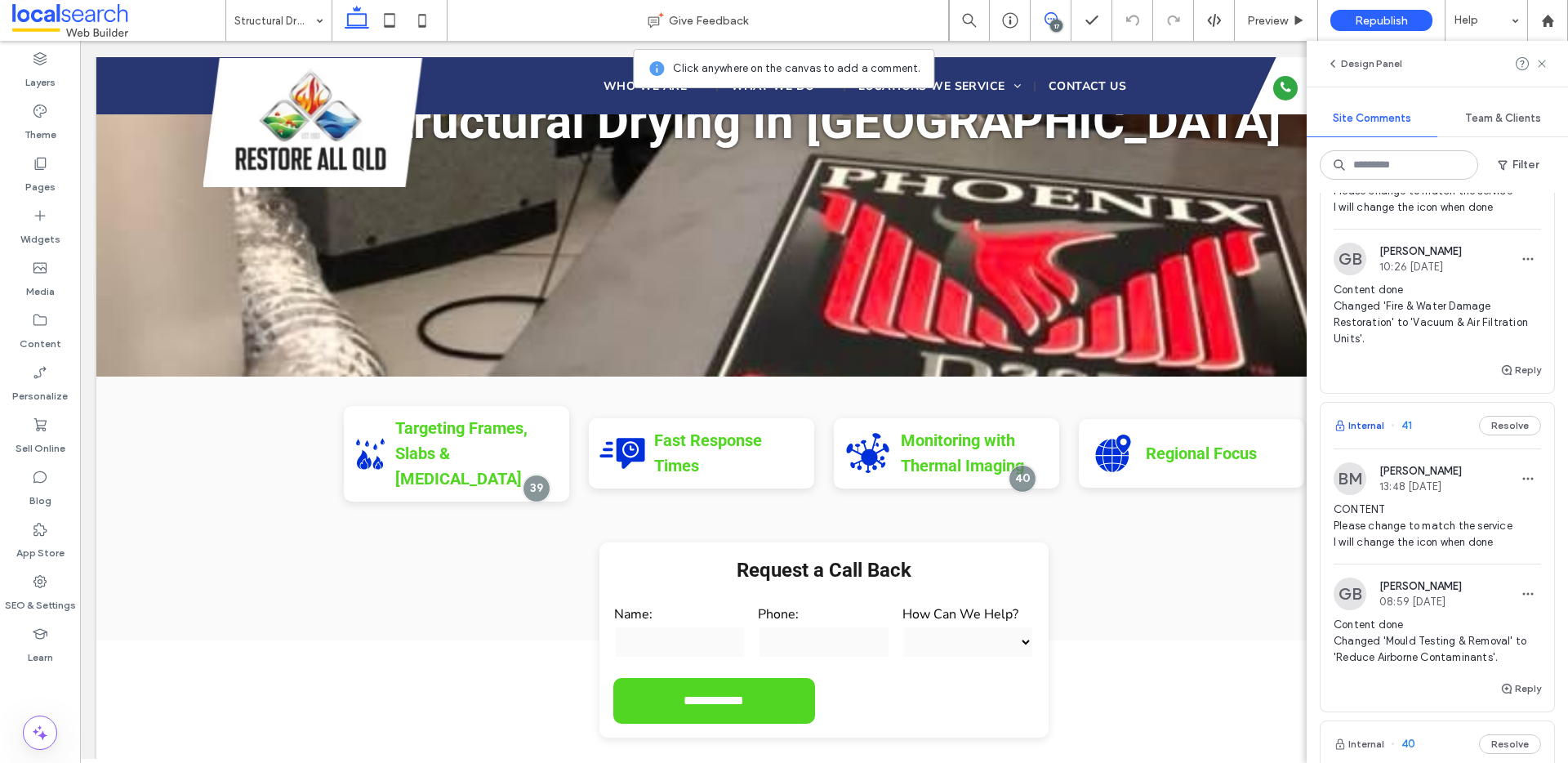
click at [1374, 435] on button "Internal" at bounding box center [1358, 426] width 51 height 20
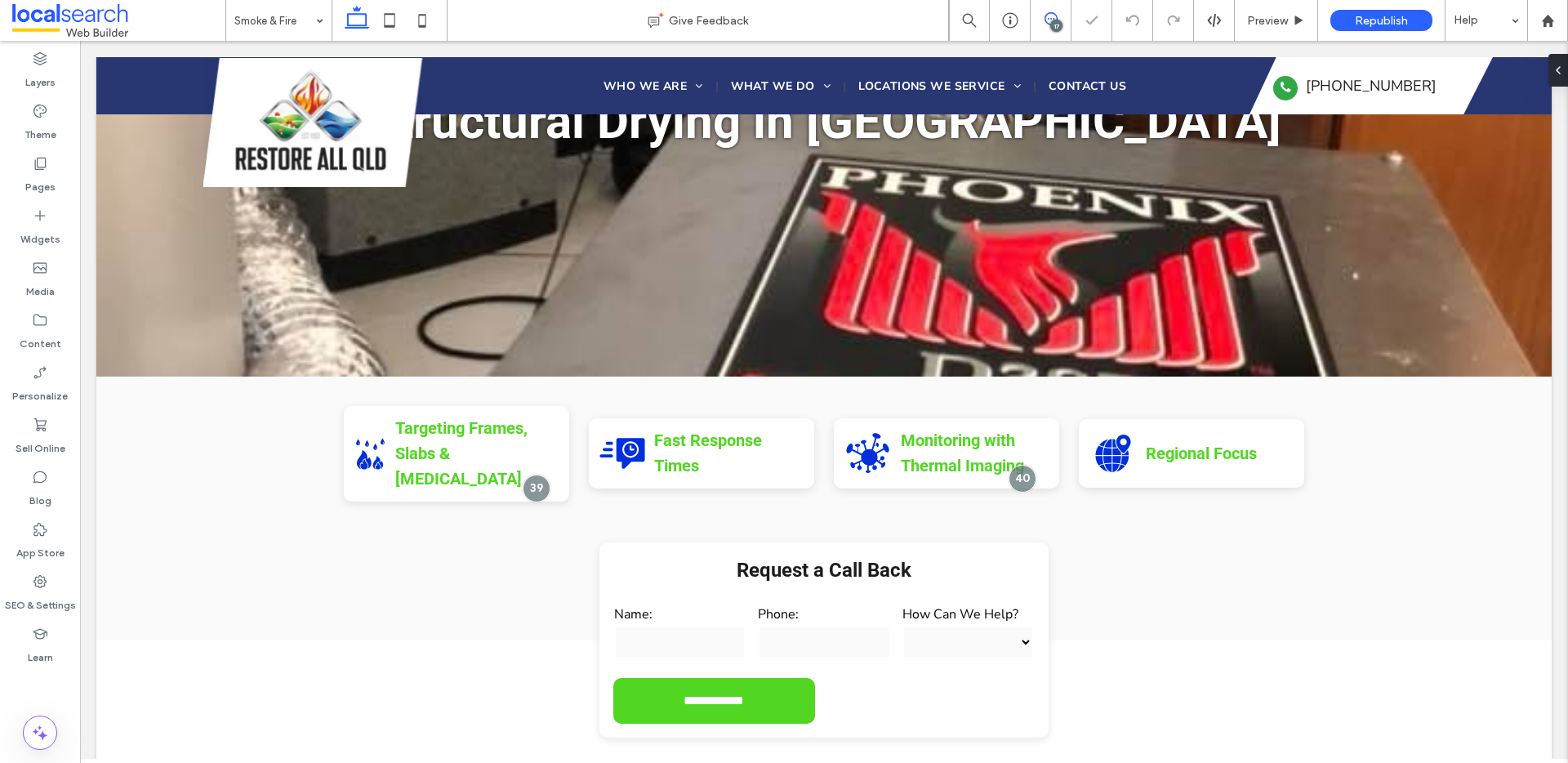
click at [1064, 20] on span at bounding box center [1051, 18] width 40 height 13
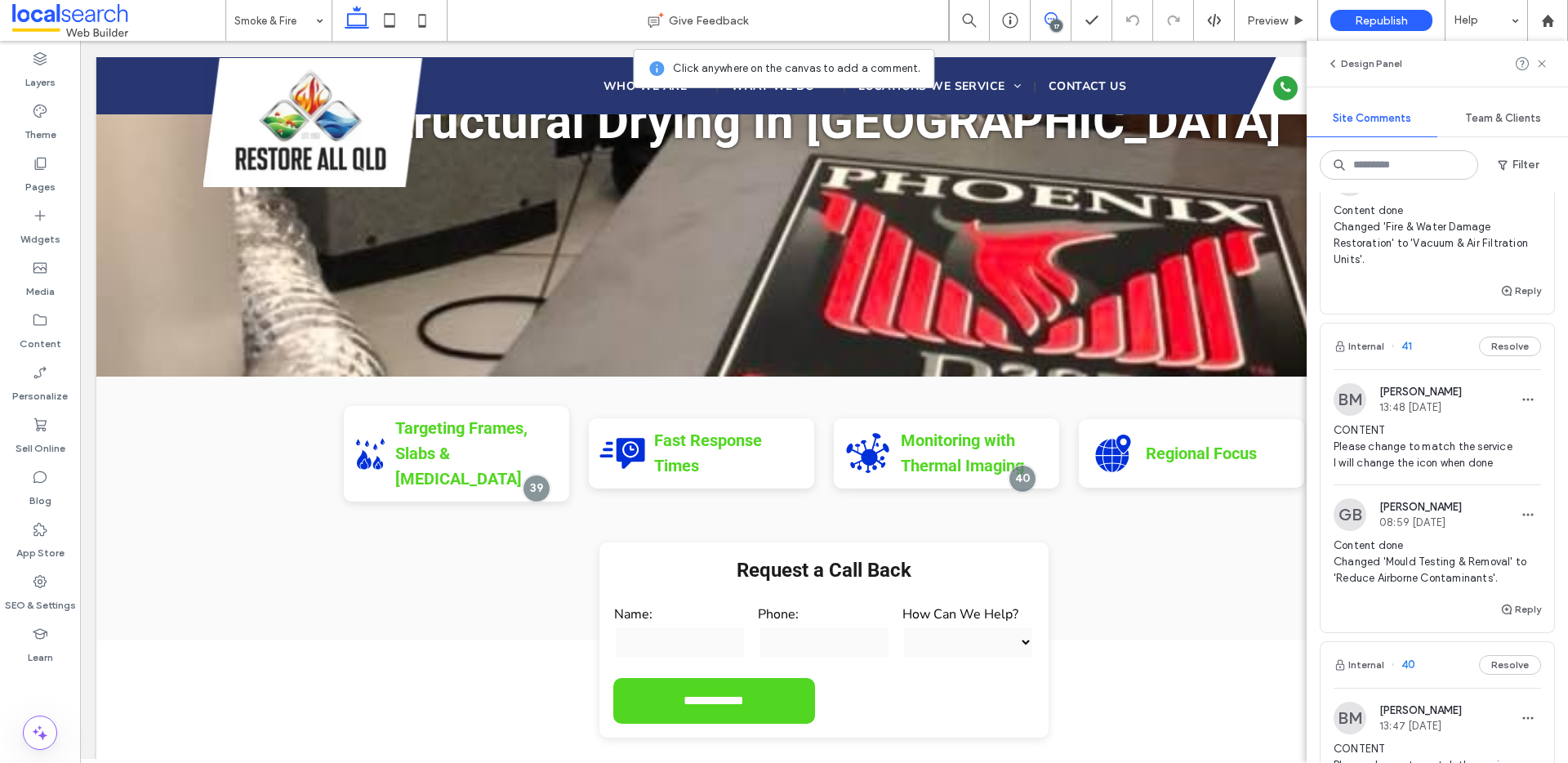
scroll to position [2484, 0]
click at [1510, 618] on button "Reply" at bounding box center [1520, 608] width 41 height 20
type textarea "**********"
click at [1502, 719] on button "Submit" at bounding box center [1511, 710] width 59 height 20
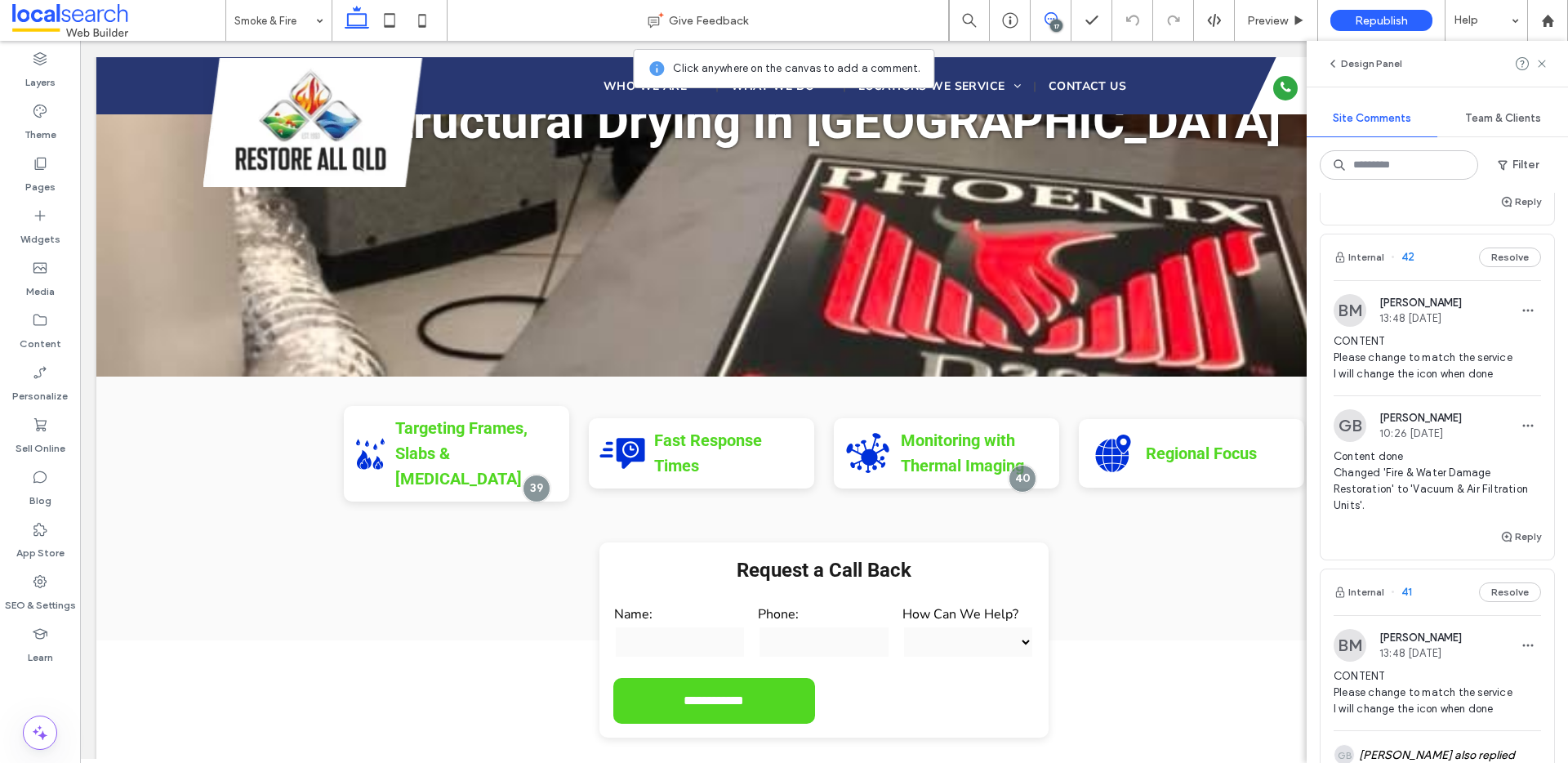
scroll to position [2195, 0]
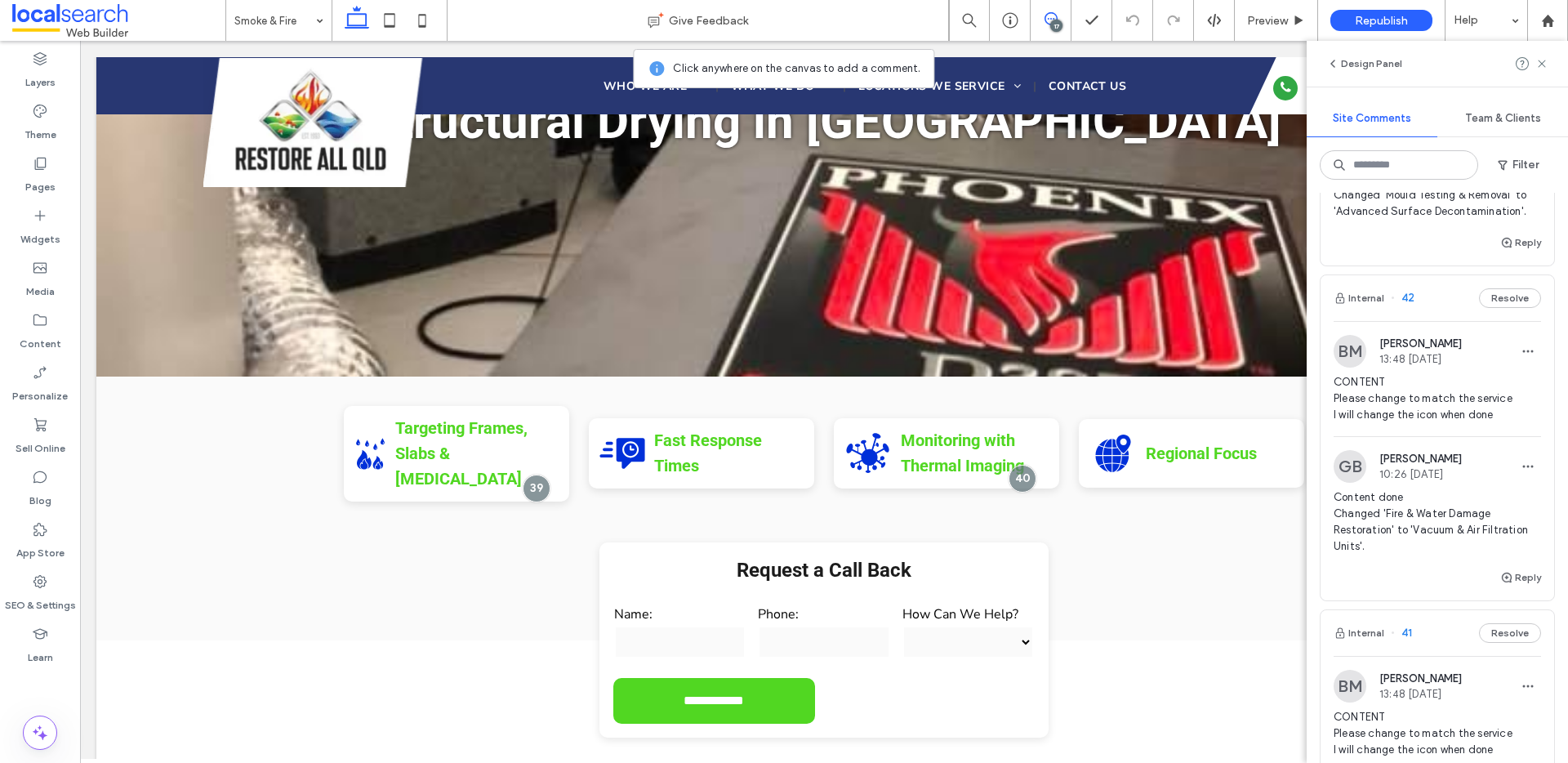
click at [1368, 309] on button "Internal" at bounding box center [1358, 299] width 51 height 20
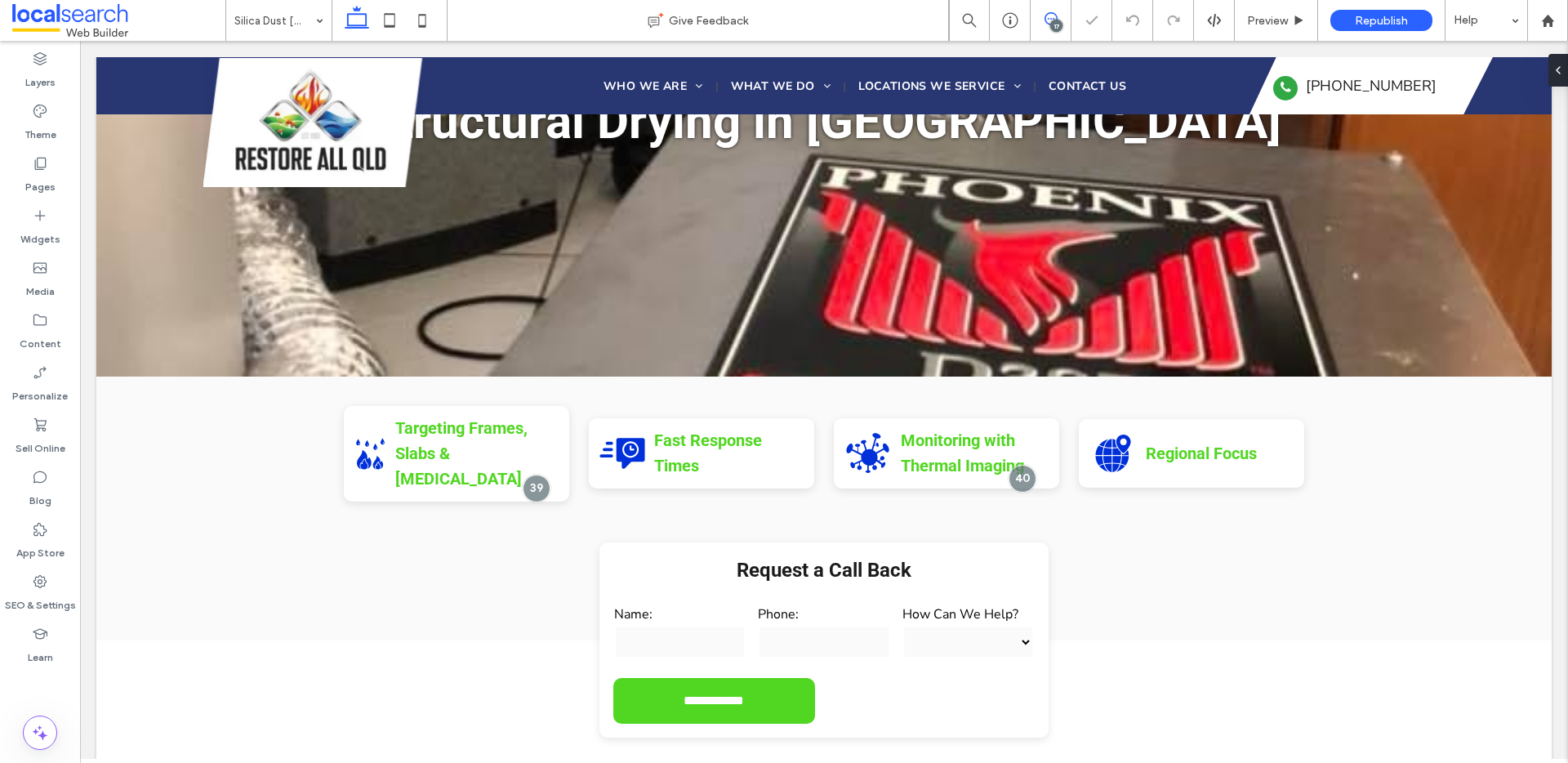
click at [1050, 15] on icon at bounding box center [1051, 18] width 13 height 13
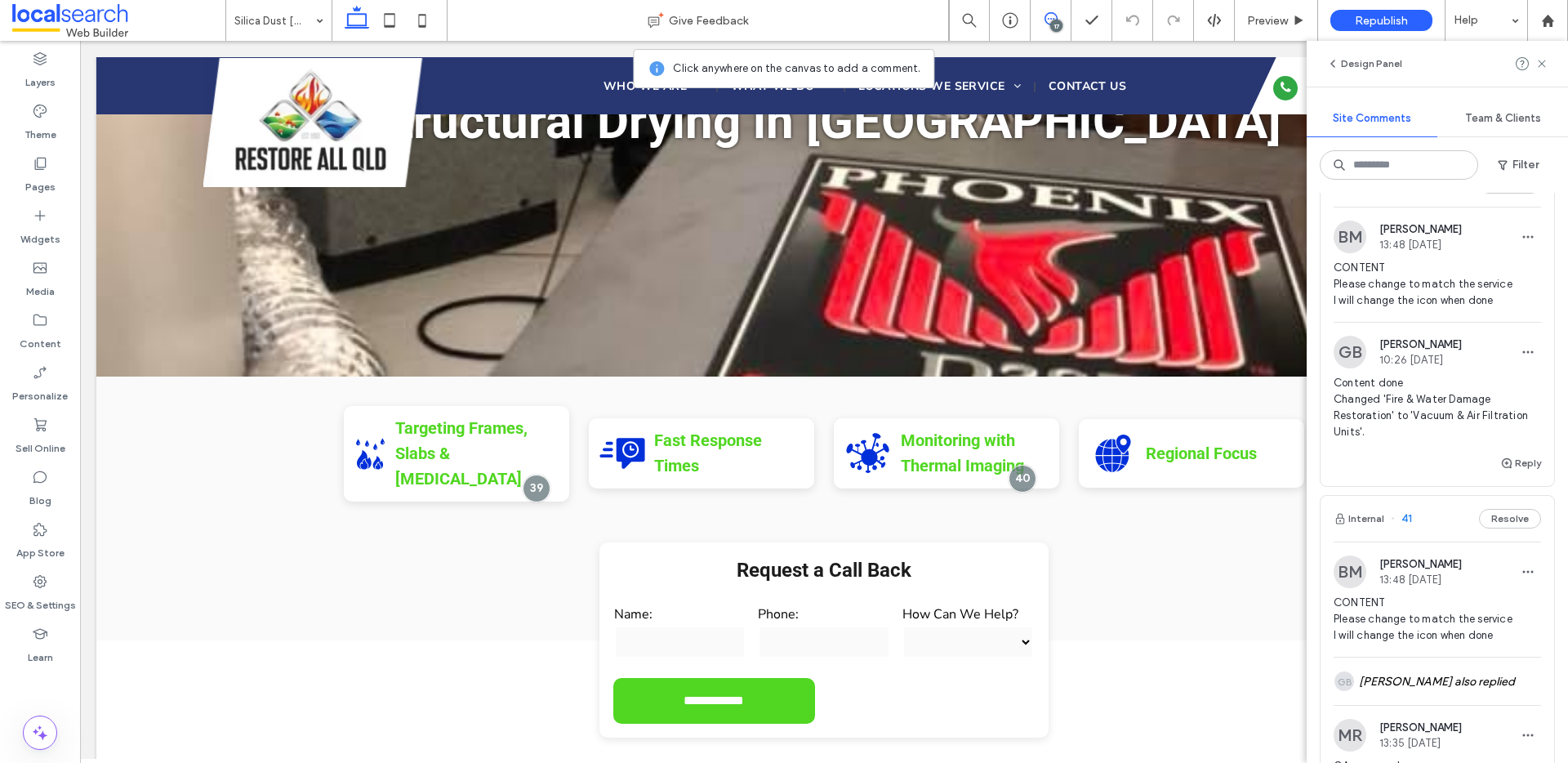
scroll to position [2311, 0]
click at [1523, 472] on button "Reply" at bounding box center [1520, 462] width 41 height 20
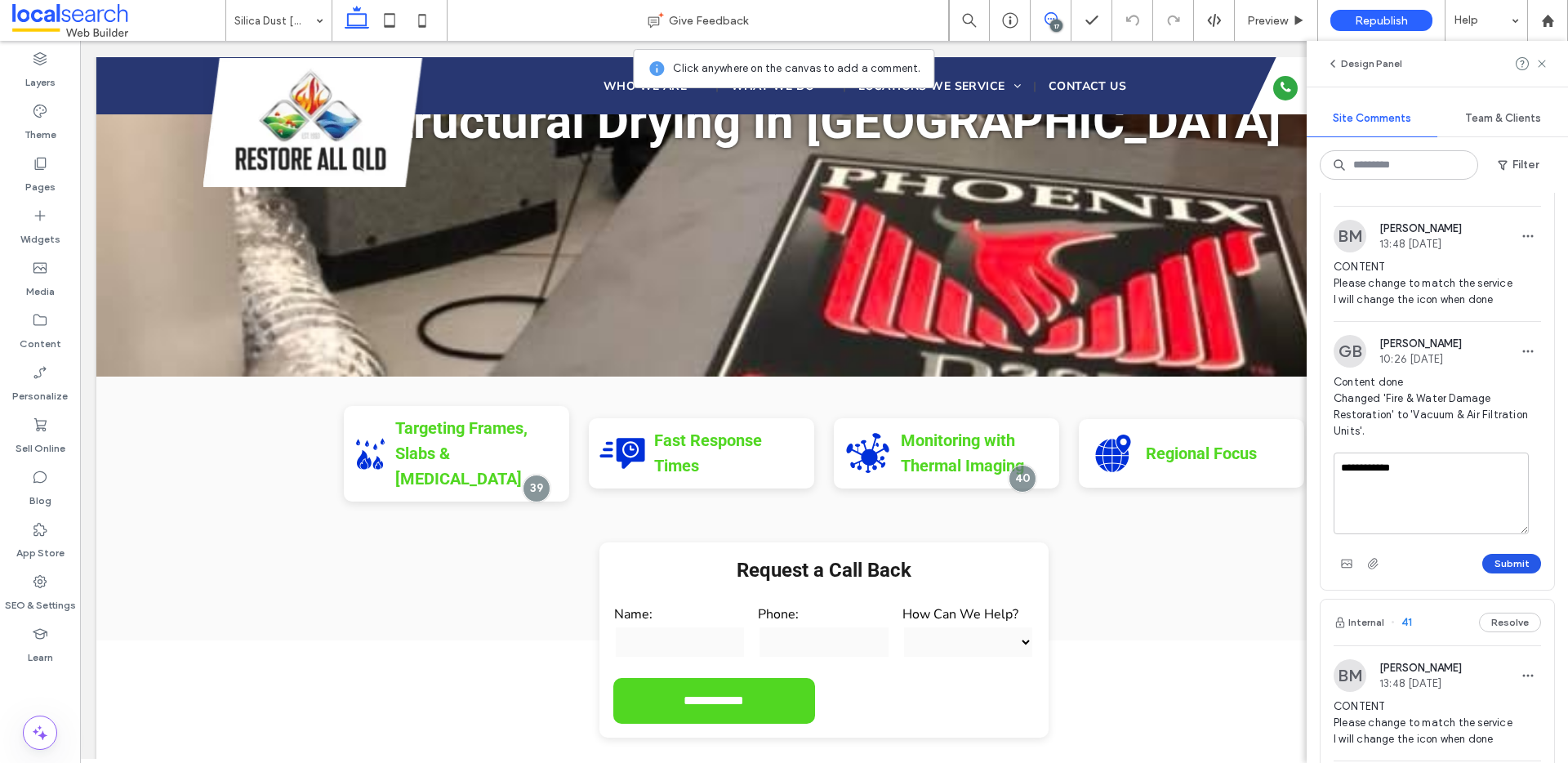
type textarea "**********"
click at [1482, 574] on button "Submit" at bounding box center [1511, 564] width 59 height 20
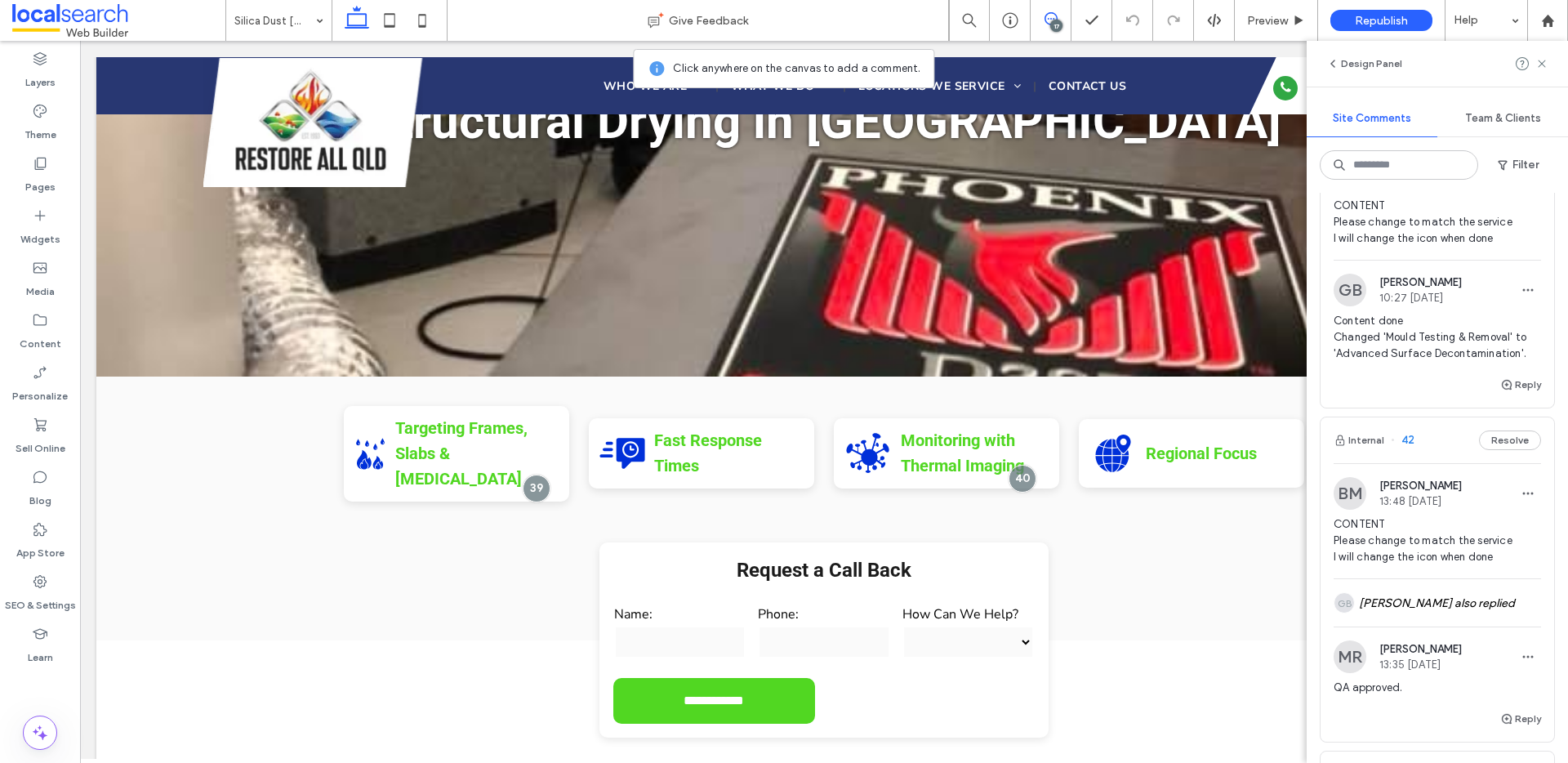
scroll to position [2000, 0]
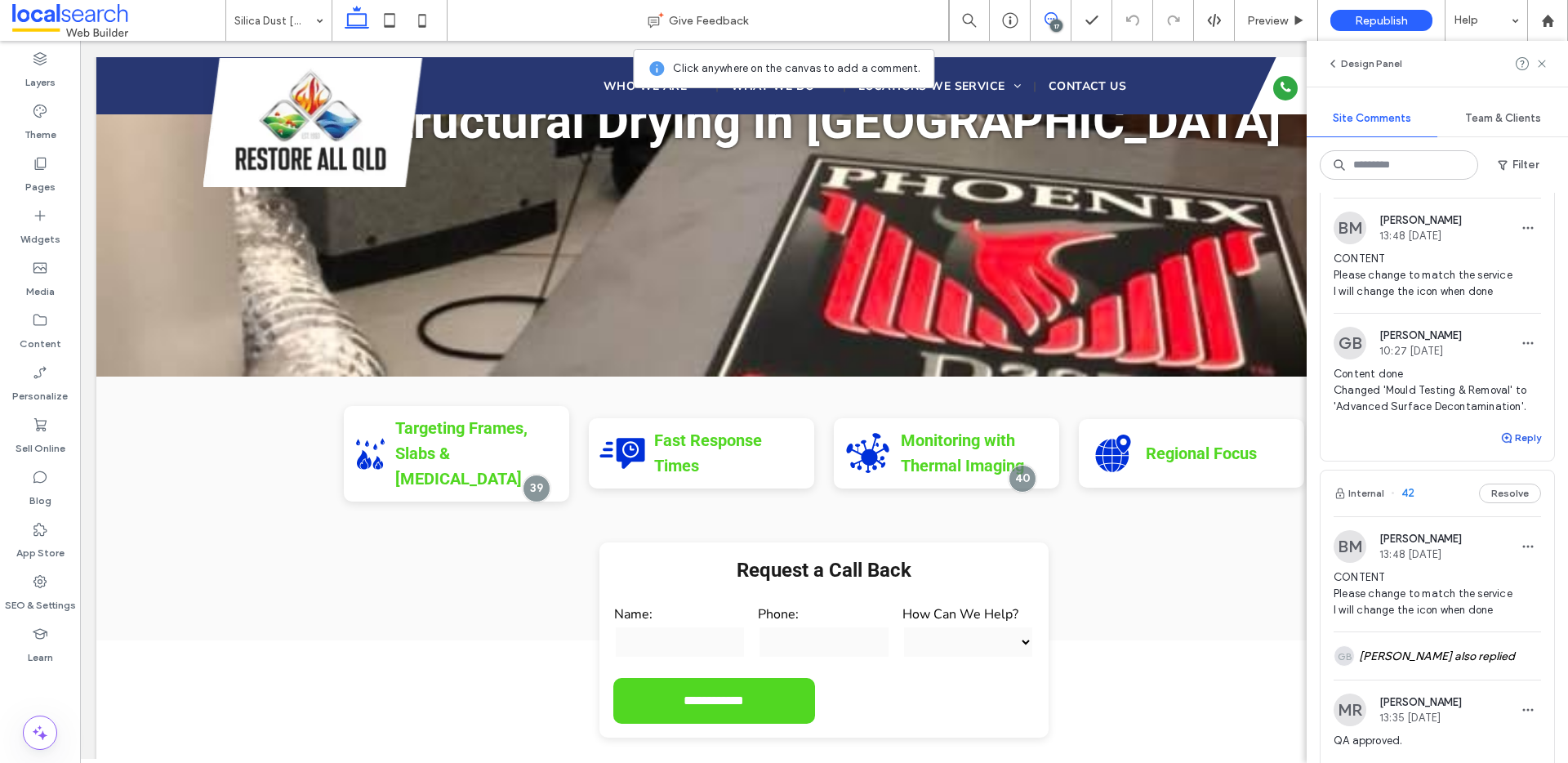
click at [1516, 447] on button "Reply" at bounding box center [1520, 438] width 41 height 20
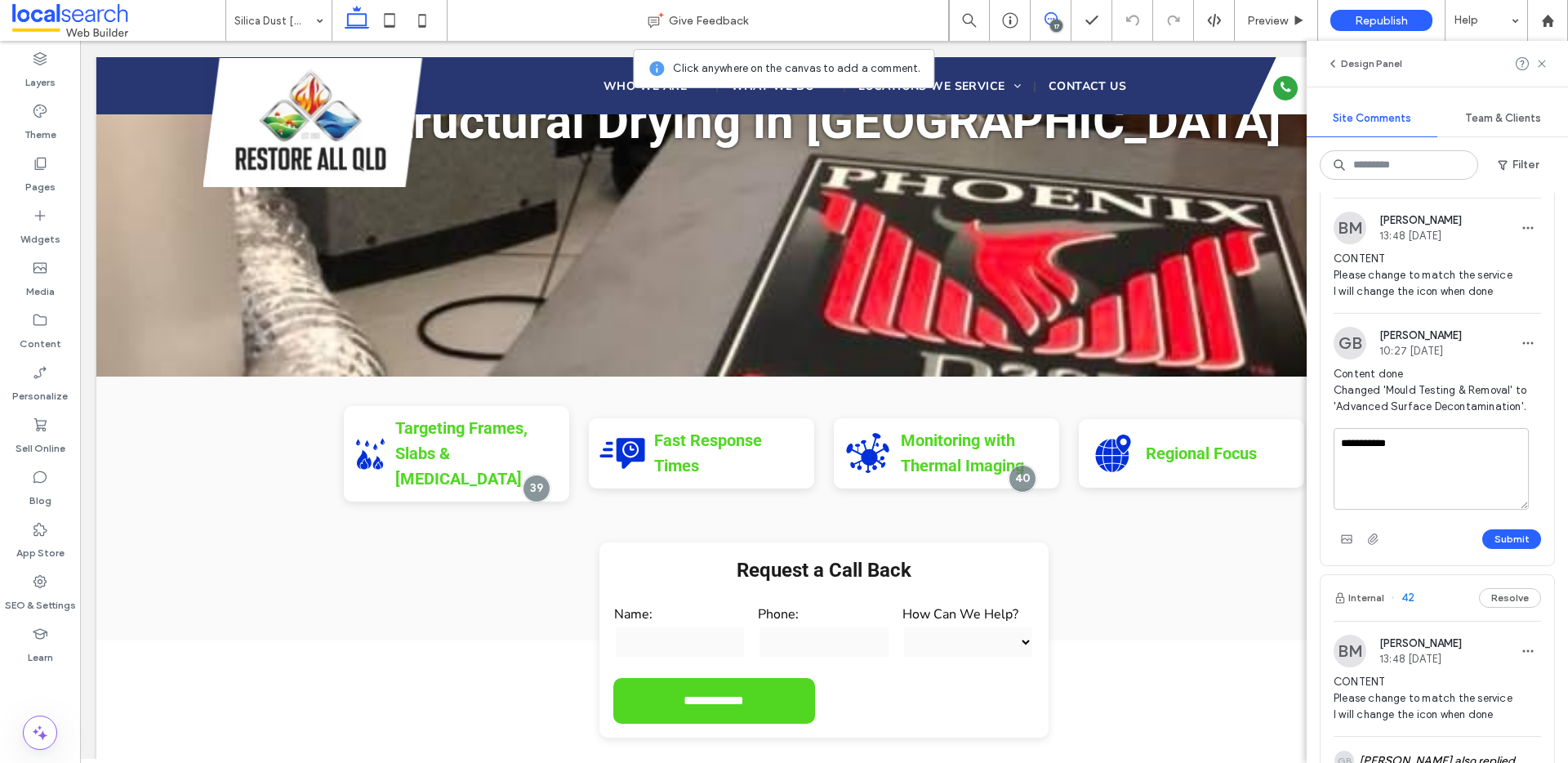
type textarea "**********"
click at [1509, 547] on button "Submit" at bounding box center [1511, 539] width 59 height 20
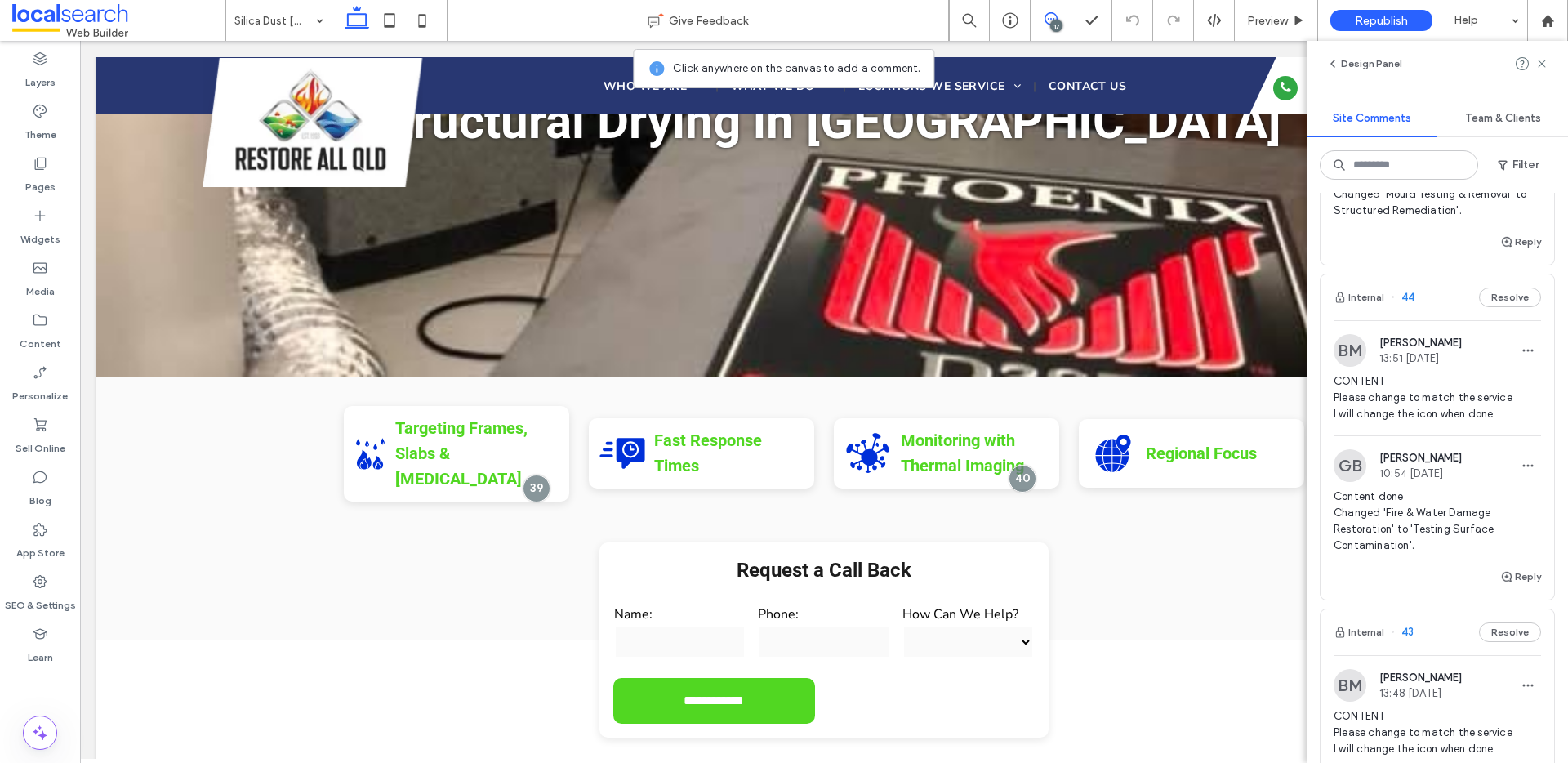
scroll to position [1546, 0]
click at [1364, 304] on button "Internal" at bounding box center [1358, 295] width 51 height 20
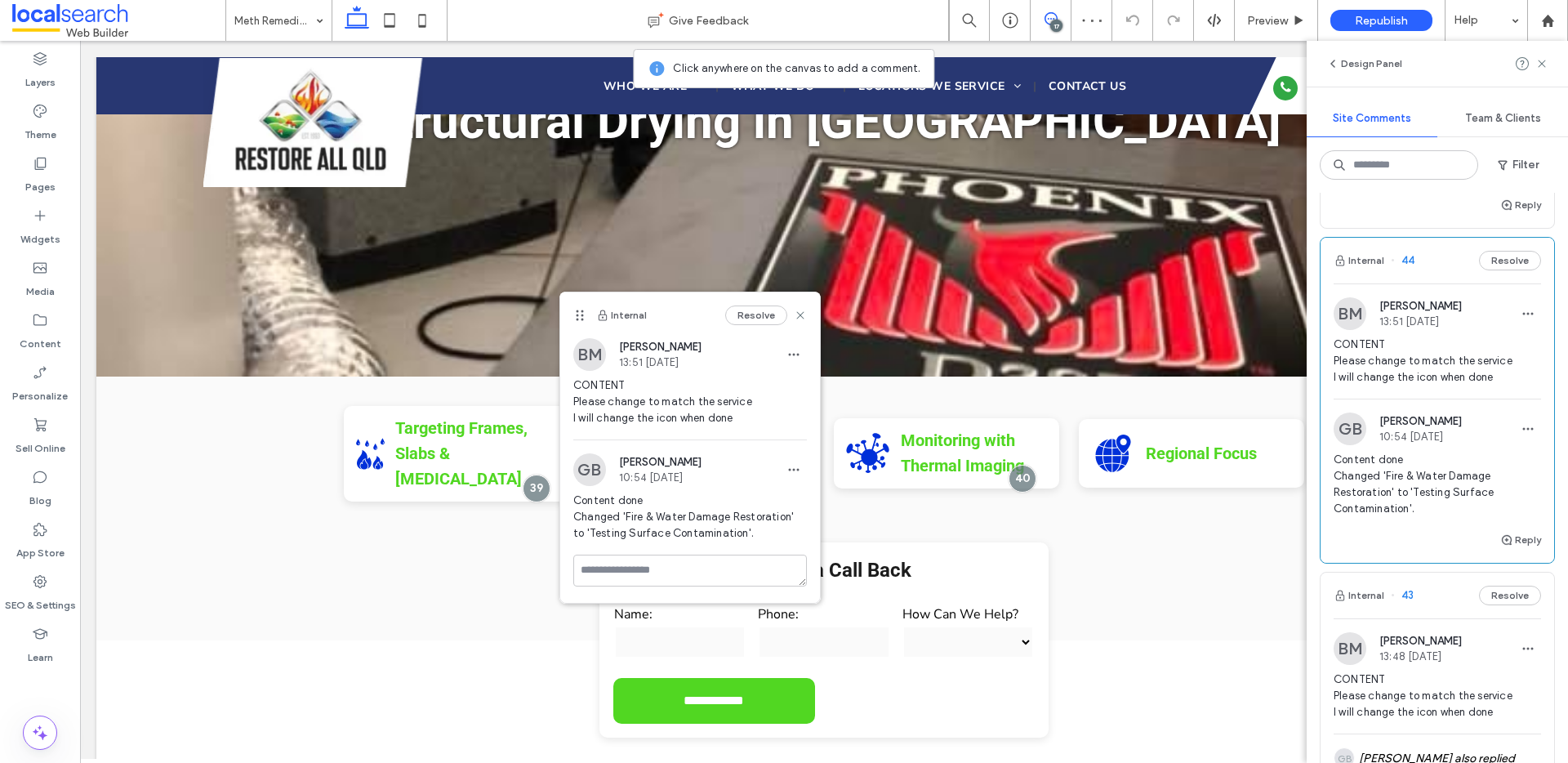
scroll to position [1582, 0]
click at [1509, 547] on button "Reply" at bounding box center [1520, 537] width 41 height 20
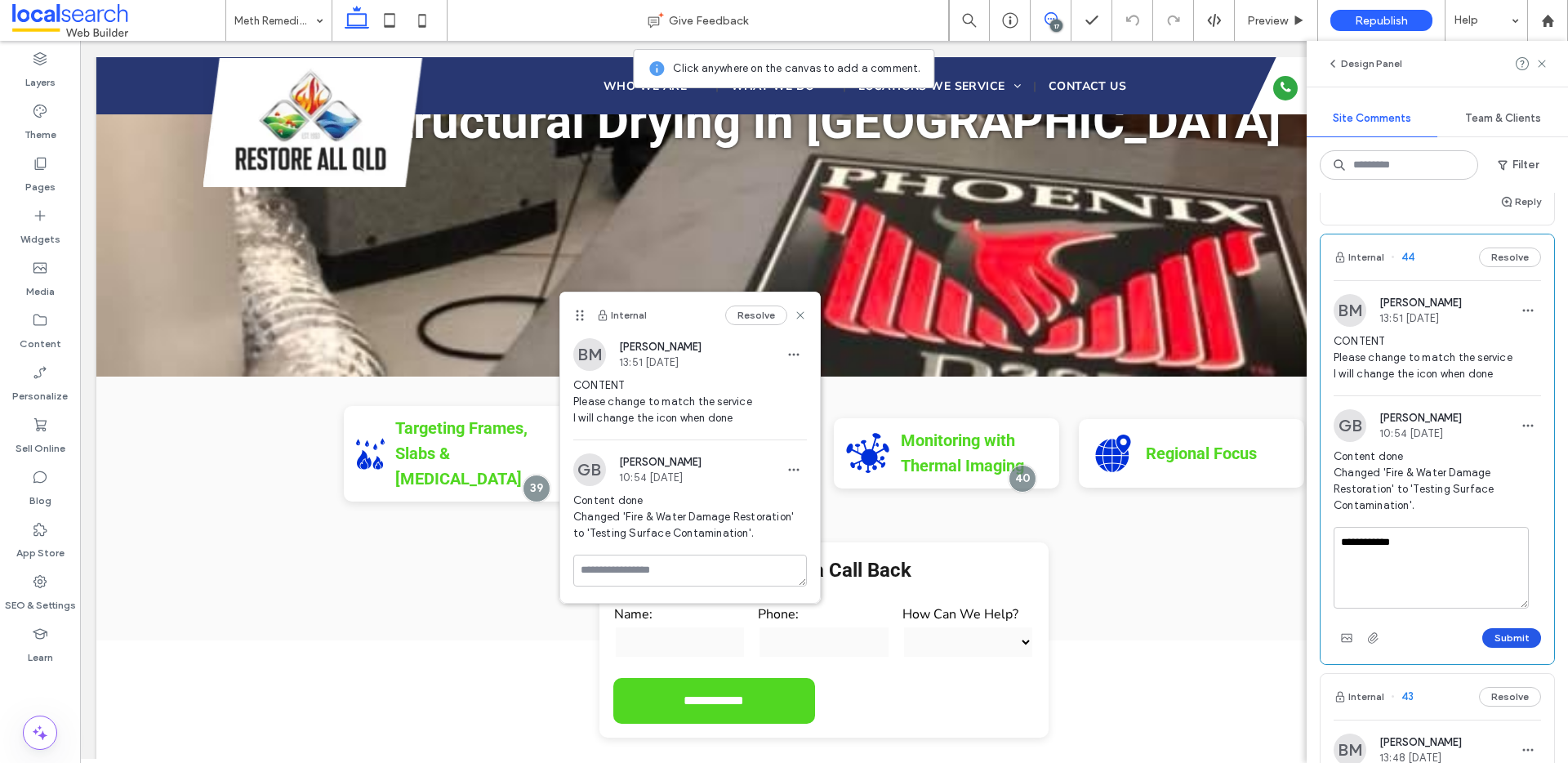
type textarea "**********"
click at [1505, 648] on button "Submit" at bounding box center [1511, 638] width 59 height 20
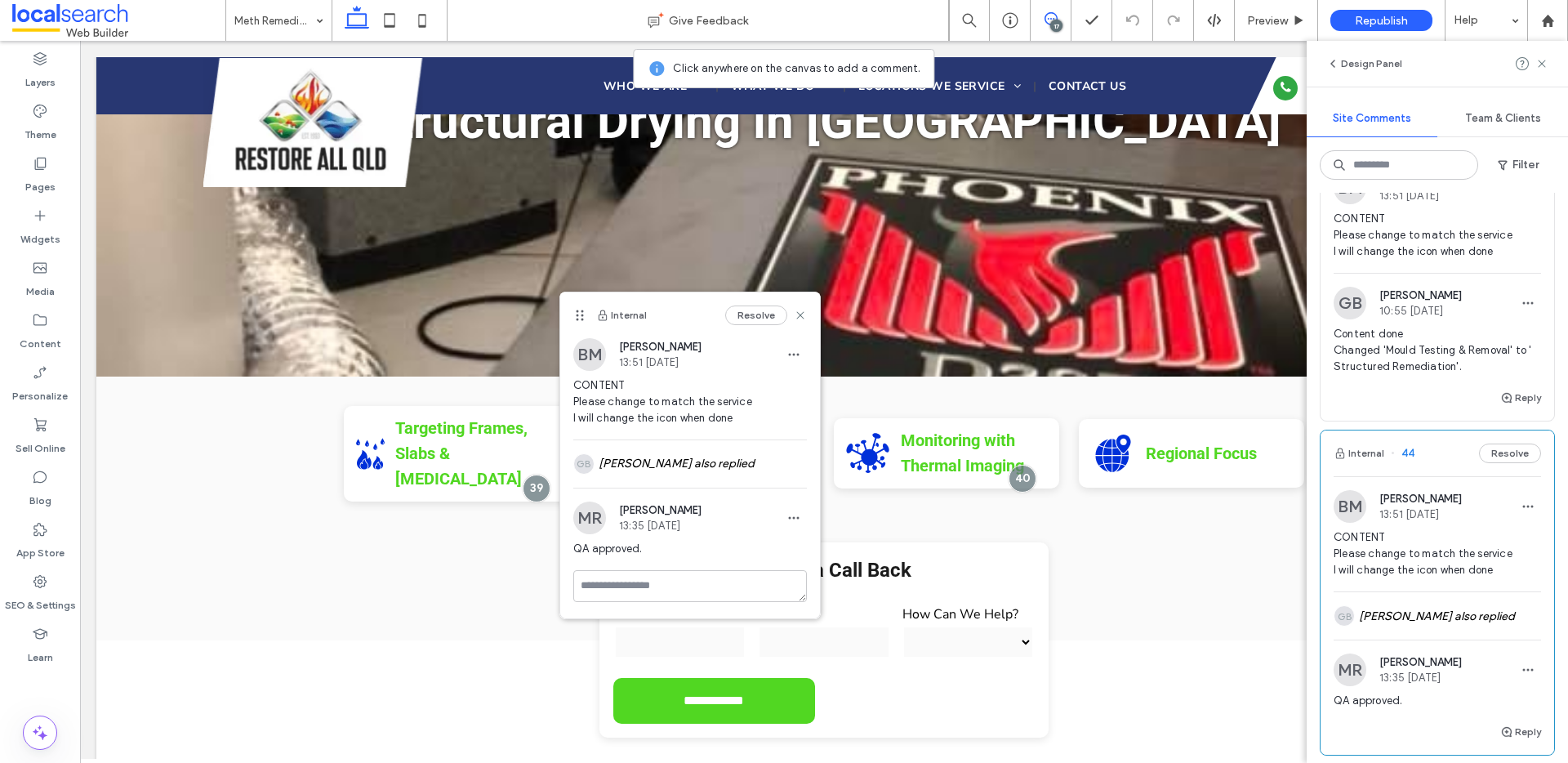
scroll to position [1243, 0]
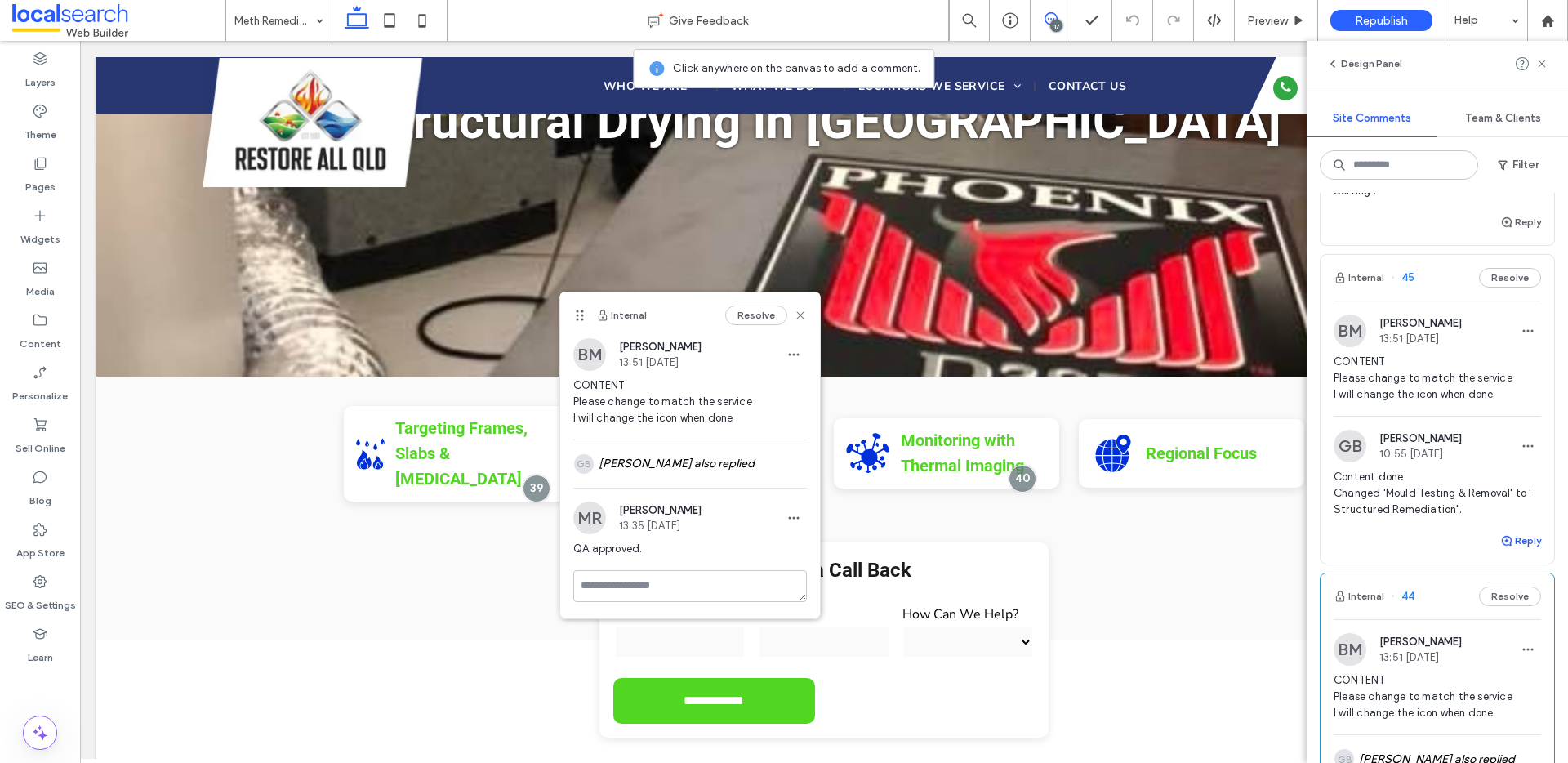
click at [1506, 551] on button "Reply" at bounding box center [1520, 541] width 41 height 20
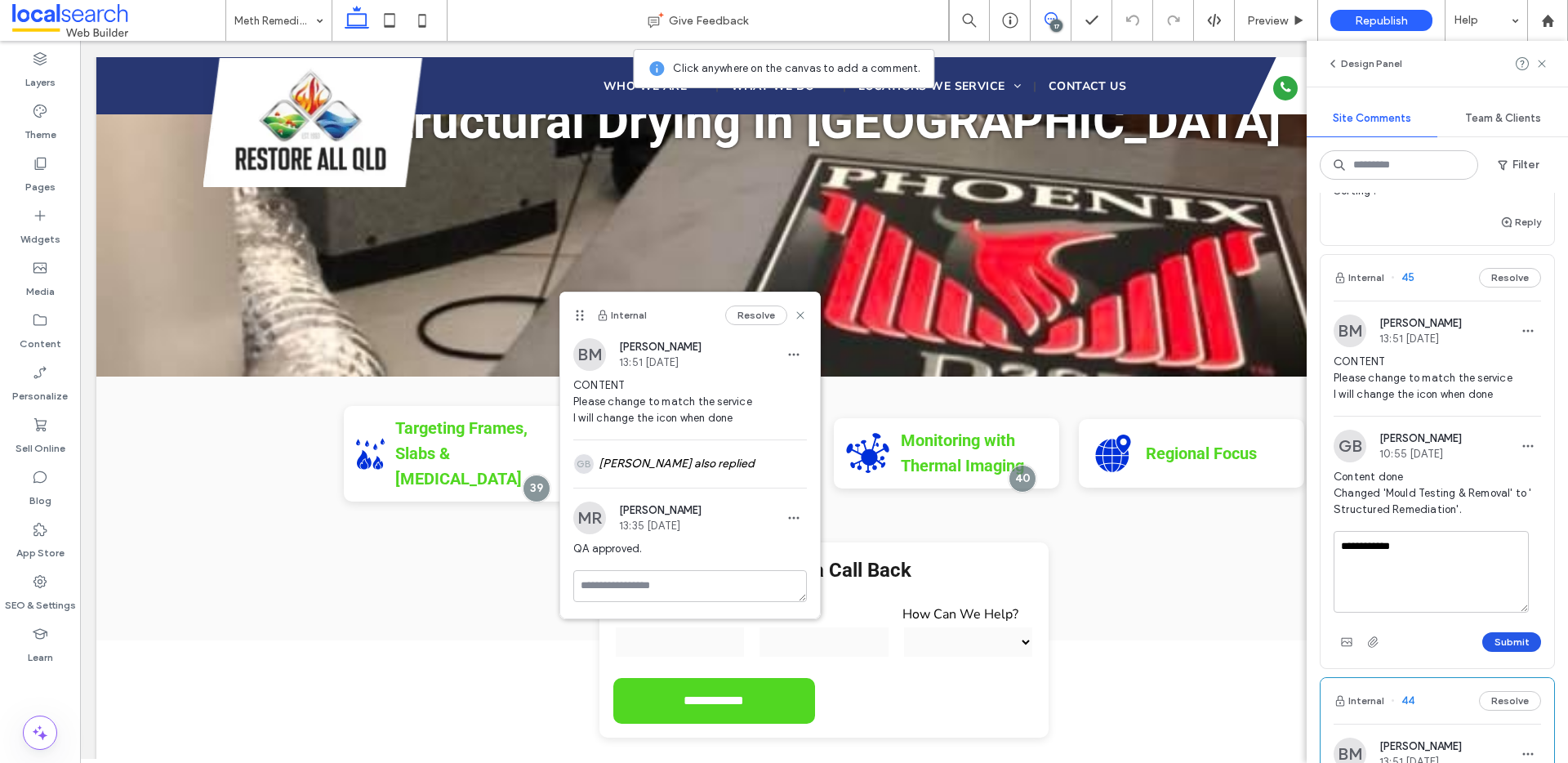
type textarea "**********"
click at [1491, 652] on button "Submit" at bounding box center [1511, 642] width 59 height 20
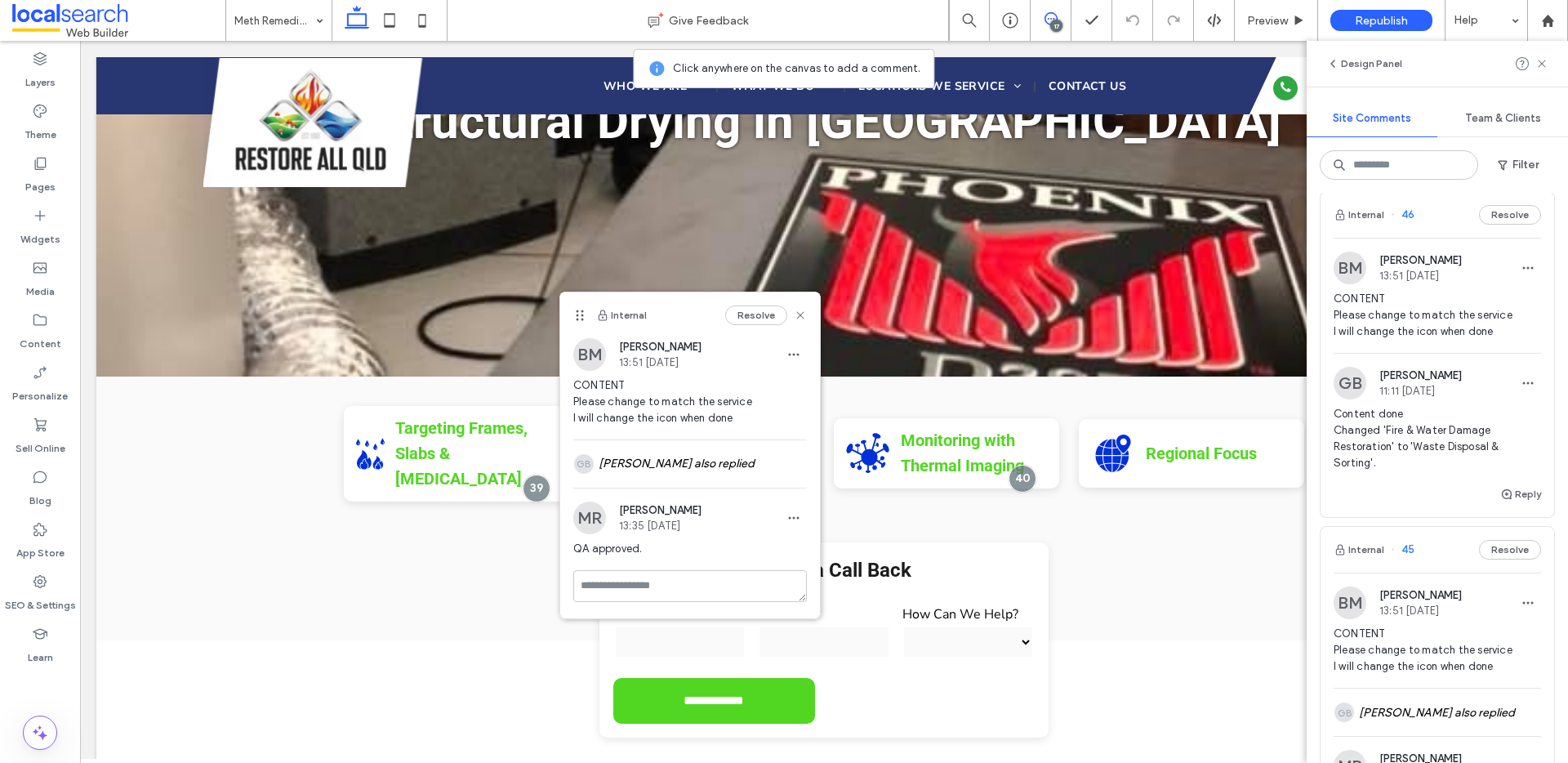
scroll to position [968, 0]
click at [1366, 228] on button "Internal" at bounding box center [1358, 219] width 51 height 20
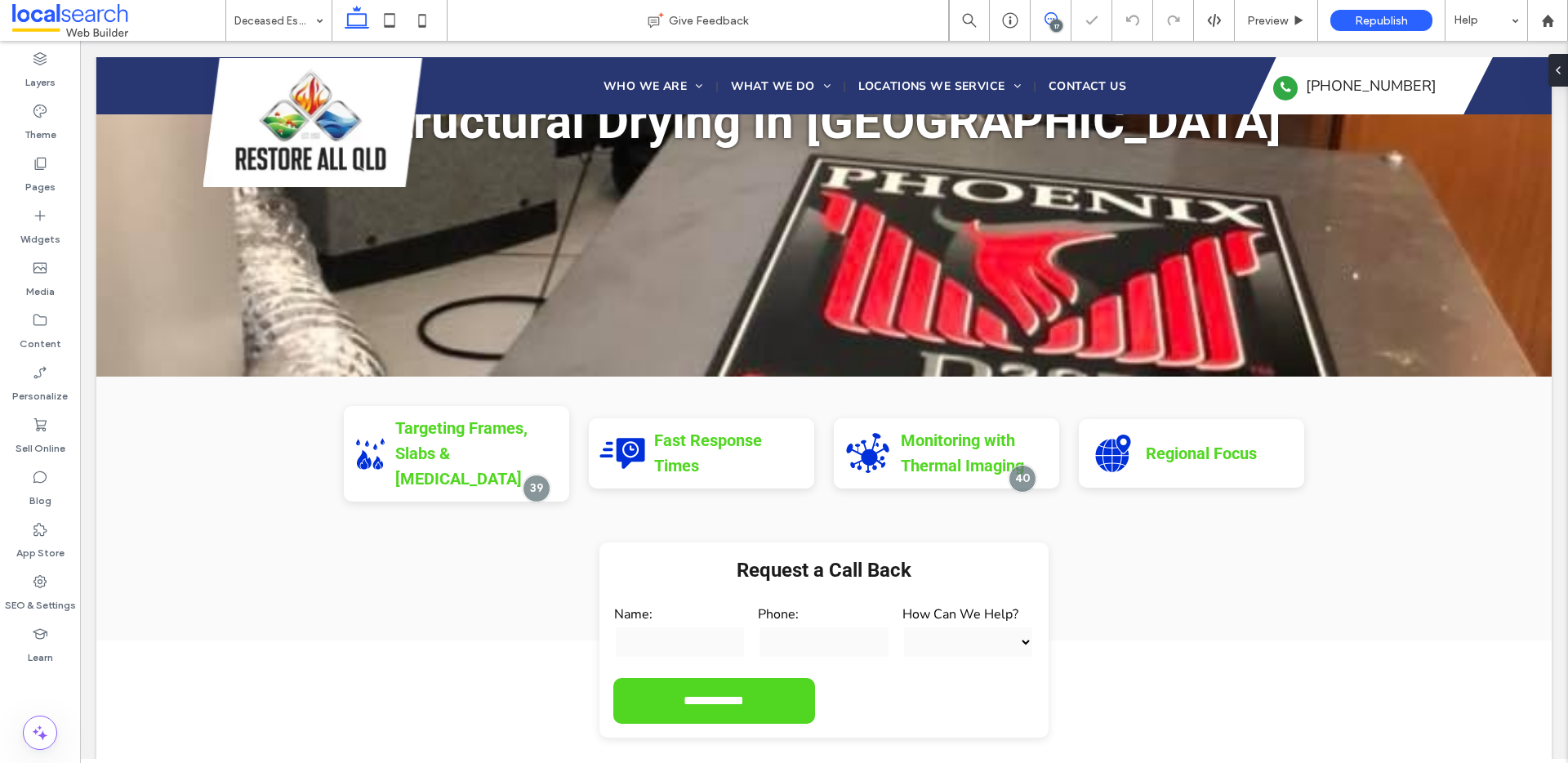
click at [1055, 16] on icon at bounding box center [1051, 18] width 13 height 13
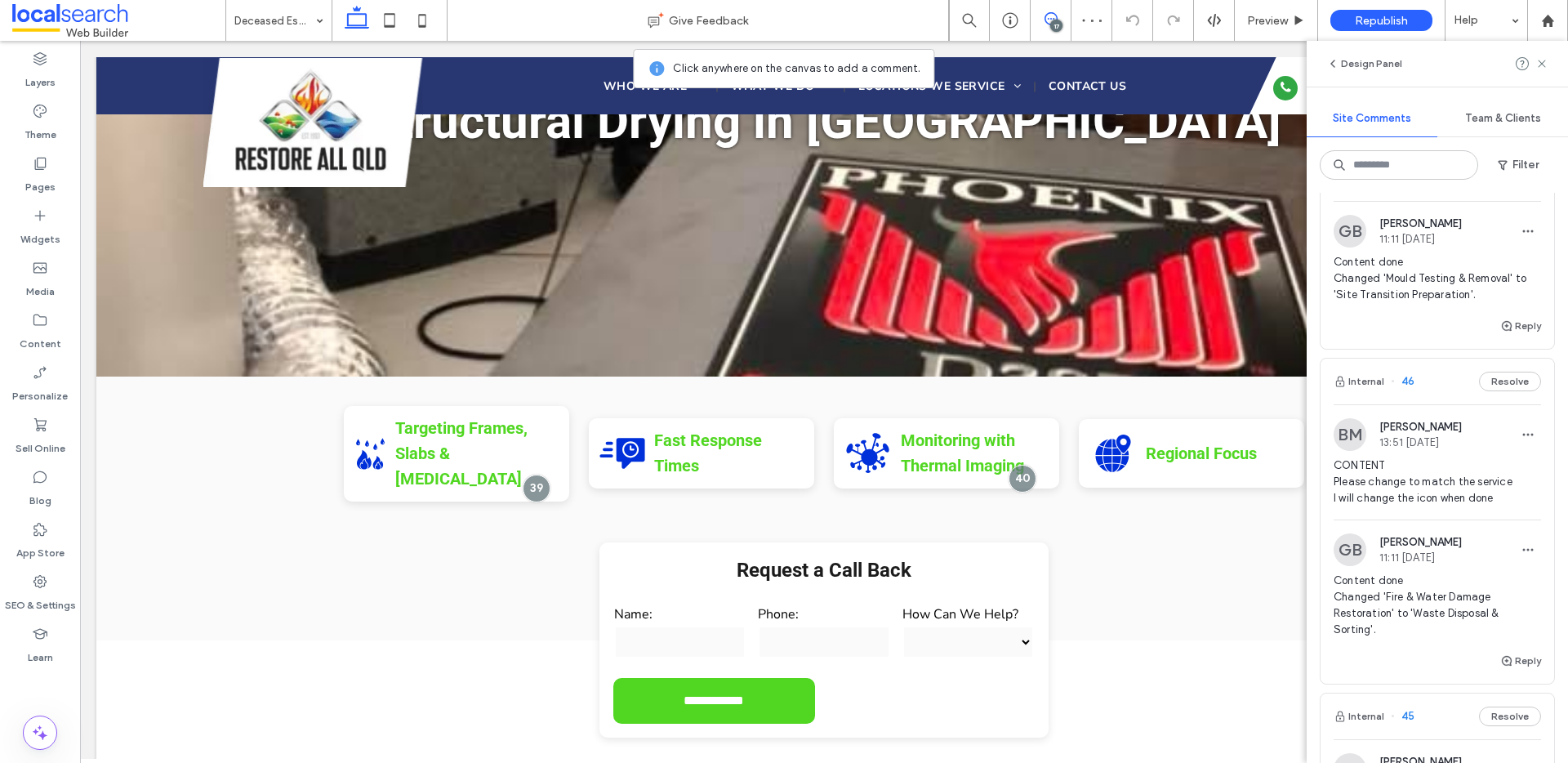
scroll to position [811, 0]
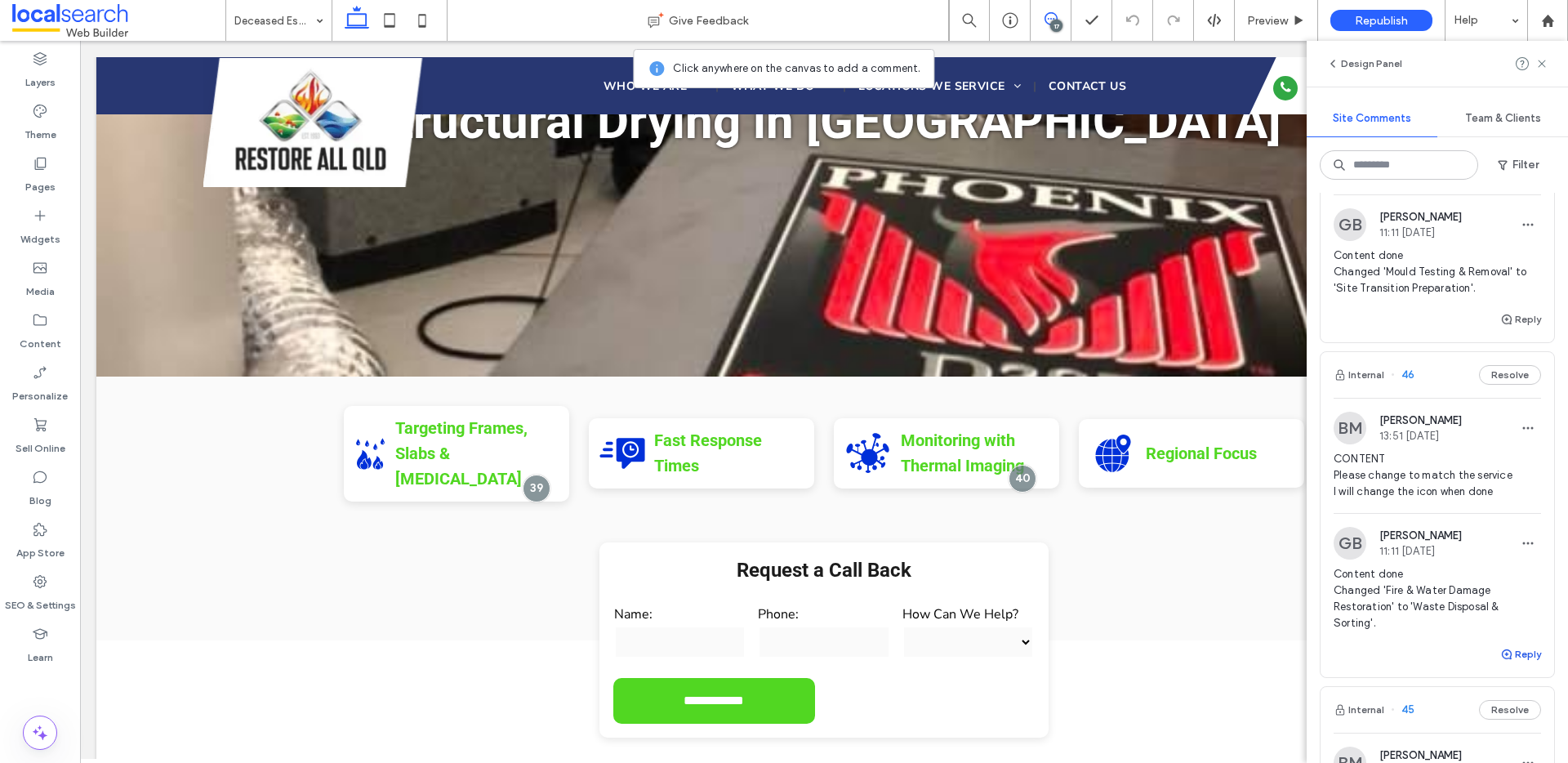
click at [1513, 664] on button "Reply" at bounding box center [1520, 655] width 41 height 20
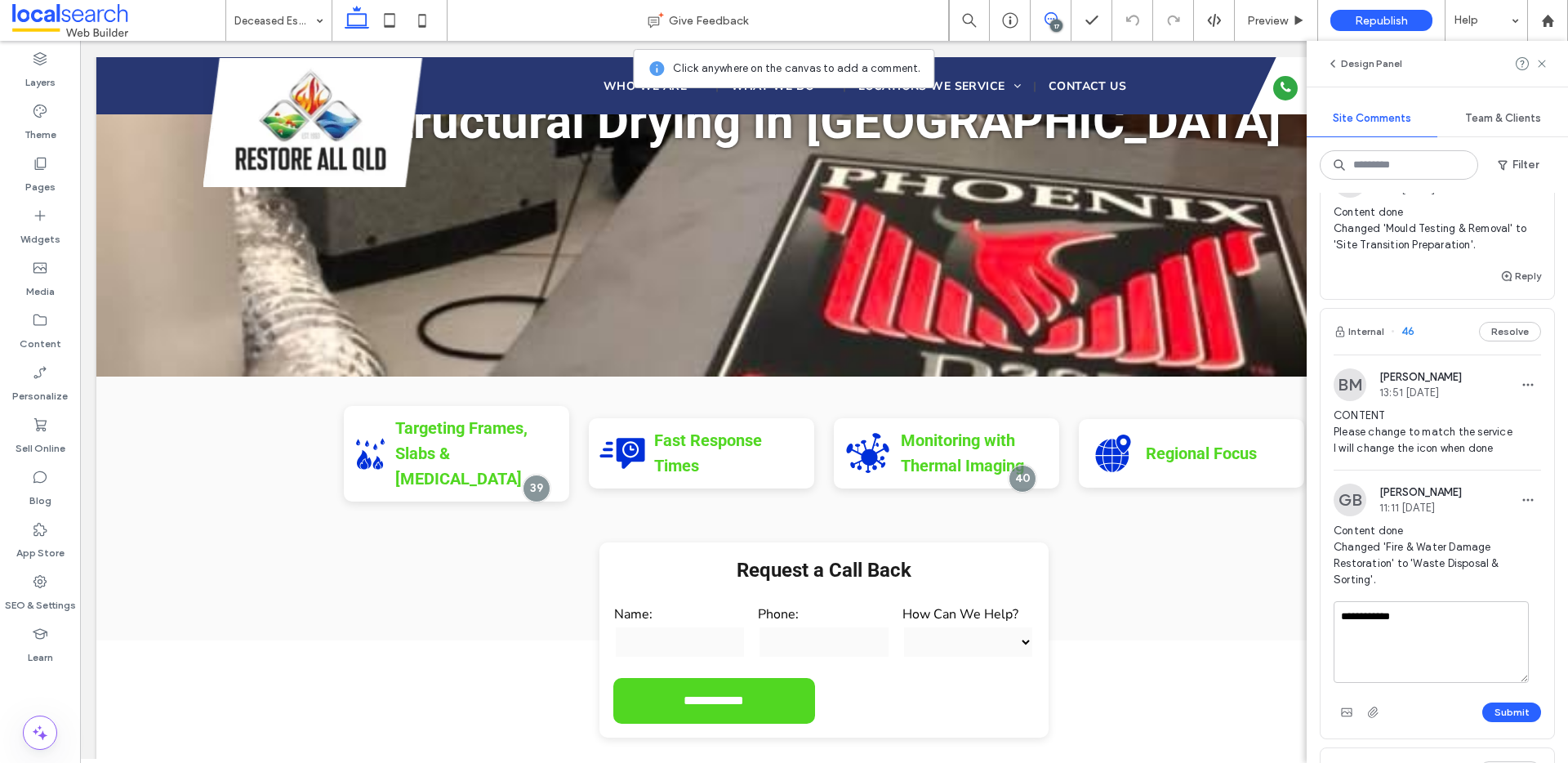
scroll to position [1051, 0]
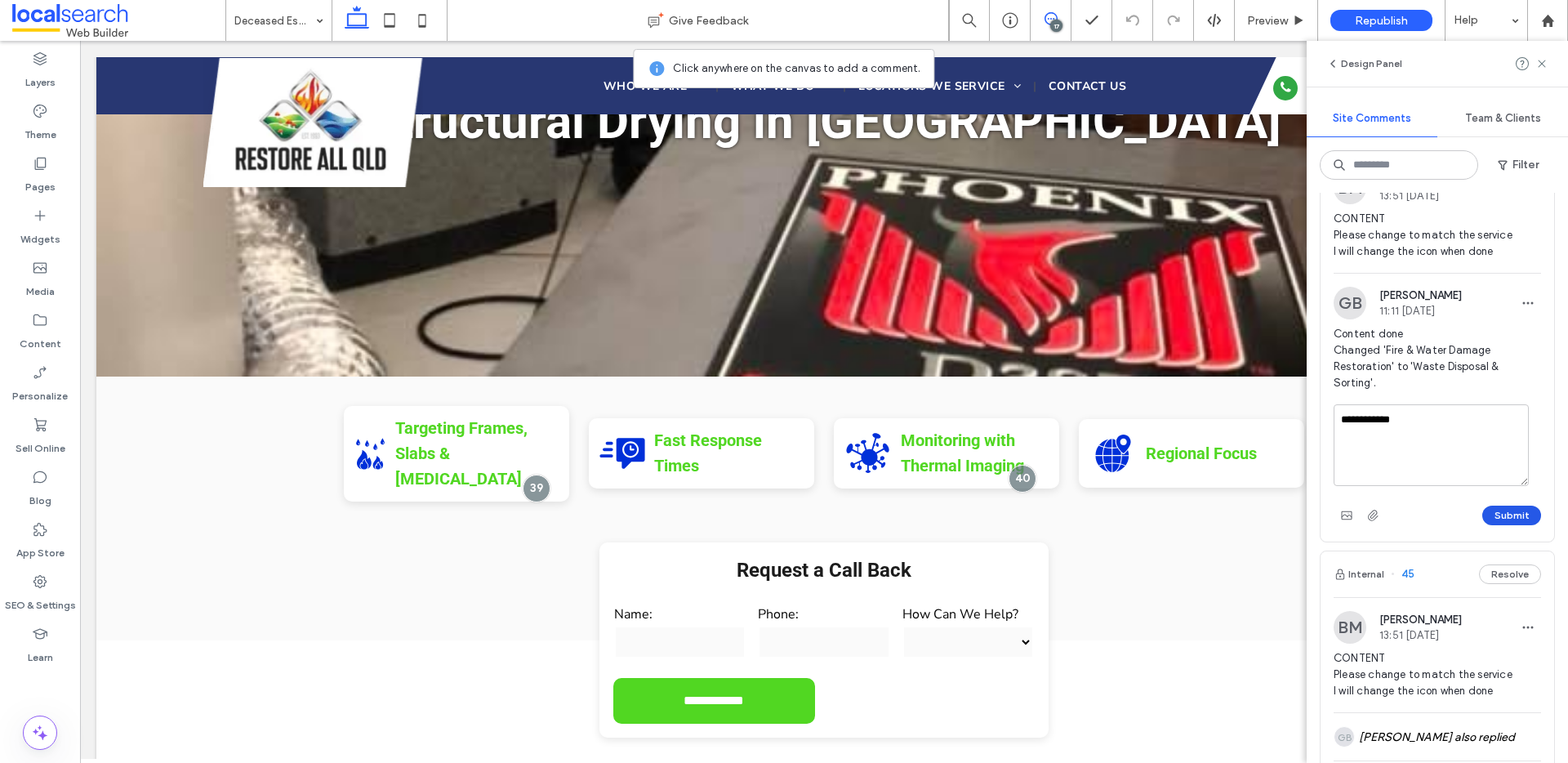
type textarea "**********"
click at [1496, 525] on button "Submit" at bounding box center [1511, 516] width 59 height 20
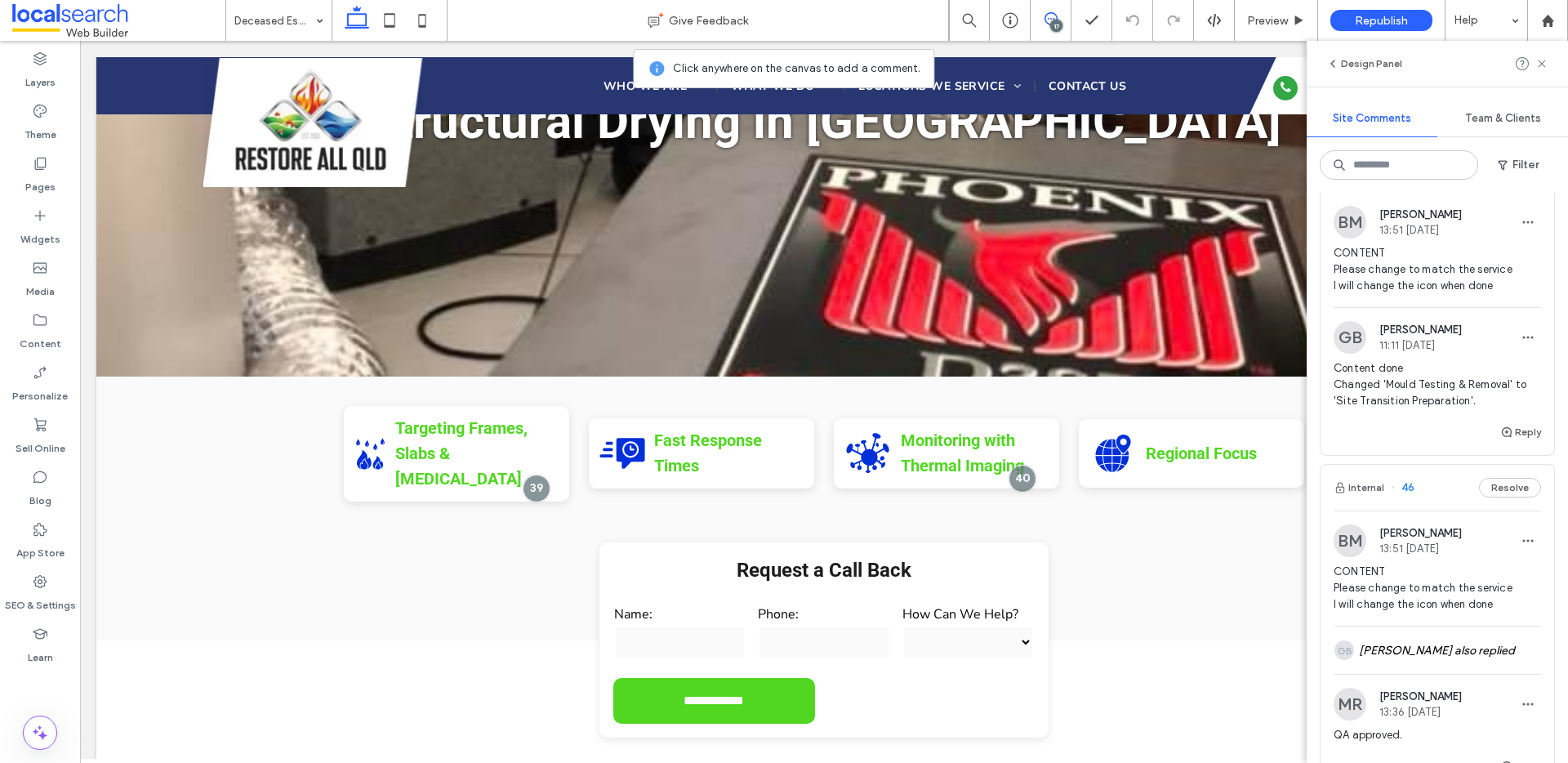
scroll to position [660, 0]
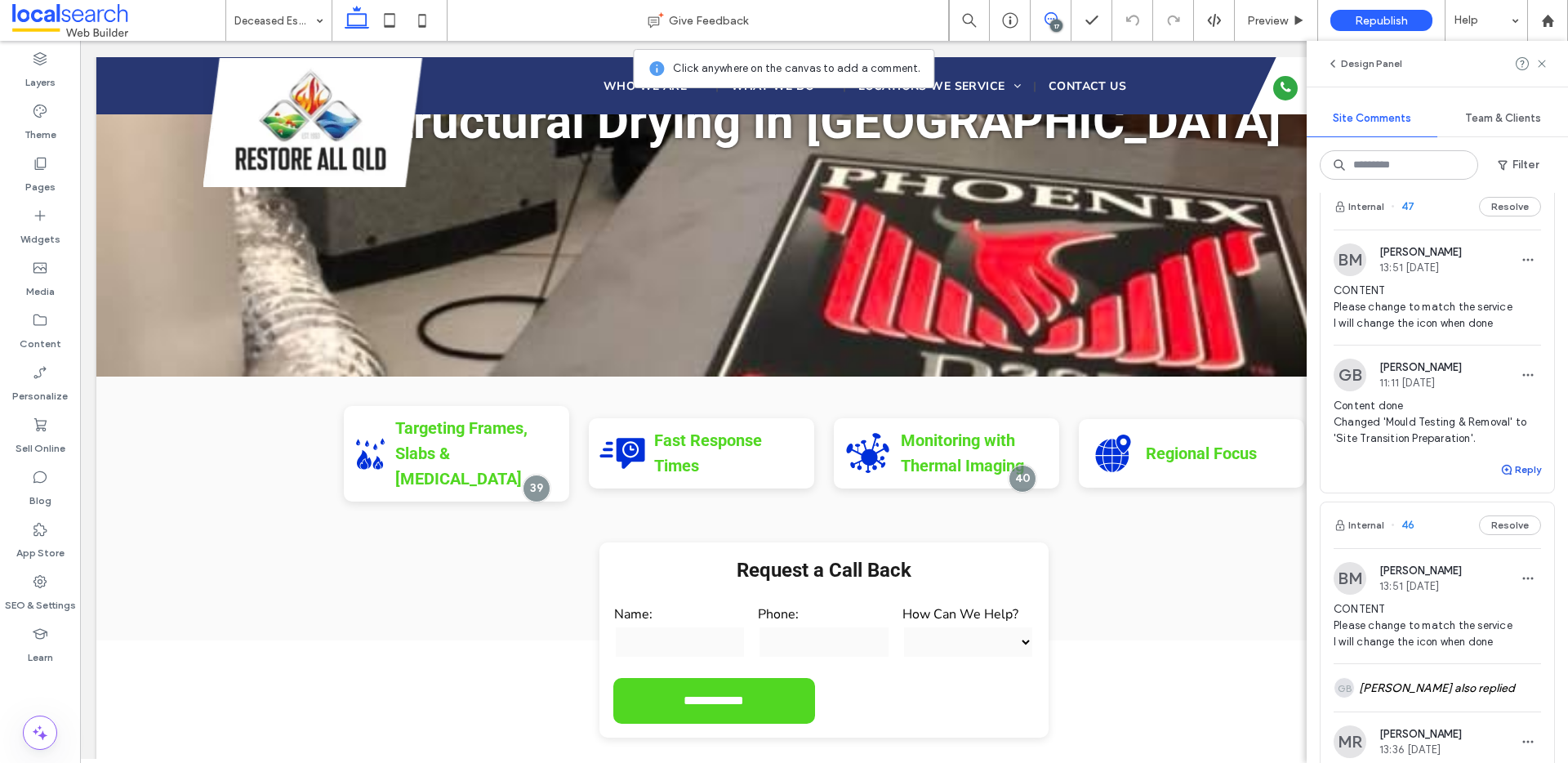
click at [1509, 479] on button "Reply" at bounding box center [1520, 470] width 41 height 20
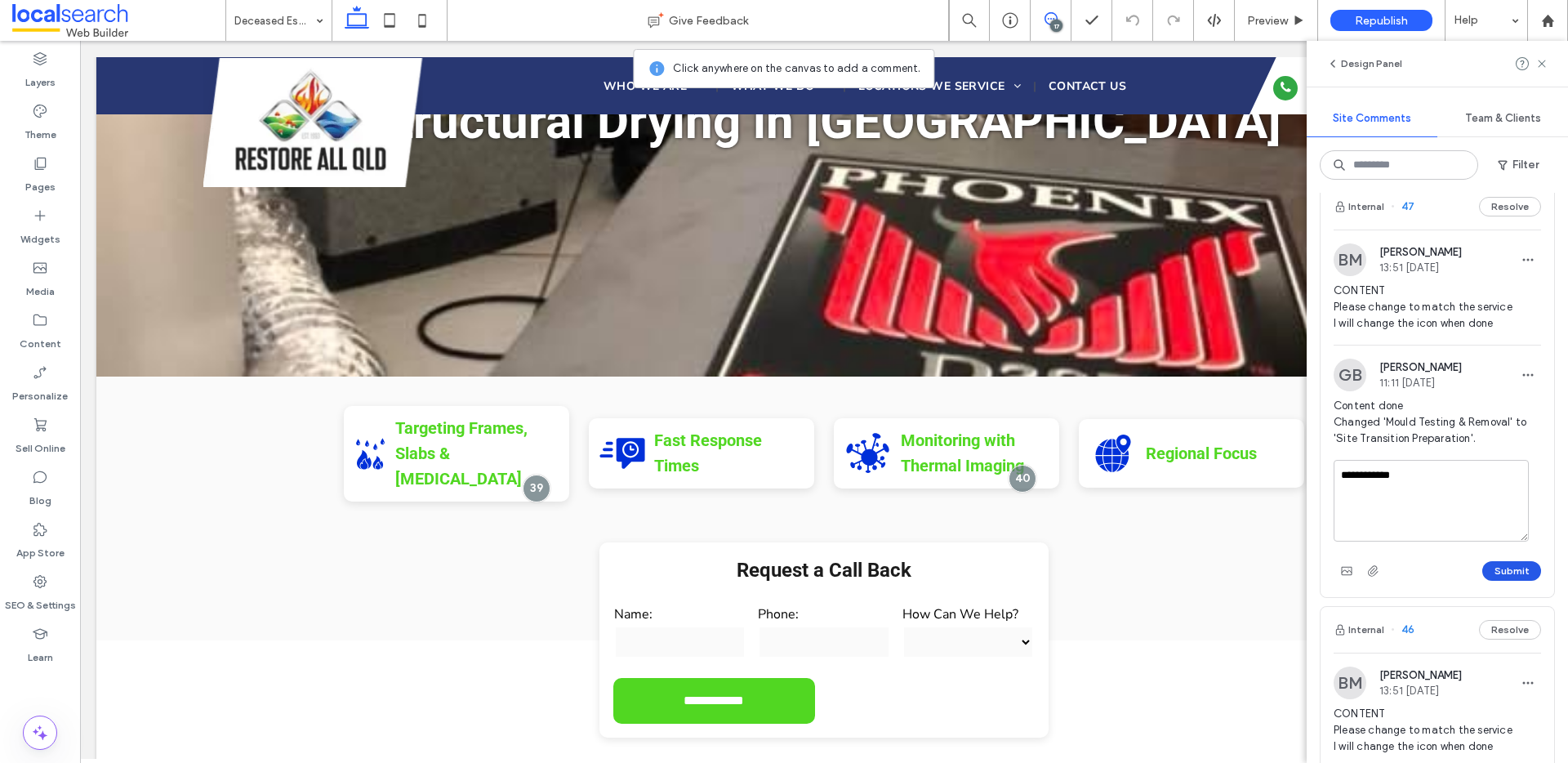
type textarea "**********"
click at [1496, 577] on button "Submit" at bounding box center [1511, 571] width 59 height 20
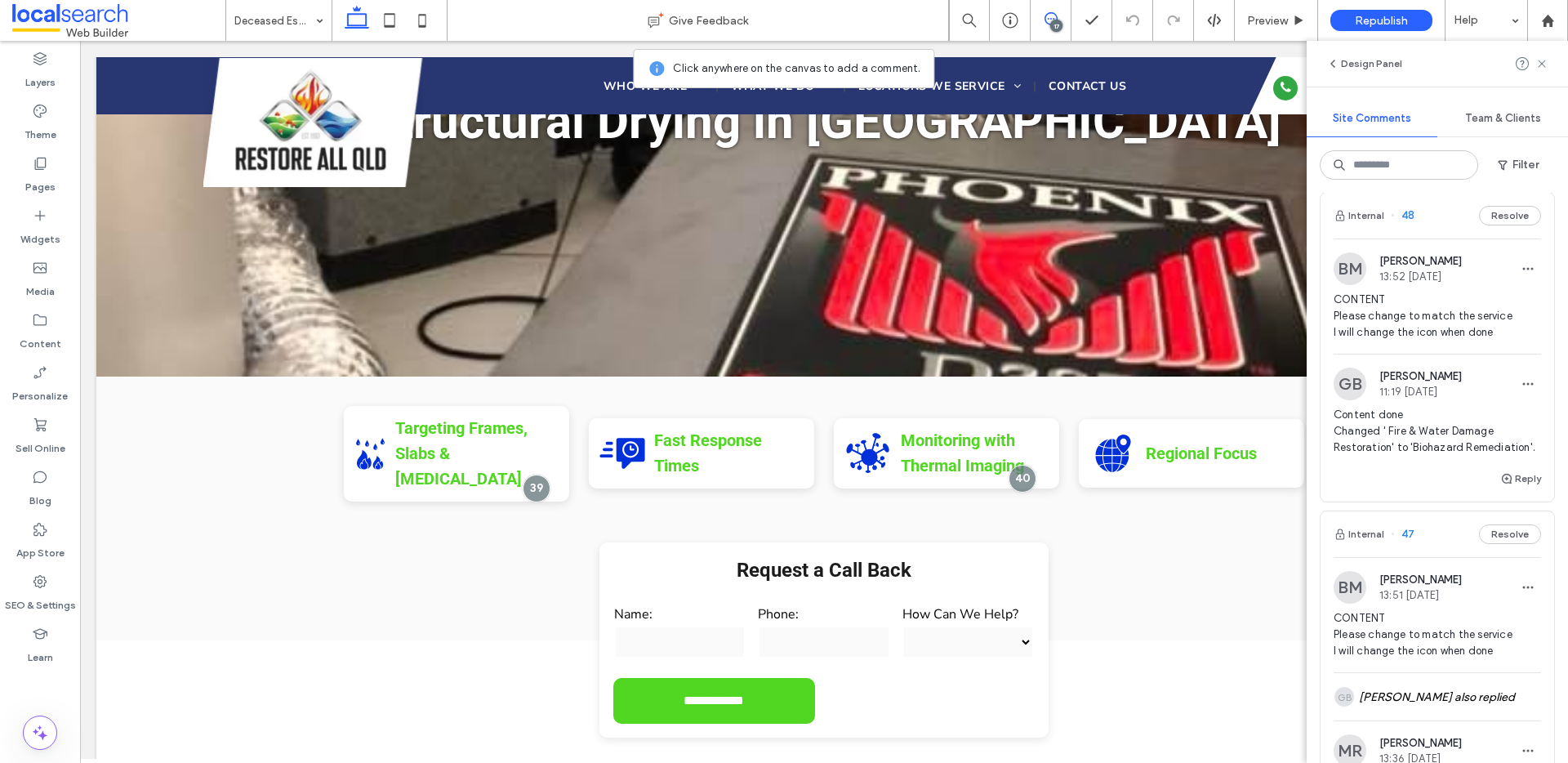
scroll to position [273, 0]
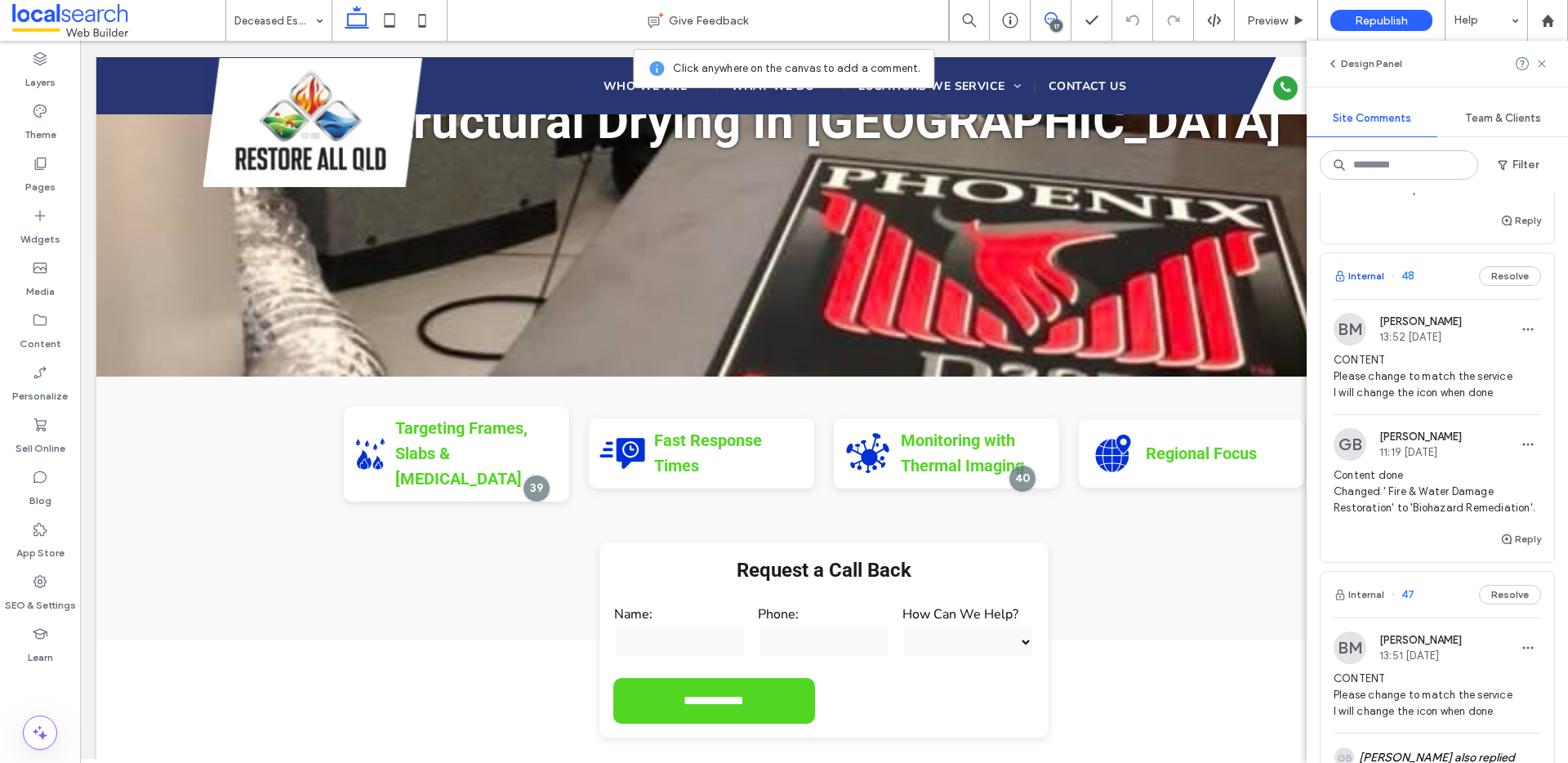
click at [1362, 278] on button "Internal" at bounding box center [1358, 277] width 51 height 20
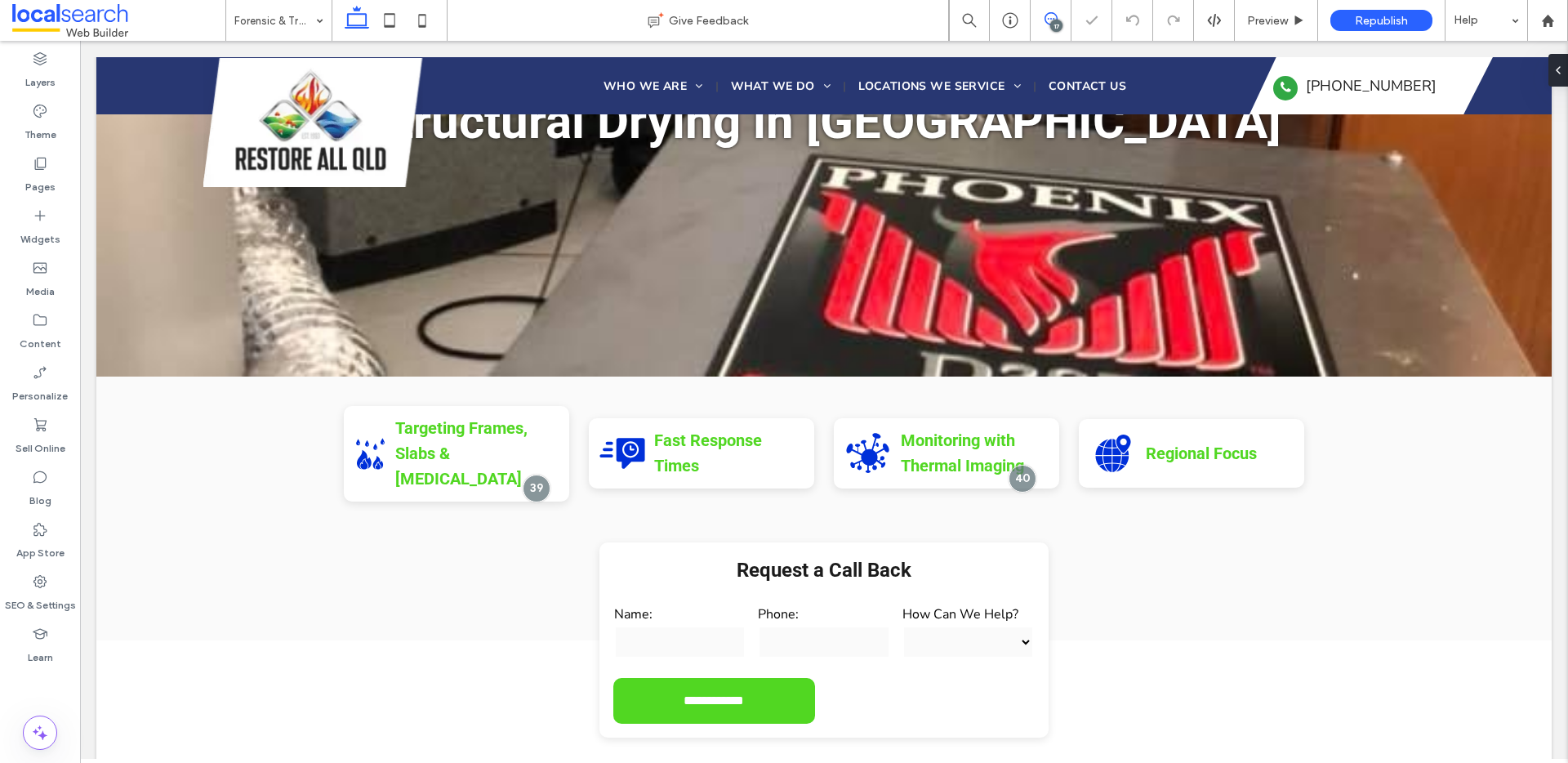
click at [1048, 20] on icon at bounding box center [1051, 18] width 13 height 13
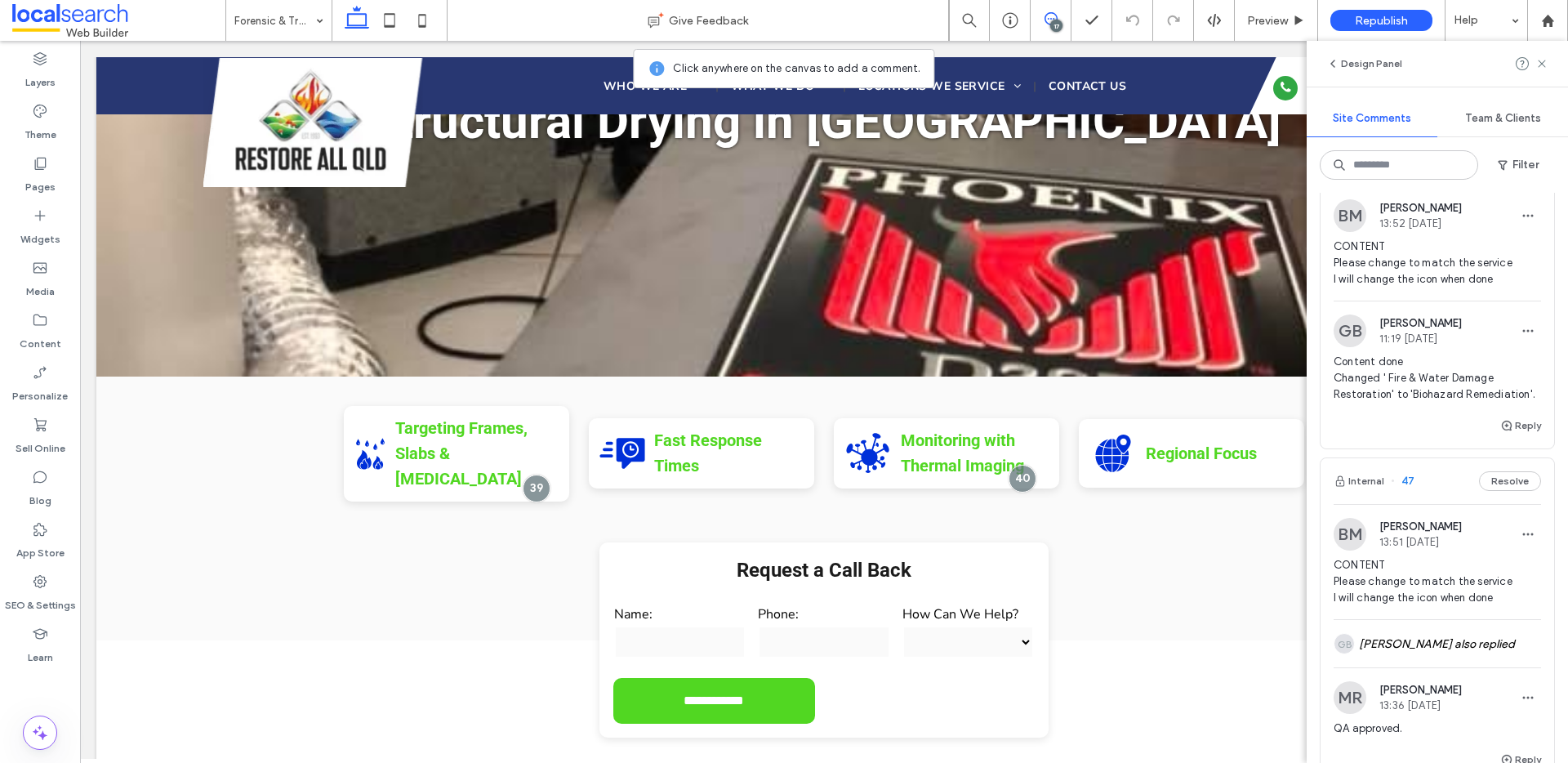
scroll to position [382, 0]
click at [1500, 435] on span "button" at bounding box center [1507, 429] width 15 height 18
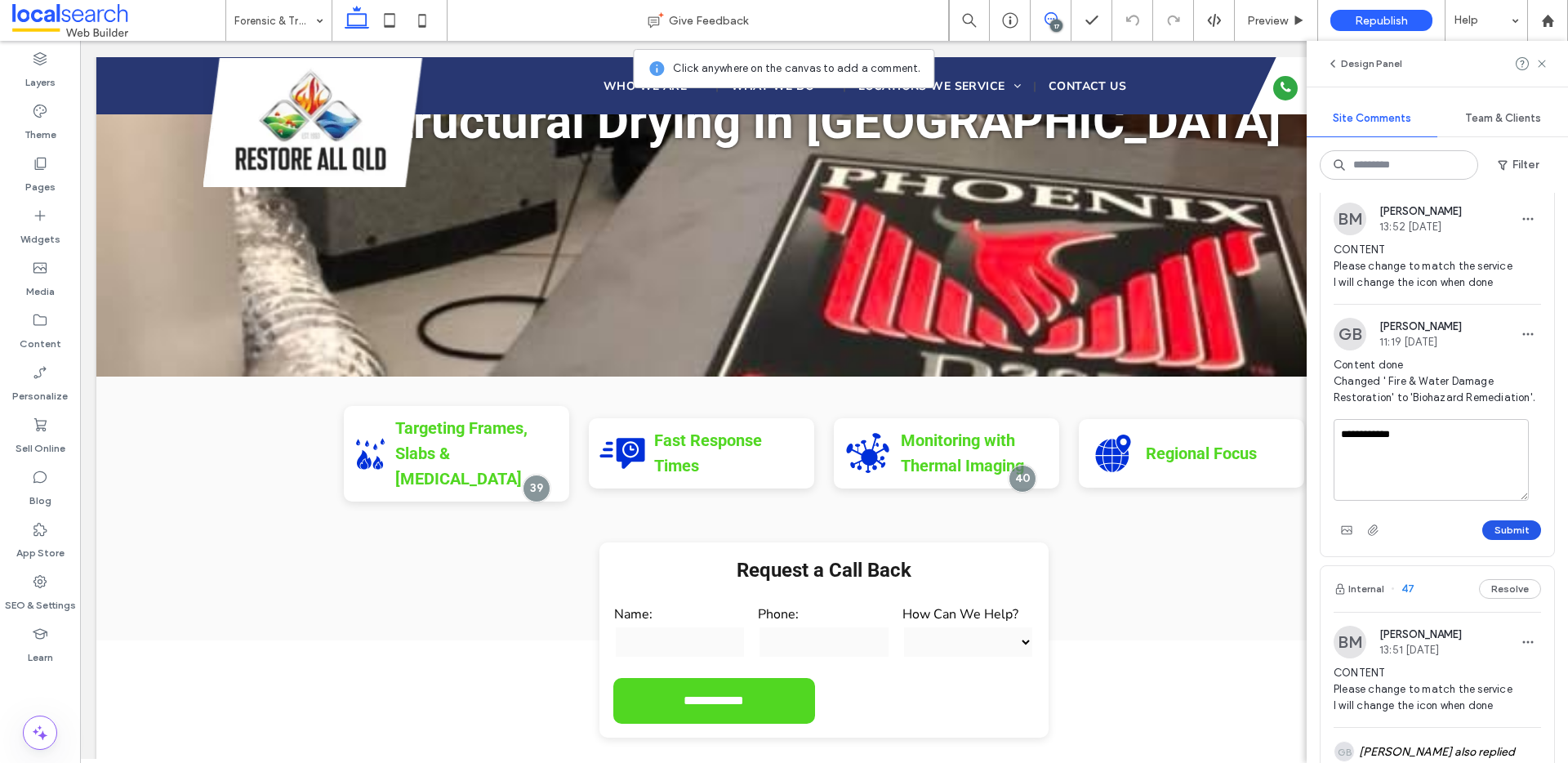
type textarea "**********"
click at [1522, 540] on button "Submit" at bounding box center [1511, 530] width 59 height 20
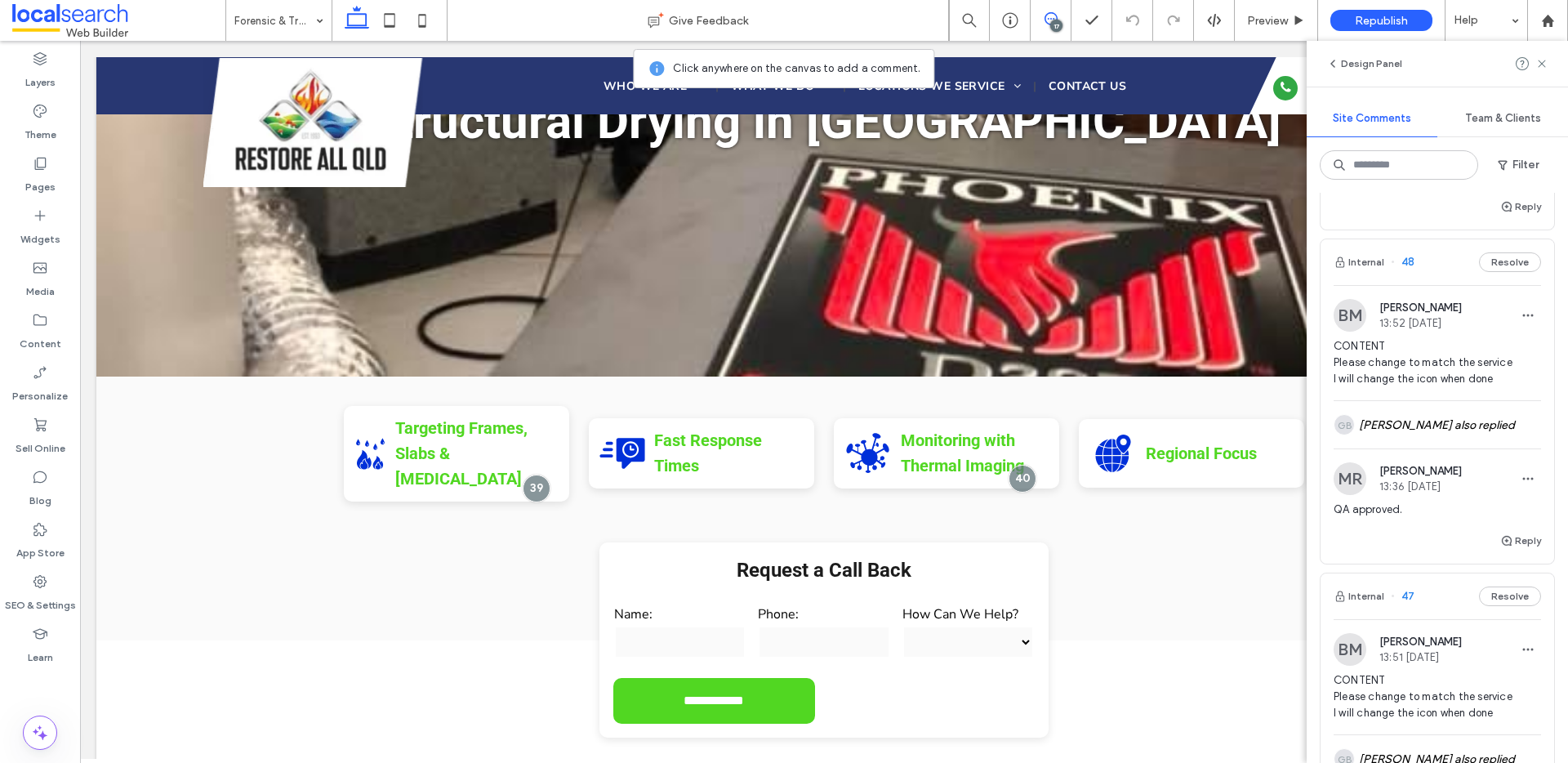
scroll to position [61, 0]
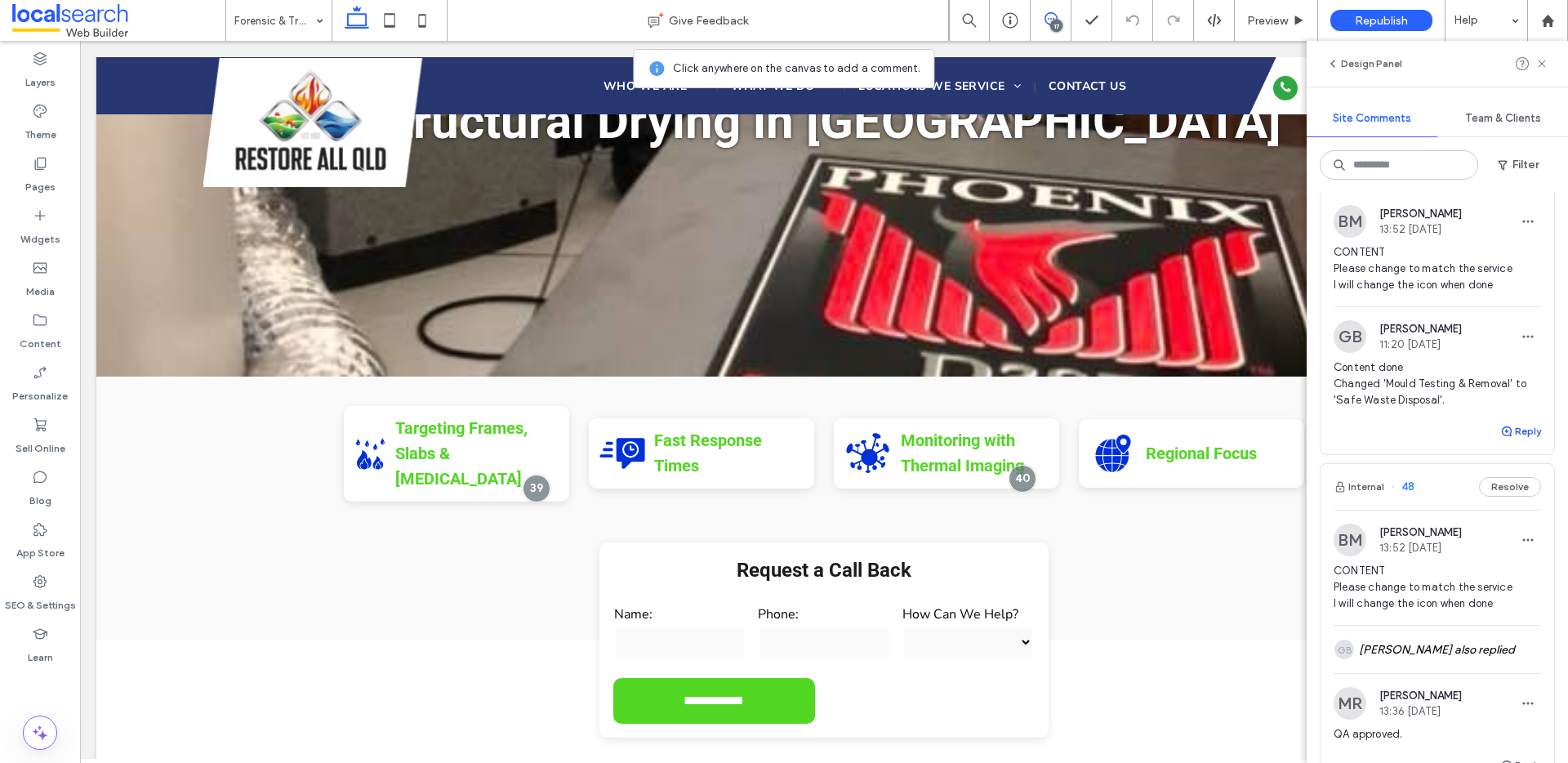
click at [1508, 424] on button "Reply" at bounding box center [1520, 431] width 41 height 20
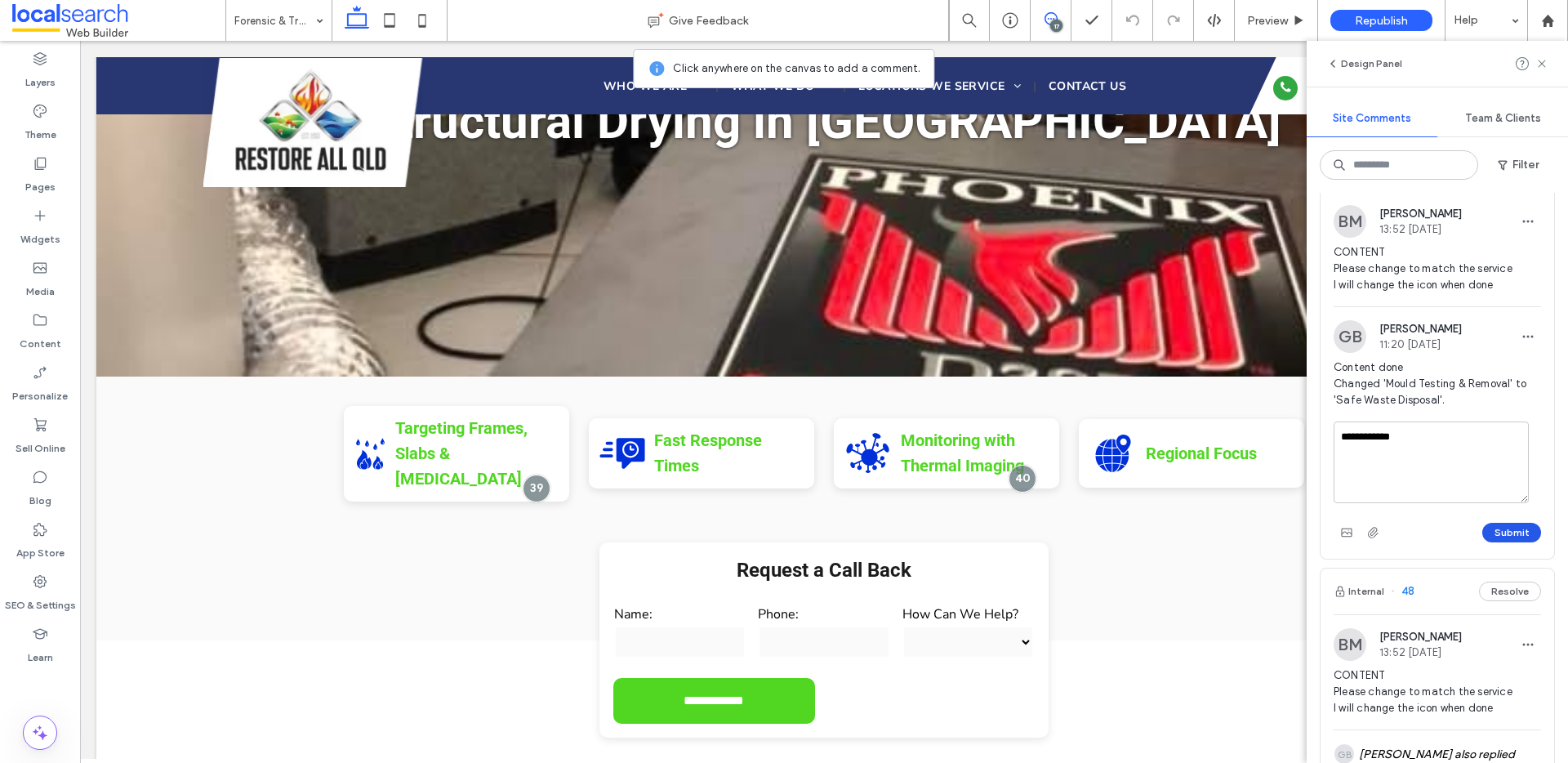
type textarea "**********"
click at [1498, 532] on button "Submit" at bounding box center [1511, 533] width 59 height 20
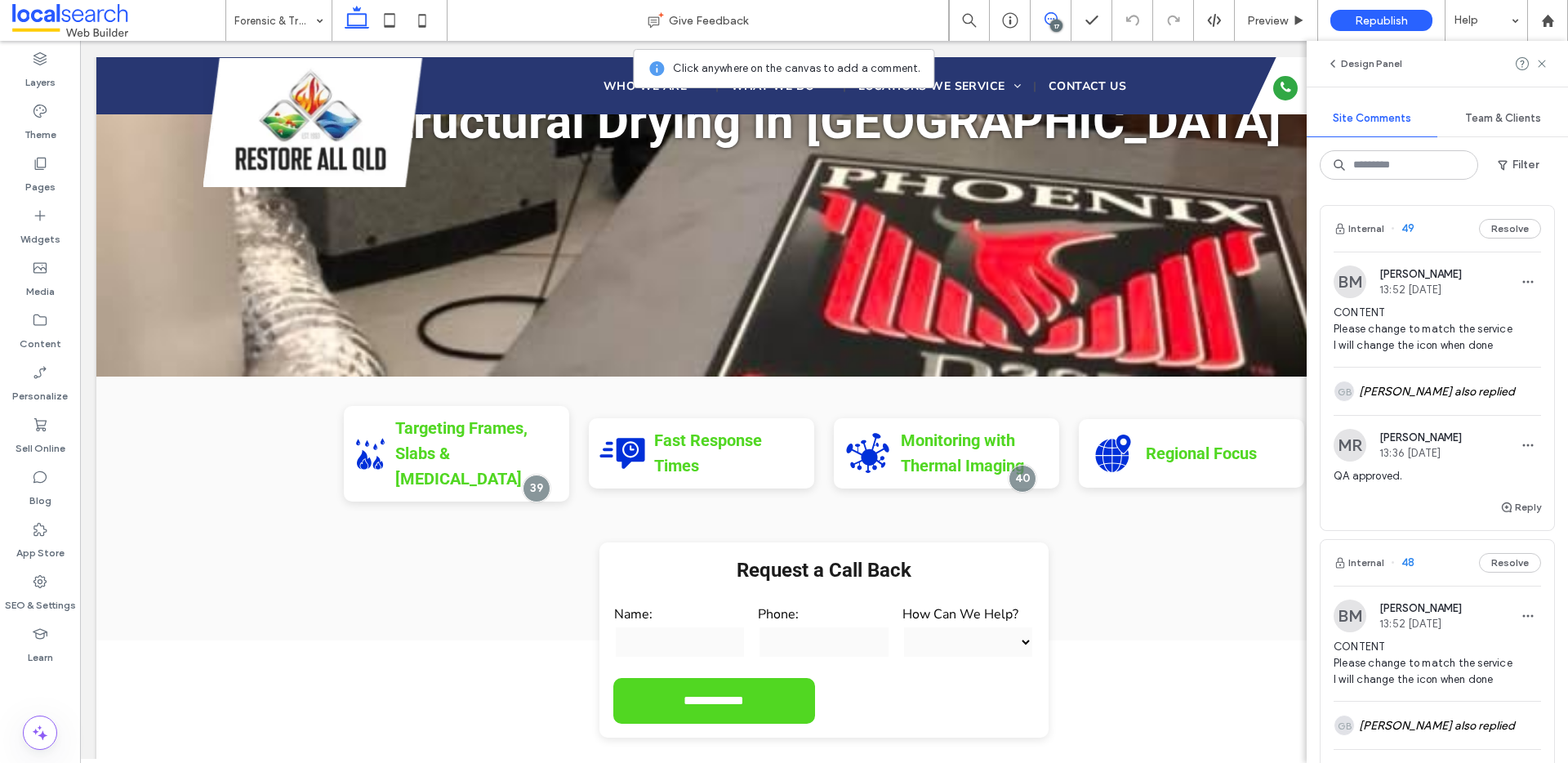
scroll to position [0, 0]
click at [29, 583] on div "SEO & Settings" at bounding box center [40, 593] width 80 height 52
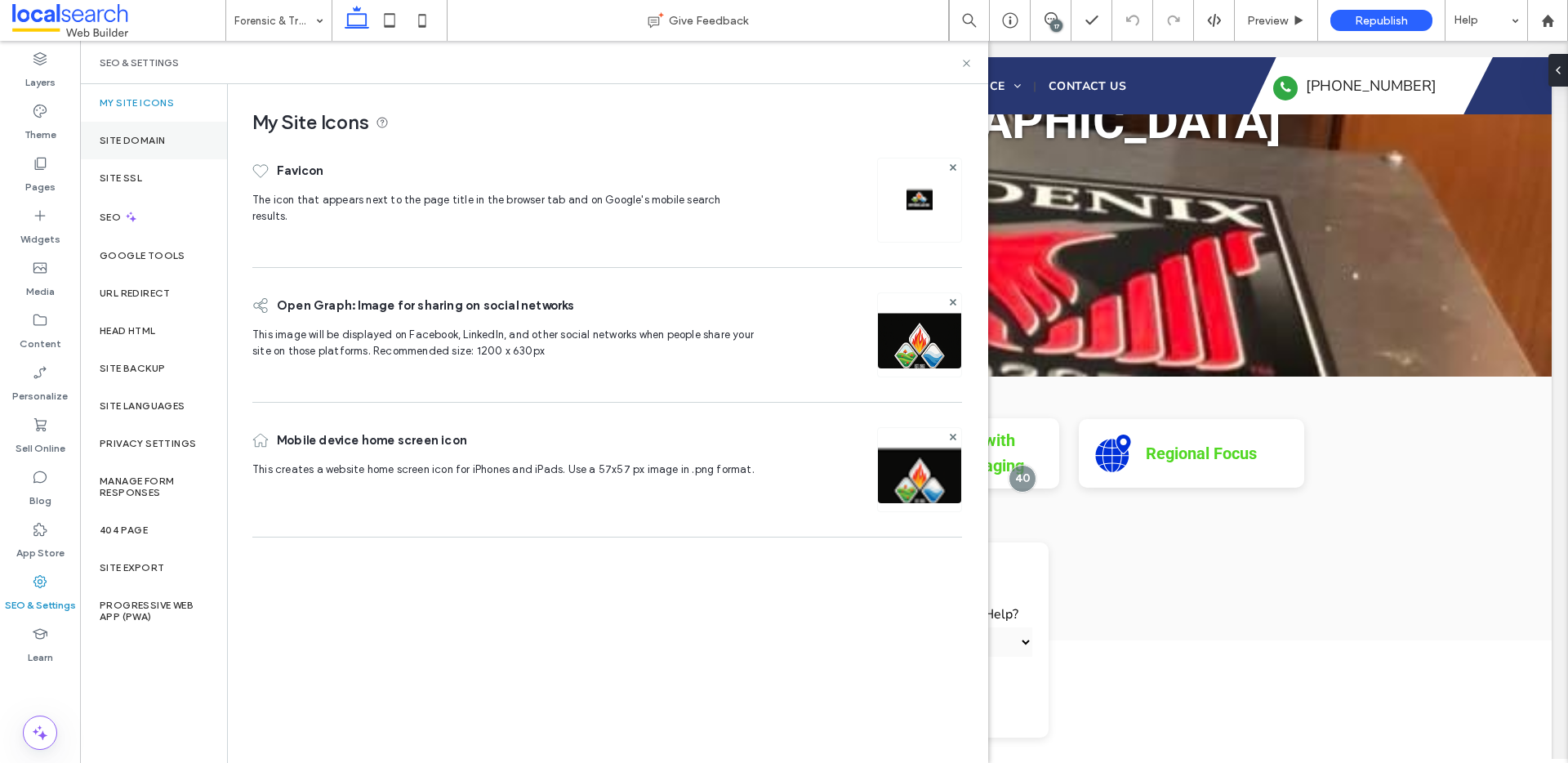
click at [117, 138] on label "Site Domain" at bounding box center [132, 140] width 65 height 11
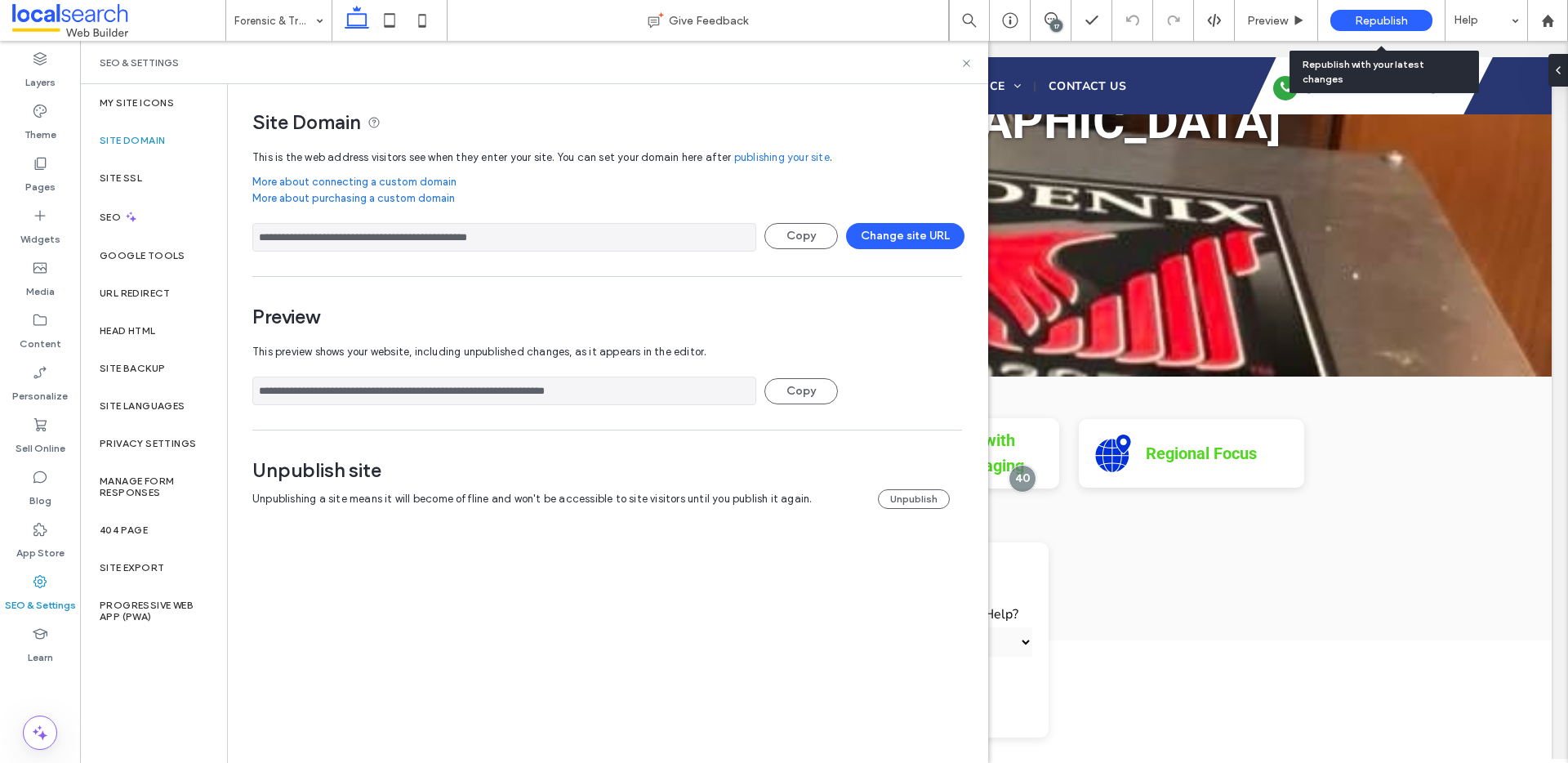
click at [1398, 16] on span "Republish" at bounding box center [1381, 21] width 53 height 14
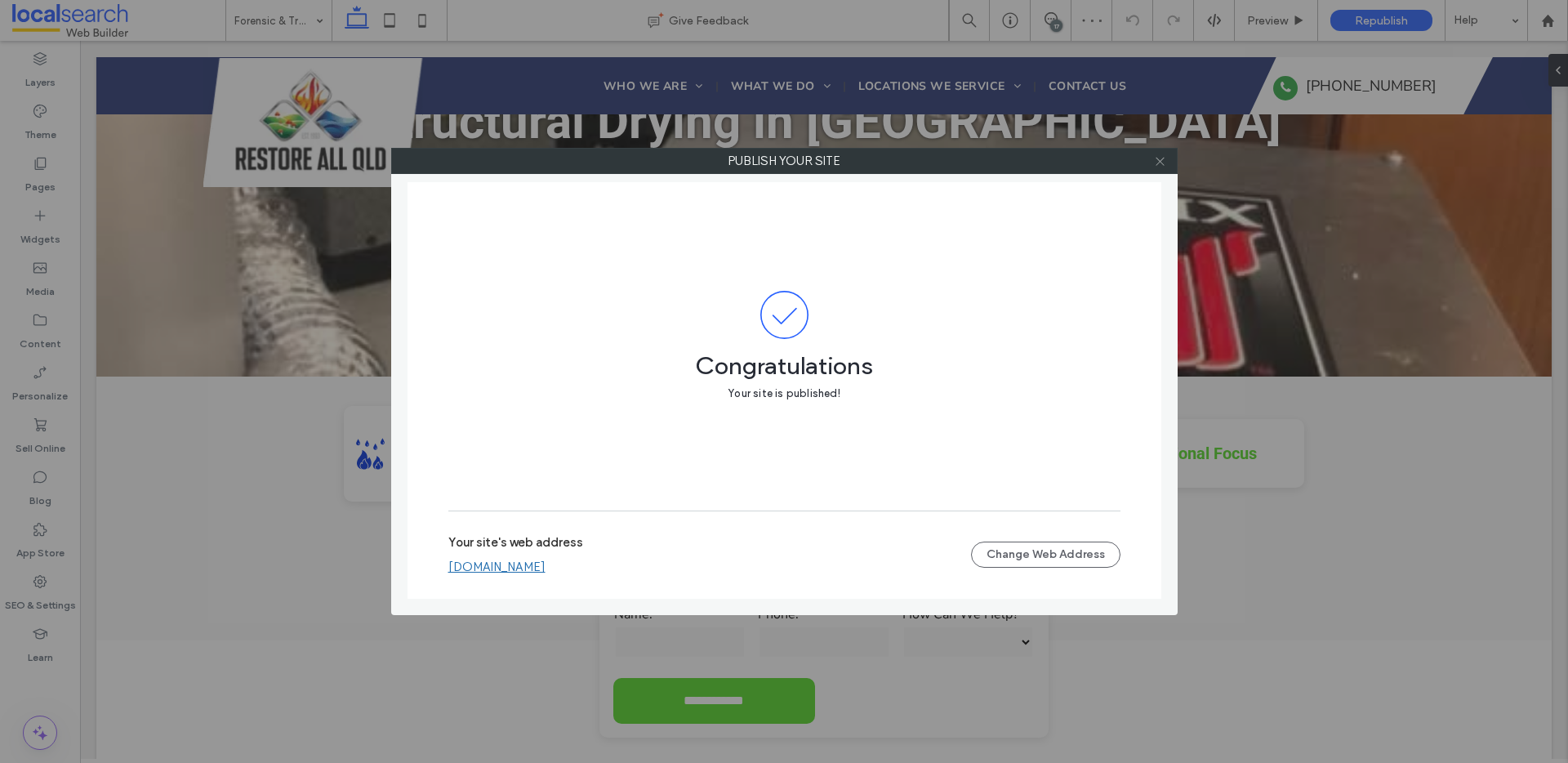
click at [1158, 165] on icon at bounding box center [1160, 162] width 12 height 12
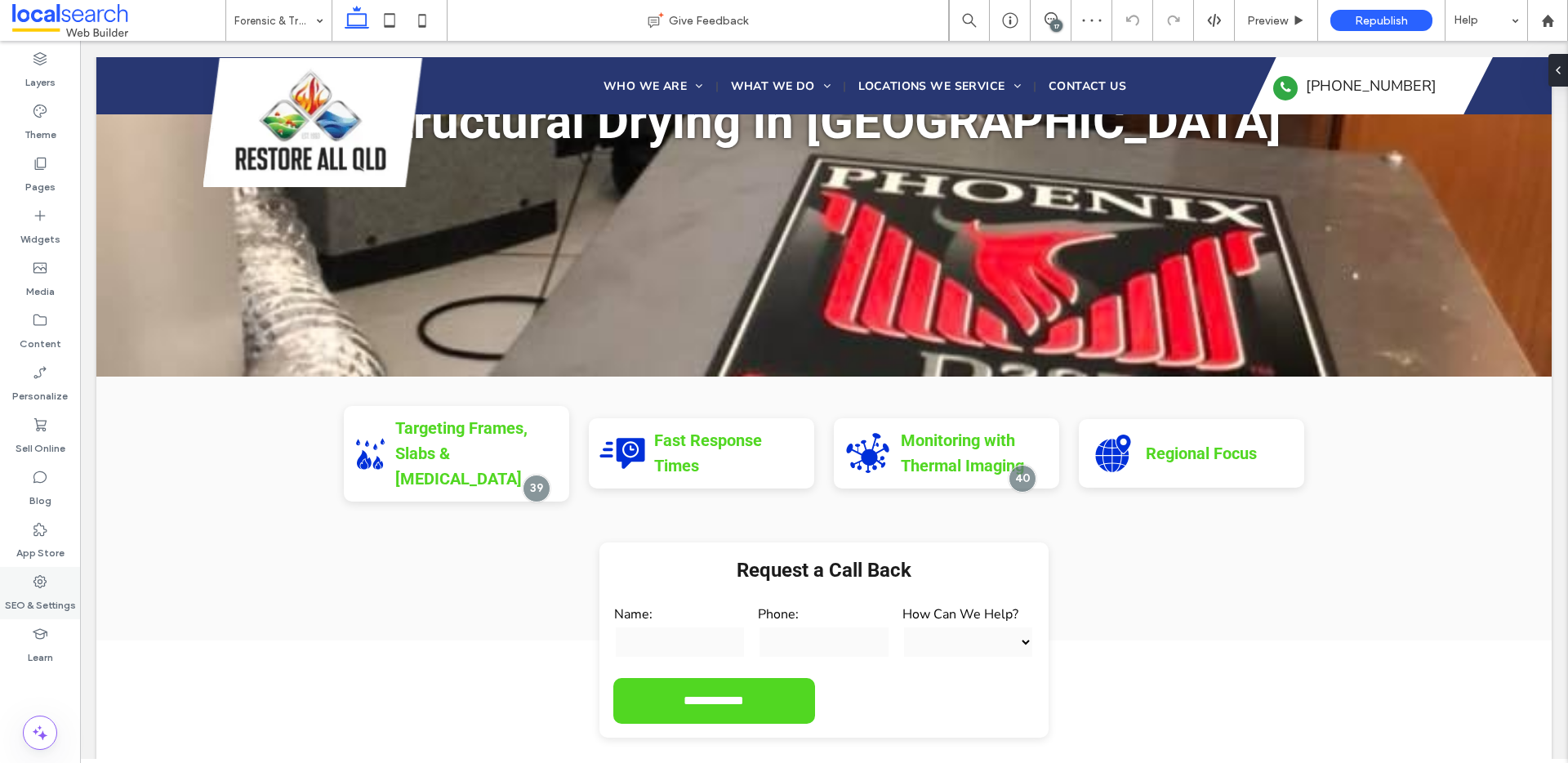
click at [26, 607] on label "SEO & Settings" at bounding box center [40, 601] width 71 height 23
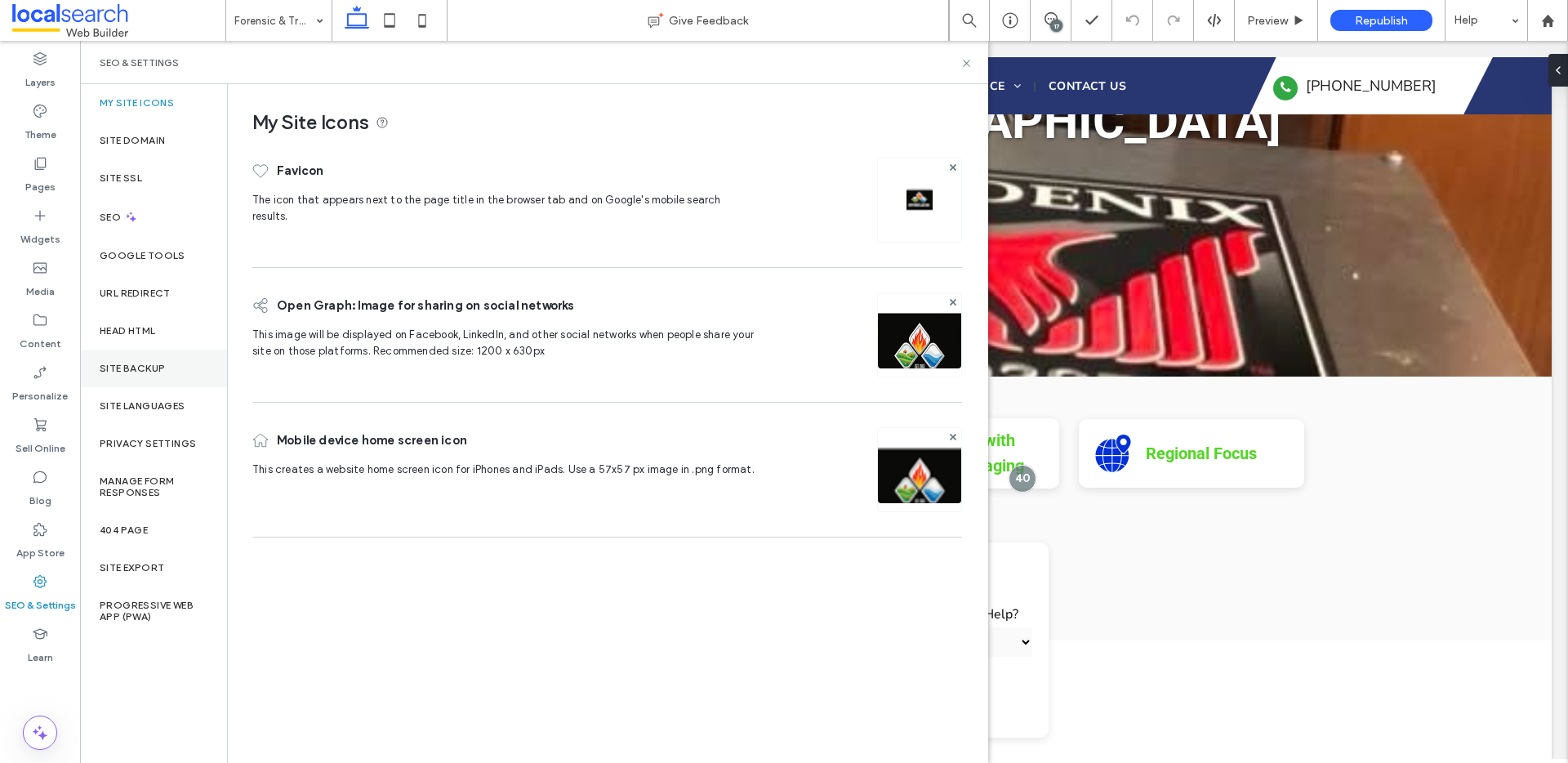
click at [131, 369] on label "Site Backup" at bounding box center [132, 368] width 65 height 11
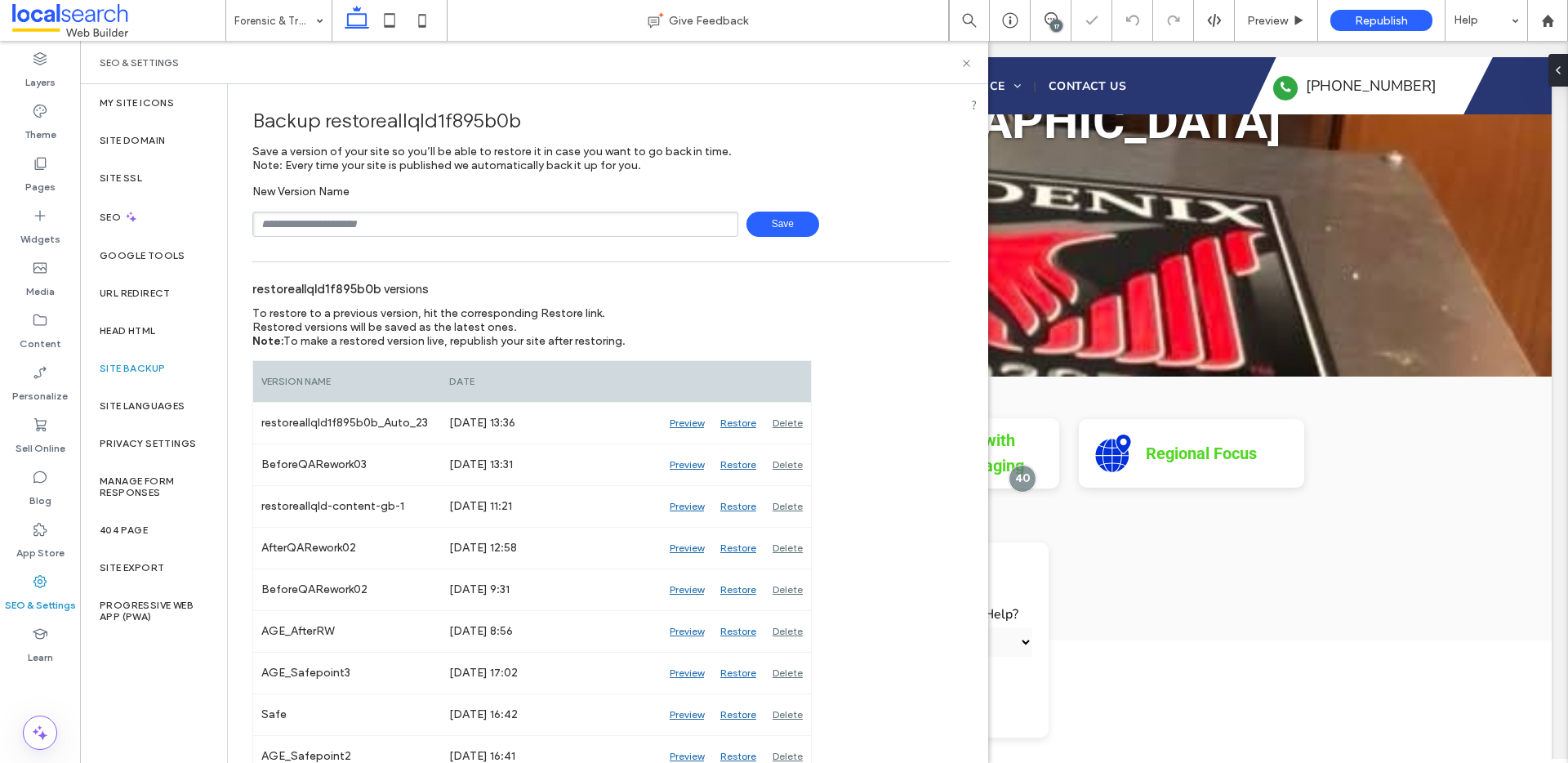
click at [355, 207] on div "New Version Name Save" at bounding box center [601, 211] width 698 height 52
click at [356, 210] on div "New Version Name Save" at bounding box center [601, 211] width 698 height 52
click at [359, 217] on input "text" at bounding box center [495, 224] width 486 height 25
type input "**********"
click at [92, 13] on span at bounding box center [119, 20] width 214 height 33
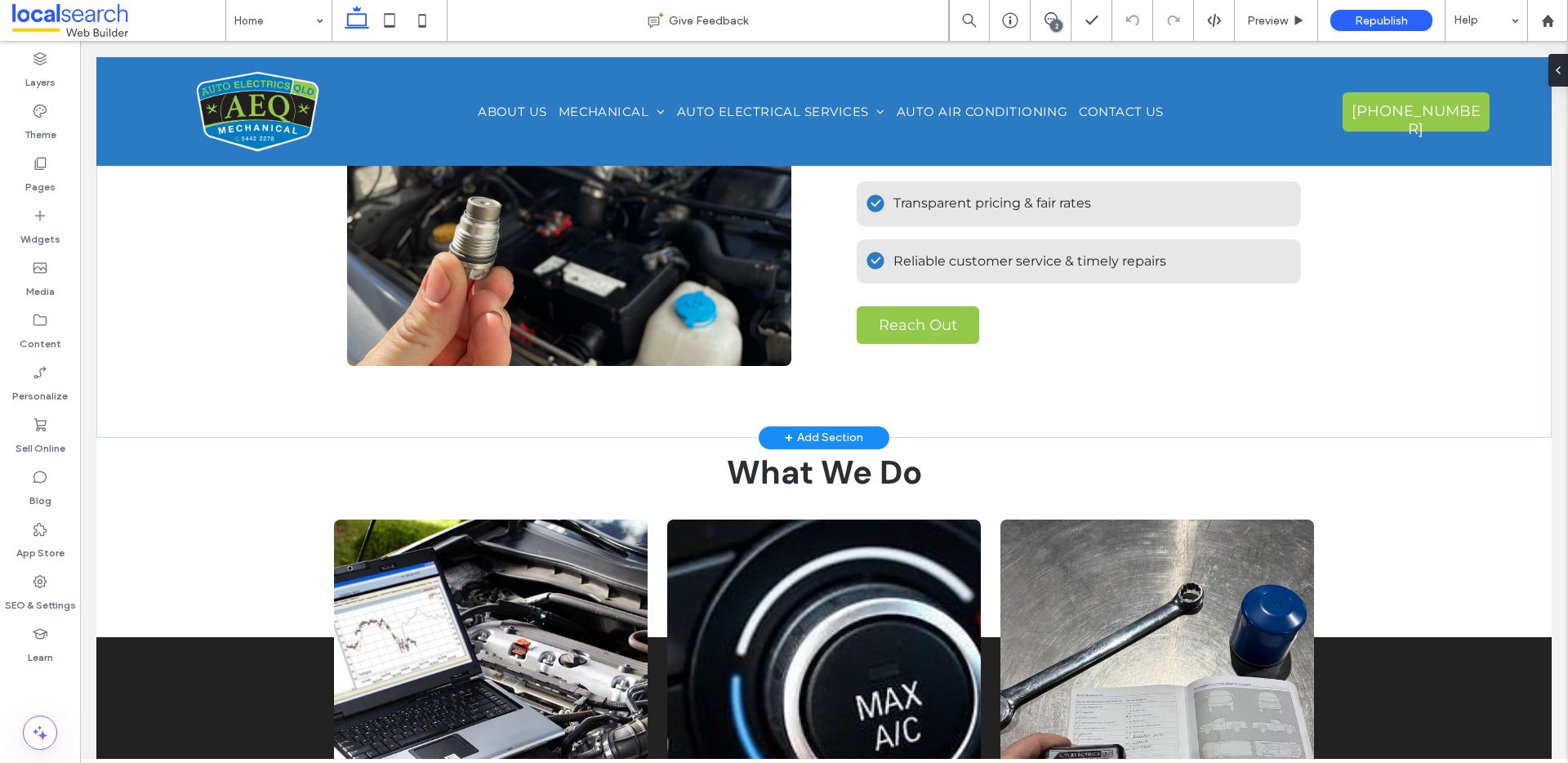
scroll to position [948, 0]
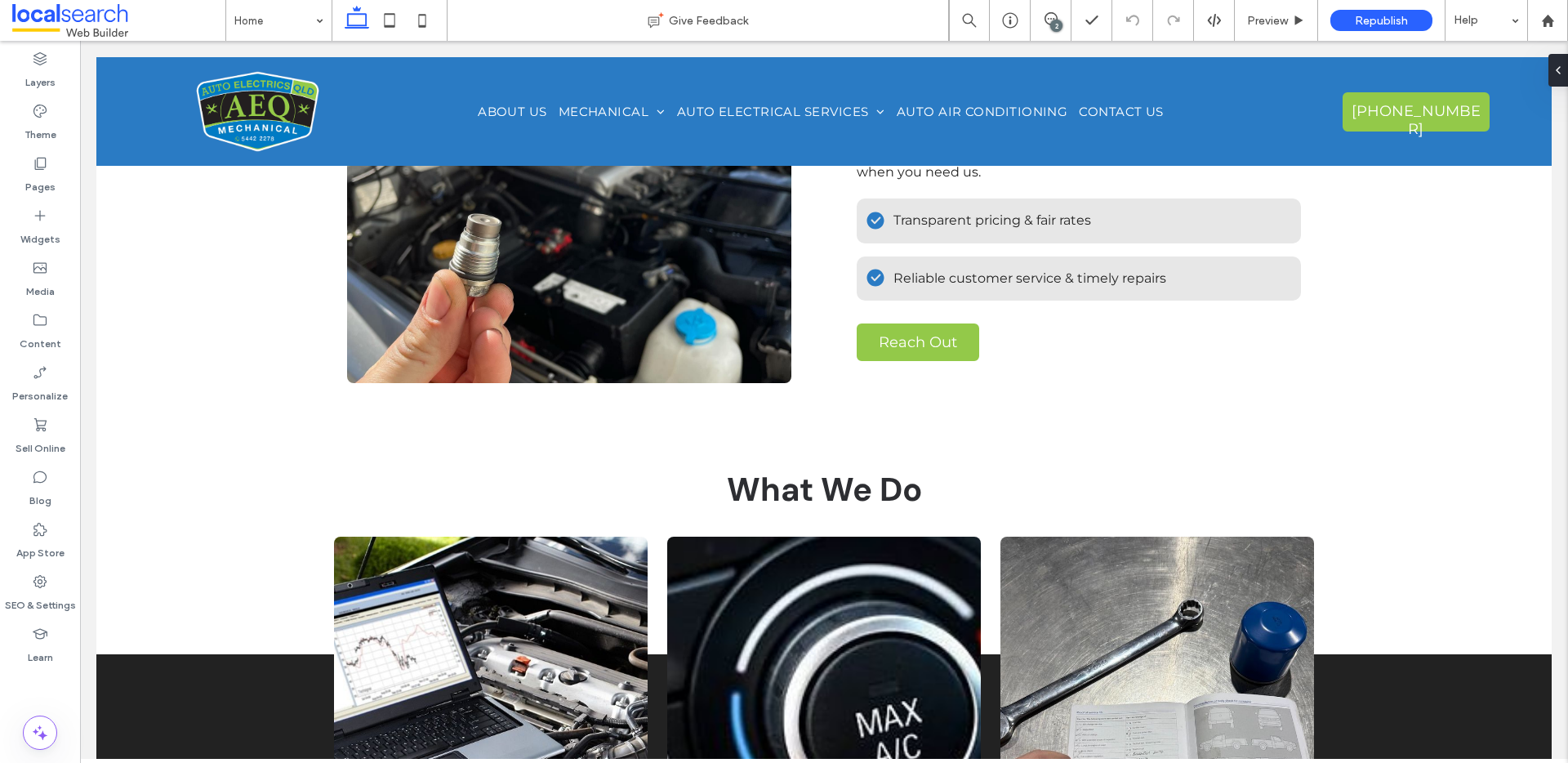
click at [1056, 26] on div "2" at bounding box center [1056, 26] width 12 height 12
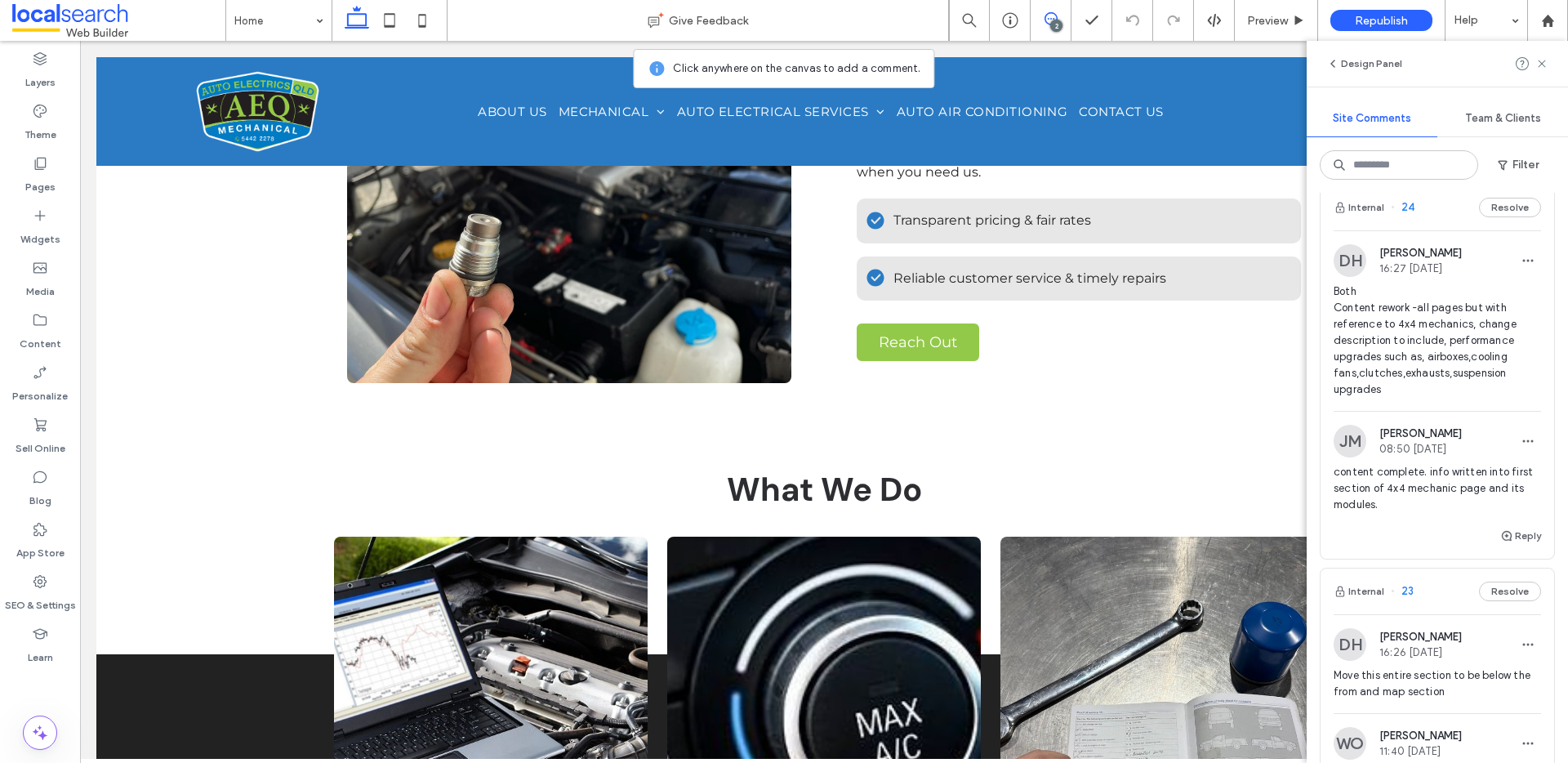
scroll to position [0, 0]
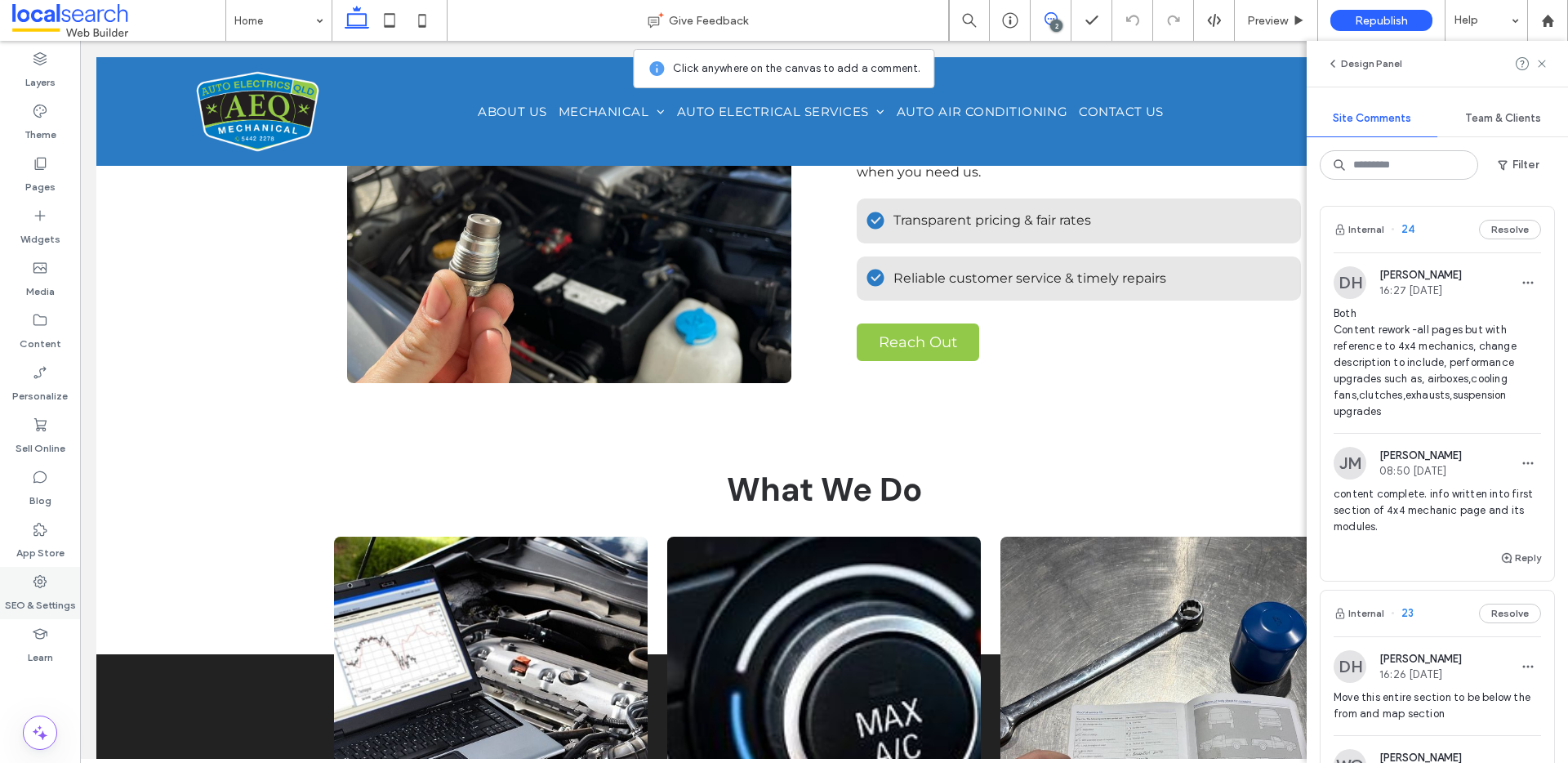
click at [50, 590] on label "SEO & Settings" at bounding box center [40, 601] width 71 height 23
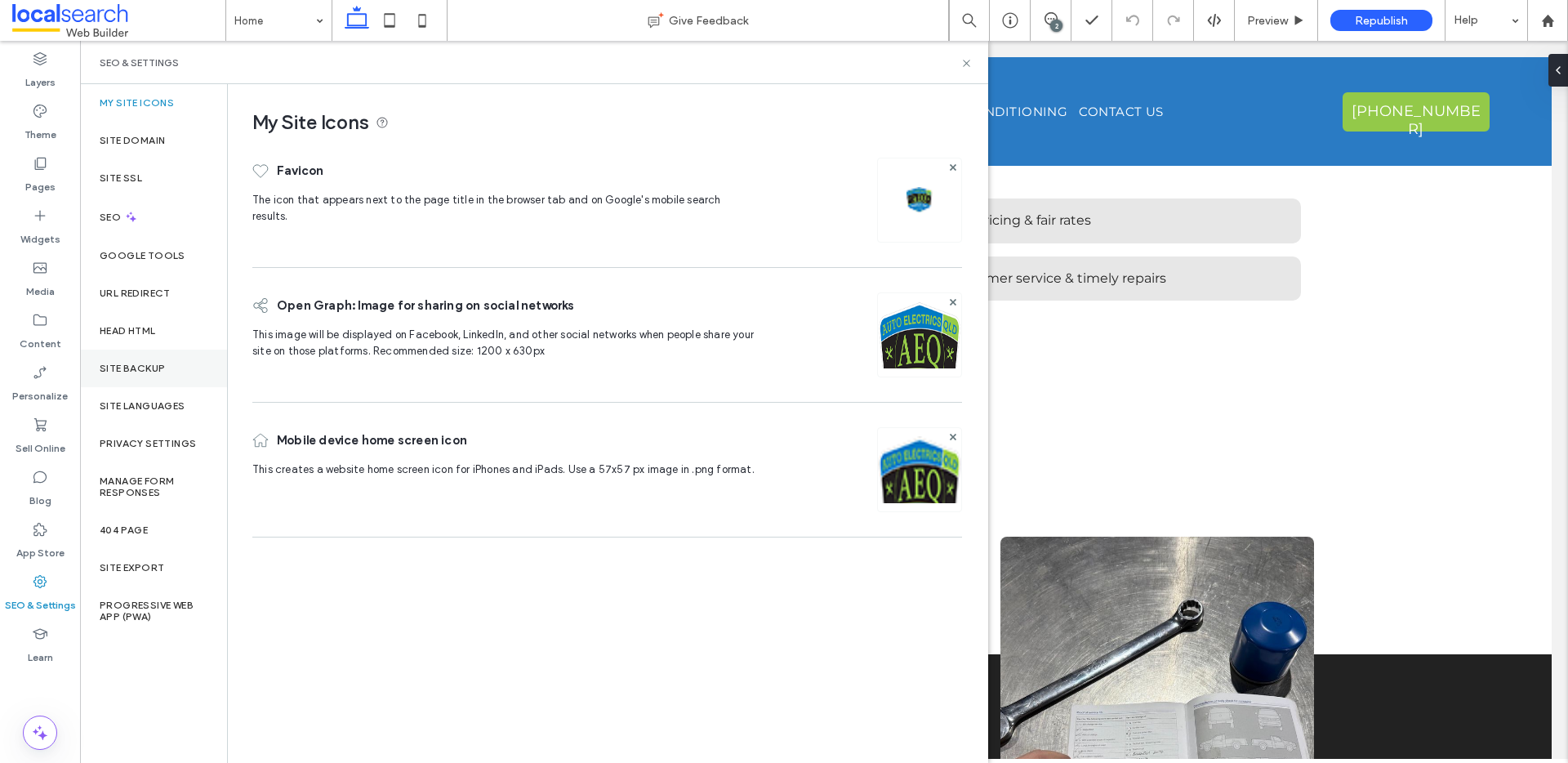
click at [158, 378] on div "Site Backup" at bounding box center [153, 369] width 147 height 38
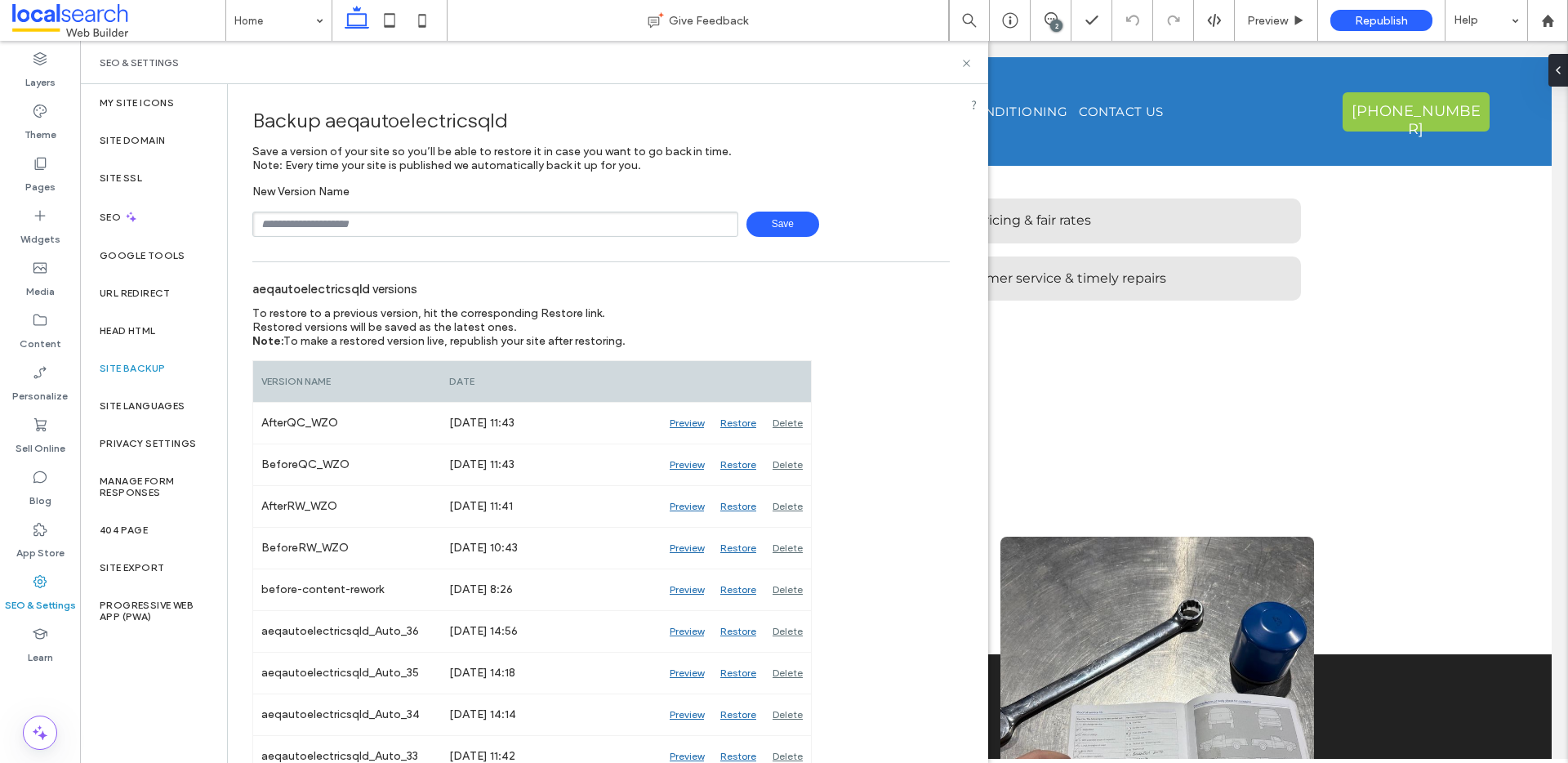
click at [333, 224] on input "text" at bounding box center [495, 224] width 486 height 25
type input "**********"
click at [765, 222] on span "Save" at bounding box center [783, 224] width 73 height 25
click at [962, 60] on icon at bounding box center [966, 63] width 12 height 12
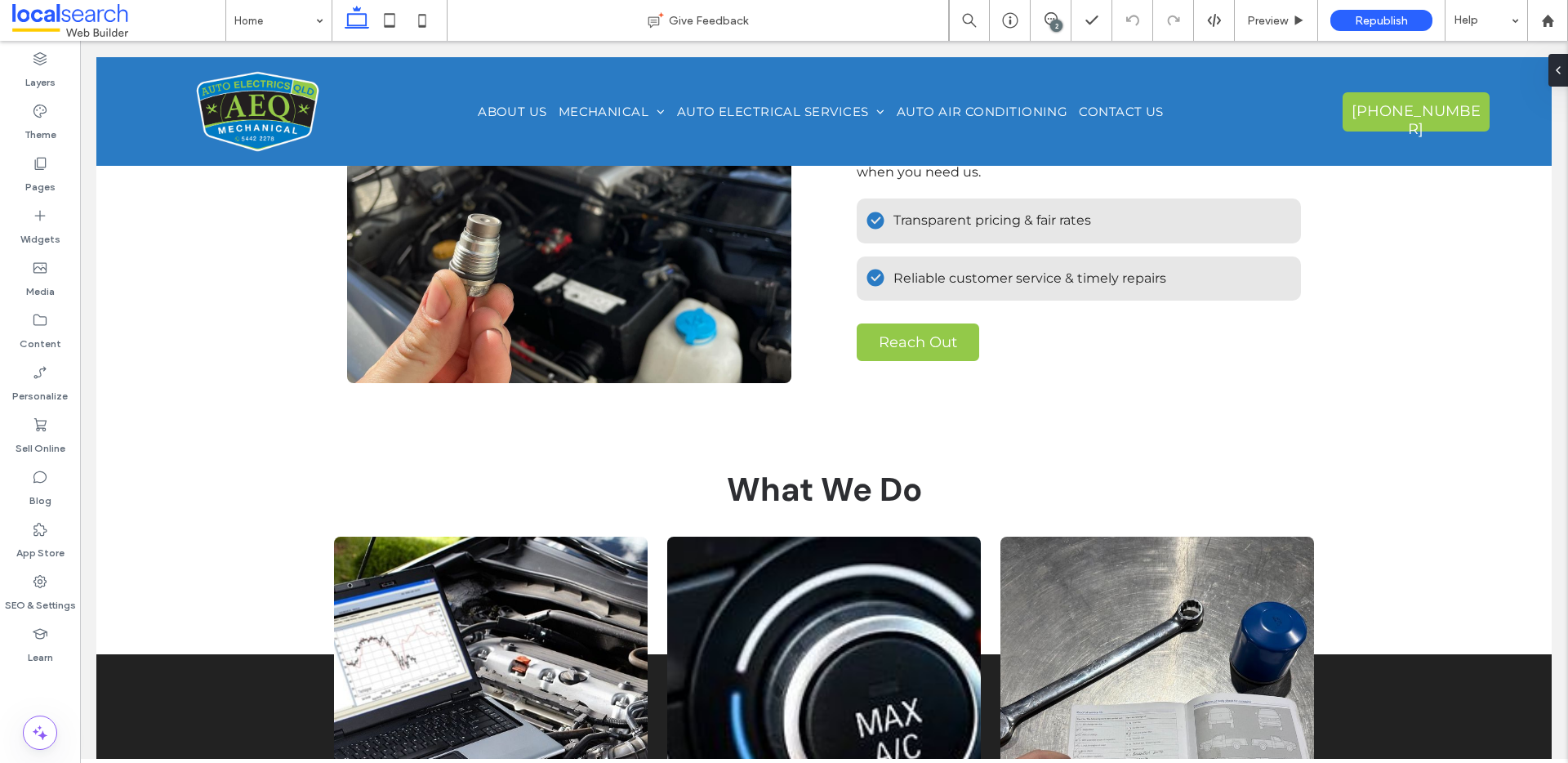
click at [1053, 20] on div "2" at bounding box center [1056, 26] width 12 height 12
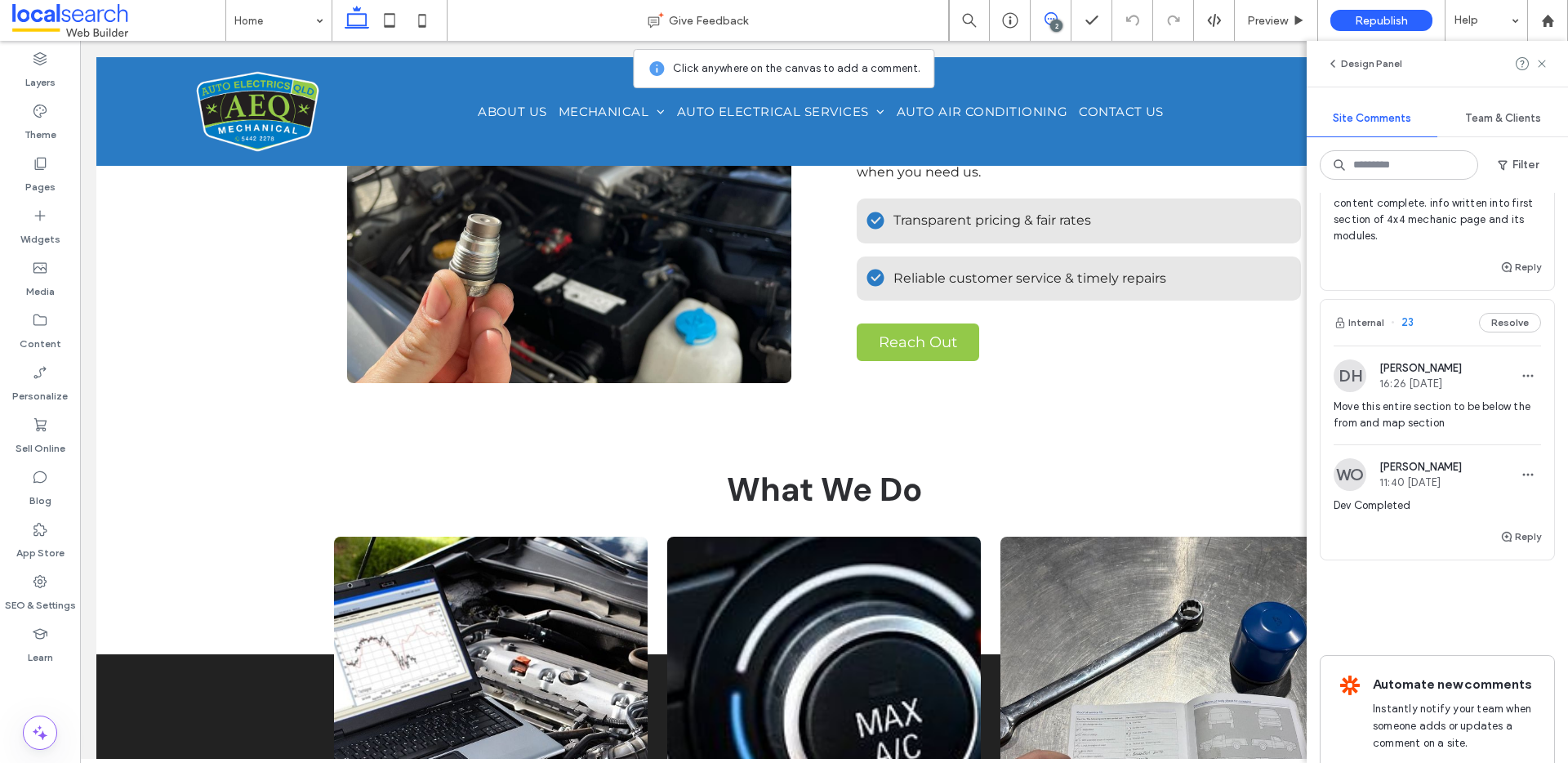
scroll to position [291, 0]
click at [1364, 323] on button "Internal" at bounding box center [1358, 324] width 51 height 20
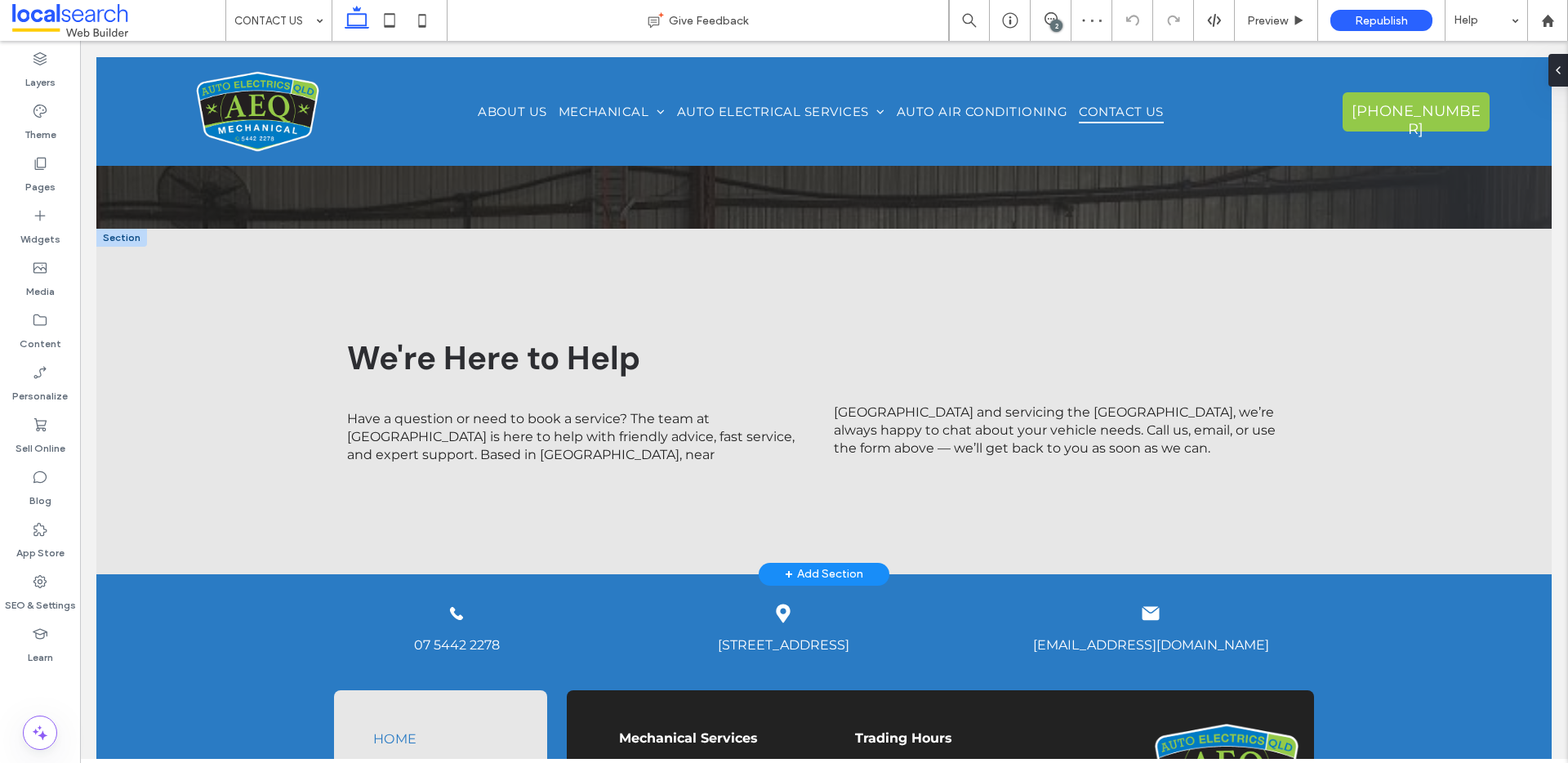
scroll to position [1175, 0]
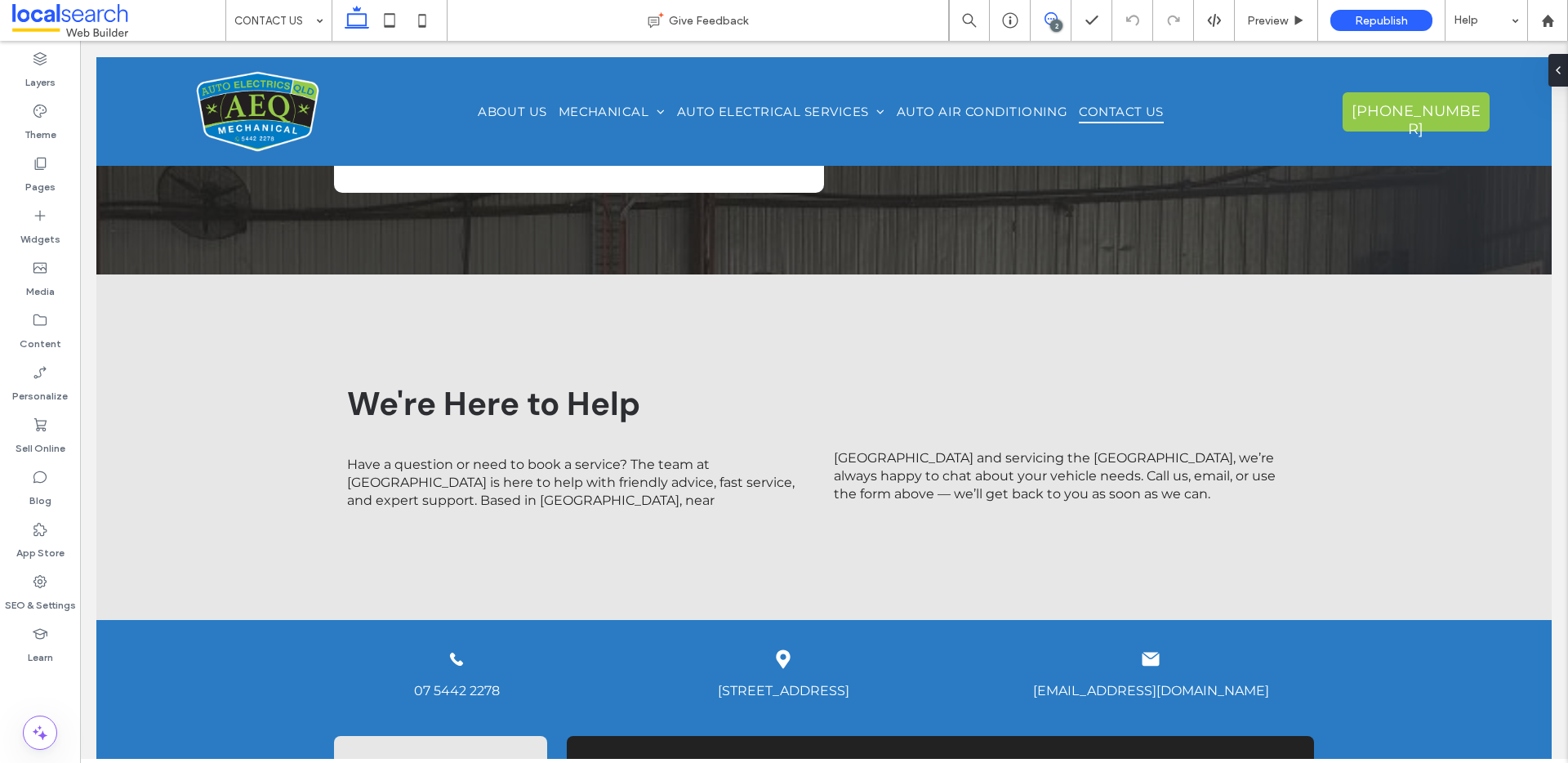
drag, startPoint x: 1043, startPoint y: 19, endPoint x: 1093, endPoint y: 65, distance: 67.9
click at [1043, 19] on span at bounding box center [1051, 18] width 40 height 13
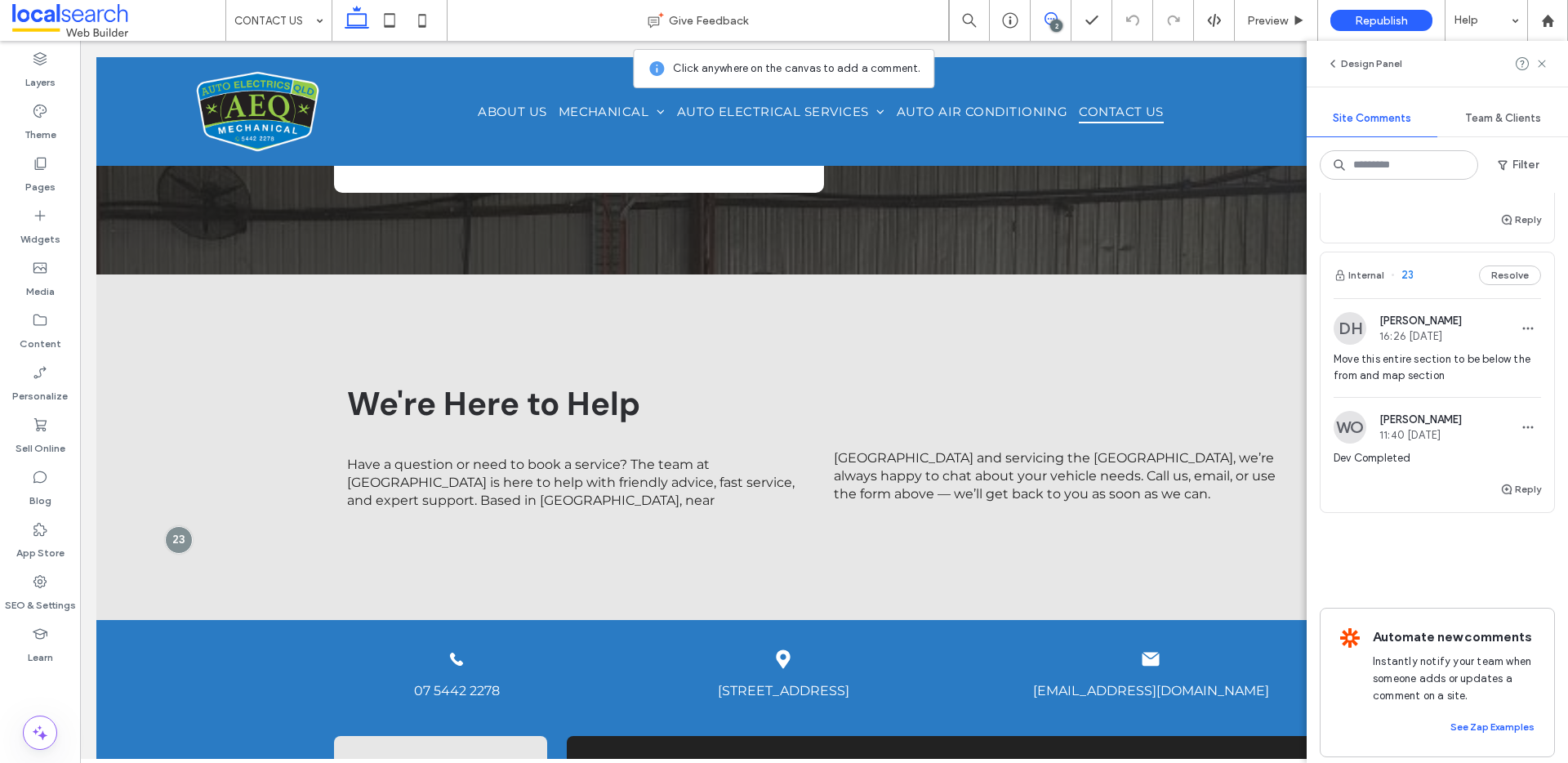
scroll to position [304, 0]
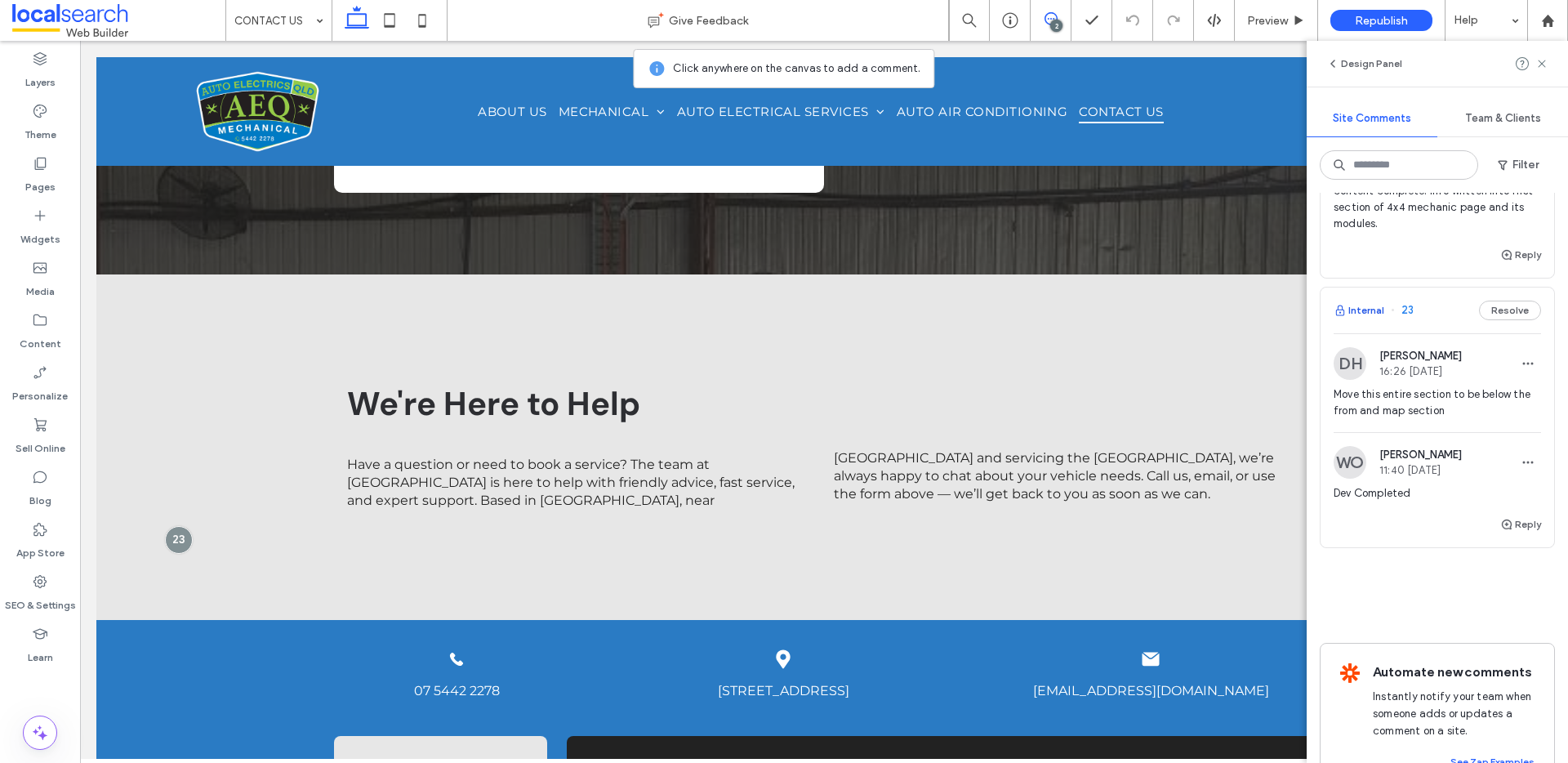
click at [1378, 312] on button "Internal" at bounding box center [1358, 311] width 51 height 20
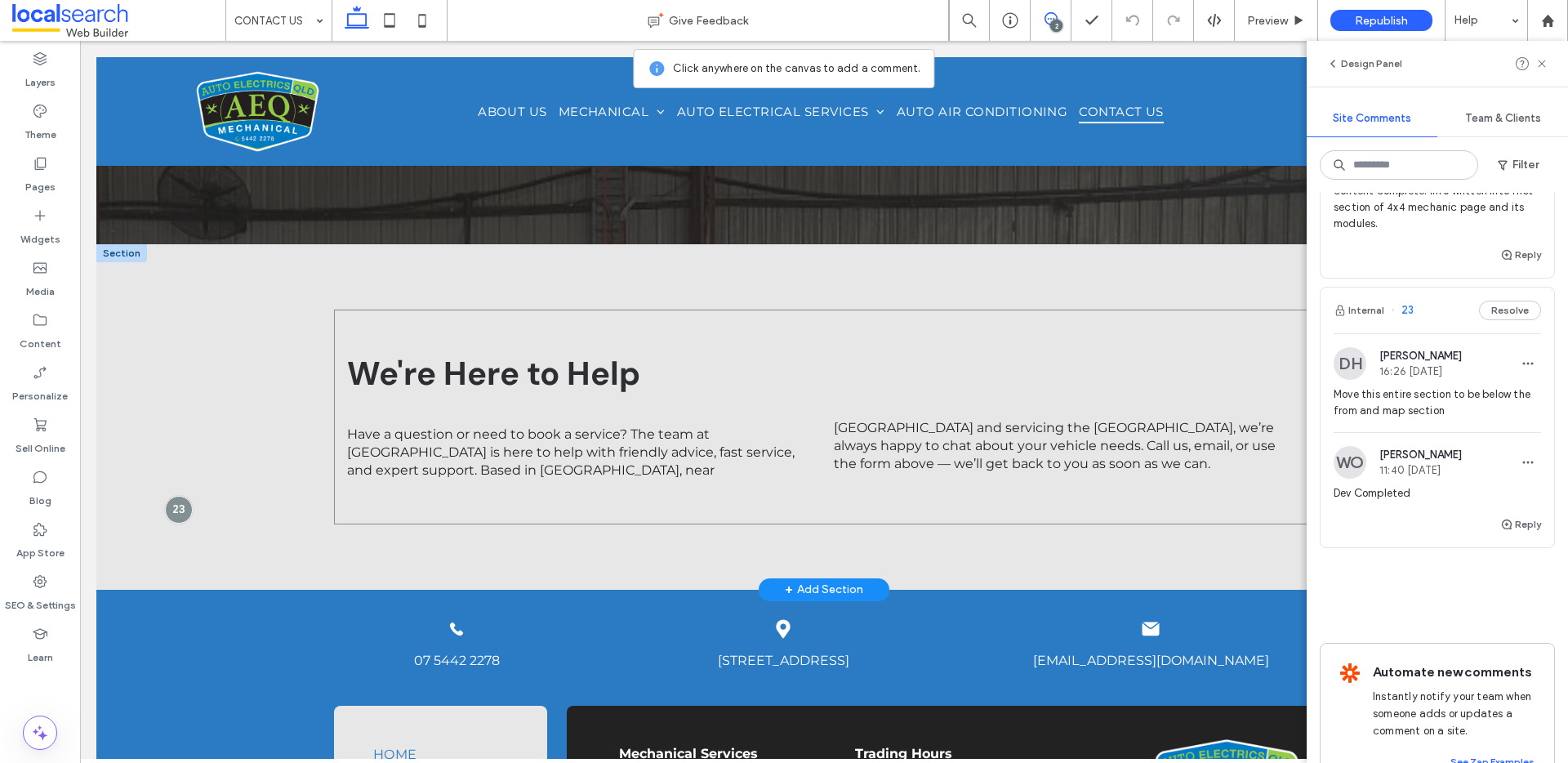
scroll to position [1211, 0]
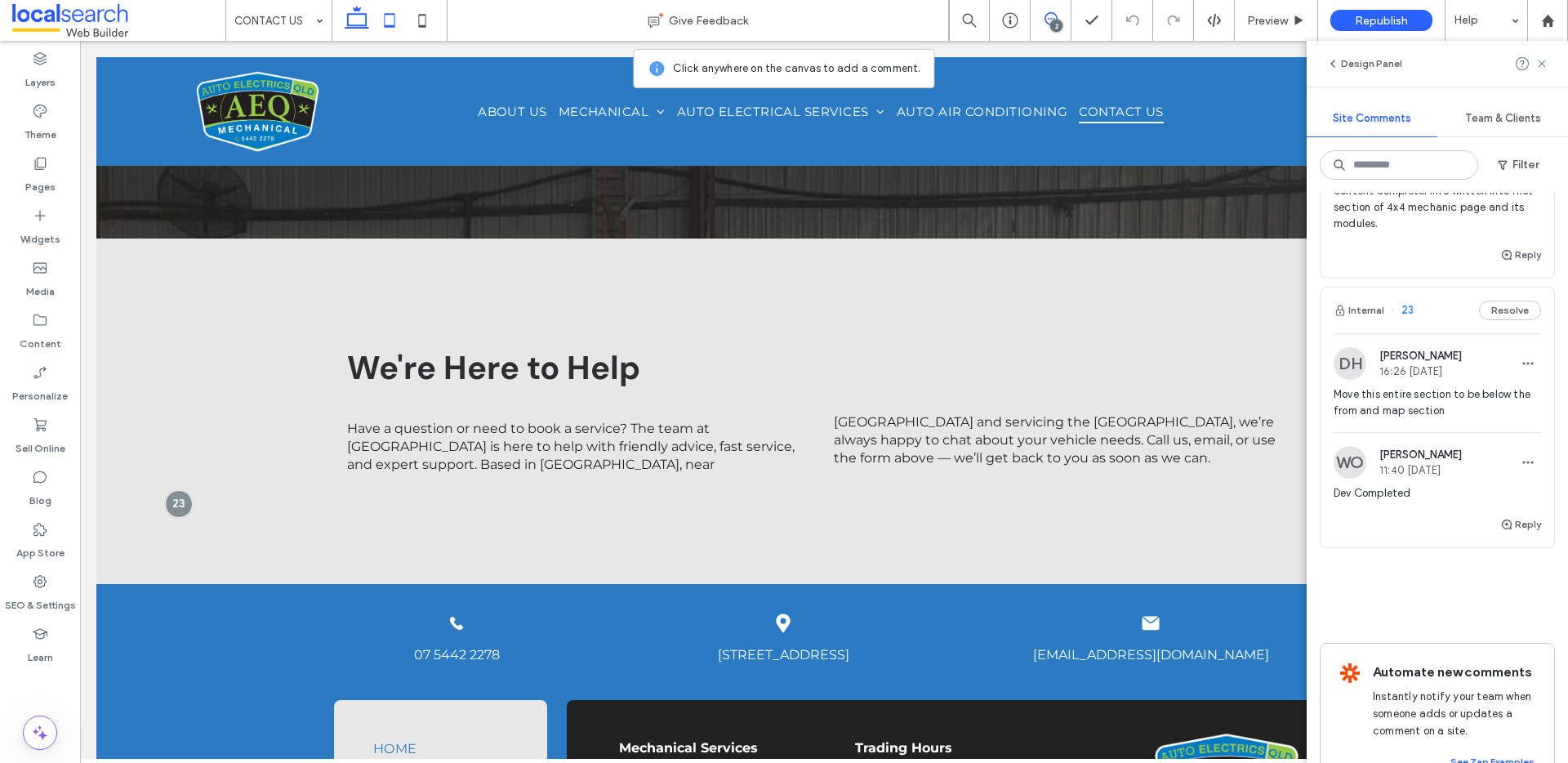
click at [390, 20] on icon at bounding box center [389, 20] width 33 height 33
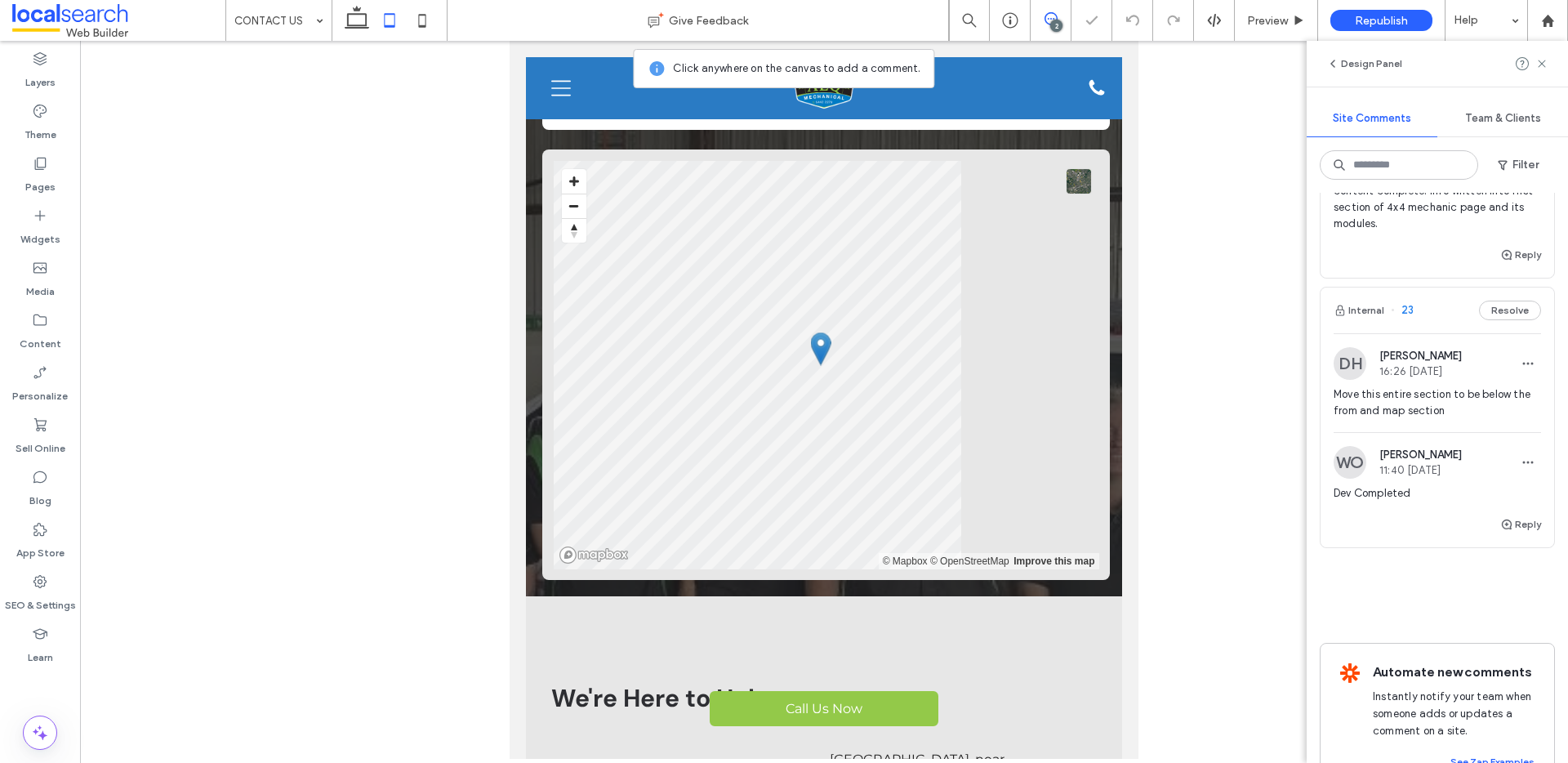
scroll to position [1689, 0]
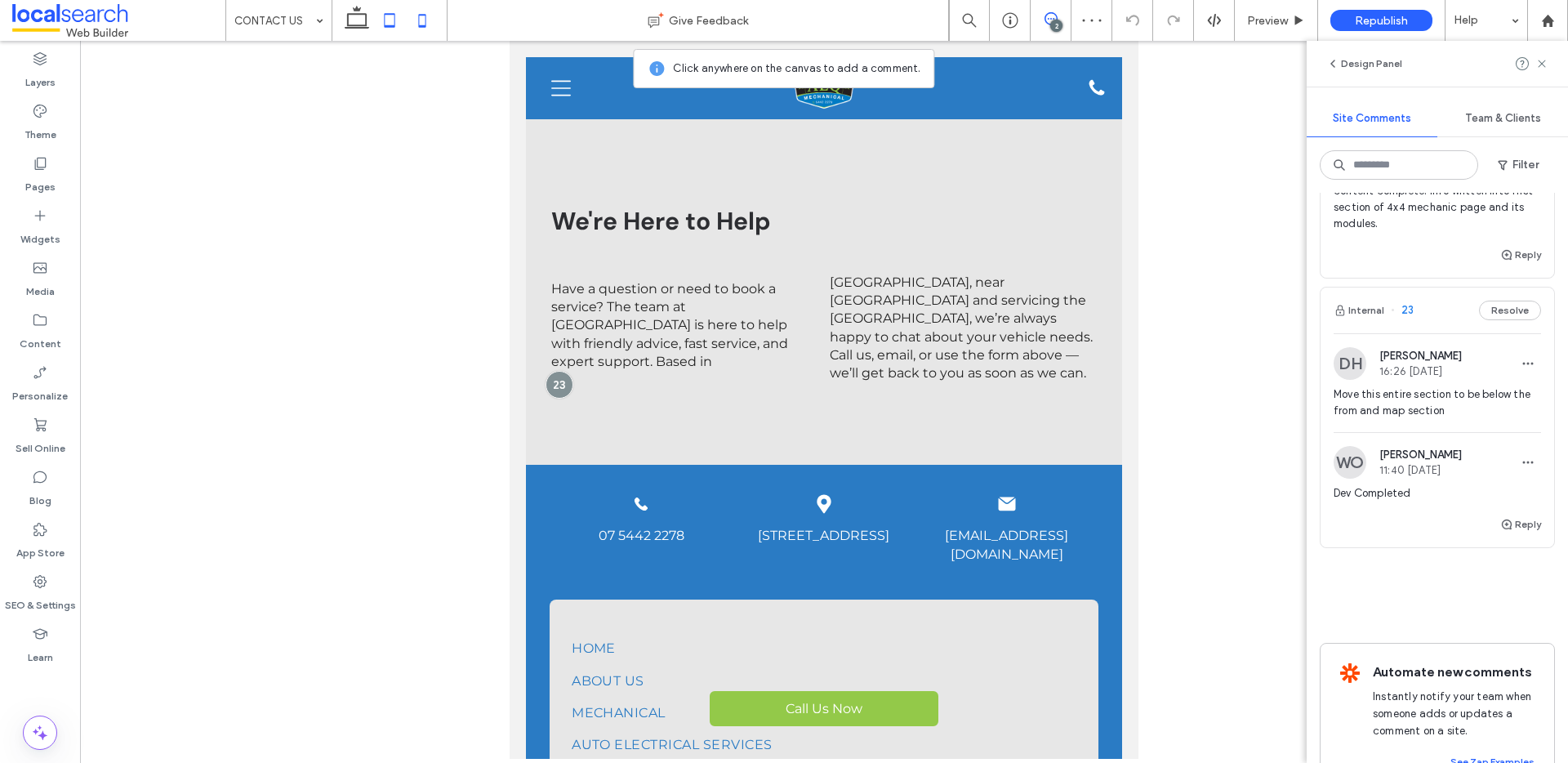
click at [421, 17] on icon at bounding box center [422, 20] width 33 height 33
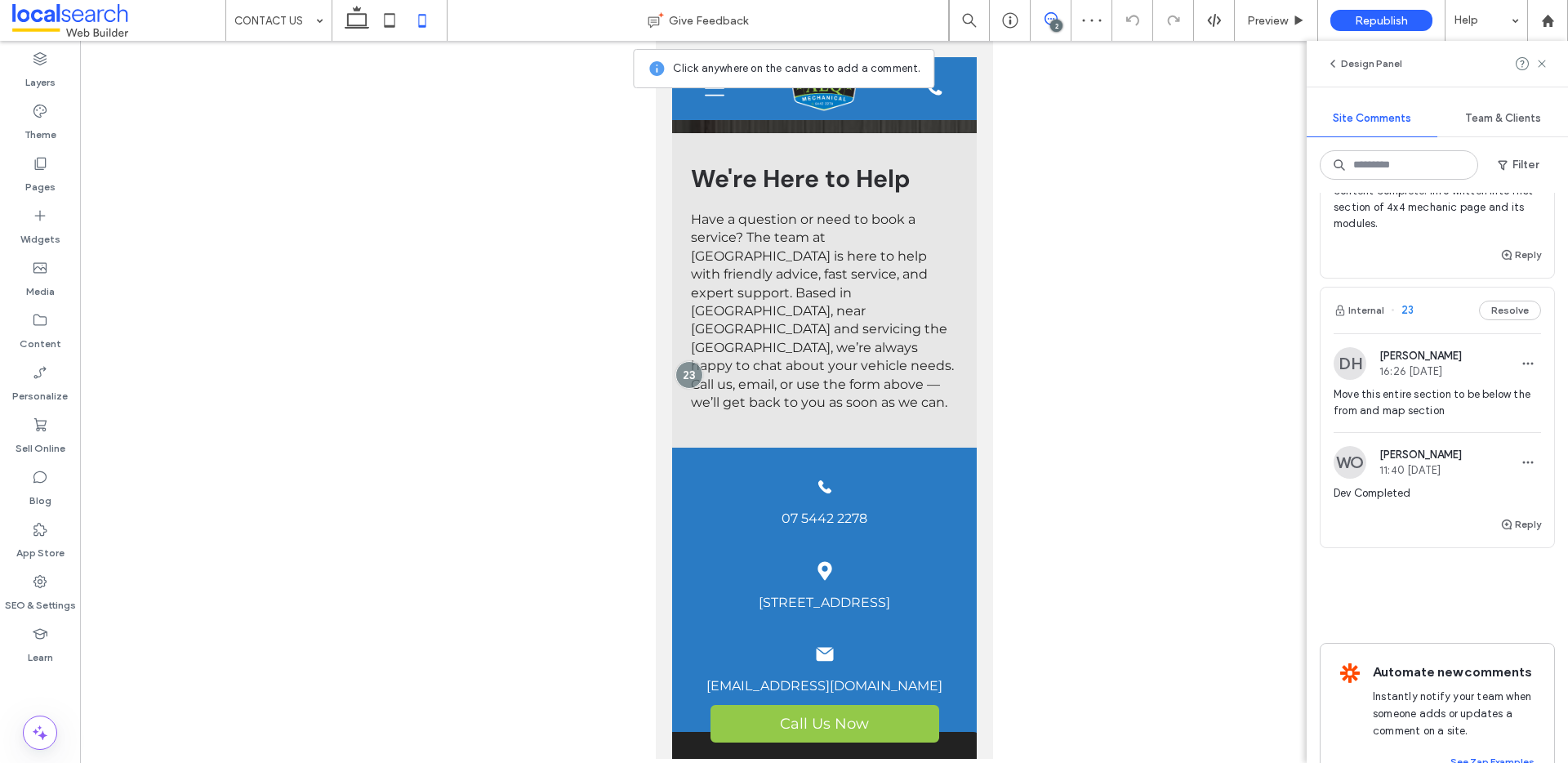
scroll to position [1700, 0]
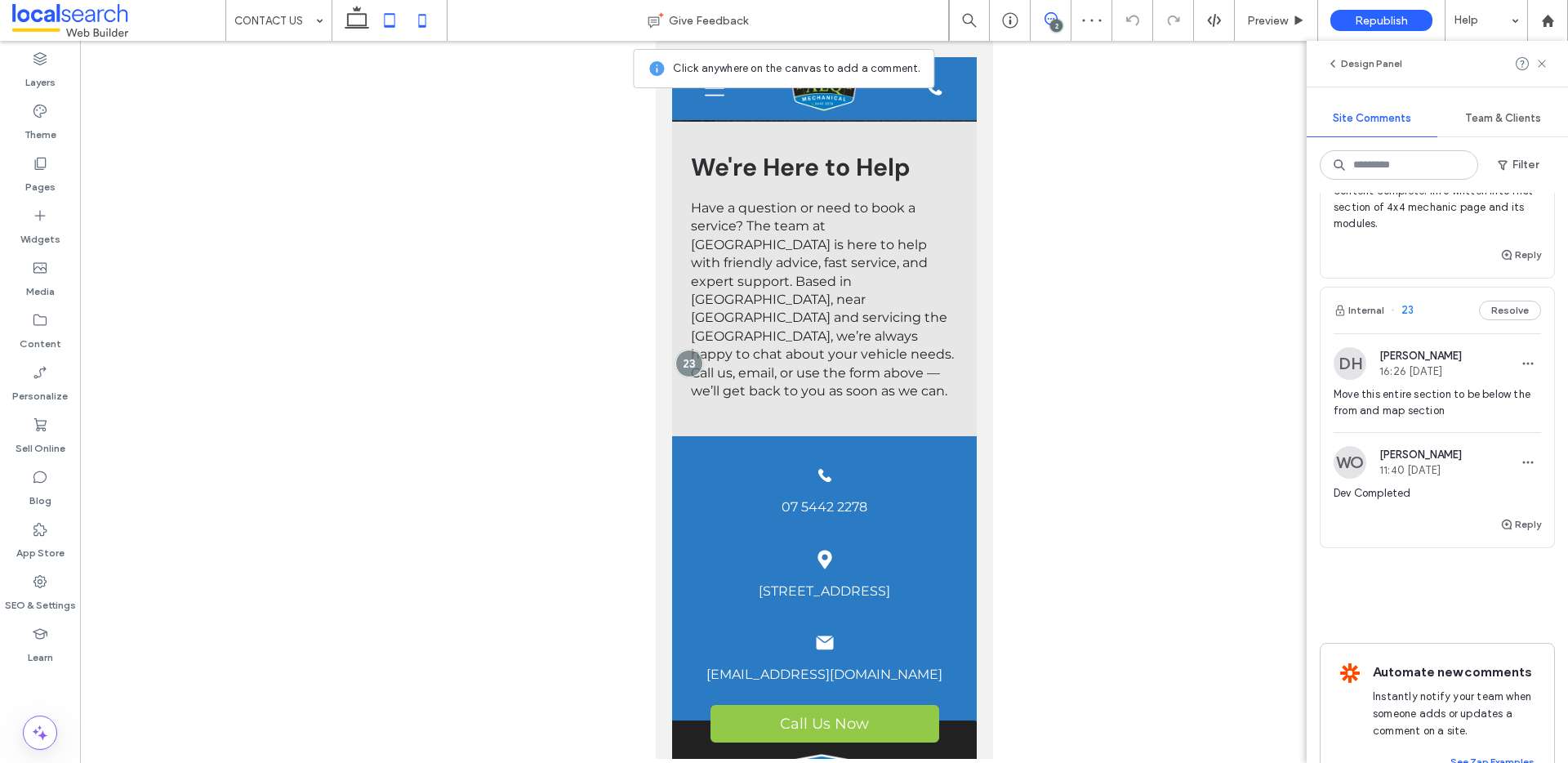
click at [384, 28] on icon at bounding box center [389, 20] width 33 height 33
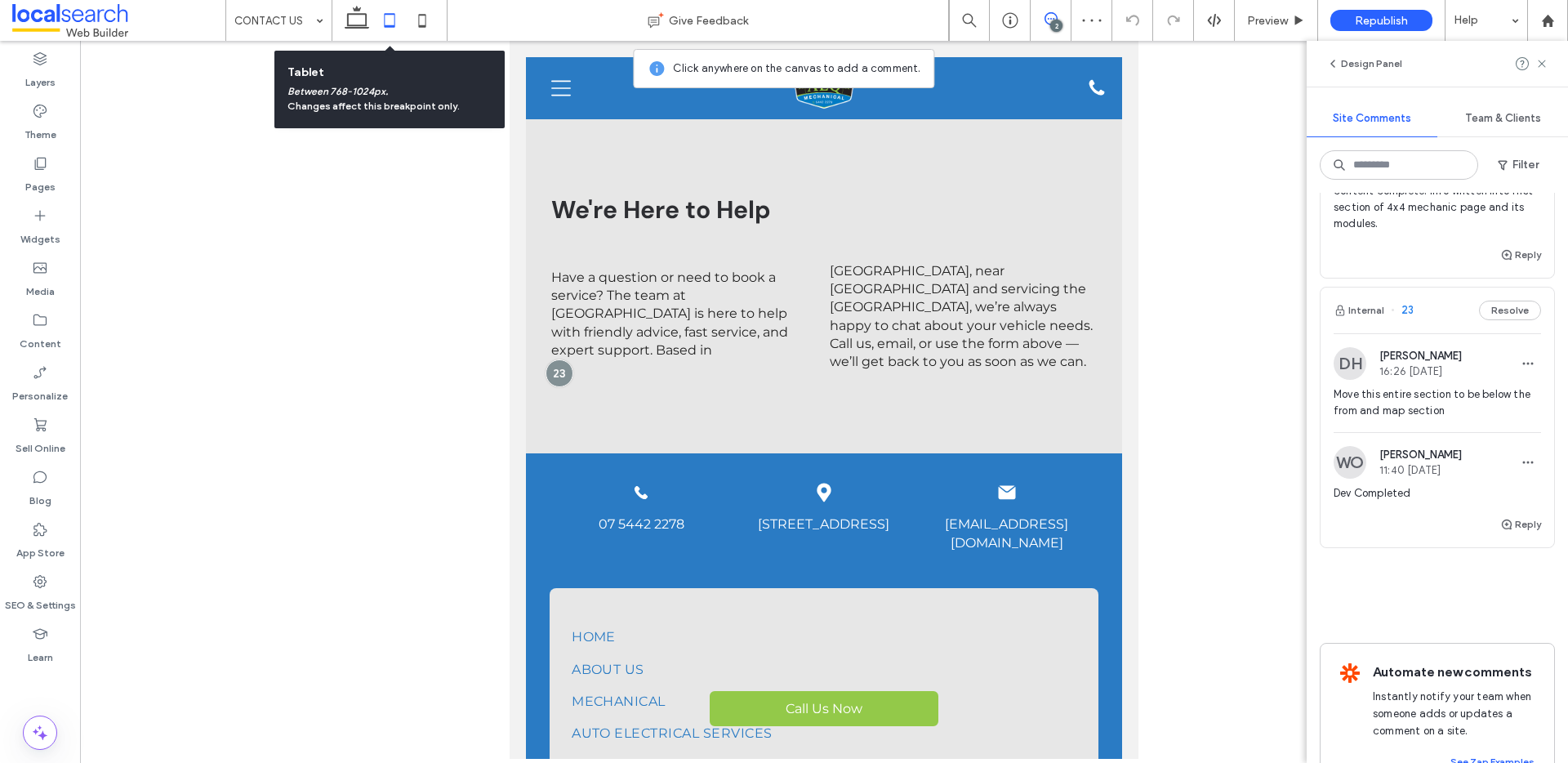
scroll to position [1689, 0]
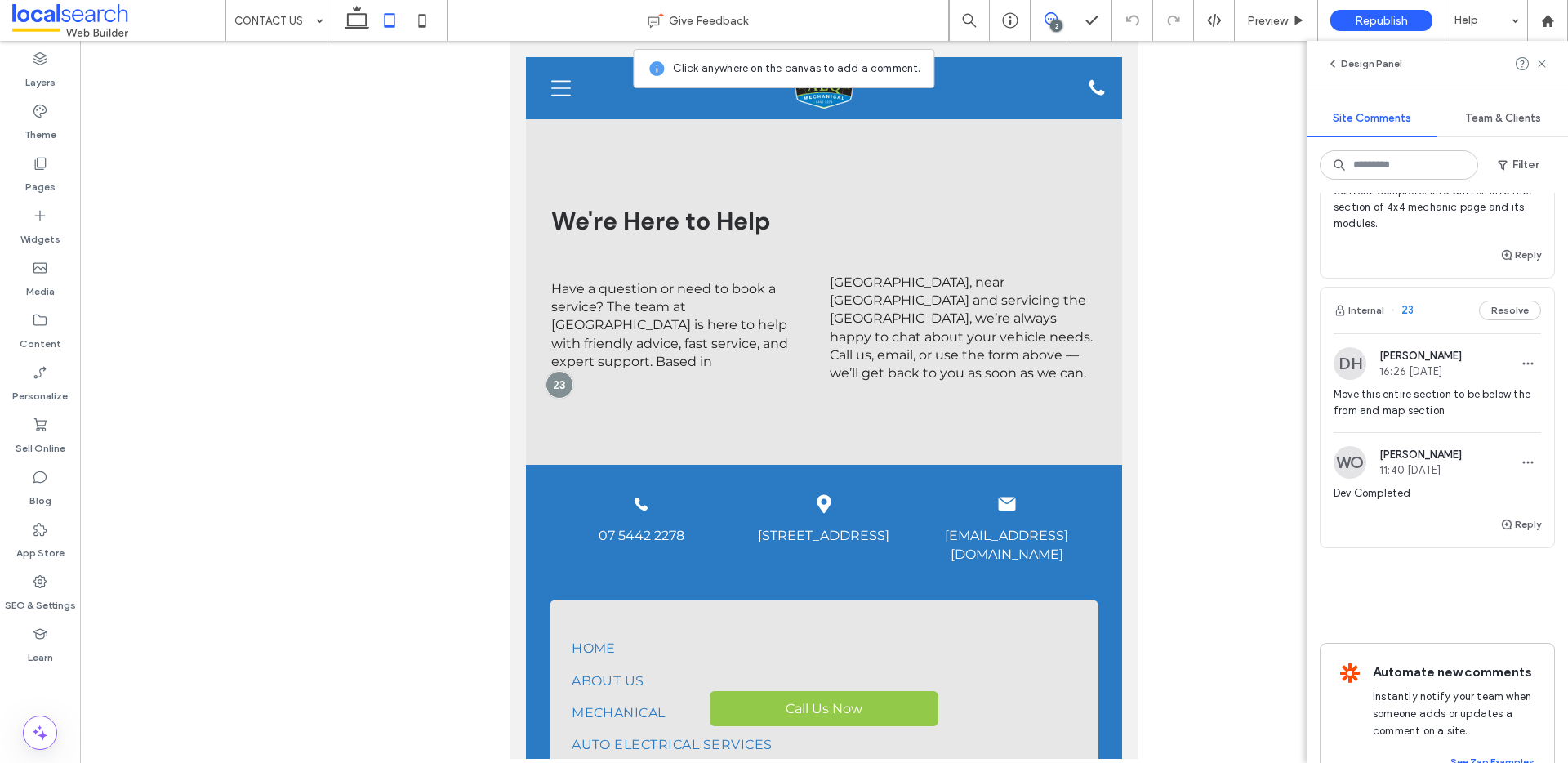
click at [1052, 16] on icon at bounding box center [1051, 18] width 13 height 13
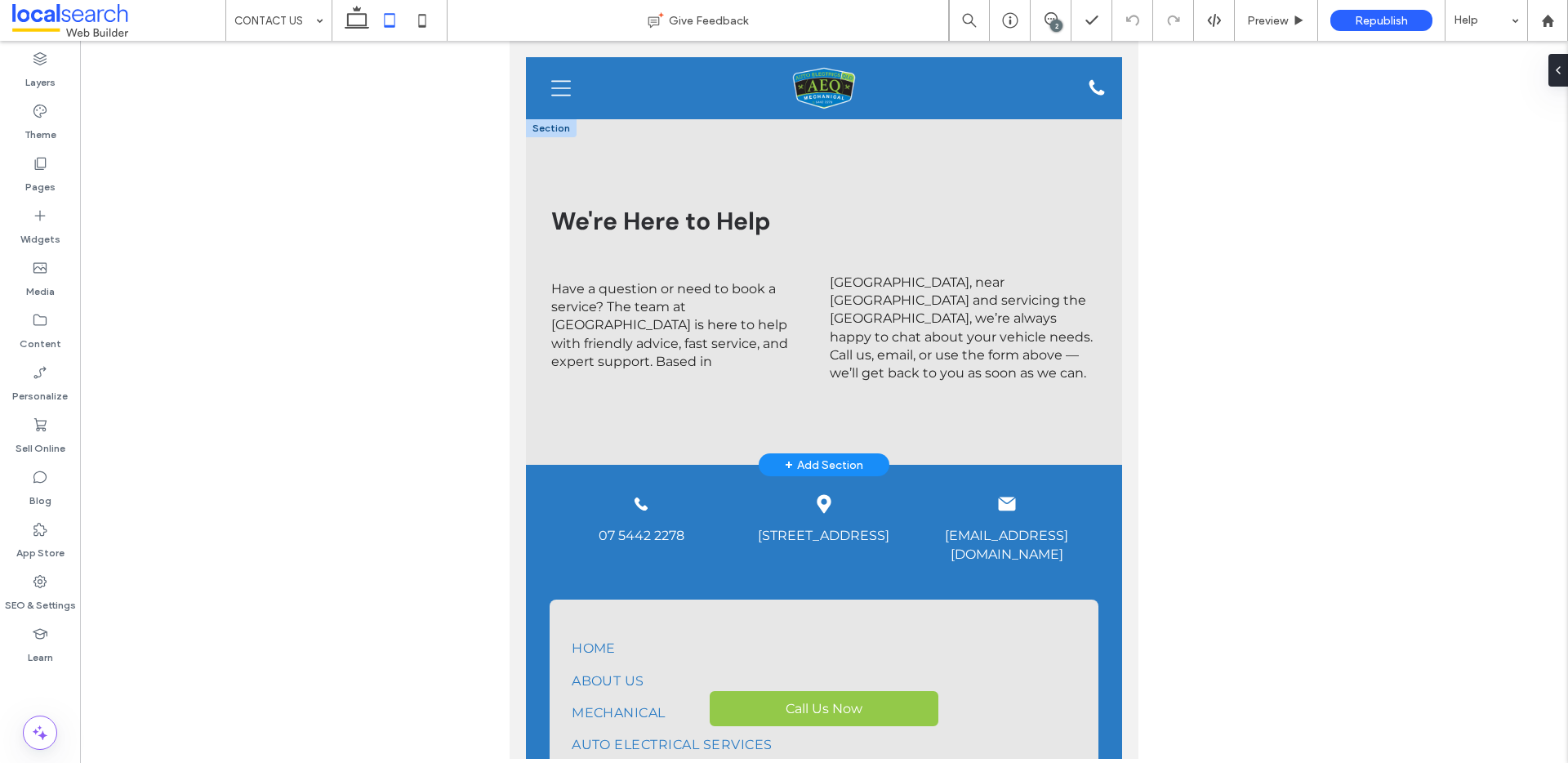
scroll to position [0, 0]
click at [625, 332] on span "Have a question or need to book a service? The team at [GEOGRAPHIC_DATA] is her…" at bounding box center [821, 328] width 542 height 107
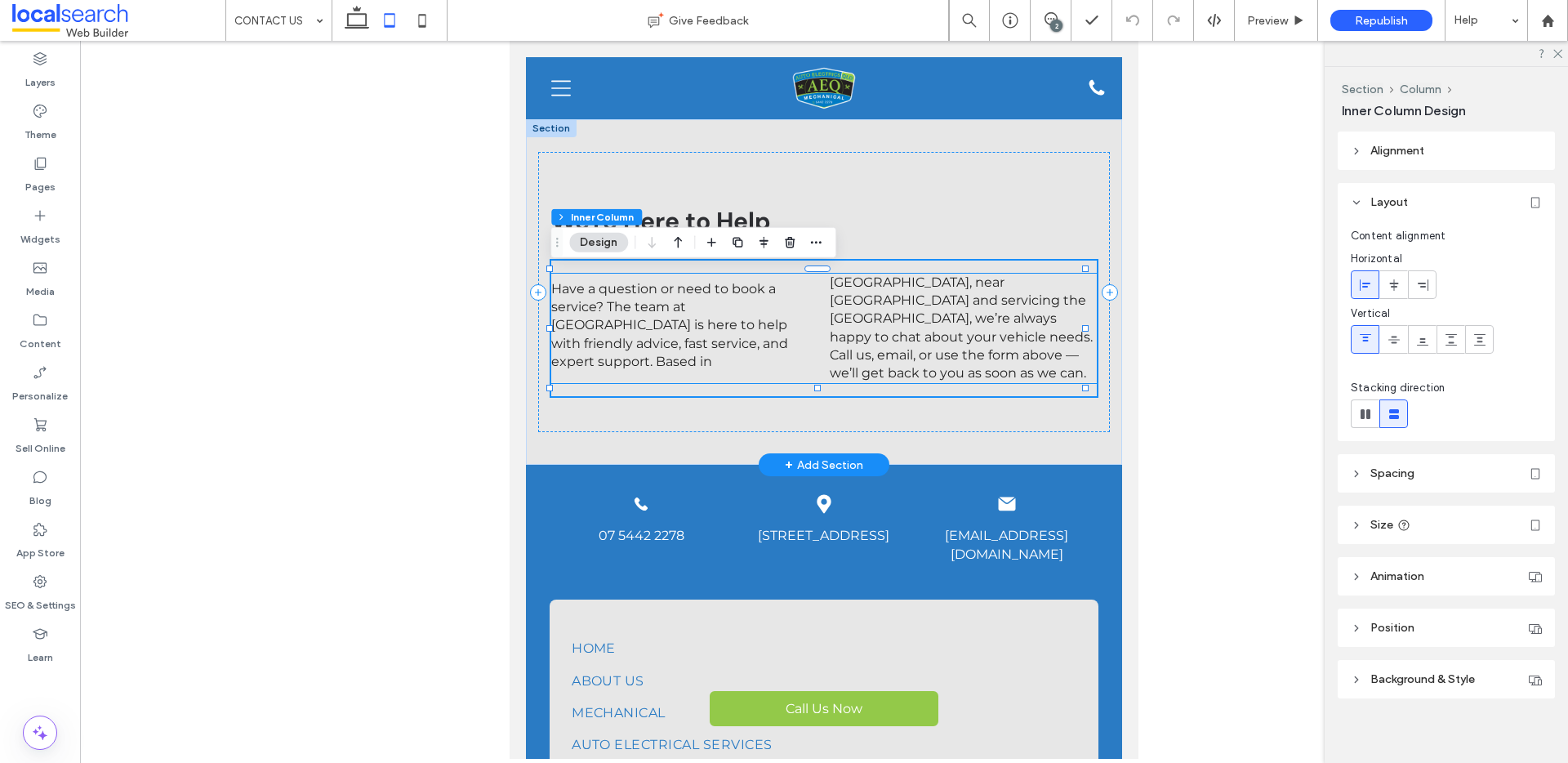
click at [659, 303] on span "Have a question or need to book a service? The team at [GEOGRAPHIC_DATA] is her…" at bounding box center [821, 328] width 542 height 107
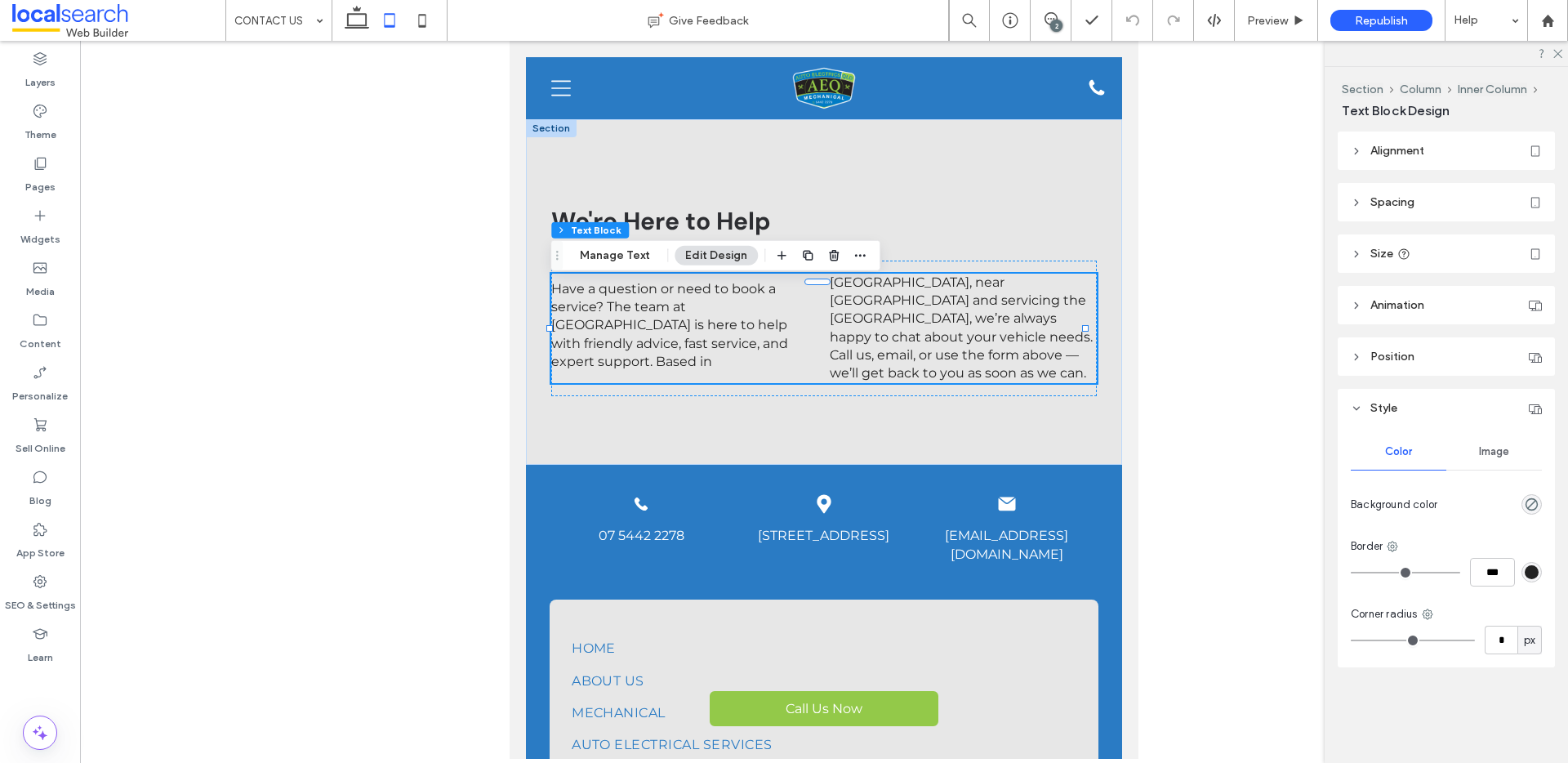
click at [1381, 205] on span "Spacing" at bounding box center [1392, 203] width 44 height 14
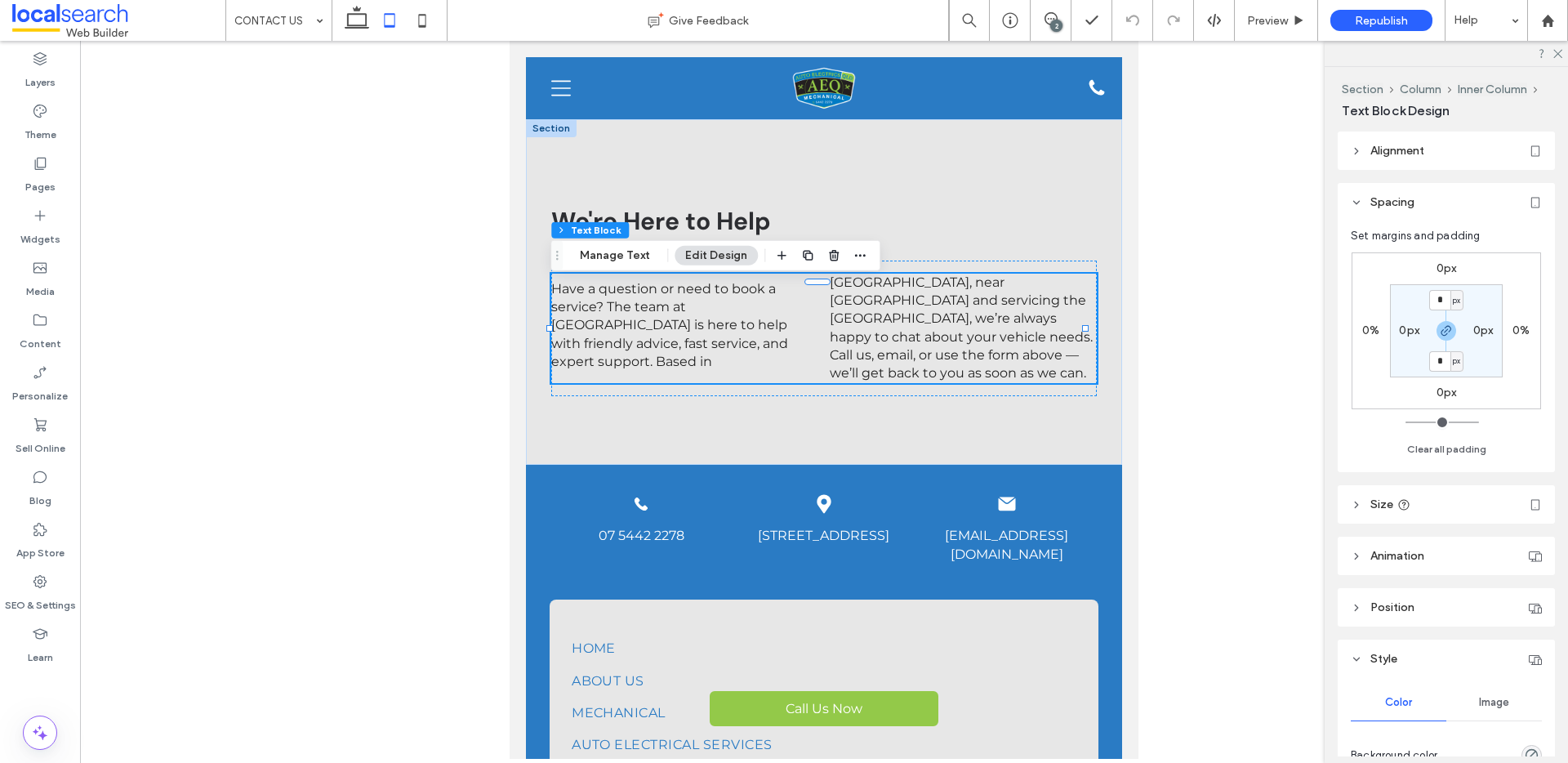
click at [1381, 205] on span "Spacing" at bounding box center [1392, 203] width 44 height 14
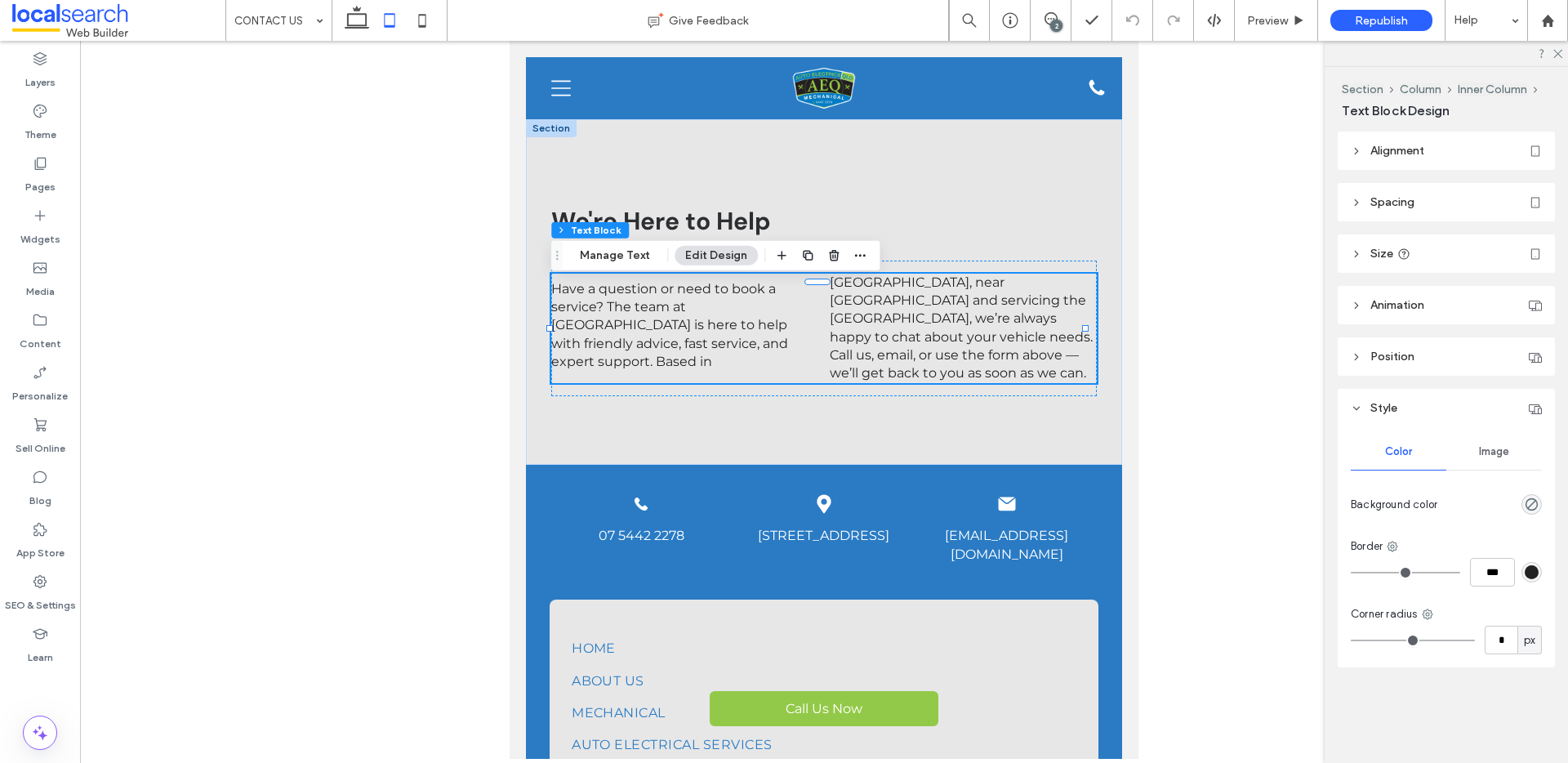
click at [1379, 128] on div "Section Column Inner Column Text Block Design" at bounding box center [1449, 99] width 214 height 65
click at [1379, 142] on header "Alignment" at bounding box center [1447, 151] width 218 height 38
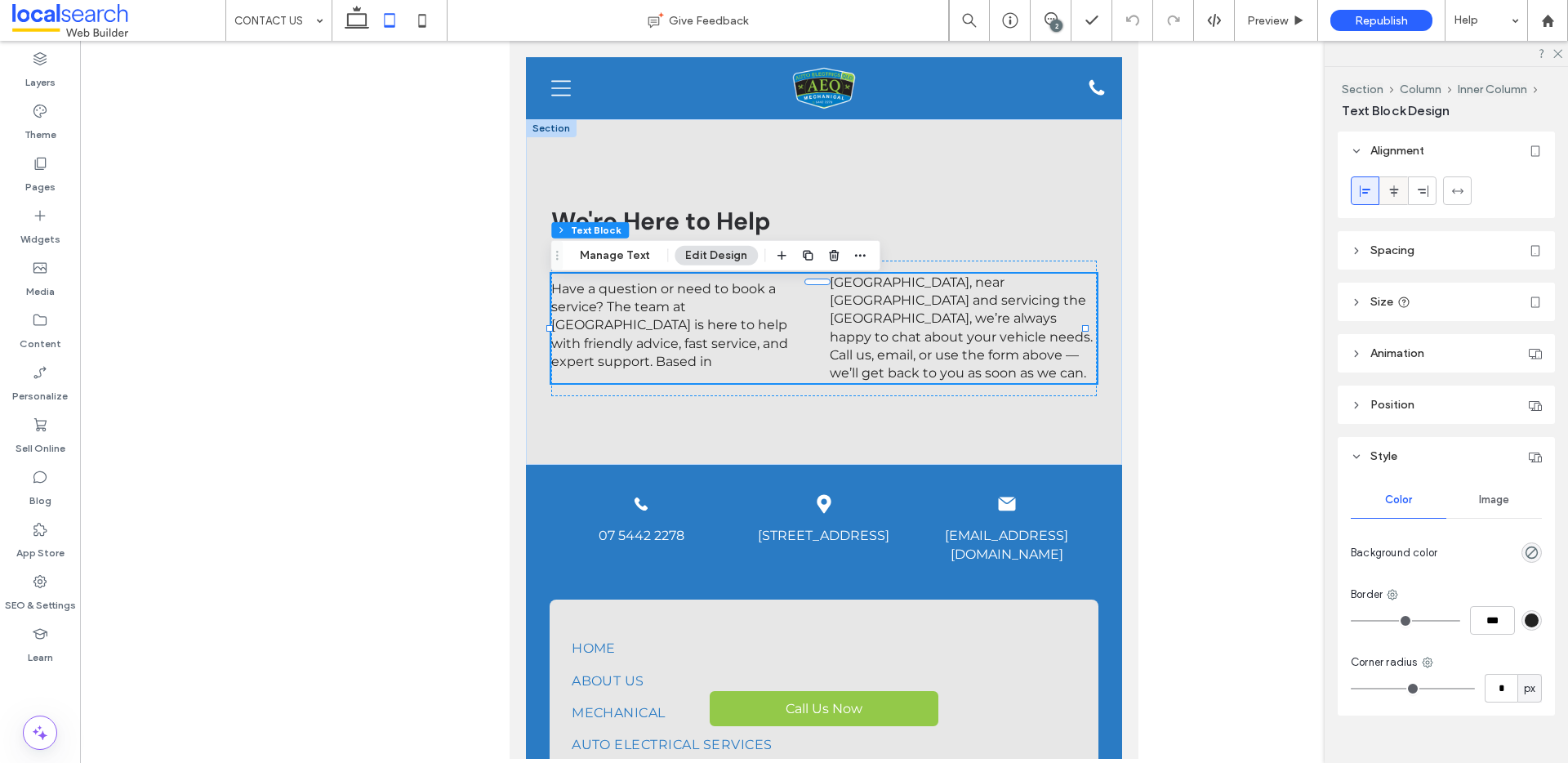
click at [1388, 193] on icon at bounding box center [1394, 191] width 13 height 13
click at [1365, 193] on icon at bounding box center [1365, 191] width 13 height 13
click at [668, 298] on span "Have a question or need to book a service? The team at [GEOGRAPHIC_DATA] is her…" at bounding box center [821, 328] width 542 height 107
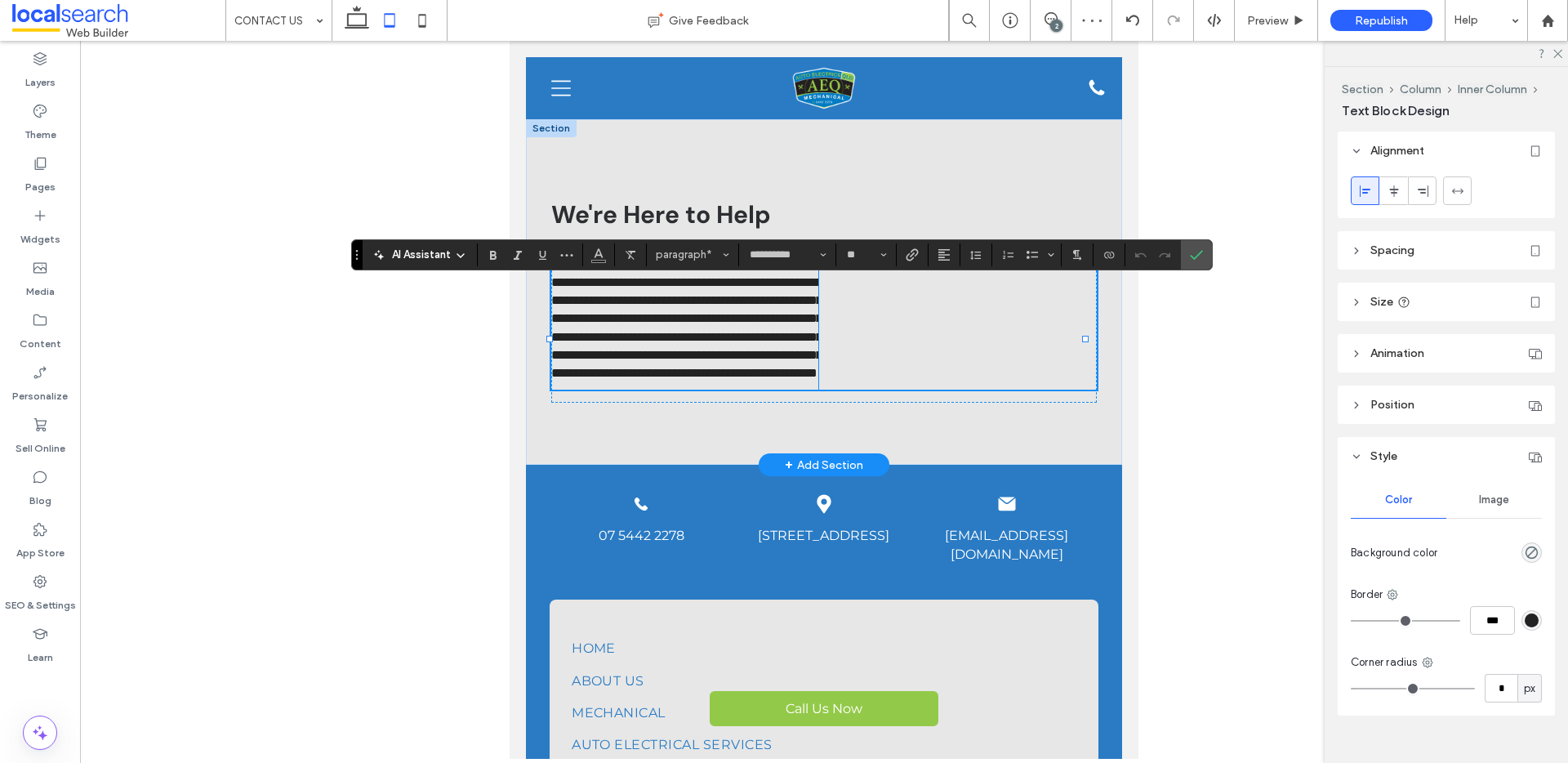
click at [1199, 331] on div at bounding box center [823, 399] width 1488 height 718
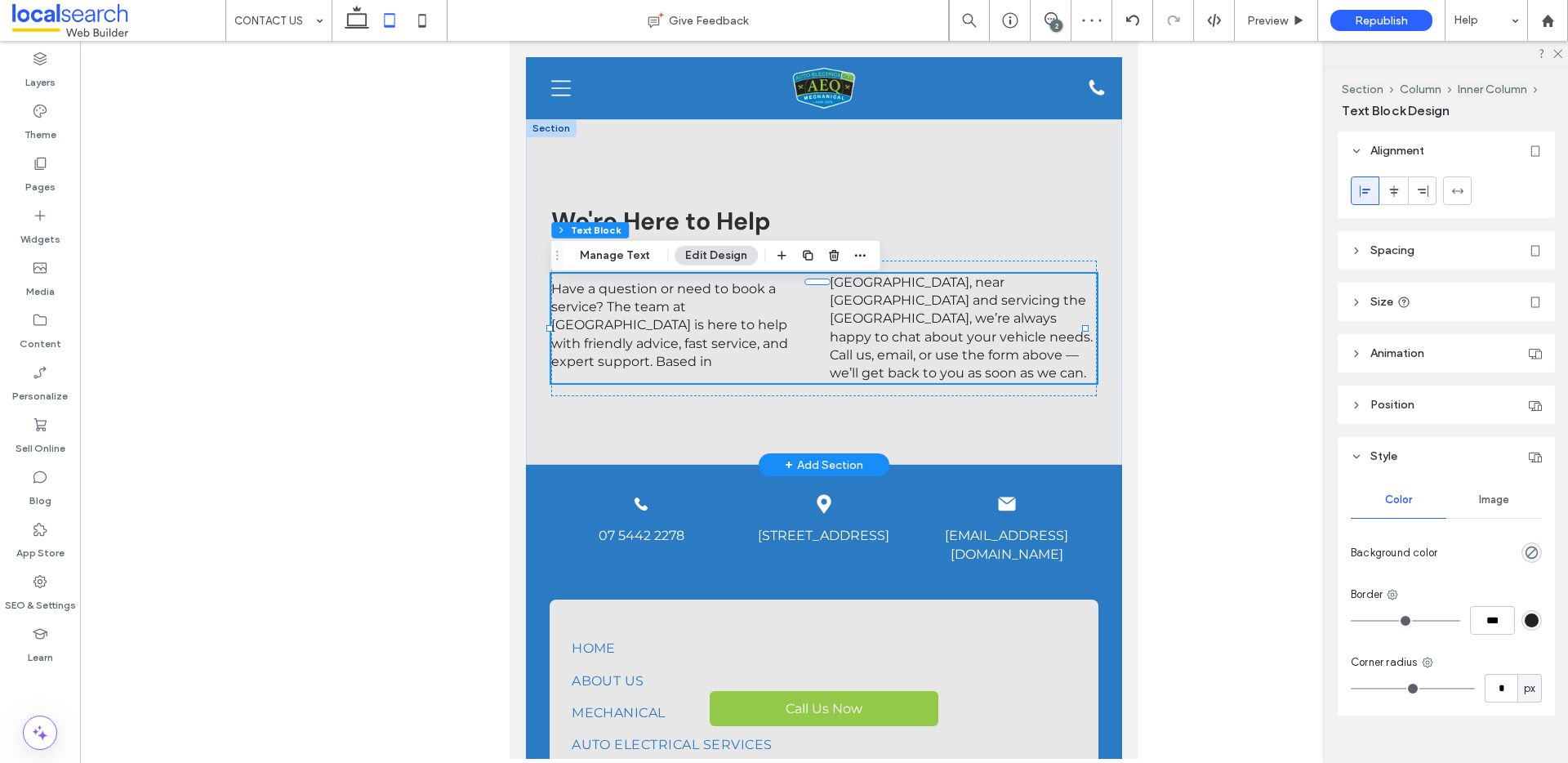
click at [834, 322] on span "Have a question or need to book a service? The team at [GEOGRAPHIC_DATA] is her…" at bounding box center [821, 328] width 542 height 107
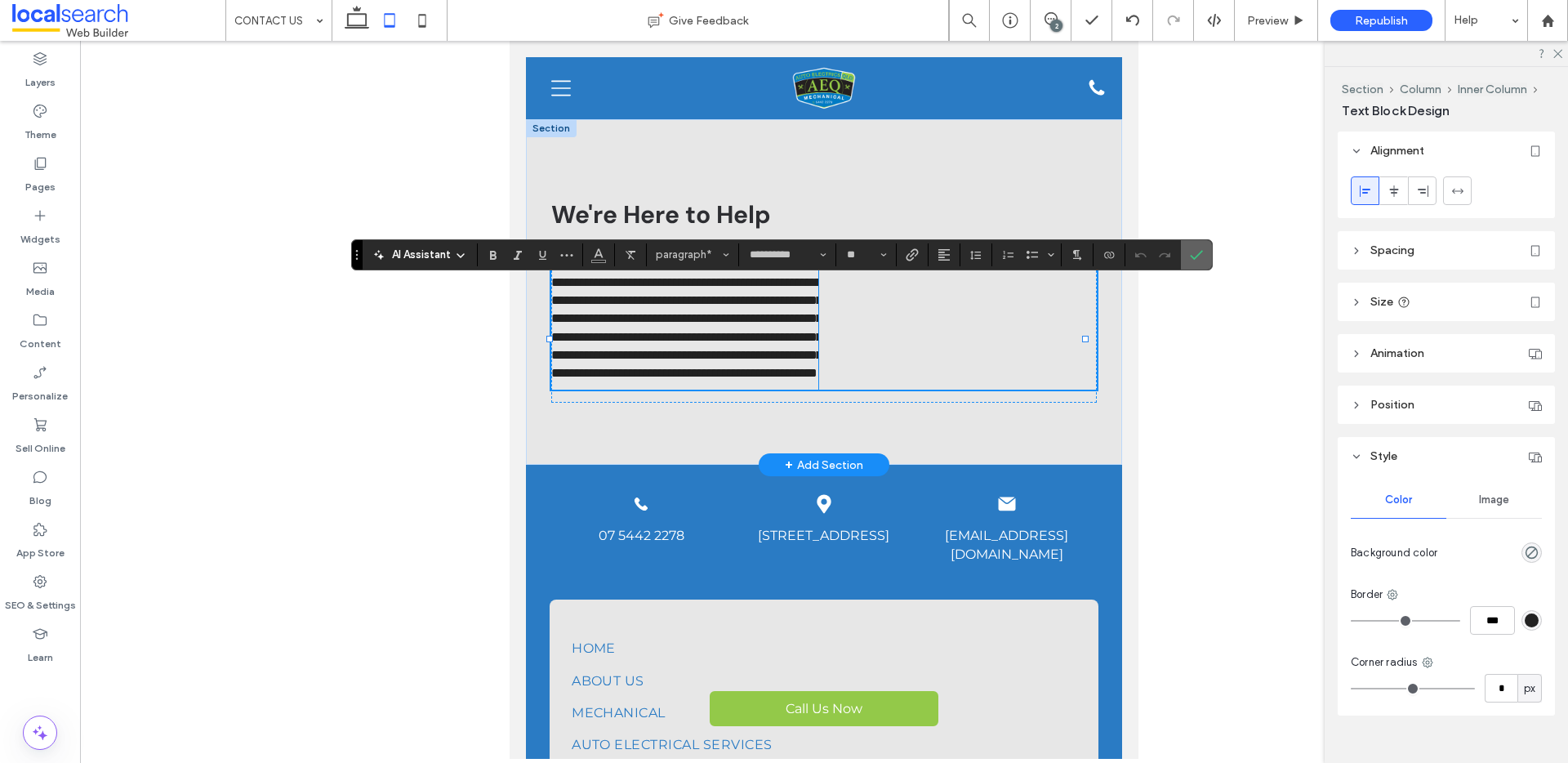
click at [1201, 260] on icon "Confirm" at bounding box center [1196, 255] width 13 height 13
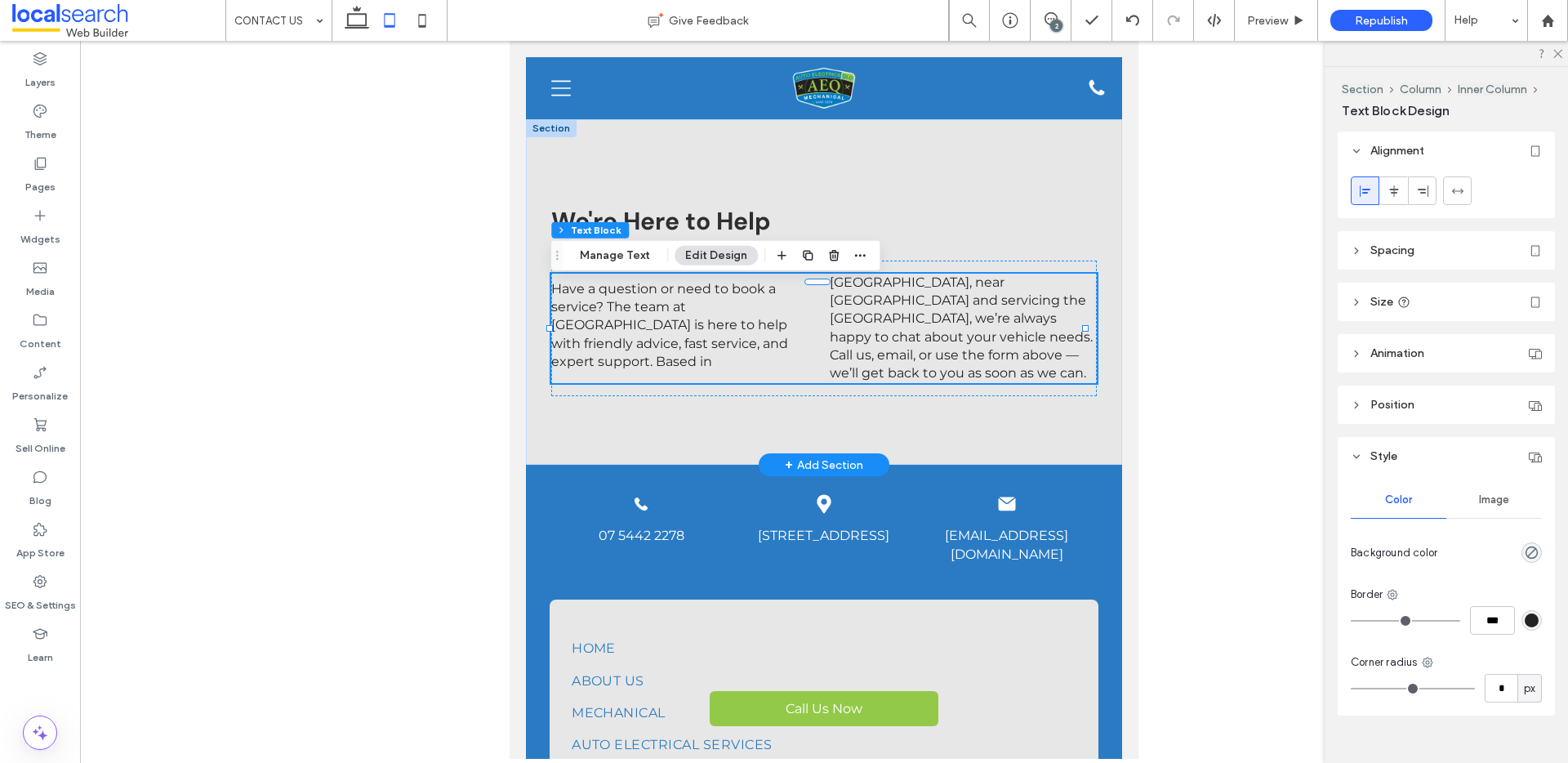
click at [708, 327] on span "Have a question or need to book a service? The team at [GEOGRAPHIC_DATA] is her…" at bounding box center [821, 328] width 542 height 107
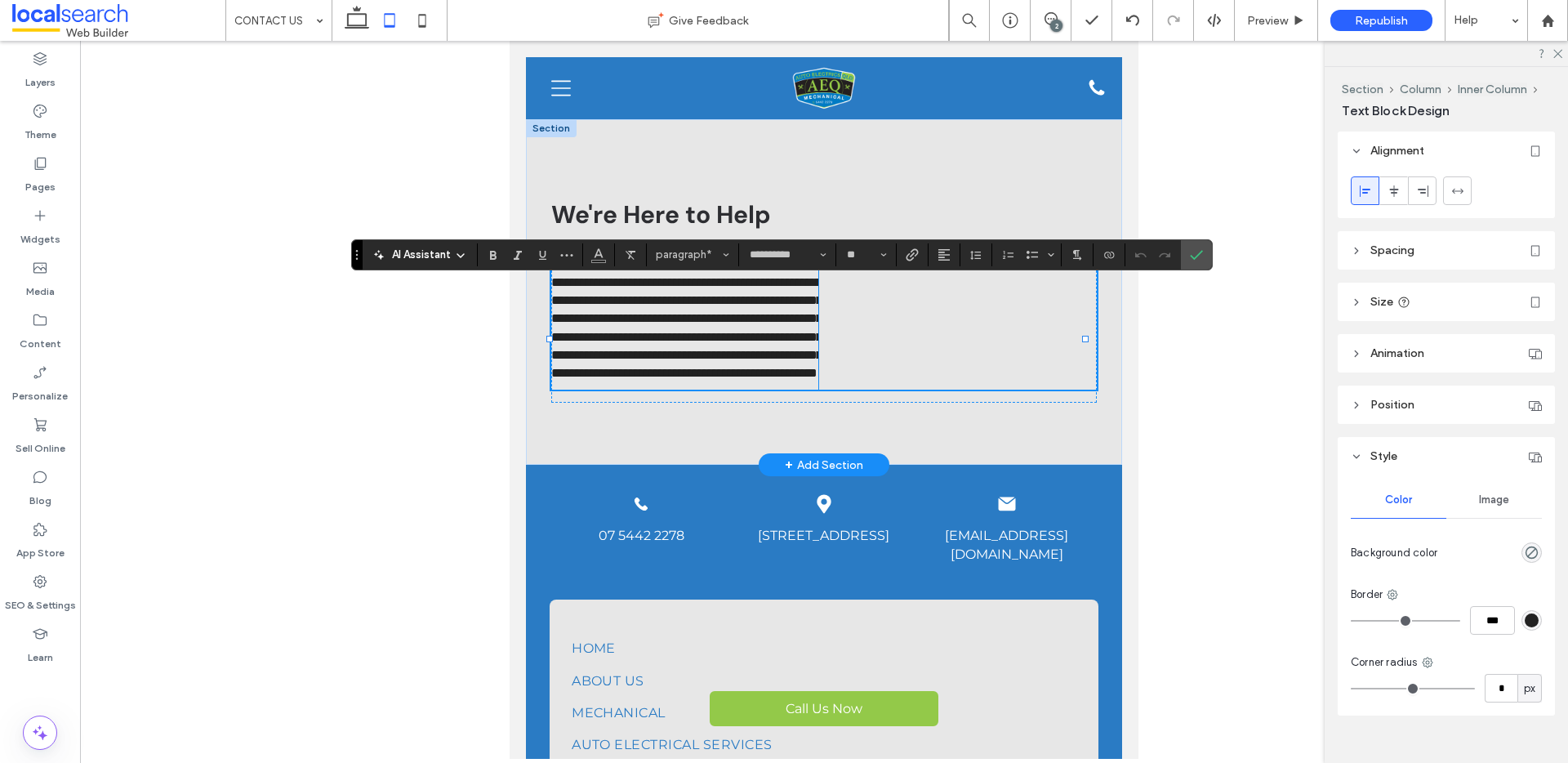
click at [1398, 244] on span "Spacing" at bounding box center [1392, 251] width 44 height 14
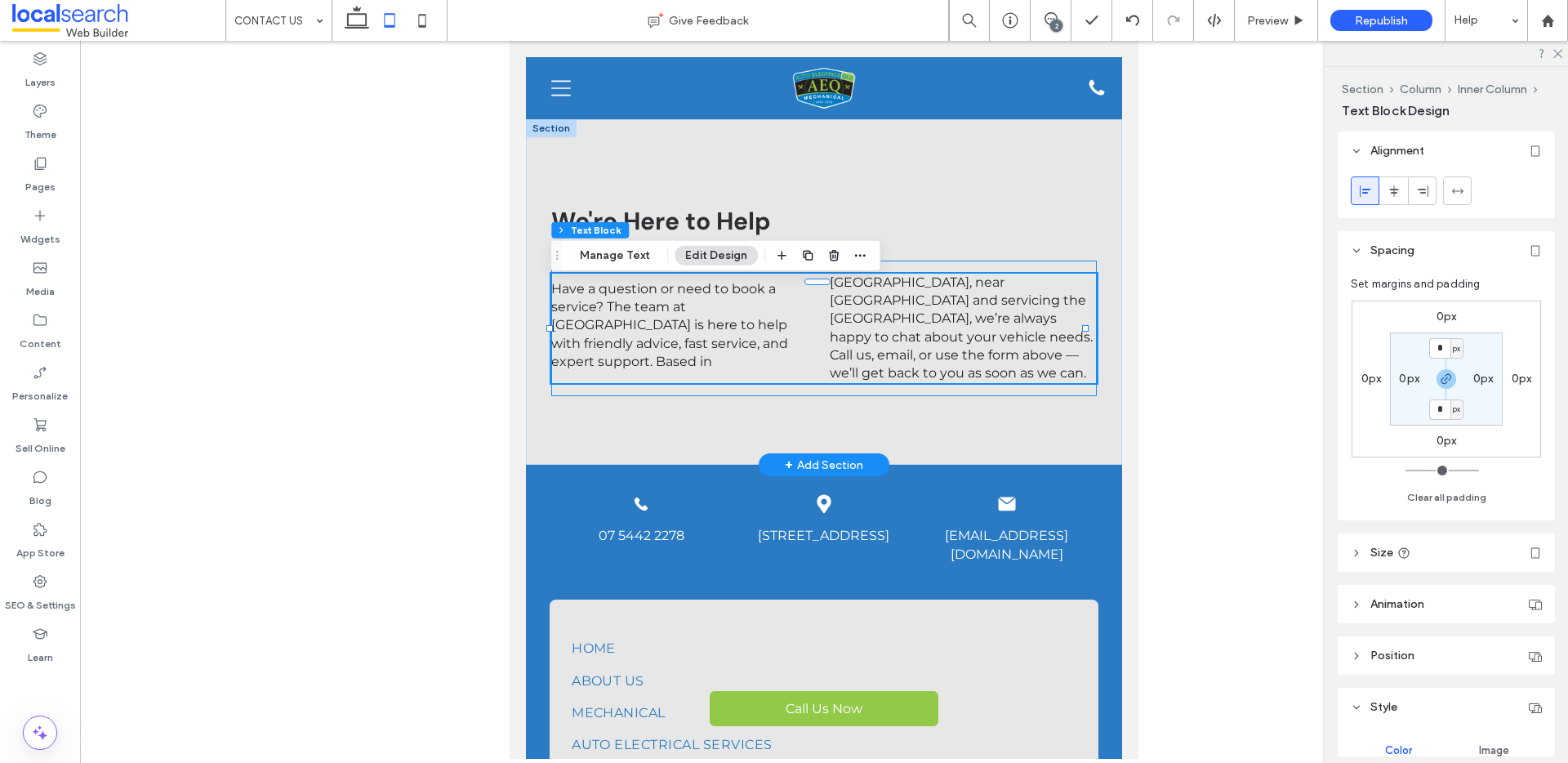
click at [955, 277] on div "Have a question or need to book a service? The team at [GEOGRAPHIC_DATA] is her…" at bounding box center [824, 329] width 547 height 136
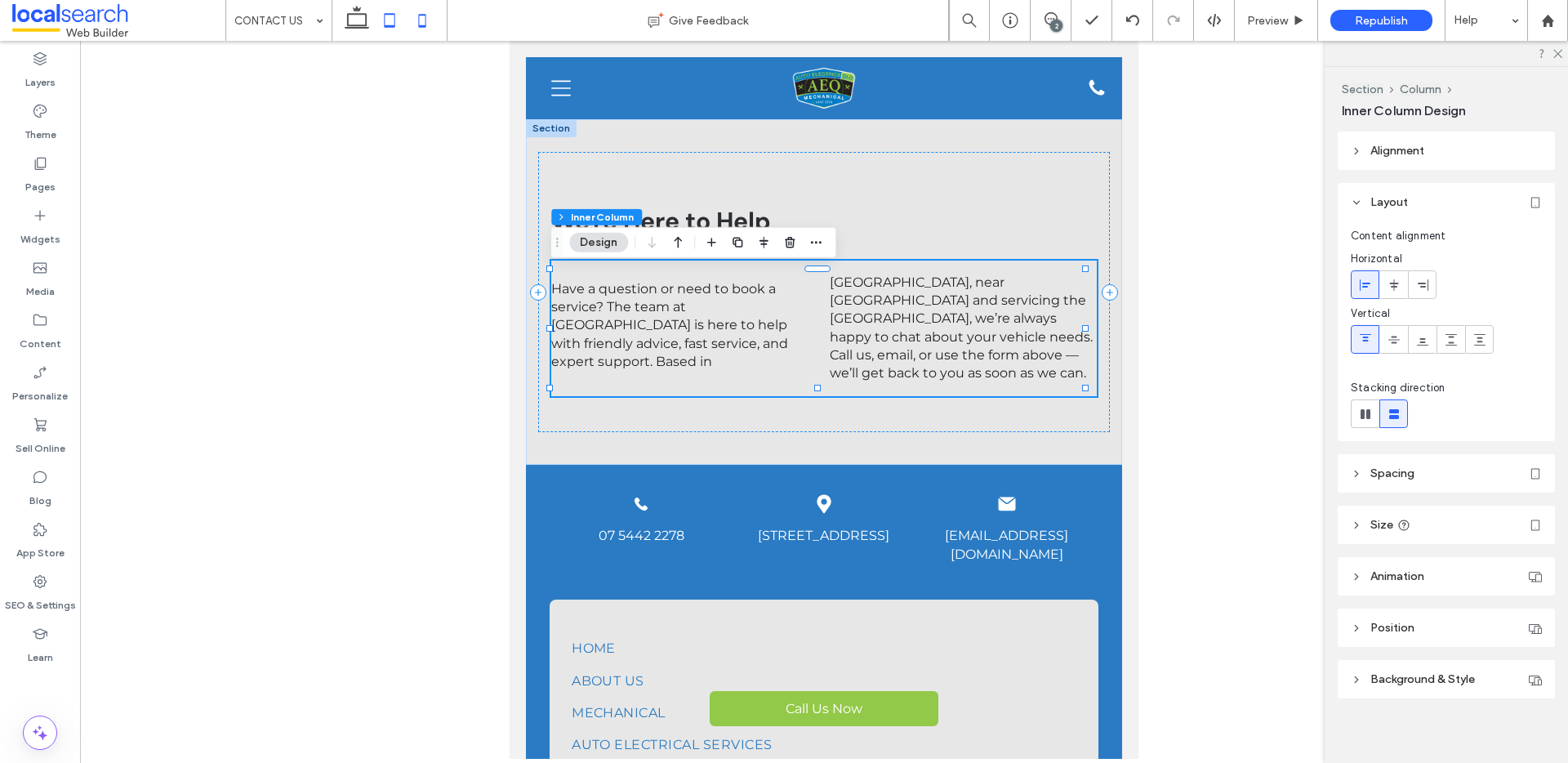
click at [429, 19] on icon at bounding box center [422, 20] width 33 height 33
type input "*"
type input "**"
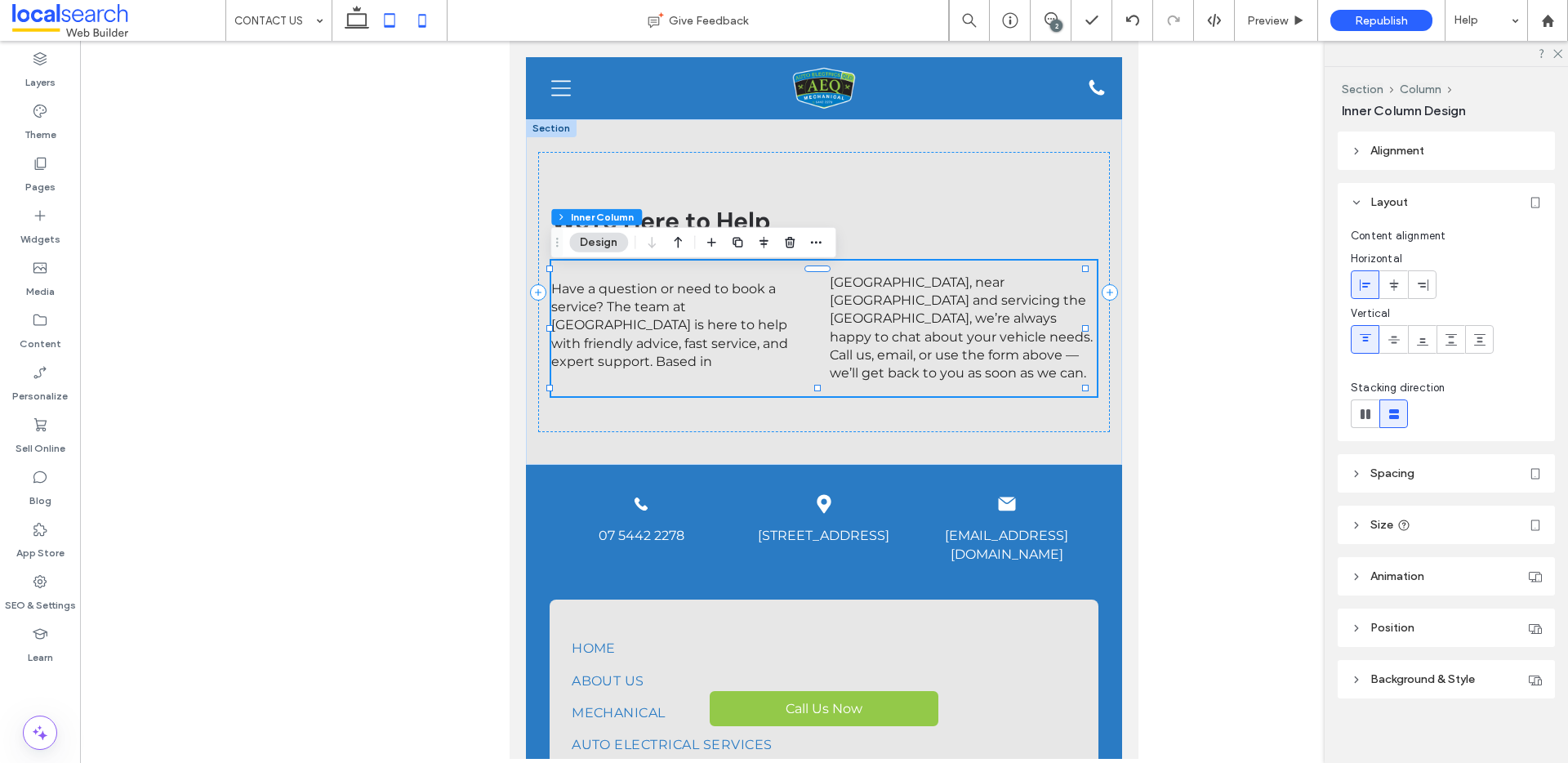
type input "**"
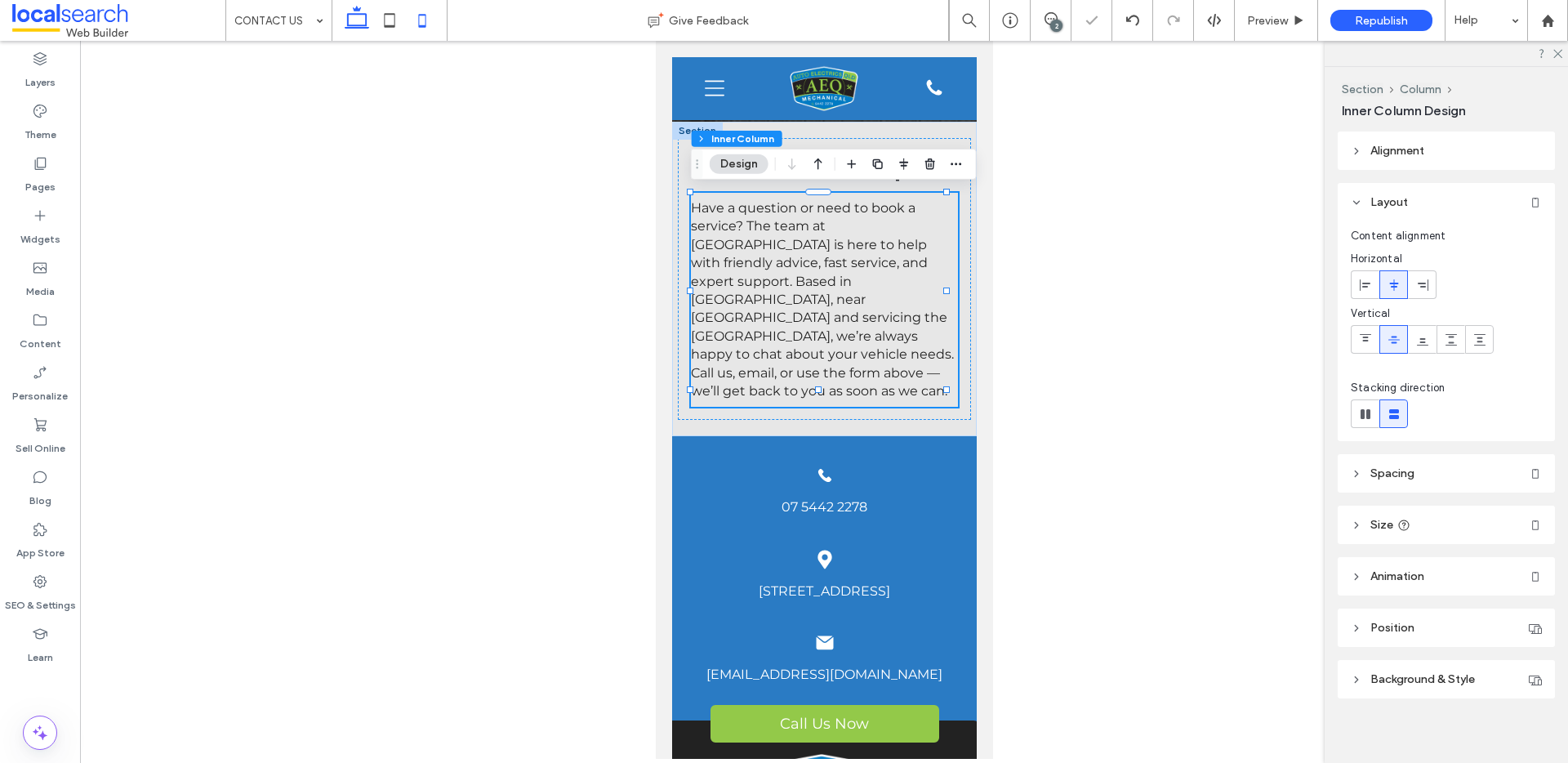
click at [366, 20] on use at bounding box center [356, 17] width 25 height 23
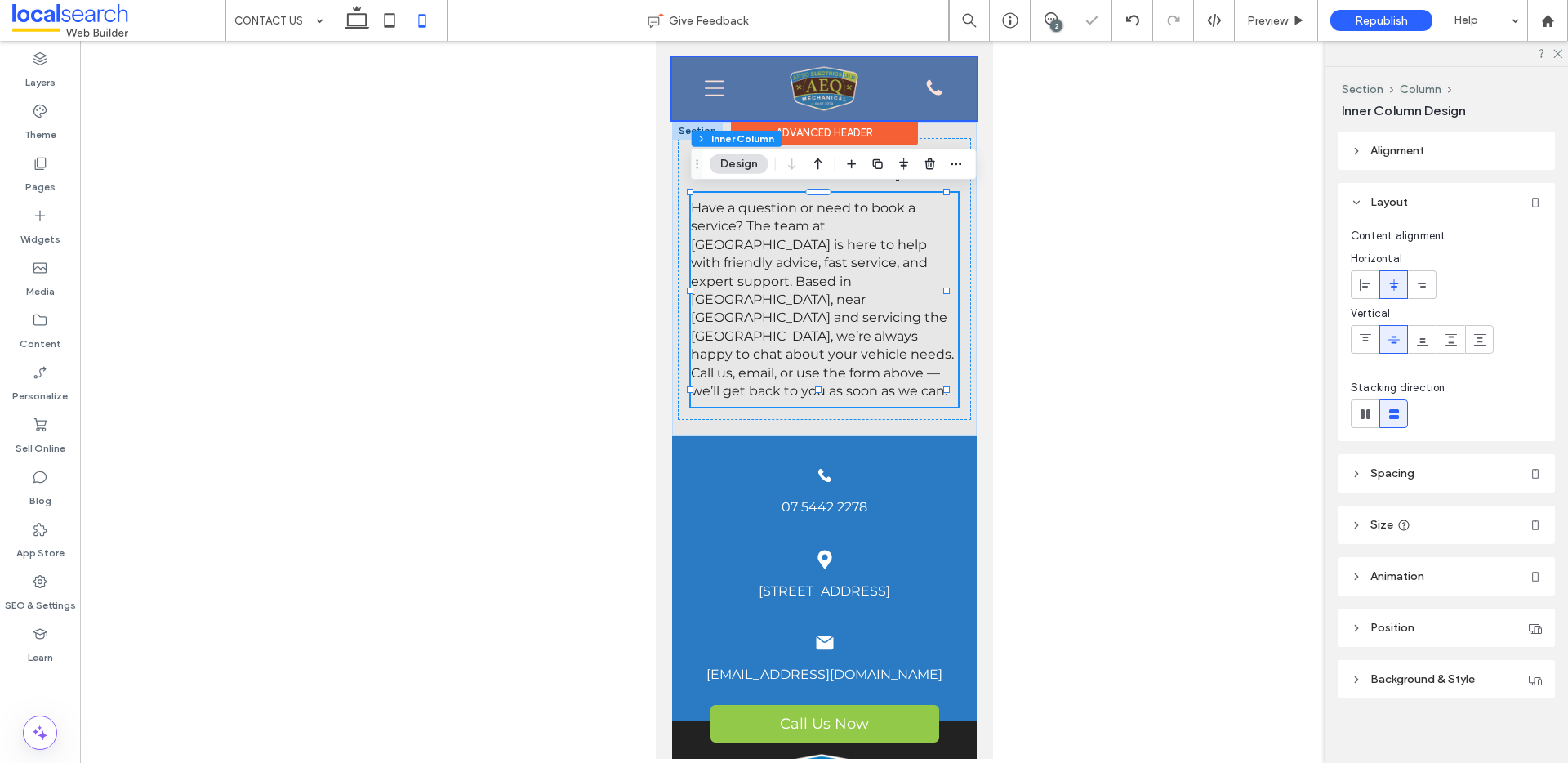
type input "**"
type input "*"
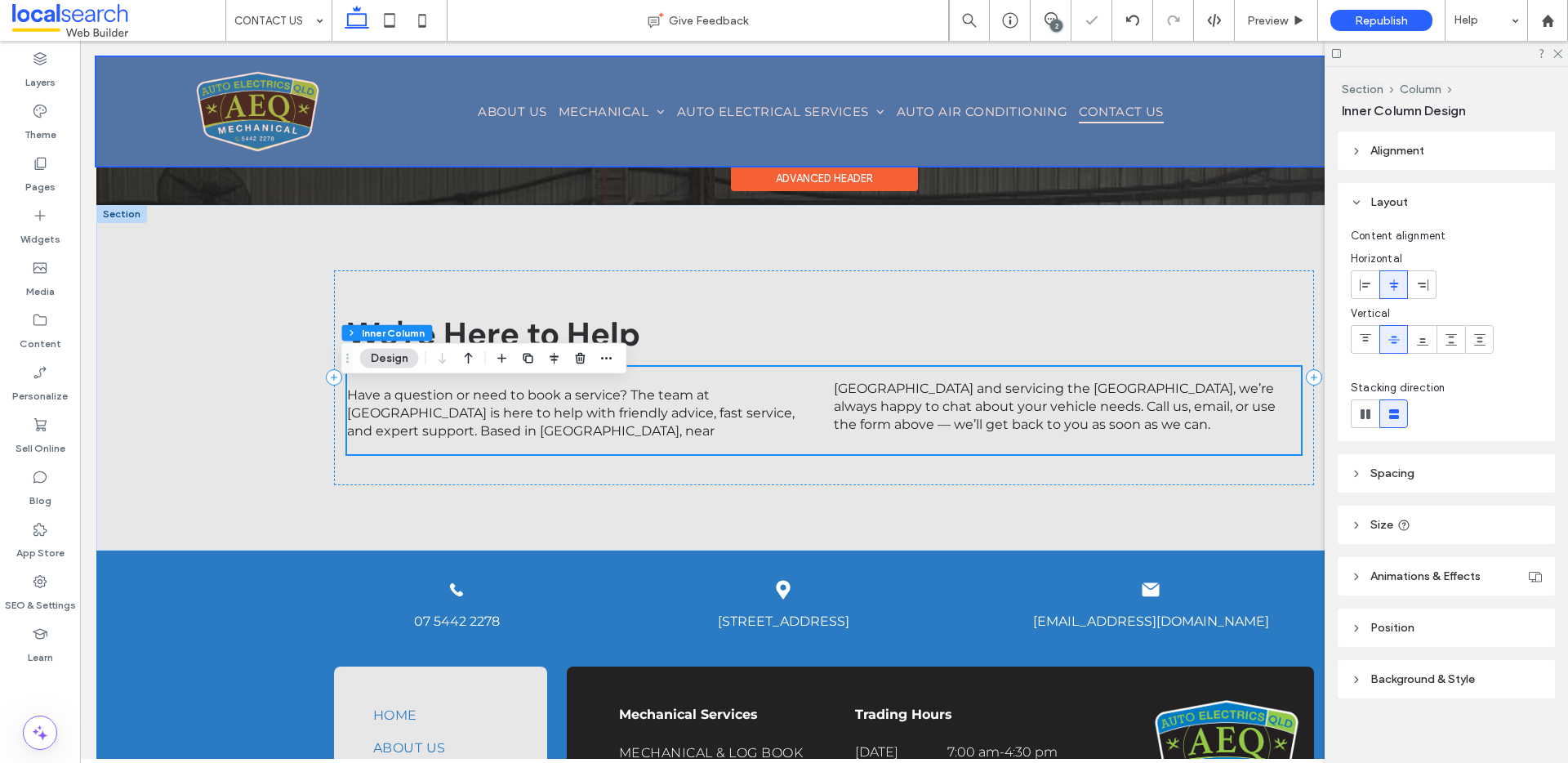
scroll to position [1226, 0]
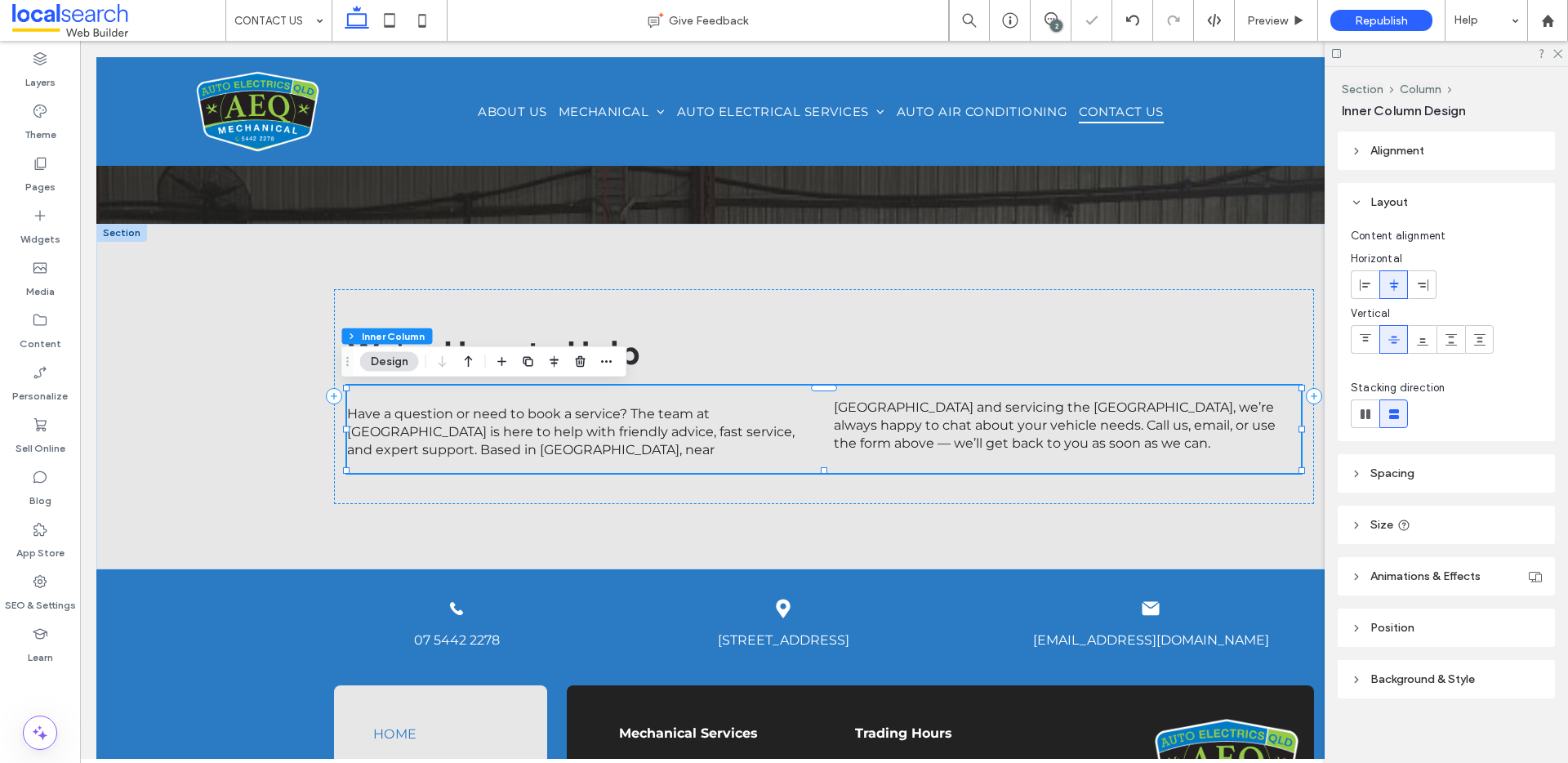
click at [1055, 26] on div "2" at bounding box center [1056, 26] width 12 height 12
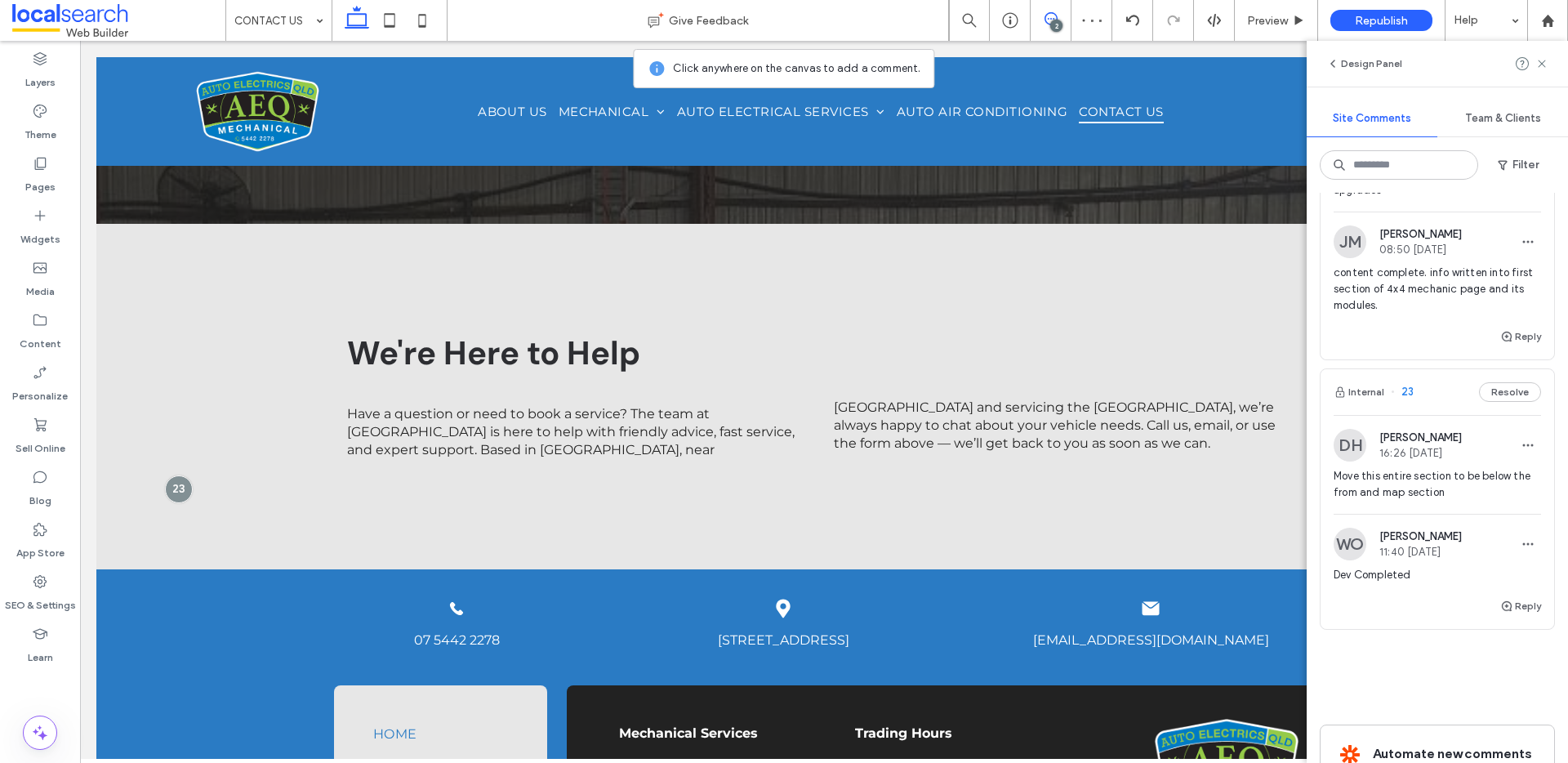
scroll to position [228, 0]
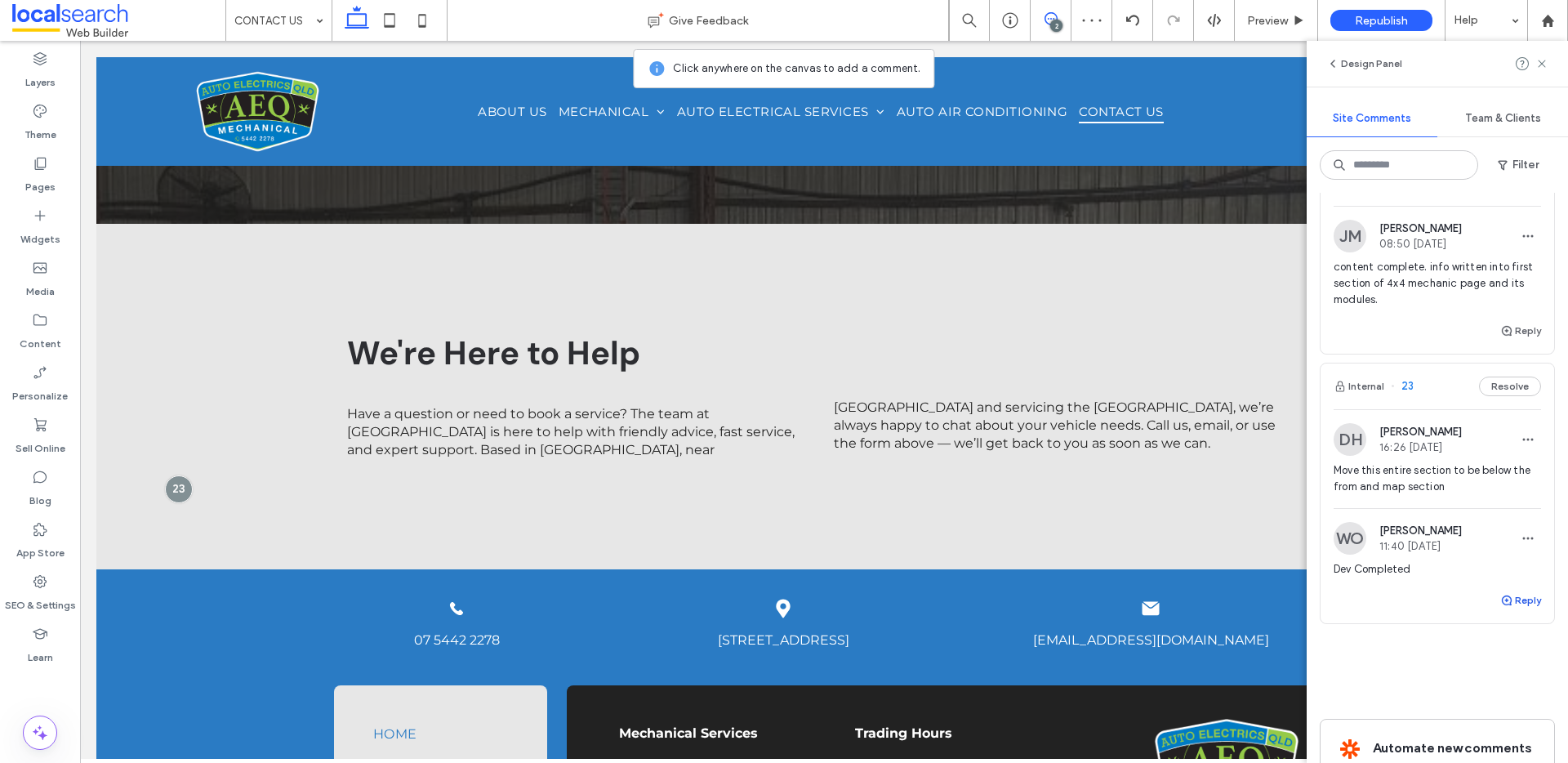
click at [1511, 593] on button "Reply" at bounding box center [1520, 601] width 41 height 20
type textarea "**********"
click at [1500, 716] on div "**********" at bounding box center [1437, 659] width 234 height 137
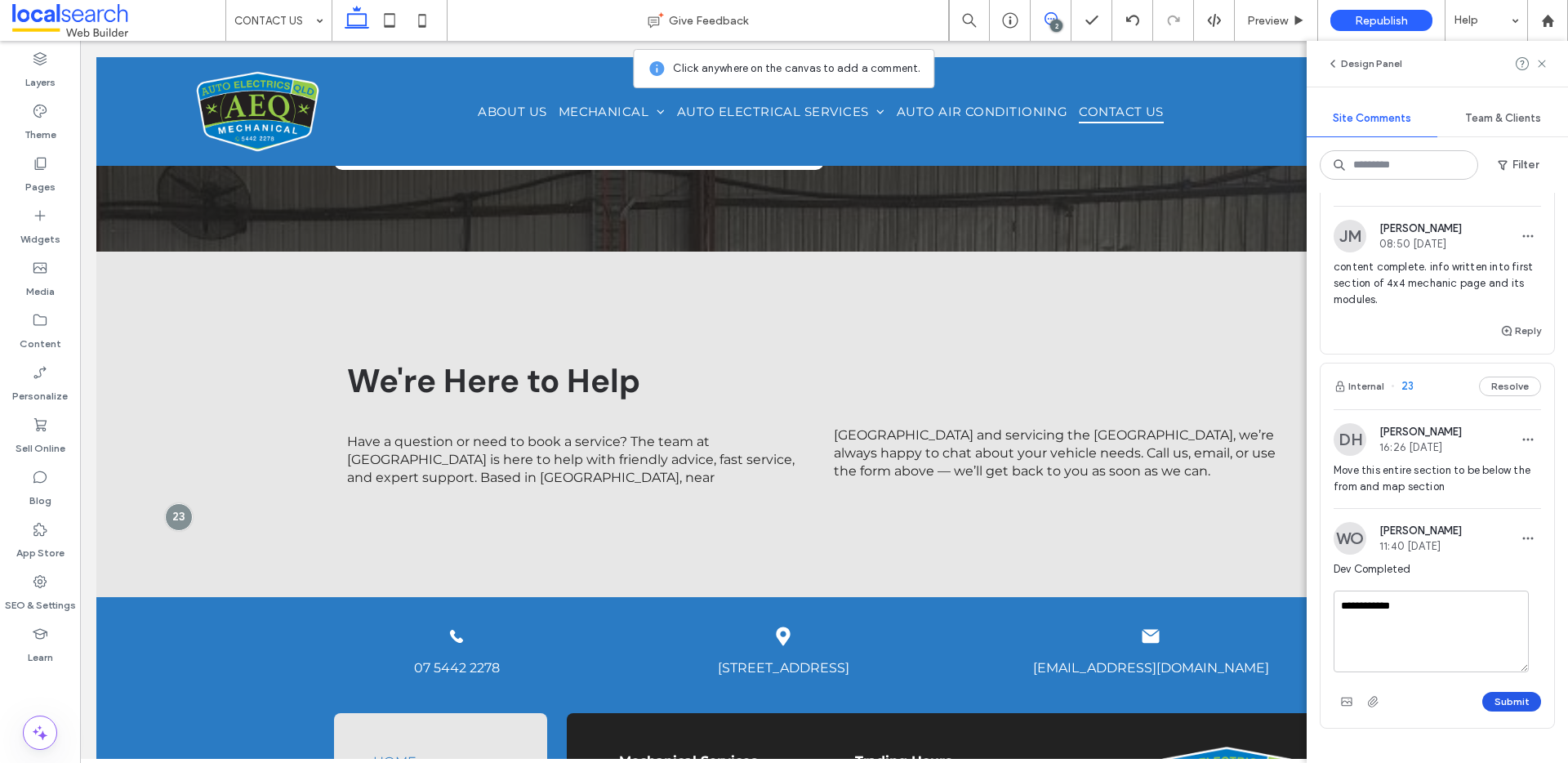
click at [1502, 704] on button "Submit" at bounding box center [1511, 702] width 59 height 20
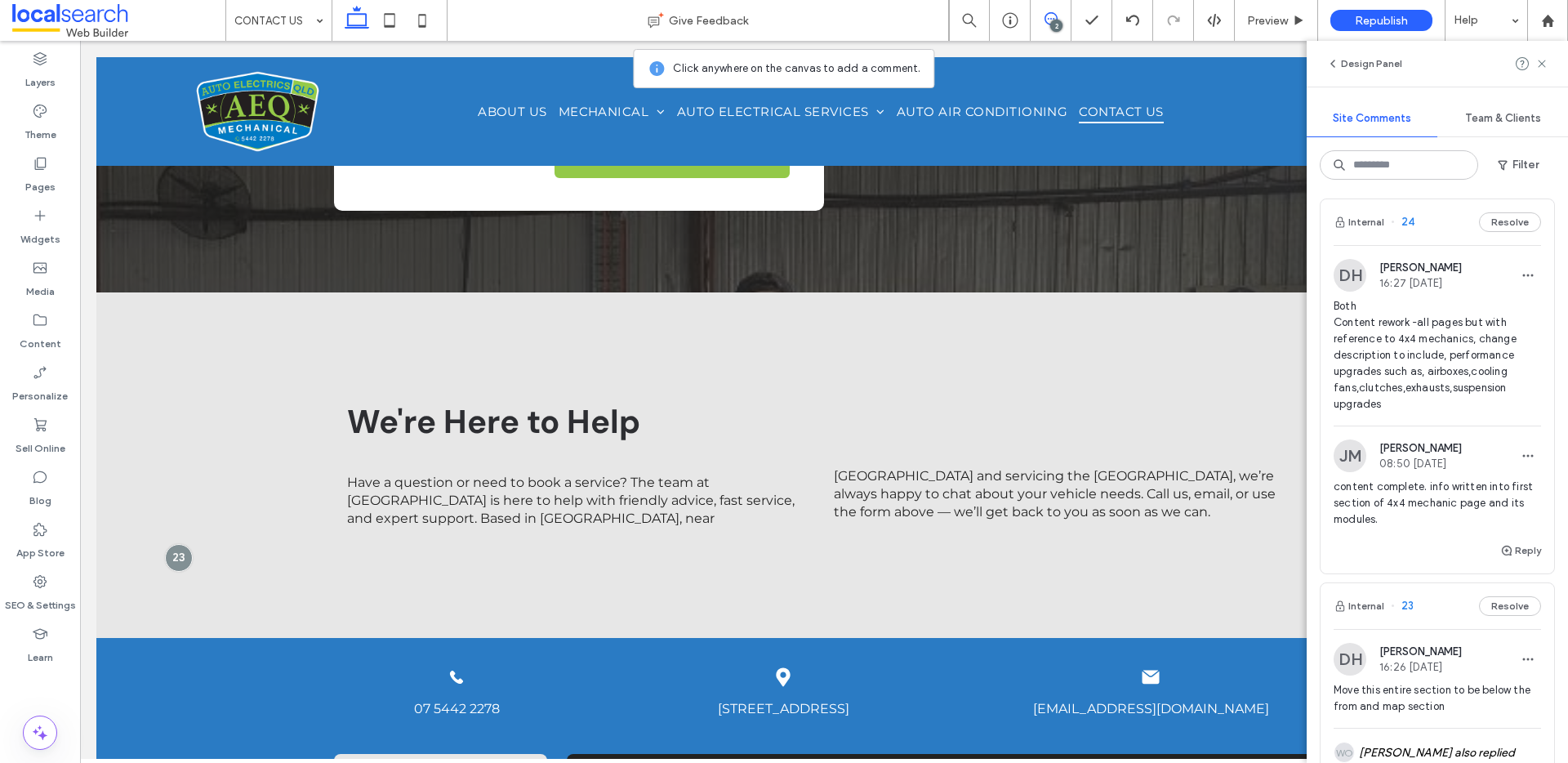
scroll to position [0, 0]
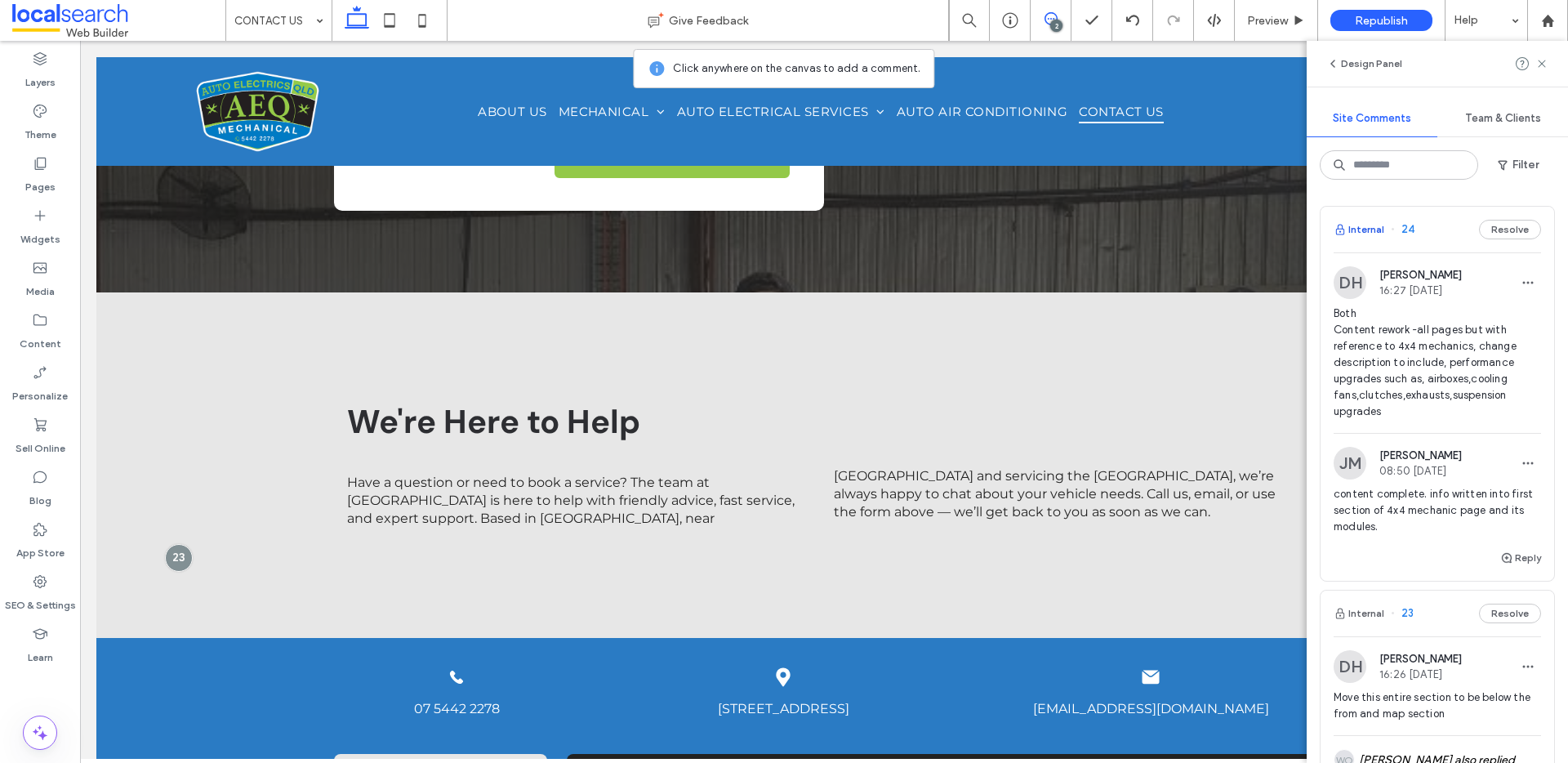
click at [1376, 231] on button "Internal" at bounding box center [1358, 230] width 51 height 20
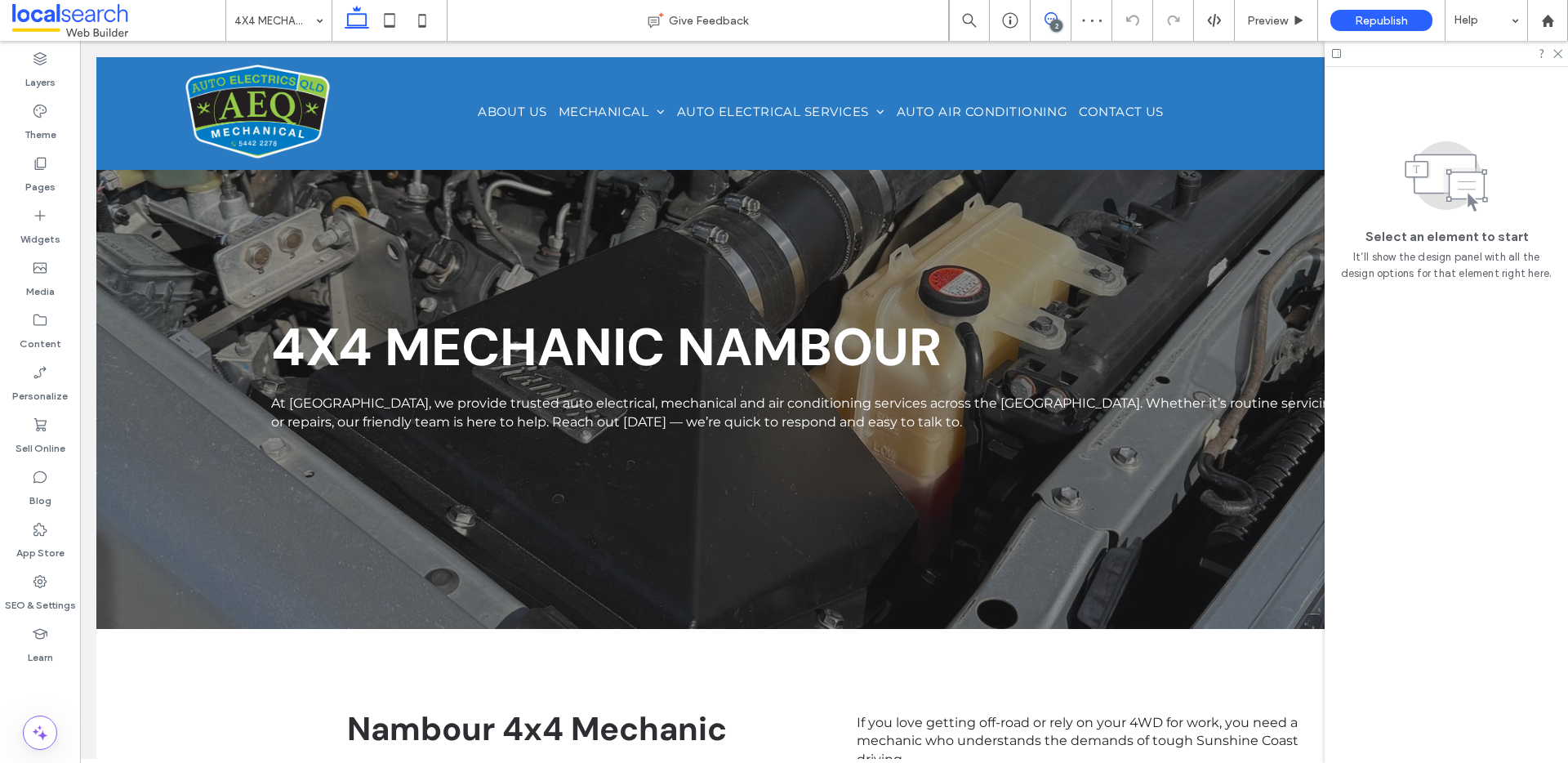
click at [1047, 13] on use at bounding box center [1051, 18] width 13 height 13
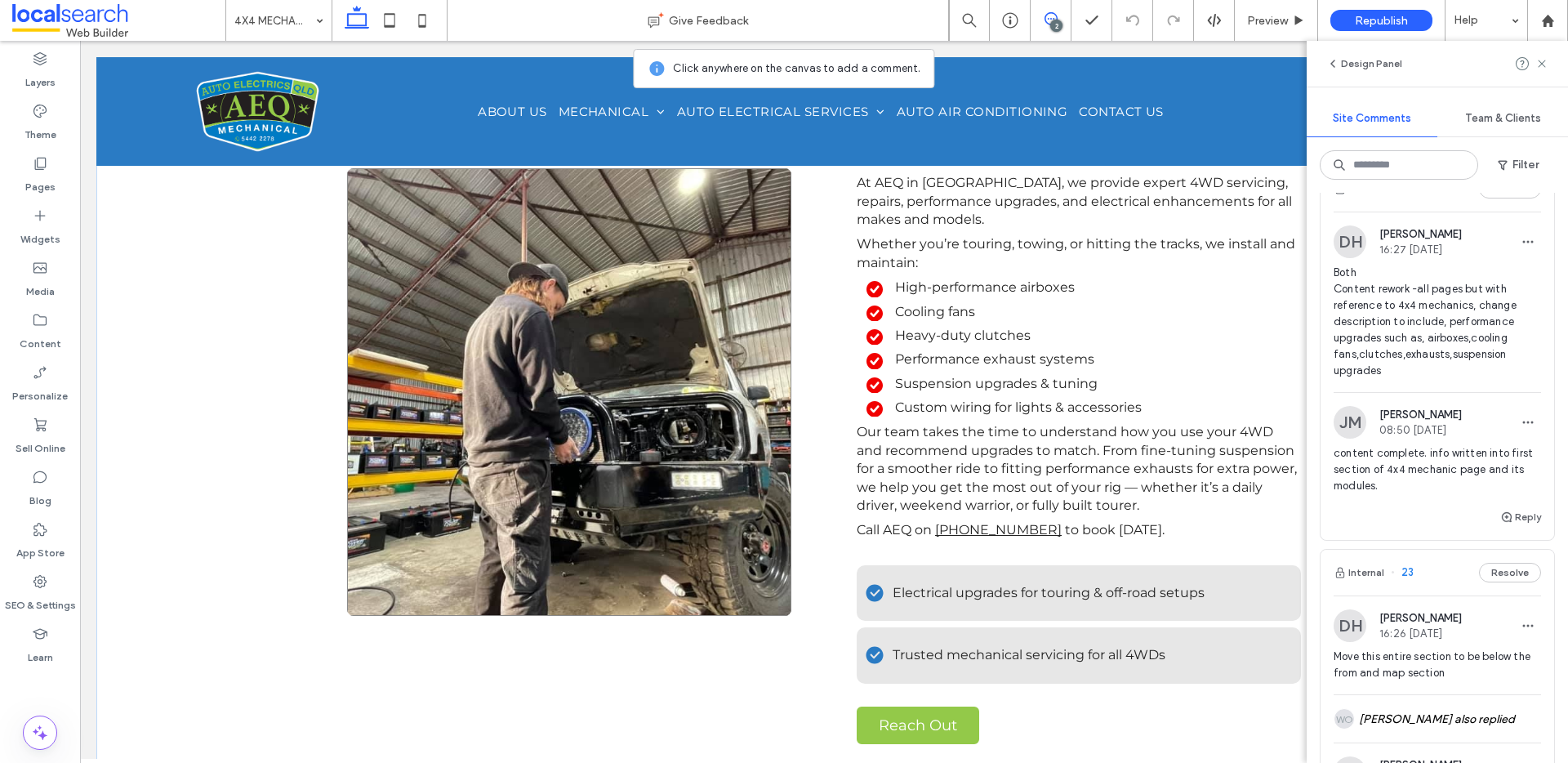
scroll to position [635, 0]
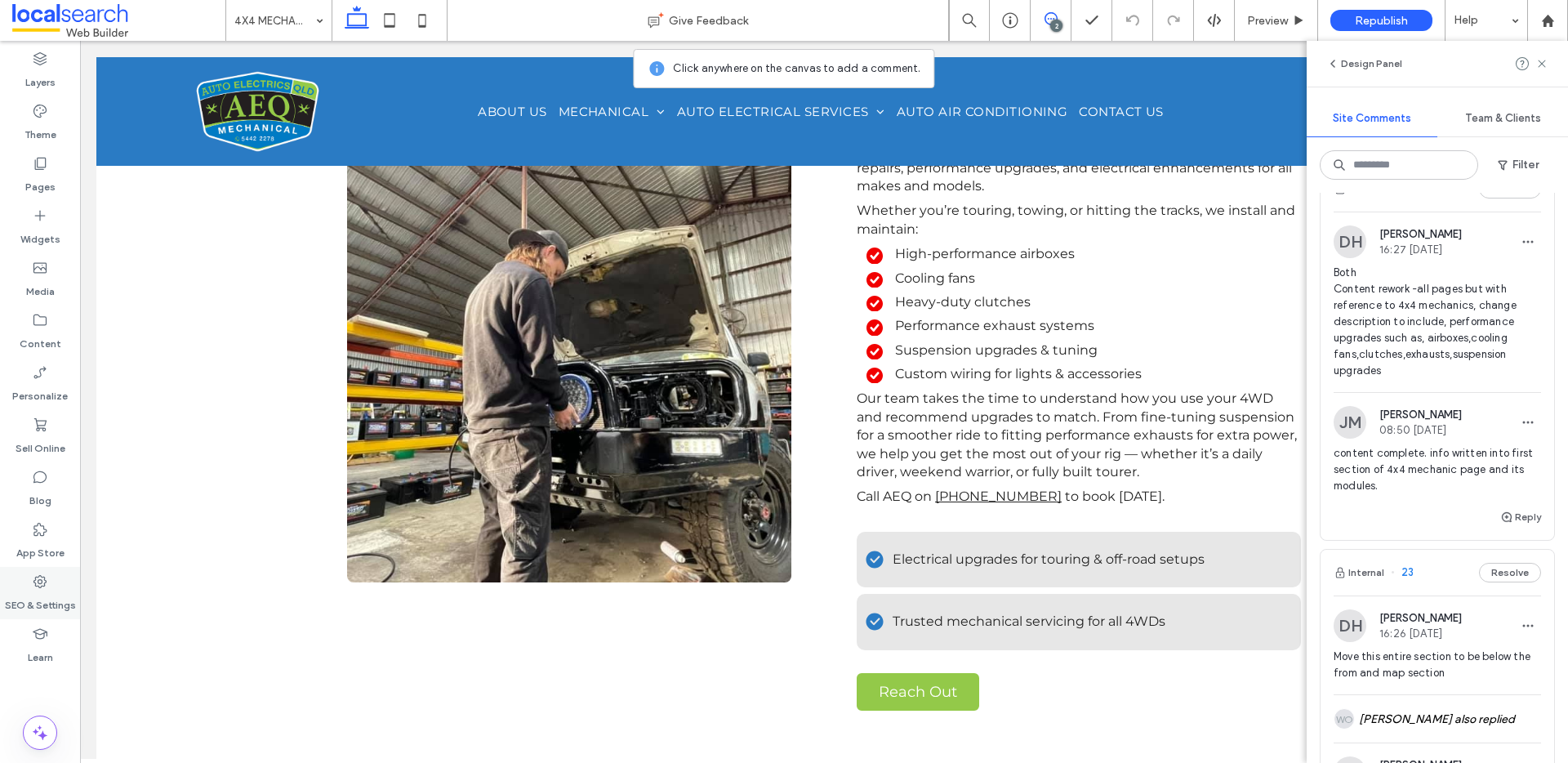
click at [30, 587] on div "SEO & Settings" at bounding box center [40, 593] width 80 height 52
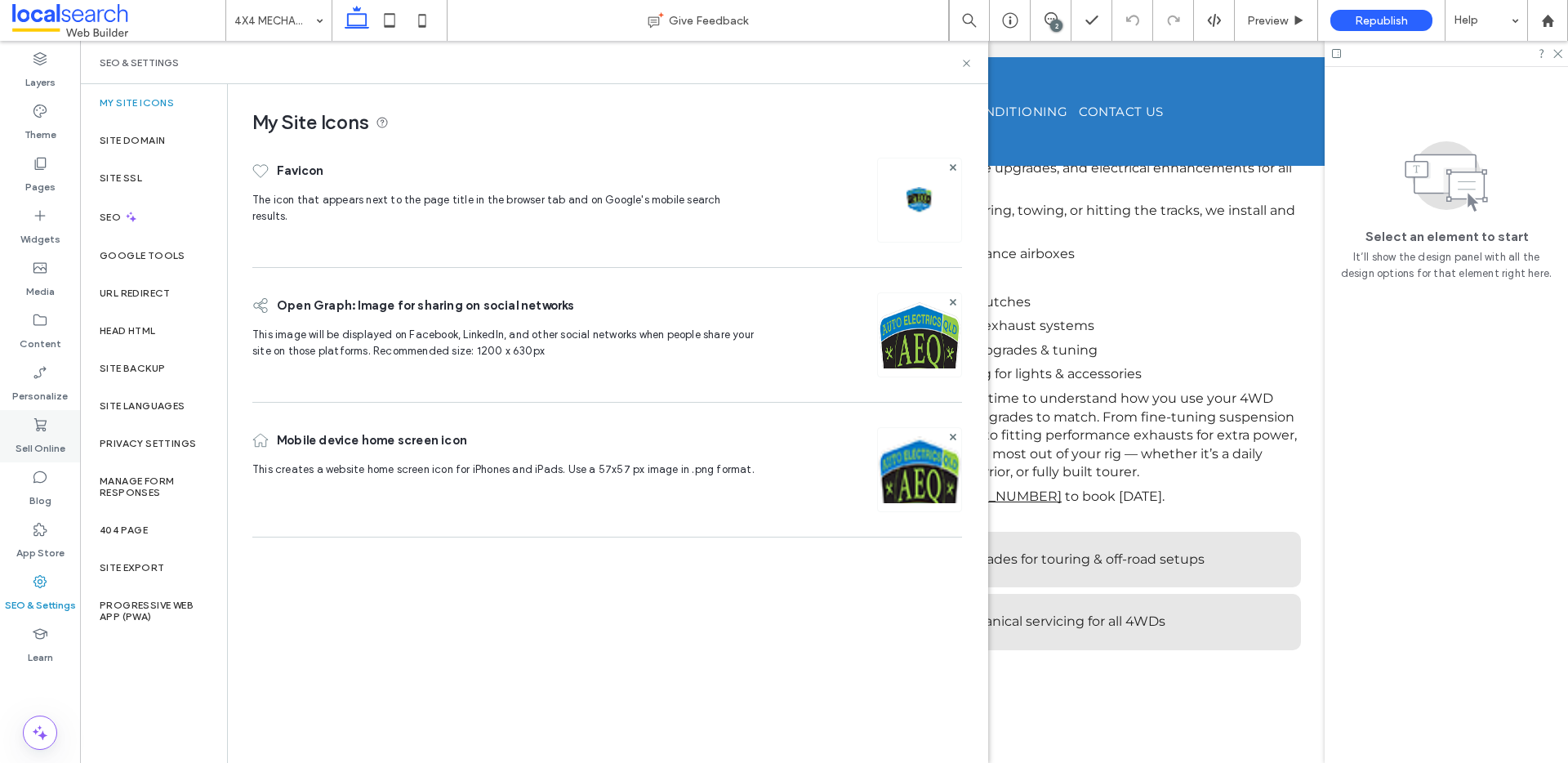
scroll to position [0, 0]
click at [119, 232] on div "SEO" at bounding box center [153, 217] width 147 height 40
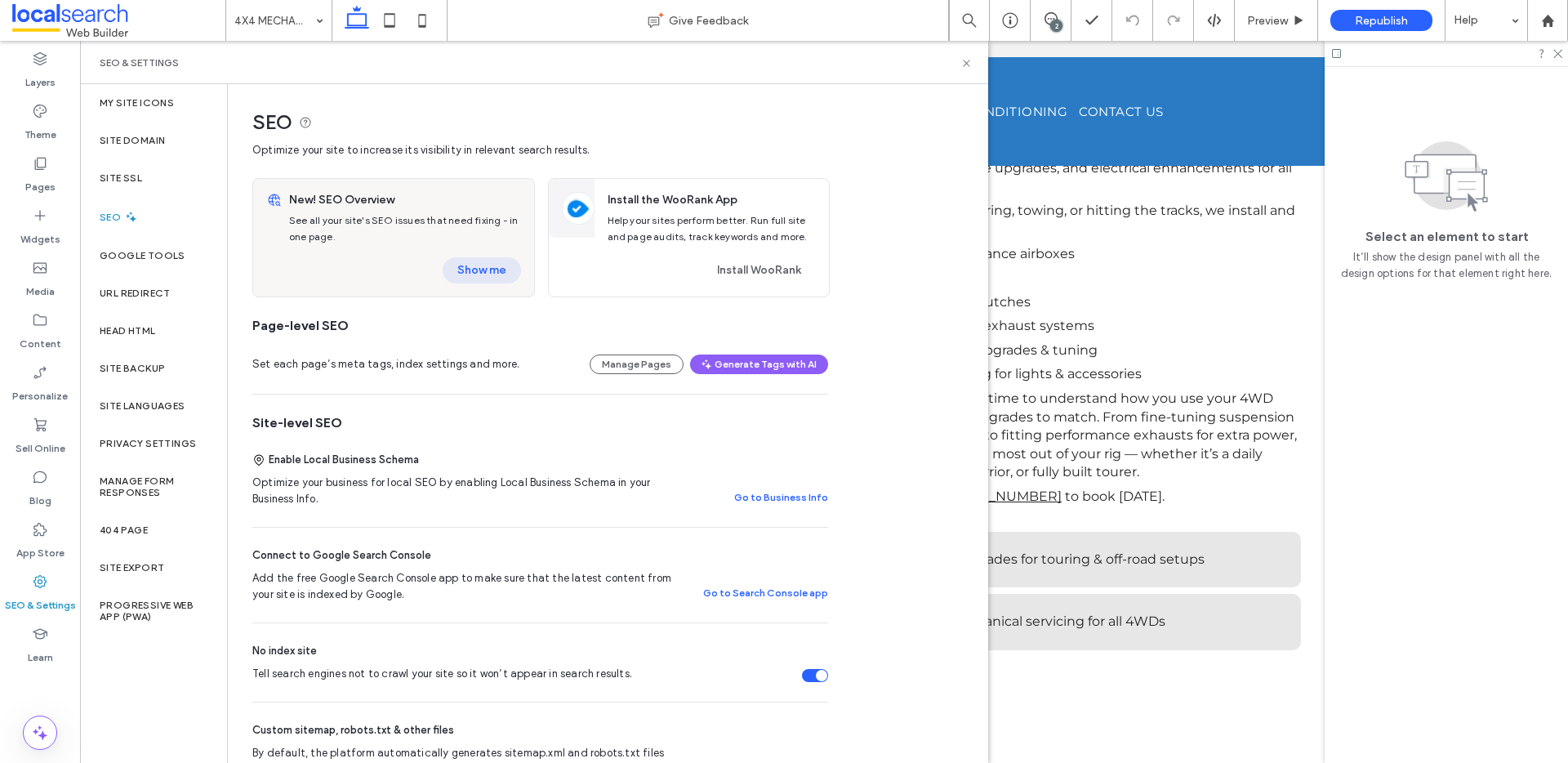
click at [512, 277] on button "Show me" at bounding box center [482, 271] width 79 height 26
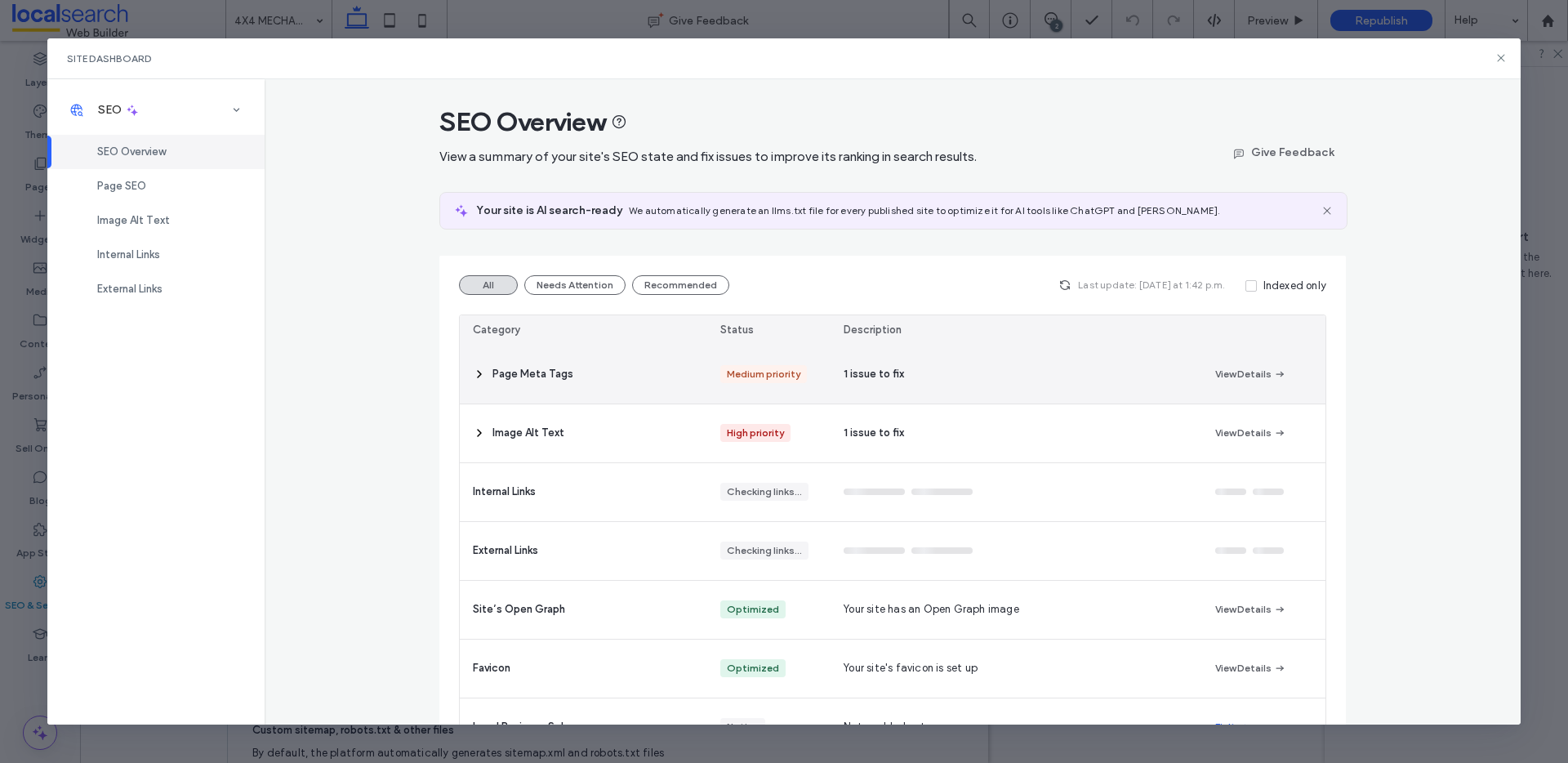
click at [484, 381] on div "Page Meta Tags" at bounding box center [584, 375] width 248 height 58
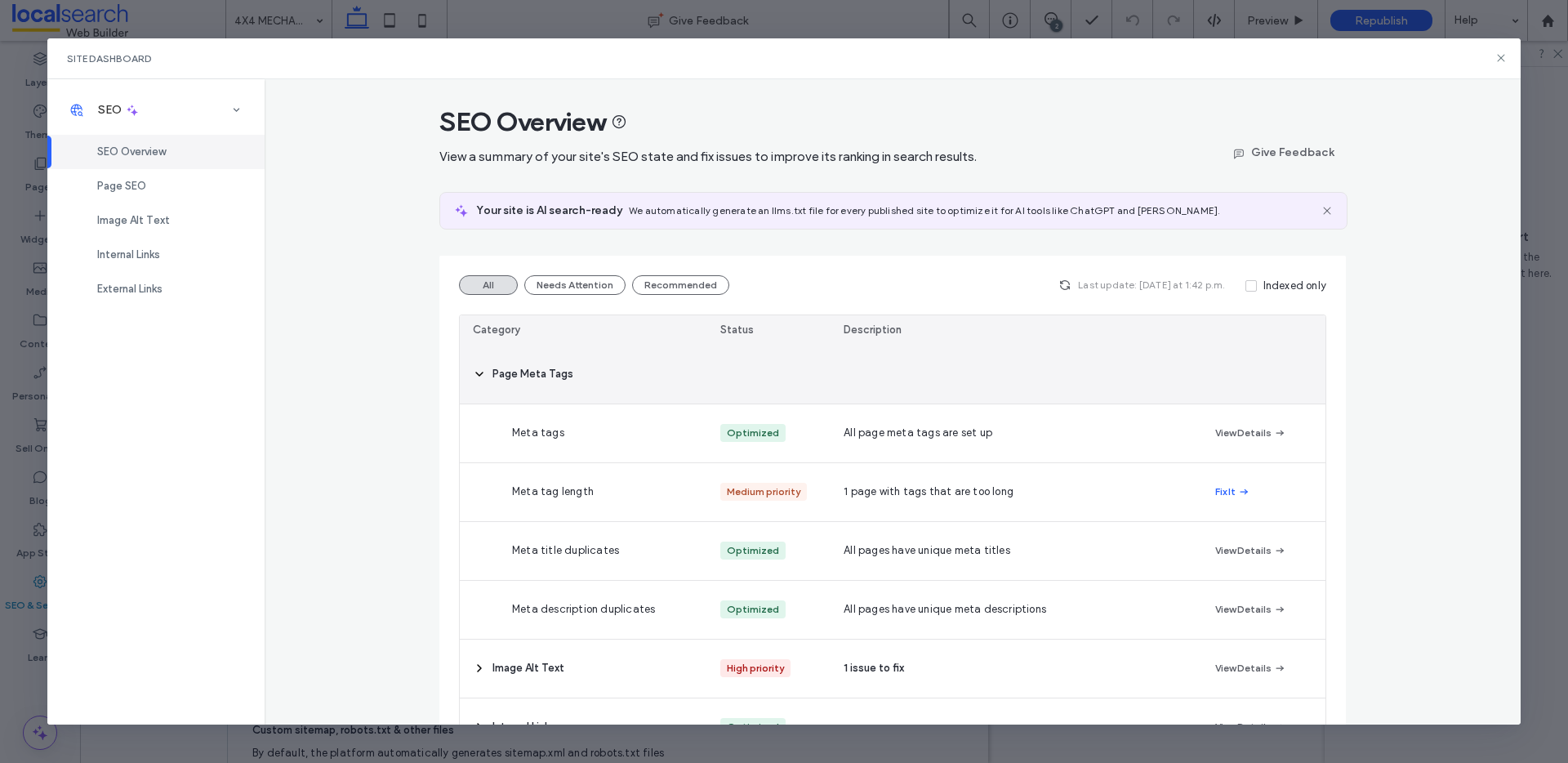
click at [484, 381] on div "Page Meta Tags" at bounding box center [584, 375] width 248 height 58
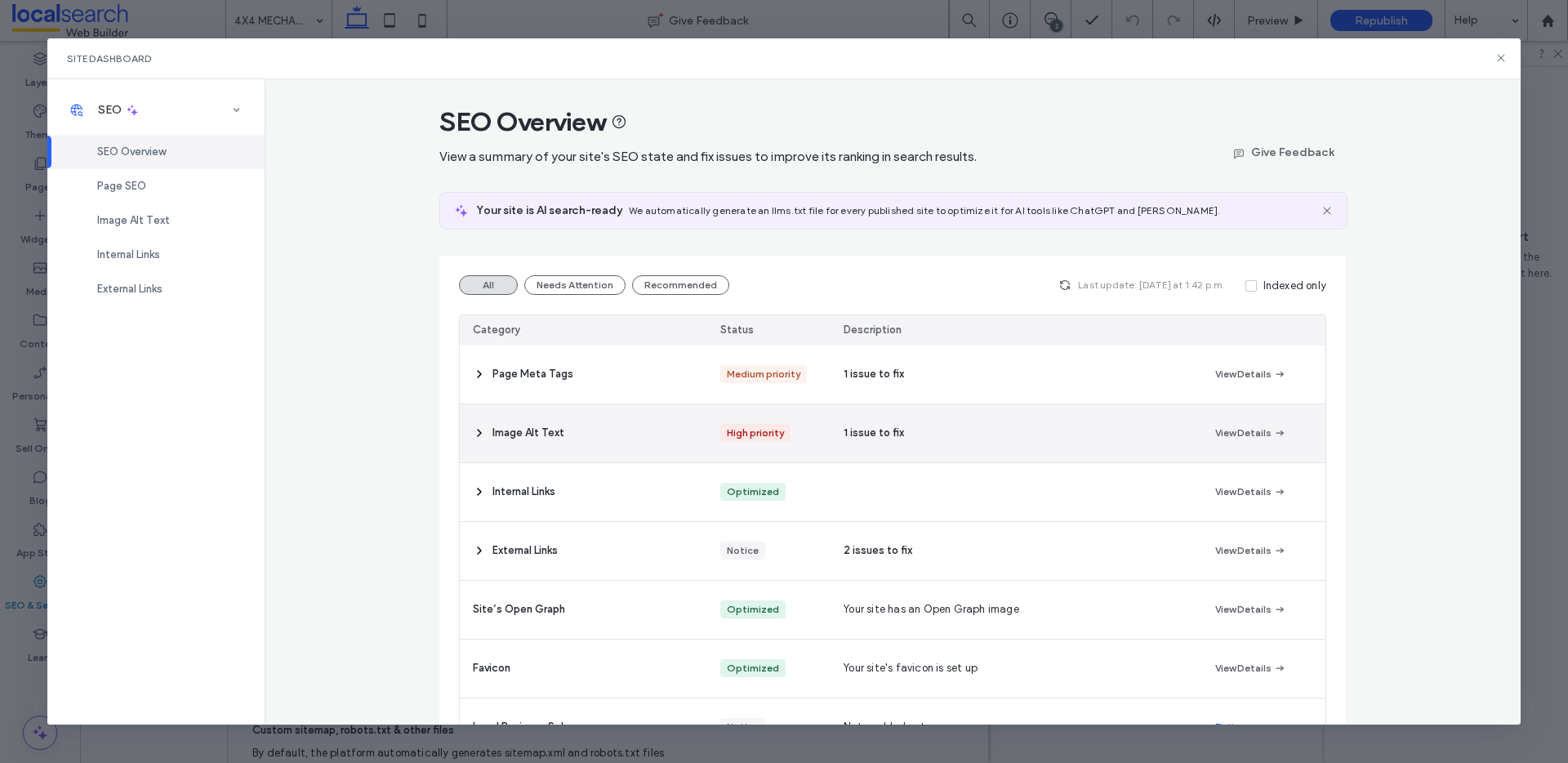
click at [493, 429] on span "Image Alt Text" at bounding box center [529, 433] width 72 height 16
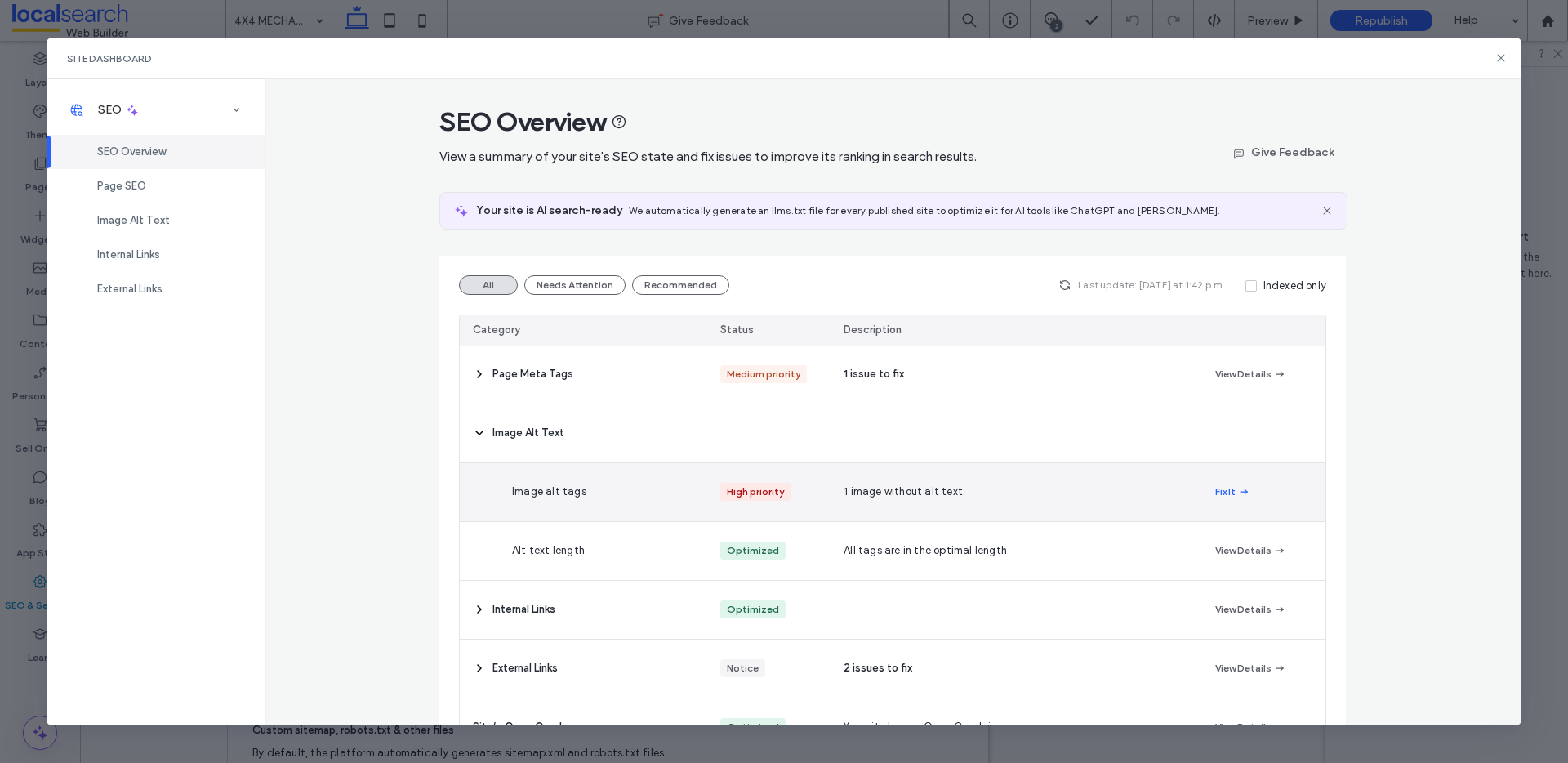
click at [1205, 488] on div "Fix It" at bounding box center [1265, 492] width 124 height 58
click at [1216, 485] on button "Fix It" at bounding box center [1233, 492] width 35 height 20
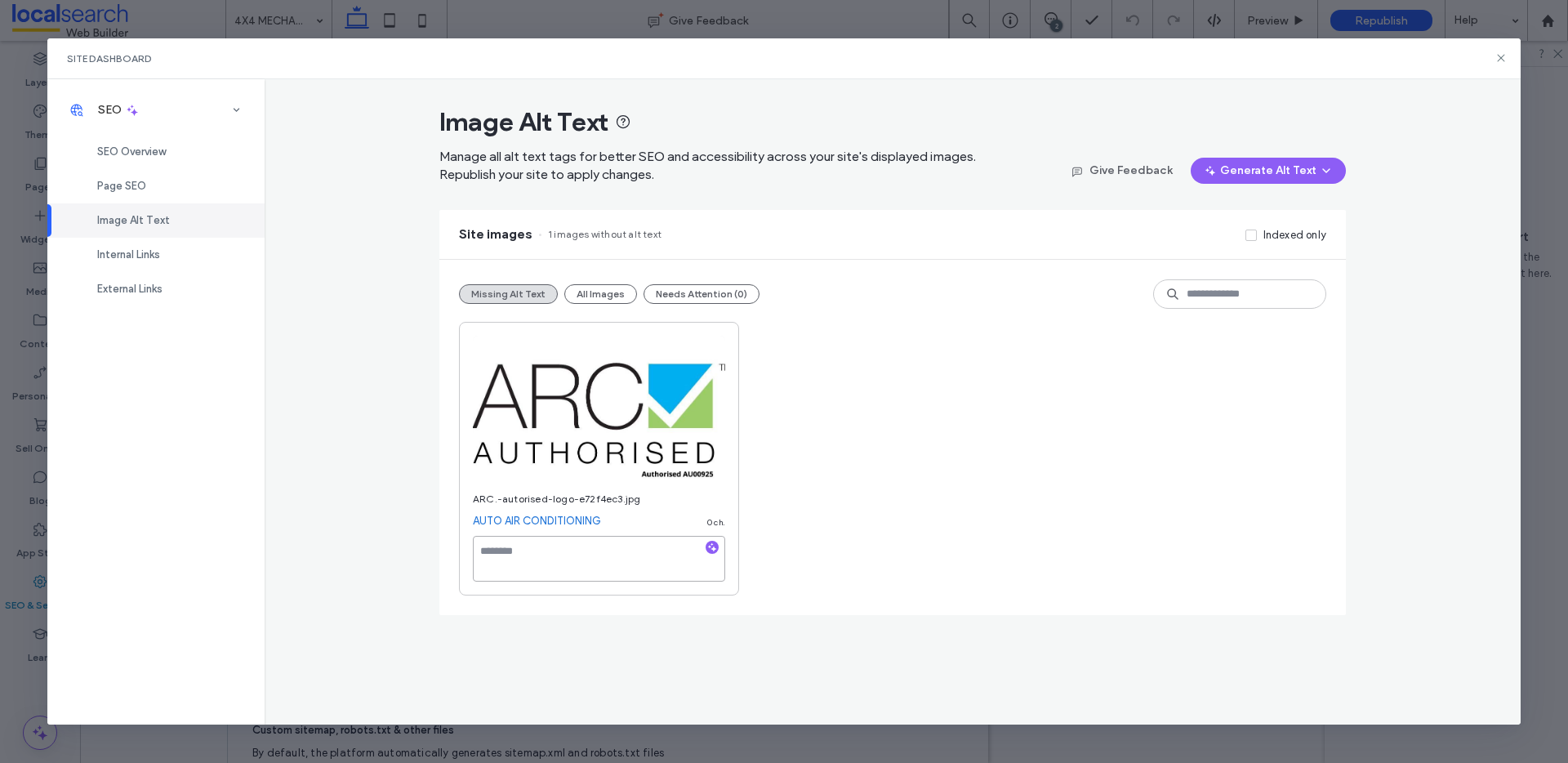
click at [641, 560] on textarea at bounding box center [599, 559] width 253 height 46
click at [711, 548] on icon "button" at bounding box center [712, 547] width 11 height 11
drag, startPoint x: 682, startPoint y: 565, endPoint x: 590, endPoint y: 544, distance: 94.4
click at [590, 544] on textarea "**********" at bounding box center [599, 559] width 253 height 46
type textarea "**********"
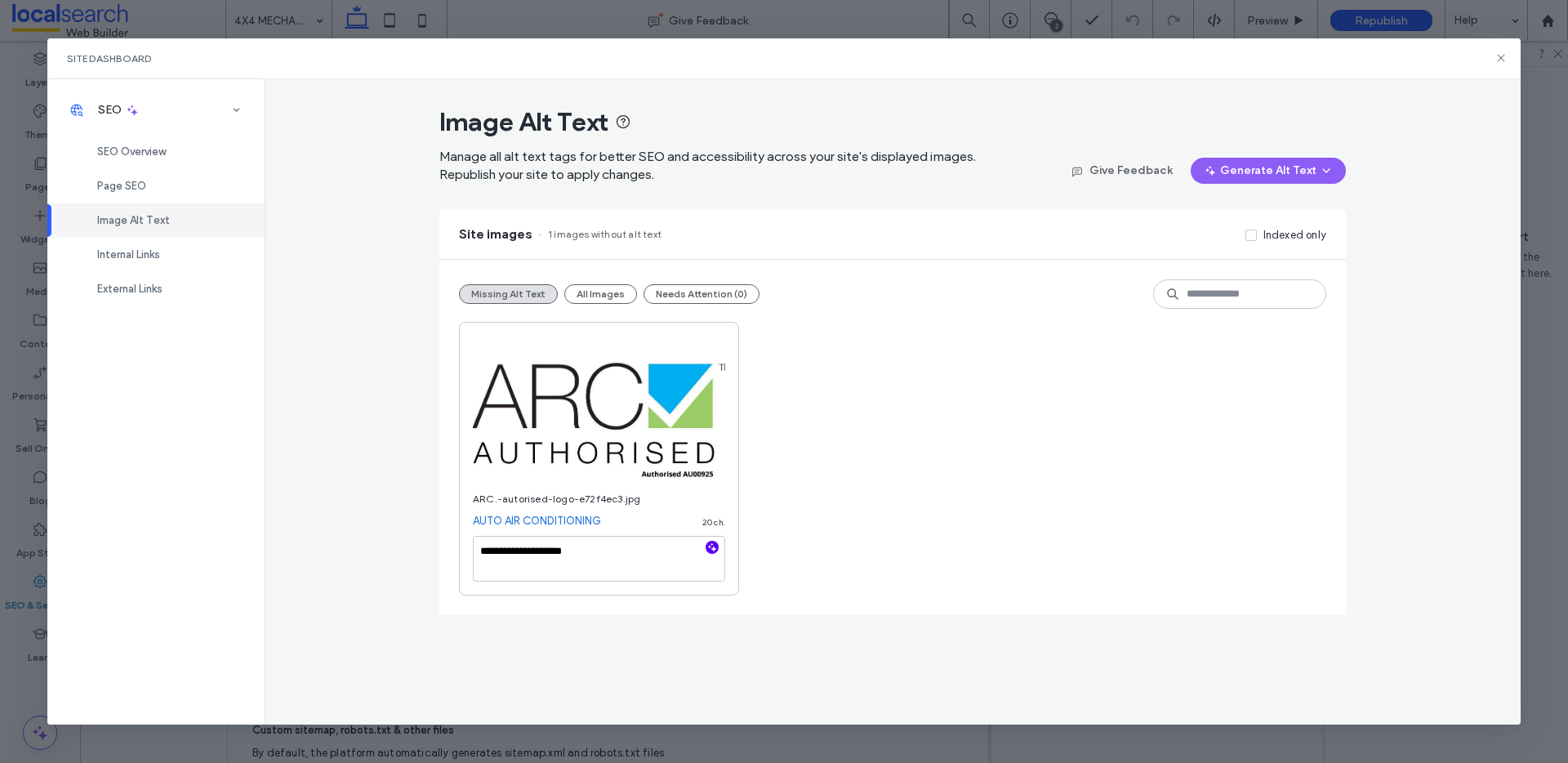
click at [856, 466] on div "**********" at bounding box center [892, 458] width 867 height 274
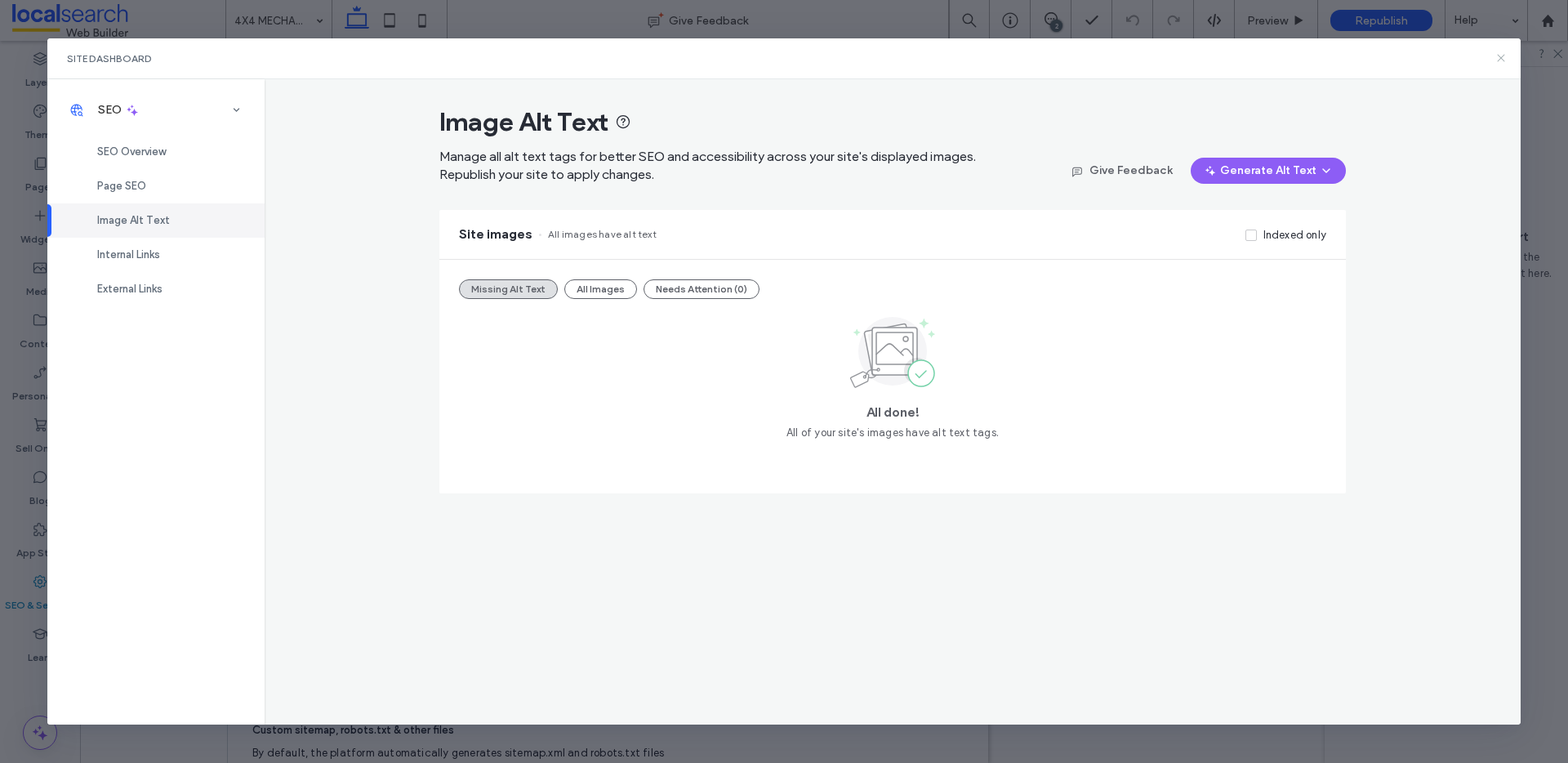
click at [1498, 61] on icon at bounding box center [1501, 58] width 13 height 13
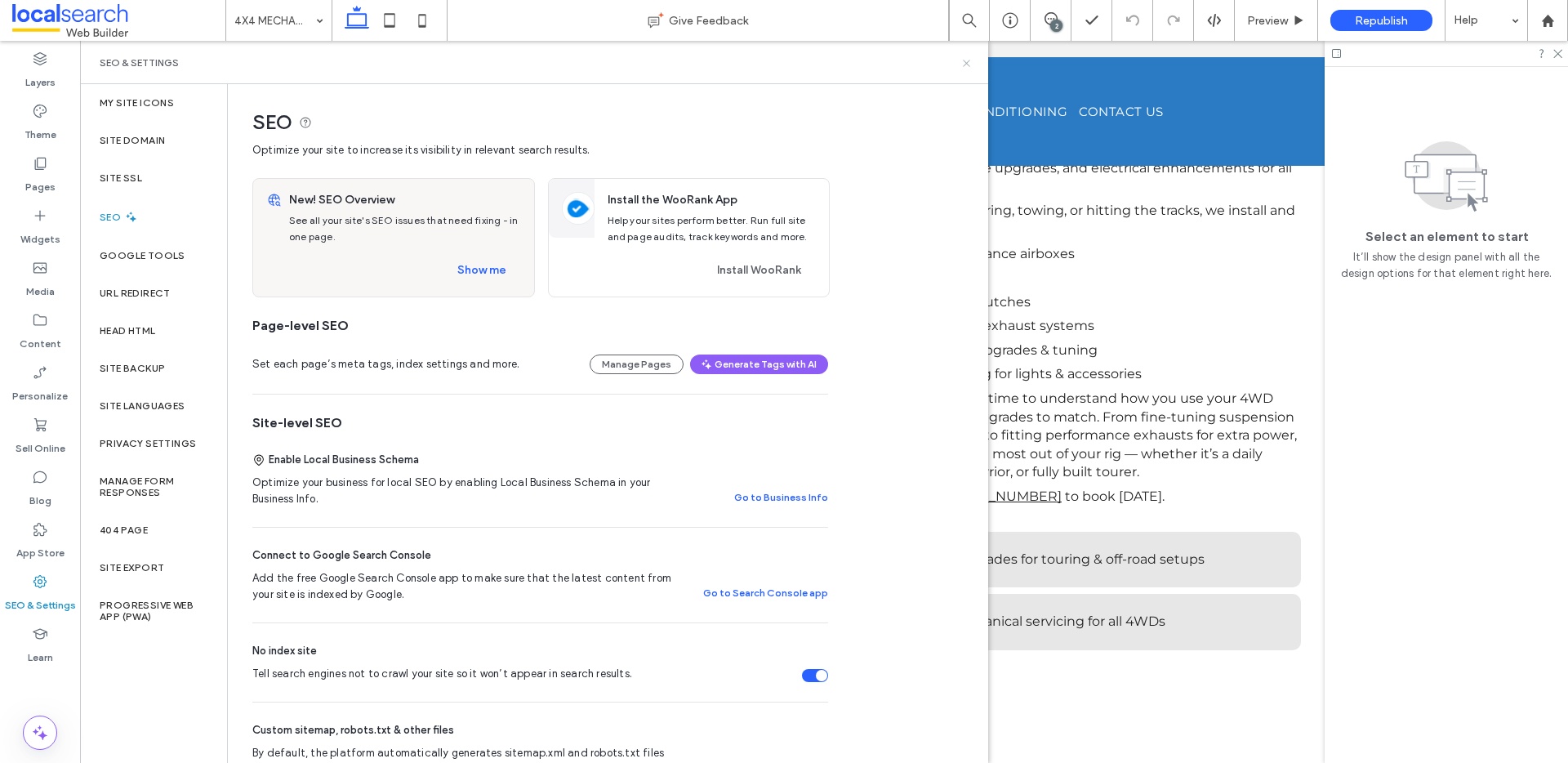
drag, startPoint x: 964, startPoint y: 61, endPoint x: 876, endPoint y: 305, distance: 259.4
click at [964, 61] on use at bounding box center [966, 63] width 7 height 7
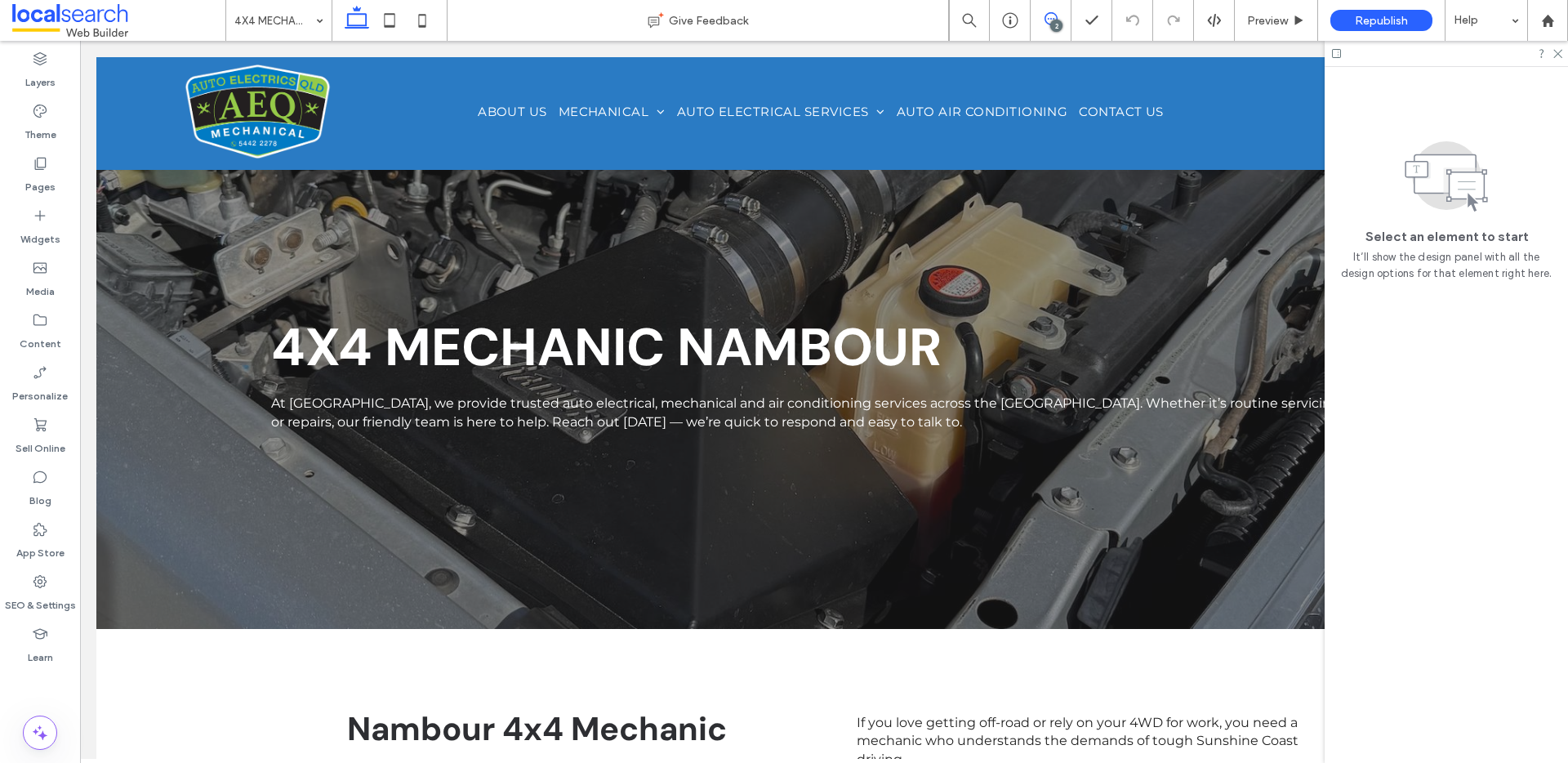
drag, startPoint x: 1044, startPoint y: 19, endPoint x: 1203, endPoint y: 147, distance: 204.1
click at [1045, 19] on use at bounding box center [1051, 18] width 13 height 13
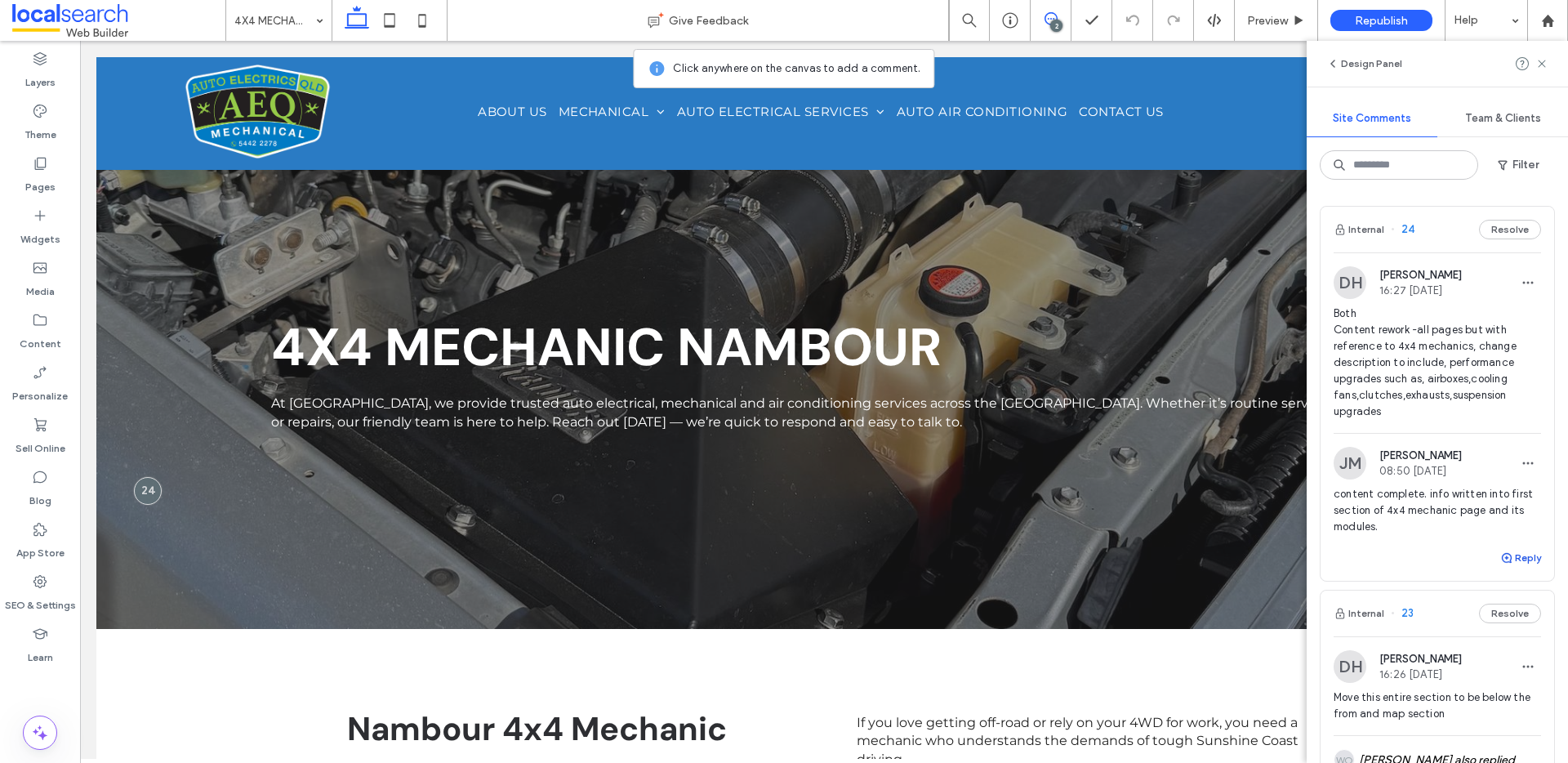
click at [1505, 565] on button "Reply" at bounding box center [1520, 558] width 41 height 20
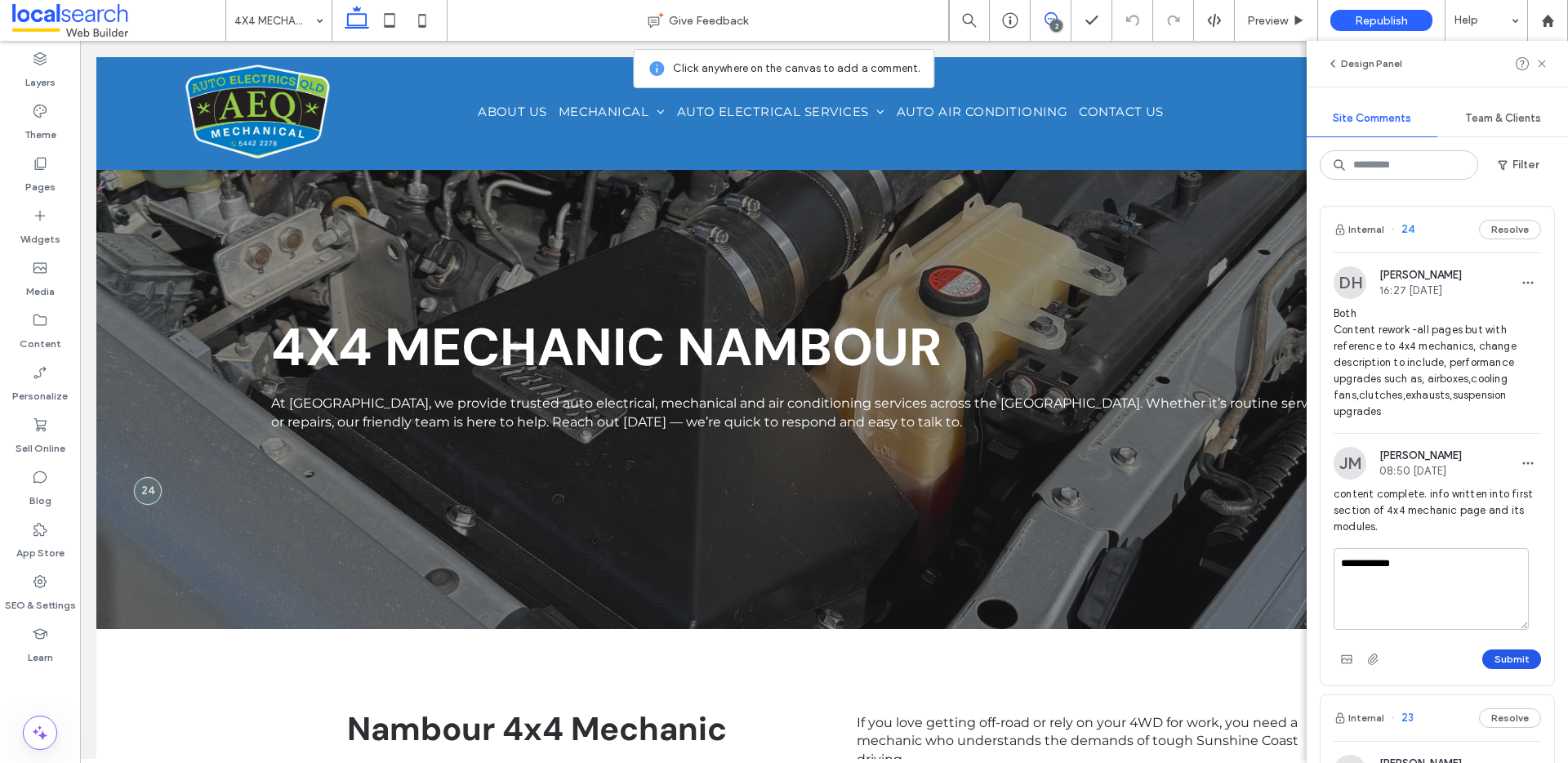
type textarea "**********"
click at [1502, 657] on button "Submit" at bounding box center [1511, 660] width 59 height 20
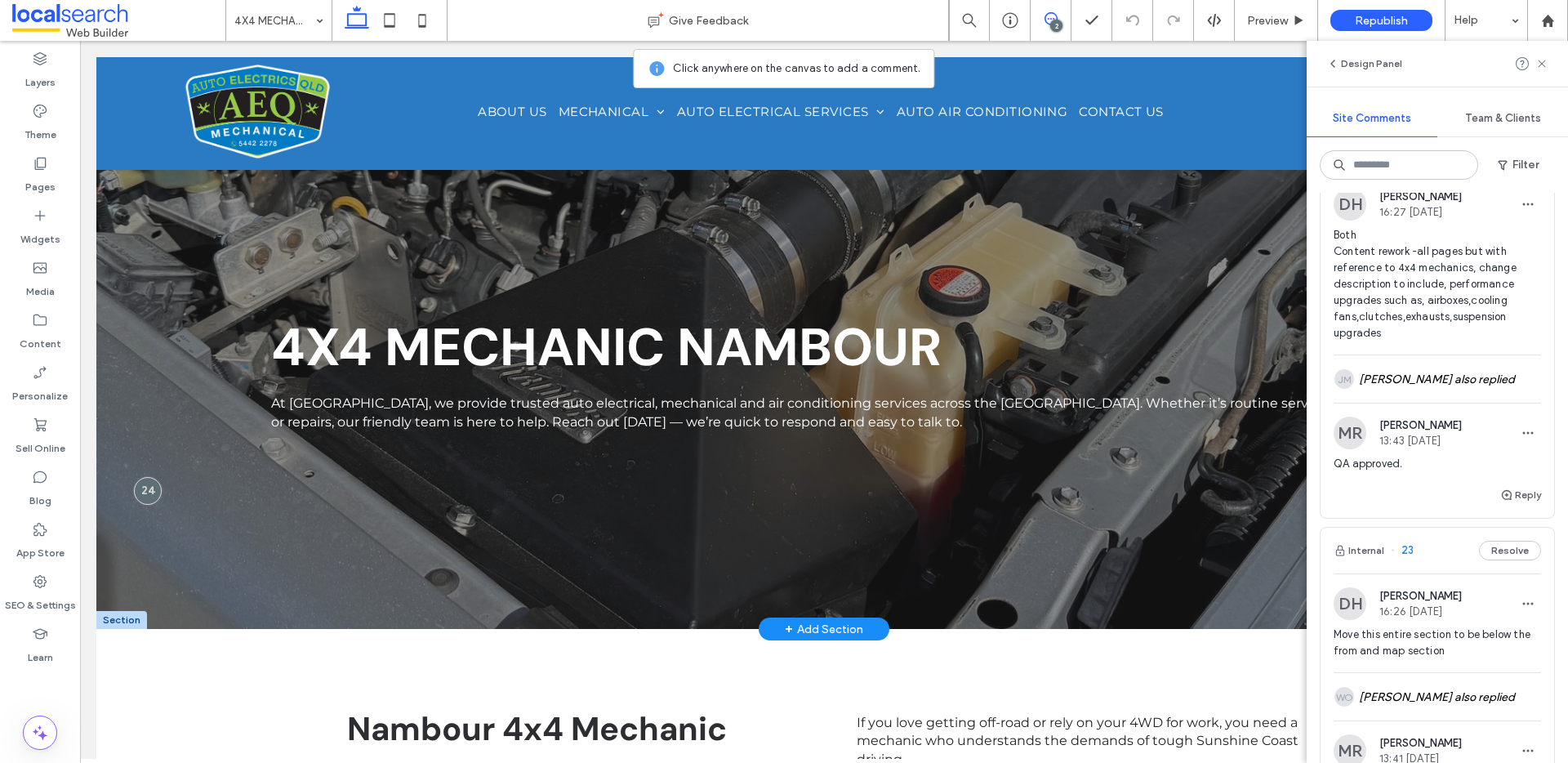
scroll to position [427, 0]
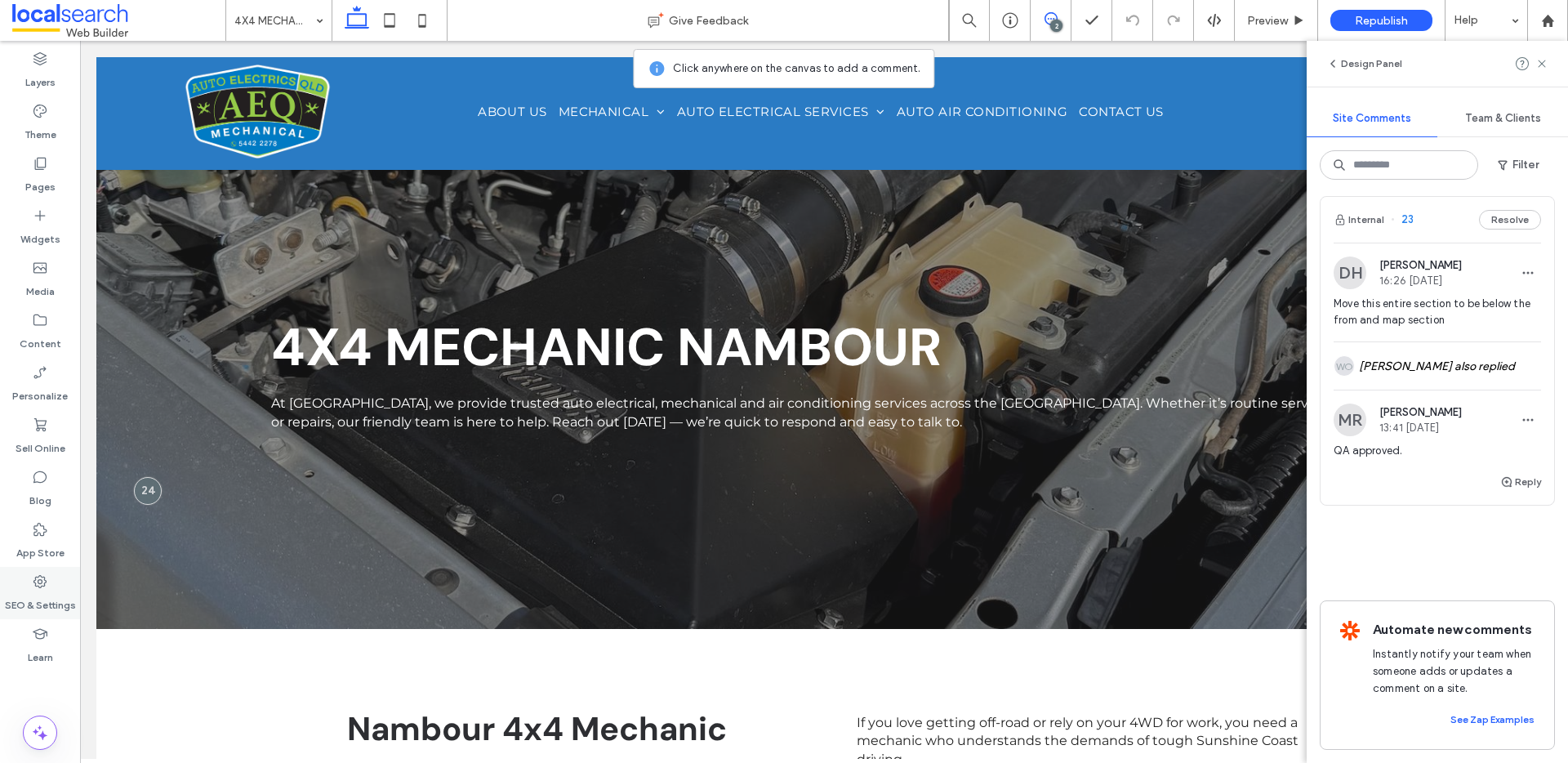
click at [38, 585] on icon at bounding box center [40, 582] width 16 height 16
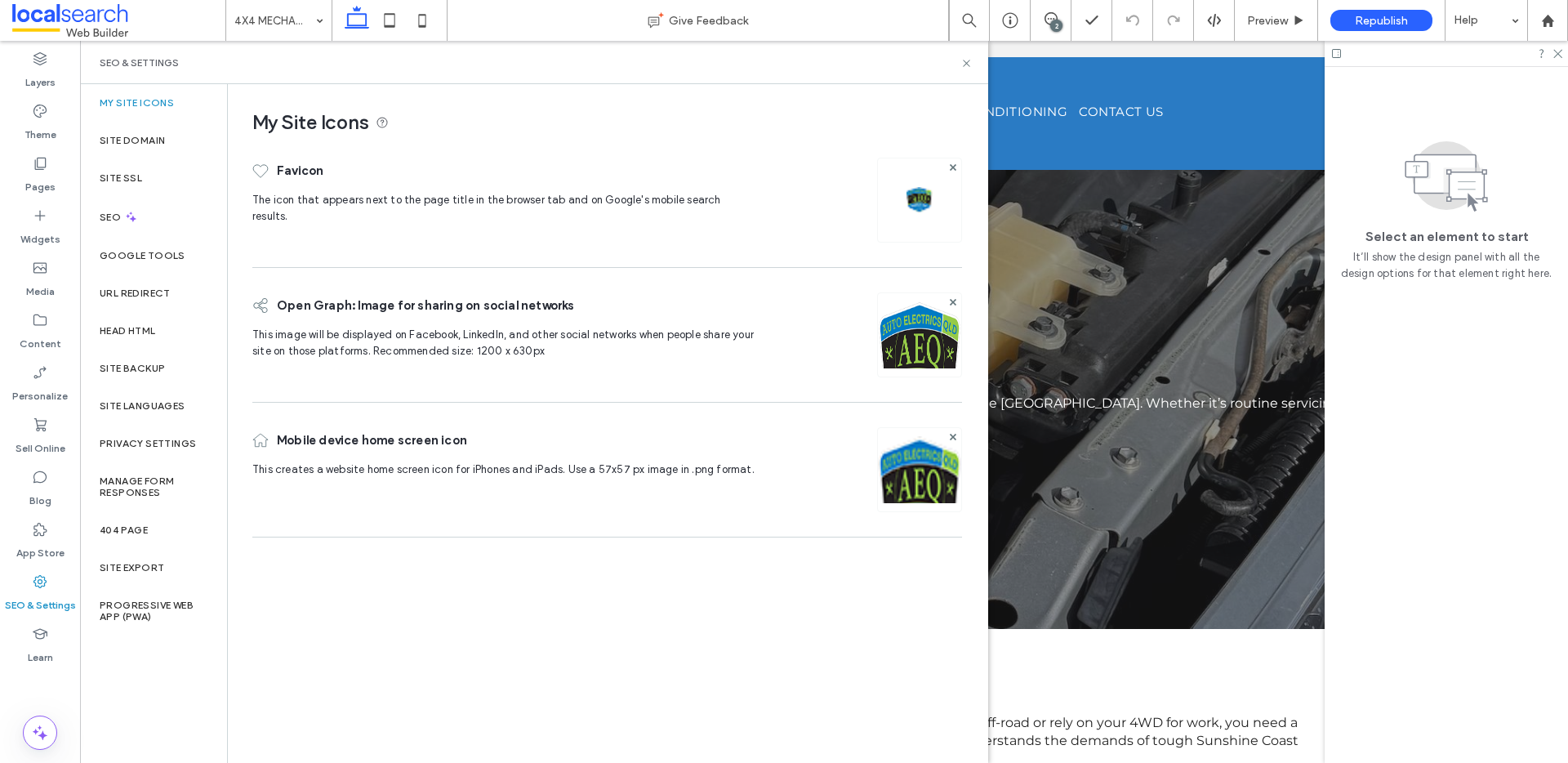
scroll to position [0, 0]
click at [142, 374] on label "Site Backup" at bounding box center [132, 368] width 65 height 11
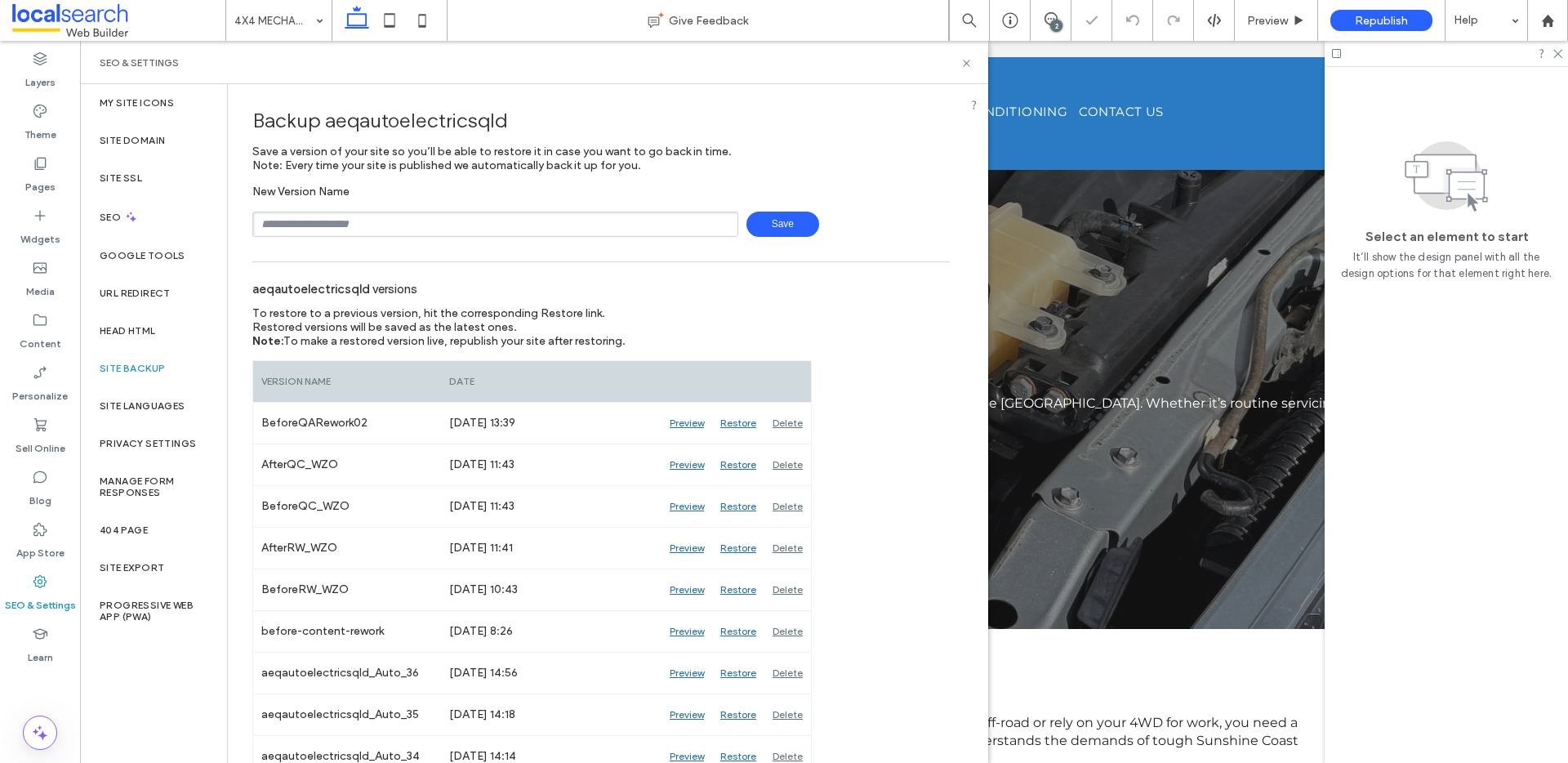
click at [959, 64] on div "SEO & Settings" at bounding box center [534, 62] width 869 height 13
click at [968, 63] on icon at bounding box center [966, 63] width 12 height 12
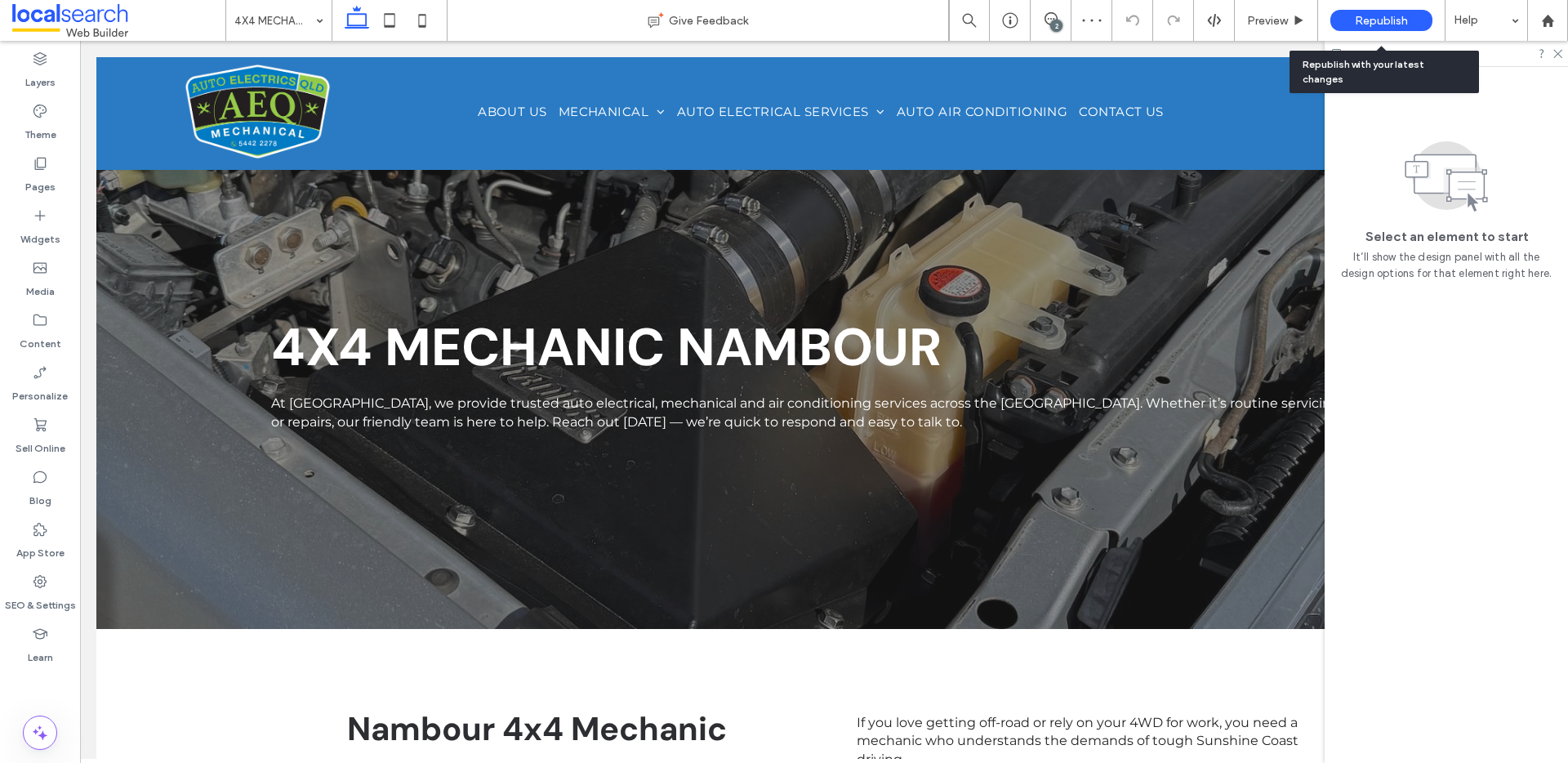
click at [1392, 10] on div "Republish" at bounding box center [1381, 20] width 102 height 21
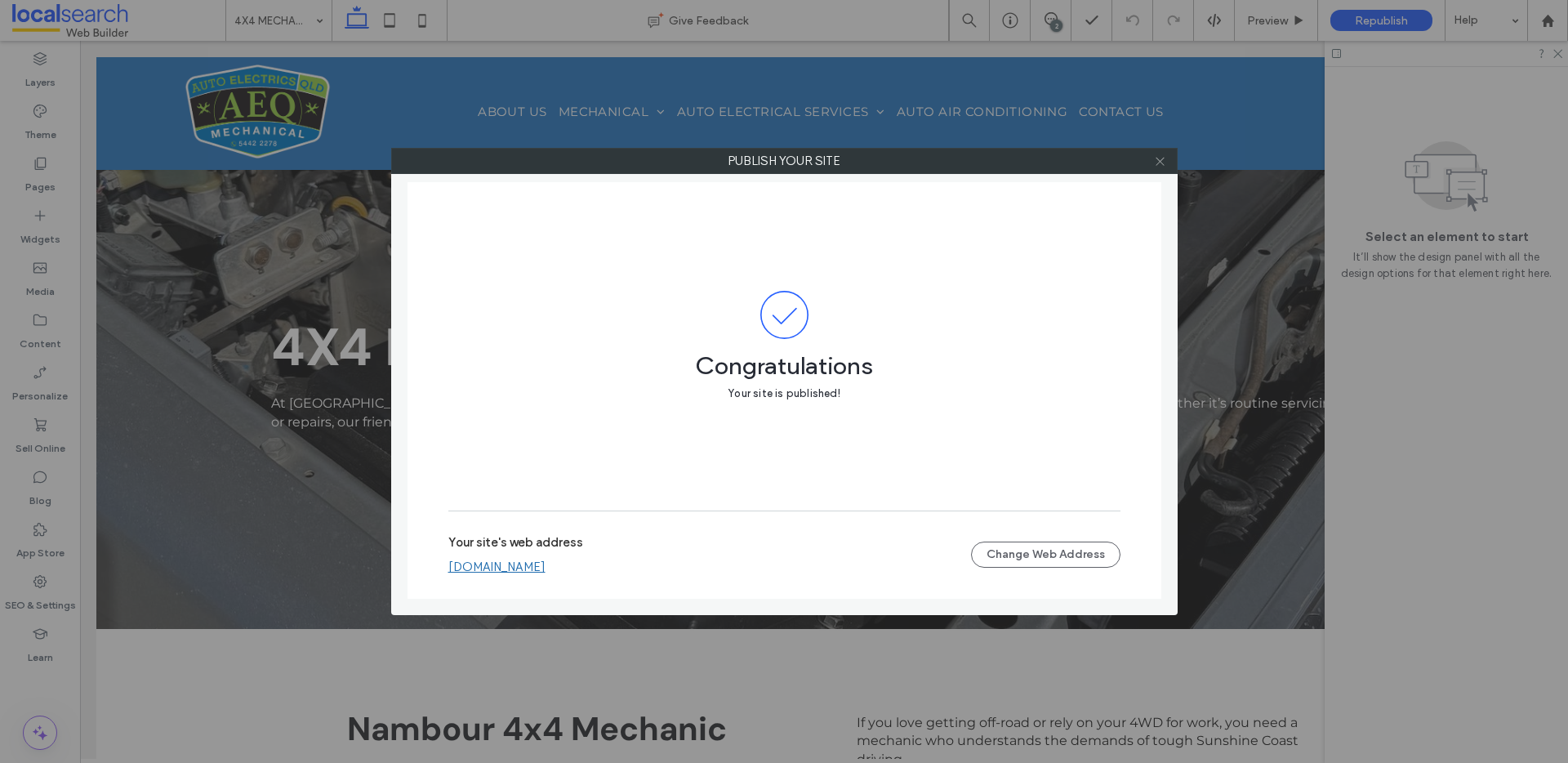
click at [1162, 164] on icon at bounding box center [1160, 162] width 12 height 12
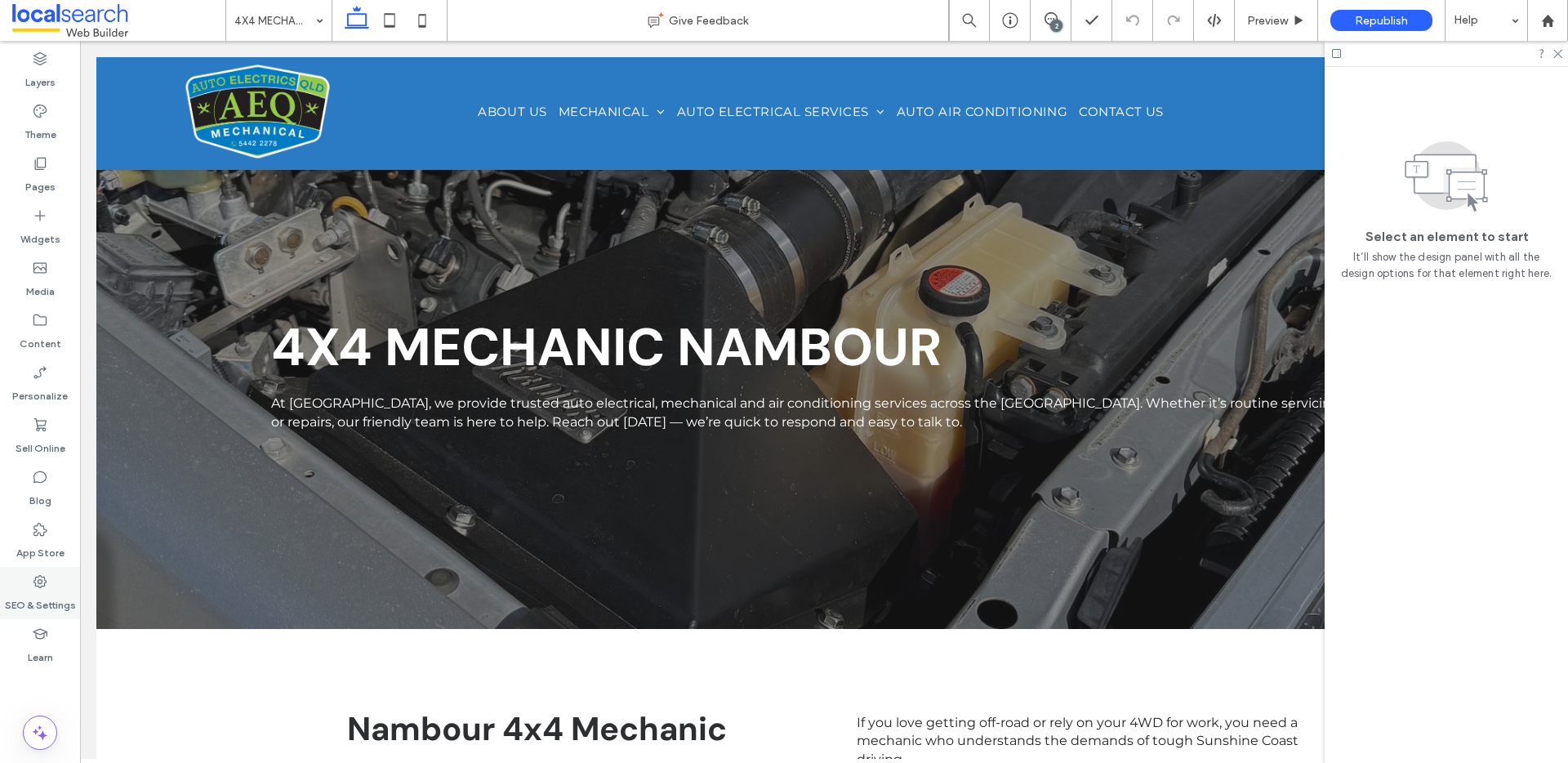
click at [21, 585] on div "SEO & Settings" at bounding box center [40, 593] width 80 height 52
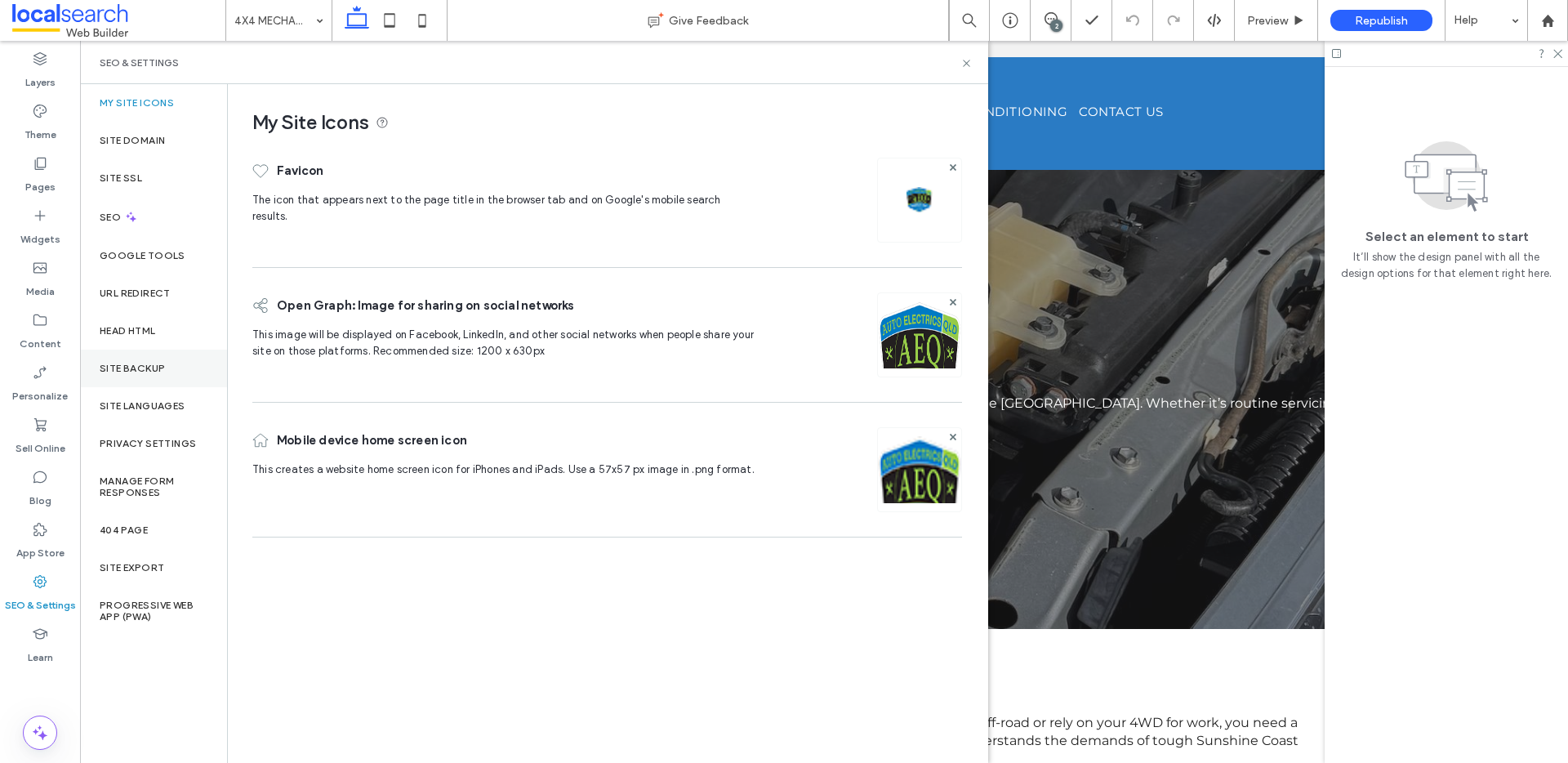
click at [166, 381] on div "Site Backup" at bounding box center [153, 369] width 147 height 38
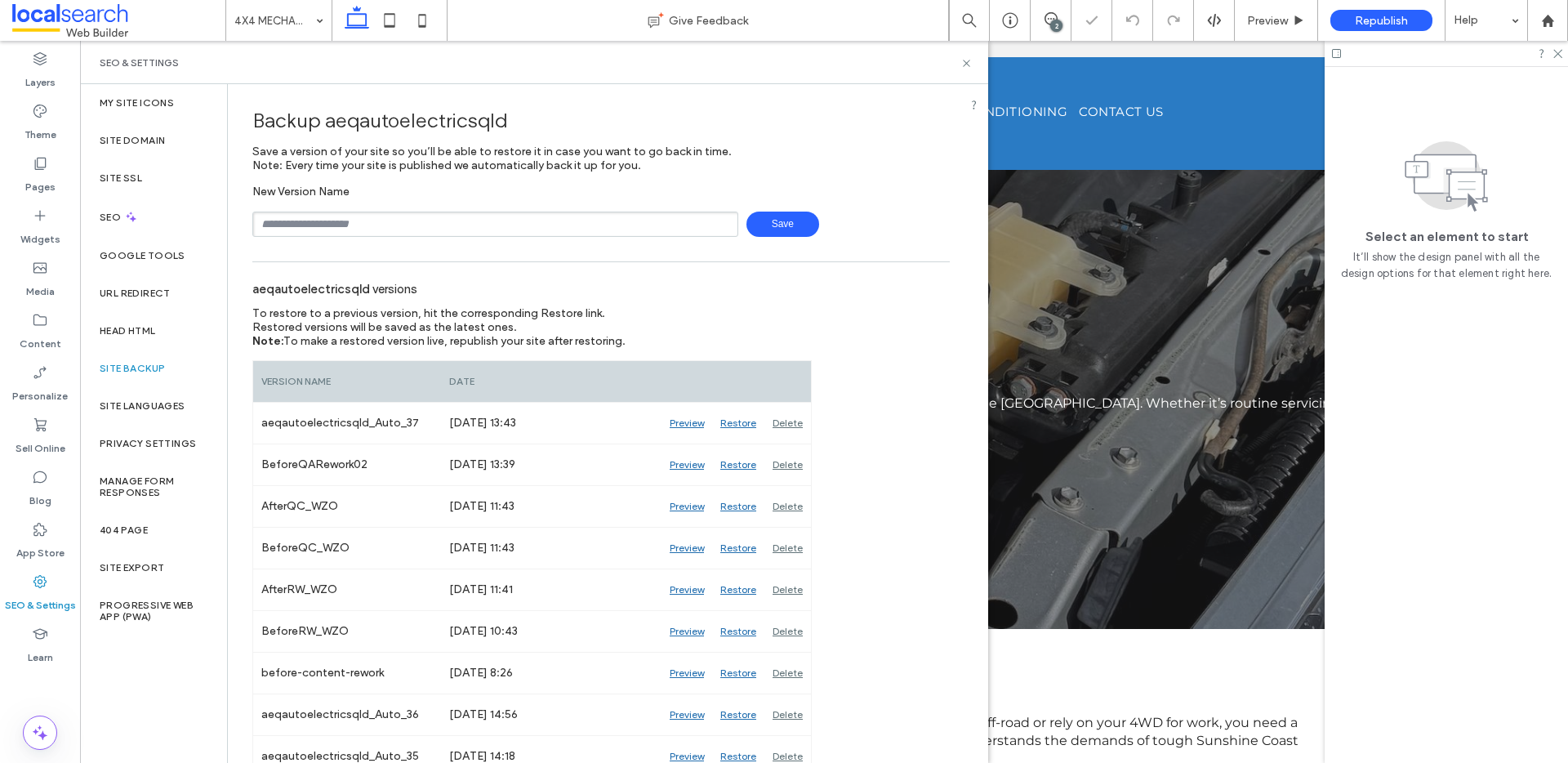
click at [327, 215] on input "text" at bounding box center [495, 224] width 486 height 25
type input "**********"
click at [777, 217] on span "Save" at bounding box center [783, 224] width 73 height 25
click at [57, 27] on span at bounding box center [119, 20] width 214 height 33
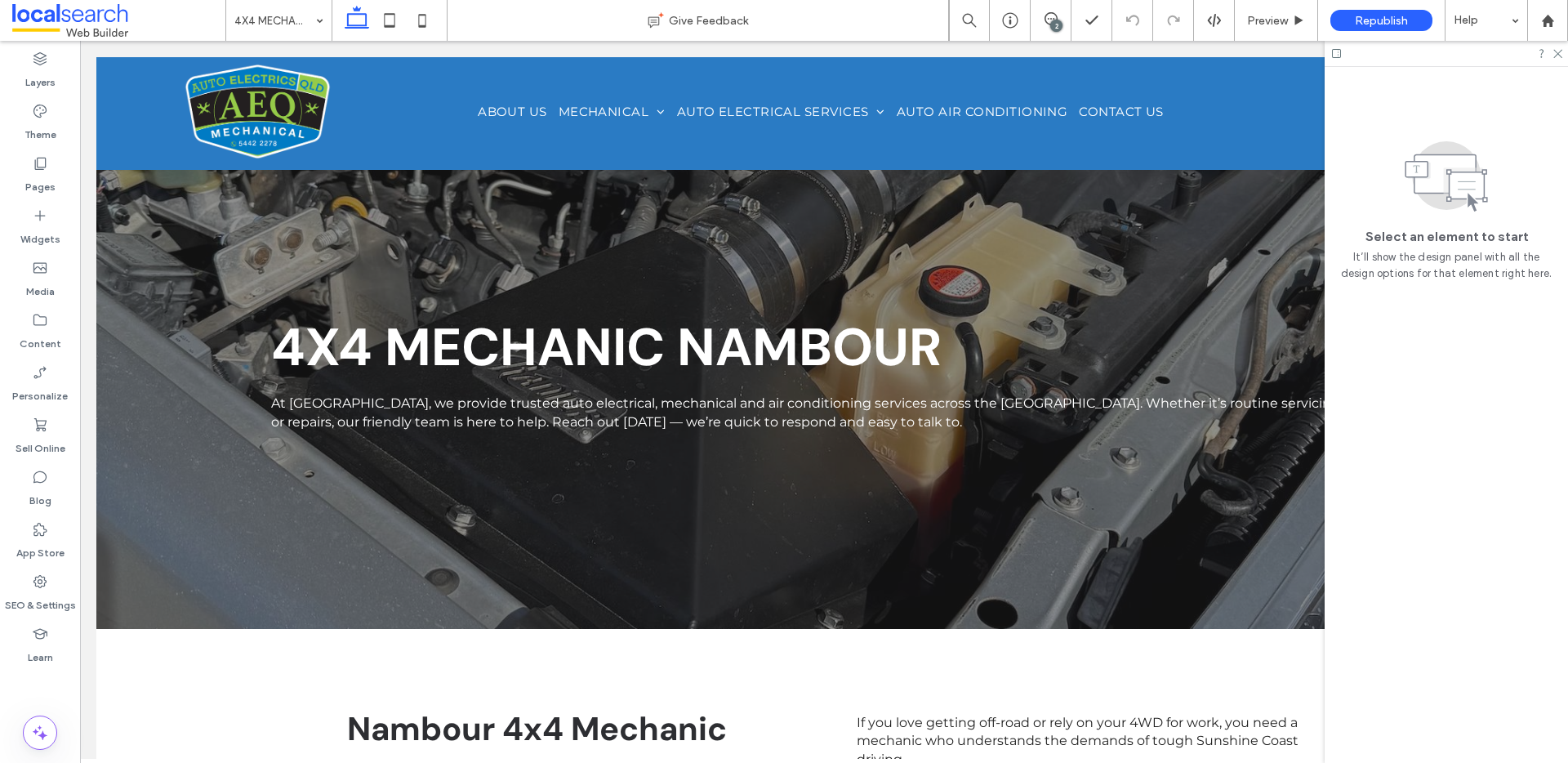
click at [57, 27] on span at bounding box center [119, 20] width 214 height 33
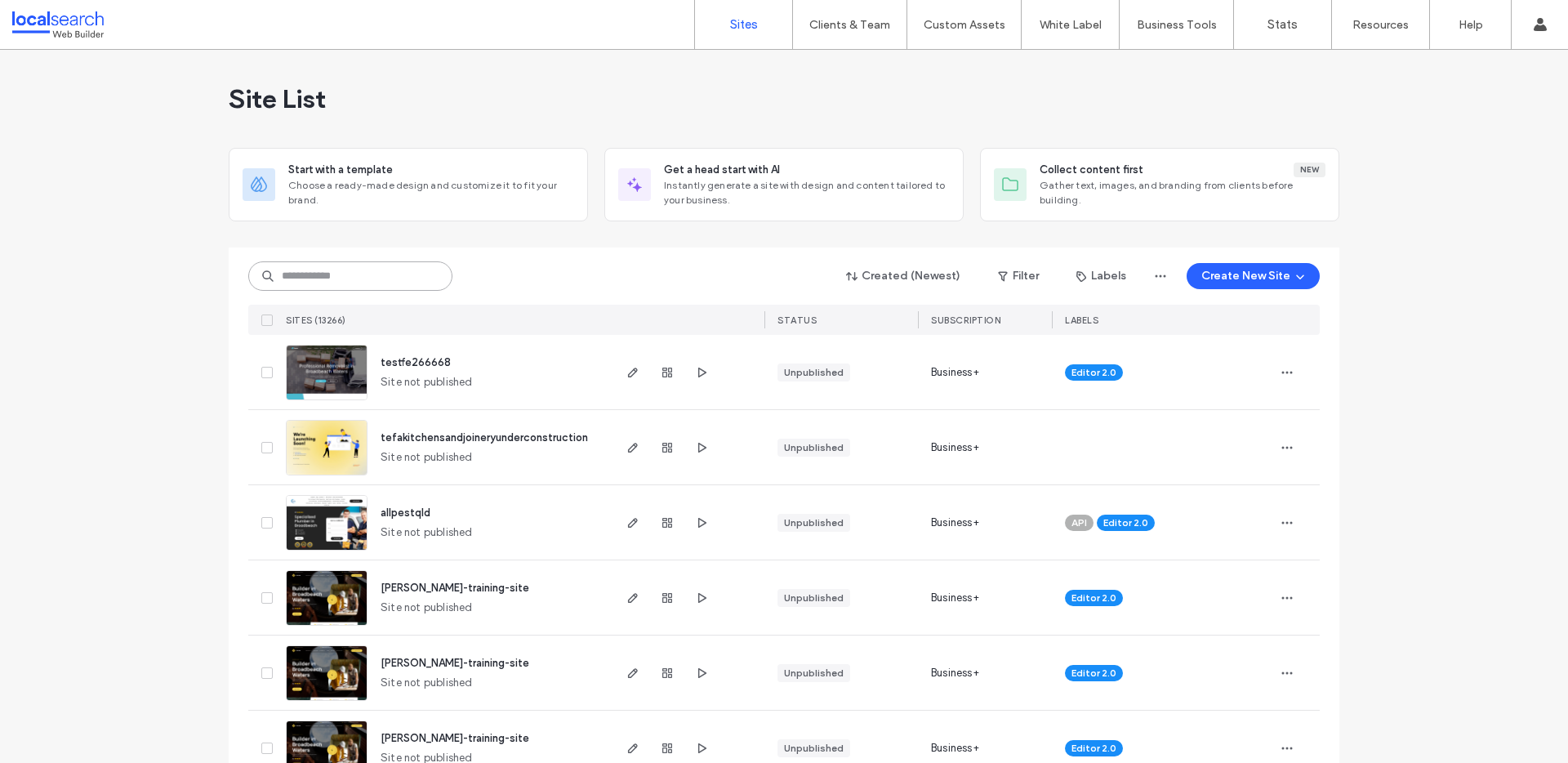
click at [311, 283] on input at bounding box center [350, 276] width 205 height 29
paste input "********"
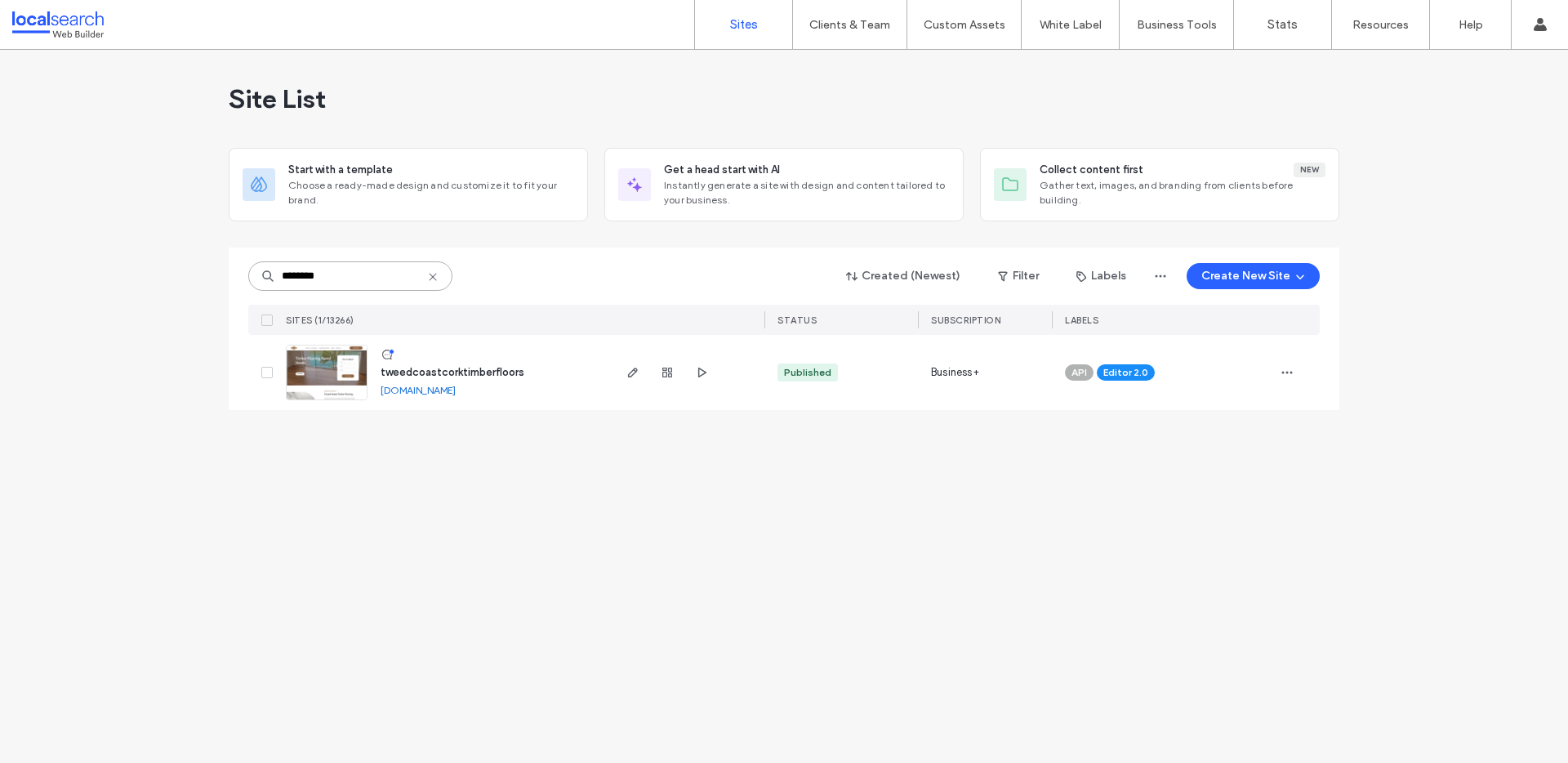
type input "********"
click at [438, 389] on link "[DOMAIN_NAME]" at bounding box center [417, 390] width 75 height 12
click at [317, 380] on img at bounding box center [326, 400] width 80 height 111
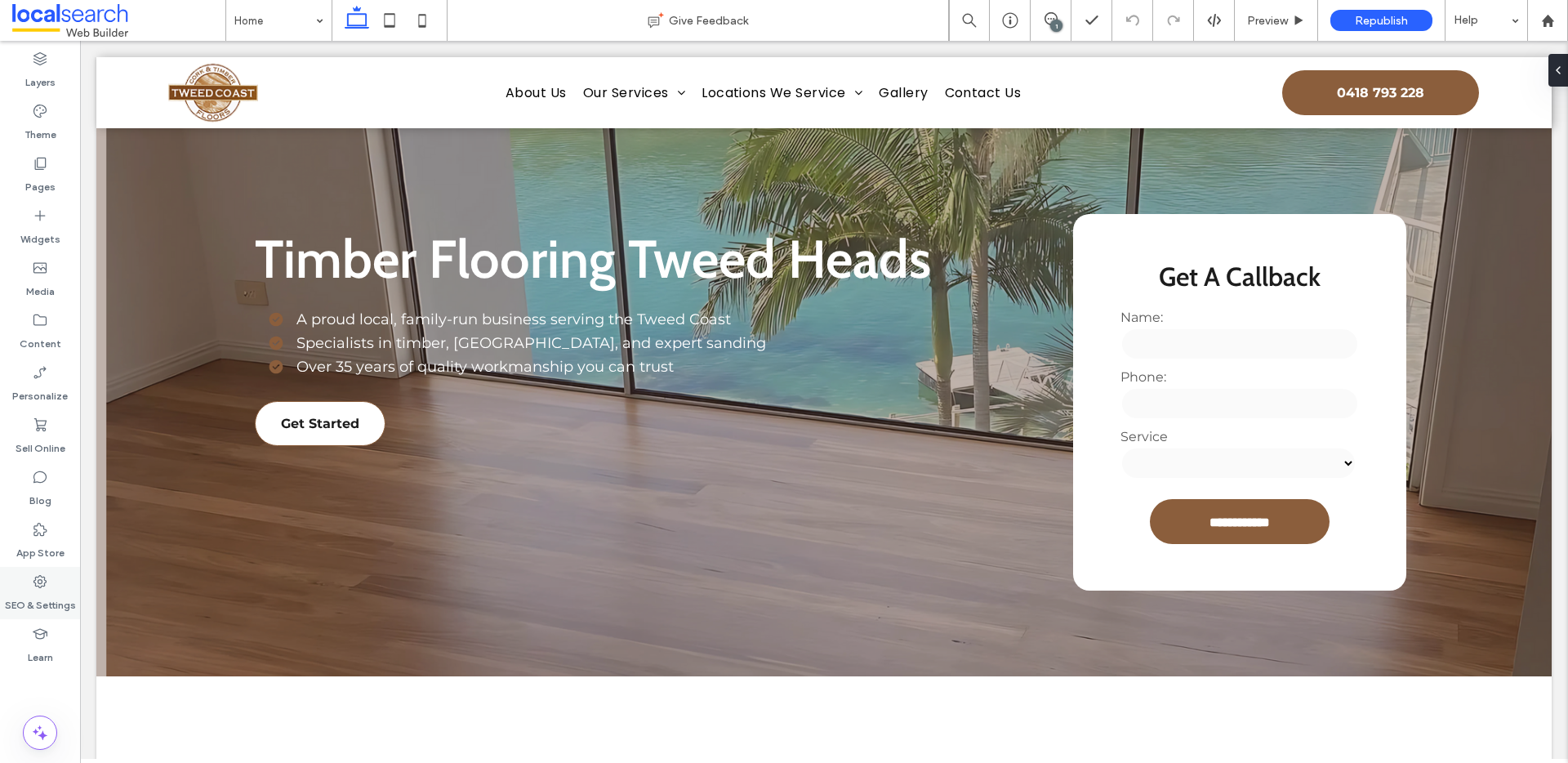
click at [29, 578] on div "SEO & Settings" at bounding box center [40, 593] width 80 height 52
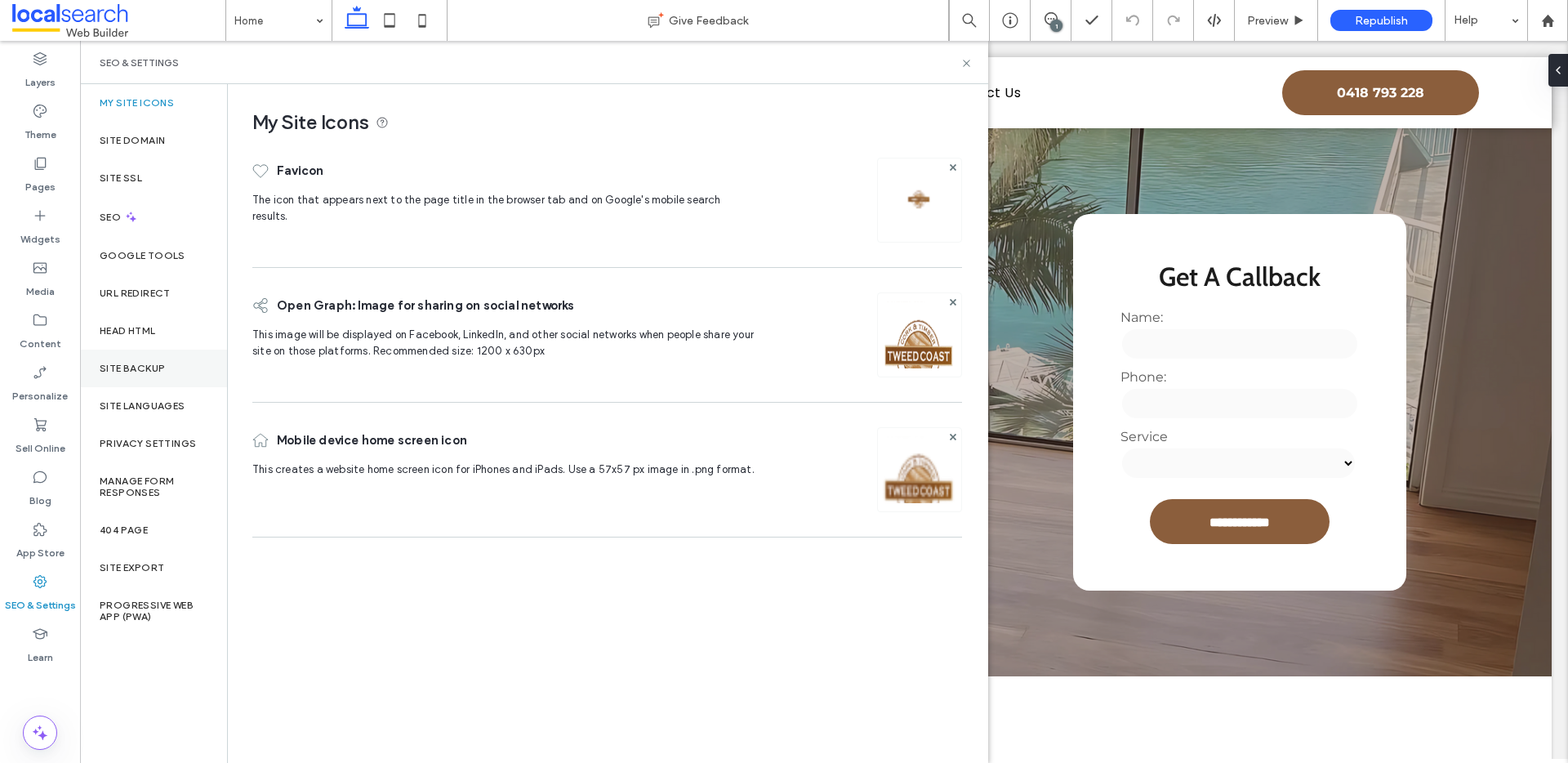
click at [147, 371] on label "Site Backup" at bounding box center [132, 368] width 65 height 11
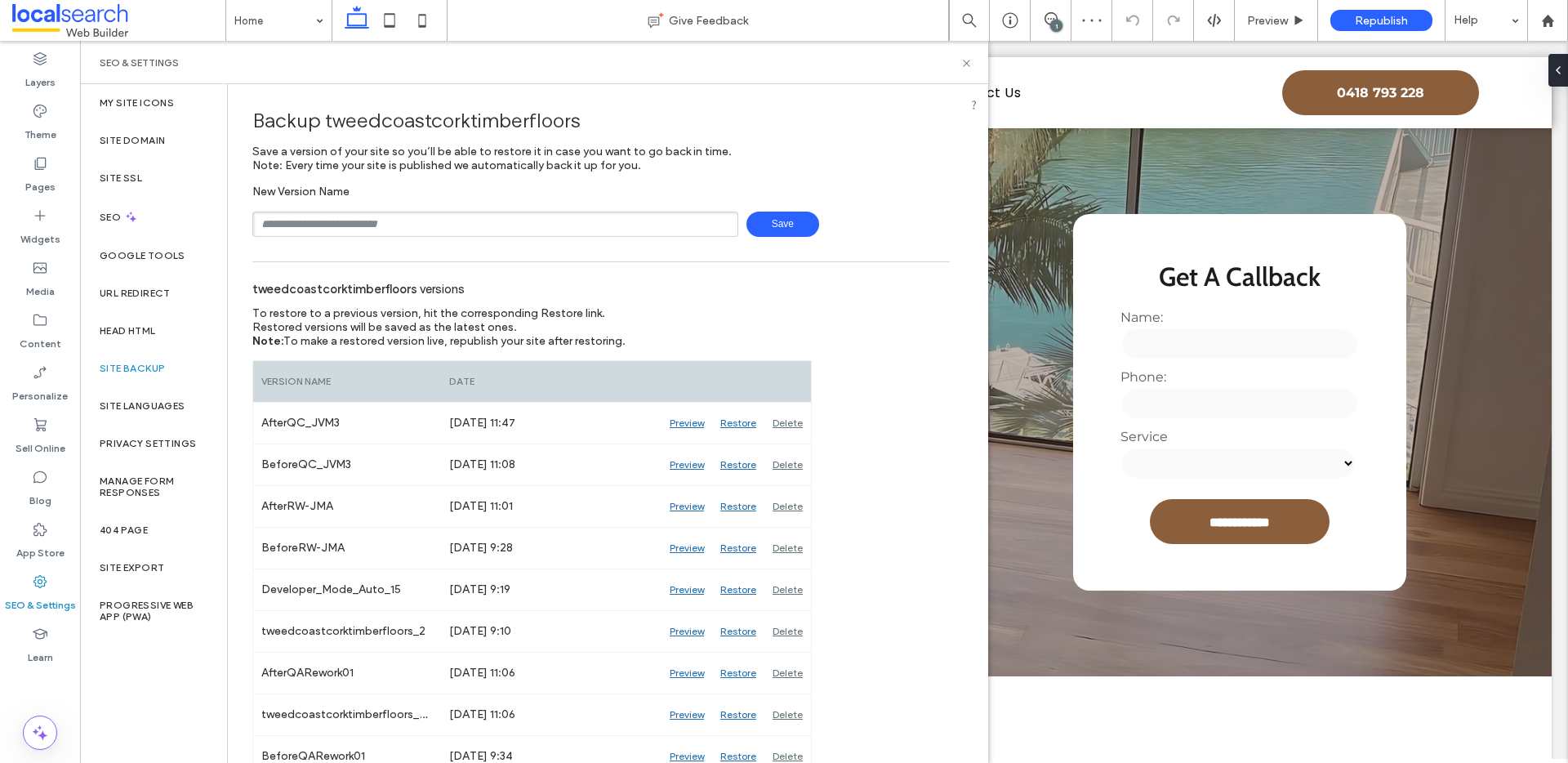
click at [375, 222] on input "text" at bounding box center [495, 224] width 486 height 25
type input "**********"
click at [774, 222] on span "Save" at bounding box center [783, 224] width 73 height 25
click at [966, 62] on use at bounding box center [966, 63] width 7 height 7
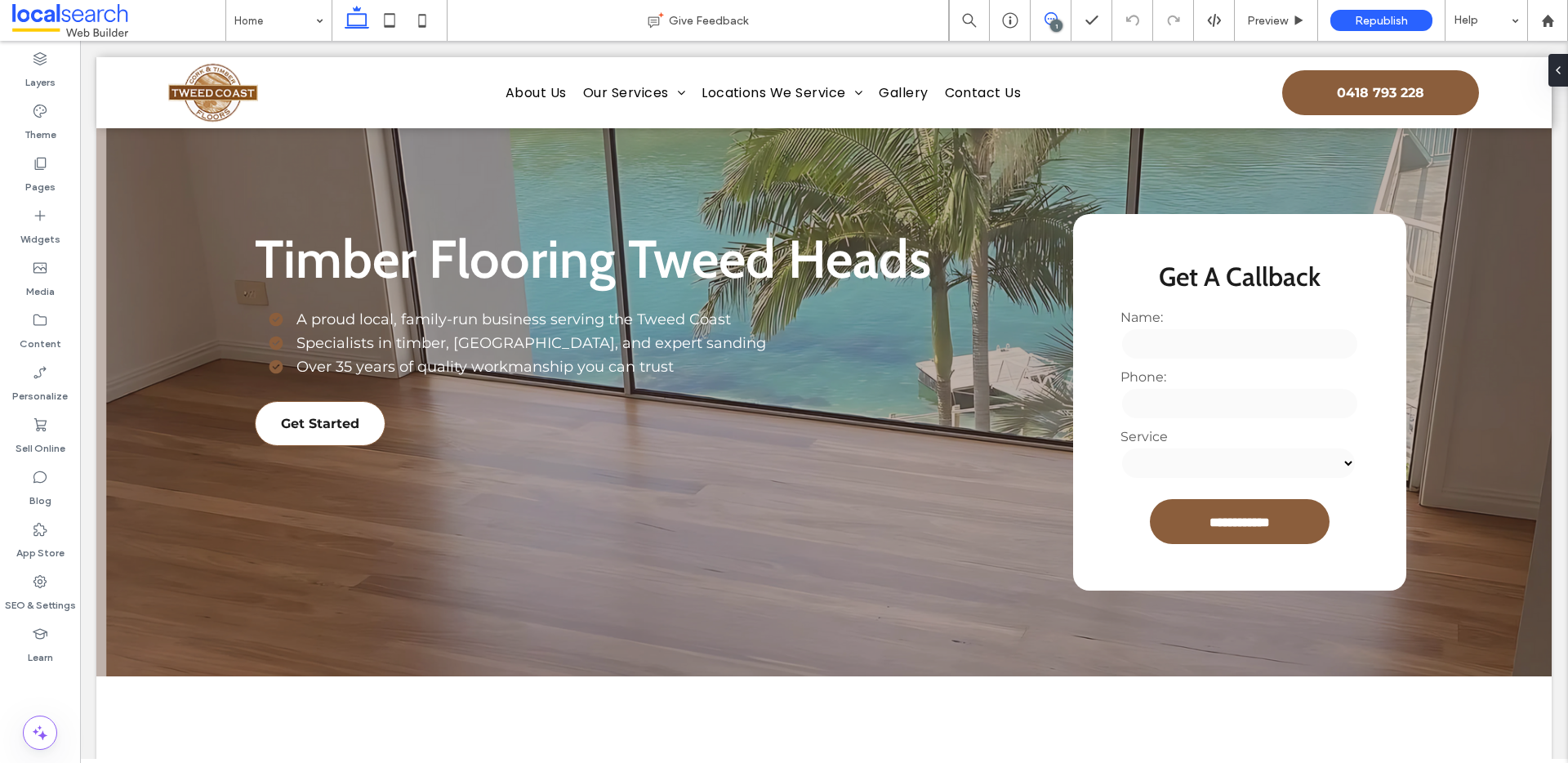
click at [1041, 20] on span at bounding box center [1051, 18] width 40 height 13
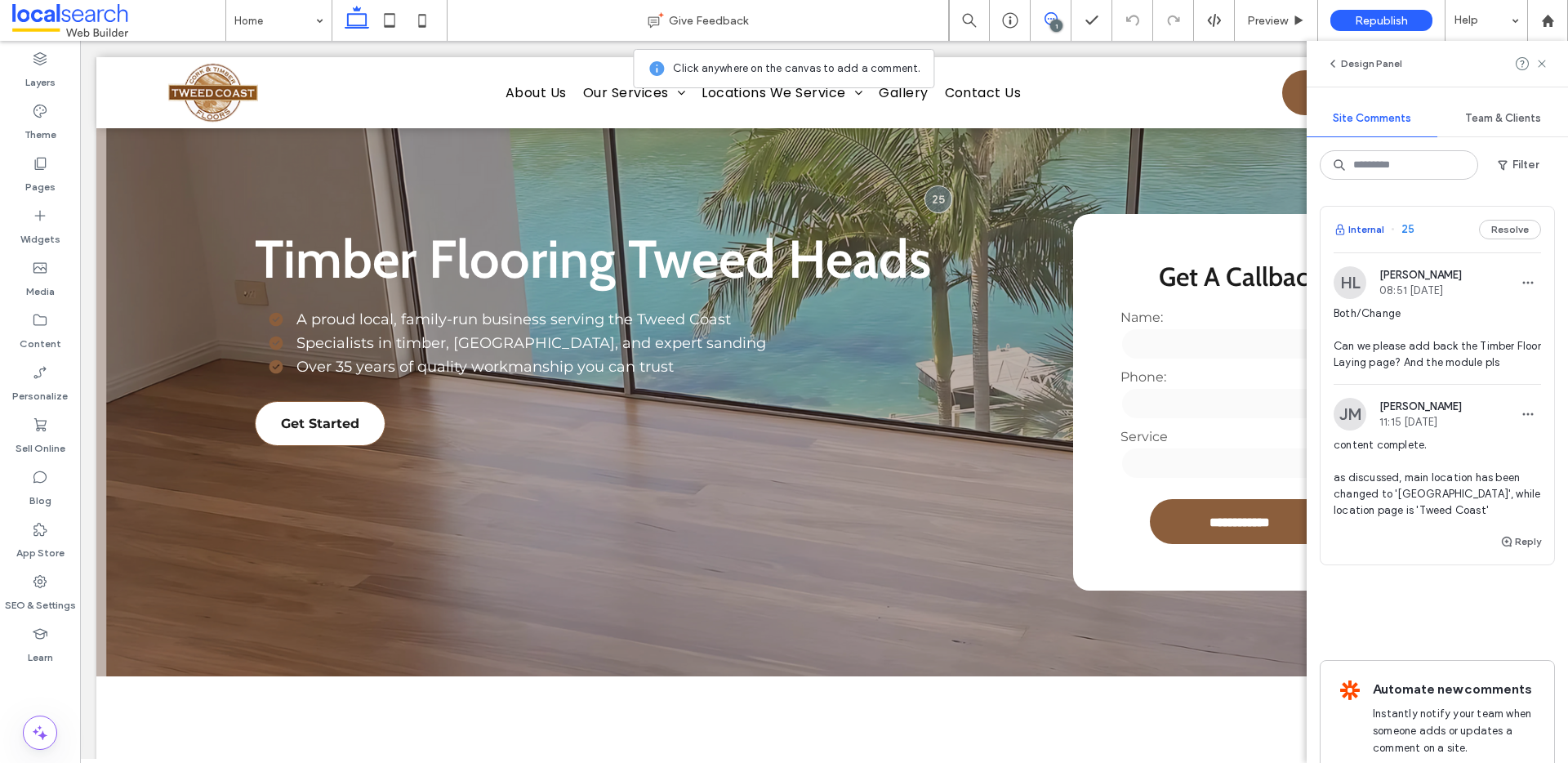
click at [1370, 231] on button "Internal" at bounding box center [1358, 230] width 51 height 20
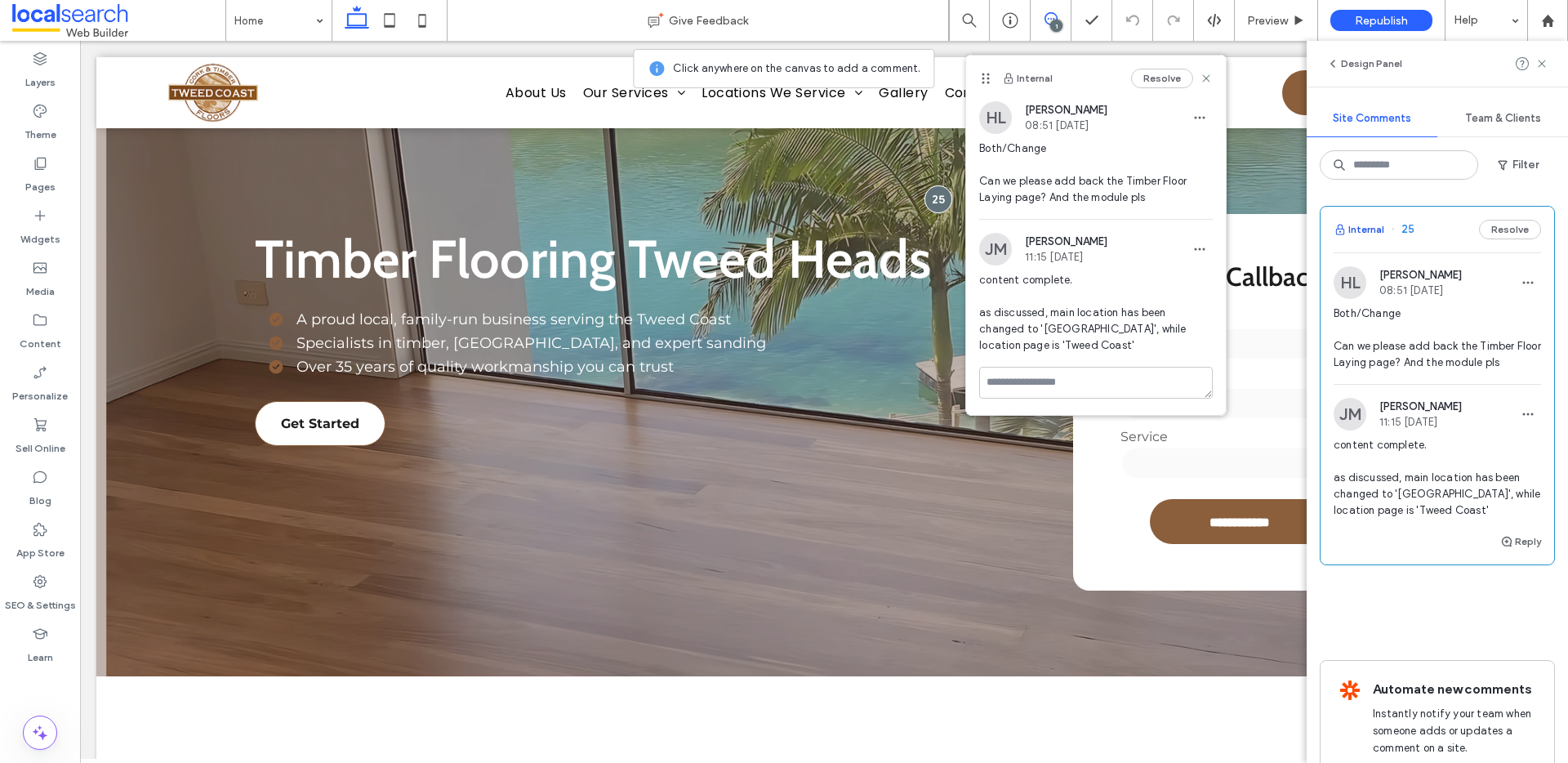
click at [1370, 231] on button "Internal" at bounding box center [1358, 230] width 51 height 20
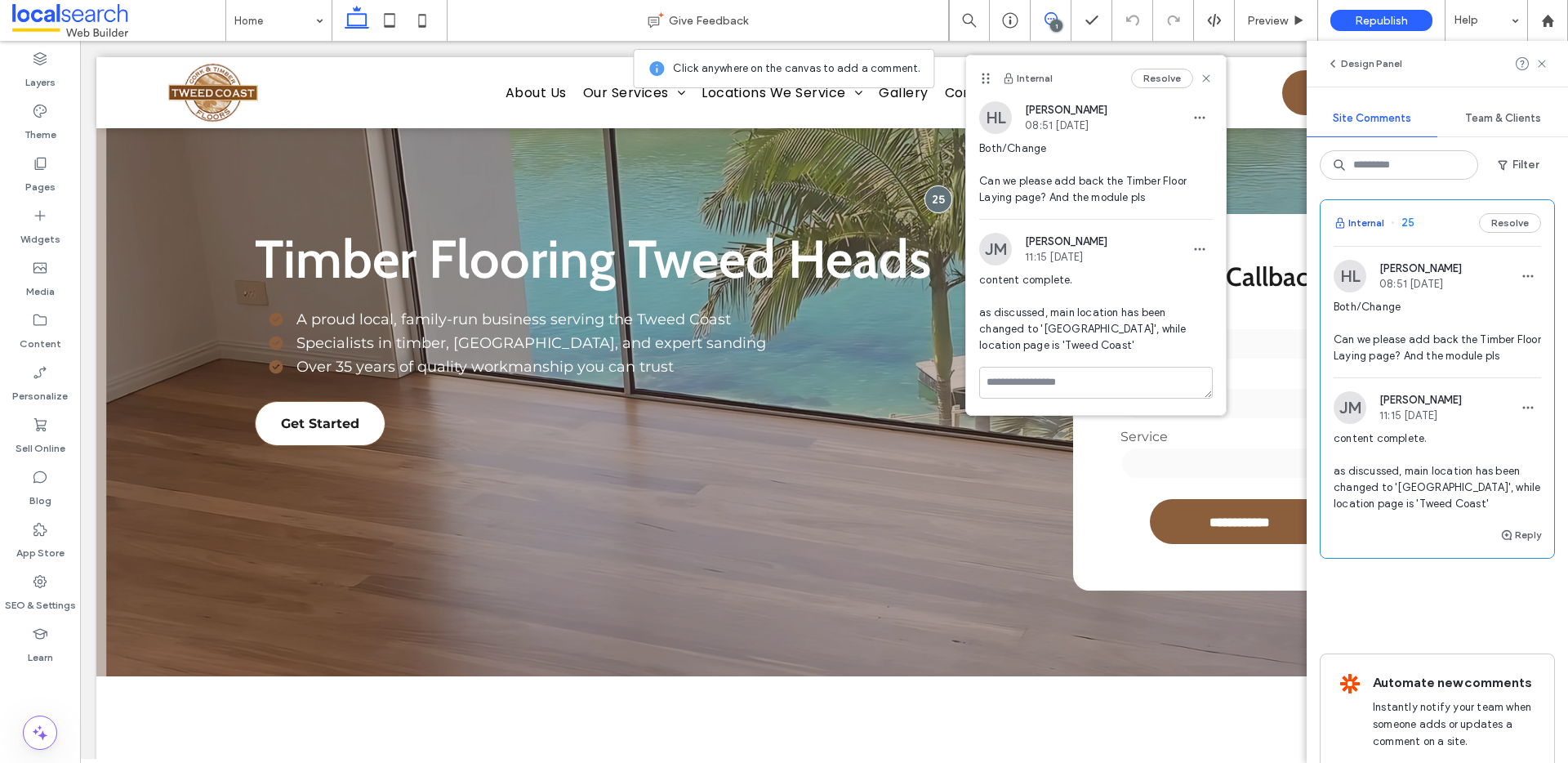
scroll to position [10, 0]
click at [1358, 213] on button "Internal" at bounding box center [1358, 220] width 51 height 20
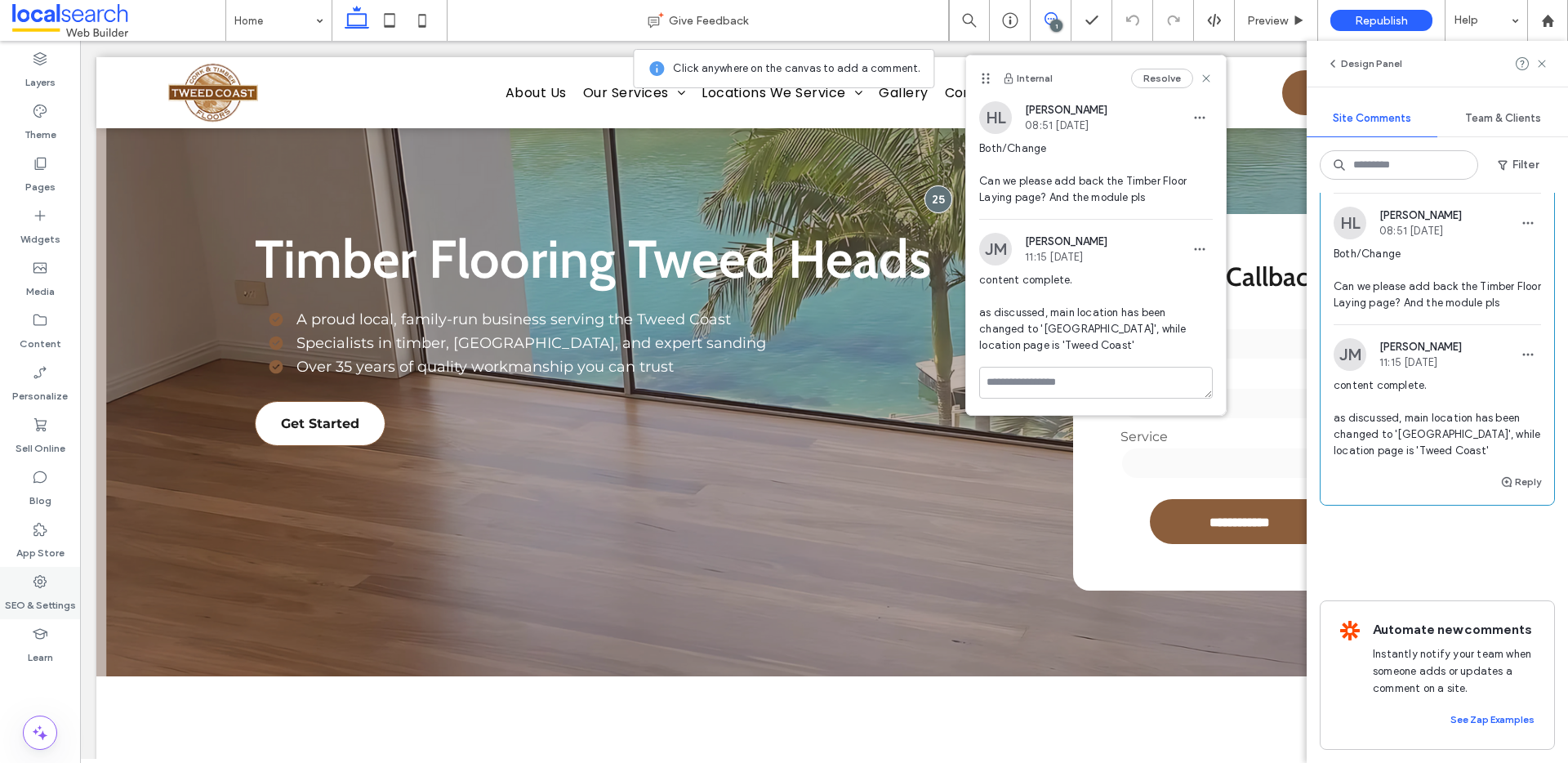
click at [34, 598] on label "SEO & Settings" at bounding box center [40, 601] width 71 height 23
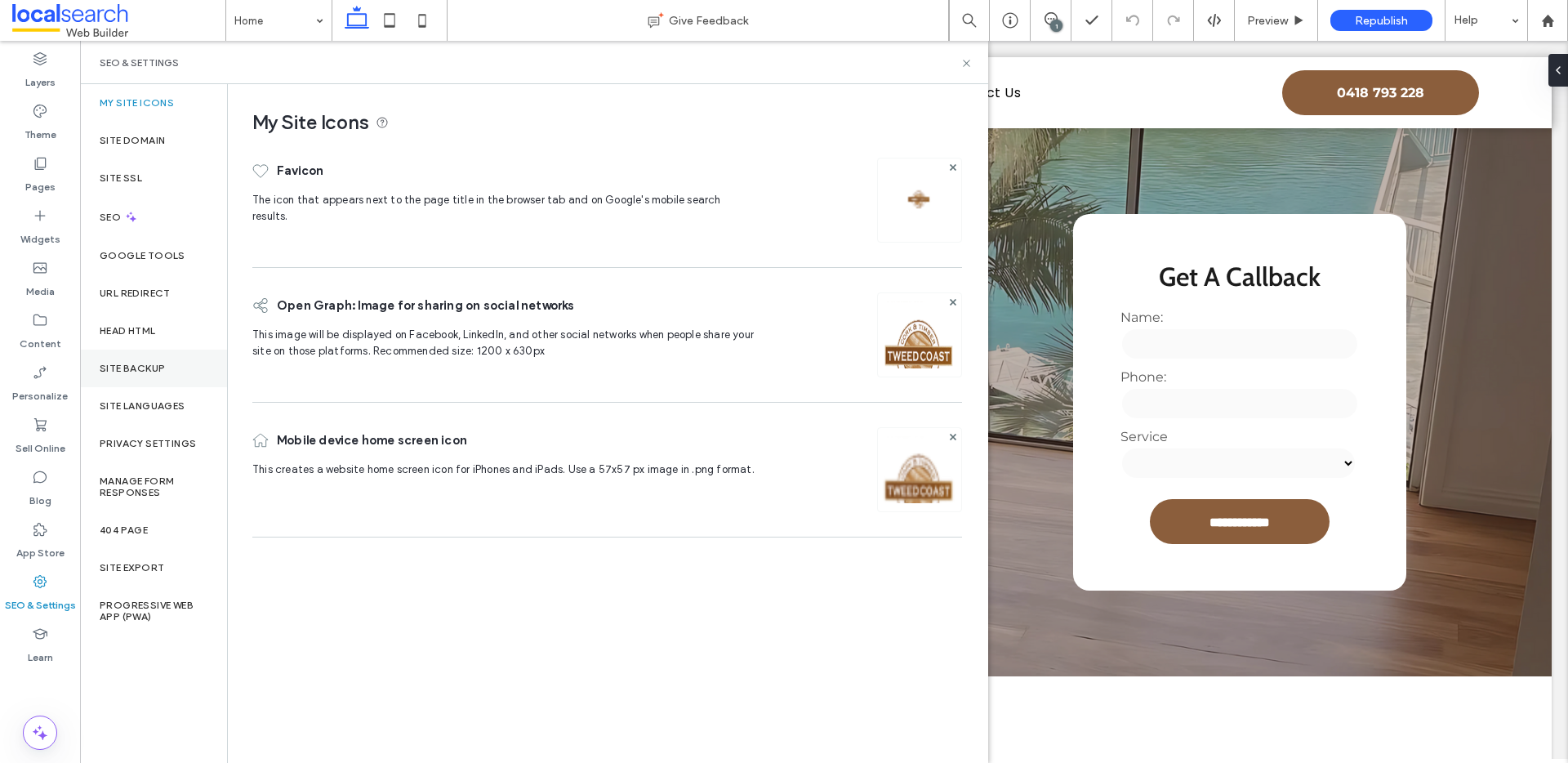
click at [148, 375] on div "Site Backup" at bounding box center [153, 369] width 147 height 38
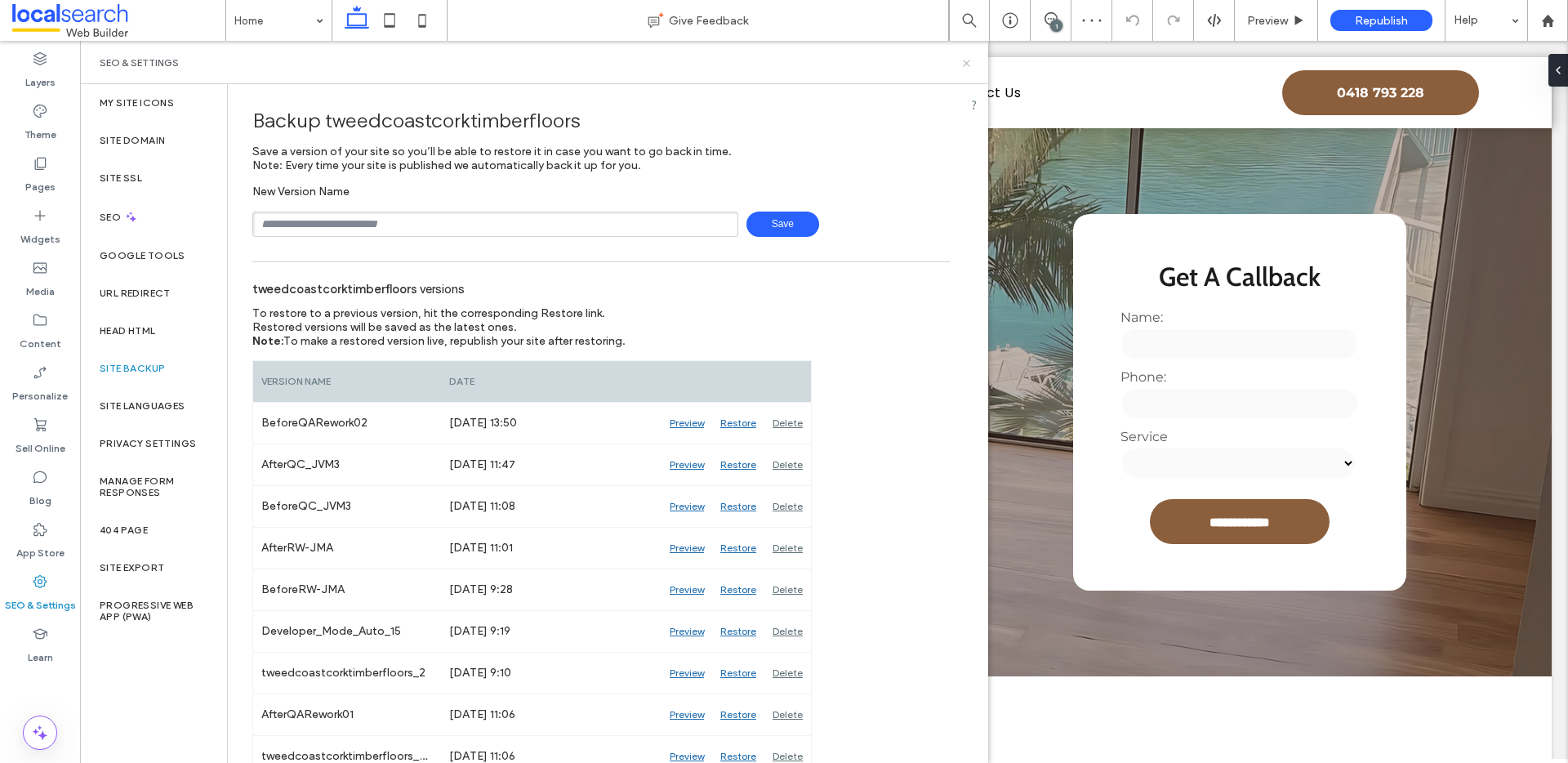
click at [961, 65] on icon at bounding box center [966, 63] width 12 height 12
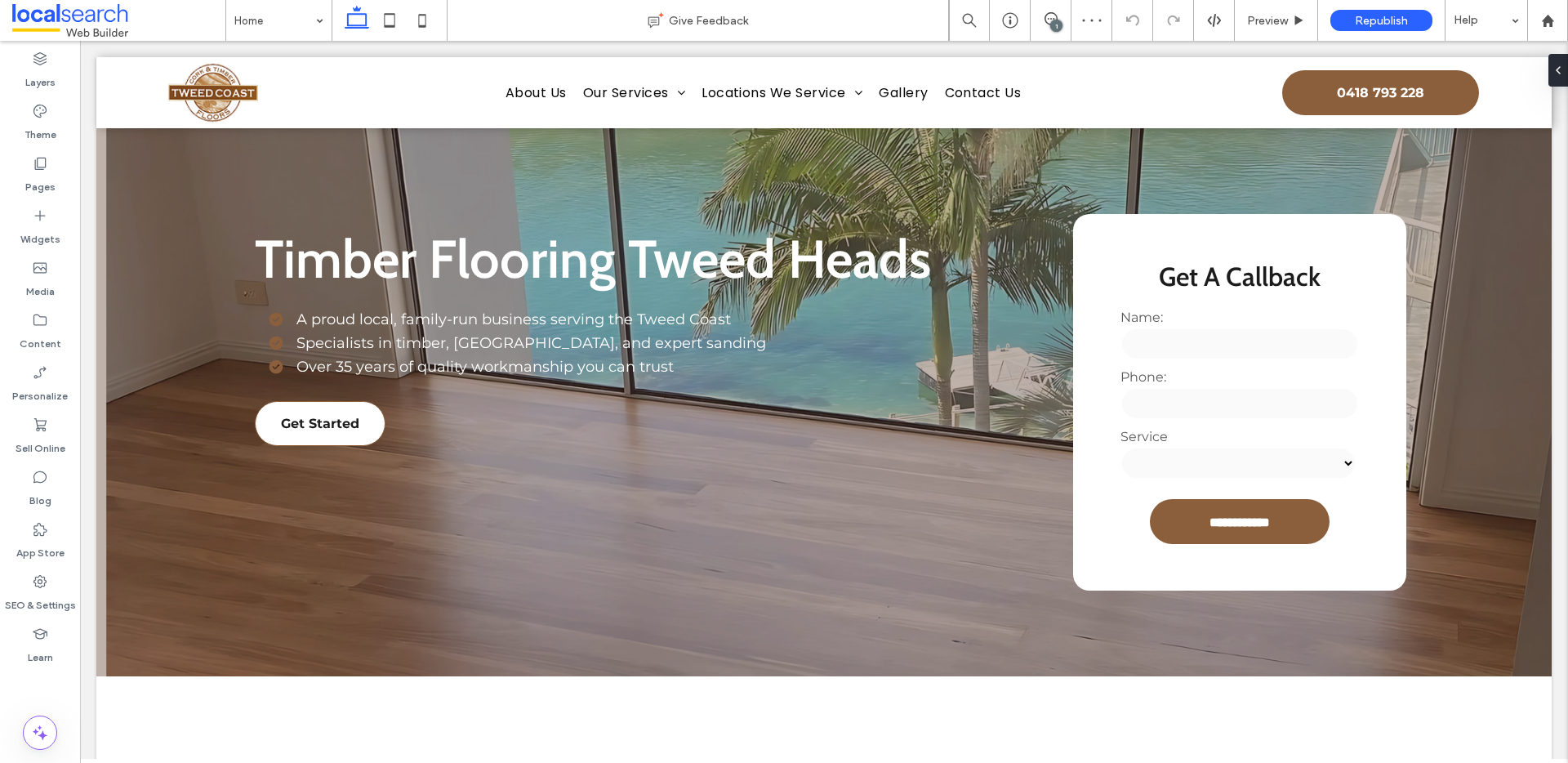
click at [1058, 20] on div "1" at bounding box center [1056, 26] width 12 height 12
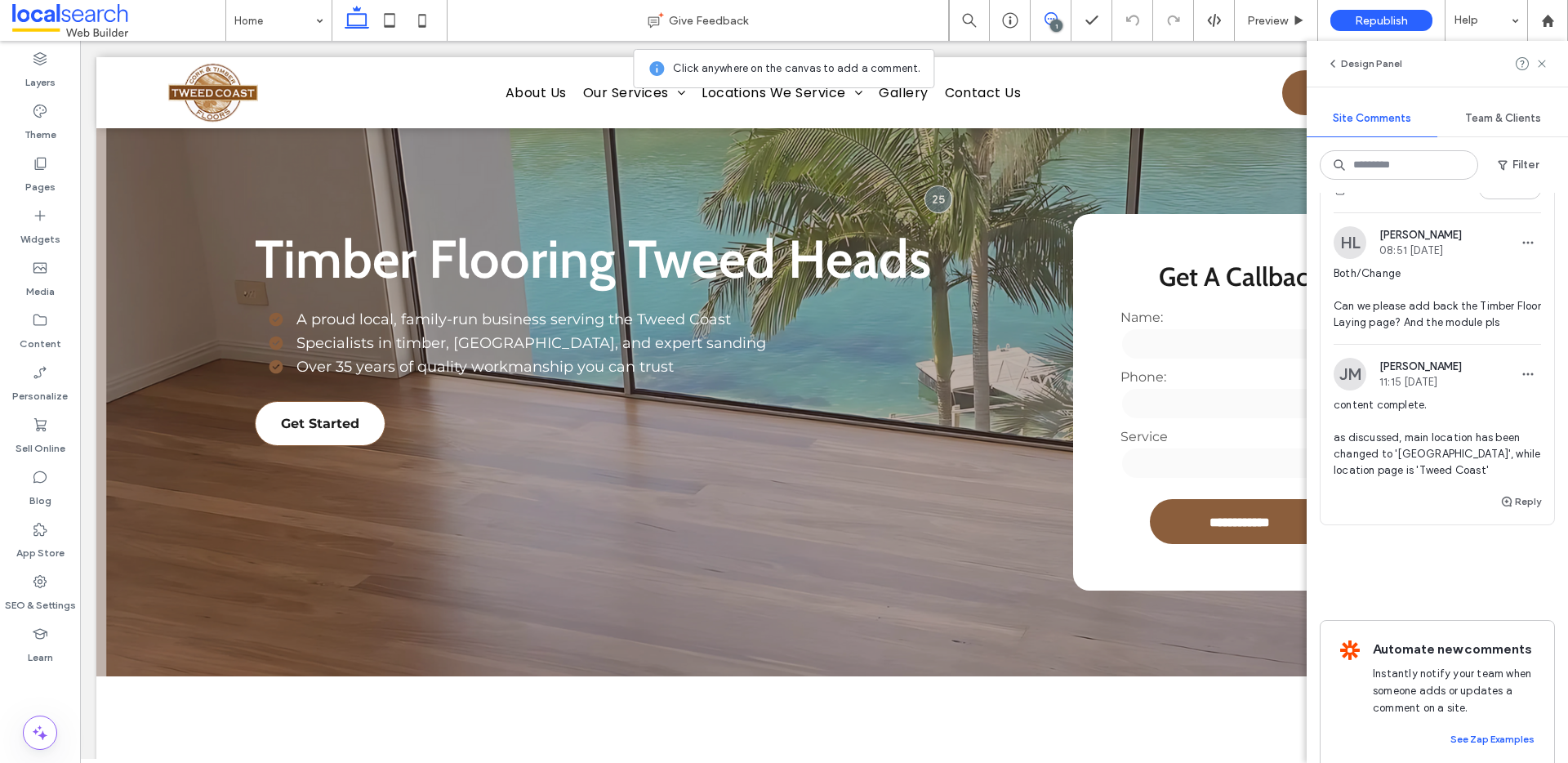
scroll to position [72, 0]
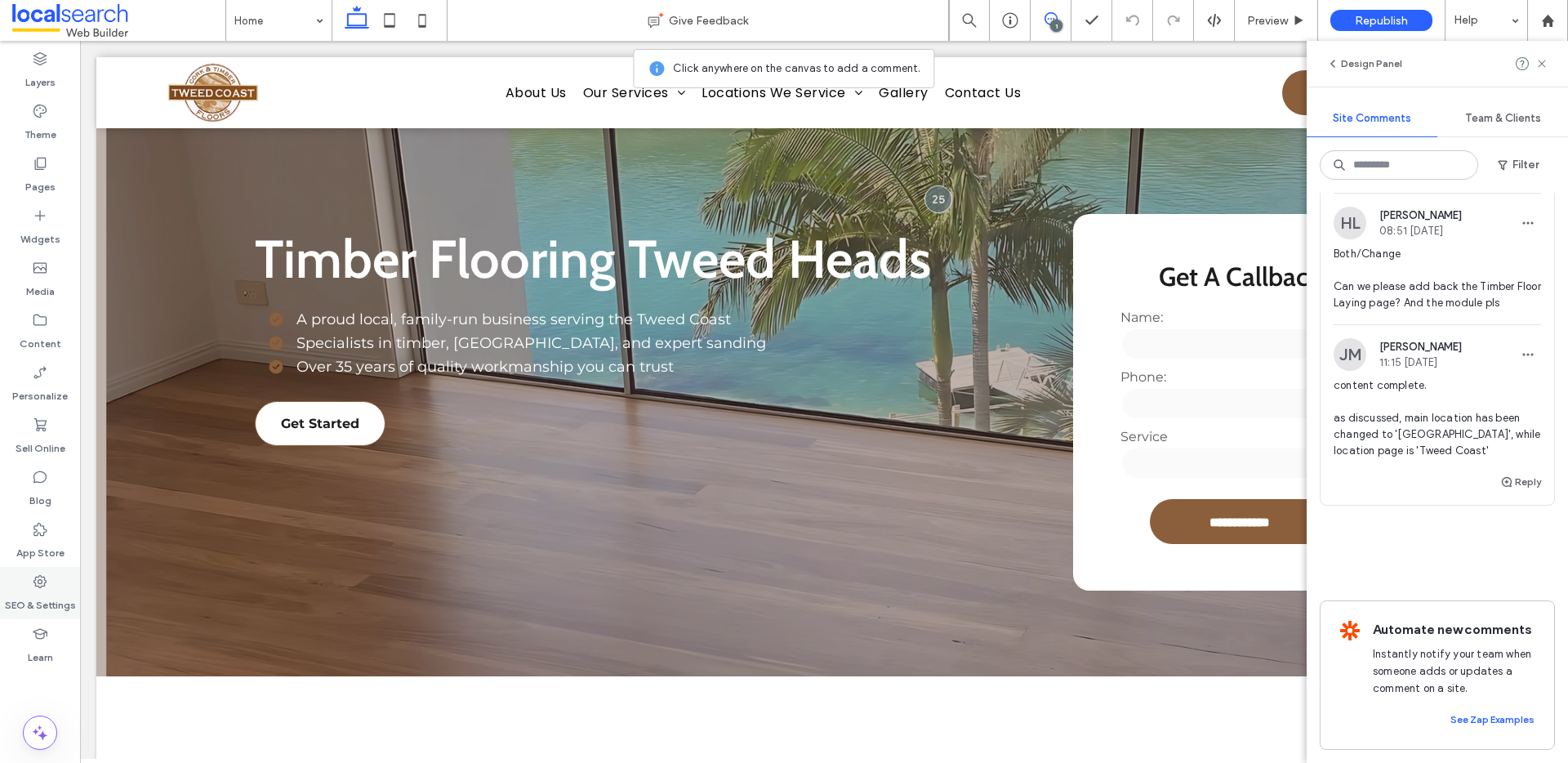
click at [40, 599] on label "SEO & Settings" at bounding box center [40, 601] width 71 height 23
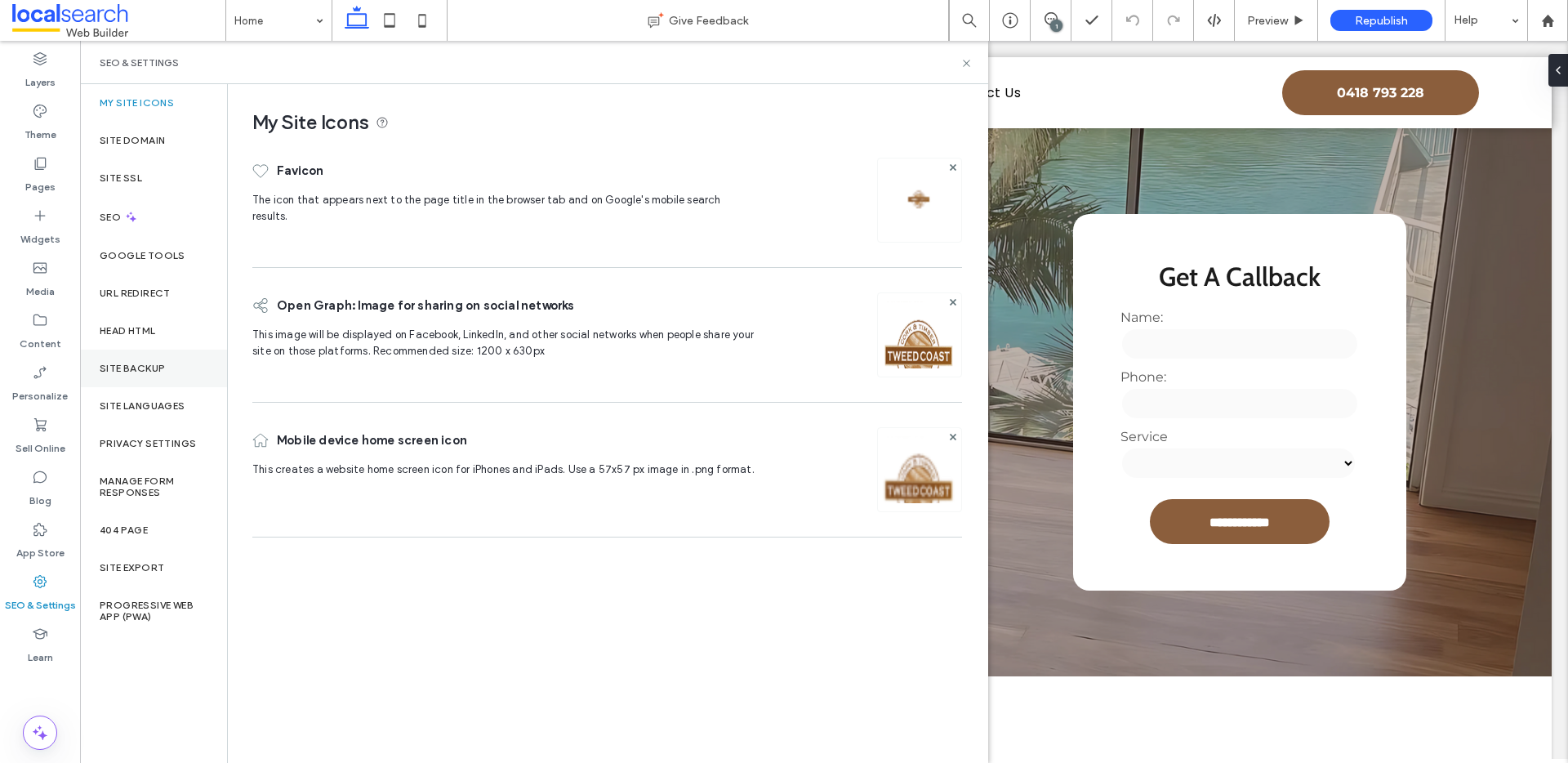
click at [153, 376] on div "Site Backup" at bounding box center [153, 369] width 147 height 38
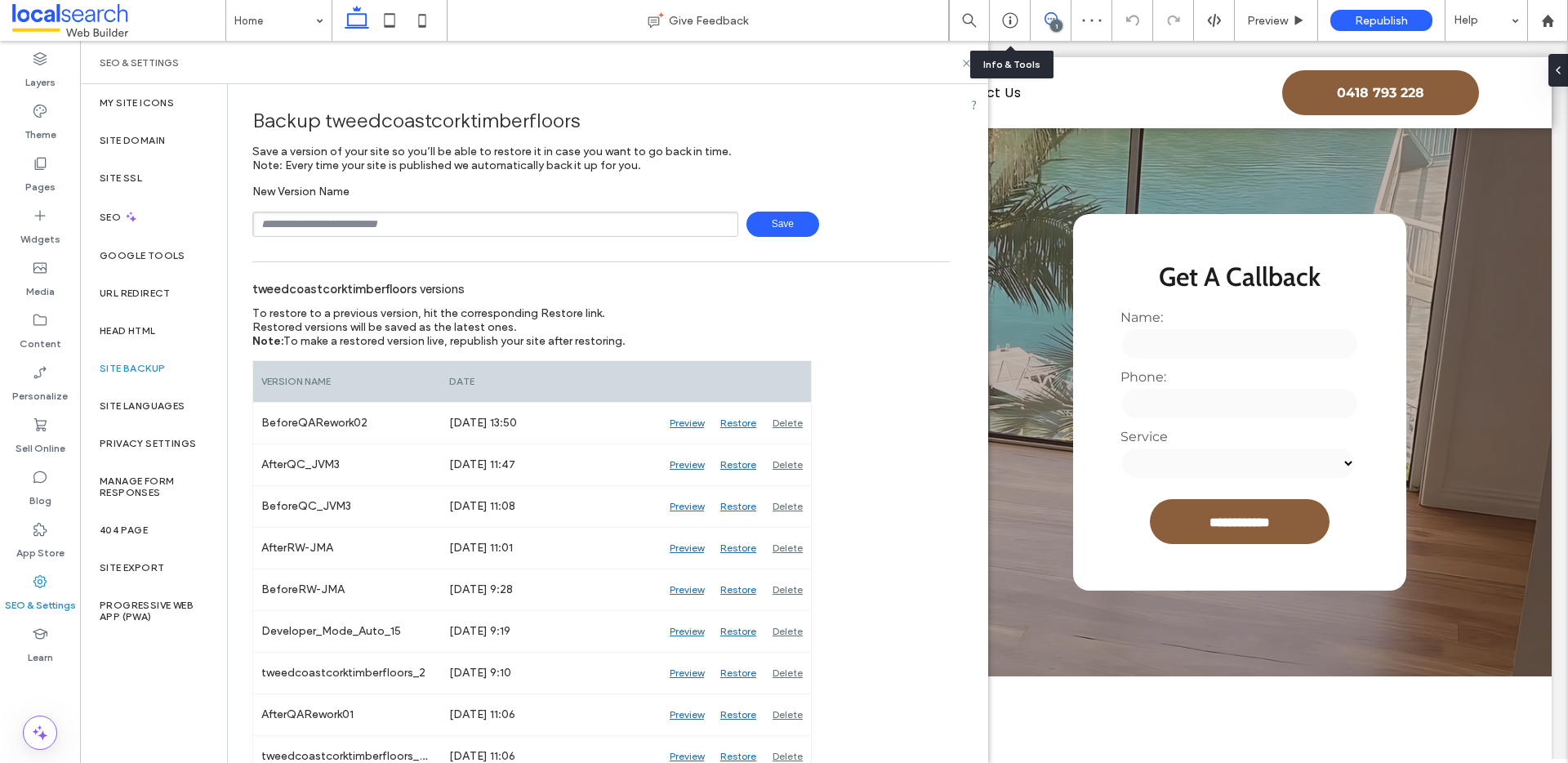
click at [1033, 20] on span at bounding box center [1051, 18] width 40 height 13
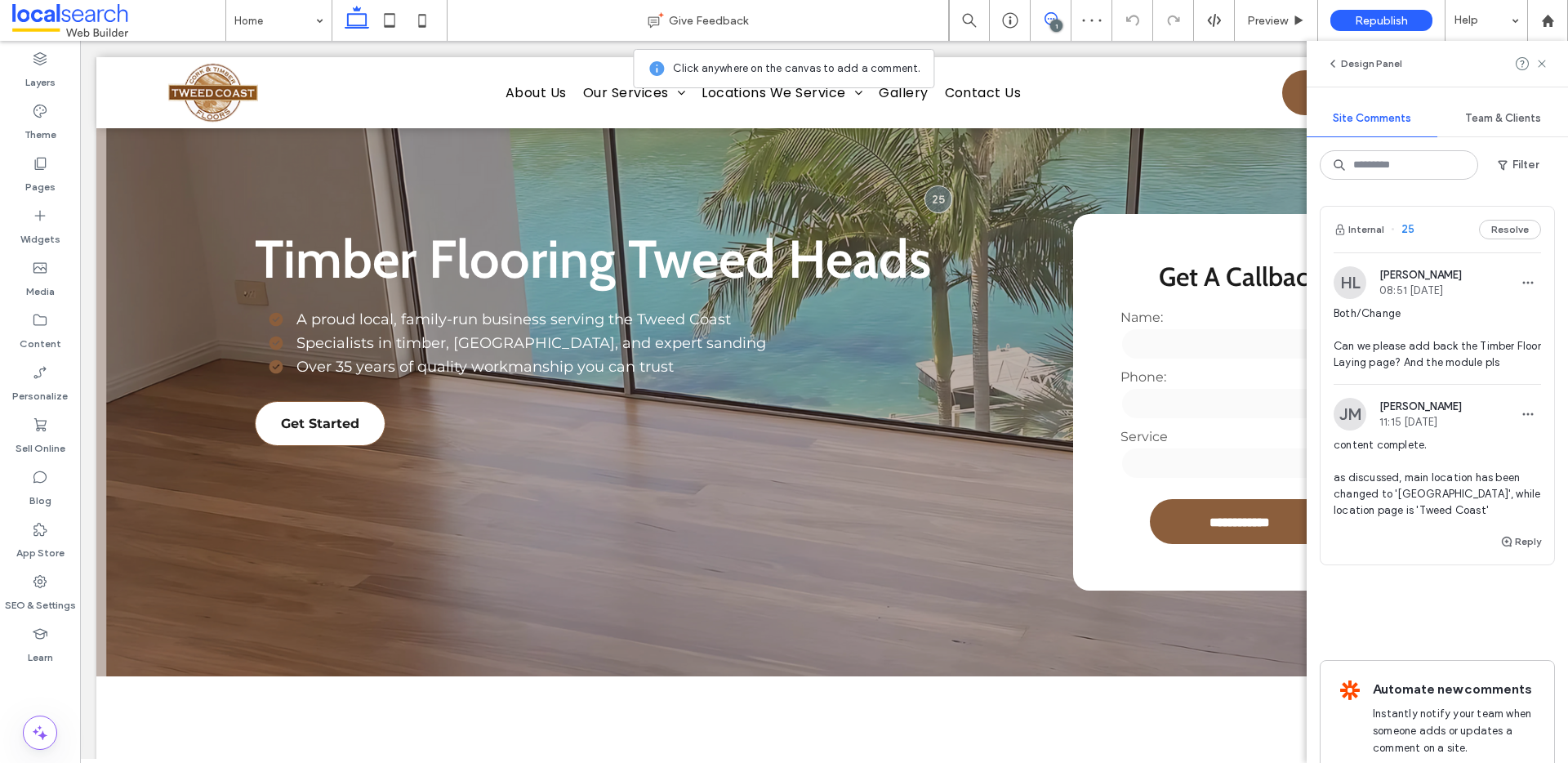
scroll to position [3, 0]
click at [1366, 213] on div "Internal 25 Resolve" at bounding box center [1437, 227] width 234 height 46
click at [1366, 220] on button "Internal" at bounding box center [1358, 227] width 51 height 20
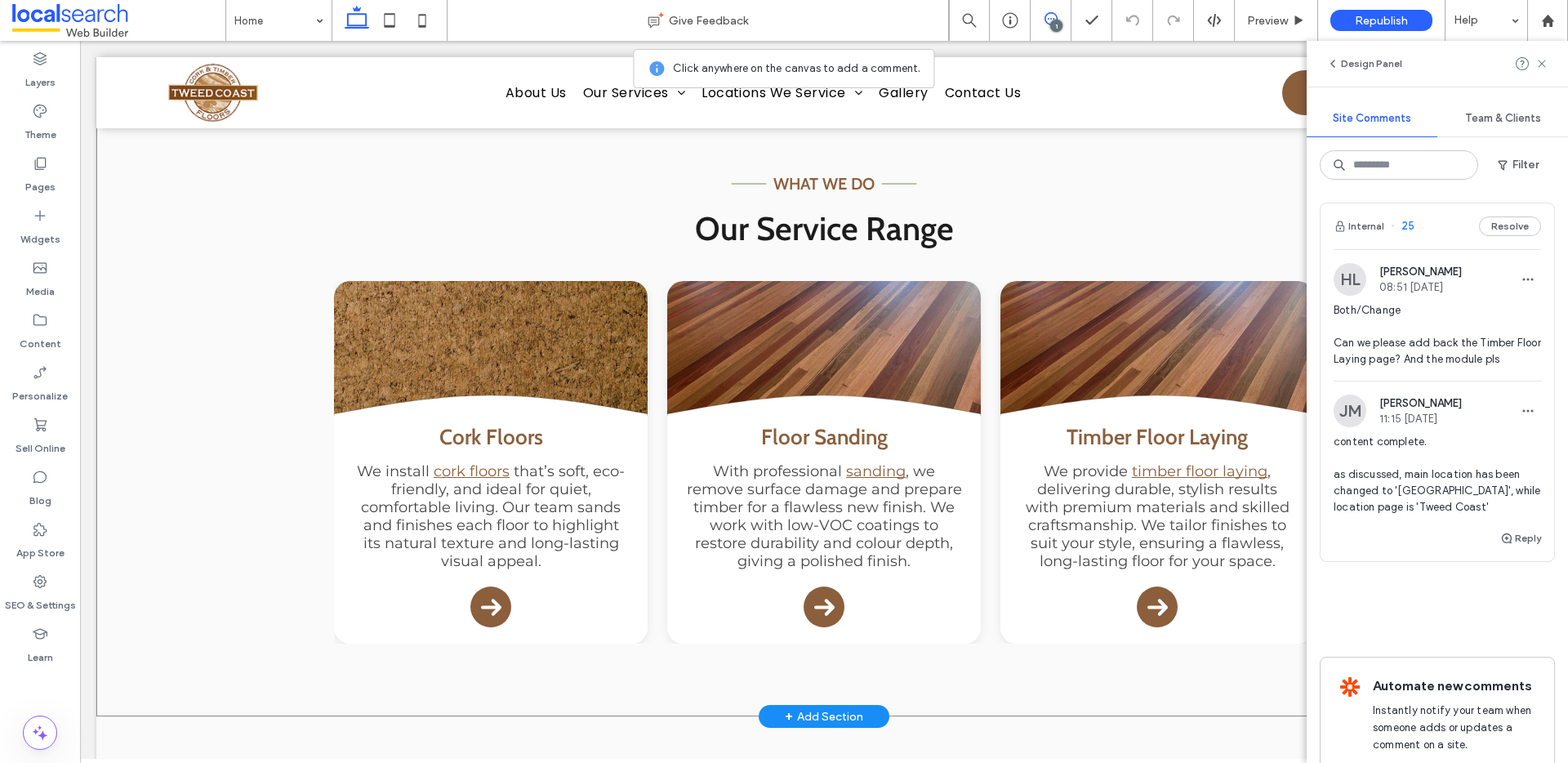
scroll to position [1402, 0]
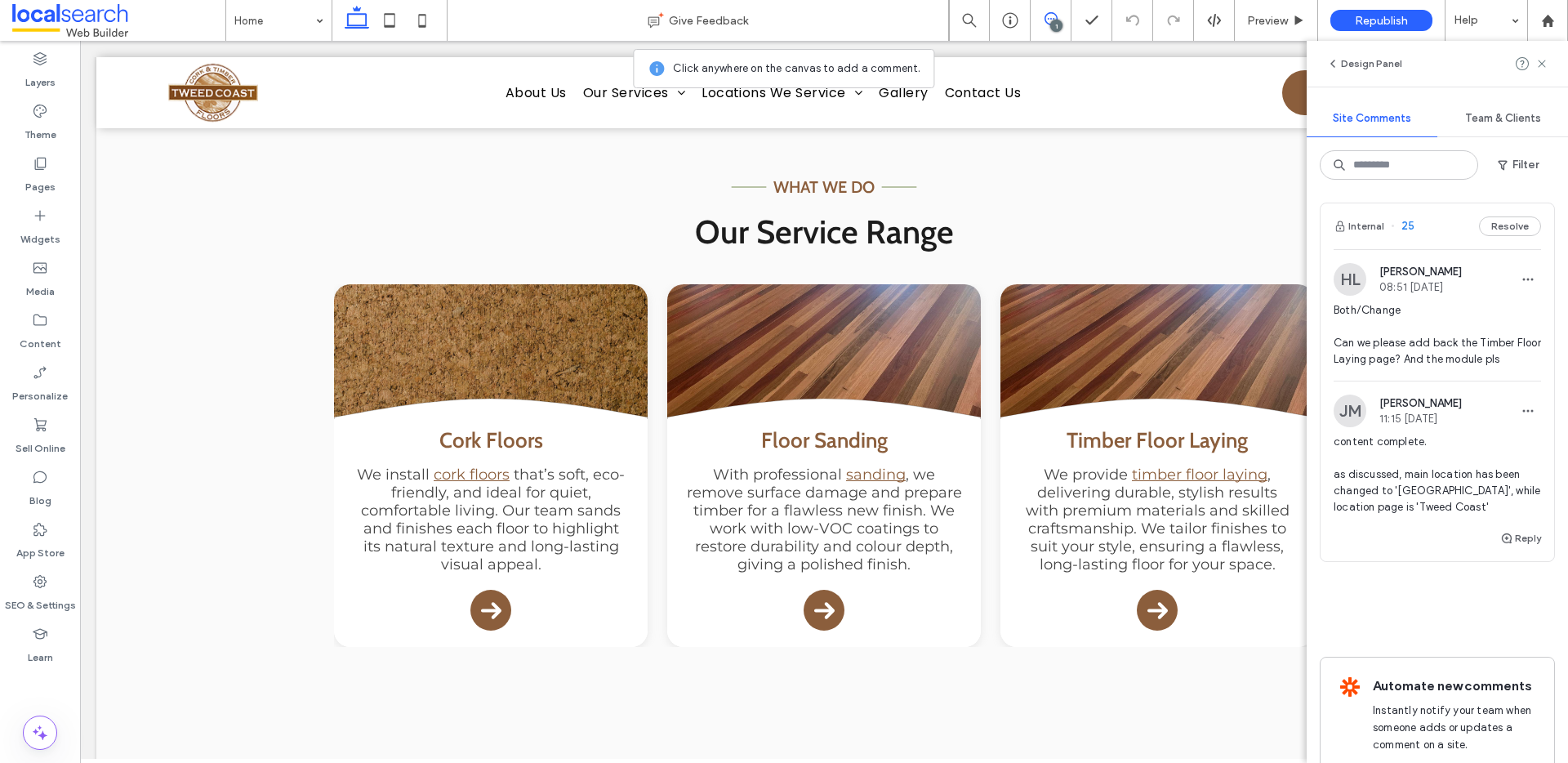
click at [1052, 16] on icon at bounding box center [1051, 18] width 13 height 13
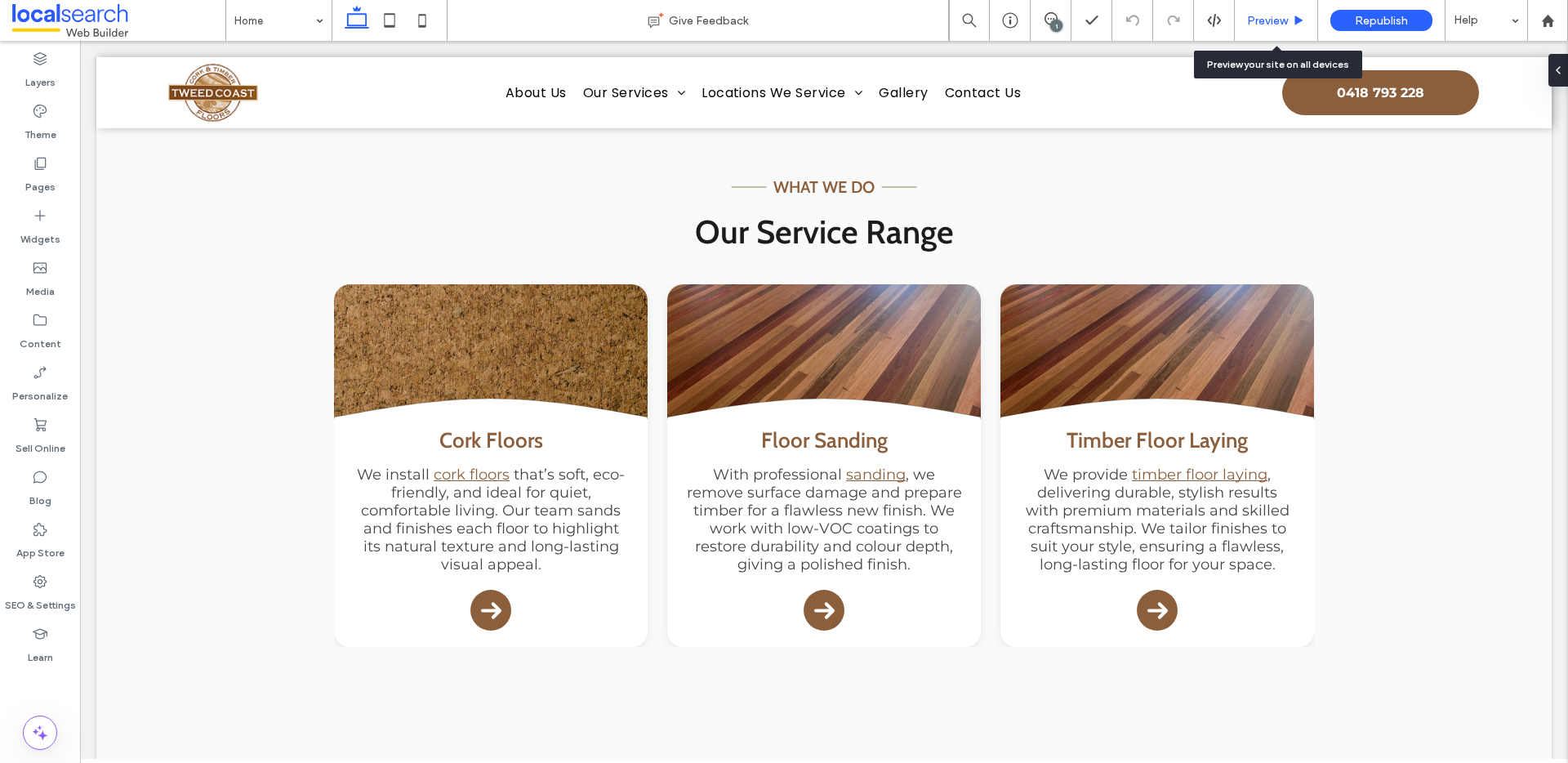
click at [1263, 14] on span "Preview" at bounding box center [1268, 21] width 41 height 14
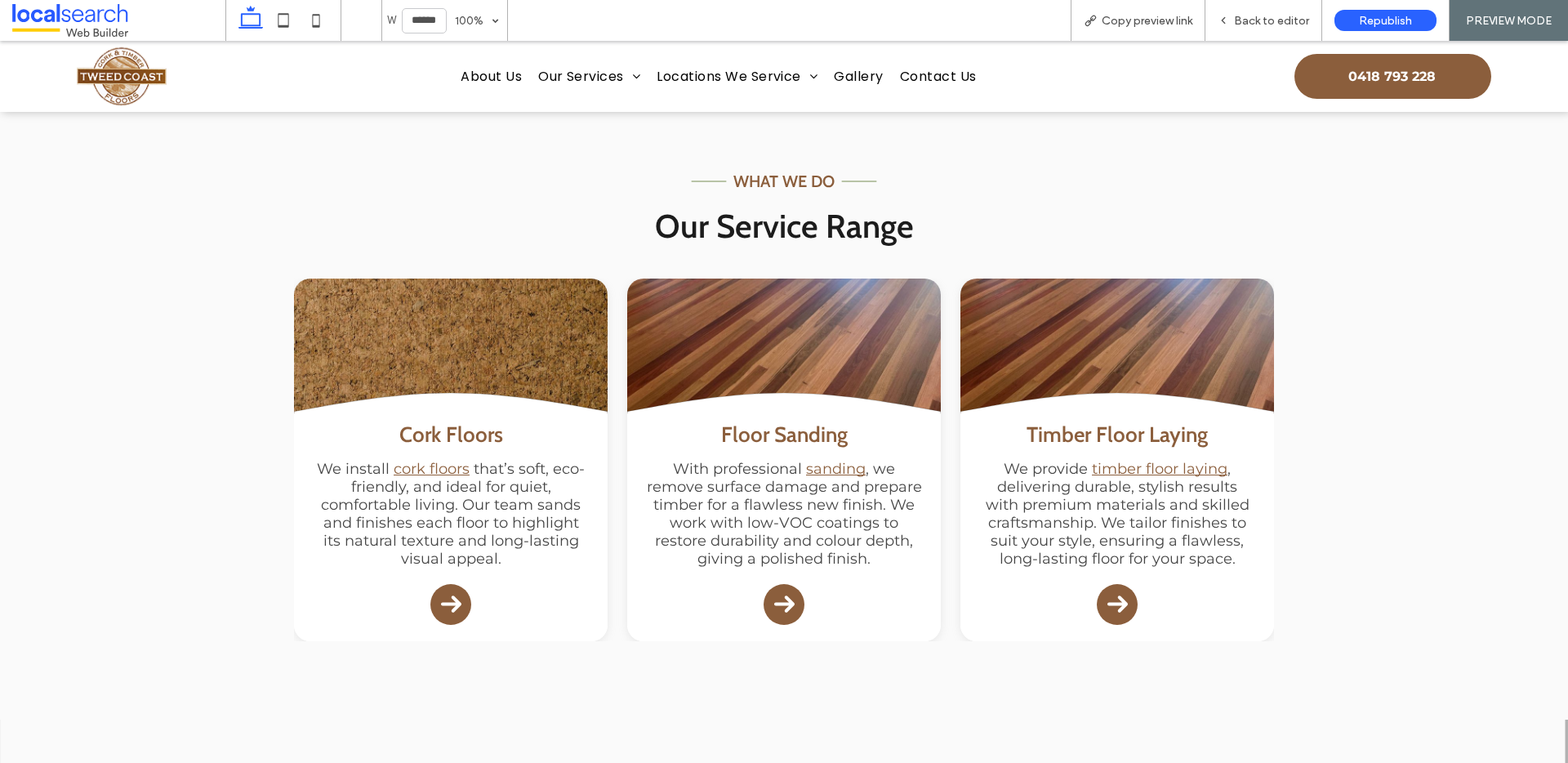
scroll to position [1415, 0]
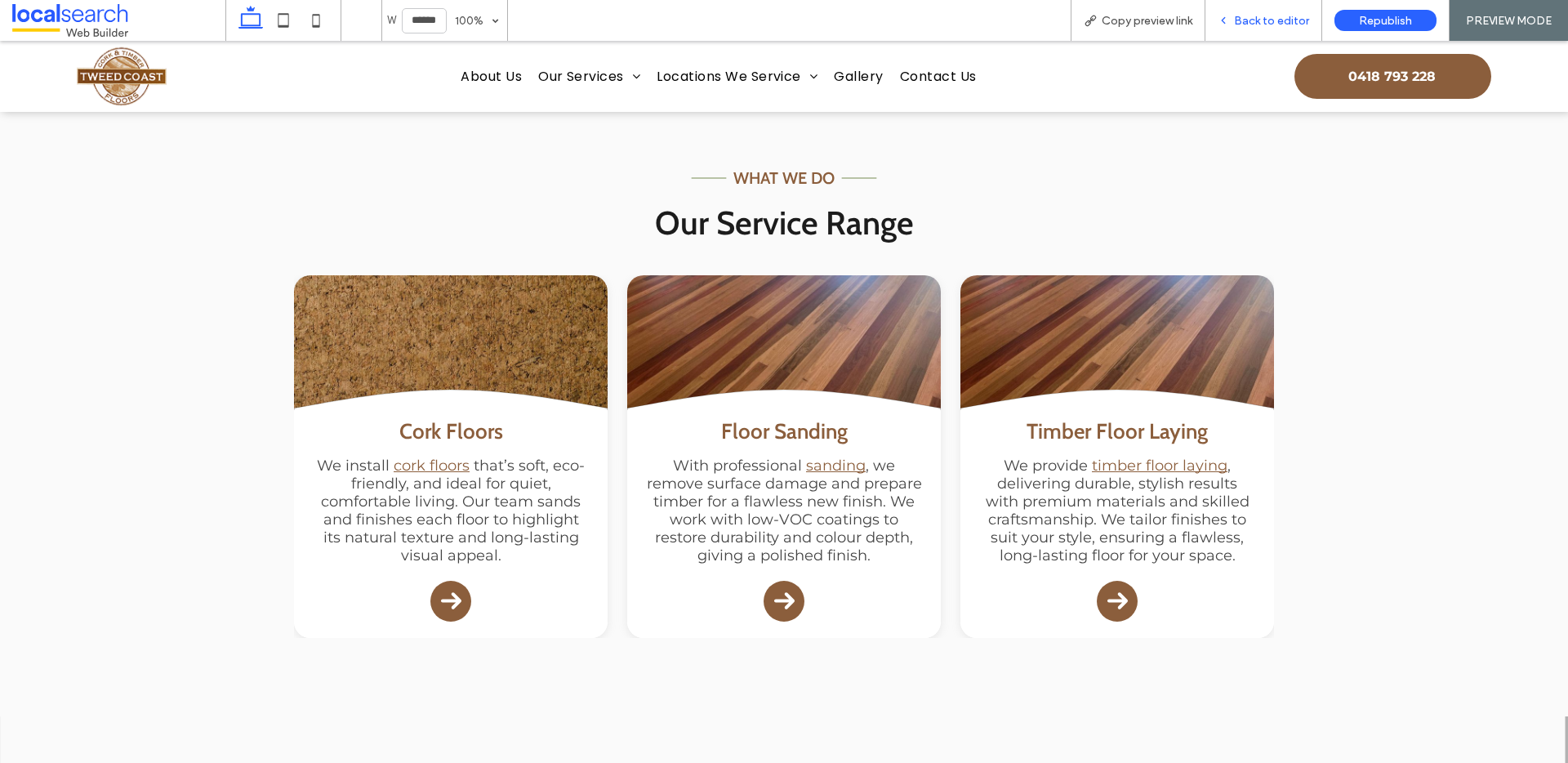
click at [1259, 26] on span "Back to editor" at bounding box center [1272, 21] width 75 height 14
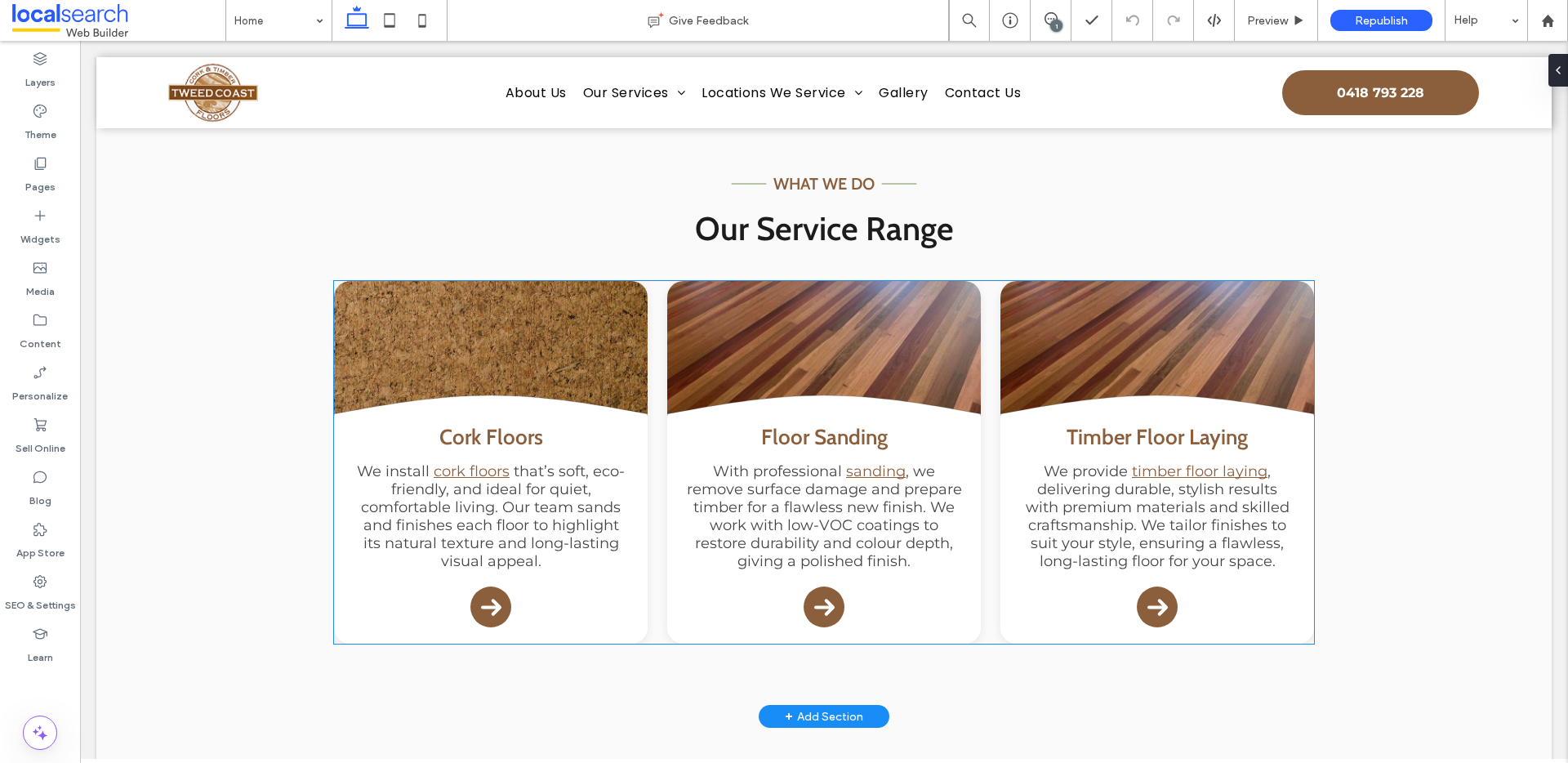
scroll to position [1402, 0]
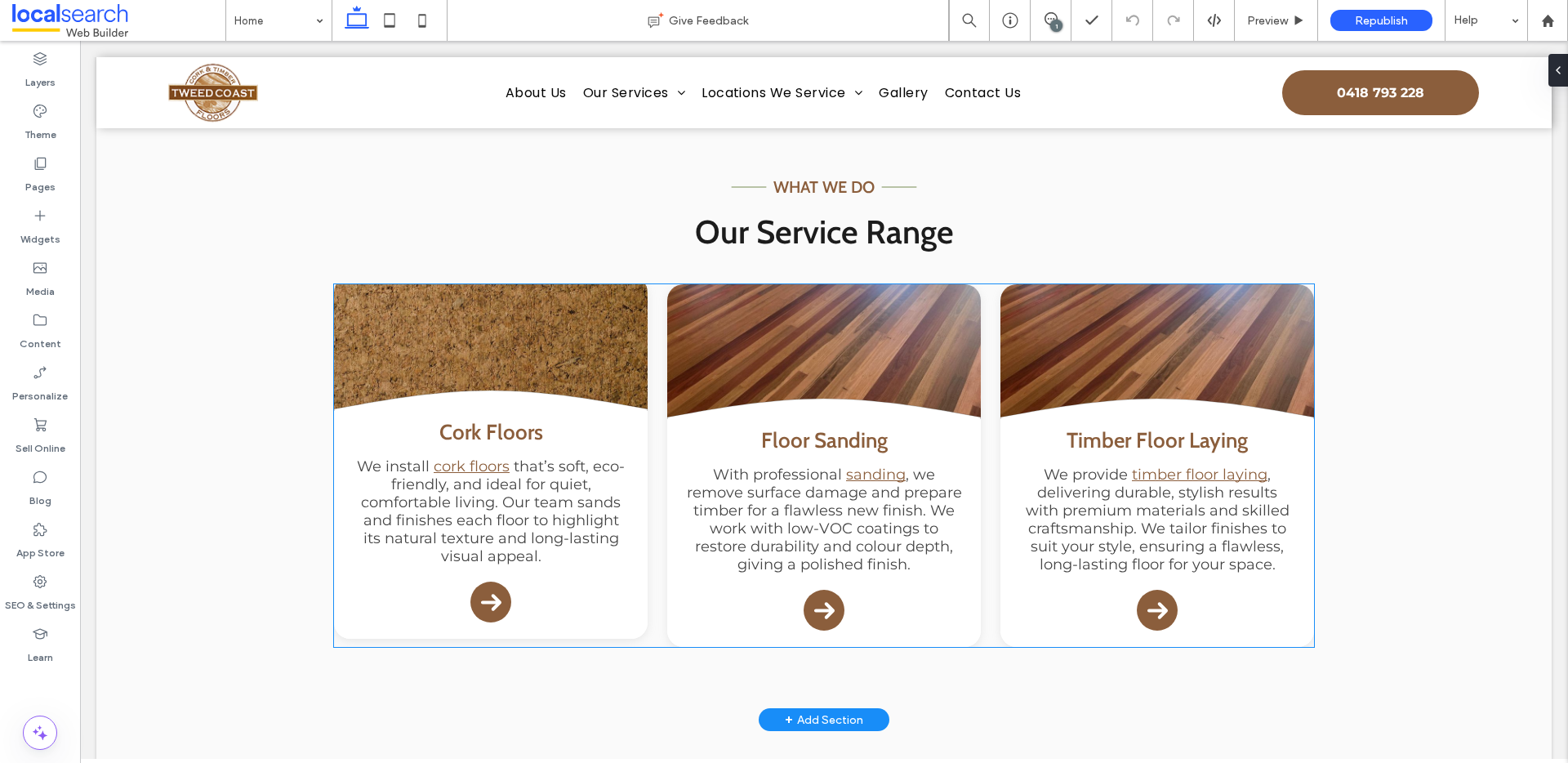
click at [341, 574] on div "Cork Floors We install cork floors that’s soft, eco-friendly, and ideal for qui…" at bounding box center [491, 525] width 313 height 228
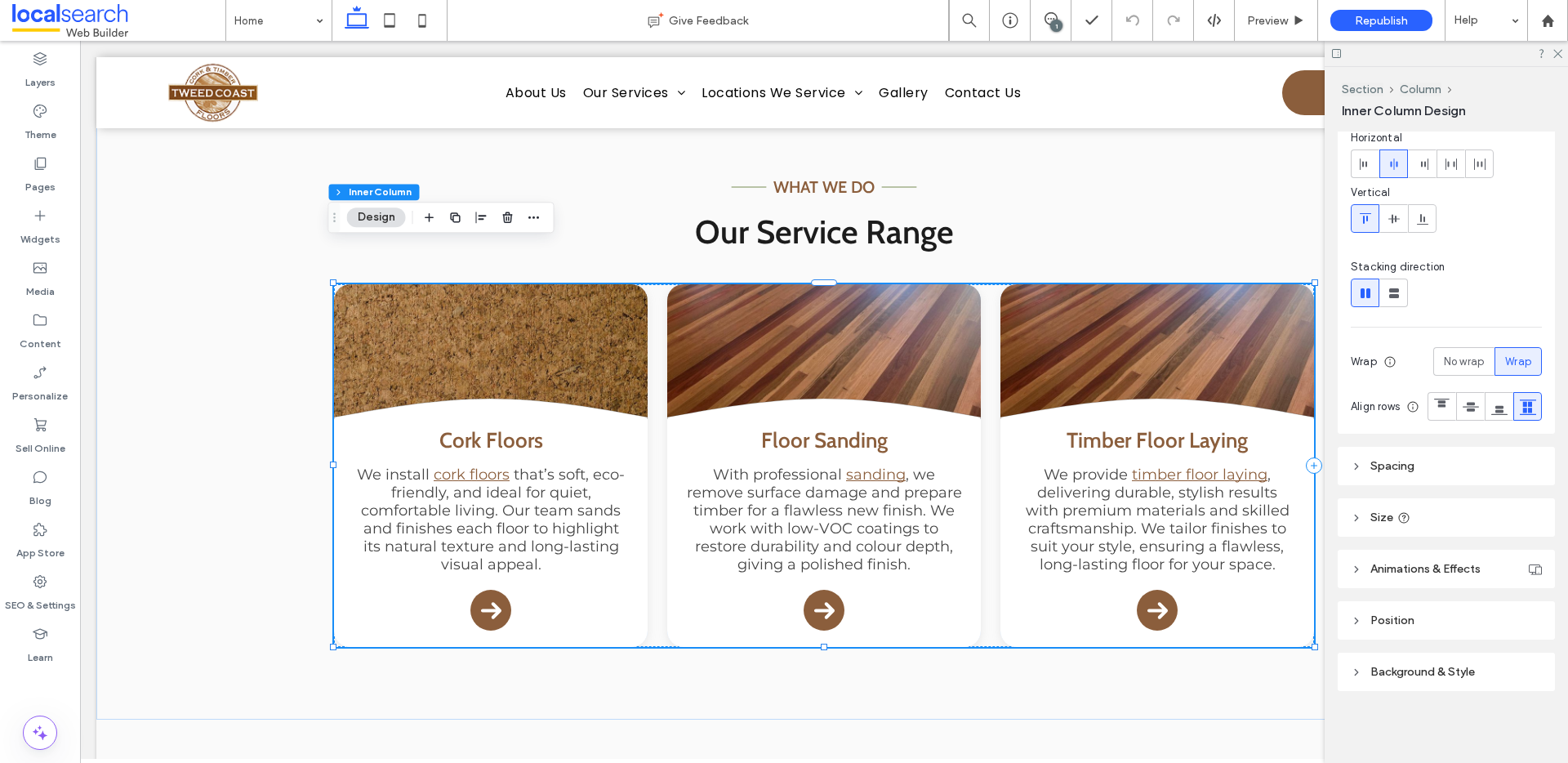
click at [1386, 460] on span "Spacing" at bounding box center [1392, 466] width 44 height 14
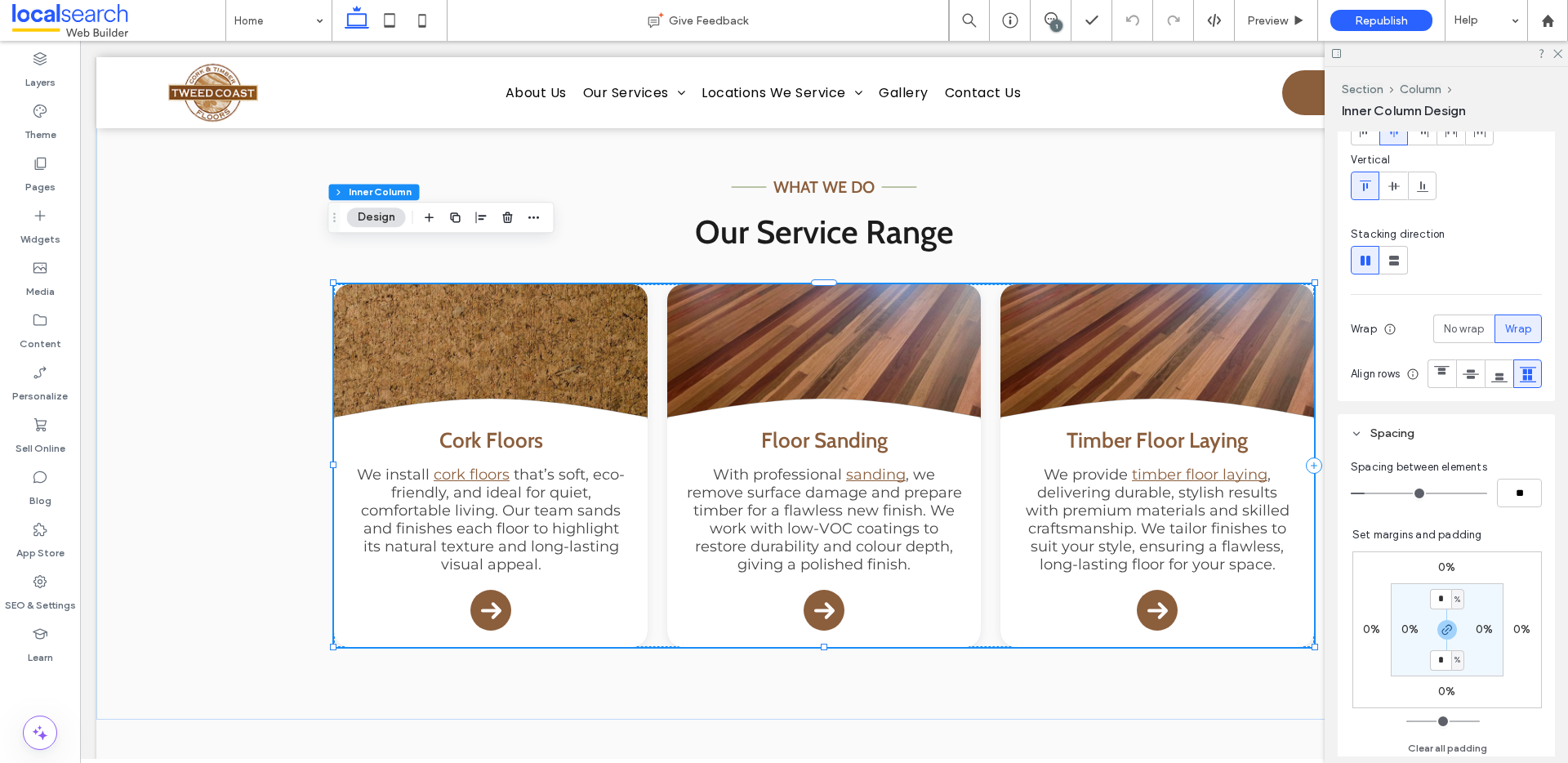
scroll to position [157, 0]
click at [1431, 606] on input "*" at bounding box center [1440, 596] width 21 height 20
type input "*"
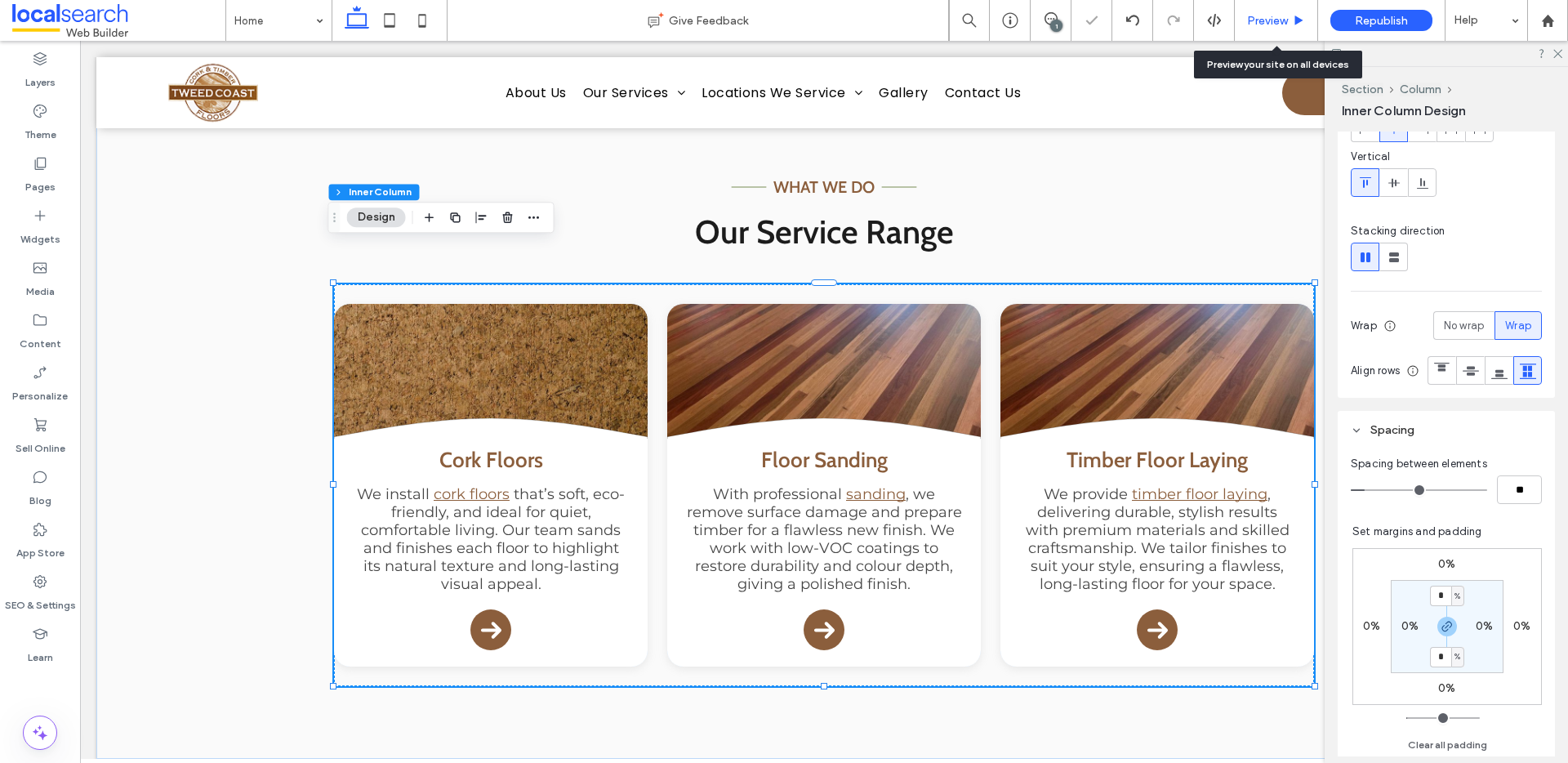
click at [1271, 24] on span "Preview" at bounding box center [1268, 21] width 41 height 14
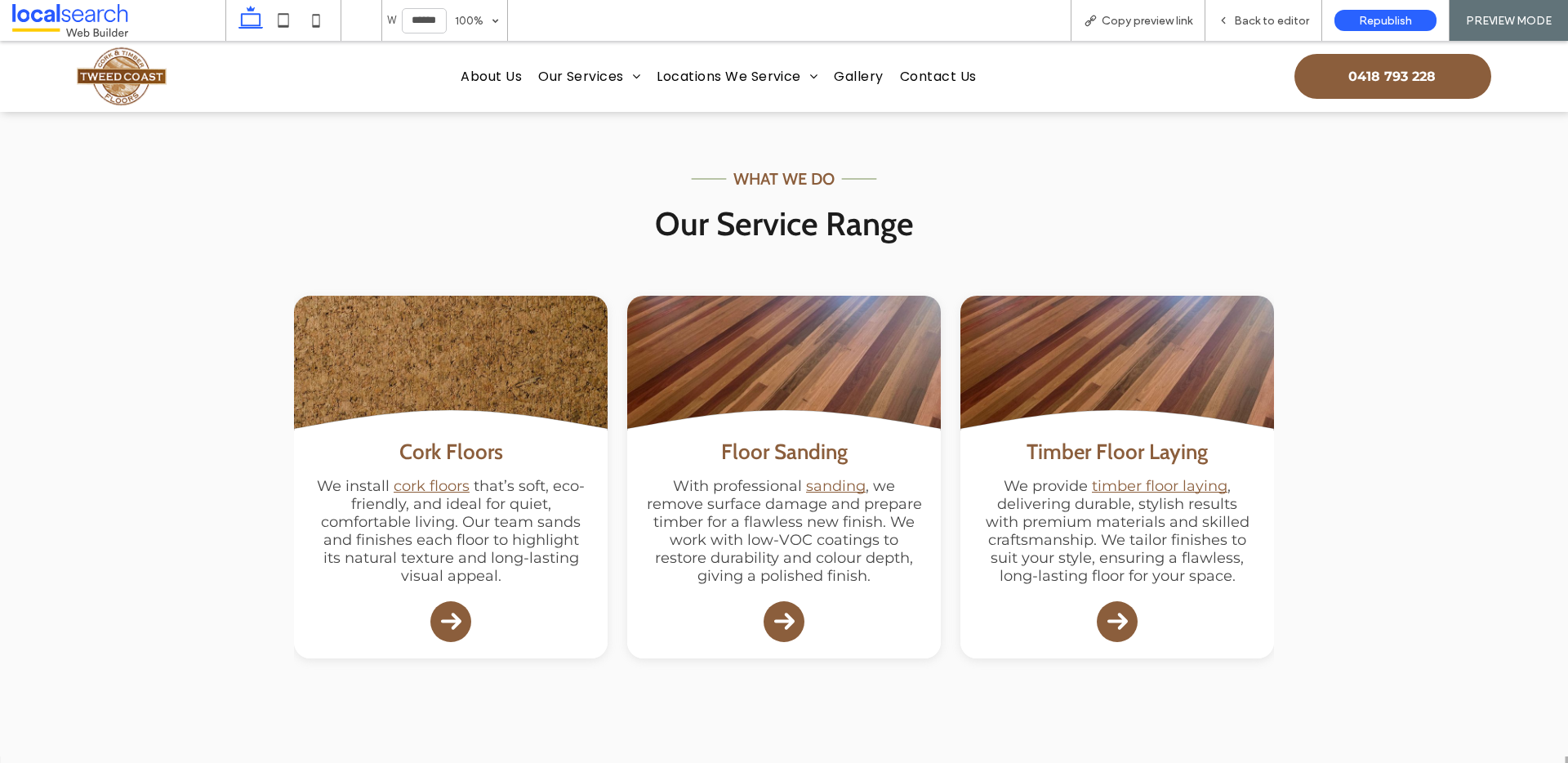
scroll to position [1415, 0]
click at [1245, 18] on span "Back to editor" at bounding box center [1272, 21] width 75 height 14
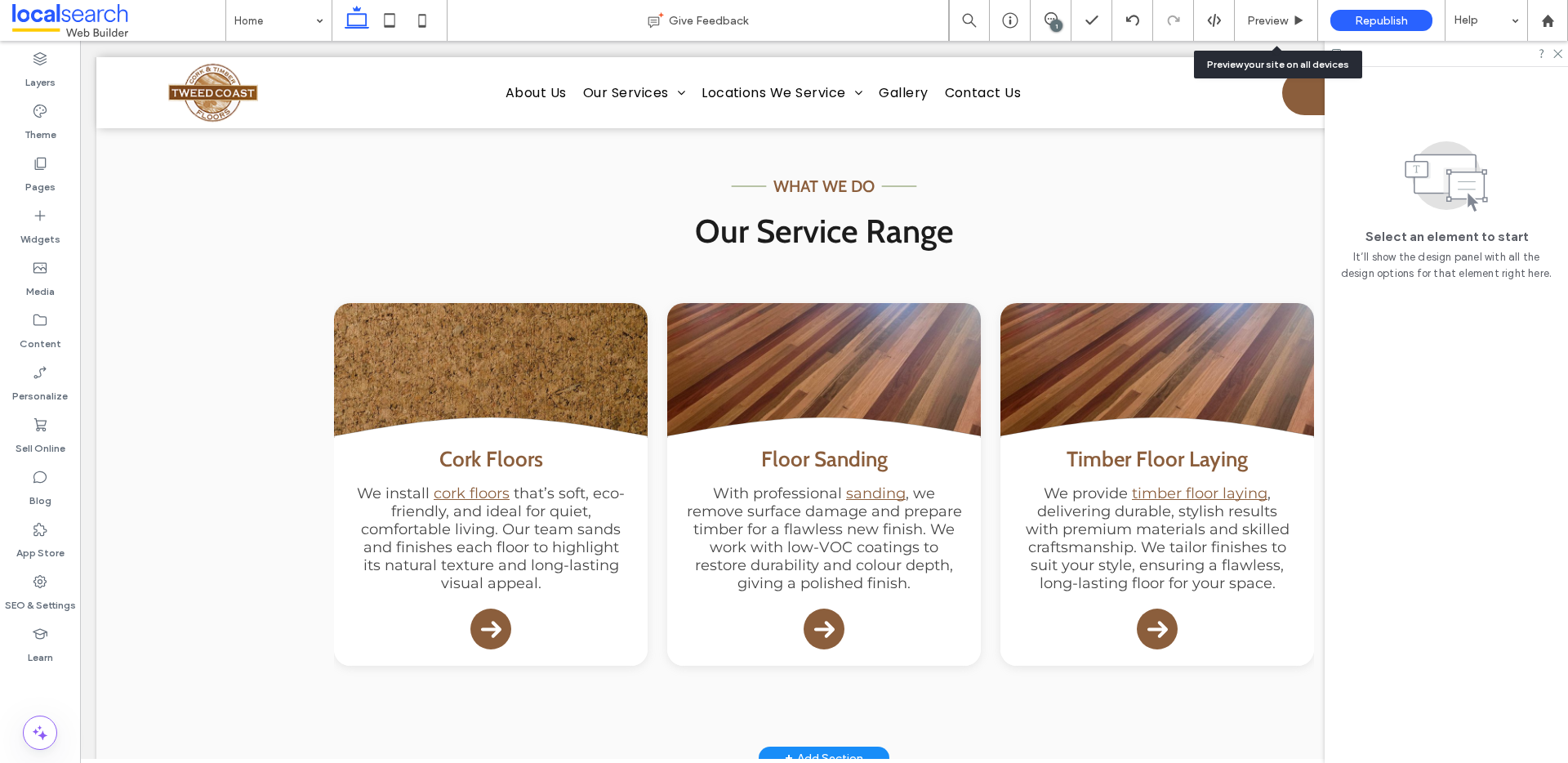
scroll to position [1402, 0]
